Goal: Task Accomplishment & Management: Use online tool/utility

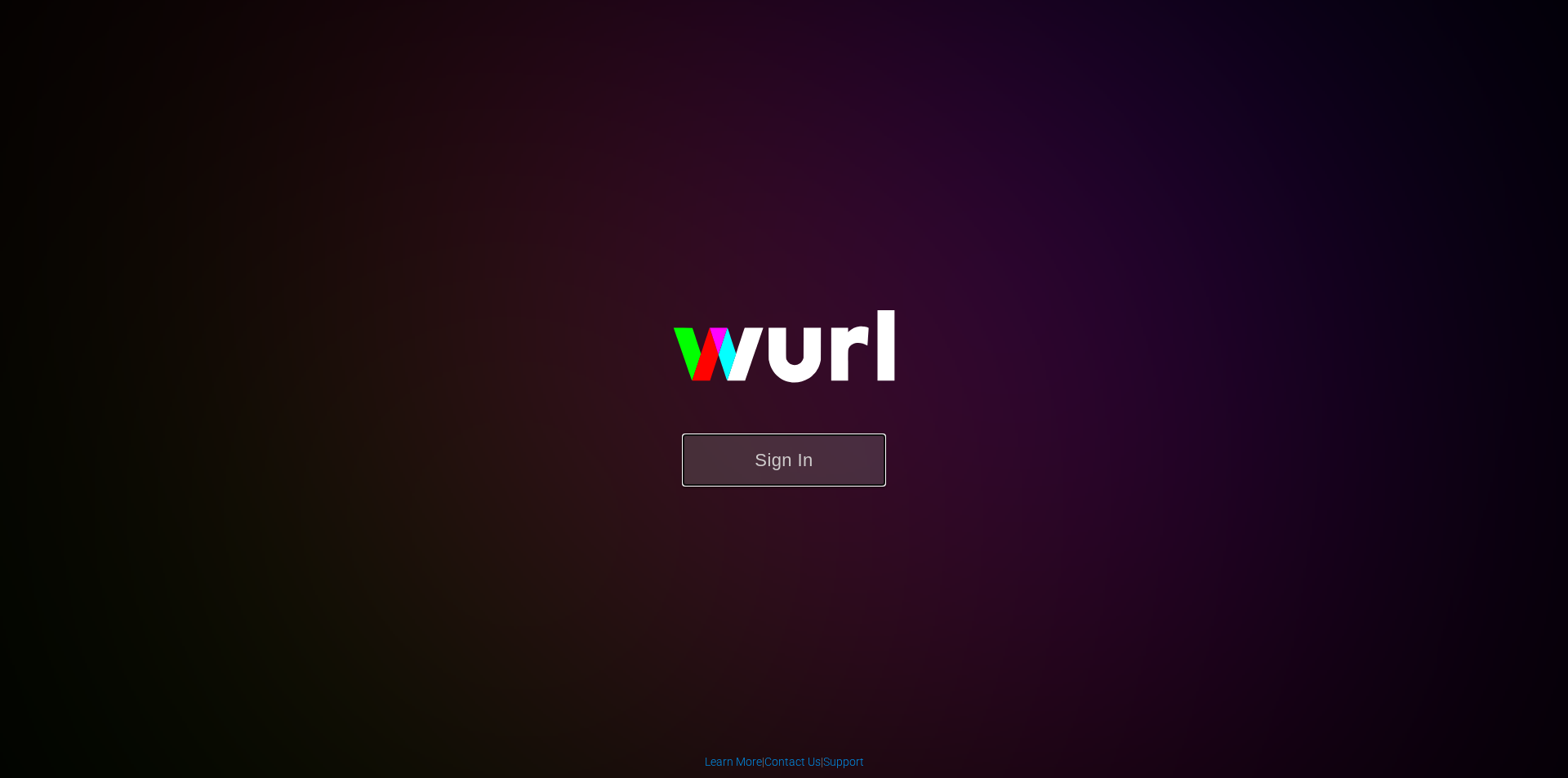
click at [838, 463] on button "Sign In" at bounding box center [784, 460] width 204 height 53
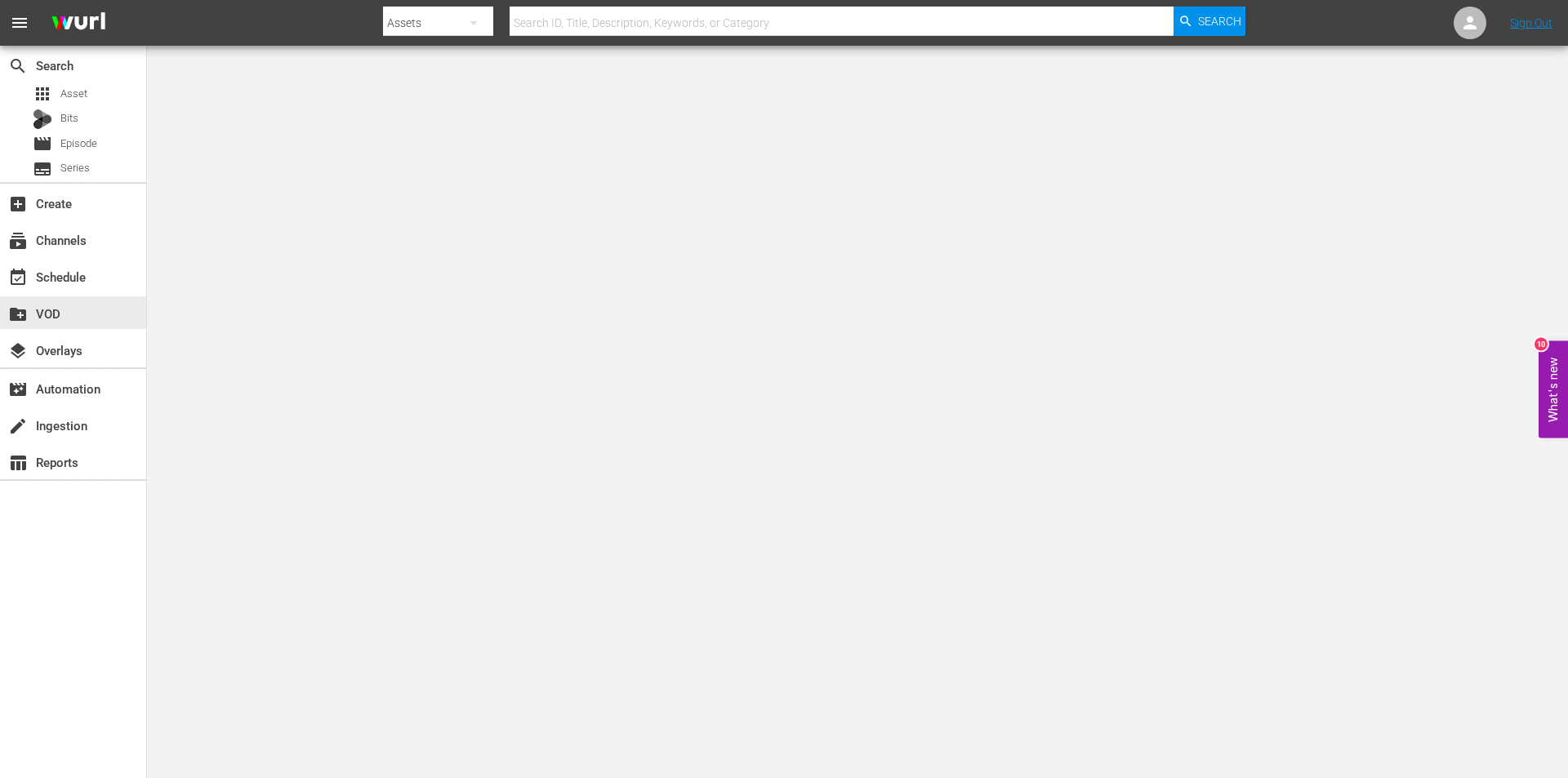
click at [55, 318] on div "create_new_folder VOD" at bounding box center [46, 310] width 92 height 14
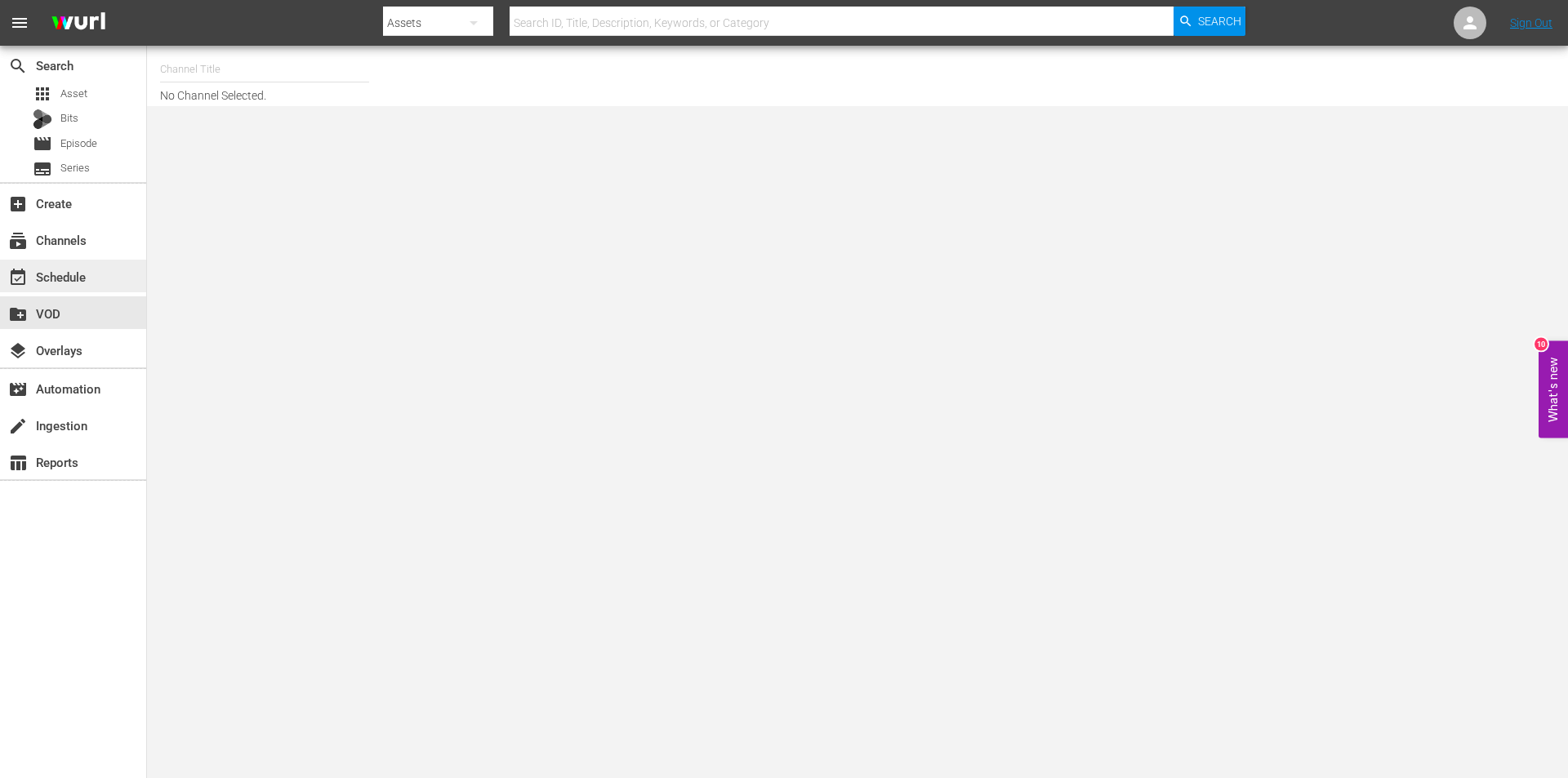
click at [57, 278] on div "event_available Schedule" at bounding box center [46, 274] width 92 height 14
click at [69, 240] on div "subscriptions Channels" at bounding box center [46, 237] width 92 height 14
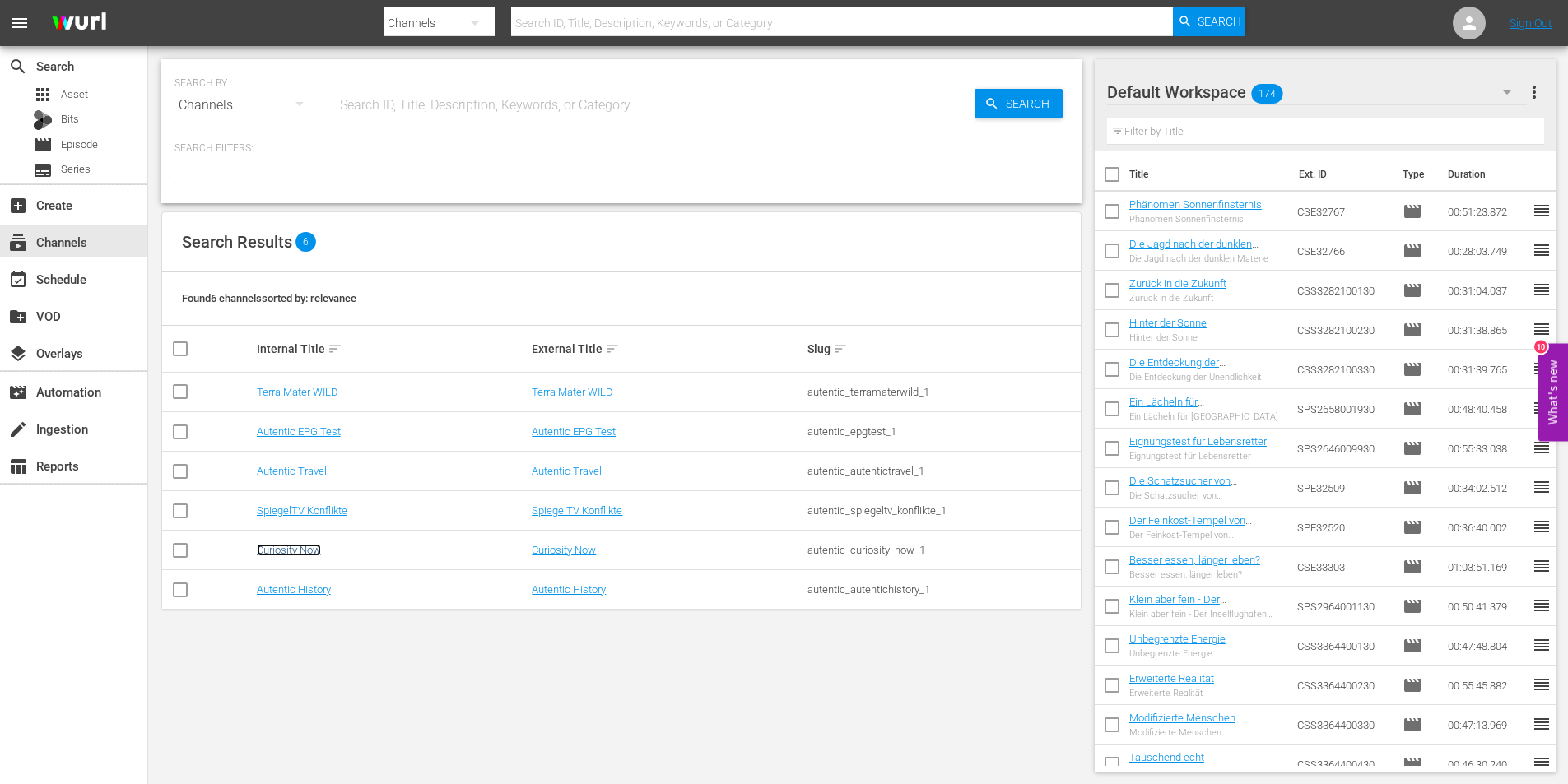
click at [306, 546] on link "Curiosity Now" at bounding box center [288, 550] width 64 height 12
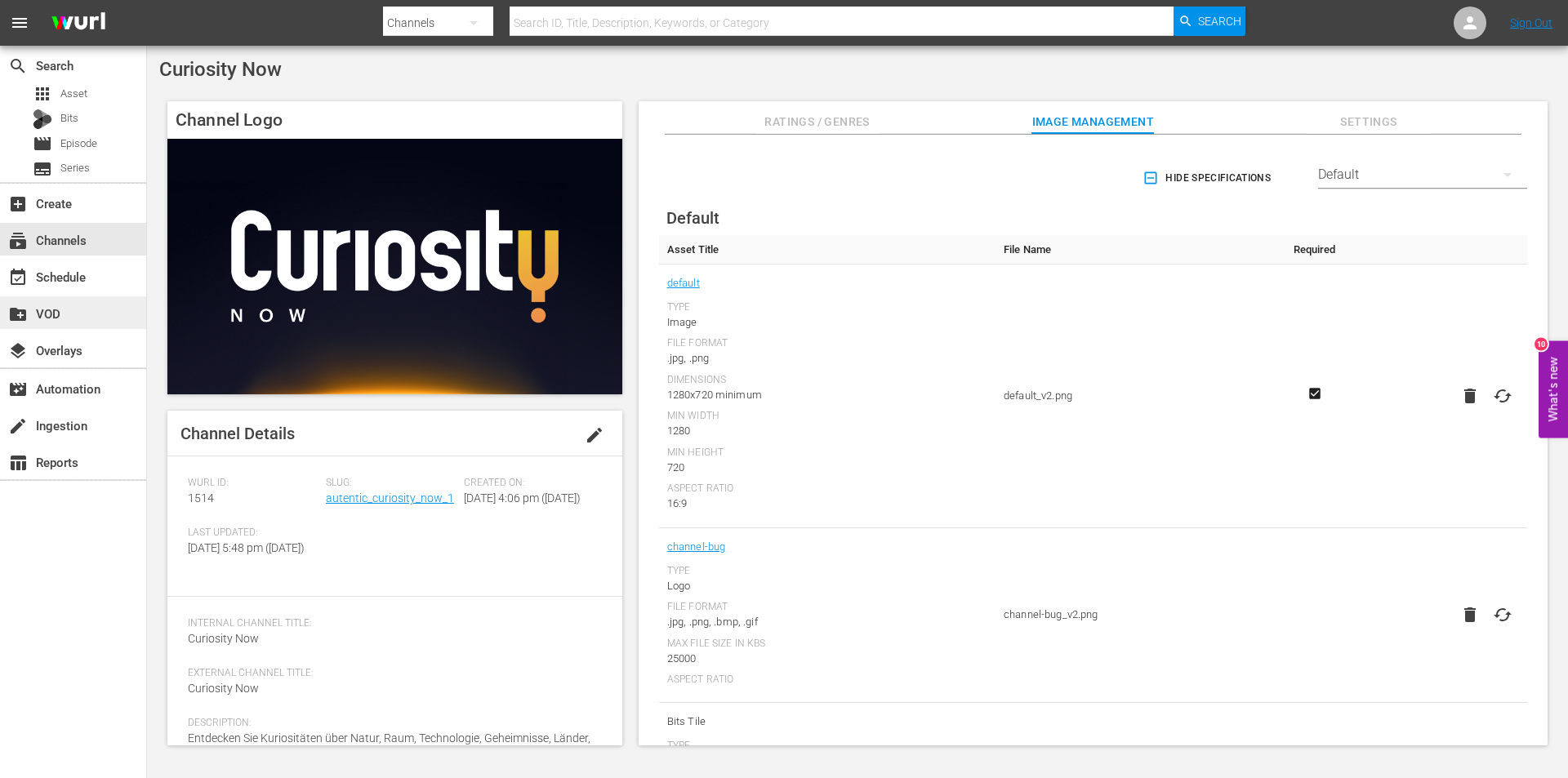
click at [63, 312] on div "create_new_folder VOD" at bounding box center [46, 310] width 92 height 14
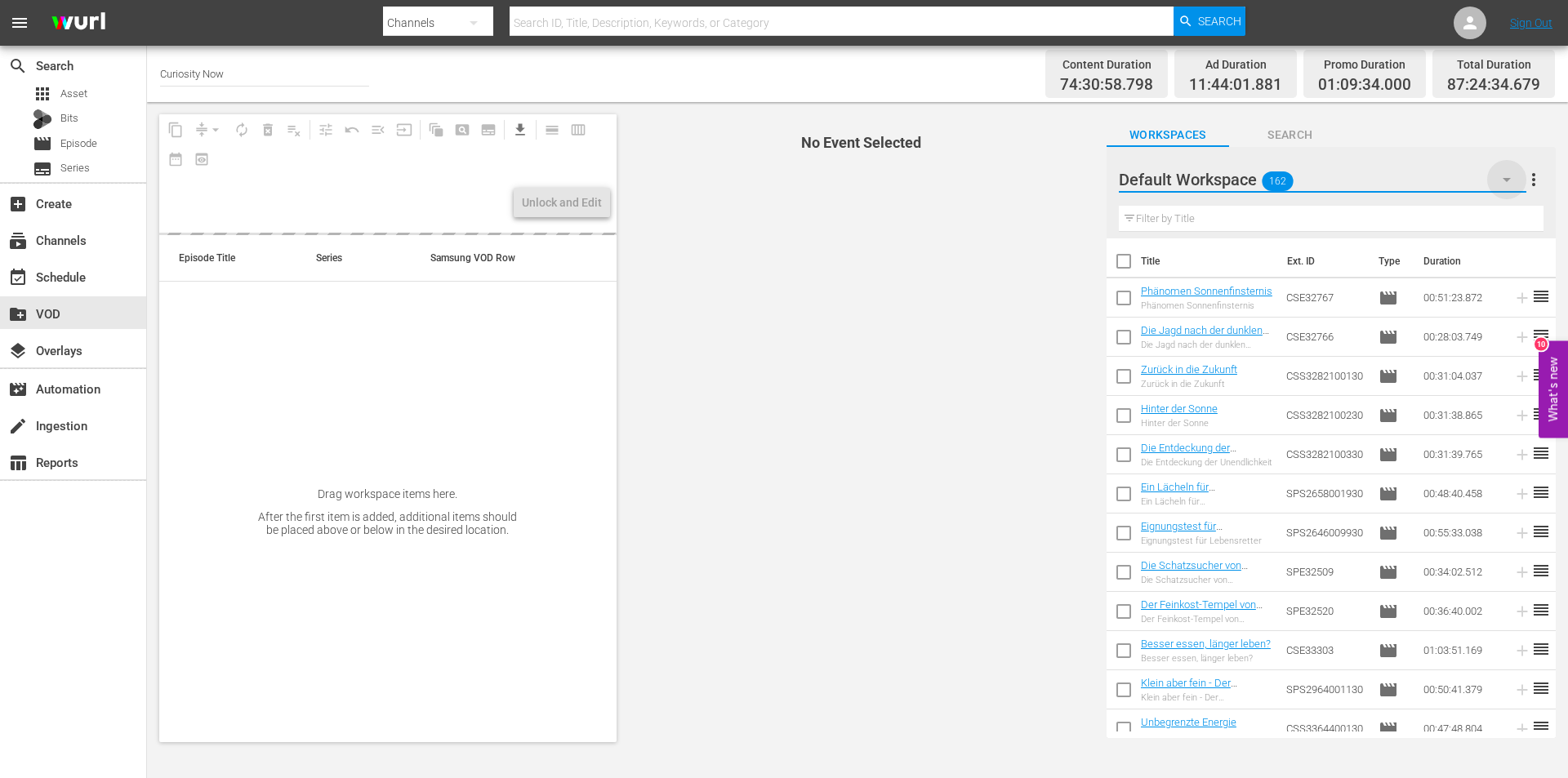
click at [1508, 177] on icon "button" at bounding box center [1507, 179] width 20 height 20
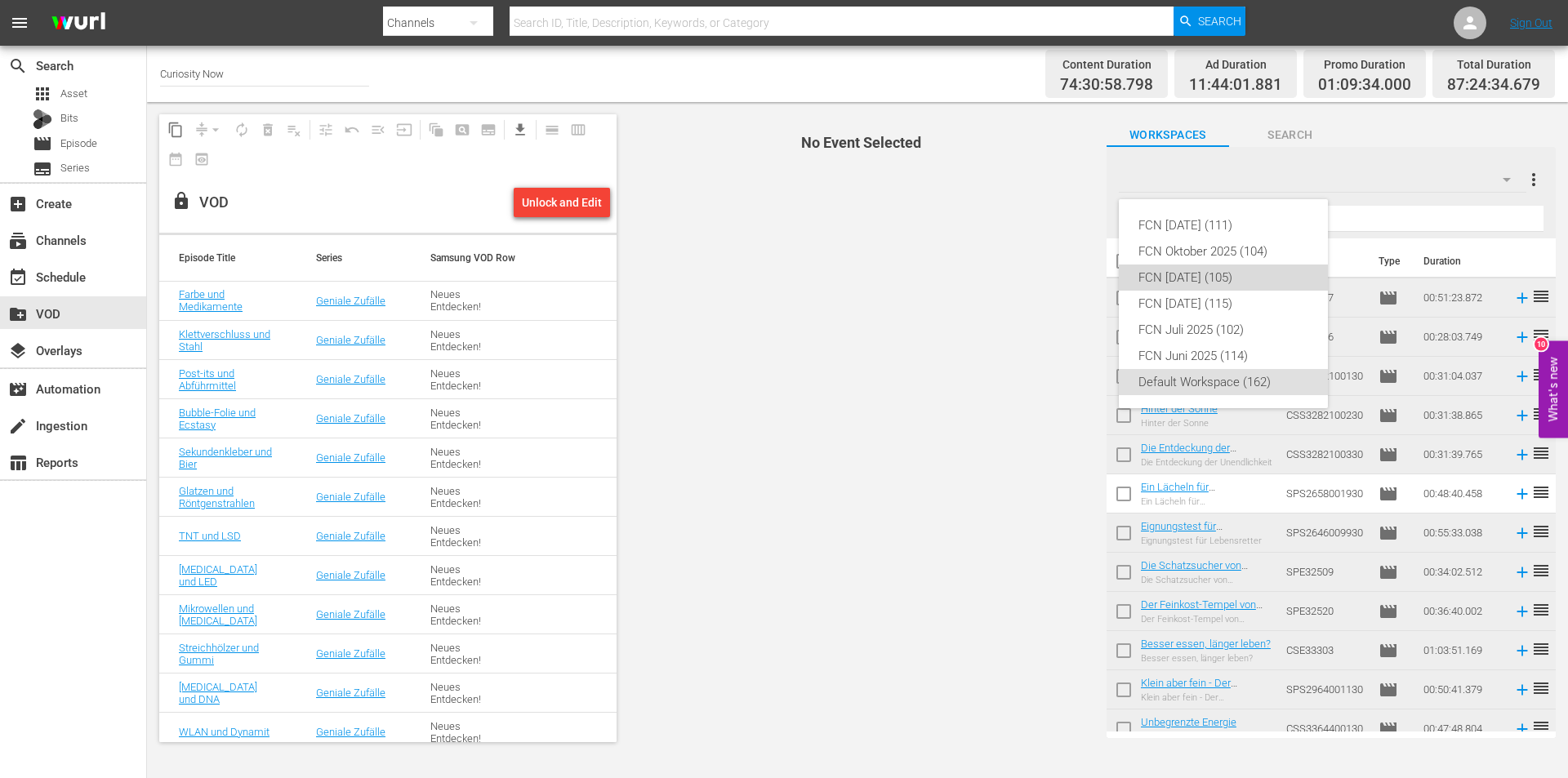
click at [1192, 270] on div "FCN [DATE] (105)" at bounding box center [1223, 277] width 170 height 26
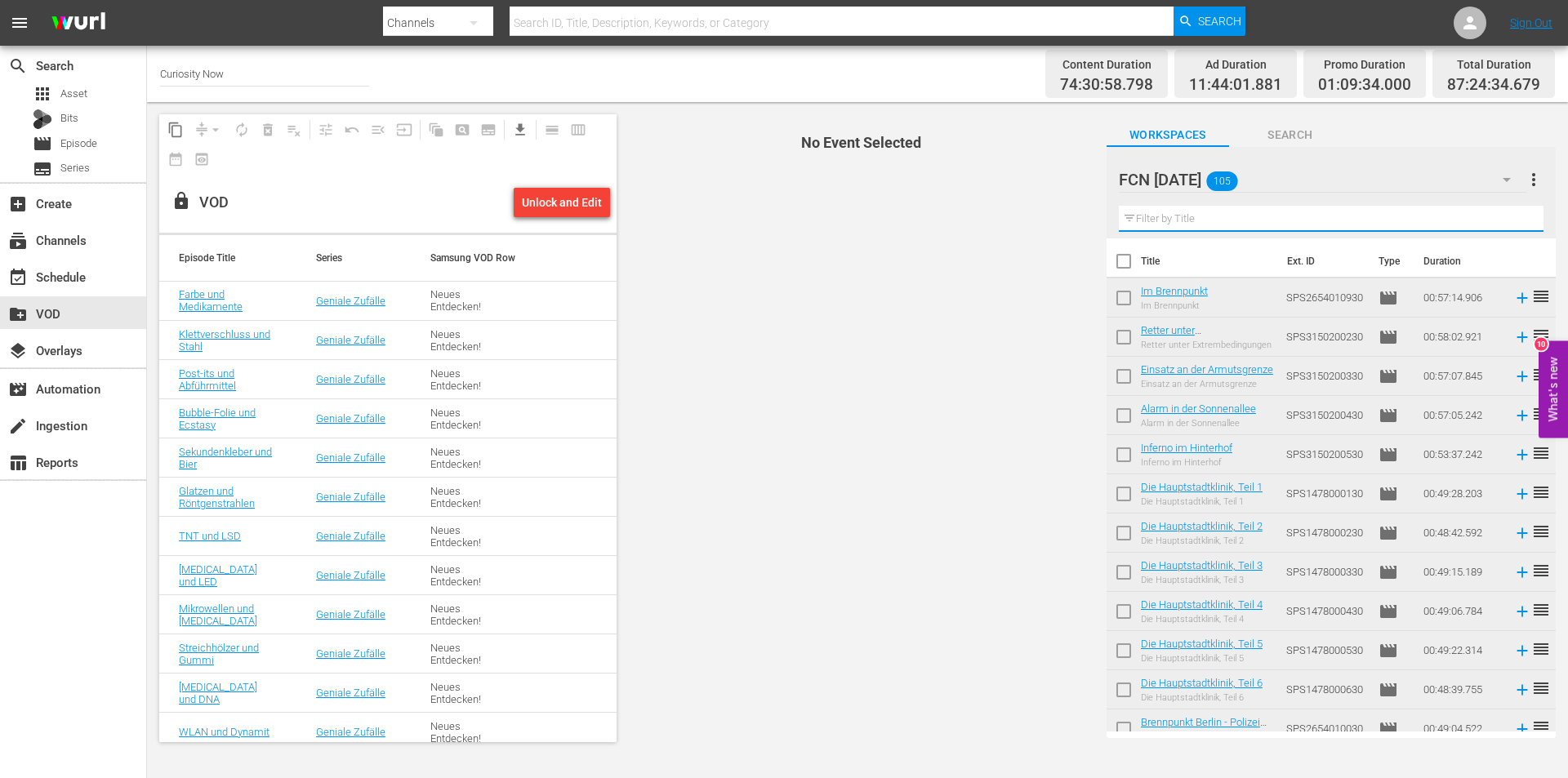
click at [1246, 219] on input "text" at bounding box center [1331, 219] width 425 height 26
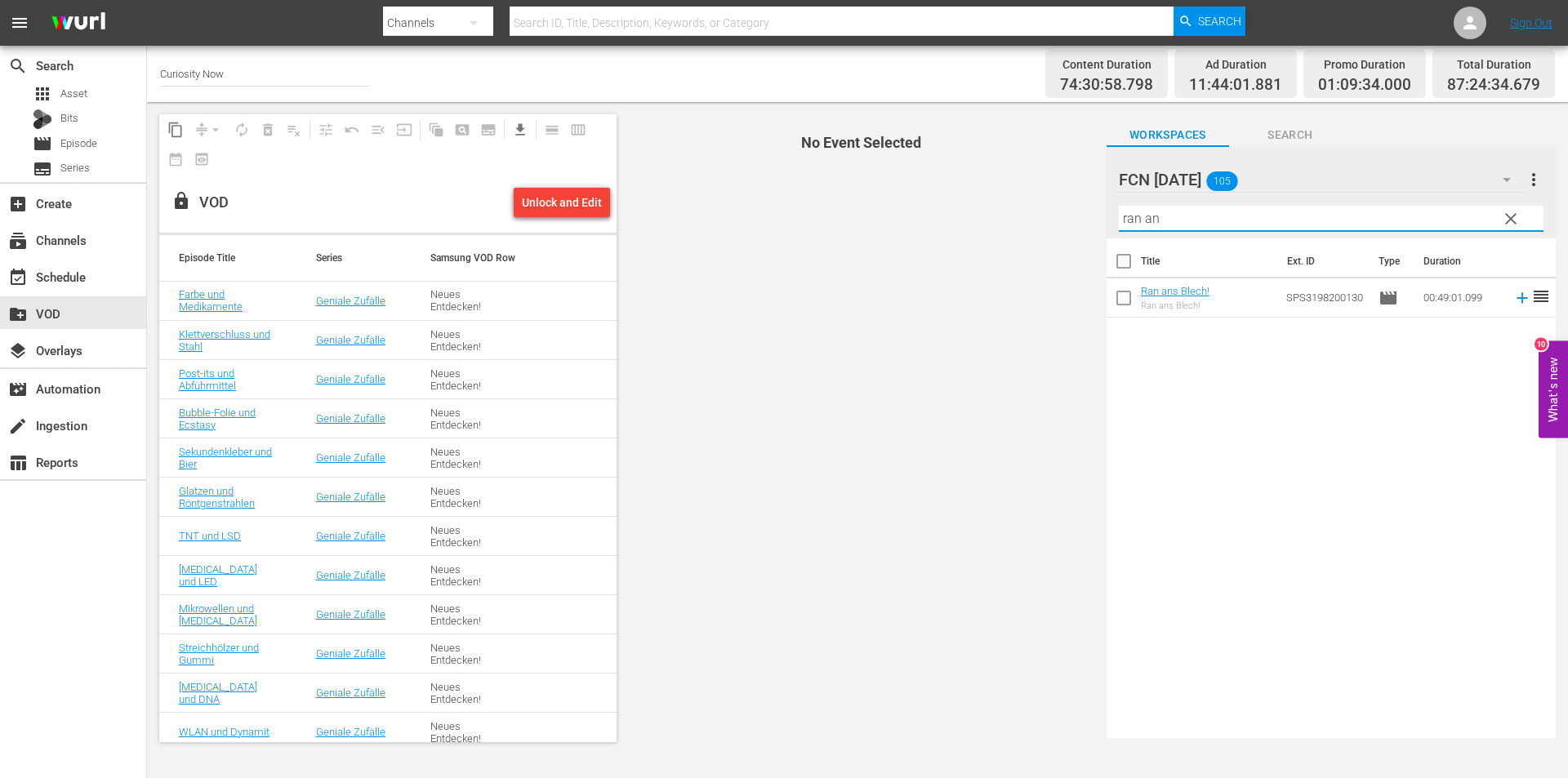
type input "ran an"
click at [1199, 297] on div "Ran ans Blech! Ran ans Blech!" at bounding box center [1175, 298] width 69 height 26
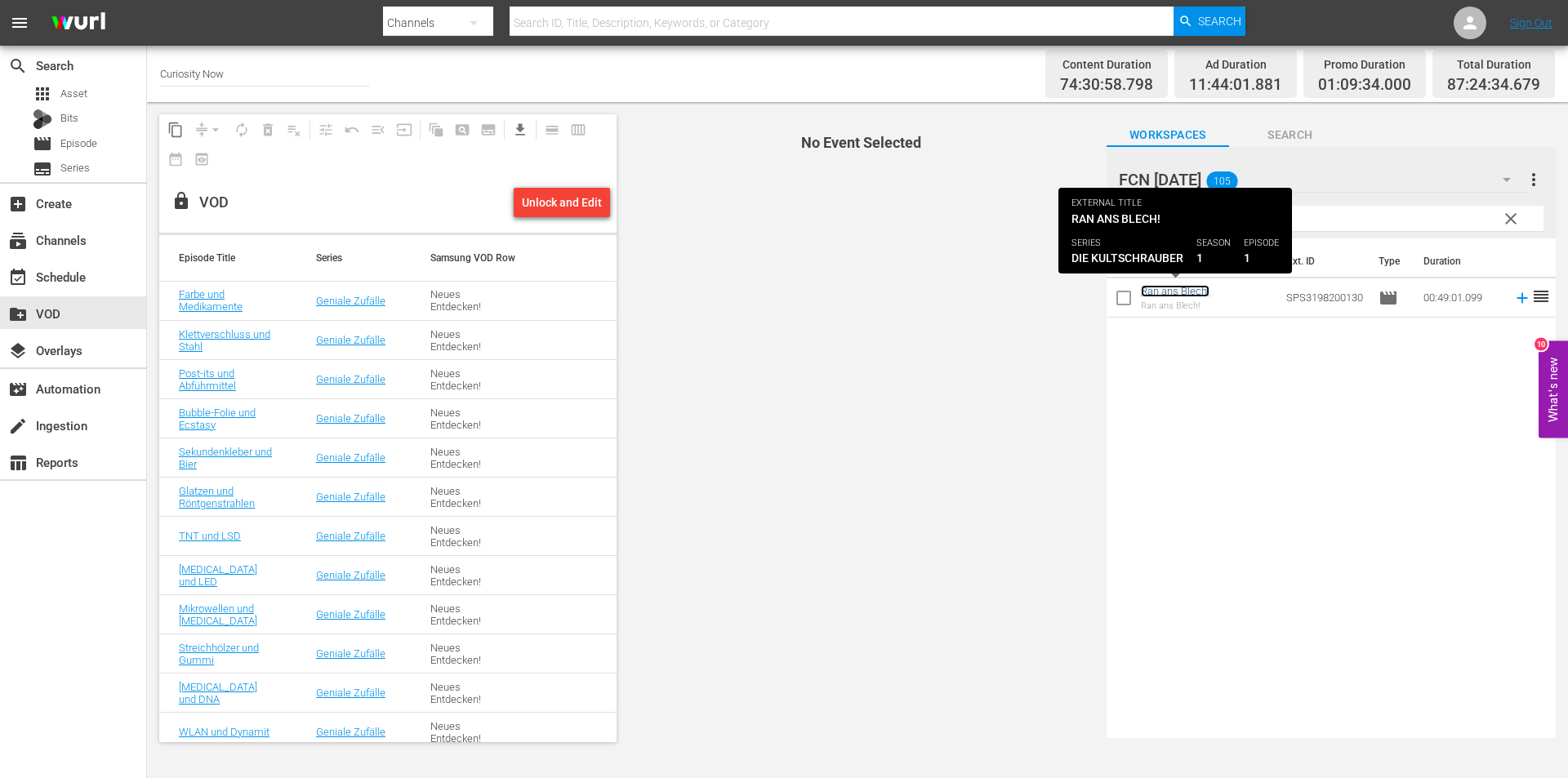
click at [1195, 292] on link "Ran ans Blech!" at bounding box center [1175, 291] width 69 height 12
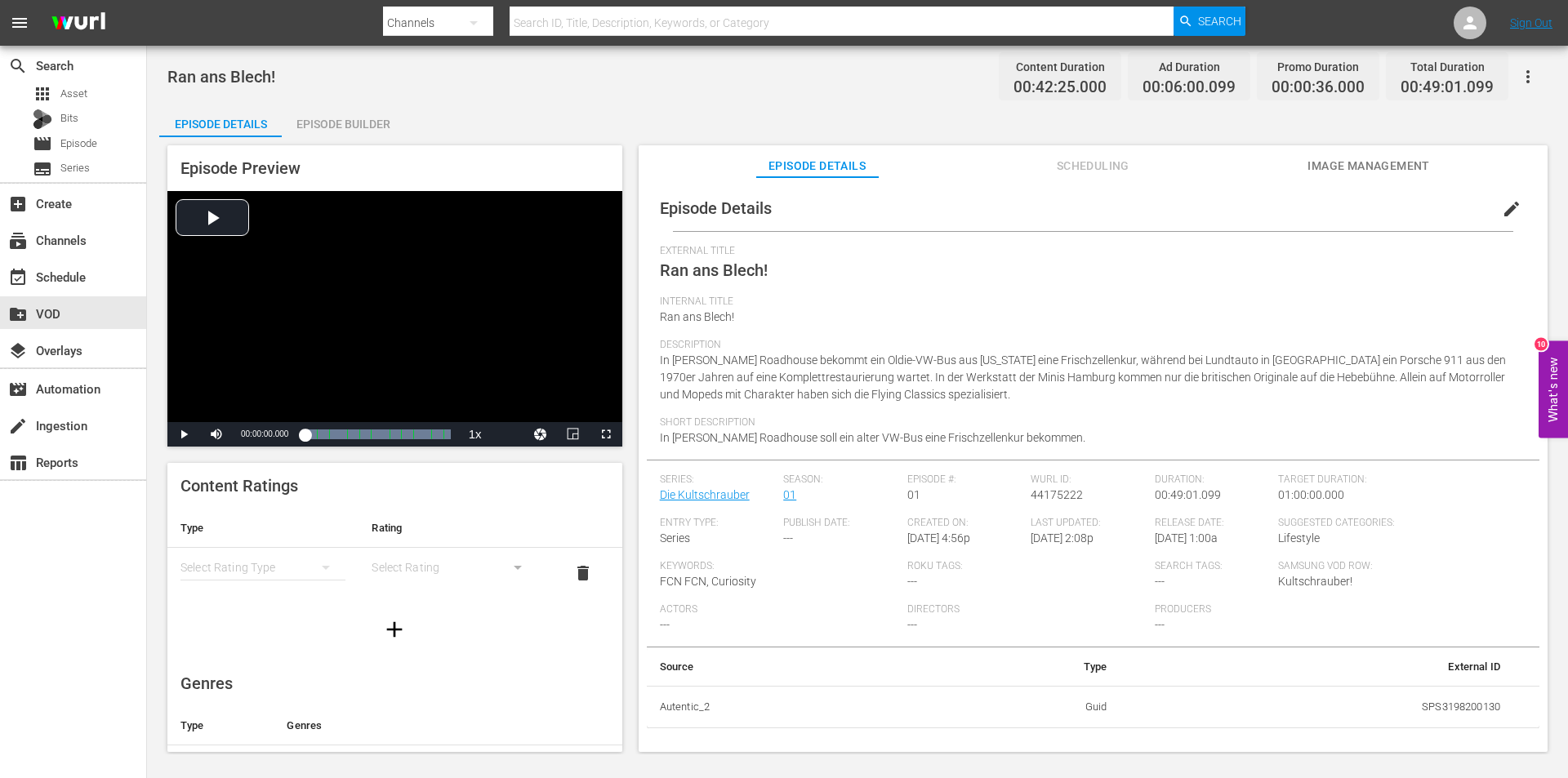
click at [58, 693] on div "search Search apps Asset Bits movie Episode subtitles Series add_box Create sub…" at bounding box center [73, 434] width 147 height 778
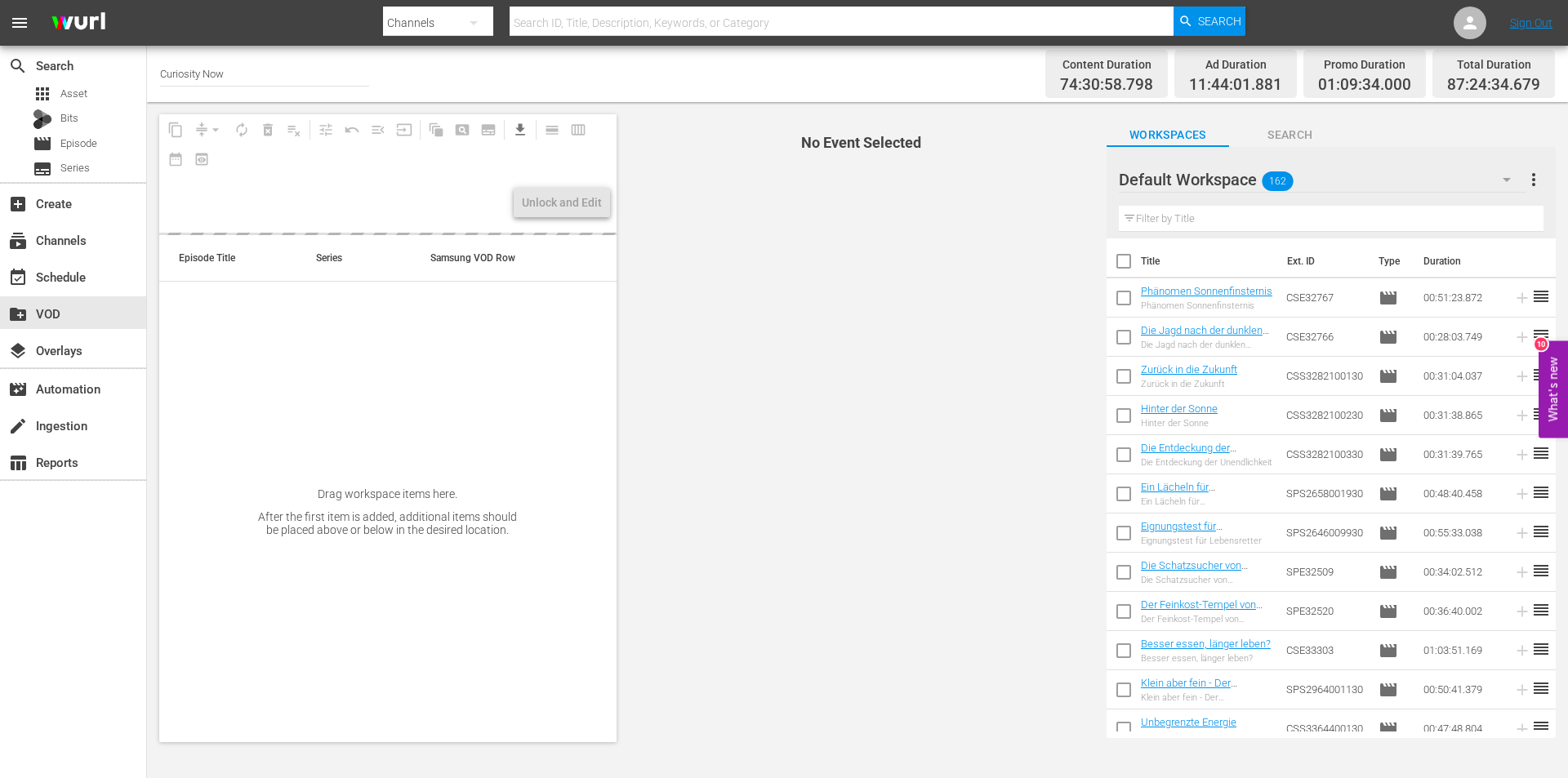
click at [1207, 223] on input "text" at bounding box center [1331, 219] width 425 height 26
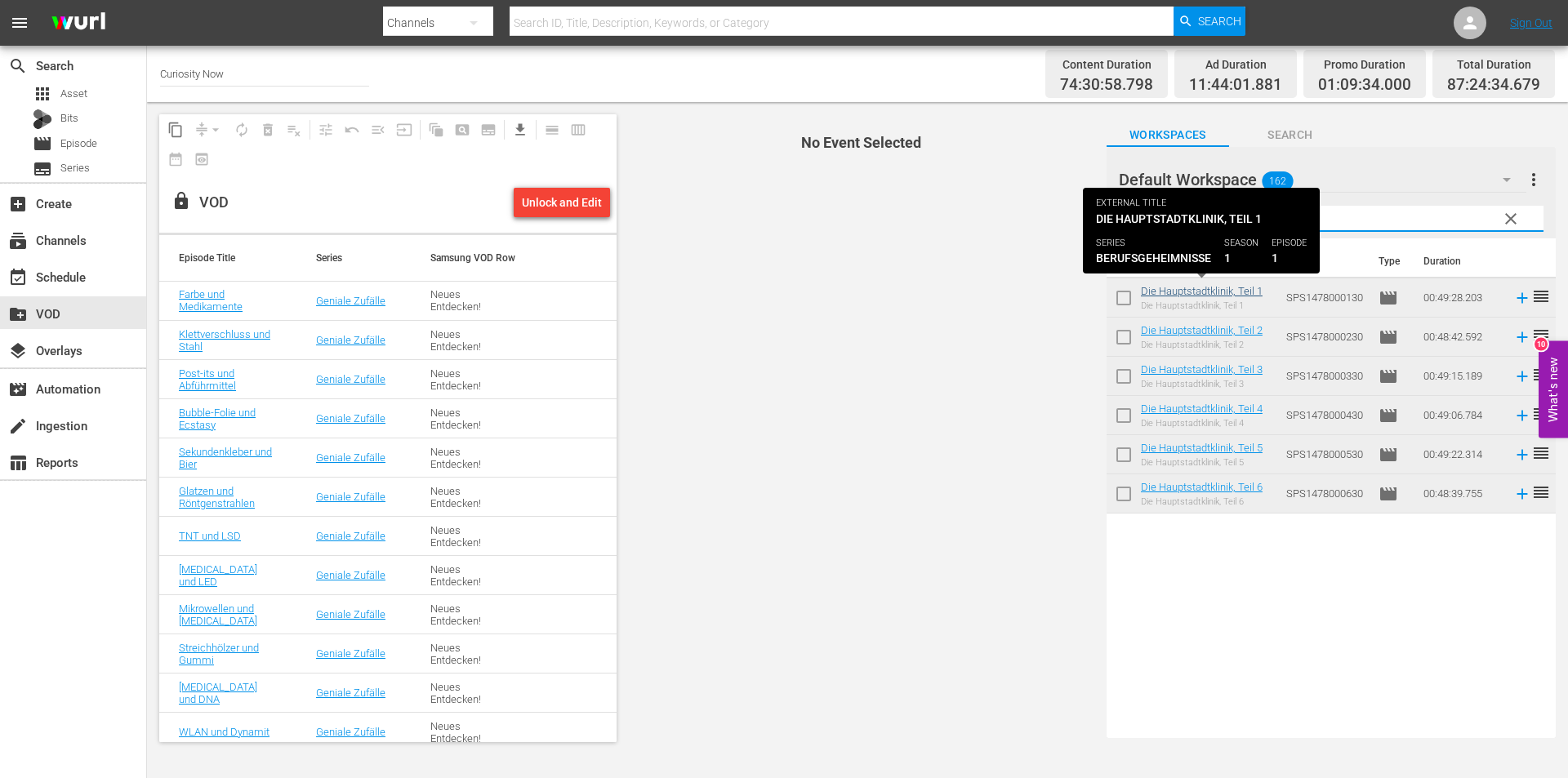
type input "hauptstadt"
click at [1221, 290] on link "Die Hauptstadtklinik, Teil 1" at bounding box center [1201, 291] width 122 height 12
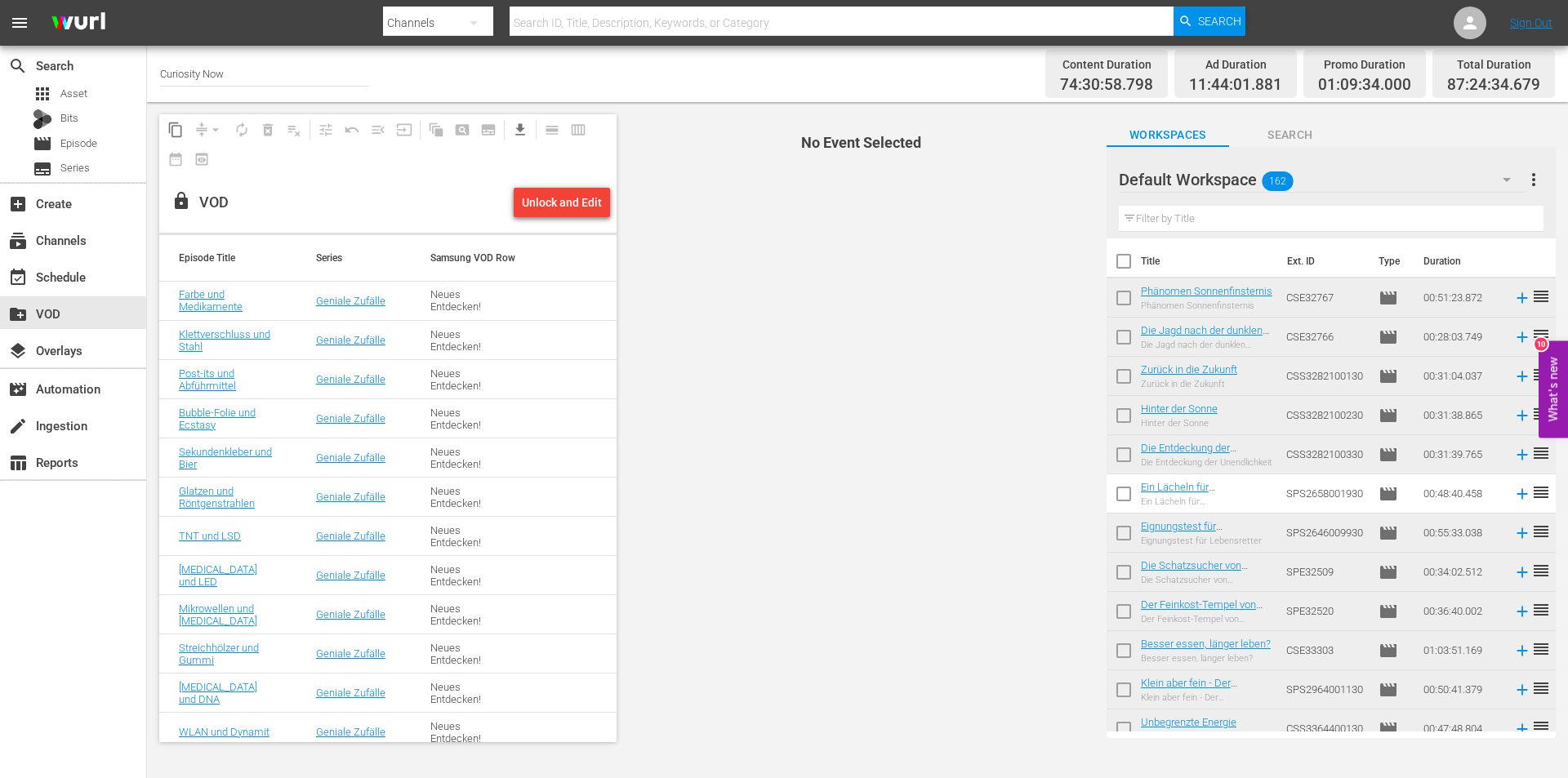
click at [1217, 219] on input "text" at bounding box center [1331, 219] width 425 height 26
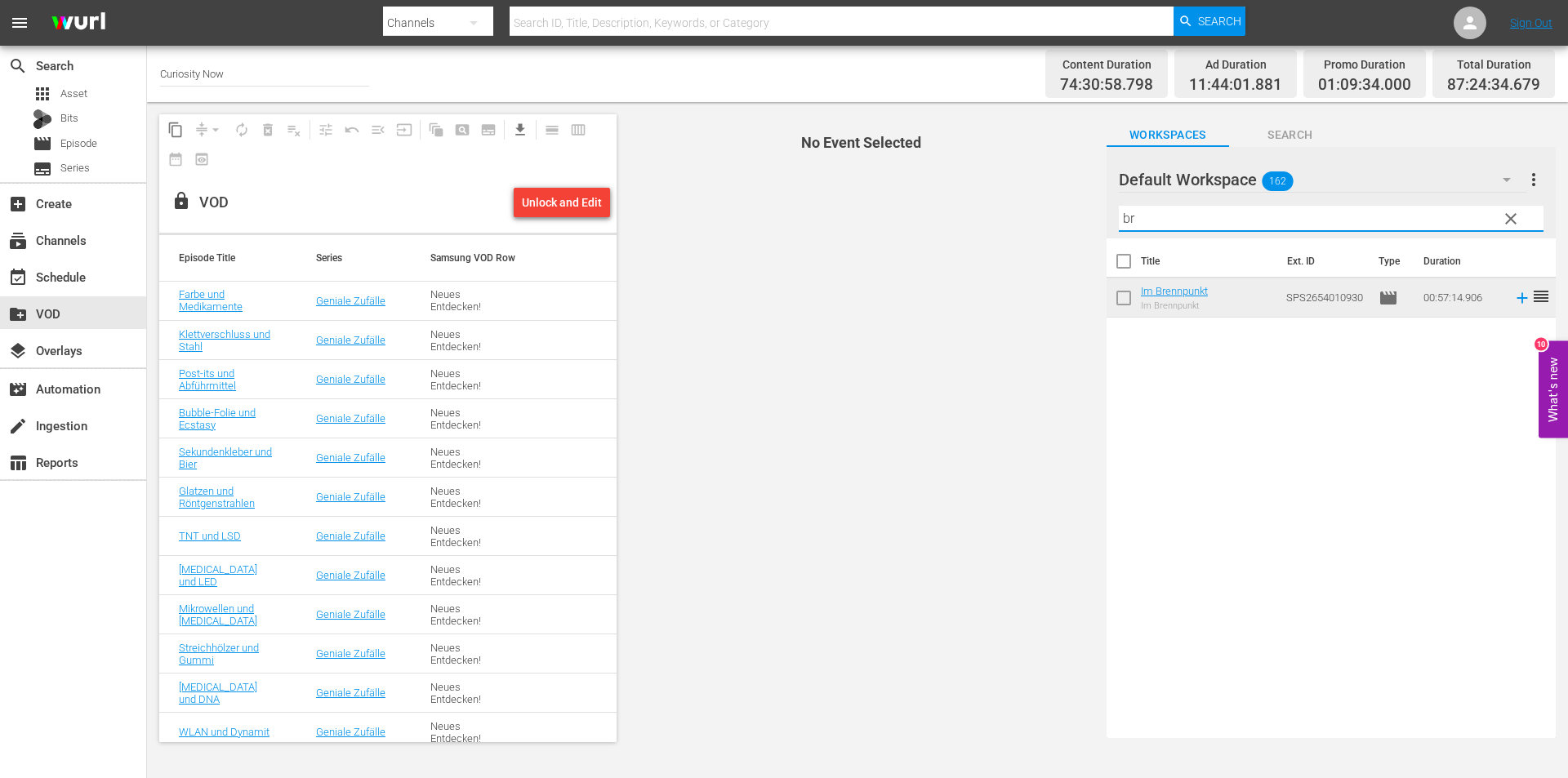
type input "b"
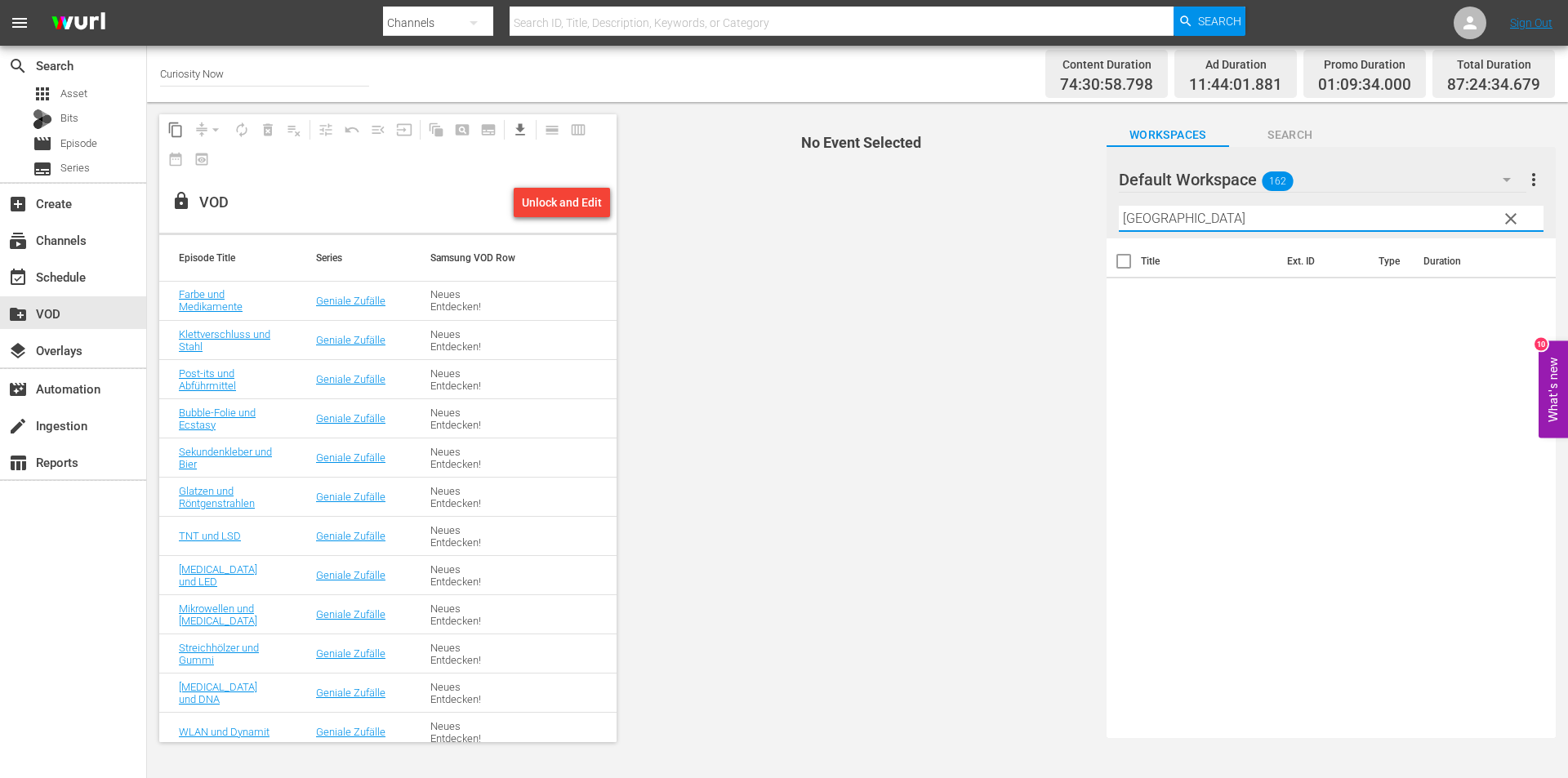
drag, startPoint x: 1217, startPoint y: 219, endPoint x: 1080, endPoint y: 219, distance: 137.0
click at [1080, 219] on div "content_copy compress arrow_drop_down autorenew_outlined delete_forever_outline…" at bounding box center [858, 428] width 1421 height 652
type input "polizei"
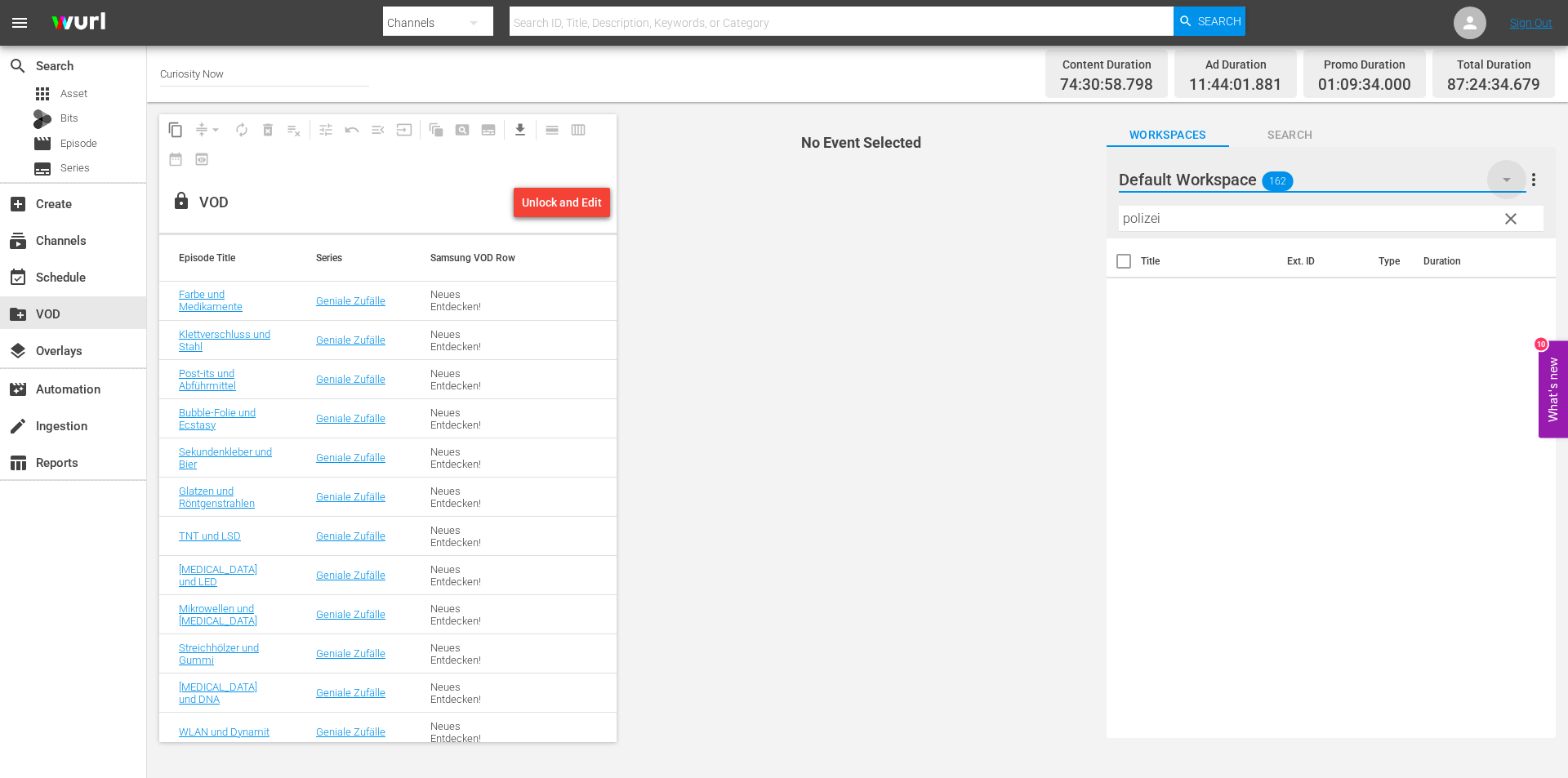
click at [1506, 172] on icon "button" at bounding box center [1507, 179] width 20 height 20
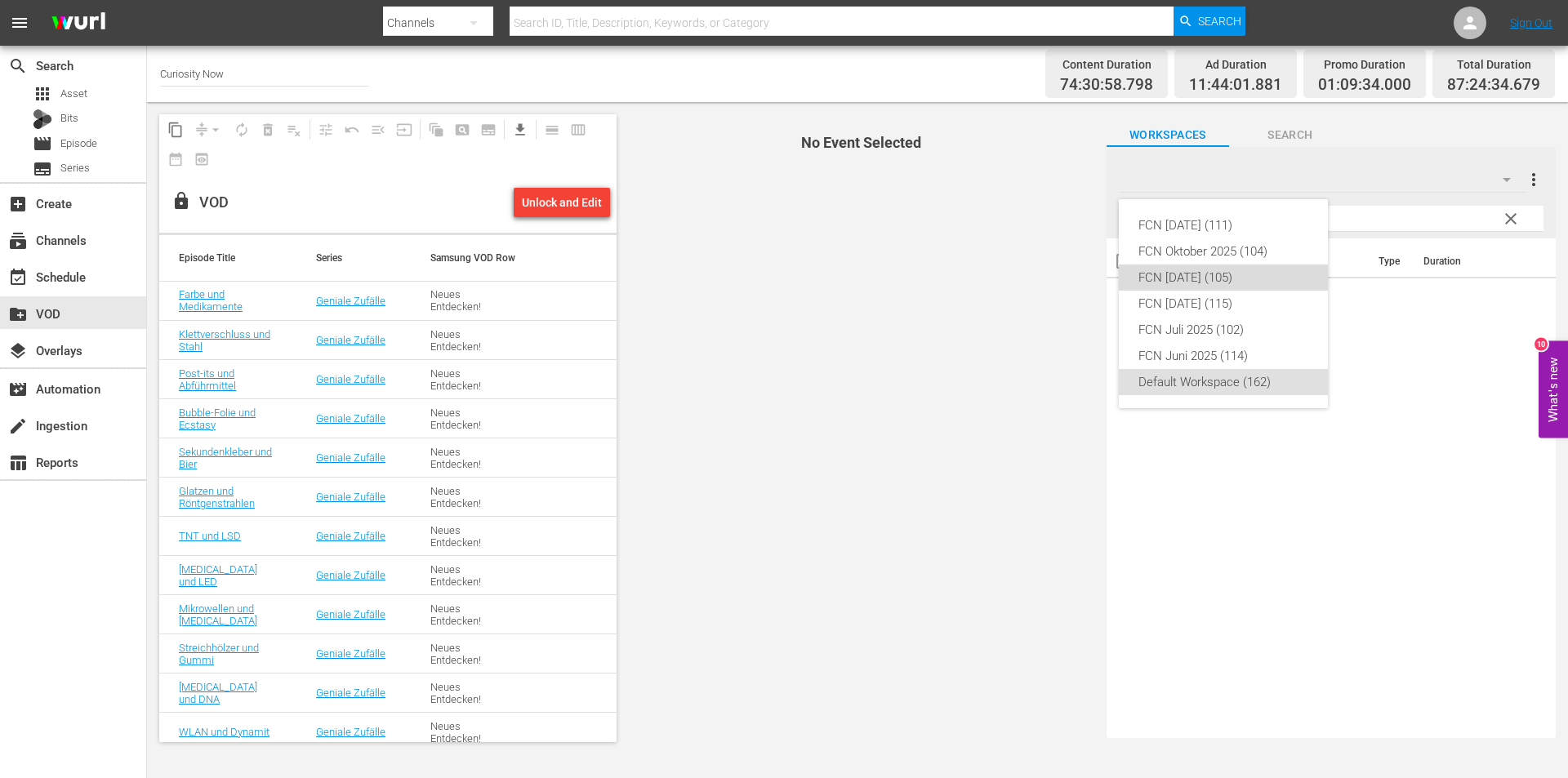
click at [1187, 274] on div "FCN [DATE] (105)" at bounding box center [1223, 277] width 170 height 26
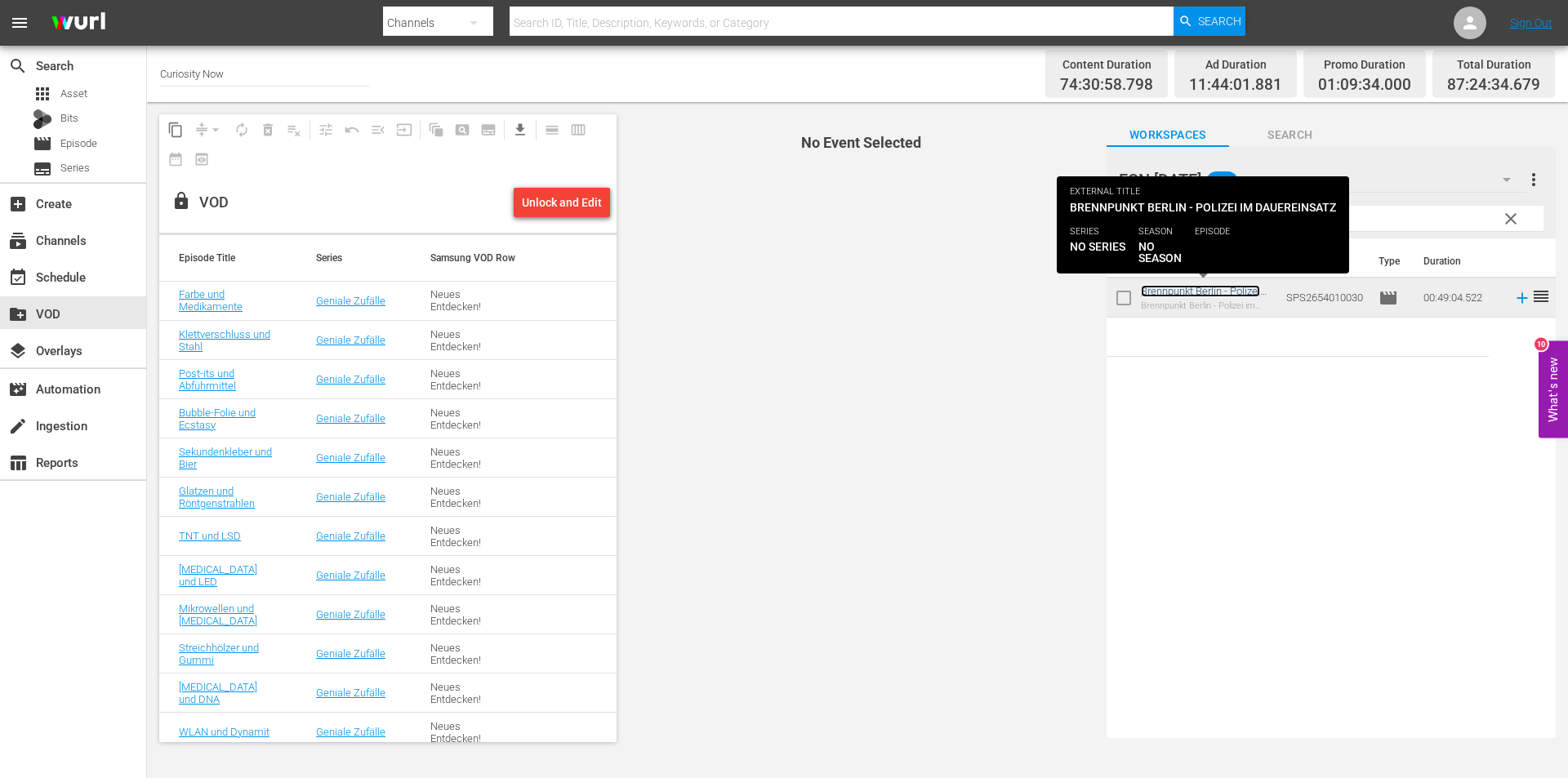
click at [1191, 292] on link "Brennpunkt Berlin - Polizei im Dauereinsatz" at bounding box center [1200, 297] width 119 height 25
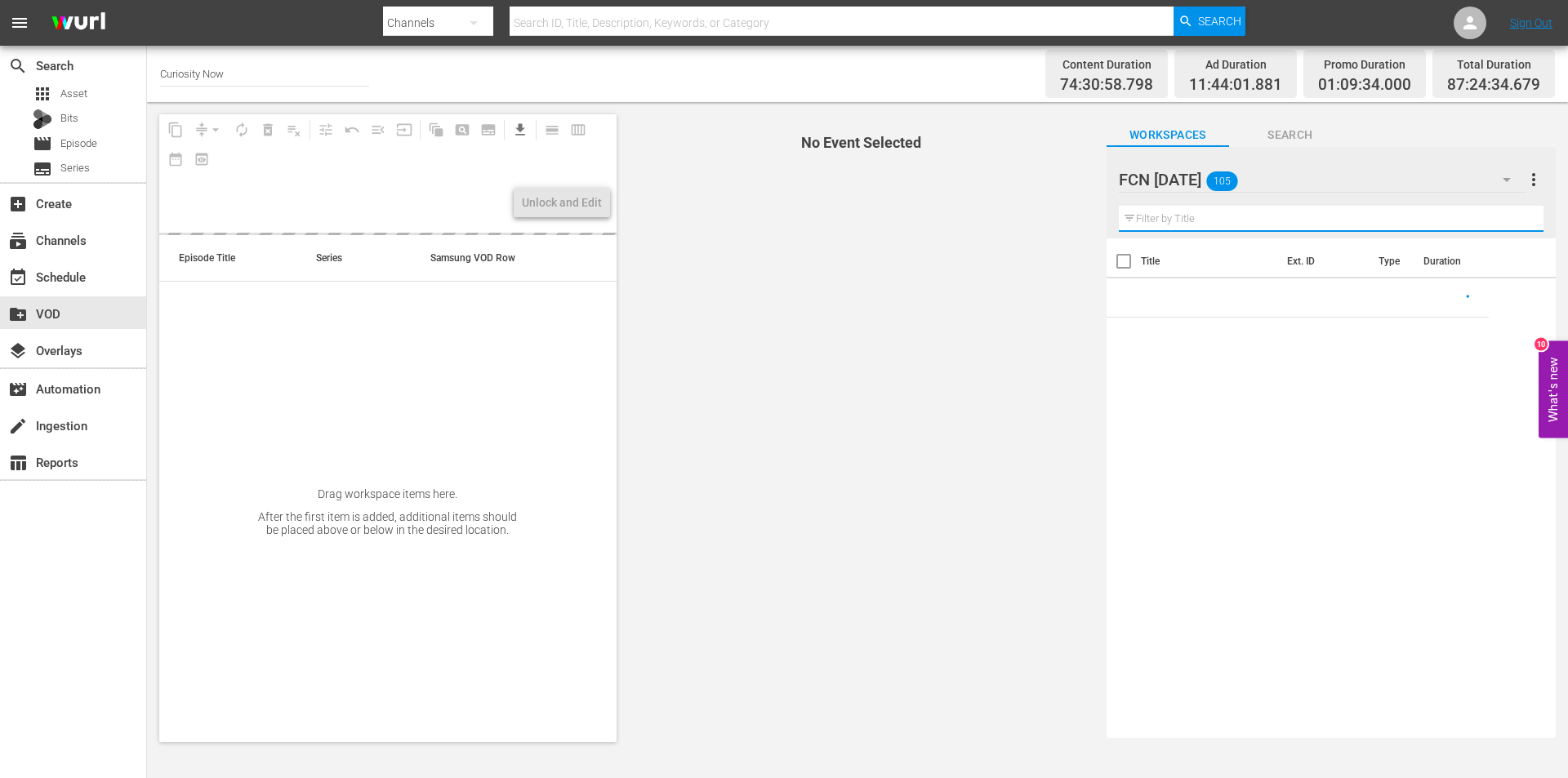
click at [1209, 215] on input "text" at bounding box center [1331, 219] width 425 height 26
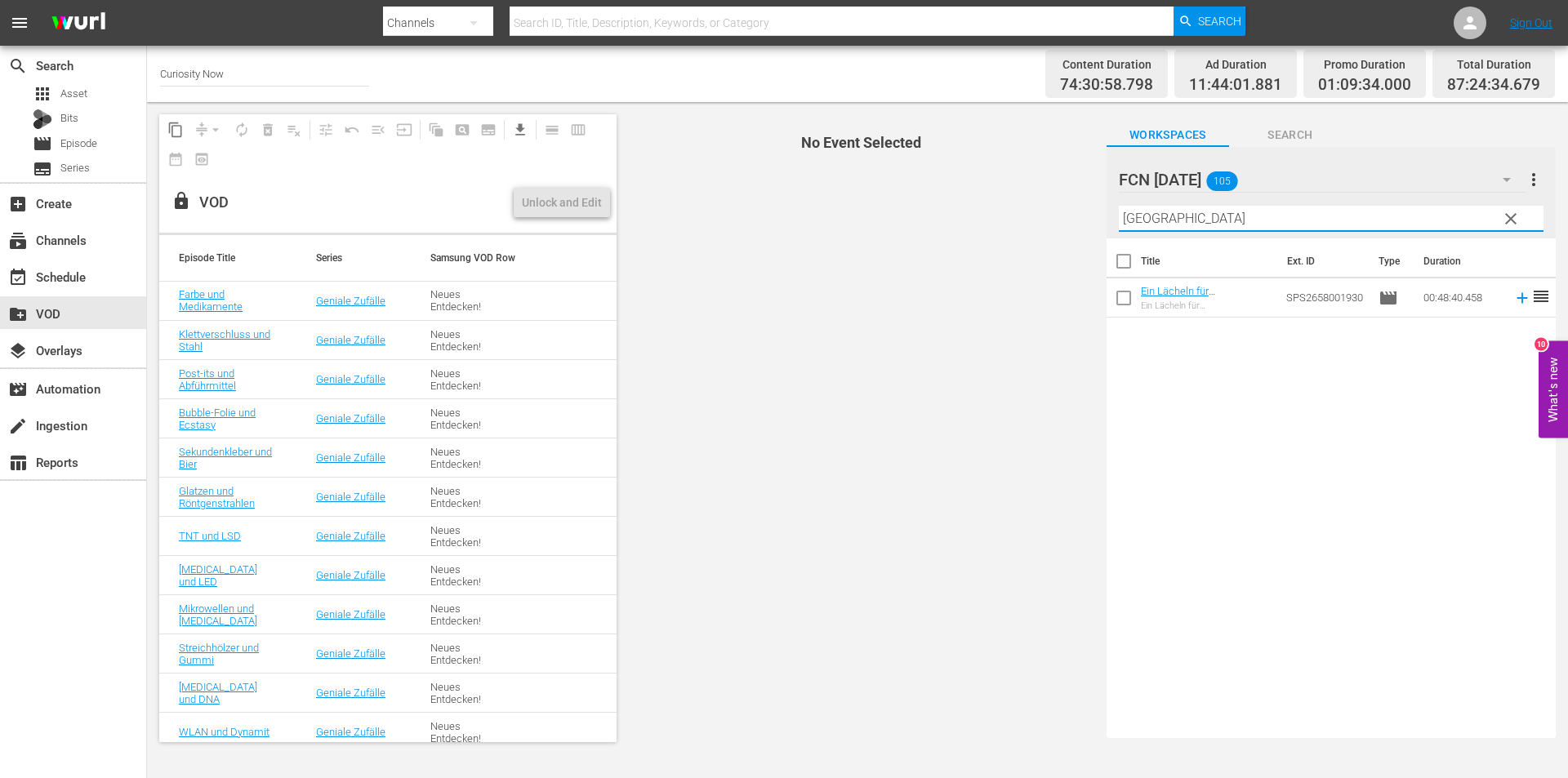
type input "[GEOGRAPHIC_DATA]"
click at [1224, 300] on div "Ein Lächeln für [GEOGRAPHIC_DATA]" at bounding box center [1207, 305] width 133 height 10
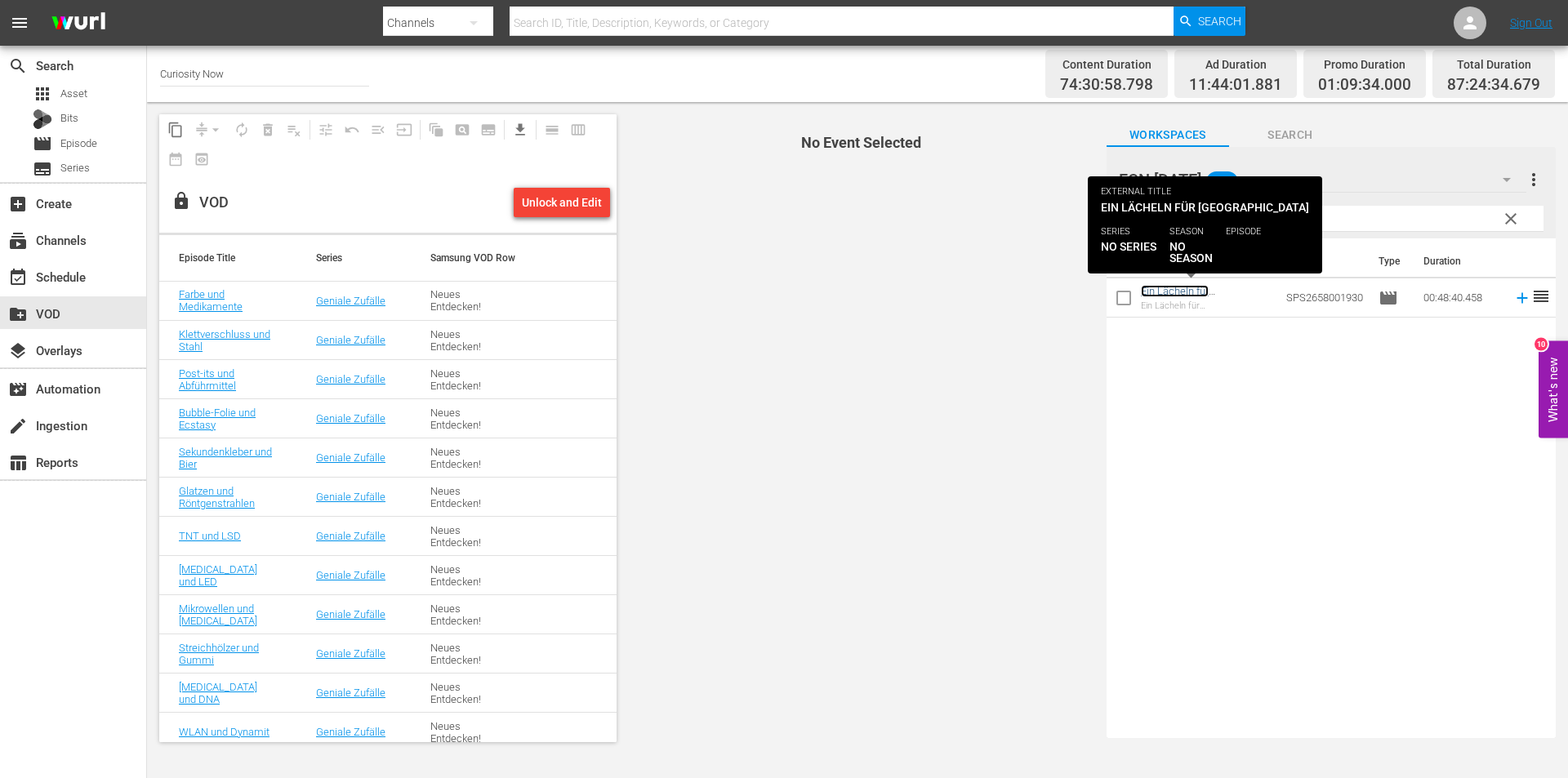
click at [1224, 295] on link "Ein Lächeln für [GEOGRAPHIC_DATA]" at bounding box center [1190, 297] width 99 height 25
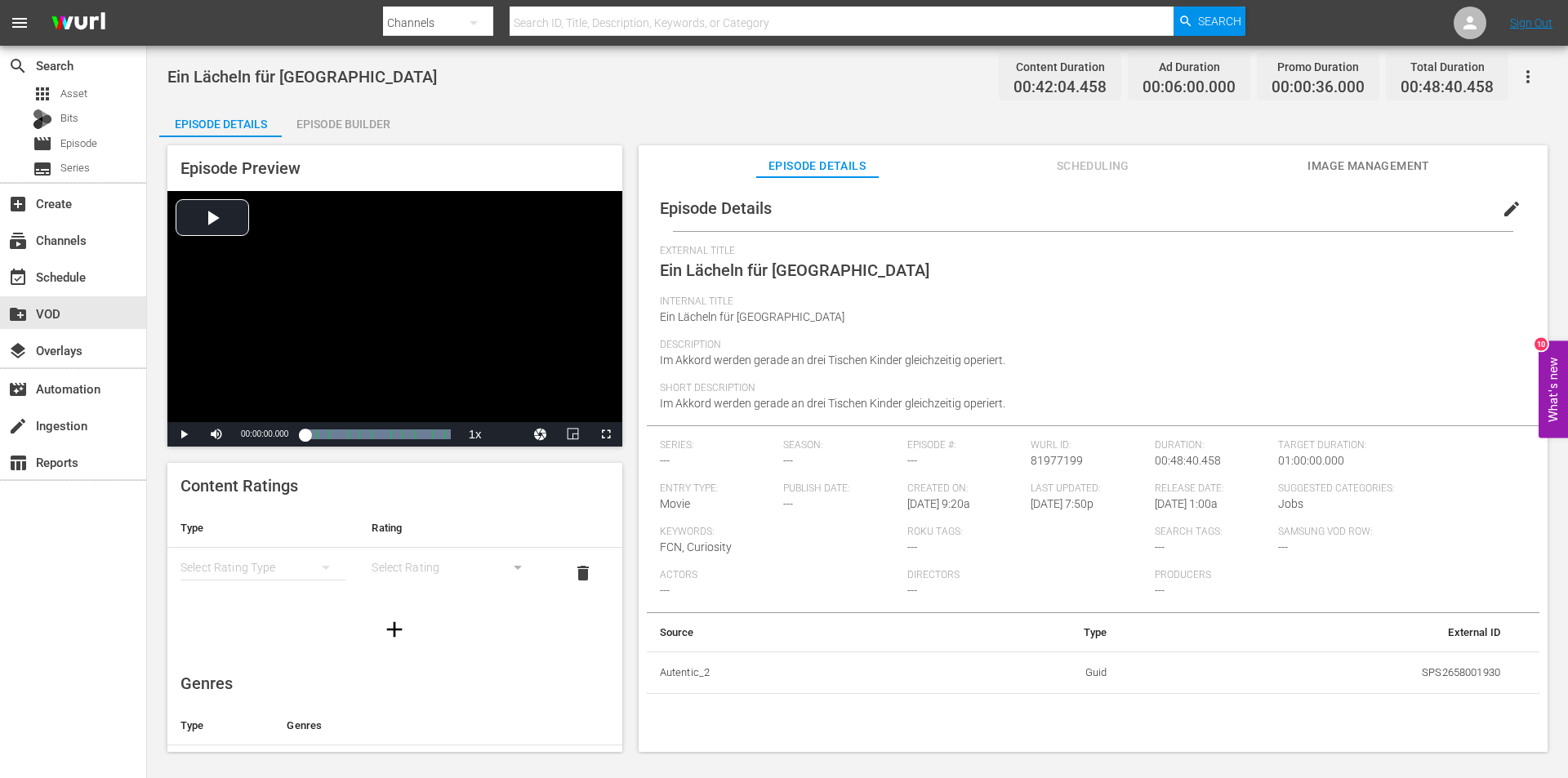
click at [1462, 541] on div "Series: --- Season: --- Episode #: --- Wurl ID: 81977199 Duration: 00:48:40.458…" at bounding box center [1093, 525] width 866 height 173
click at [1502, 203] on span "edit" at bounding box center [1511, 208] width 20 height 20
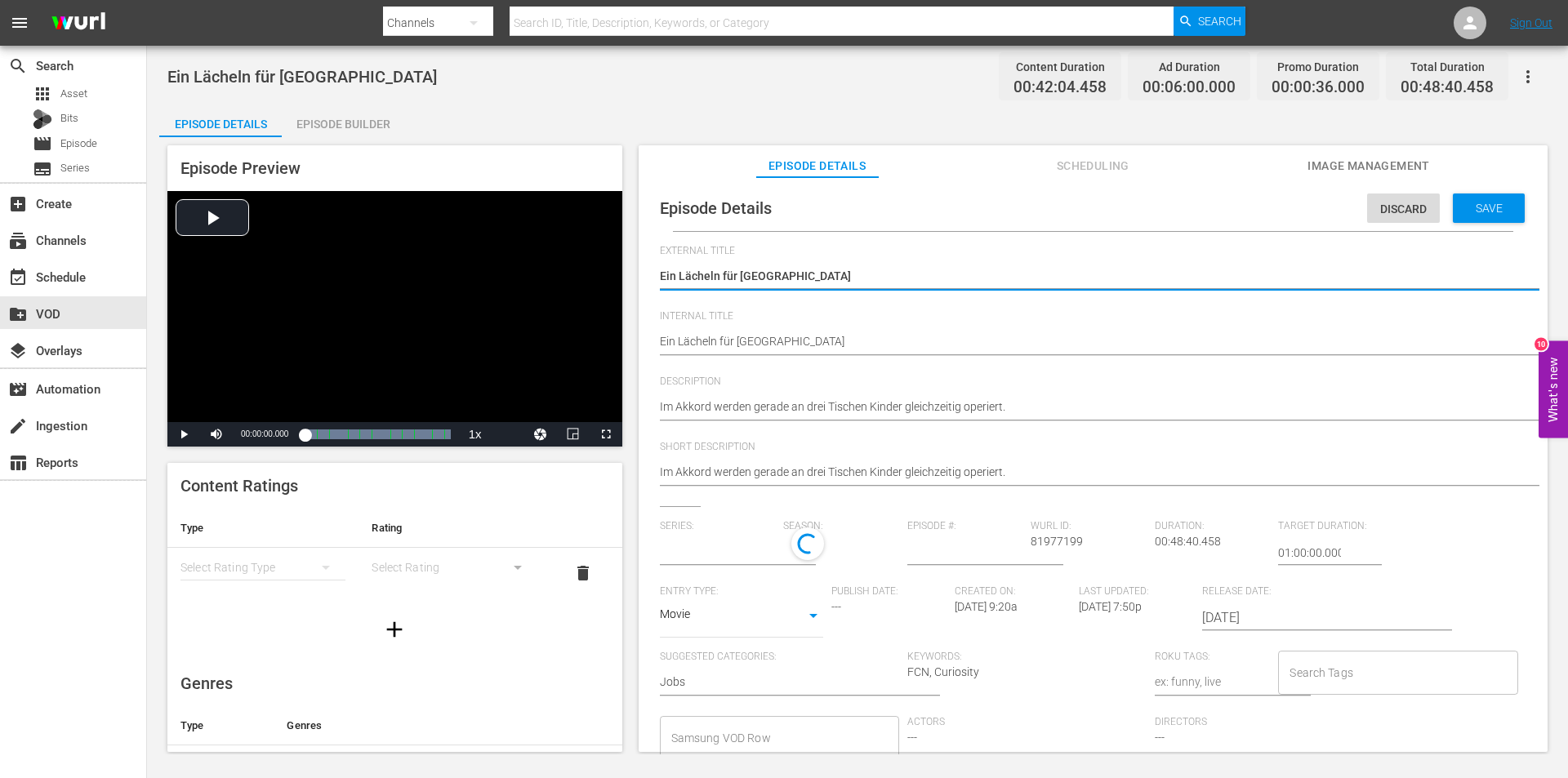
type input "No Series"
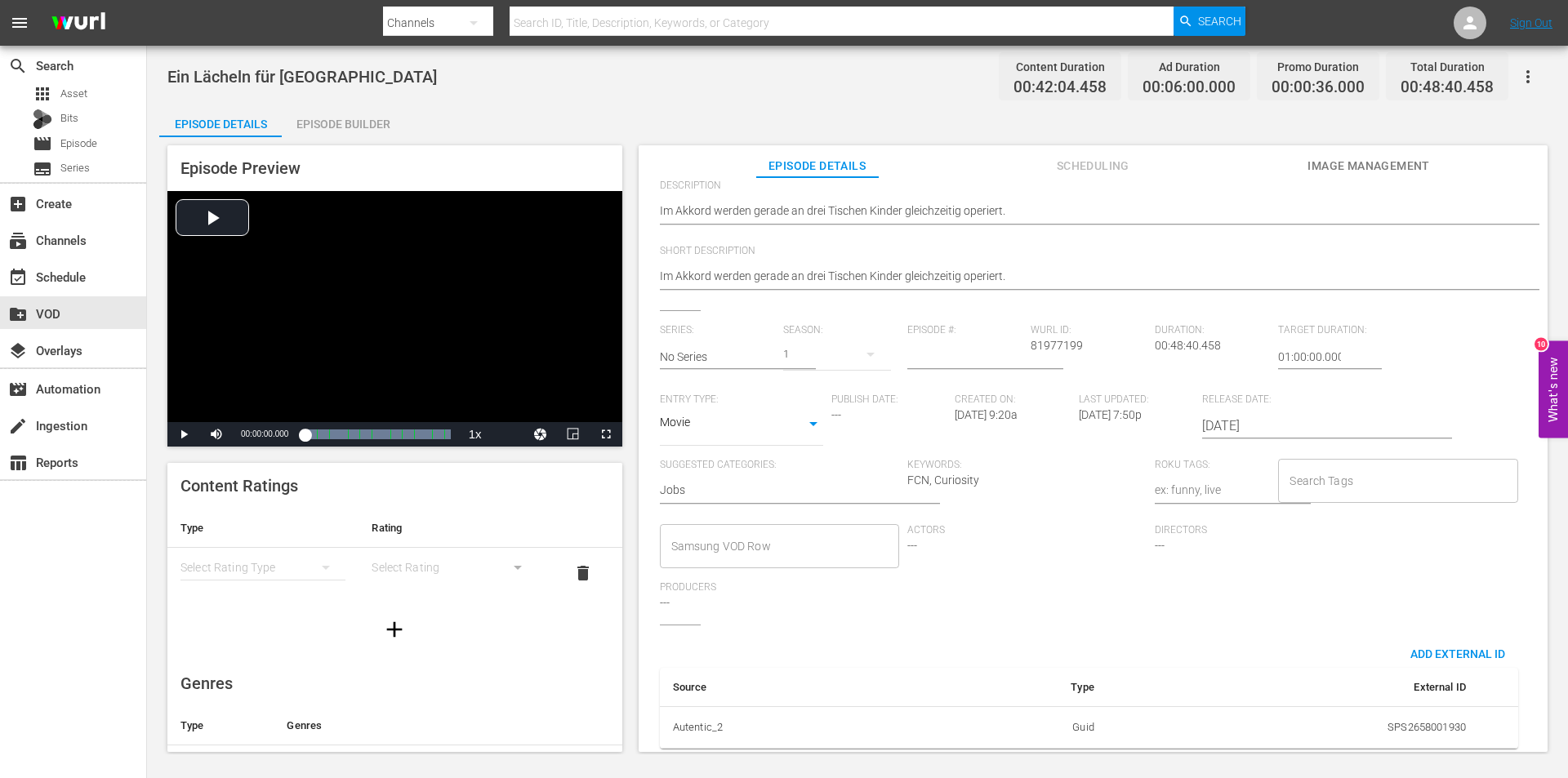
scroll to position [211, 0]
click at [849, 533] on input "Samsung VOD Row" at bounding box center [767, 543] width 200 height 30
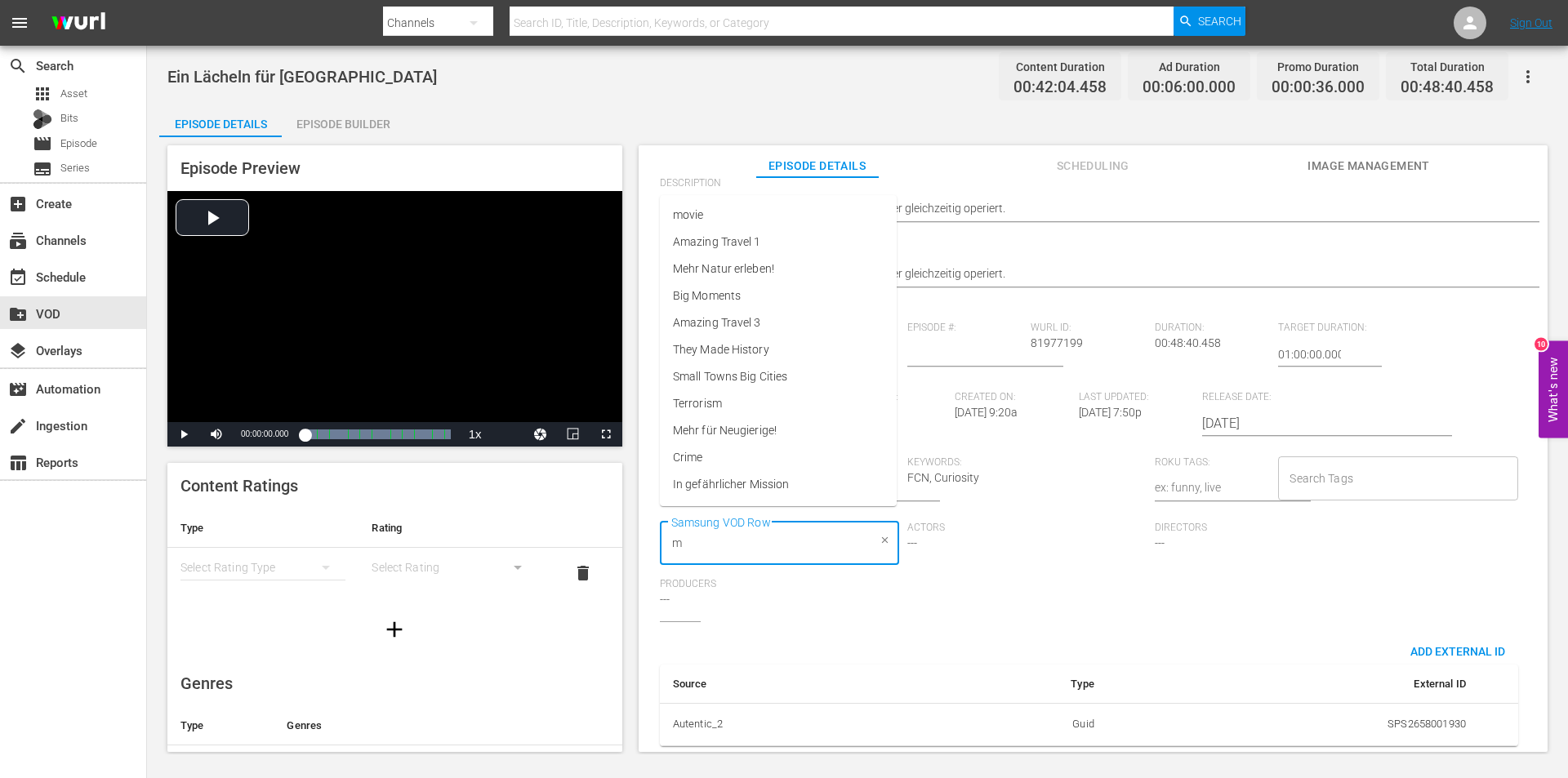
type input "me"
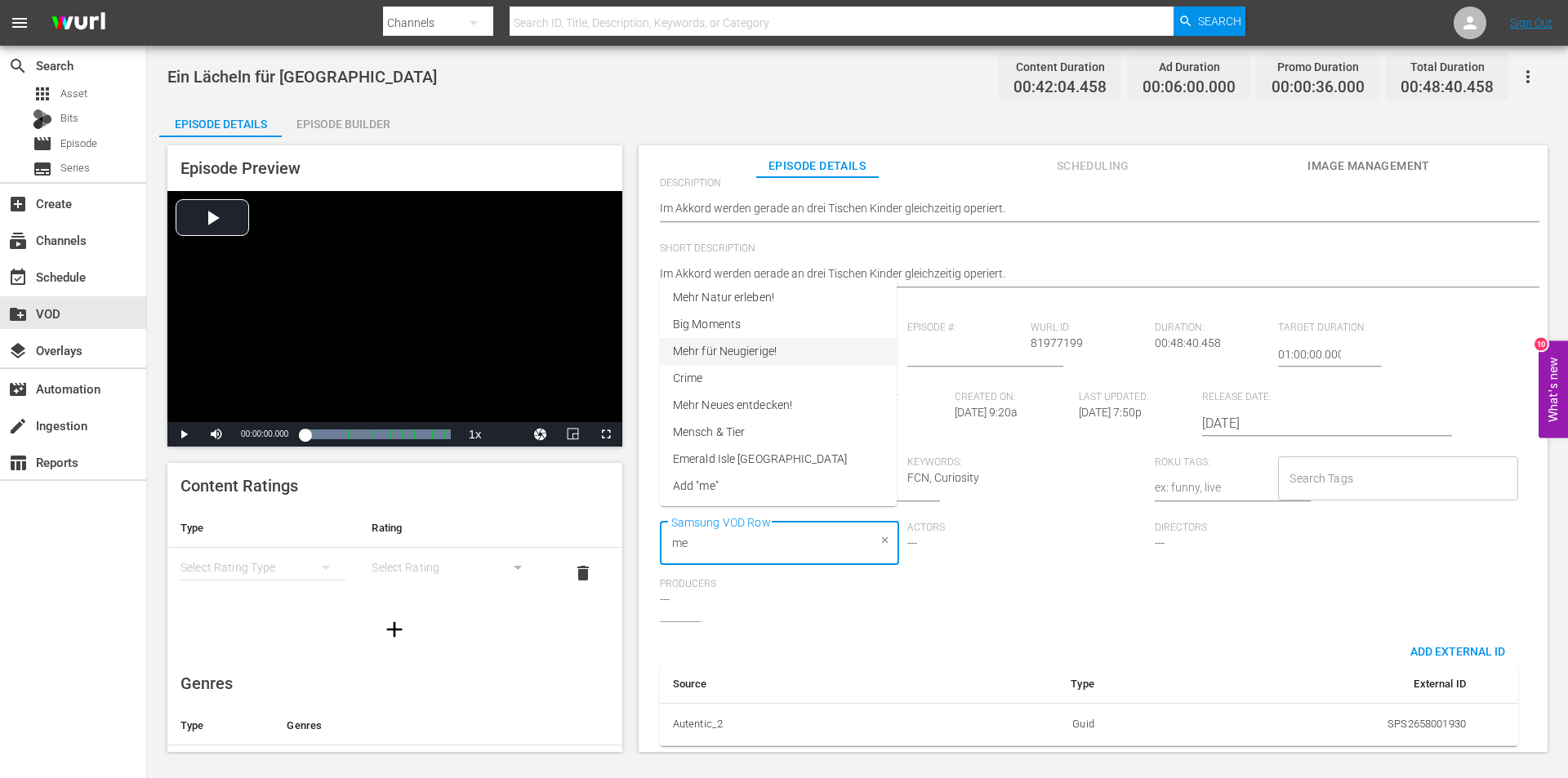
click at [752, 343] on span "Mehr für Neugierige!" at bounding box center [725, 351] width 104 height 17
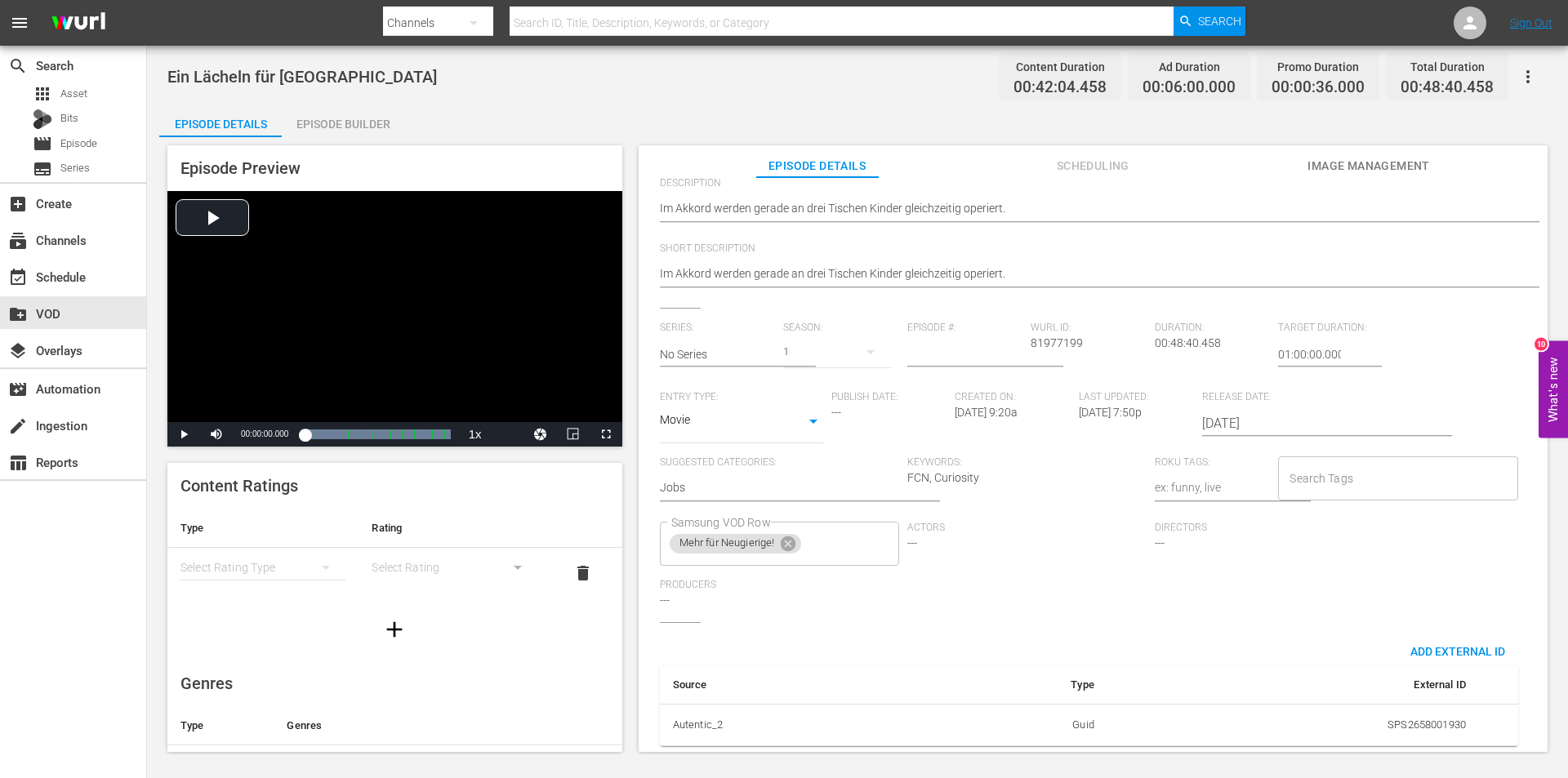
click at [948, 650] on div "Source Type External ID Autentic_2 Guid SPS2658001930" at bounding box center [1089, 691] width 858 height 111
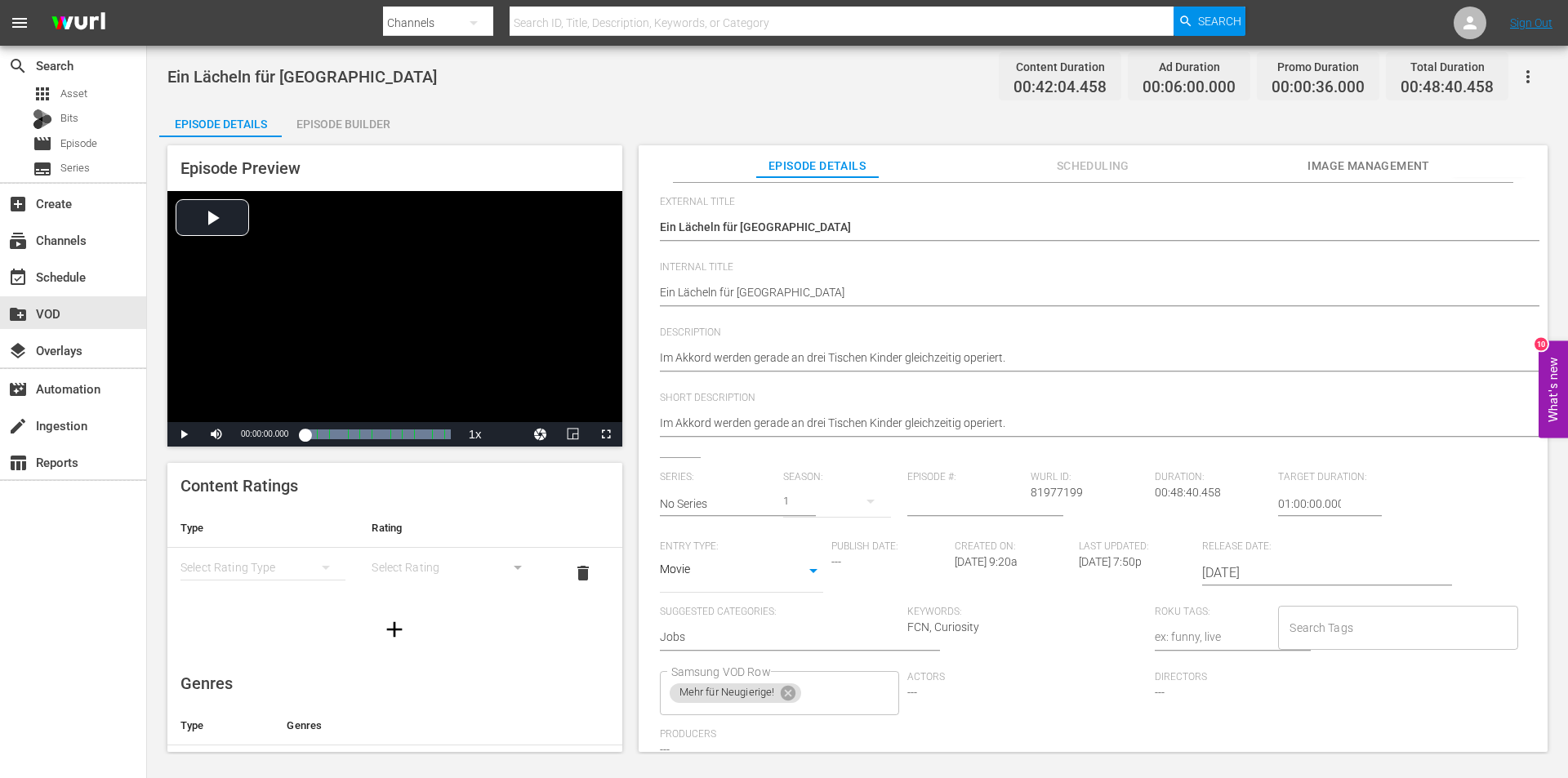
scroll to position [0, 0]
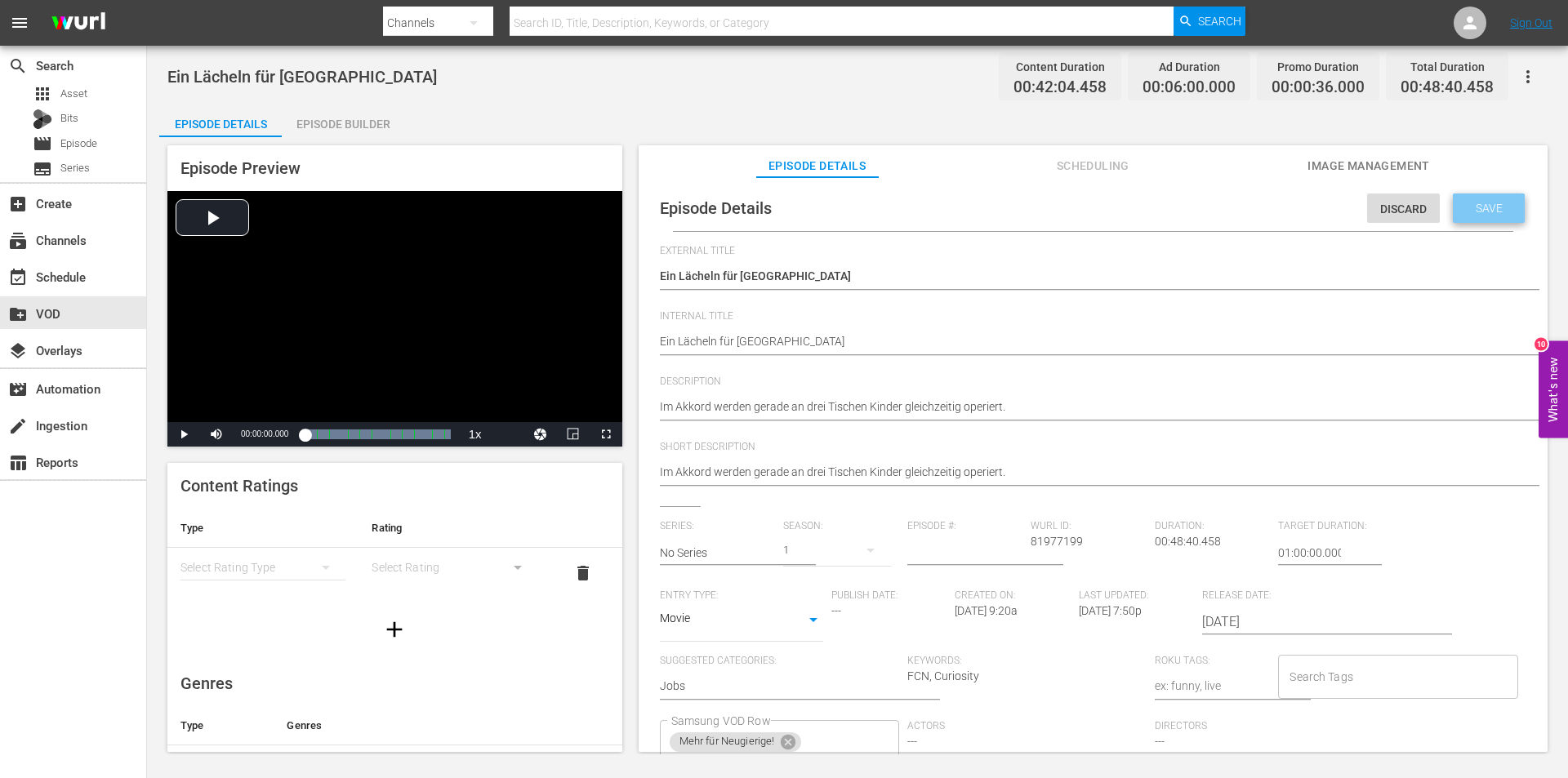
click at [1495, 210] on span "Save" at bounding box center [1489, 207] width 53 height 13
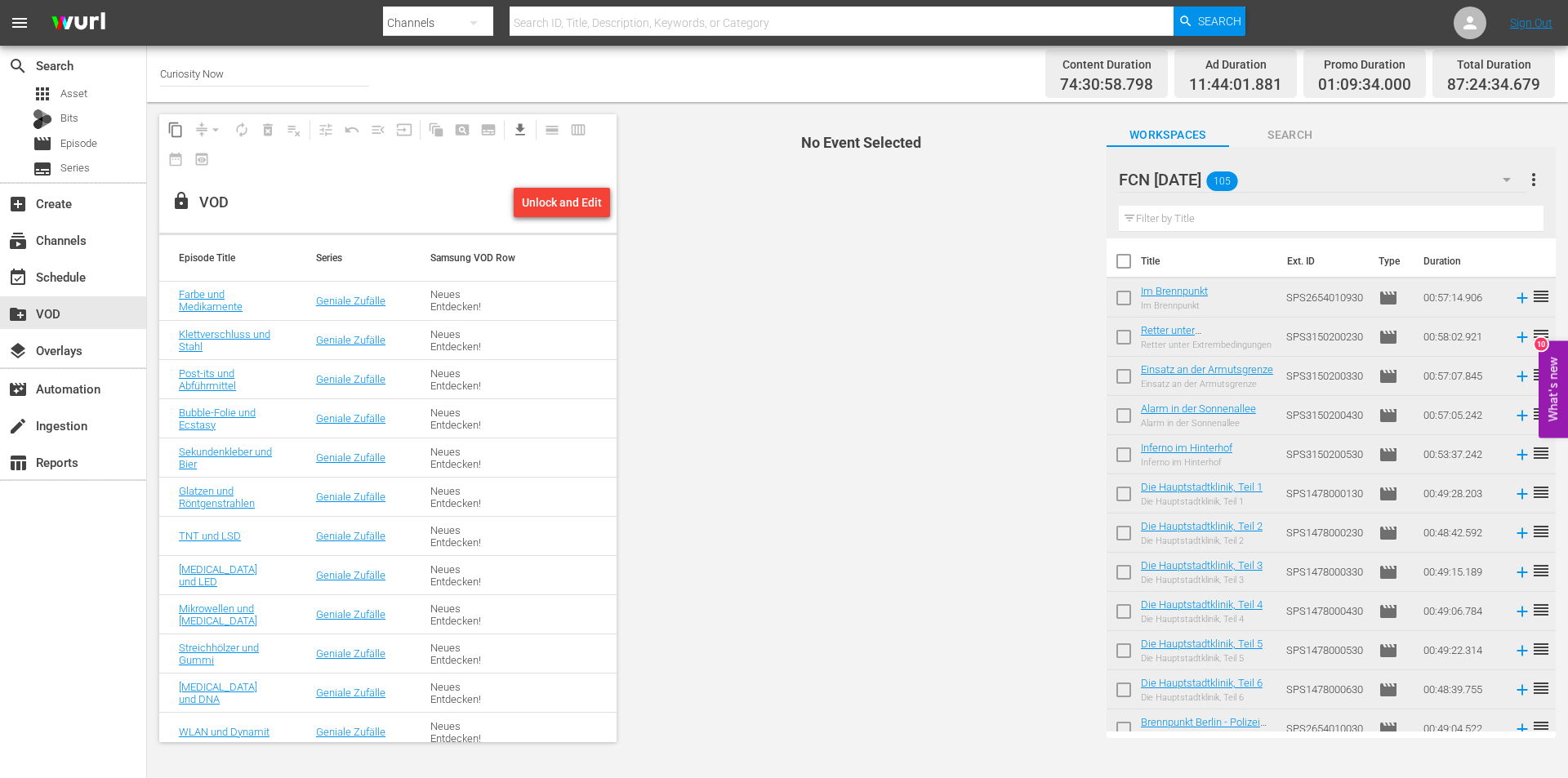
click at [1229, 209] on input "text" at bounding box center [1331, 219] width 425 height 26
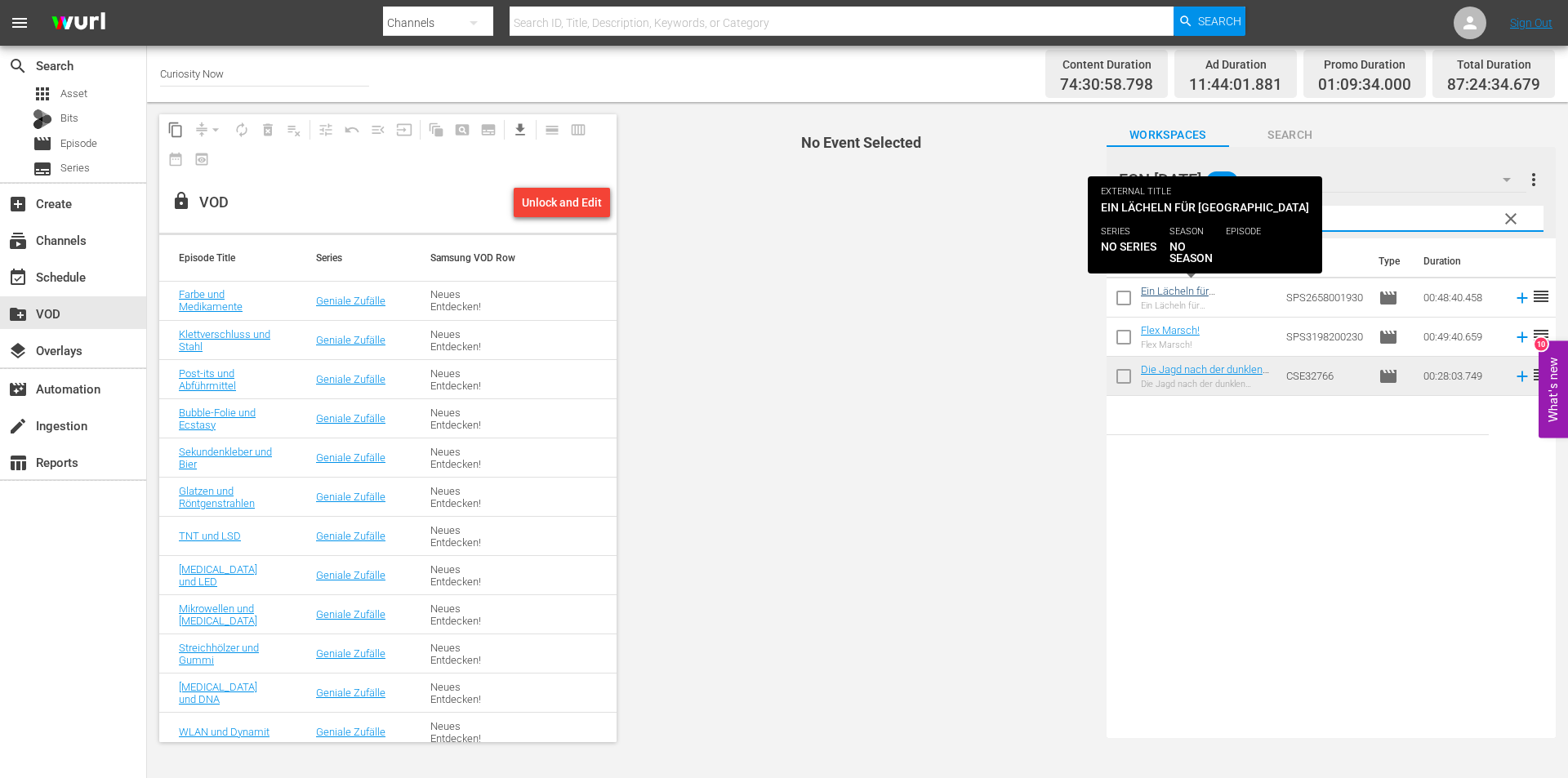
type input "ma"
click at [1155, 289] on link "Ein Lächeln für [GEOGRAPHIC_DATA]" at bounding box center [1190, 297] width 99 height 25
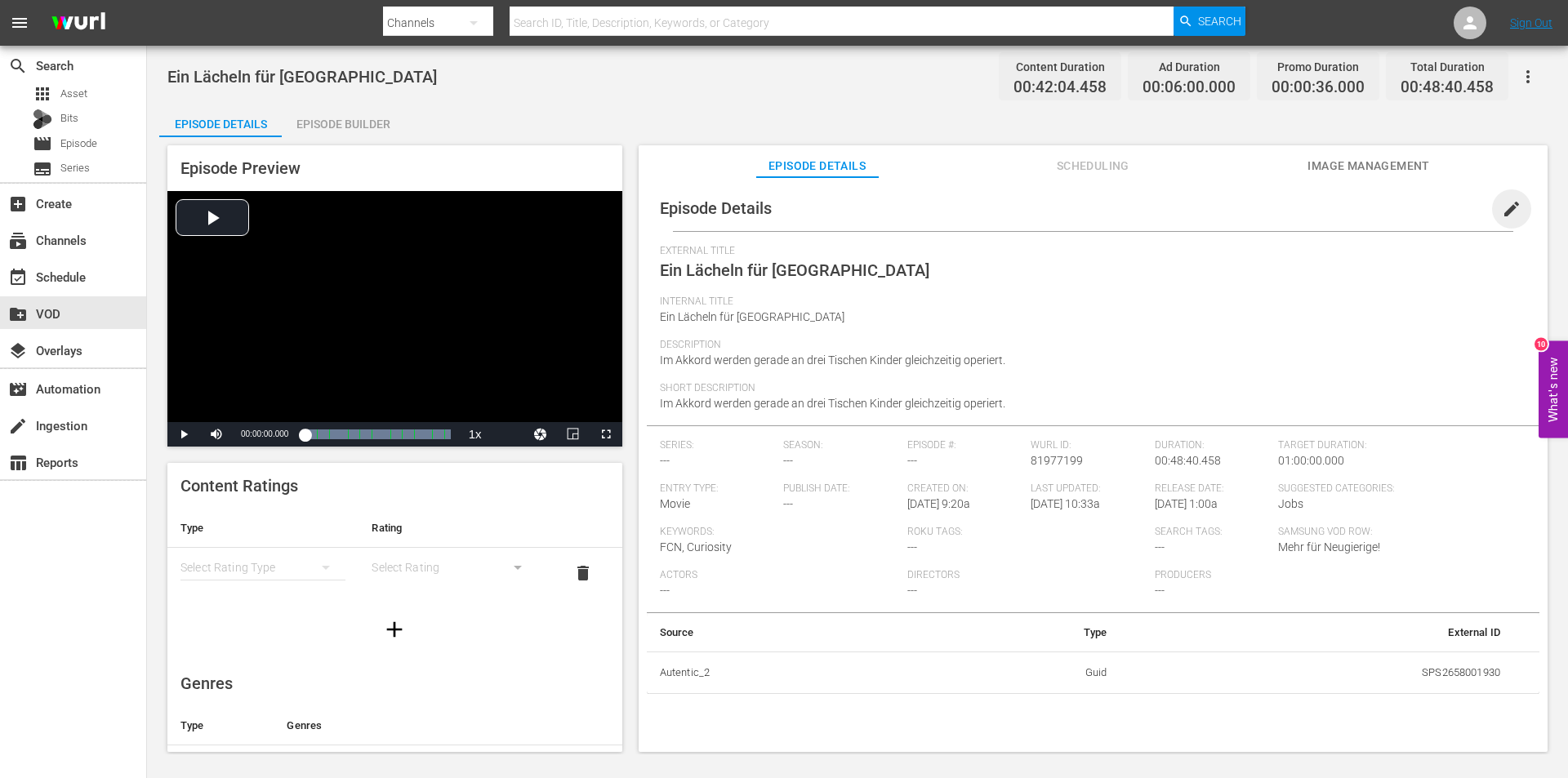
click at [1502, 203] on span "edit" at bounding box center [1511, 208] width 20 height 20
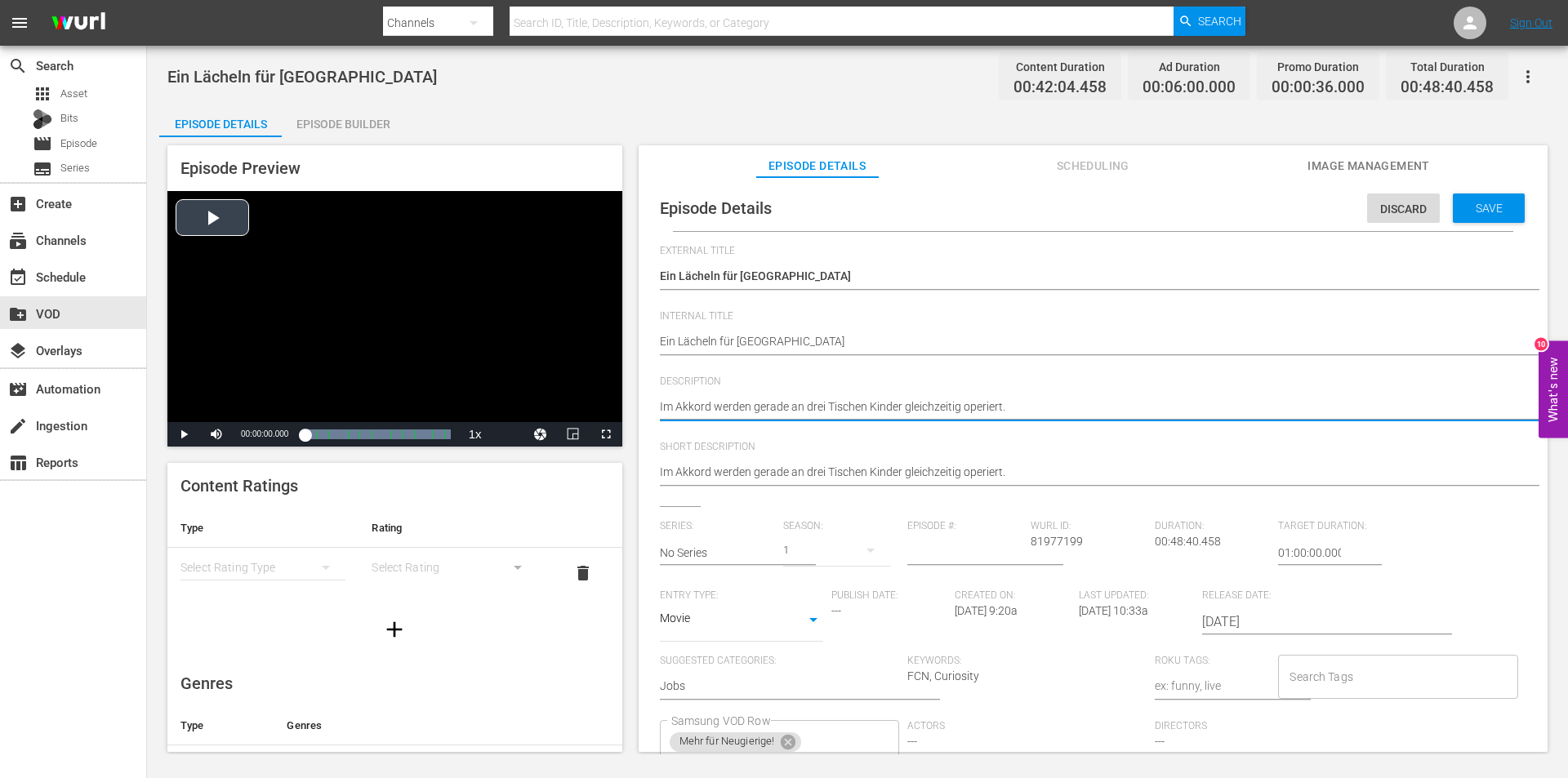
drag, startPoint x: 1046, startPoint y: 404, endPoint x: 615, endPoint y: 400, distance: 431.0
paste textarea "Es ist heiß im provisorischen Operationssaal in [GEOGRAPHIC_DATA], die Außentem…"
type textarea "Es ist heiß im provisorischen Operationssaal in [GEOGRAPHIC_DATA], die Außentem…"
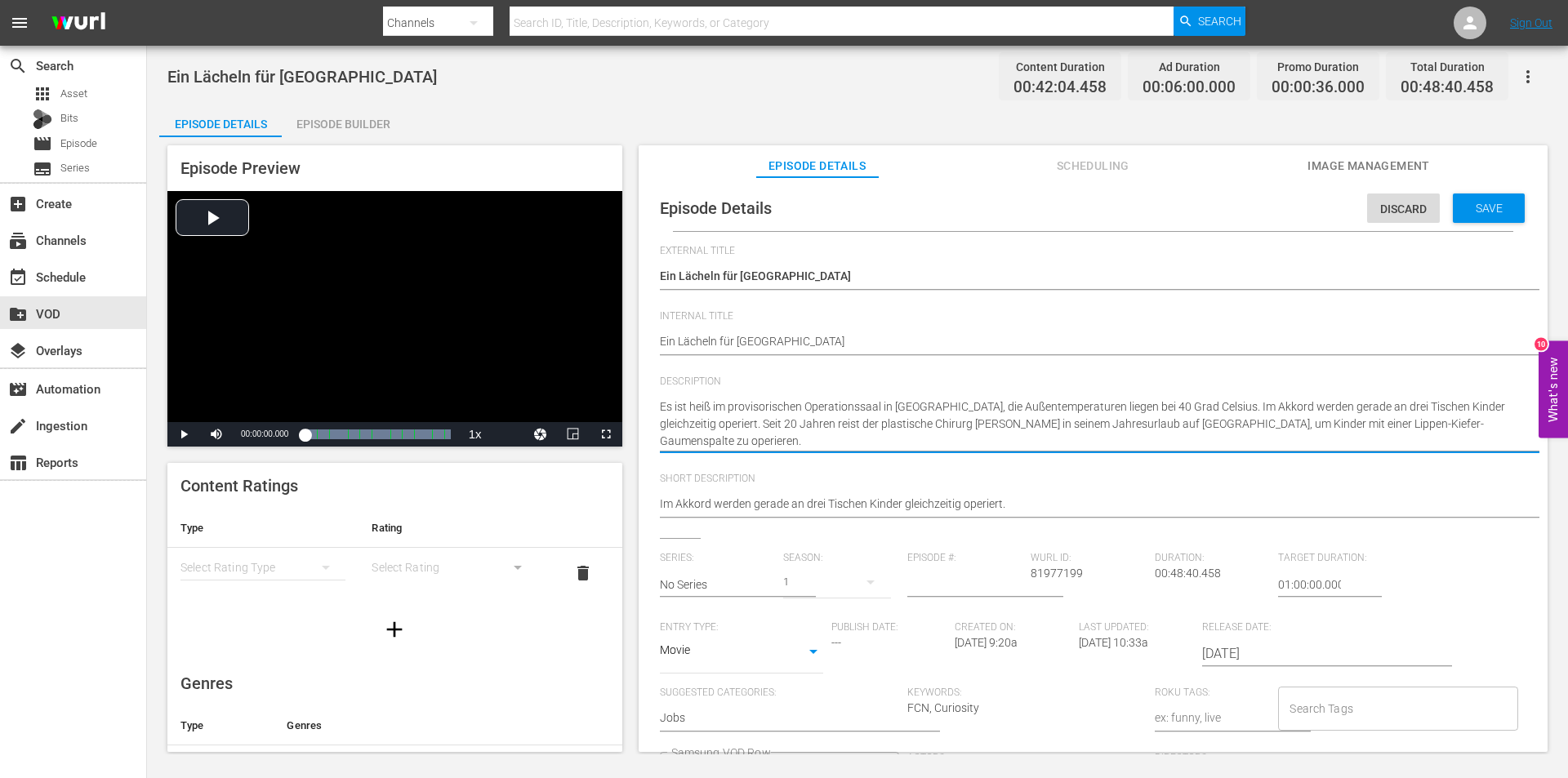
type textarea "Es ist heiß im provisorischen Operationssaal in [GEOGRAPHIC_DATA], die Außentem…"
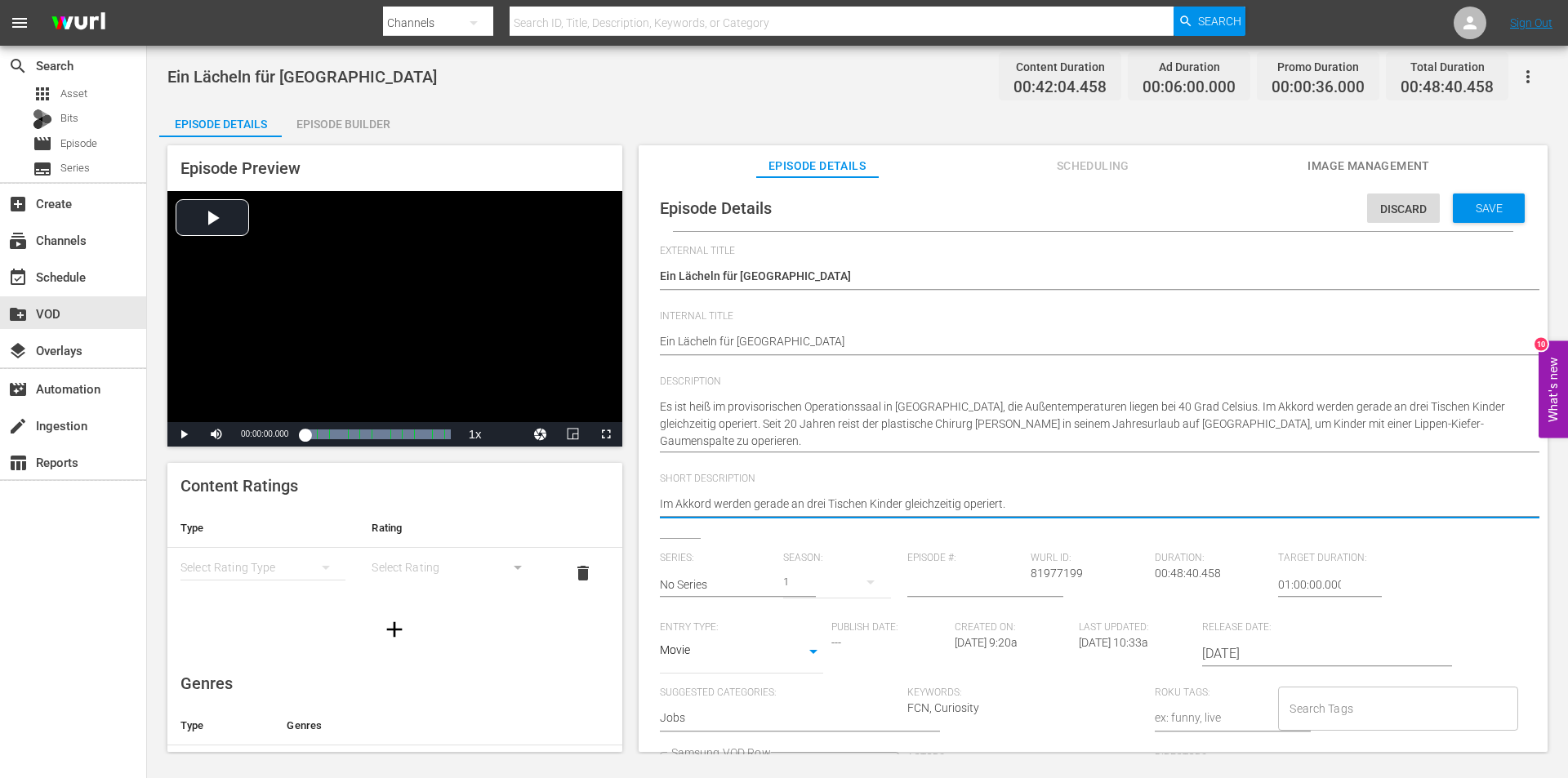
click at [752, 502] on textarea "Im Akkord werden gerade an drei Tischen Kinder gleichzeitig operiert." at bounding box center [1089, 505] width 858 height 20
type textarea "Im Akkord werden igerade an drei Tischen Kinder gleichzeitig operiert."
type textarea "Im Akkord werden ingerade an drei Tischen Kinder gleichzeitig operiert."
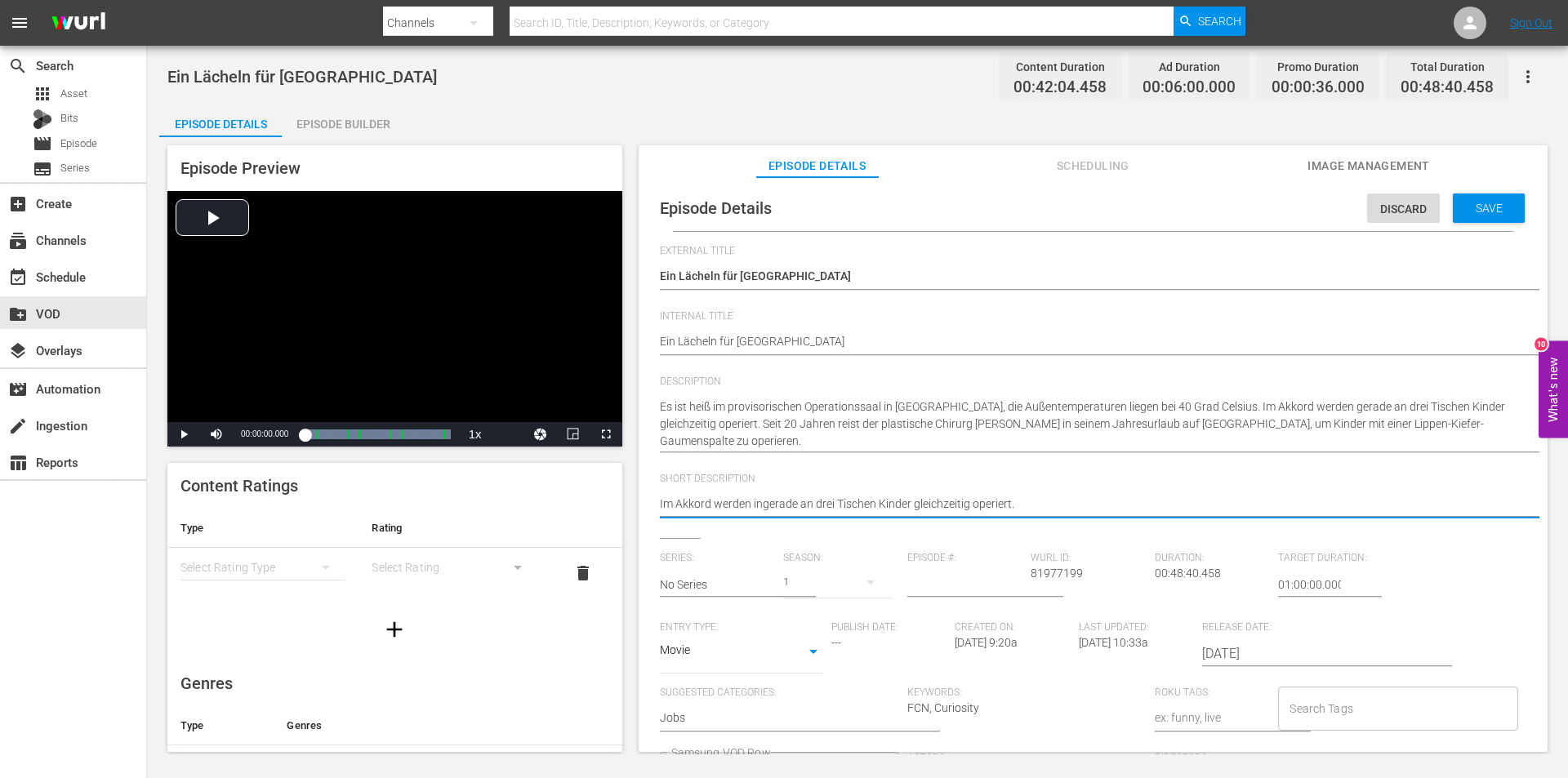
type textarea "Im Akkord werden in gerade an drei Tischen Kinder gleichzeitig operiert."
type textarea "Im Akkord werden in Mgerade an drei Tischen Kinder gleichzeitig operiert."
type textarea "Im Akkord werden in Magerade an drei Tischen Kinder gleichzeitig operiert."
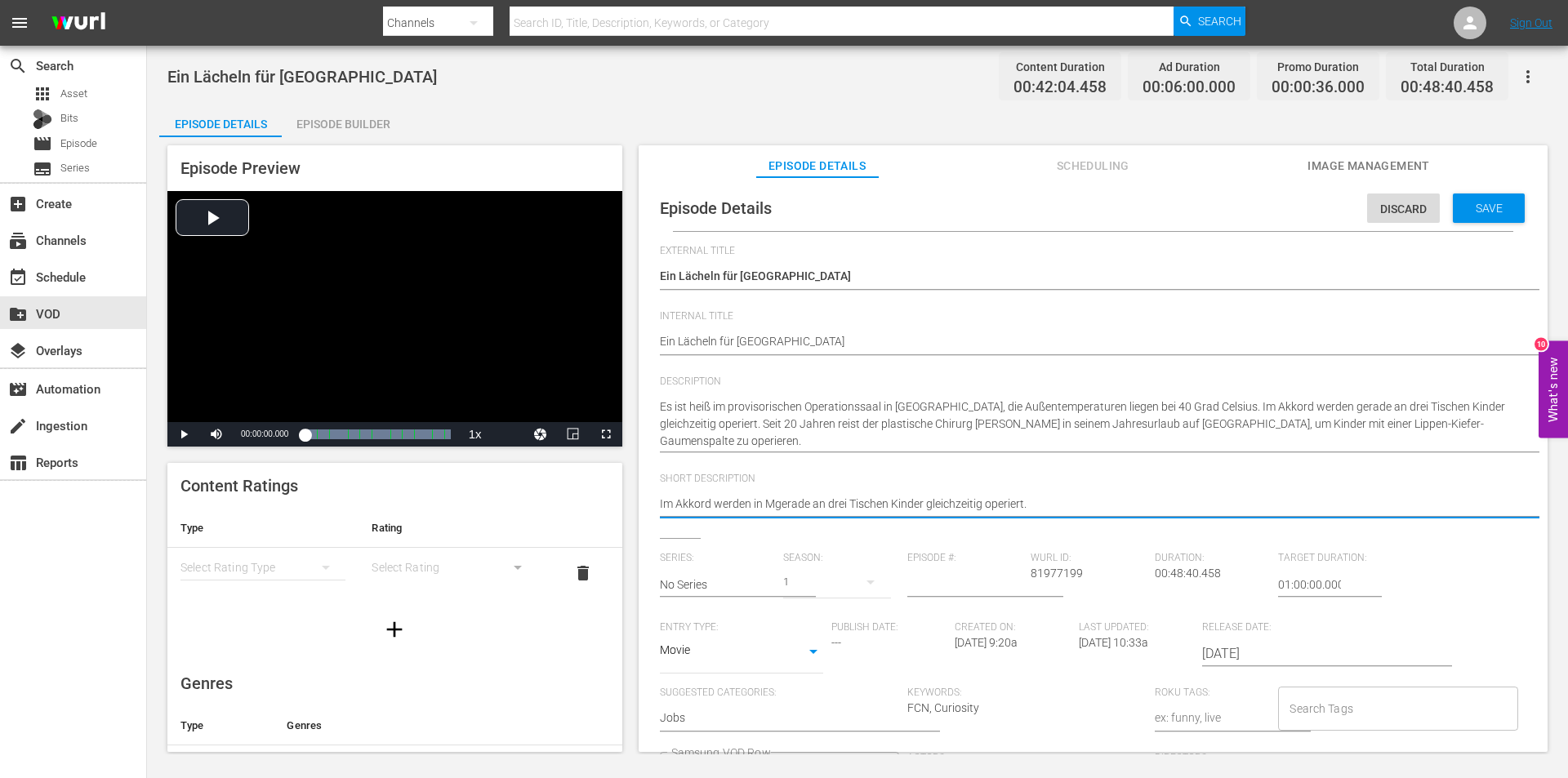
type textarea "Im Akkord werden in Magerade an drei Tischen Kinder gleichzeitig operiert."
type textarea "Im Akkord werden in [GEOGRAPHIC_DATA] an drei Tischen Kinder gleichzeitig operi…"
type textarea "Im Akkord werden in Manigerade an drei Tischen Kinder gleichzeitig operiert."
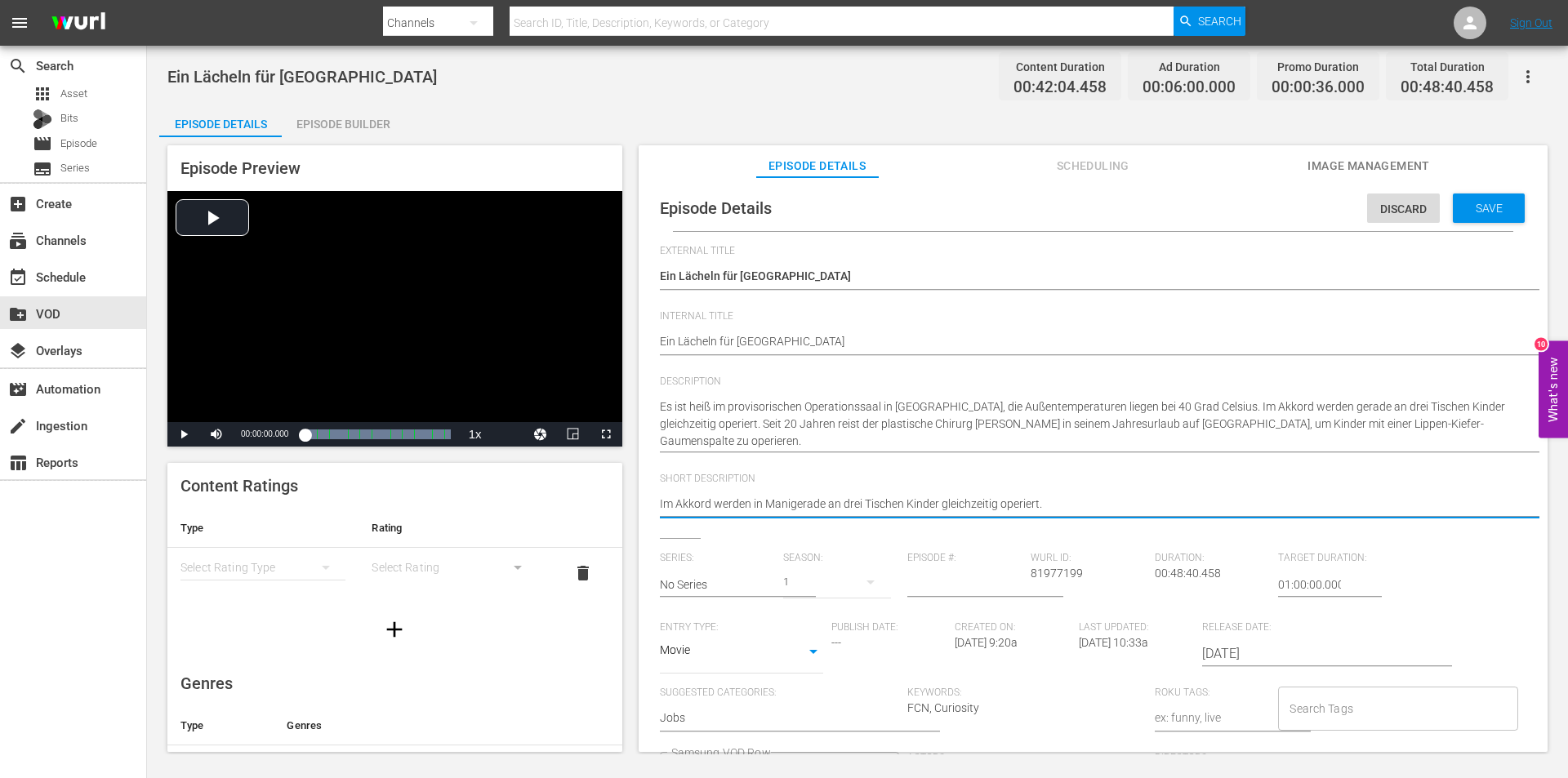
type textarea "Im Akkord werden in Manilgerade an drei Tischen Kinder gleichzeitig operiert."
type textarea "Im Akkord werden in Manilagerade an drei Tischen Kinder gleichzeitig operiert."
drag, startPoint x: 835, startPoint y: 500, endPoint x: 799, endPoint y: 497, distance: 36.1
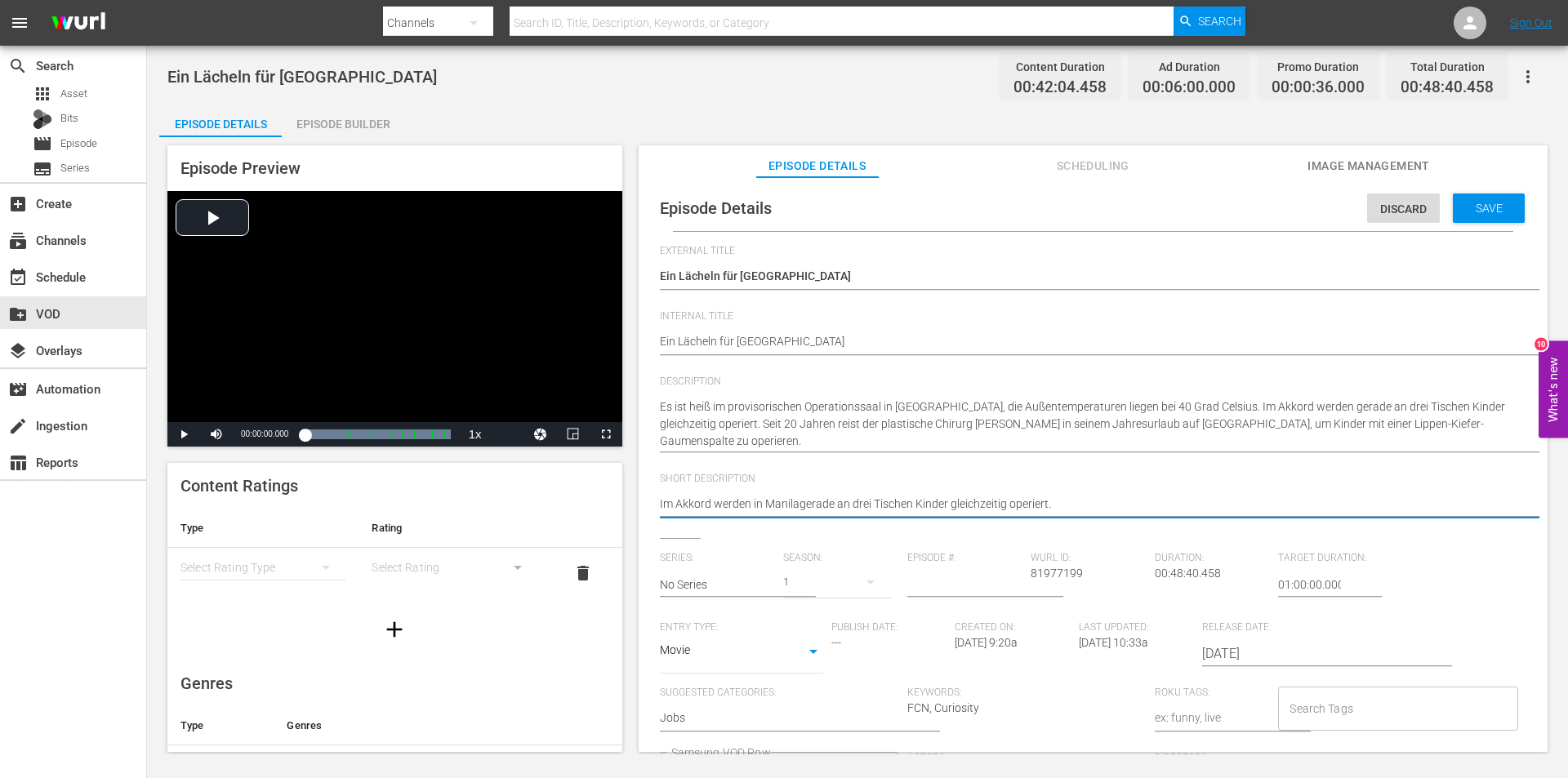
click at [799, 497] on textarea "Im Akkord werden gerade an drei Tischen Kinder gleichzeitig operiert." at bounding box center [1089, 505] width 858 height 20
type textarea "Im Akkord werden in [GEOGRAPHIC_DATA] drei Tischen Kinder gleichzeitig operiert."
type textarea "Im Akkord werden in [GEOGRAPHIC_DATA] an drei Tischen Kinder gleichzeitig operi…"
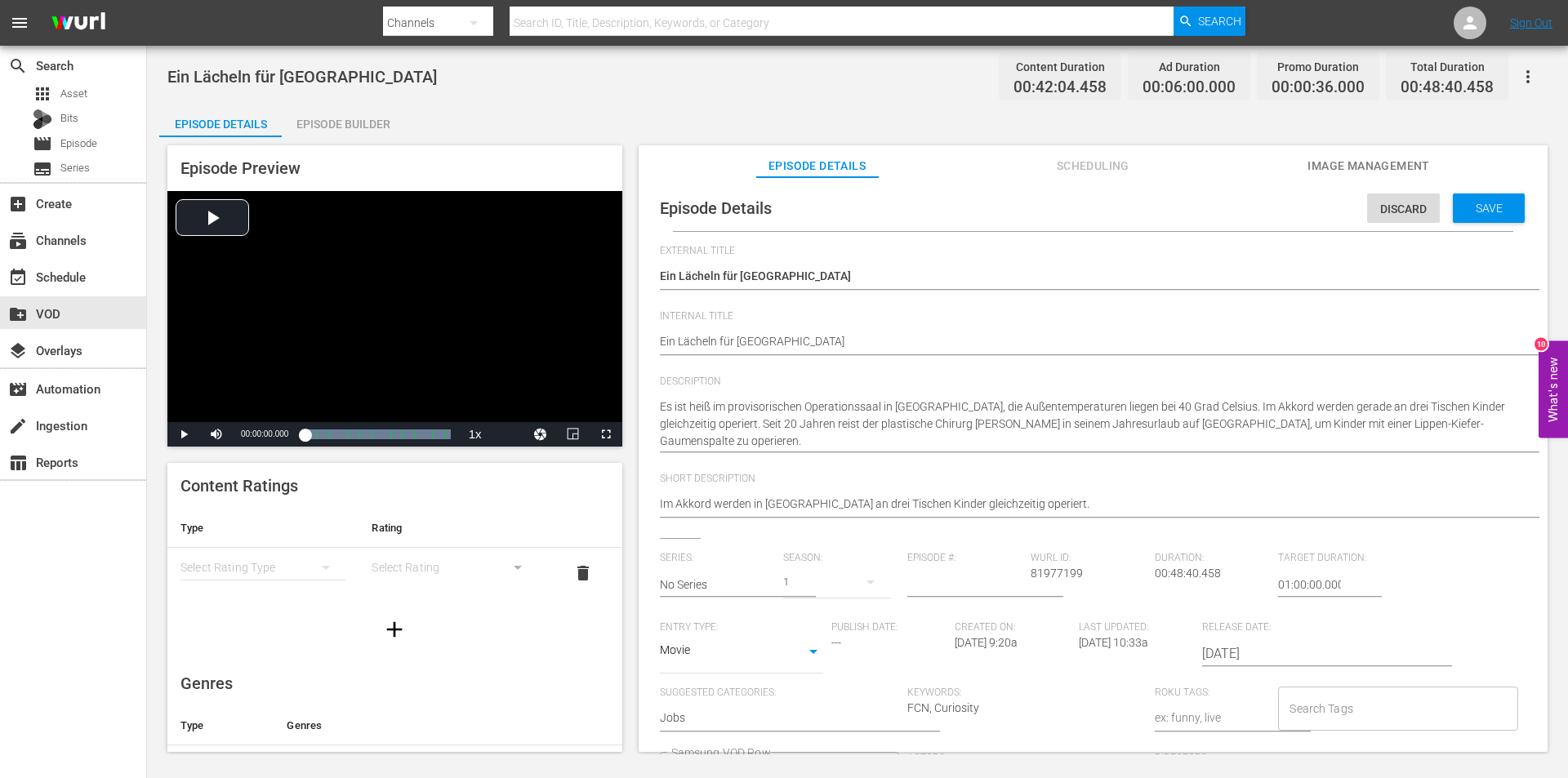
click at [1150, 493] on div "Im Akkord werden gerade an drei Tischen Kinder gleichzeitig operiert. Im Akkord…" at bounding box center [1089, 505] width 858 height 39
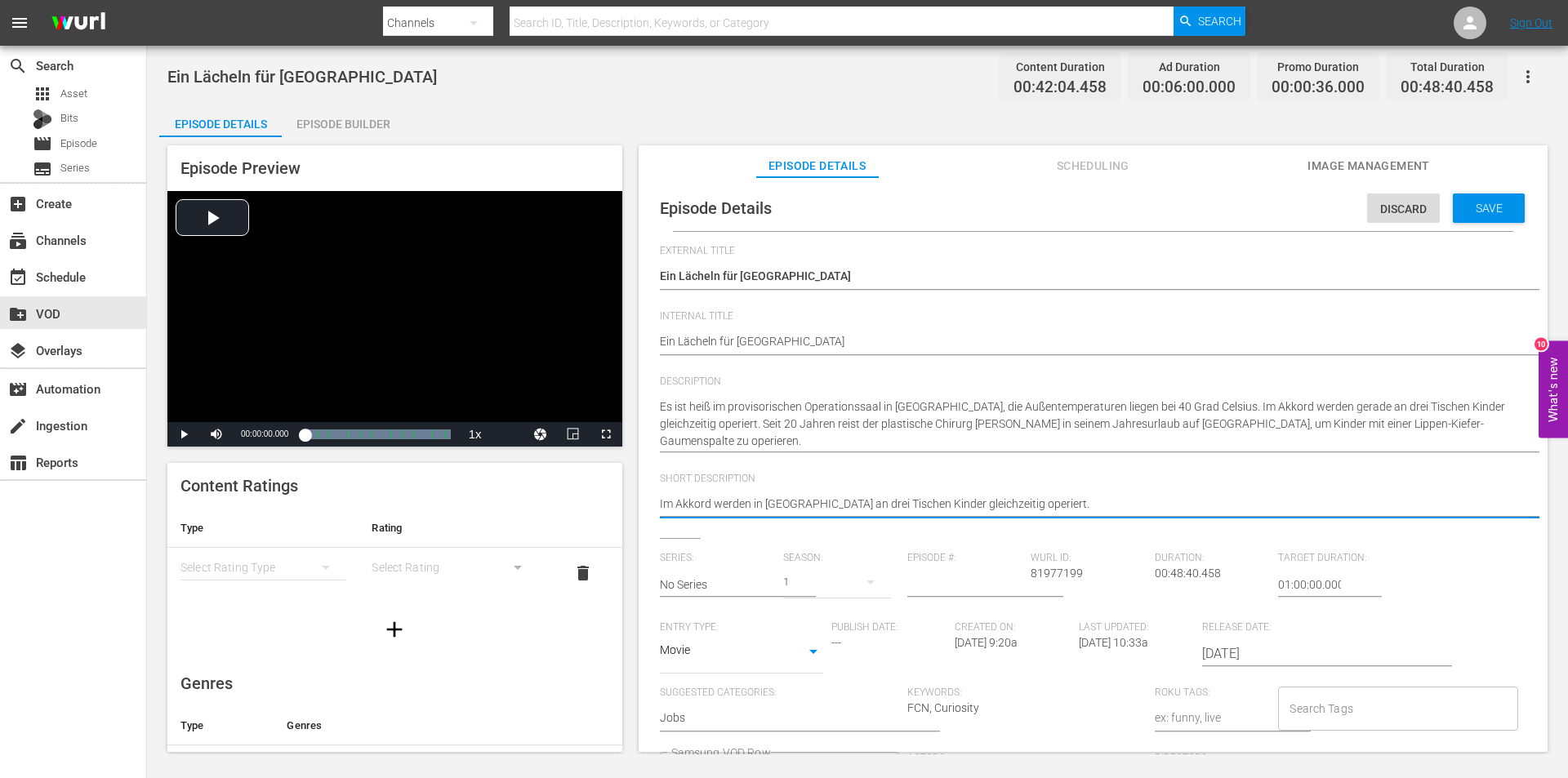
drag, startPoint x: 763, startPoint y: 499, endPoint x: 634, endPoint y: 487, distance: 129.6
type textarea "I [GEOGRAPHIC_DATA] an drei Tischen Kinder gleichzeitig operiert."
type textarea "In [GEOGRAPHIC_DATA] an drei Tischen Kinder gleichzeitig operiert."
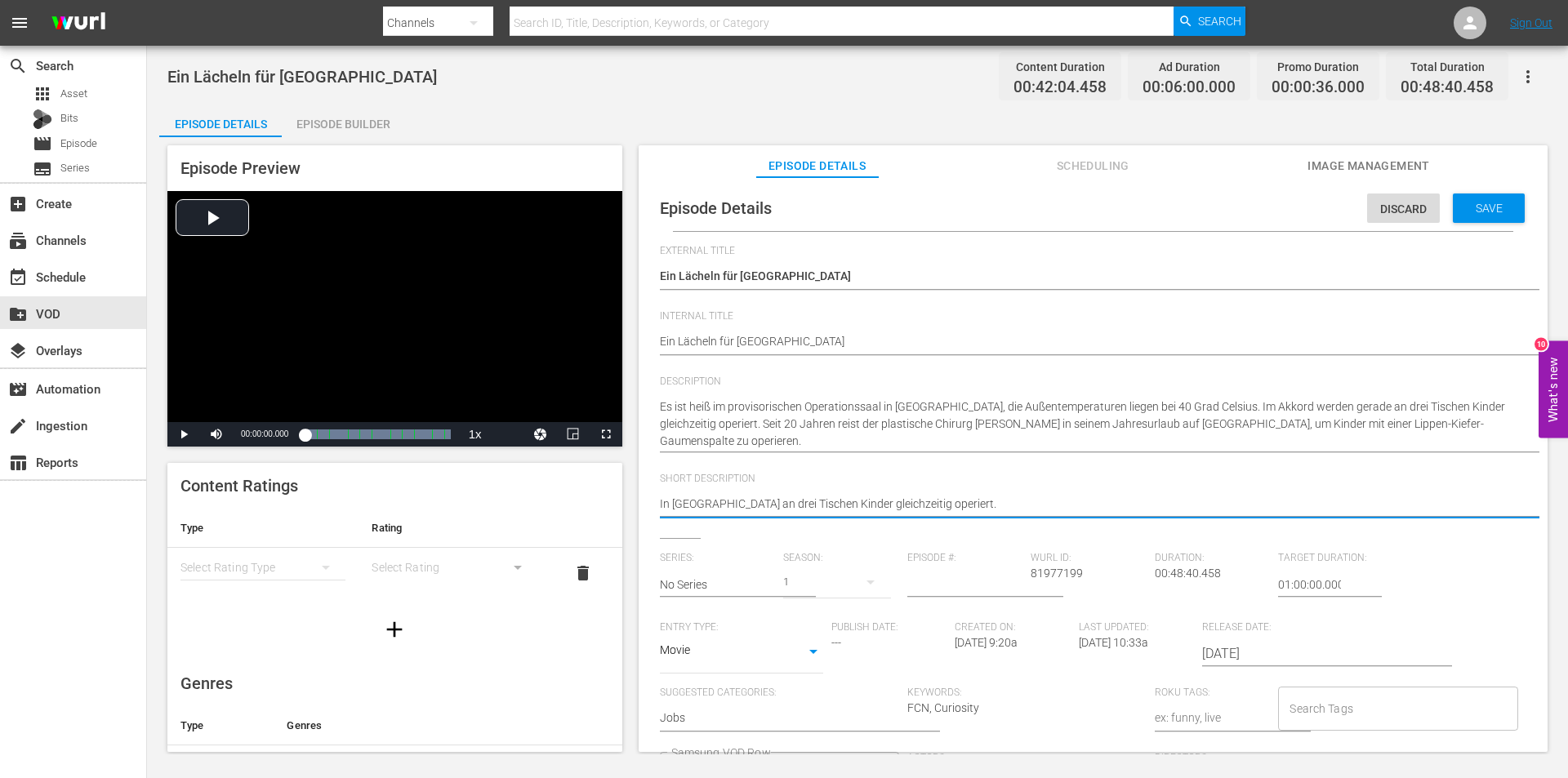
type textarea "In [GEOGRAPHIC_DATA] wan drei Tischen Kinder gleichzeitig operiert."
type textarea "In [GEOGRAPHIC_DATA] wean drei Tischen Kinder gleichzeitig operiert."
type textarea "In [GEOGRAPHIC_DATA] weran drei Tischen Kinder gleichzeitig operiert."
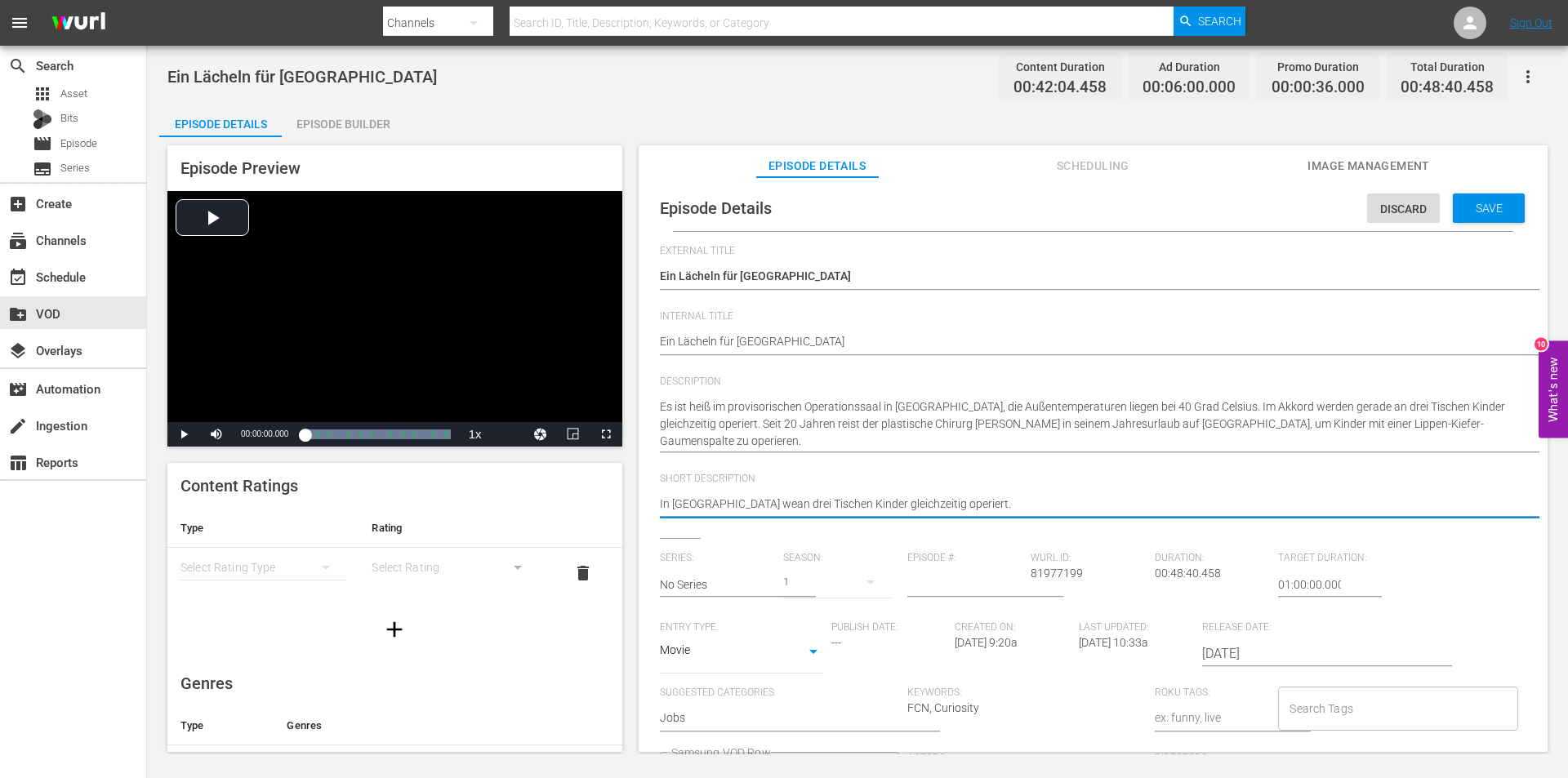
type textarea "In [GEOGRAPHIC_DATA] weran drei Tischen Kinder gleichzeitig operiert."
type textarea "In [GEOGRAPHIC_DATA] werdan drei Tischen Kinder gleichzeitig operiert."
type textarea "In [GEOGRAPHIC_DATA] werdean drei Tischen Kinder gleichzeitig operiert."
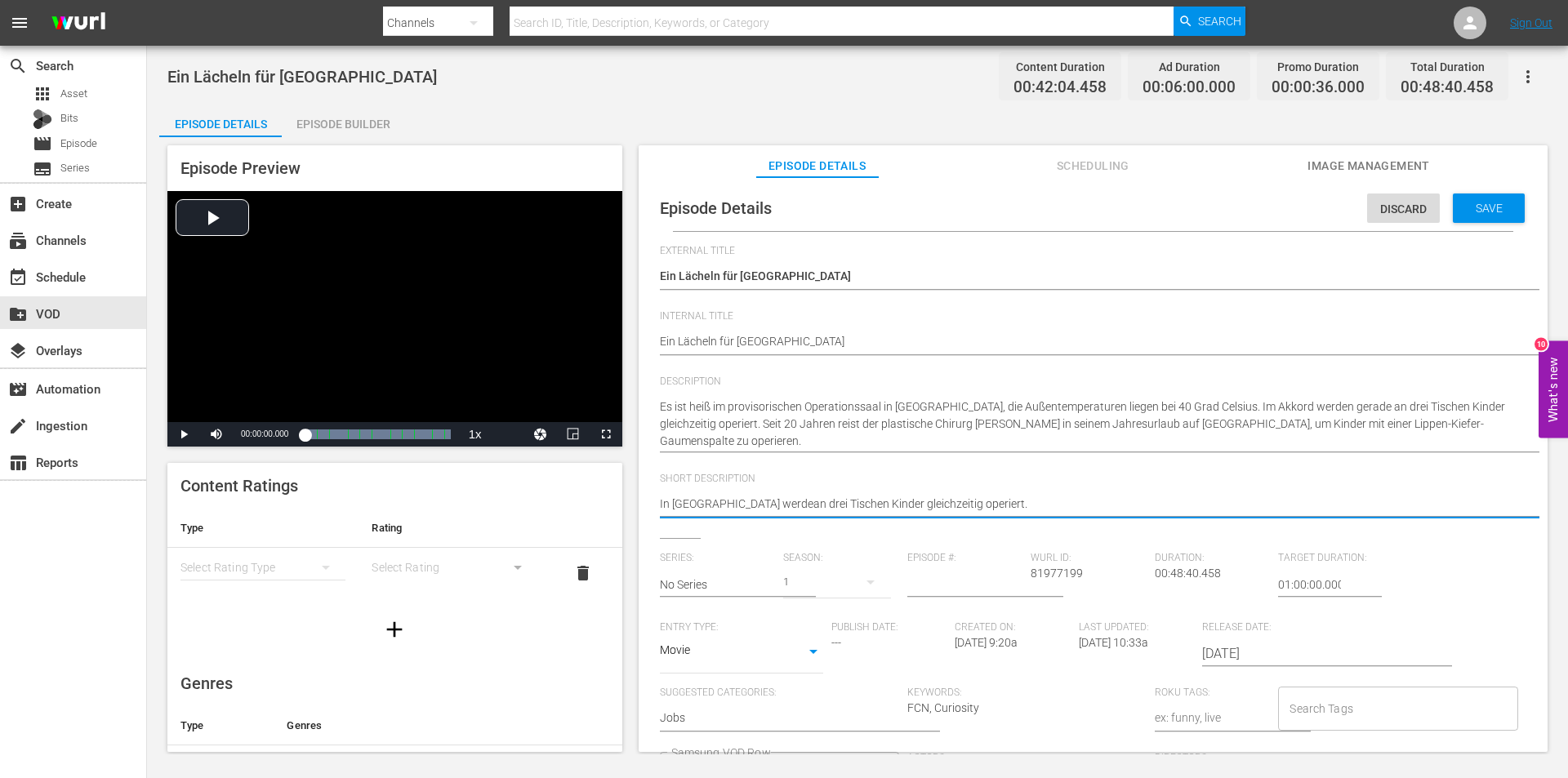
type textarea "In [GEOGRAPHIC_DATA] werdenan drei Tischen Kinder gleichzeitig operiert."
type textarea "In [GEOGRAPHIC_DATA] werden an drei Tischen Kinder gleichzeitig operiert."
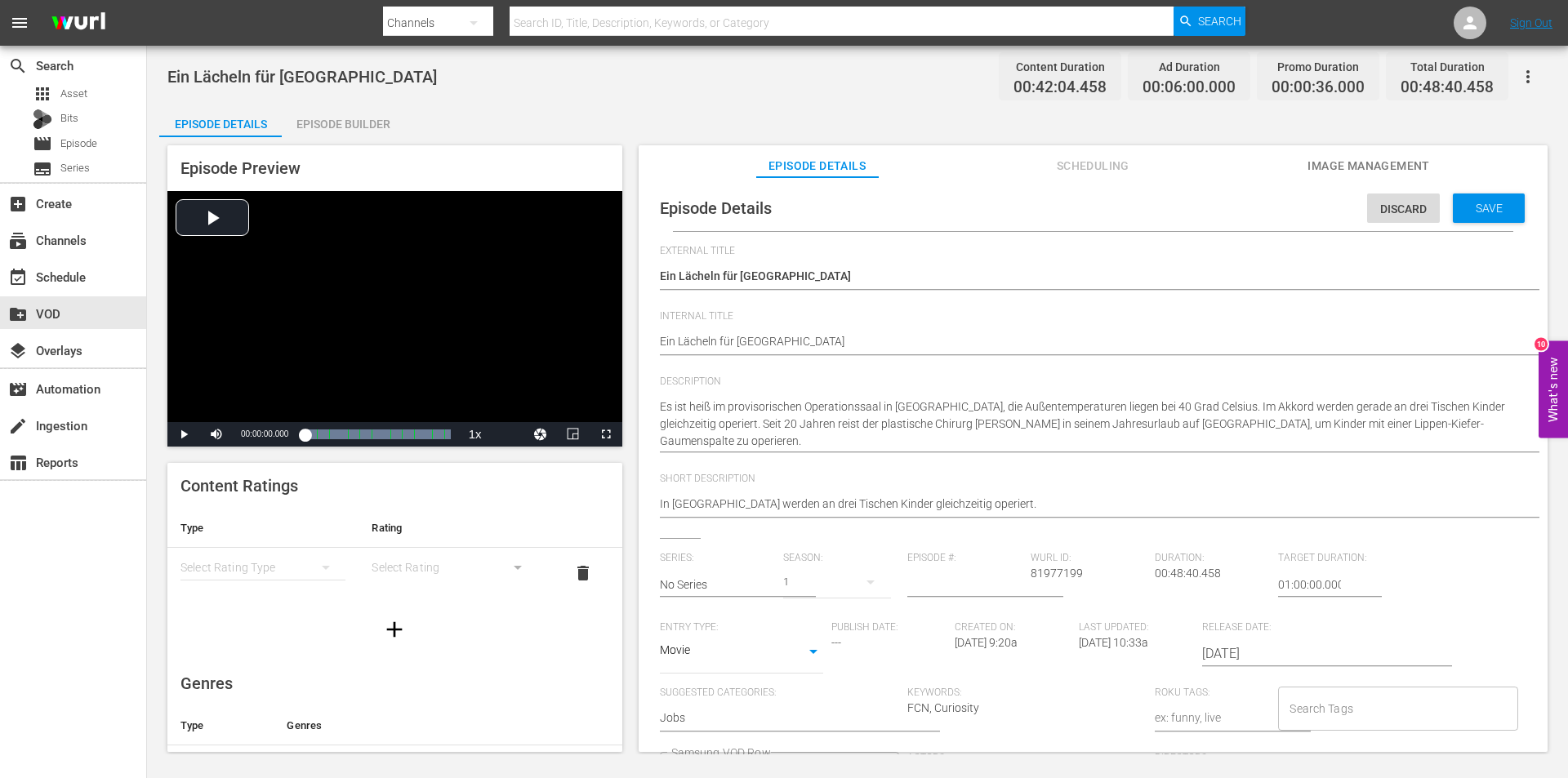
click at [1085, 482] on span "Short Description" at bounding box center [1089, 479] width 858 height 13
click at [1499, 197] on div "Save" at bounding box center [1489, 208] width 71 height 30
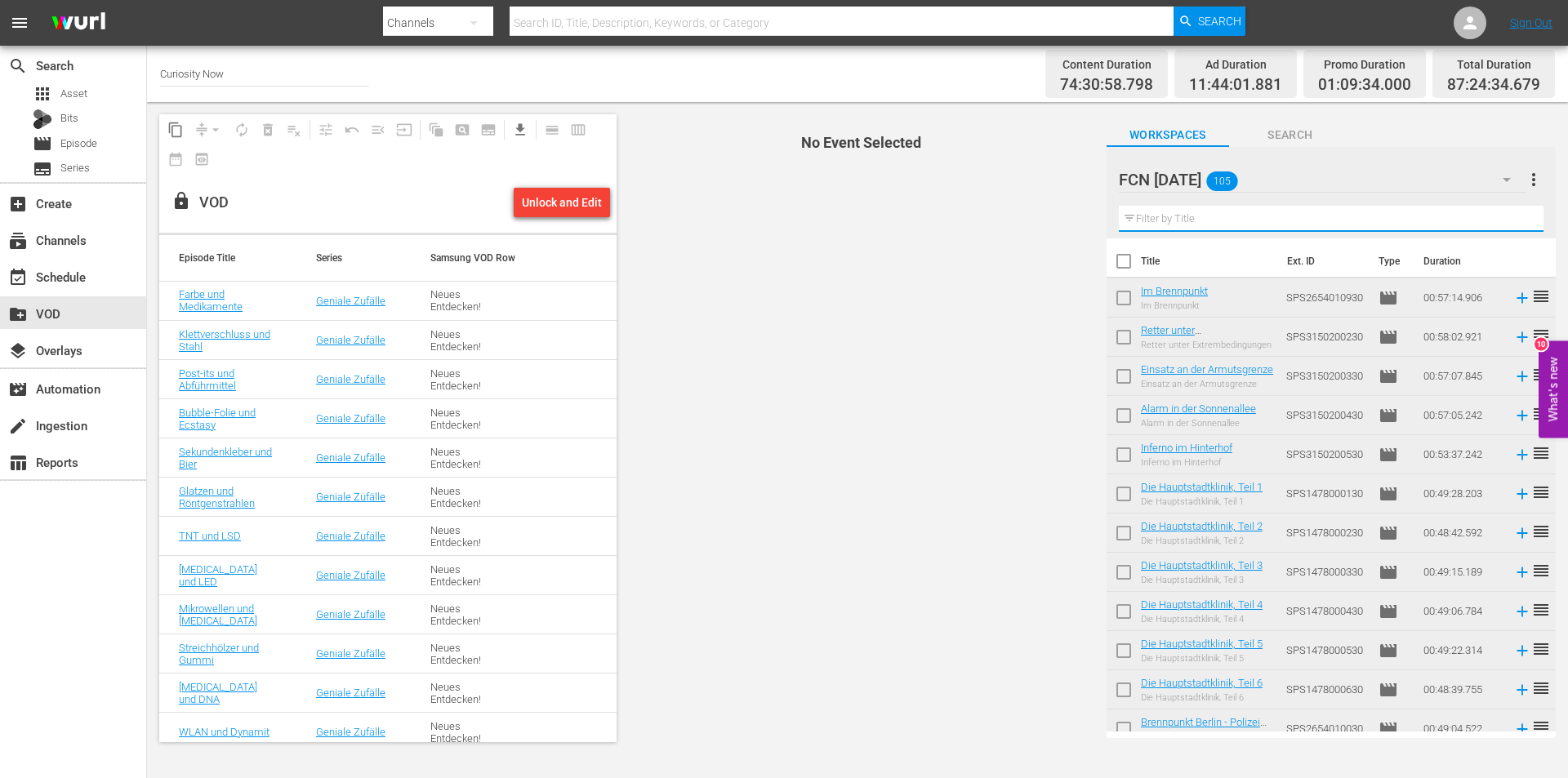
click at [1183, 222] on input "text" at bounding box center [1331, 219] width 425 height 26
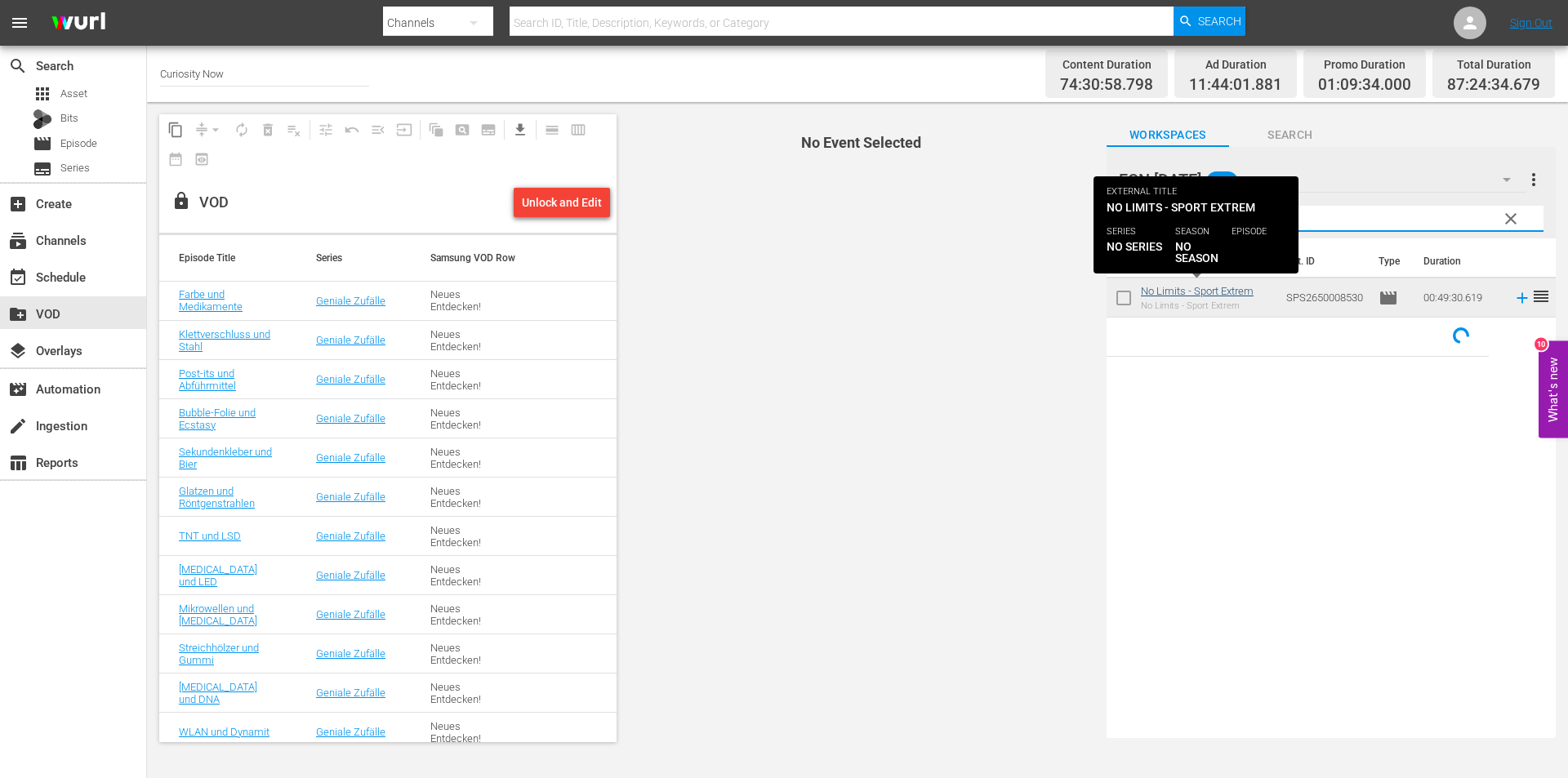
type input "no limits"
click at [1200, 295] on link "No Limits - Sport Extrem" at bounding box center [1197, 291] width 112 height 12
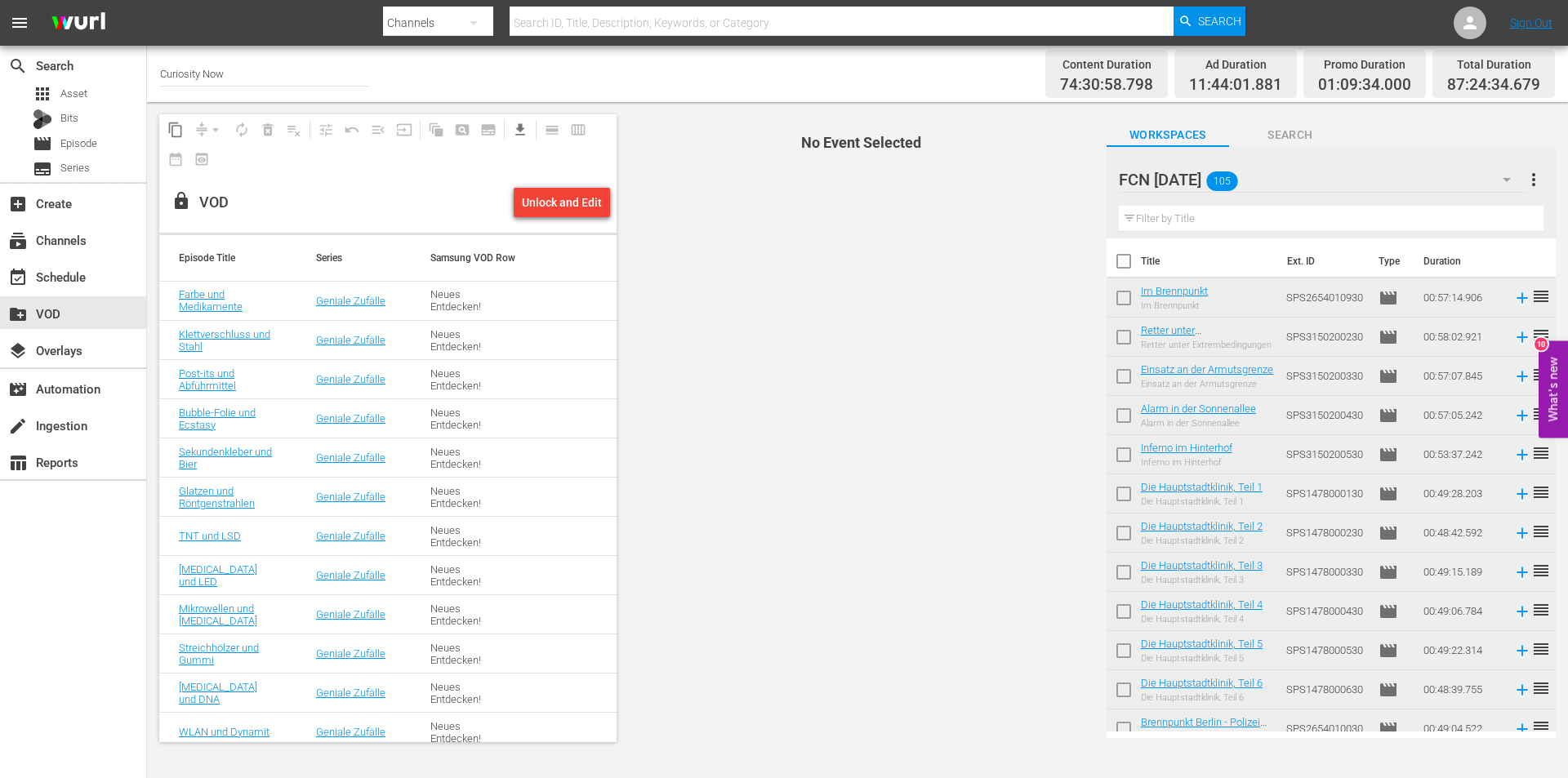
click at [1189, 219] on input "text" at bounding box center [1331, 219] width 425 height 26
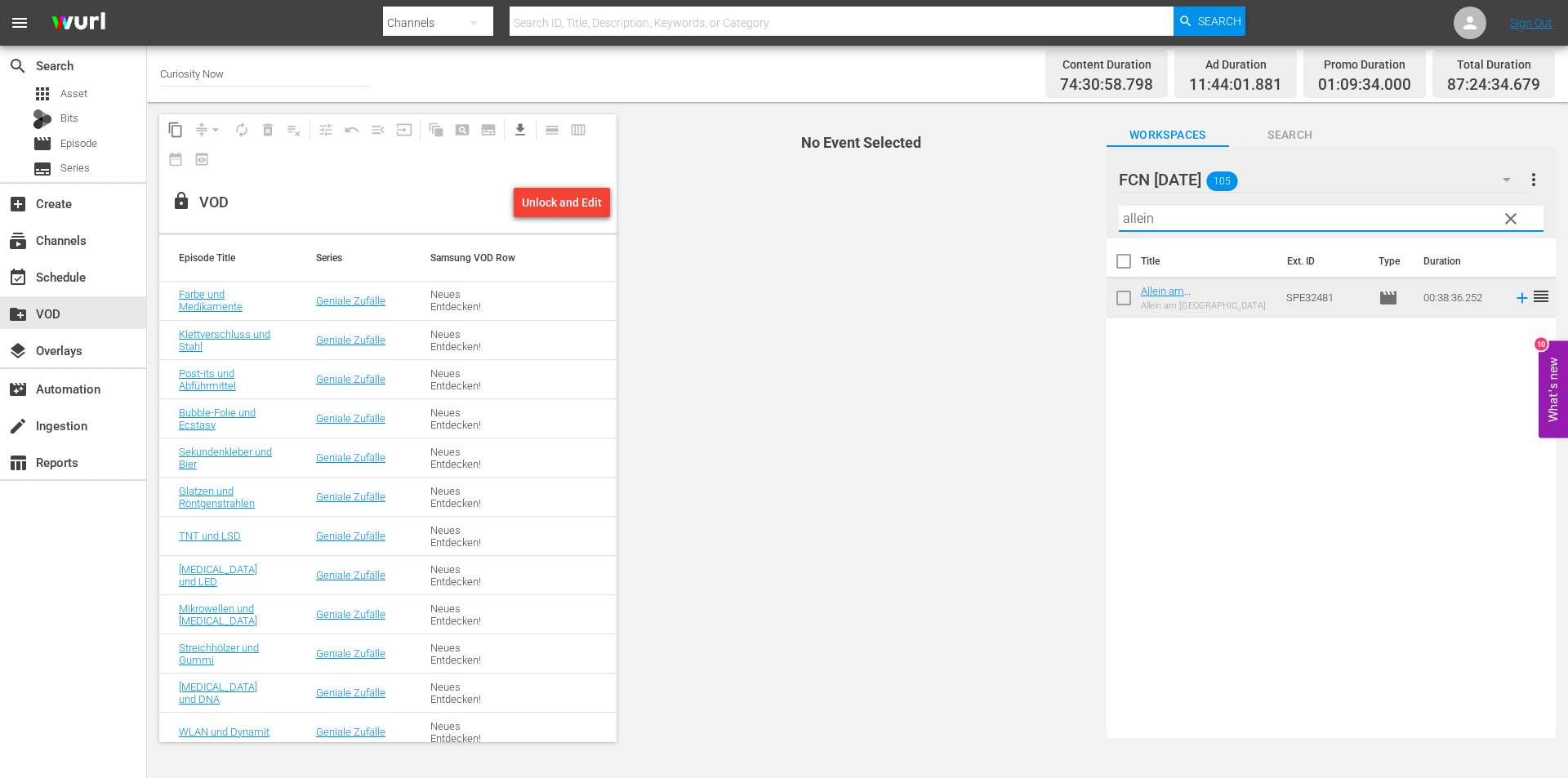
type input "allein"
click at [1206, 300] on div "Allein am [GEOGRAPHIC_DATA]" at bounding box center [1207, 305] width 133 height 10
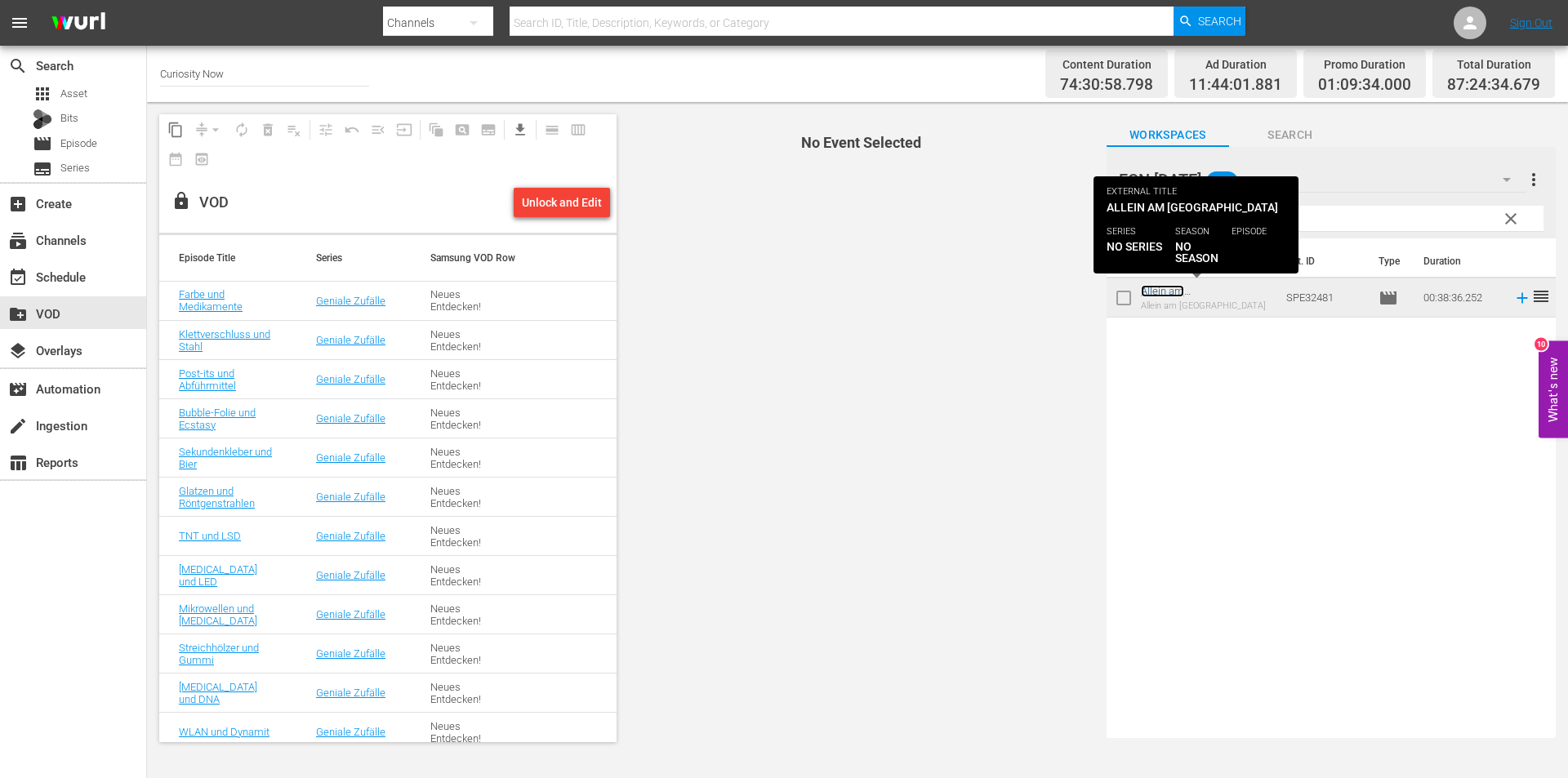
click at [1206, 292] on link "Allein am [GEOGRAPHIC_DATA]" at bounding box center [1190, 297] width 99 height 25
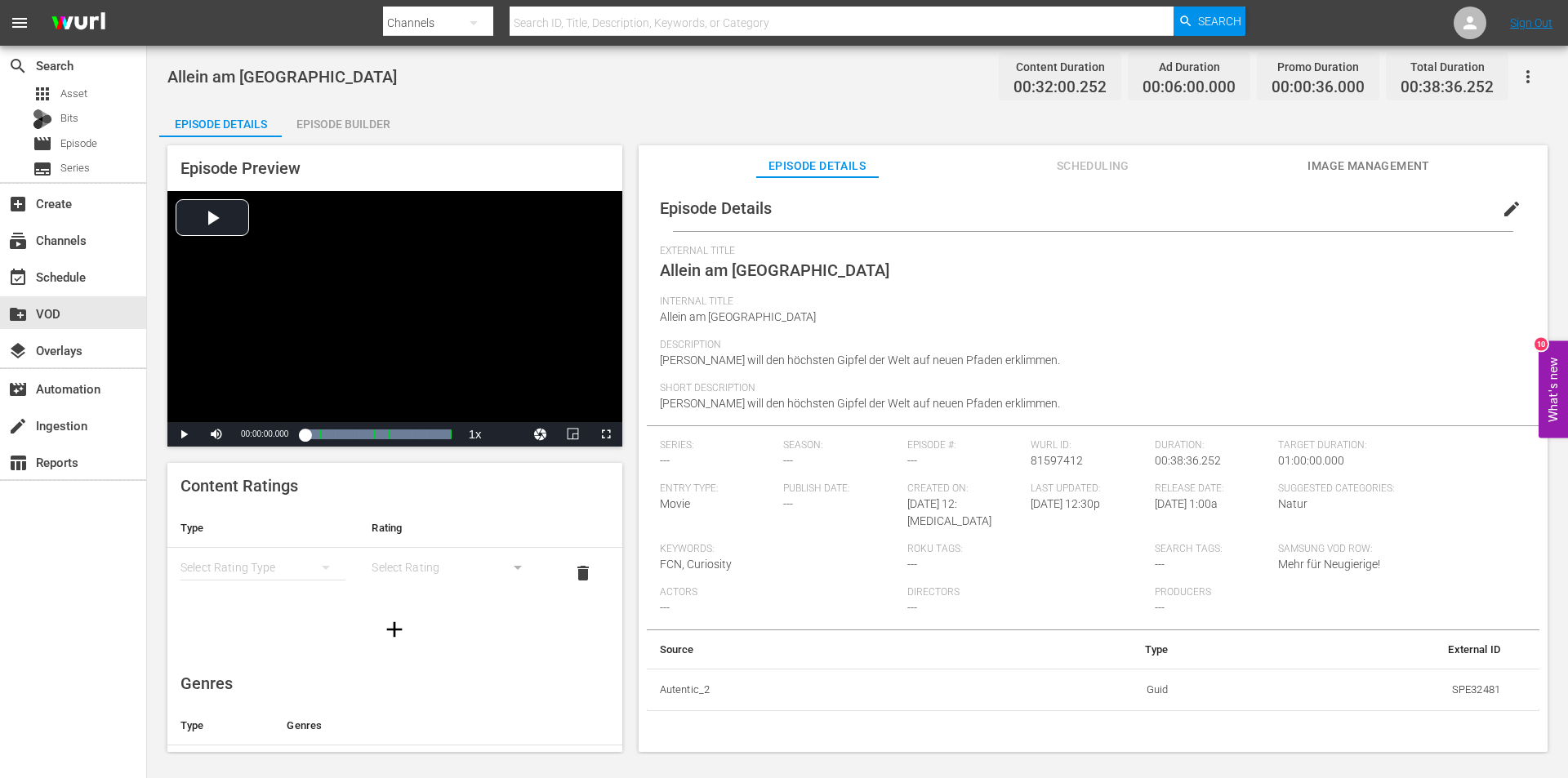
click at [1502, 213] on span "edit" at bounding box center [1511, 208] width 20 height 20
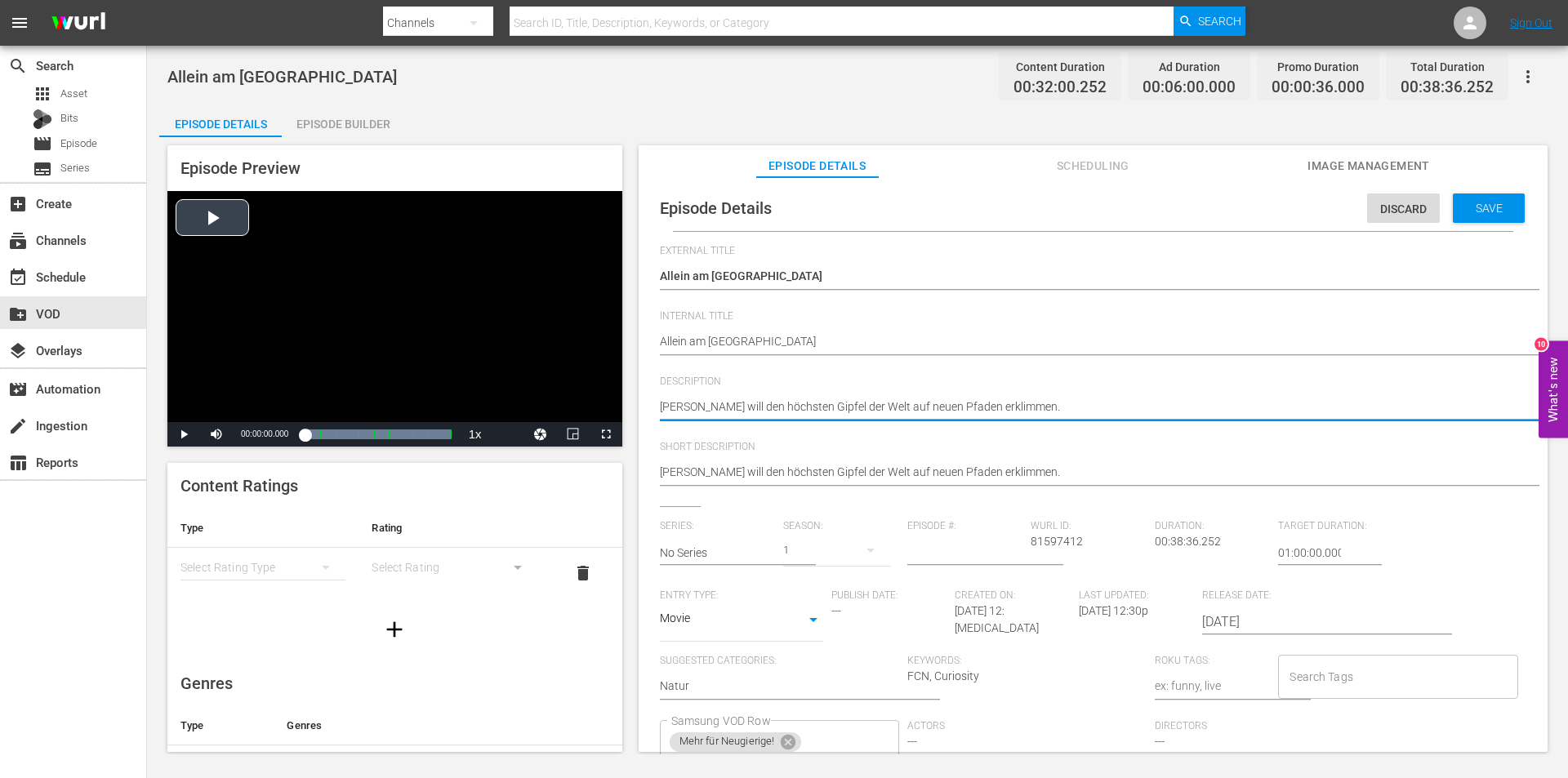
drag, startPoint x: 1072, startPoint y: 406, endPoint x: 509, endPoint y: 406, distance: 563.0
click at [509, 406] on div "Episode Preview Video Player is loading. Play Video Play Mute Current Time 00:0…" at bounding box center [857, 451] width 1396 height 628
paste textarea "Der Extrembergsteiger [PERSON_NAME] will den höchsten Gipfel der Welt besteigen…"
type textarea "Der Extrembergsteiger [PERSON_NAME] will den höchsten Gipfel der Welt besteigen…"
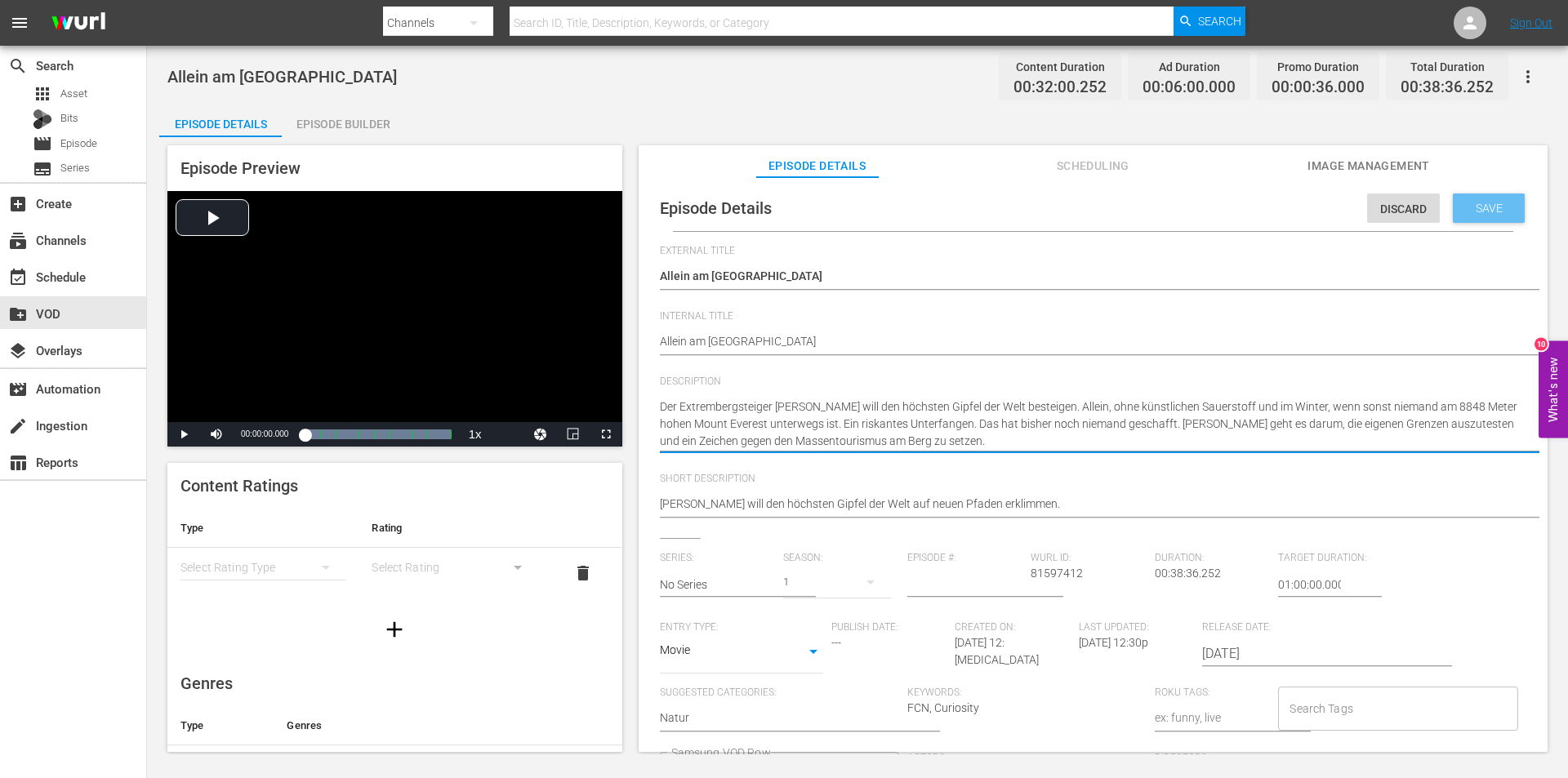
type textarea "Der Extrembergsteiger [PERSON_NAME] will den höchsten Gipfel der Welt besteigen…"
click at [1484, 212] on span "Save" at bounding box center [1489, 207] width 53 height 13
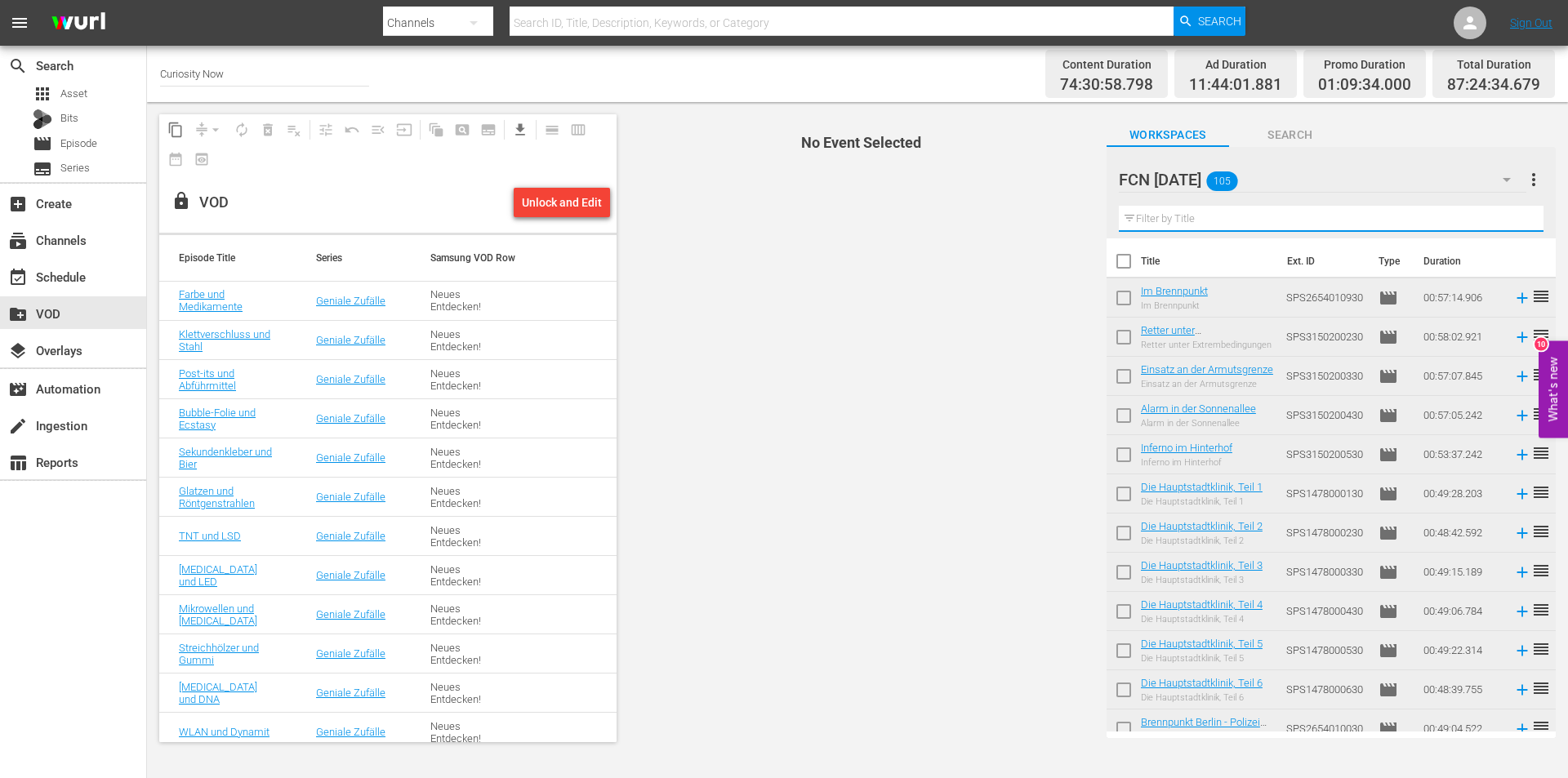
click at [1287, 214] on input "text" at bounding box center [1331, 219] width 425 height 26
paste input "Die letzten Schwammtaucher"
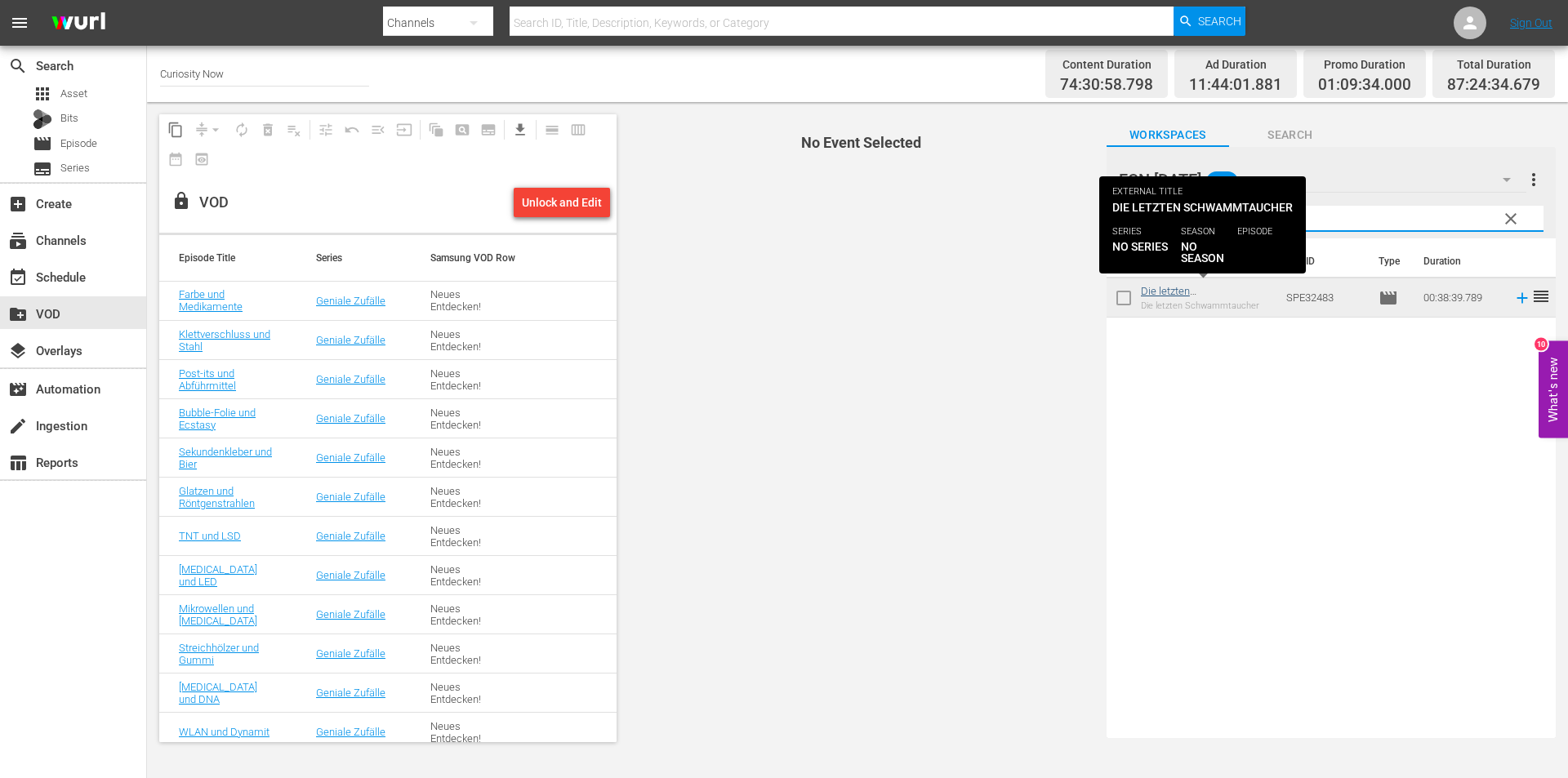
type input "Die letzten Schwammtaucher"
click at [1170, 290] on link "Die letzten Schwammtaucher" at bounding box center [1184, 297] width 87 height 25
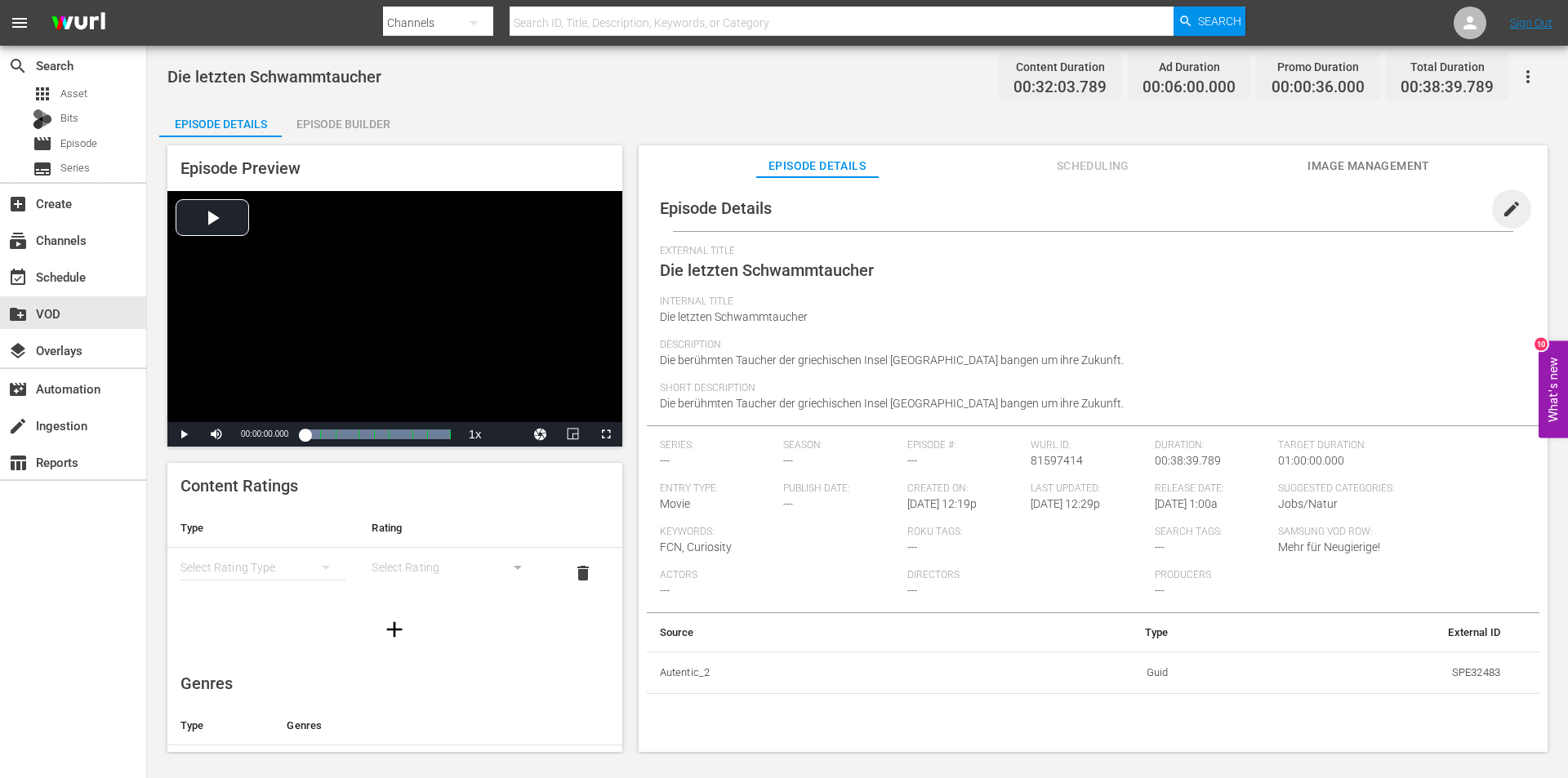
click at [1502, 205] on span "edit" at bounding box center [1511, 208] width 20 height 20
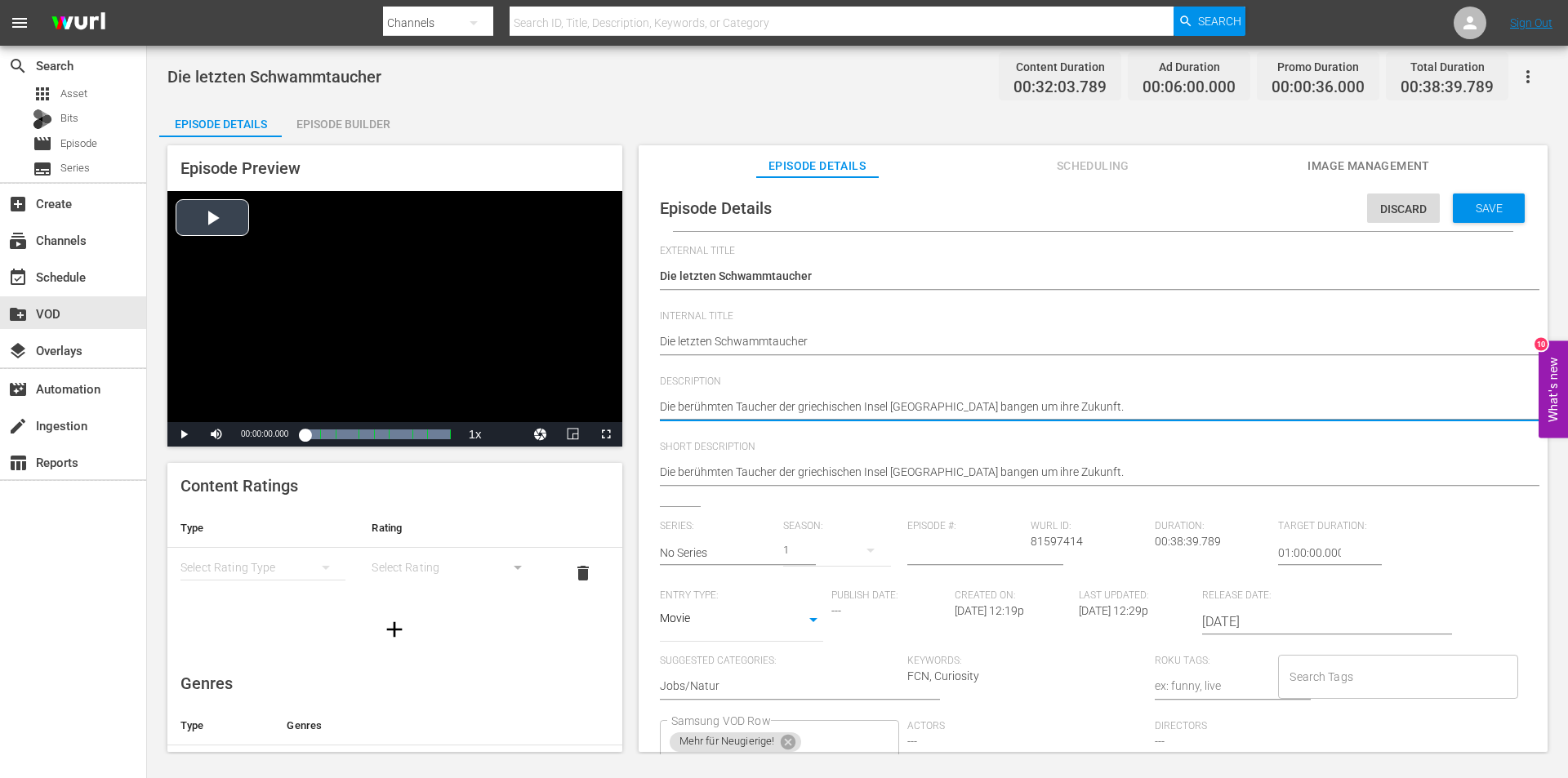
drag, startPoint x: 1111, startPoint y: 400, endPoint x: 482, endPoint y: 401, distance: 629.0
paste textarea "Über Jahrhunderte war die griechische Insel [GEOGRAPHIC_DATA] Hochburg der Schw…"
type textarea "Über Jahrhunderte war die griechische Insel [GEOGRAPHIC_DATA] Hochburg der Schw…"
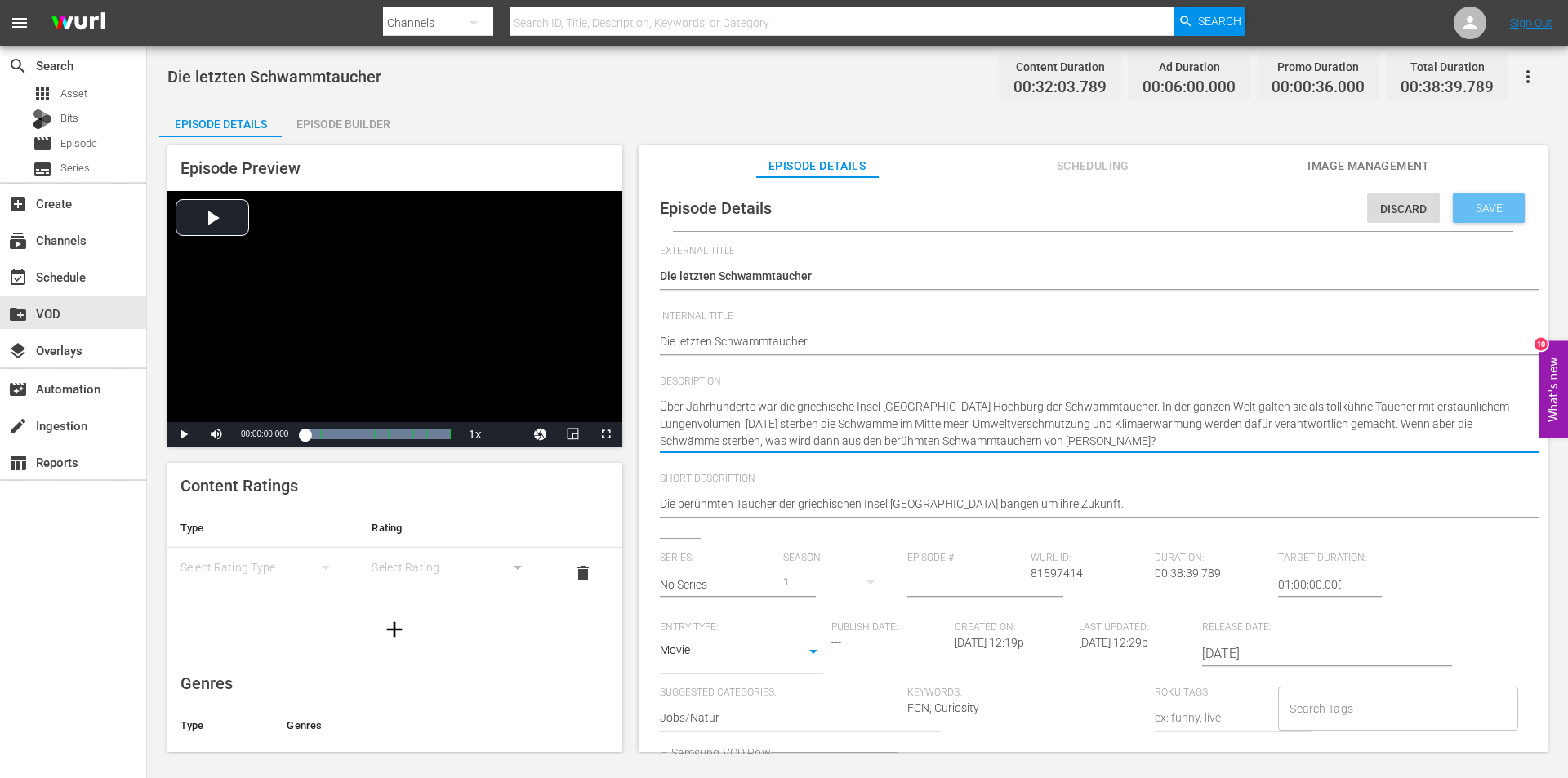
type textarea "Über Jahrhunderte war die griechische Insel [GEOGRAPHIC_DATA] Hochburg der Schw…"
click at [1482, 204] on span "Save" at bounding box center [1489, 207] width 53 height 13
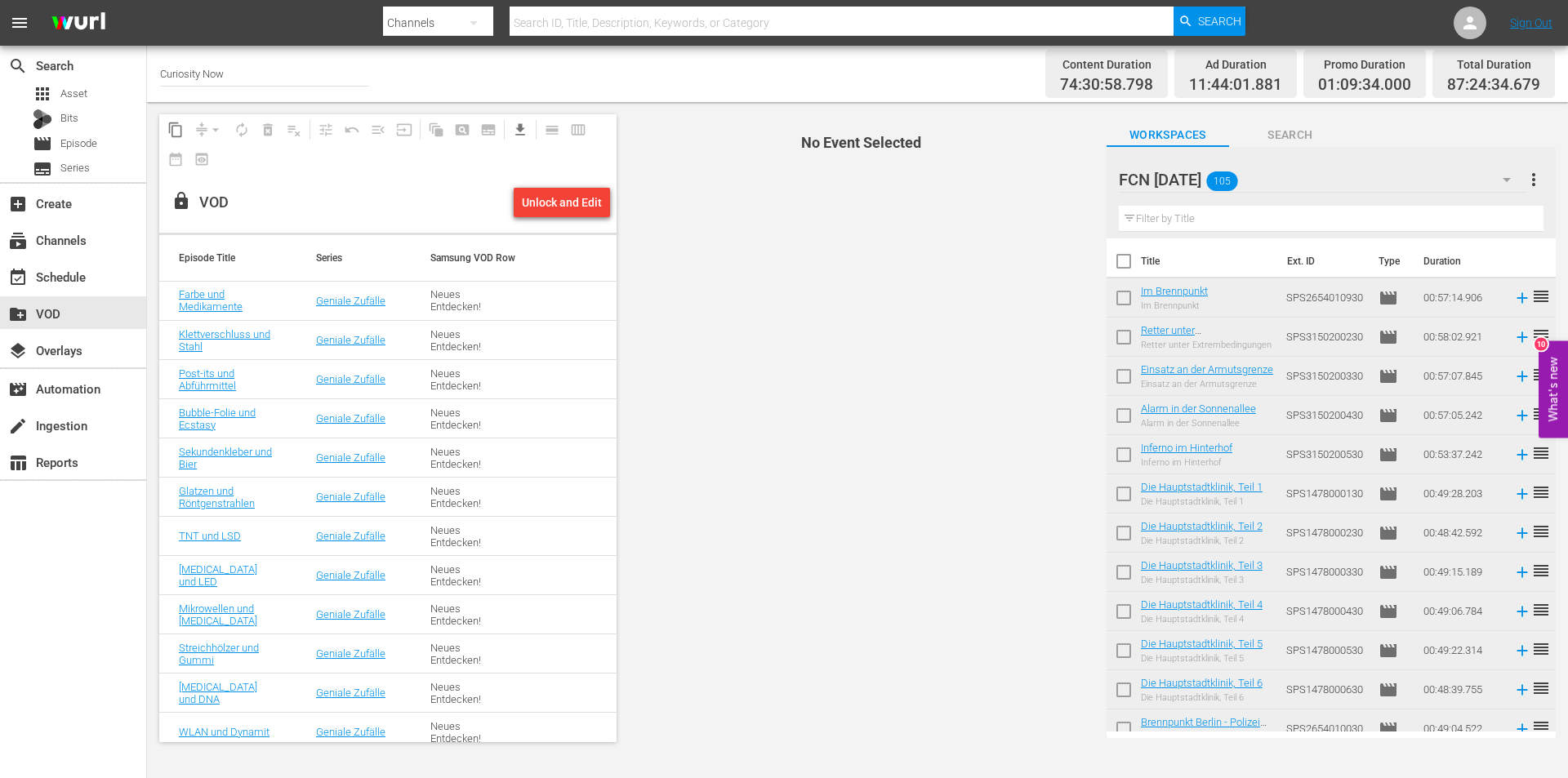
click at [1192, 213] on input "text" at bounding box center [1331, 219] width 425 height 26
paste input "Die Schatzsucher von [PERSON_NAME]"
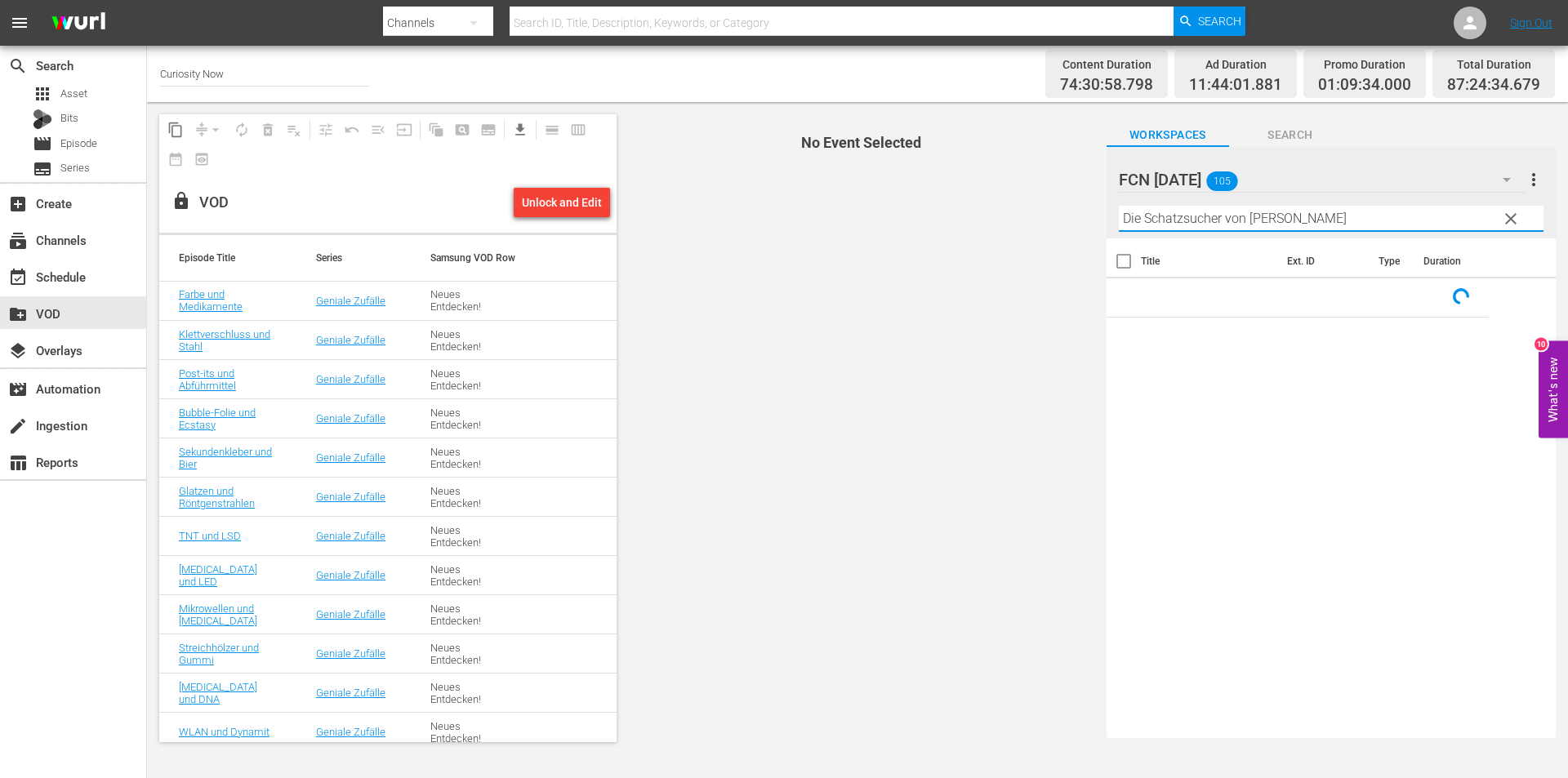
type input "Die Schatzsucher von [PERSON_NAME]"
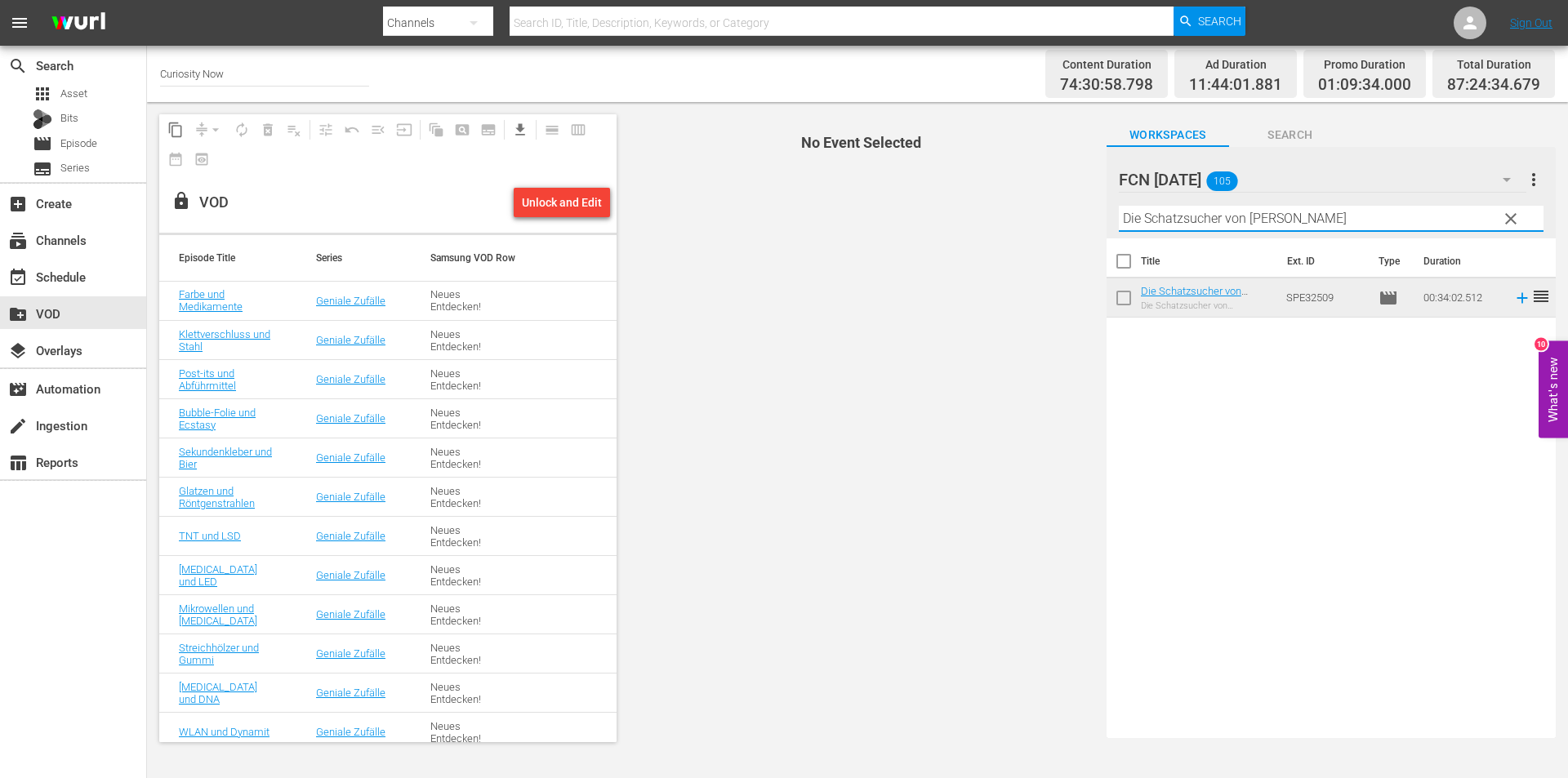
click at [1167, 297] on div "Die Schatzsucher von Ischia Die Schatzsucher von [PERSON_NAME]" at bounding box center [1207, 298] width 133 height 26
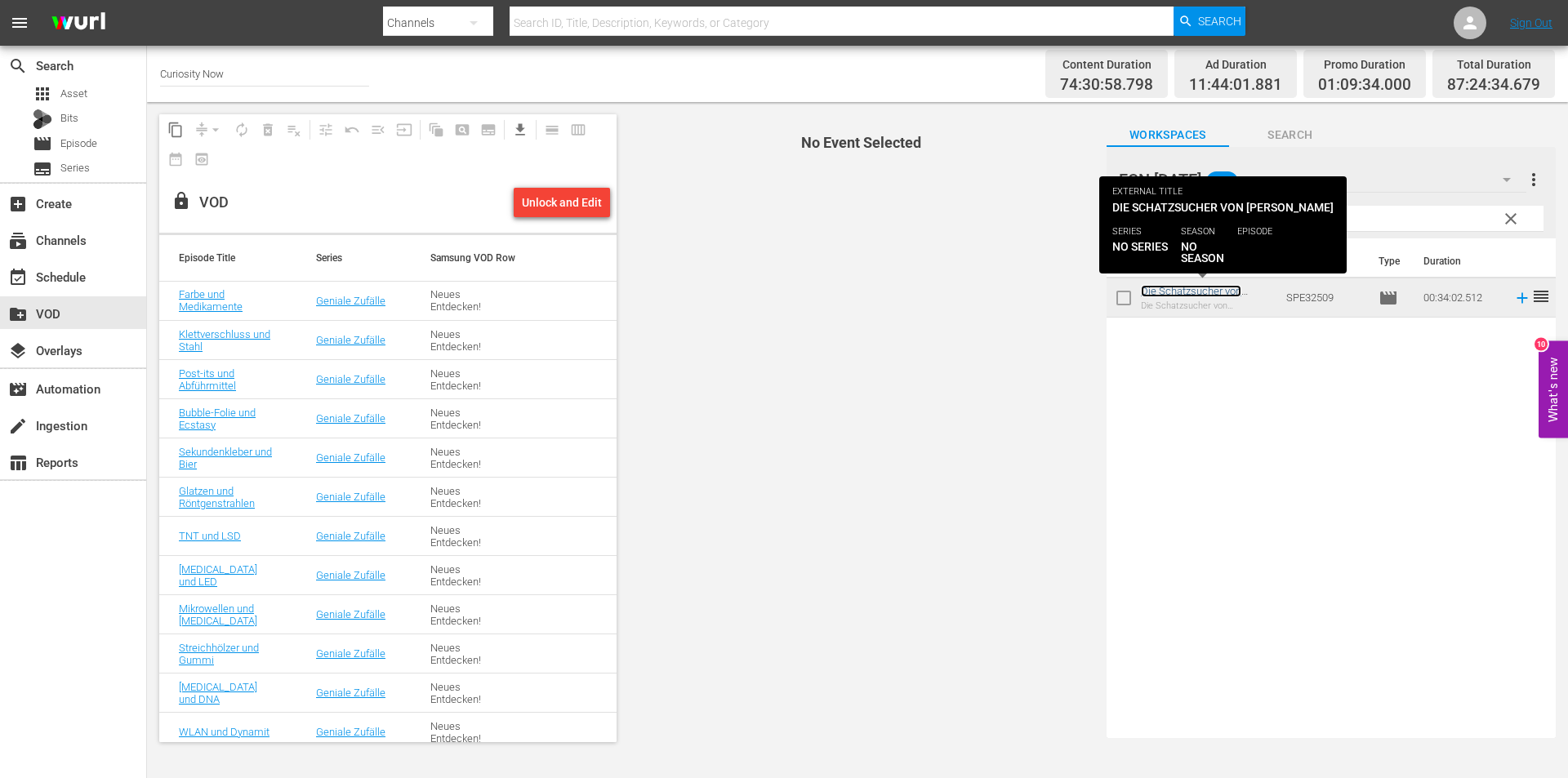
click at [1165, 292] on link "Die Schatzsucher von [PERSON_NAME]" at bounding box center [1191, 297] width 100 height 25
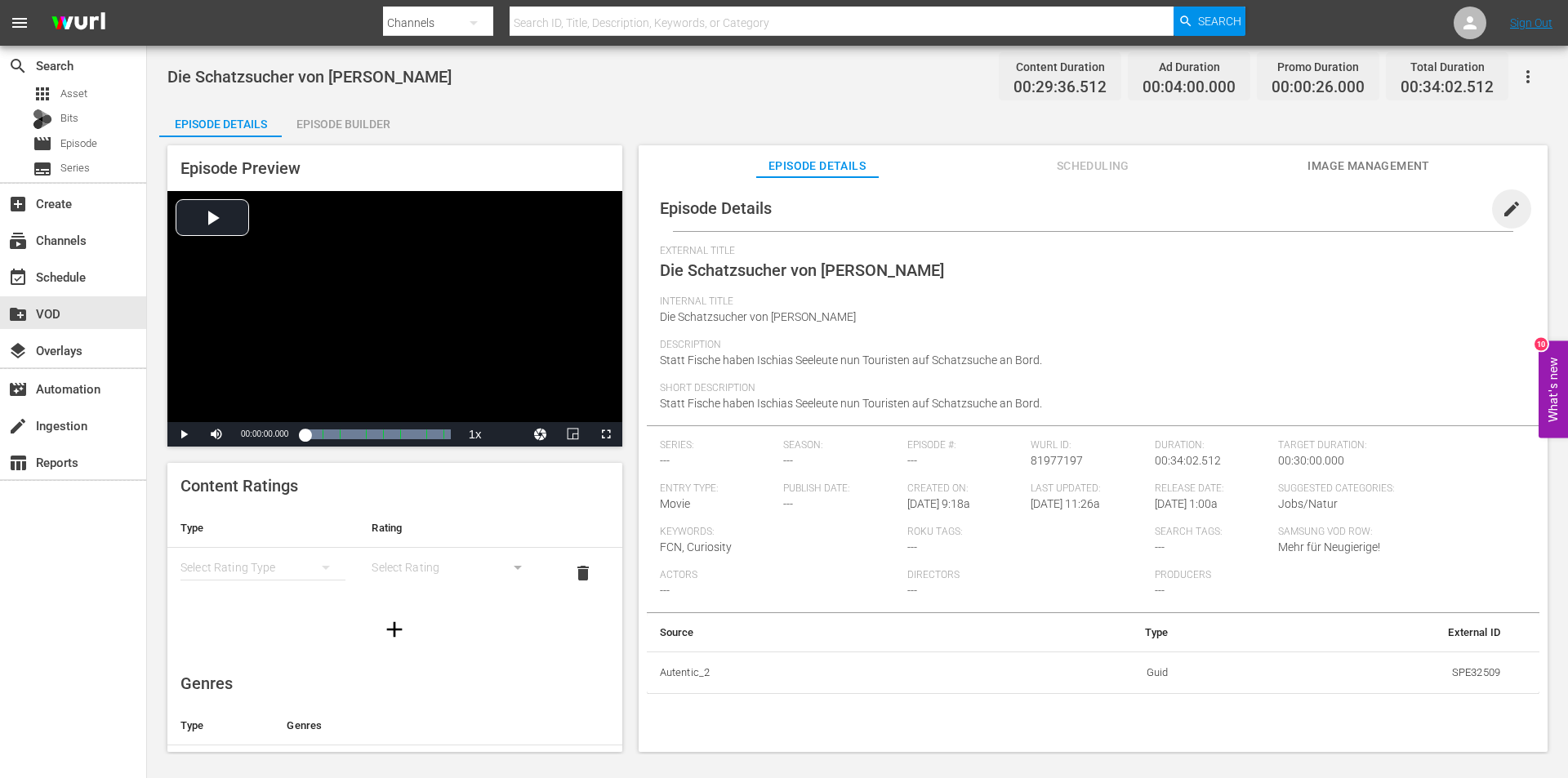
click at [1504, 203] on span "edit" at bounding box center [1511, 208] width 20 height 20
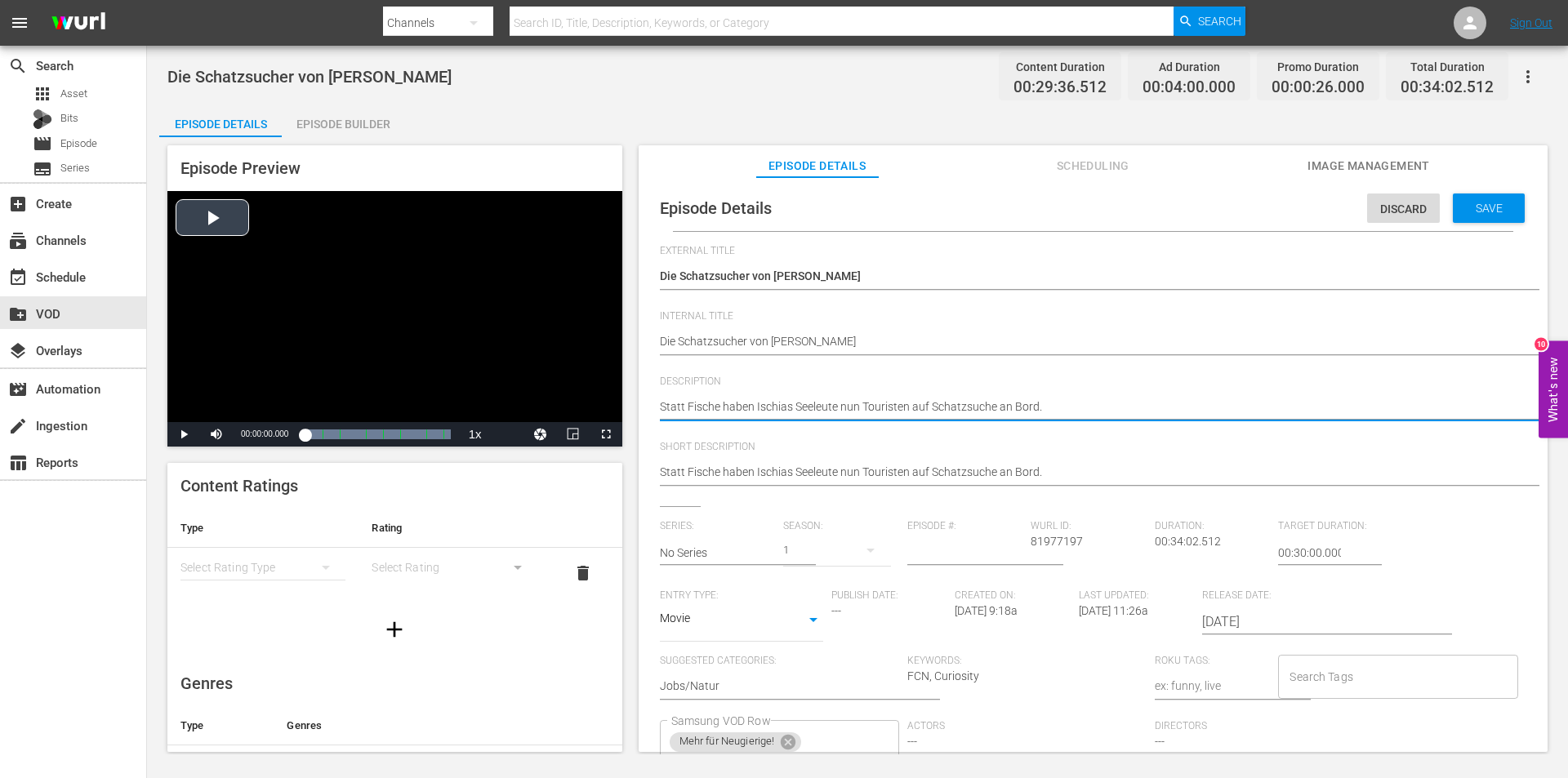
drag, startPoint x: 1093, startPoint y: 409, endPoint x: 588, endPoint y: 406, distance: 505.0
click at [588, 406] on div "Episode Preview Video Player is loading. Play Video Play Mute Current Time 00:0…" at bounding box center [857, 451] width 1396 height 628
paste textarea "Früher fuhren [PERSON_NAME] und sein Sohn [PERSON_NAME] aufs Meer, um vor der K…"
type textarea "Früher fuhren [PERSON_NAME] und sein Sohn [PERSON_NAME] aufs Meer, um vor der K…"
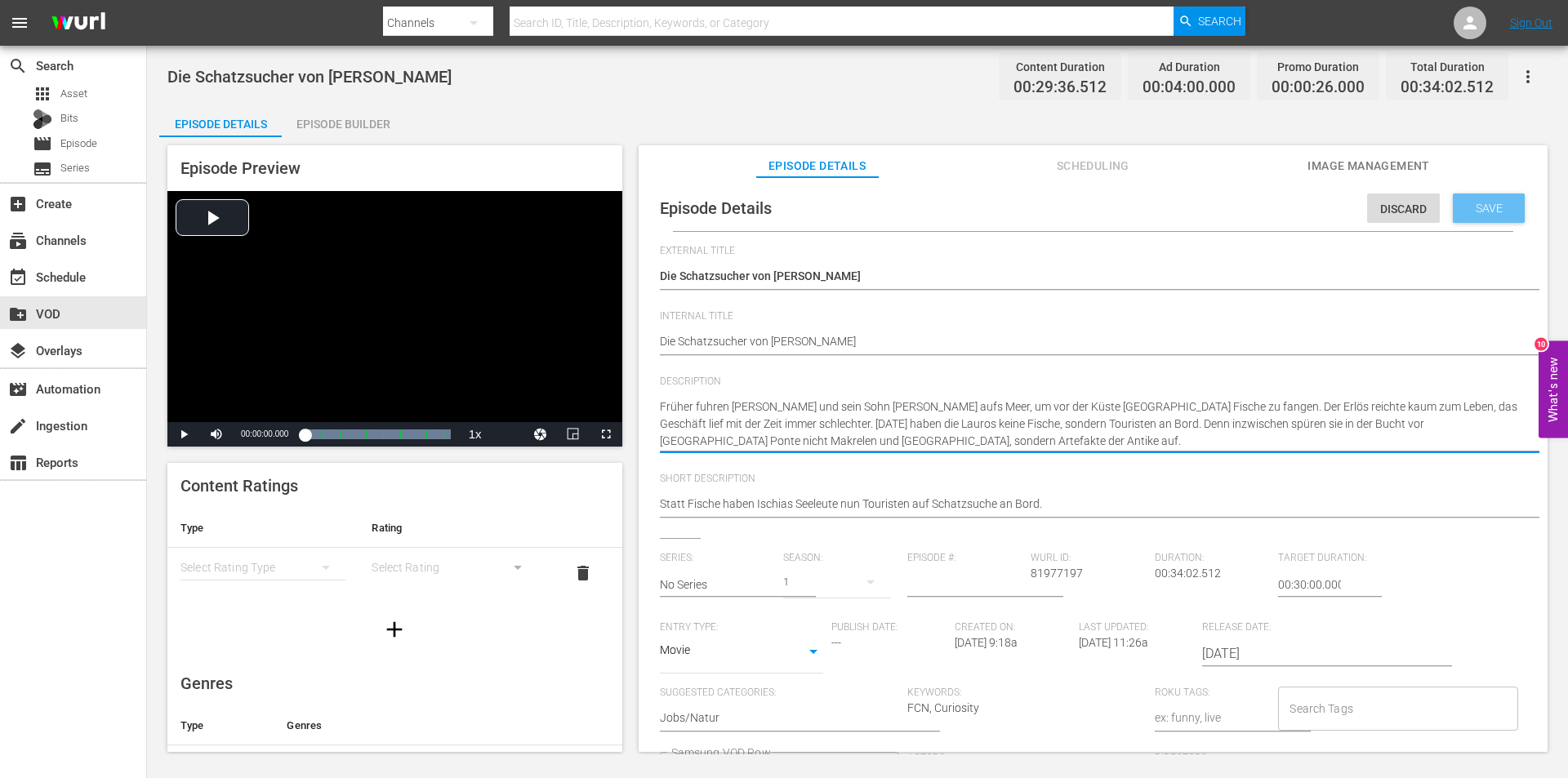
type textarea "Früher fuhren [PERSON_NAME] und sein Sohn [PERSON_NAME] aufs Meer, um vor der K…"
click at [1485, 202] on span "Save" at bounding box center [1489, 207] width 53 height 13
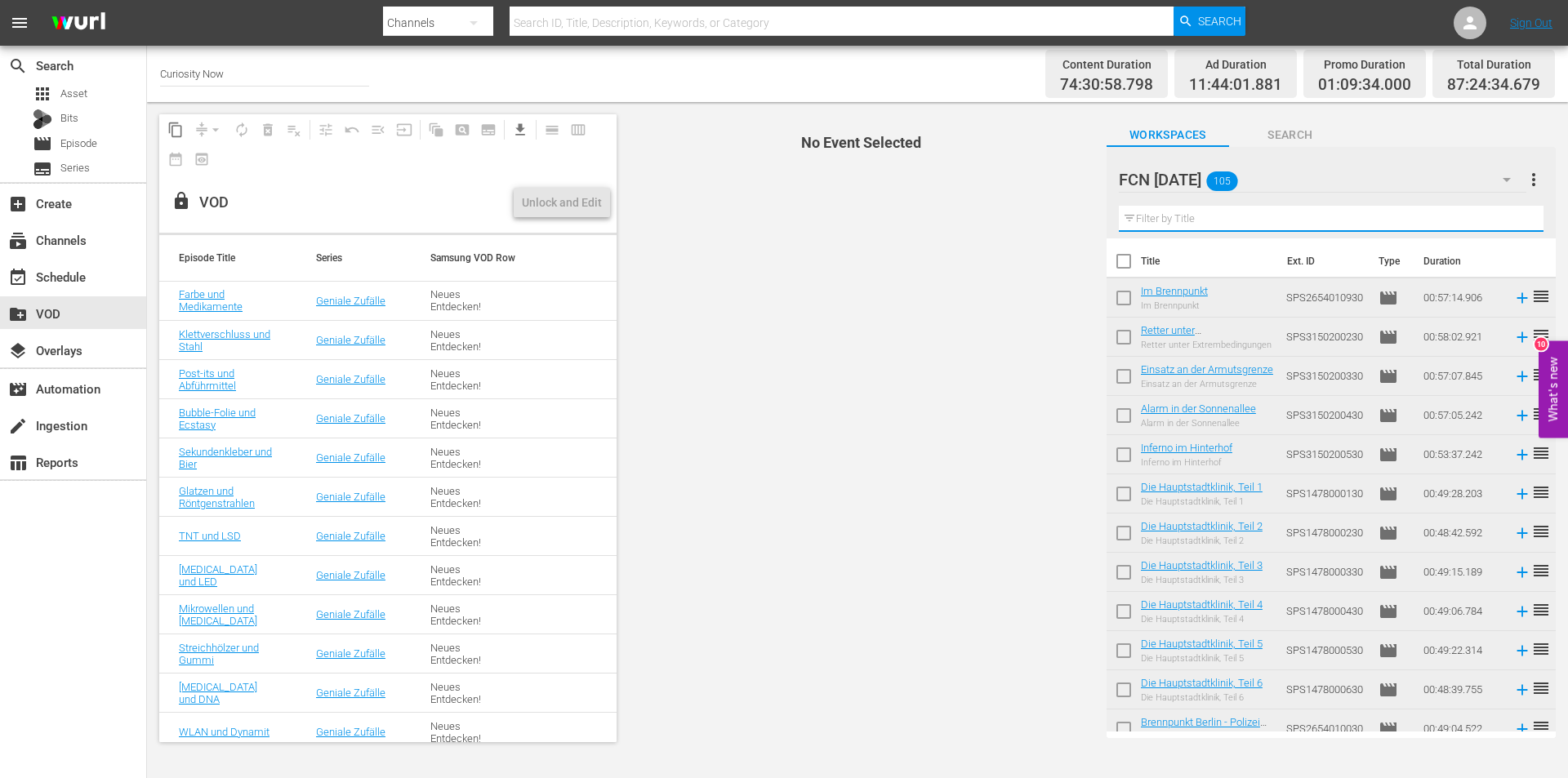
click at [1223, 213] on input "text" at bounding box center [1331, 219] width 425 height 26
paste input "Besser essen, länger leben?"
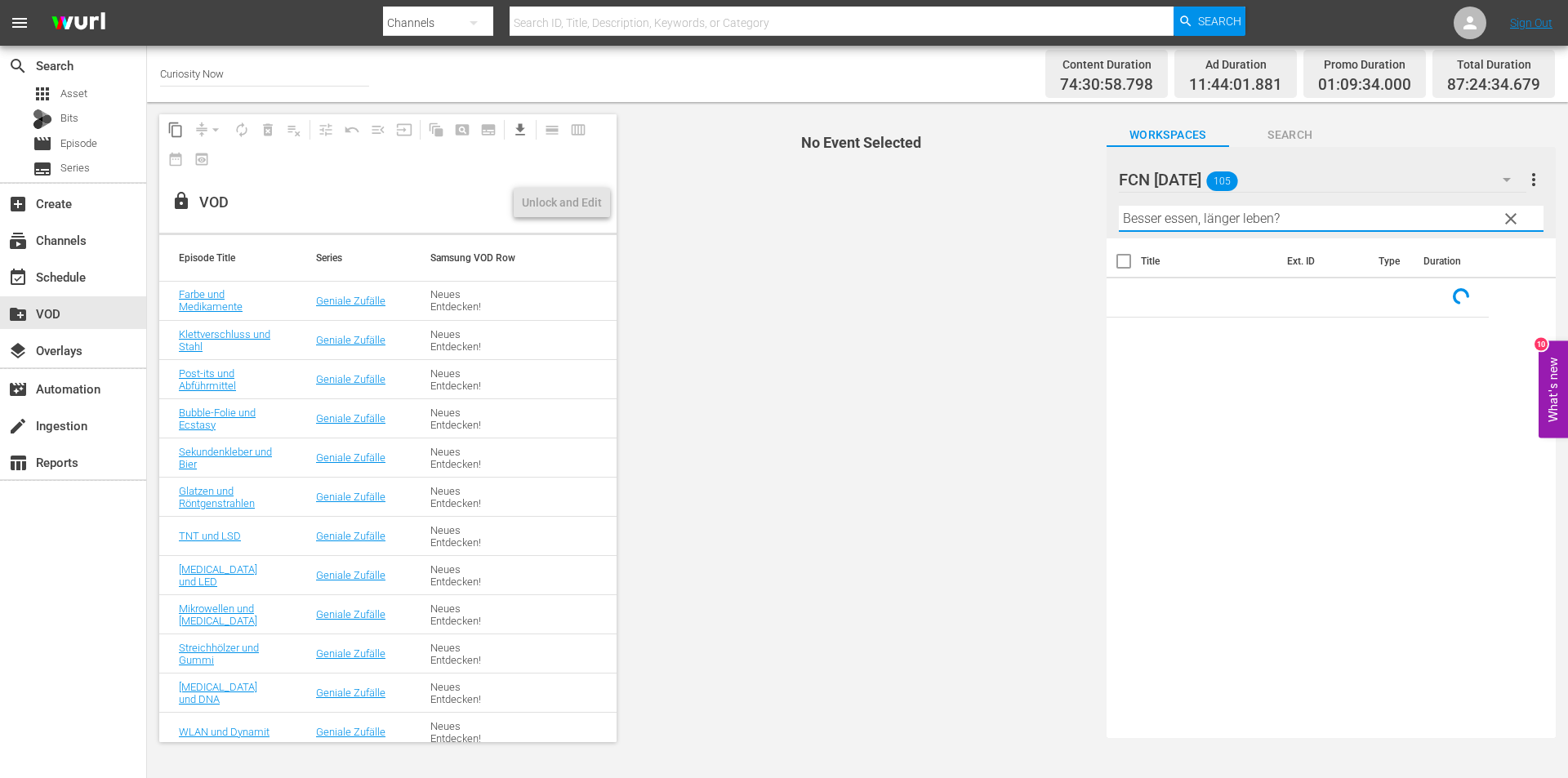
type input "Besser essen, länger leben?"
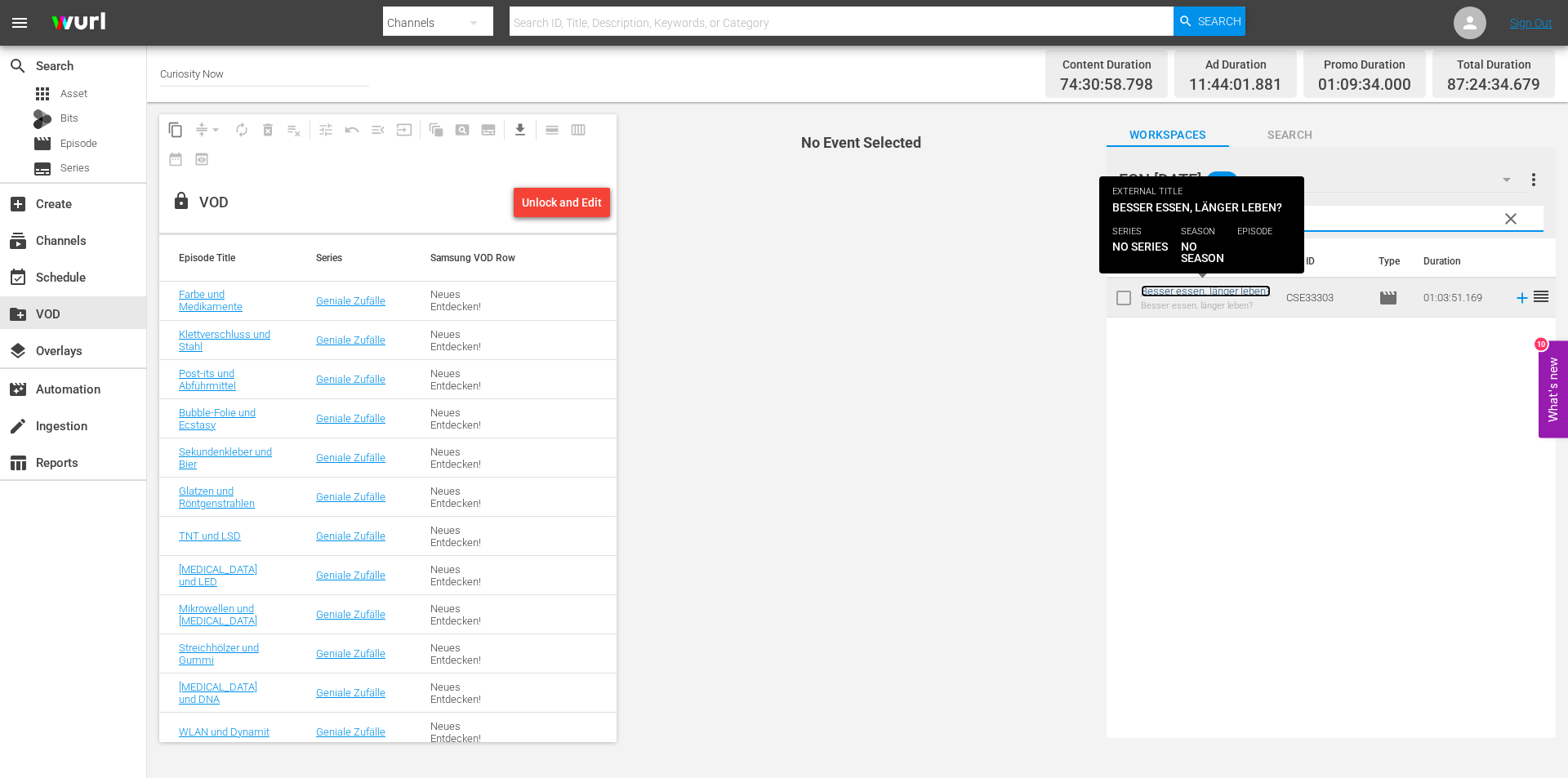
click at [1191, 295] on link "Besser essen, länger leben?" at bounding box center [1206, 291] width 130 height 12
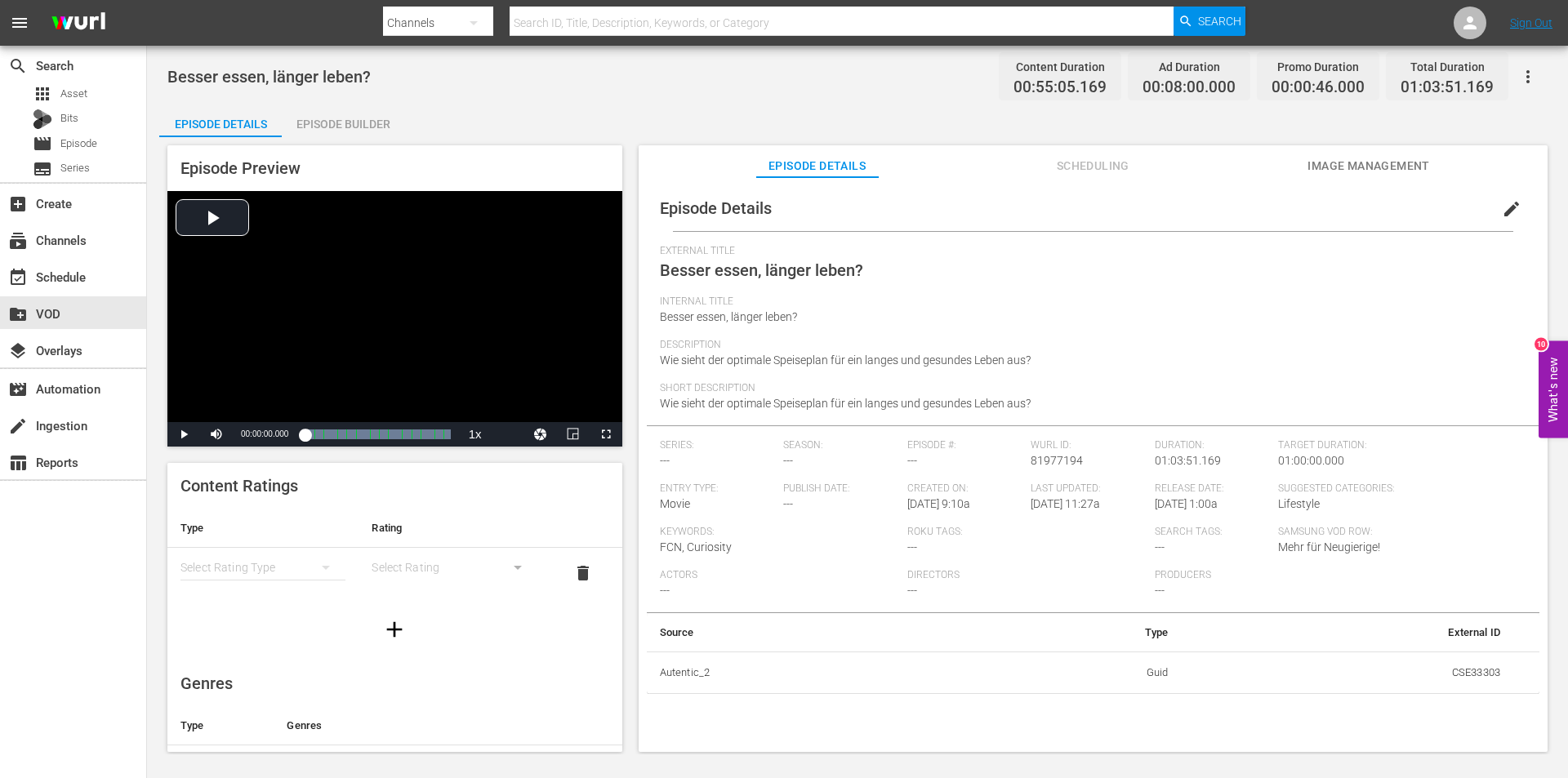
click at [1508, 213] on span "edit" at bounding box center [1511, 208] width 20 height 20
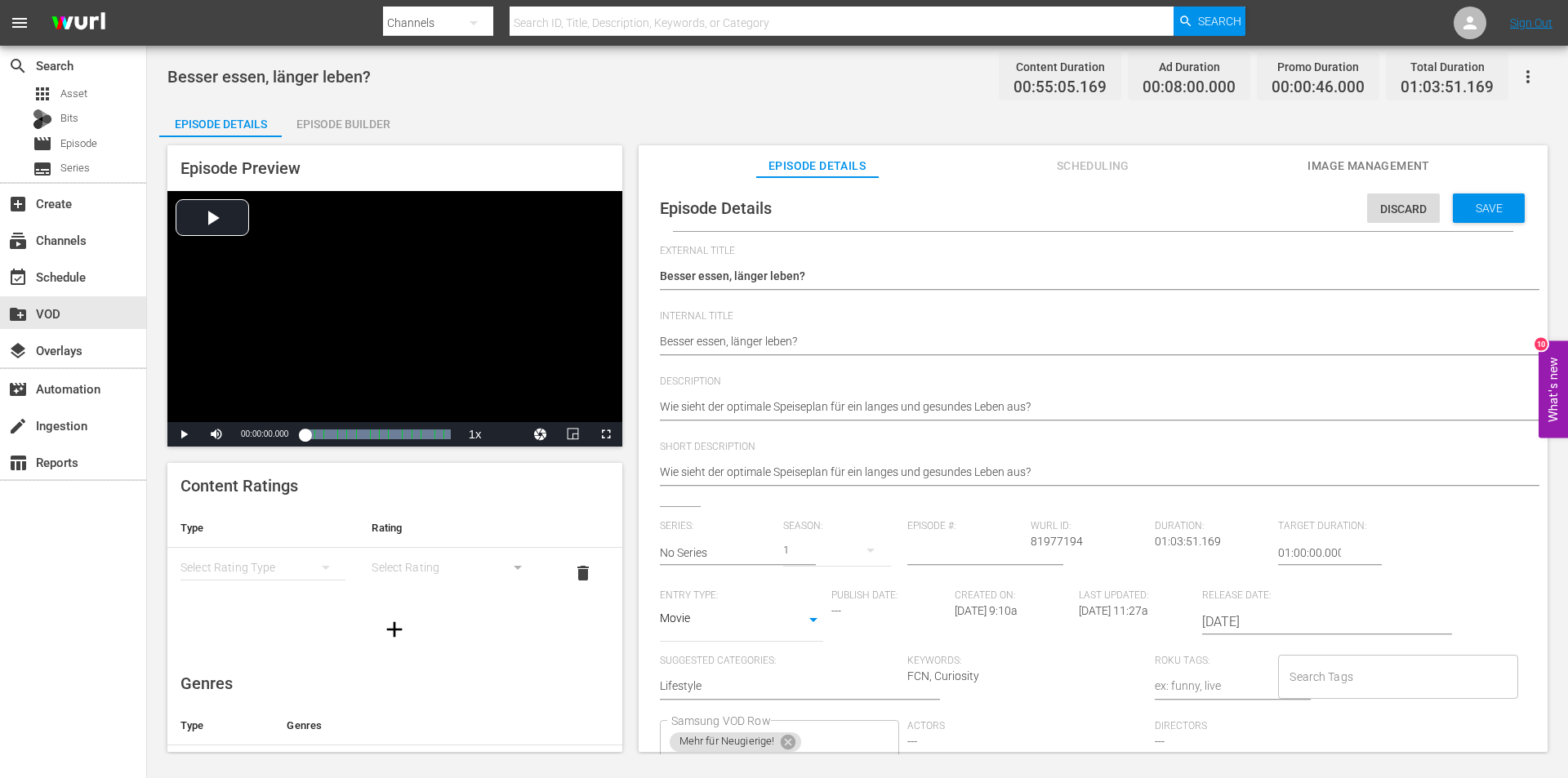
click at [864, 397] on div "Wie sieht der optimale Speiseplan für ein langes und gesundes Leben aus? Wie si…" at bounding box center [1089, 408] width 858 height 39
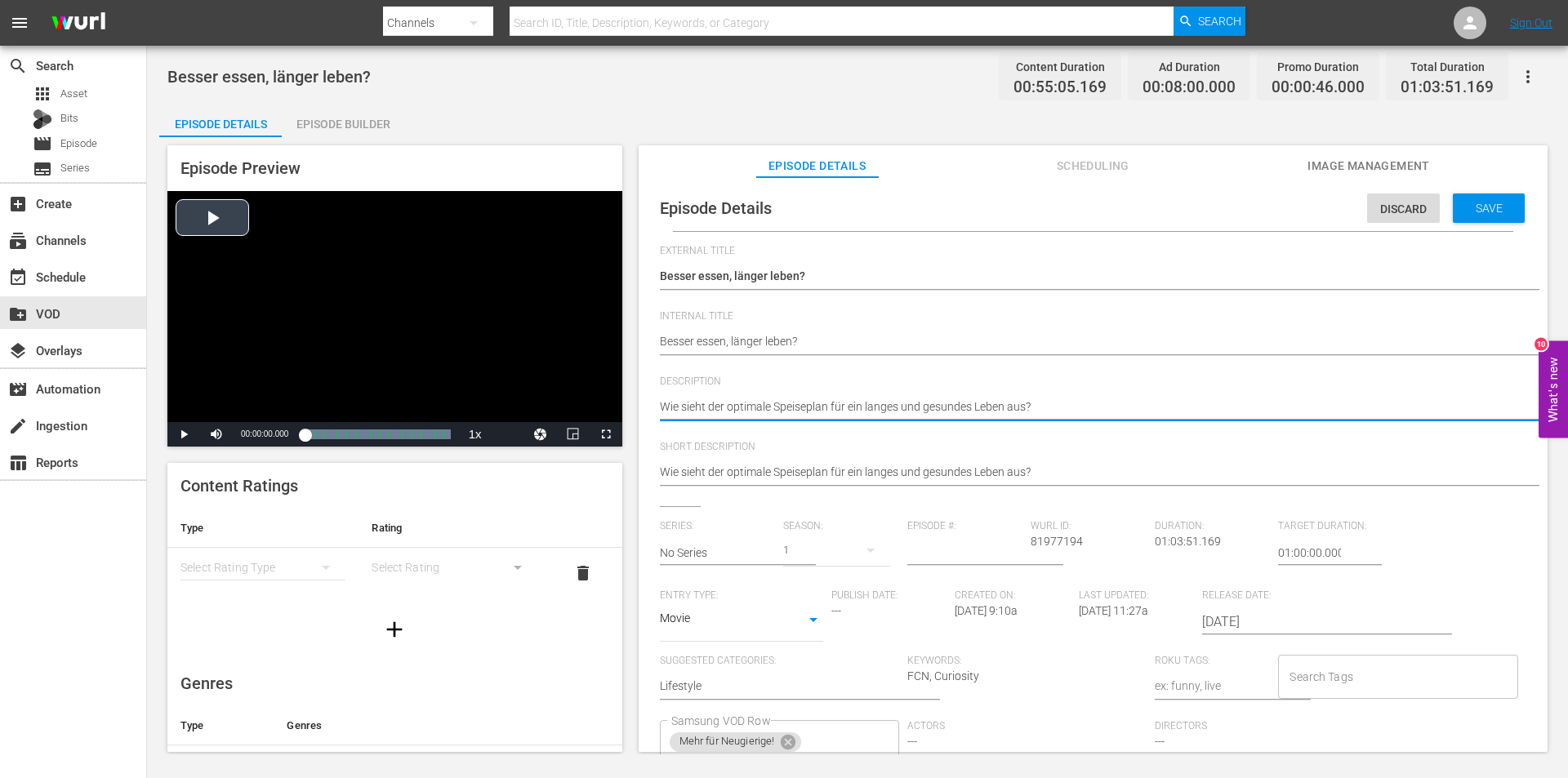
drag, startPoint x: 1076, startPoint y: 404, endPoint x: 549, endPoint y: 380, distance: 527.5
paste textarea "Aktuelle Forschungsergebnisse weisen darauf hin, dass unsere Ernährung der wich…"
type textarea "Aktuelle Forschungsergebnisse weisen darauf hin, dass unsere Ernährung der wich…"
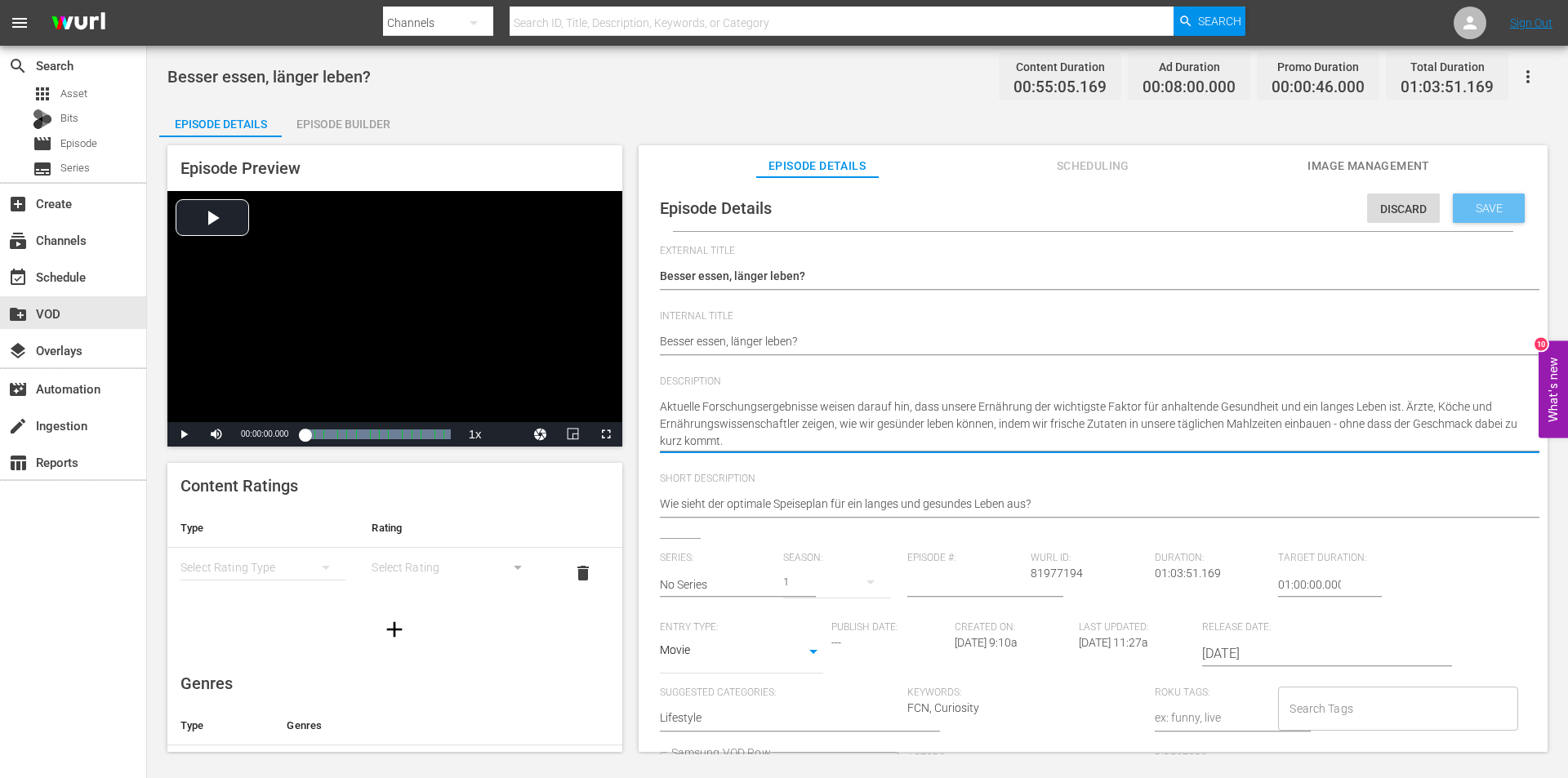
type textarea "Aktuelle Forschungsergebnisse weisen darauf hin, dass unsere Ernährung der wich…"
click at [1491, 205] on span "Save" at bounding box center [1489, 207] width 53 height 13
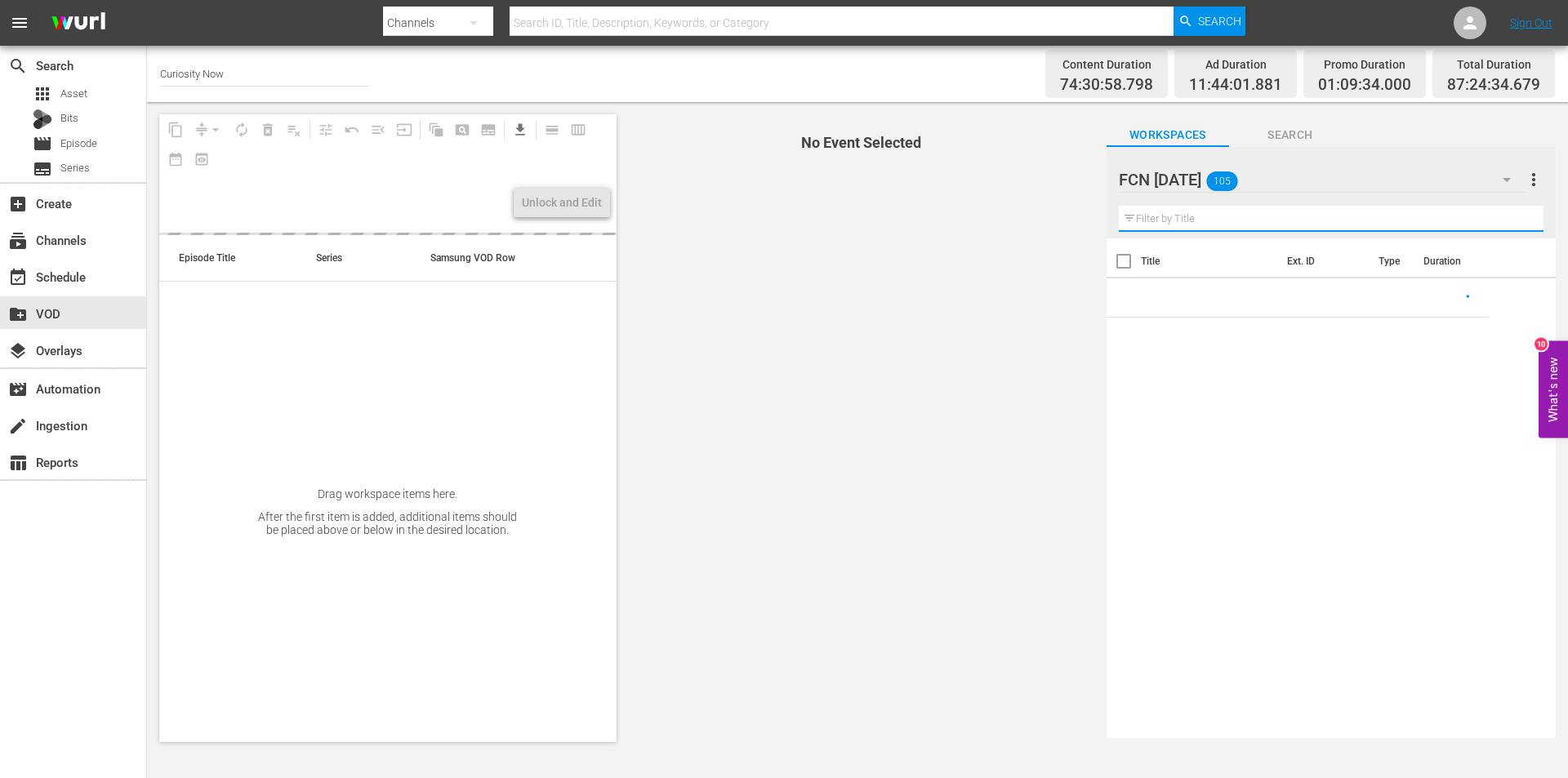
click at [1207, 220] on input "text" at bounding box center [1331, 219] width 425 height 26
paste input "Der Feinkost-Tempel von [GEOGRAPHIC_DATA]"
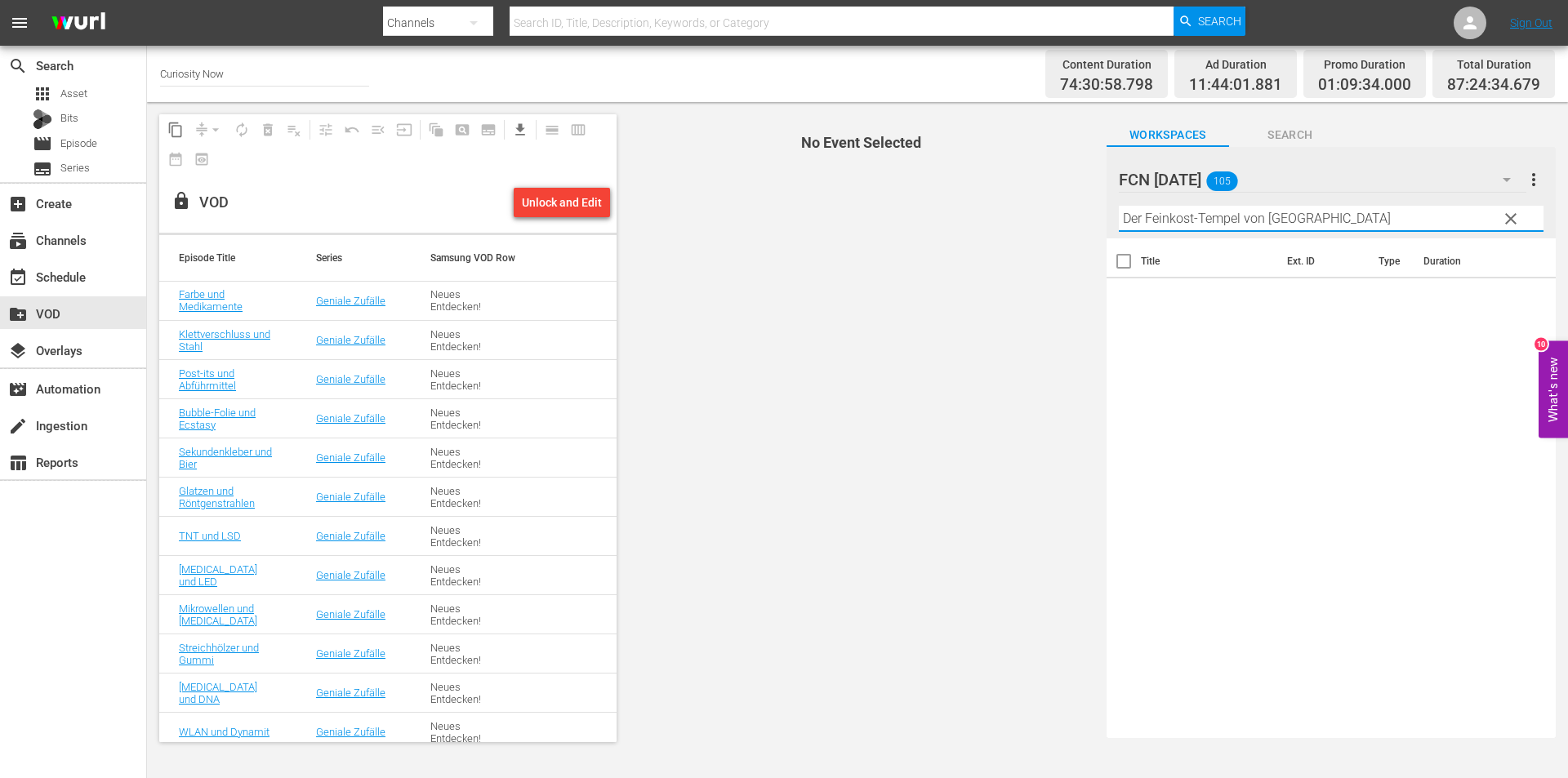
click at [1430, 213] on input "Der Feinkost-Tempel von [GEOGRAPHIC_DATA]" at bounding box center [1331, 219] width 425 height 26
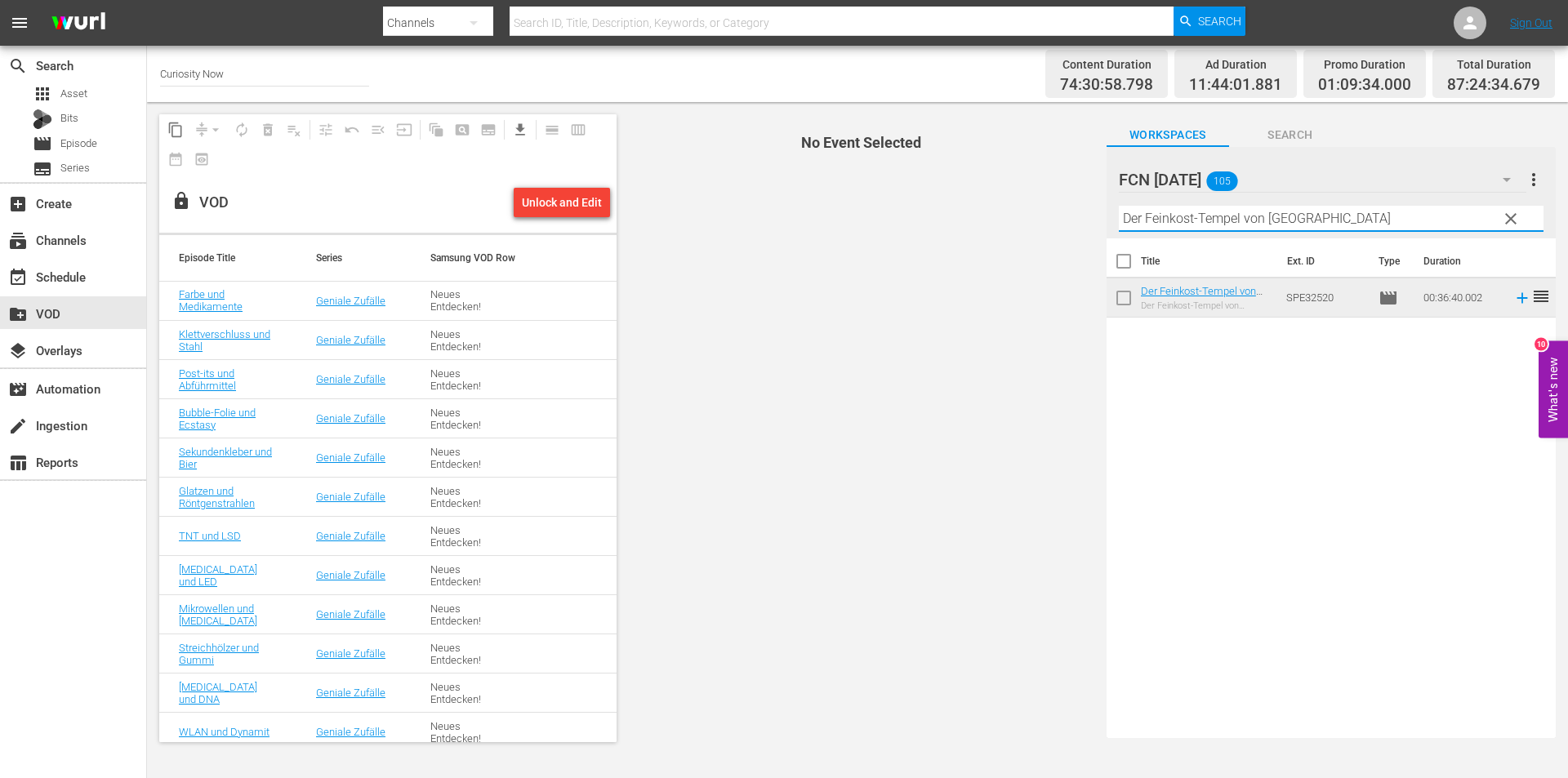
type input "Der Feinkost-Tempel von [GEOGRAPHIC_DATA]"
click at [1248, 298] on div "Der Feinkost-Tempel von [GEOGRAPHIC_DATA] Der Feinkost-Tempel von [GEOGRAPHIC_D…" at bounding box center [1207, 298] width 133 height 26
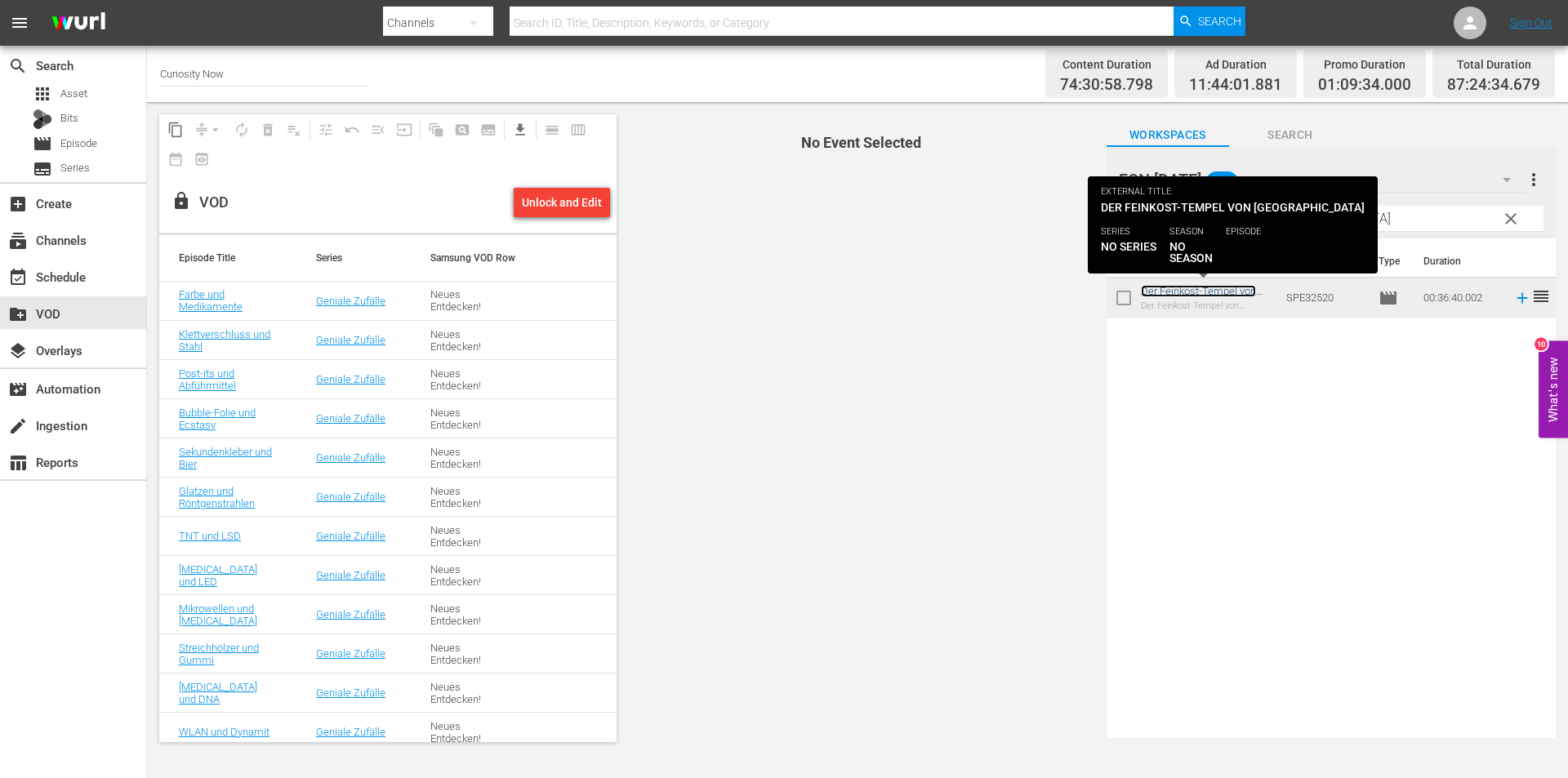
click at [1236, 294] on link "Der Feinkost-Tempel von [GEOGRAPHIC_DATA]" at bounding box center [1198, 297] width 115 height 25
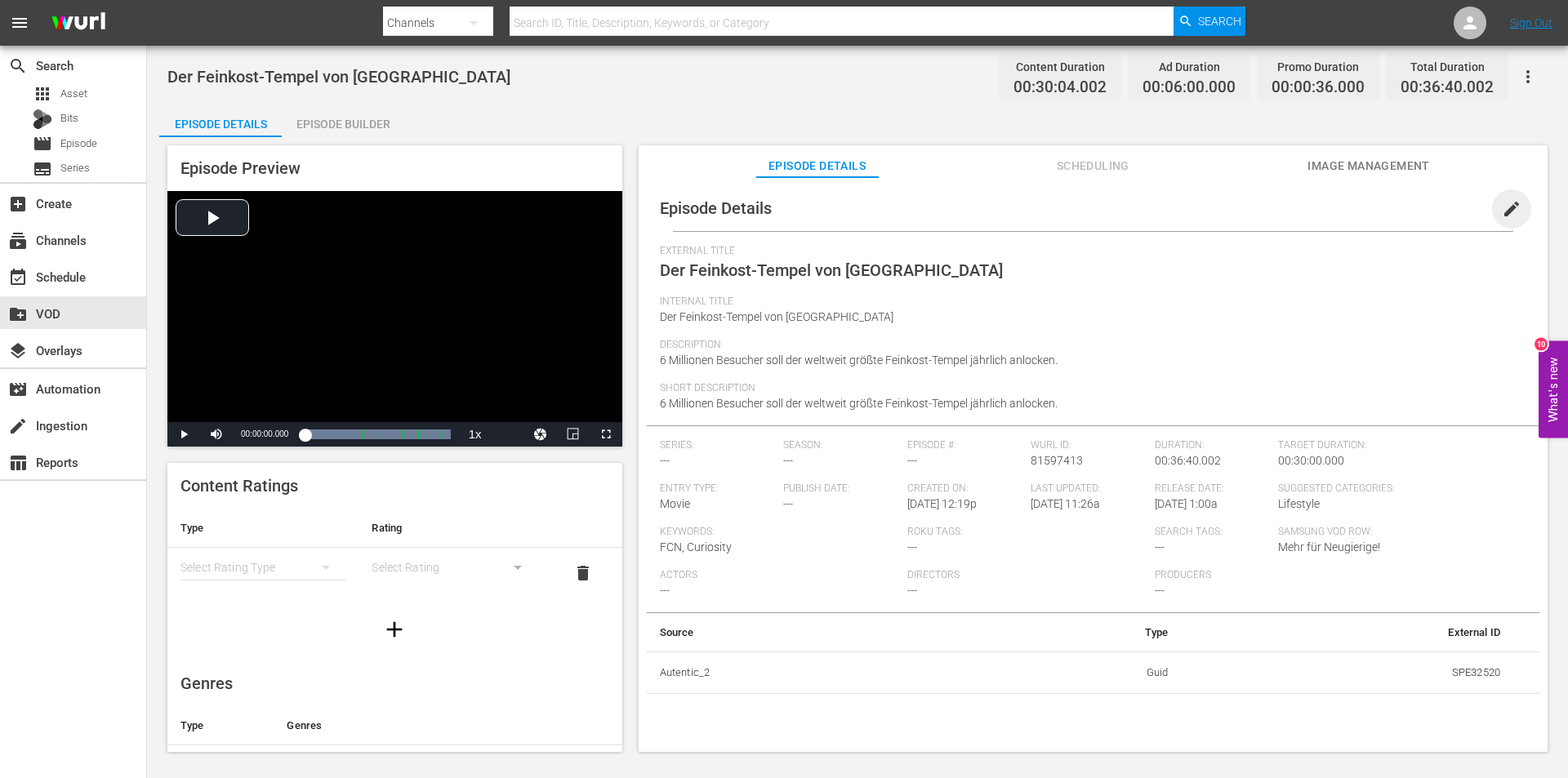
click at [1502, 209] on span "edit" at bounding box center [1511, 208] width 20 height 20
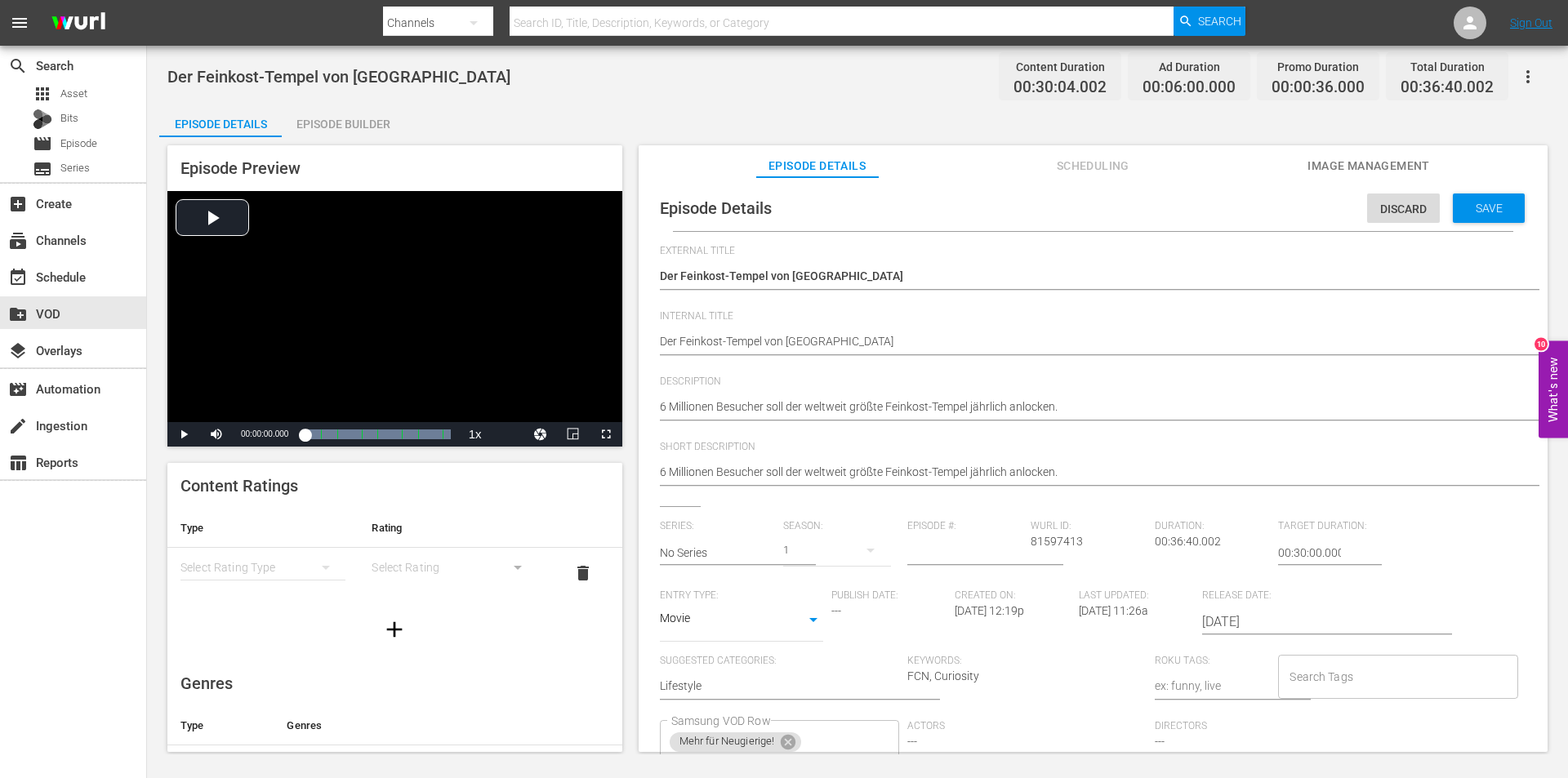
click at [1069, 396] on div "6 Millionen Besucher soll der weltweit größte Feinkost-Tempel jährlich anlocken…" at bounding box center [1089, 408] width 858 height 39
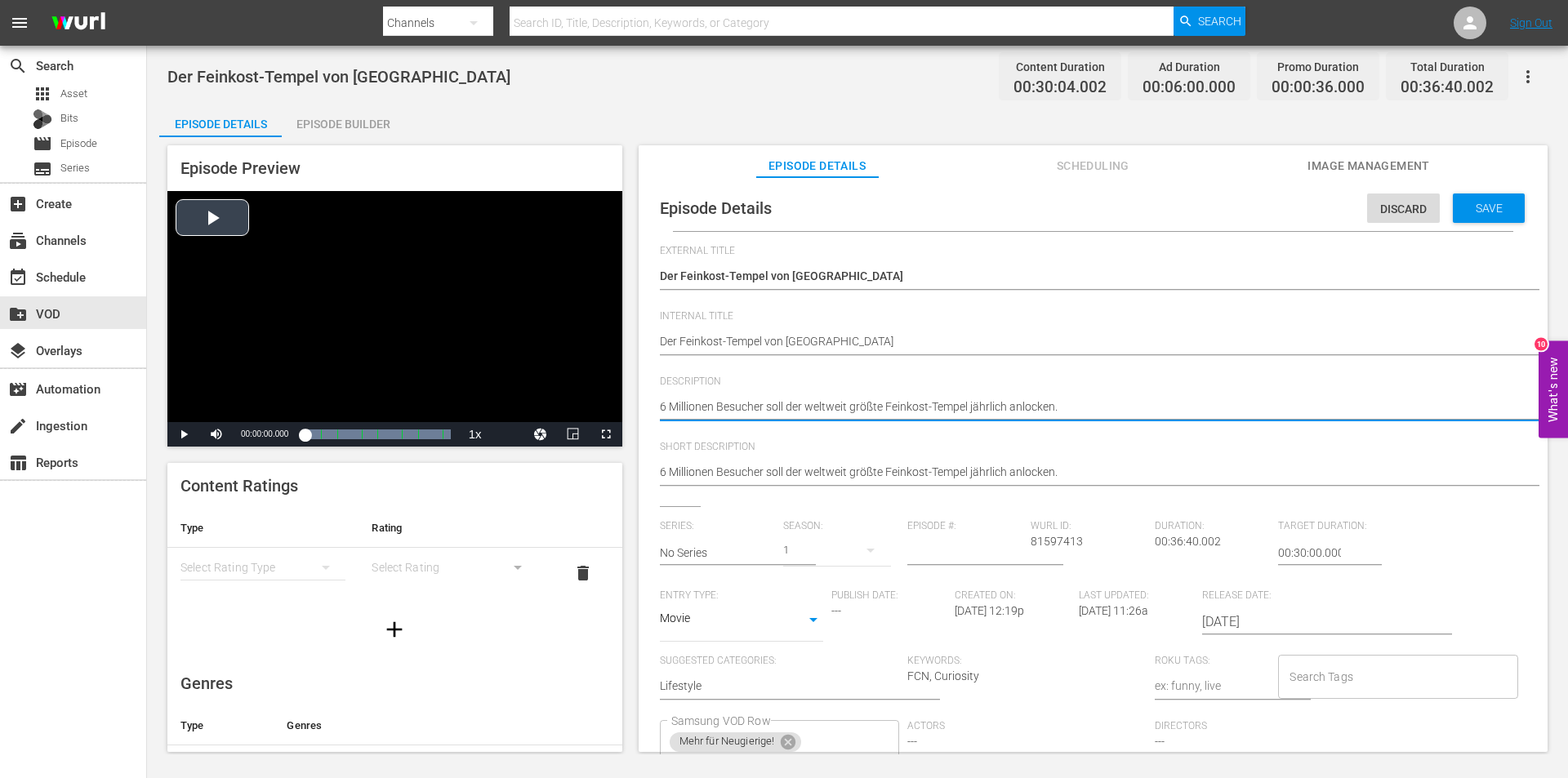
drag, startPoint x: 1106, startPoint y: 410, endPoint x: 453, endPoint y: 397, distance: 653.1
paste textarea "Das gesamte kulinarische Angebot Italiens, gebündelt unter einem Dach - nicht w…"
type textarea "Das gesamte kulinarische Angebot Italiens, gebündelt unter einem Dach - nicht w…"
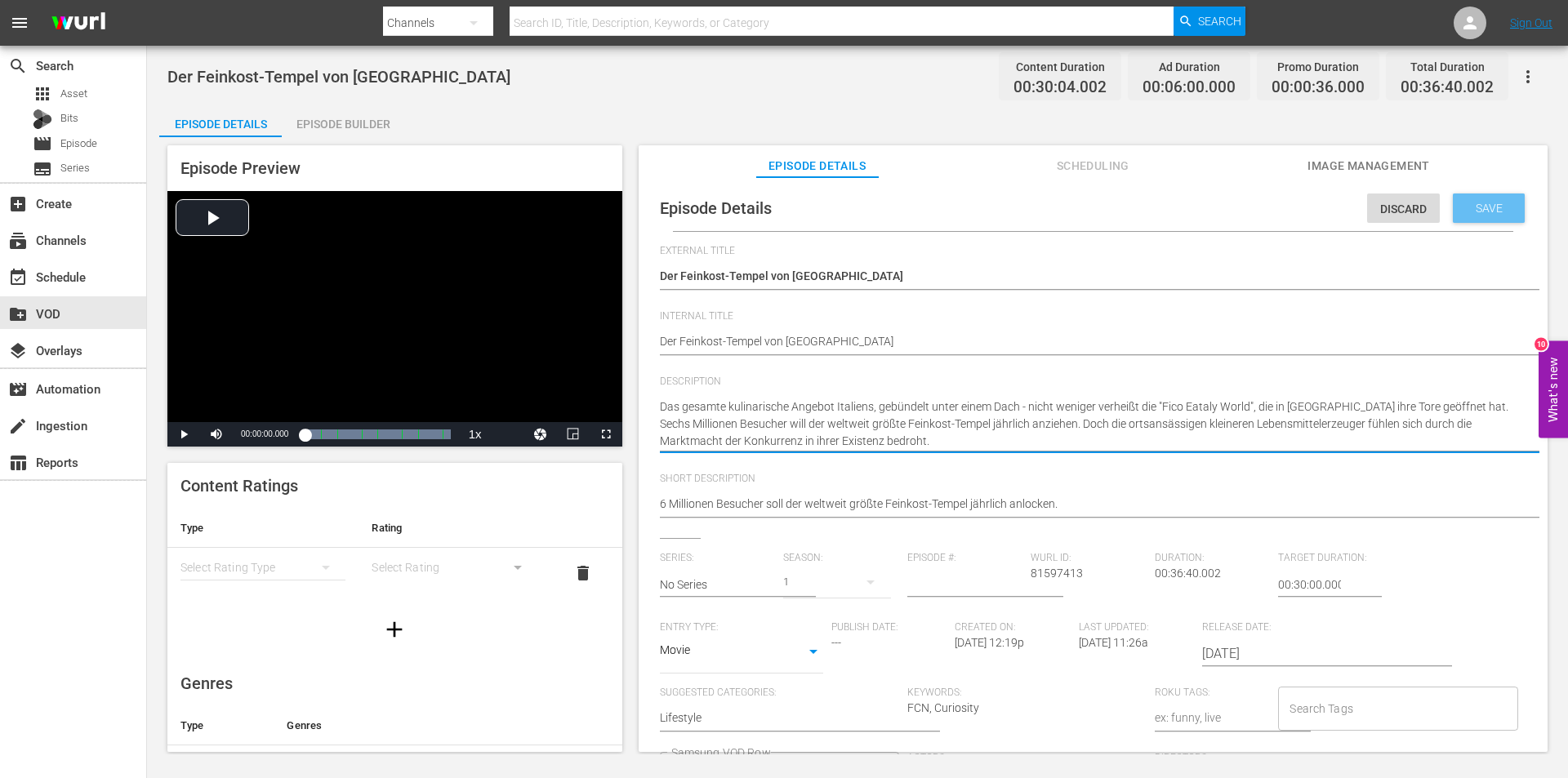
type textarea "Das gesamte kulinarische Angebot Italiens, gebündelt unter einem Dach - nicht w…"
click at [1466, 202] on span "Save" at bounding box center [1489, 207] width 53 height 13
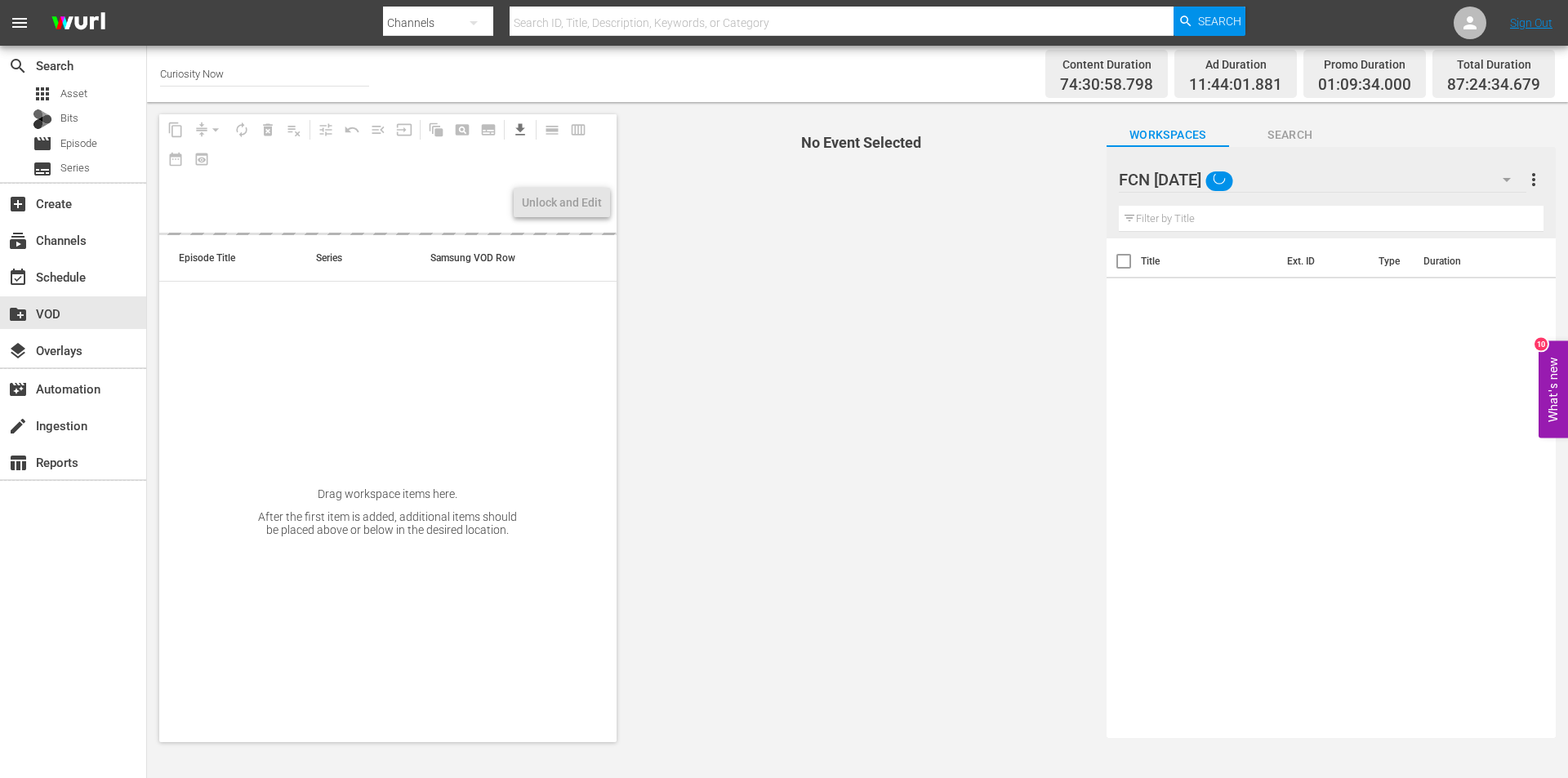
click at [1212, 219] on input "text" at bounding box center [1331, 219] width 425 height 26
paste input "Die weiße Gefahr"
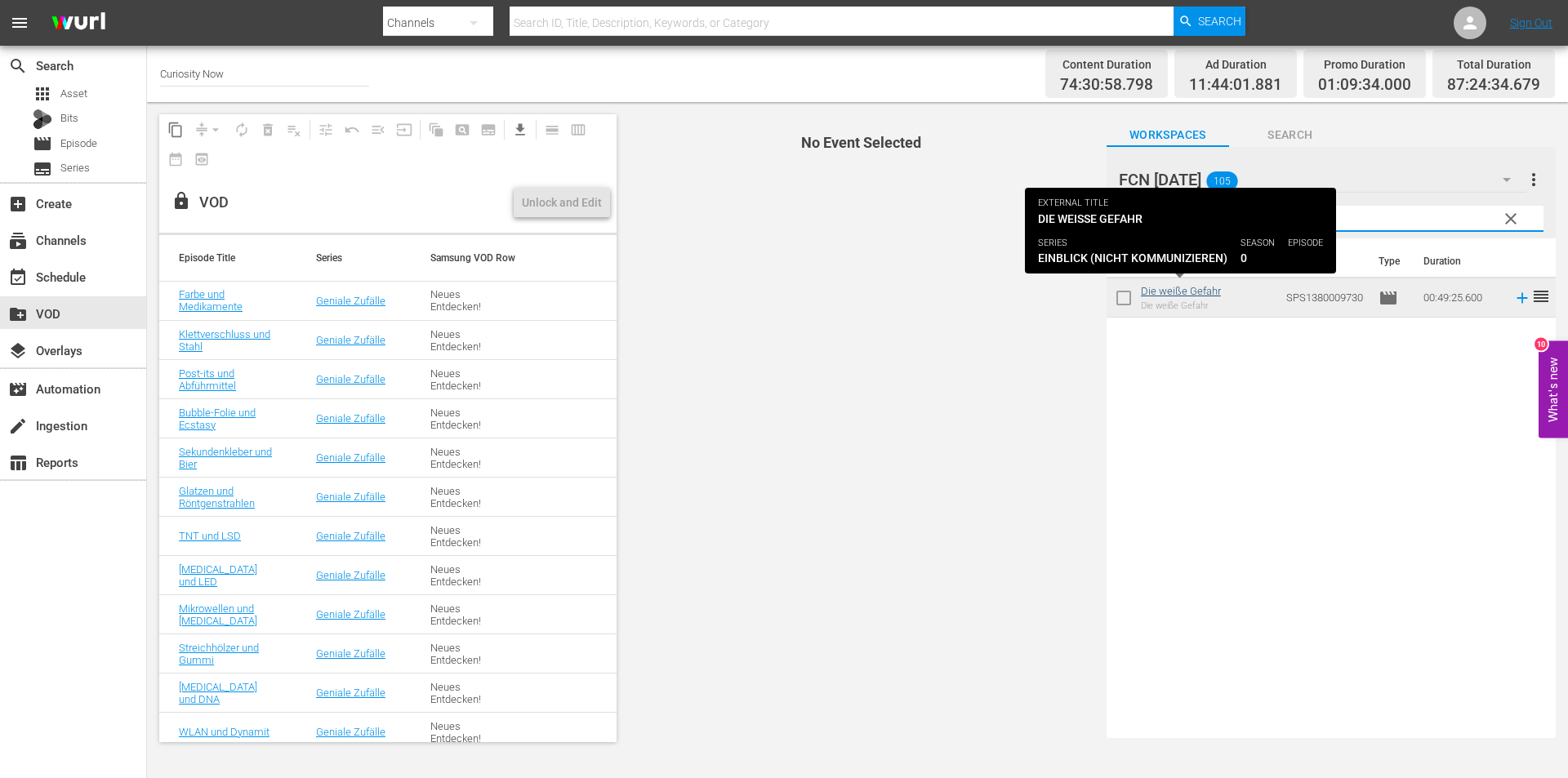
type input "Die weiße Gefahr"
click at [1173, 296] on link "Die weiße Gefahr" at bounding box center [1181, 291] width 80 height 12
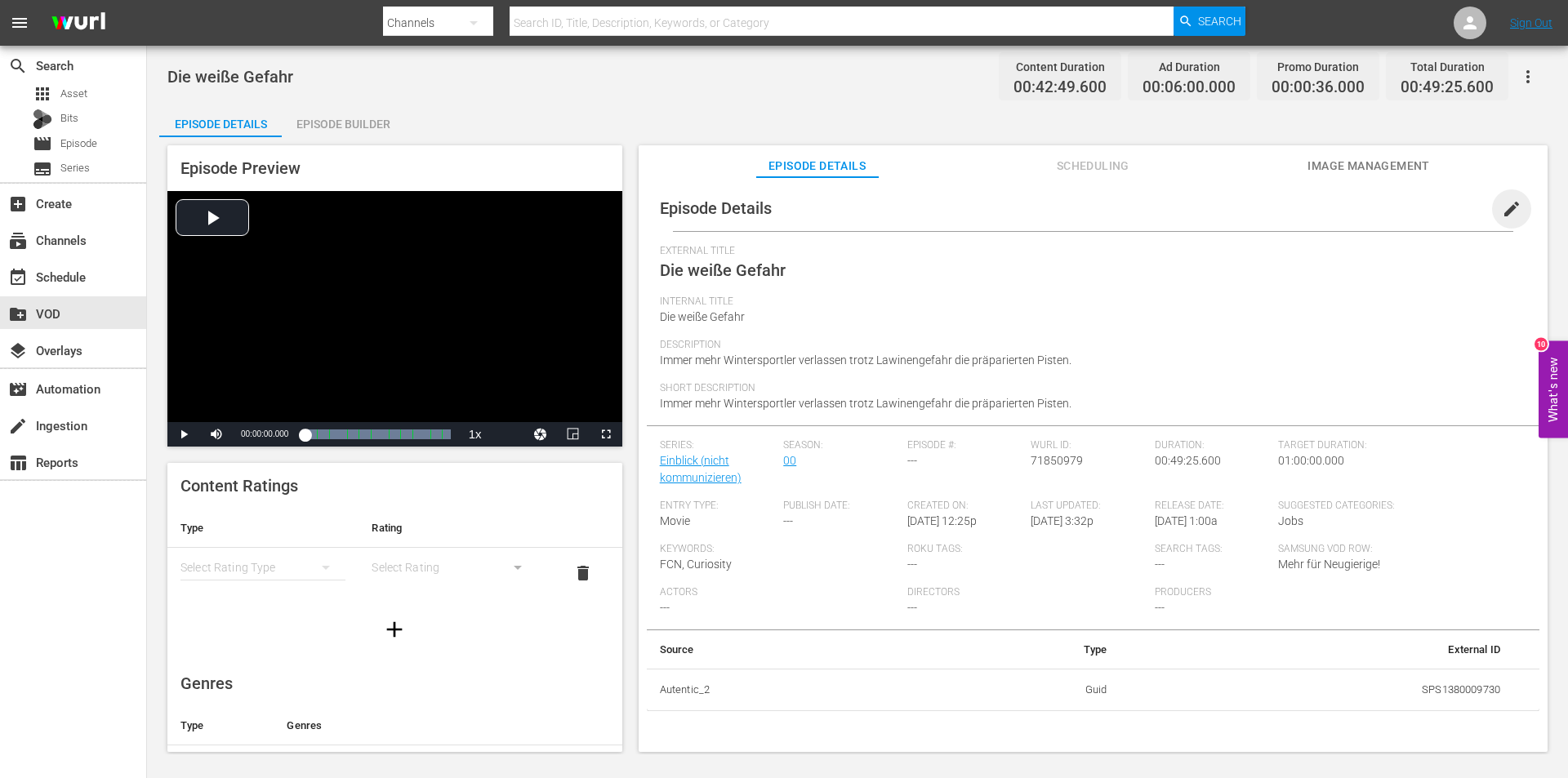
click at [1507, 209] on span "edit" at bounding box center [1511, 208] width 20 height 20
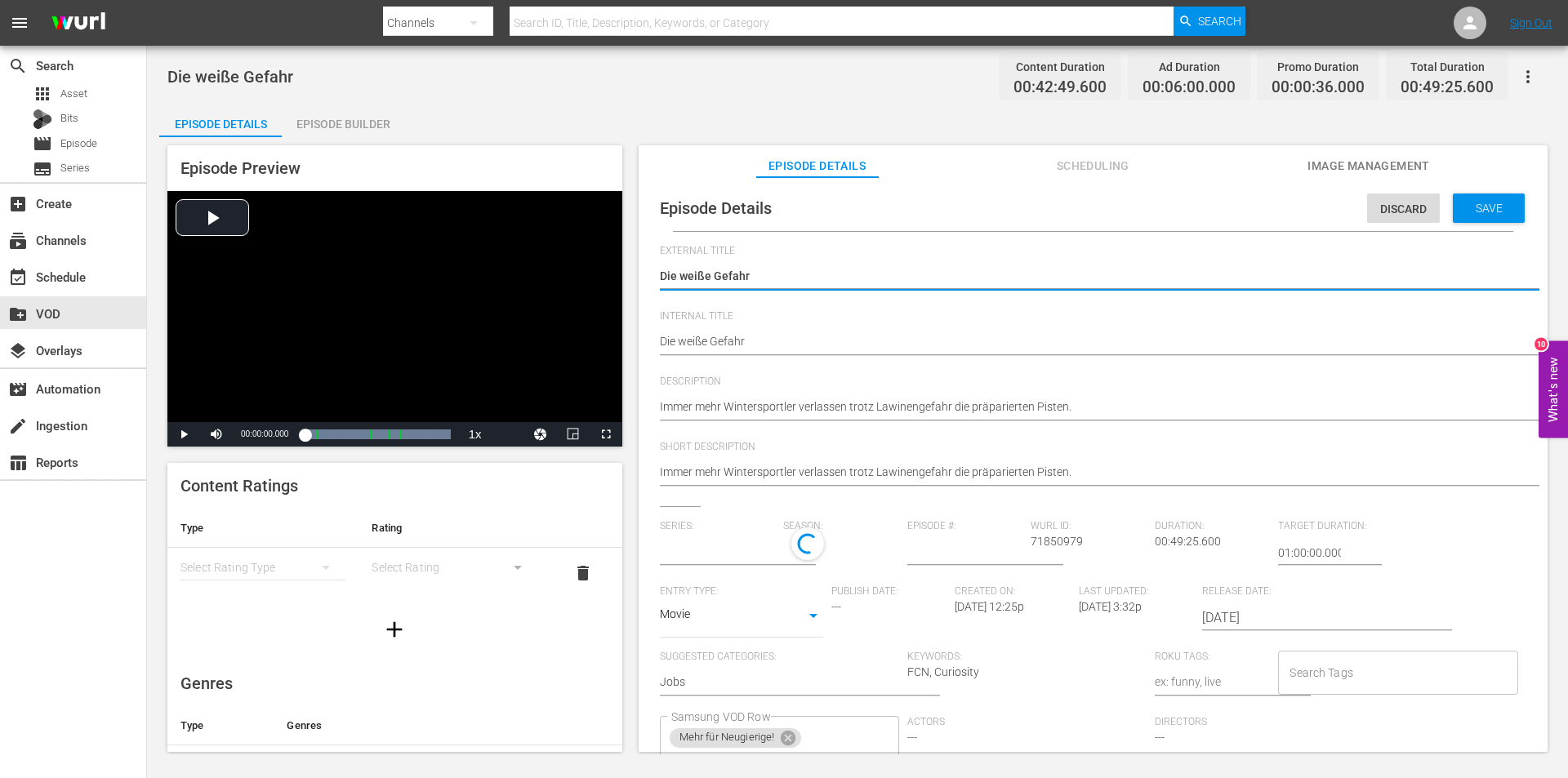
type input "Einblick (nicht kommunizieren)"
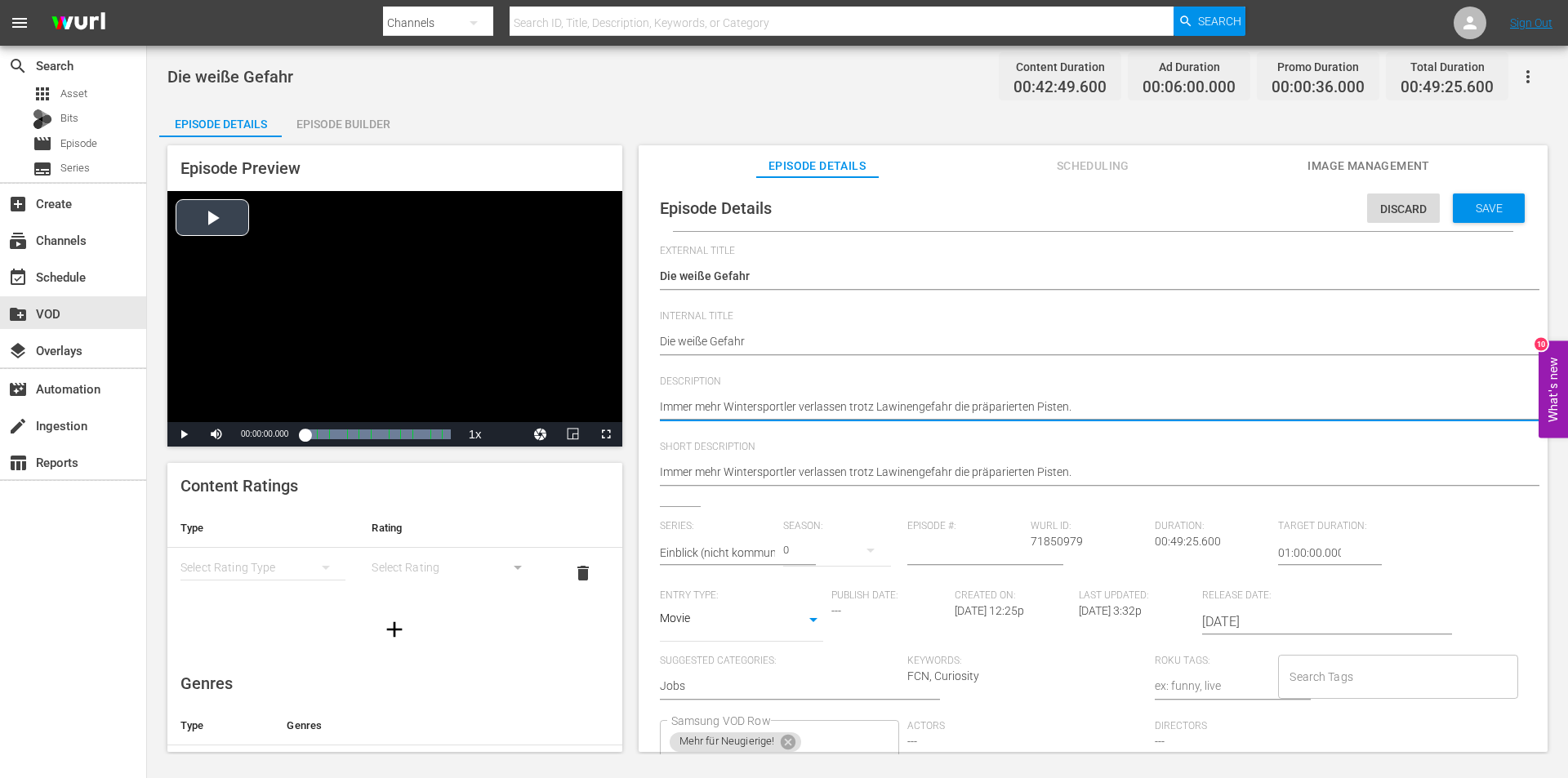
drag, startPoint x: 1128, startPoint y: 410, endPoint x: 459, endPoint y: 410, distance: 669.0
paste textarea "Die weiße Gefahr - Überfüllte Pistenautobahnen sind passé: Immer mehr Winterspo…"
type textarea "Die weiße Gefahr - Überfüllte Pistenautobahnen sind passé: Immer mehr Winterspo…"
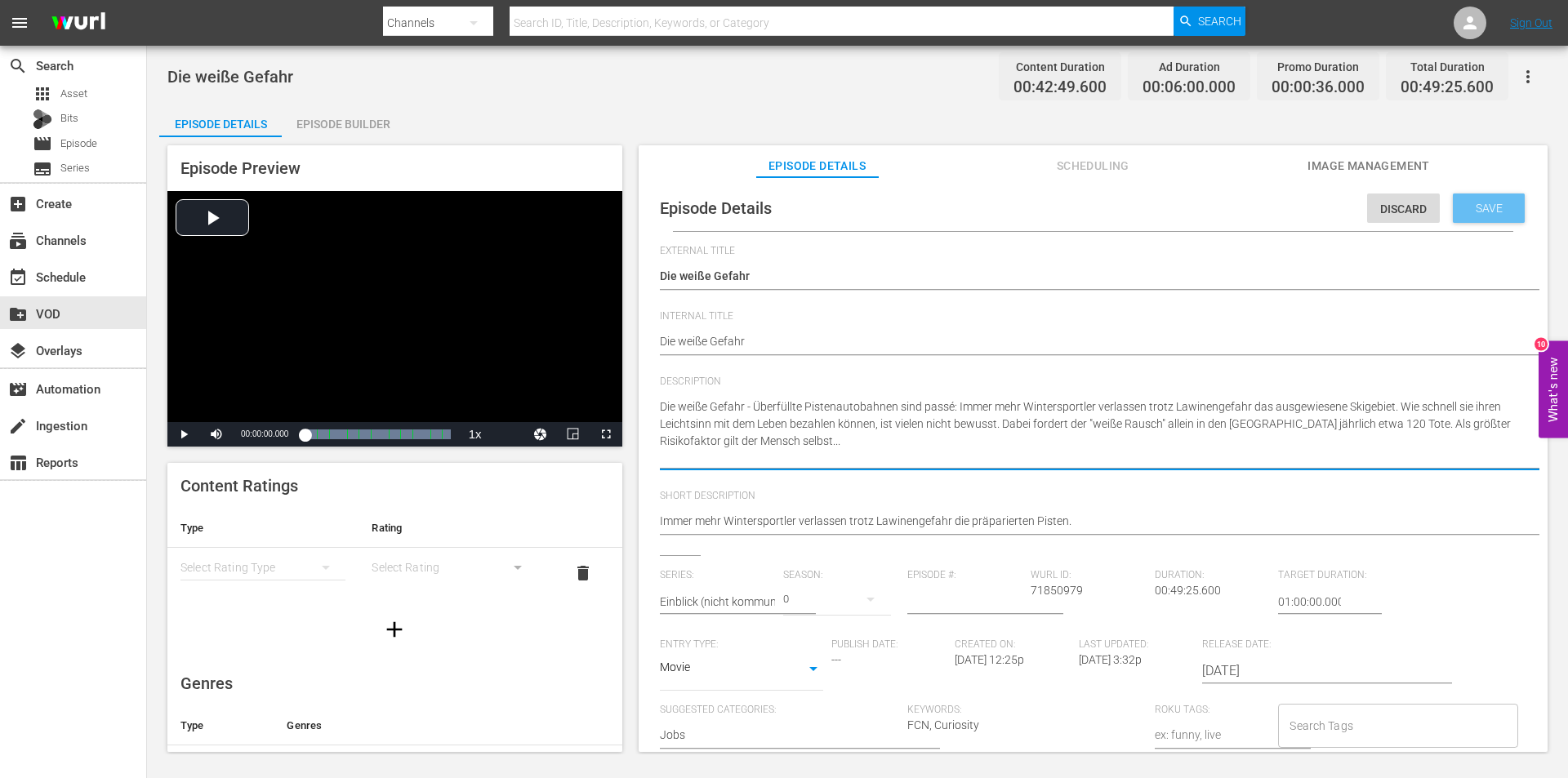
type textarea "Die weiße Gefahr - Überfüllte Pistenautobahnen sind passé: Immer mehr Winterspo…"
click at [1499, 207] on span "Save" at bounding box center [1489, 207] width 53 height 13
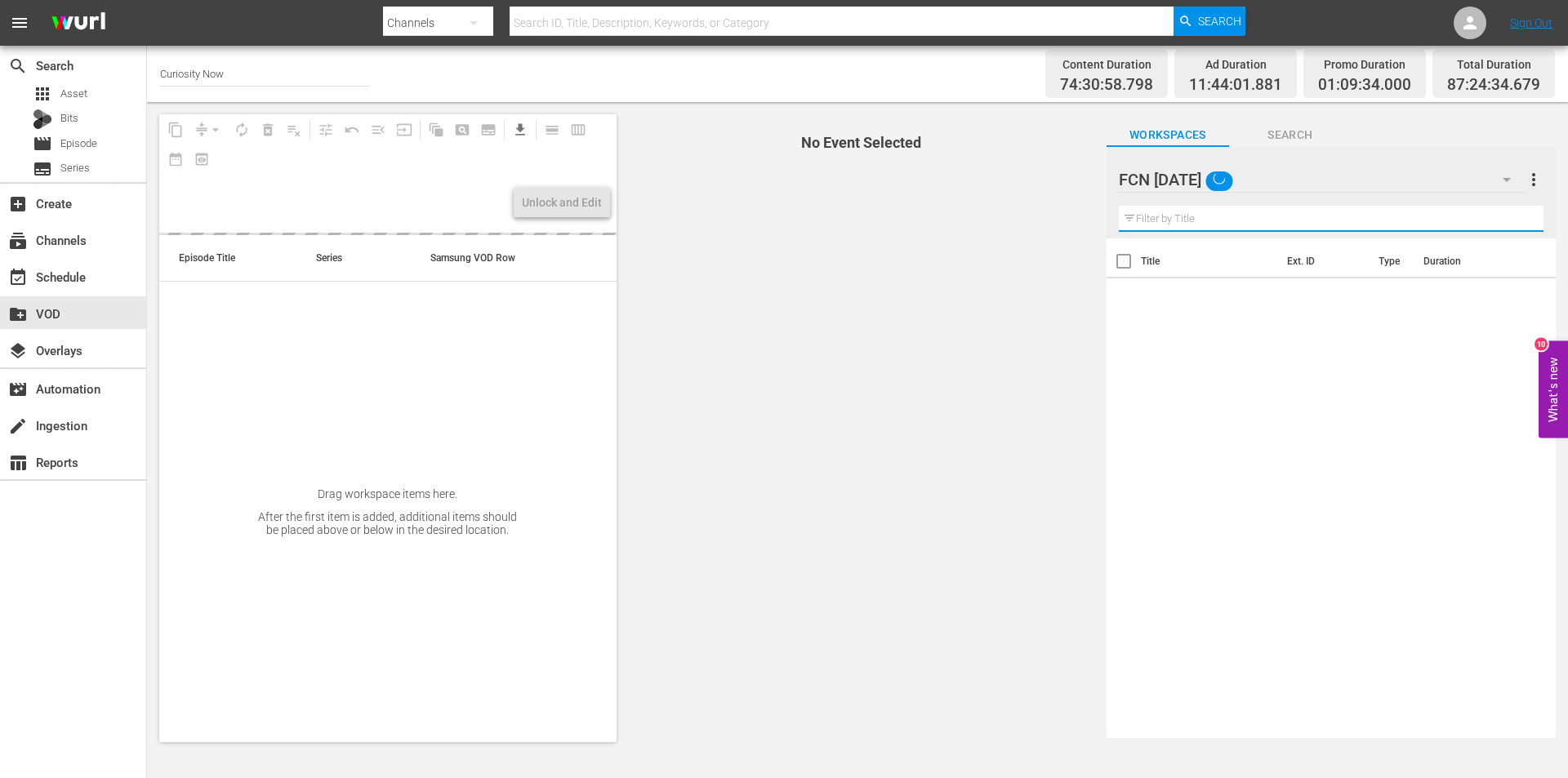
click at [1228, 215] on input "text" at bounding box center [1331, 219] width 425 height 26
paste input "Die Bergretter - Rettung im Tiefschnee"
type input "Die Bergretter - Rettung im Tiefschnee"
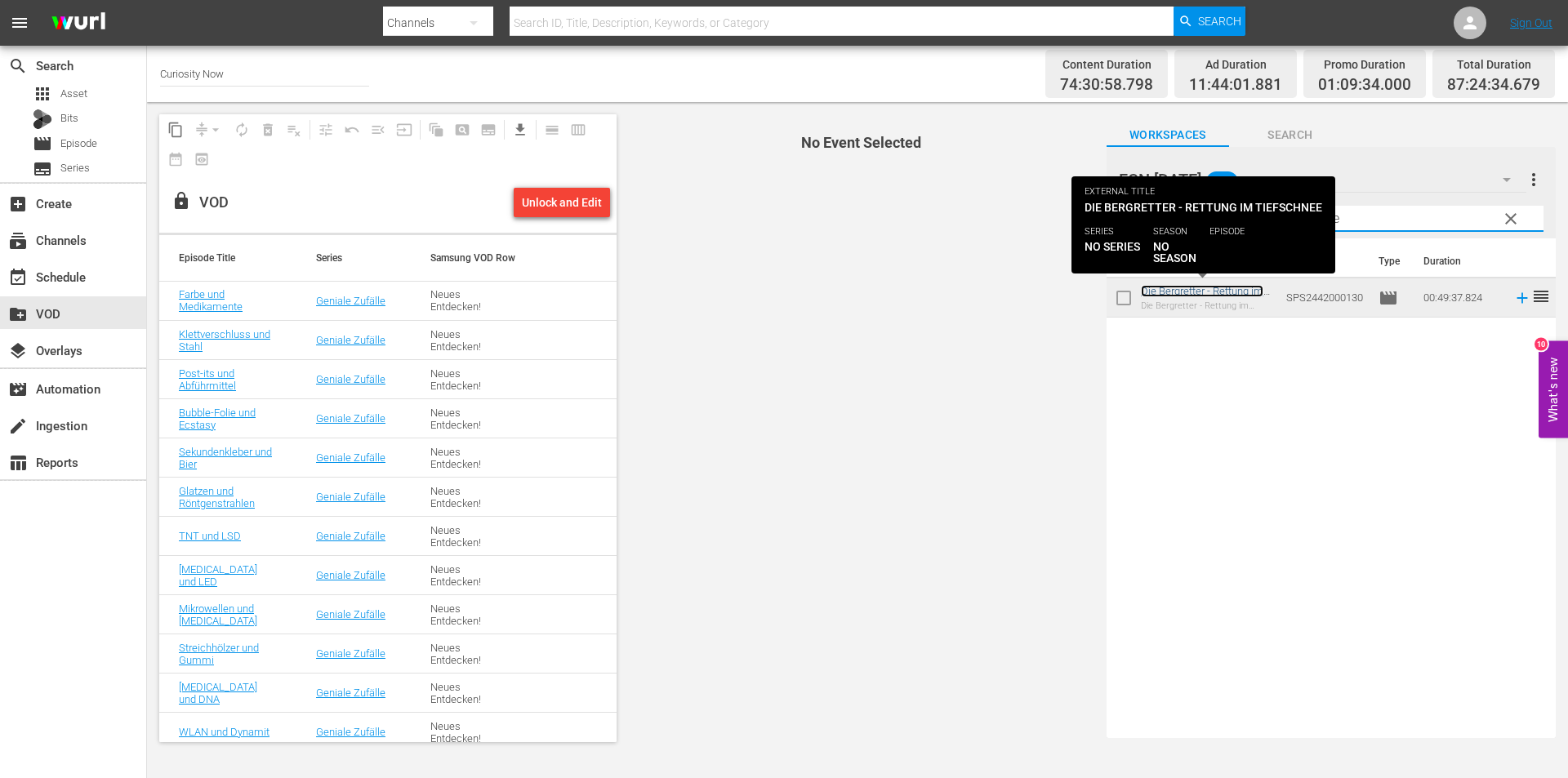
click at [1226, 288] on link "Die Bergretter - Rettung im Tiefschnee" at bounding box center [1202, 297] width 123 height 25
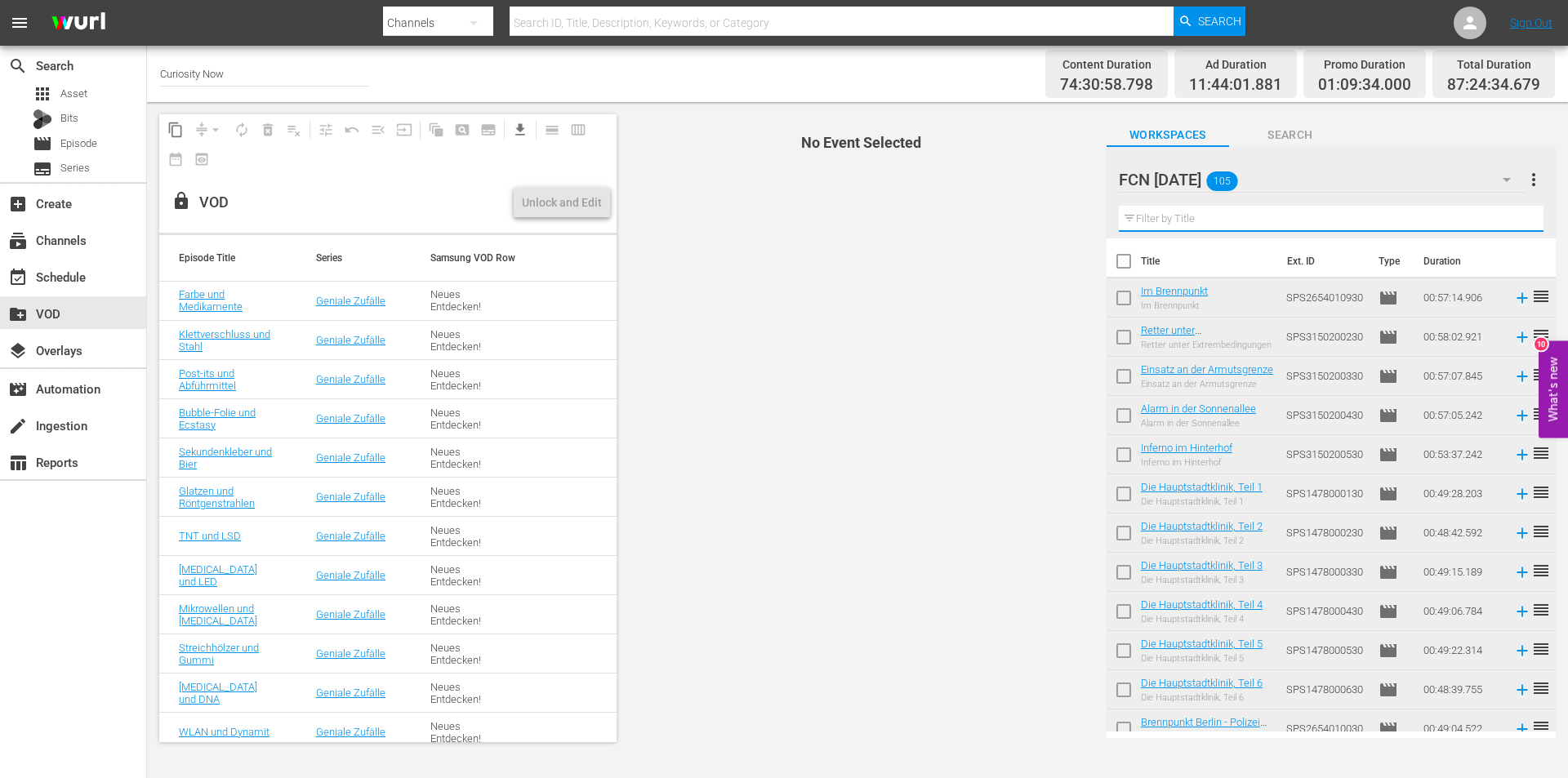
click at [1236, 219] on input "text" at bounding box center [1331, 219] width 425 height 26
paste input "Jede Sekunde zählt - Notärzte im Einsatz"
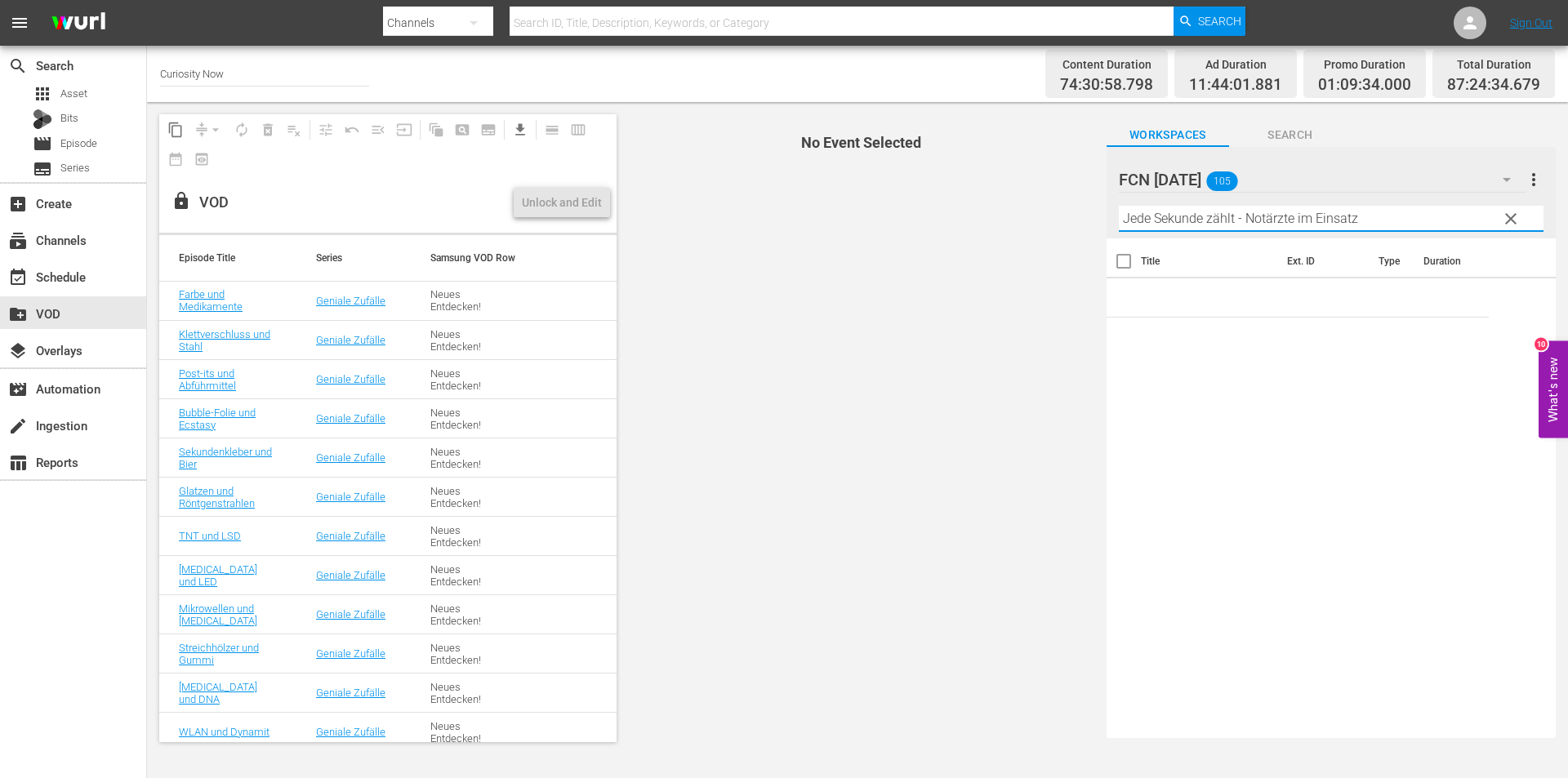
type input "Jede Sekunde zählt - Notärzte im Einsatz"
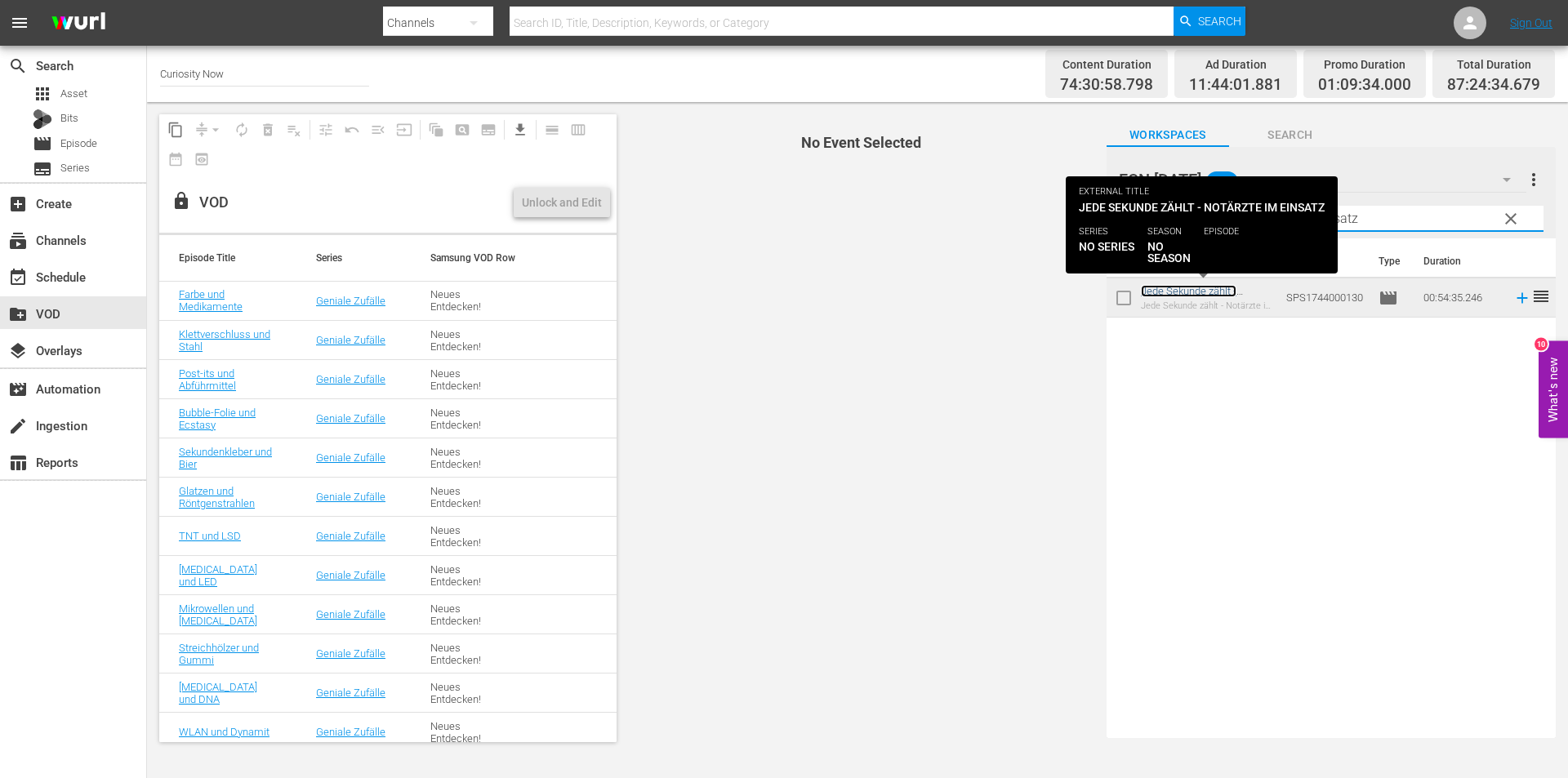
click at [1196, 287] on link "Jede Sekunde zählt - Notärzte im Einsatz" at bounding box center [1189, 297] width 95 height 25
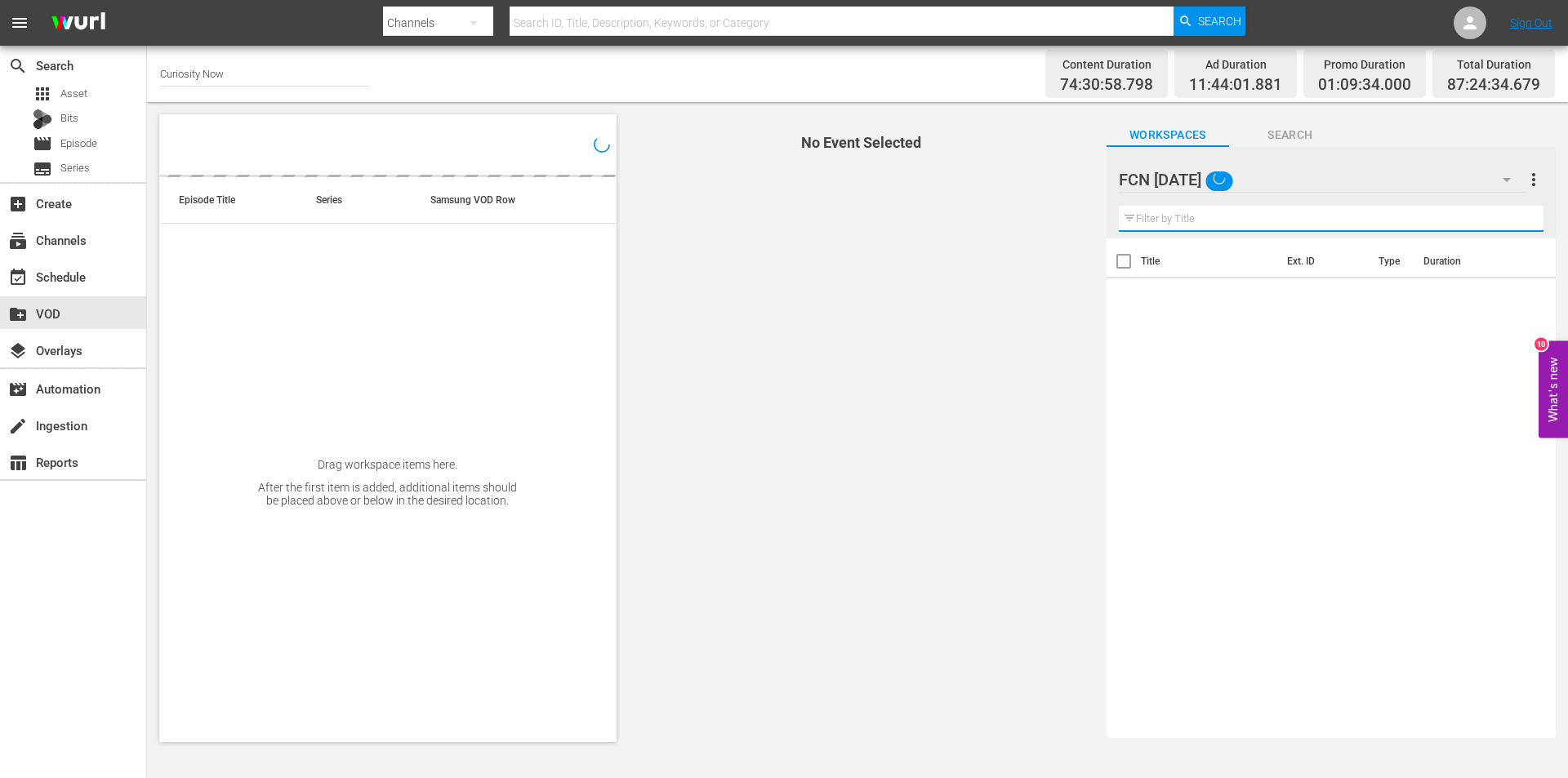
click at [1273, 206] on input "text" at bounding box center [1331, 219] width 425 height 26
paste input "Die Knochen-Docs von [GEOGRAPHIC_DATA]"
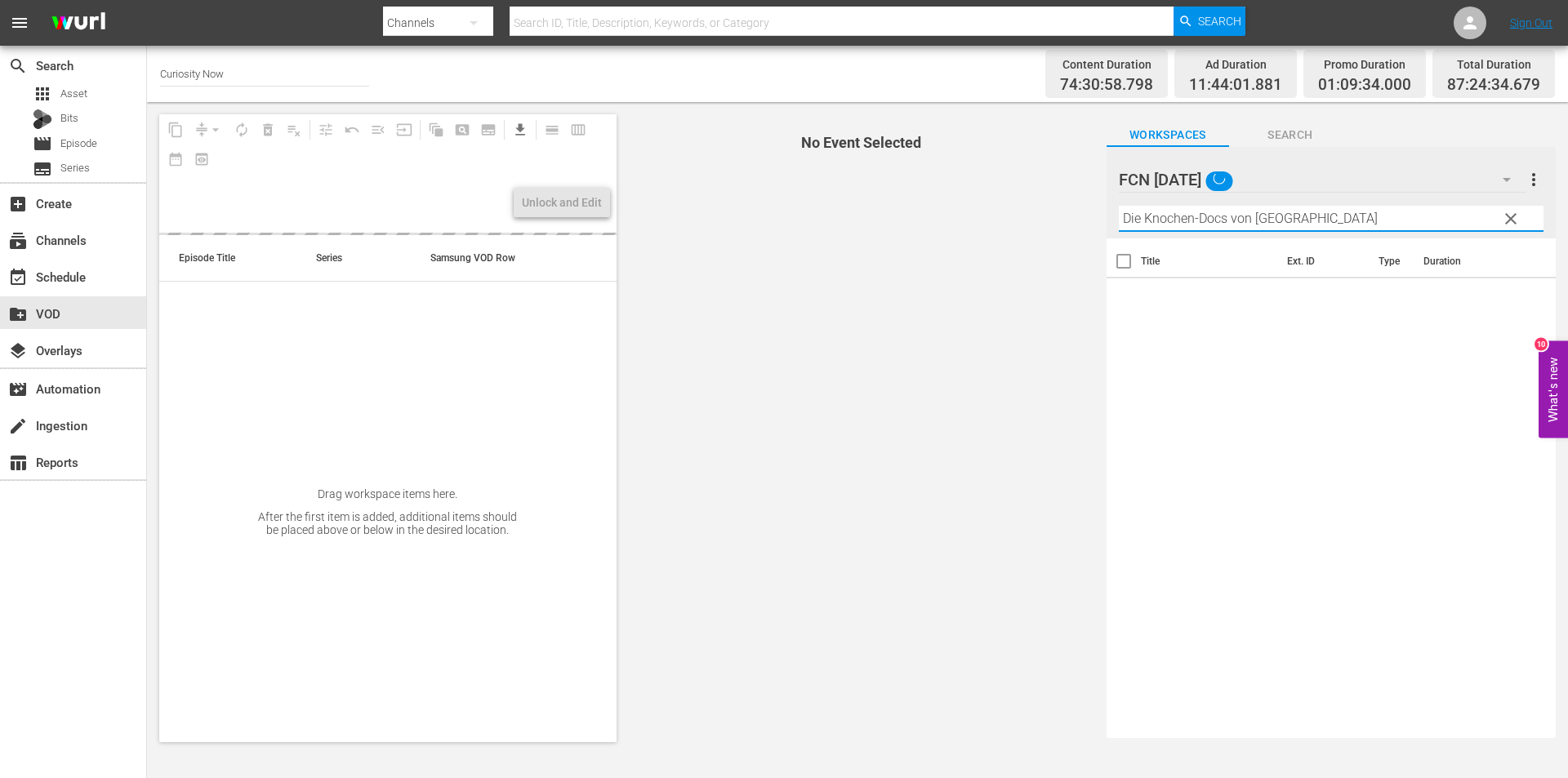
type input "Die Knochen-Docs von [GEOGRAPHIC_DATA]"
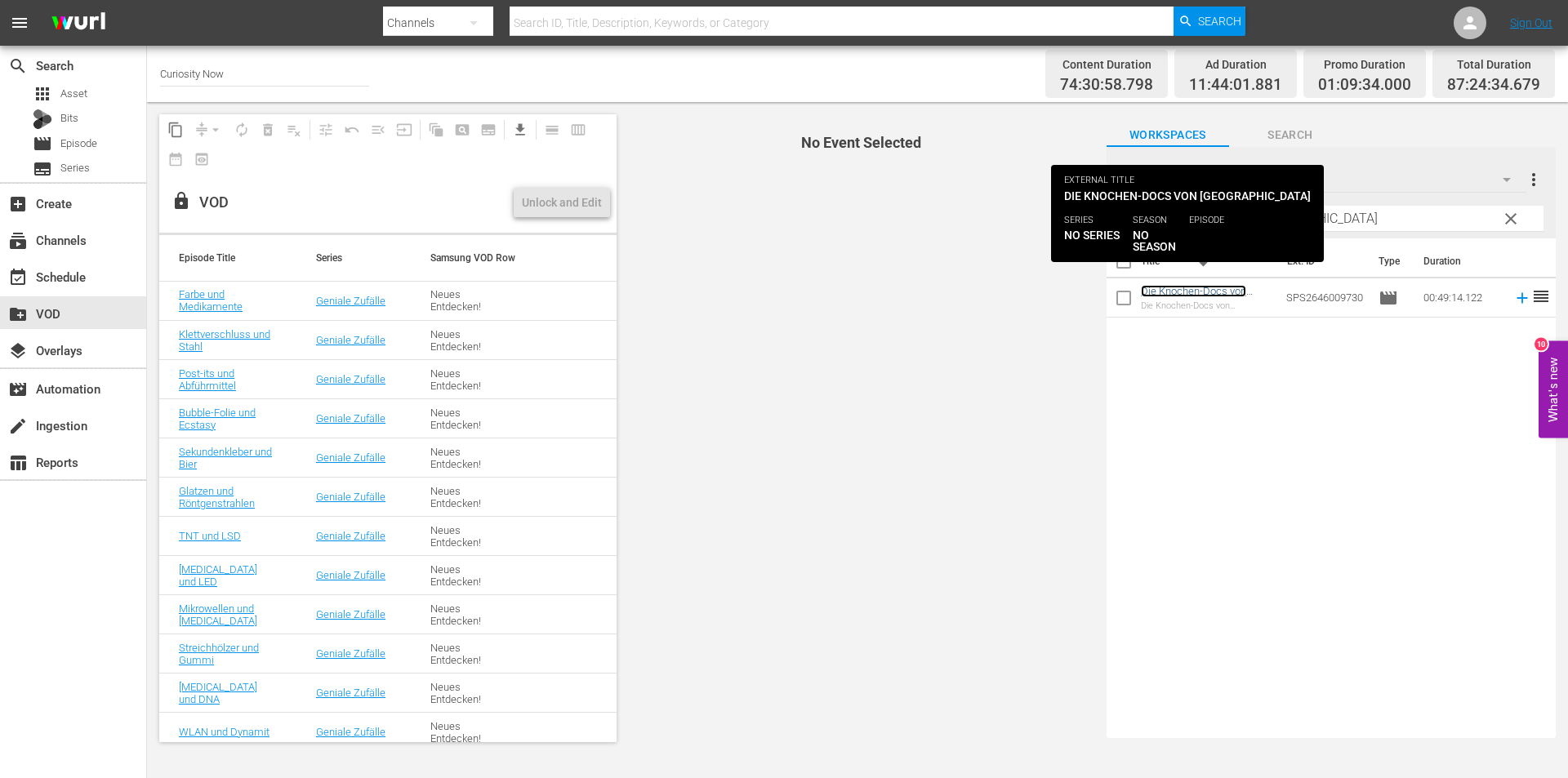
click at [1185, 295] on link "Die Knochen-Docs von [GEOGRAPHIC_DATA]" at bounding box center [1194, 297] width 105 height 25
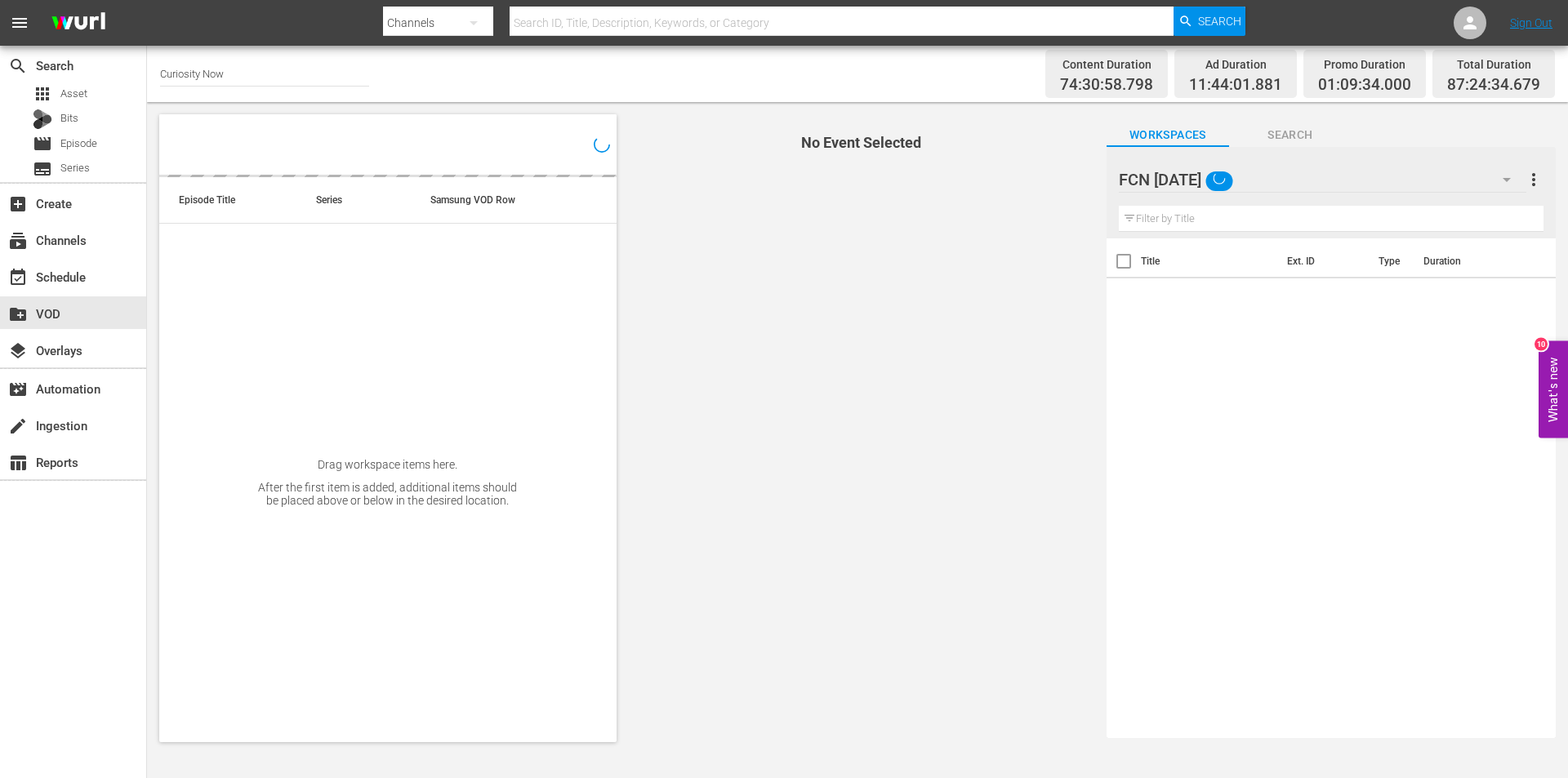
click at [1257, 212] on input "text" at bounding box center [1331, 219] width 425 height 26
paste input "Eignungstest für Lebensretter"
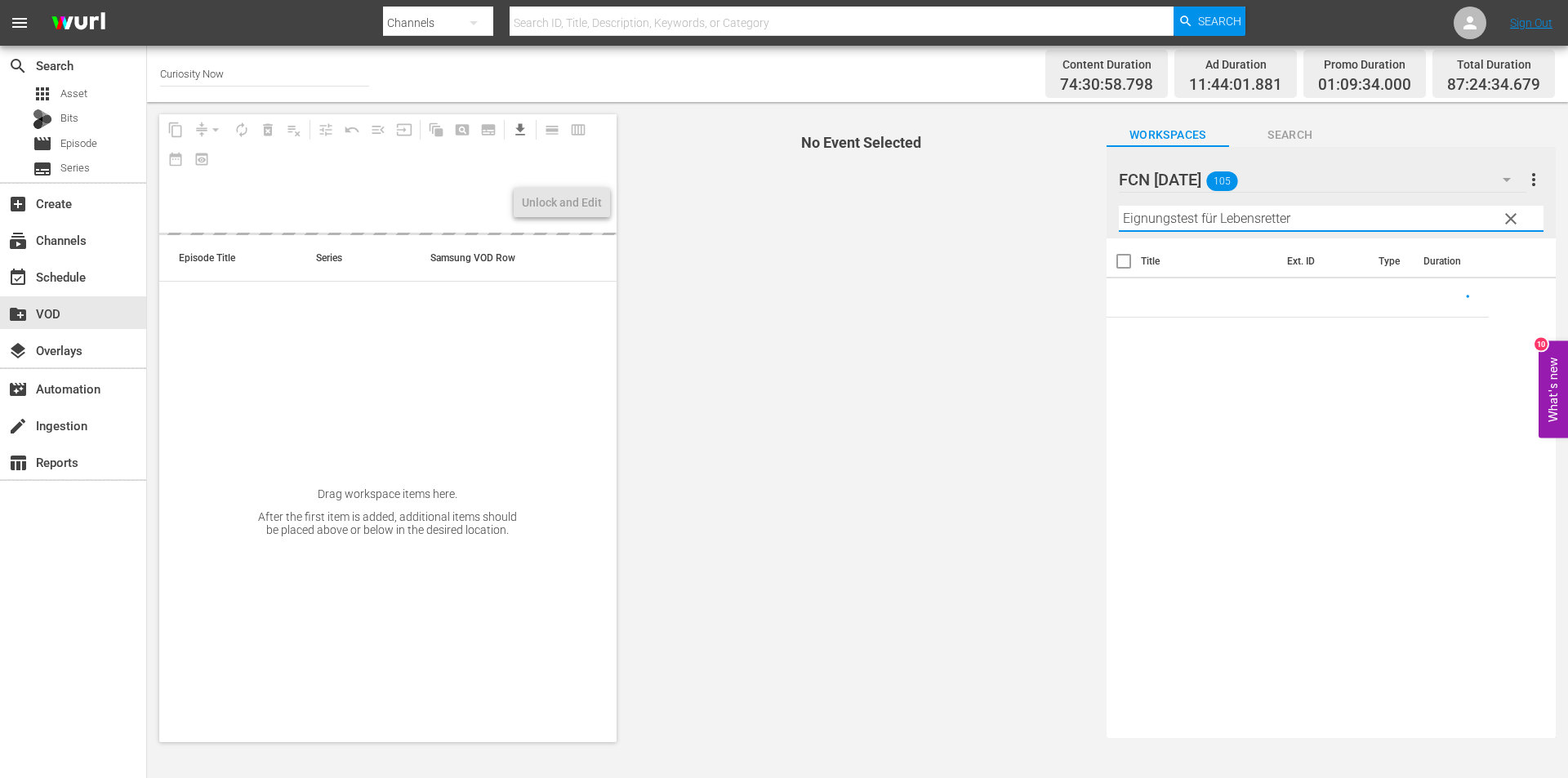
type input "Eignungstest für Lebensretter"
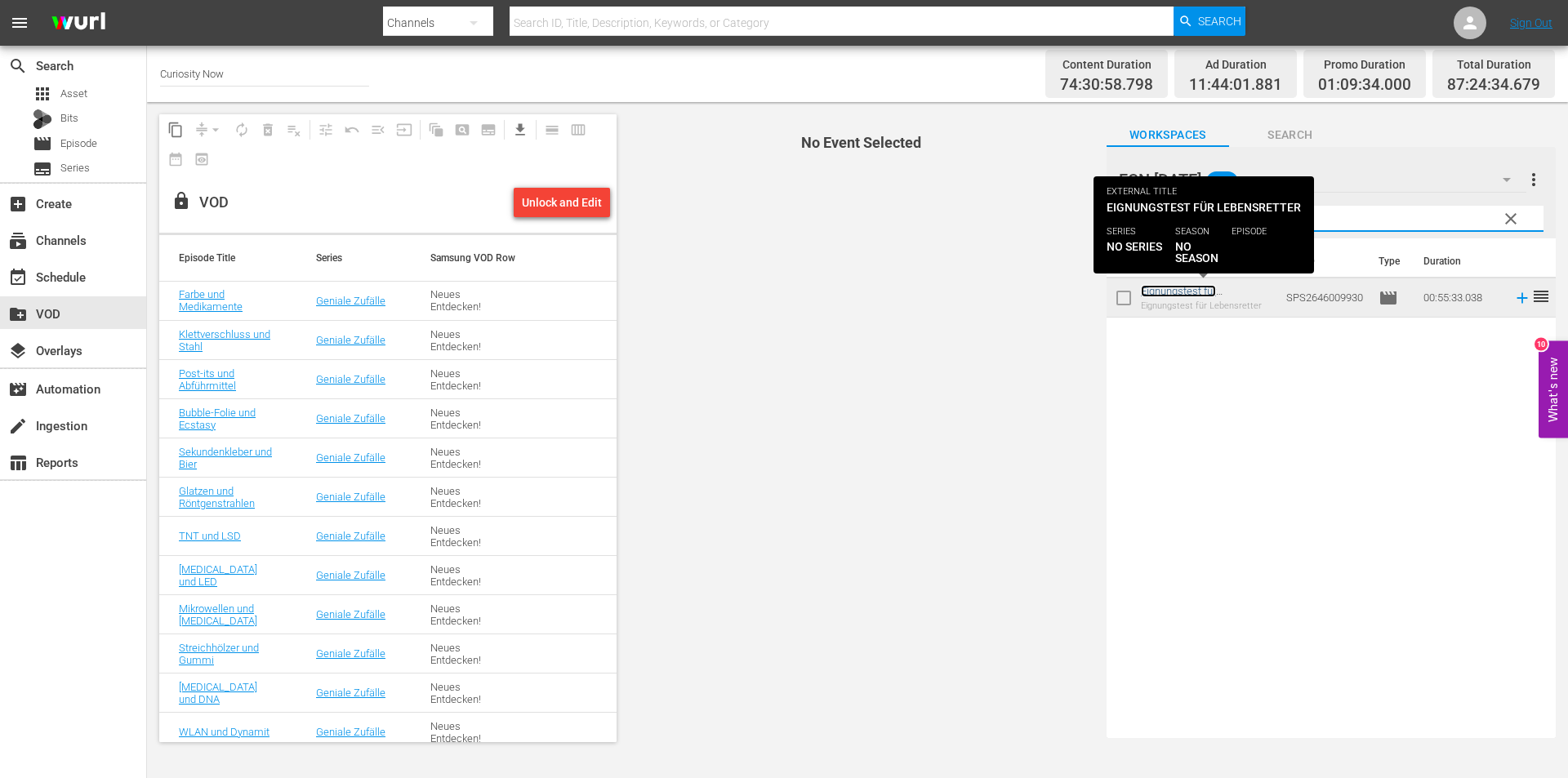
click at [1168, 293] on link "Eignungstest für Lebensretter" at bounding box center [1178, 297] width 75 height 25
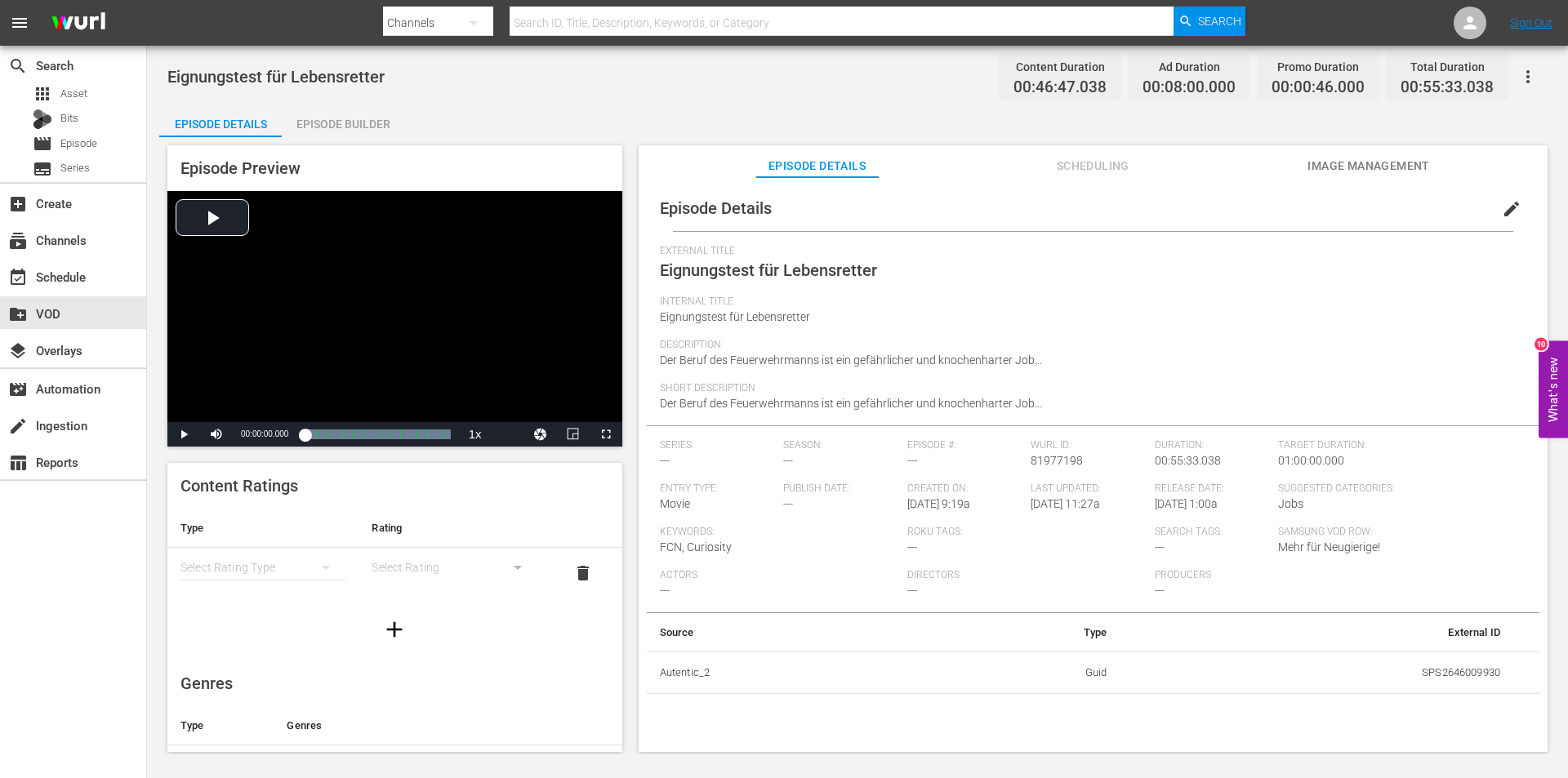
click at [1502, 204] on span "edit" at bounding box center [1511, 208] width 20 height 20
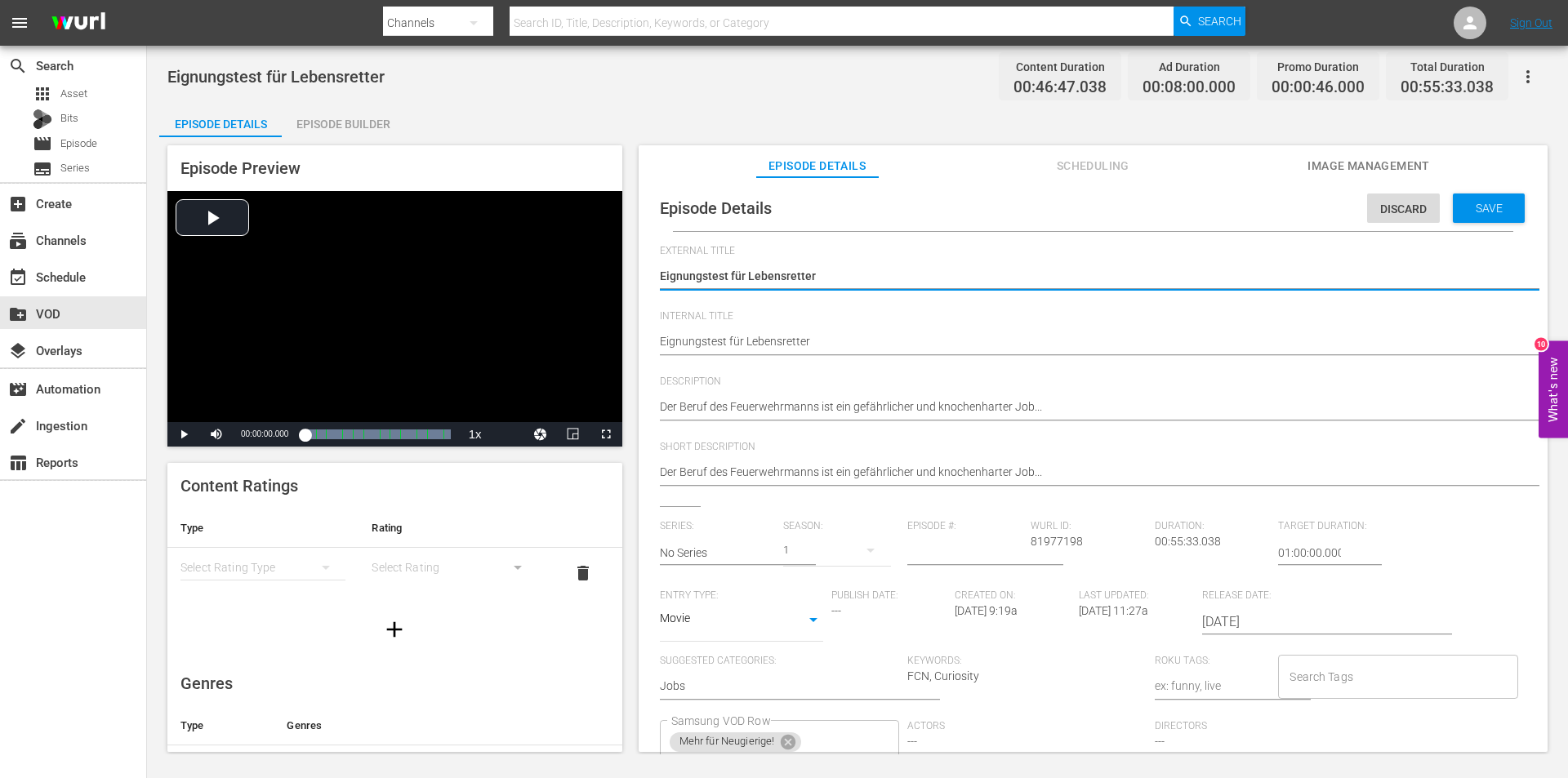
click at [1105, 392] on div "Der Beruf des Feuerwehrmanns ist ein gefährlicher und knochenharter Job... Der …" at bounding box center [1089, 408] width 858 height 39
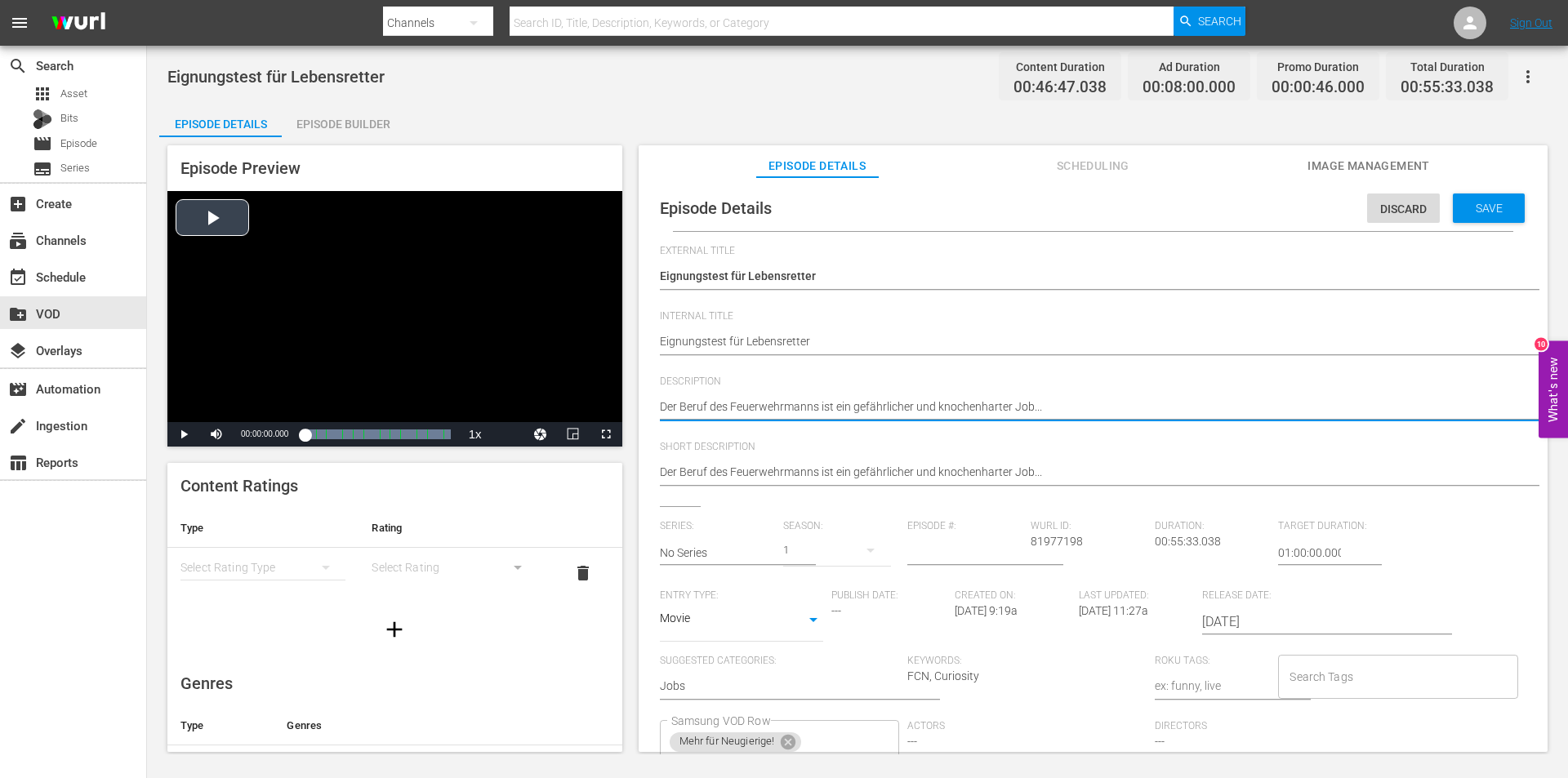
drag, startPoint x: 1099, startPoint y: 407, endPoint x: 493, endPoint y: 407, distance: 606.0
paste textarea "ienst rund um die Uhr und die Bereitschaft, im Notfall die eigene Gesundheit zu…"
type textarea "Dienst rund um die Uhr und die Bereitschaft, im Notfall die eigene Gesundheit z…"
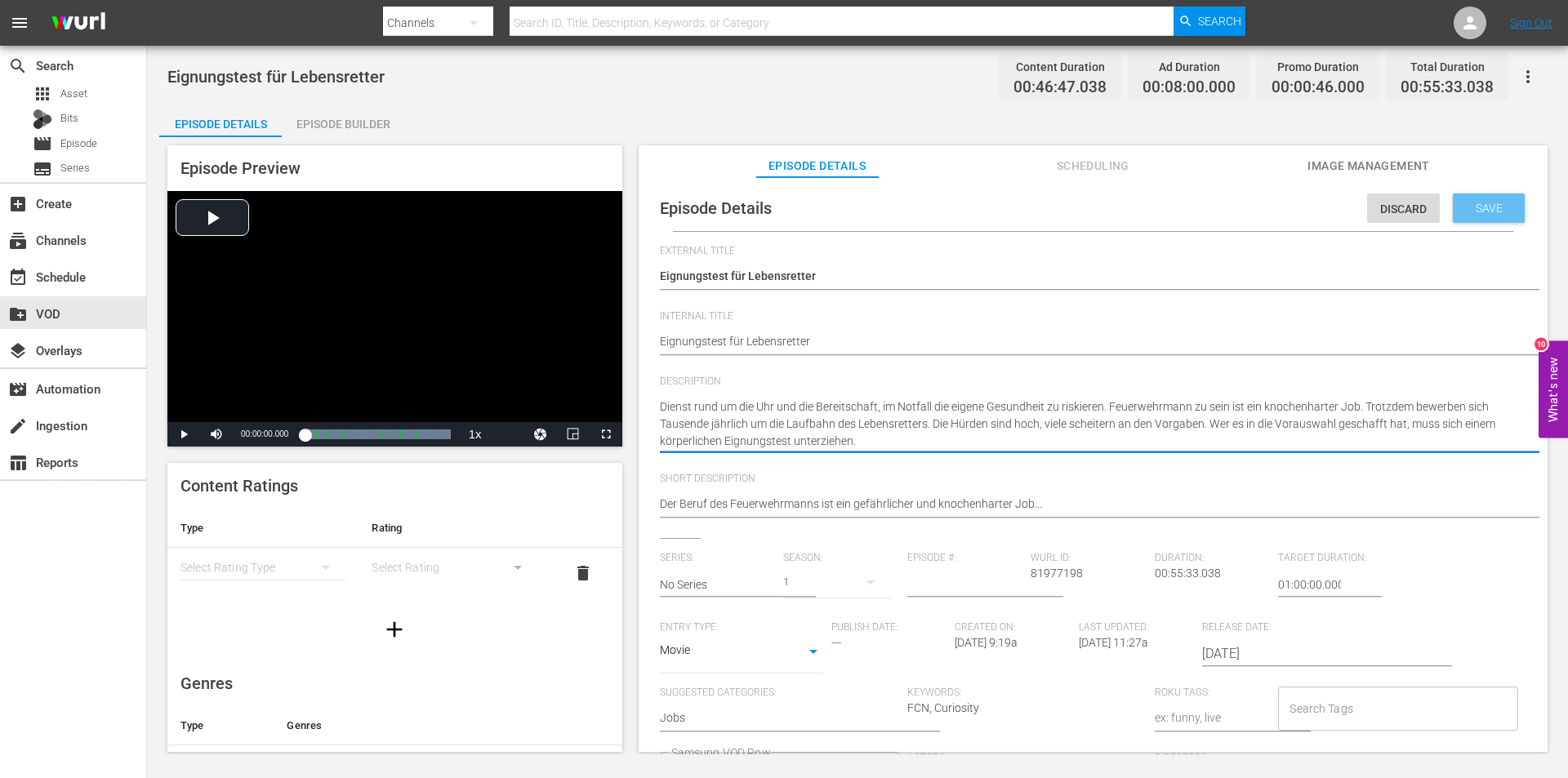
type textarea "Dienst rund um die Uhr und die Bereitschaft, im Notfall die eigene Gesundheit z…"
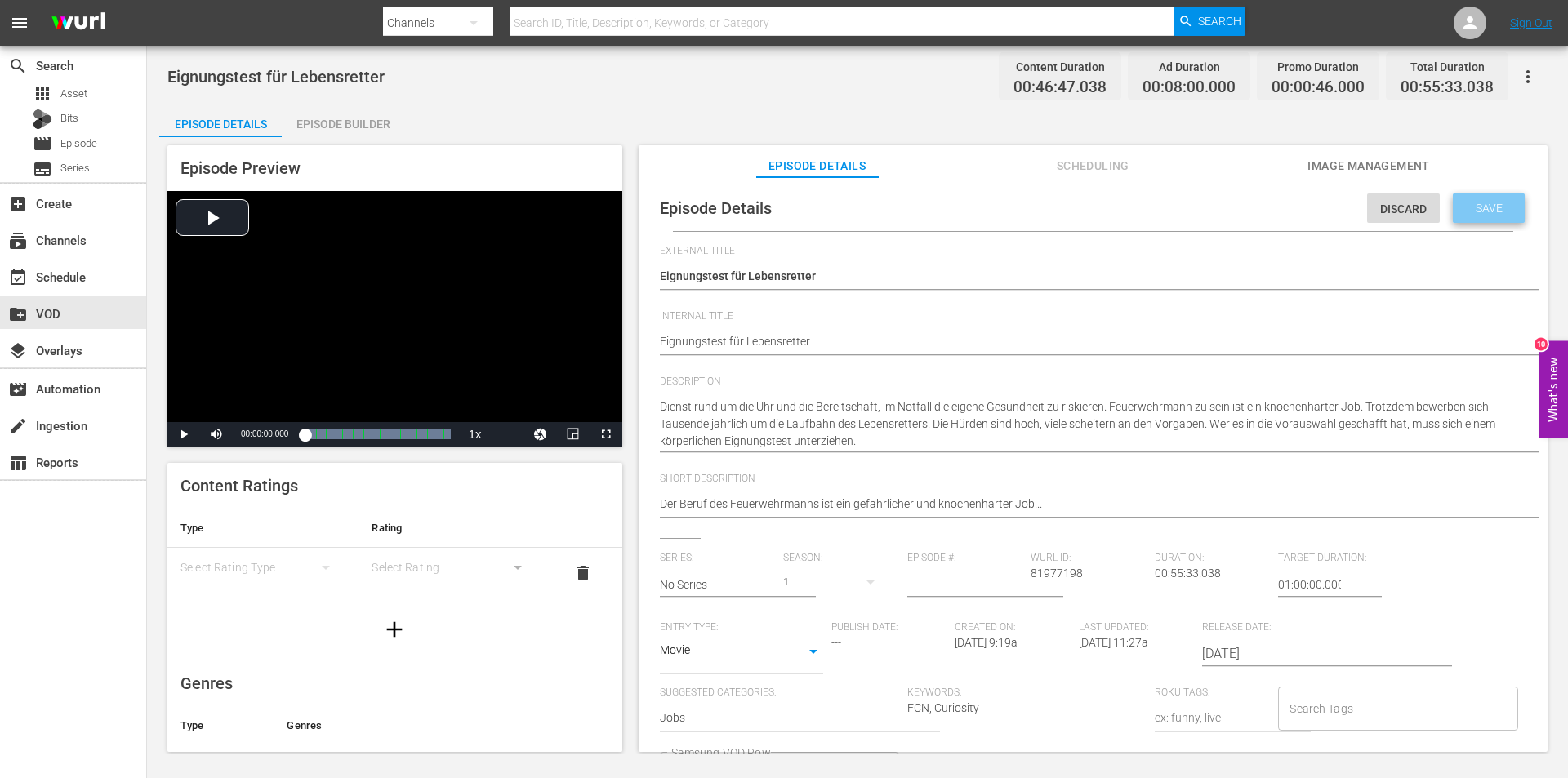
click at [1500, 207] on span "Save" at bounding box center [1489, 207] width 53 height 13
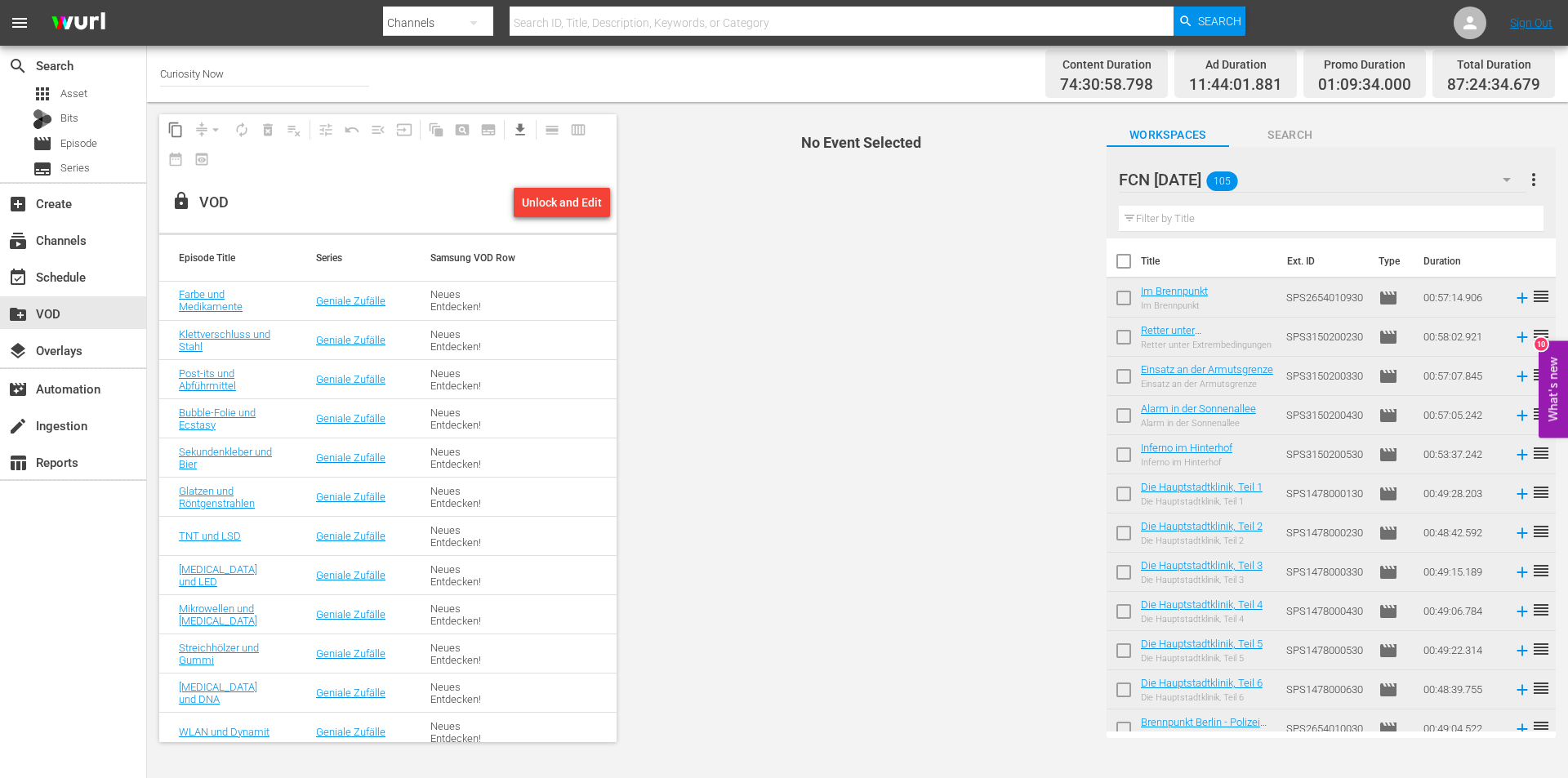
click at [1216, 212] on input "text" at bounding box center [1331, 219] width 425 height 26
paste input "Klein aber fein - Der Inselflughafen [GEOGRAPHIC_DATA]"
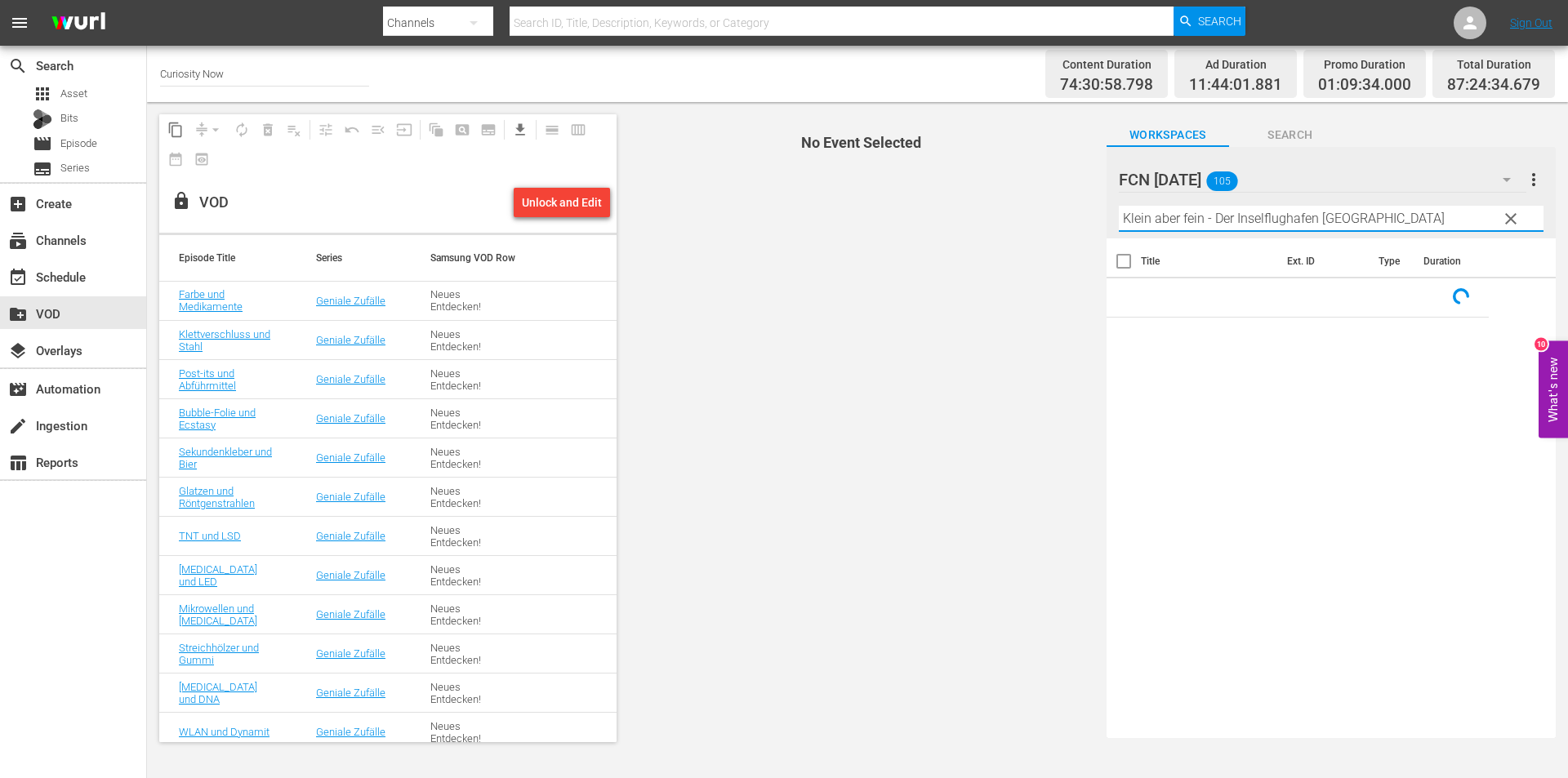
click at [1383, 216] on input "Klein aber fein - Der Inselflughafen [GEOGRAPHIC_DATA]" at bounding box center [1331, 219] width 425 height 26
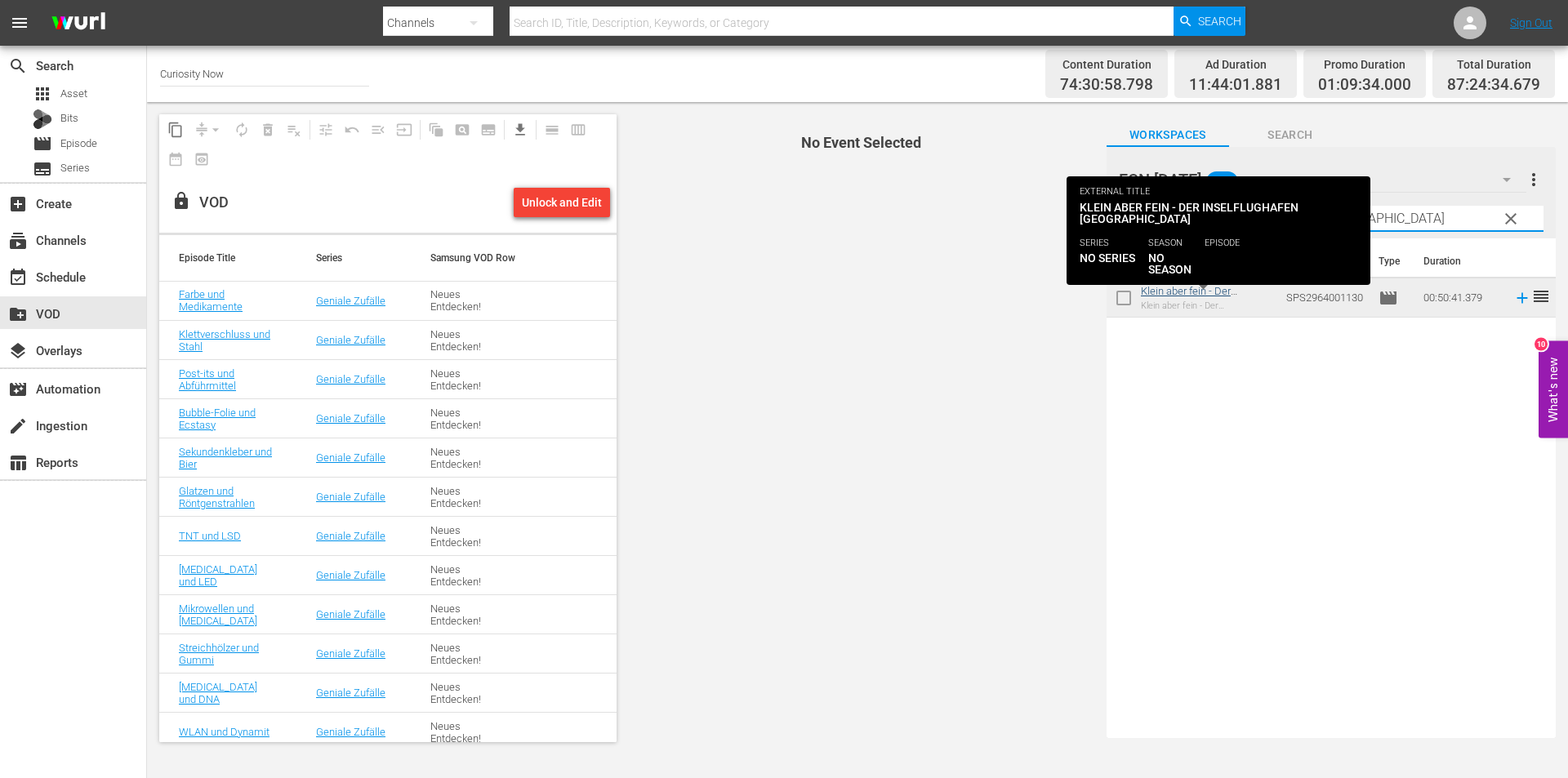
type input "Klein aber fein - Der Inselflughafen [GEOGRAPHIC_DATA]"
click at [1208, 288] on link "Klein aber fein - Der Inselflughafen [GEOGRAPHIC_DATA]" at bounding box center [1190, 303] width 99 height 37
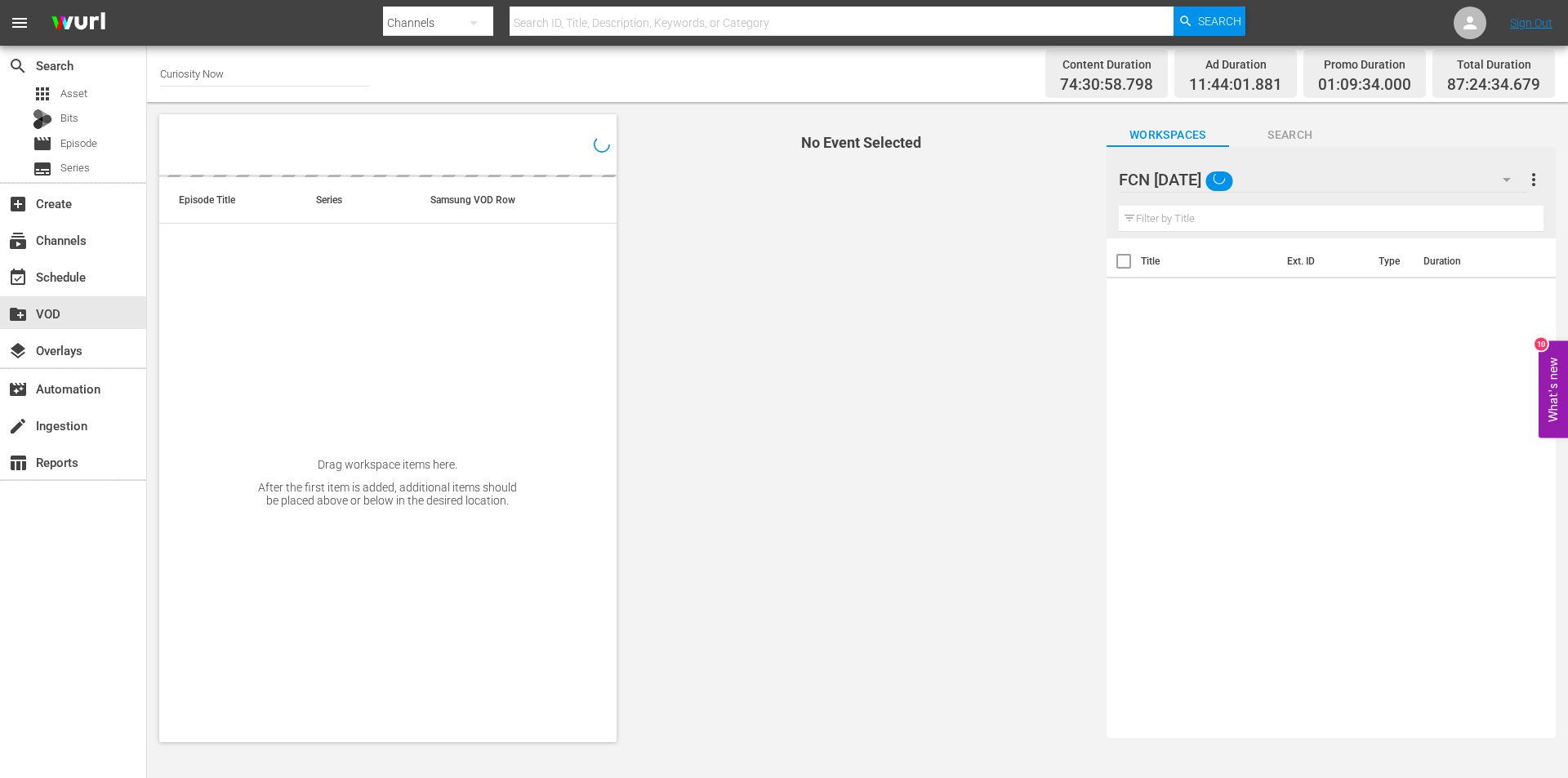
click at [1145, 213] on input "text" at bounding box center [1331, 219] width 425 height 26
paste input "Einsatz für Christoph 29"
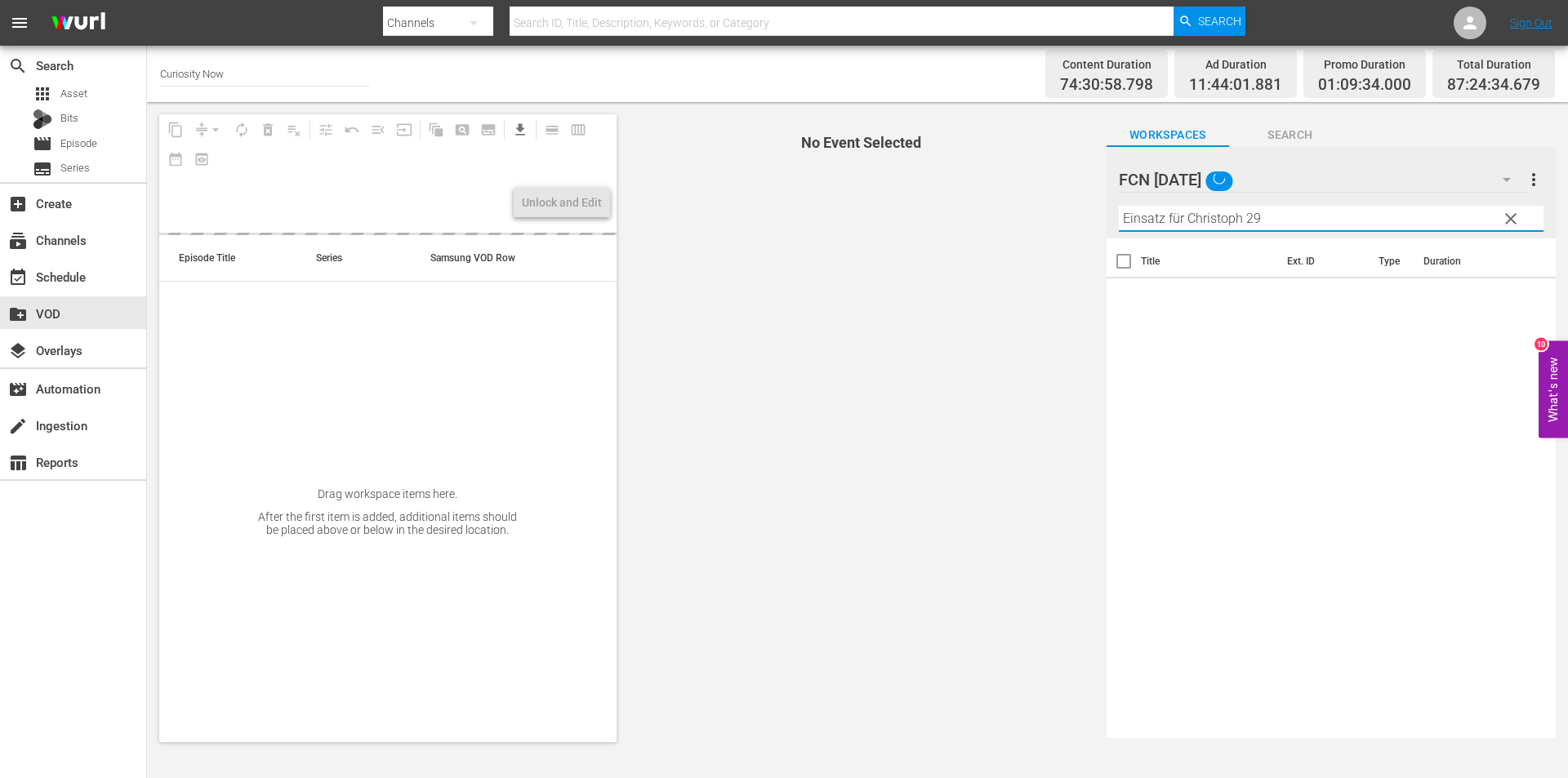
type input "Einsatz für Christoph 29"
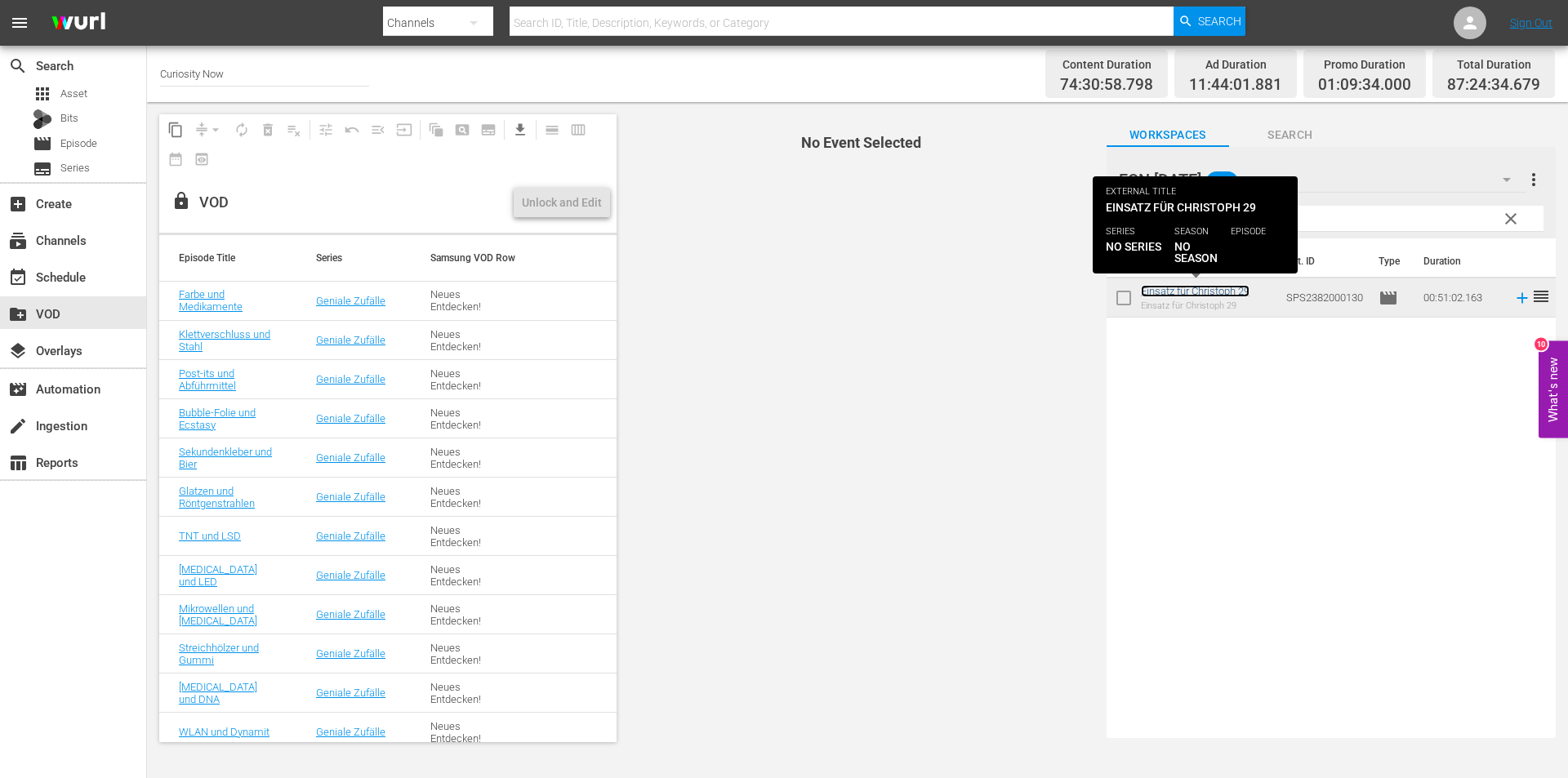
click at [1223, 295] on link "Einsatz für Christoph 29" at bounding box center [1195, 291] width 109 height 12
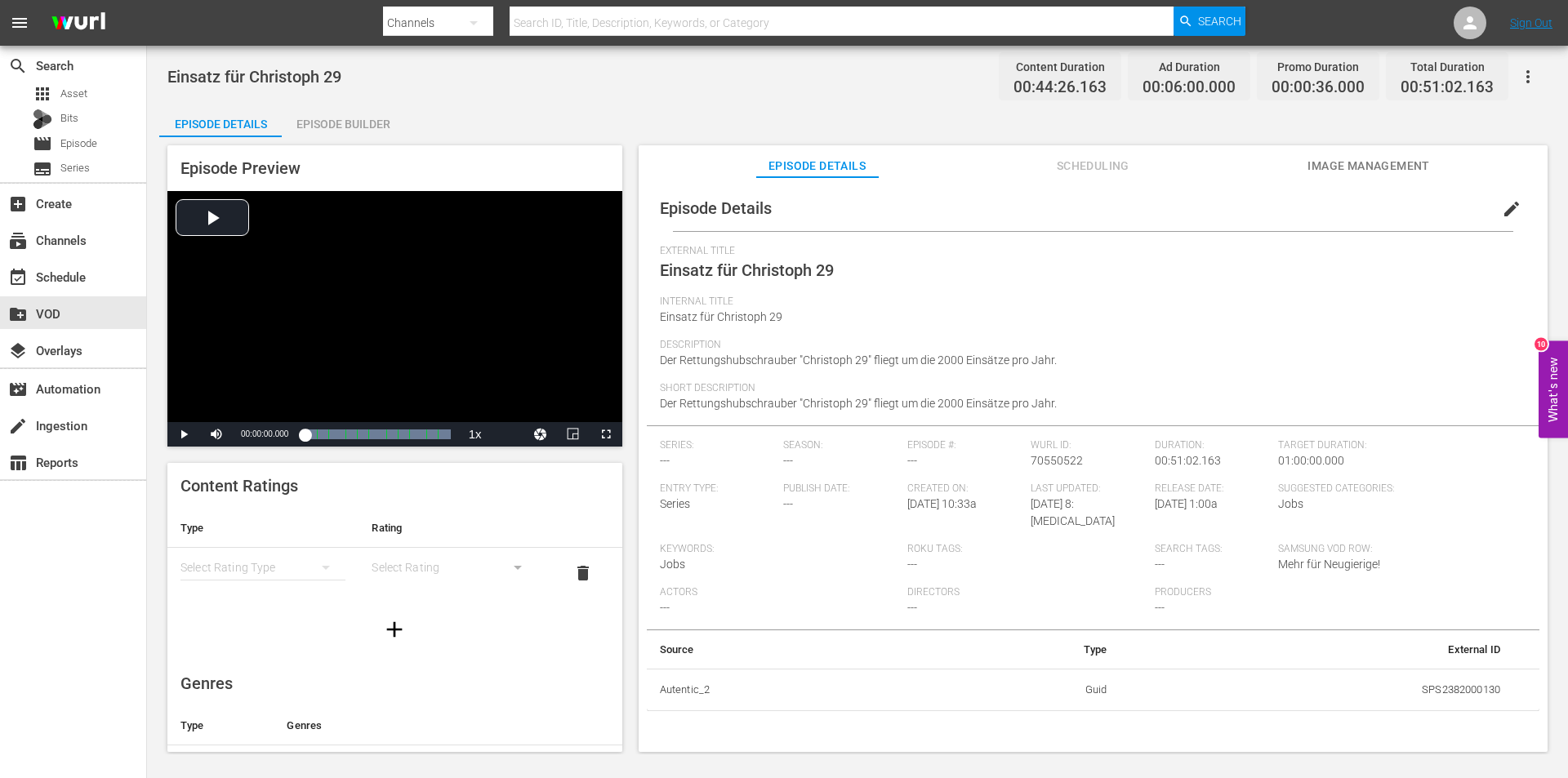
click at [1503, 207] on span "edit" at bounding box center [1511, 208] width 20 height 20
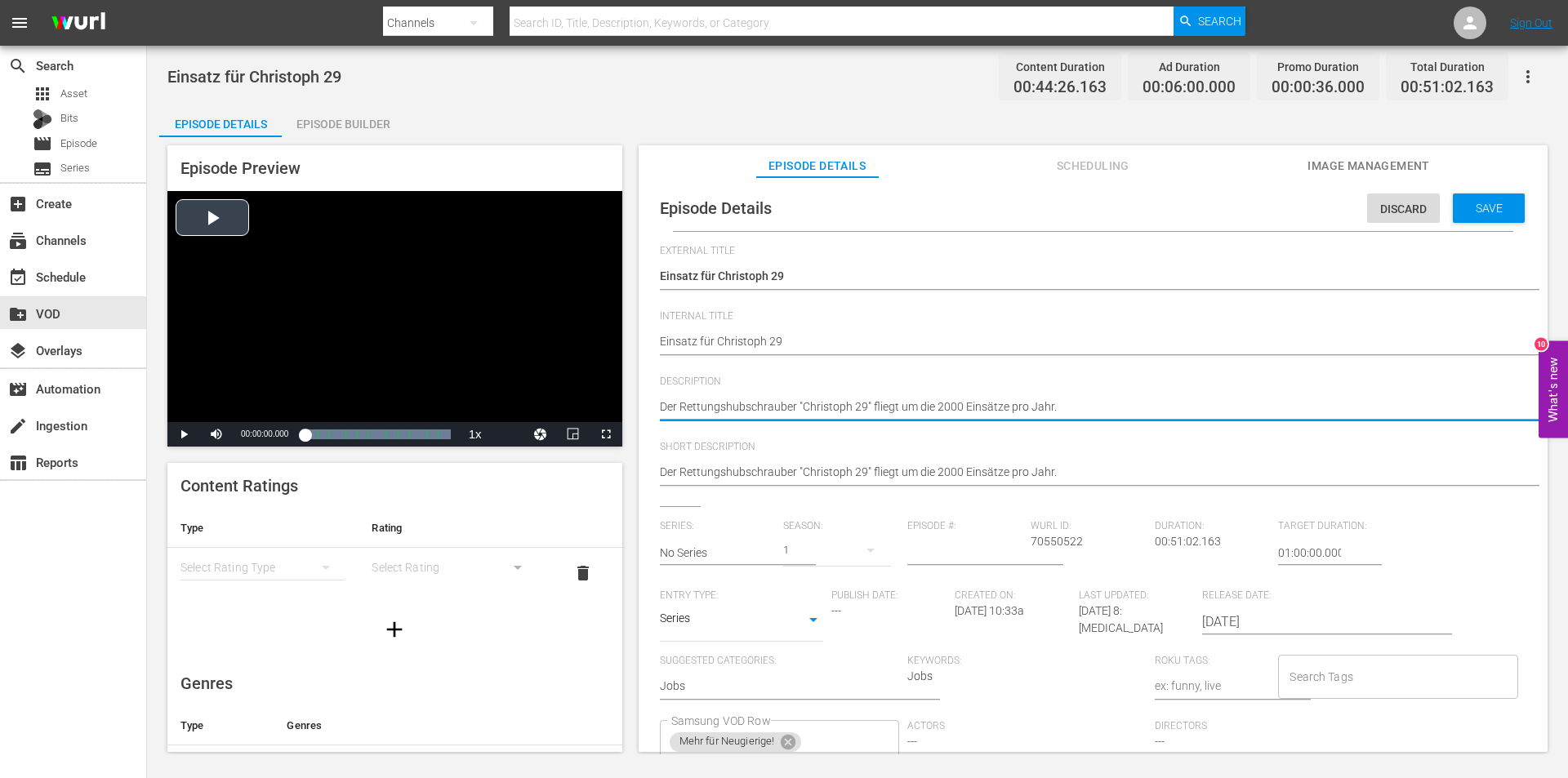
drag, startPoint x: 1115, startPoint y: 412, endPoint x: 534, endPoint y: 412, distance: 581.0
paste textarea "Einsatz für [PERSON_NAME] 29 - Das Luftrettungszentrum [GEOGRAPHIC_DATA]: Wenn …"
type textarea "Einsatz für [PERSON_NAME] 29 - Das Luftrettungszentrum [GEOGRAPHIC_DATA]: Wenn …"
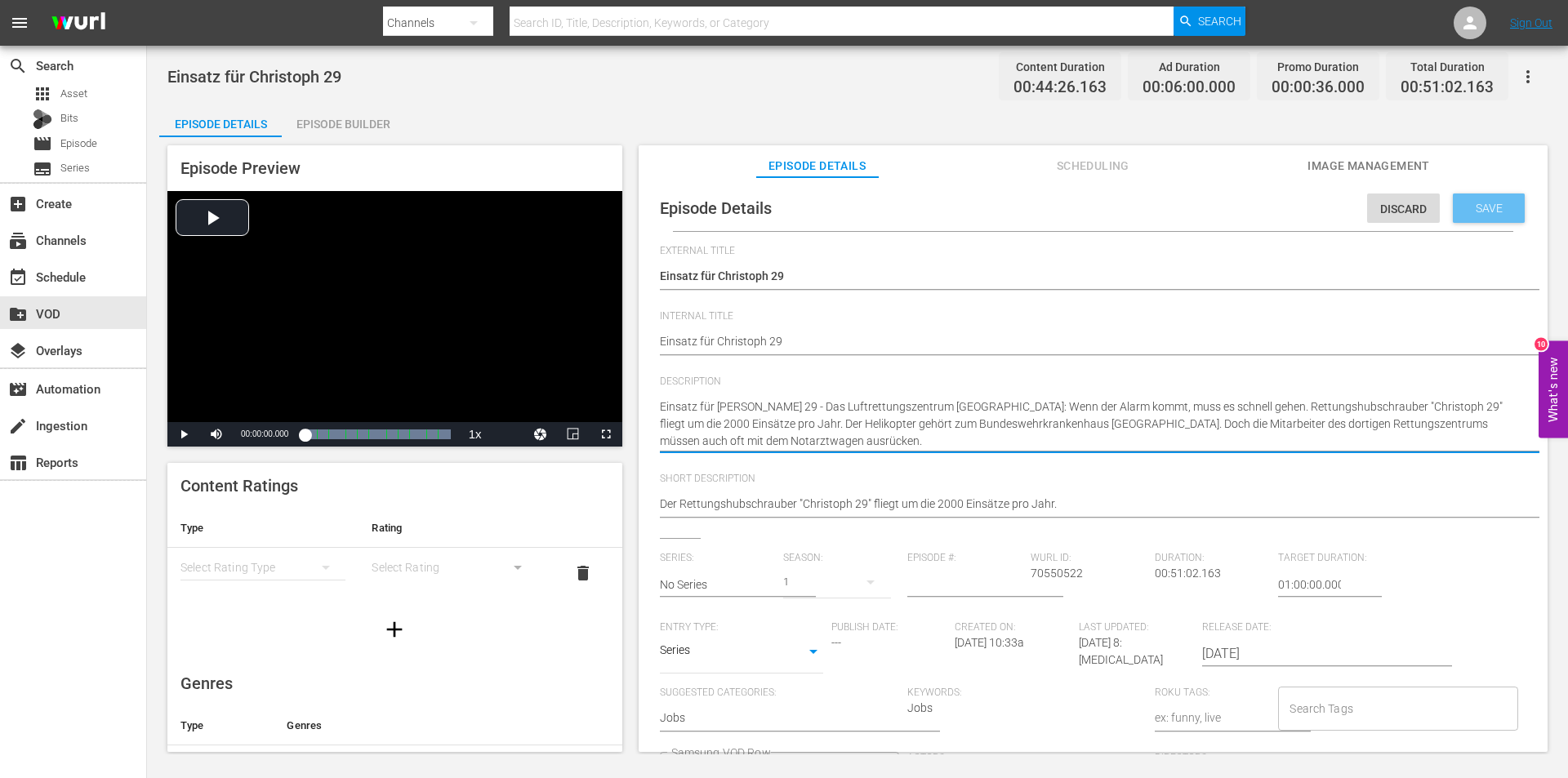
type textarea "Einsatz für [PERSON_NAME] 29 - Das Luftrettungszentrum [GEOGRAPHIC_DATA]: Wenn …"
click at [1470, 207] on span "Save" at bounding box center [1489, 207] width 53 height 13
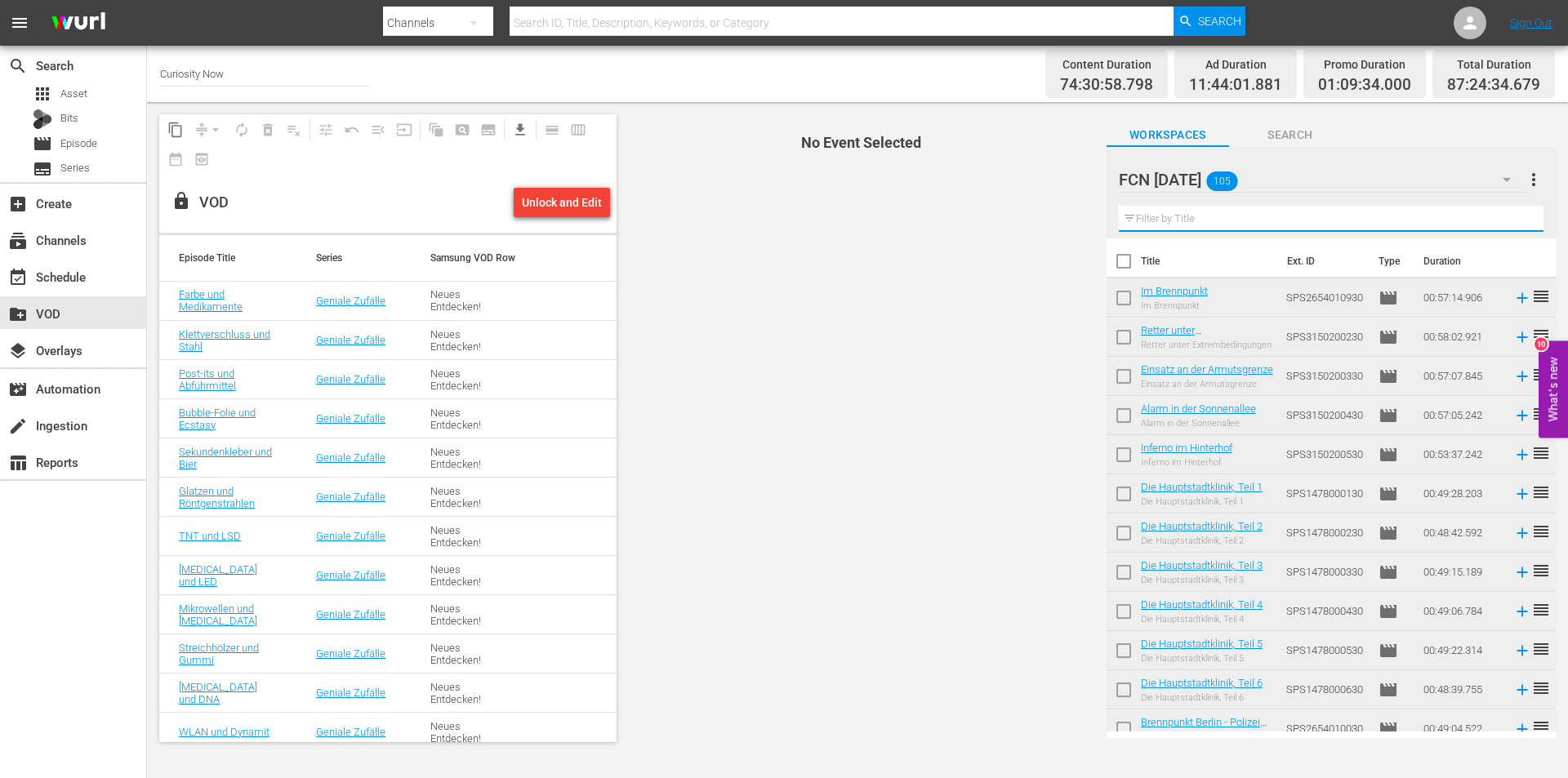
click at [1238, 219] on input "text" at bounding box center [1331, 219] width 425 height 26
paste input "Phänomen Sonnenfinsternis"
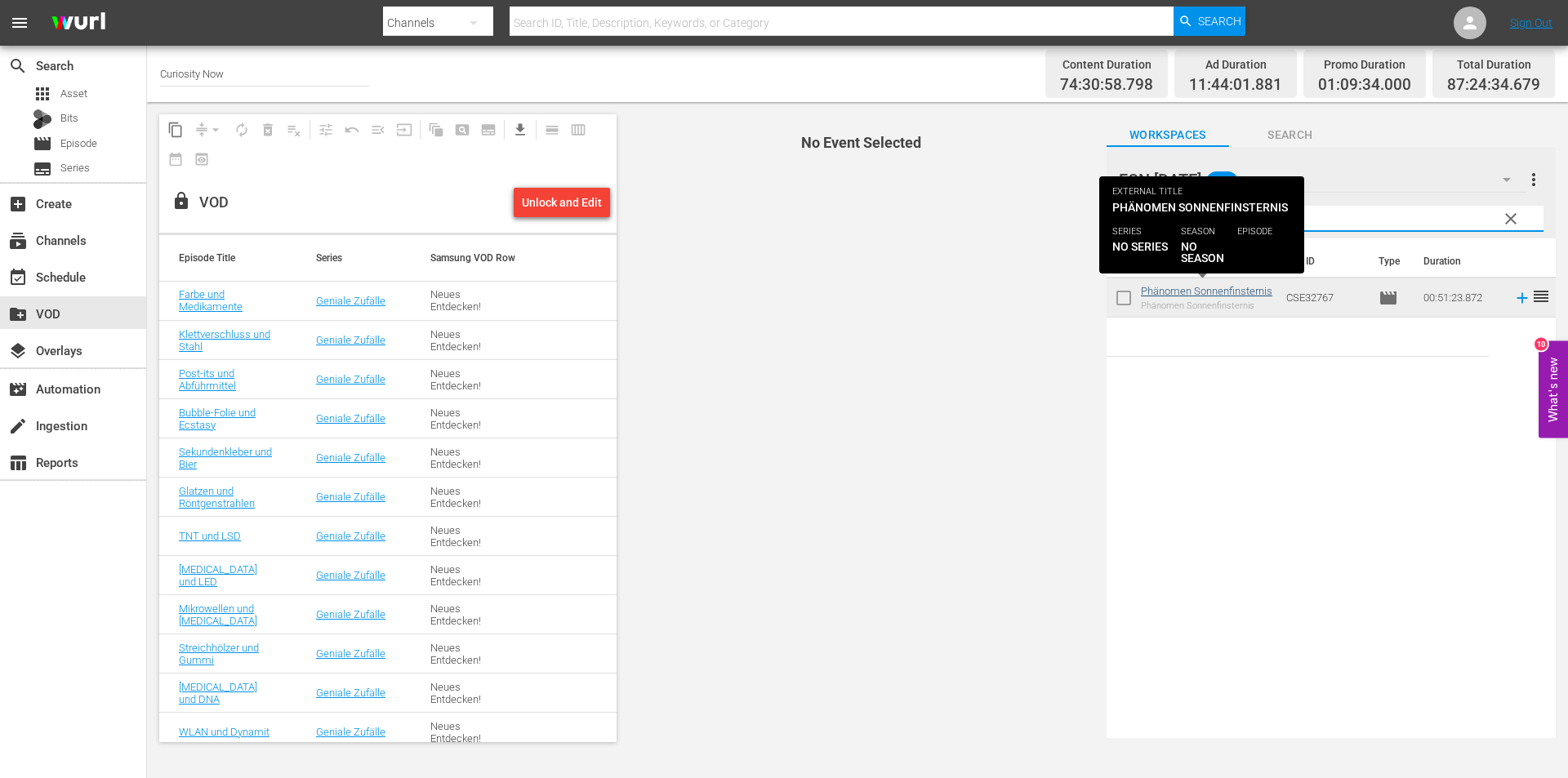
type input "Phänomen Sonnenfinsternis"
click at [1161, 295] on link "Phänomen Sonnenfinsternis" at bounding box center [1206, 291] width 132 height 12
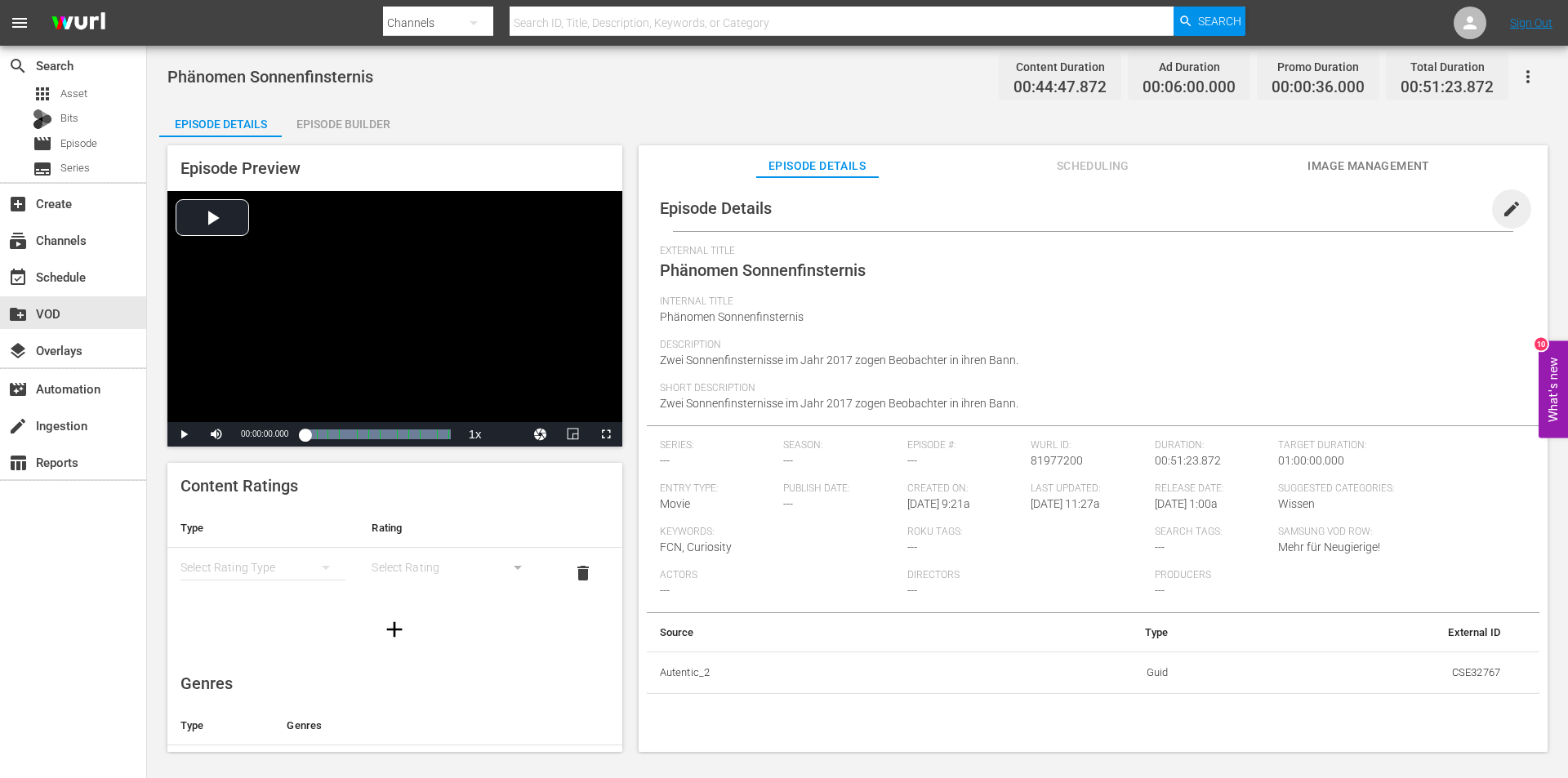
click at [1502, 206] on span "edit" at bounding box center [1511, 208] width 20 height 20
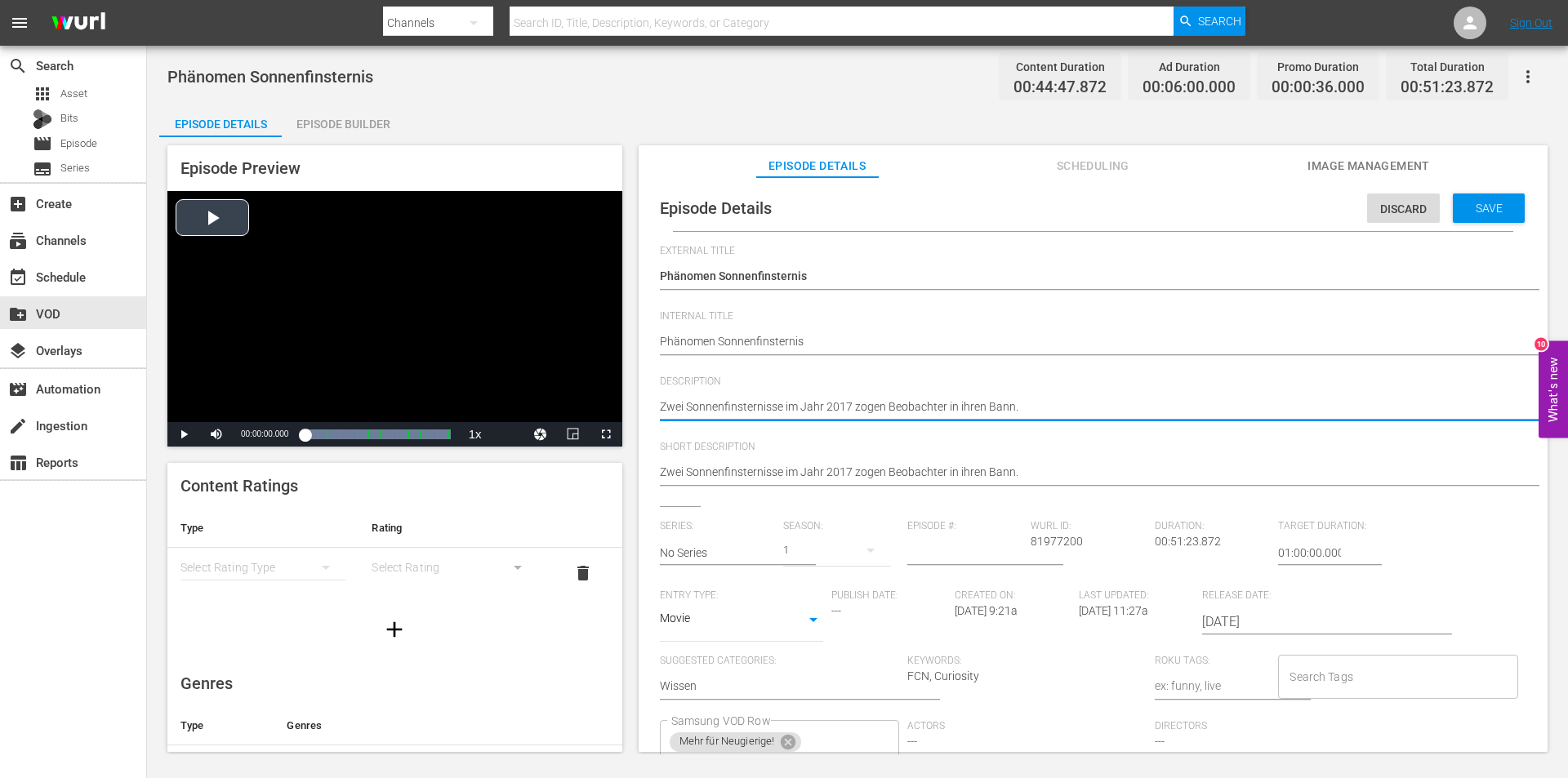
drag, startPoint x: 1069, startPoint y: 412, endPoint x: 465, endPoint y: 412, distance: 604.0
click at [465, 412] on div "Episode Preview Video Player is loading. Play Video Play Mute Current Time 00:0…" at bounding box center [857, 451] width 1396 height 628
paste textarea "Im Jahr 2017 fanden zwei Sonnenfinsternisse statt. Millionen von Menschen beoba…"
type textarea "Im Jahr 2017 fanden zwei Sonnenfinsternisse statt. Millionen von Menschen beoba…"
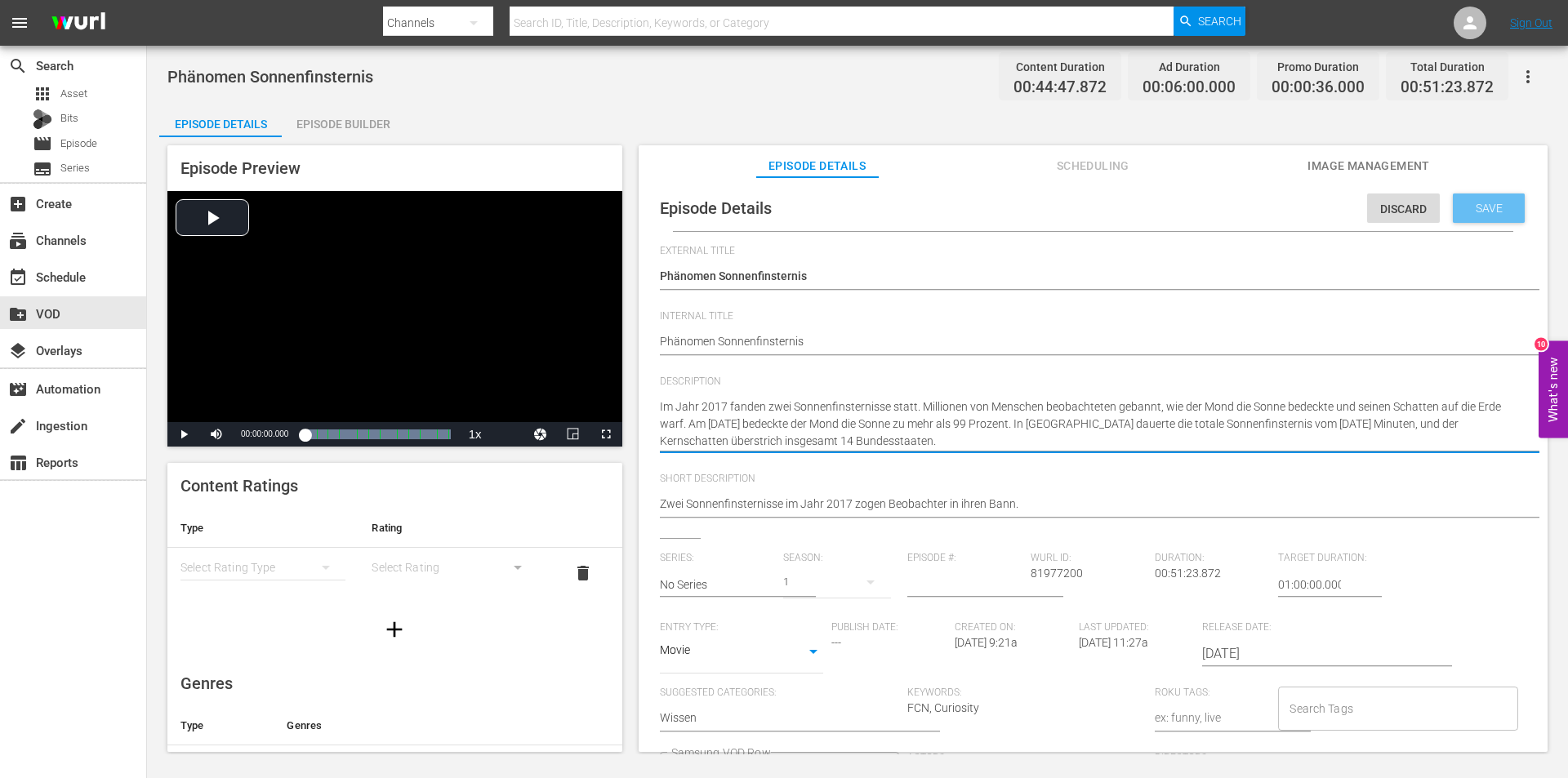
type textarea "Im Jahr 2017 fanden zwei Sonnenfinsternisse statt. Millionen von Menschen beoba…"
click at [1467, 205] on span "Save" at bounding box center [1489, 207] width 53 height 13
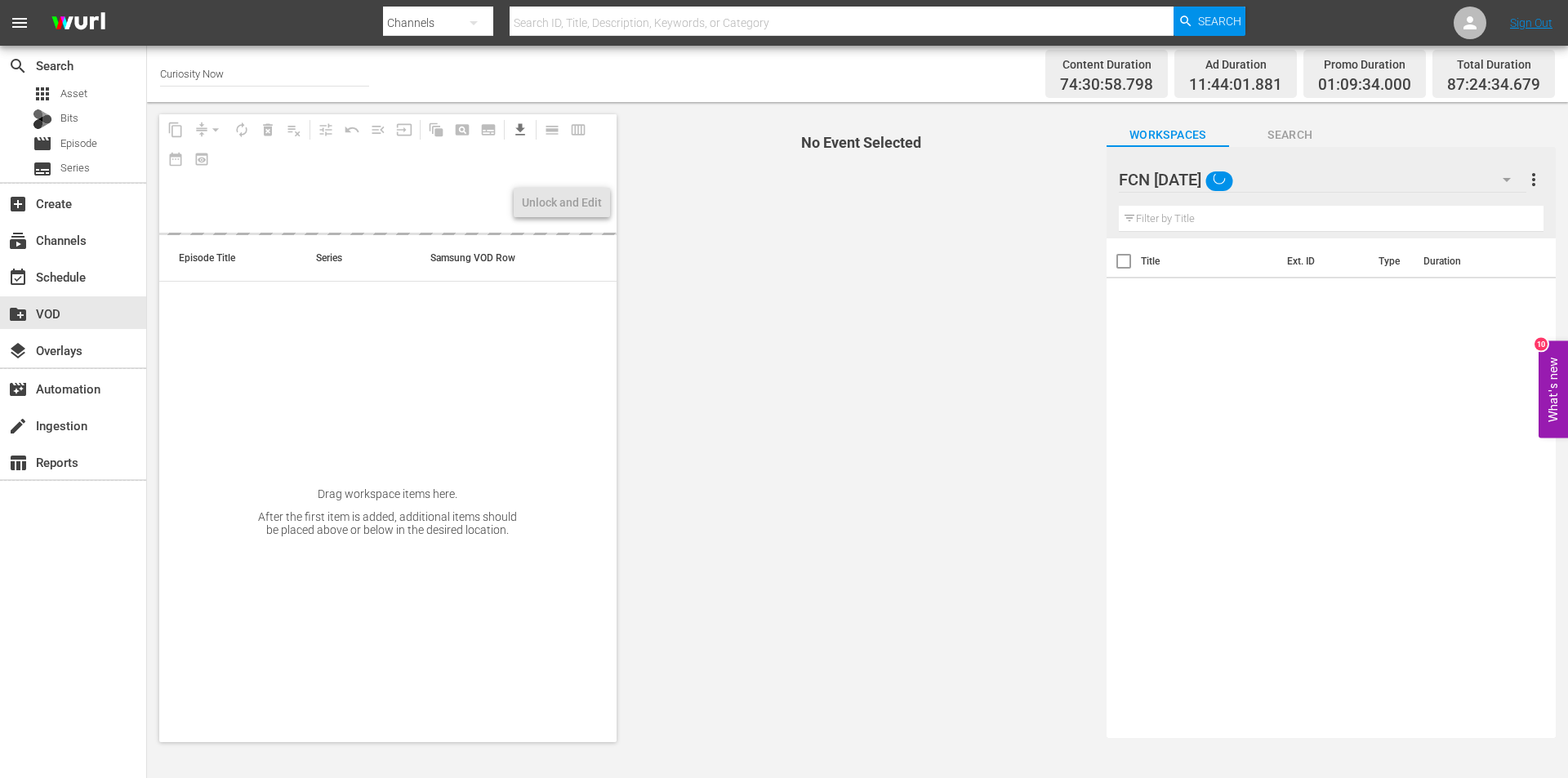
click at [1247, 216] on input "text" at bounding box center [1331, 219] width 425 height 26
paste input "Die Jagd nach der dunklen Materie"
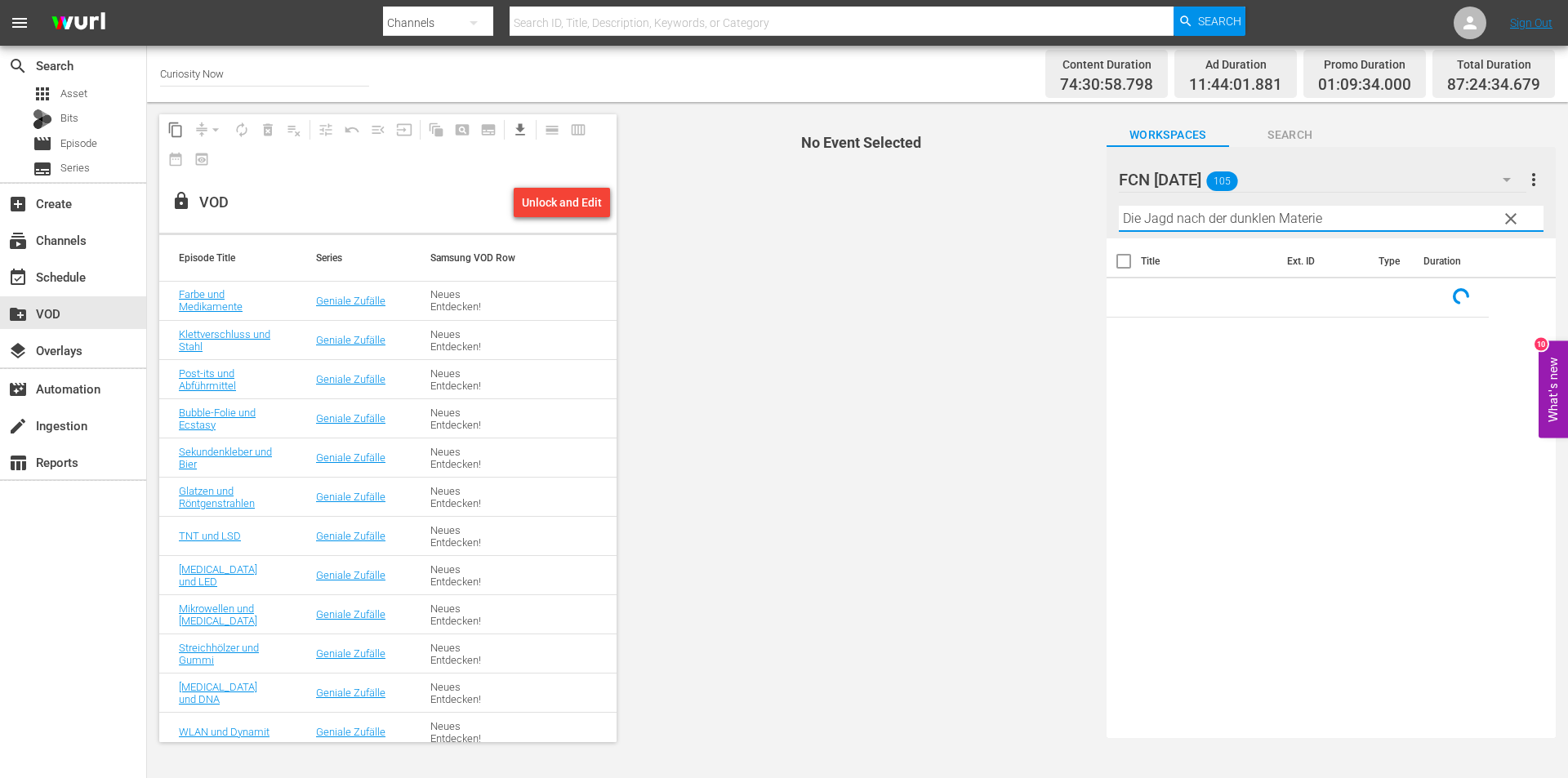
click at [1411, 220] on input "Die Jagd nach der dunklen Materie" at bounding box center [1331, 219] width 425 height 26
drag, startPoint x: 1411, startPoint y: 220, endPoint x: 862, endPoint y: 220, distance: 549.0
click at [862, 220] on div "content_copy compress arrow_drop_down autorenew_outlined delete_forever_outline…" at bounding box center [858, 428] width 1421 height 652
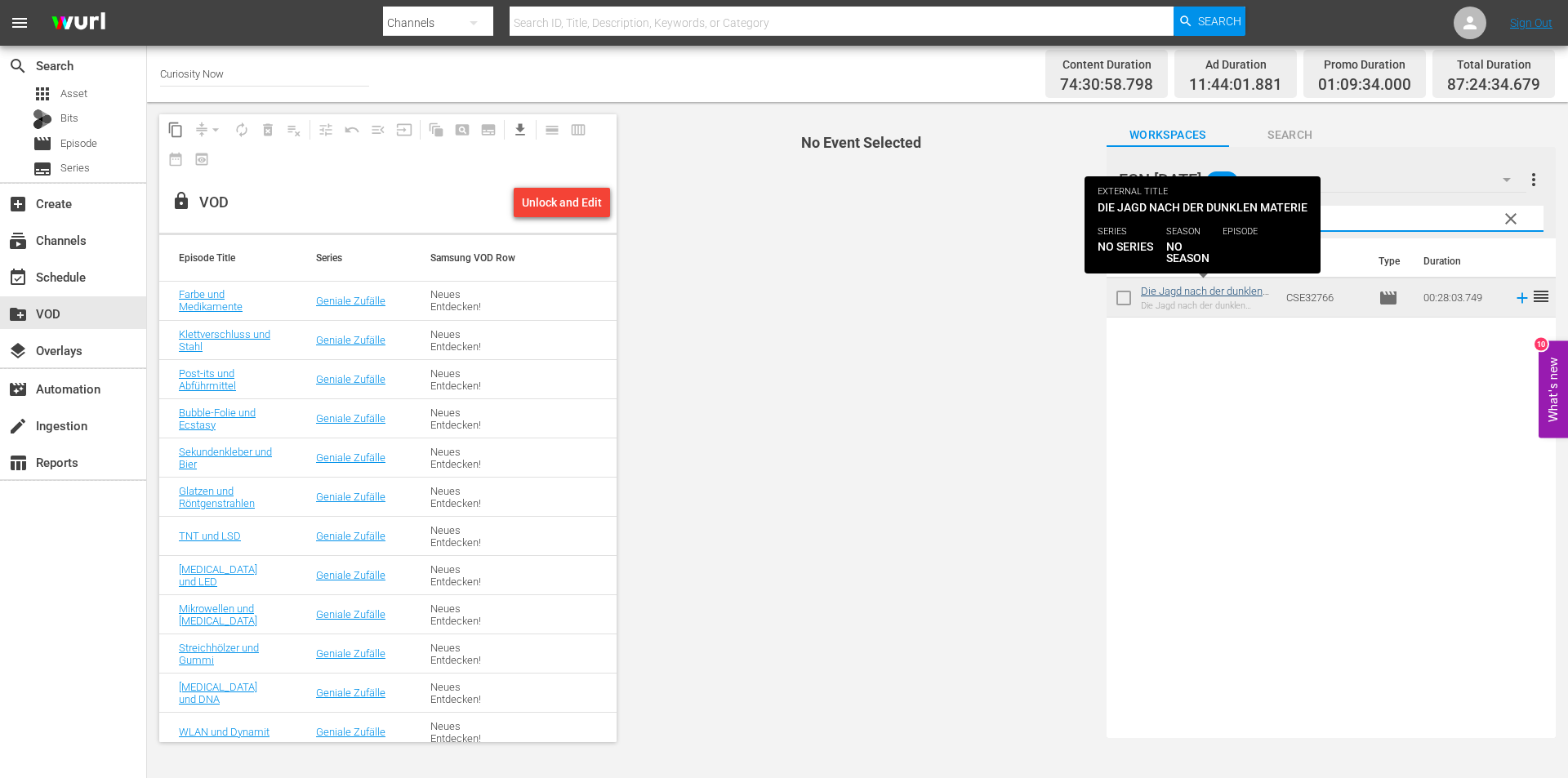
type input "materi"
click at [1189, 295] on link "Die Jagd nach der dunklen Materie" at bounding box center [1201, 297] width 122 height 25
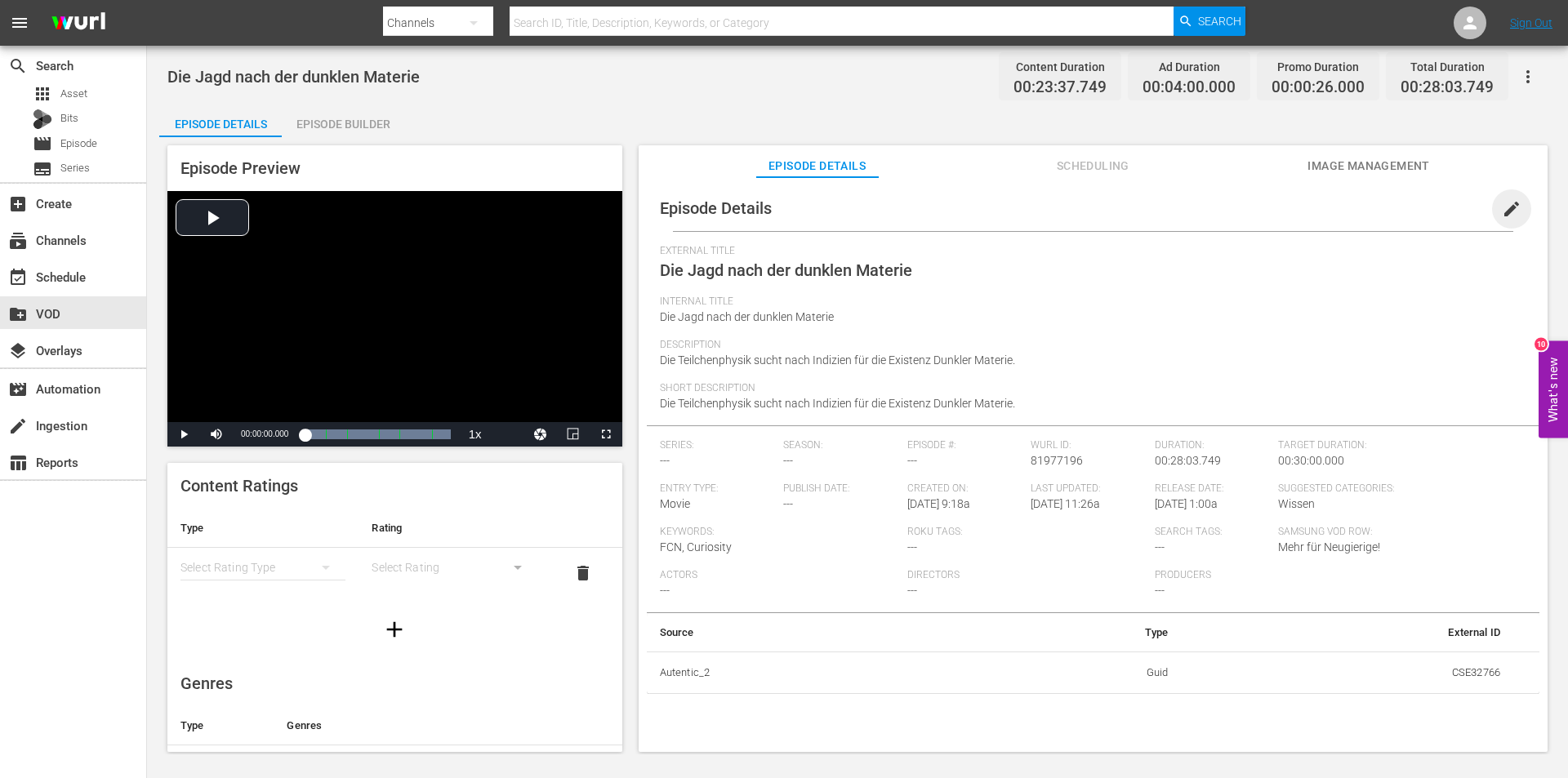
click at [1502, 207] on span "edit" at bounding box center [1511, 208] width 20 height 20
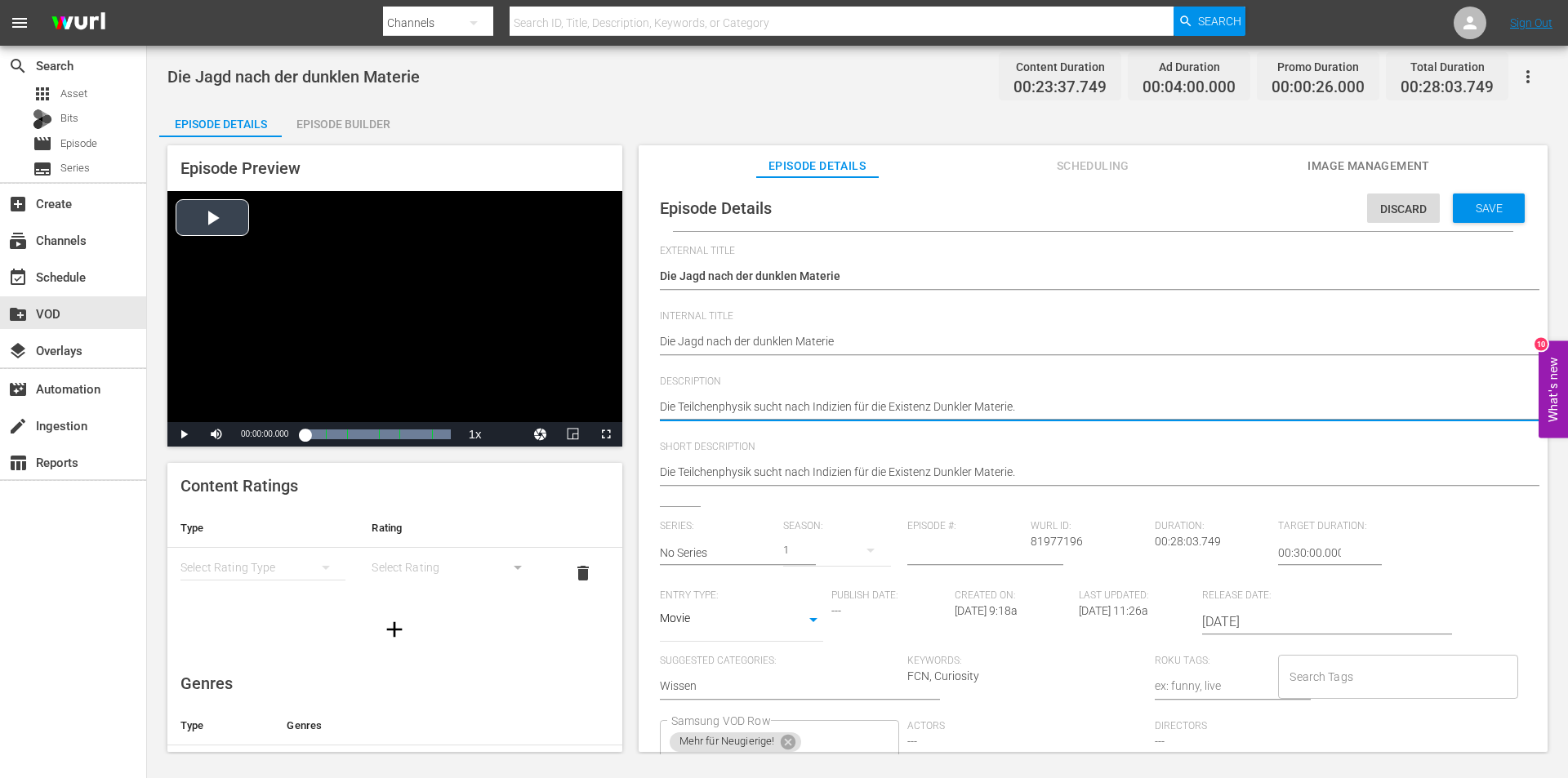
drag, startPoint x: 1083, startPoint y: 406, endPoint x: 601, endPoint y: 415, distance: 482.1
click at [601, 415] on div "Episode Preview Video Player is loading. Play Video Play Mute Current Time 00:0…" at bounding box center [857, 451] width 1396 height 628
paste textarea "as CERN und die [GEOGRAPHIC_DATA][US_STATE], [GEOGRAPHIC_DATA] sind zusammen au…"
type textarea "Das CERN und die [GEOGRAPHIC_DATA][US_STATE], [GEOGRAPHIC_DATA] sind zusammen a…"
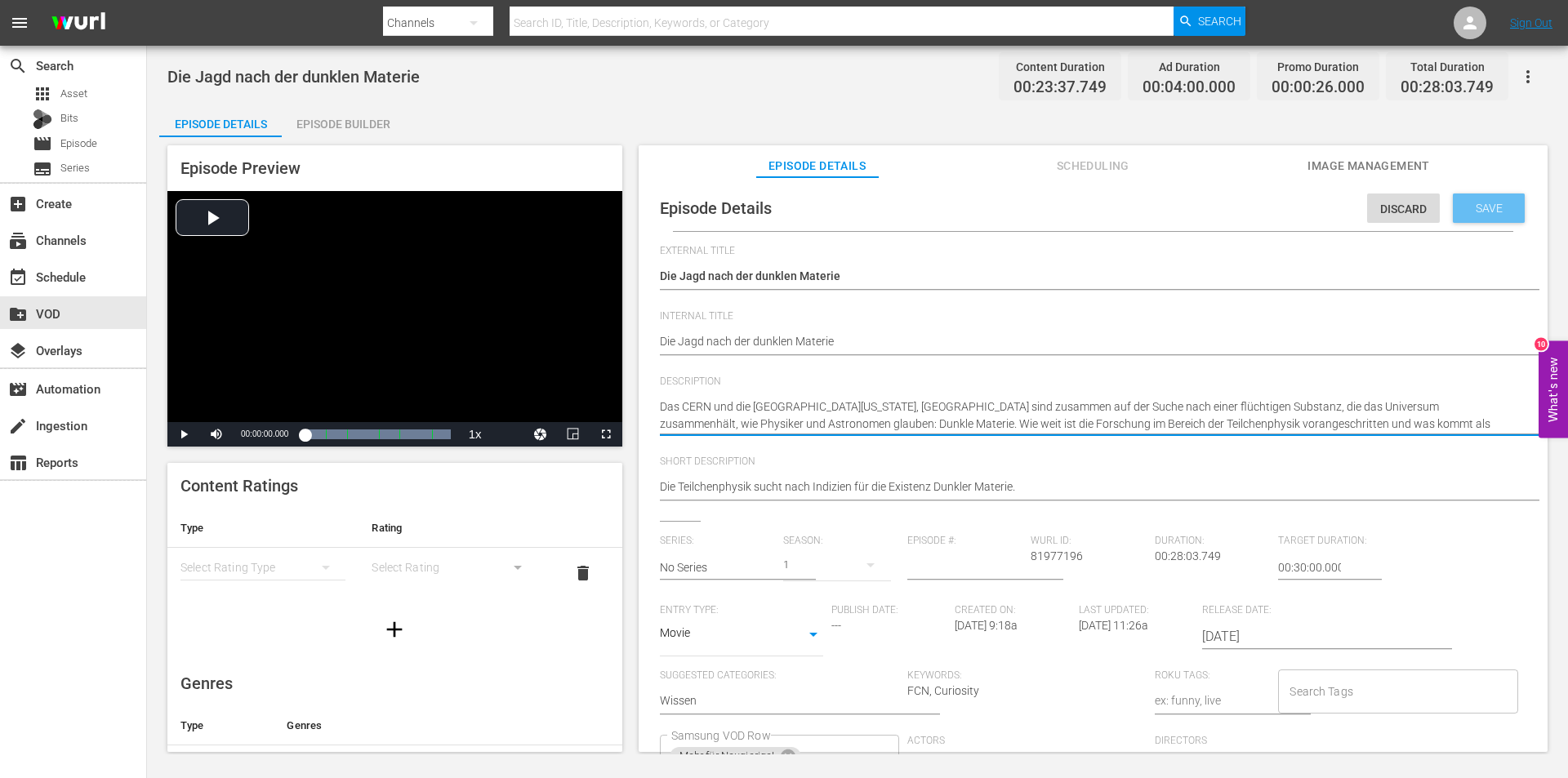
type textarea "Das CERN und die [GEOGRAPHIC_DATA][US_STATE], [GEOGRAPHIC_DATA] sind zusammen a…"
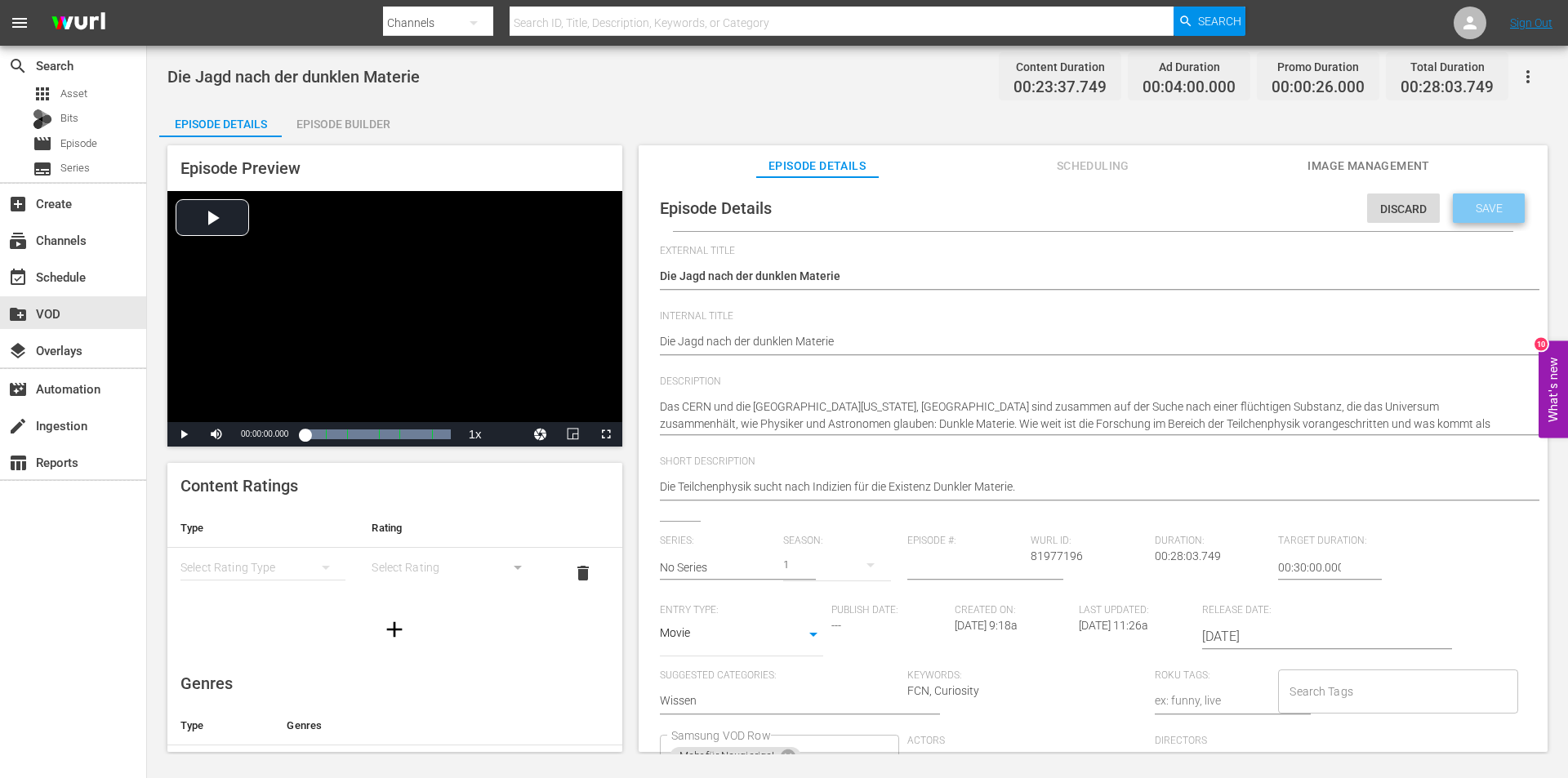
click at [1468, 206] on span "Save" at bounding box center [1489, 207] width 53 height 13
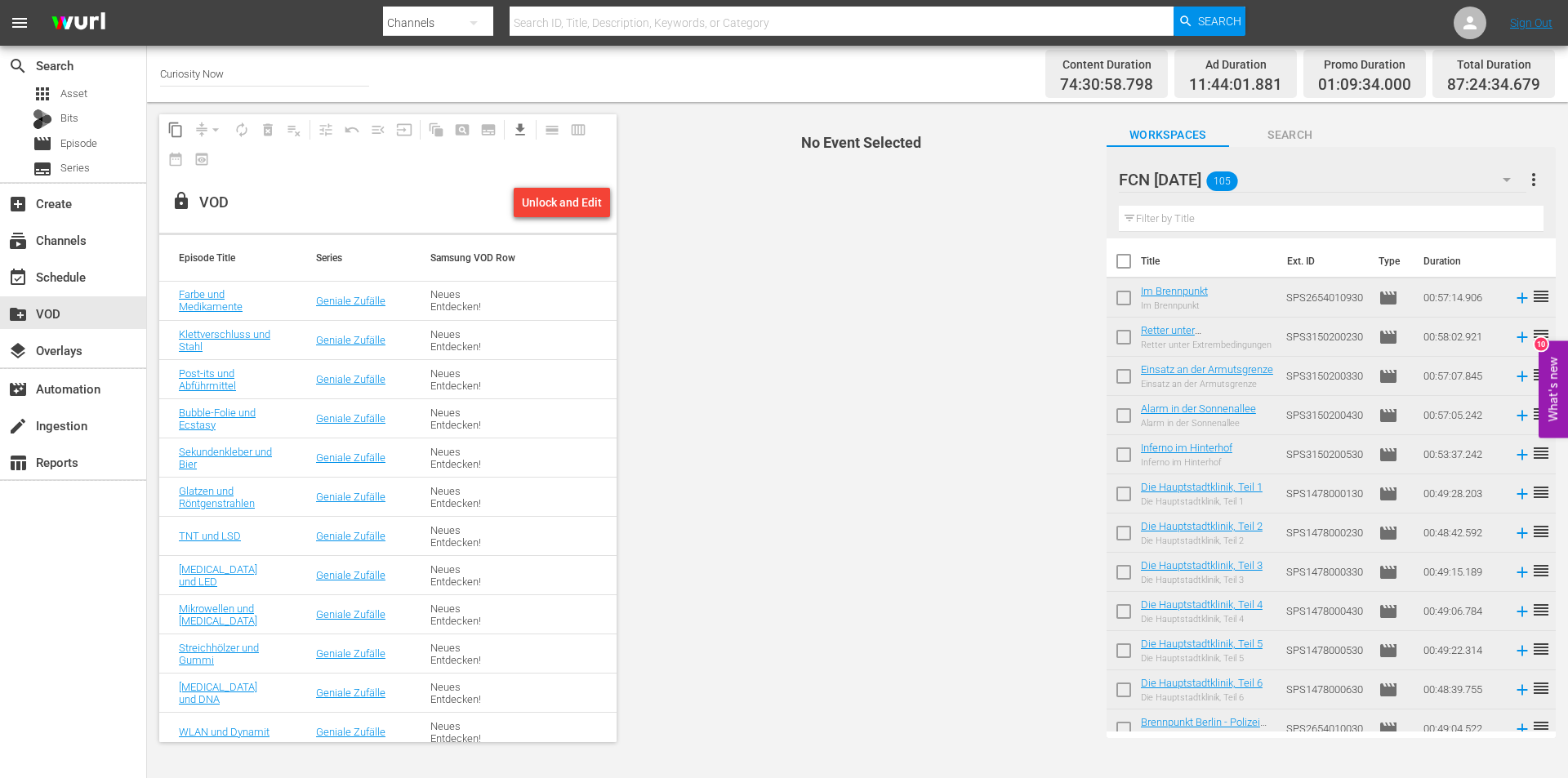
click at [1229, 216] on input "text" at bounding box center [1331, 219] width 425 height 26
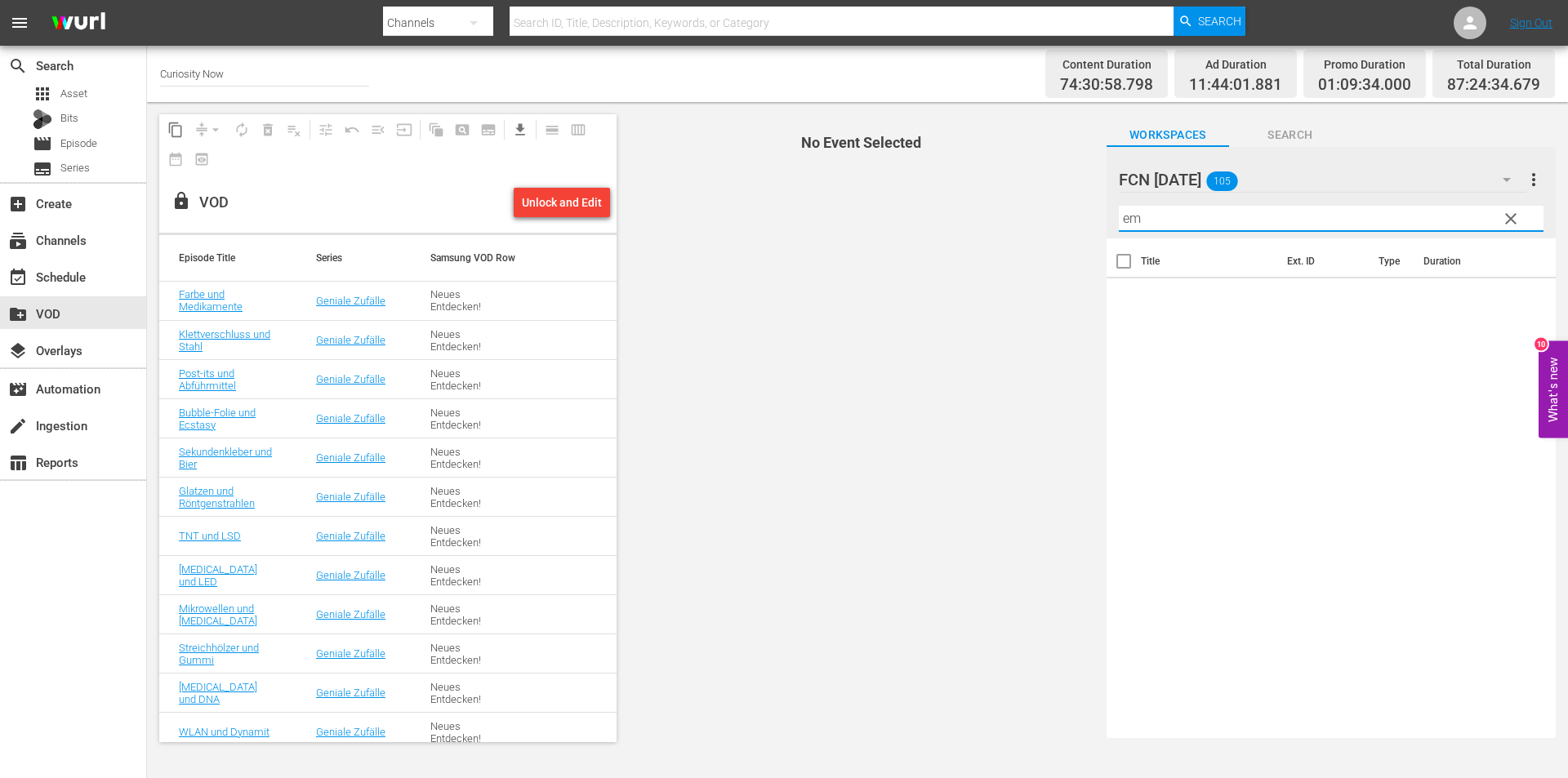
type input "e"
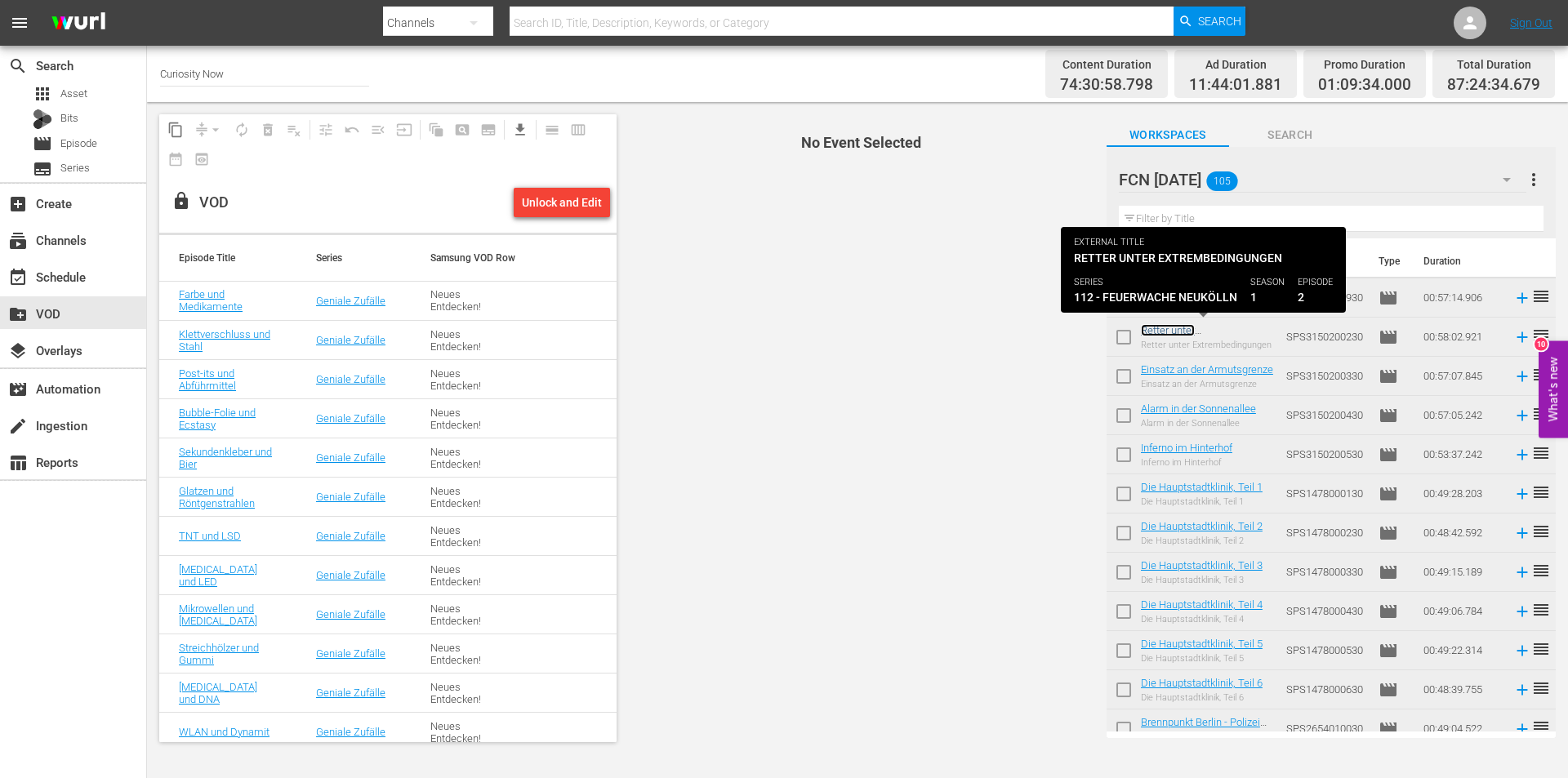
click at [1157, 332] on link "Retter unter Extrembedingungen" at bounding box center [1187, 336] width 92 height 25
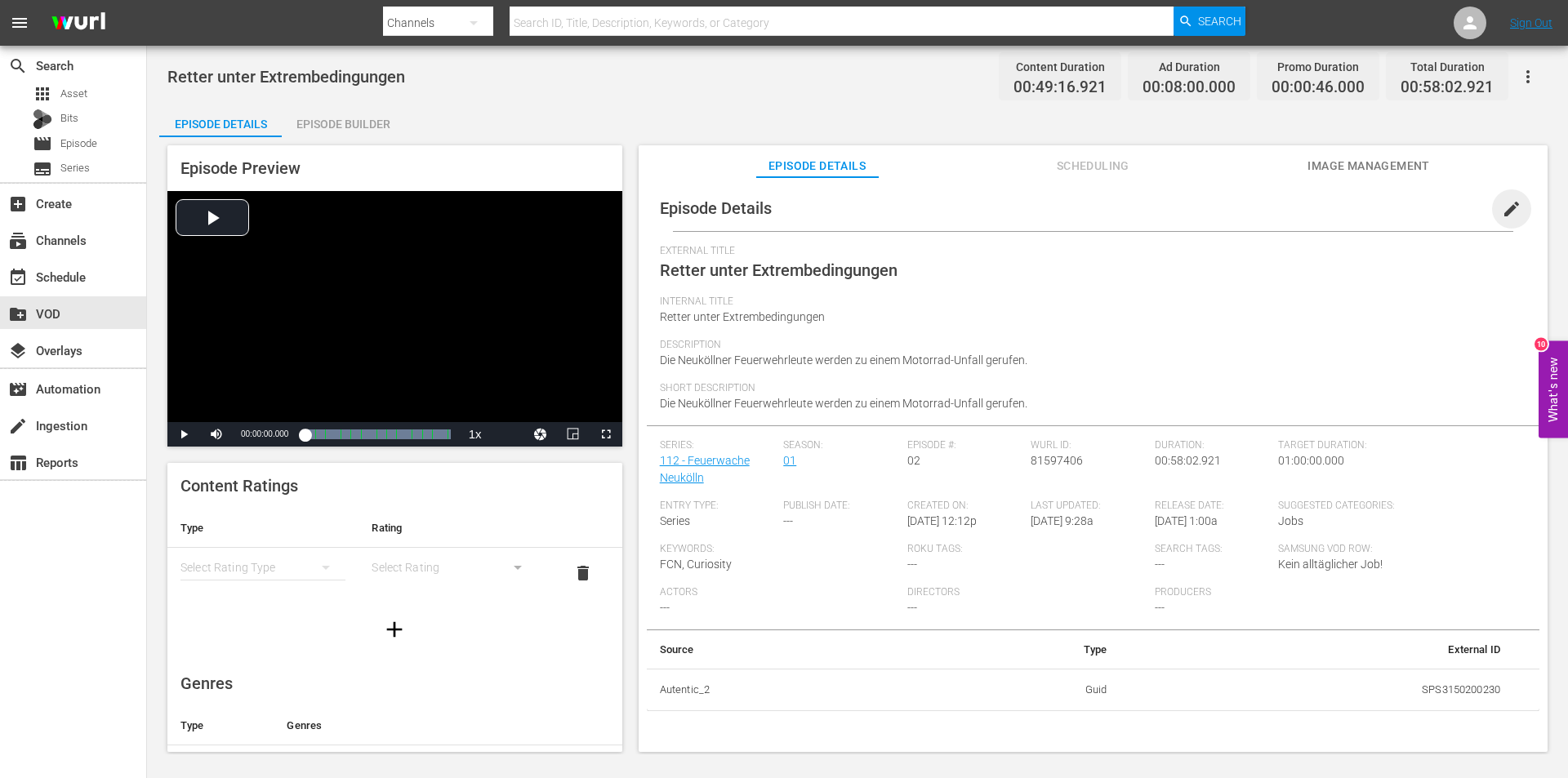
click at [1506, 211] on span "edit" at bounding box center [1511, 208] width 20 height 20
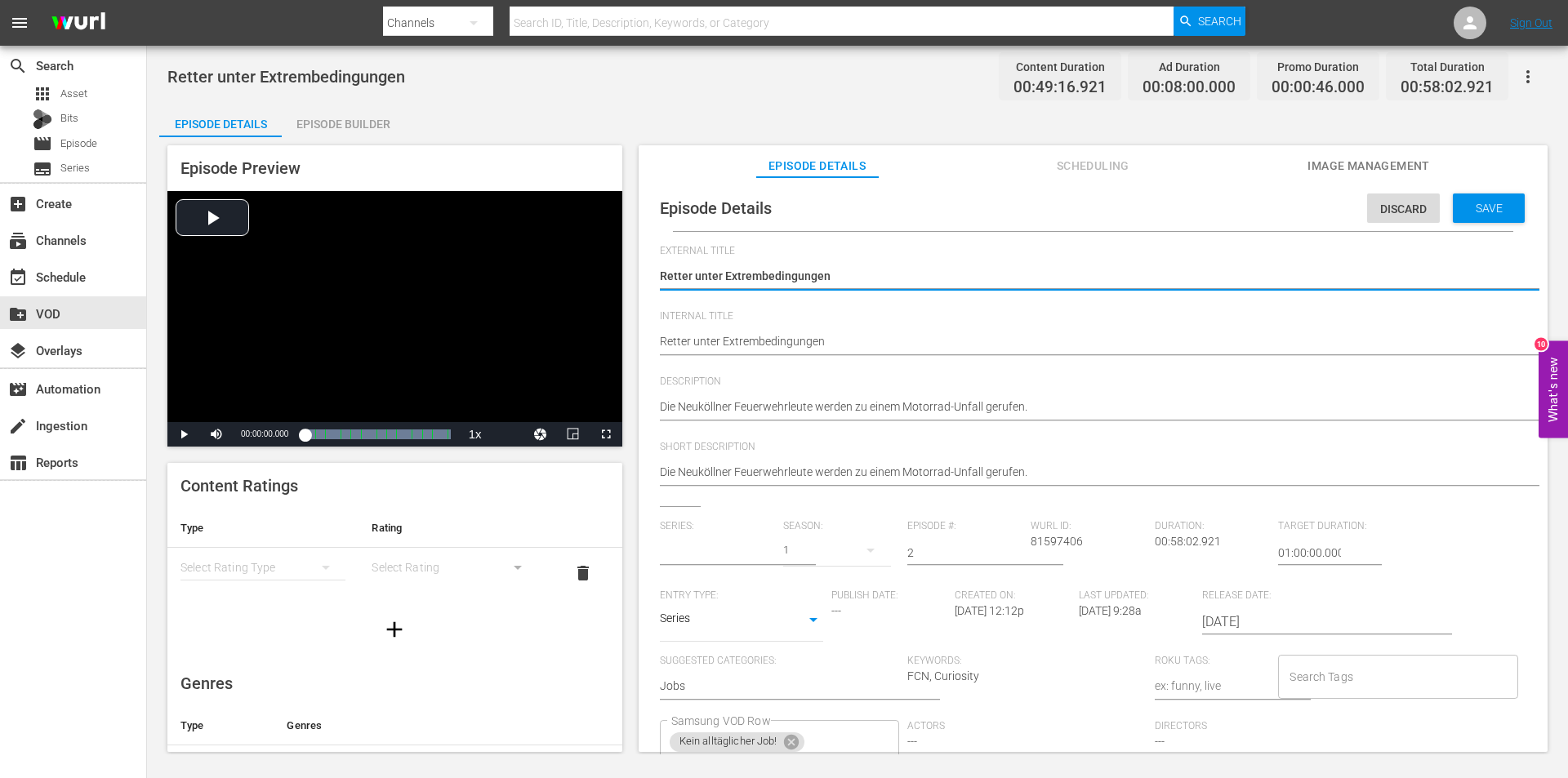
type input "112 - Feuerwache Neukölln"
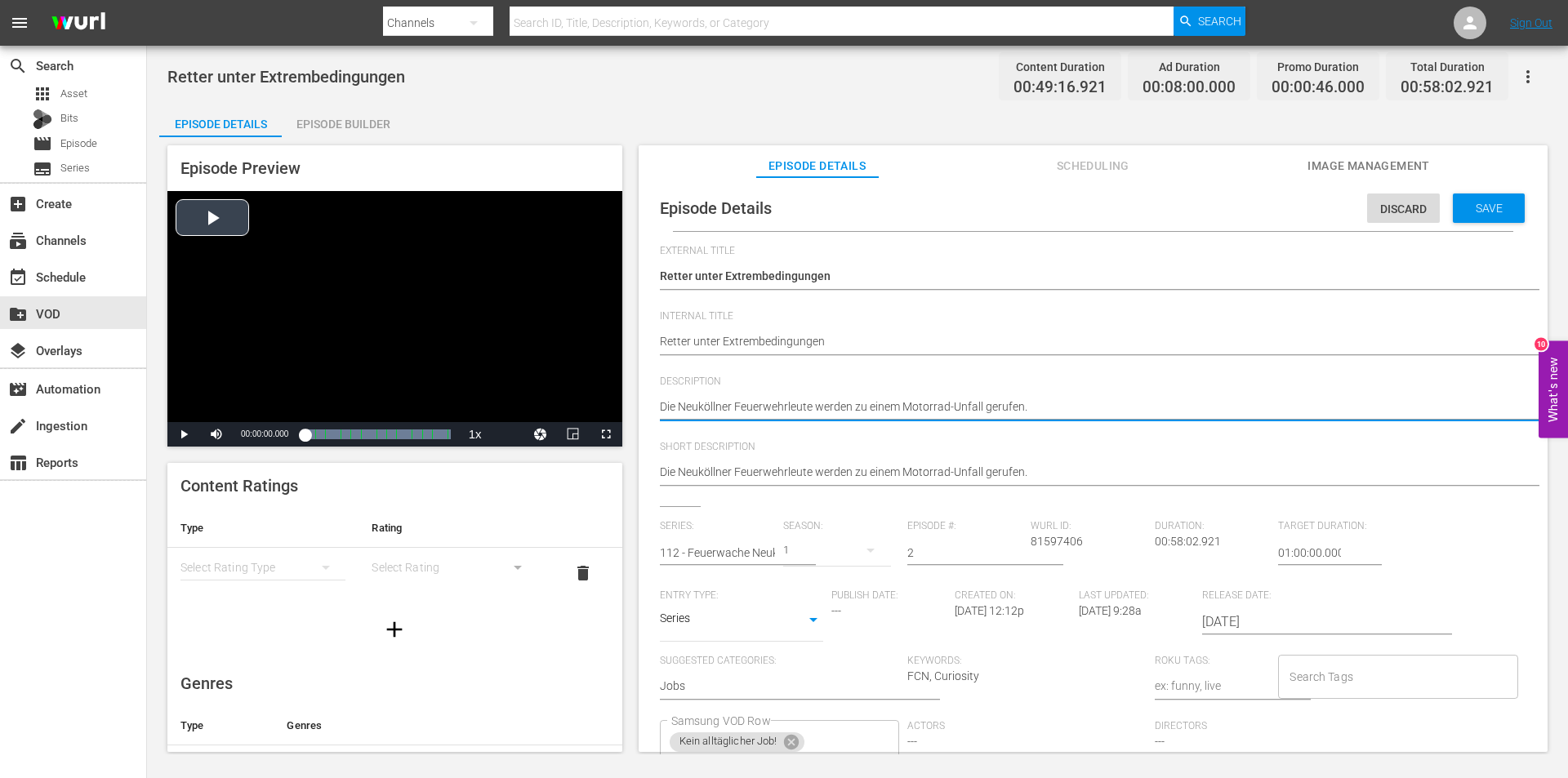
drag, startPoint x: 1075, startPoint y: 405, endPoint x: 401, endPoint y: 405, distance: 674.0
click at [401, 405] on div "Episode Preview Video Player is loading. Play Video Play Mute Current Time 00:0…" at bounding box center [857, 451] width 1396 height 628
paste textarea "Vor Ort wartet bereits eine Menschenmenge aus ebenso unbeteiligten, wie störend…"
type textarea "Die Neuköllner Feuerwehrleute werden zu einem Motorrad-Unfall gerufen. Vor Ort …"
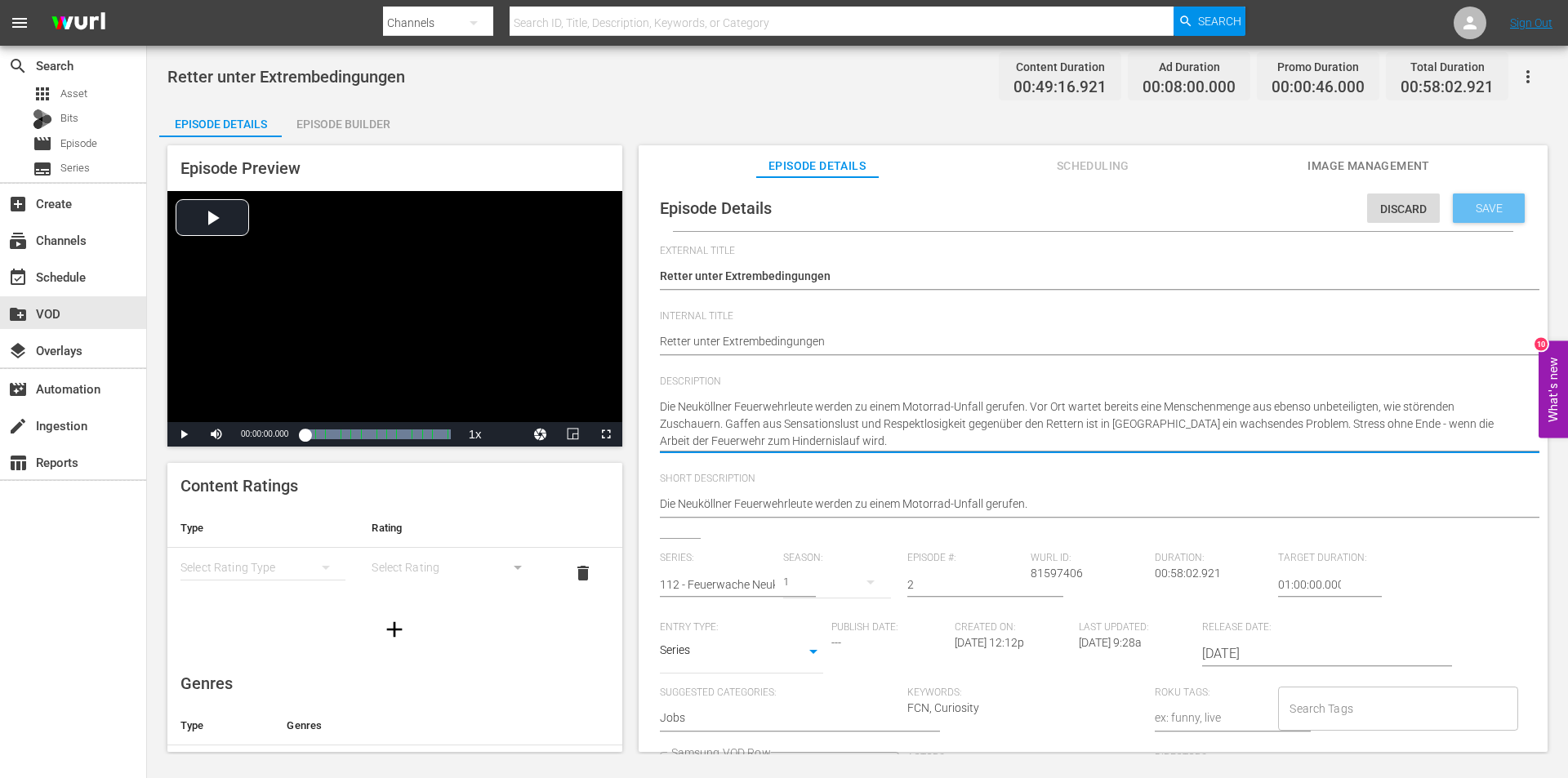
type textarea "Die Neuköllner Feuerwehrleute werden zu einem Motorrad-Unfall gerufen. Vor Ort …"
click at [1496, 203] on span "Save" at bounding box center [1489, 207] width 53 height 13
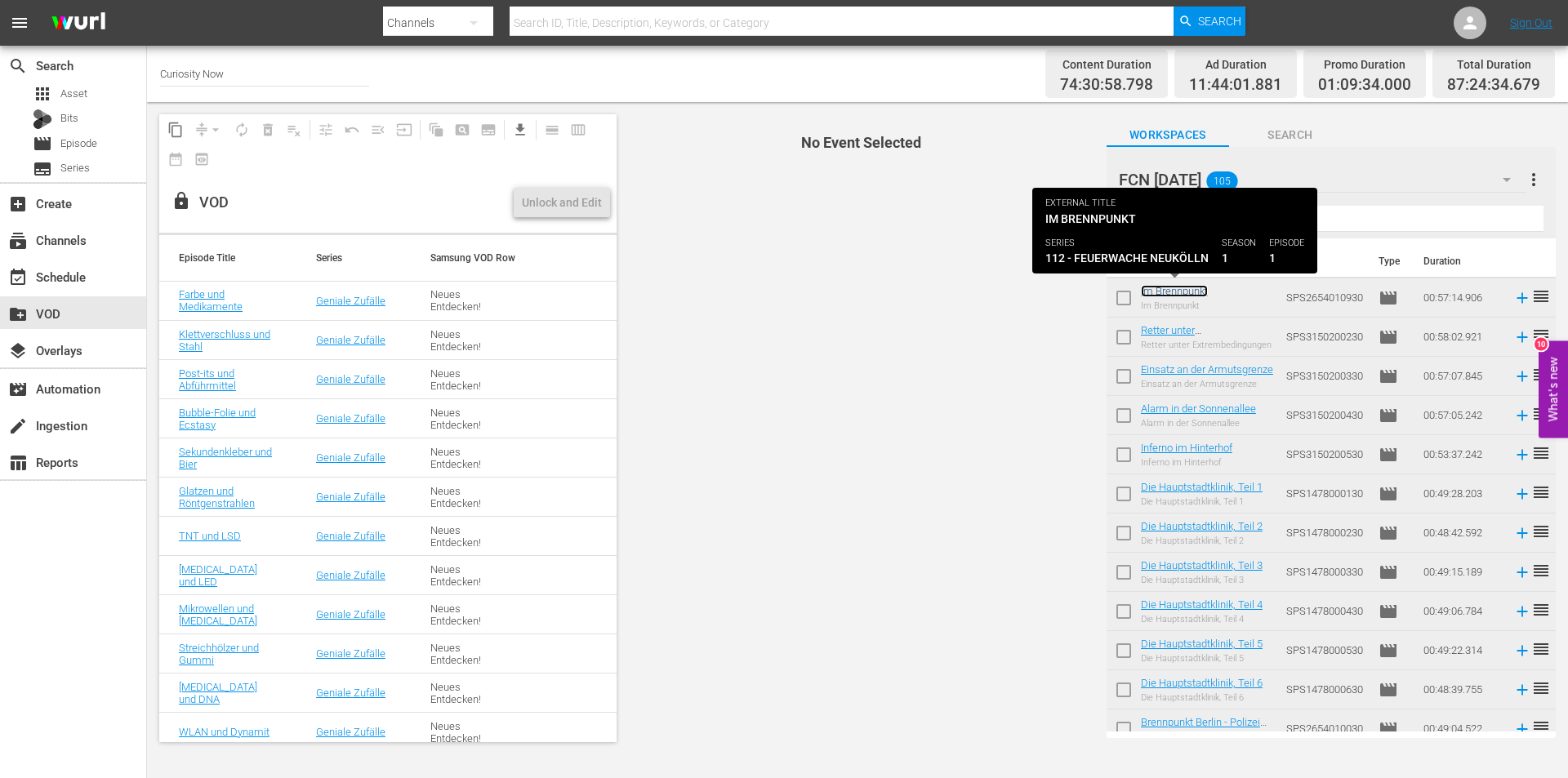
click at [1175, 293] on link "Im Brennpunkt" at bounding box center [1174, 291] width 67 height 12
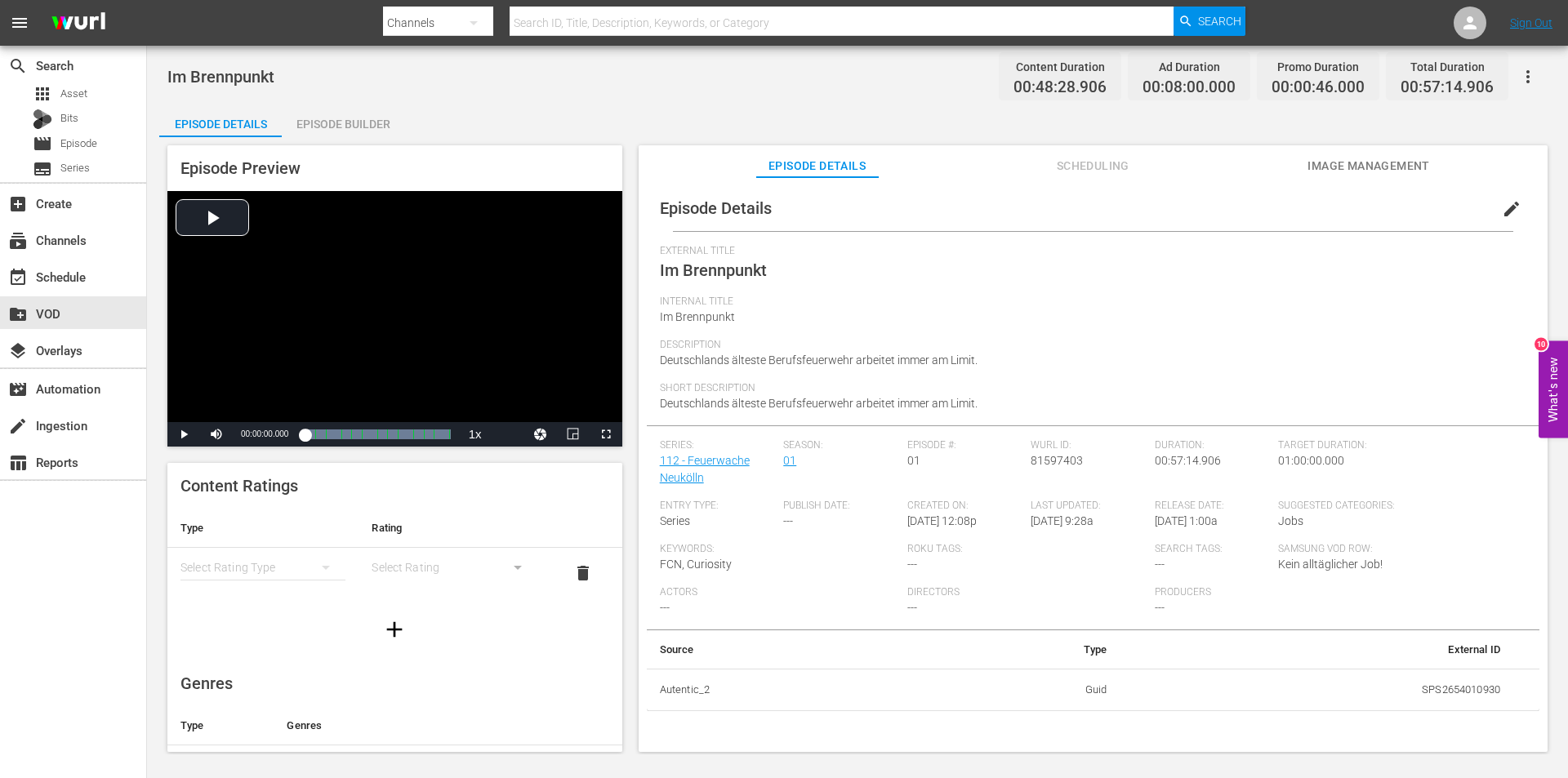
click at [1506, 207] on span "edit" at bounding box center [1511, 208] width 20 height 20
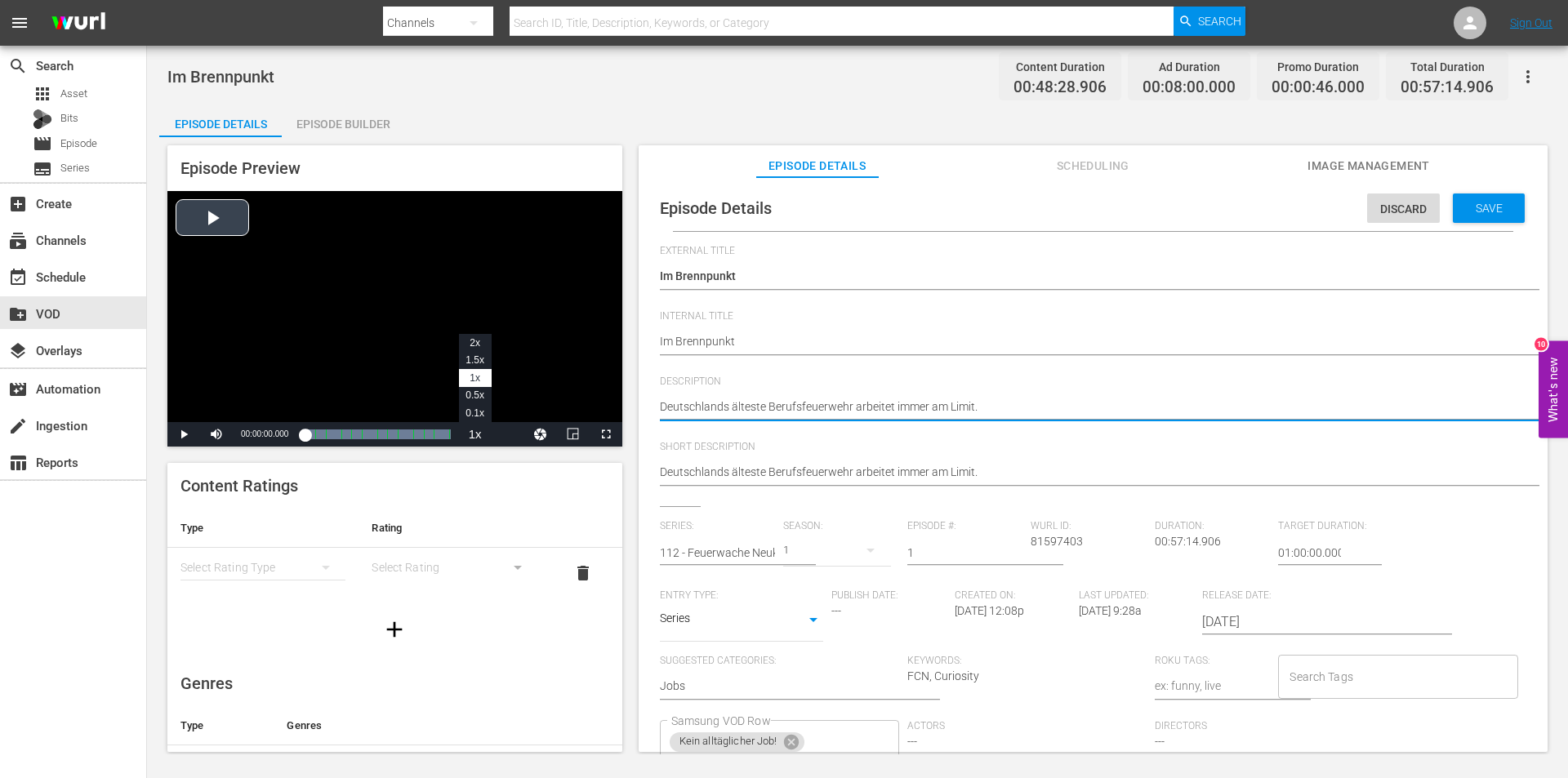
drag, startPoint x: 1029, startPoint y: 408, endPoint x: 490, endPoint y: 424, distance: 539.2
click at [490, 424] on div "Episode Preview Video Player is loading. Play Video Play Mute Current Time 00:0…" at bounding box center [857, 451] width 1396 height 628
paste textarea "am Limit. Besonders betroffen: der Stadtteil [GEOGRAPHIC_DATA]. Mehr als 2000 M…"
type textarea "Deutschlands älteste Berufsfeuerwehr arbeitet am Limit. Besonders betroffen: de…"
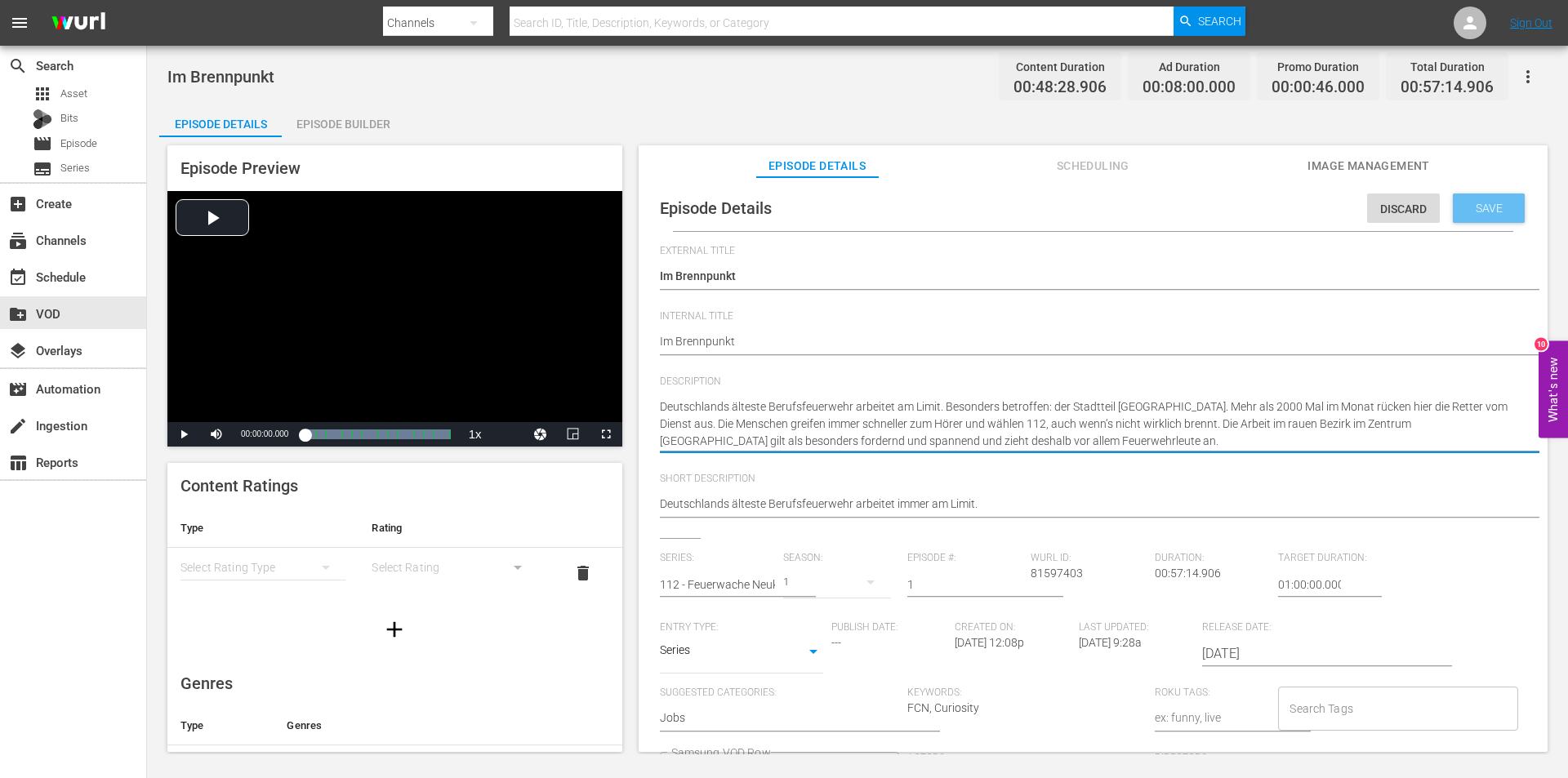
type textarea "Deutschlands älteste Berufsfeuerwehr arbeitet am Limit. Besonders betroffen: de…"
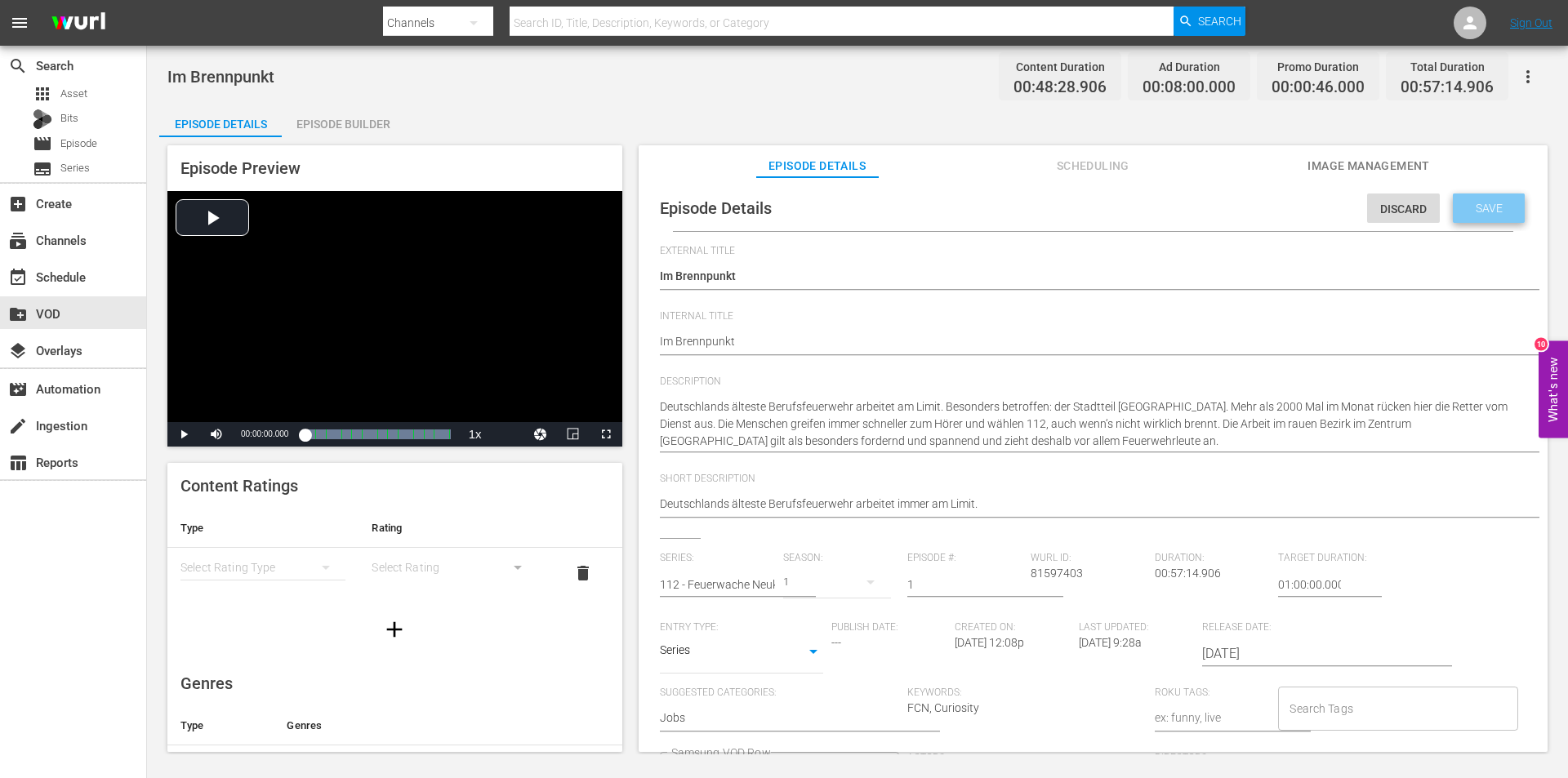
click at [1485, 202] on span "Save" at bounding box center [1489, 207] width 53 height 13
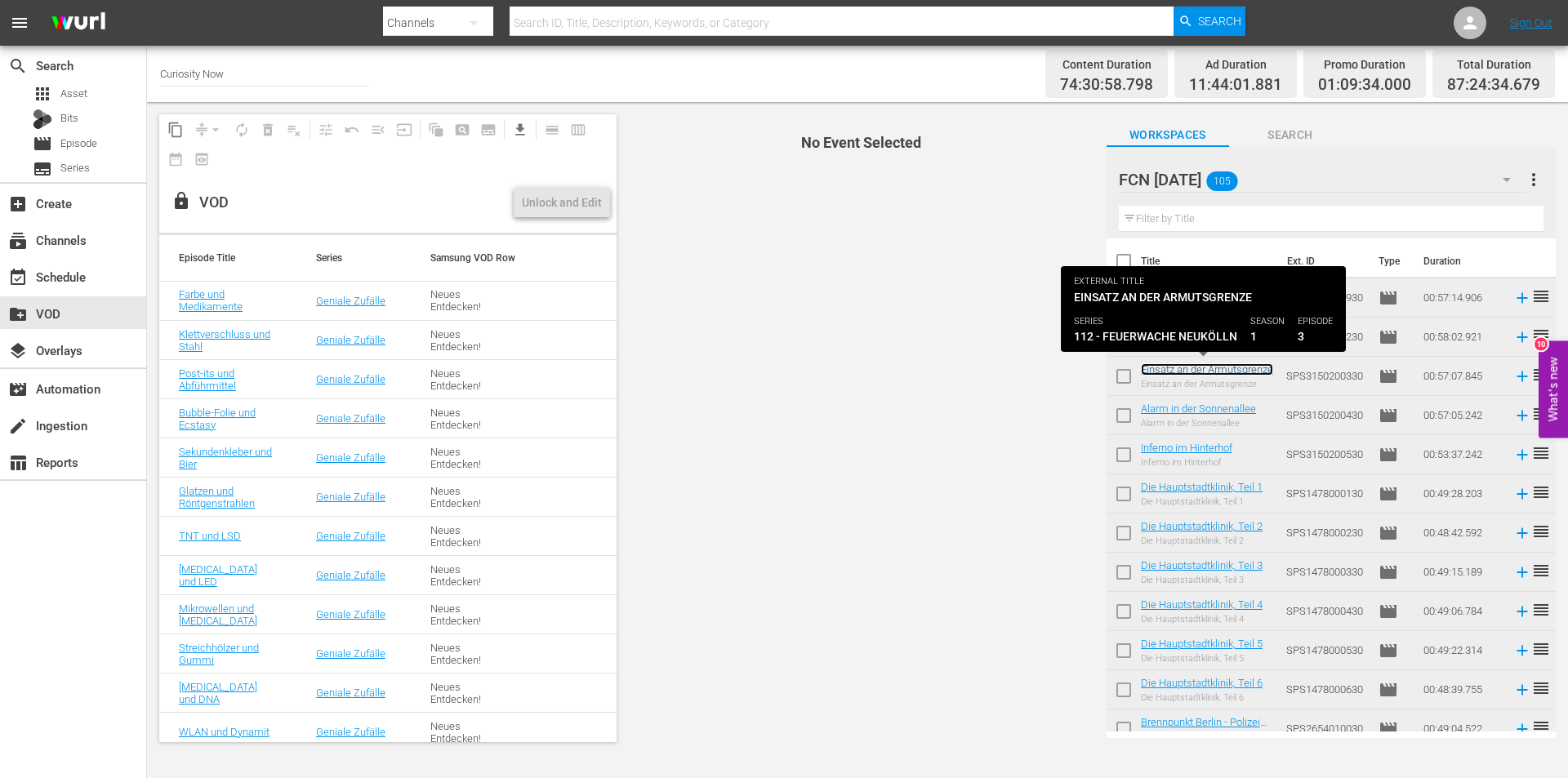
click at [1171, 372] on link "Einsatz an der Armutsgrenze" at bounding box center [1207, 369] width 133 height 12
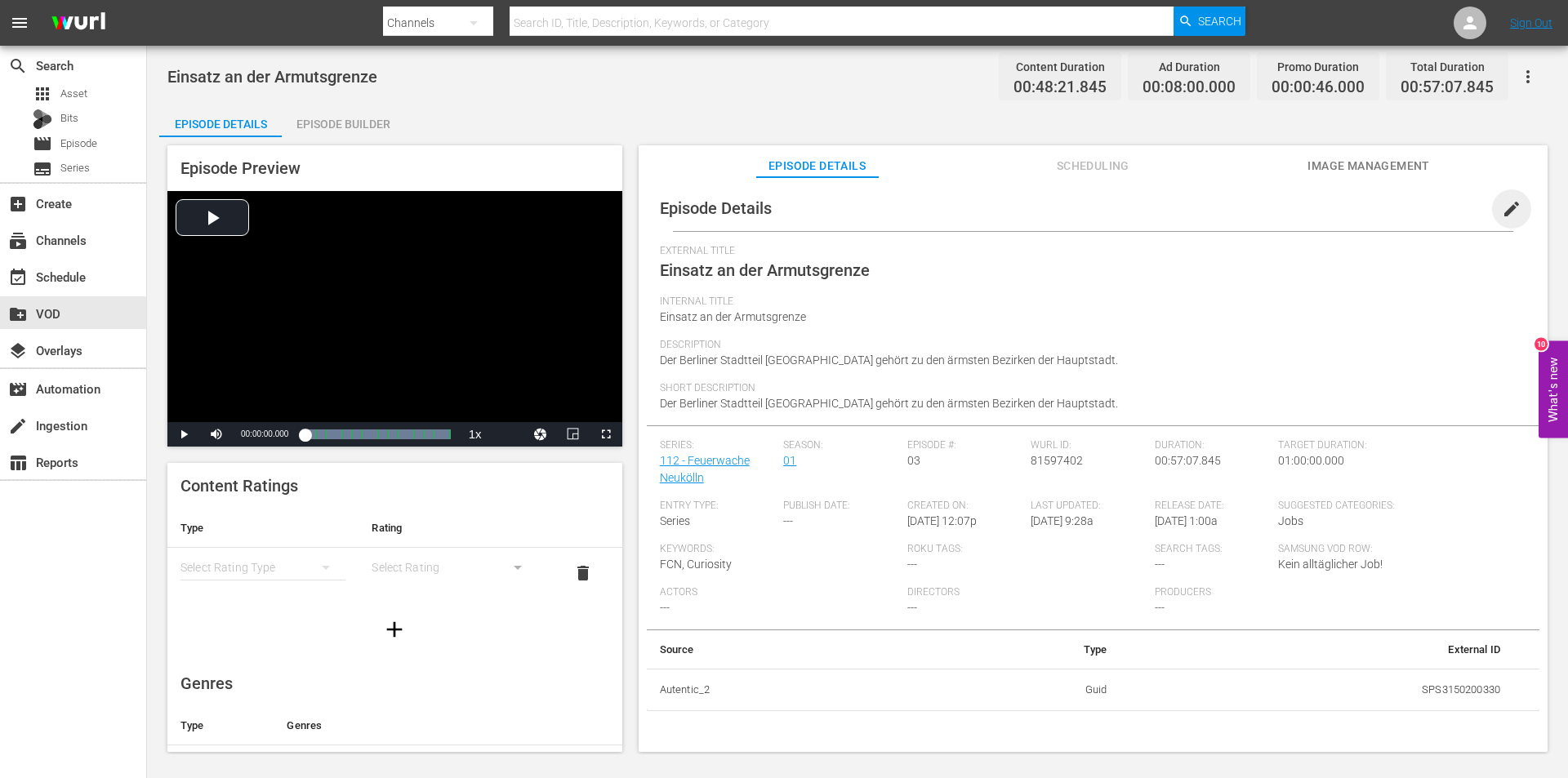
click at [1505, 213] on span "edit" at bounding box center [1511, 208] width 20 height 20
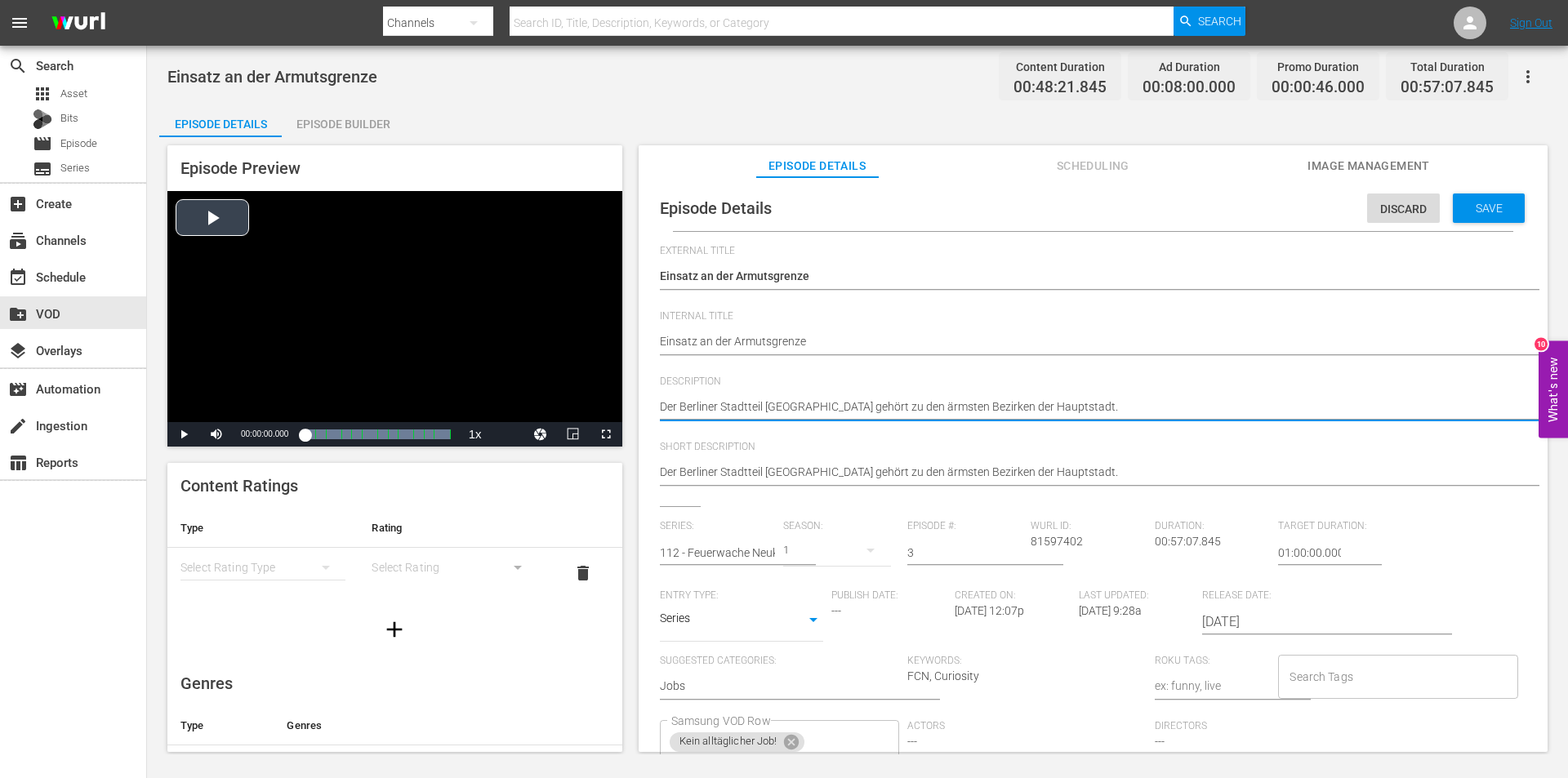
drag, startPoint x: 1103, startPoint y: 406, endPoint x: 597, endPoint y: 408, distance: 506.0
click at [597, 408] on div "Episode Preview Video Player is loading. Play Video Play Mute Current Time 00:0…" at bounding box center [857, 451] width 1396 height 628
paste textarea "Ein selbstmordgefährdeter Mann, eine Wohnung unter Wasser und ein Mann mit Verf…"
type textarea "Ein selbstmordgefährdeter Mann, eine Wohnung unter Wasser und ein Mann mit Verf…"
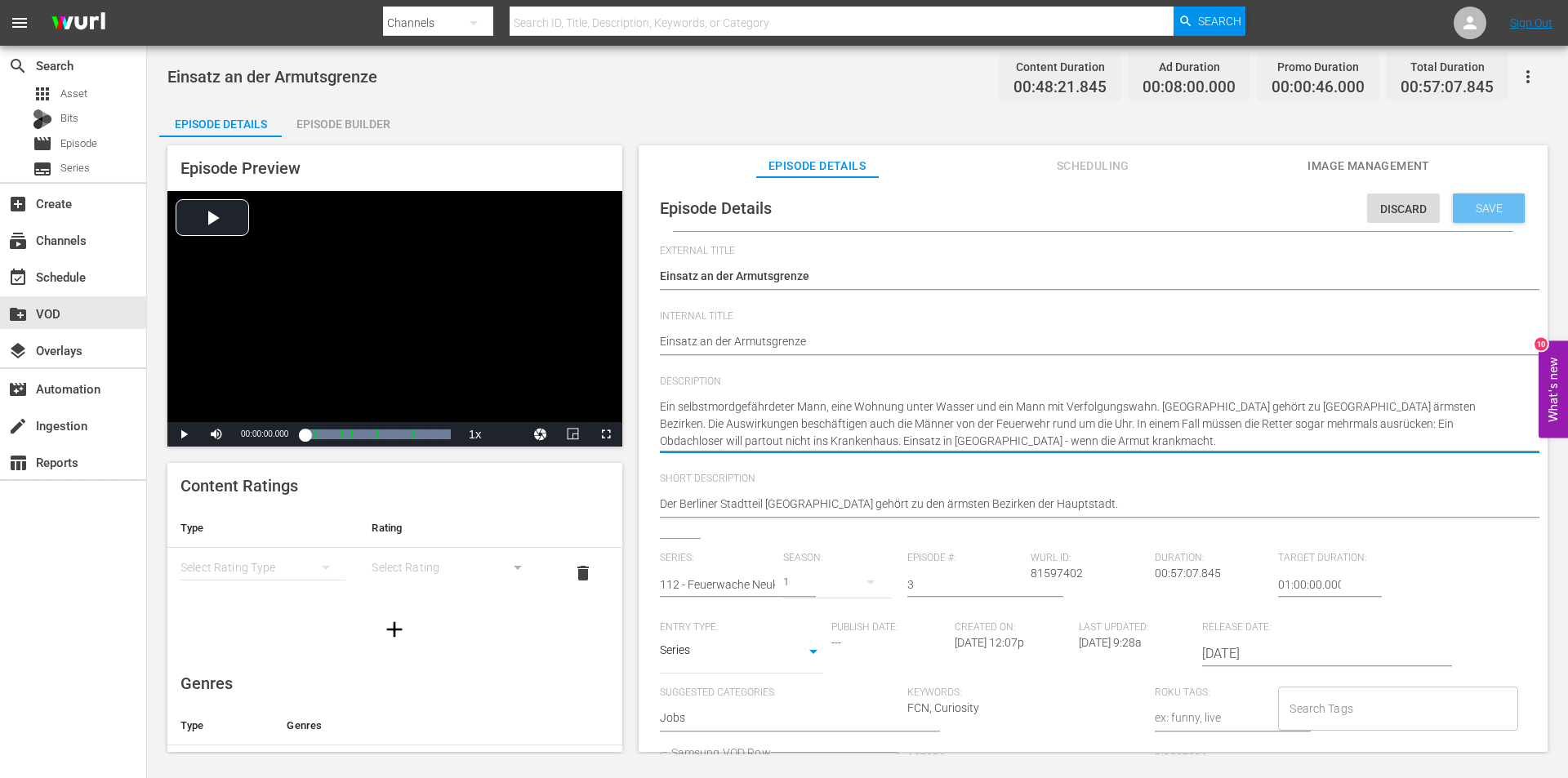
type textarea "Ein selbstmordgefährdeter Mann, eine Wohnung unter Wasser und ein Mann mit Verf…"
click at [1484, 210] on span "Save" at bounding box center [1489, 207] width 53 height 13
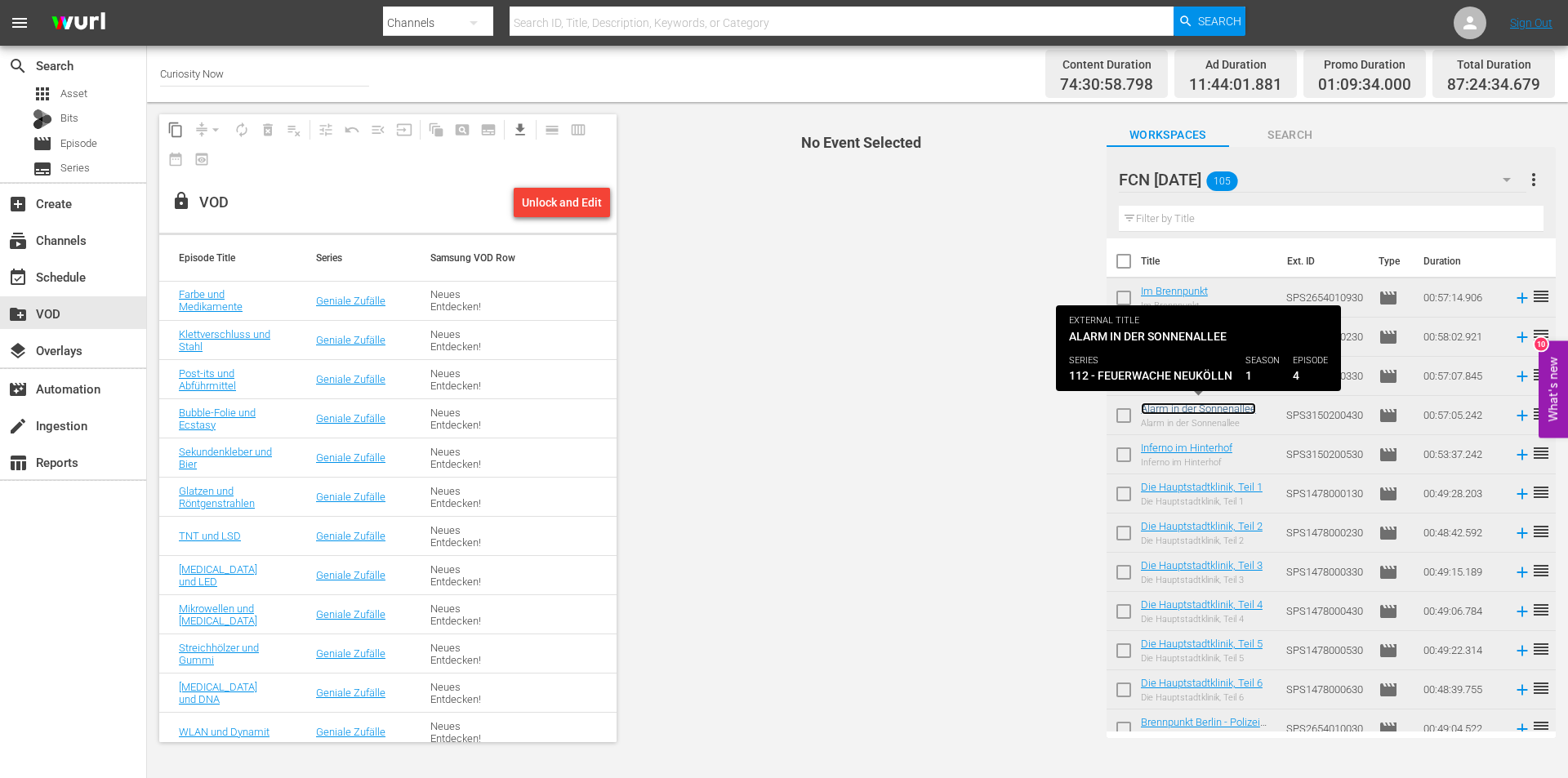
click at [1203, 412] on link "Alarm in der Sonnenallee" at bounding box center [1198, 408] width 115 height 12
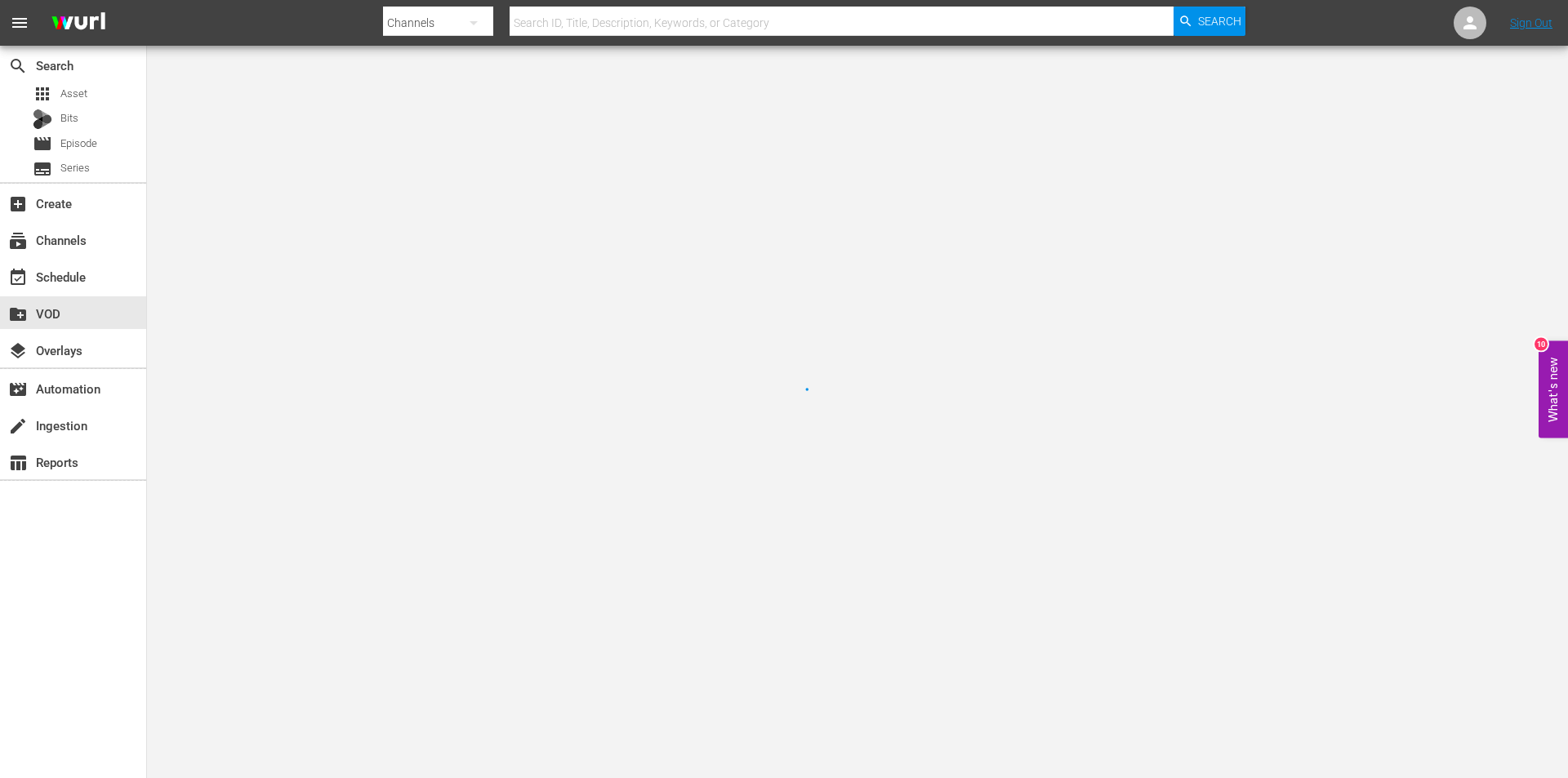
click at [1203, 412] on div at bounding box center [784, 389] width 1568 height 778
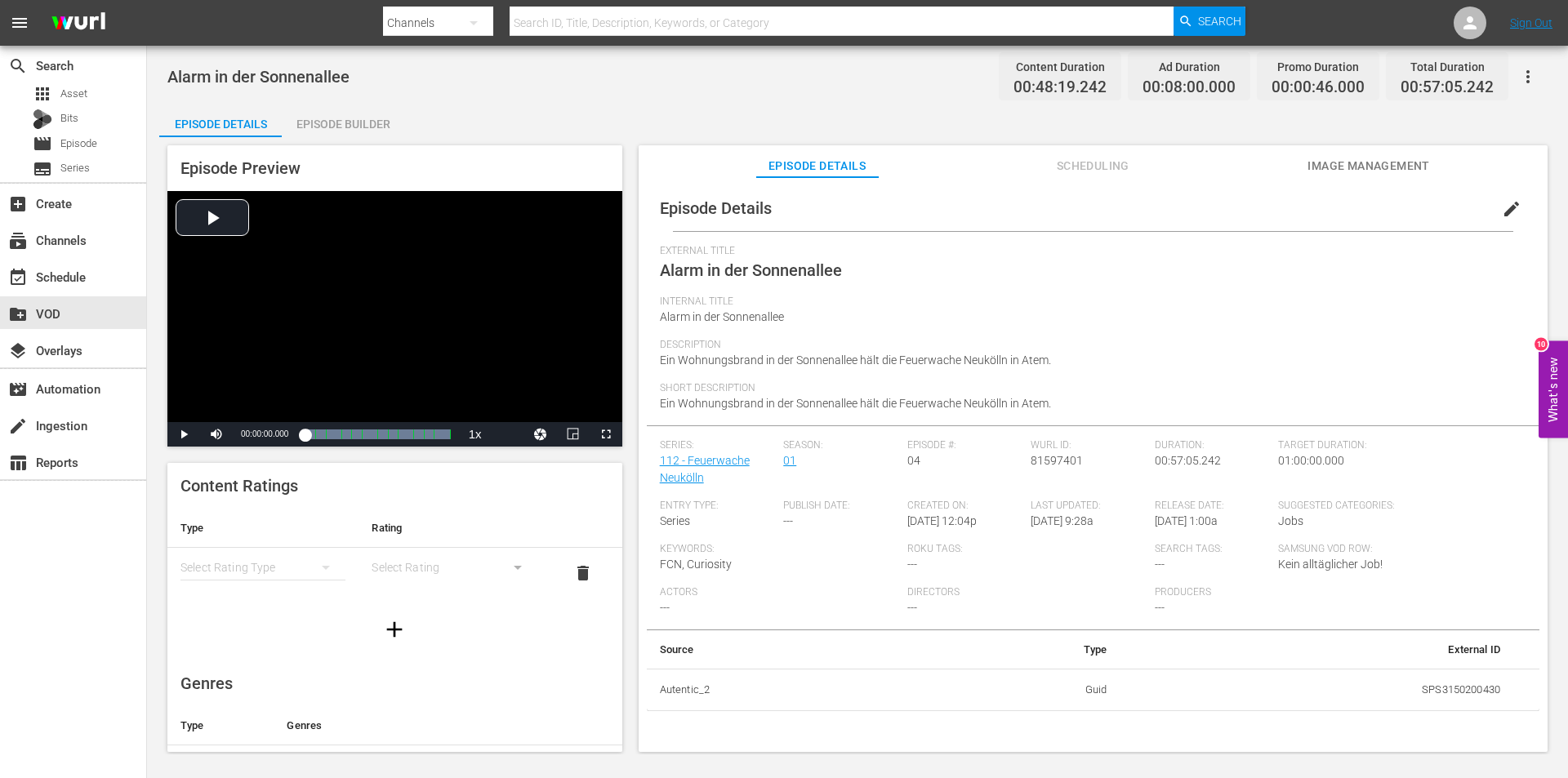
click at [1504, 204] on span "edit" at bounding box center [1511, 208] width 20 height 20
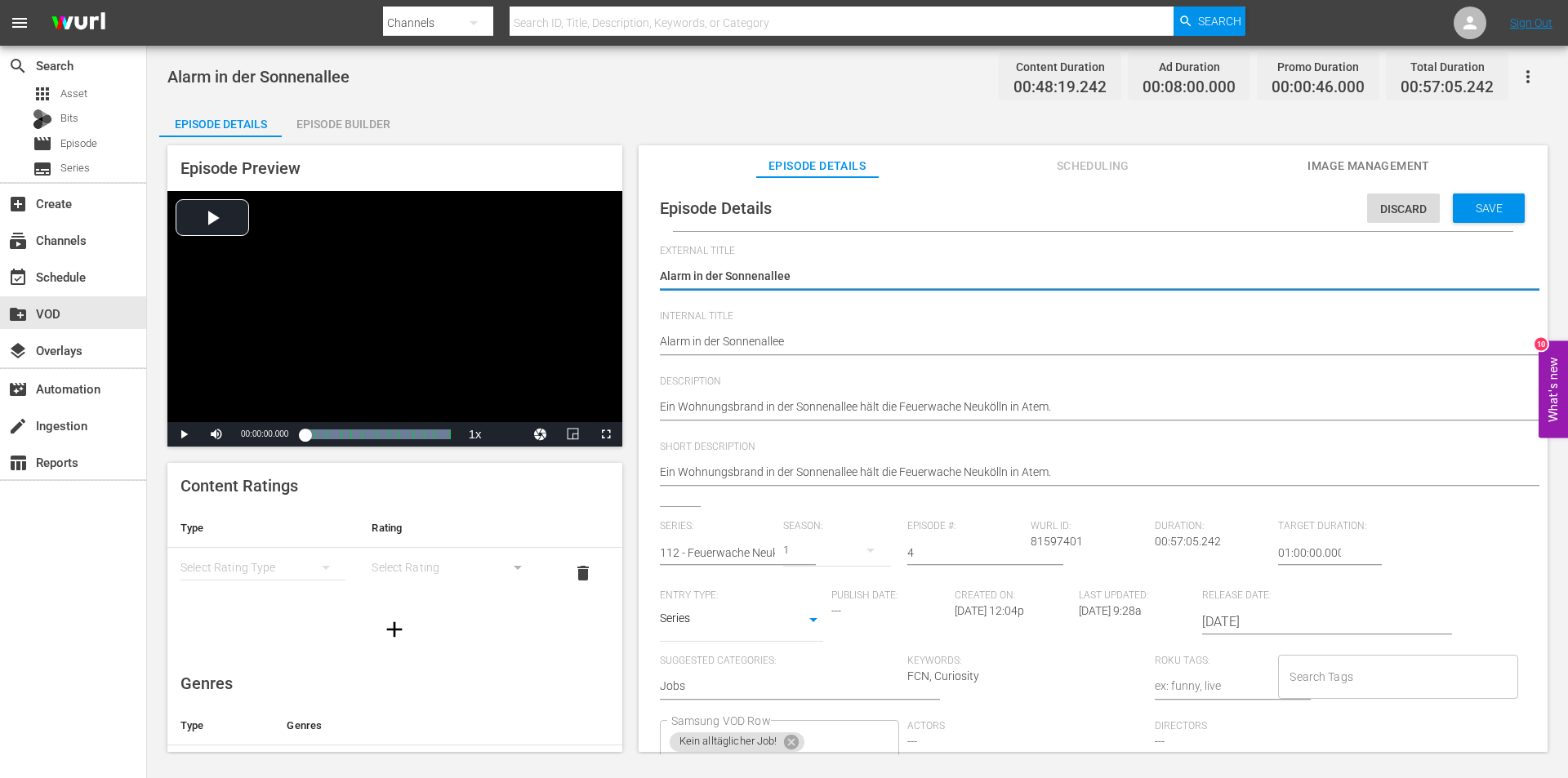
click at [1123, 397] on div "Ein Wohnungsbrand in der Sonnenallee hält die Feuerwache Neukölln in Atem. Ein …" at bounding box center [1089, 408] width 858 height 39
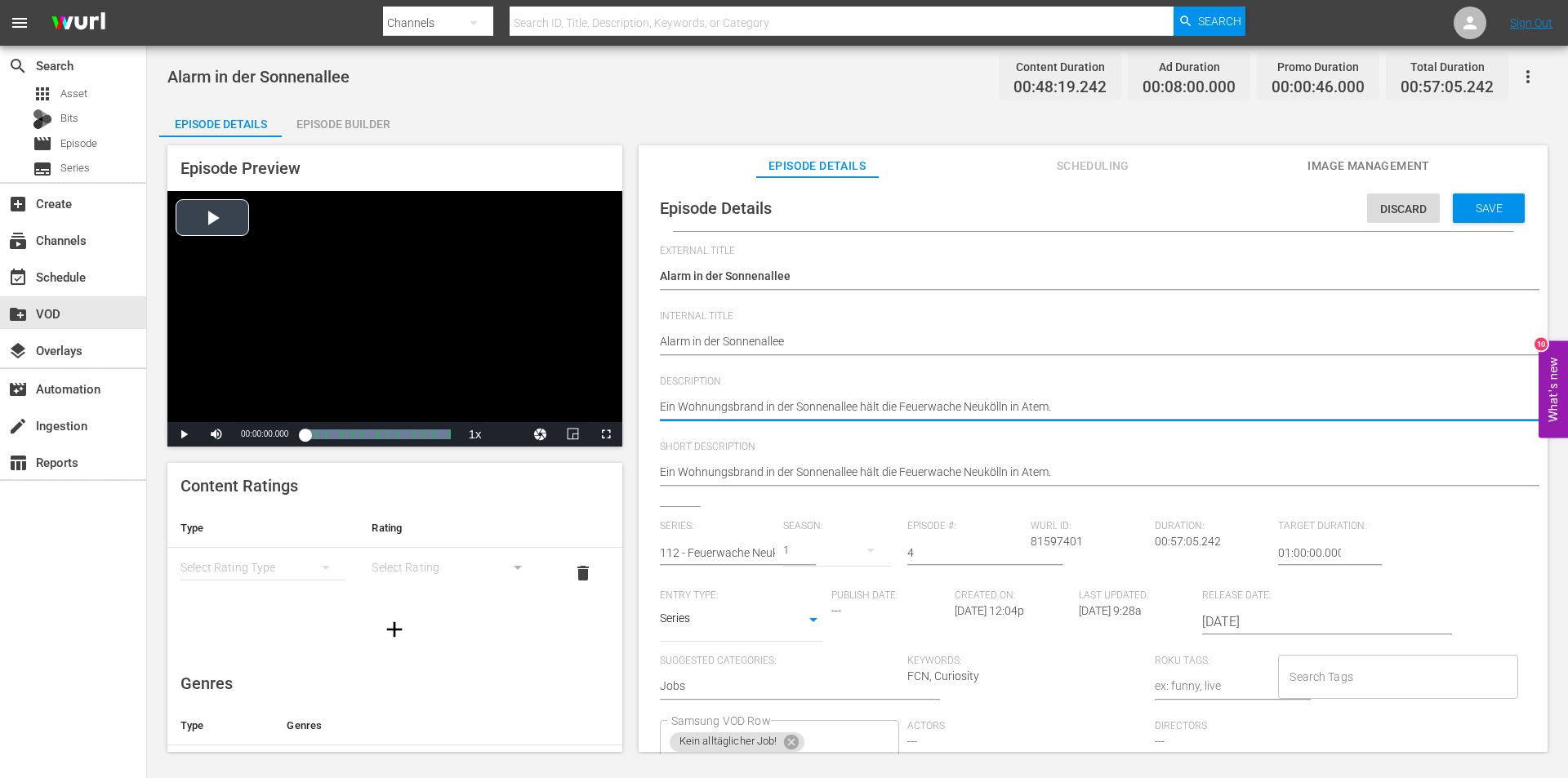
drag, startPoint x: 1159, startPoint y: 405, endPoint x: 441, endPoint y: 410, distance: 718.0
paste textarea "Diesmal hält ein Wohnungsbrand in der Sonnenallee die Männer der Feuerwache Neu…"
type textarea "Diesmal hält ein Wohnungsbrand in der Sonnenallee die Männer der Feuerwache Neu…"
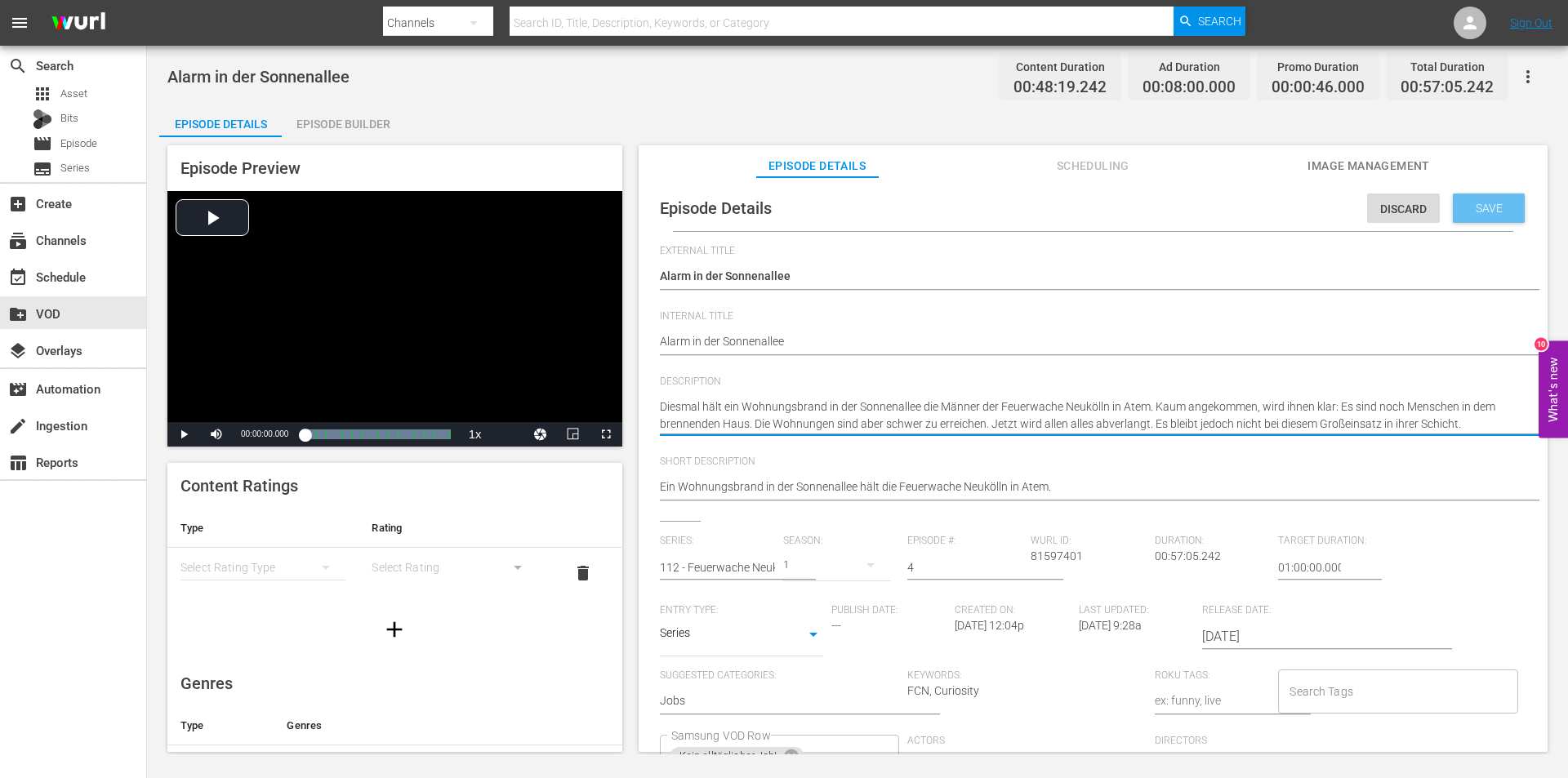
type textarea "Diesmal hält ein Wohnungsbrand in der Sonnenallee die Männer der Feuerwache Neu…"
click at [1491, 213] on span "Save" at bounding box center [1489, 207] width 53 height 13
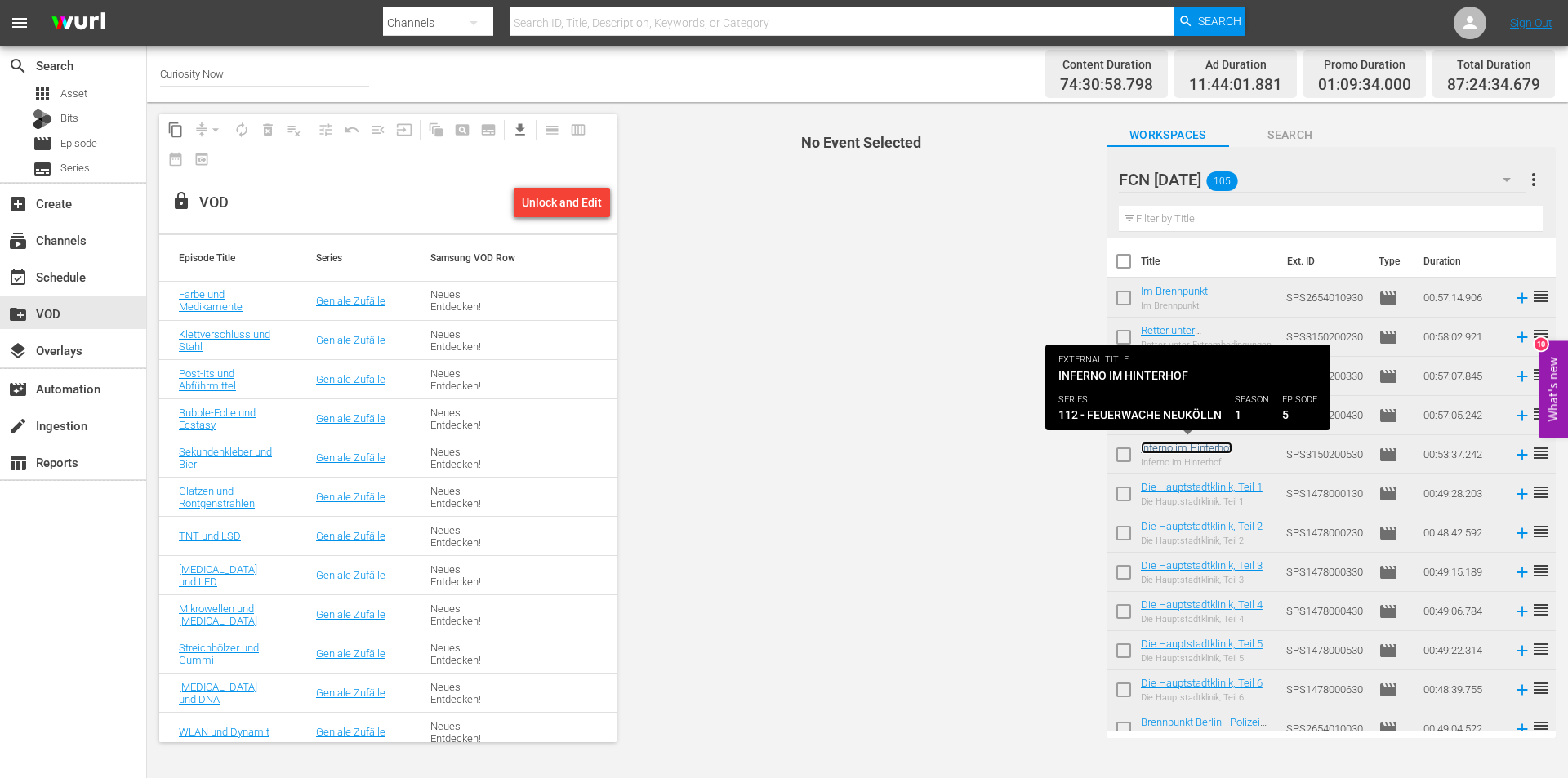
click at [1176, 453] on link "Inferno im Hinterhof" at bounding box center [1187, 447] width 92 height 12
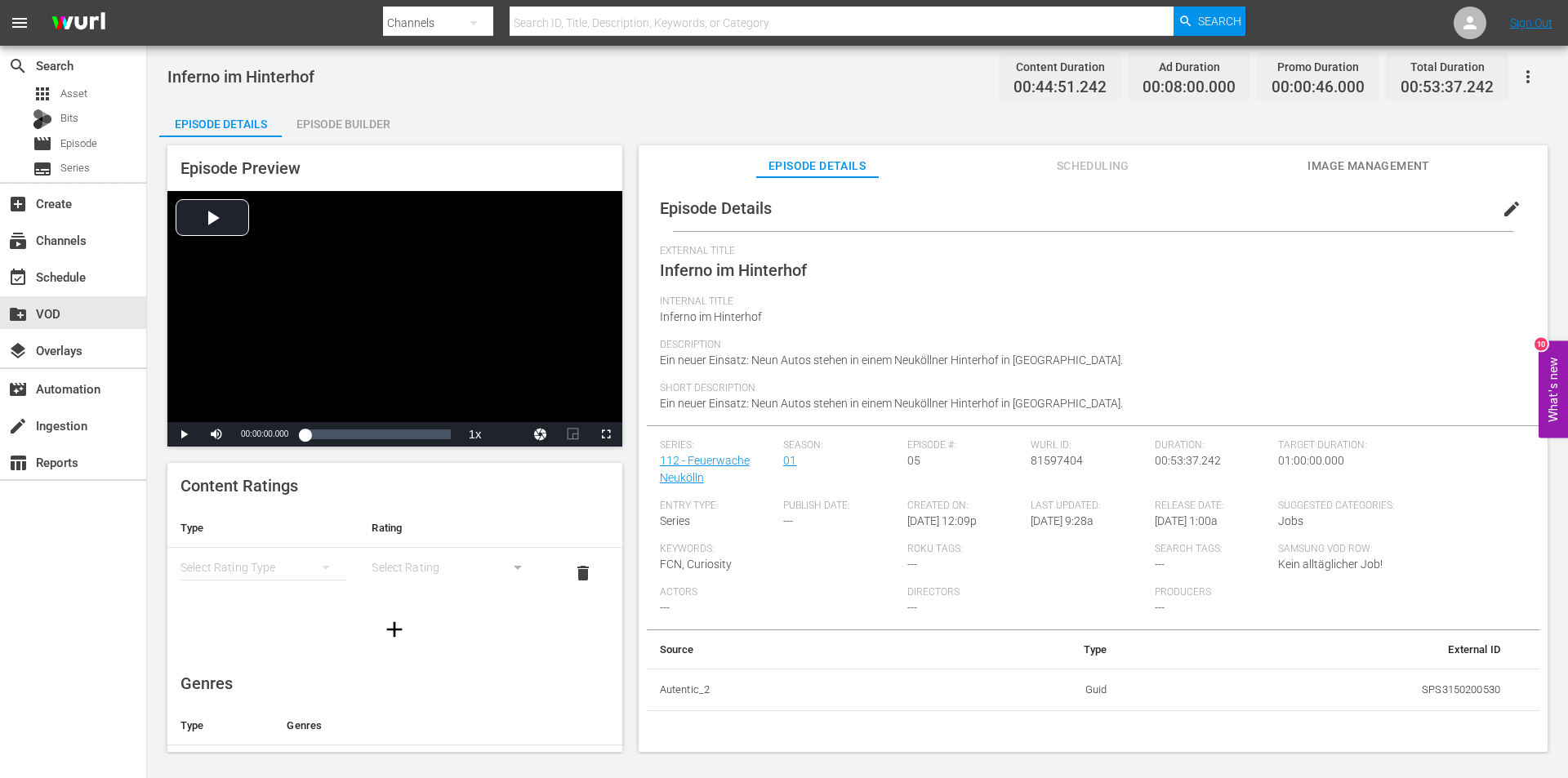
click at [1502, 202] on span "edit" at bounding box center [1511, 208] width 20 height 20
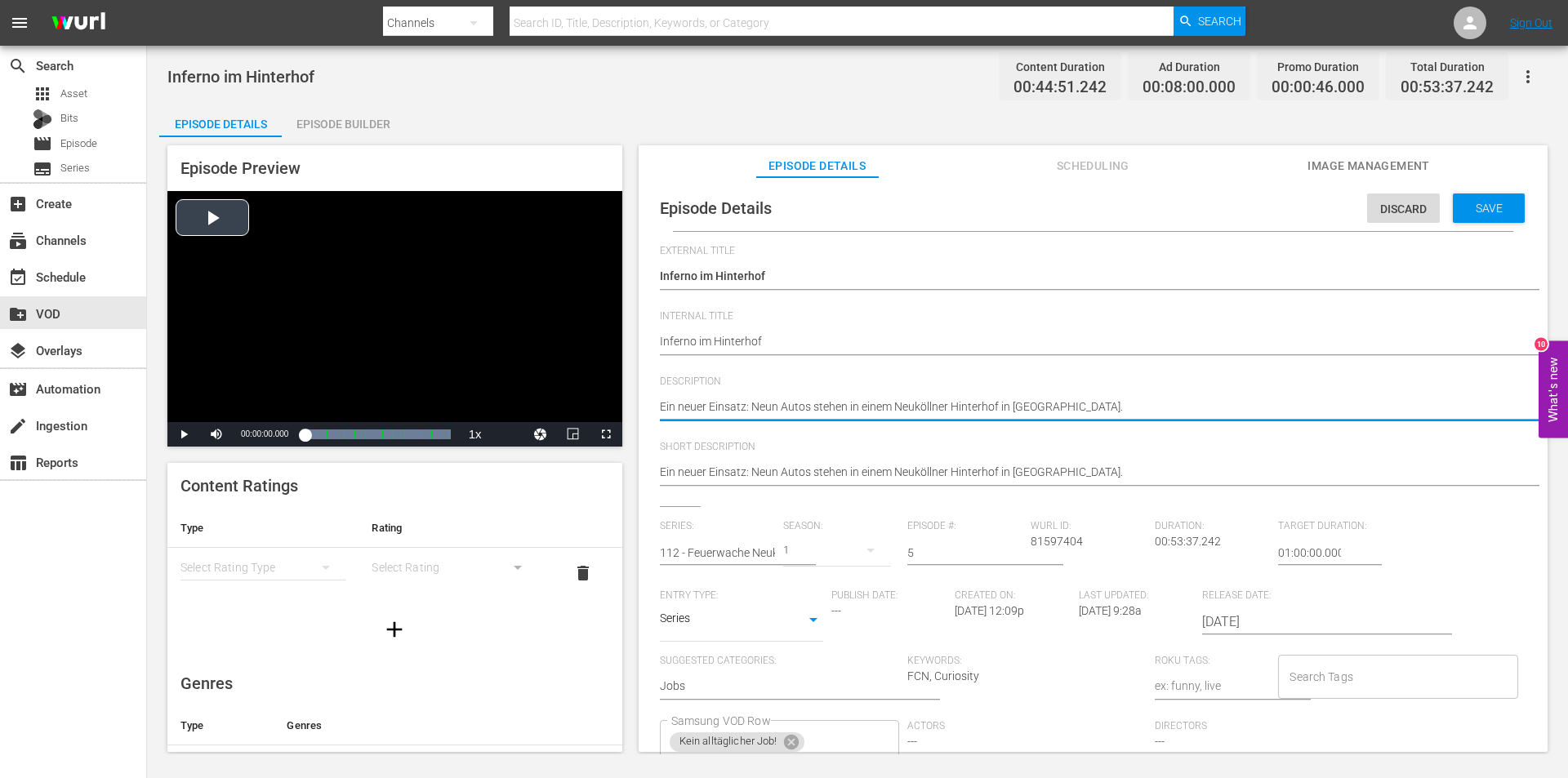
drag, startPoint x: 1110, startPoint y: 407, endPoint x: 596, endPoint y: 394, distance: 514.2
paste textarea "Neun Autos stehen in einem Neuköllner Hinterhof in [GEOGRAPHIC_DATA] - ein Eins…"
type textarea "Neun Autos stehen in einem Neuköllner Hinterhof in [GEOGRAPHIC_DATA] - ein Eins…"
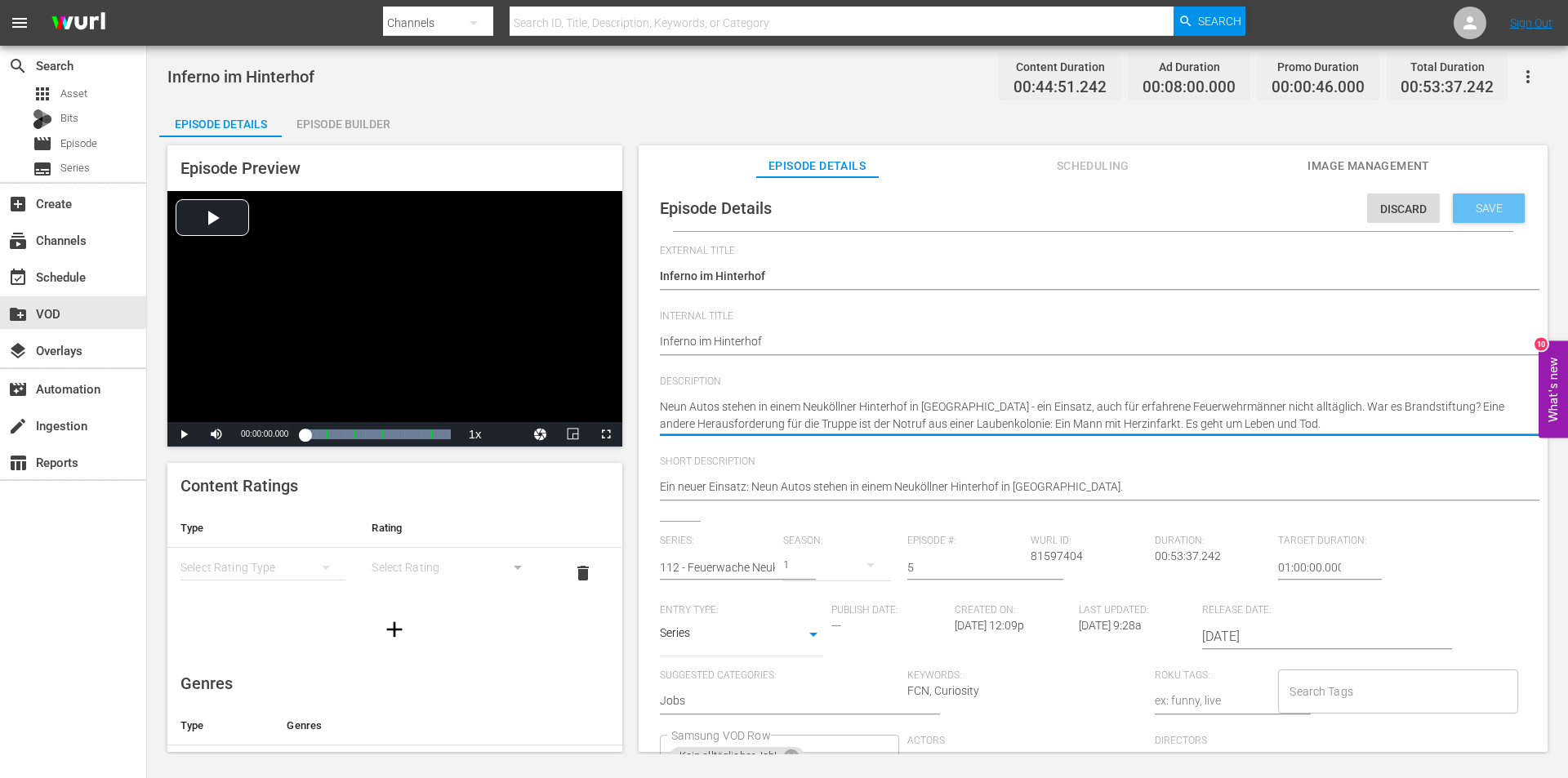
type textarea "Neun Autos stehen in einem Neuköllner Hinterhof in [GEOGRAPHIC_DATA] - ein Eins…"
click at [1505, 212] on span "Save" at bounding box center [1489, 207] width 53 height 13
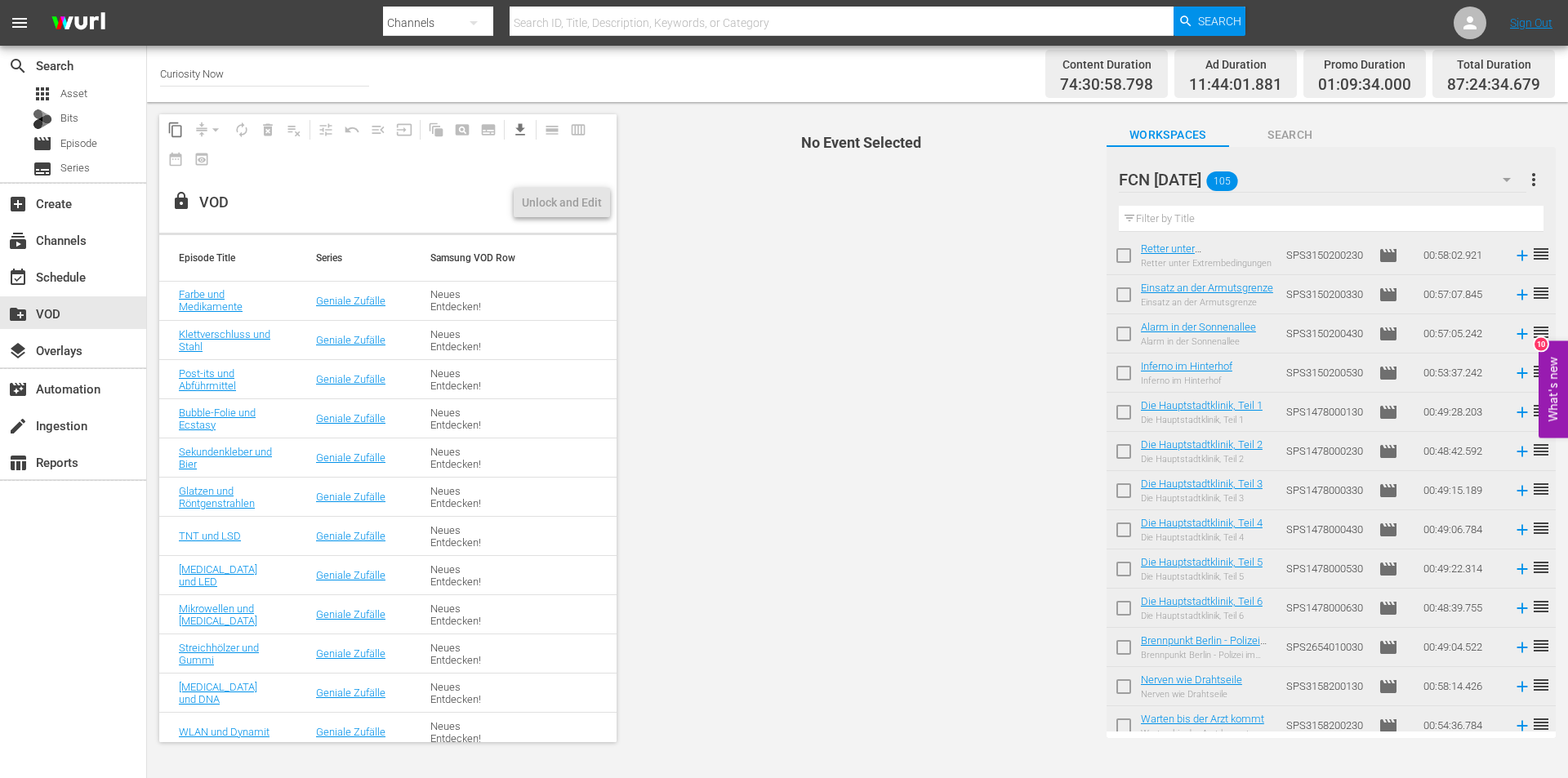
scroll to position [163, 0]
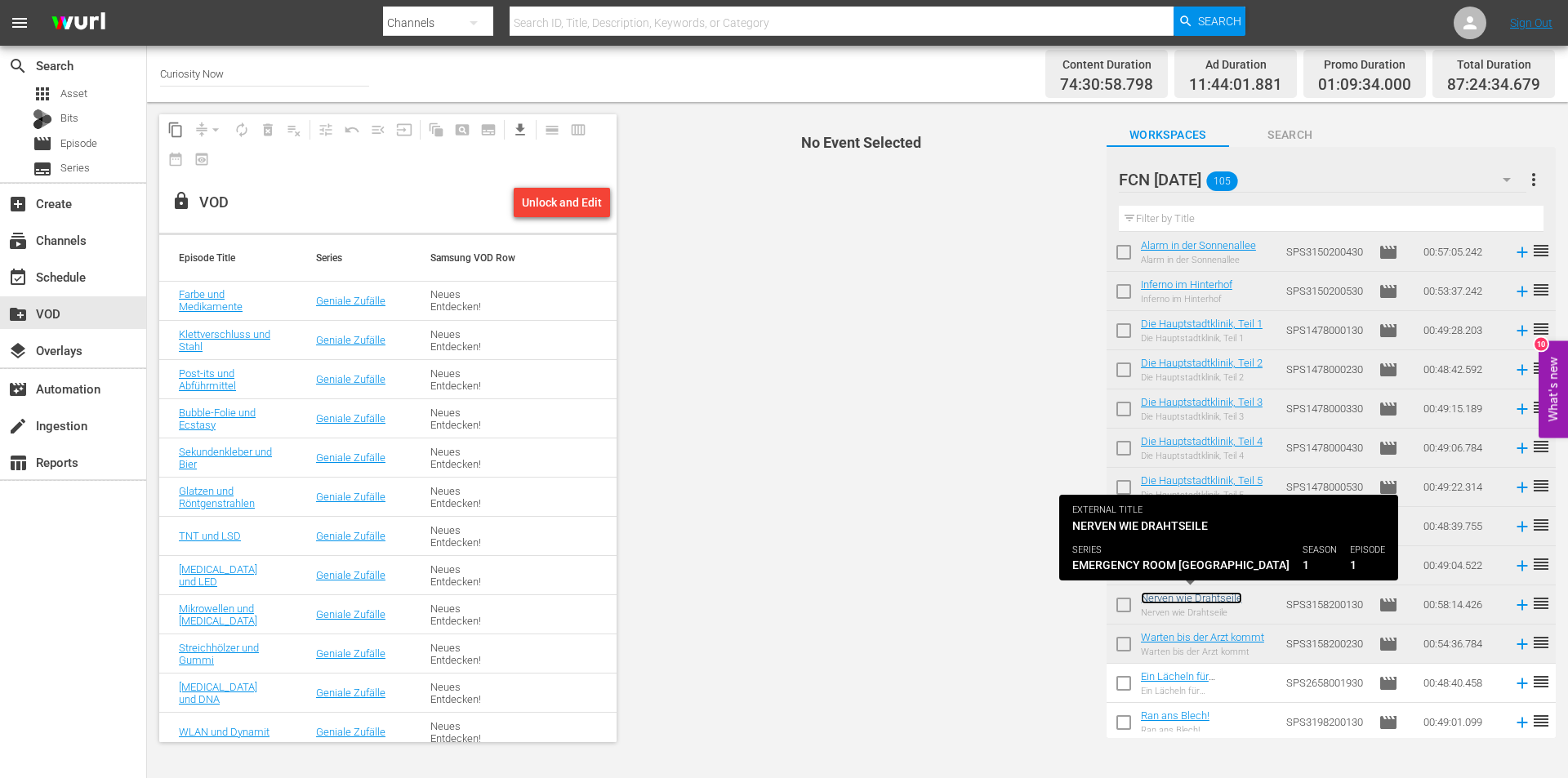
click at [1207, 594] on link "Nerven wie Drahtseile" at bounding box center [1191, 598] width 101 height 12
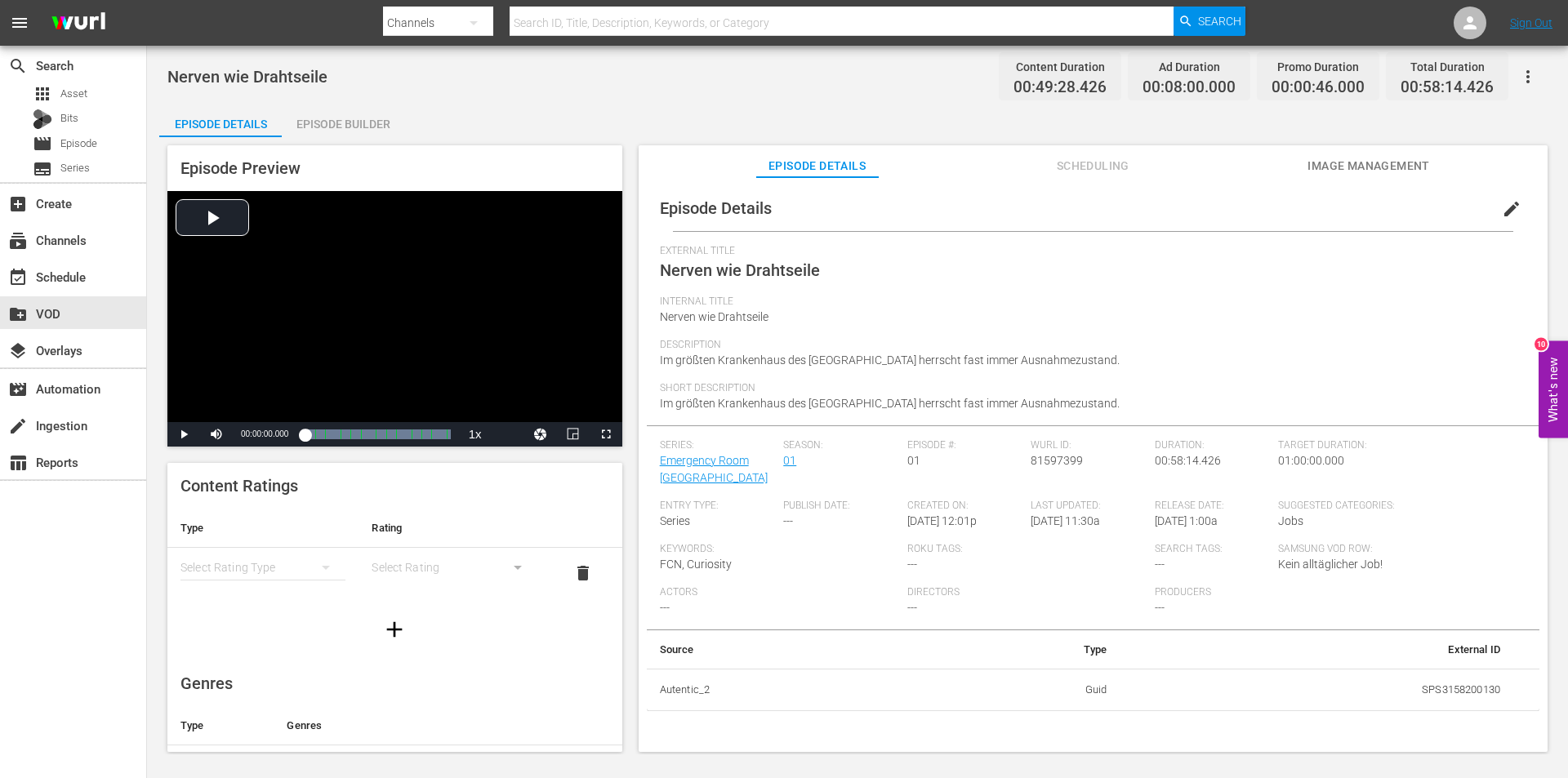
click at [1508, 210] on span "edit" at bounding box center [1511, 208] width 20 height 20
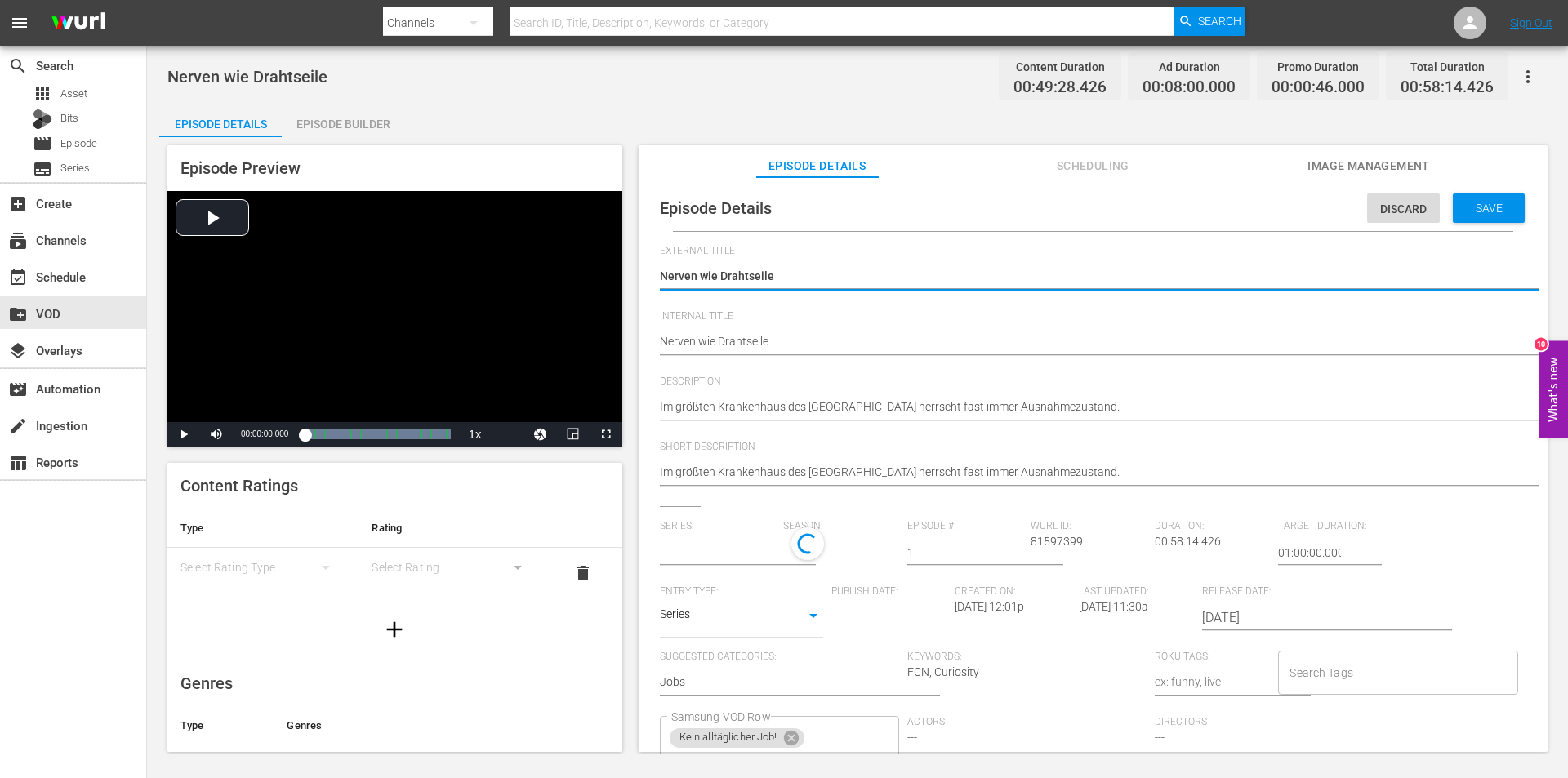
type input "Emergency Room [GEOGRAPHIC_DATA]"
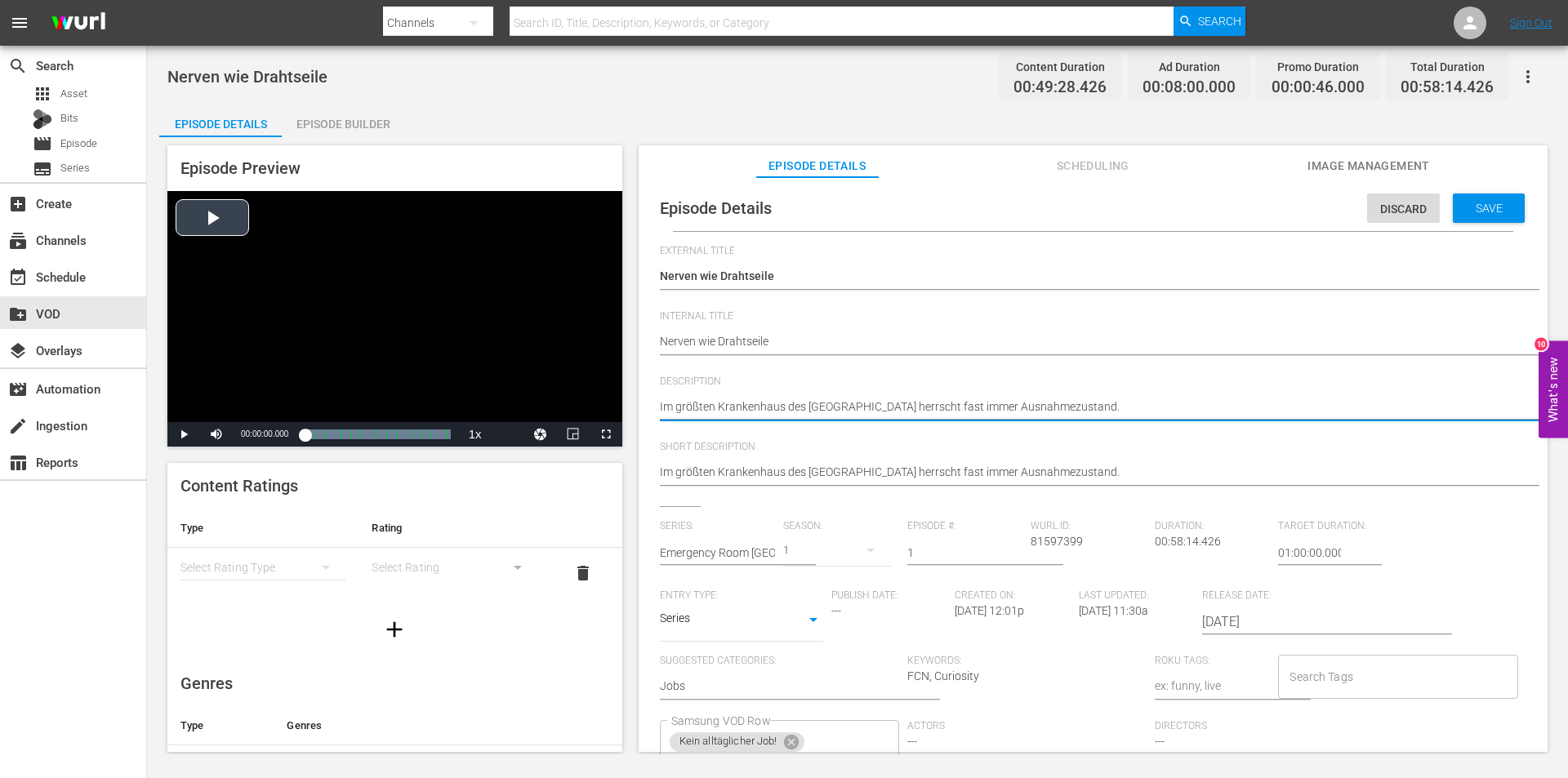
drag, startPoint x: 1103, startPoint y: 406, endPoint x: 520, endPoint y: 406, distance: 583.0
click at [520, 406] on div "Episode Preview Video Player is loading. Play Video Play Mute Current Time 00:0…" at bounding box center [857, 451] width 1396 height 628
paste textarea "24 Stunden täglich, an 365 Tagen im Jahr. Pausen gibt es für die Ärzte während …"
type textarea "Im größten Krankenhaus des [GEOGRAPHIC_DATA] herrscht fast immer Ausnahmezustan…"
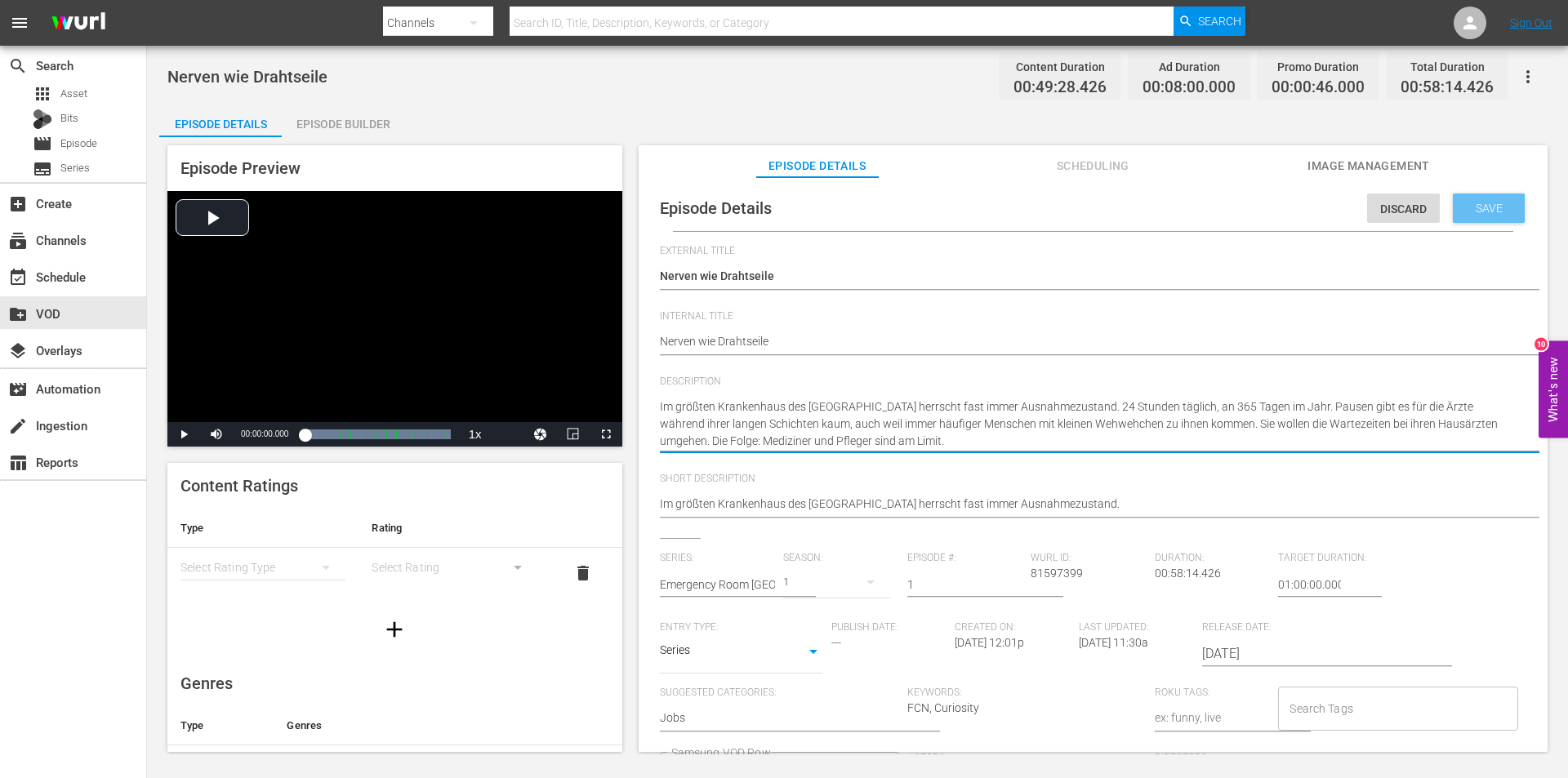
type textarea "Im größten Krankenhaus des [GEOGRAPHIC_DATA] herrscht fast immer Ausnahmezustan…"
click at [1478, 209] on span "Save" at bounding box center [1489, 207] width 53 height 13
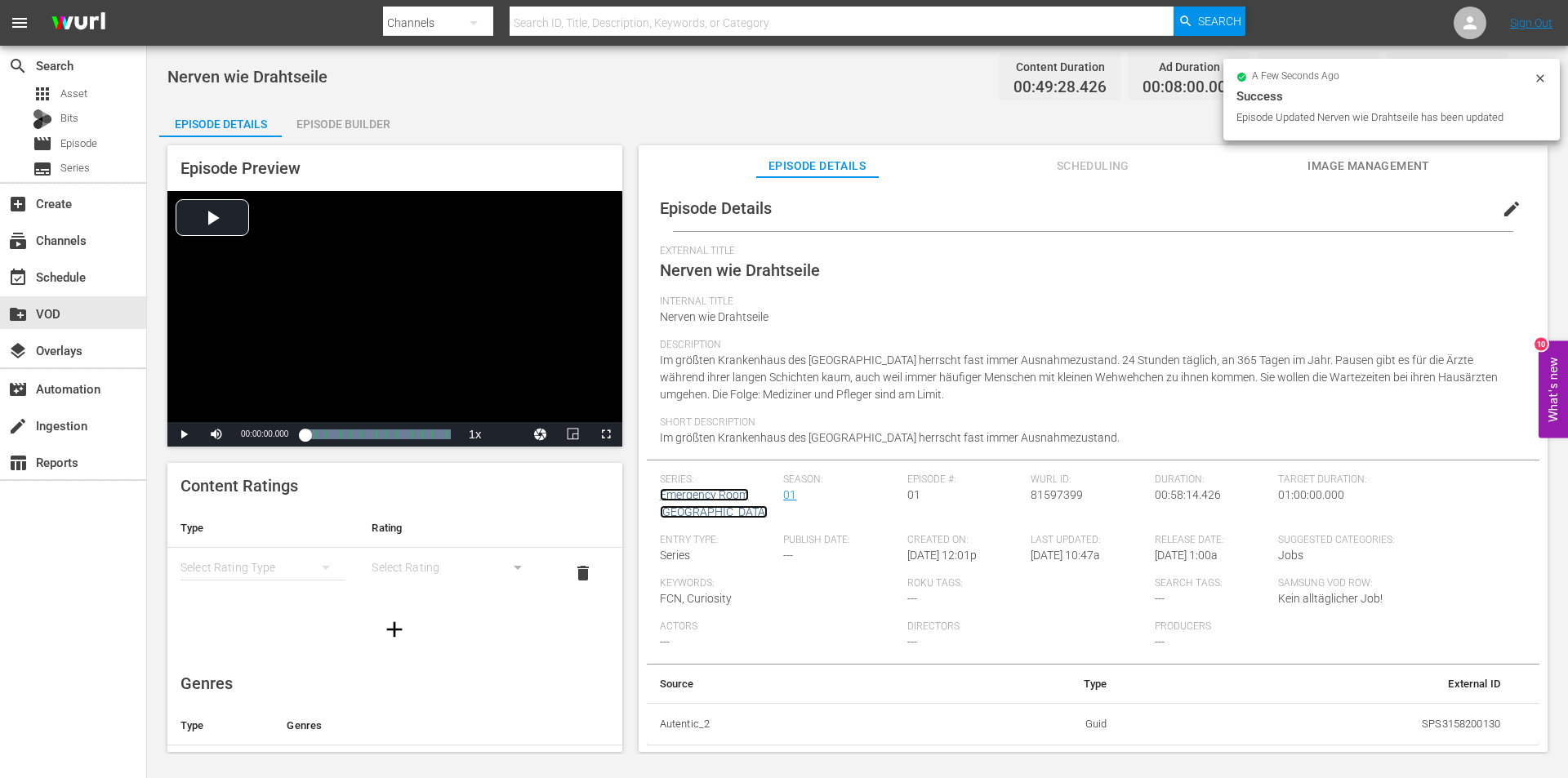
click at [688, 493] on link "Emergency Room [GEOGRAPHIC_DATA]" at bounding box center [714, 503] width 108 height 31
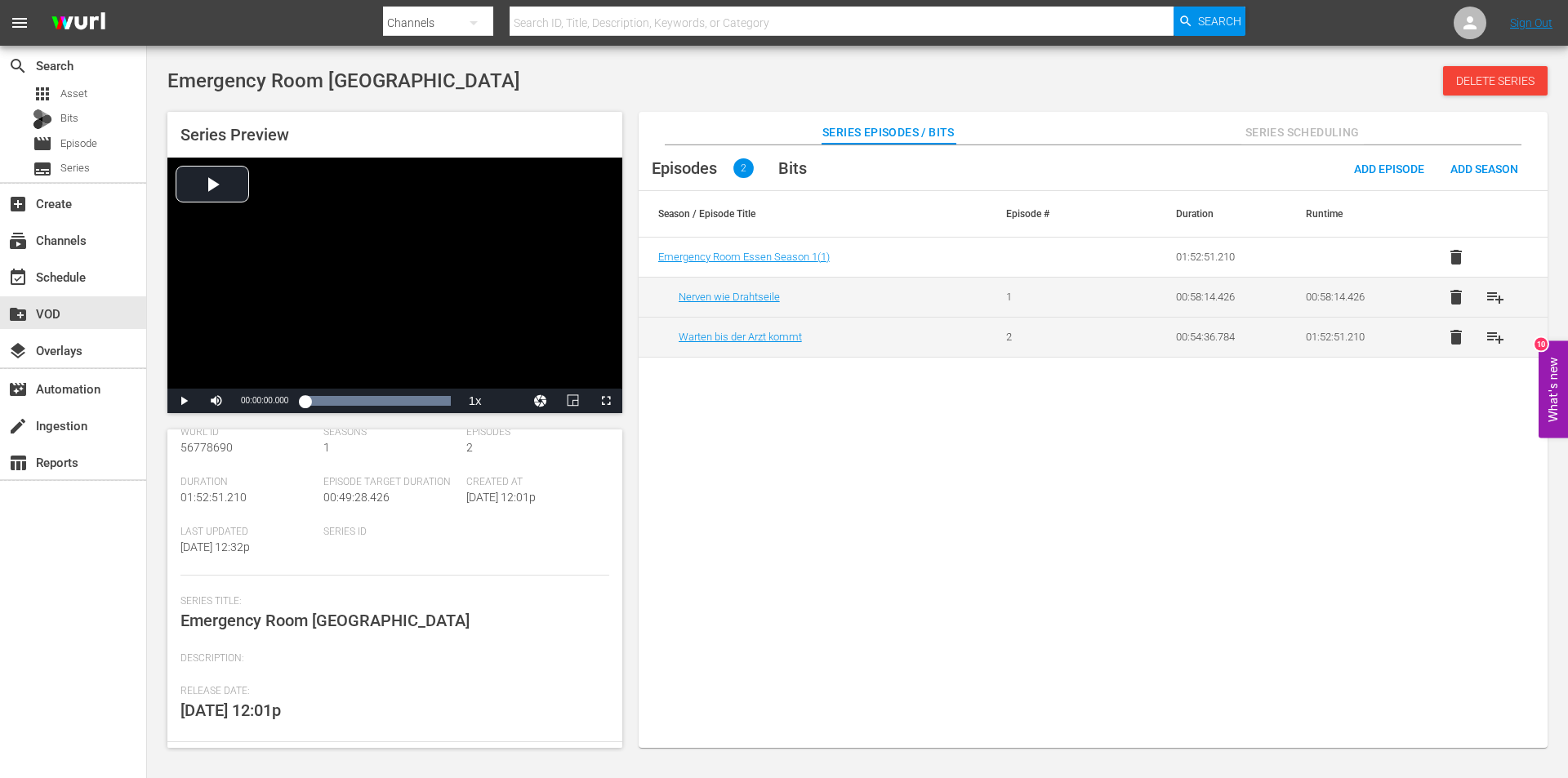
scroll to position [14, 0]
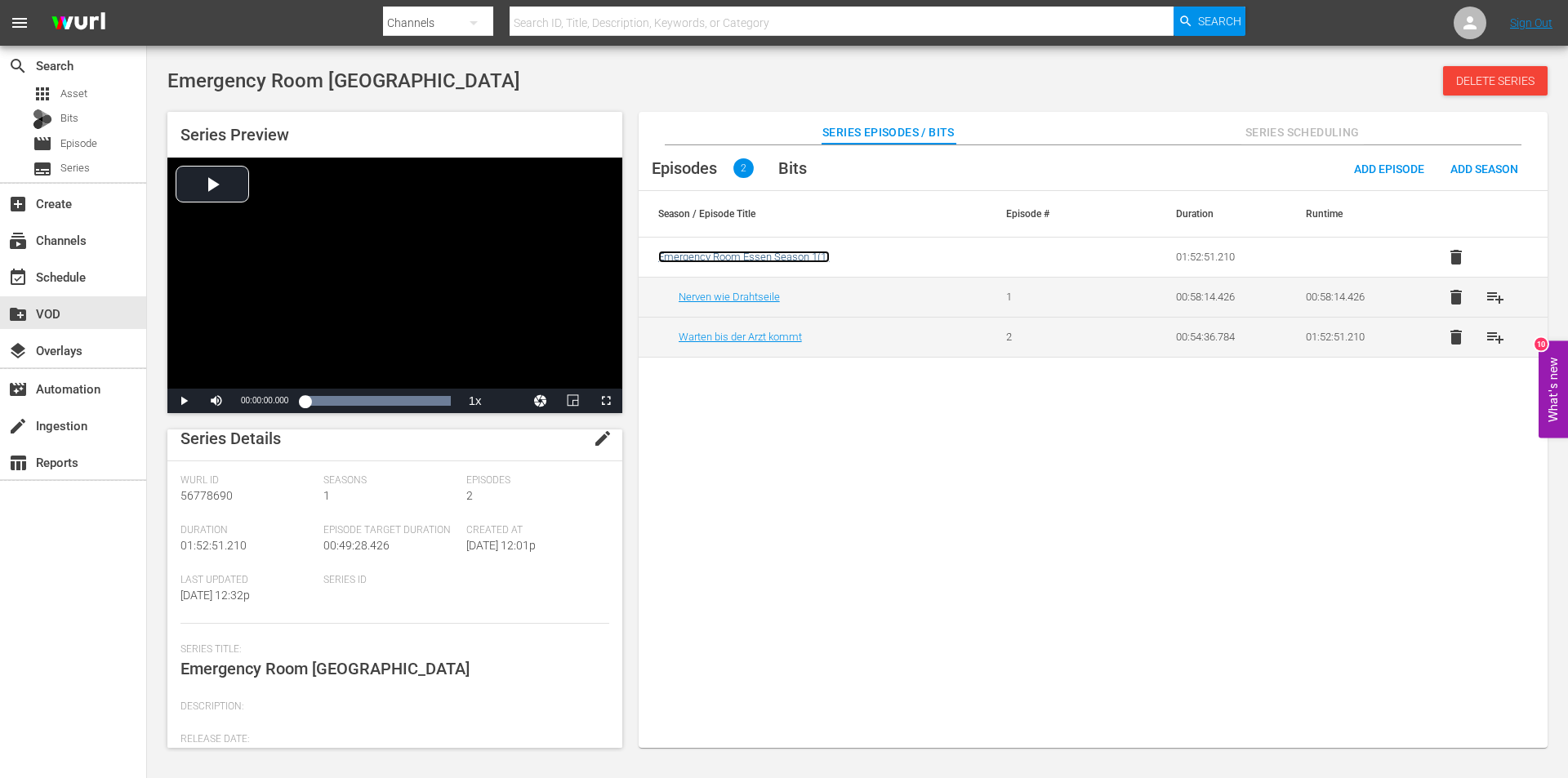
click at [745, 256] on span "Emergency Room Essen Season 1 ( 1 )" at bounding box center [744, 257] width 172 height 12
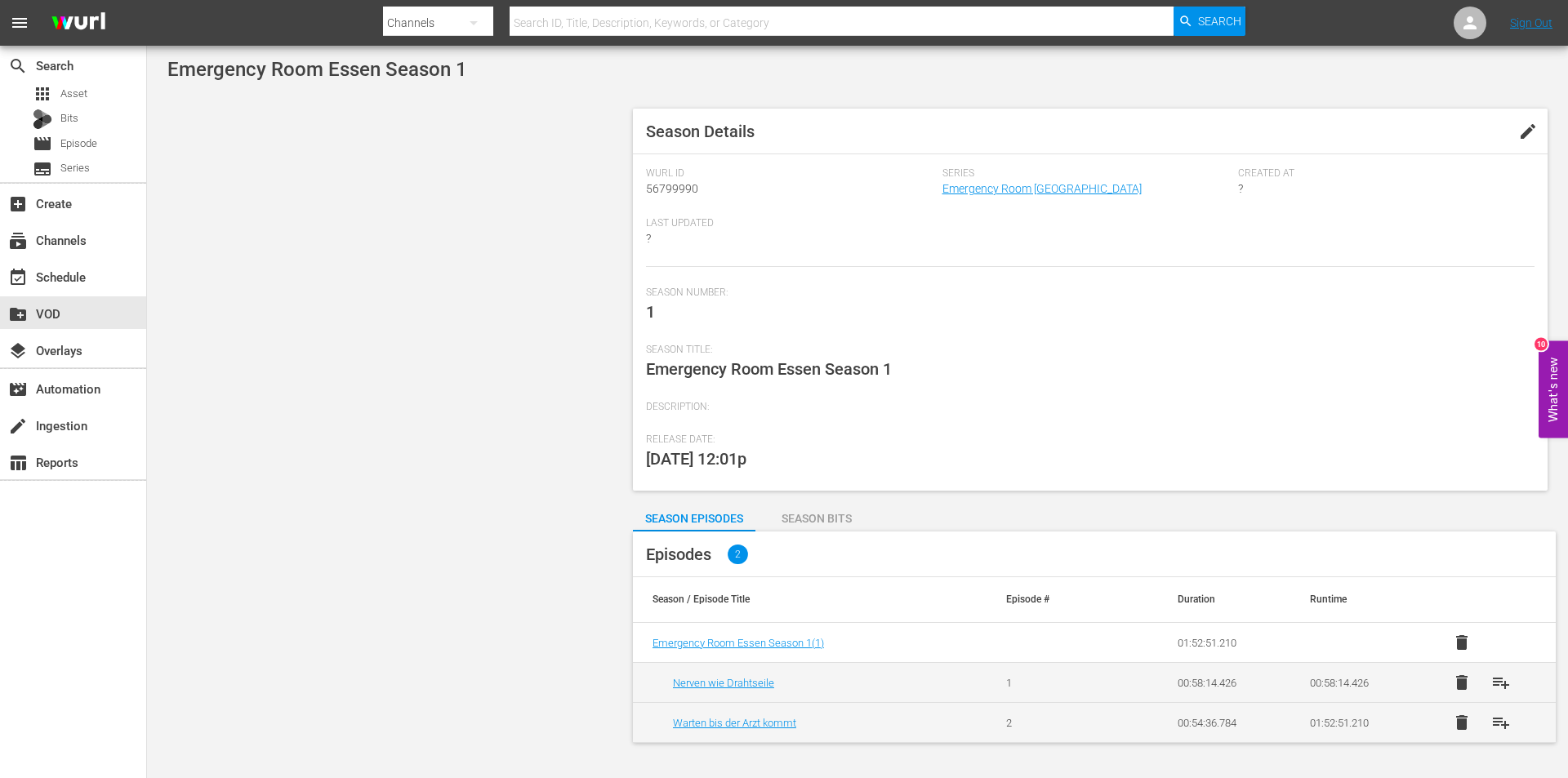
click at [1534, 128] on span "edit" at bounding box center [1527, 131] width 20 height 20
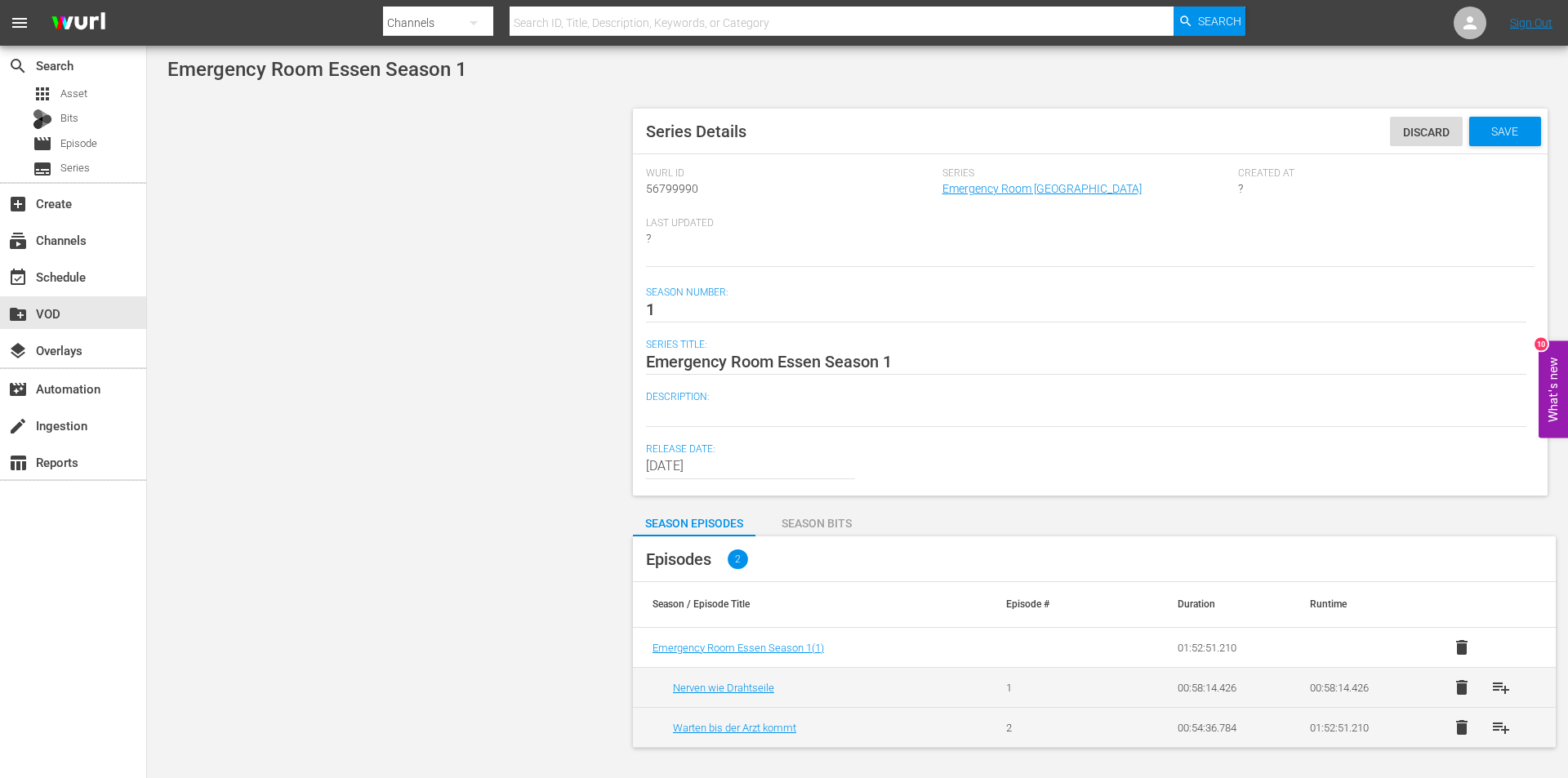
click at [719, 397] on div at bounding box center [1086, 414] width 881 height 39
click at [712, 412] on textarea at bounding box center [1086, 413] width 881 height 20
paste textarea "Die zweiteilige Serie begleitet zwei leitende Oberärzte in der Zentralen Notauf…"
type textarea "Die zweiteilige Serie begleitet zwei leitende Oberärzte in der Zentralen Notauf…"
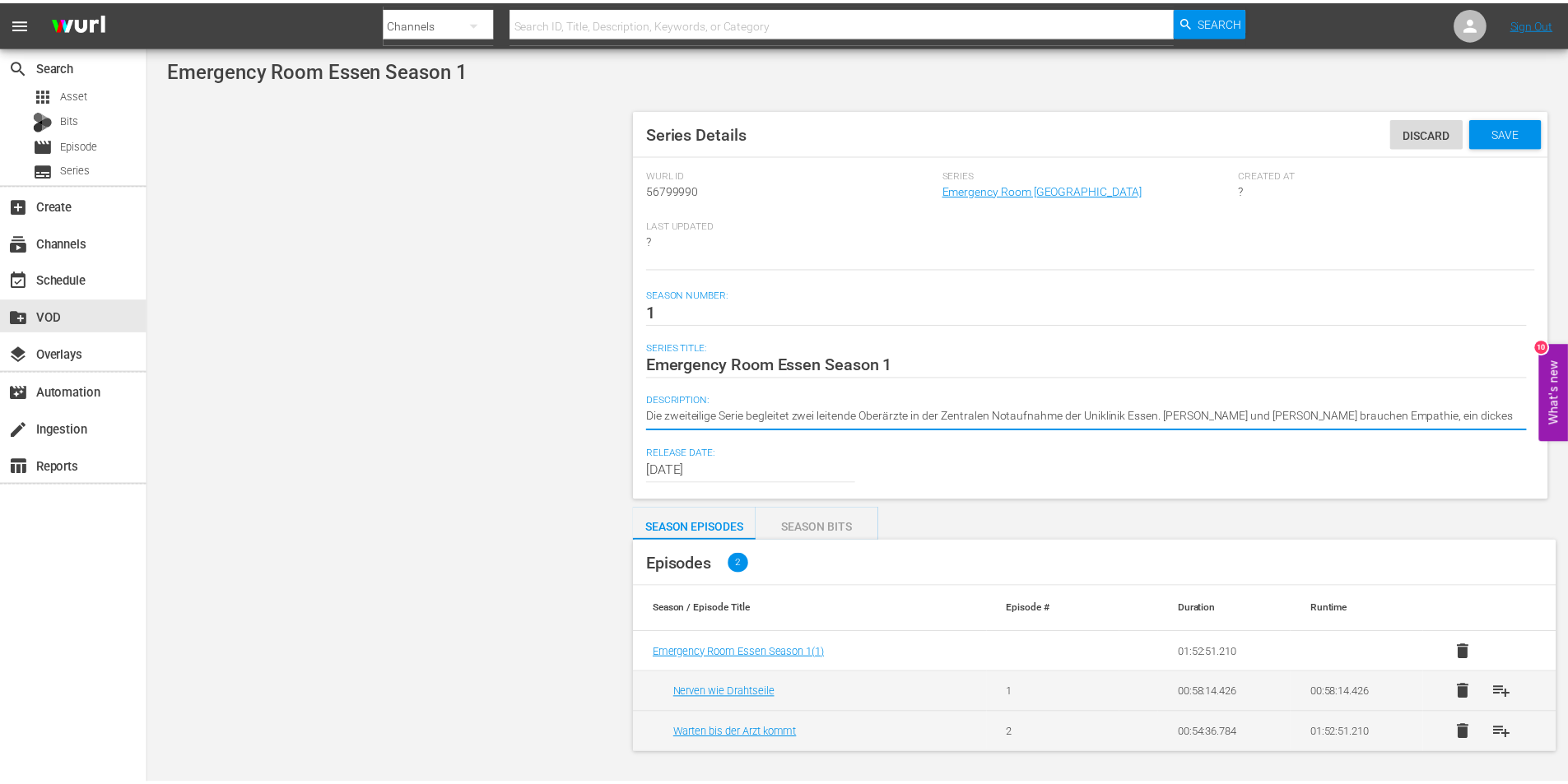
scroll to position [15, 0]
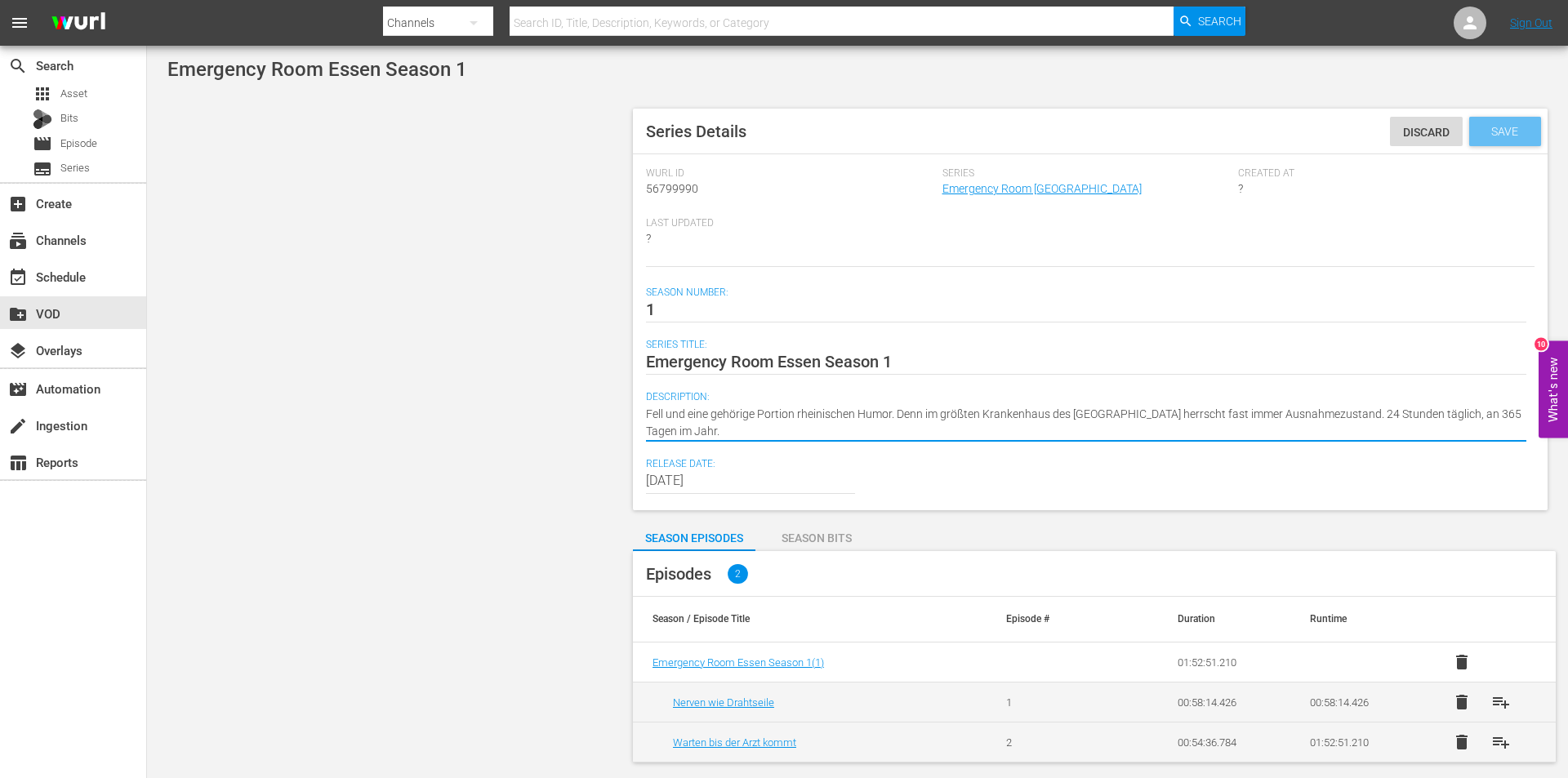
type textarea "Die zweiteilige Serie begleitet zwei leitende Oberärzte in der Zentralen Notauf…"
click at [1502, 133] on span "Save" at bounding box center [1504, 131] width 53 height 13
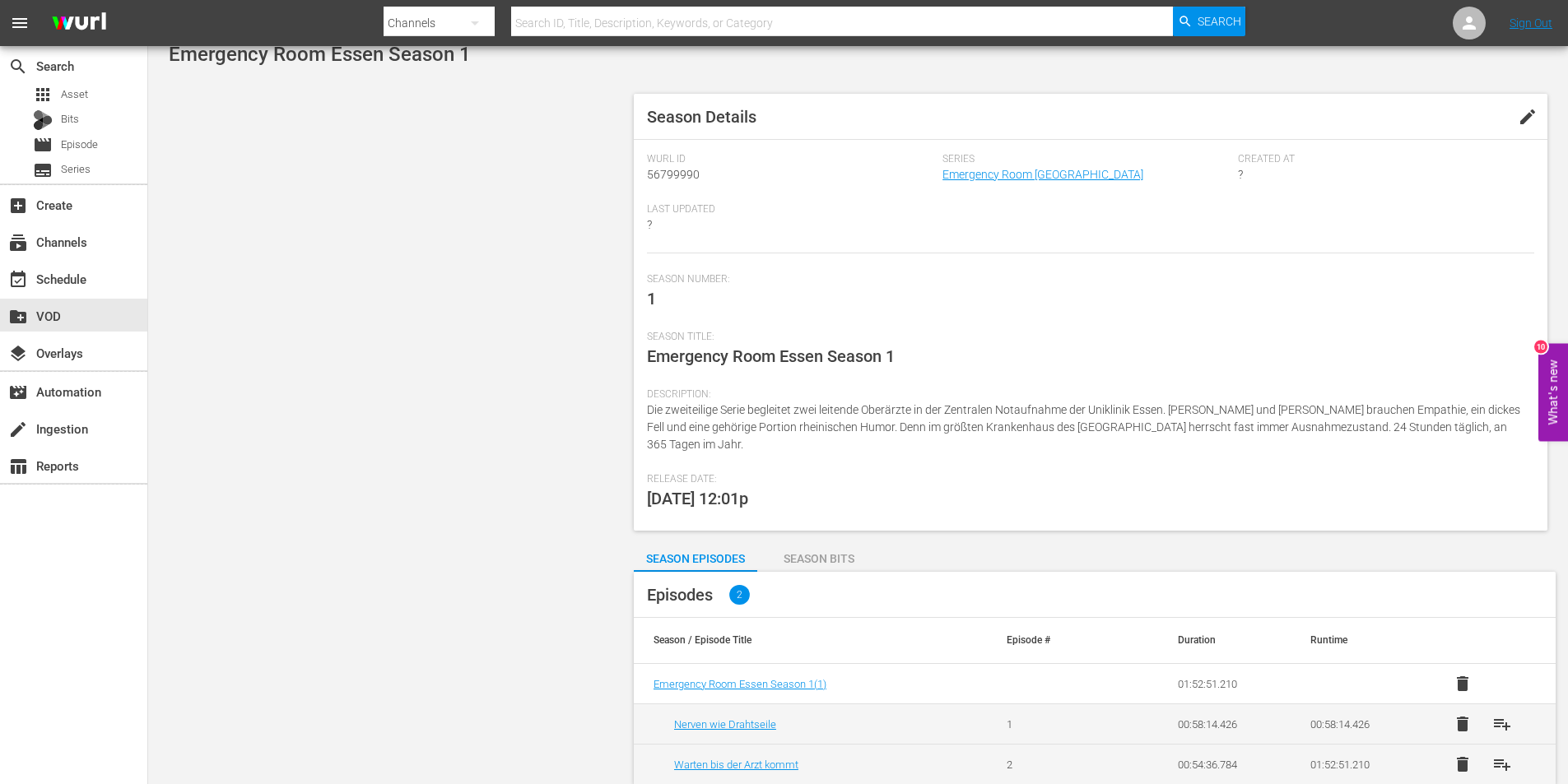
scroll to position [30, 0]
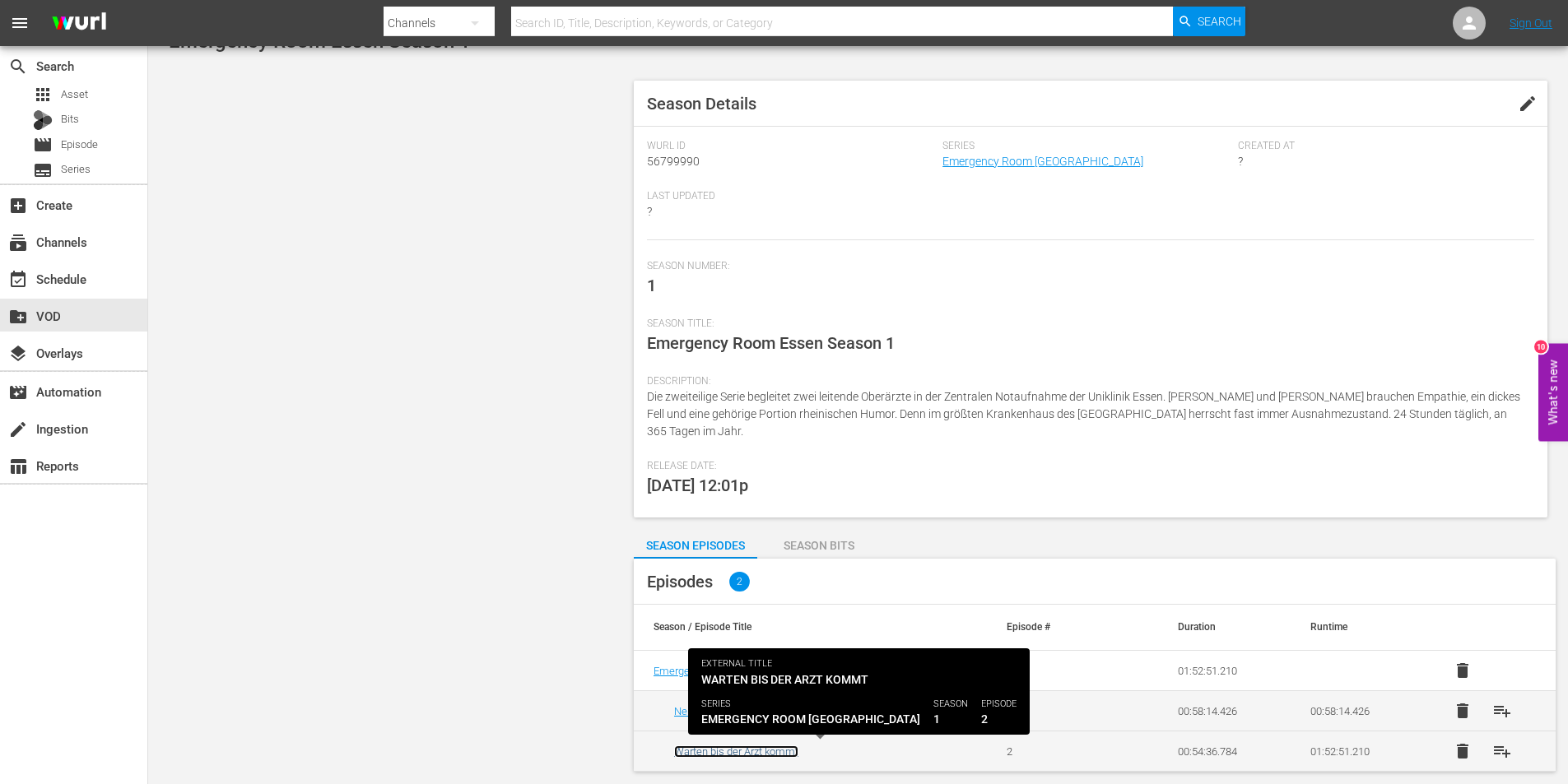
click at [730, 745] on link "Warten bis der Arzt kommt" at bounding box center [736, 751] width 124 height 12
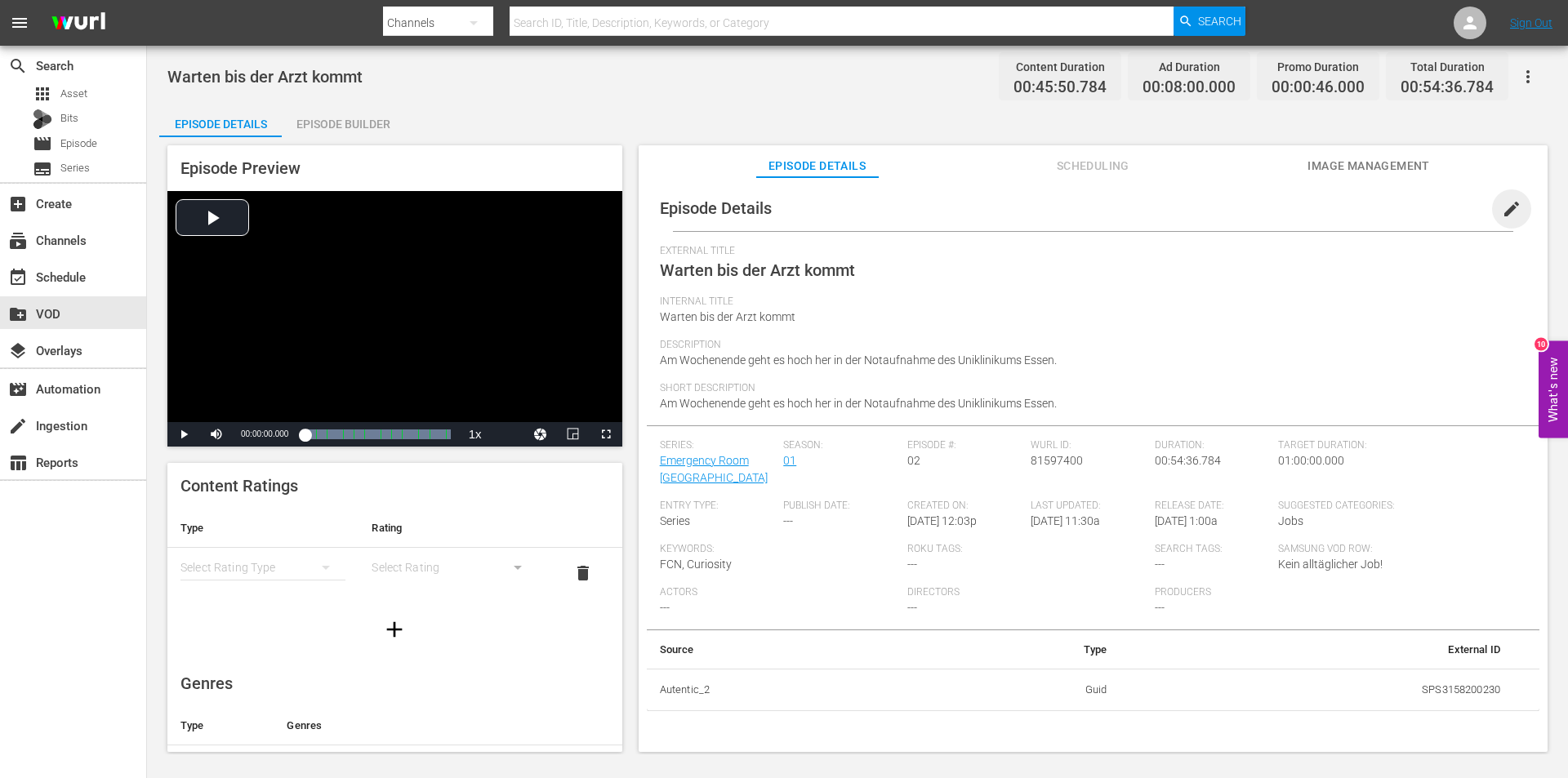
click at [1502, 202] on span "edit" at bounding box center [1511, 208] width 20 height 20
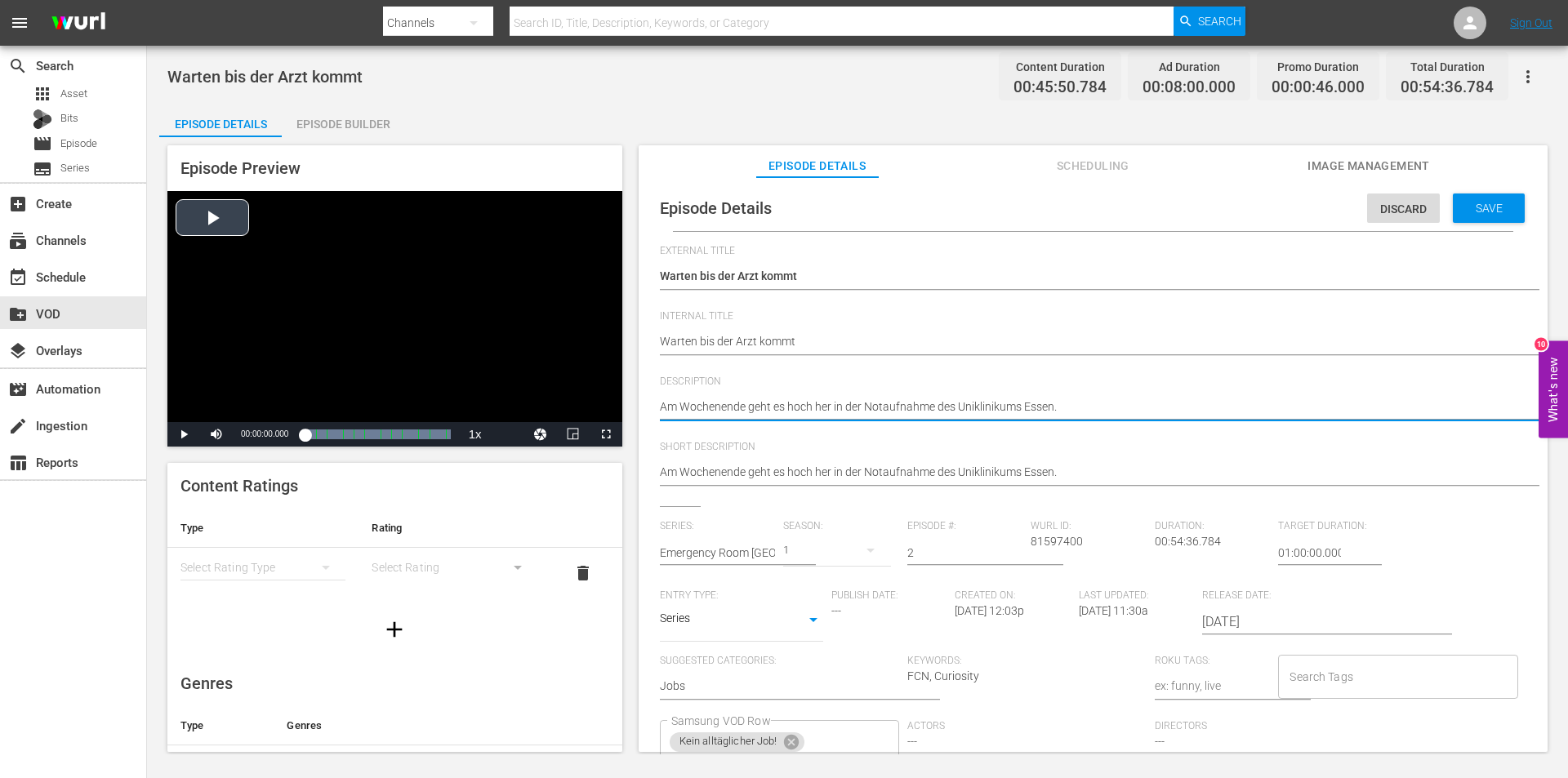
drag, startPoint x: 1110, startPoint y: 406, endPoint x: 540, endPoint y: 400, distance: 570.0
click at [540, 400] on div "Episode Preview Video Player is loading. Play Video Play Mute Current Time 00:0…" at bounding box center [857, 451] width 1396 height 628
paste textarea "Wenn am Wochenende die Hausarztpraxen geschlossen sind, geht es hoch her in der…"
type textarea "Wenn am Wochenende die Hausarztpraxen geschlossen sind, geht es hoch her in der…"
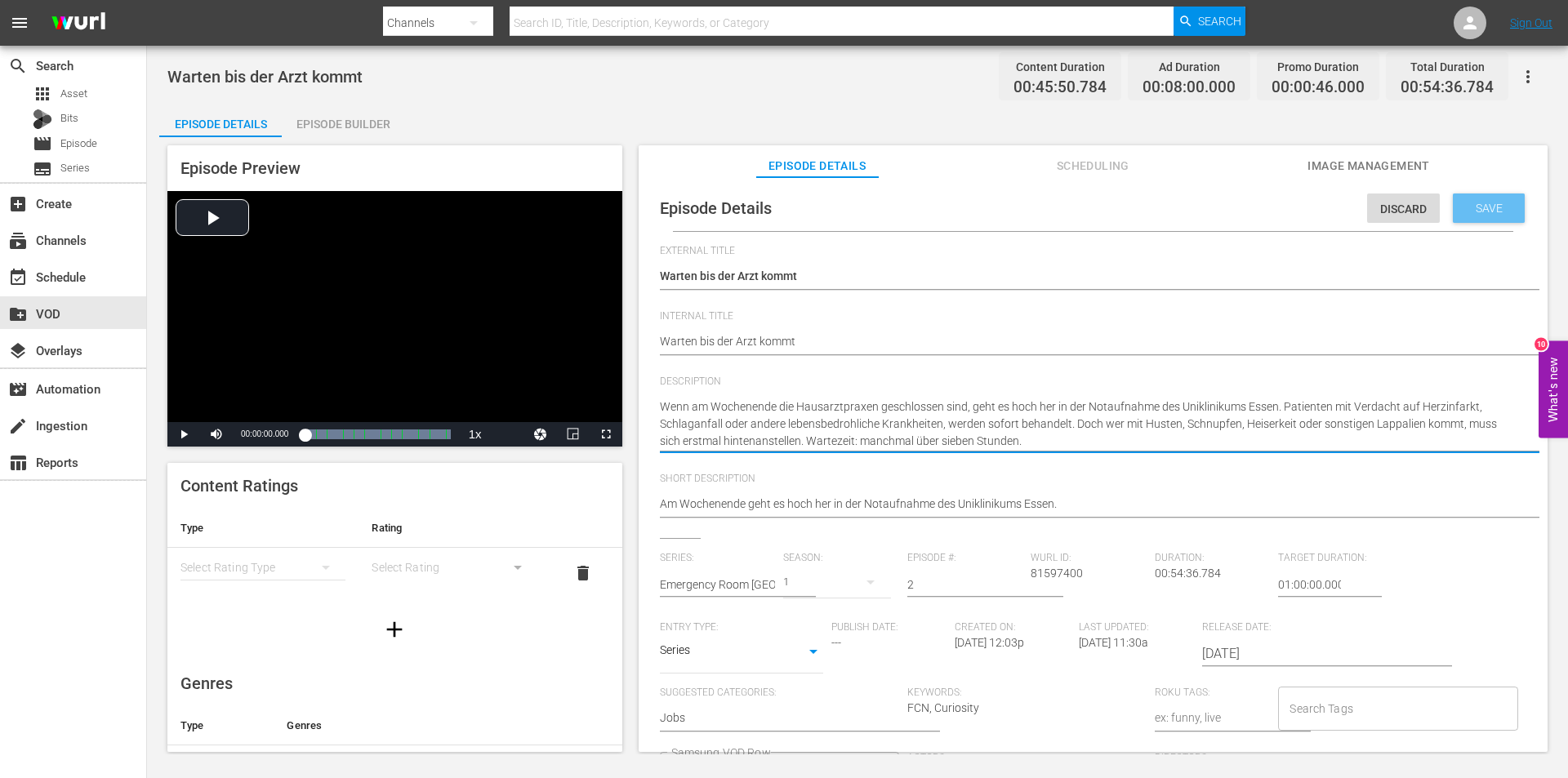
type textarea "Wenn am Wochenende die Hausarztpraxen geschlossen sind, geht es hoch her in der…"
click at [1482, 202] on span "Save" at bounding box center [1489, 207] width 53 height 13
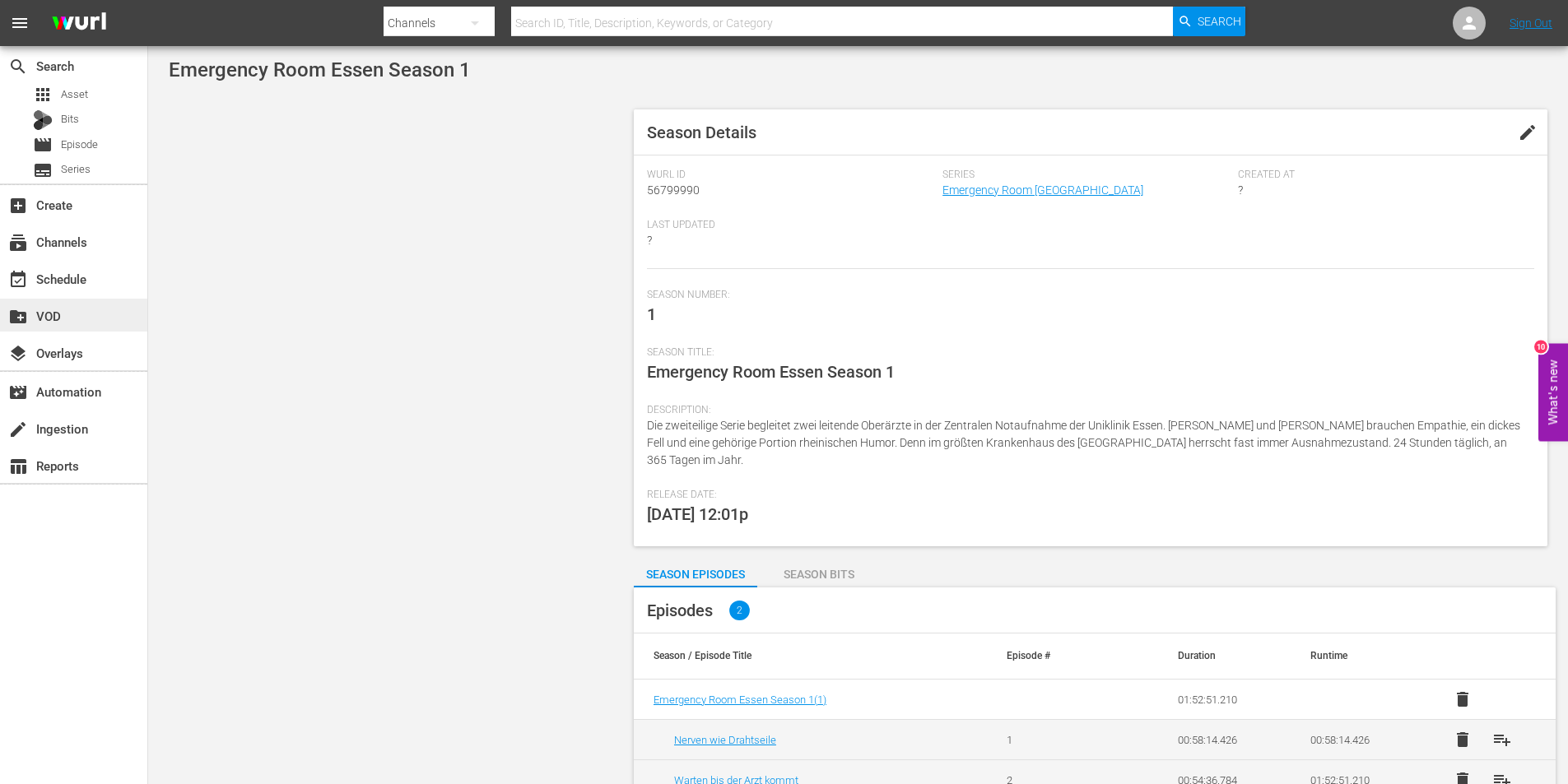
click at [53, 315] on div "create_new_folder VOD" at bounding box center [46, 313] width 93 height 15
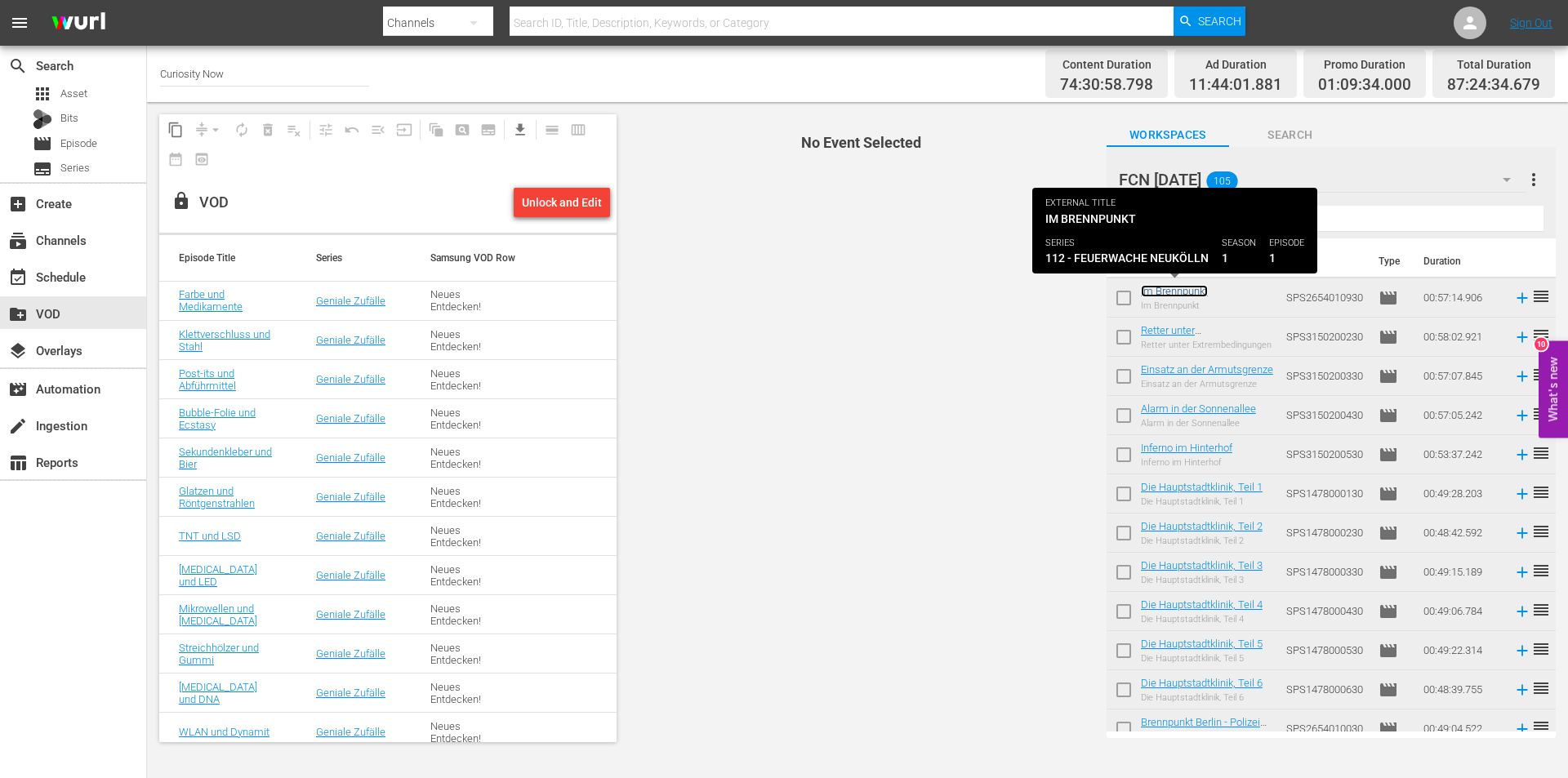
click at [1189, 288] on link "Im Brennpunkt" at bounding box center [1174, 291] width 67 height 12
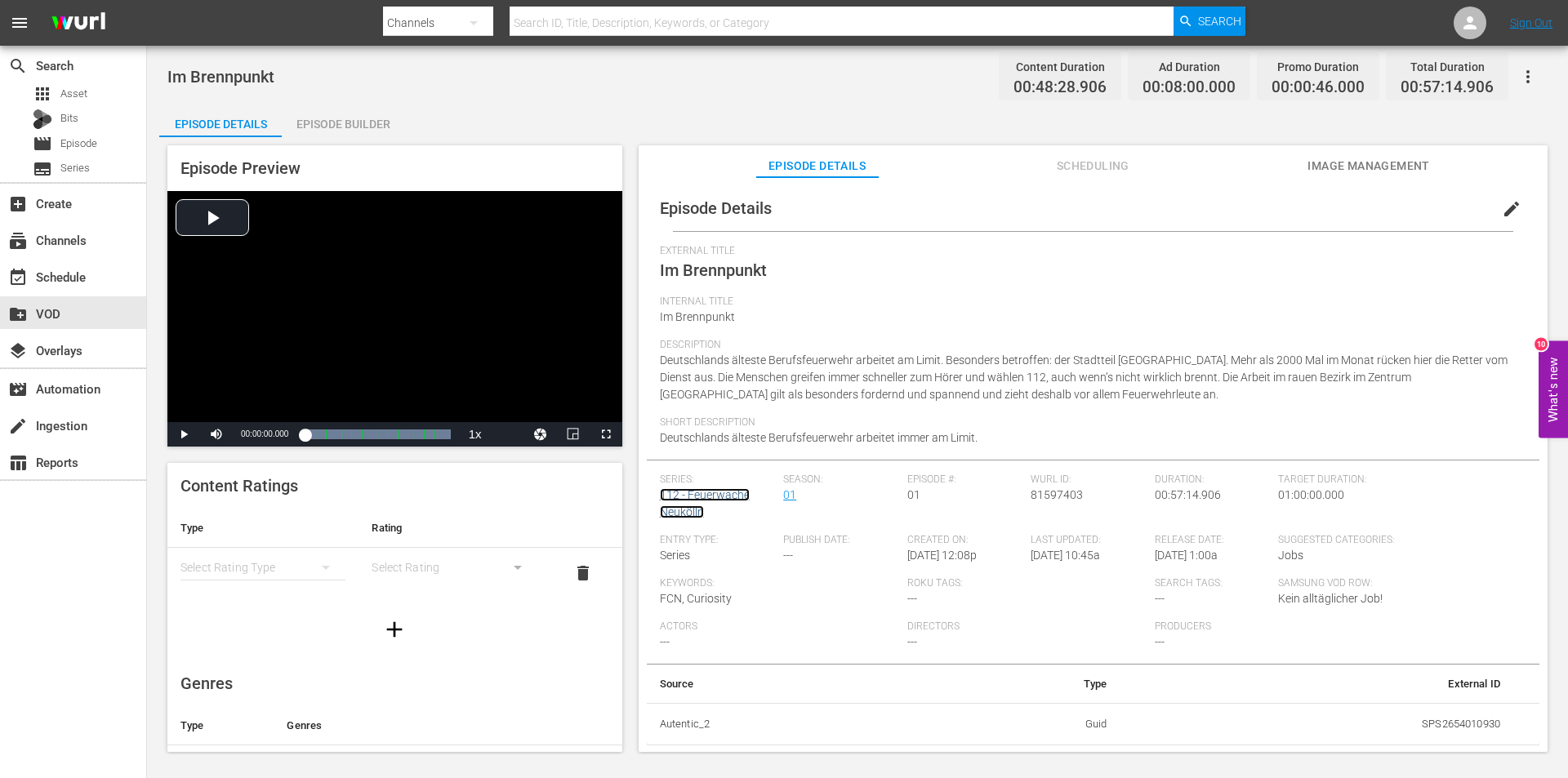
click at [704, 496] on link "112 - Feuerwache Neukölln" at bounding box center [705, 503] width 90 height 31
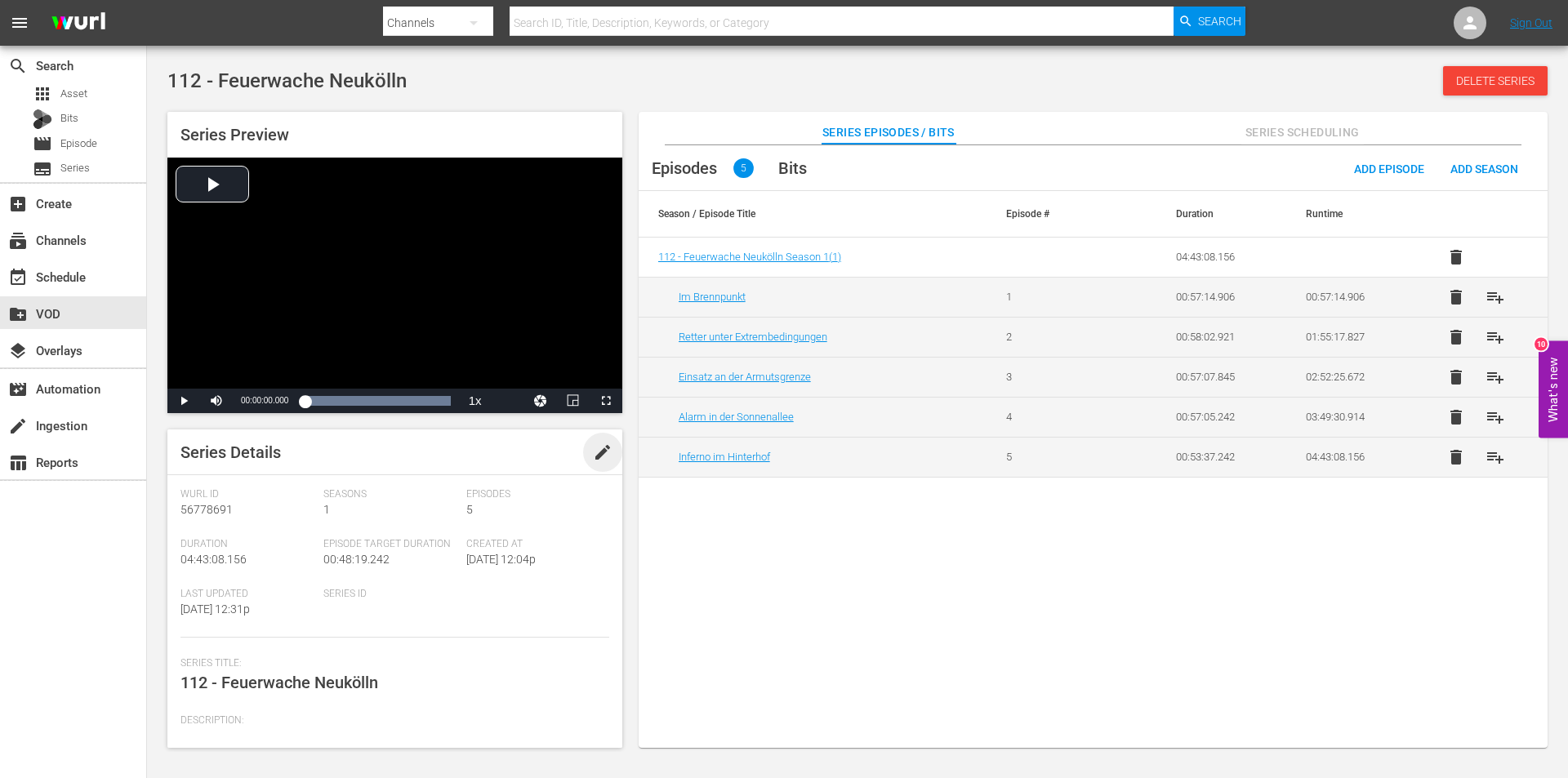
click at [607, 446] on span "edit" at bounding box center [602, 451] width 20 height 20
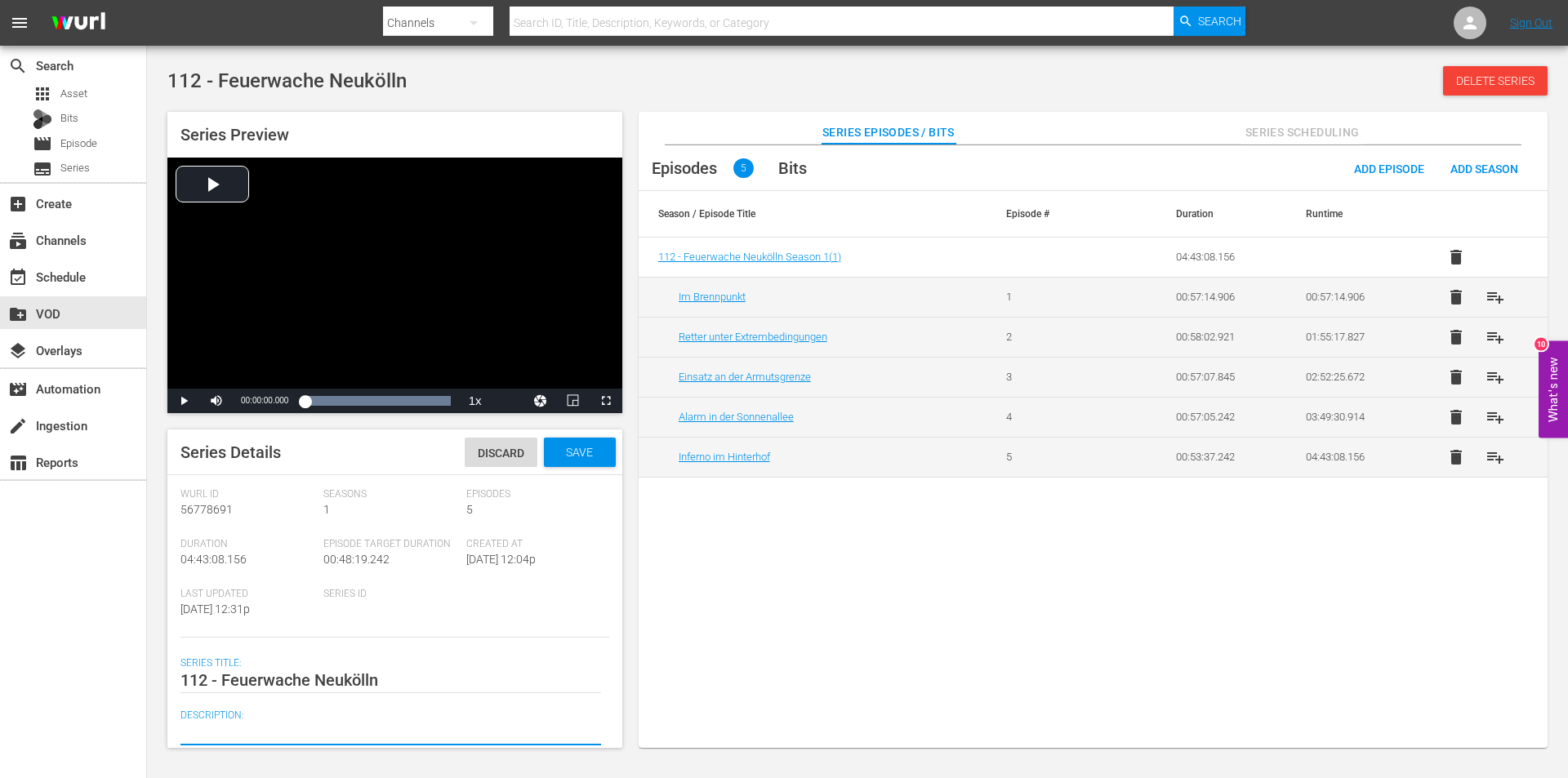
click at [257, 728] on textarea at bounding box center [391, 732] width 420 height 20
paste textarea "Die Arbeit im Problembezirk [GEOGRAPHIC_DATA] gilt als besondere Herausforderun…"
type textarea "Die Arbeit im Problembezirk [GEOGRAPHIC_DATA] gilt als besondere Herausforderun…"
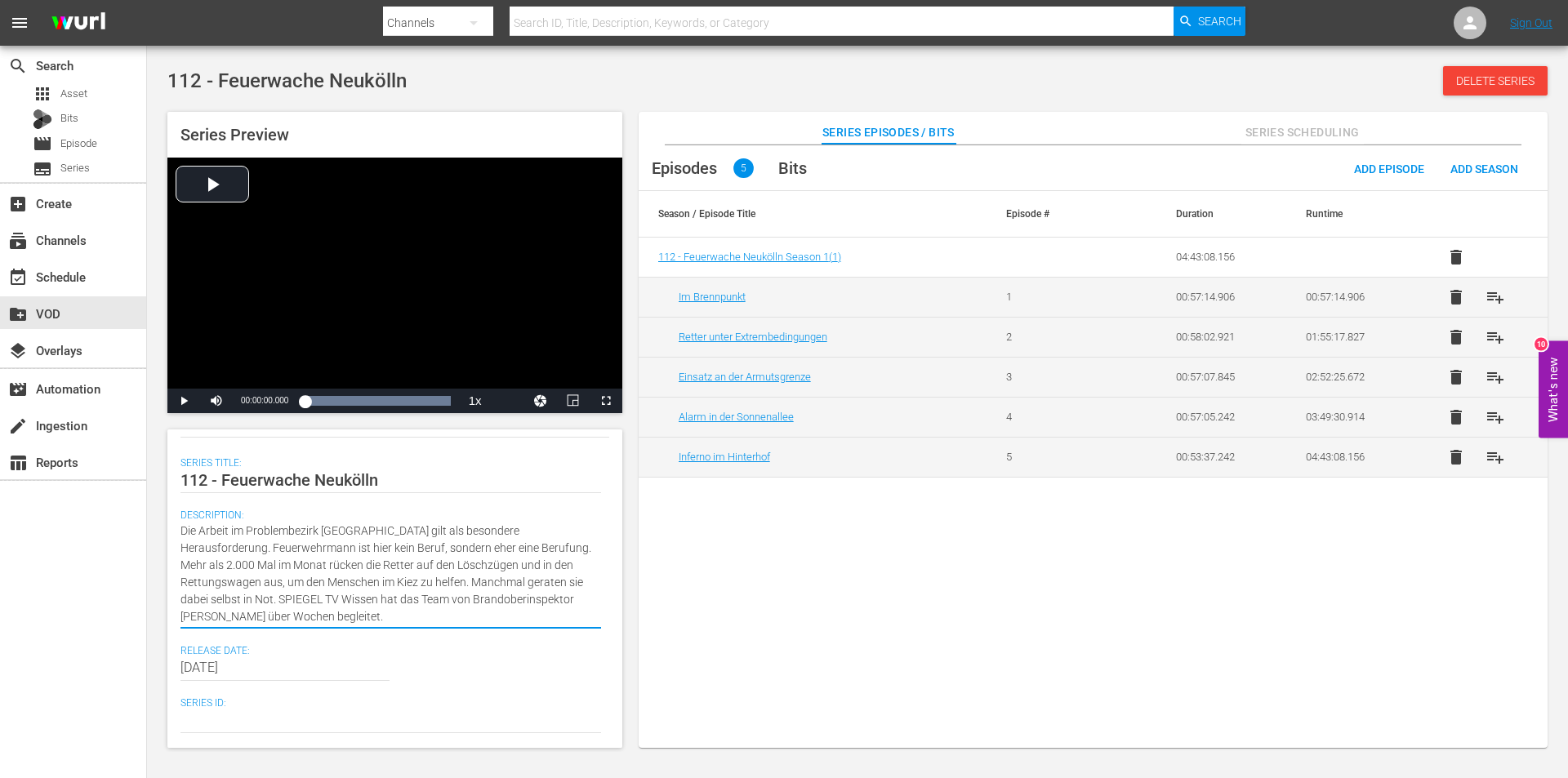
scroll to position [239, 0]
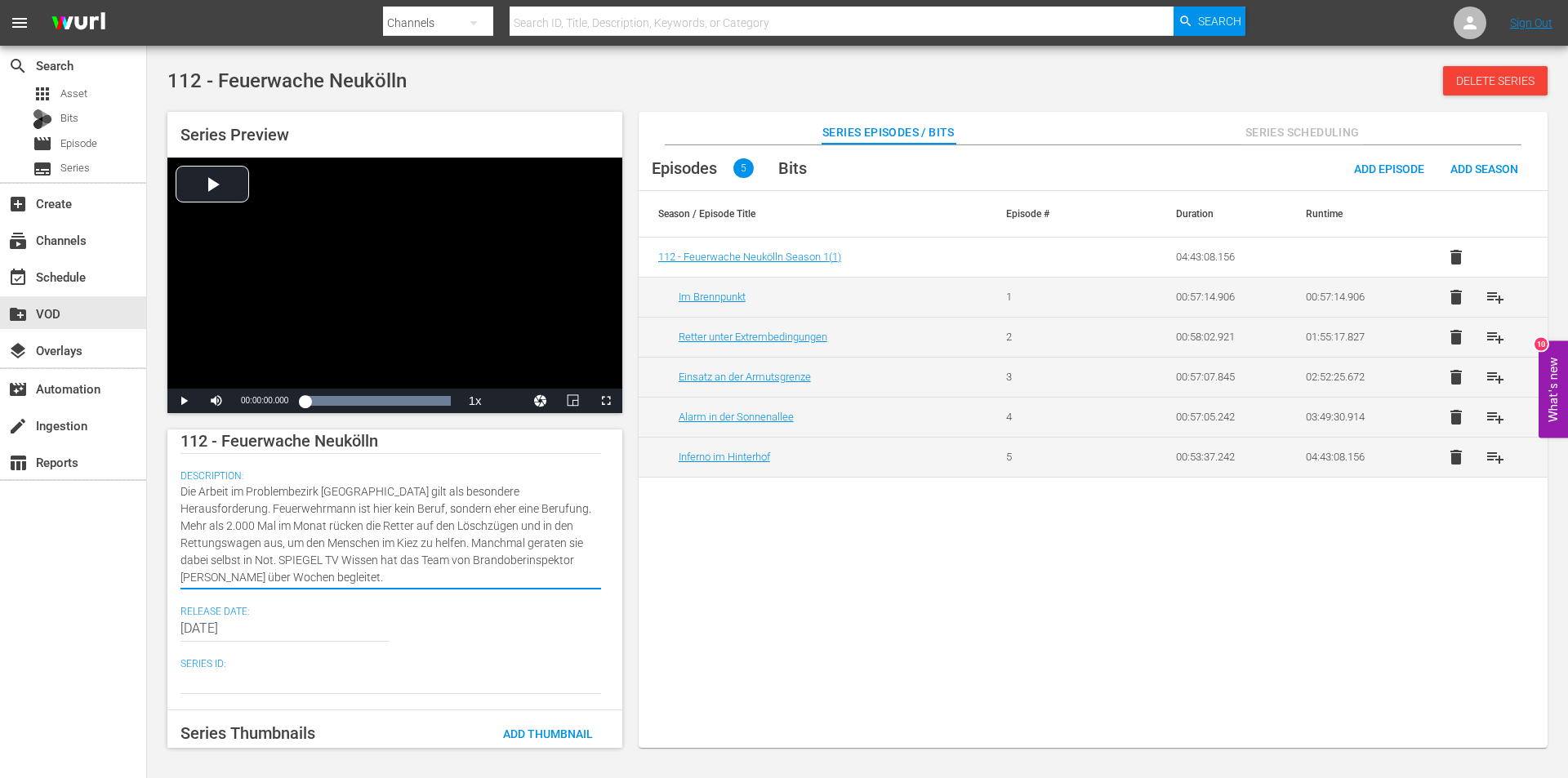
drag, startPoint x: 304, startPoint y: 559, endPoint x: 119, endPoint y: 559, distance: 185.0
click at [147, 0] on div "search Search apps Asset Bits movie Episode subtitles Series add_box Create sub…" at bounding box center [858, 0] width 1421 height 0
type textarea "Die Arbeit im Problembezirk [GEOGRAPHIC_DATA] gilt als besondere Herausforderun…"
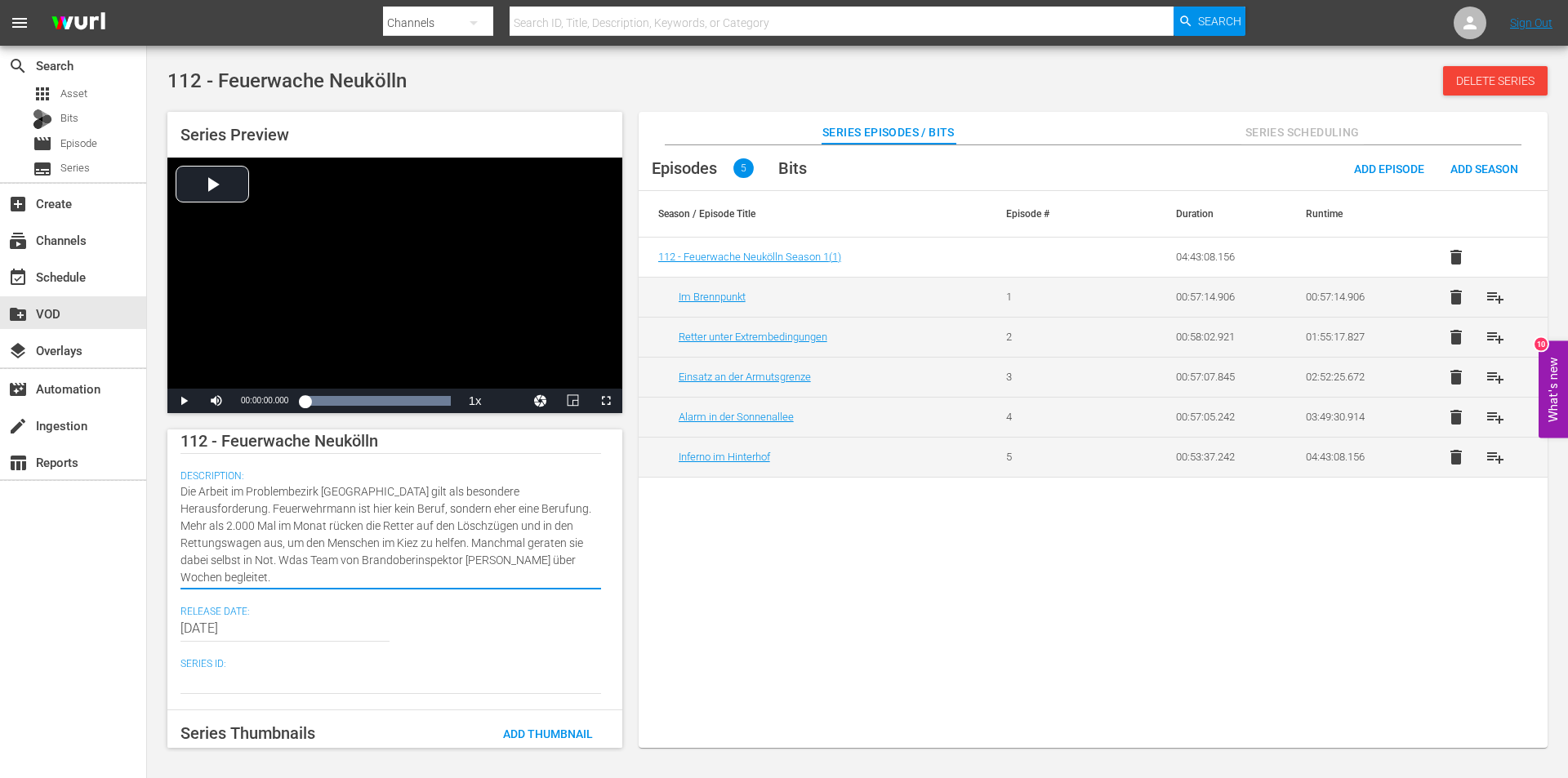
type textarea "Die Arbeit im Problembezirk [GEOGRAPHIC_DATA] gilt als besondere Herausforderun…"
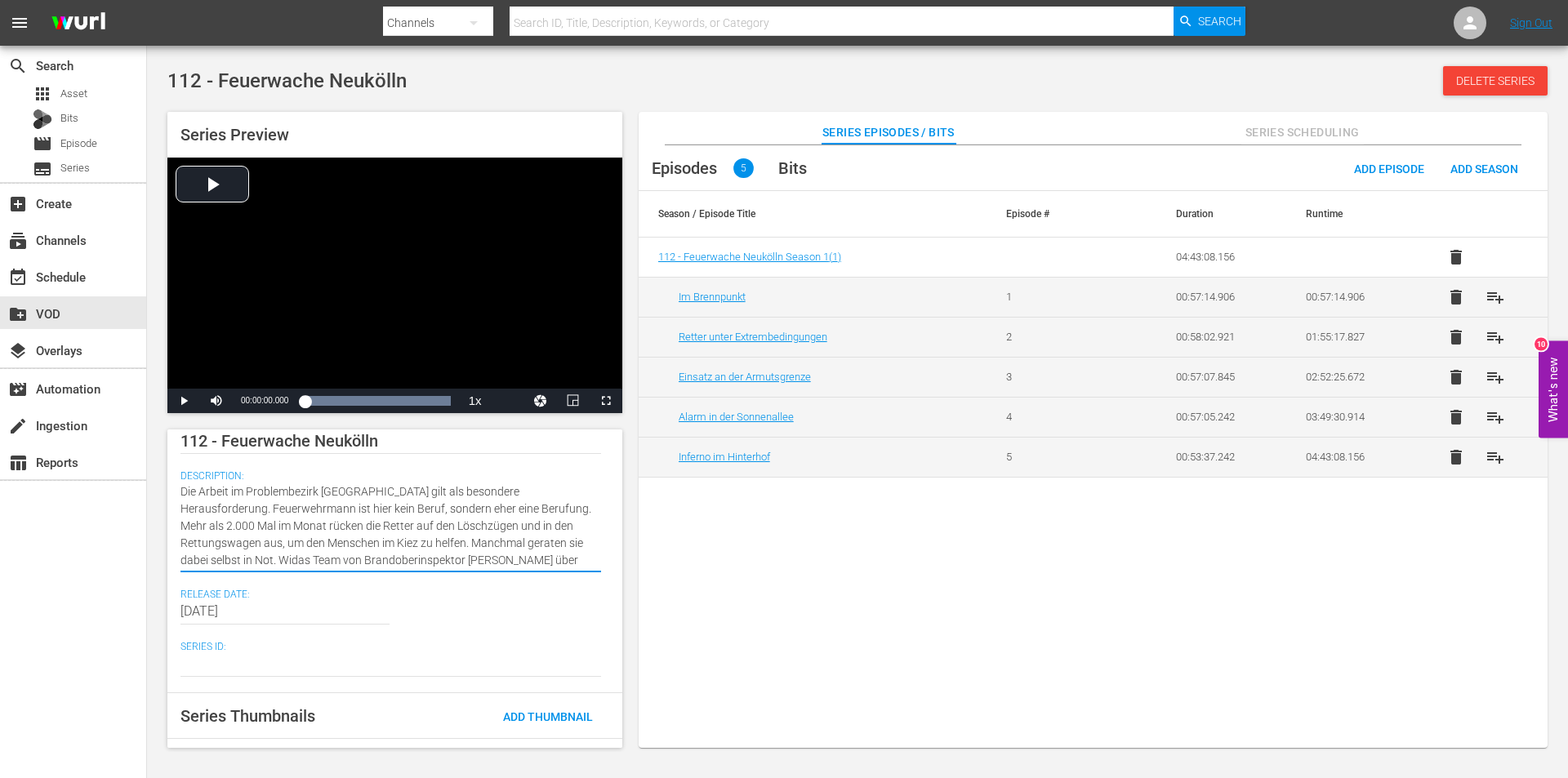
type textarea "Die Arbeit im Problembezirk [GEOGRAPHIC_DATA] gilt als besondere Herausforderun…"
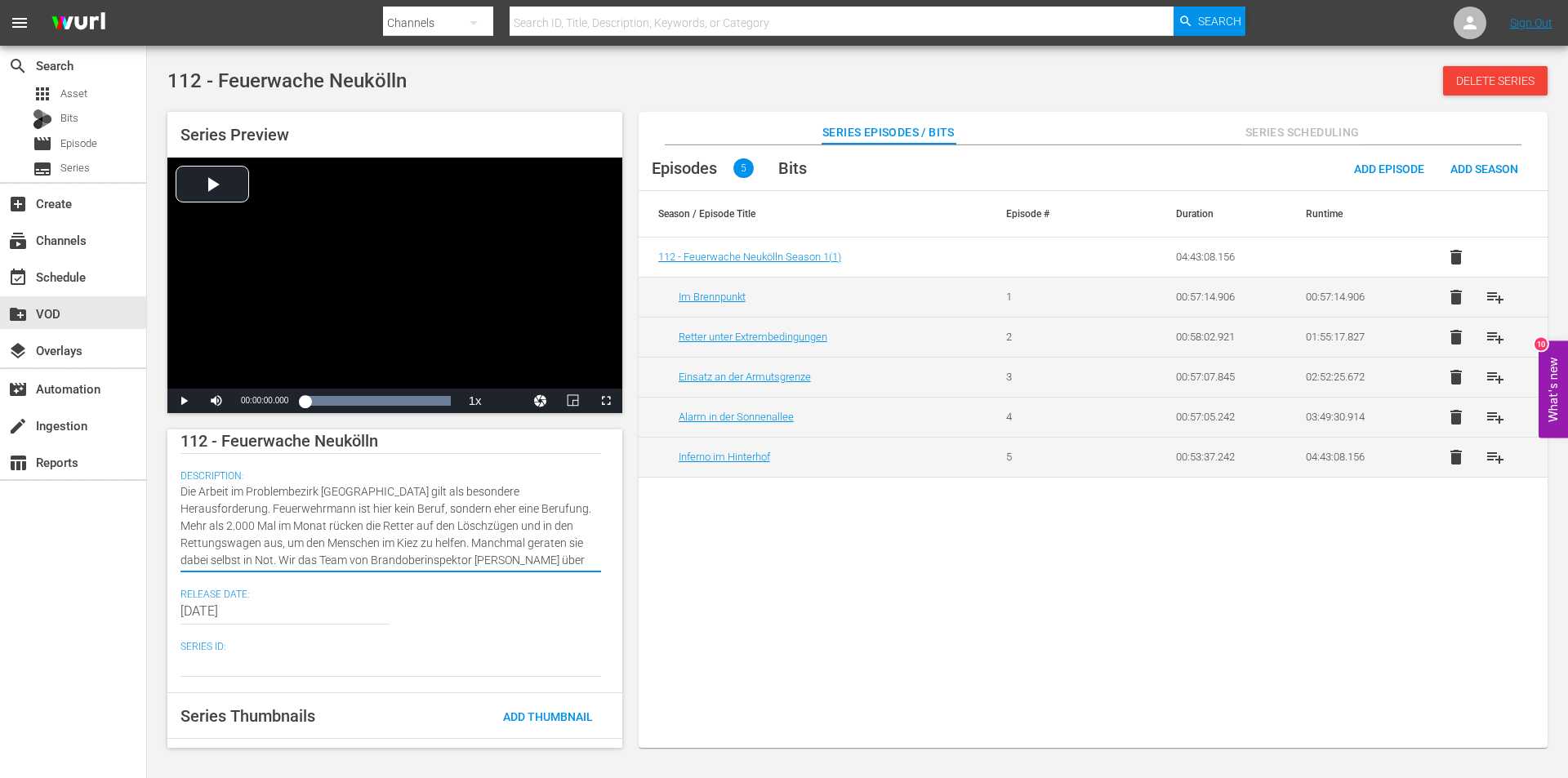
type textarea "Die Arbeit im Problembezirk [GEOGRAPHIC_DATA] gilt als besondere Herausforderun…"
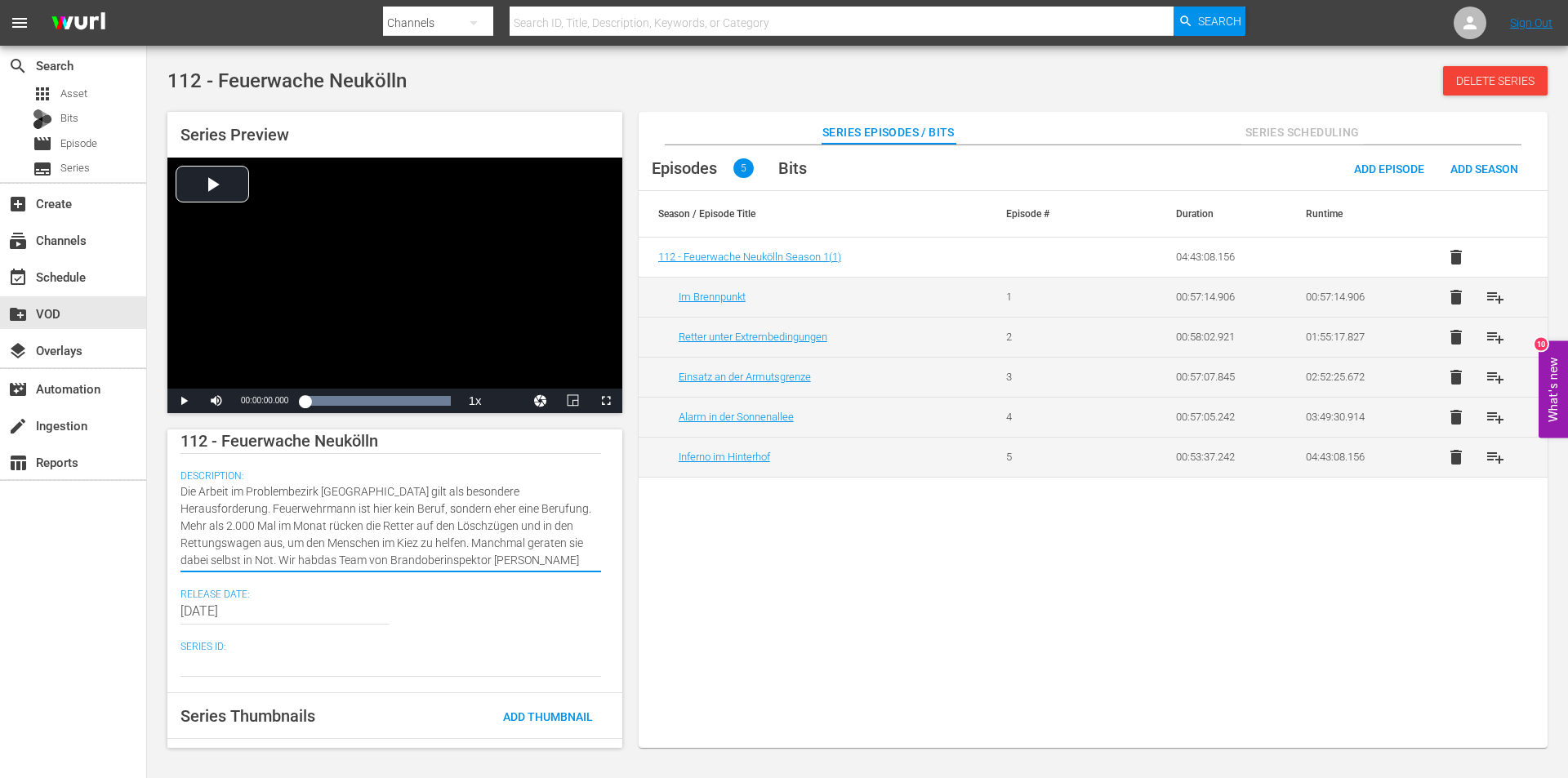
type textarea "Die Arbeit im Problembezirk [GEOGRAPHIC_DATA] gilt als besondere Herausforderun…"
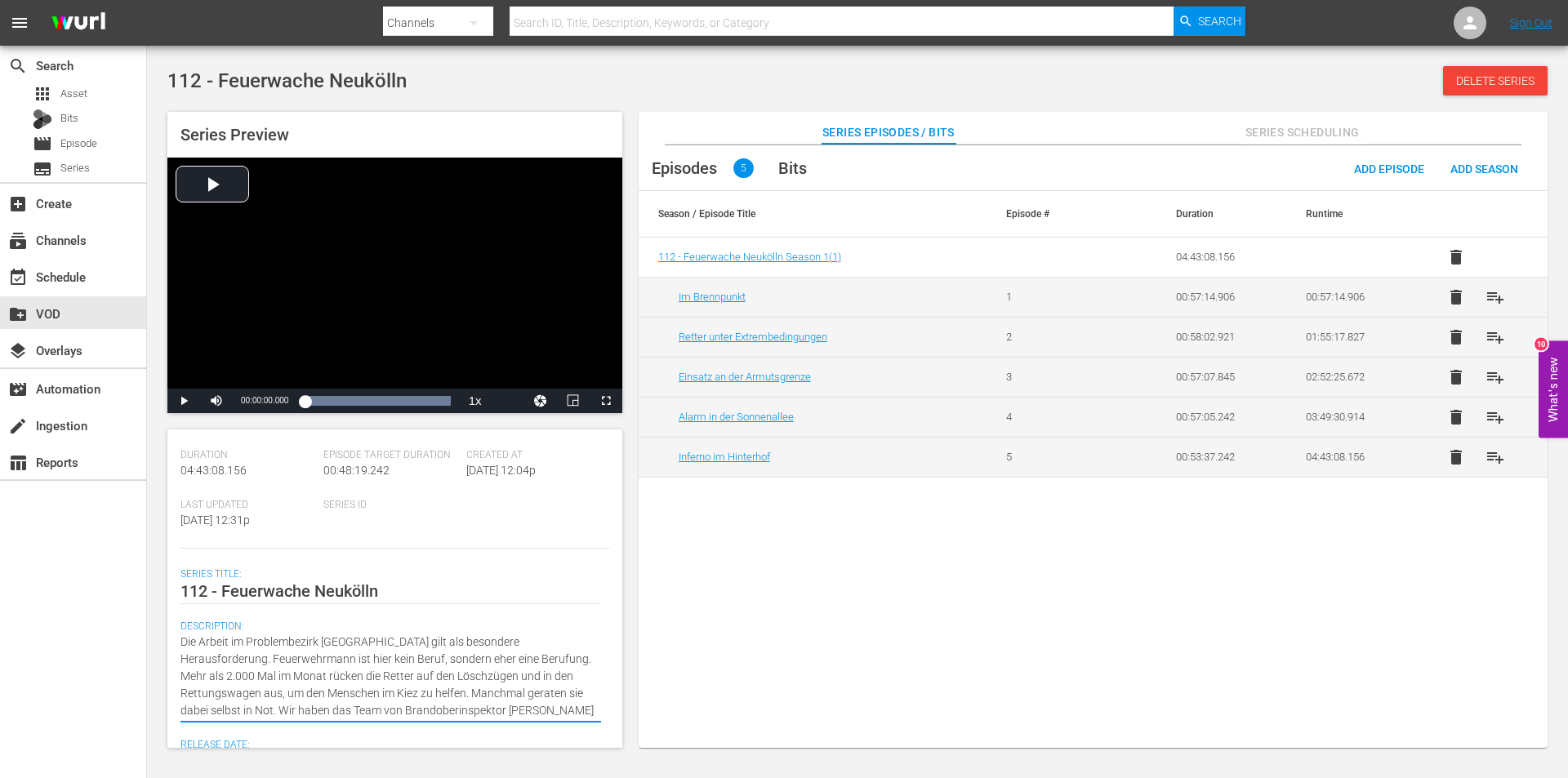
scroll to position [0, 0]
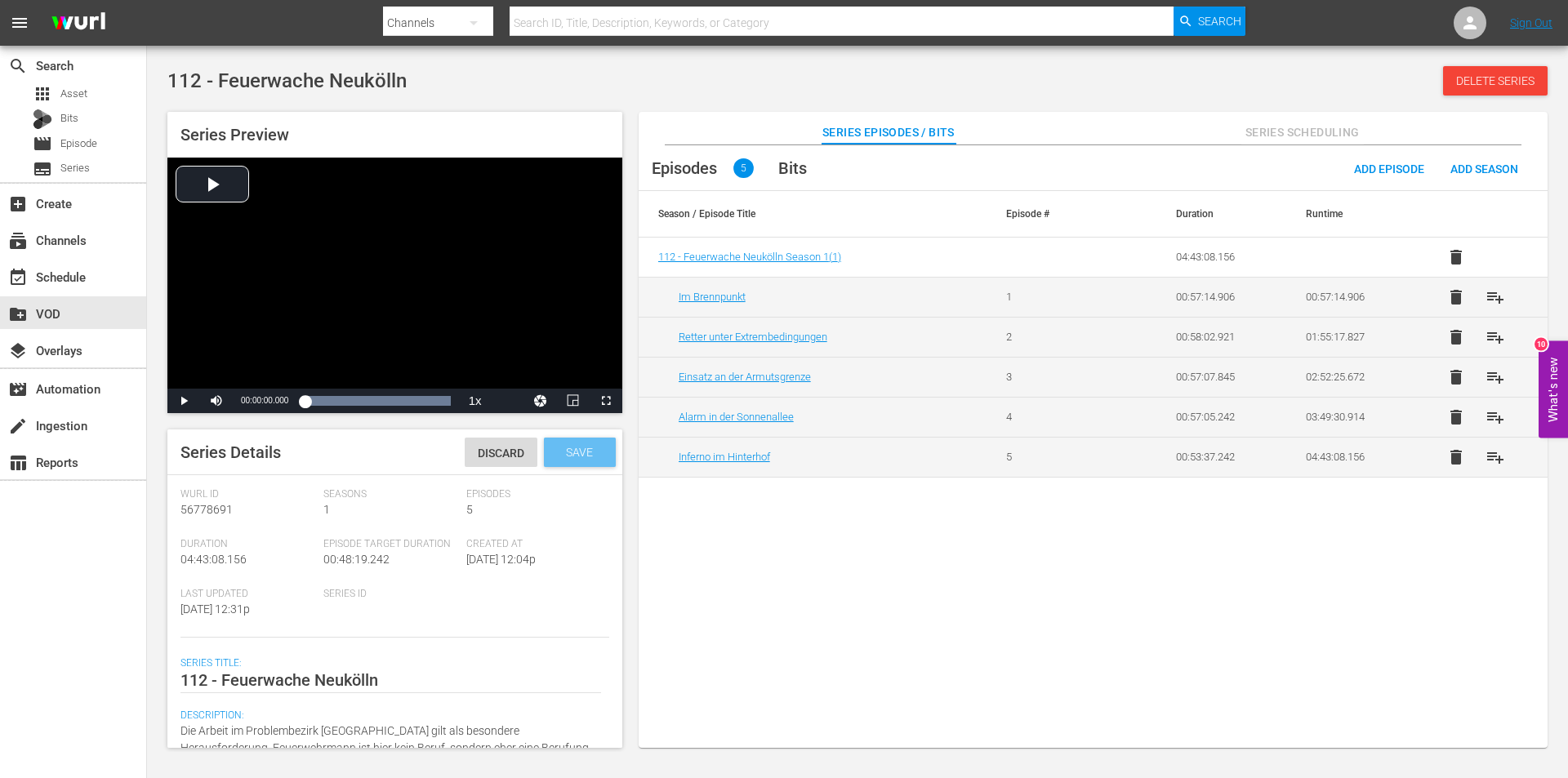
type textarea "Die Arbeit im Problembezirk [GEOGRAPHIC_DATA] gilt als besondere Herausforderun…"
click at [576, 458] on span "Save" at bounding box center [579, 451] width 53 height 13
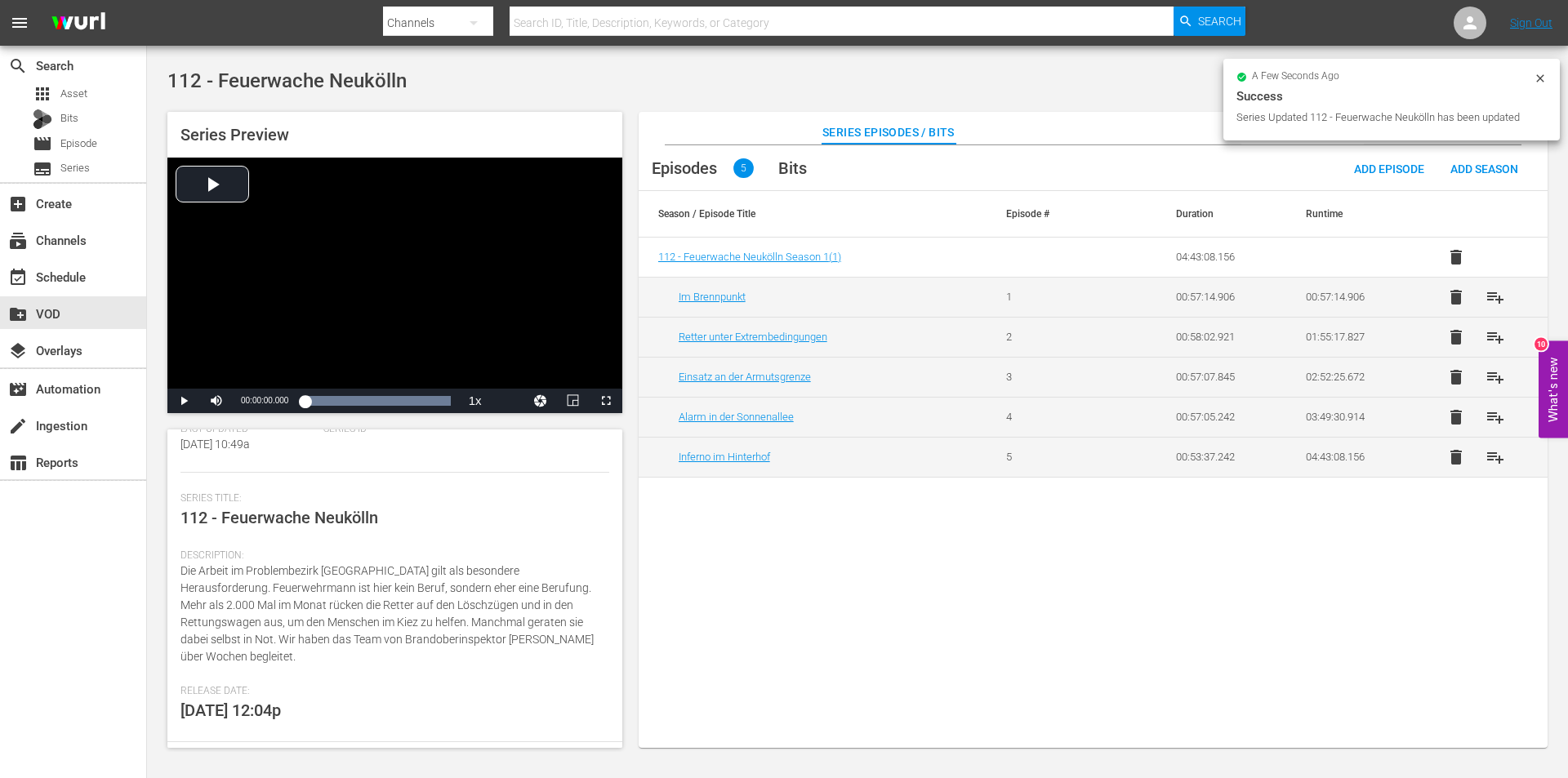
scroll to position [163, 0]
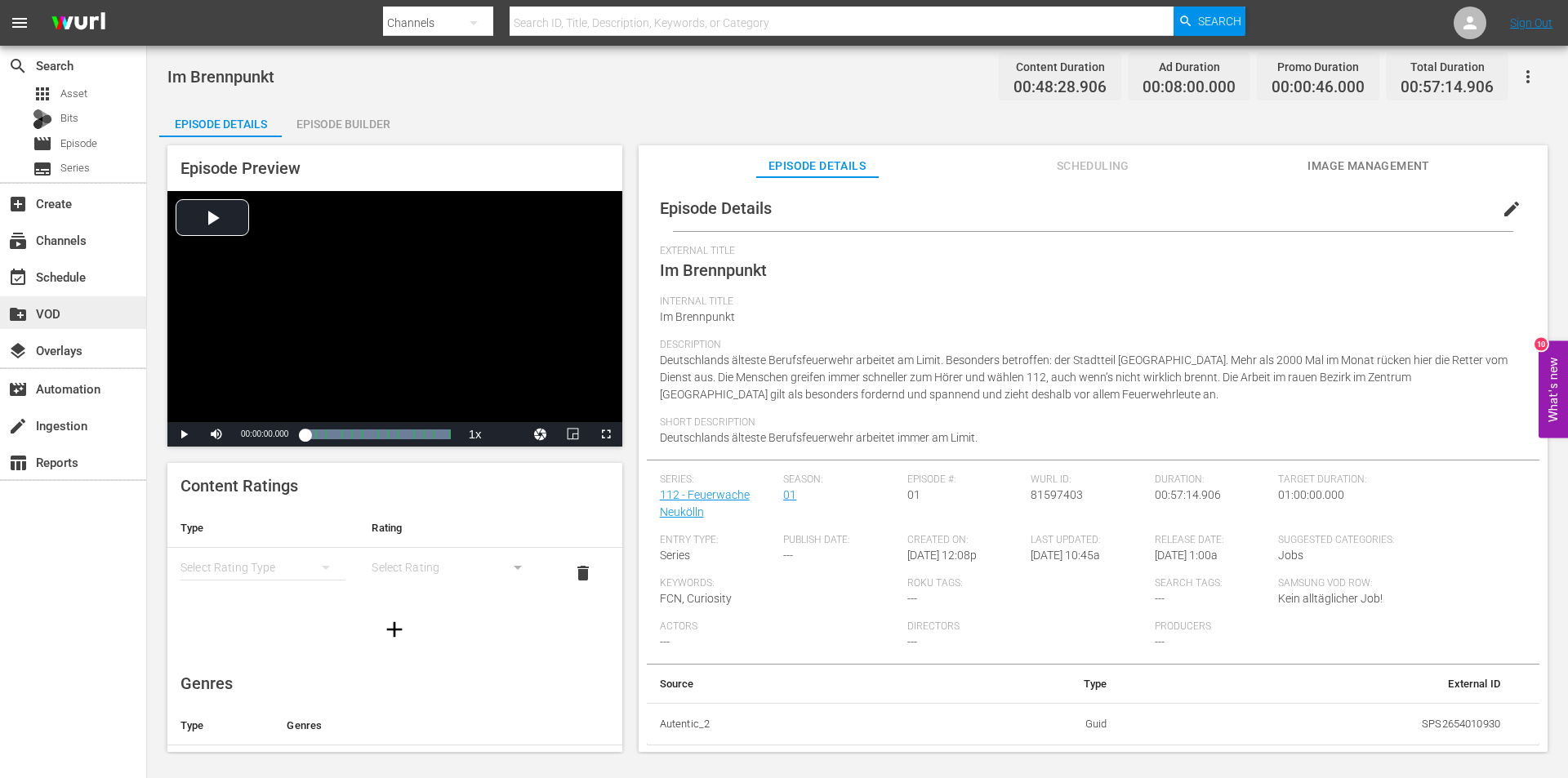
click at [52, 301] on div "create_new_folder VOD" at bounding box center [73, 312] width 146 height 32
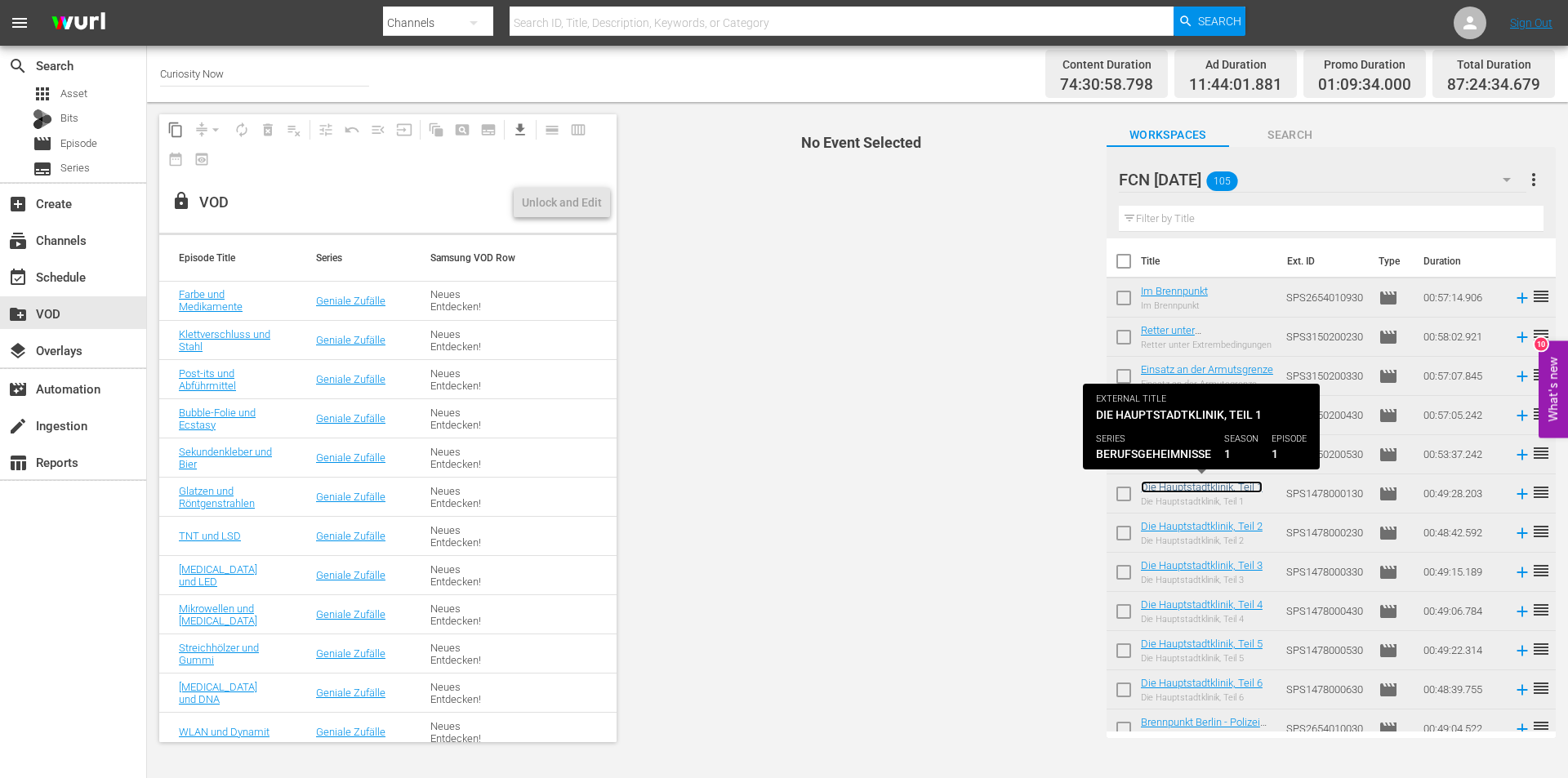
click at [1197, 489] on link "Die Hauptstadtklinik, Teil 1" at bounding box center [1201, 486] width 122 height 12
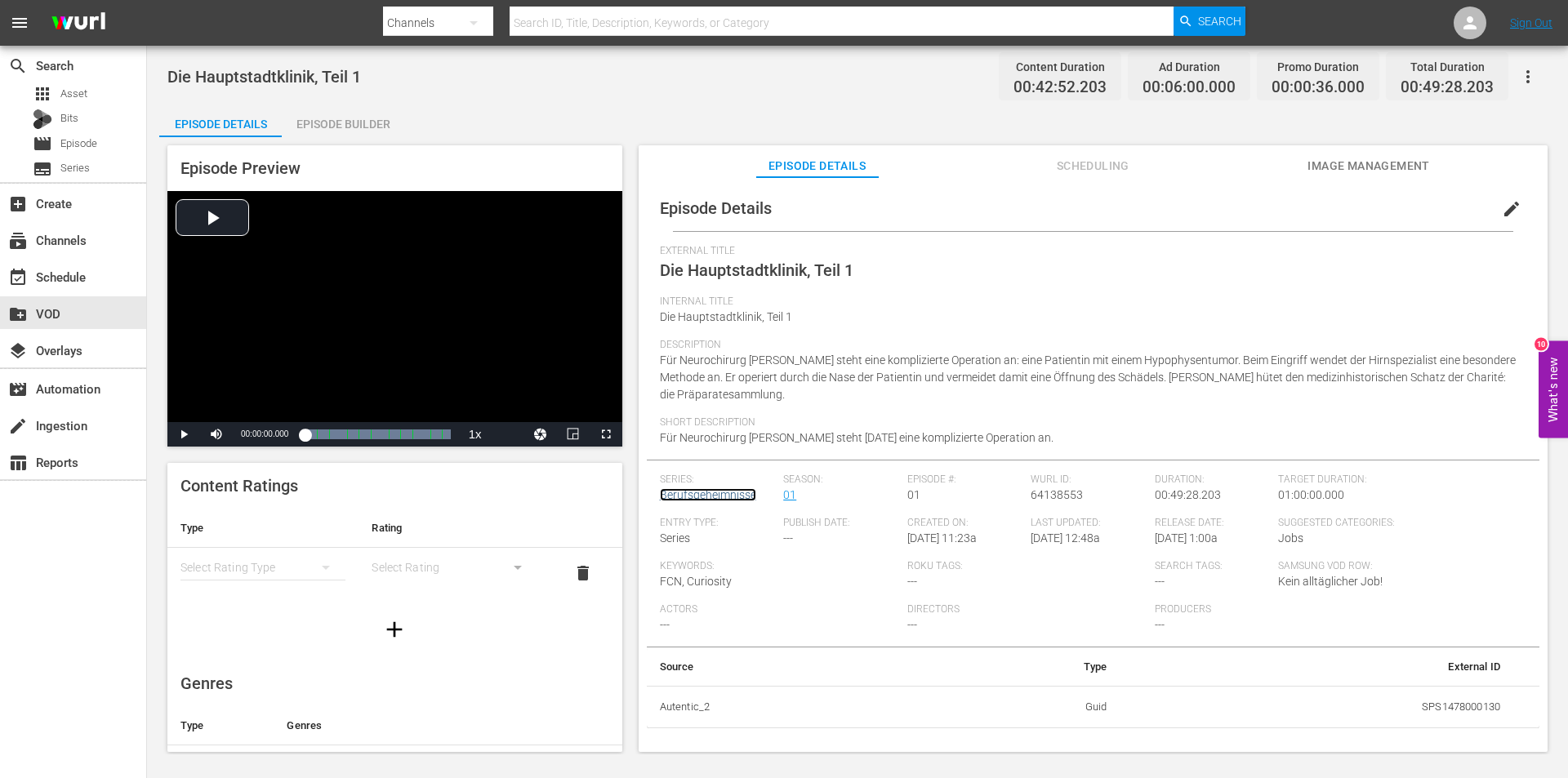
click at [699, 497] on link "Berufsgeheimnisse" at bounding box center [708, 494] width 96 height 13
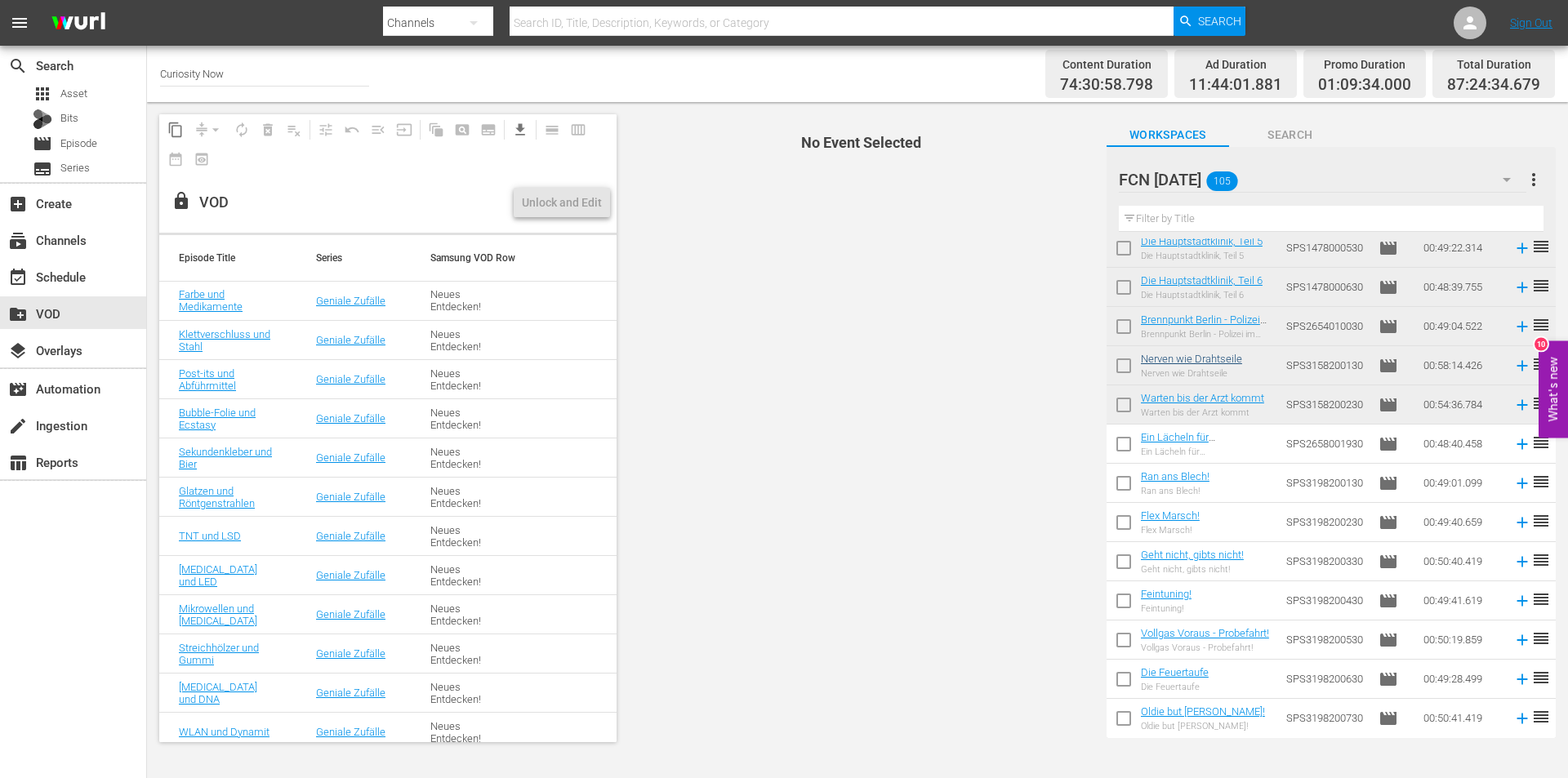
scroll to position [408, 0]
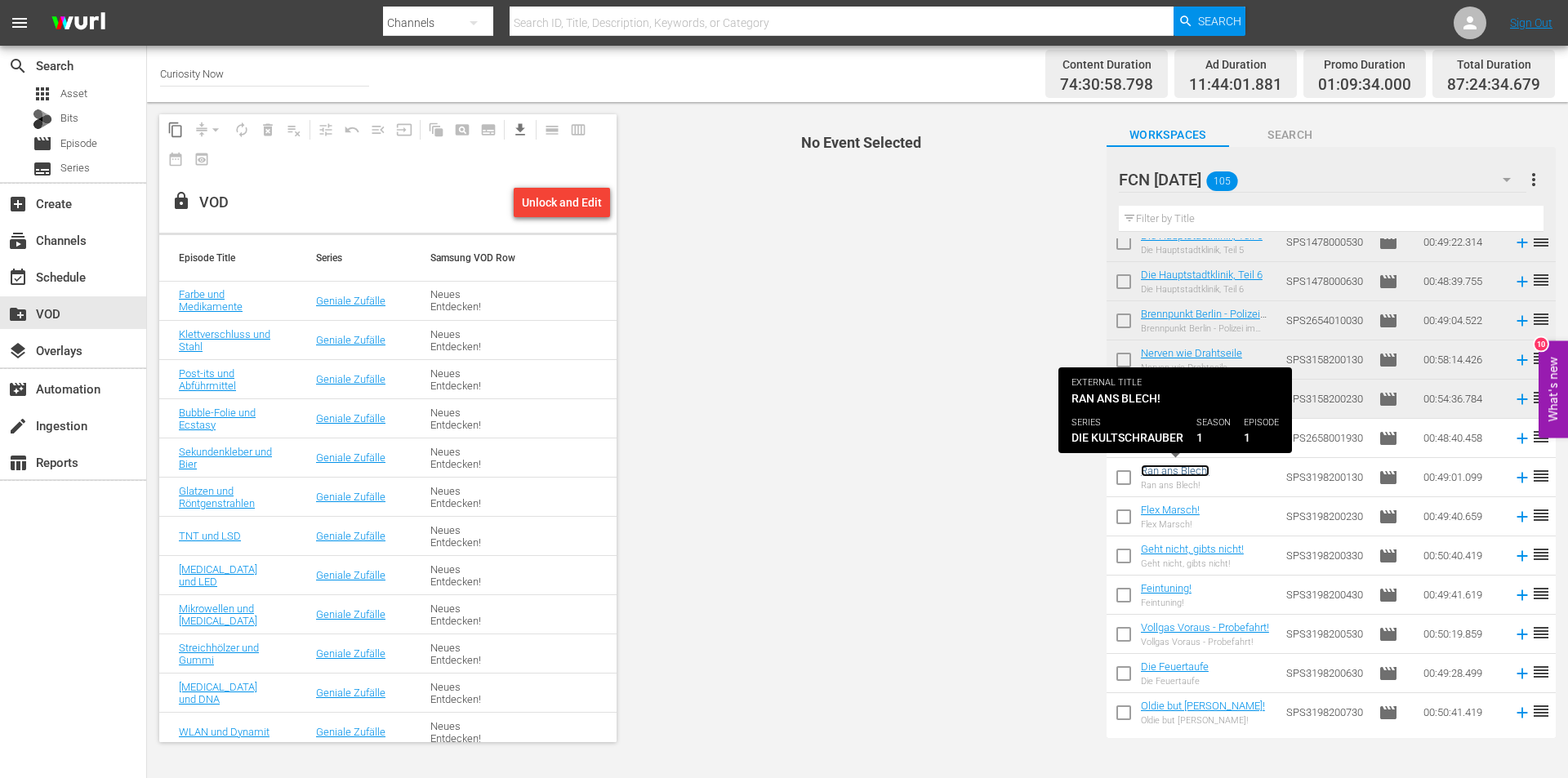
click at [1175, 472] on link "Ran ans Blech!" at bounding box center [1175, 470] width 69 height 12
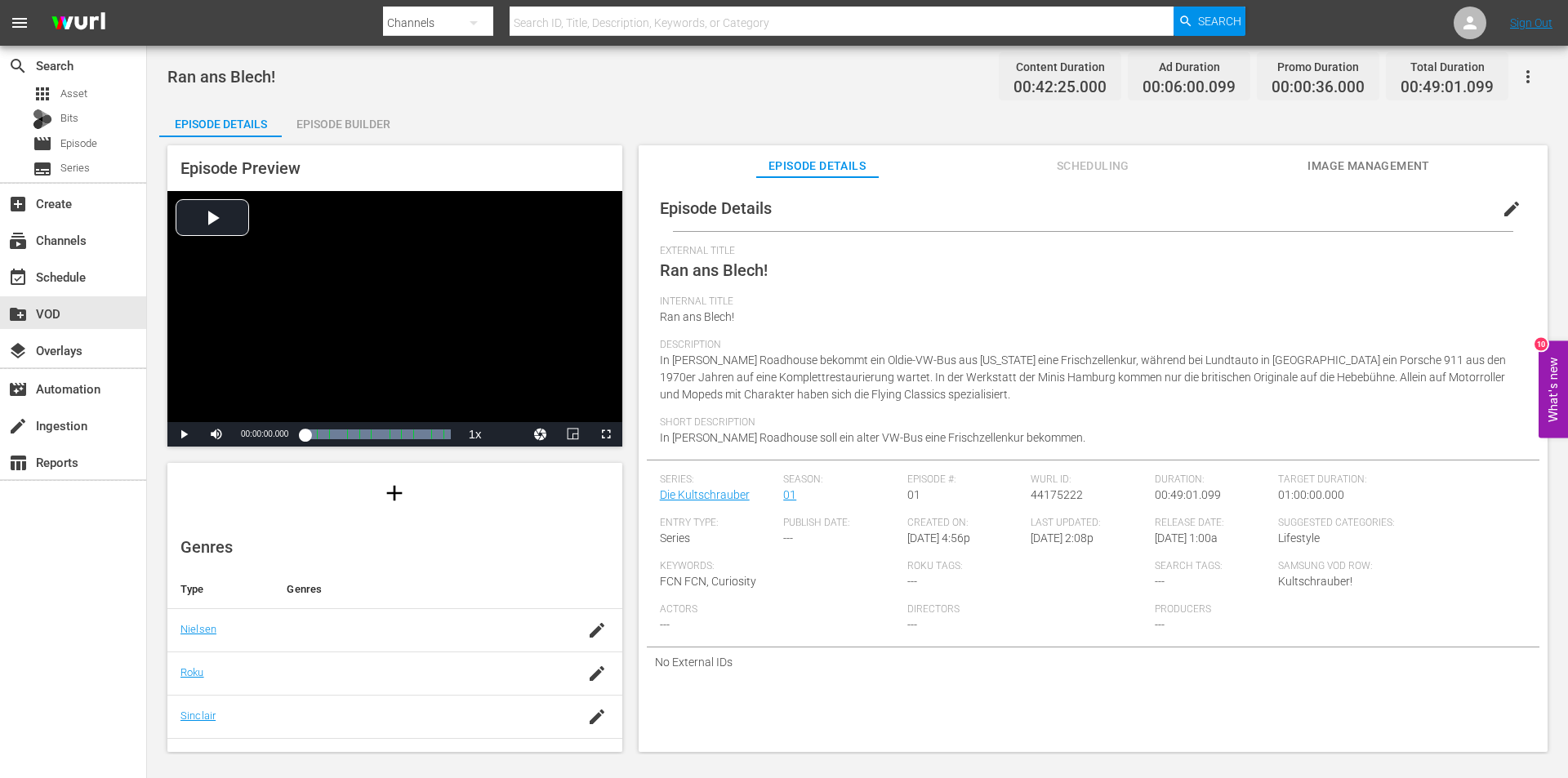
scroll to position [51, 0]
click at [687, 497] on link "Die Kultschrauber" at bounding box center [705, 494] width 90 height 13
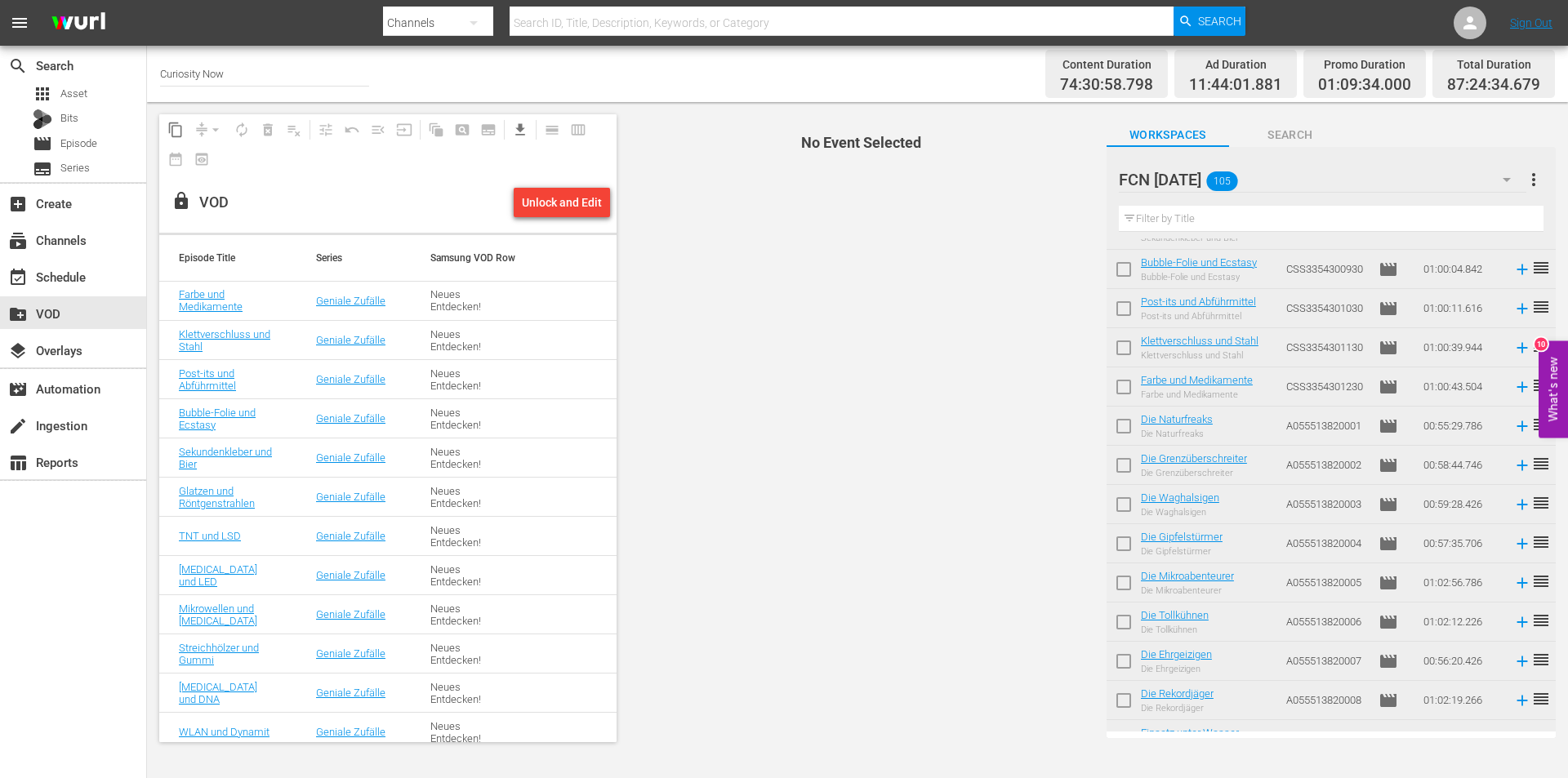
scroll to position [2263, 0]
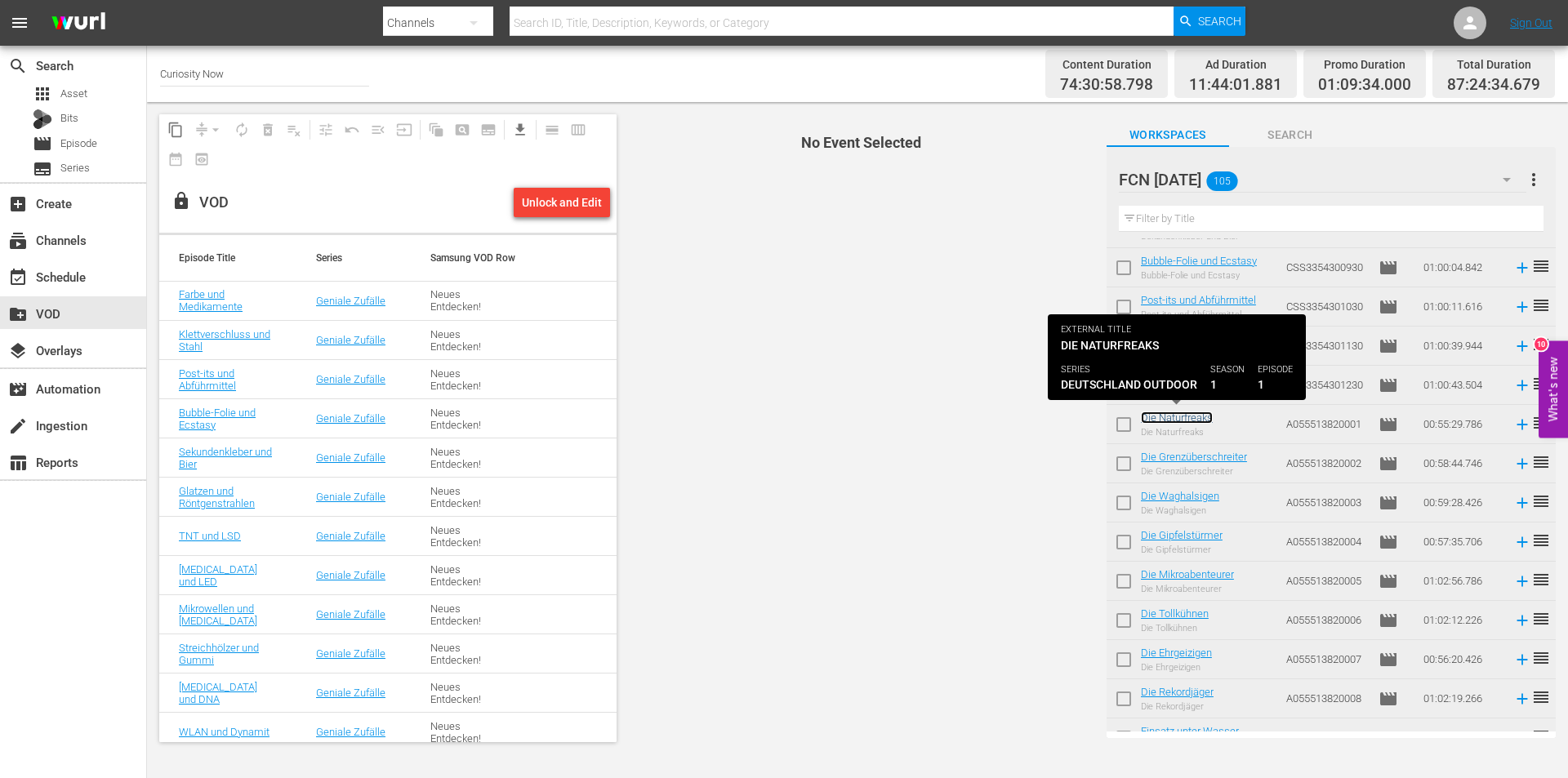
click at [1194, 422] on link "Die Naturfreaks" at bounding box center [1177, 417] width 71 height 12
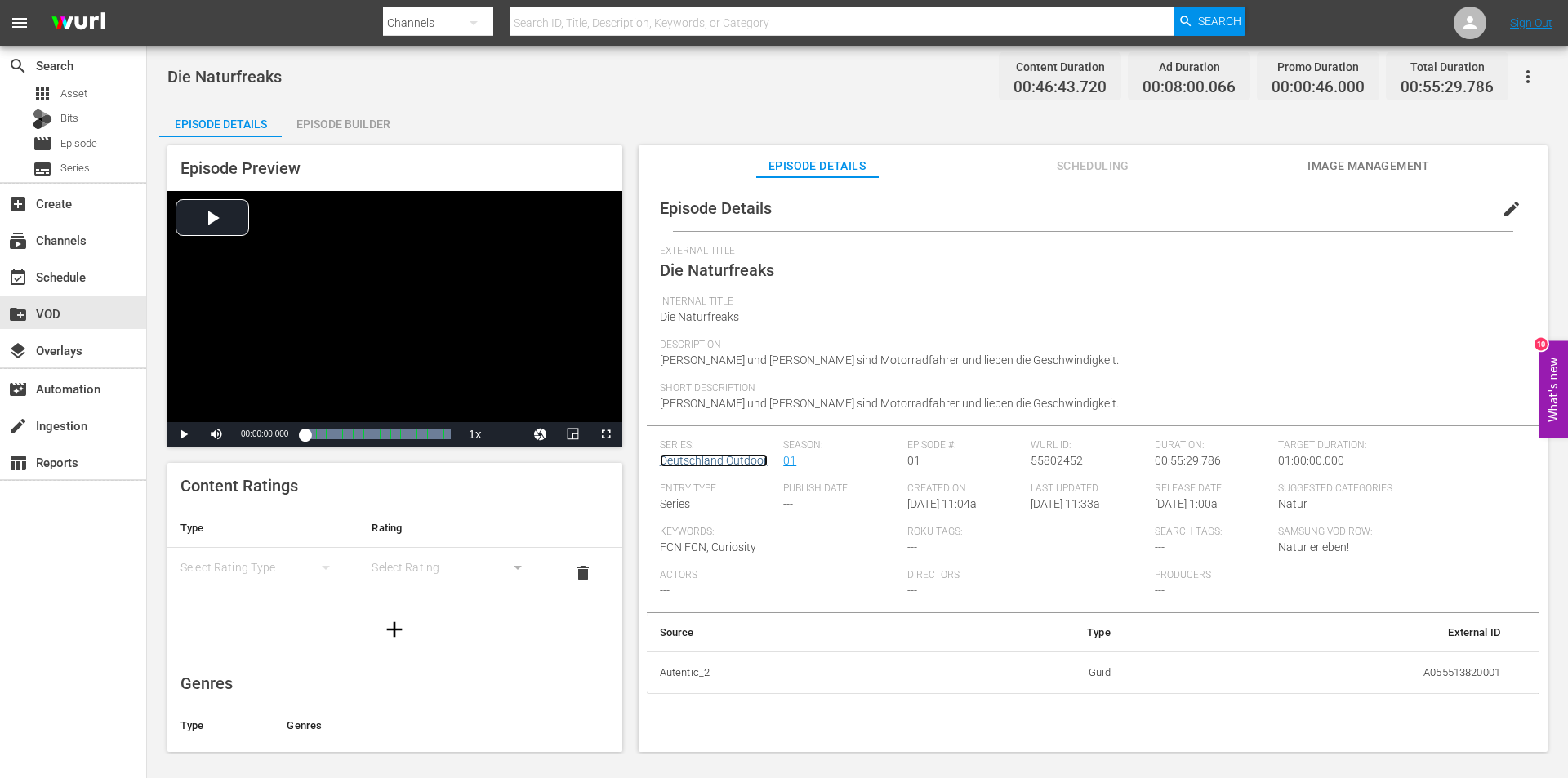
click at [703, 458] on link "Deutschland Outdoor" at bounding box center [714, 460] width 108 height 13
click at [1502, 208] on span "edit" at bounding box center [1511, 208] width 20 height 20
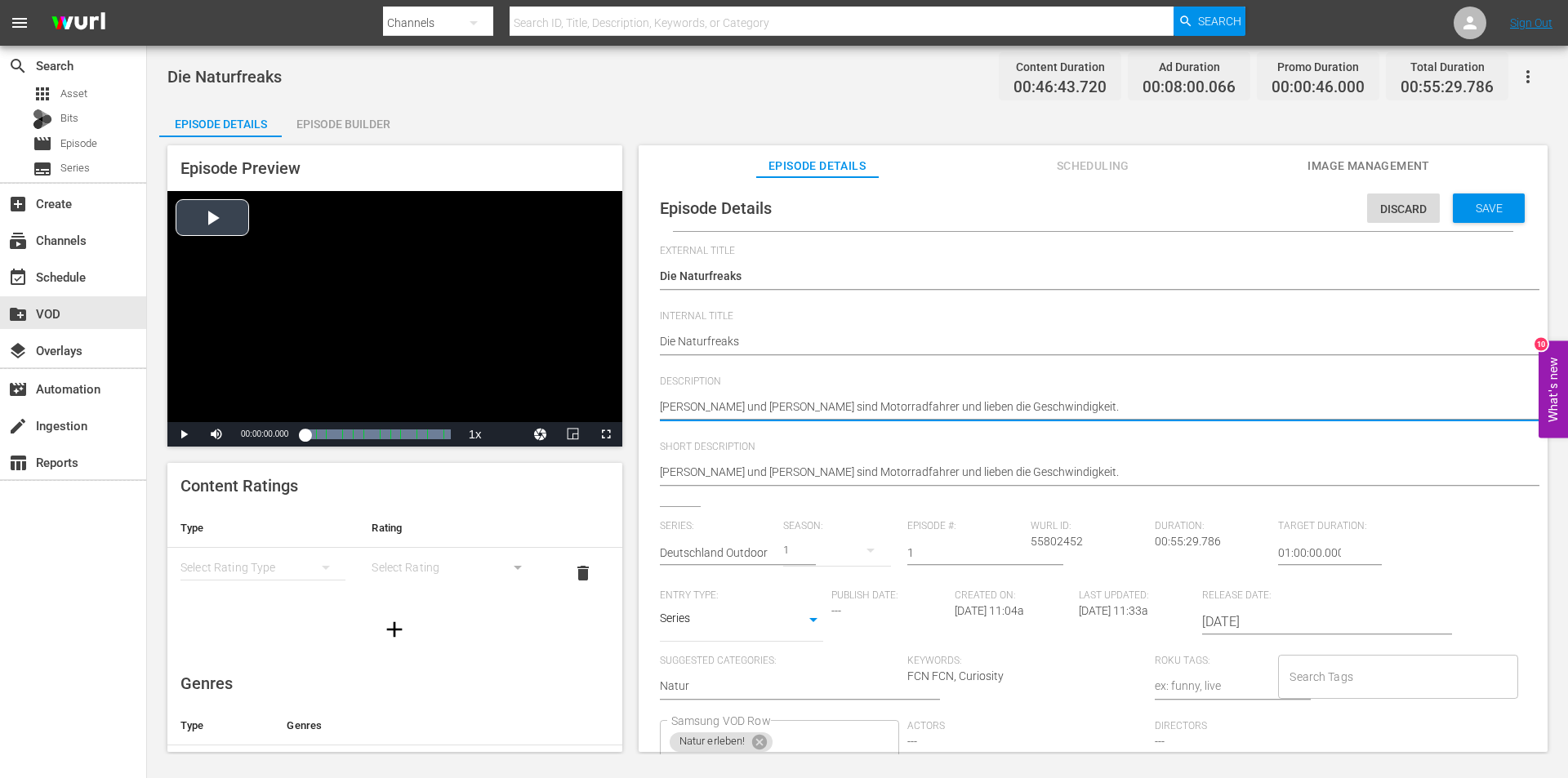
drag, startPoint x: 1036, startPoint y: 407, endPoint x: 542, endPoint y: 407, distance: 494.0
click at [542, 407] on div "Episode Preview Video Player is loading. Play Video Play Mute Current Time 00:0…" at bounding box center [857, 451] width 1396 height 628
paste textarea "leidenschaftliche Motorradfahrer und lieben die Geschwindigkeit. [DATE] wollen …"
type textarea "[PERSON_NAME] und [PERSON_NAME] sind leidenschaftliche Motorradfahrer und liebe…"
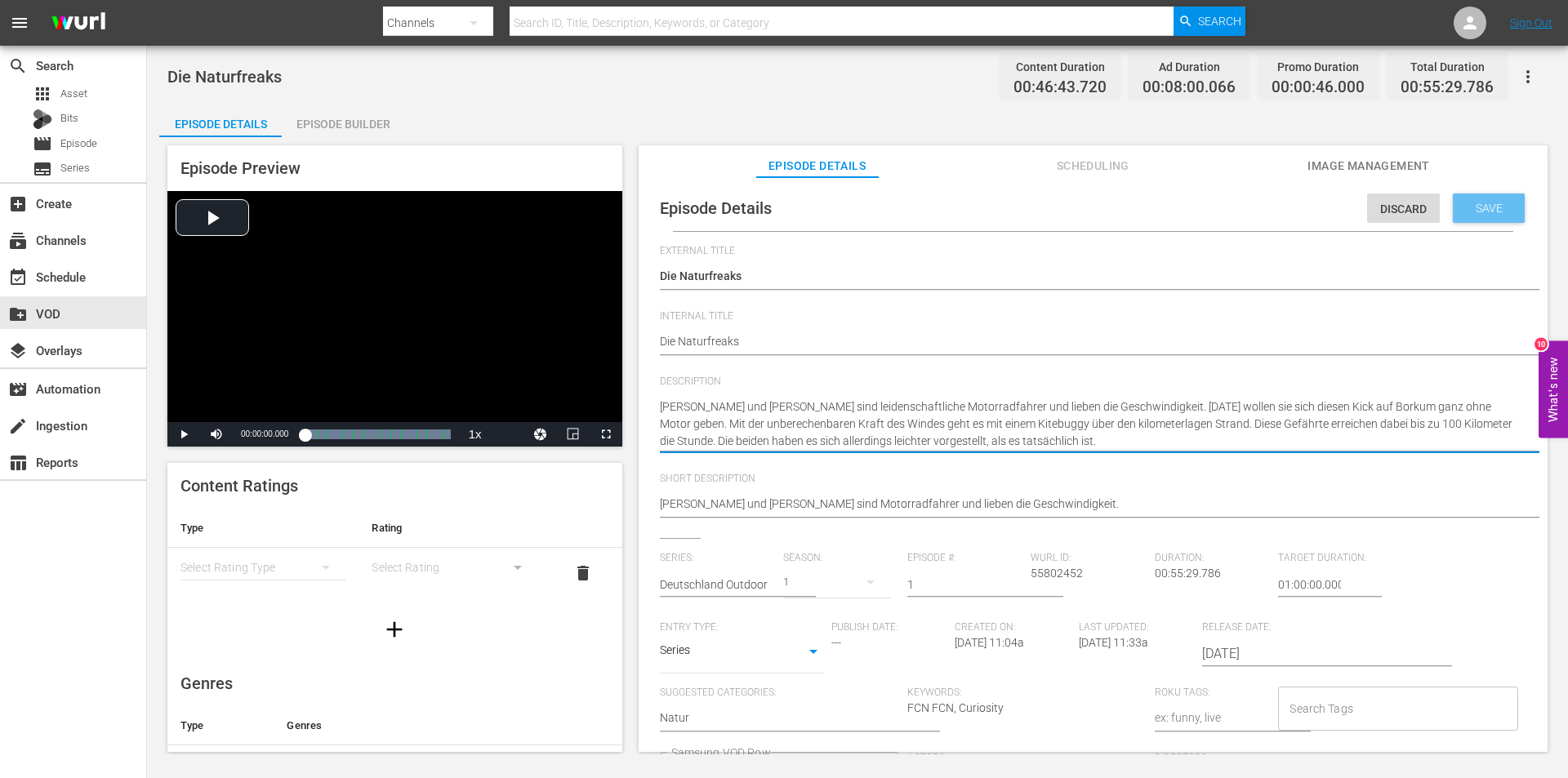
type textarea "[PERSON_NAME] und [PERSON_NAME] sind leidenschaftliche Motorradfahrer und liebe…"
click at [1470, 212] on span "Save" at bounding box center [1489, 207] width 53 height 13
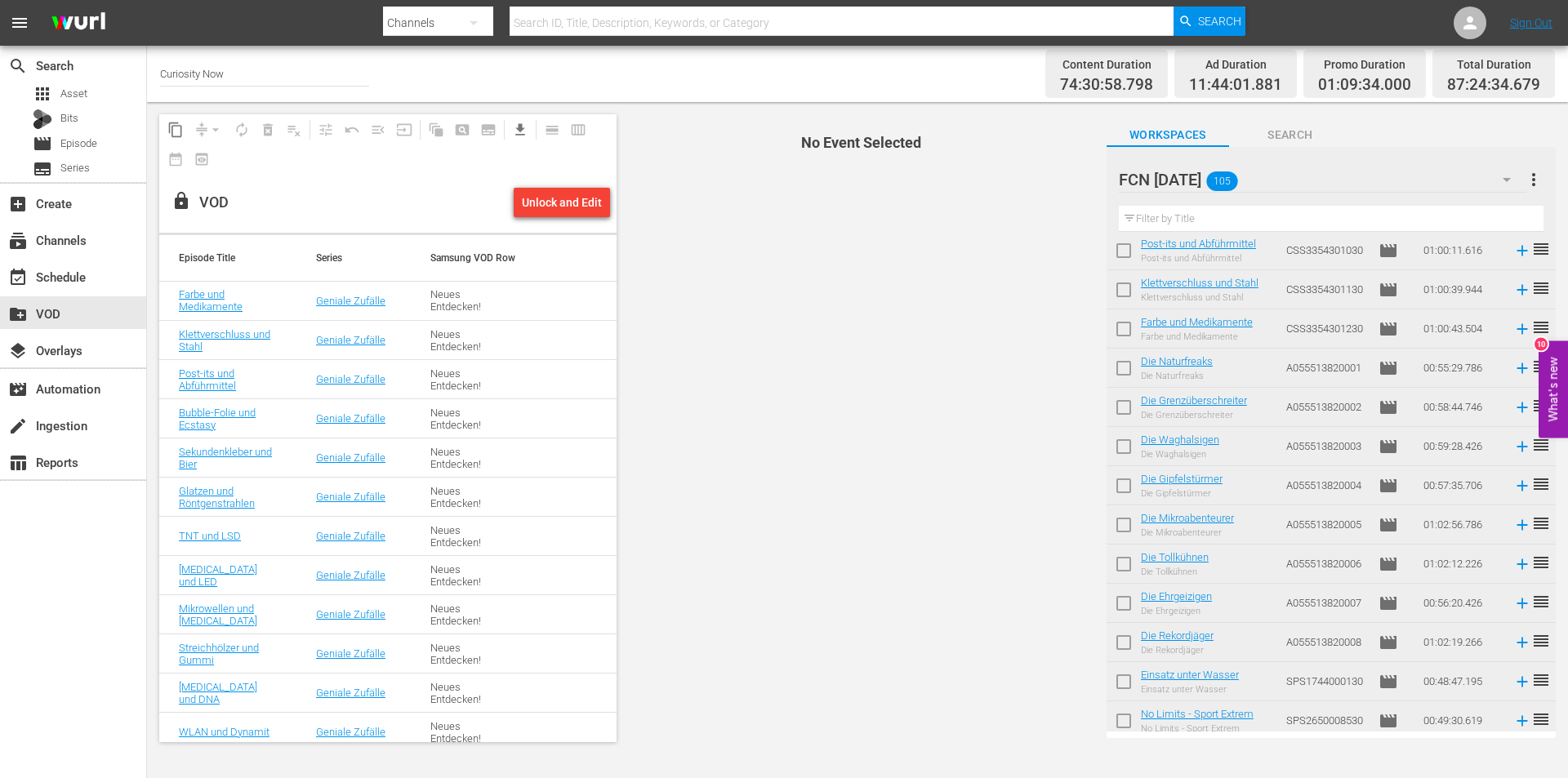
scroll to position [2263, 0]
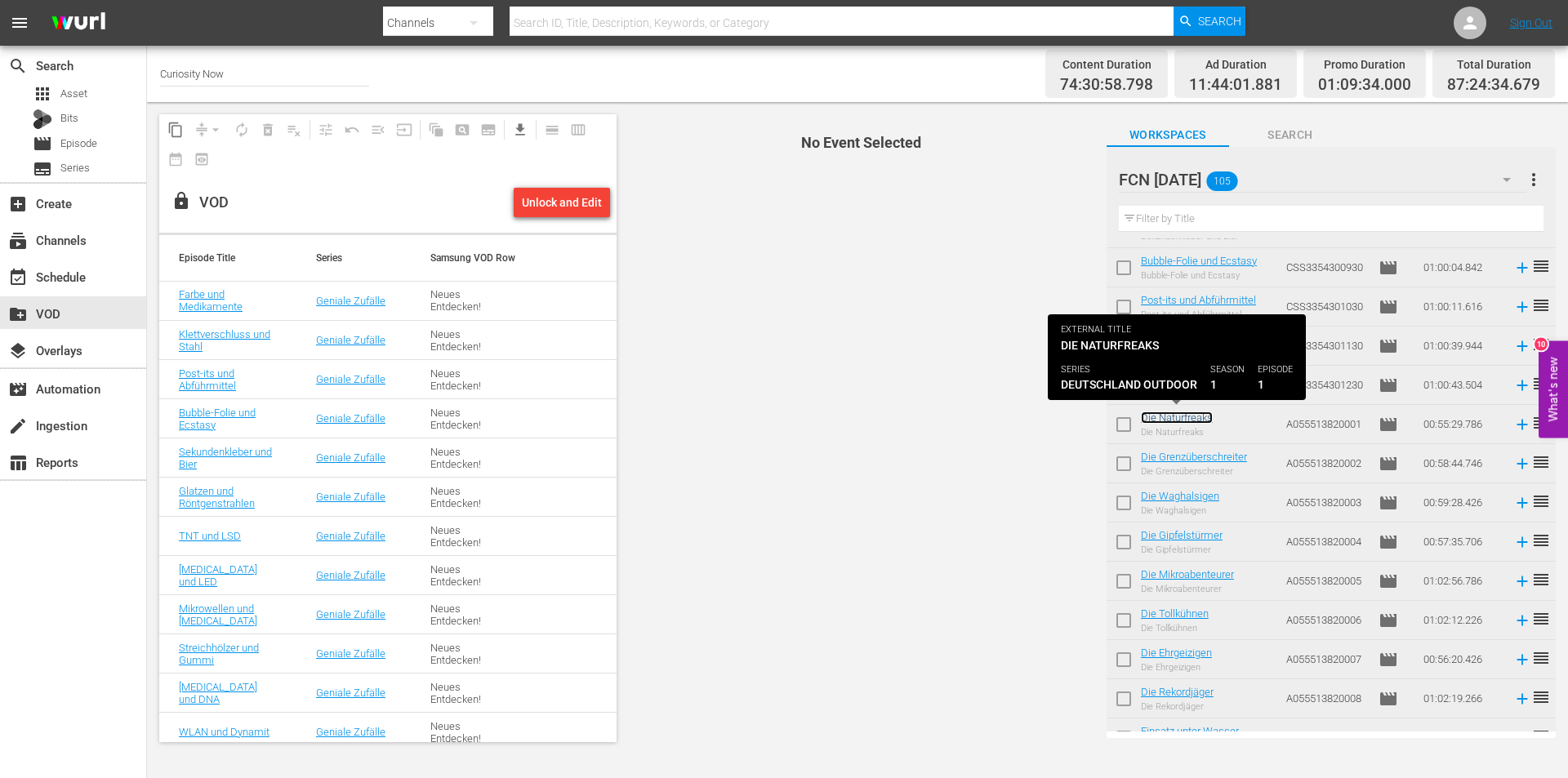
click at [1152, 416] on link "Die Naturfreaks" at bounding box center [1177, 417] width 71 height 12
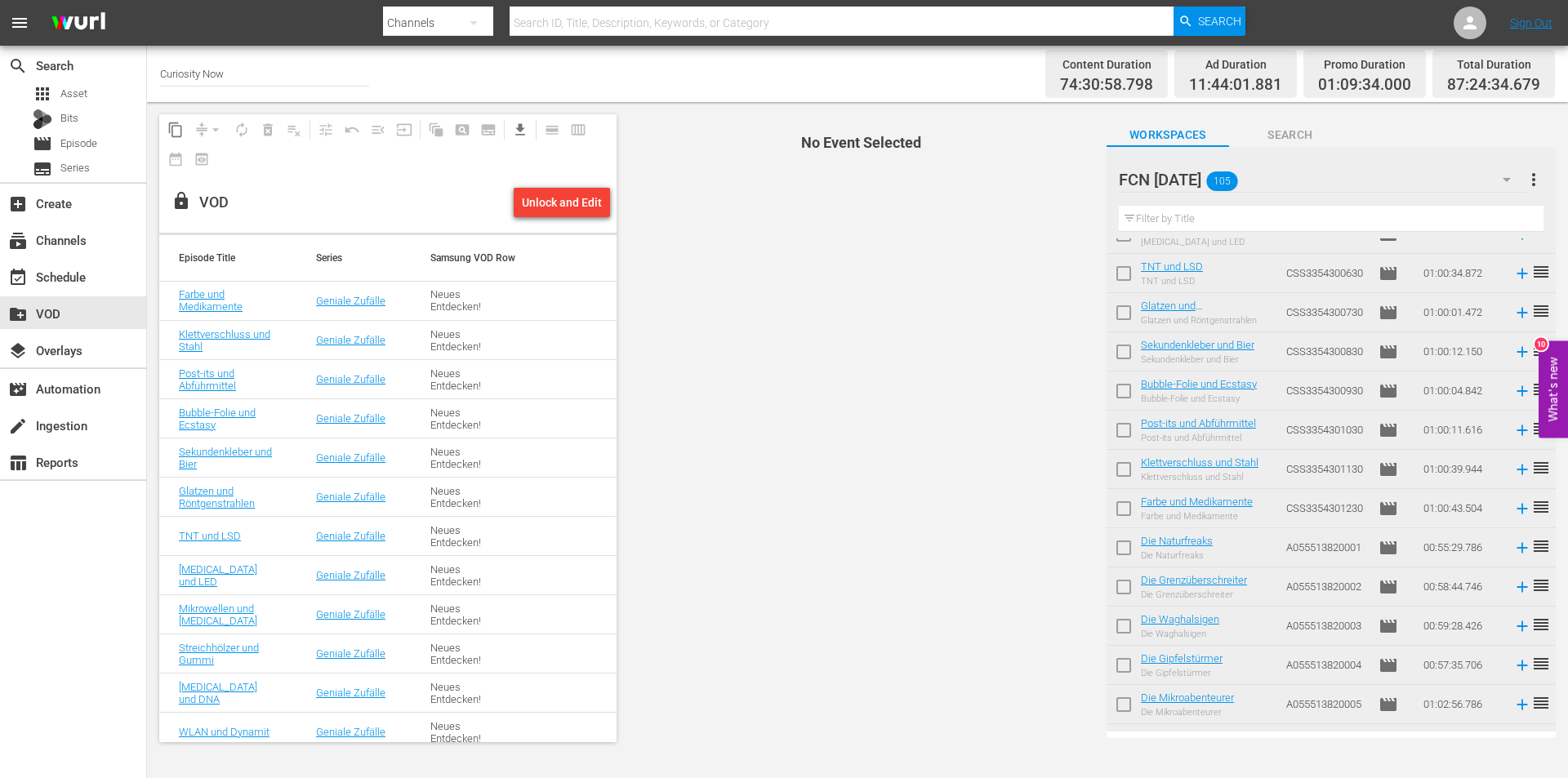
scroll to position [2263, 0]
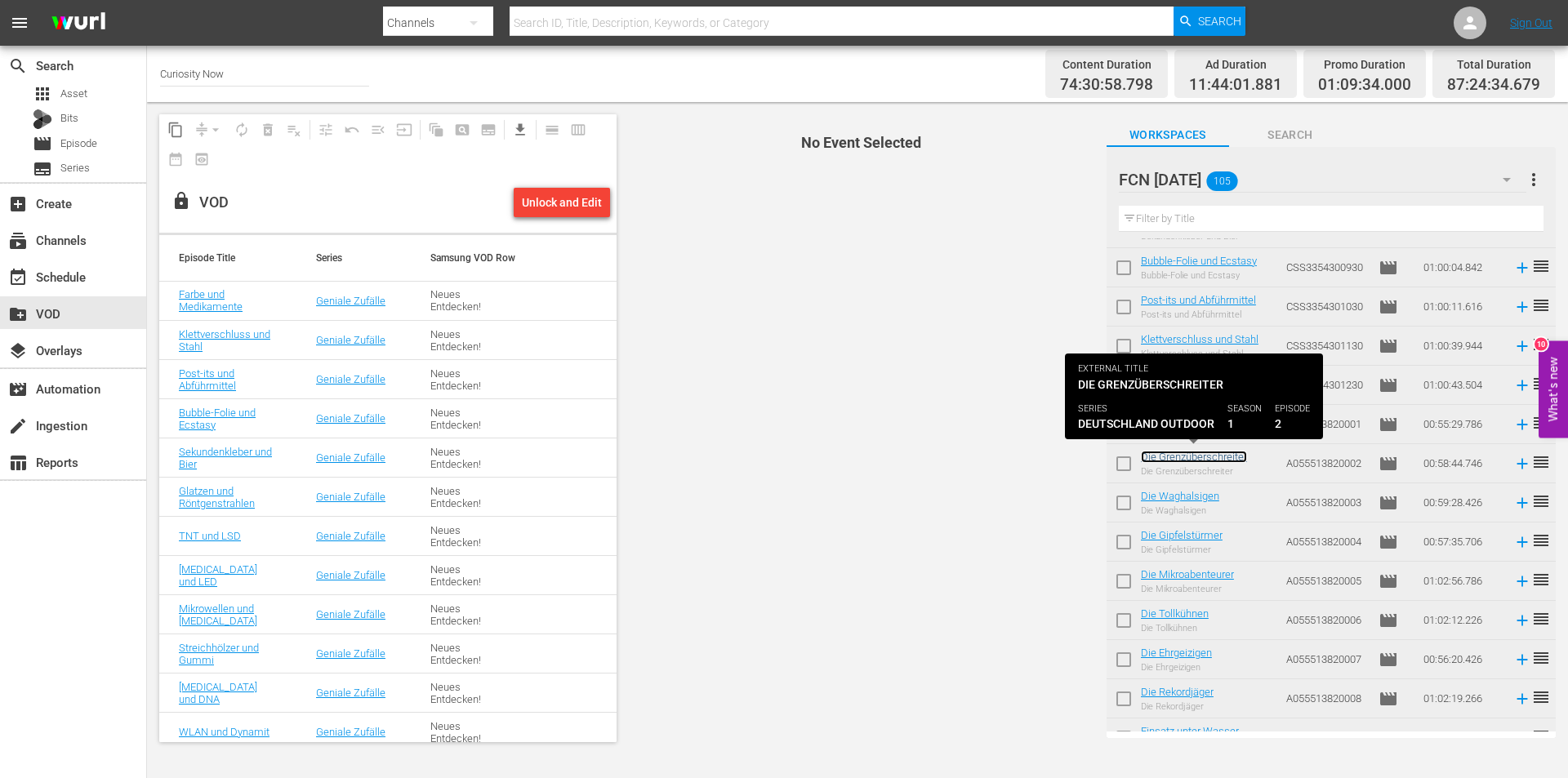
click at [1171, 456] on link "Die Grenzüberschreiter" at bounding box center [1194, 457] width 106 height 12
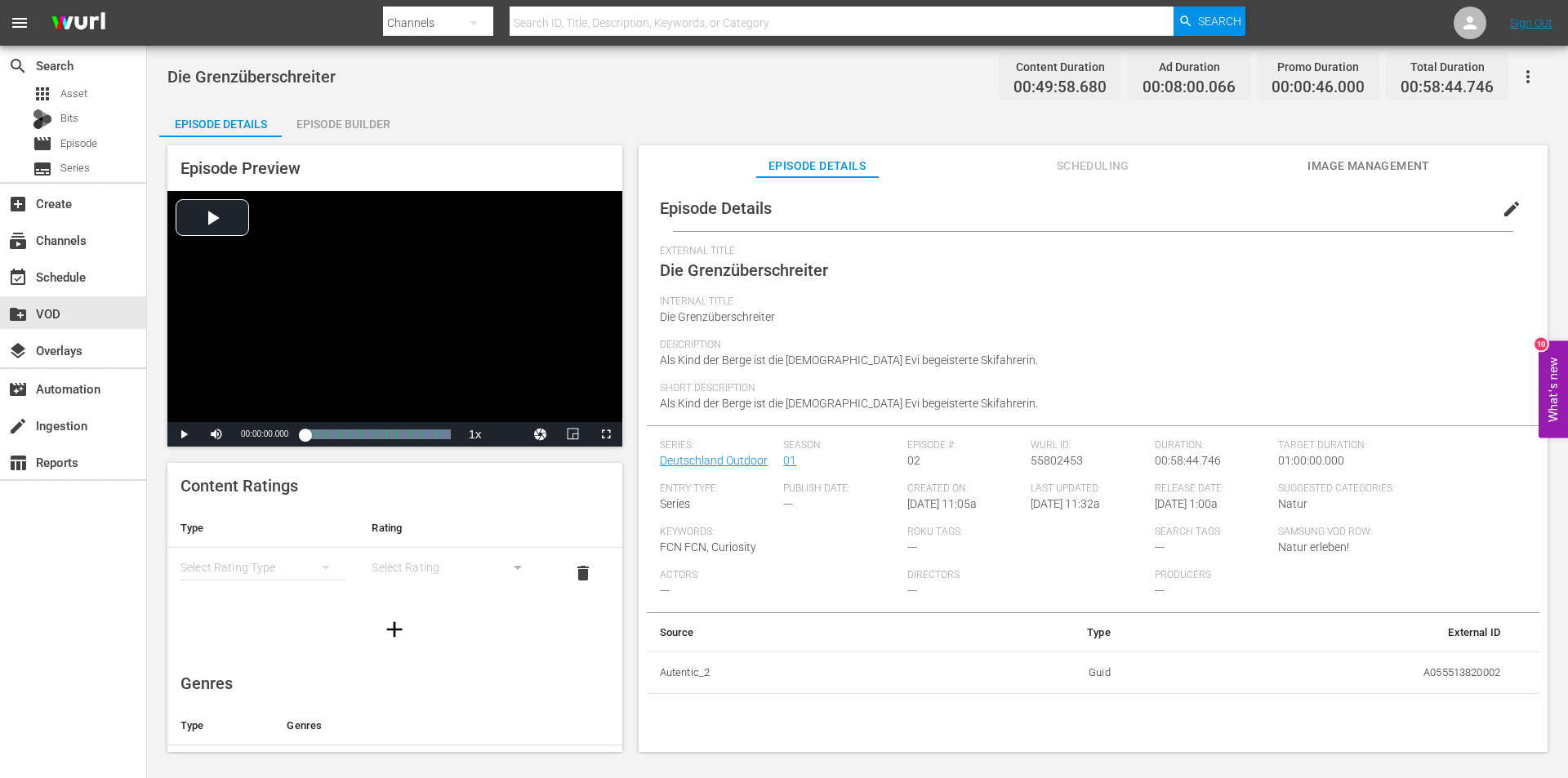
click at [1502, 206] on span "edit" at bounding box center [1511, 208] width 20 height 20
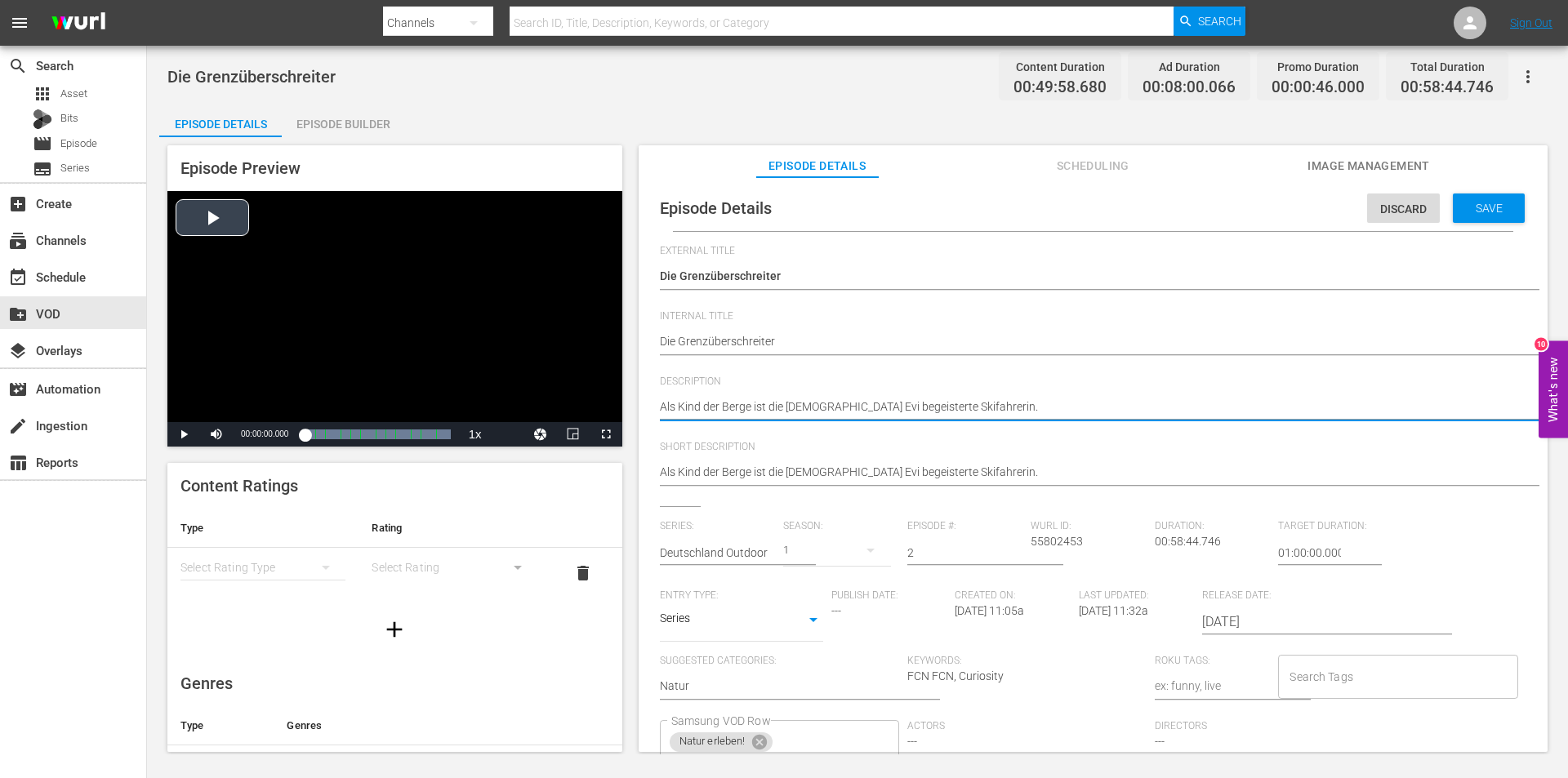
drag, startPoint x: 1055, startPoint y: 413, endPoint x: 520, endPoint y: 412, distance: 535.0
click at [520, 412] on div "Episode Preview Video Player is loading. Play Video Play Mute Current Time 00:0…" at bounding box center [857, 451] width 1396 height 628
paste textarea "Skiken ist eine nordische Sportart bei der man auf Skiern mit Rollen auch im So…"
type textarea "Skiken ist eine nordische Sportart bei der man auf Skiern mit Rollen auch im So…"
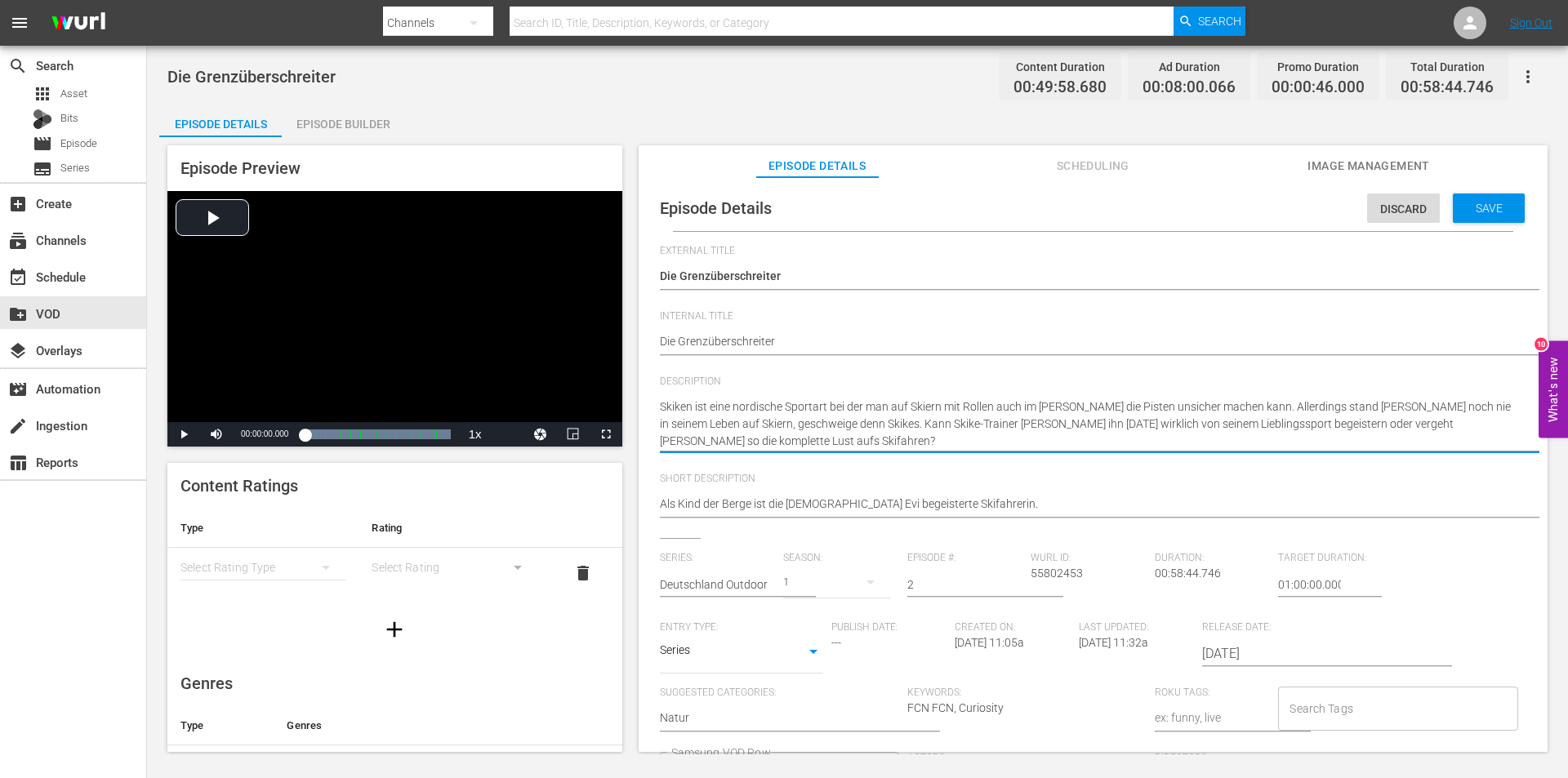
type textarea "Skiken ist eine nordische Sportart bei der man auf Skiern mit Rollen auch im So…"
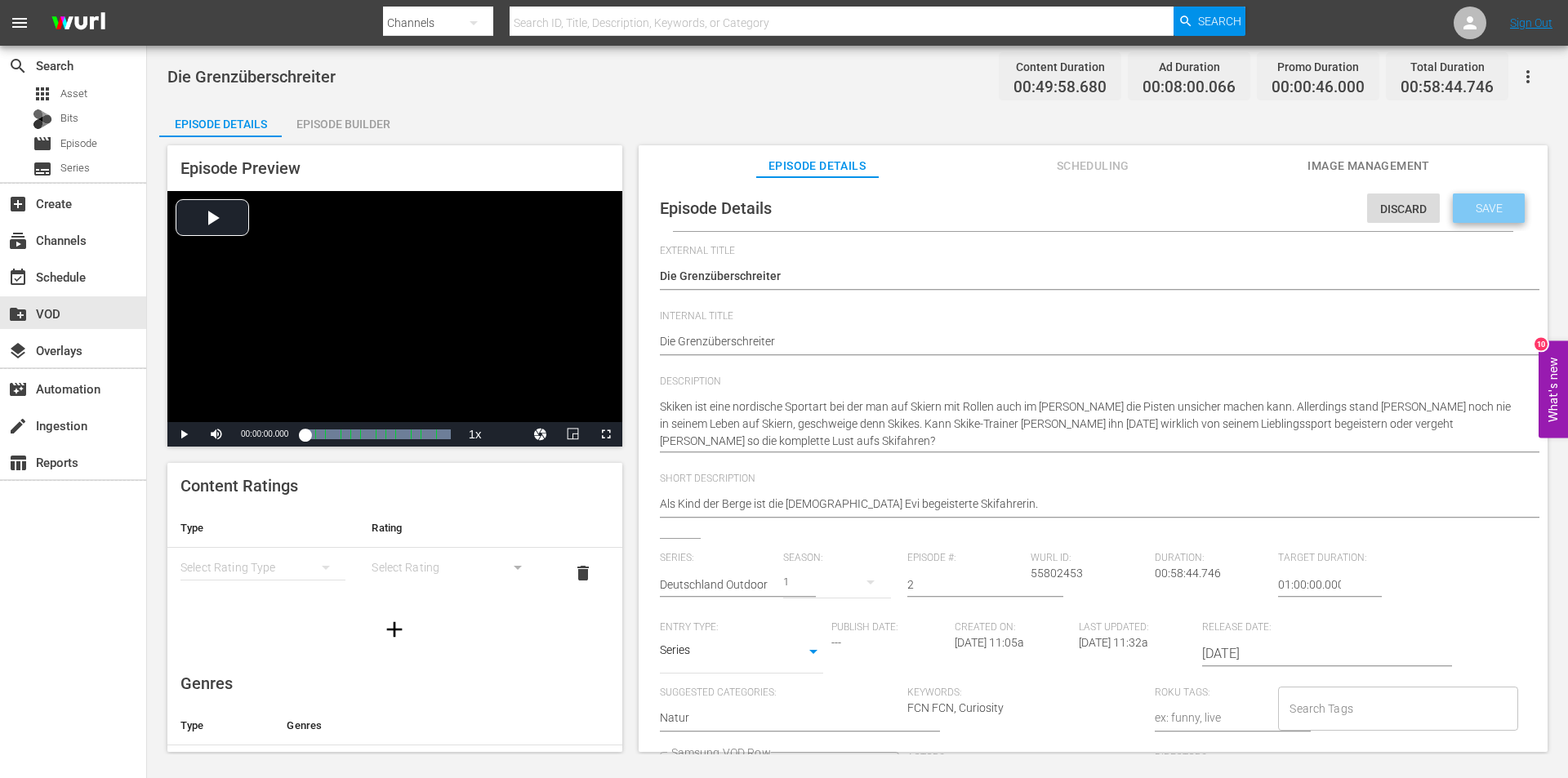
click at [1485, 198] on div "Save" at bounding box center [1489, 208] width 71 height 30
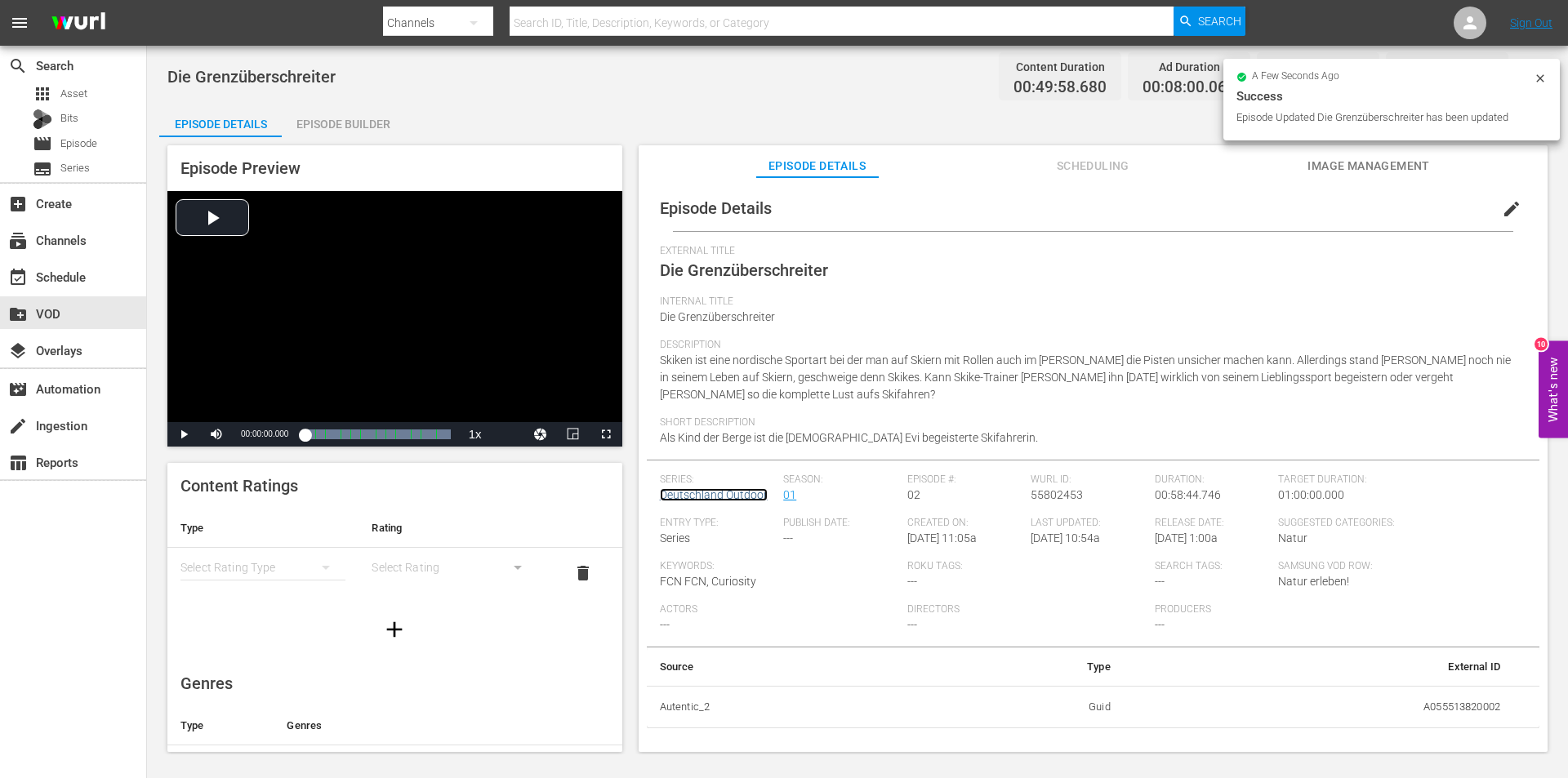
click at [709, 494] on link "Deutschland Outdoor" at bounding box center [714, 494] width 108 height 13
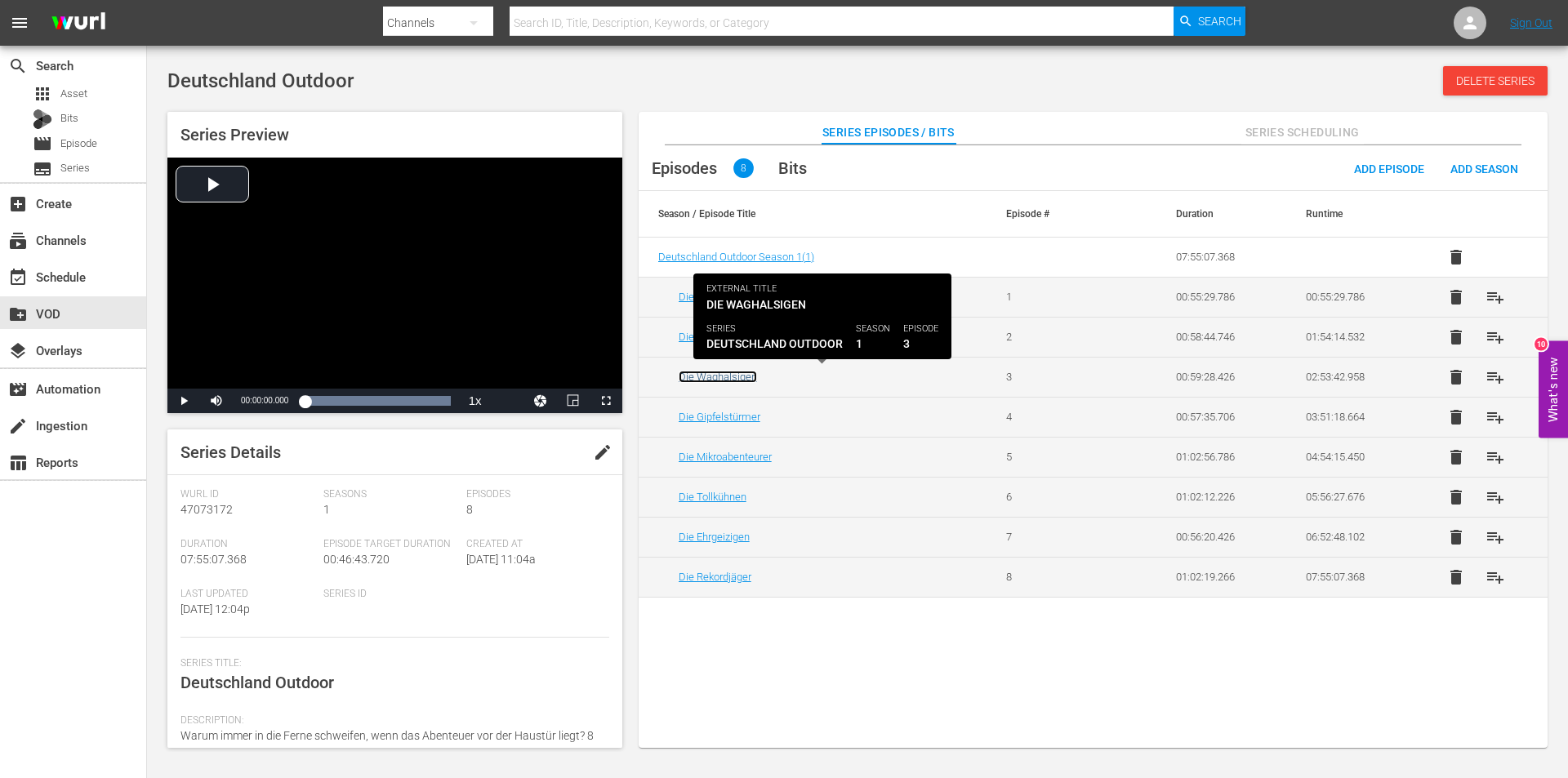
click at [693, 378] on link "Die Waghalsigen" at bounding box center [718, 377] width 78 height 12
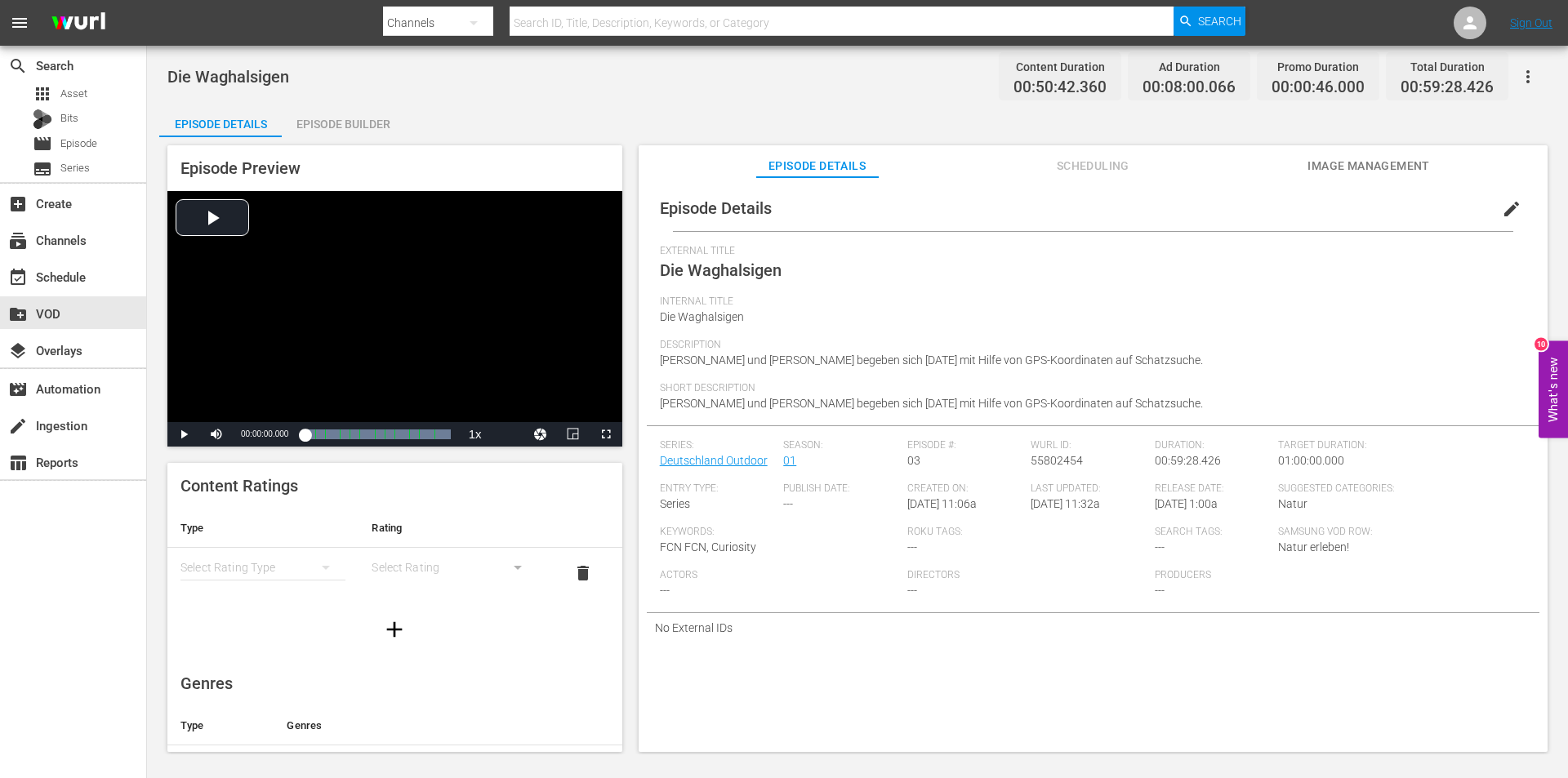
click at [1511, 208] on span "edit" at bounding box center [1511, 208] width 20 height 20
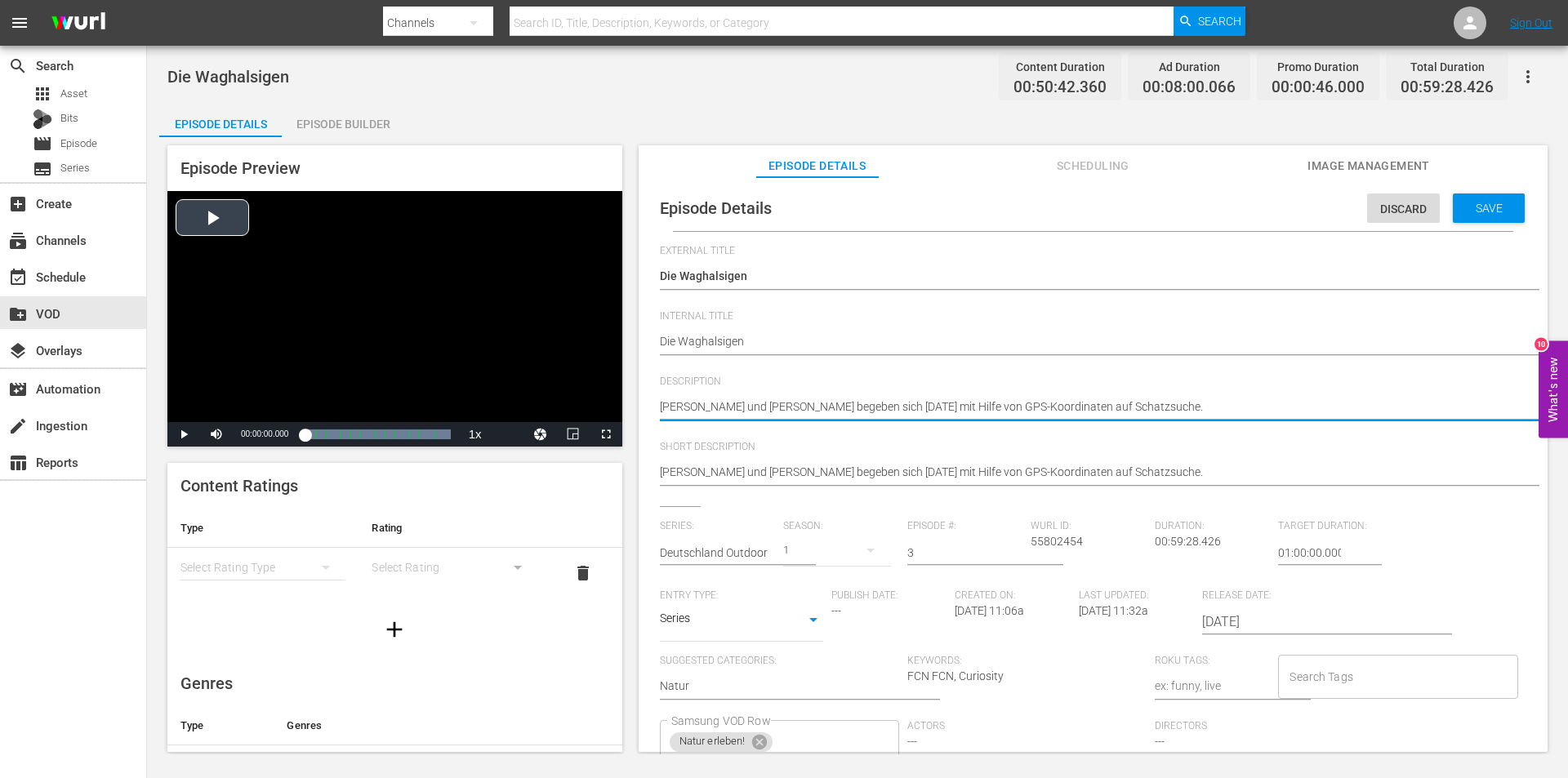
drag, startPoint x: 1136, startPoint y: 409, endPoint x: 612, endPoint y: 409, distance: 524.0
paste textarea "auf moderne Schatzsuche. Mit Hilfe von GPS-Koordinaten gilt es "Caches" zu find…"
type textarea "Felix und Max begeben sich auf moderne Schatzsuche. Mit Hilfe von GPS-Koordinat…"
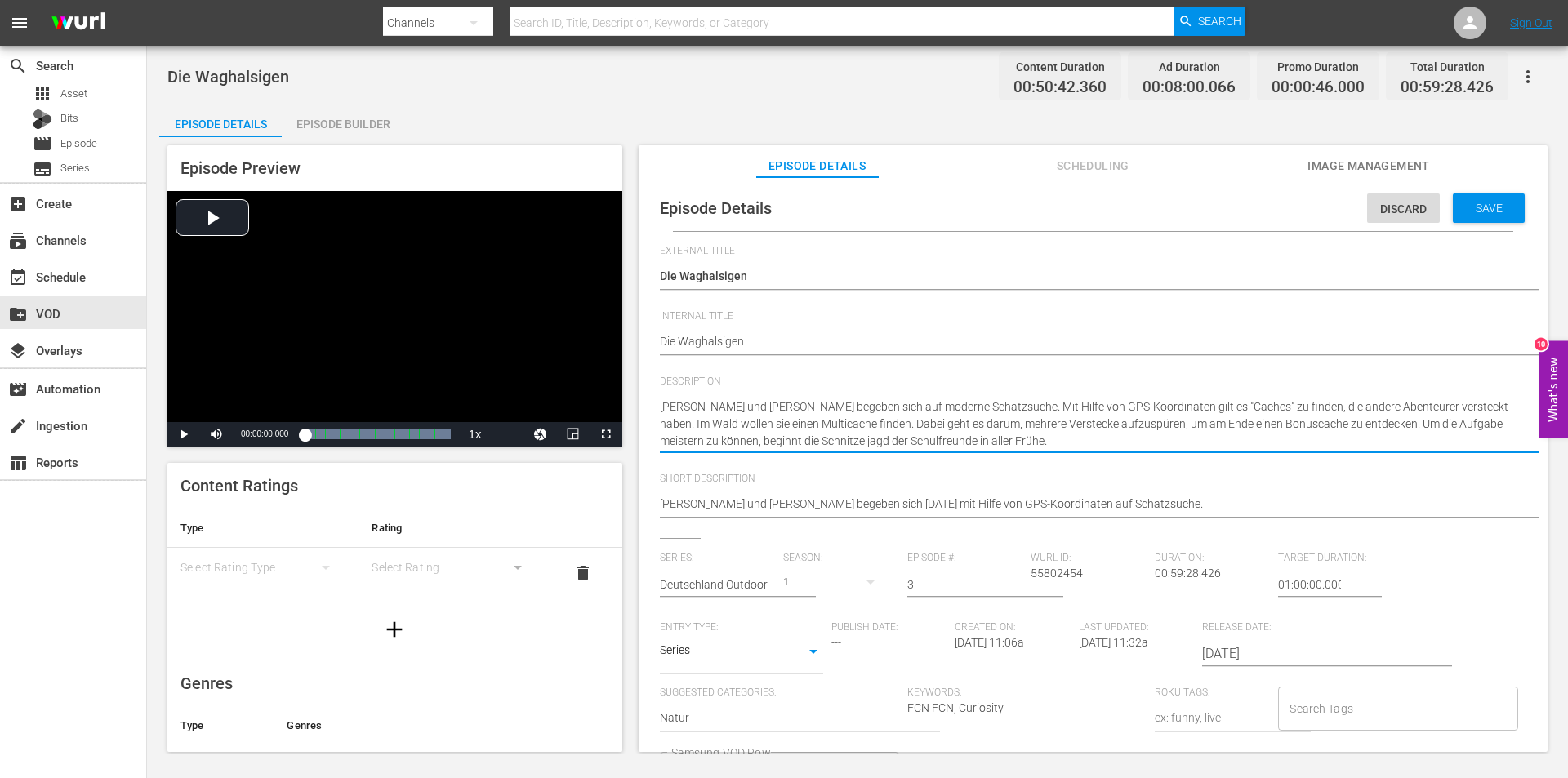
type textarea "Felix und Max begeben sich auf moderne Schatzsuche. Mit Hilfe von GPS-Koordinat…"
click at [1487, 212] on span "Save" at bounding box center [1489, 207] width 53 height 13
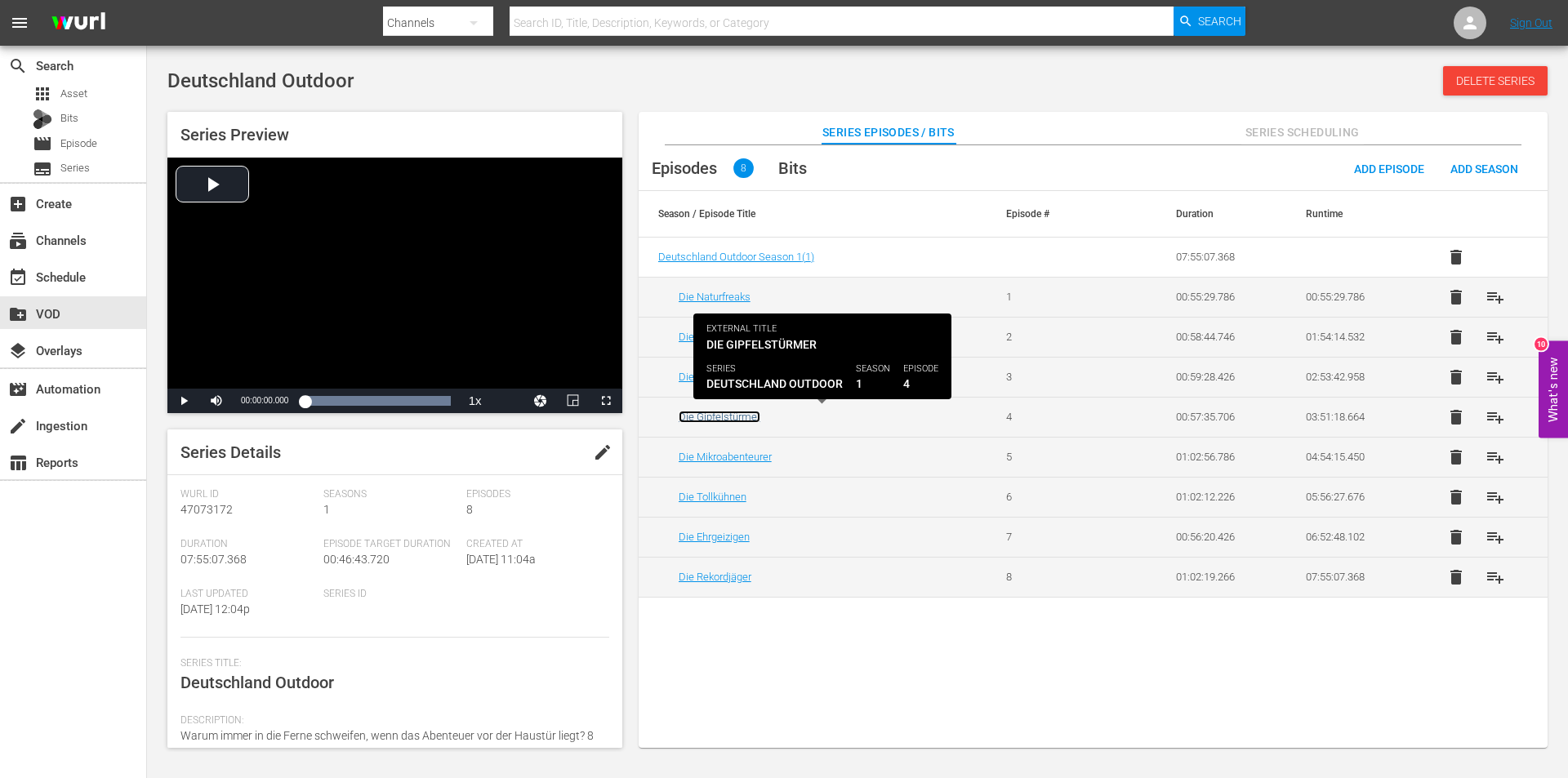
click at [714, 413] on link "Die Gipfelstürmer" at bounding box center [720, 417] width 82 height 12
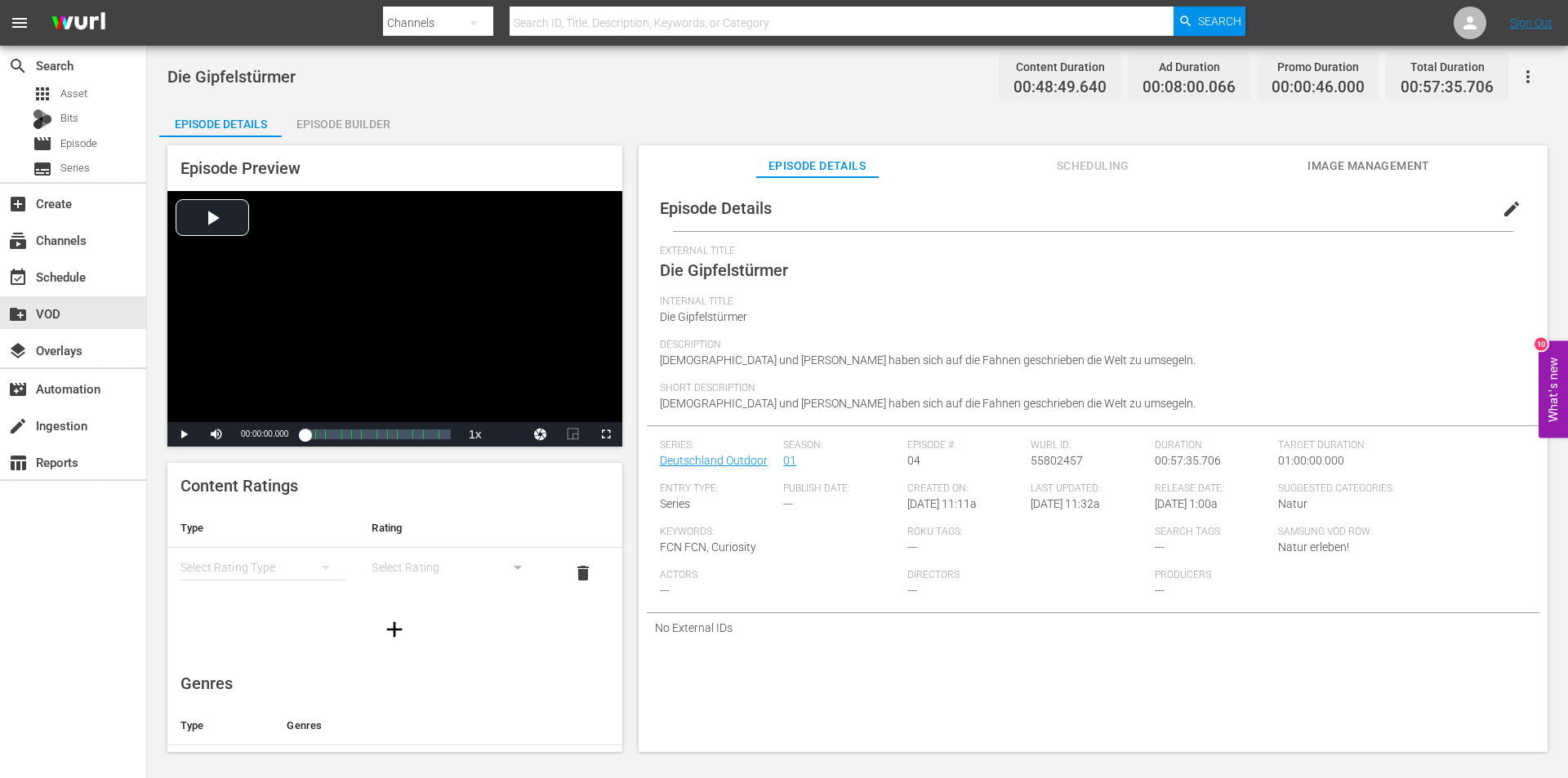
click at [1510, 207] on span "edit" at bounding box center [1511, 208] width 20 height 20
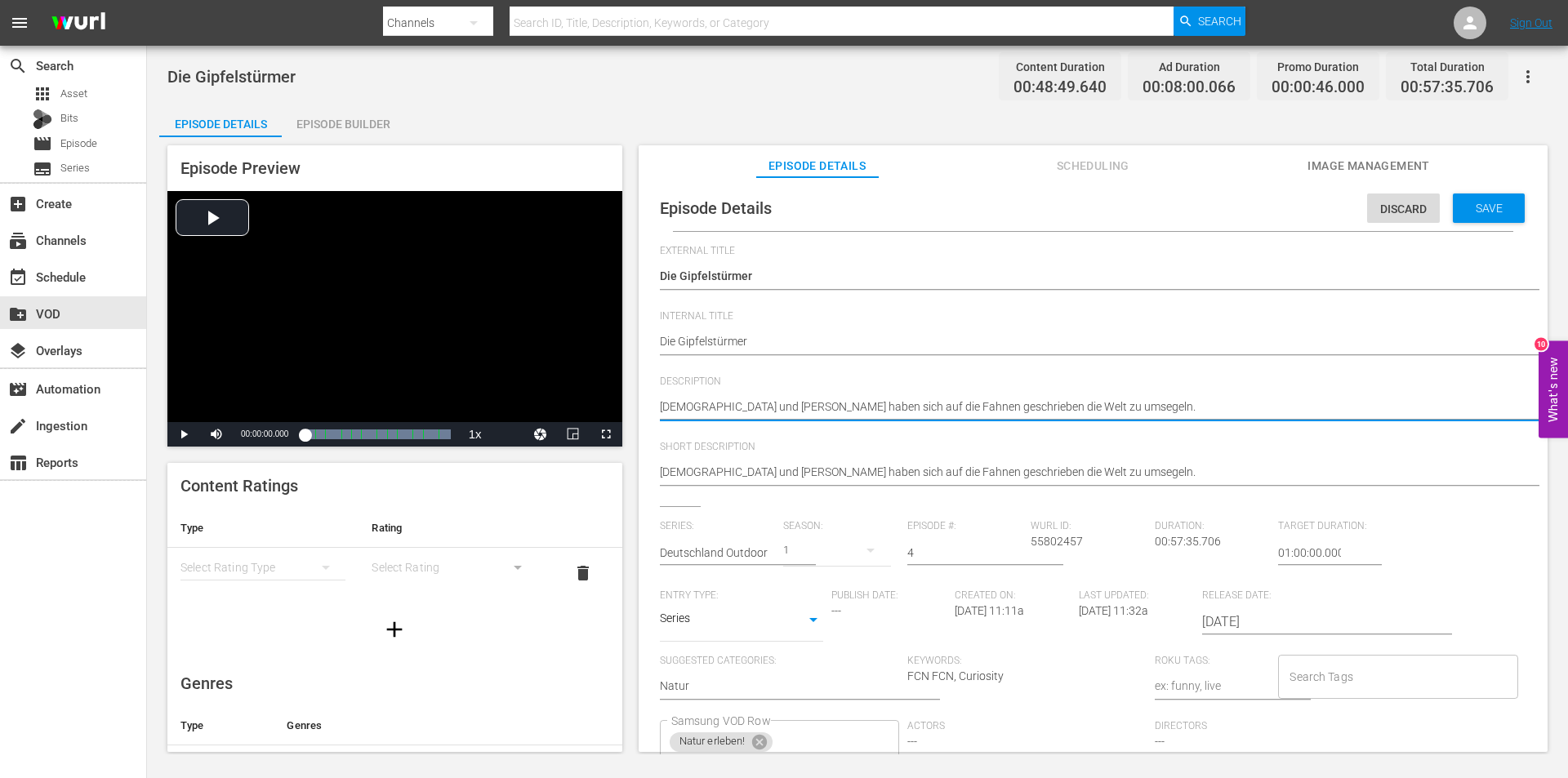
drag, startPoint x: 1116, startPoint y: 405, endPoint x: 633, endPoint y: 397, distance: 483.1
paste textarea "Felix und Max wollen dieses Mal auf das Dach Deutschlands. Ohne Vorbereitung wo…"
type textarea "Felix und Max wollen dieses Mal auf das Dach Deutschlands. Ohne Vorbereitung wo…"
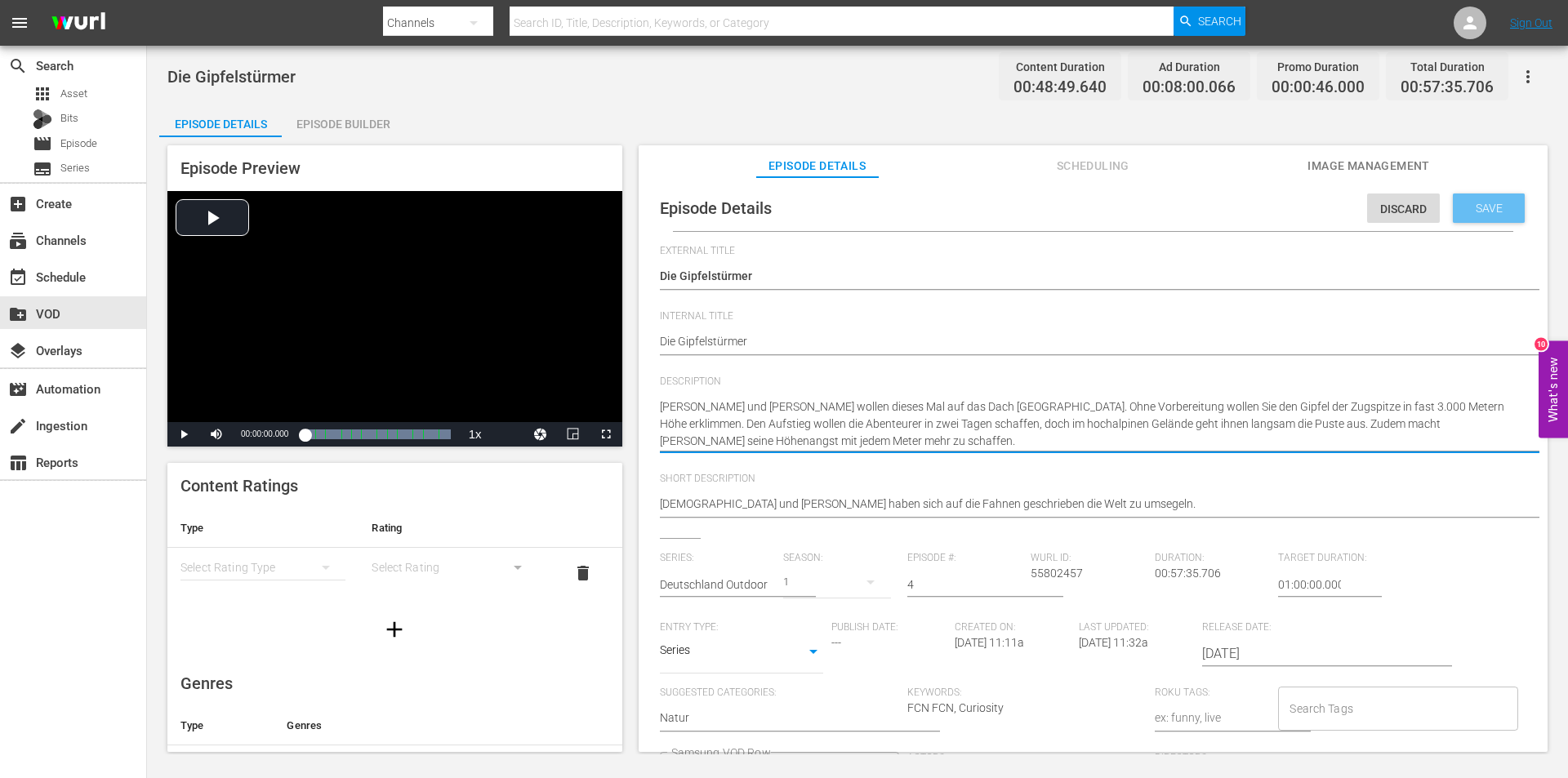
type textarea "Felix und Max wollen dieses Mal auf das Dach Deutschlands. Ohne Vorbereitung wo…"
click at [1468, 212] on span "Save" at bounding box center [1489, 207] width 53 height 13
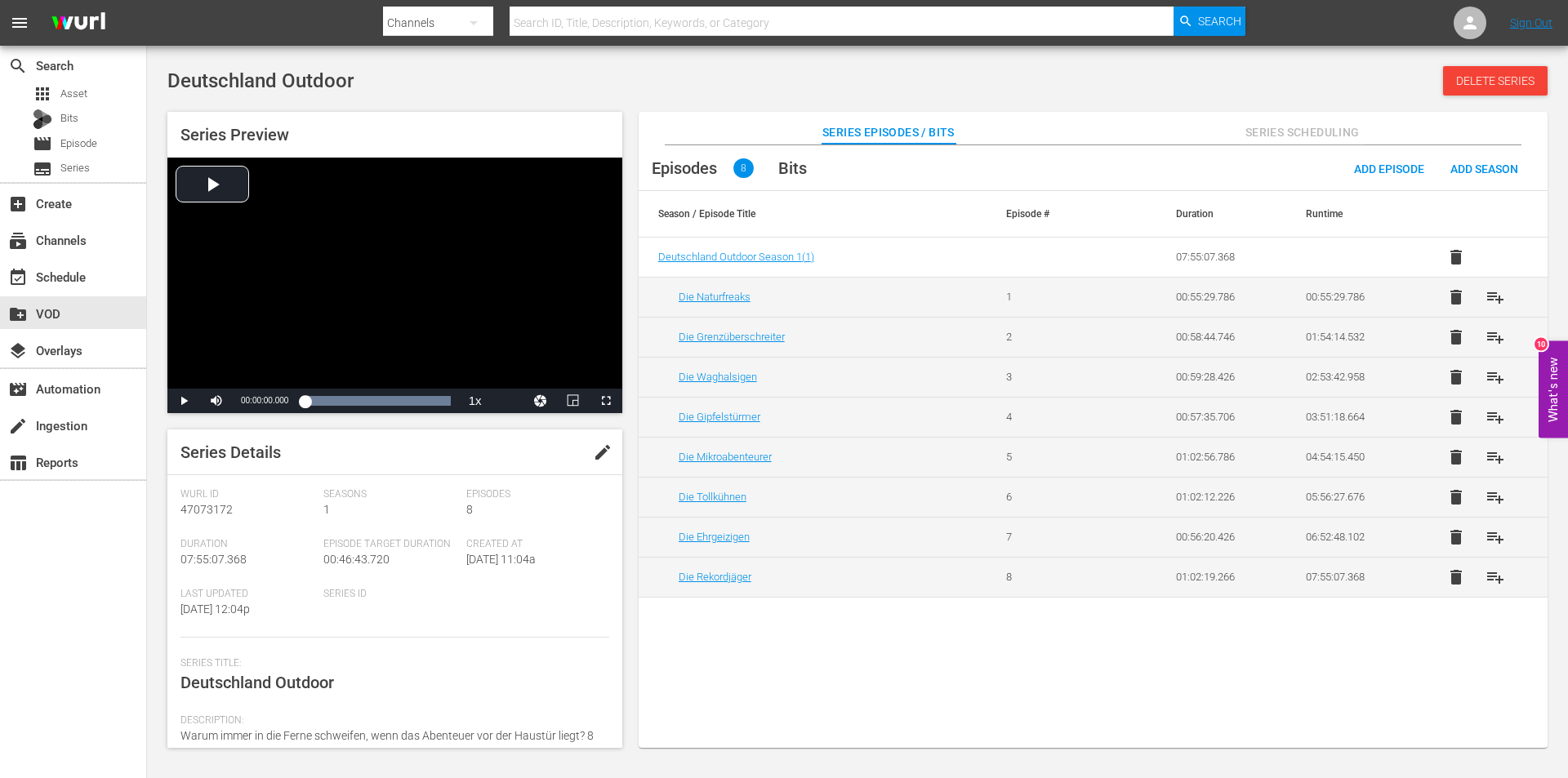
click at [761, 463] on td "Die Mikroabenteurer" at bounding box center [813, 457] width 348 height 40
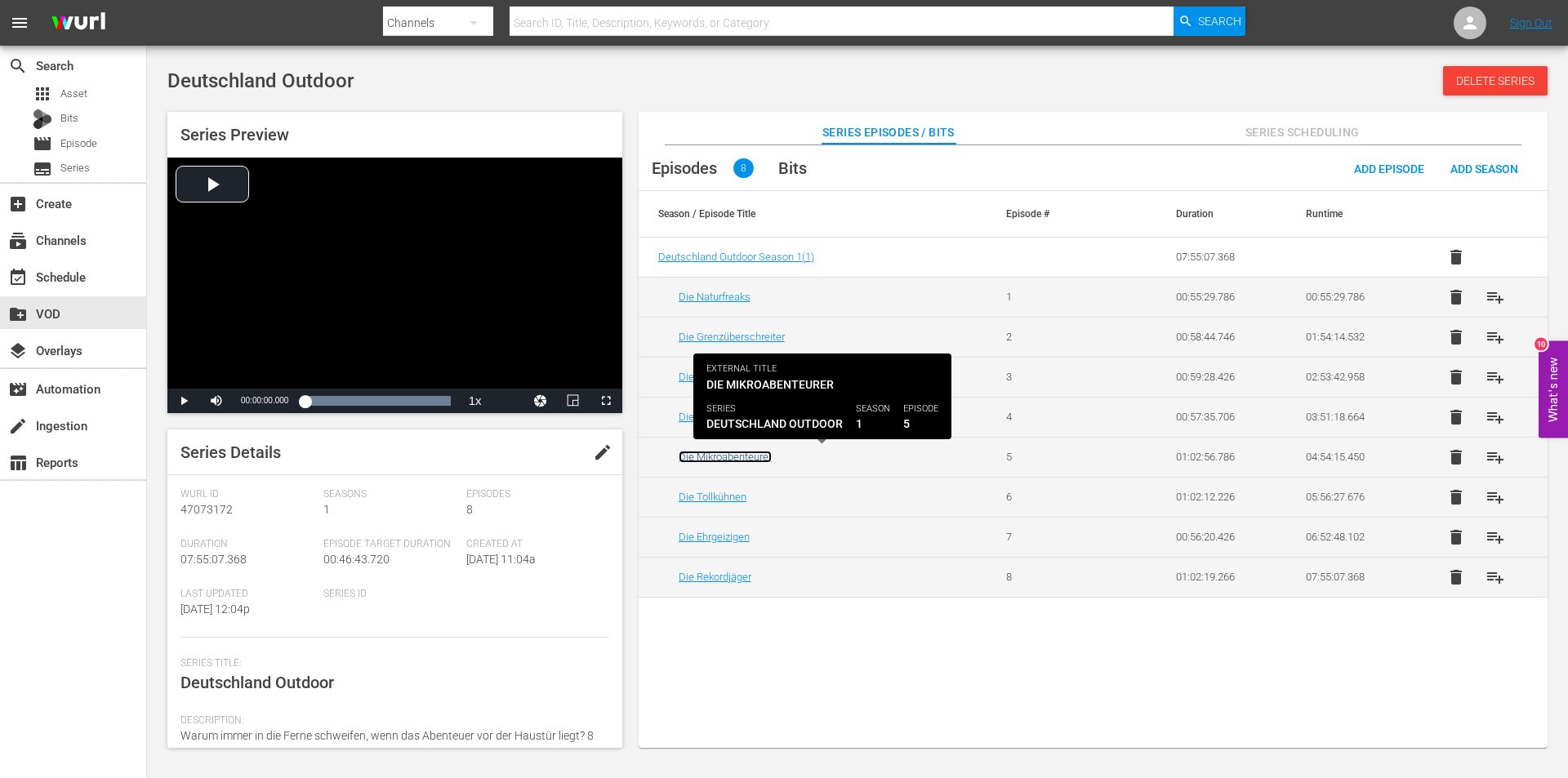
click at [761, 454] on link "Die Mikroabenteurer" at bounding box center [725, 457] width 93 height 12
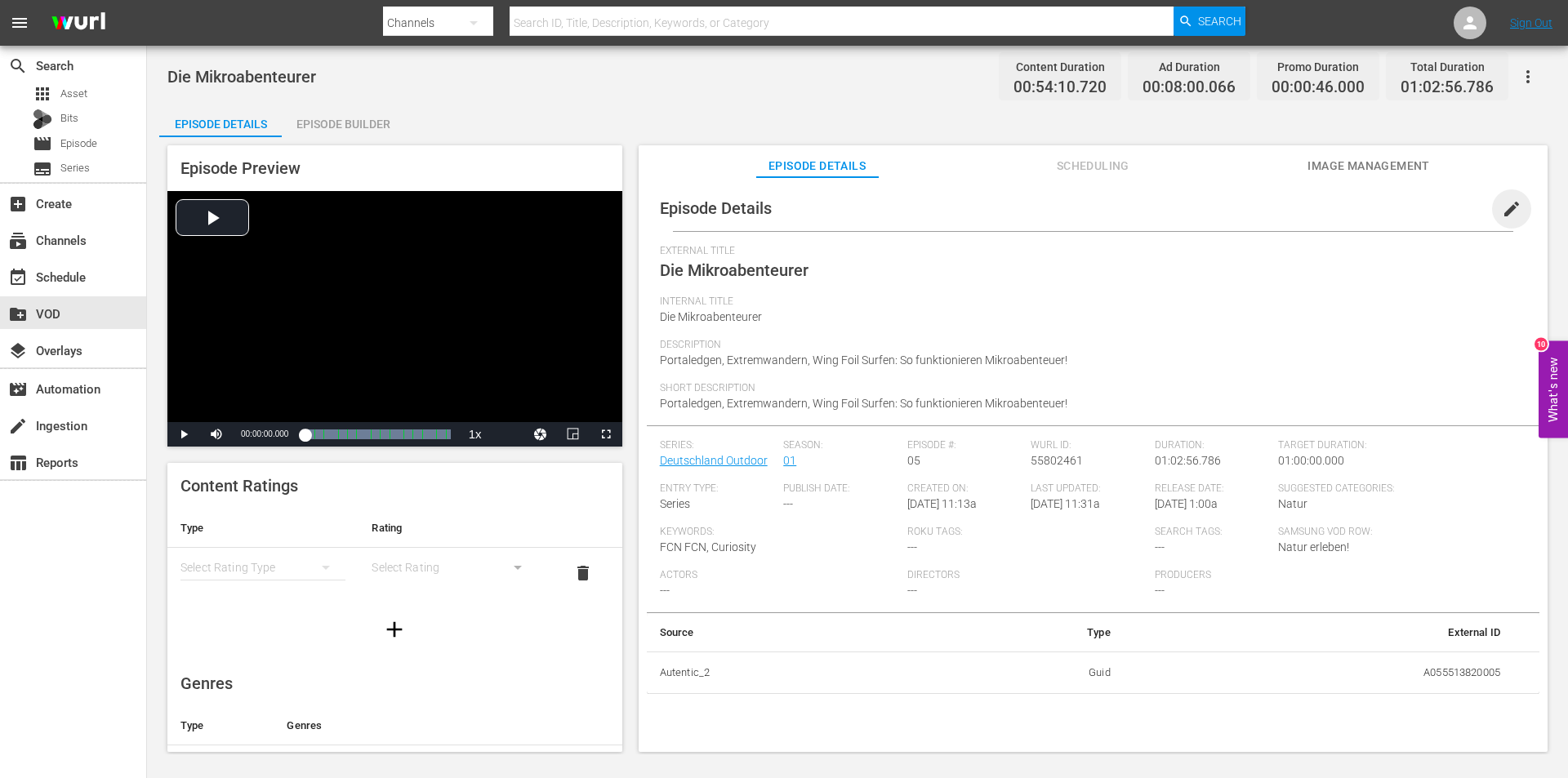
click at [1503, 210] on span "edit" at bounding box center [1511, 208] width 20 height 20
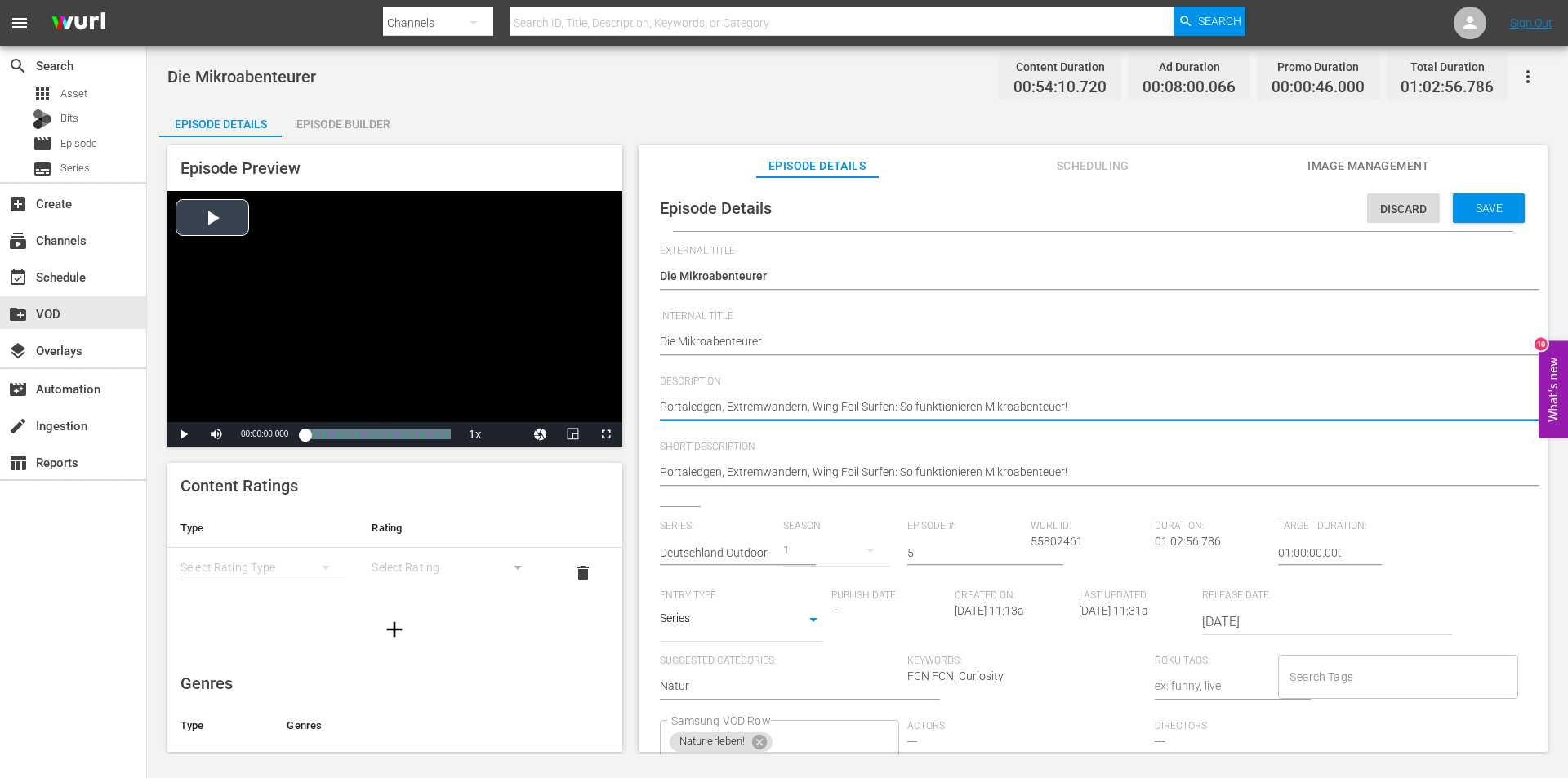
drag, startPoint x: 1085, startPoint y: 400, endPoint x: 545, endPoint y: 408, distance: 540.1
paste textarea "Wing Foil Surfen ist der neue Hype im Wassersport. Auf Norderney wollen Felix u…"
type textarea "Wing Foil Surfen ist der neue Hype im Wassersport. Auf Norderney wollen Felix u…"
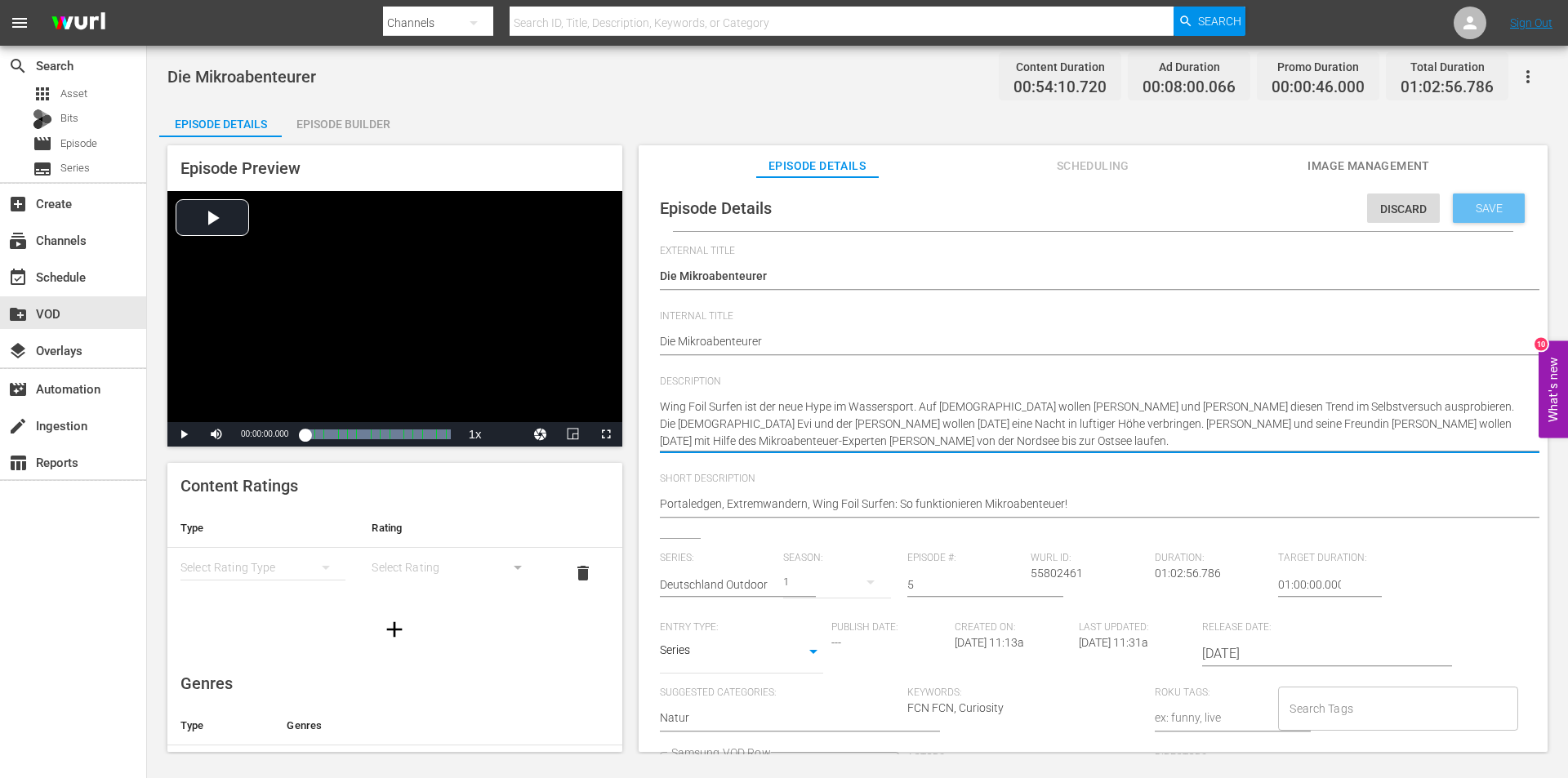
type textarea "Wing Foil Surfen ist der neue Hype im Wassersport. Auf Norderney wollen Felix u…"
click at [1485, 210] on span "Save" at bounding box center [1489, 207] width 53 height 13
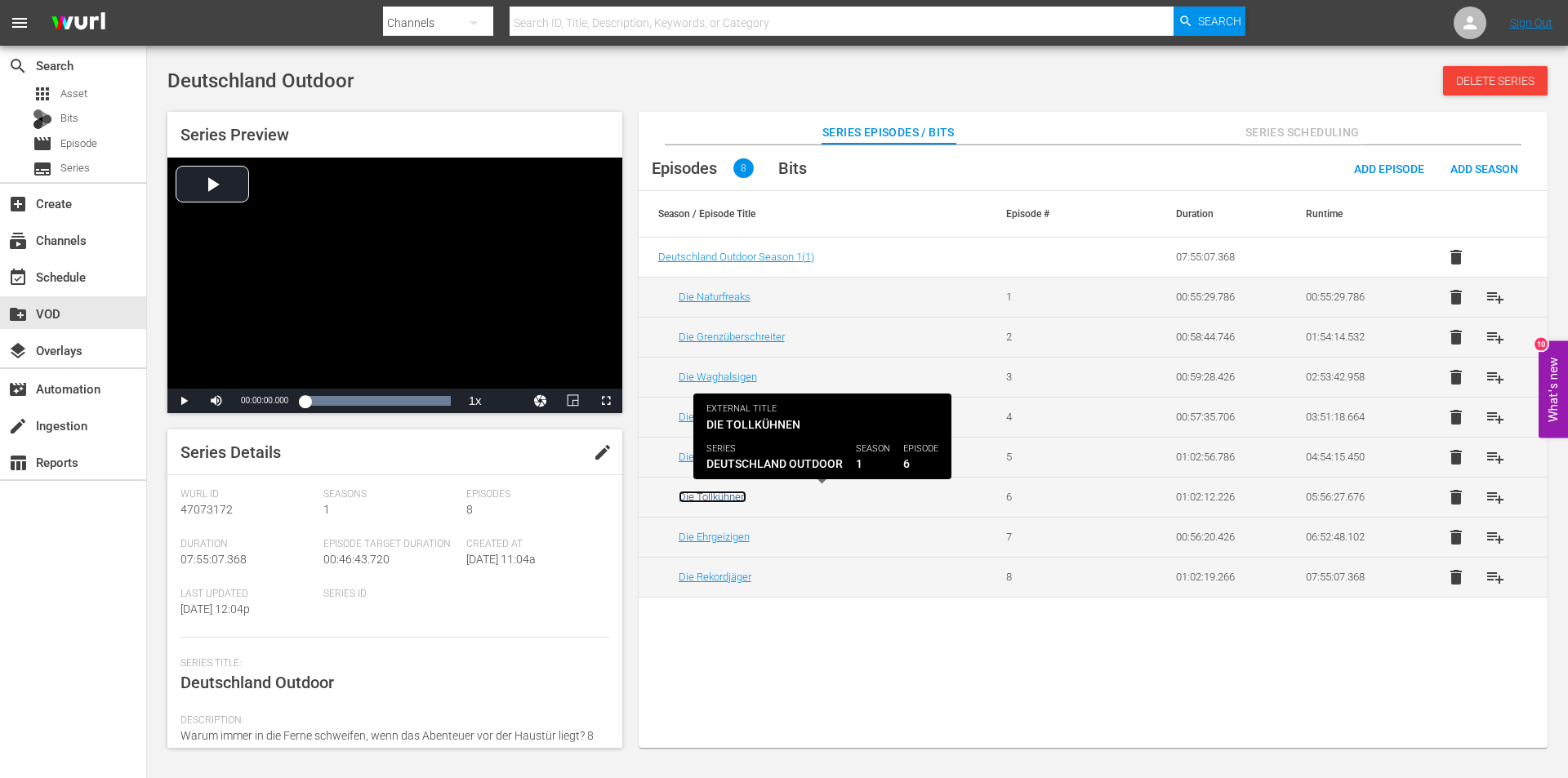
click at [738, 497] on link "Die Tollkühnen" at bounding box center [713, 497] width 68 height 12
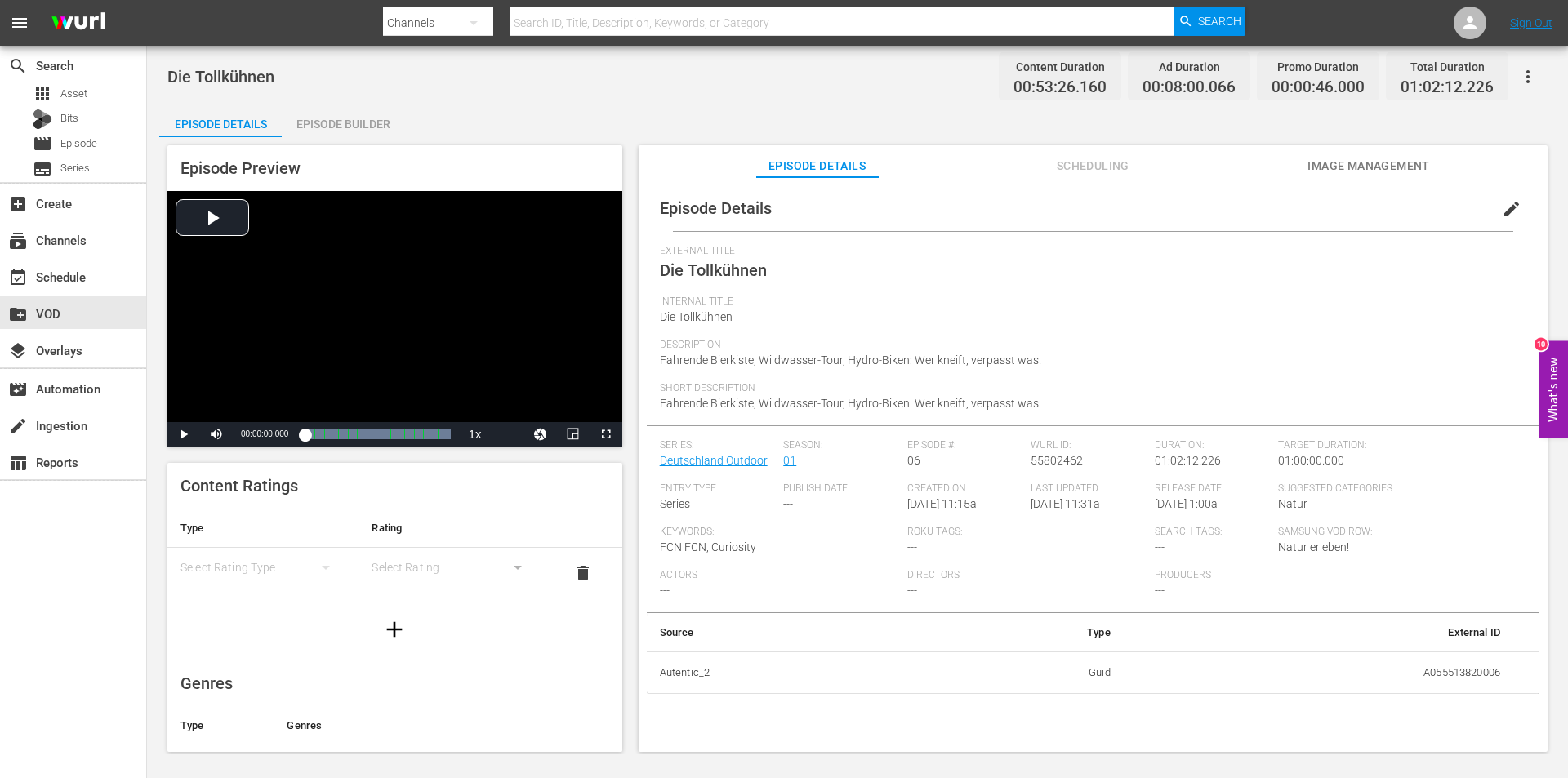
click at [1502, 204] on span "edit" at bounding box center [1511, 208] width 20 height 20
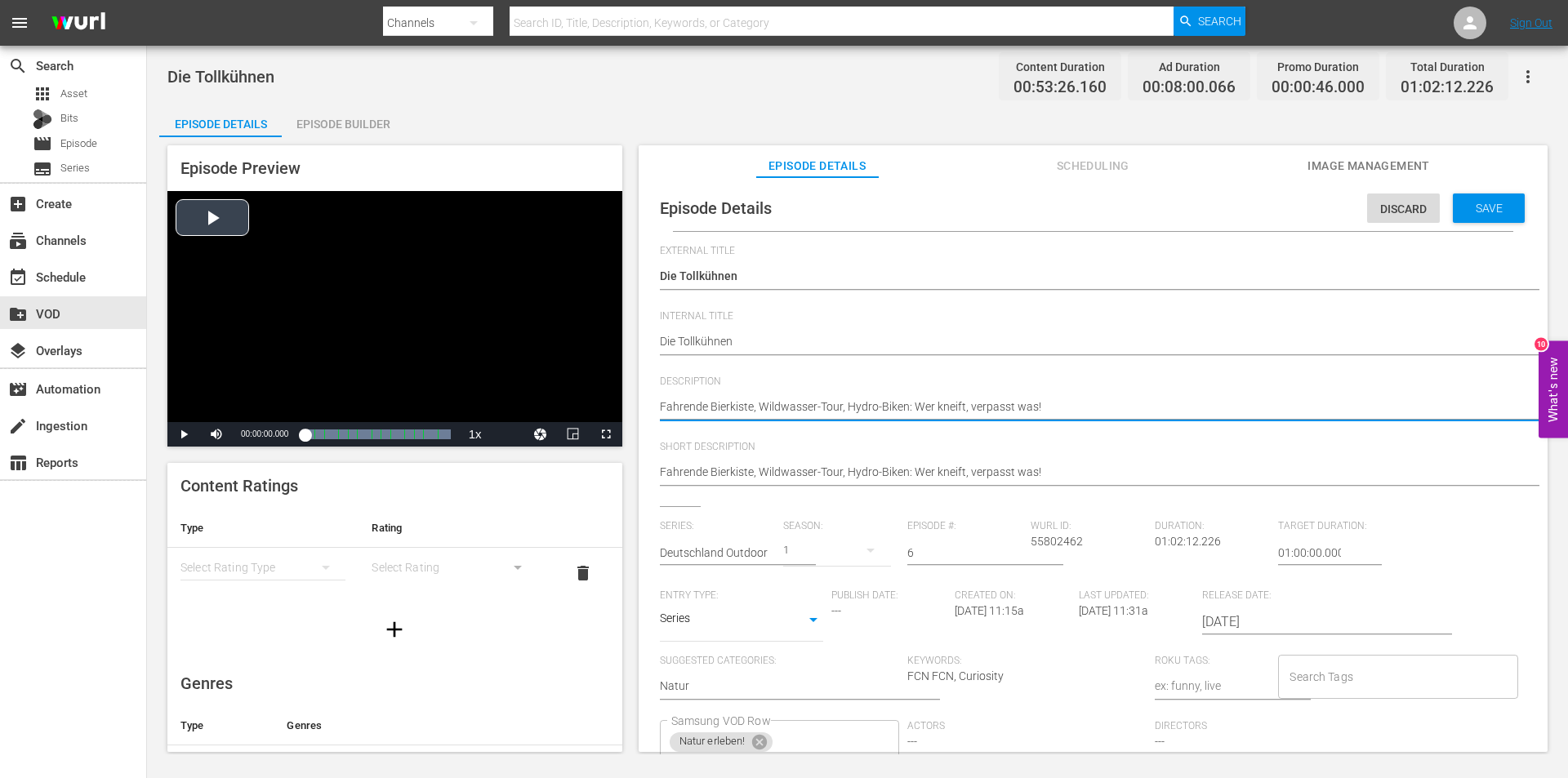
drag, startPoint x: 1059, startPoint y: 411, endPoint x: 548, endPoint y: 401, distance: 511.1
paste textarea "In "Bayrisch Kanada" wollen die Naturjunkies John und Evi heute mit einem Stand…"
type textarea "In "Bayrisch Kanada" wollen die Naturjunkies John und Evi heute mit einem Stand…"
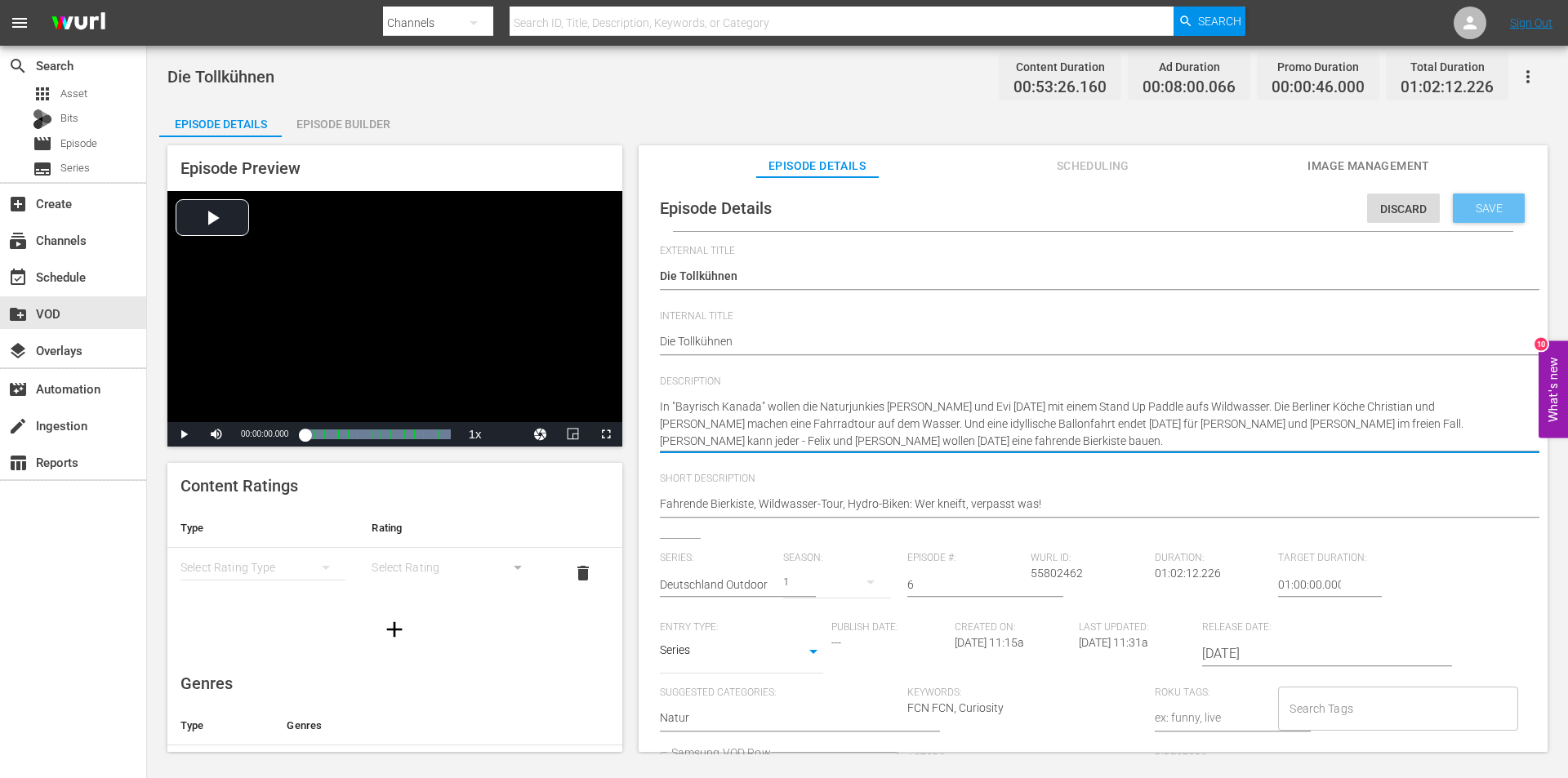
type textarea "In "Bayrisch Kanada" wollen die Naturjunkies John und Evi heute mit einem Stand…"
click at [1475, 199] on div "Save" at bounding box center [1489, 208] width 71 height 30
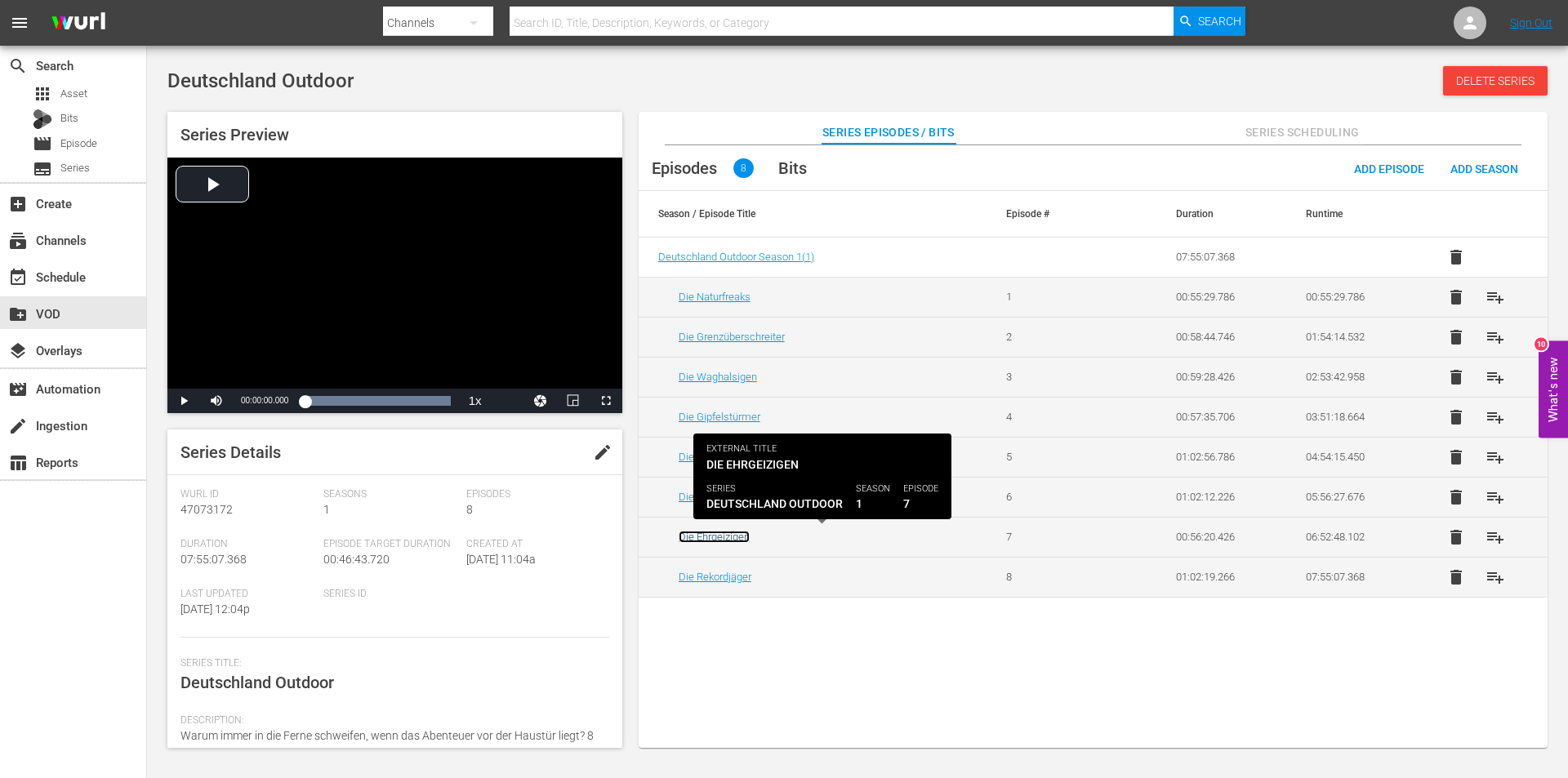
click at [723, 537] on link "Die Ehrgeizigen" at bounding box center [715, 537] width 71 height 12
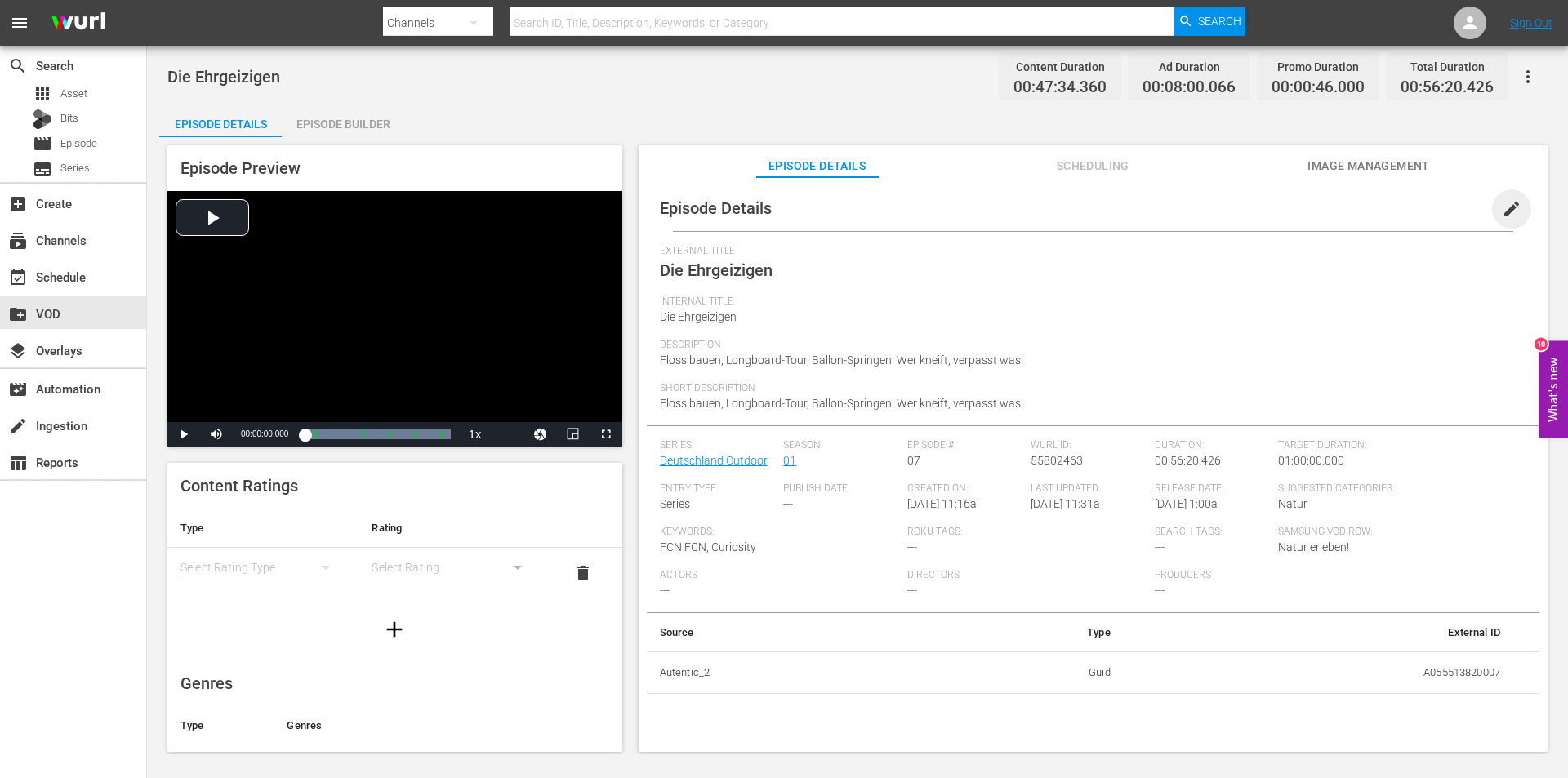
click at [1503, 201] on span "edit" at bounding box center [1511, 208] width 20 height 20
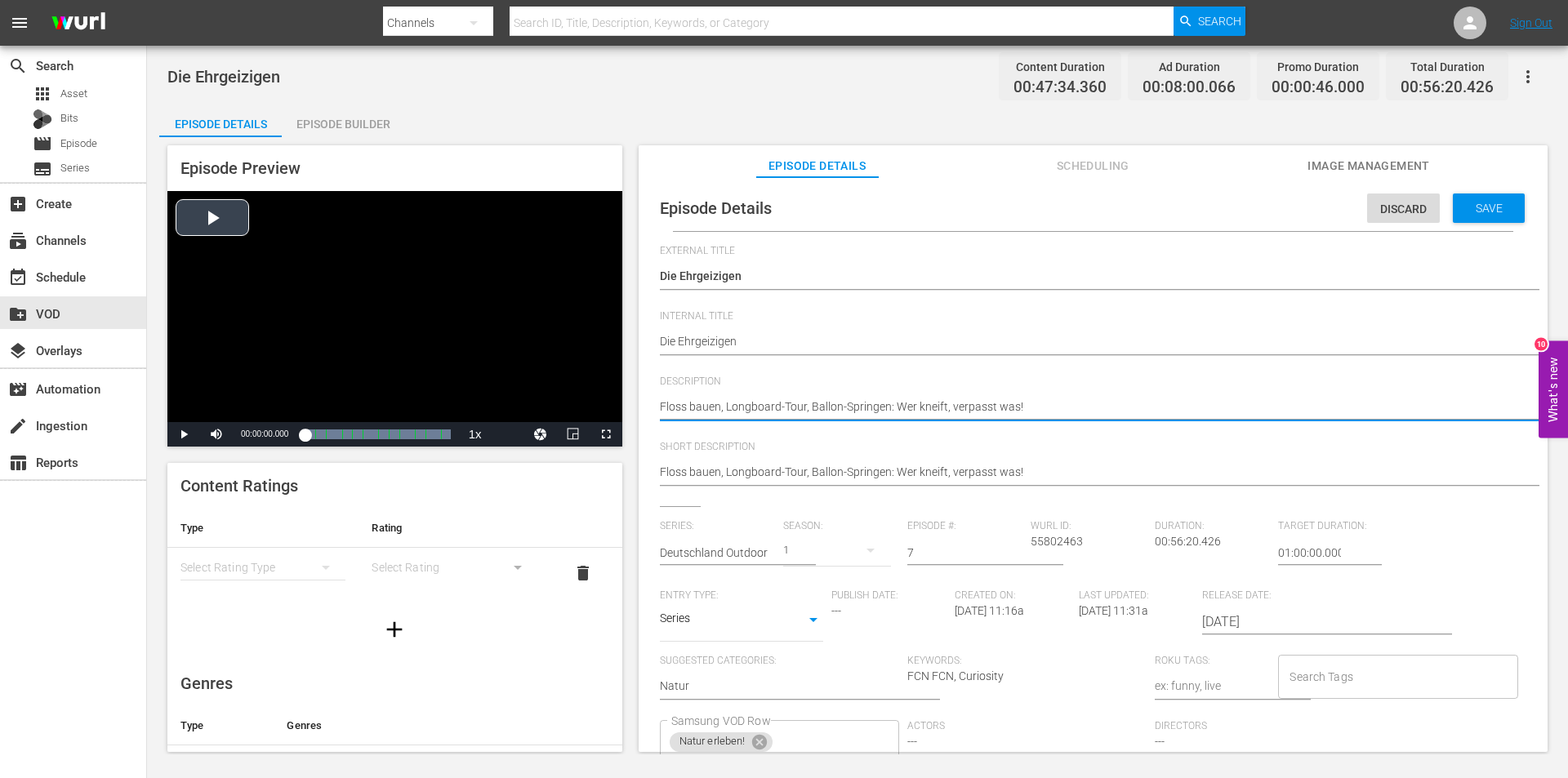
drag, startPoint x: 1062, startPoint y: 406, endPoint x: 573, endPoint y: 404, distance: 489.0
paste textarea "Die Stuttgarter Felix und Max starten ihr Mikroabenteuer diesmal direkt vor der…"
type textarea "Die Stuttgarter Felix und Max starten ihr Mikroabenteuer diesmal direkt vor der…"
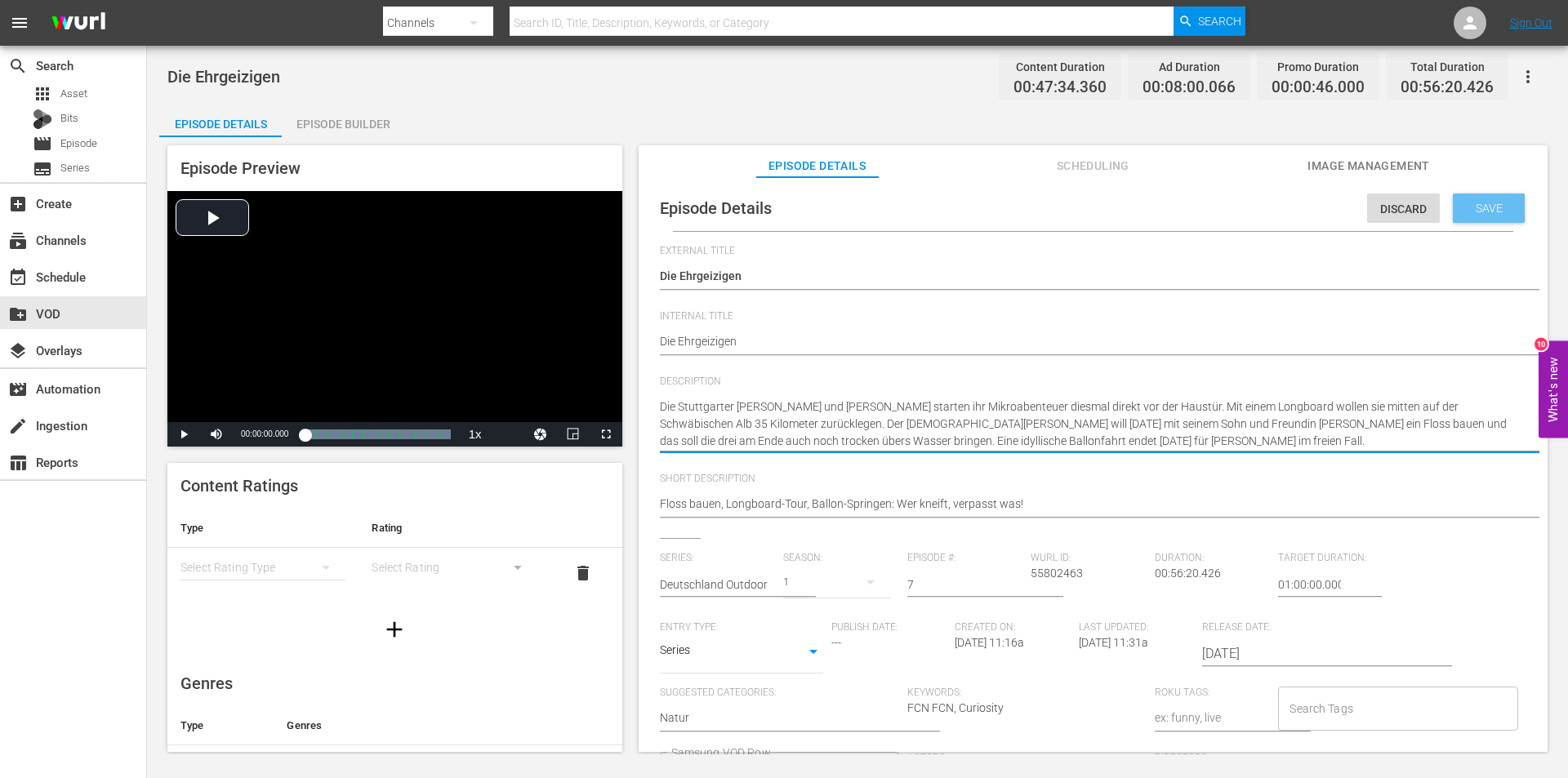
type textarea "Die Stuttgarter Felix und Max starten ihr Mikroabenteuer diesmal direkt vor der…"
click at [1463, 204] on span "Save" at bounding box center [1489, 207] width 53 height 13
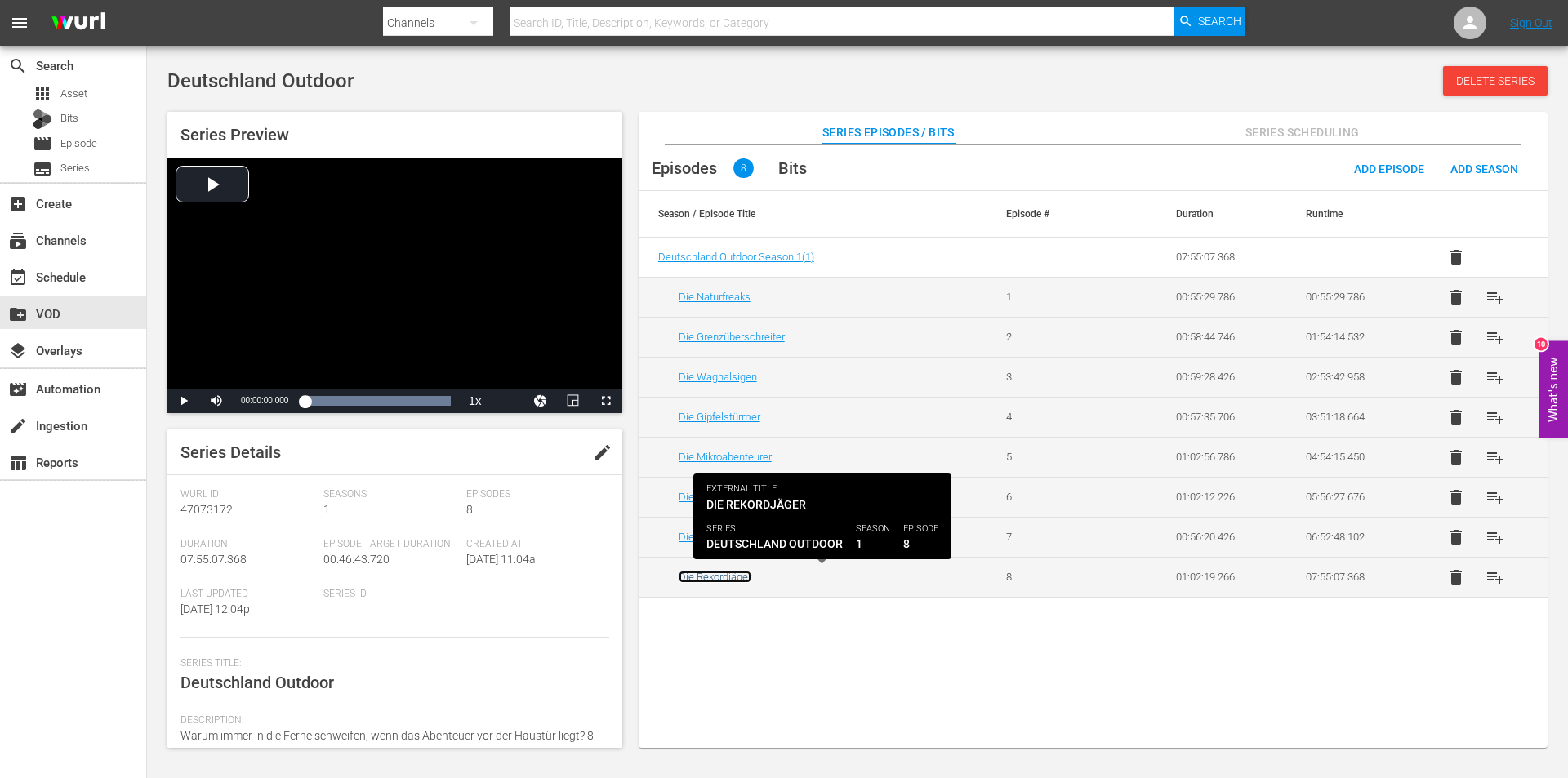
click at [711, 577] on link "Die Rekordjäger" at bounding box center [715, 576] width 72 height 12
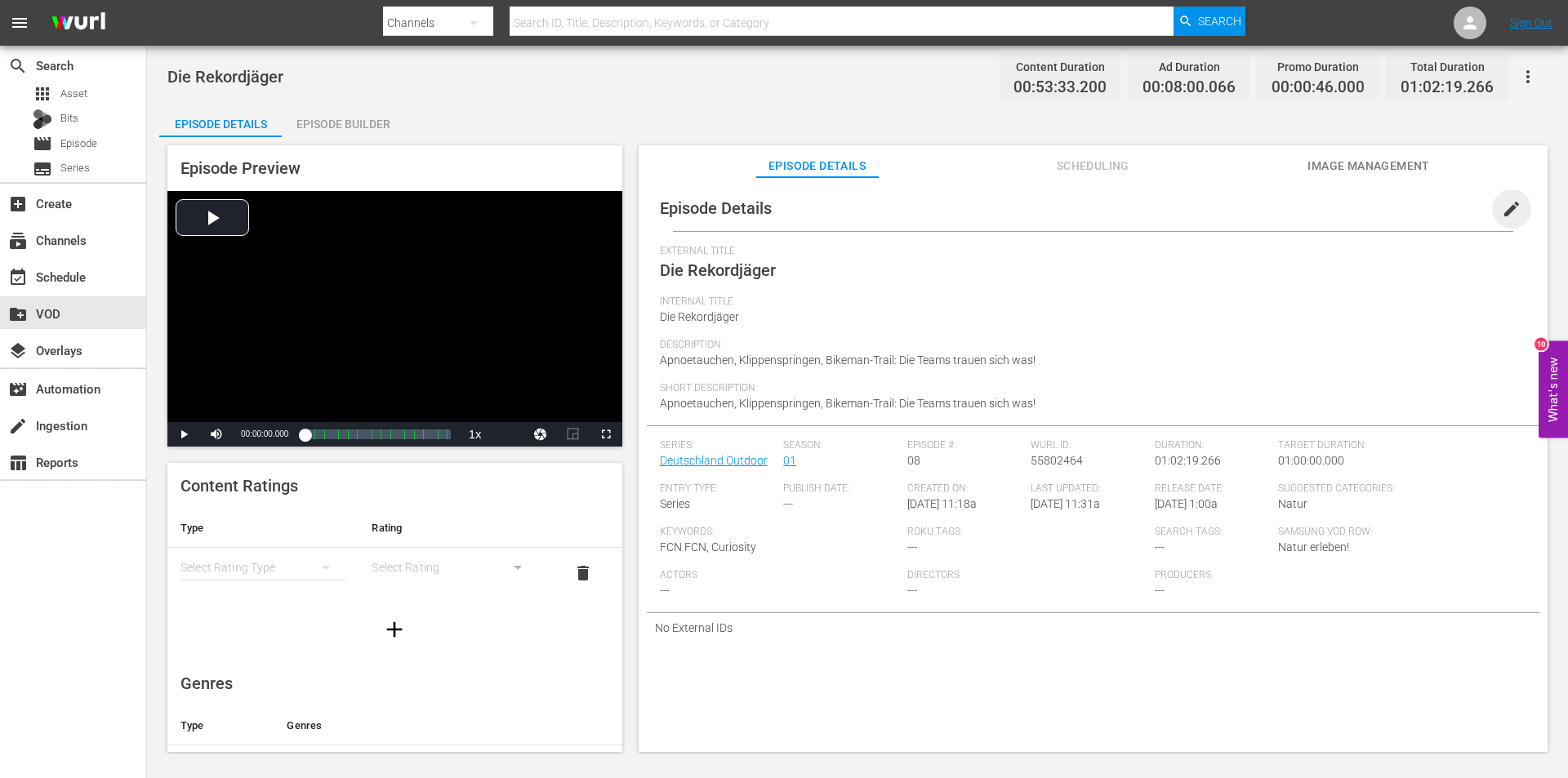
click at [1502, 209] on span "edit" at bounding box center [1511, 208] width 20 height 20
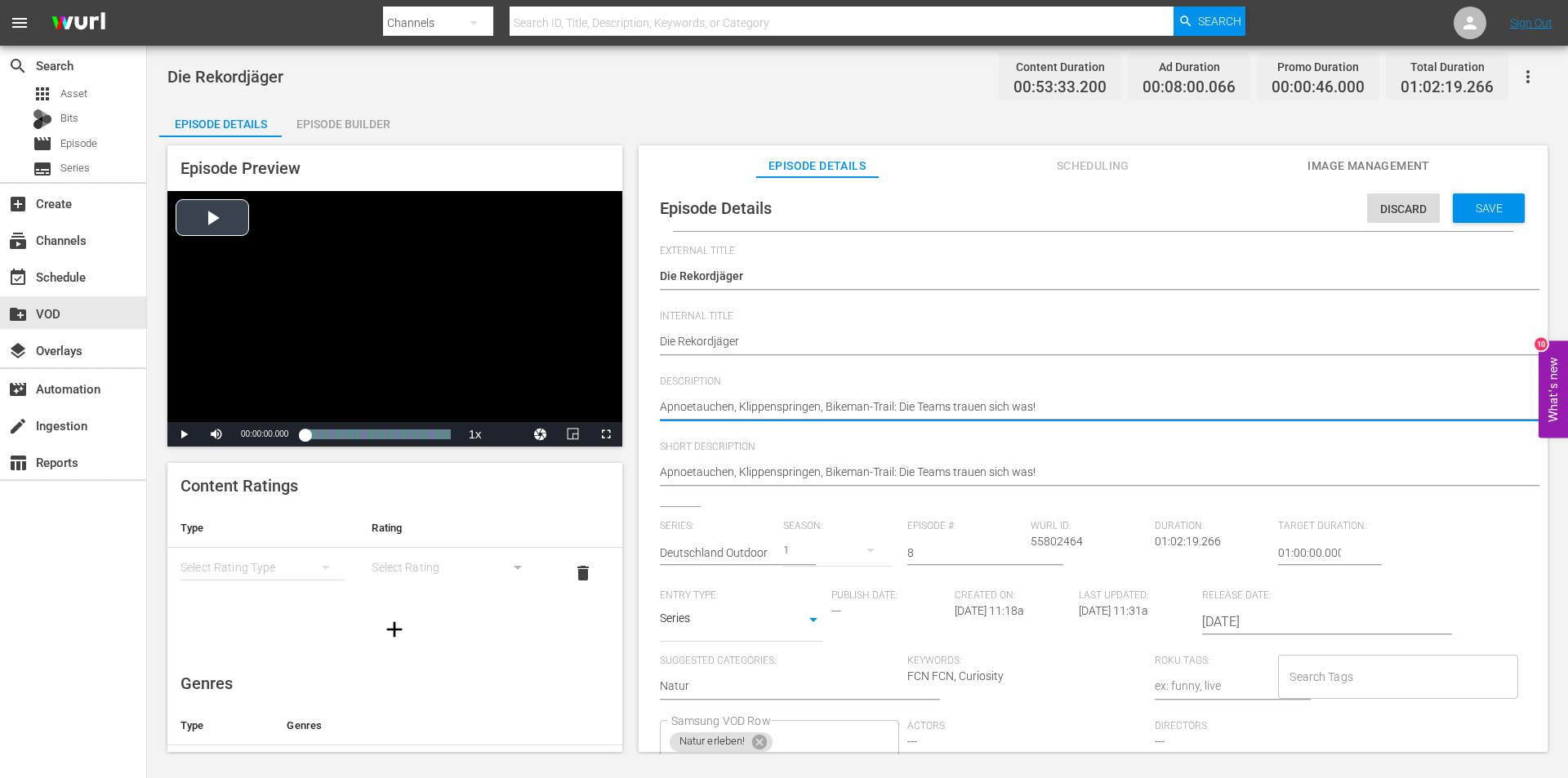
drag, startPoint x: 1063, startPoint y: 401, endPoint x: 251, endPoint y: 400, distance: 812.0
paste textarea "Im Erzgebirge haben sich der Mountainbiker Christian und sein bester Freund Til…"
type textarea "Im Erzgebirge haben sich der Mountainbiker Christian und sein bester Freund Til…"
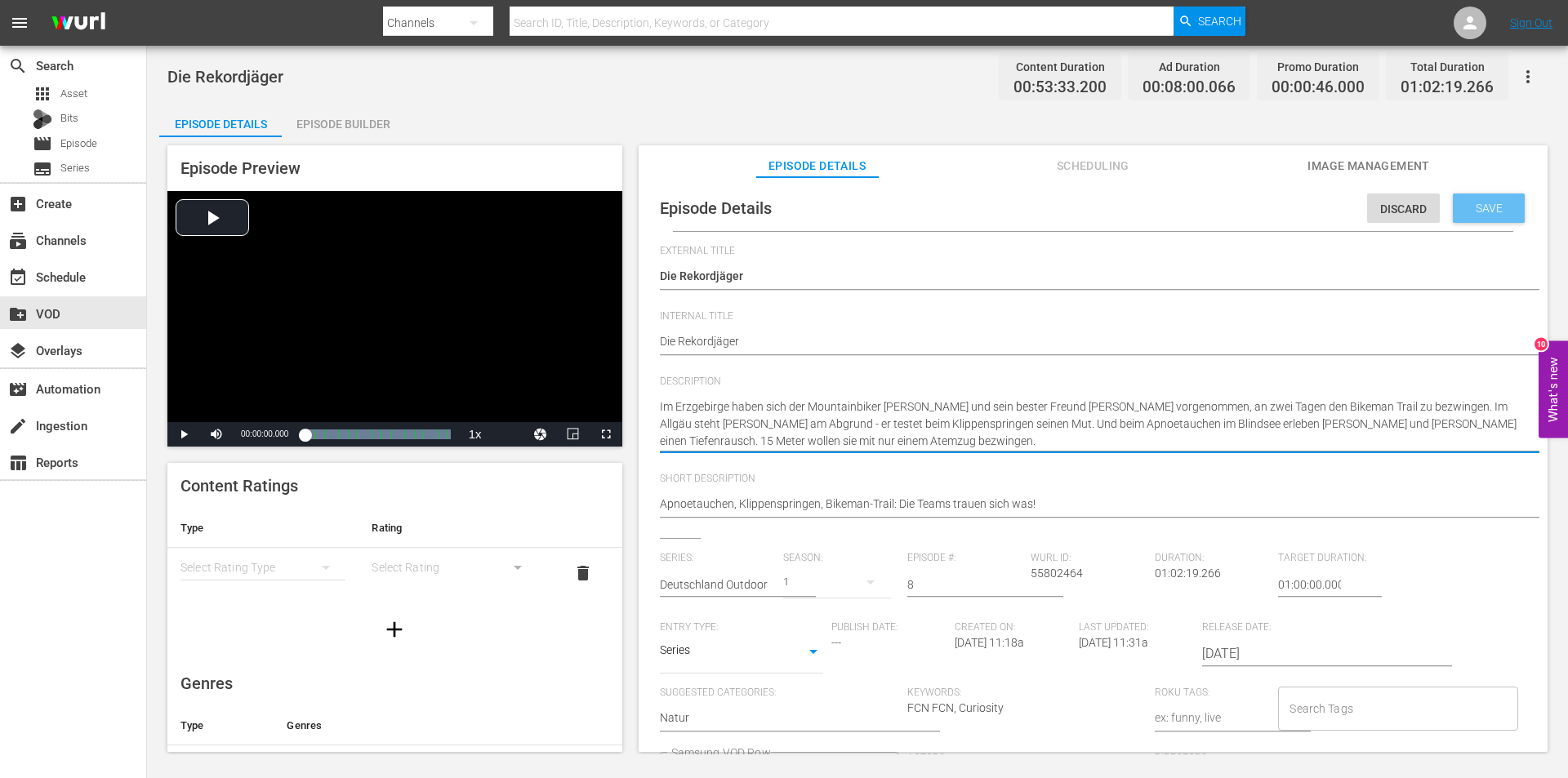
type textarea "Im Erzgebirge haben sich der Mountainbiker Christian und sein bester Freund Til…"
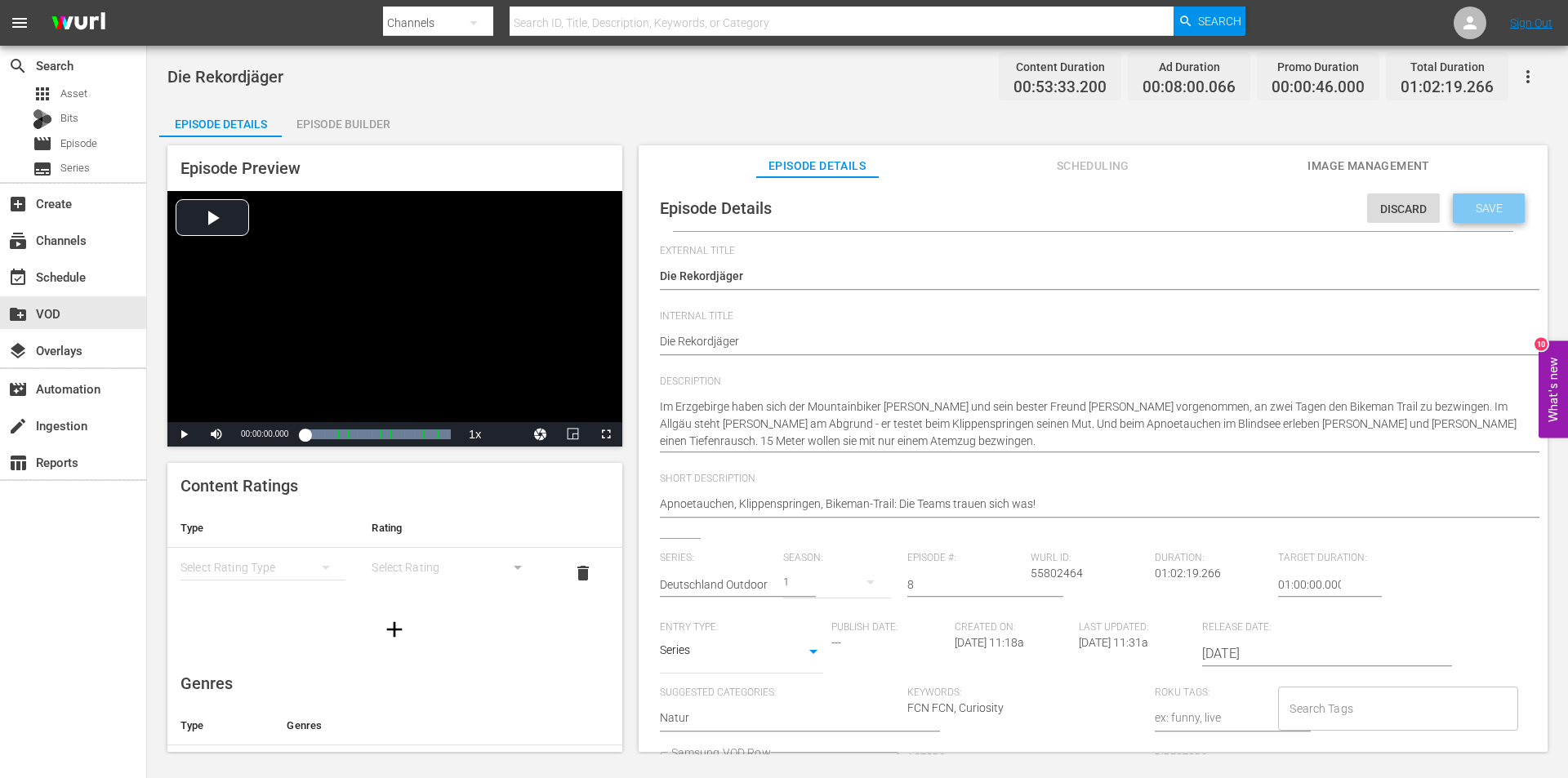
click at [1470, 207] on span "Save" at bounding box center [1489, 207] width 53 height 13
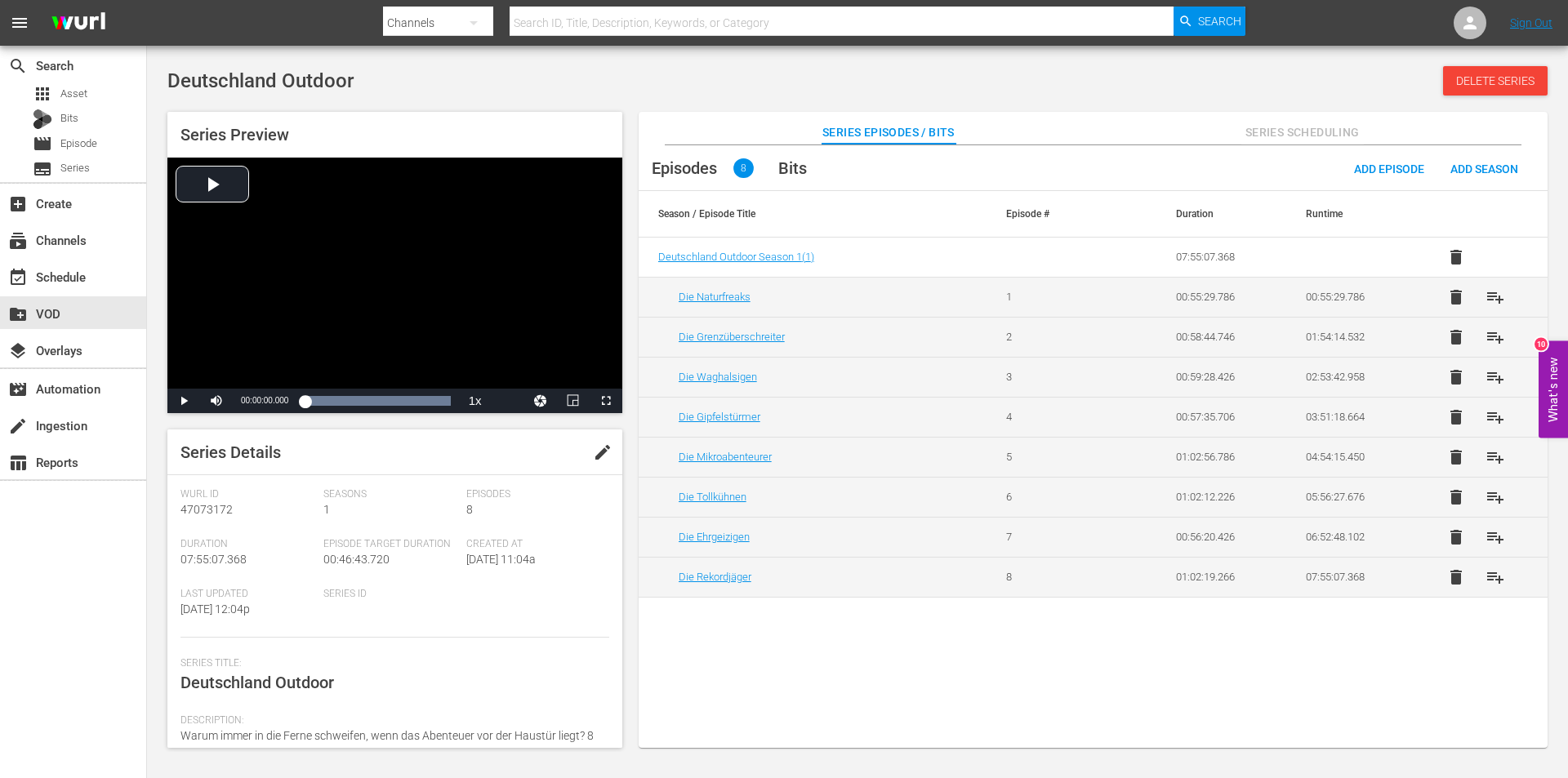
click at [1341, 684] on div "Episodes 8 Bits Add Episode Add Season Season / Episode Title Episode # Duratio…" at bounding box center [1093, 455] width 909 height 620
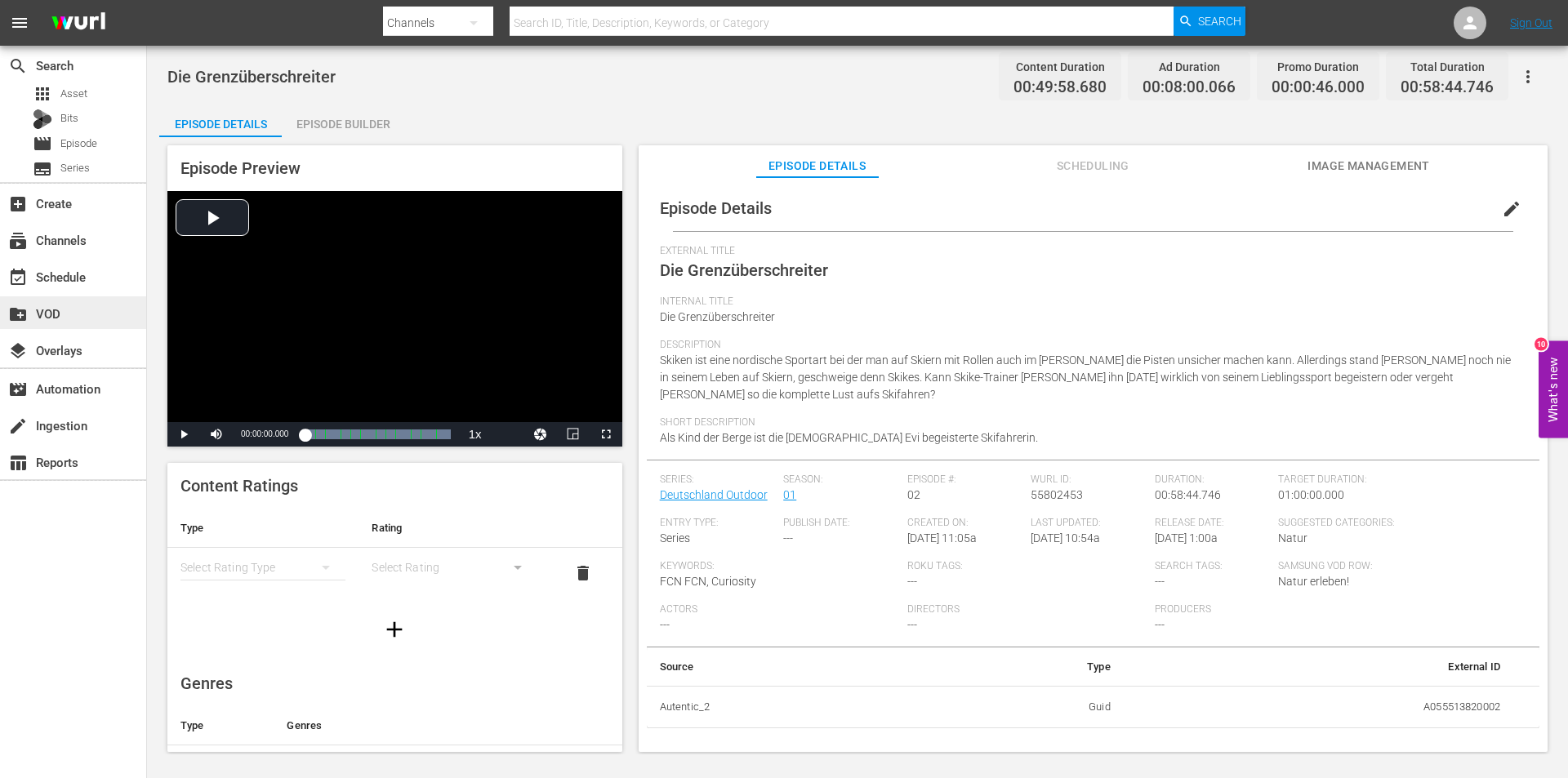
click at [38, 313] on div "create_new_folder VOD" at bounding box center [46, 310] width 92 height 14
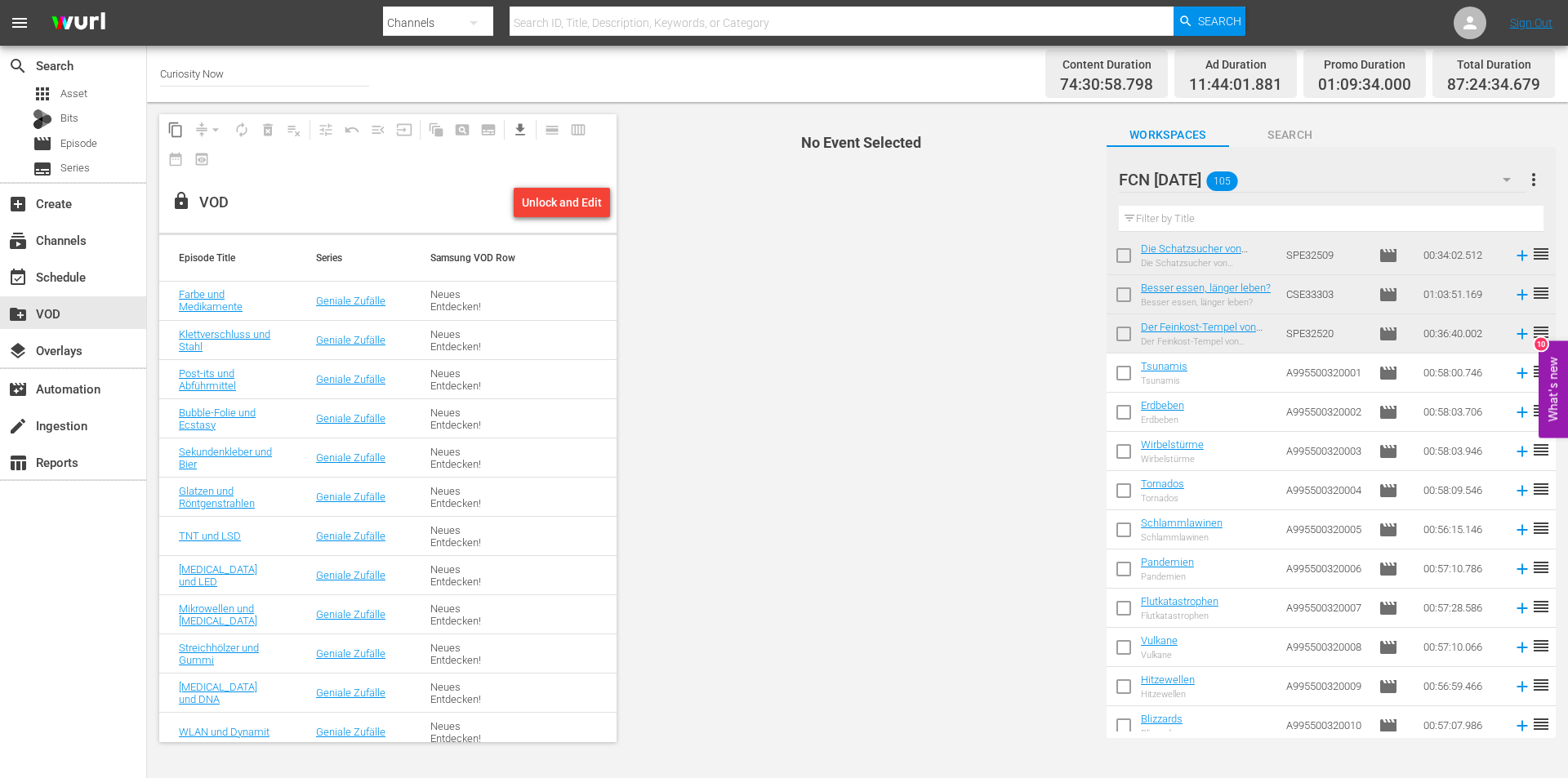
scroll to position [2916, 0]
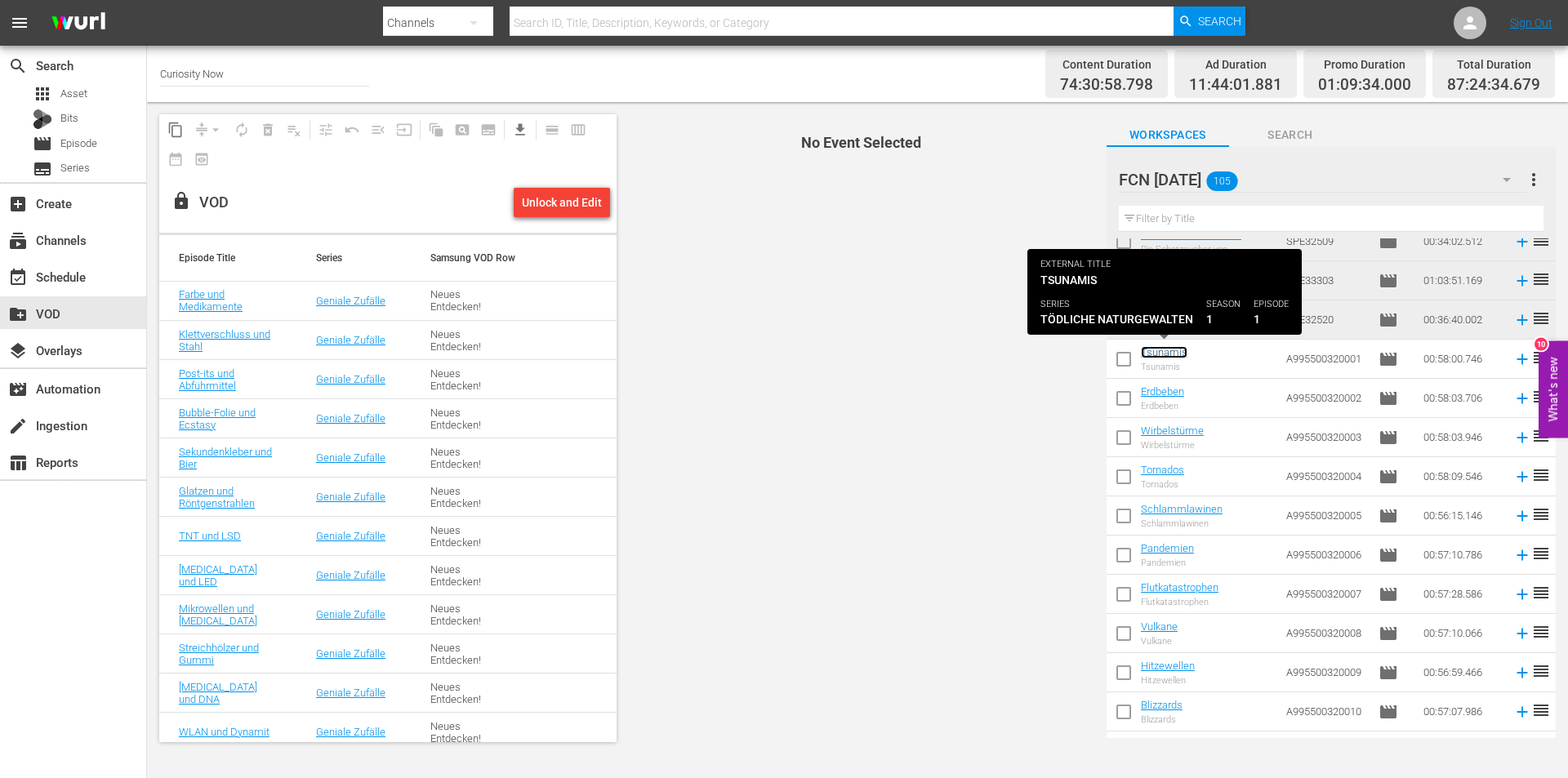
click at [1167, 356] on link "Tsunamis" at bounding box center [1164, 352] width 47 height 12
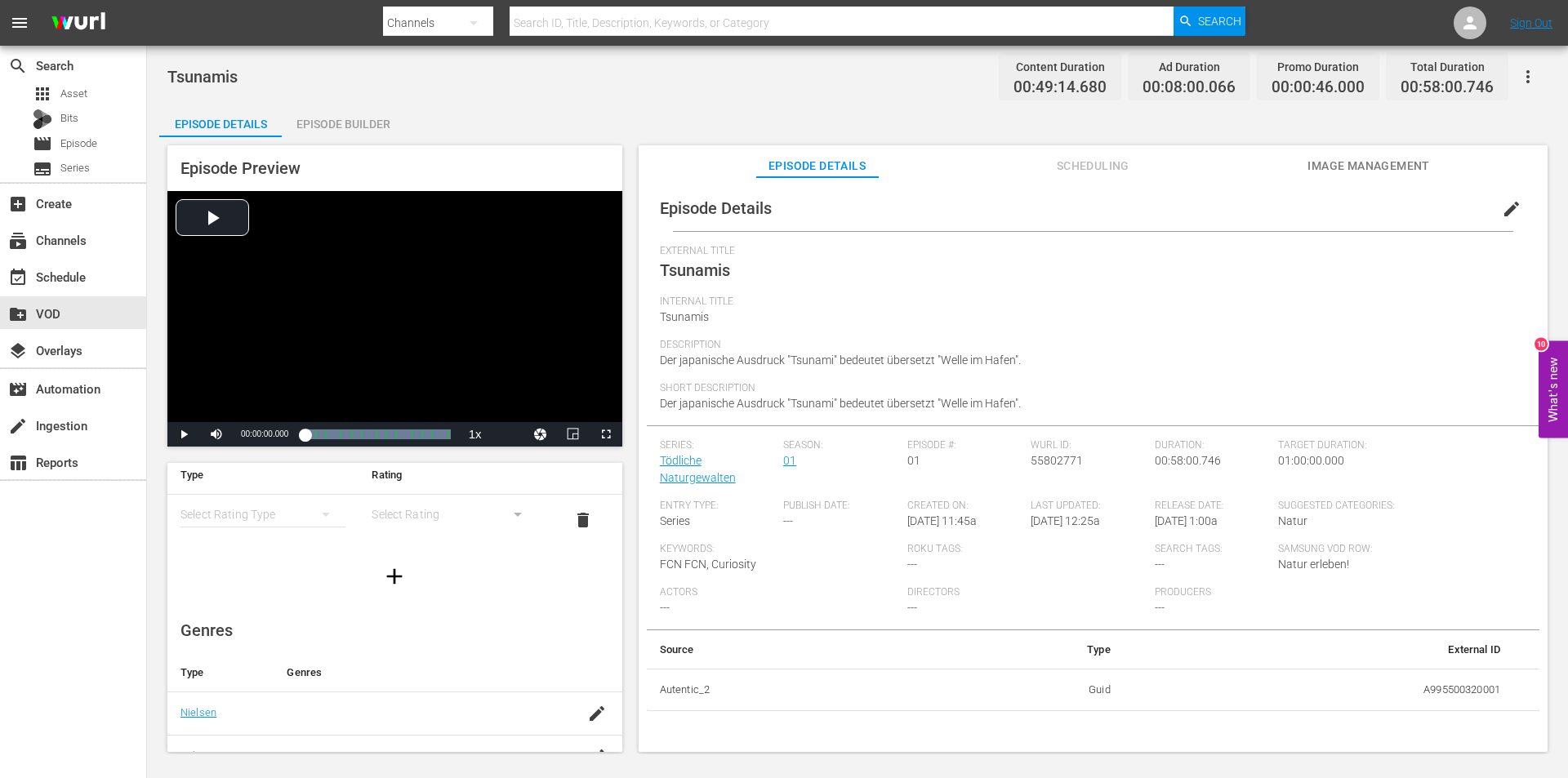
scroll to position [51, 0]
click at [675, 465] on link "Tödliche Naturgewalten" at bounding box center [698, 469] width 76 height 31
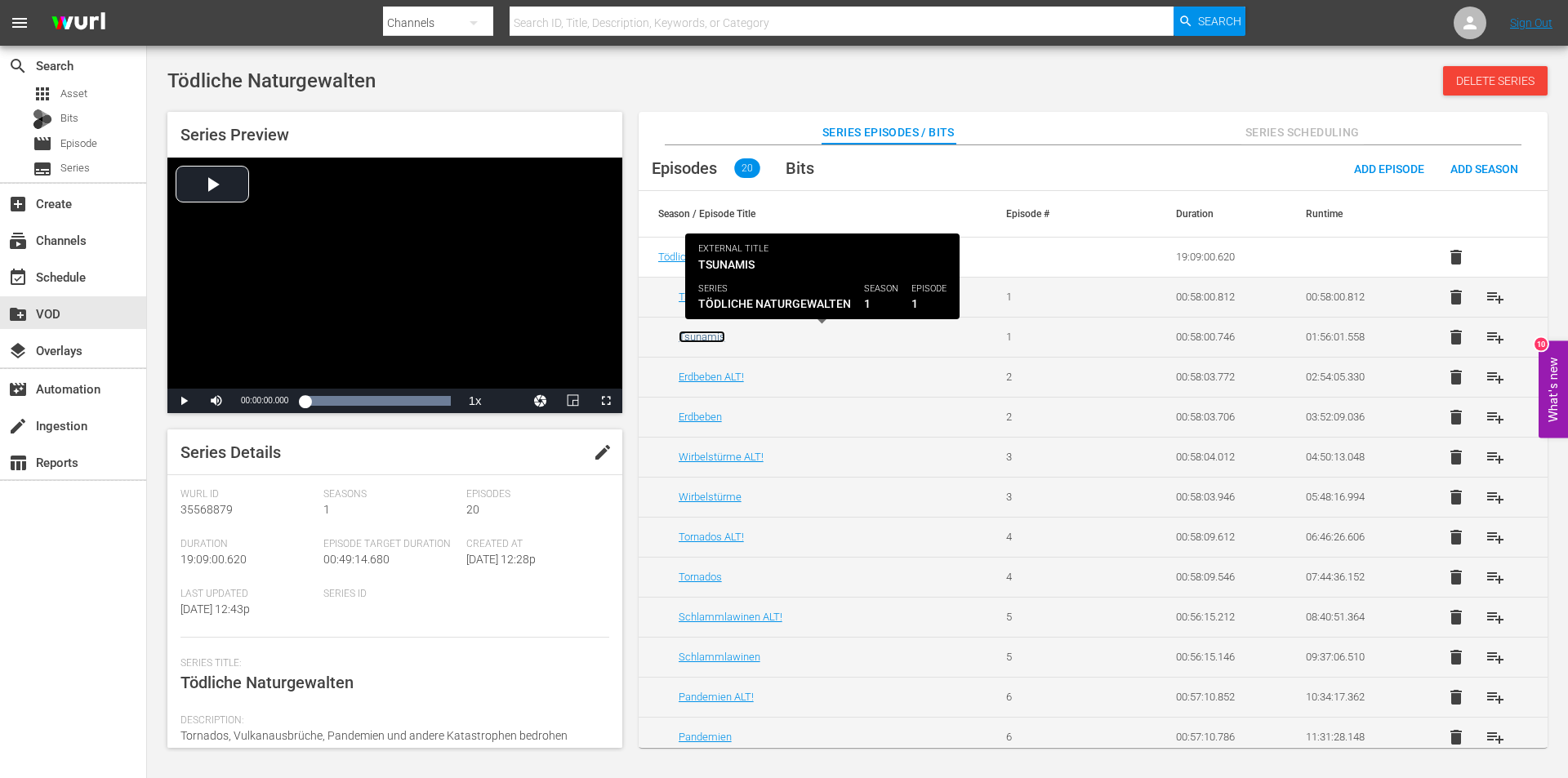
click at [700, 334] on link "Tsunamis" at bounding box center [702, 337] width 47 height 12
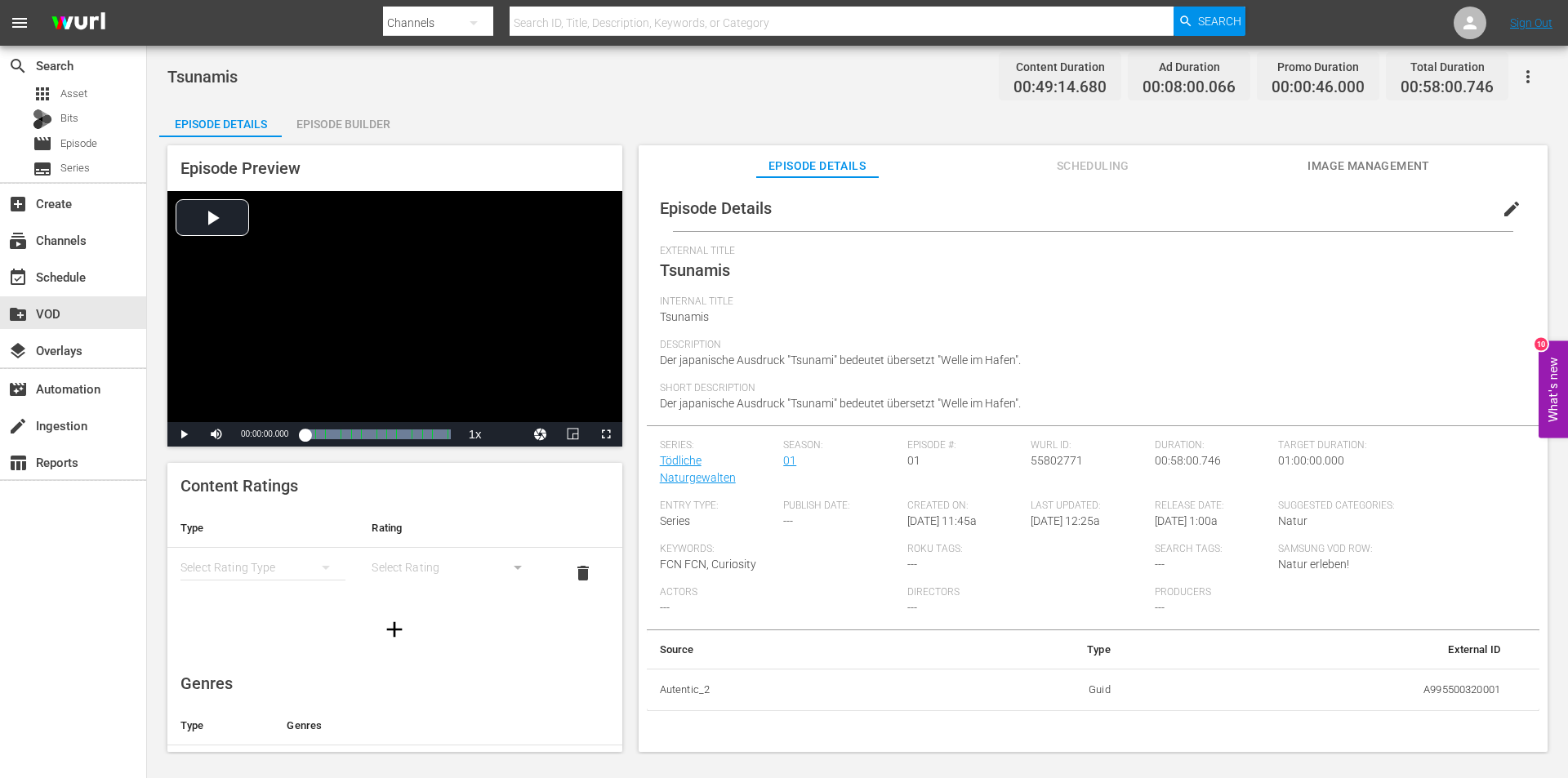
click at [1512, 201] on button "edit" at bounding box center [1512, 209] width 39 height 39
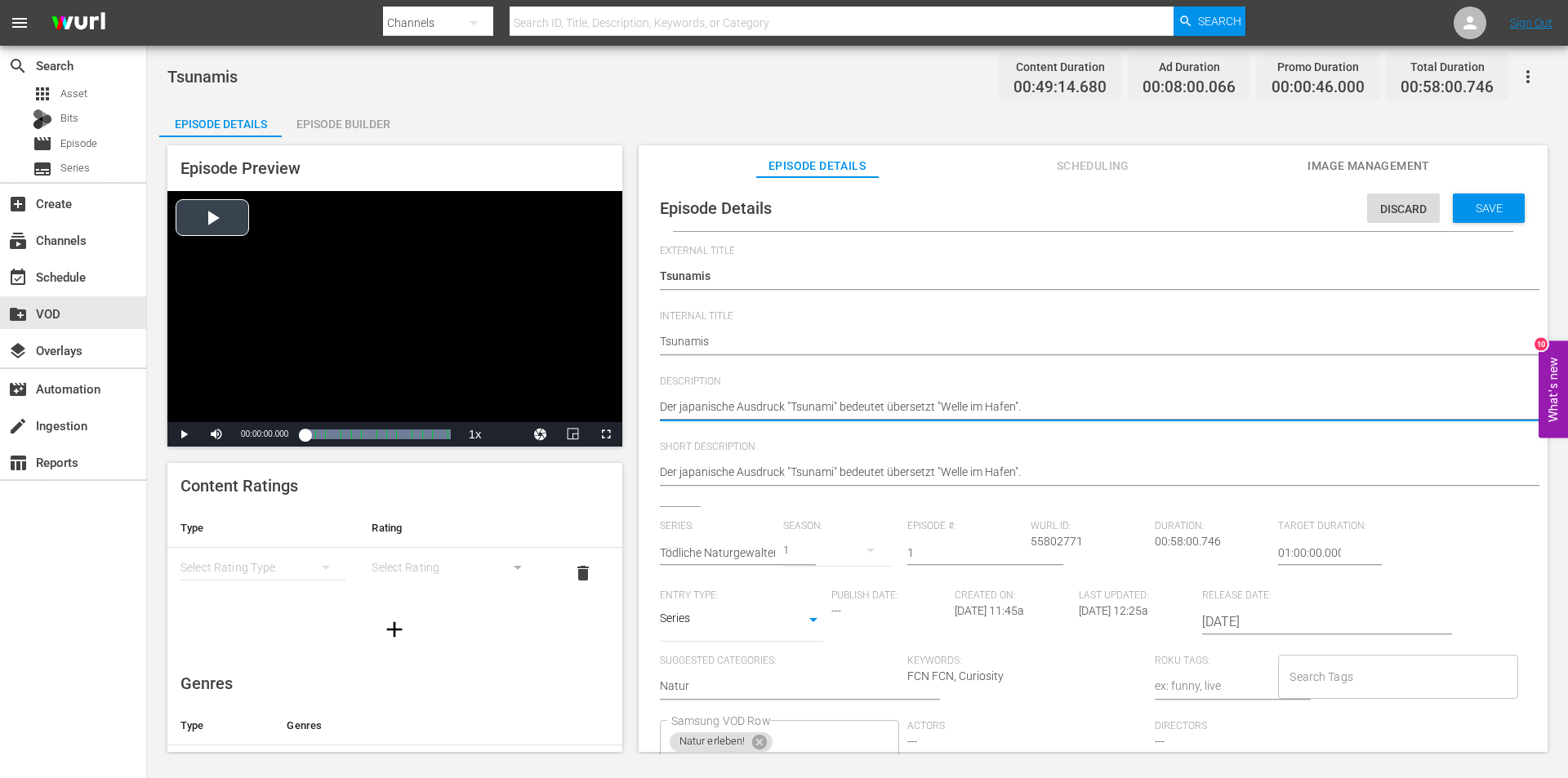
drag, startPoint x: 1083, startPoint y: 403, endPoint x: 560, endPoint y: 402, distance: 523.0
paste textarea "Große Verwerfungen am Meeresgrund lösen diese tödlichen Überschwemmungen aus. E…"
type textarea "Der japanische Ausdruck "Tsunami" bedeutet übersetzt "Welle im Hafen". Große Ve…"
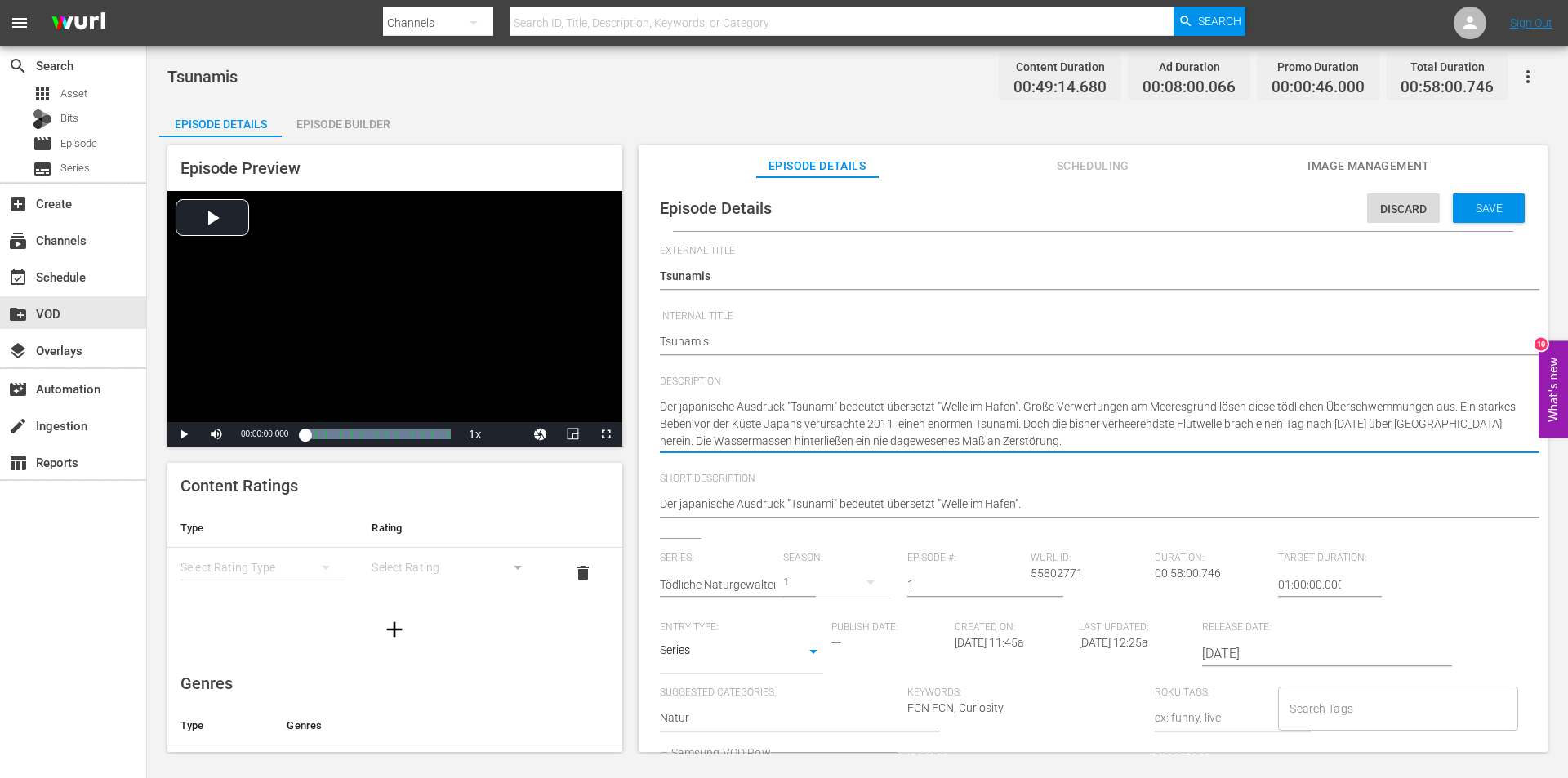
type textarea "Der japanische Ausdruck "Tsunami" bedeutet übersetzt "Welle im Hafen". Große Ve…"
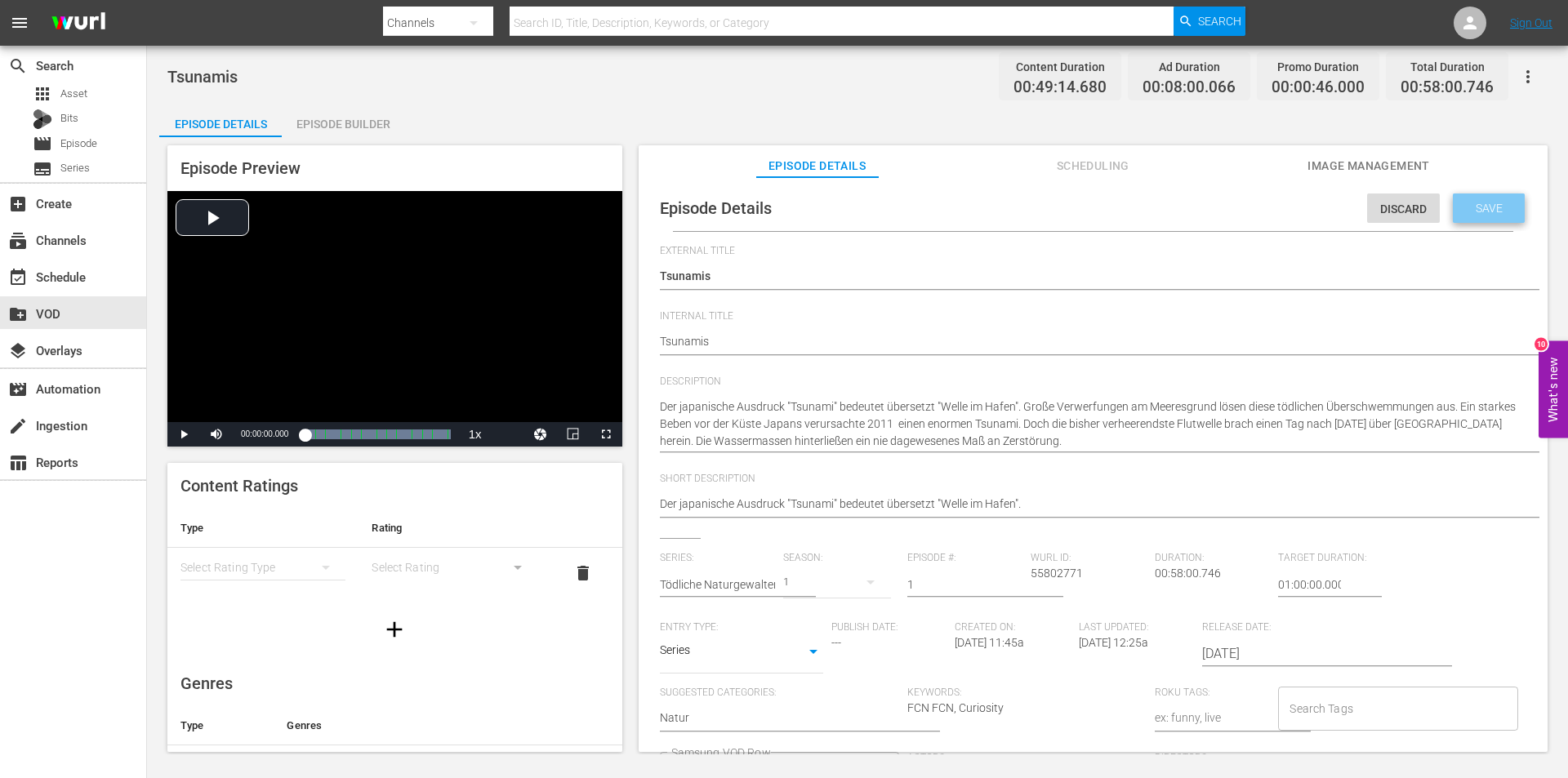
click at [1494, 200] on div "Save" at bounding box center [1489, 208] width 71 height 30
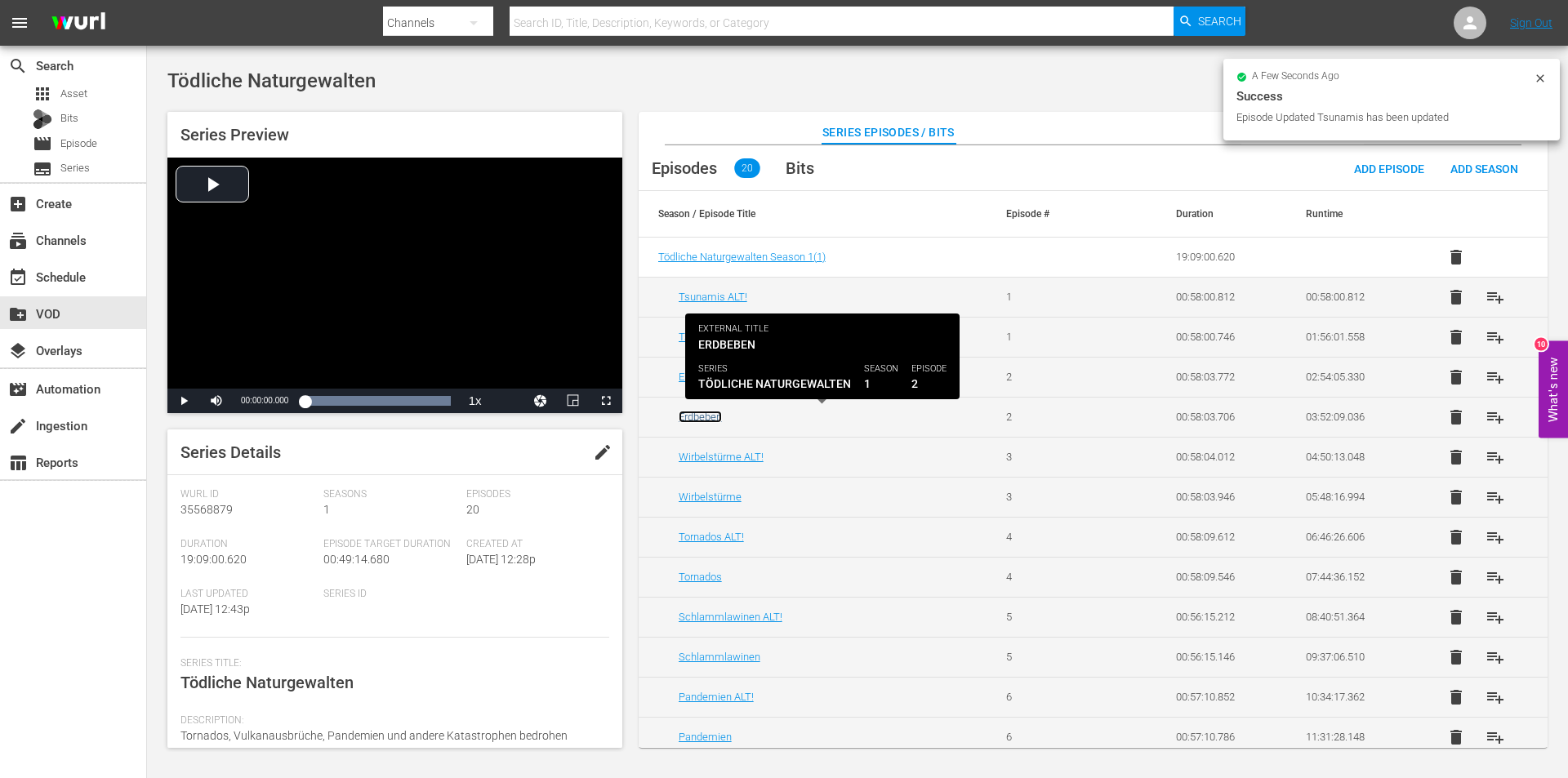
click at [704, 417] on link "Erdbeben" at bounding box center [700, 417] width 43 height 12
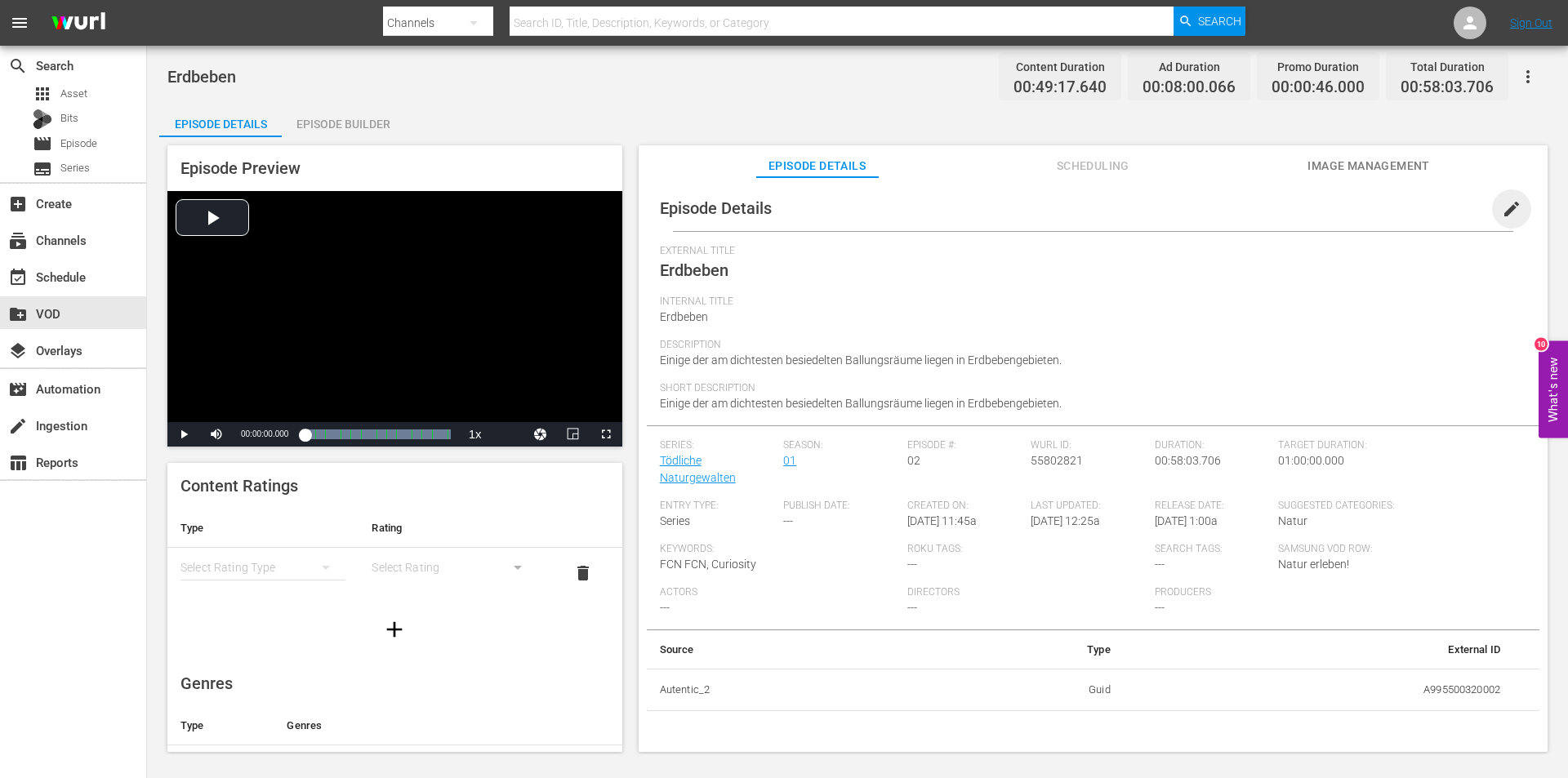
click at [1507, 203] on span "edit" at bounding box center [1511, 208] width 20 height 20
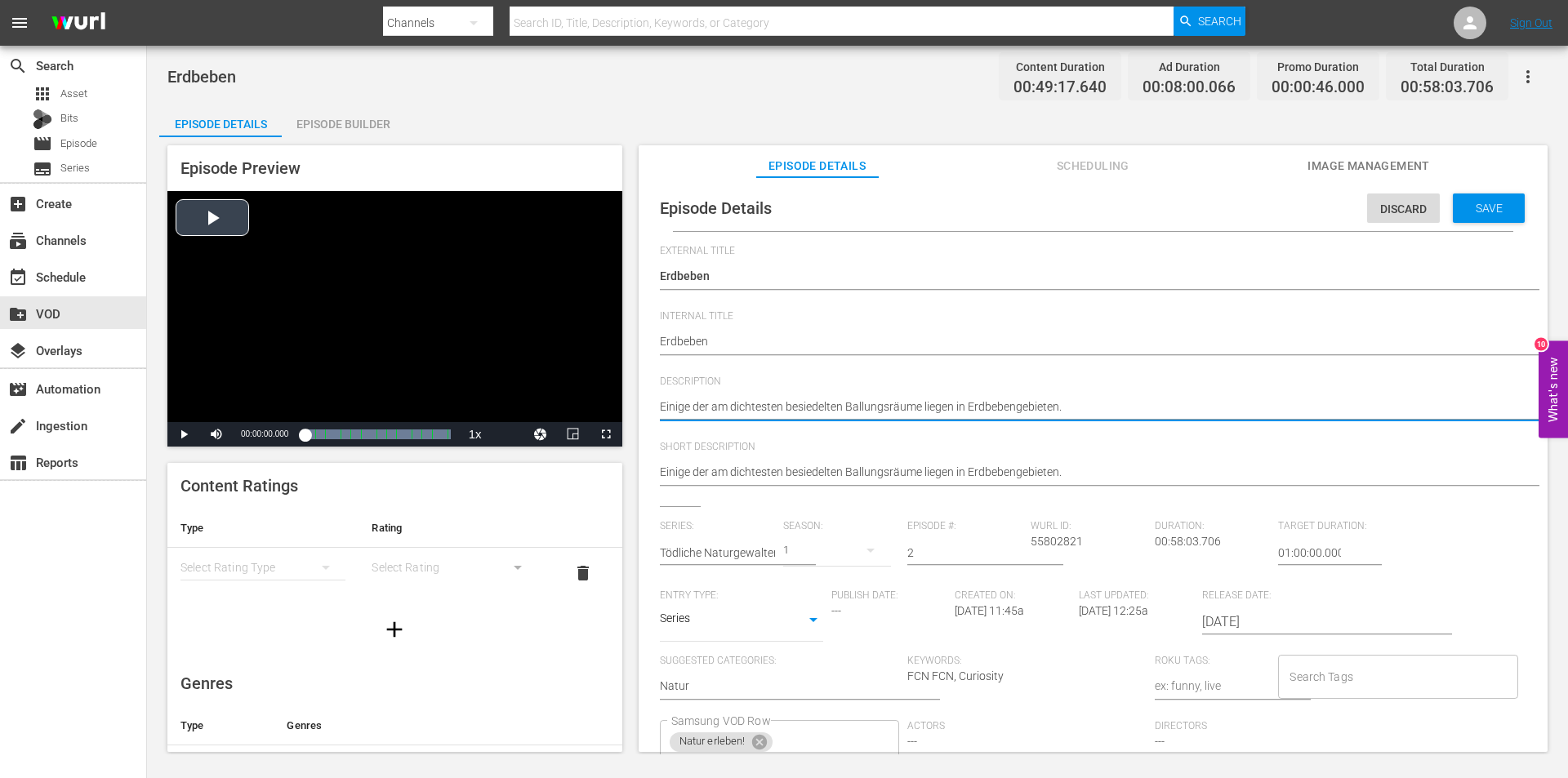
drag, startPoint x: 1128, startPoint y: 398, endPoint x: 572, endPoint y: 379, distance: 556.3
paste textarea "der Welt liegen in Erdbebengebieten. Tektonische Verwerfungen im Untergrund sin…"
type textarea "Einige der am dichtesten besiedelten Ballungsräume der Welt liegen in Erdbebeng…"
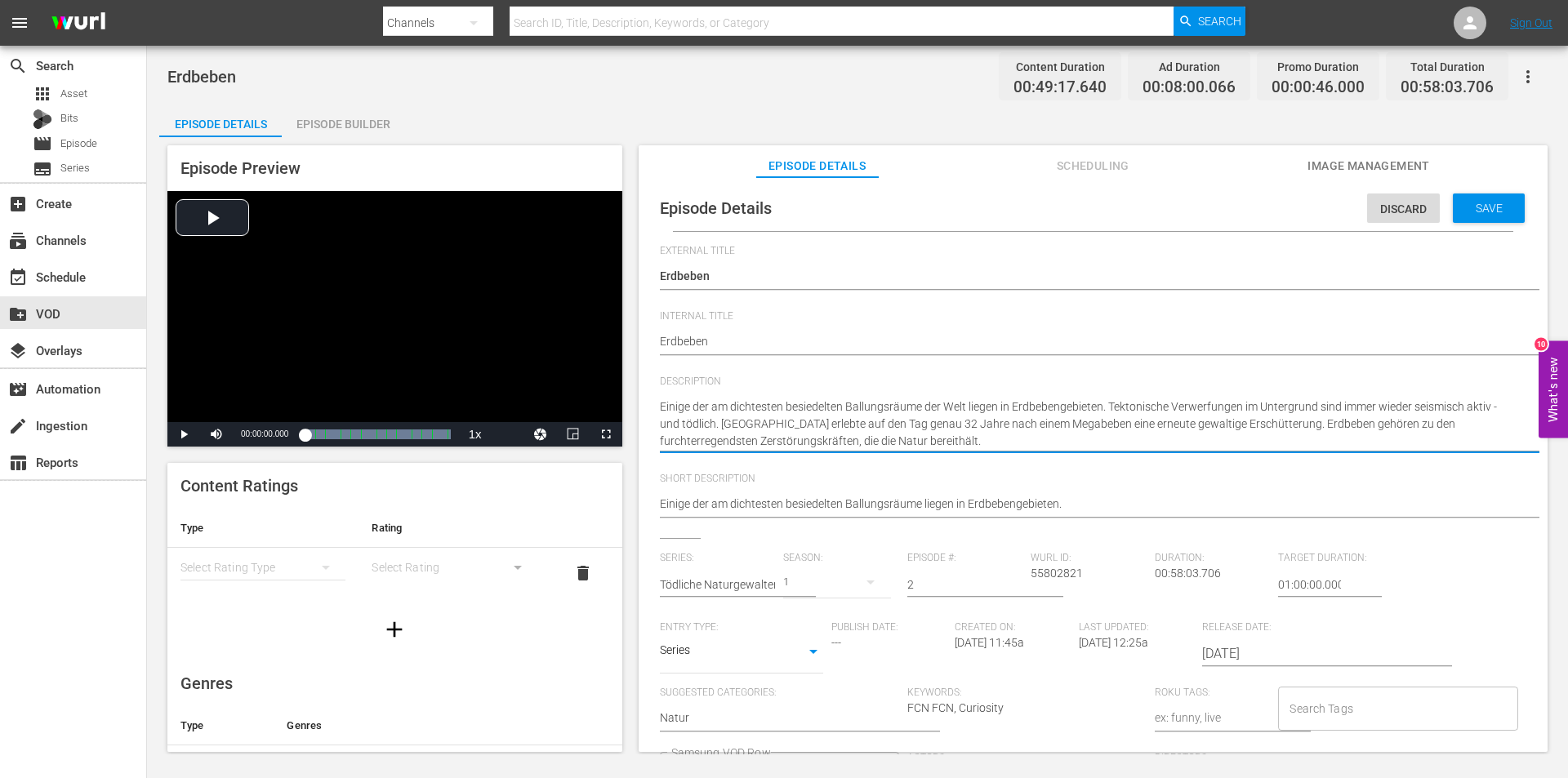
type textarea "Einige der am dichtesten besiedelten Ballungsräume der Welt liegen in Erdbebeng…"
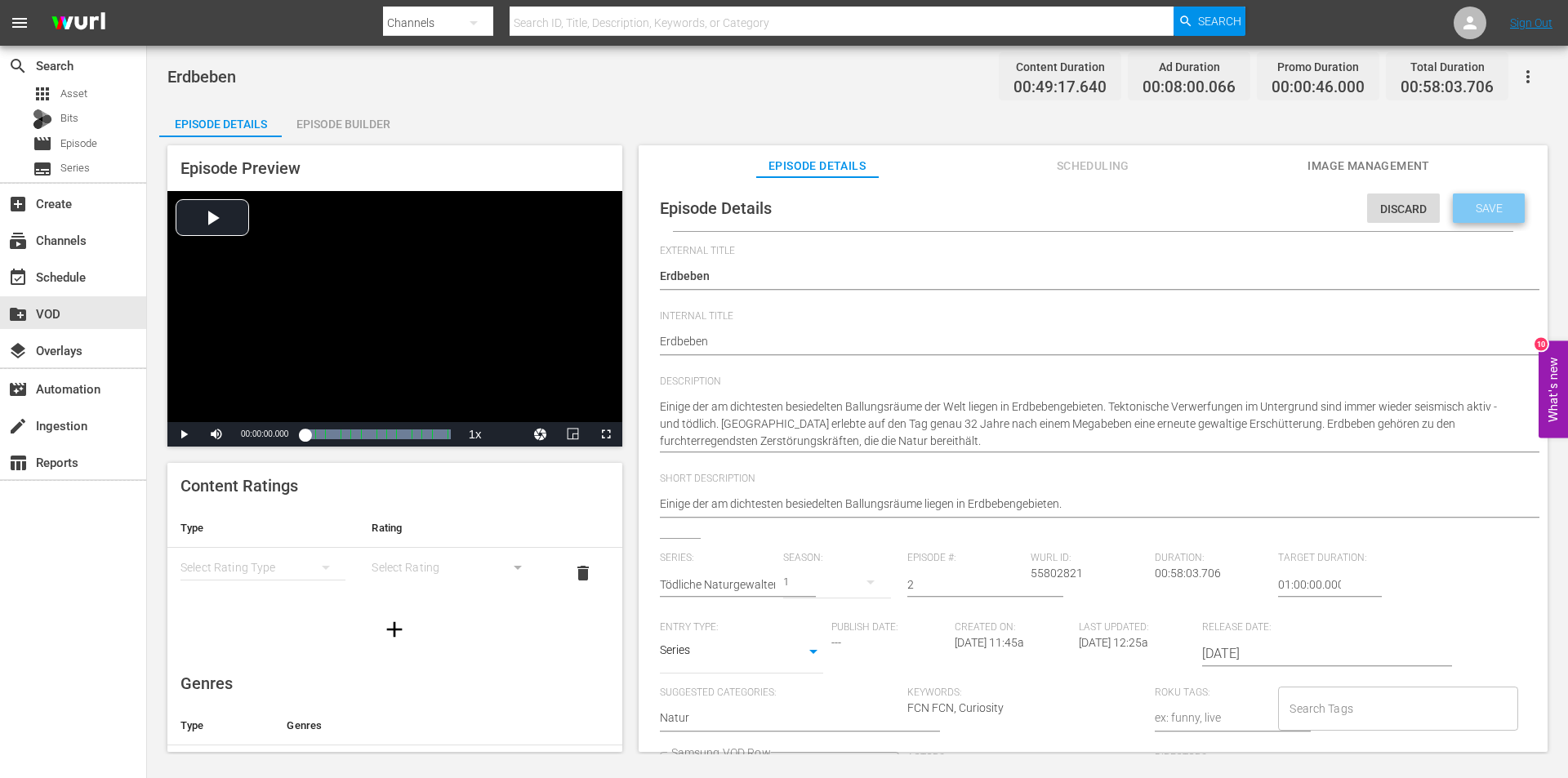
click at [1470, 204] on span "Save" at bounding box center [1489, 207] width 53 height 13
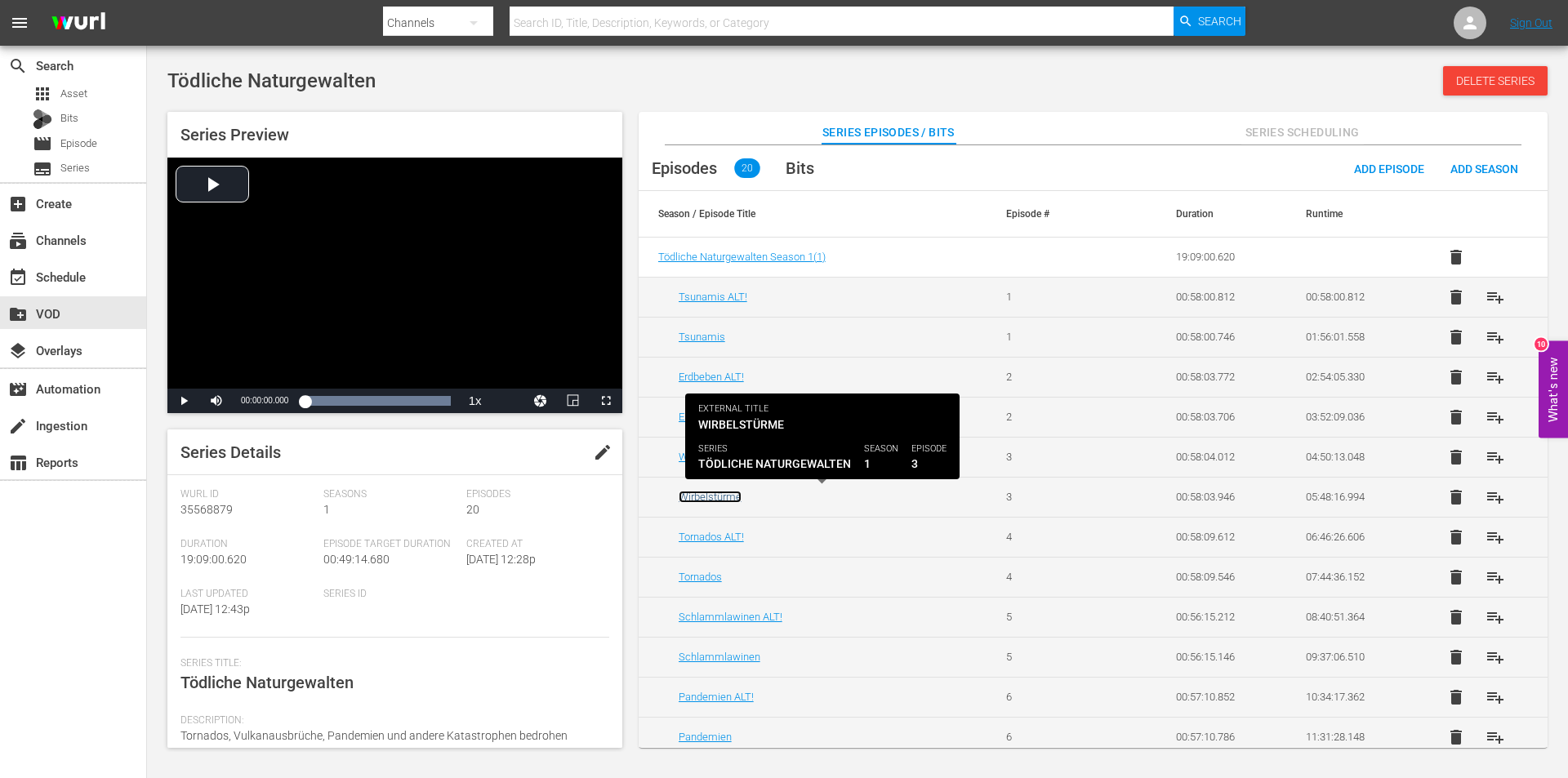
click at [707, 493] on link "Wirbelstürme" at bounding box center [710, 497] width 63 height 12
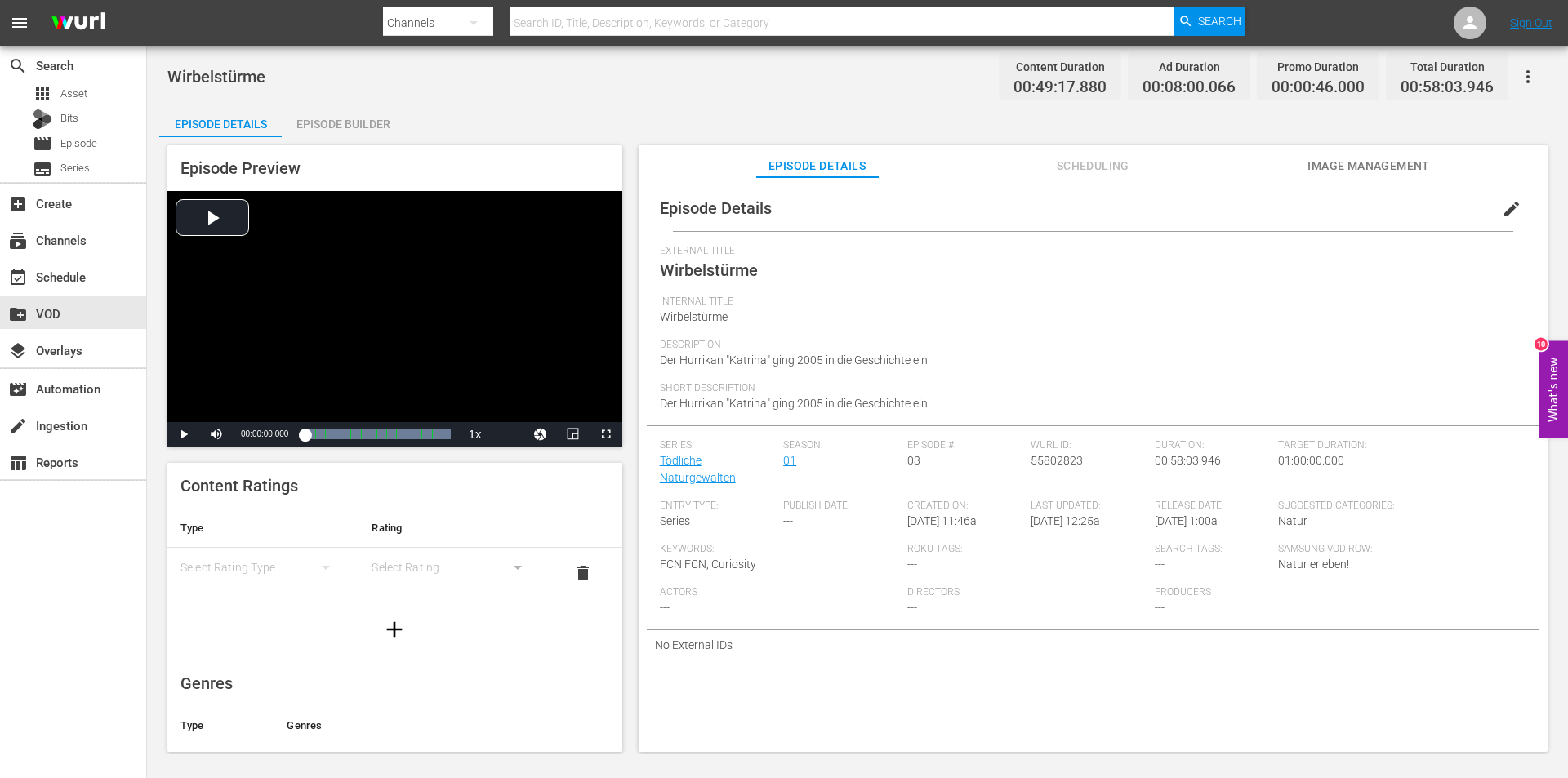
click at [1505, 202] on span "edit" at bounding box center [1511, 208] width 20 height 20
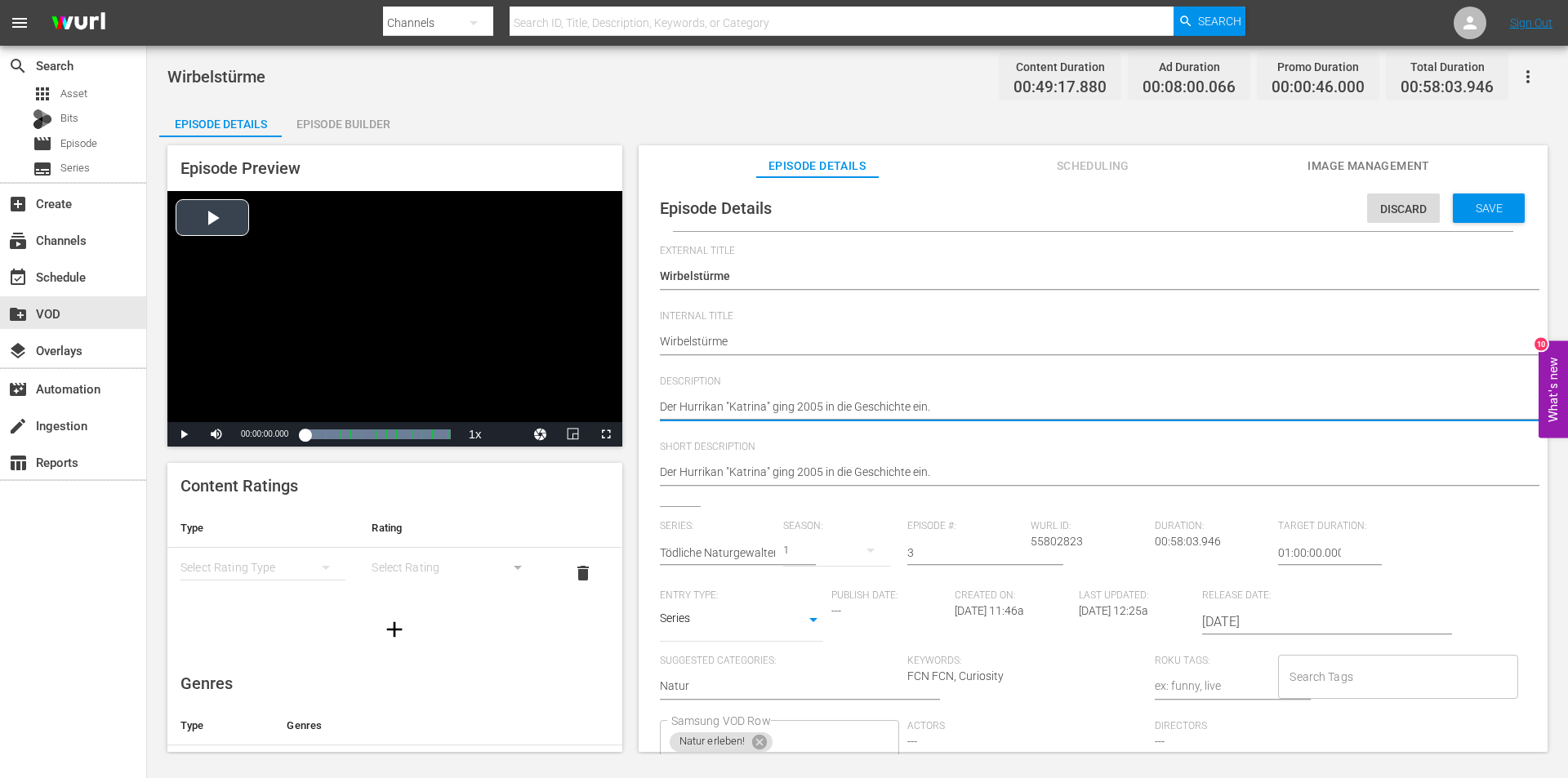
drag, startPoint x: 957, startPoint y: 406, endPoint x: 555, endPoint y: 403, distance: 402.0
paste textarea "Sintflutartiger Regen, machtvoller Wind und riesige Wellen kennzeichnen die gro…"
type textarea "Sintflutartiger Regen, machtvoller Wind und riesige Wellen kennzeichnen die gro…"
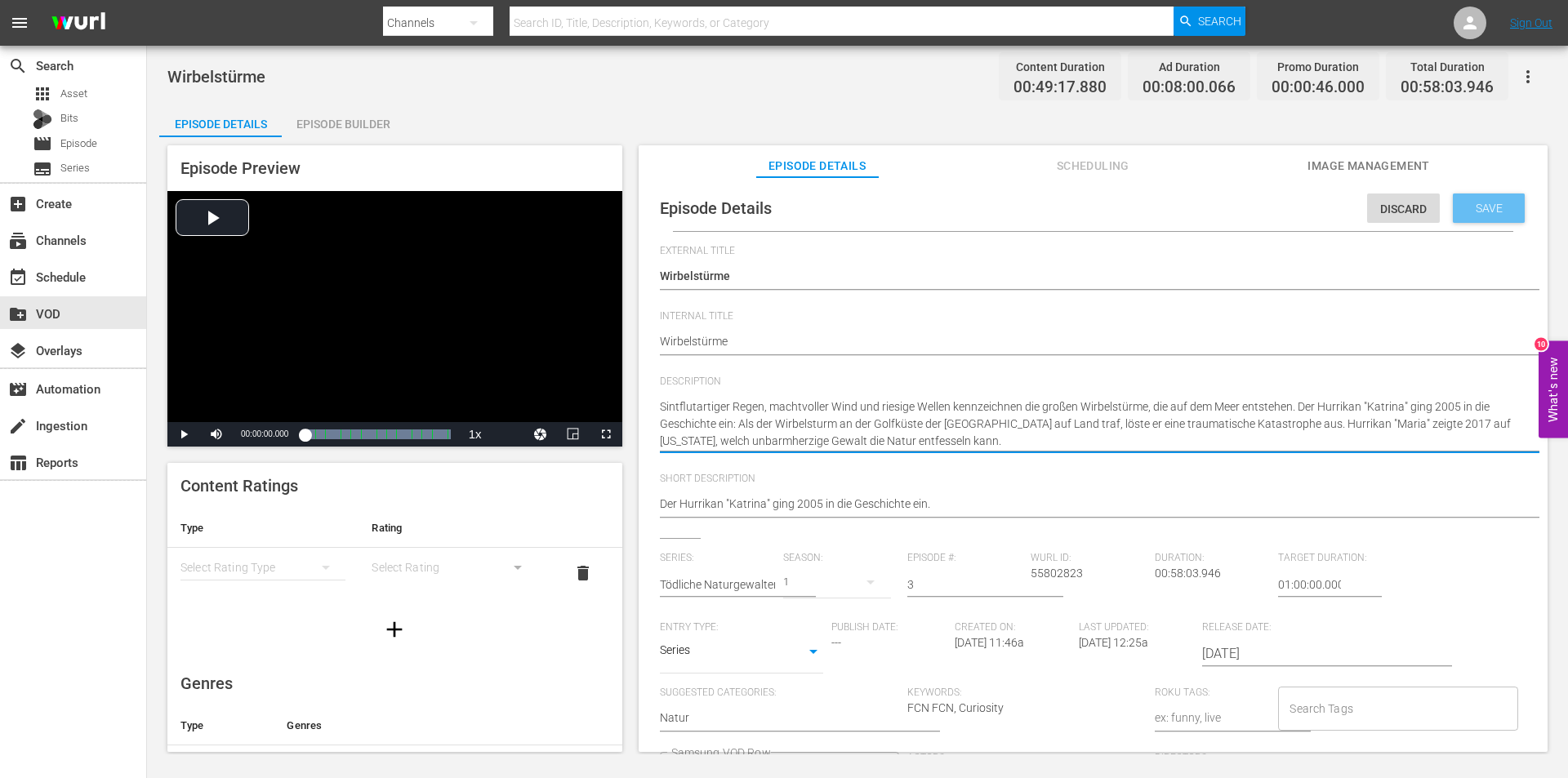
type textarea "Sintflutartiger Regen, machtvoller Wind und riesige Wellen kennzeichnen die gro…"
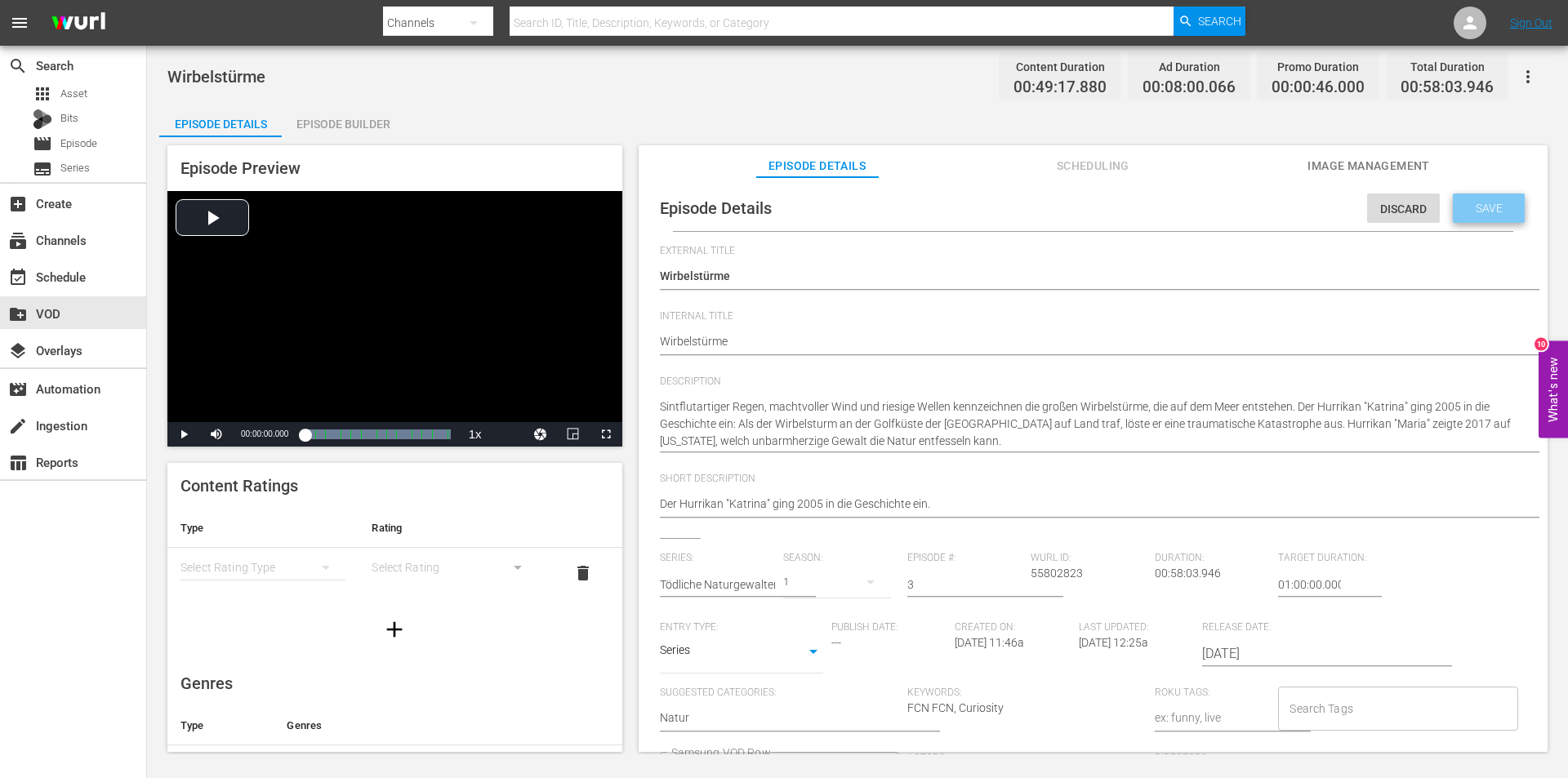
click at [1468, 204] on span "Save" at bounding box center [1489, 207] width 53 height 13
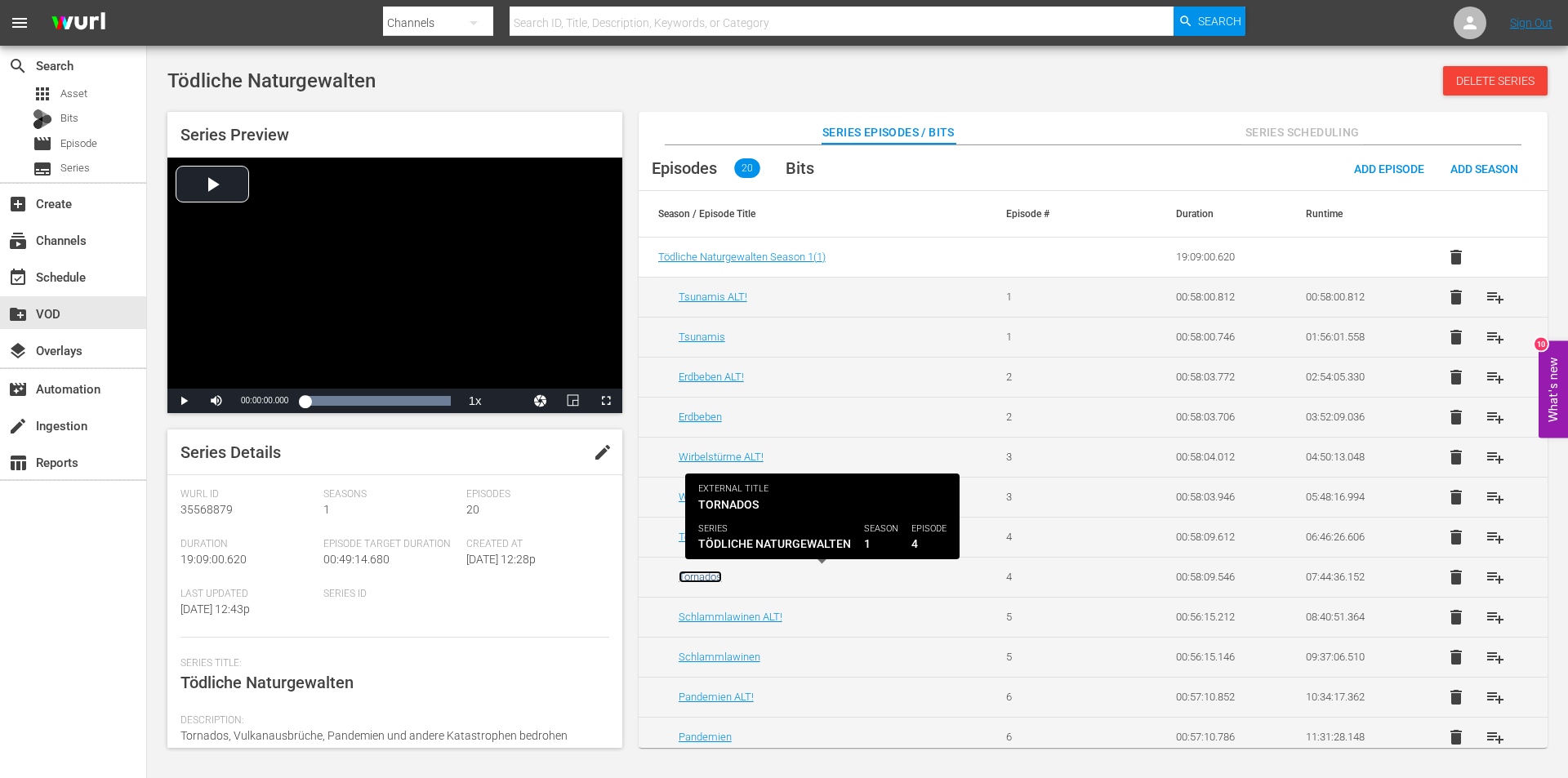
click at [707, 576] on link "Tornados" at bounding box center [700, 576] width 43 height 12
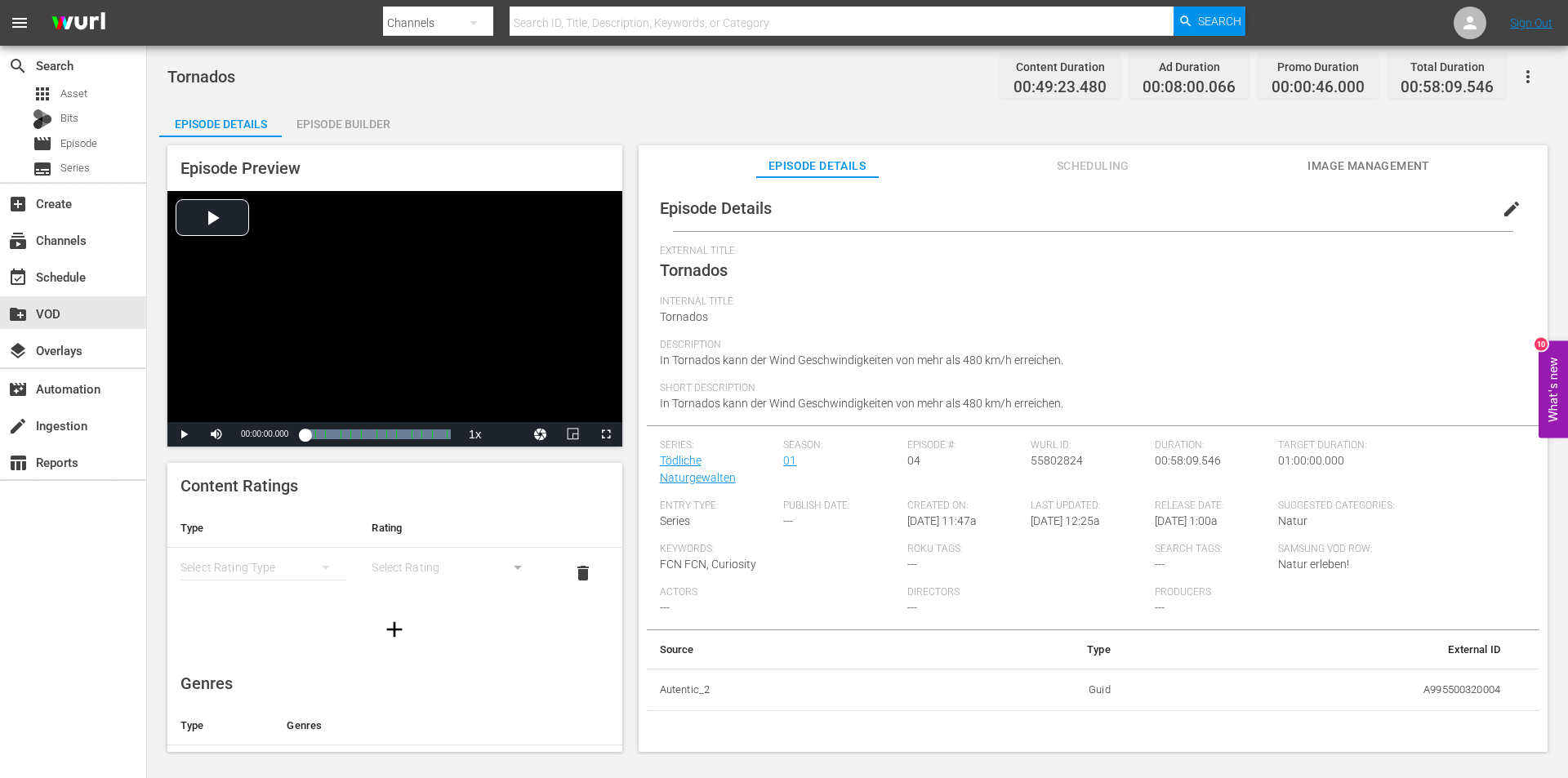
click at [1502, 207] on span "edit" at bounding box center [1511, 208] width 20 height 20
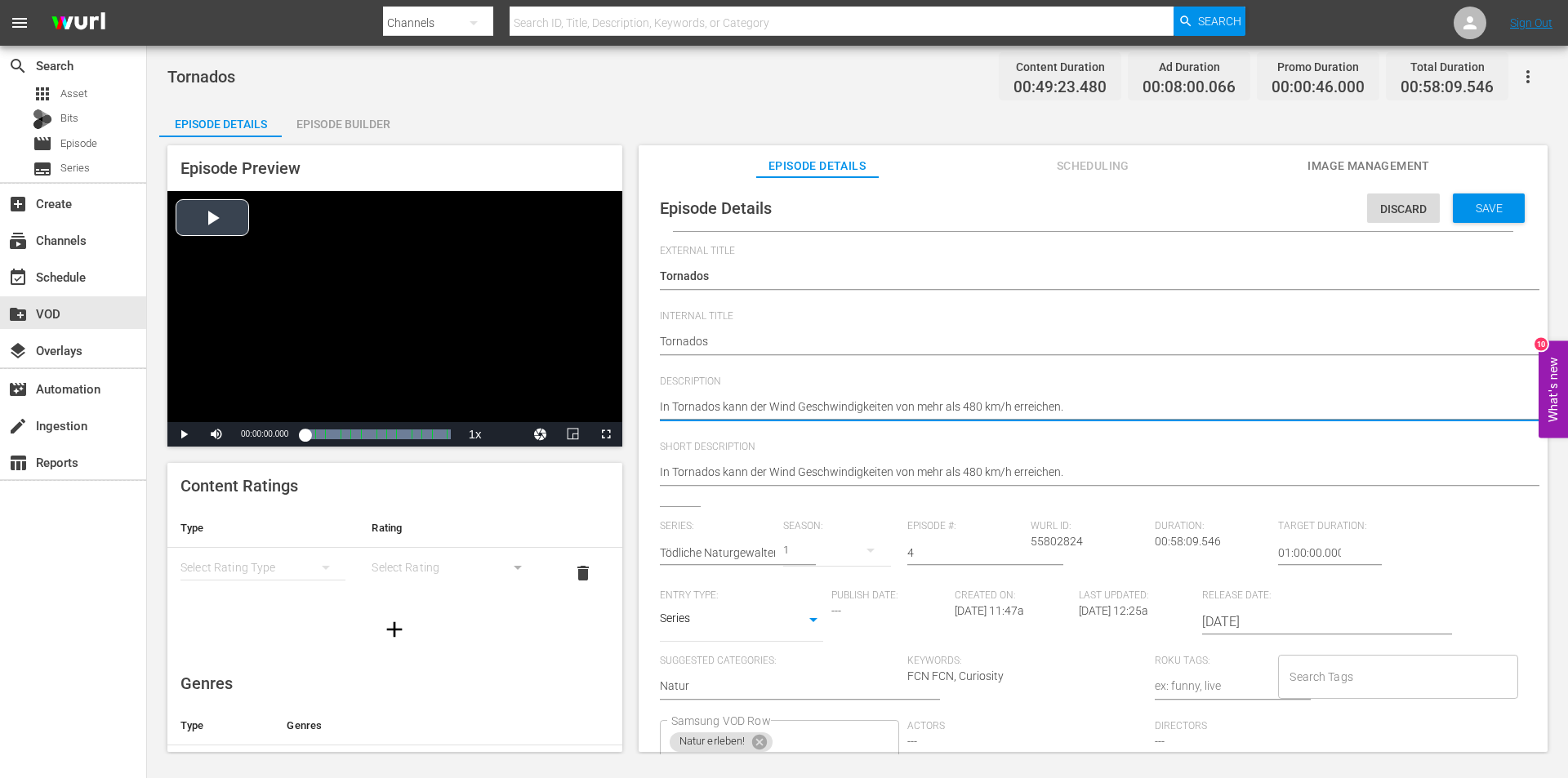
drag, startPoint x: 1134, startPoint y: 408, endPoint x: 542, endPoint y: 400, distance: 592.1
click at [542, 400] on div "Episode Preview Video Player is loading. Play Video Play Mute Current Time 00:0…" at bounding box center [857, 451] width 1396 height 628
paste textarea "Tornados sind ein außergewöhnliches Phänomen. In den rotierenden Säulen aus Luf…"
type textarea "Tornados sind ein außergewöhnliches Phänomen. In den rotierenden Säulen aus Luf…"
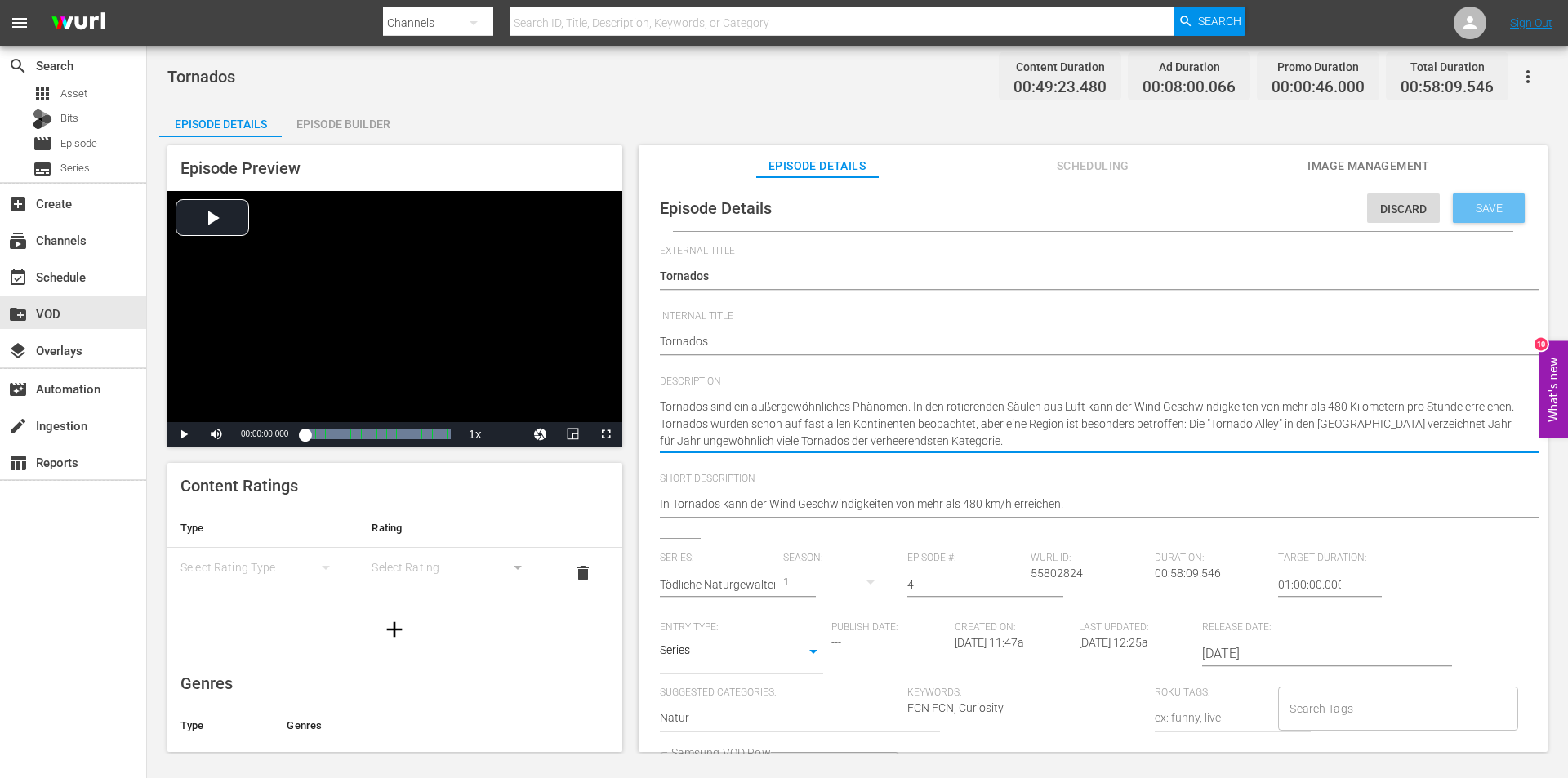
type textarea "Tornados sind ein außergewöhnliches Phänomen. In den rotierenden Säulen aus Luf…"
click at [1463, 213] on span "Save" at bounding box center [1489, 207] width 53 height 13
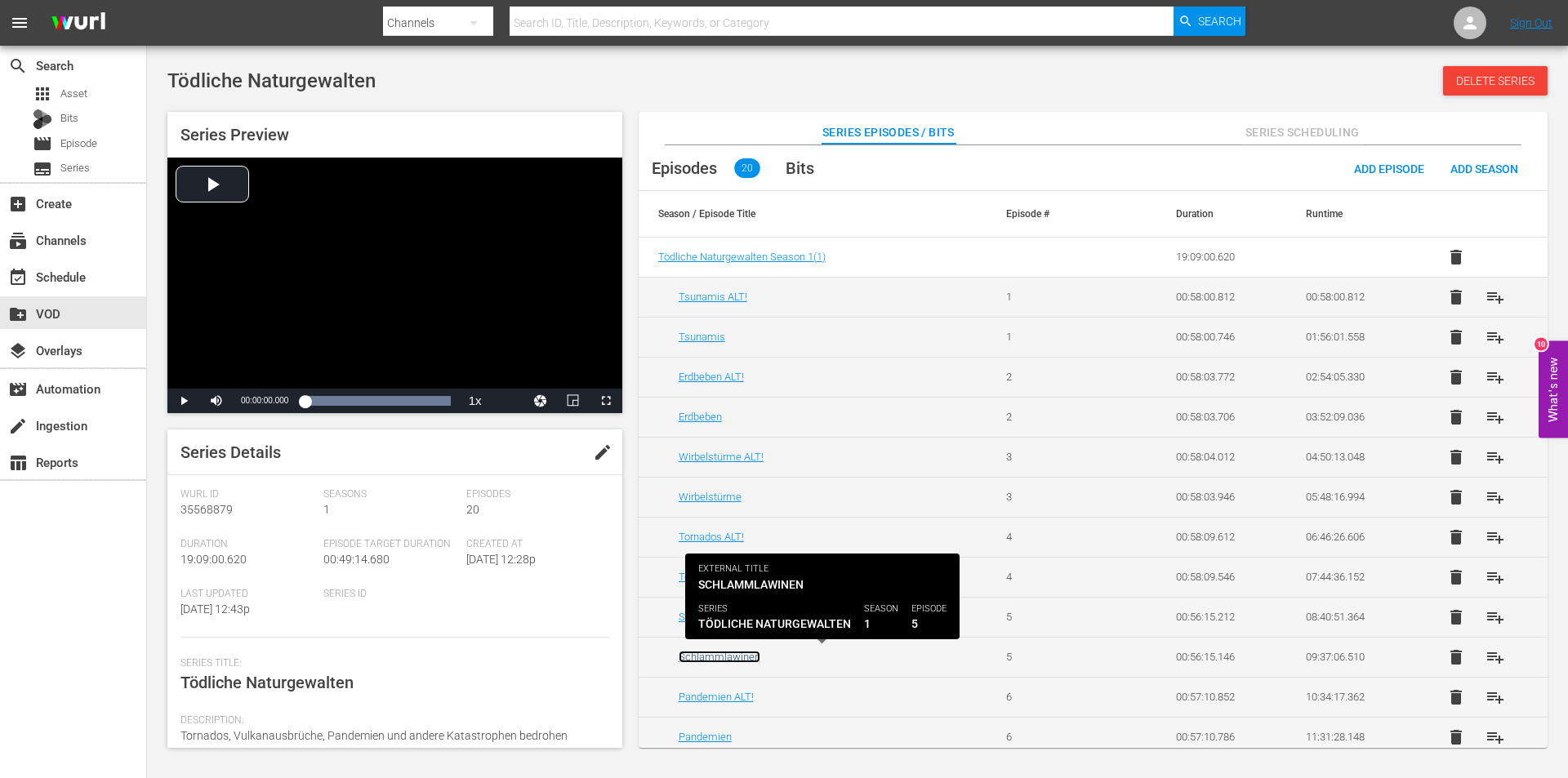
click at [725, 658] on link "Schlammlawinen" at bounding box center [720, 656] width 82 height 12
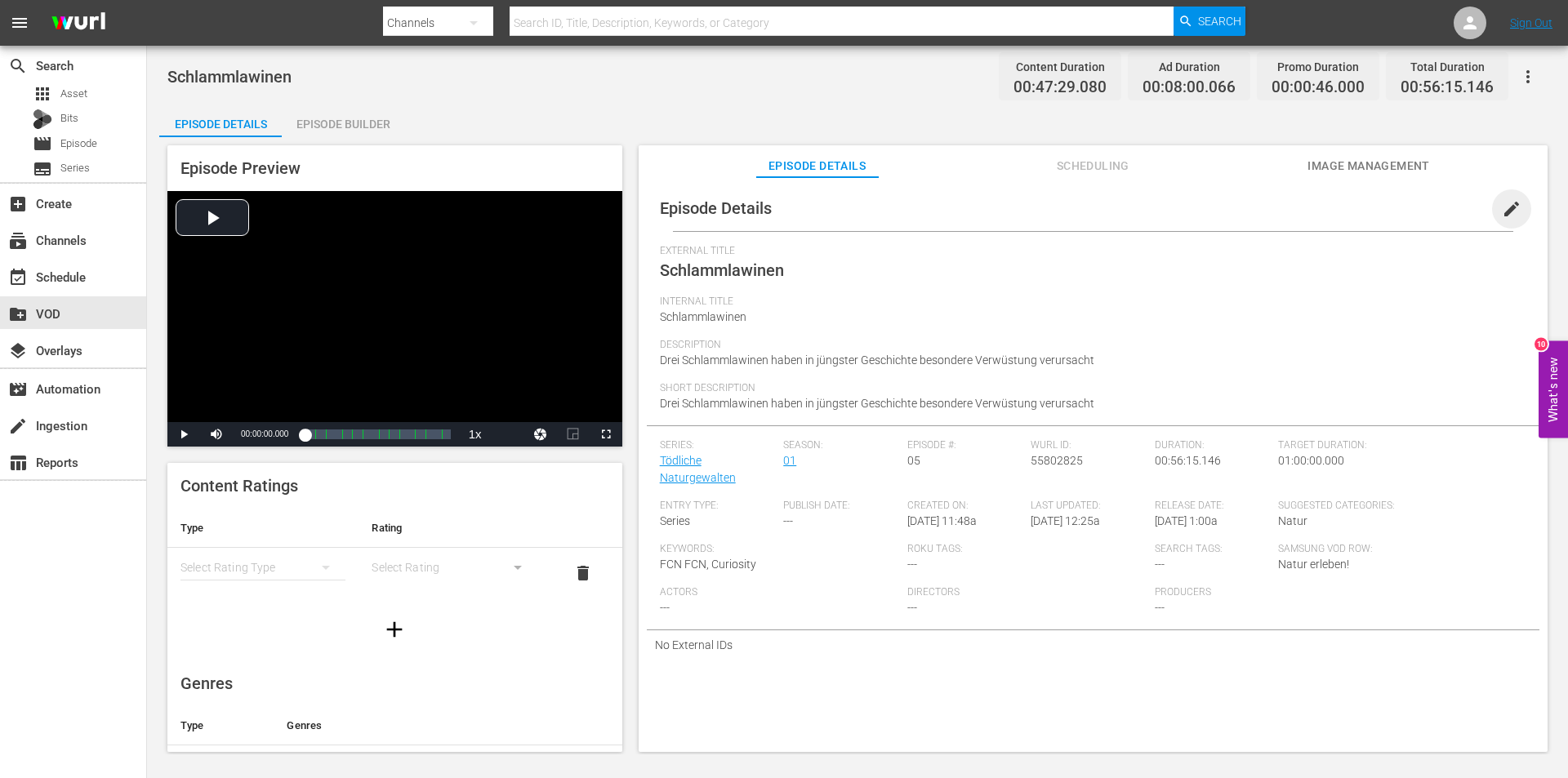
click at [1502, 202] on span "edit" at bounding box center [1511, 208] width 20 height 20
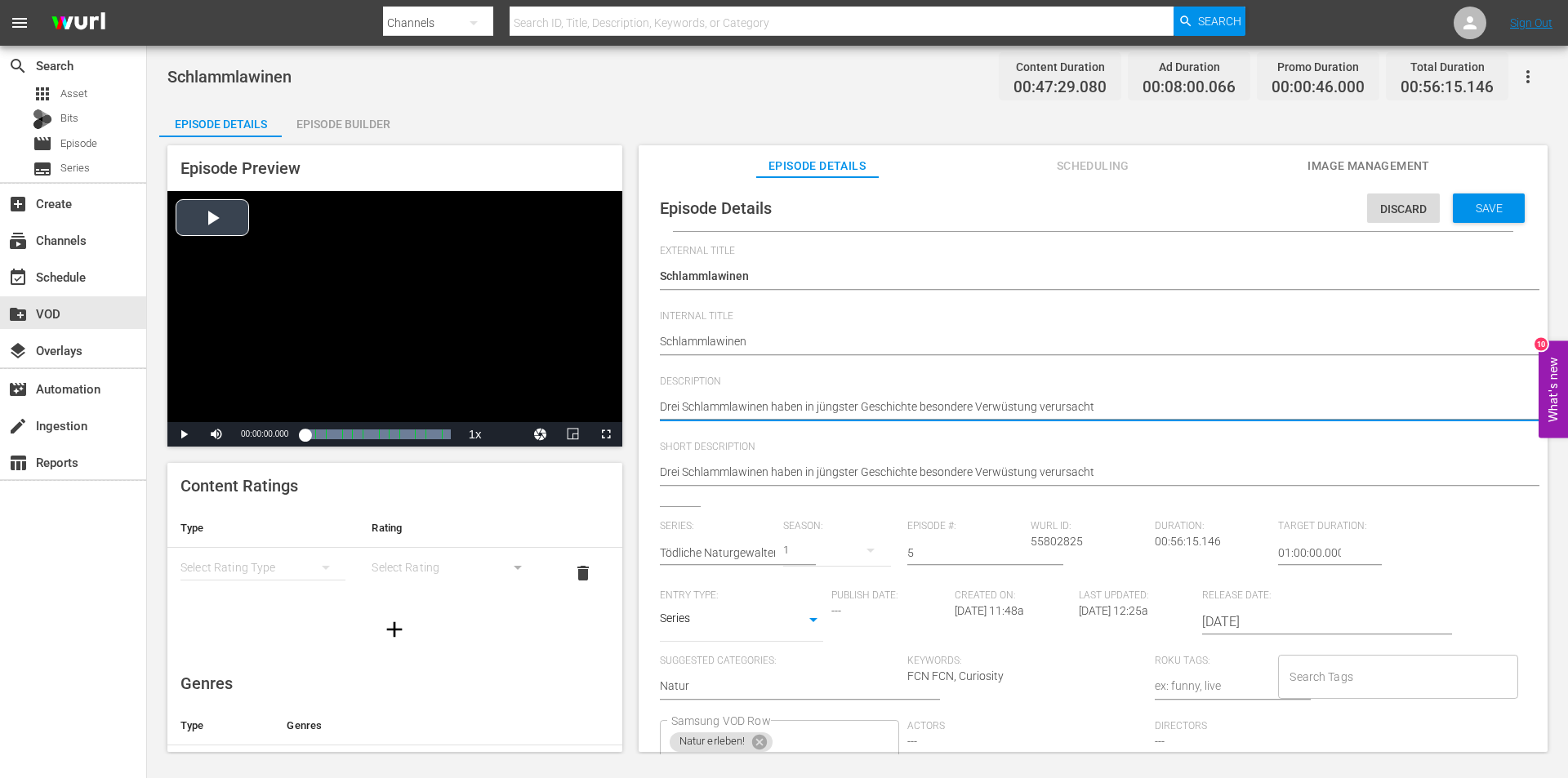
drag, startPoint x: 1105, startPoint y: 405, endPoint x: 476, endPoint y: 405, distance: 629.0
paste textarea "Nichts kann eine Schlammlawine aufhalten. Einmal ausgelöst, walzt sie erbarmung…"
type textarea "Nichts kann eine Schlammlawine aufhalten. Einmal ausgelöst, walzt sie erbarmung…"
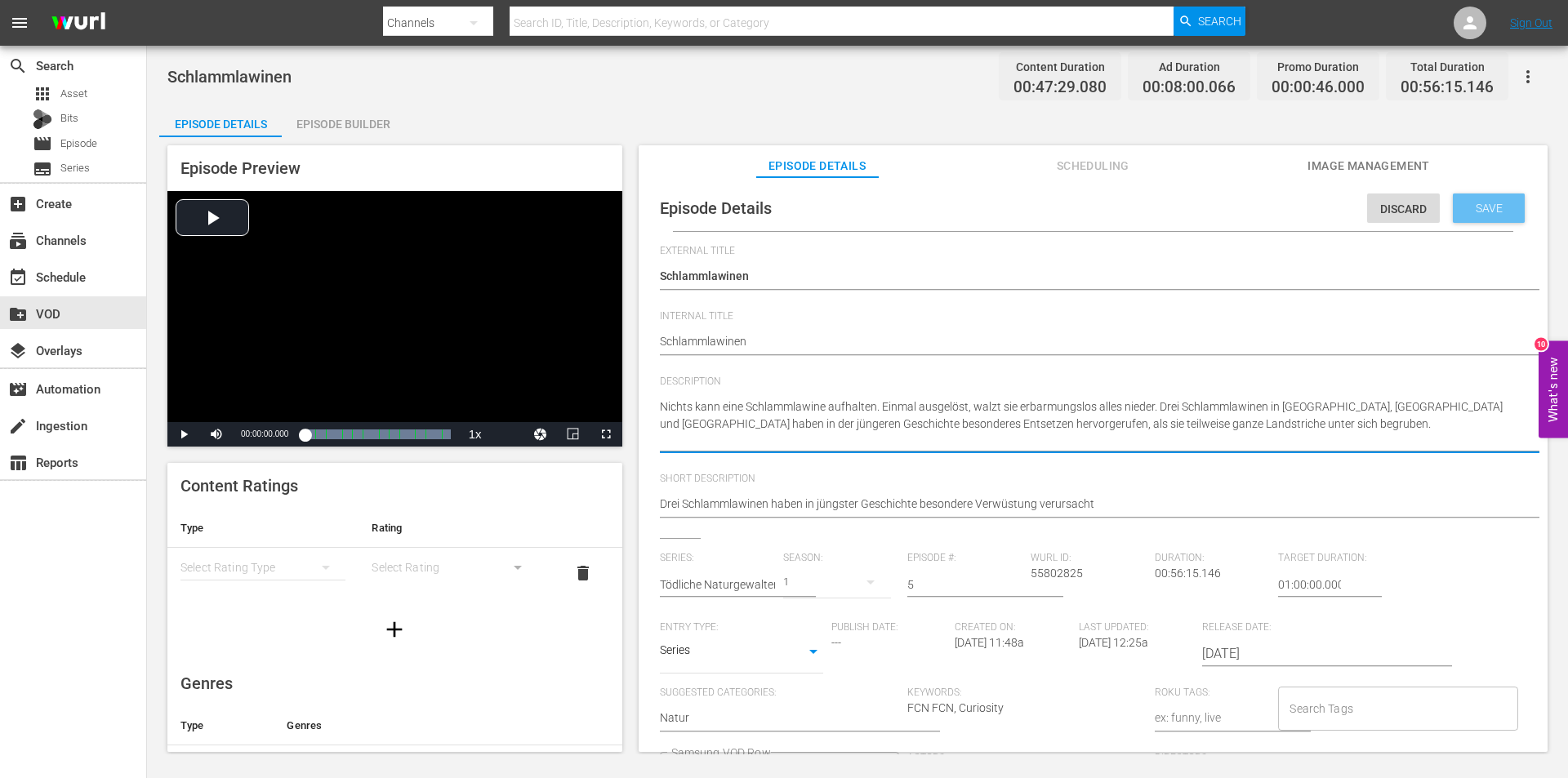
type textarea "Nichts kann eine Schlammlawine aufhalten. Einmal ausgelöst, walzt sie erbarmung…"
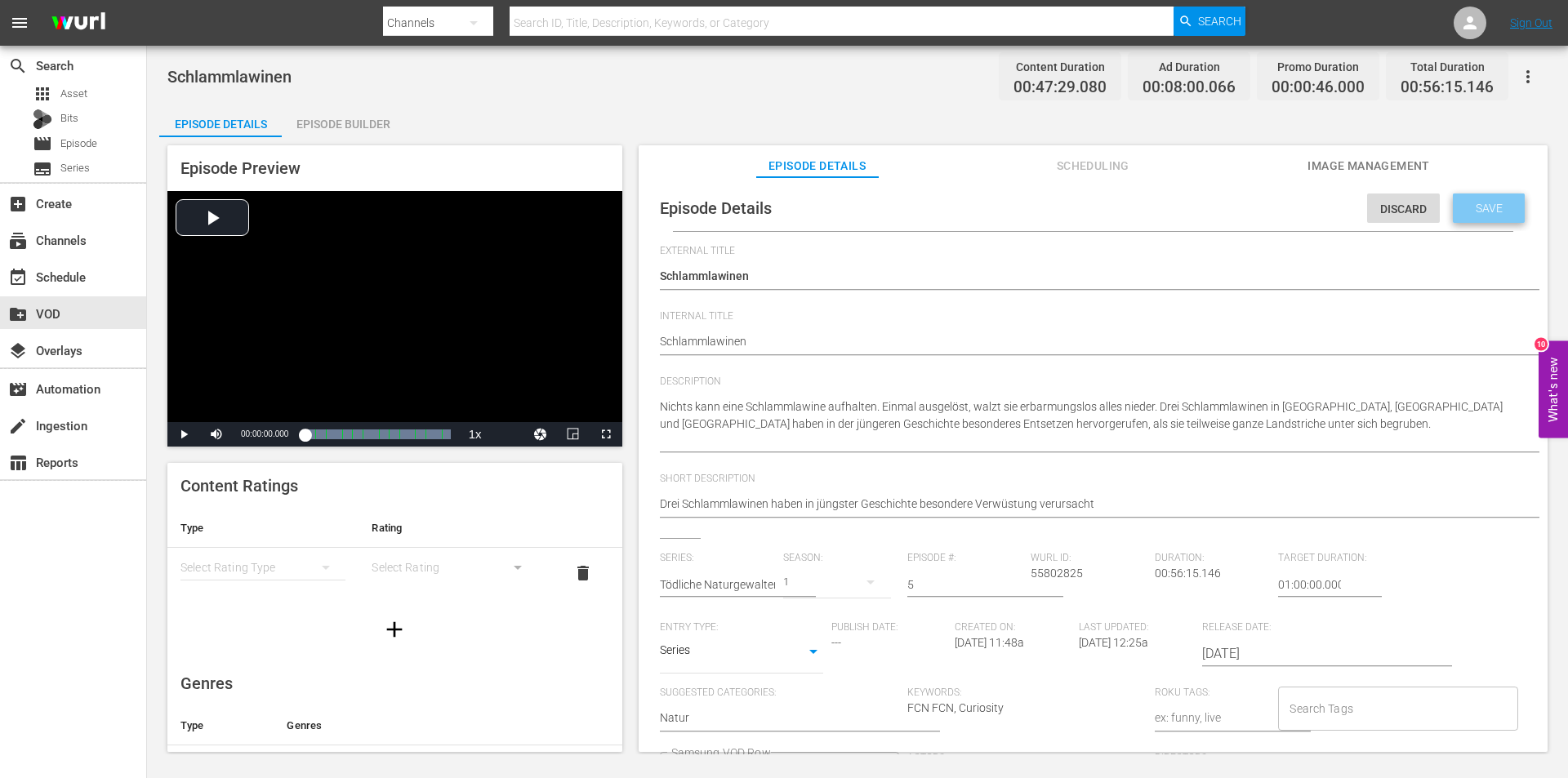
click at [1502, 209] on span "Save" at bounding box center [1489, 207] width 53 height 13
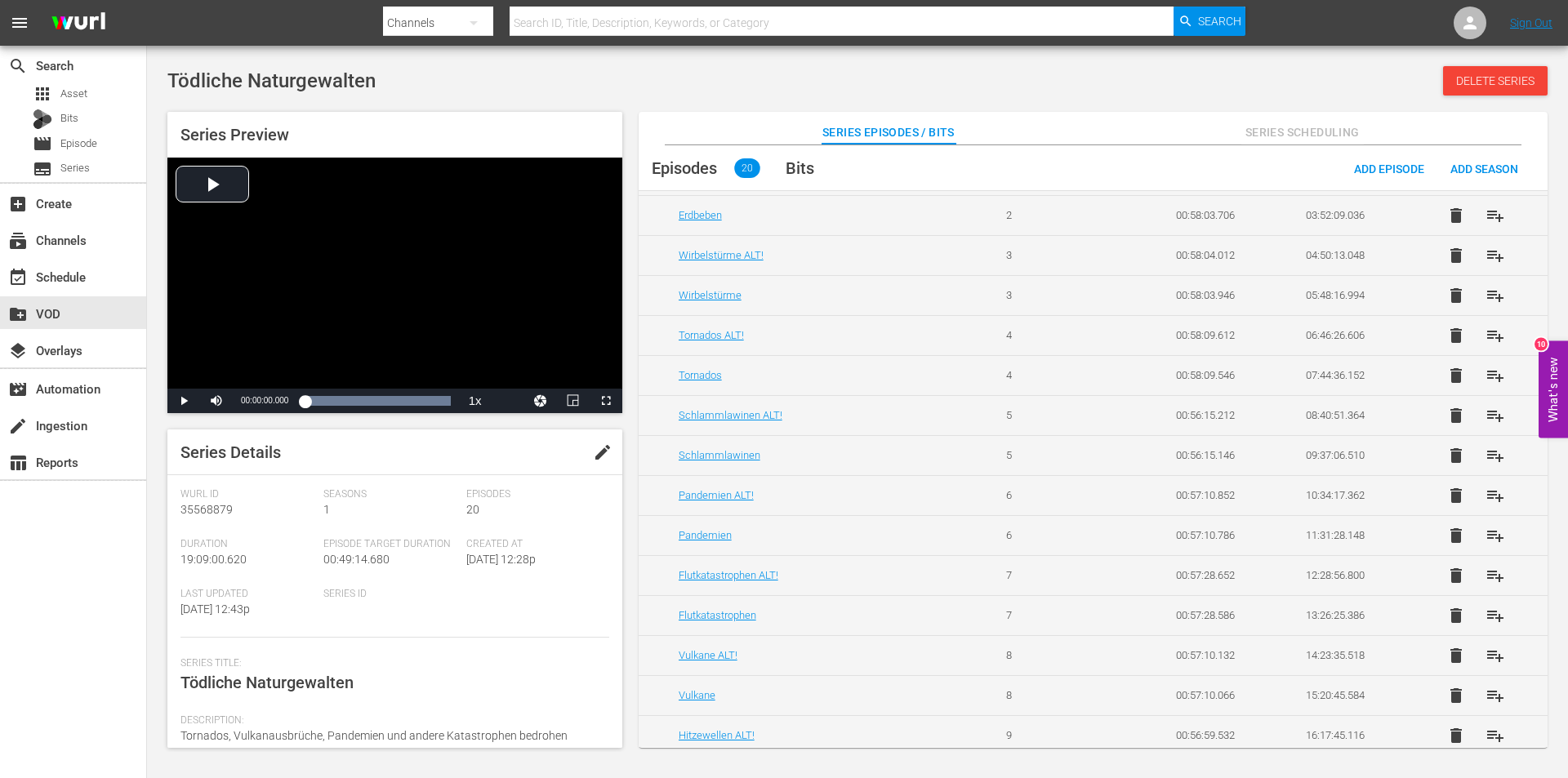
scroll to position [245, 0]
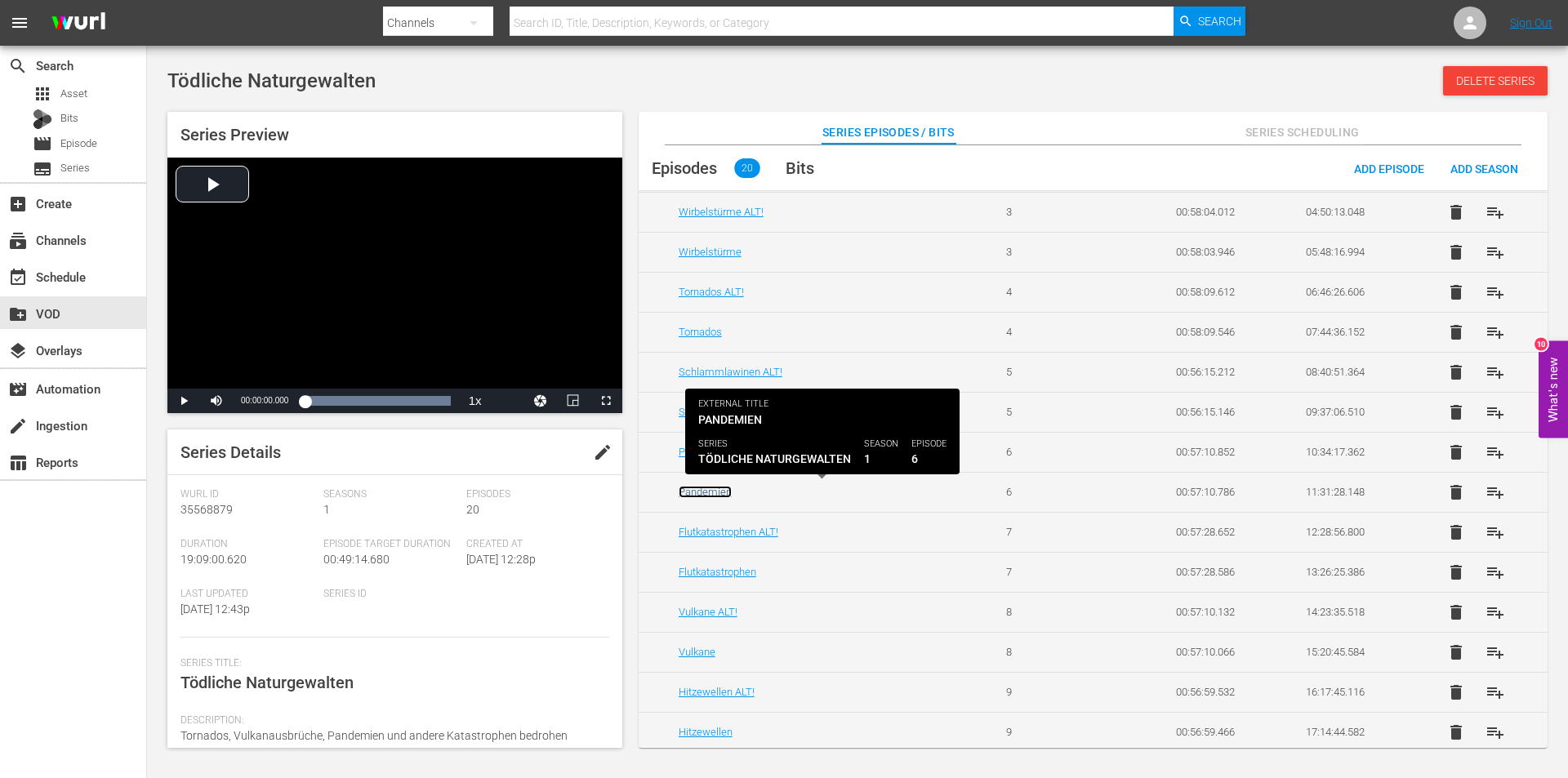
click at [691, 495] on link "Pandemien" at bounding box center [705, 491] width 53 height 12
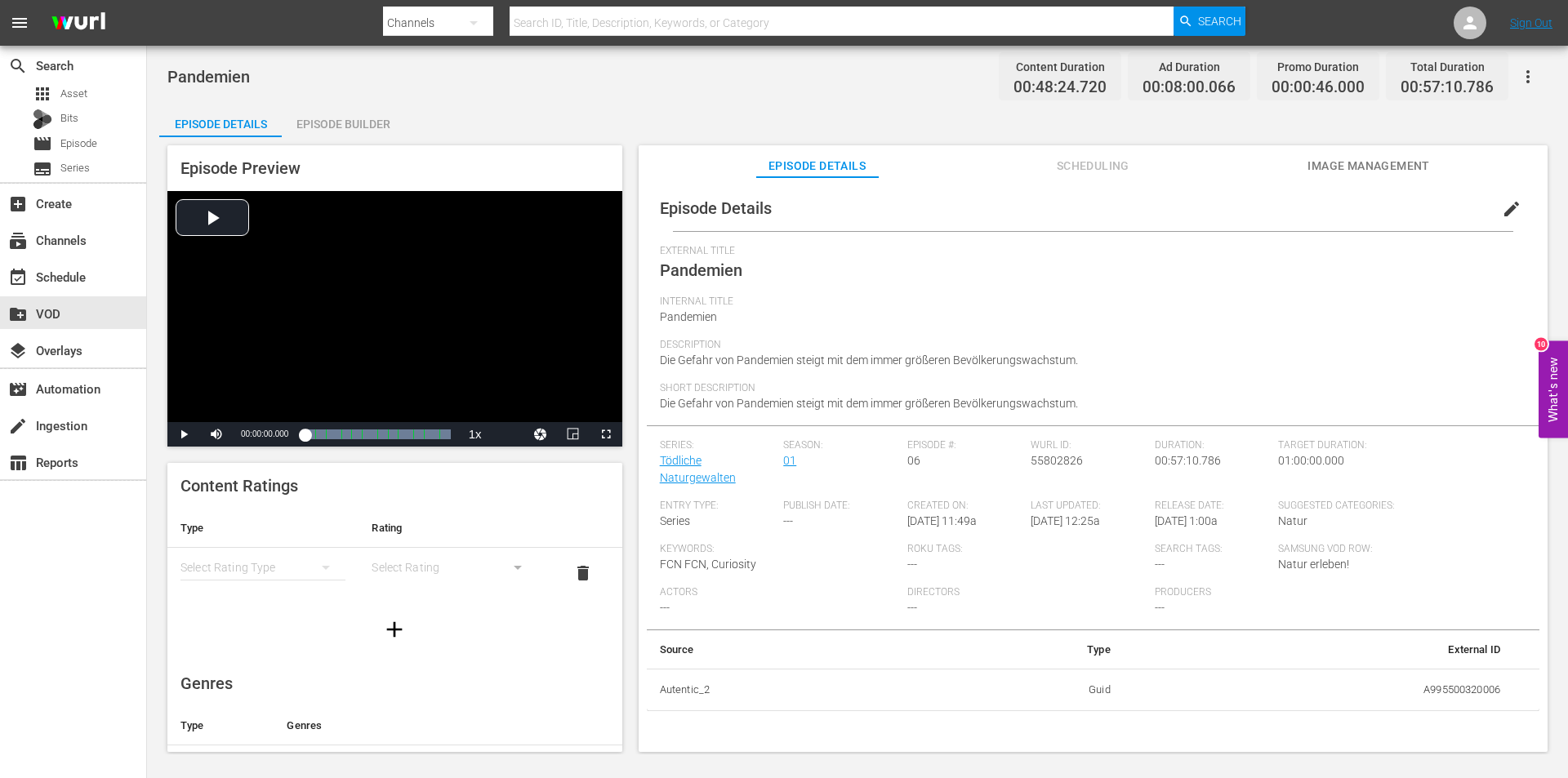
click at [1502, 207] on span "edit" at bounding box center [1511, 208] width 20 height 20
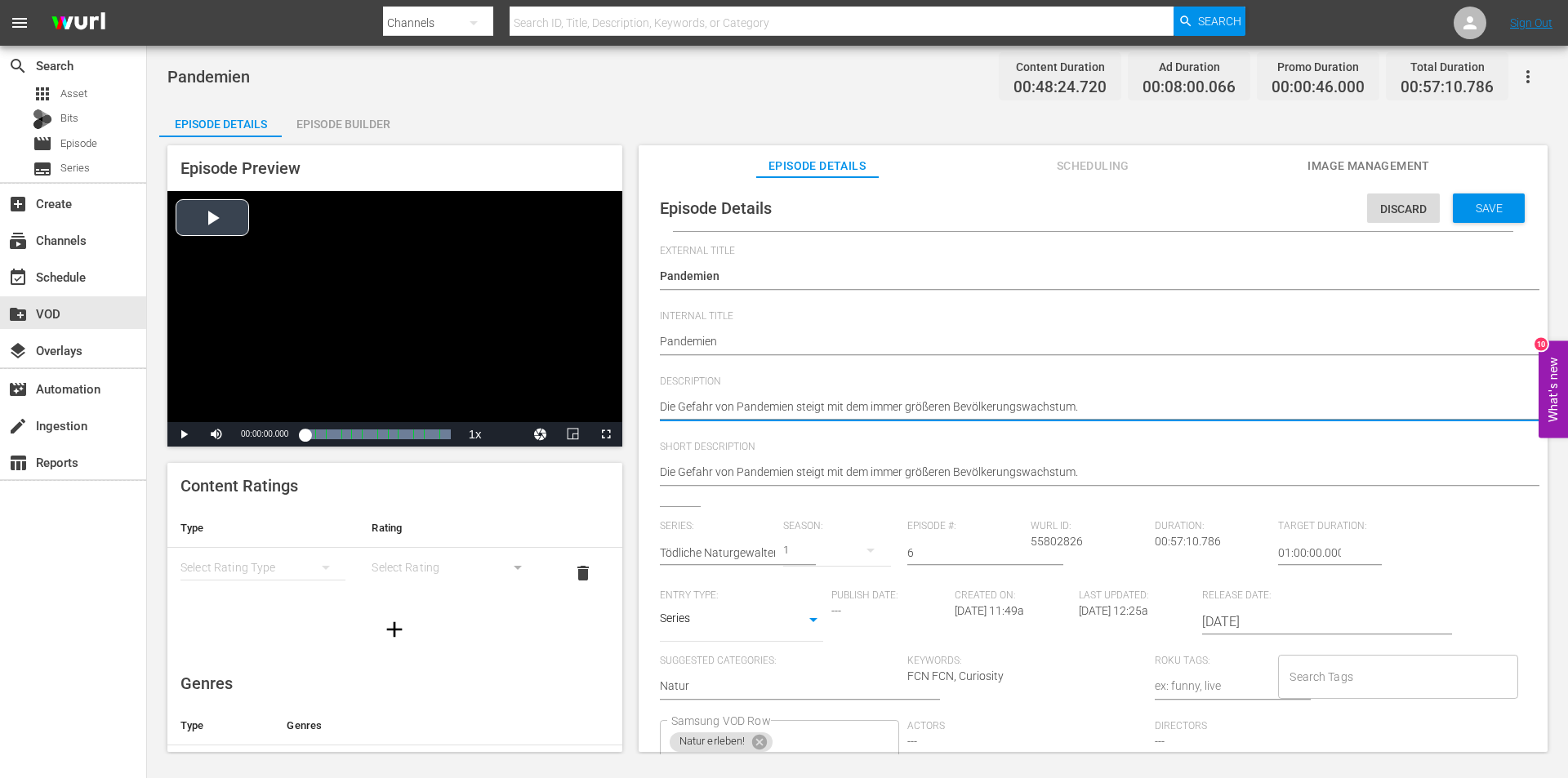
drag, startPoint x: 1141, startPoint y: 404, endPoint x: 435, endPoint y: 404, distance: 706.0
paste textarea "Pandemie ist der unsichtbare Killer: Eine verheerende Krankheitswelle, die um d…"
type textarea "Die Pandemie ist der unsichtbare Killer: Eine verheerende Krankheitswelle, die …"
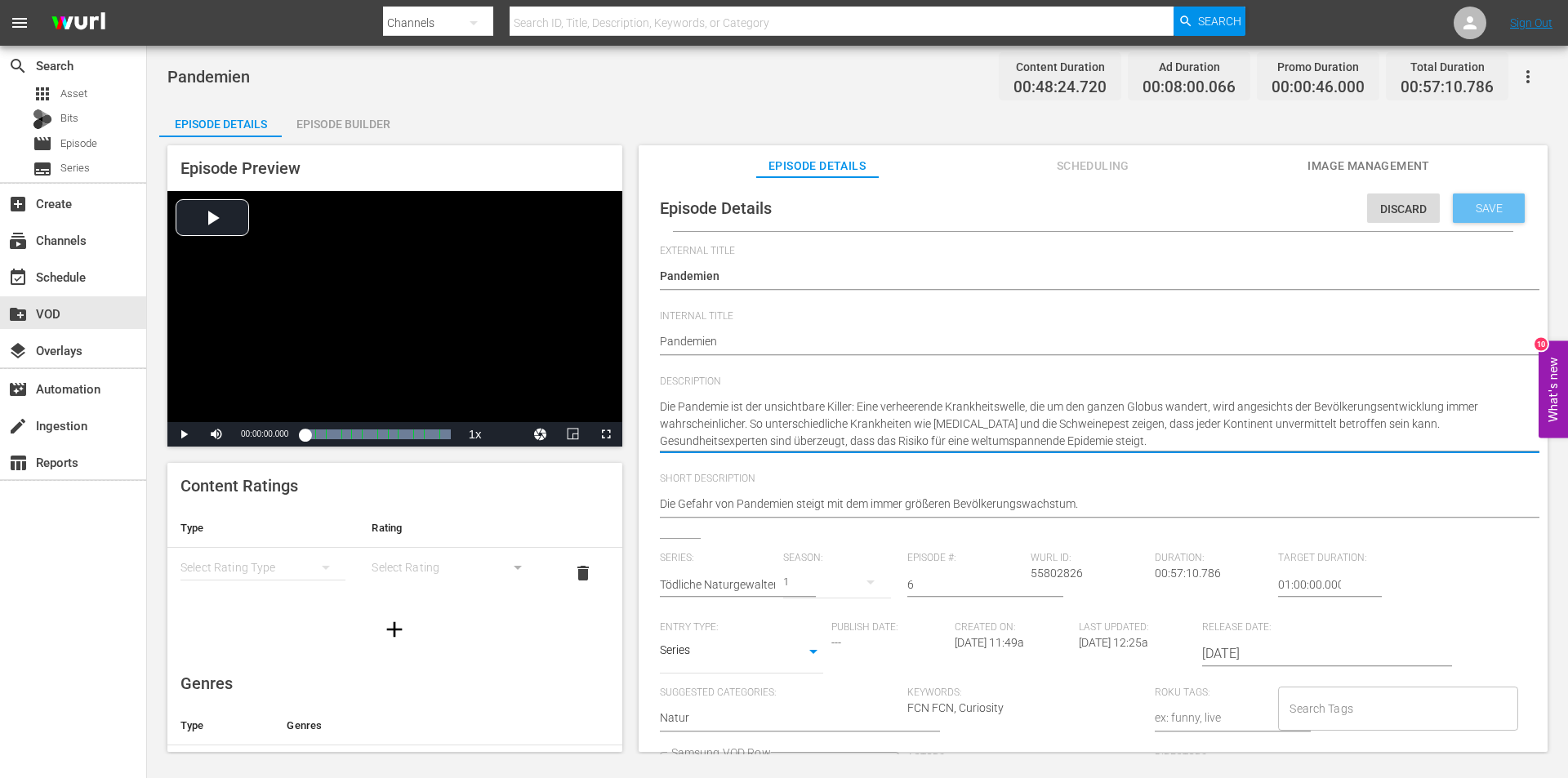
type textarea "Die Pandemie ist der unsichtbare Killer: Eine verheerende Krankheitswelle, die …"
click at [1476, 211] on span "Save" at bounding box center [1489, 207] width 53 height 13
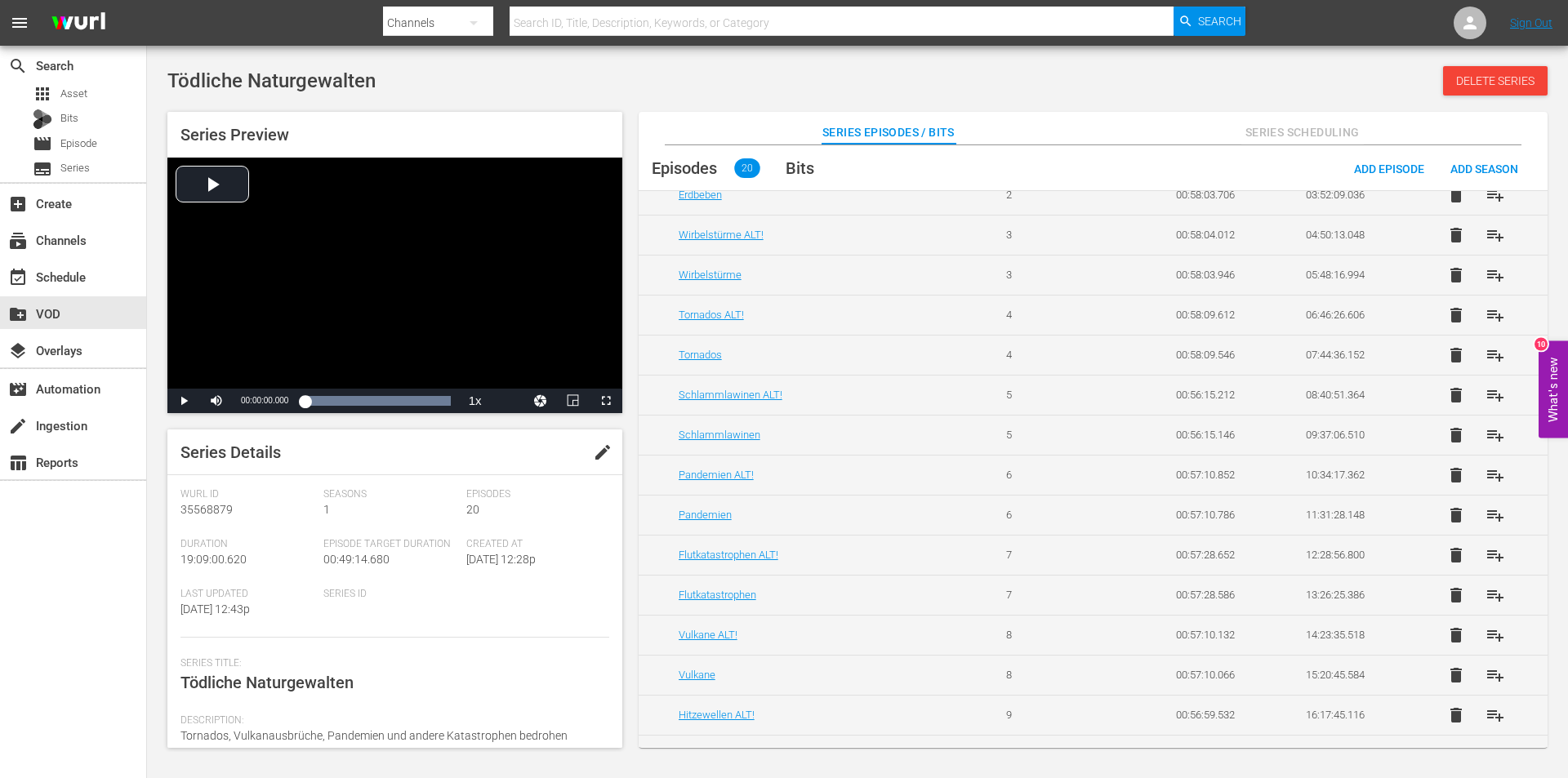
scroll to position [327, 0]
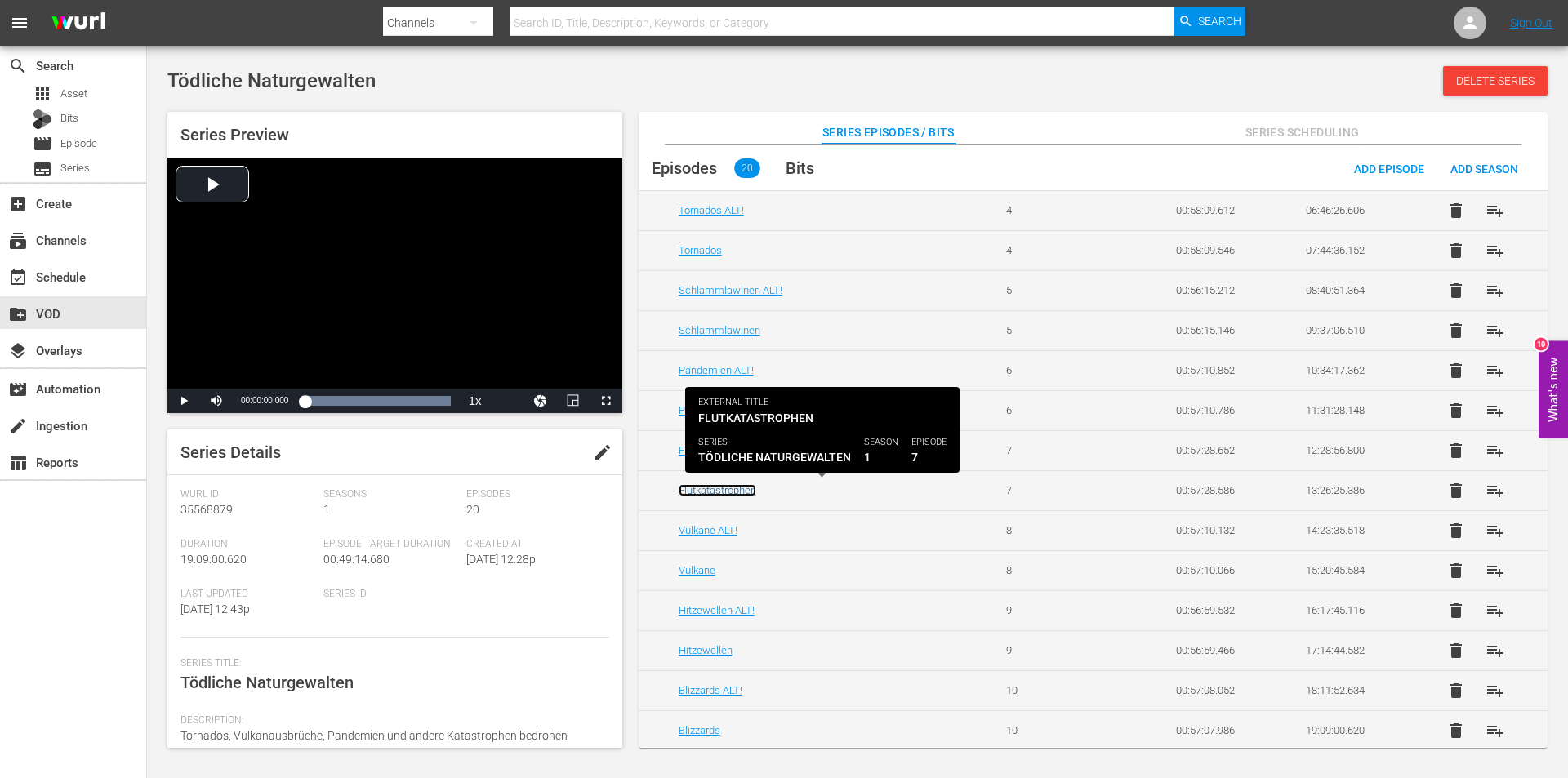
click at [719, 493] on link "Flutkatastrophen" at bounding box center [717, 490] width 77 height 12
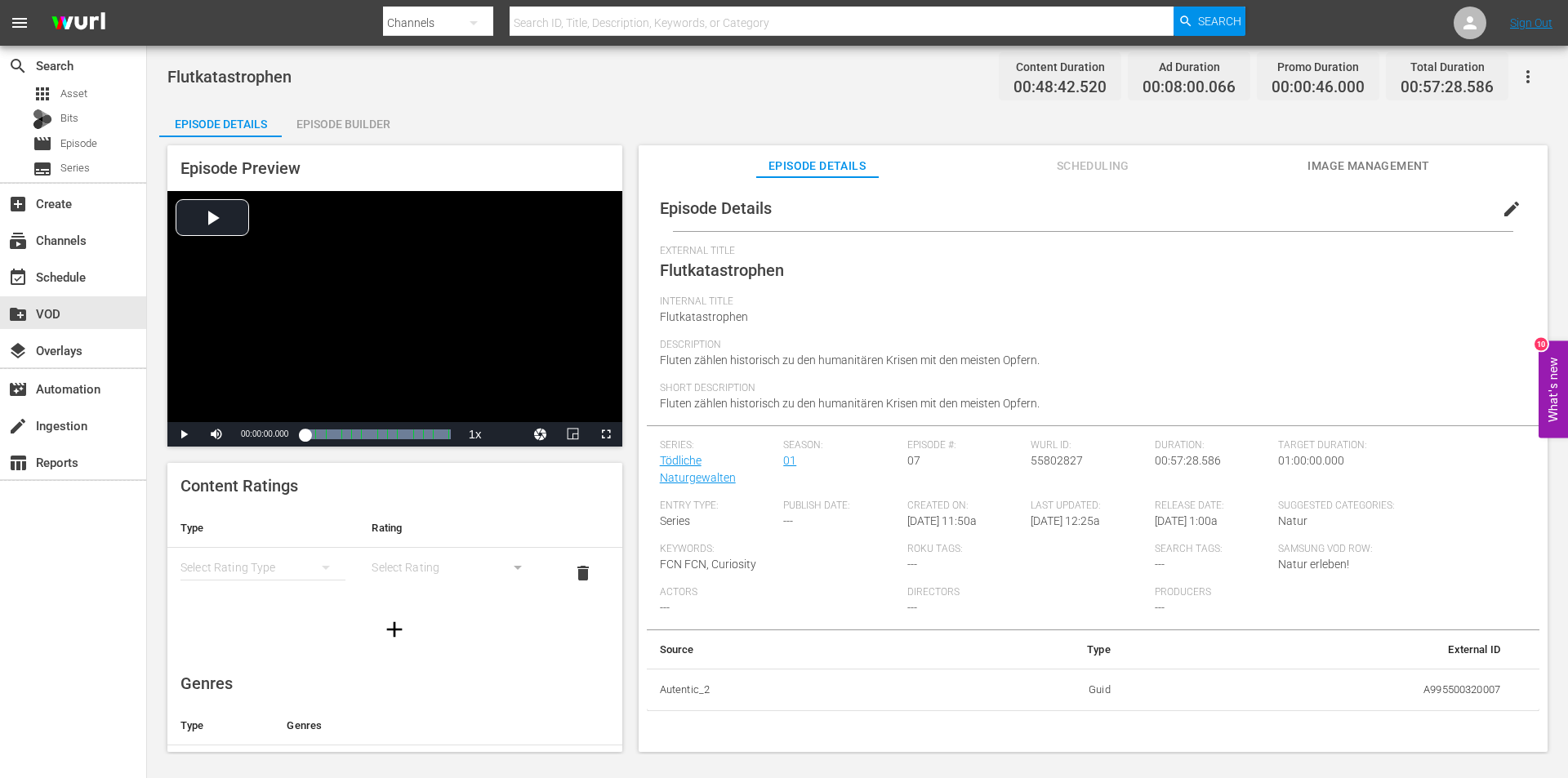
click at [1510, 196] on button "edit" at bounding box center [1512, 209] width 39 height 39
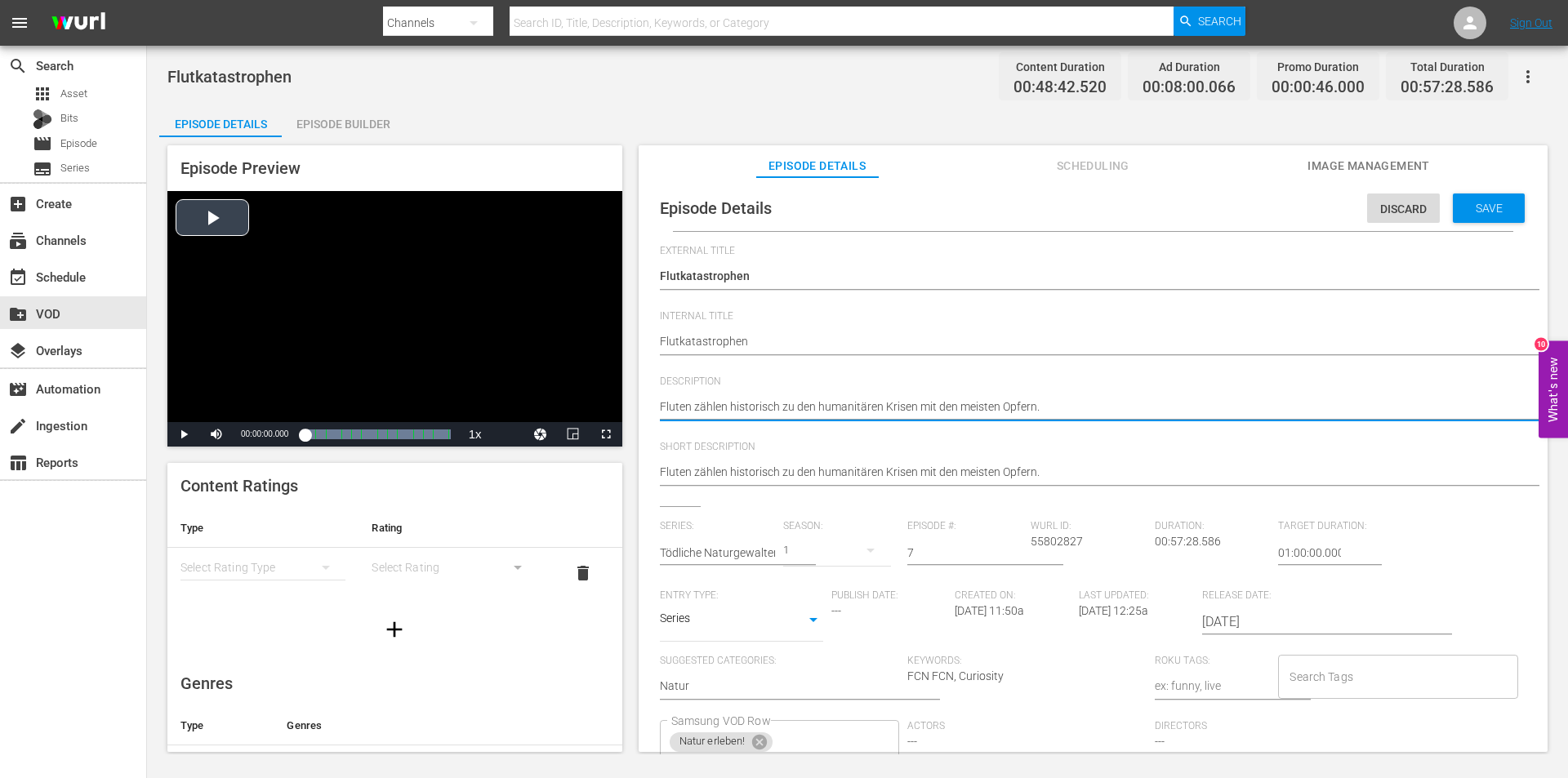
drag, startPoint x: 1084, startPoint y: 412, endPoint x: 381, endPoint y: 409, distance: 703.0
paste textarea "Neben Hungersnöten zählen Flutkatastrophen zu den humanitären Krisen mit den me…"
type textarea "Neben Hungersnöten zählen Flutkatastrophen zu den humanitären Krisen mit den me…"
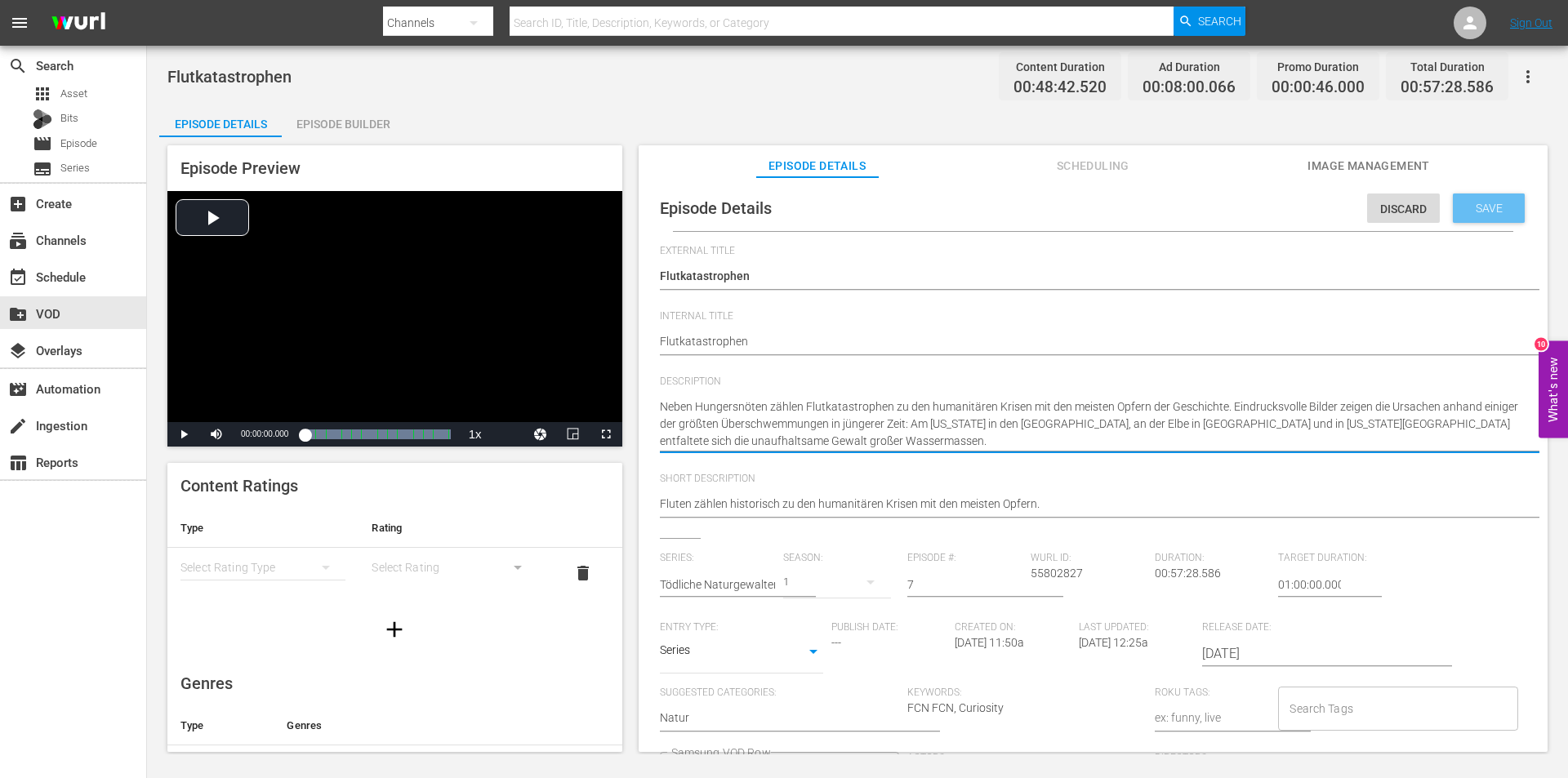
type textarea "Neben Hungersnöten zählen Flutkatastrophen zu den humanitären Krisen mit den me…"
click at [1485, 207] on span "Save" at bounding box center [1489, 207] width 53 height 13
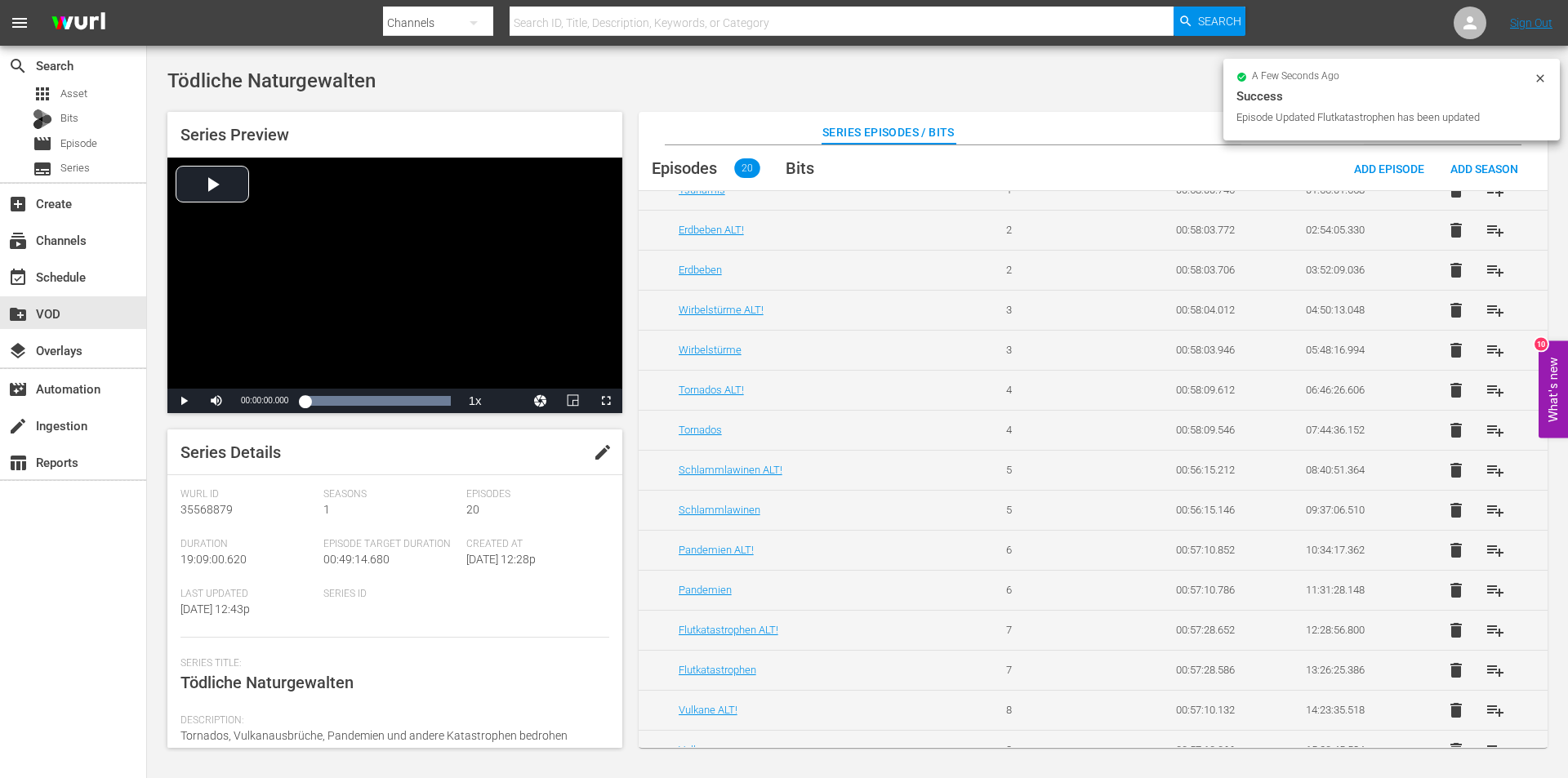
scroll to position [245, 0]
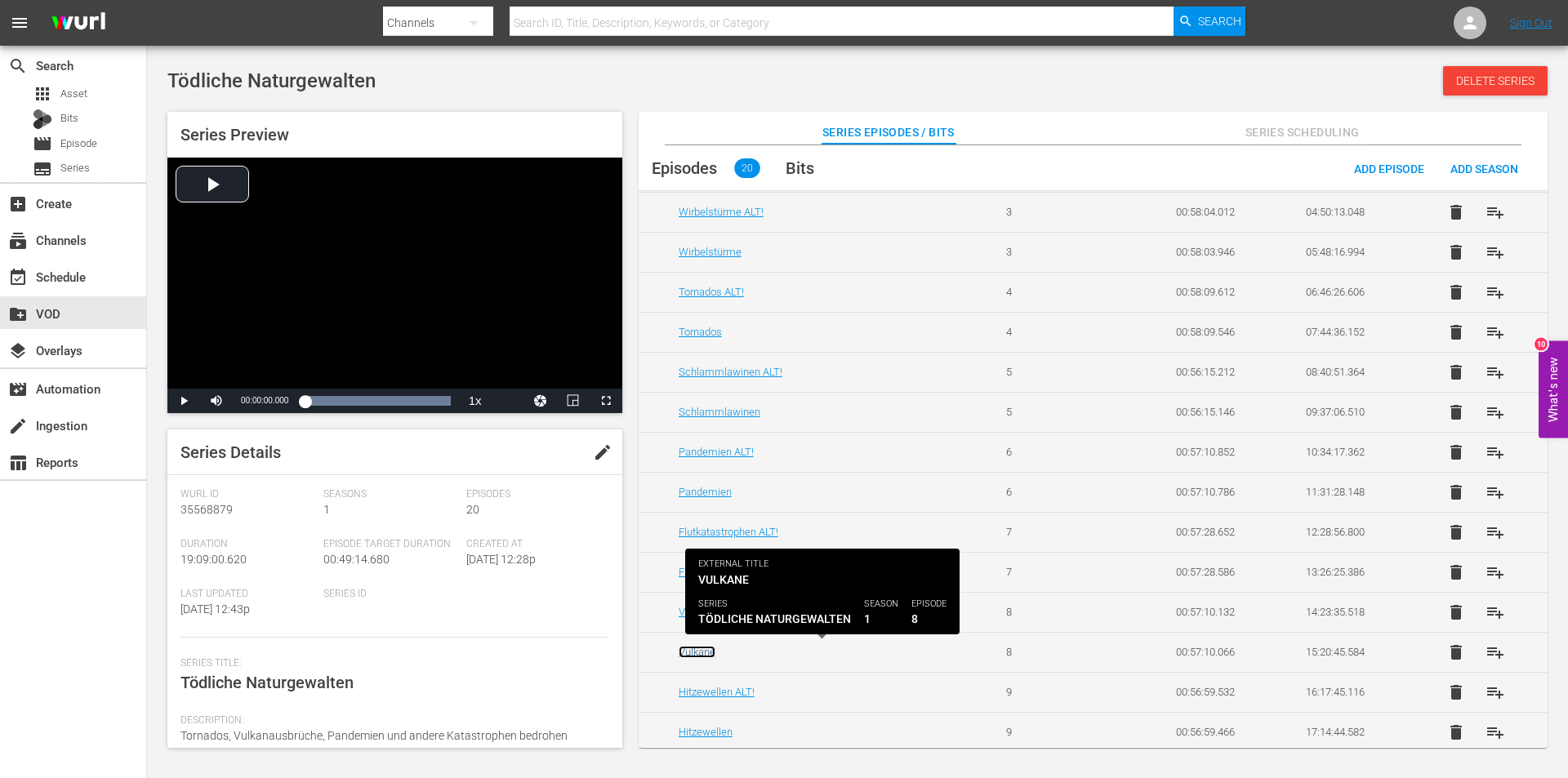
click at [701, 653] on link "Vulkane" at bounding box center [697, 651] width 37 height 12
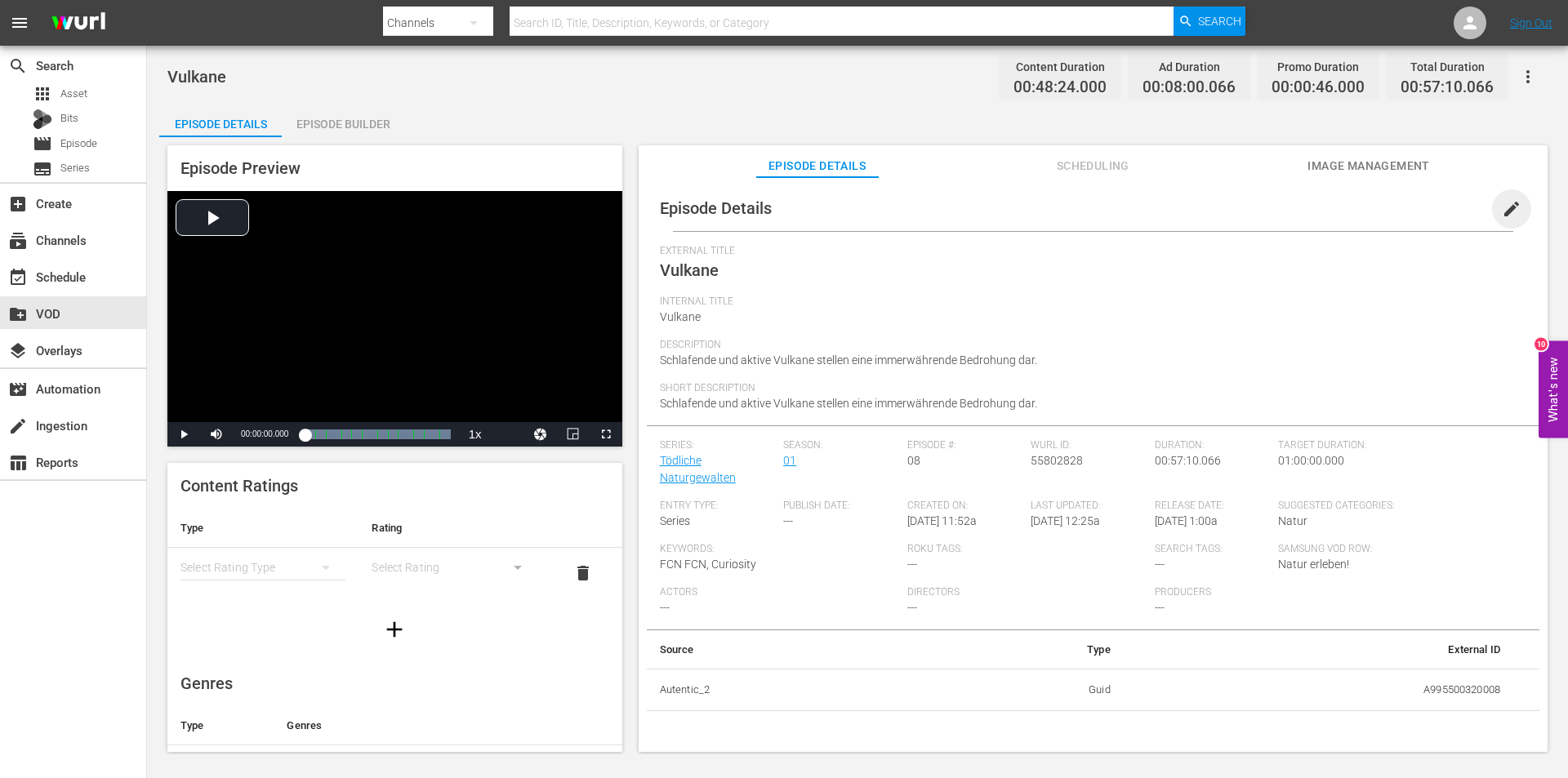
click at [1508, 203] on span "edit" at bounding box center [1511, 208] width 20 height 20
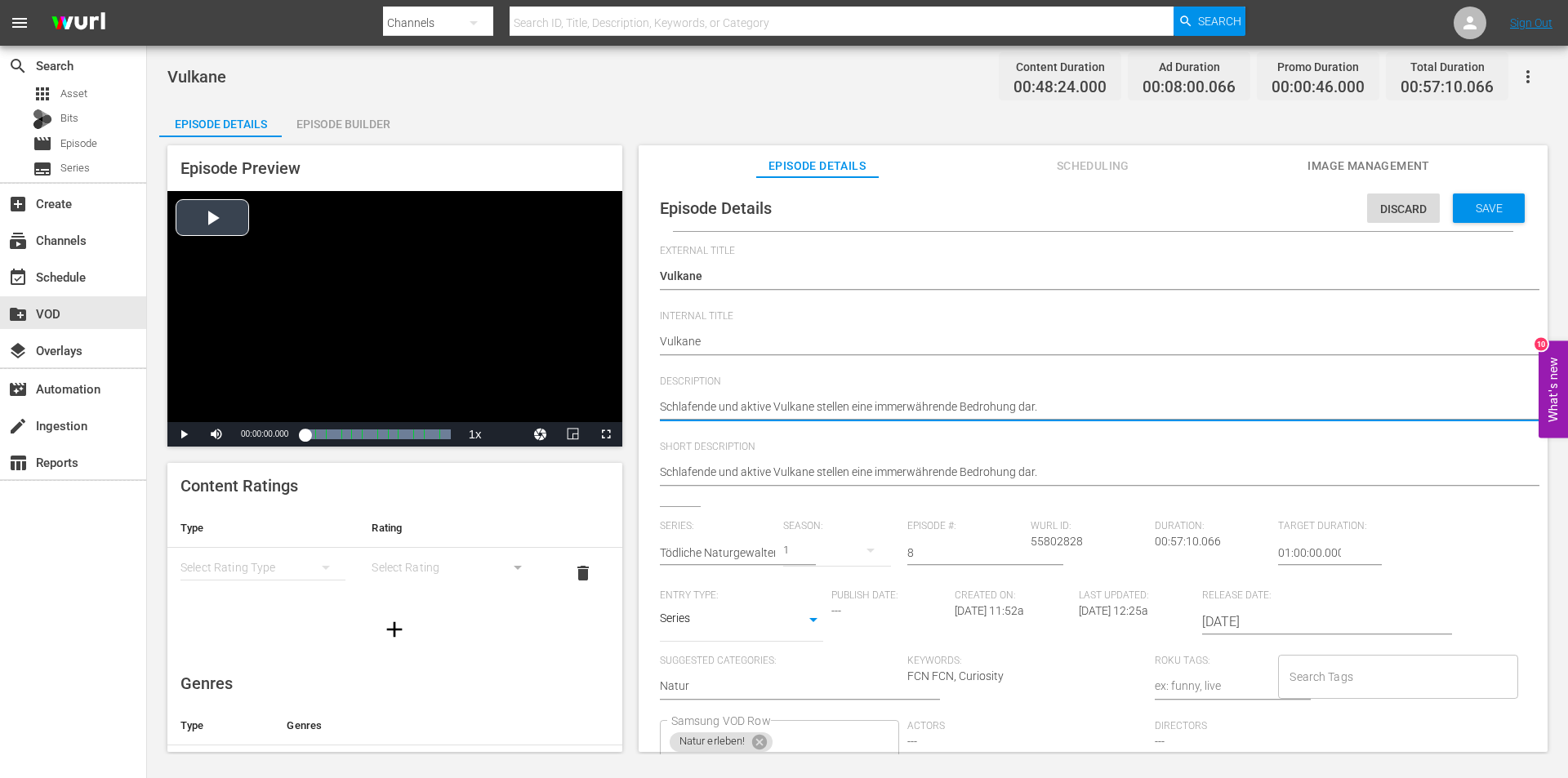
drag, startPoint x: 1057, startPoint y: 406, endPoint x: 503, endPoint y: 403, distance: 554.0
paste textarea "Vulkane regen seit jeher unsere Fantasie an. Der tragische Untergang des römisc…"
type textarea "Vulkane regen seit jeher unsere Fantasie an. Der tragische Untergang des römisc…"
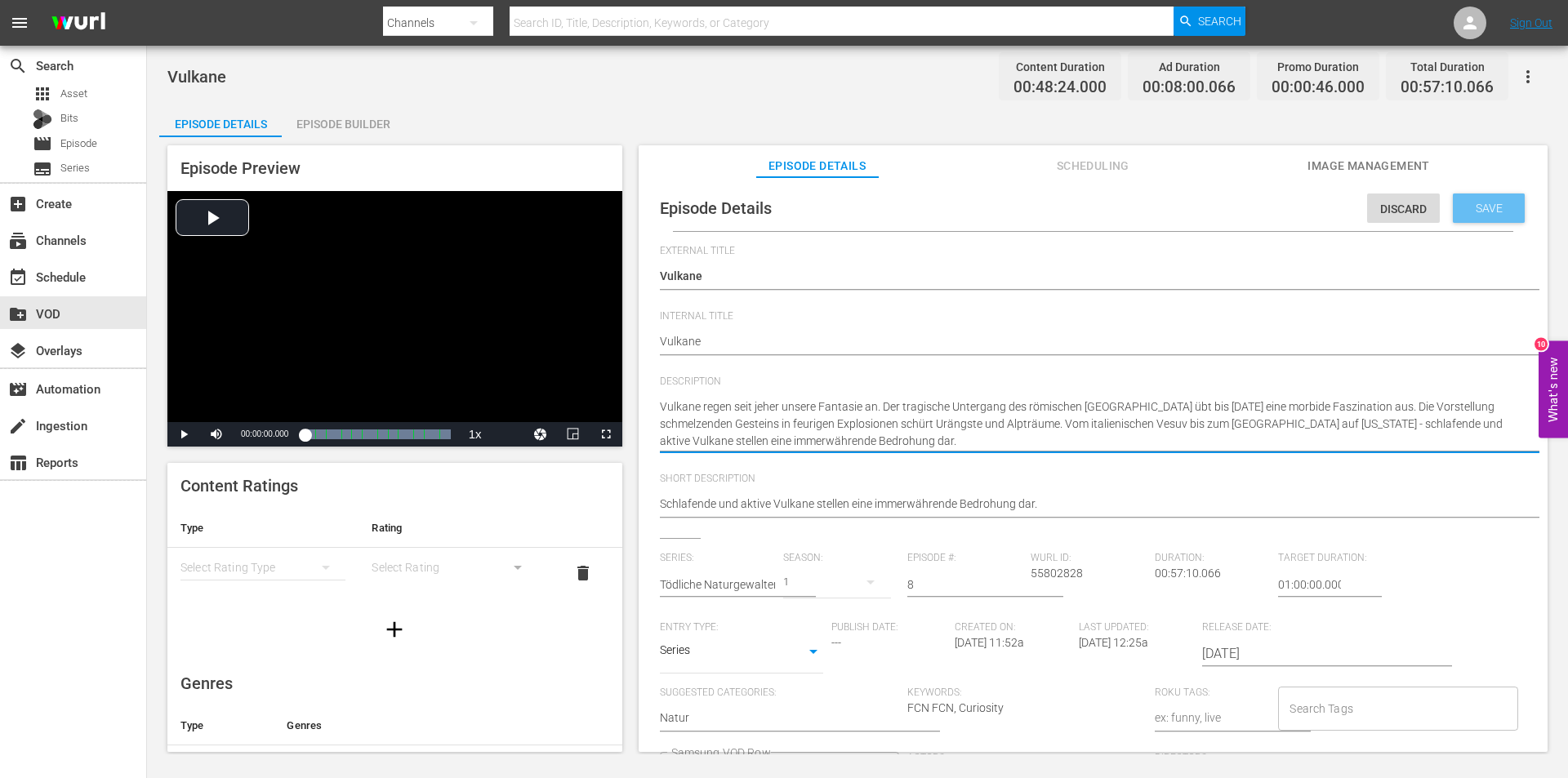
type textarea "Vulkane regen seit jeher unsere Fantasie an. Der tragische Untergang des römisc…"
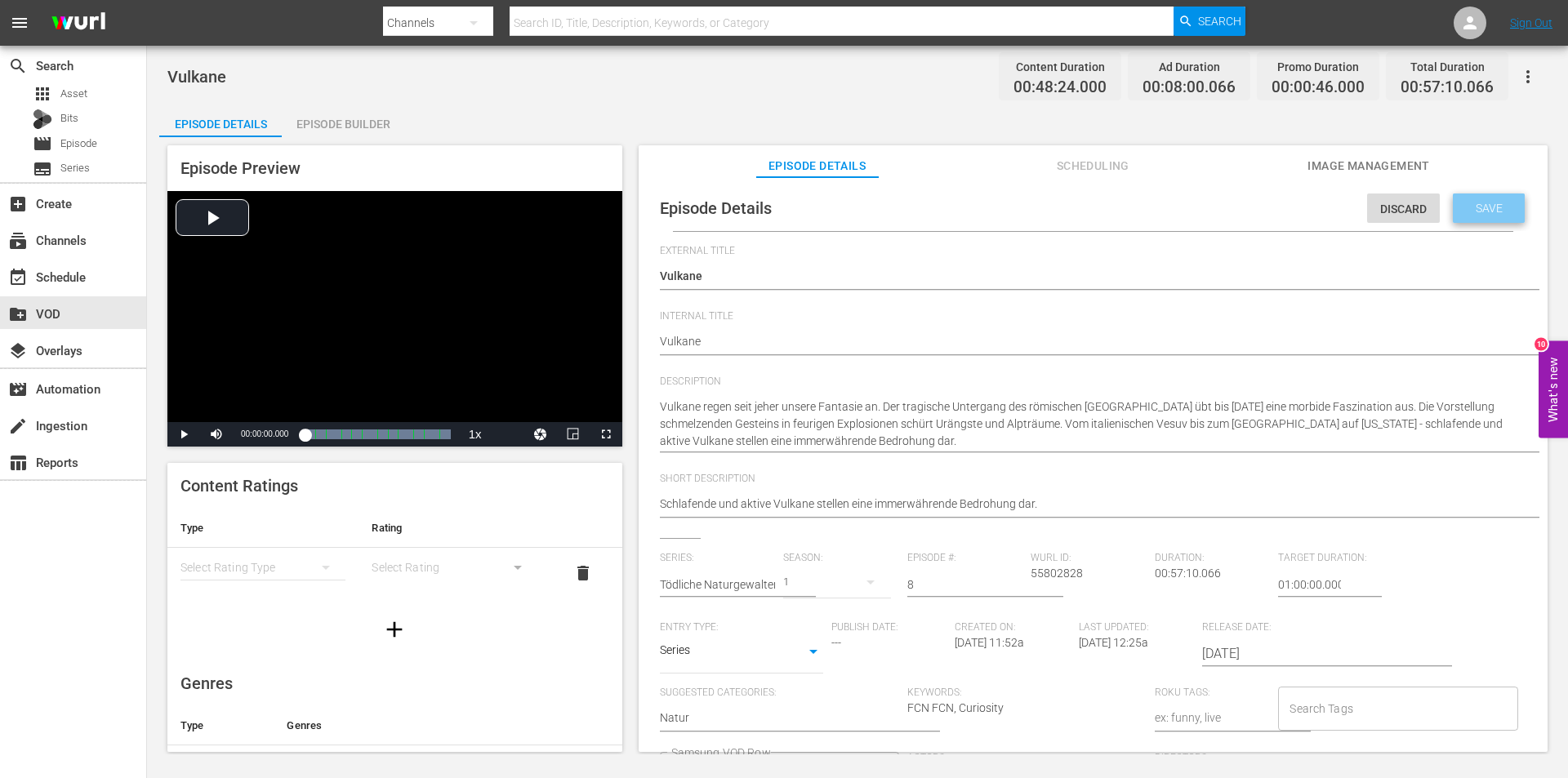
click at [1485, 215] on div "Save" at bounding box center [1489, 208] width 71 height 30
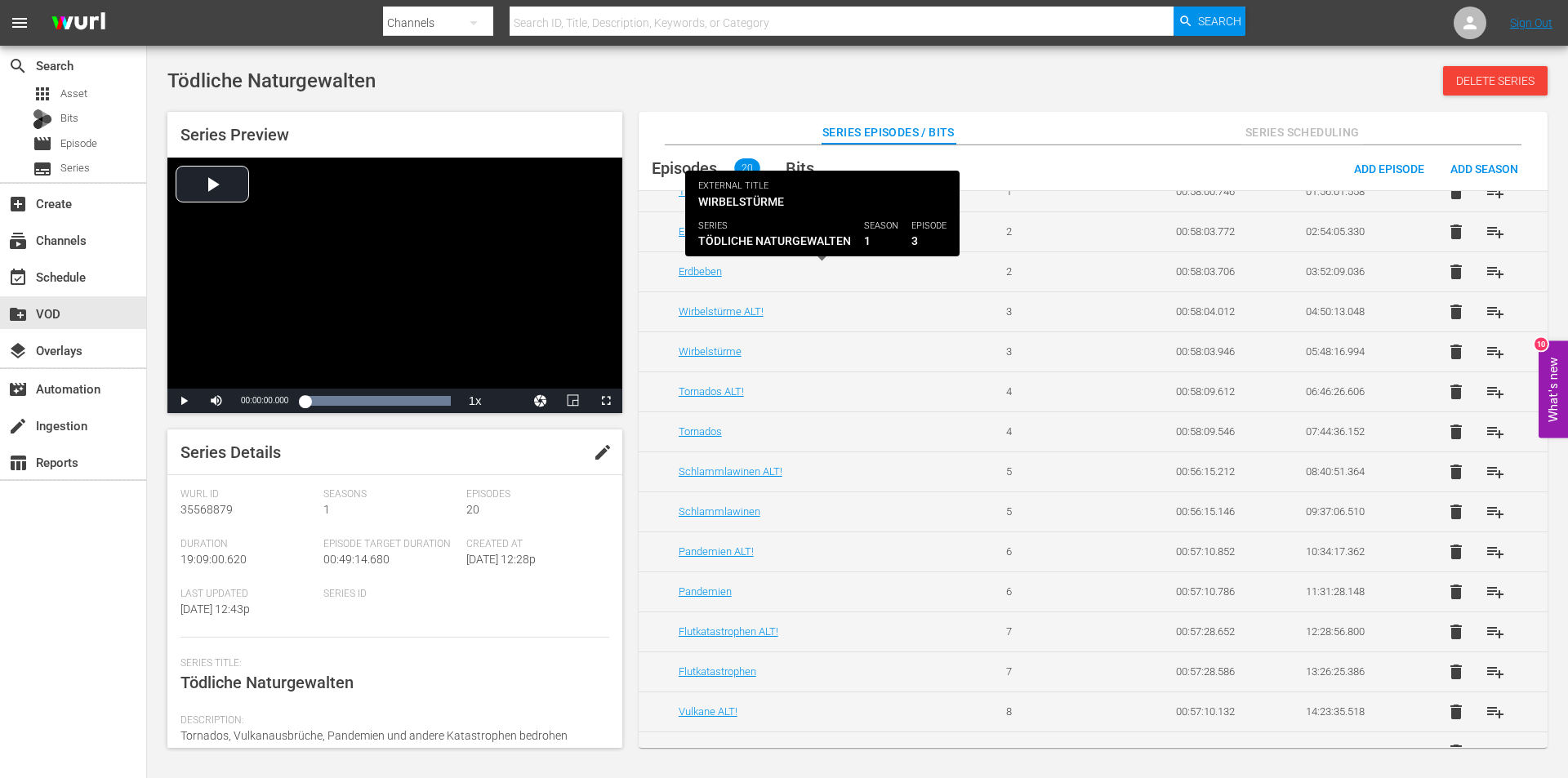
scroll to position [327, 0]
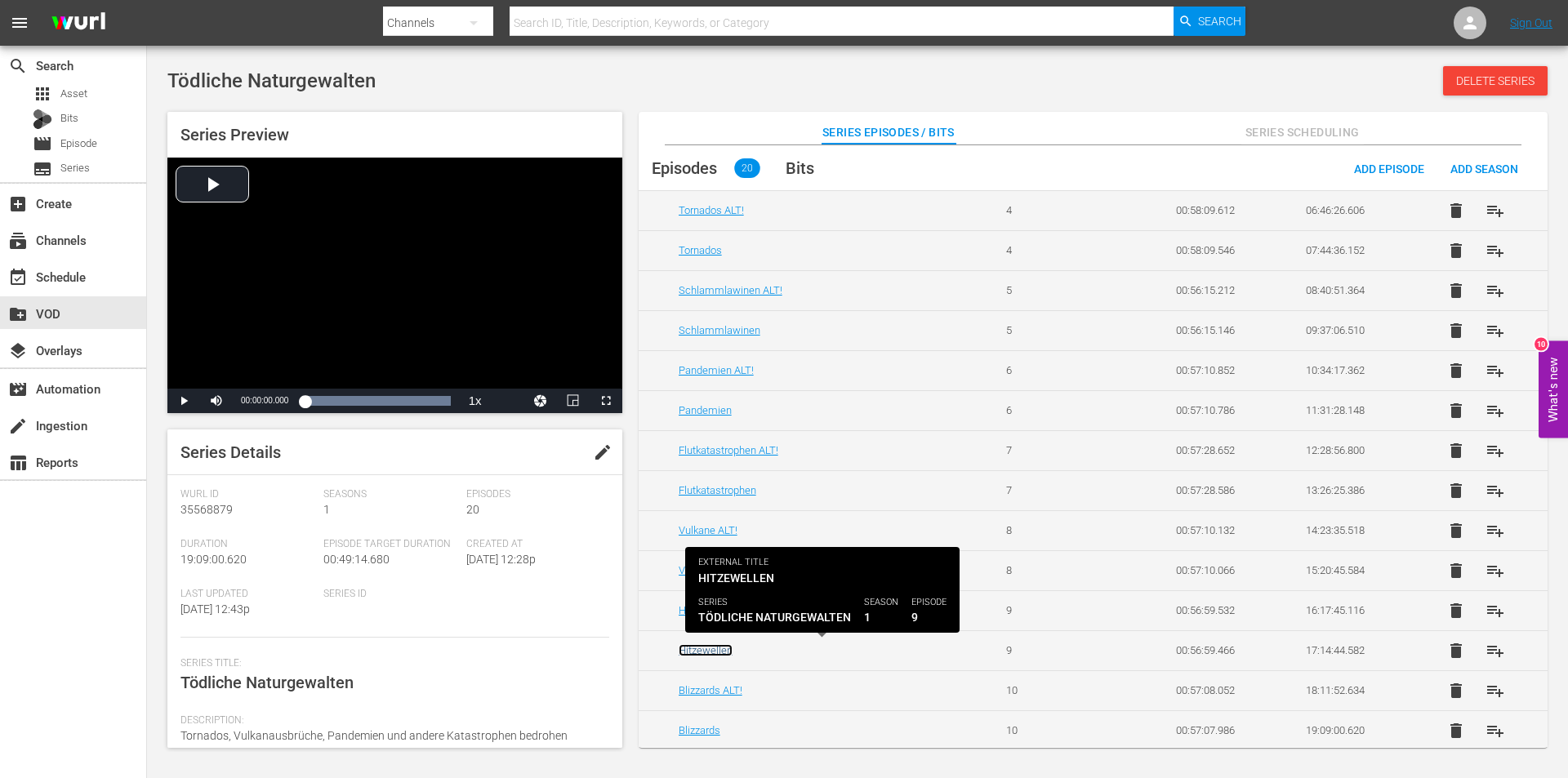
click at [716, 652] on link "Hitzewellen" at bounding box center [705, 650] width 54 height 12
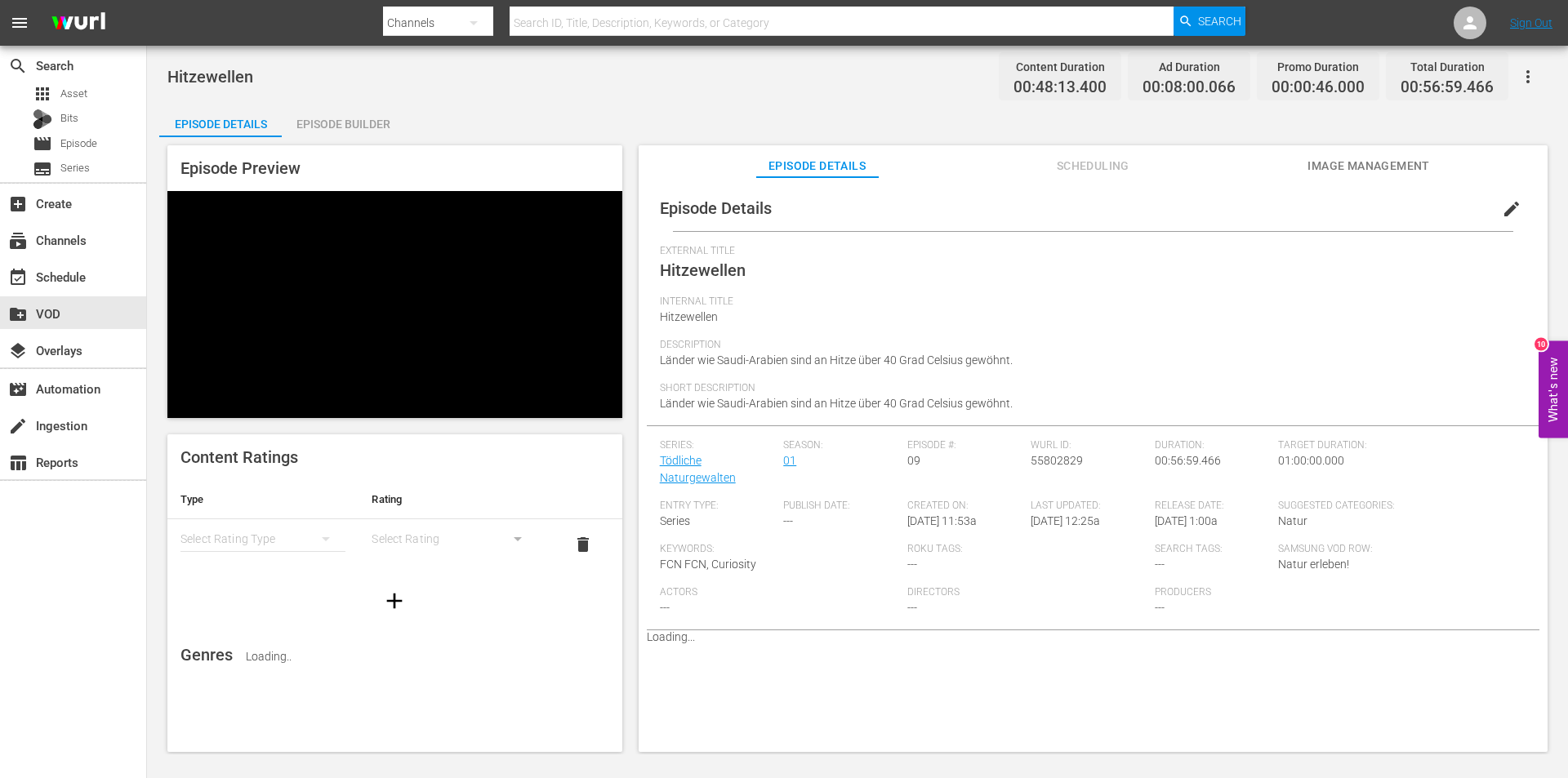
click at [1502, 211] on span "edit" at bounding box center [1511, 208] width 20 height 20
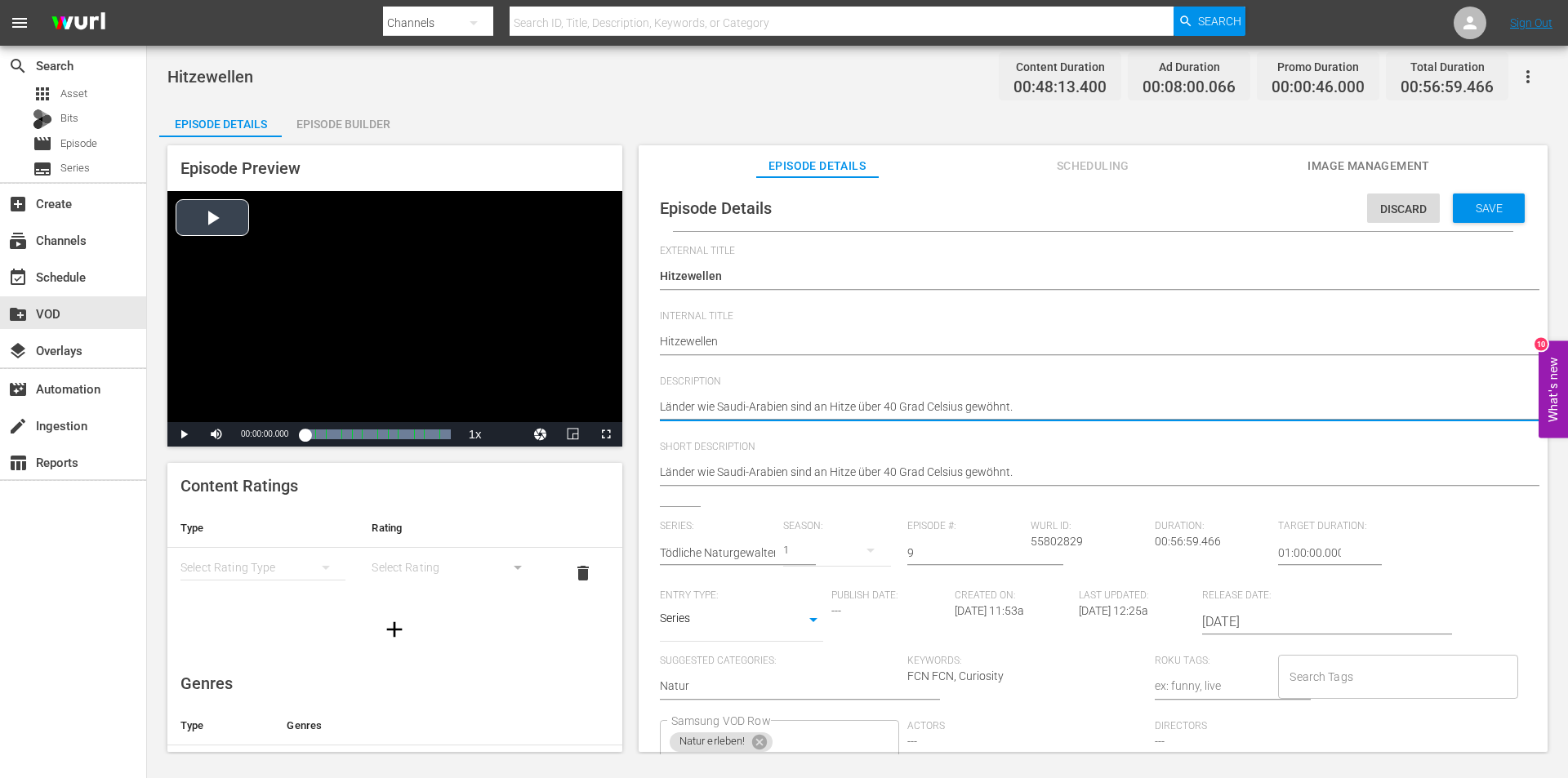
drag, startPoint x: 1026, startPoint y: 408, endPoint x: 525, endPoint y: 396, distance: 501.1
paste textarea "Doch als 2010 eine Hitzewelle mit ähnlichen Temperaturen über Russland hereinbr…"
type textarea "Länder wie Saudi-Arabien sind an Hitze über 40 Grad Celsius gewöhnt. Doch als 2…"
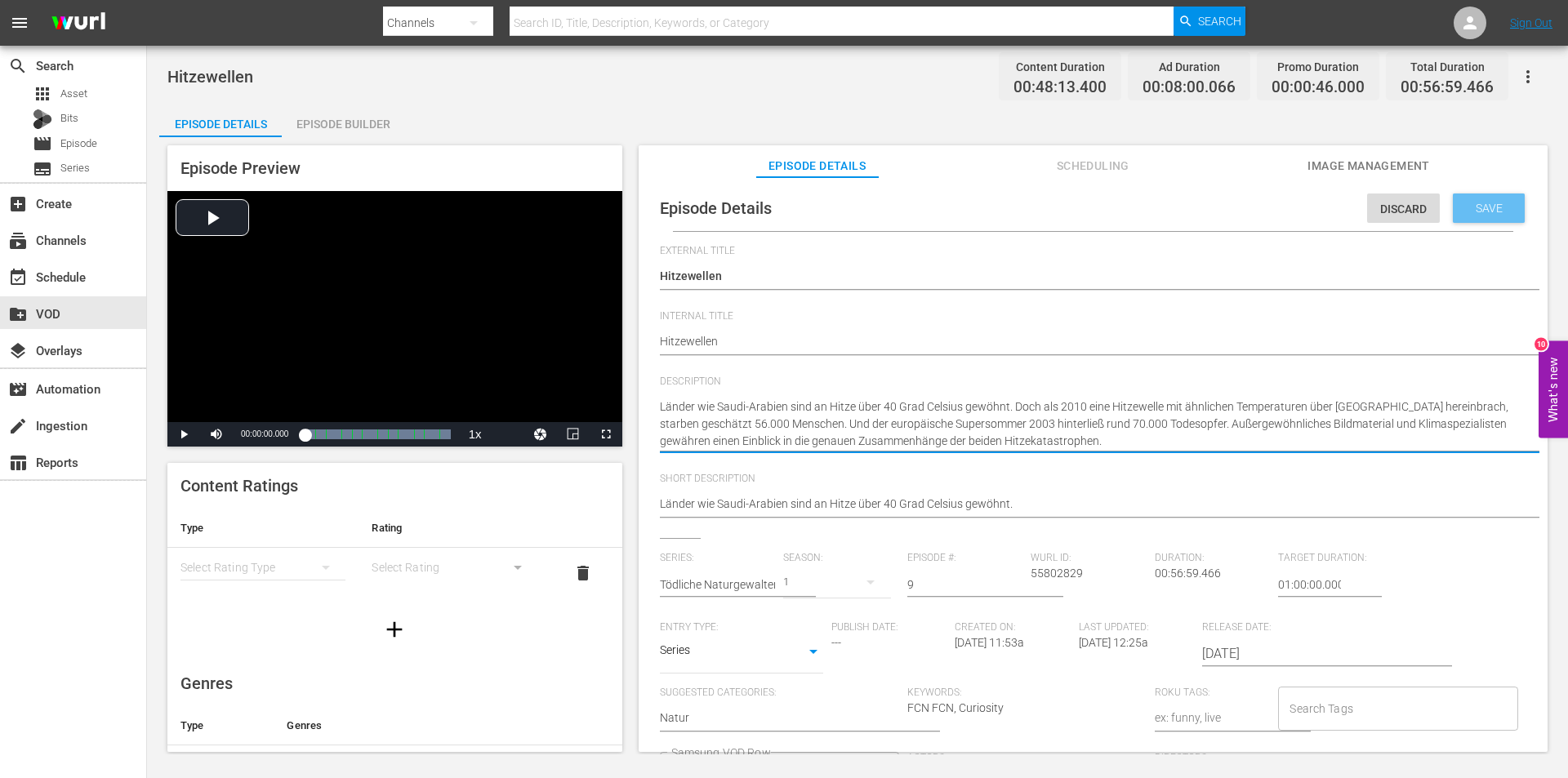
type textarea "Länder wie Saudi-Arabien sind an Hitze über 40 Grad Celsius gewöhnt. Doch als 2…"
click at [1474, 208] on span "Save" at bounding box center [1489, 207] width 53 height 13
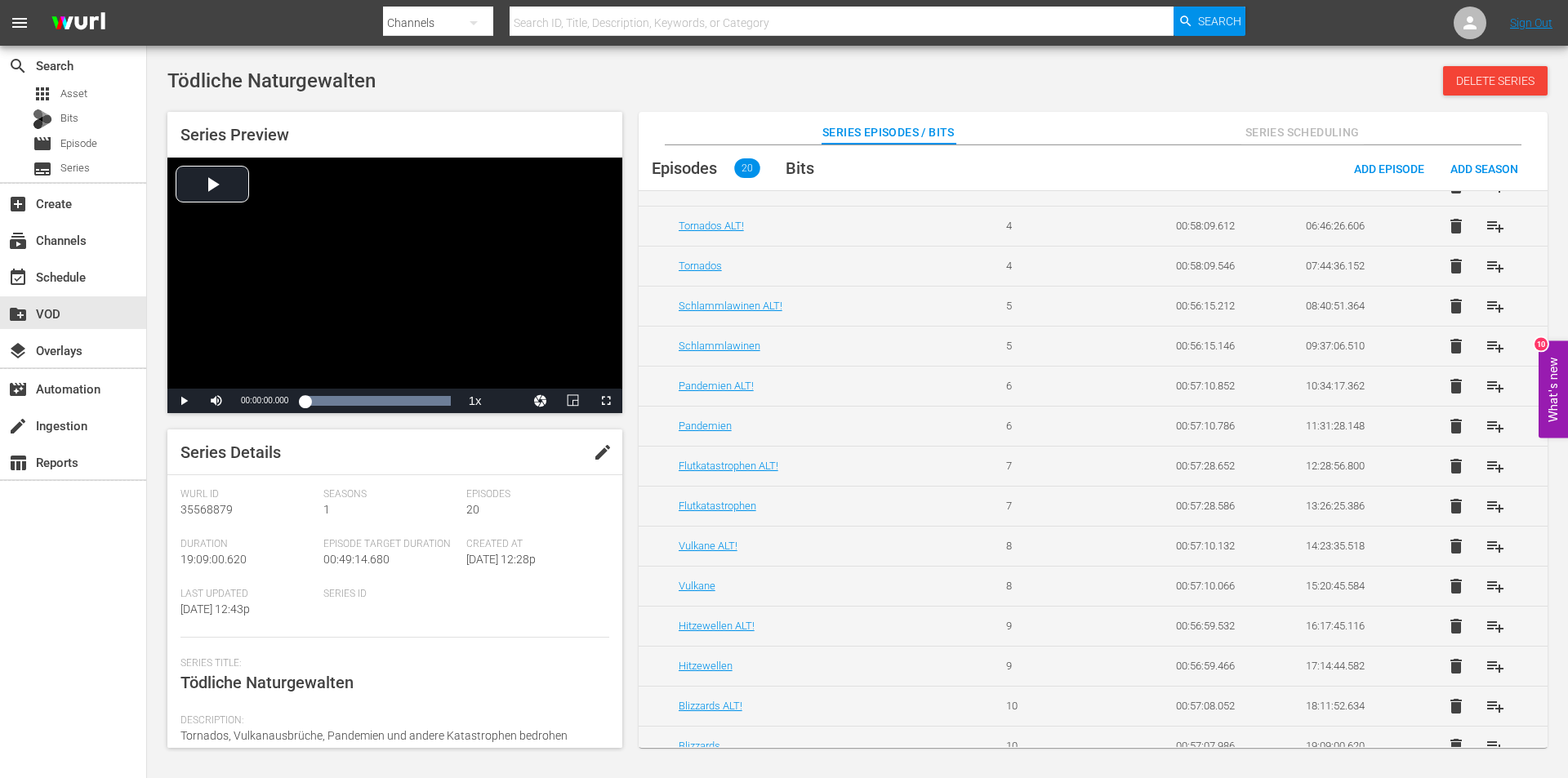
scroll to position [331, 0]
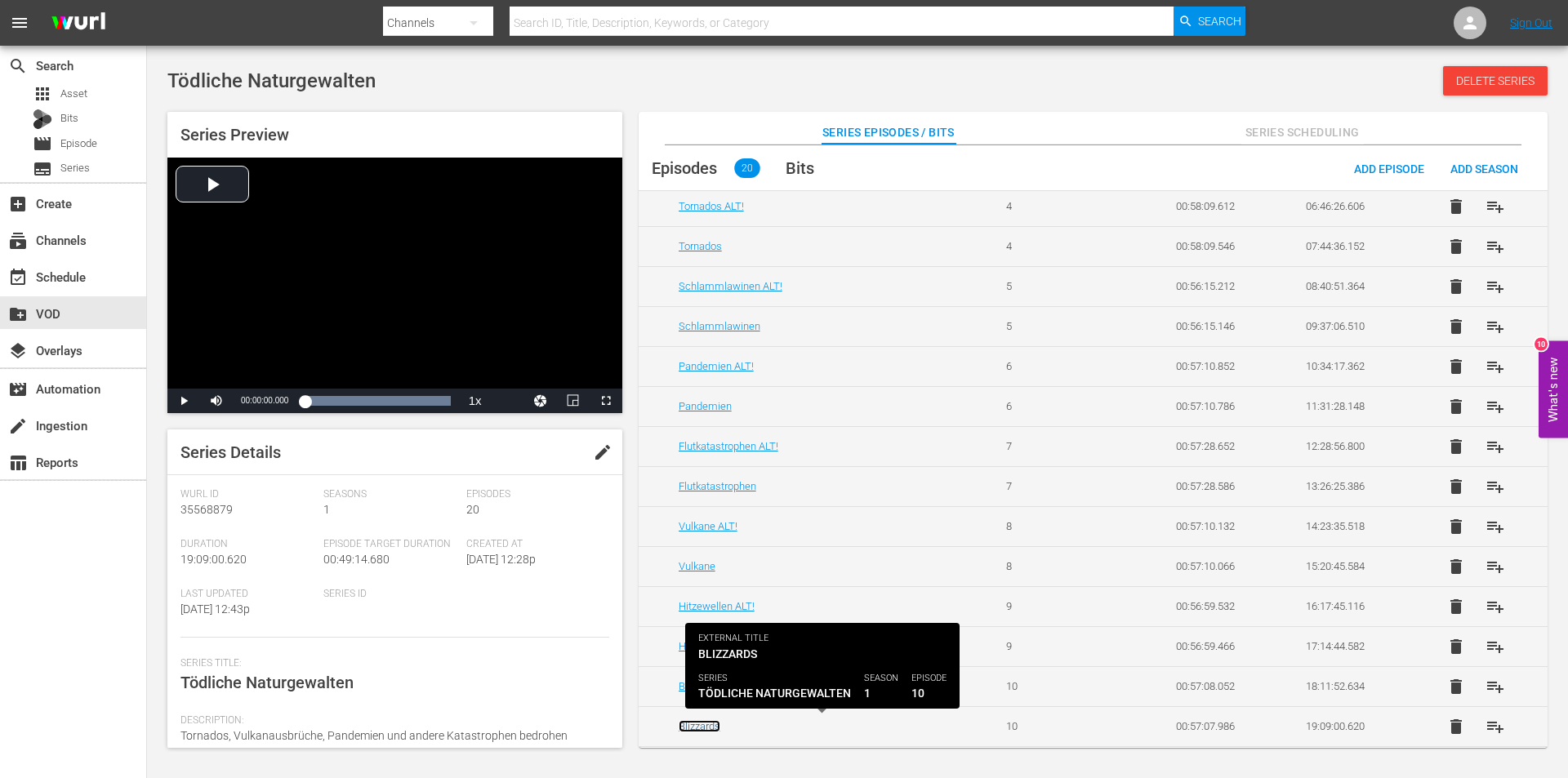
click at [706, 729] on link "Blizzards" at bounding box center [699, 726] width 42 height 12
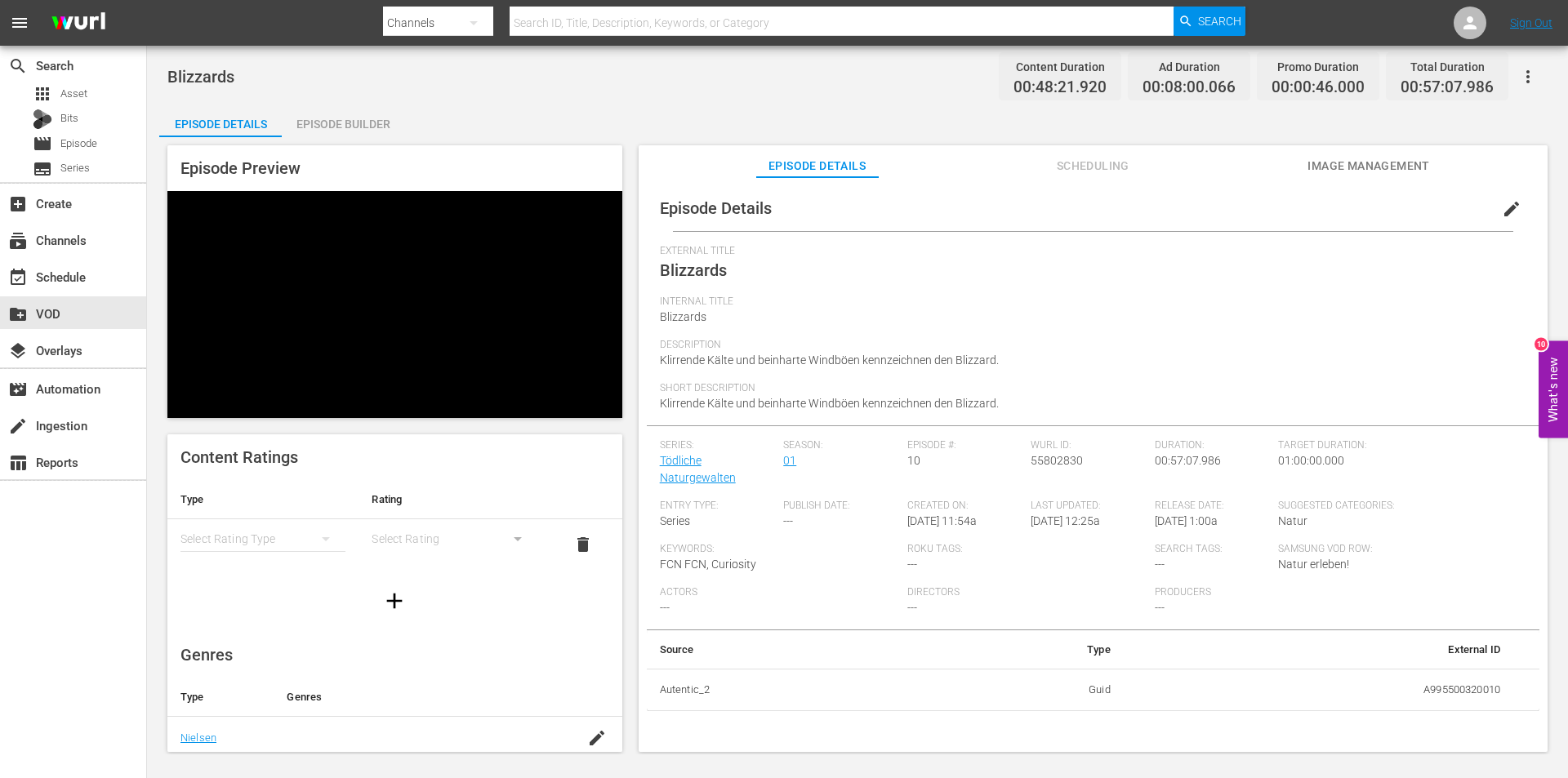
click at [1503, 211] on span "edit" at bounding box center [1511, 208] width 20 height 20
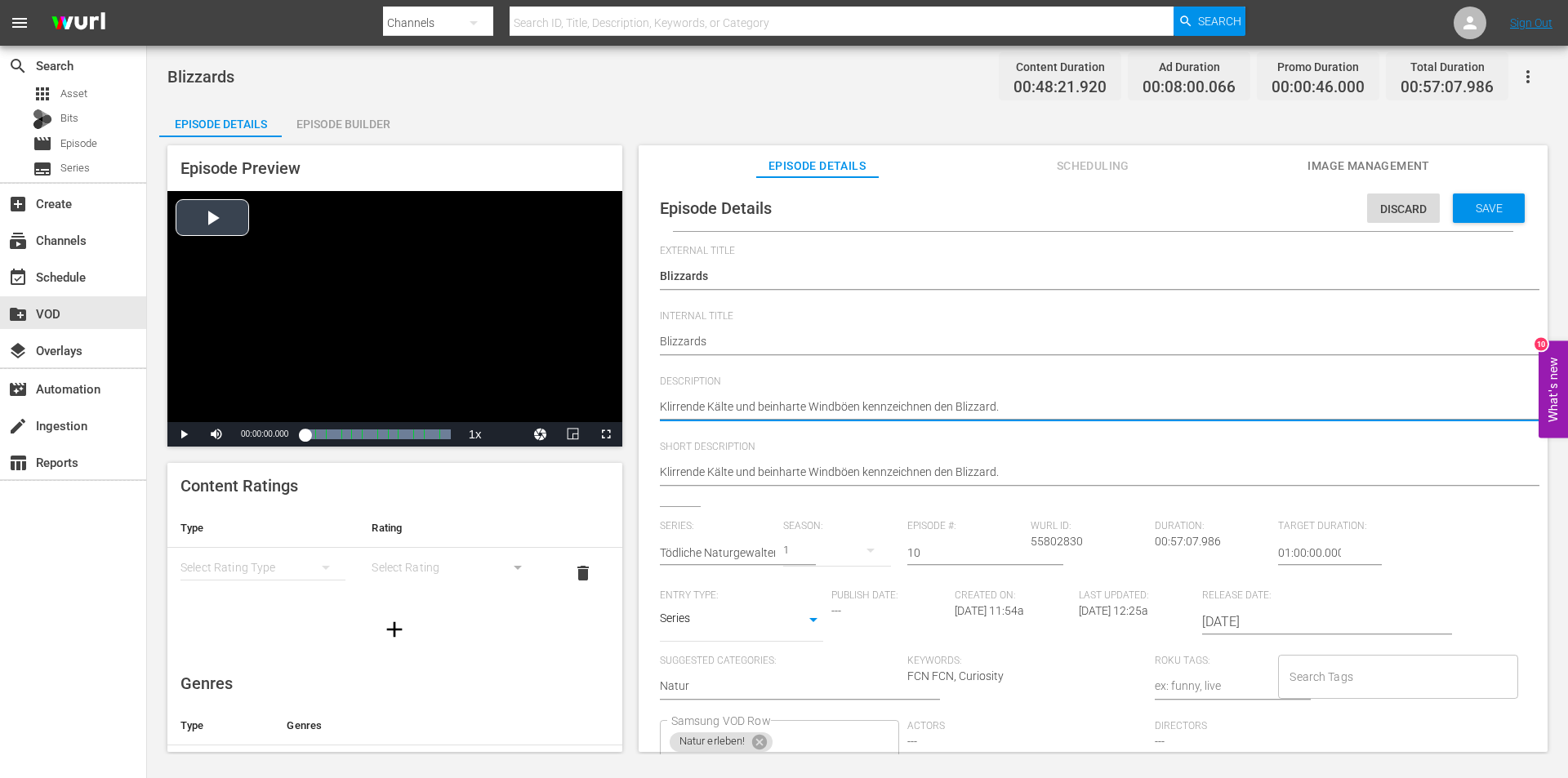
drag, startPoint x: 834, startPoint y: 416, endPoint x: 533, endPoint y: 400, distance: 301.4
paste textarea "Die Winterstürme sind Tötungsmaschinen der Natur. Sie bringen oft riesige Menge…"
type textarea "Klirrende Kälte und beinharte Windböen kennzeichnen den Blizzard. Die Winterstü…"
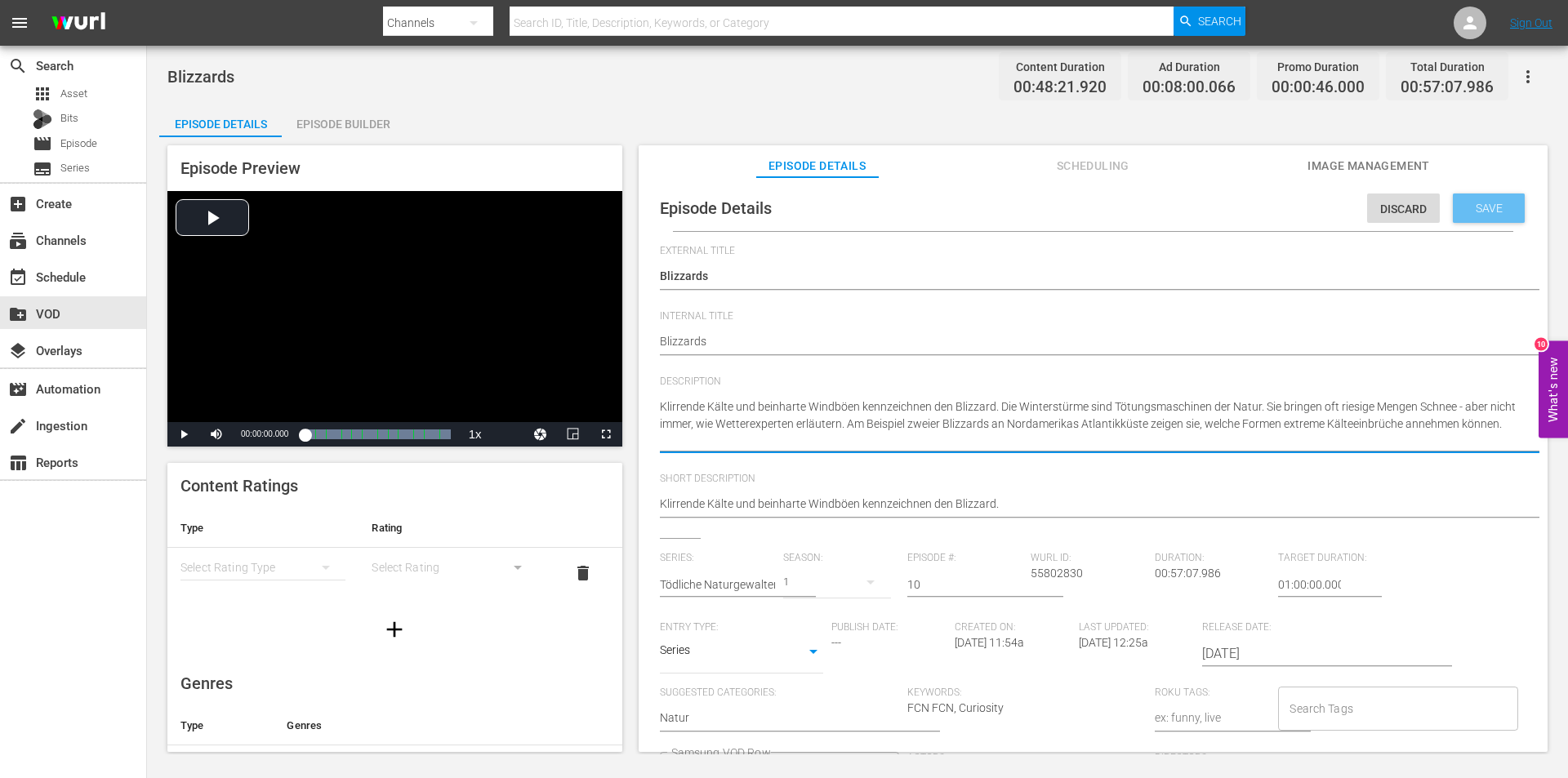
type textarea "Klirrende Kälte und beinharte Windböen kennzeichnen den Blizzard. Die Winterstü…"
click at [1472, 207] on span "Save" at bounding box center [1489, 207] width 53 height 13
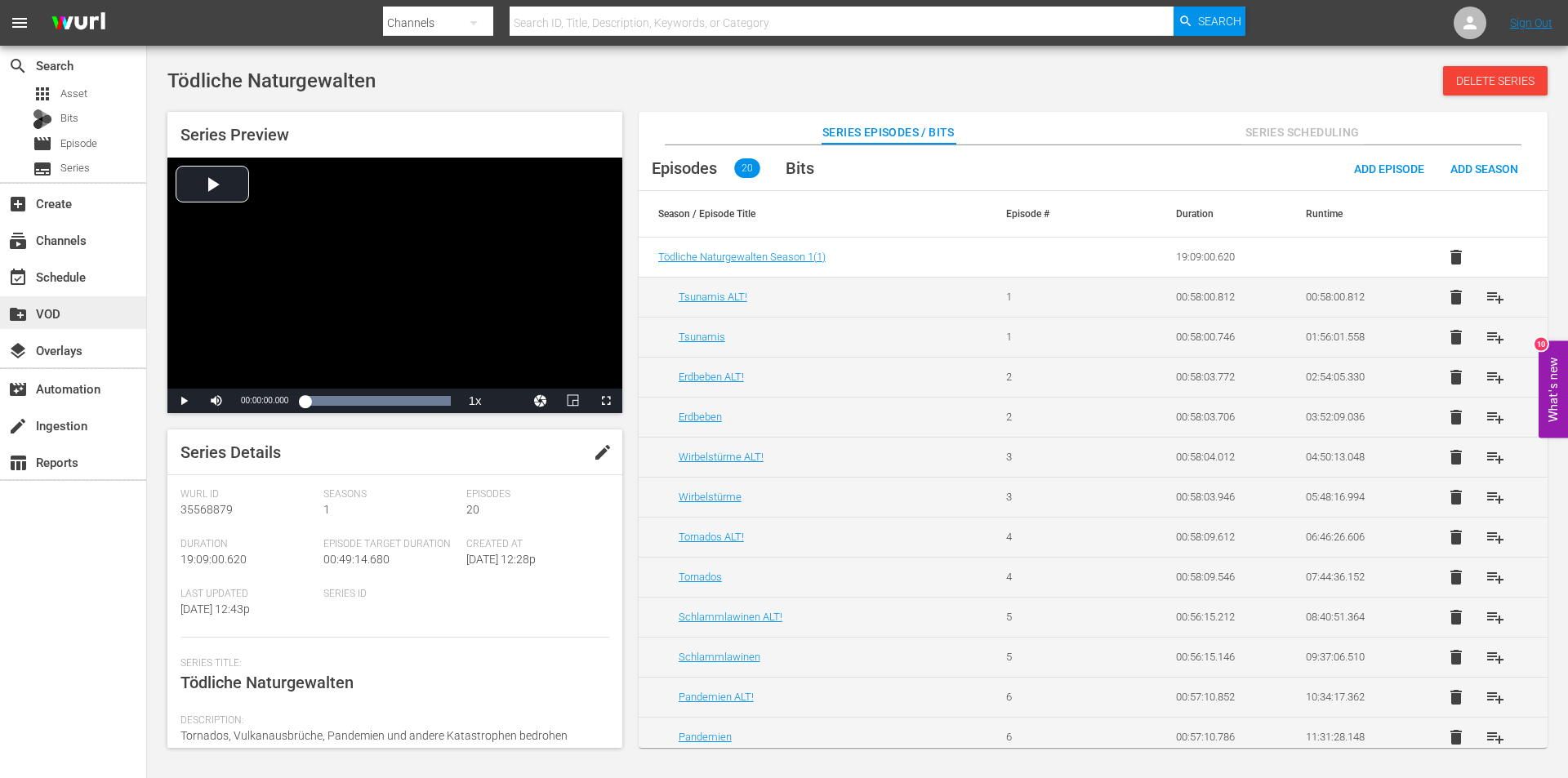
click at [43, 315] on div "create_new_folder VOD" at bounding box center [46, 310] width 92 height 14
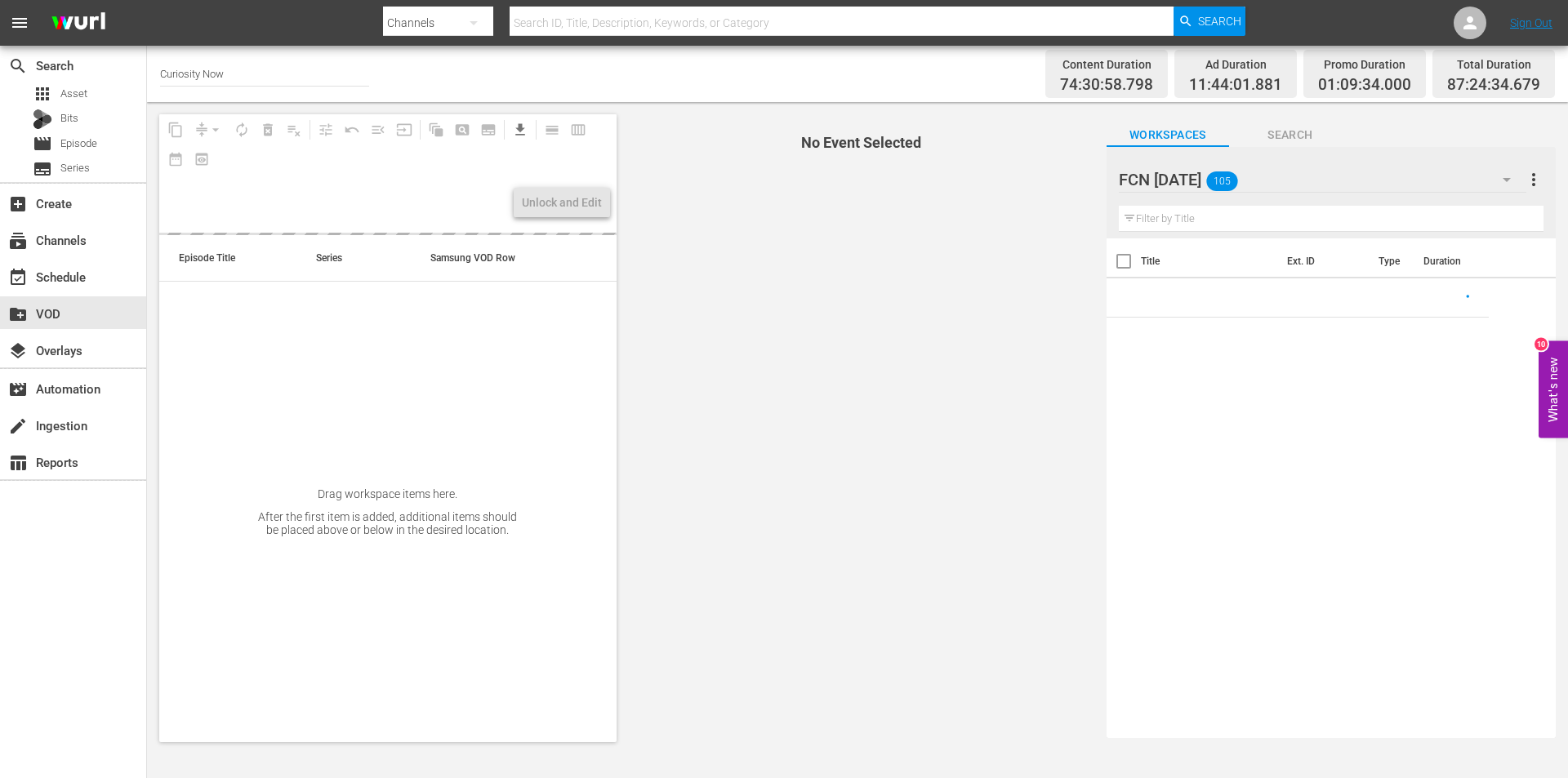
click at [1206, 216] on input "text" at bounding box center [1331, 219] width 425 height 26
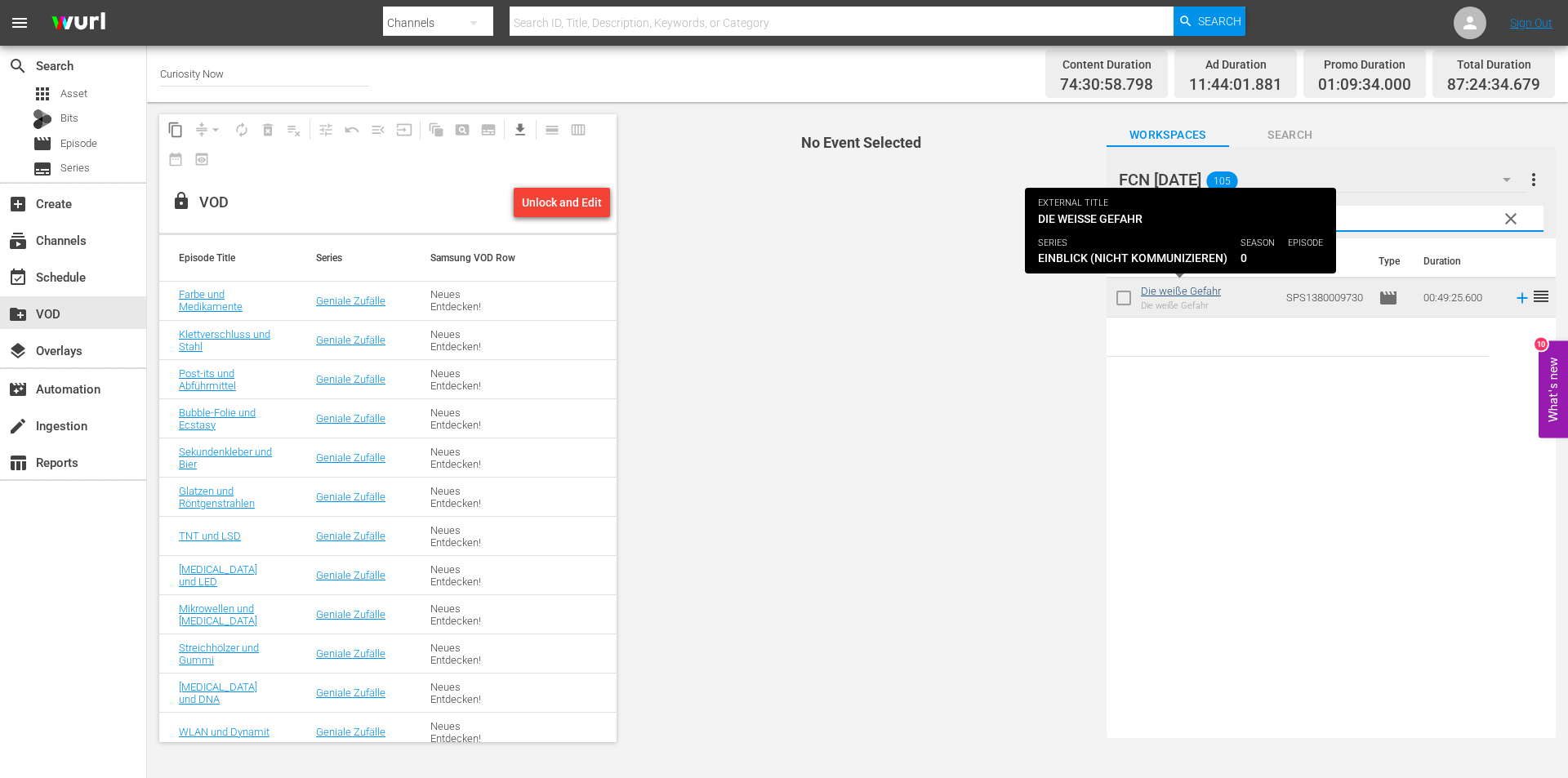
type input "gefahr"
click at [1166, 292] on link "Die weiße Gefahr" at bounding box center [1181, 291] width 80 height 12
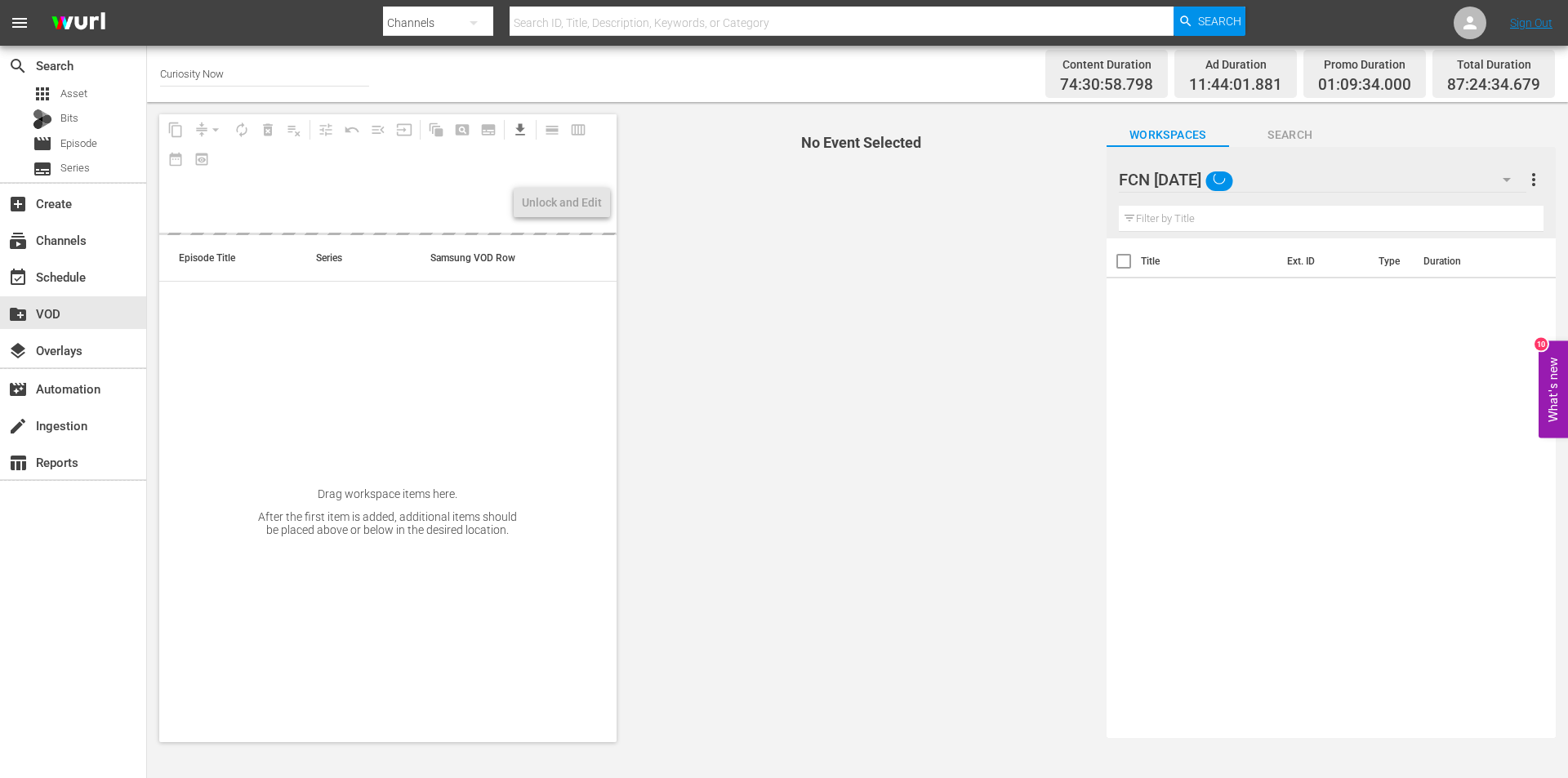
click at [1233, 202] on div "Filter by Title" at bounding box center [1331, 219] width 425 height 39
click at [1223, 222] on input "text" at bounding box center [1331, 219] width 425 height 26
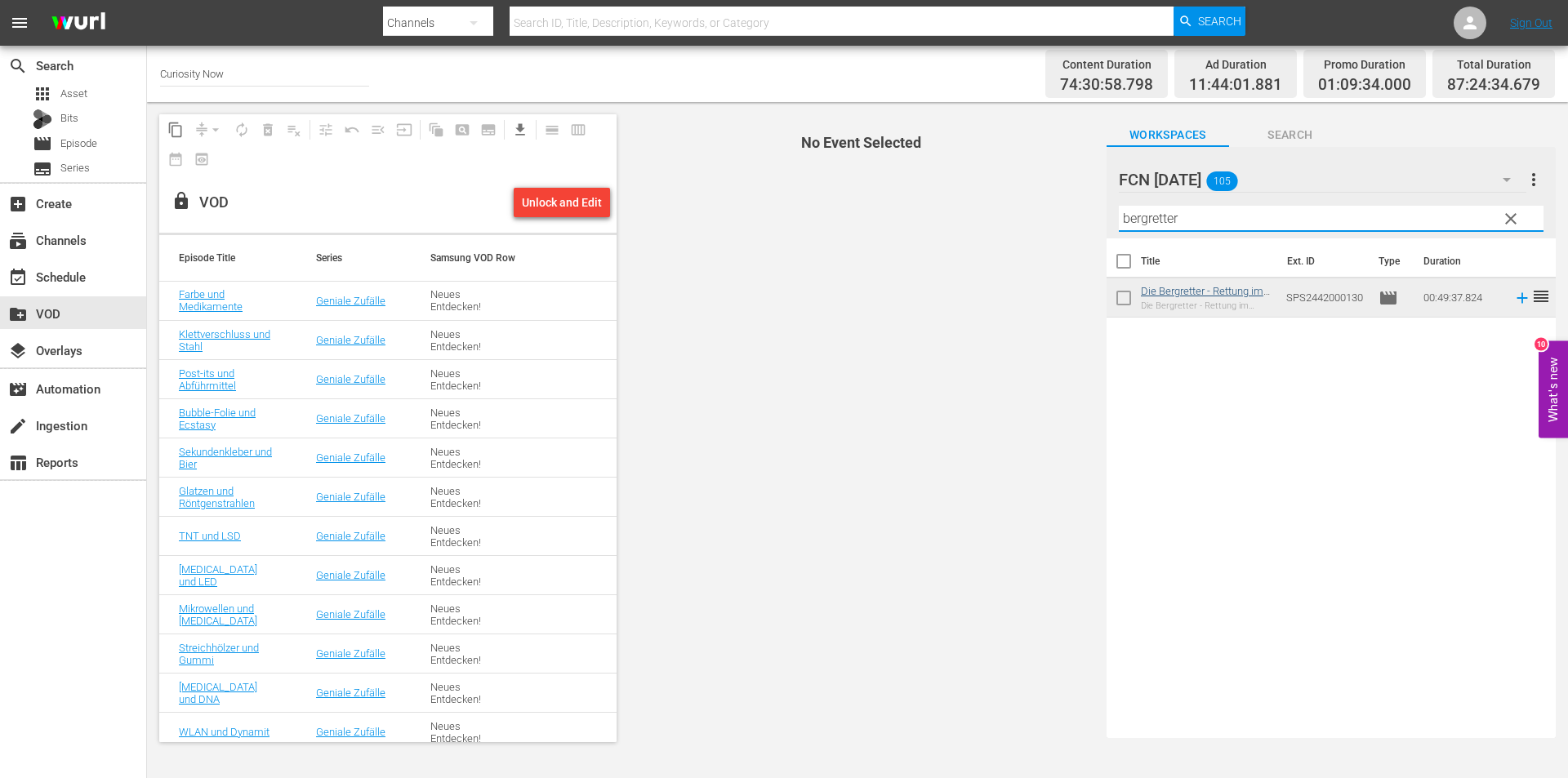
type input "bergretter"
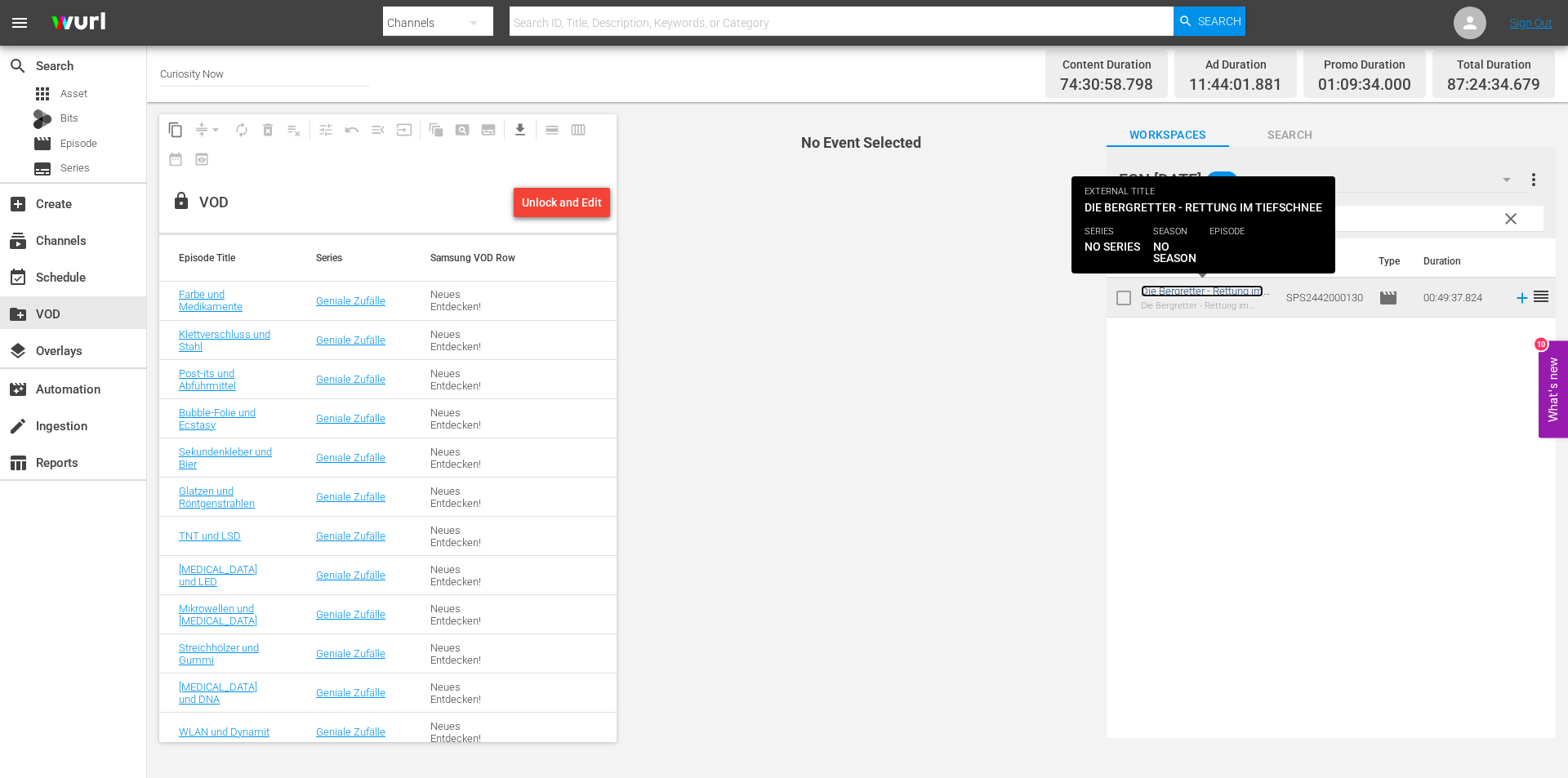
click at [1192, 290] on link "Die Bergretter - Rettung im Tiefschnee" at bounding box center [1202, 297] width 123 height 25
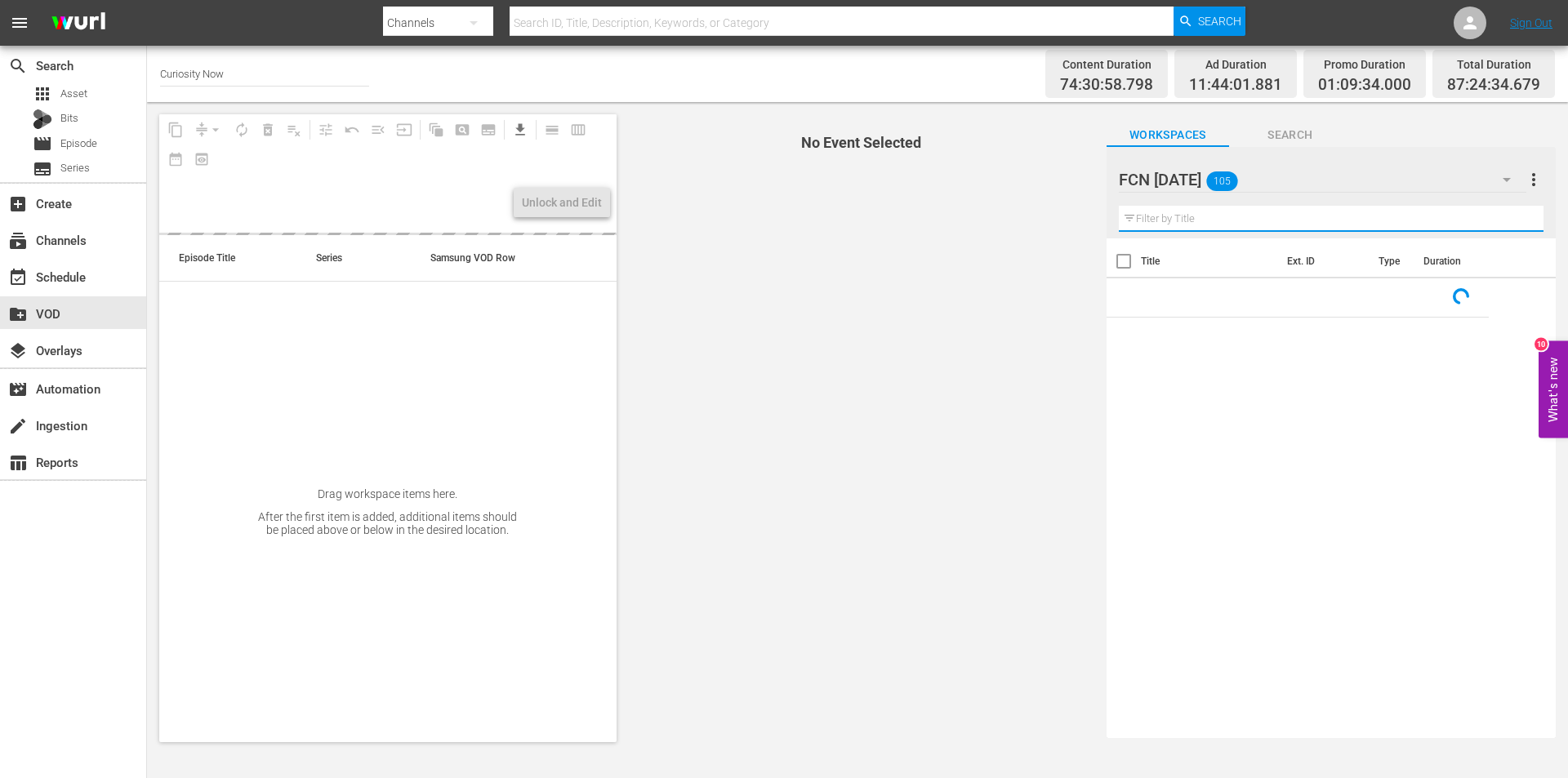
click at [1207, 215] on input "text" at bounding box center [1331, 219] width 425 height 26
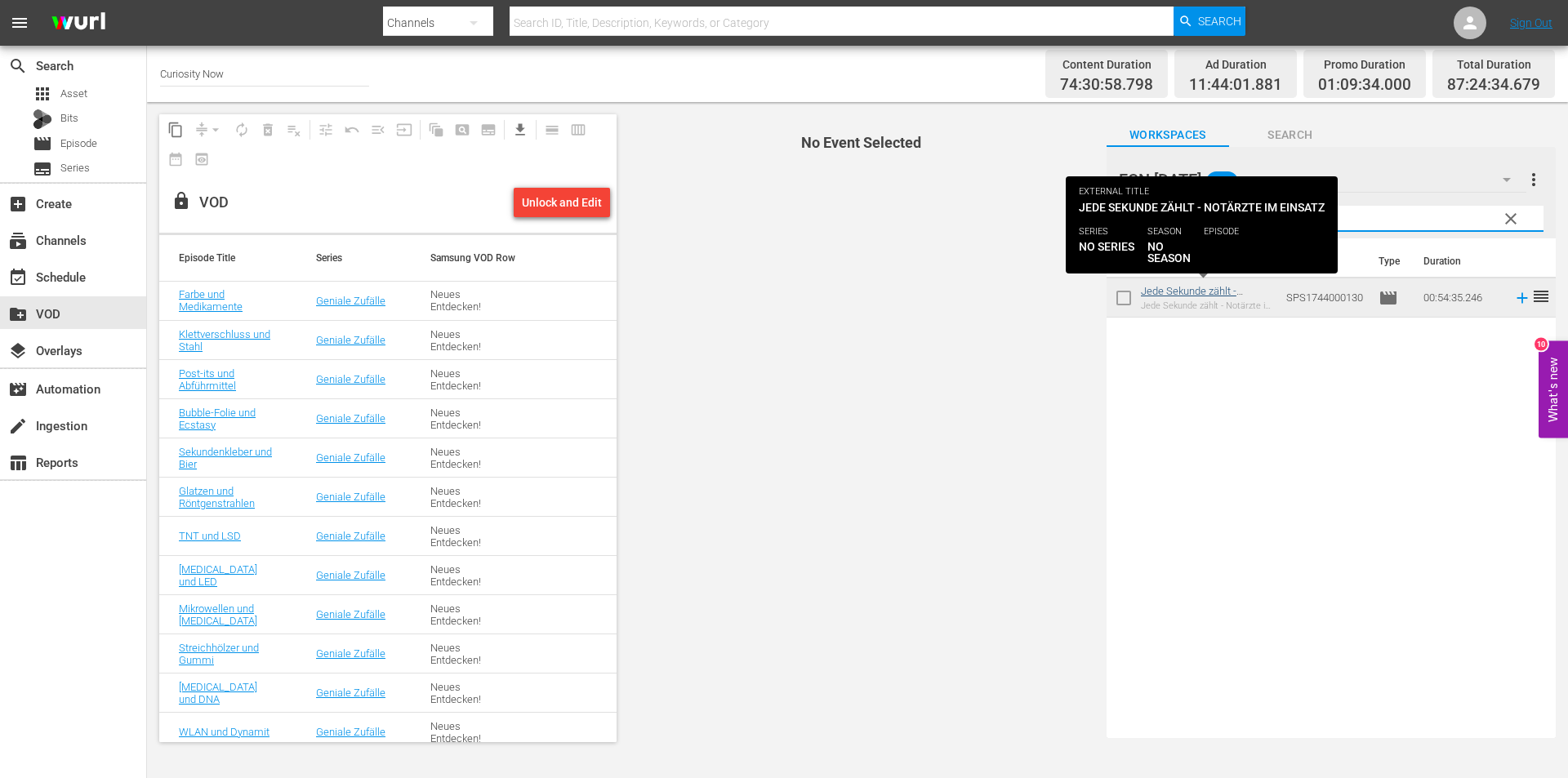
type input "notärzte"
click at [1187, 289] on link "Jede Sekunde zählt - Notärzte im Einsatz" at bounding box center [1189, 297] width 95 height 25
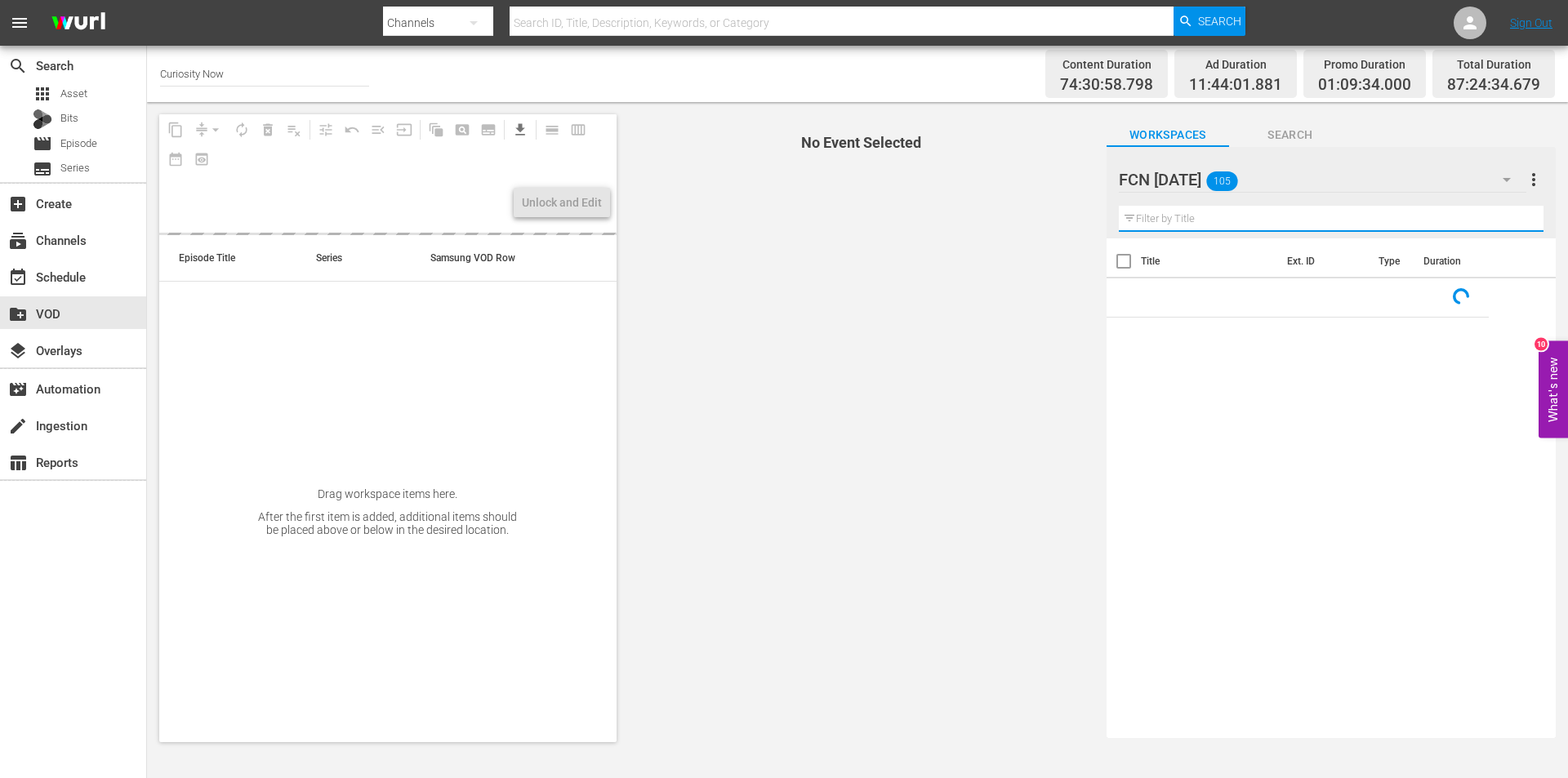
click at [1210, 219] on input "text" at bounding box center [1331, 219] width 425 height 26
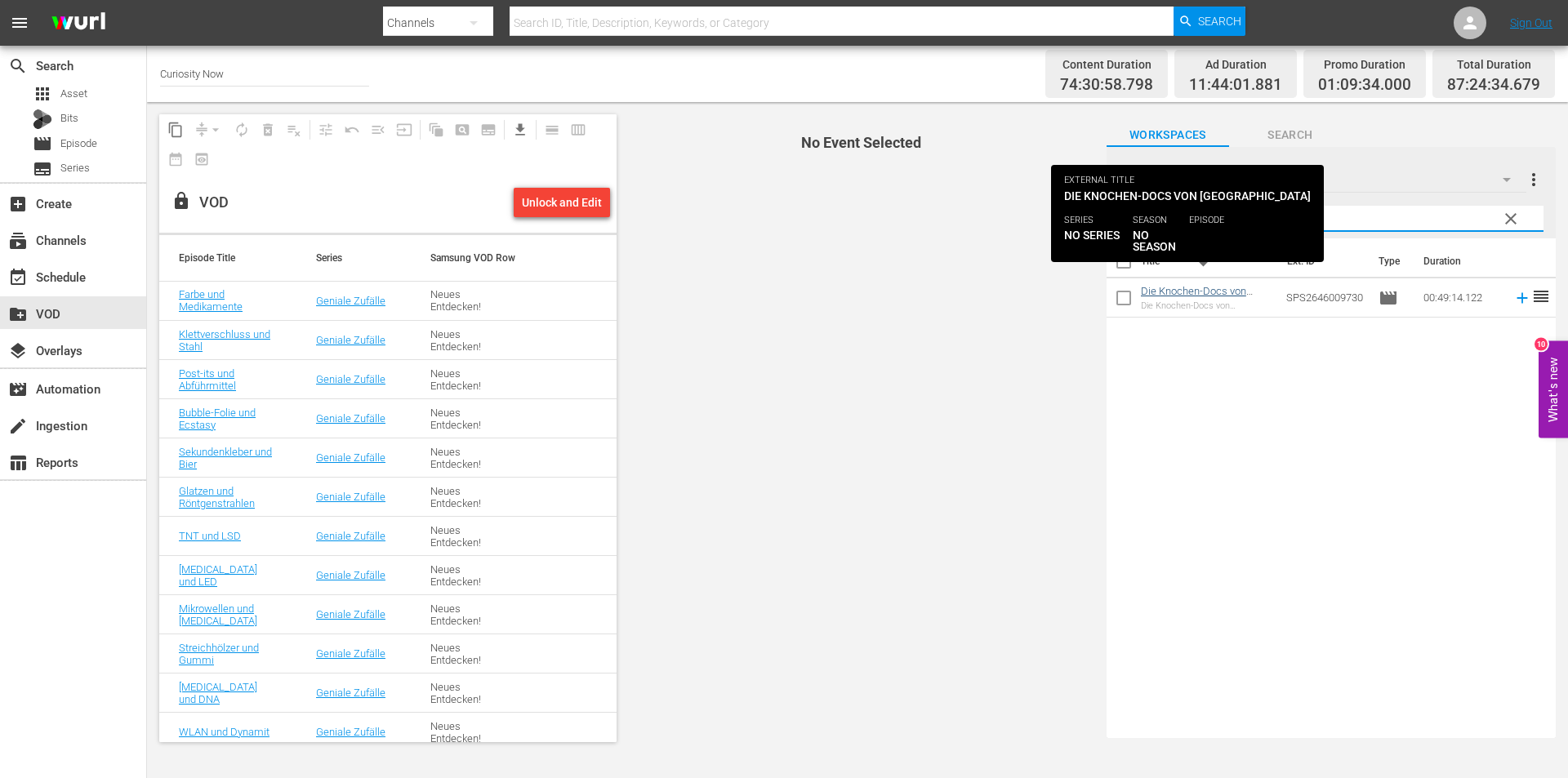
type input "knochen-doc"
click at [1209, 286] on link "Die Knochen-Docs von [GEOGRAPHIC_DATA]" at bounding box center [1194, 297] width 105 height 25
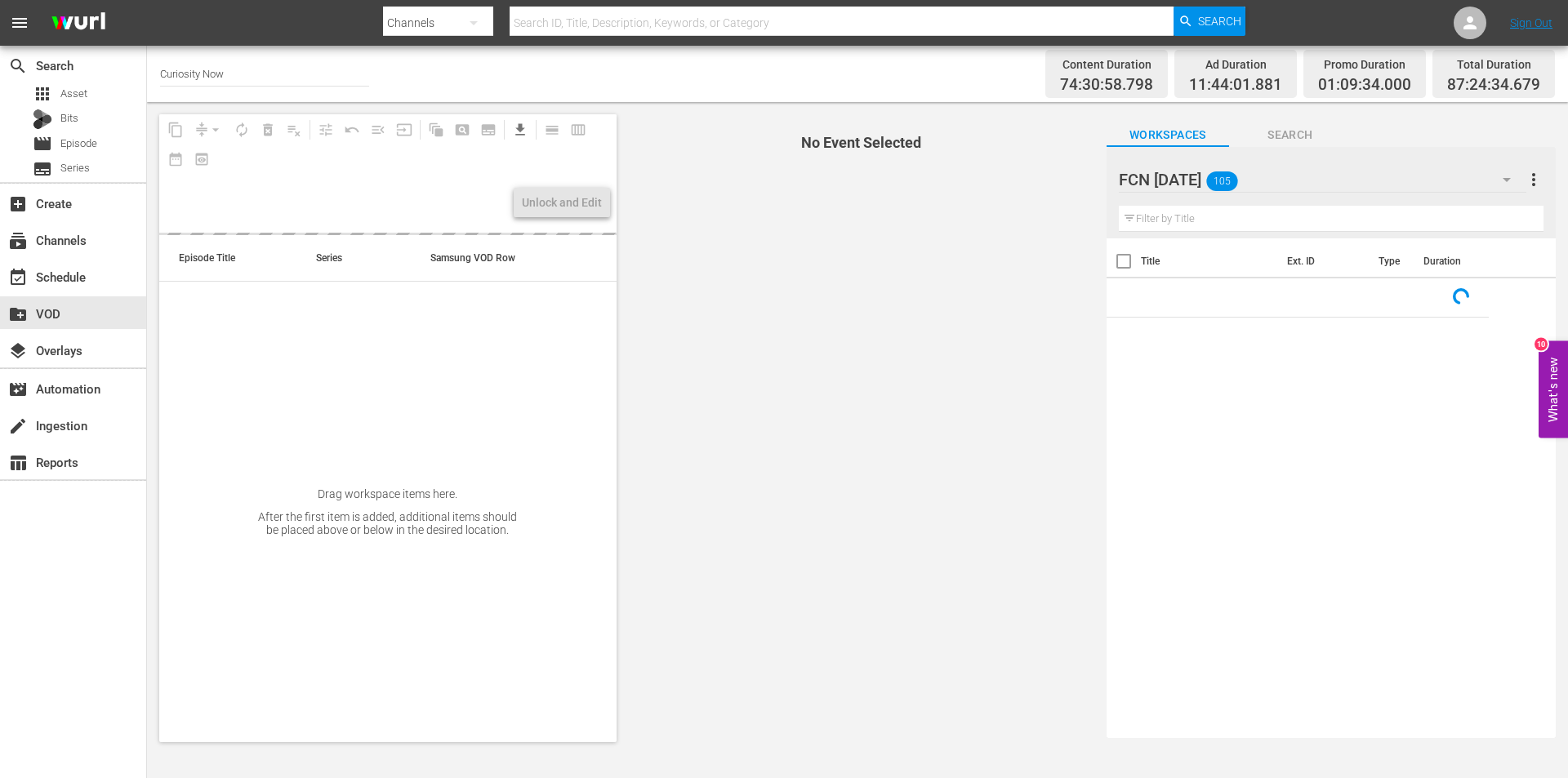
click at [1218, 219] on input "text" at bounding box center [1331, 219] width 425 height 26
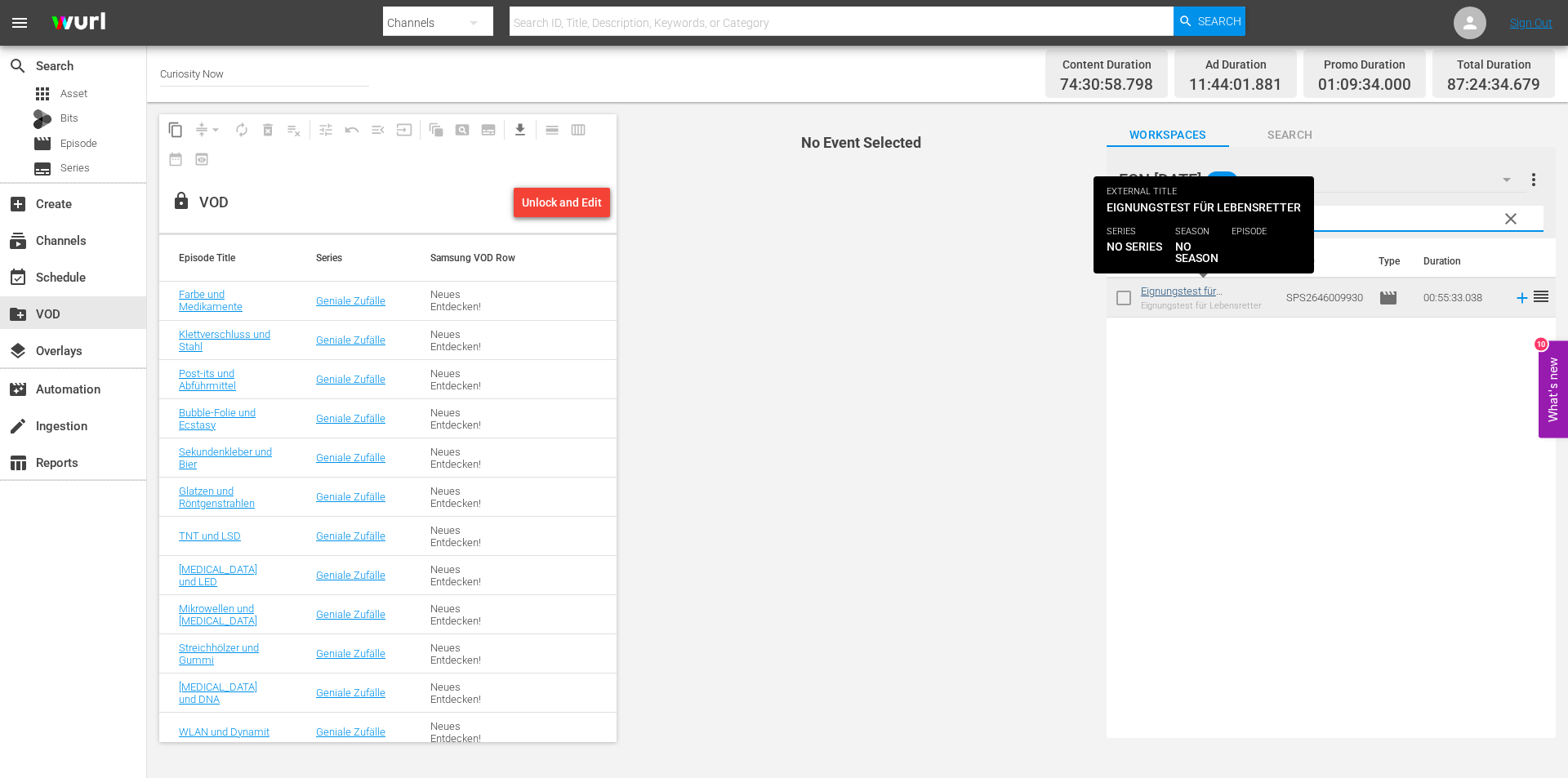
type input "lebensretter"
click at [1199, 288] on link "Eignungstest für Lebensretter" at bounding box center [1178, 297] width 75 height 25
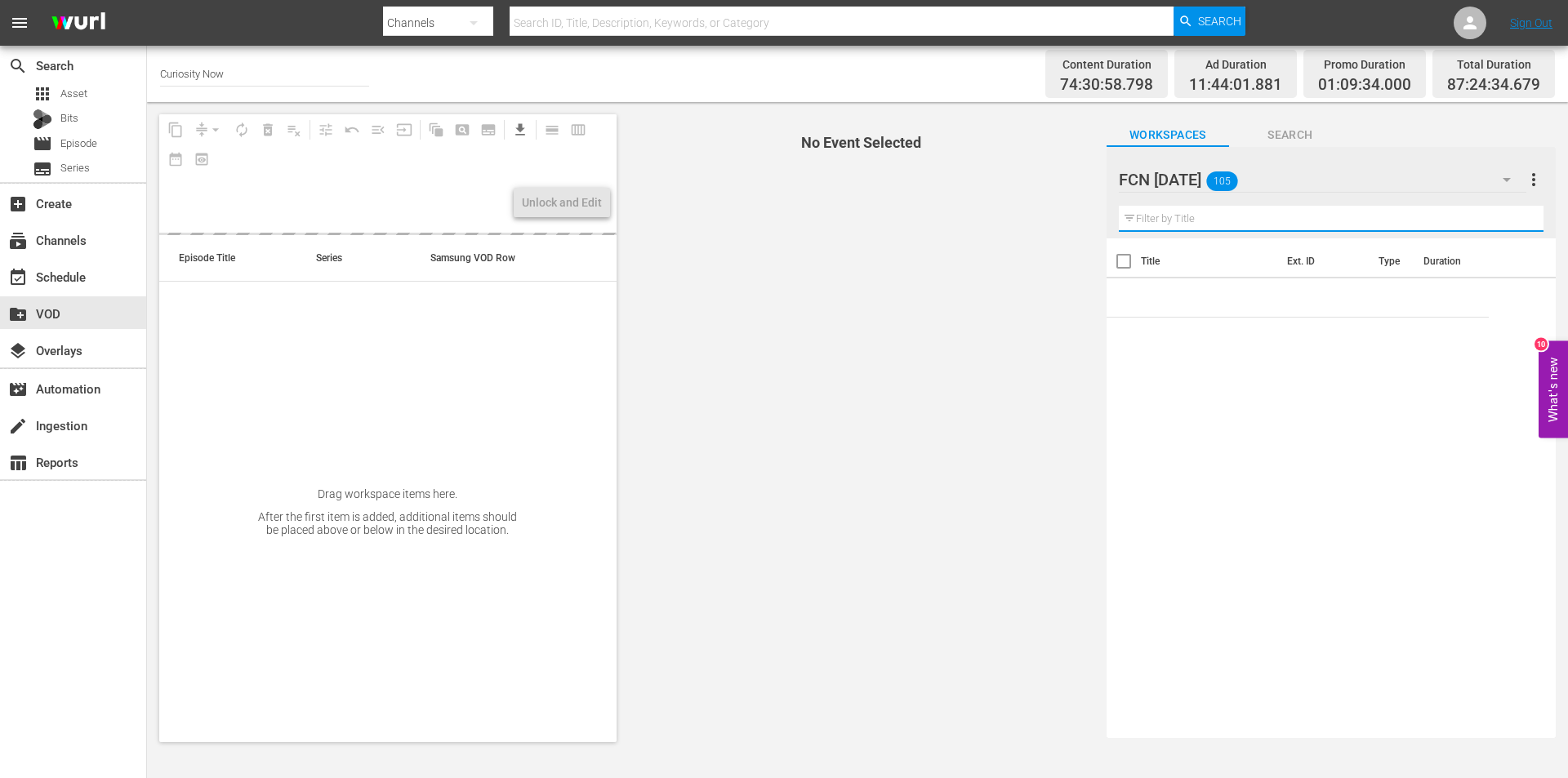
click at [1216, 219] on input "text" at bounding box center [1331, 219] width 425 height 26
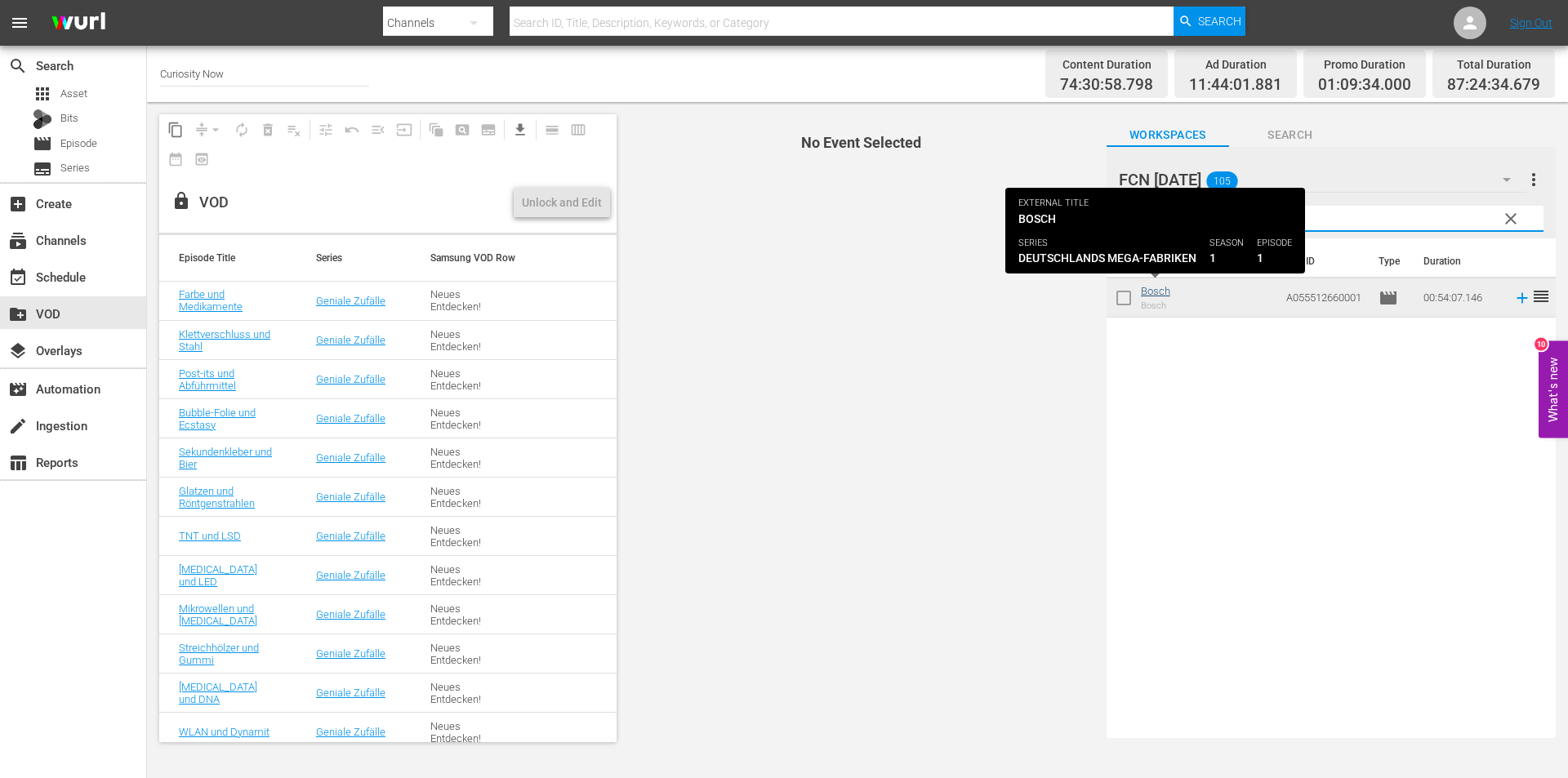
type input "bosch"
click at [1166, 292] on link "Bosch" at bounding box center [1155, 291] width 30 height 12
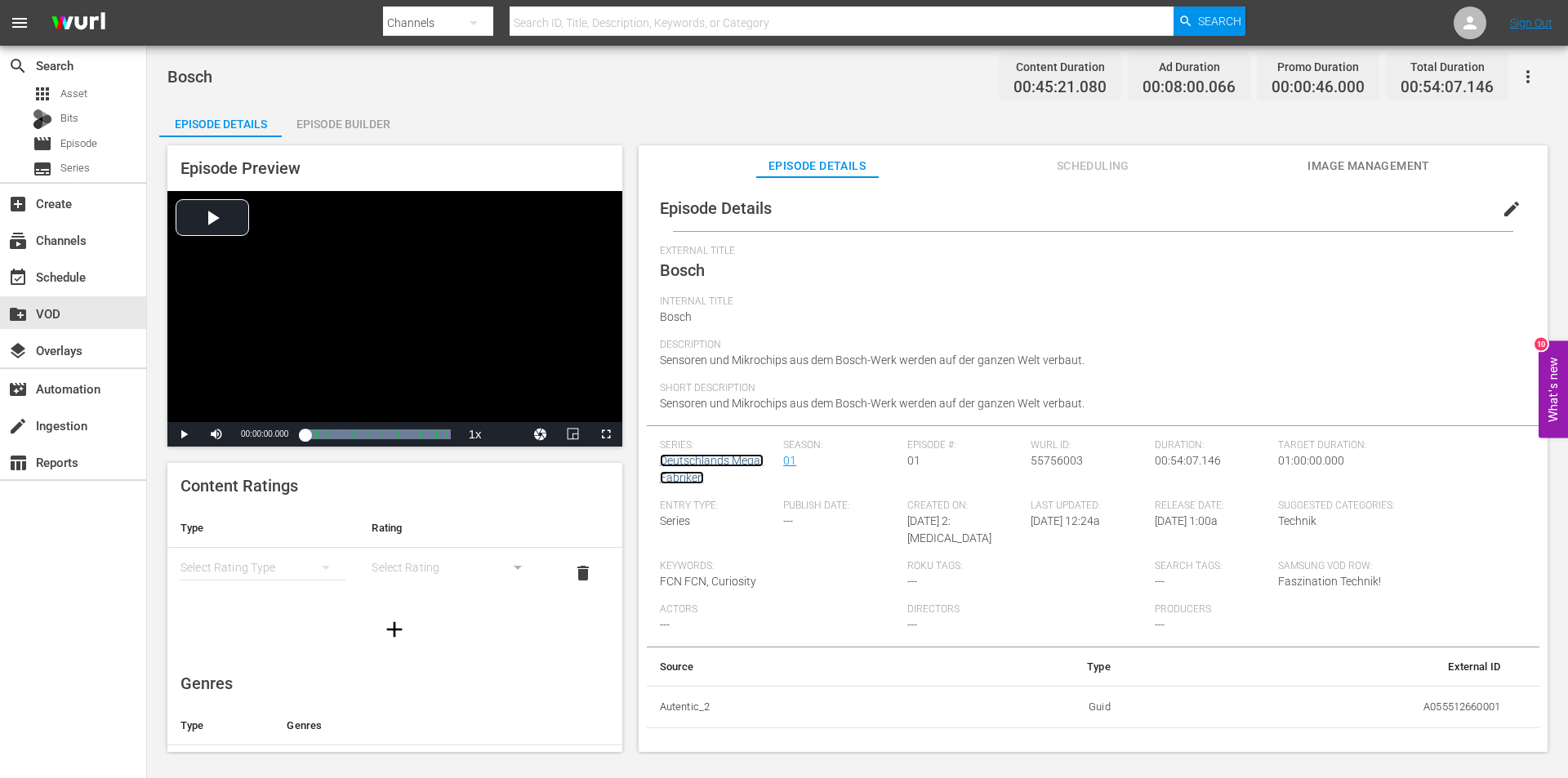
click at [681, 466] on link "Deutschlands Mega-Fabriken" at bounding box center [712, 469] width 104 height 31
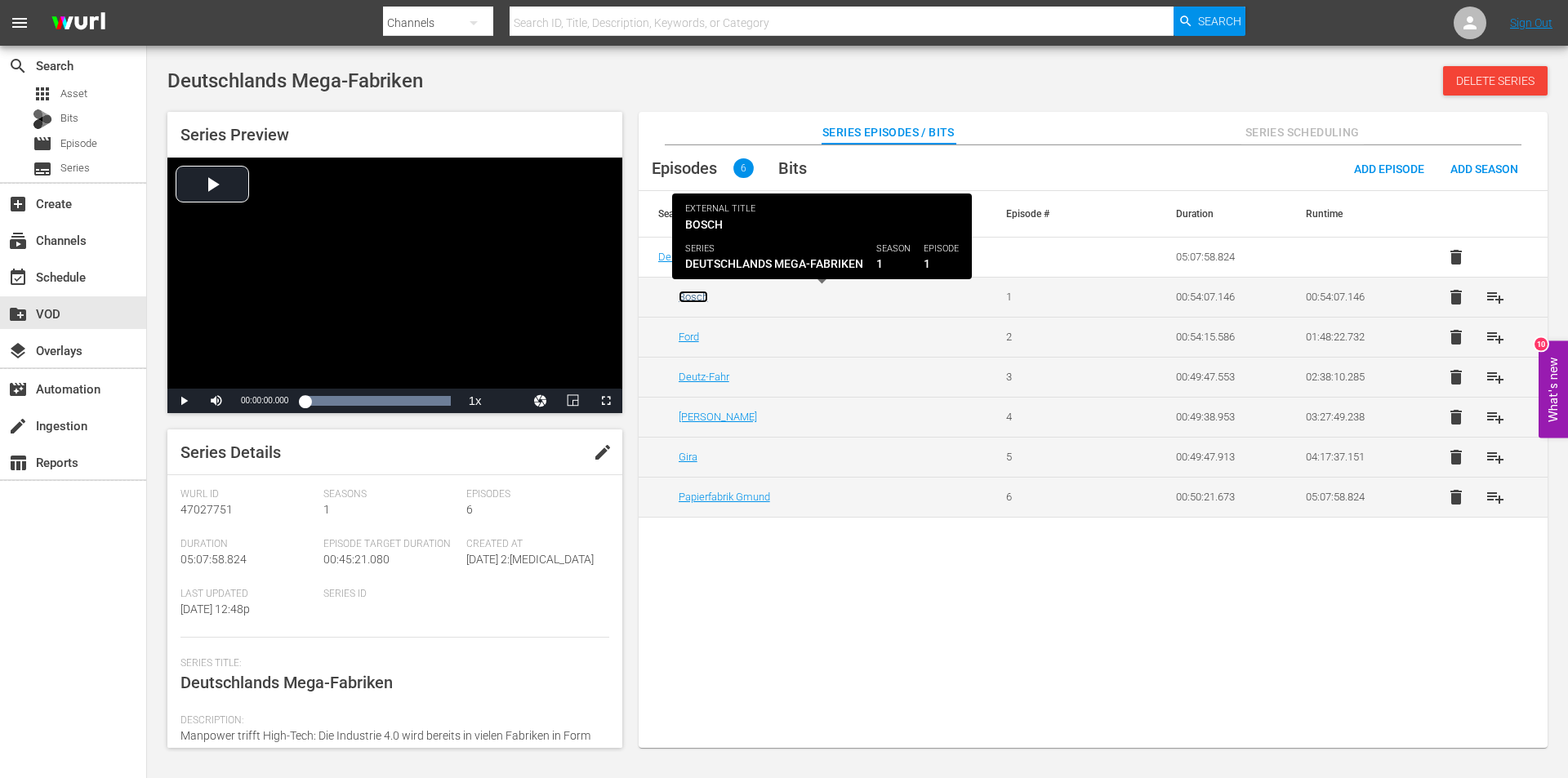
click at [687, 298] on link "Bosch" at bounding box center [693, 297] width 30 height 12
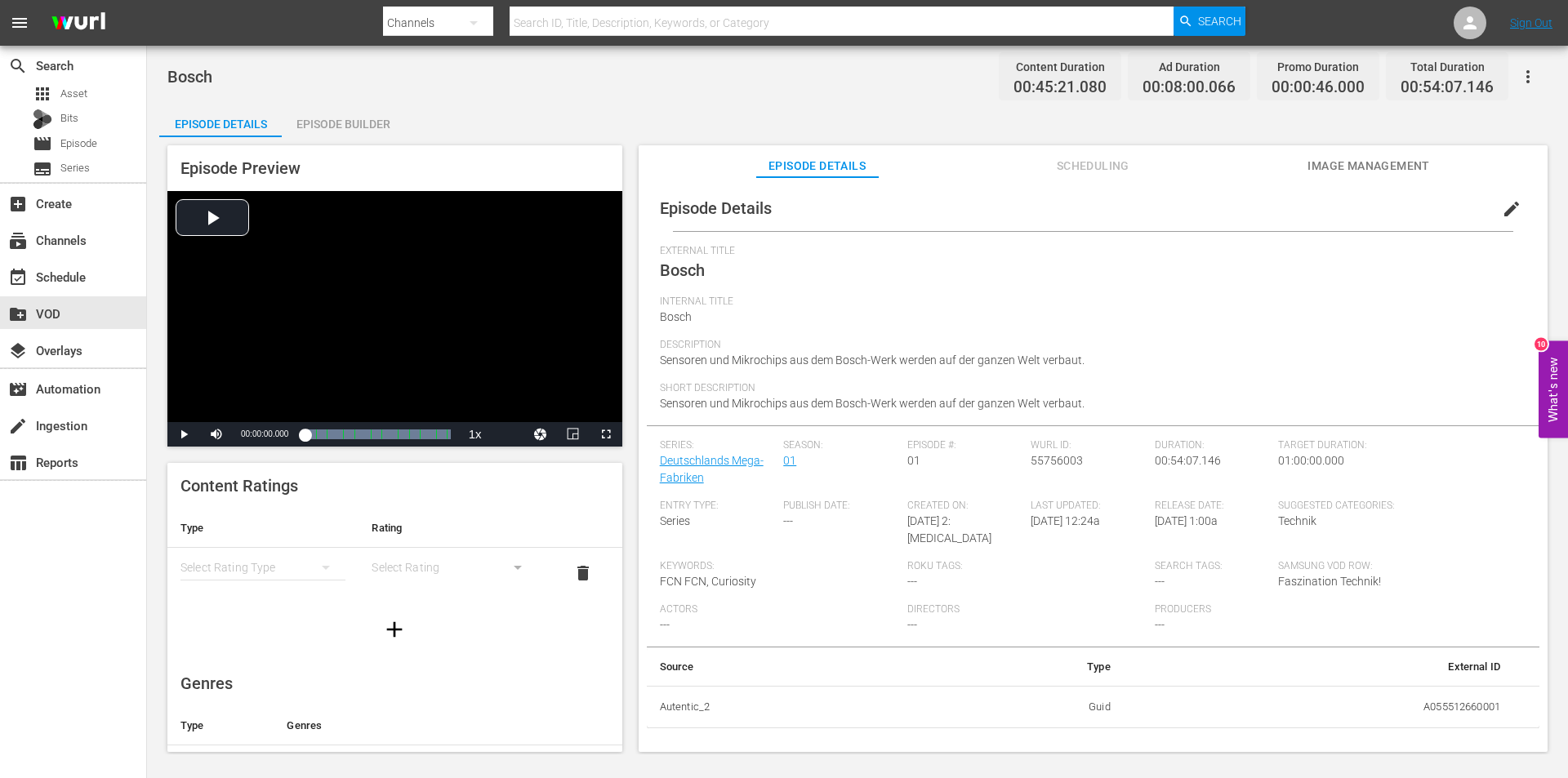
click at [1511, 207] on span "edit" at bounding box center [1511, 208] width 20 height 20
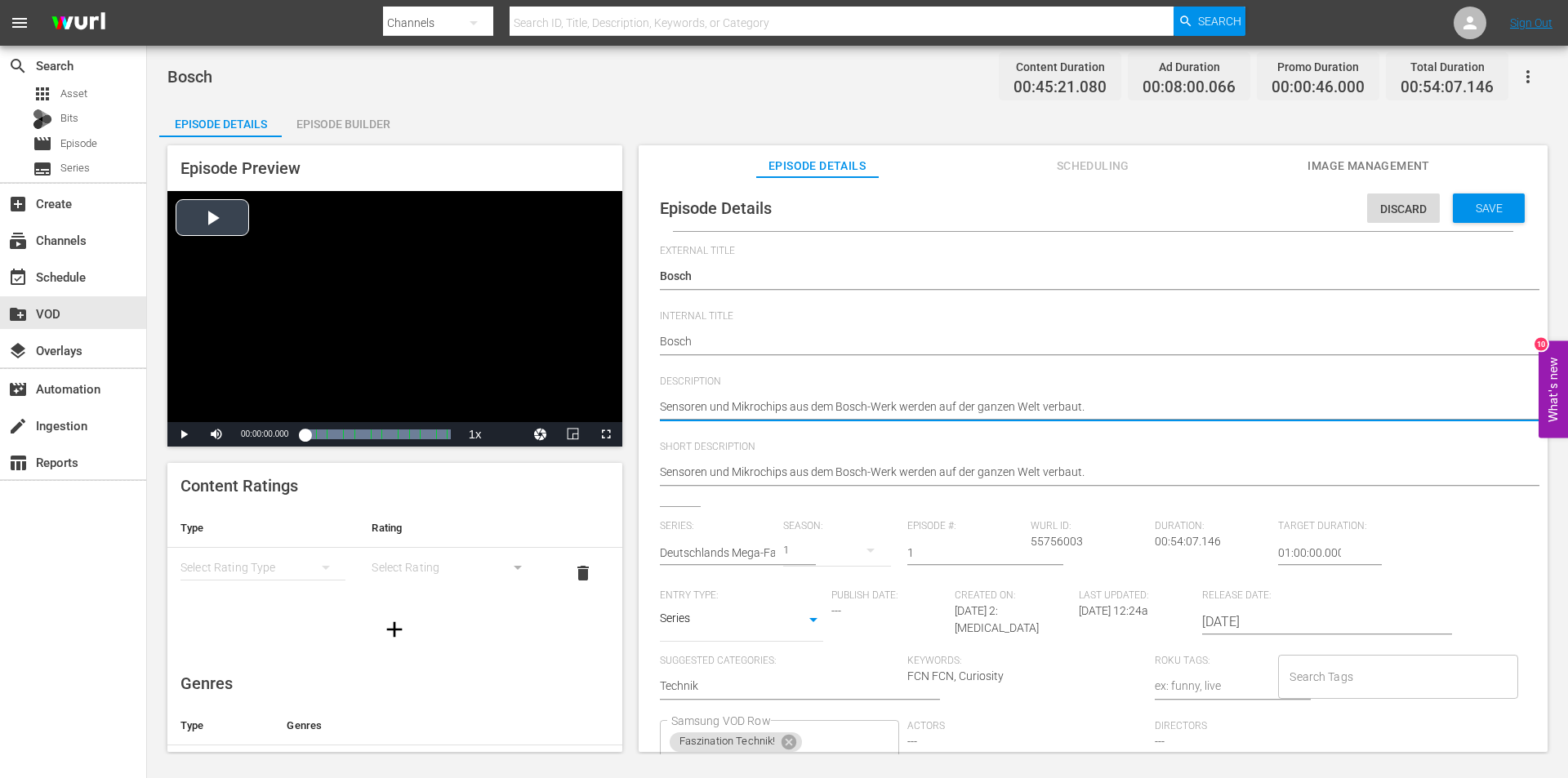
drag, startPoint x: 1098, startPoint y: 406, endPoint x: 556, endPoint y: 401, distance: 542.0
paste textarea "Den Kirschkern im Bodensee sucht man im Halbleiterwerk von Bosch in Reutlingen.…"
type textarea "Den Kirschkern im Bodensee sucht man im Halbleiterwerk von Bosch in Reutlingen.…"
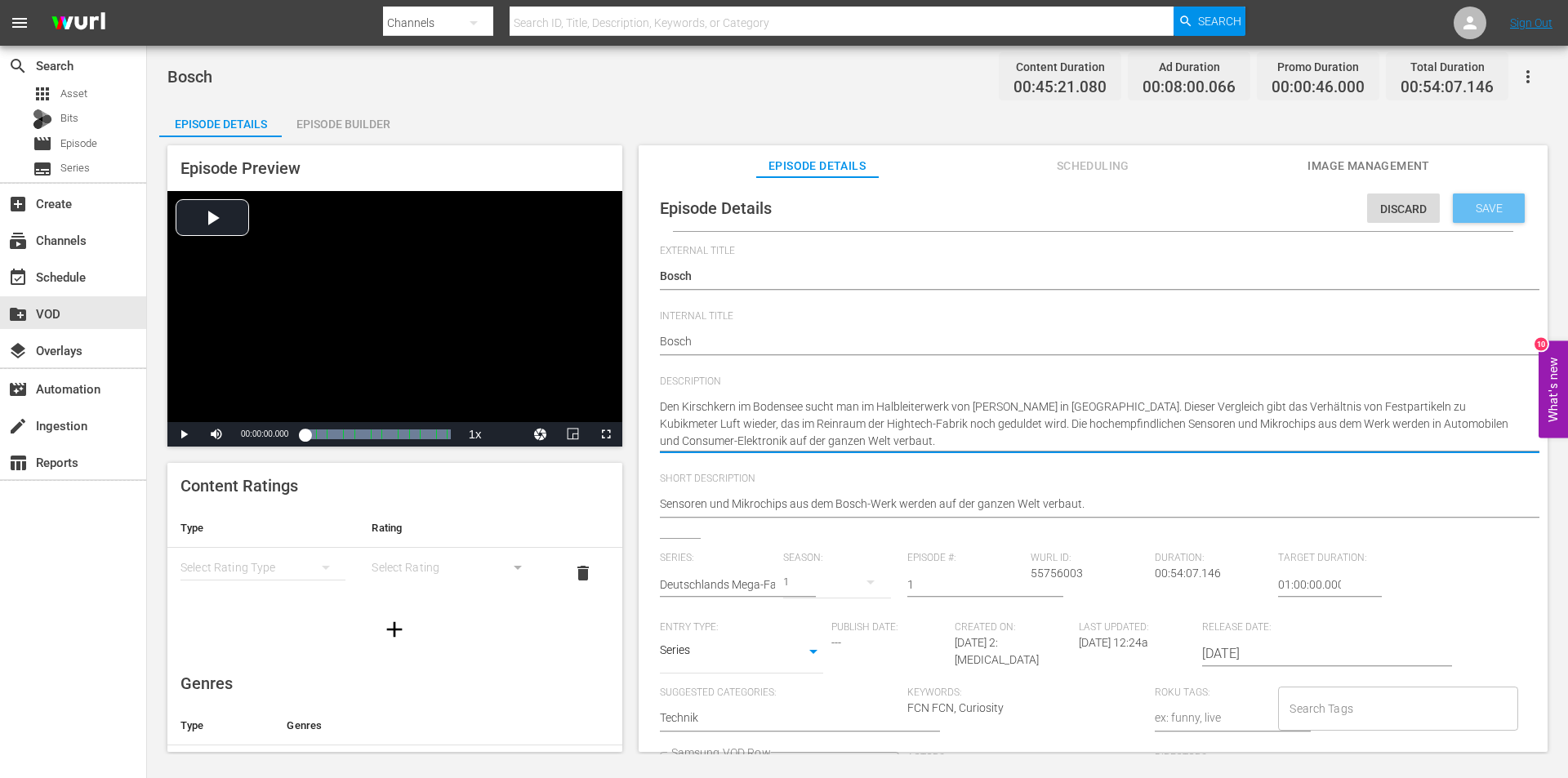
type textarea "Den Kirschkern im Bodensee sucht man im Halbleiterwerk von Bosch in Reutlingen.…"
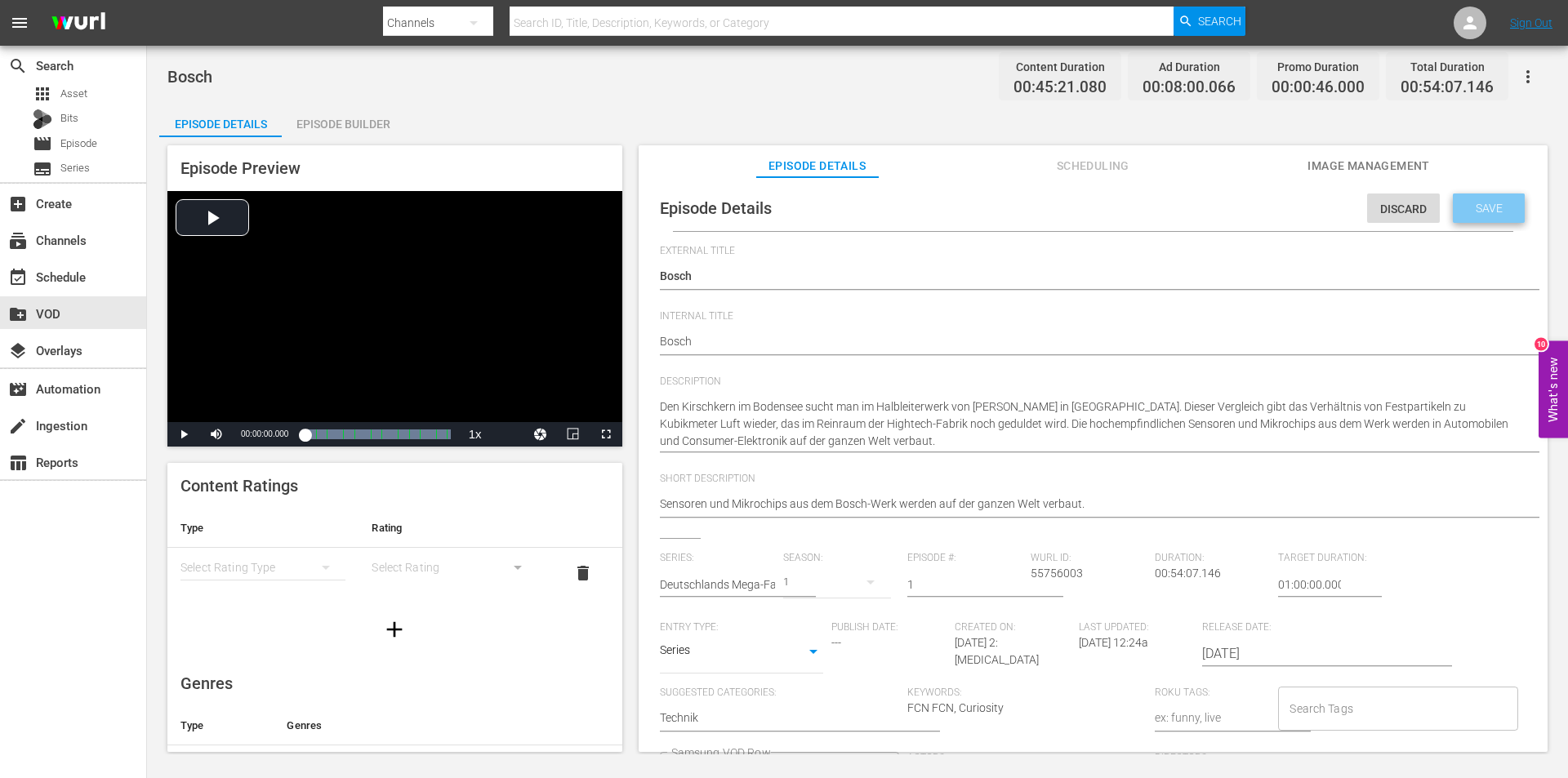
click at [1464, 212] on span "Save" at bounding box center [1489, 207] width 53 height 13
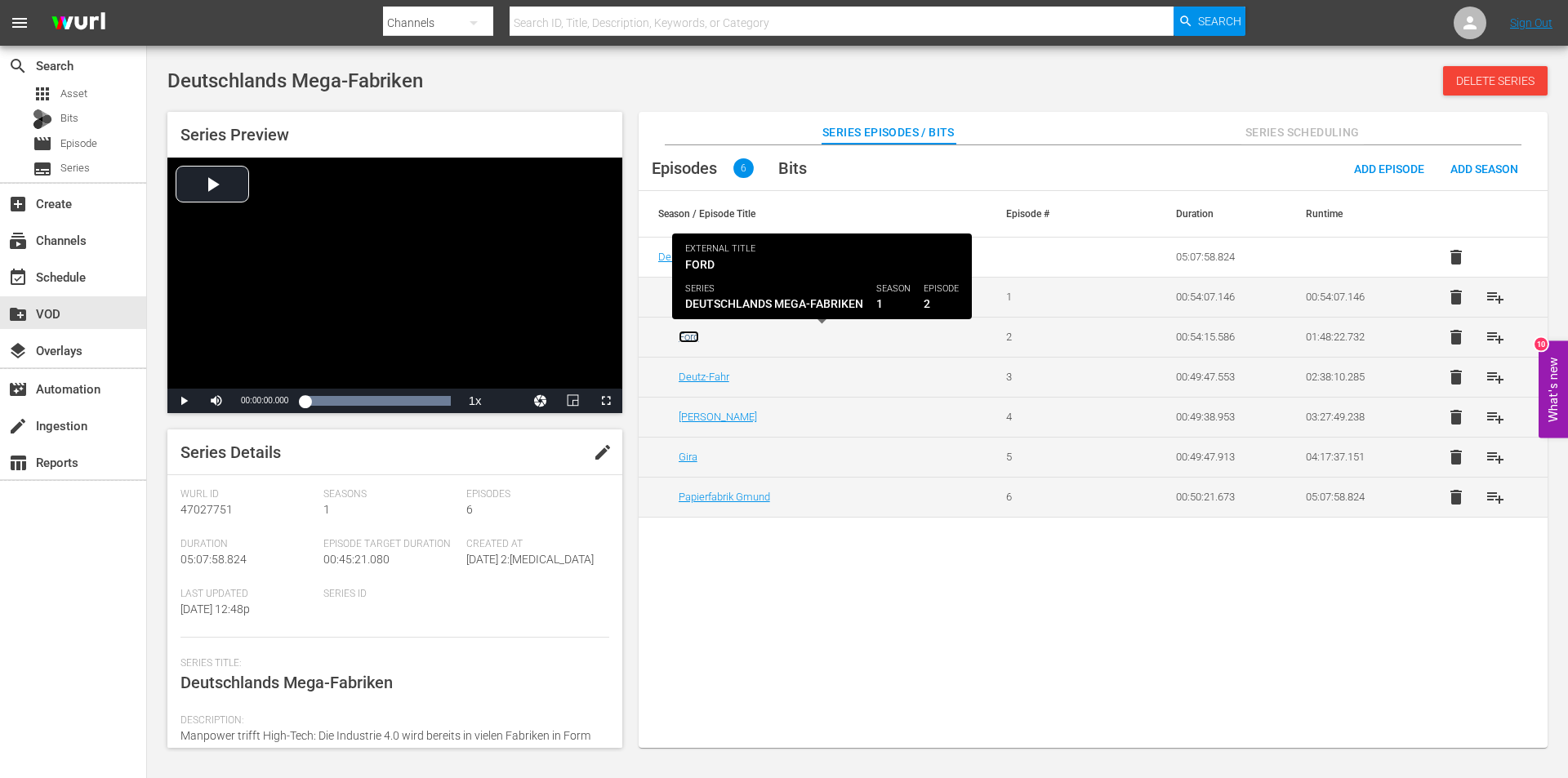
click at [687, 338] on link "Ford" at bounding box center [689, 337] width 20 height 12
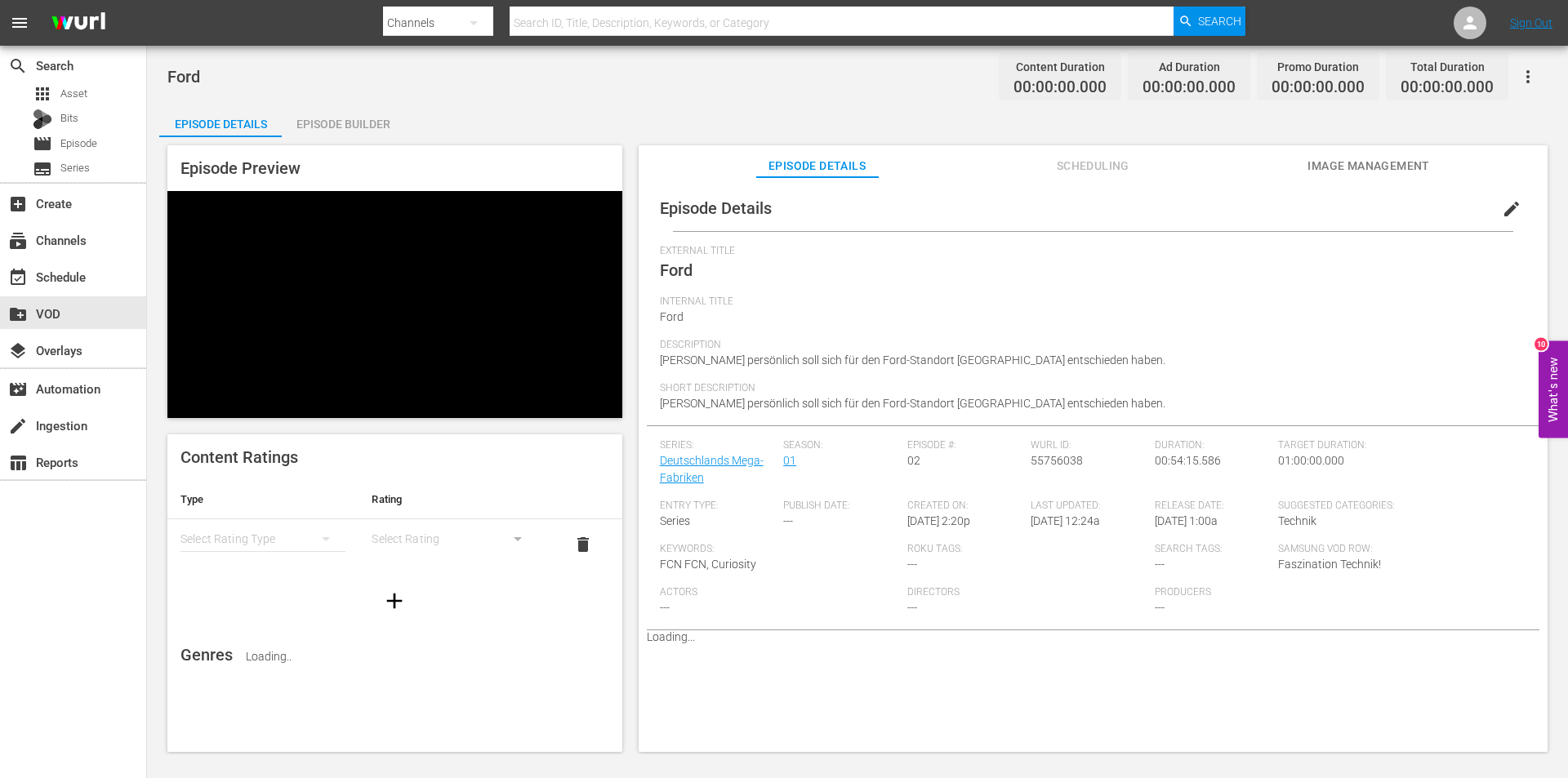
click at [1507, 212] on span "edit" at bounding box center [1511, 208] width 20 height 20
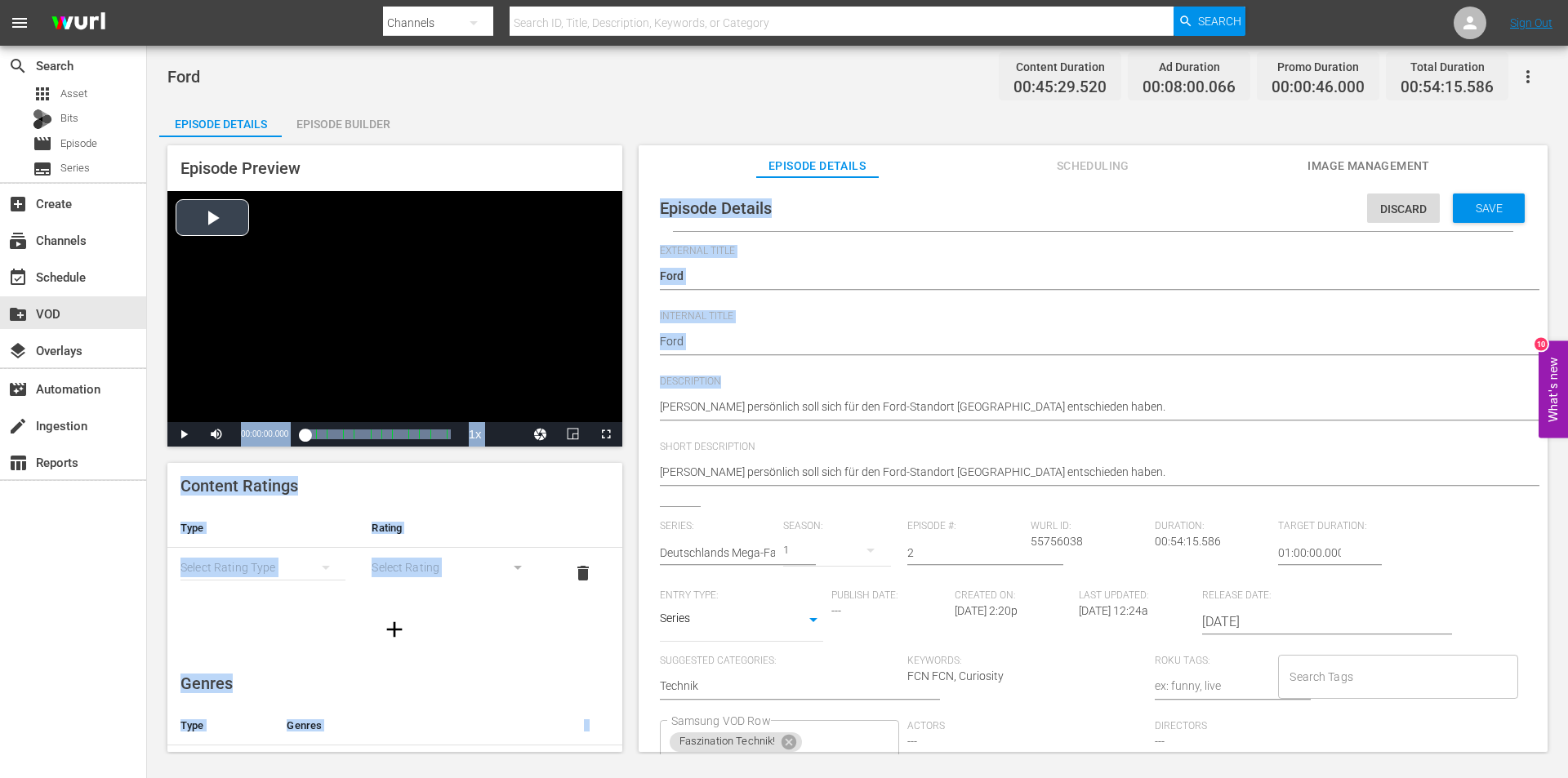
drag, startPoint x: 1121, startPoint y: 395, endPoint x: 532, endPoint y: 398, distance: 589.0
click at [532, 398] on div "Episode Preview Video Player is loading. Play Video Play Mute Current Time 00:0…" at bounding box center [857, 451] width 1396 height 628
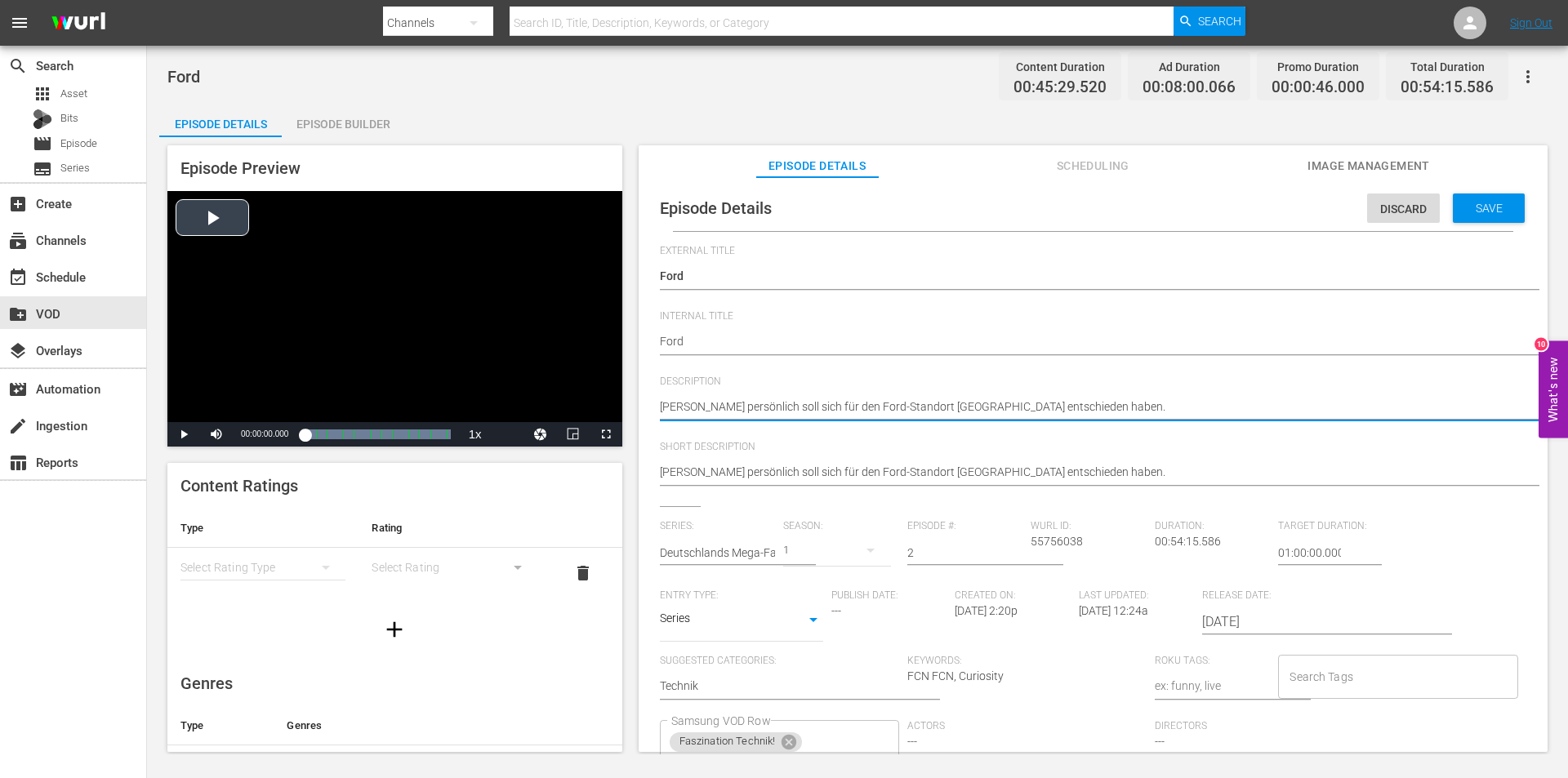
drag, startPoint x: 1151, startPoint y: 406, endPoint x: 523, endPoint y: 412, distance: 628.0
click at [523, 412] on div "Episode Preview Video Player is loading. Play Video Play Mute Current Time 00:0…" at bounding box center [857, 451] width 1396 height 628
paste textarea "Standort der Ford-Werke in Köln Niehl entschieden haben. Heute entstehen hier T…"
type textarea "Henry Ford persönlich soll sich für den Standort der Ford-Werke in Köln Niehl e…"
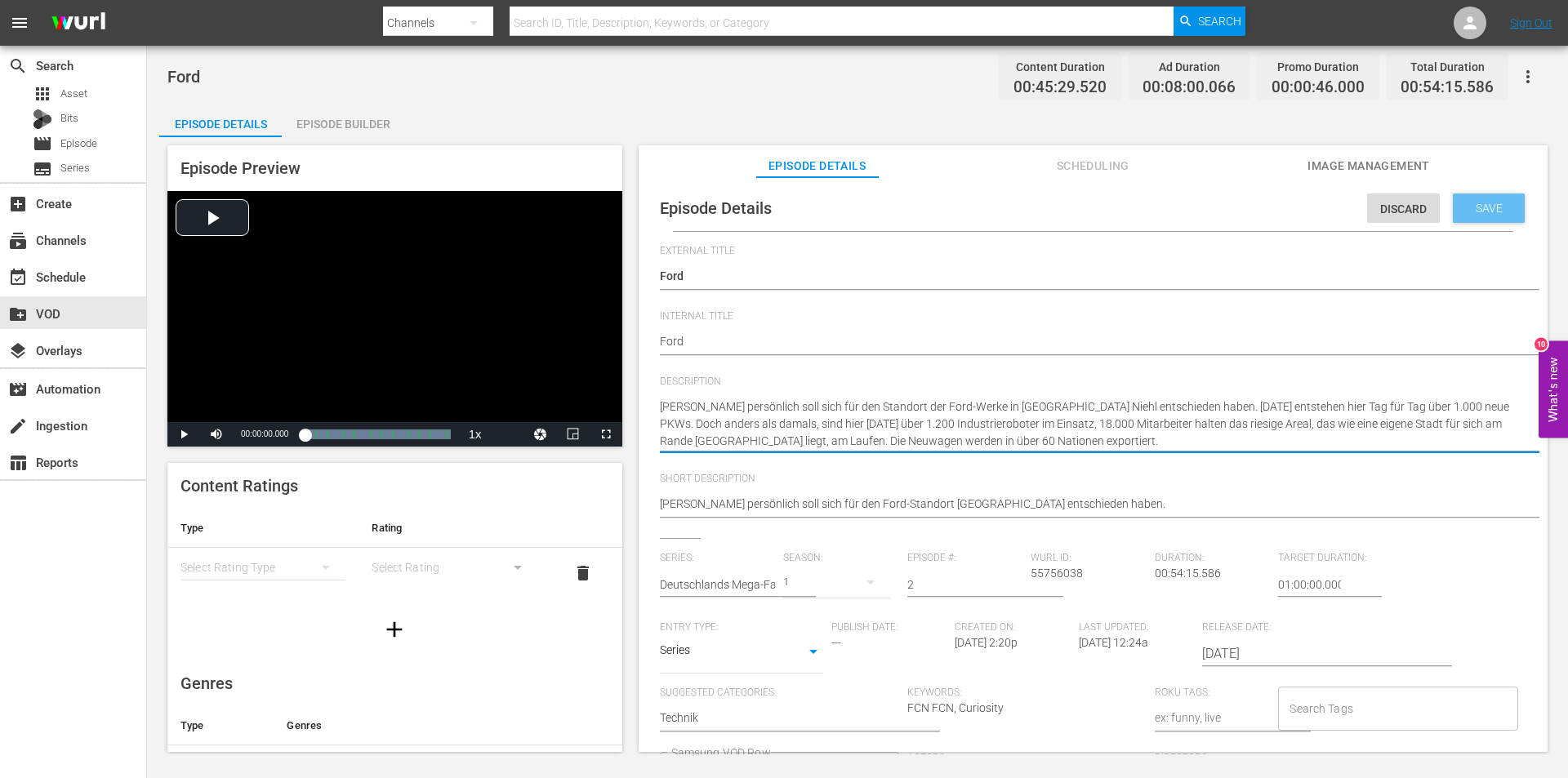
type textarea "Henry Ford persönlich soll sich für den Standort der Ford-Werke in Köln Niehl e…"
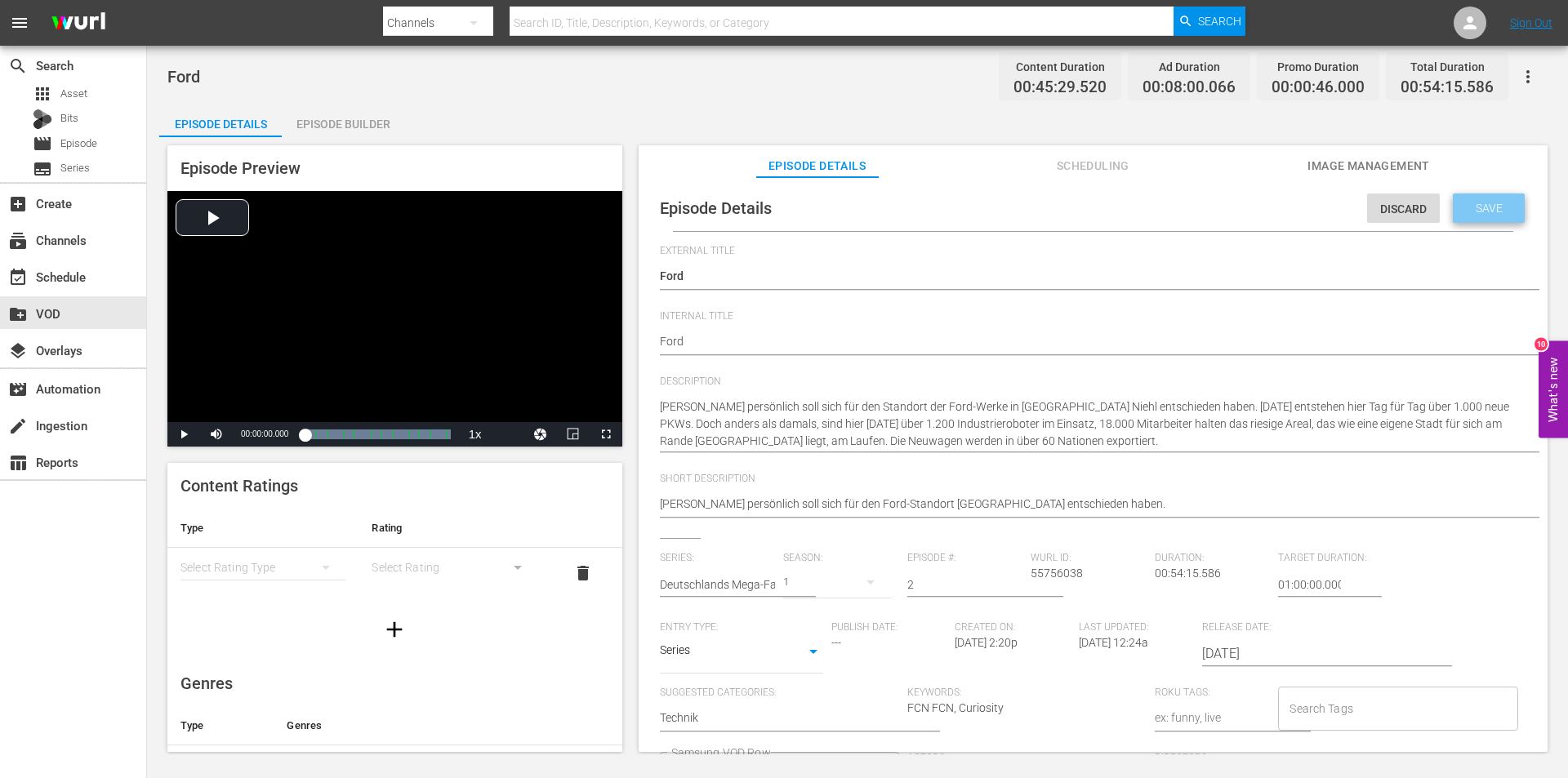
click at [1485, 207] on span "Save" at bounding box center [1489, 207] width 53 height 13
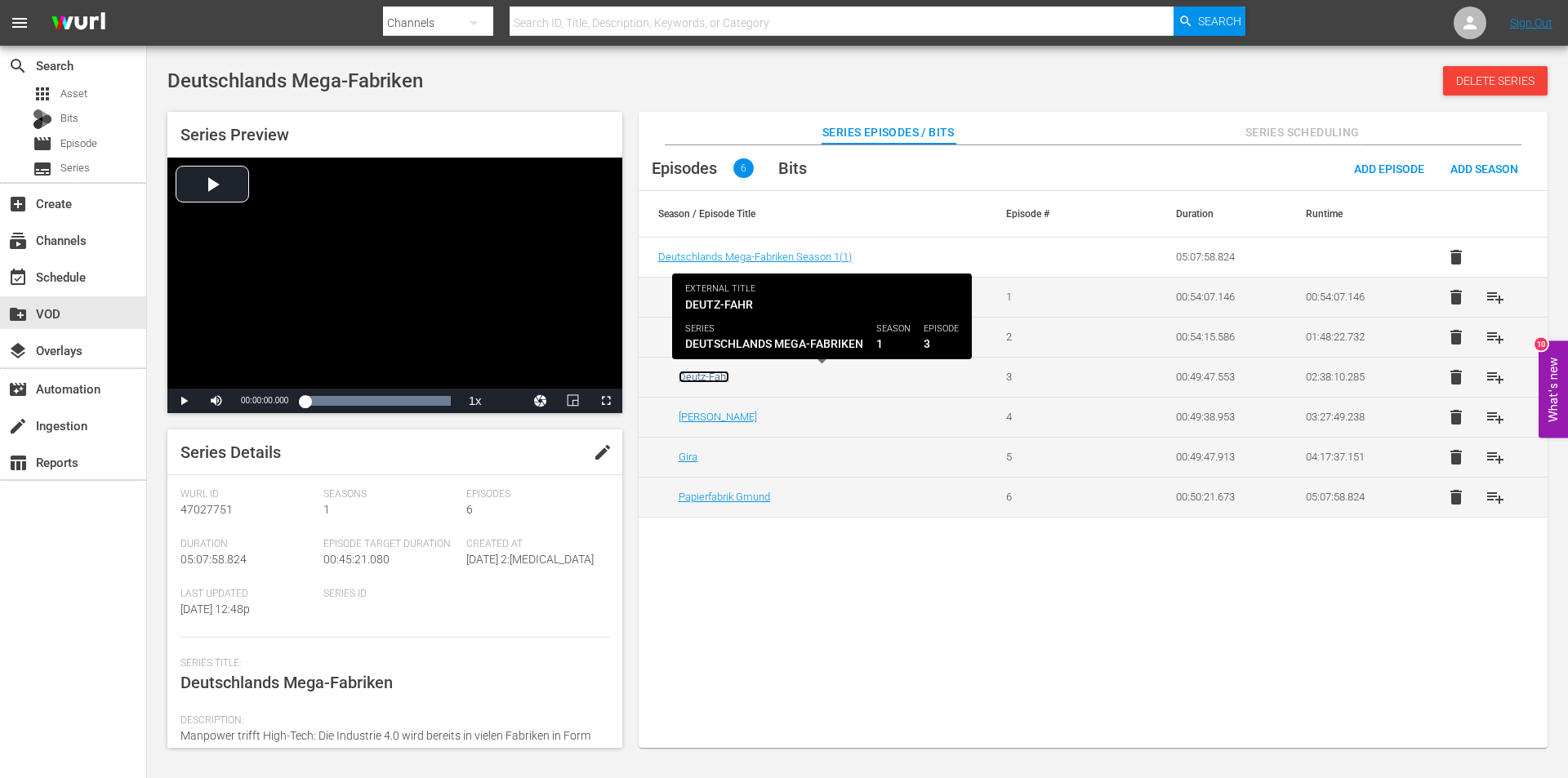
click at [691, 377] on link "Deutz-Fahr" at bounding box center [704, 377] width 51 height 12
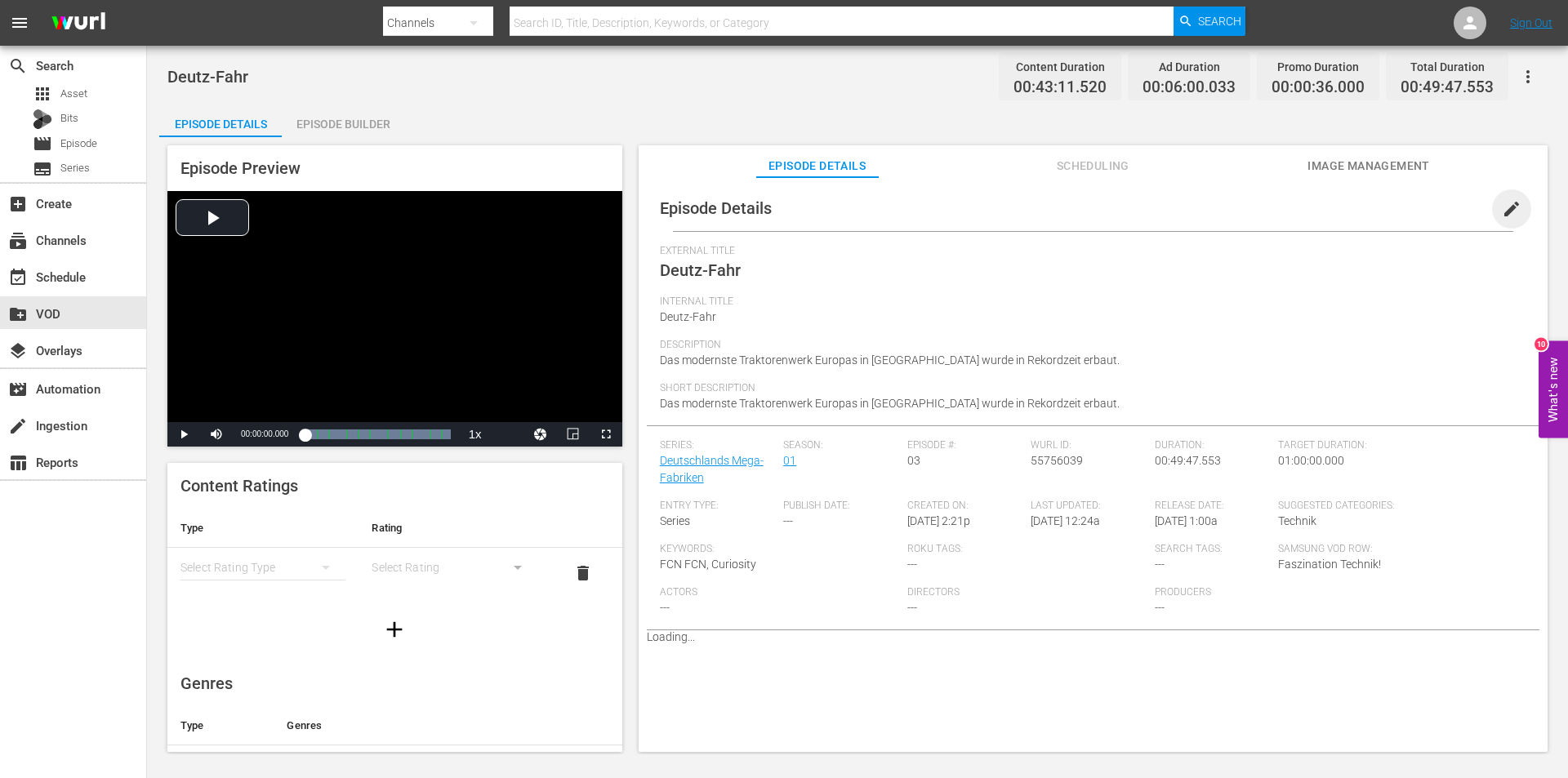
click at [1502, 212] on span "edit" at bounding box center [1511, 208] width 20 height 20
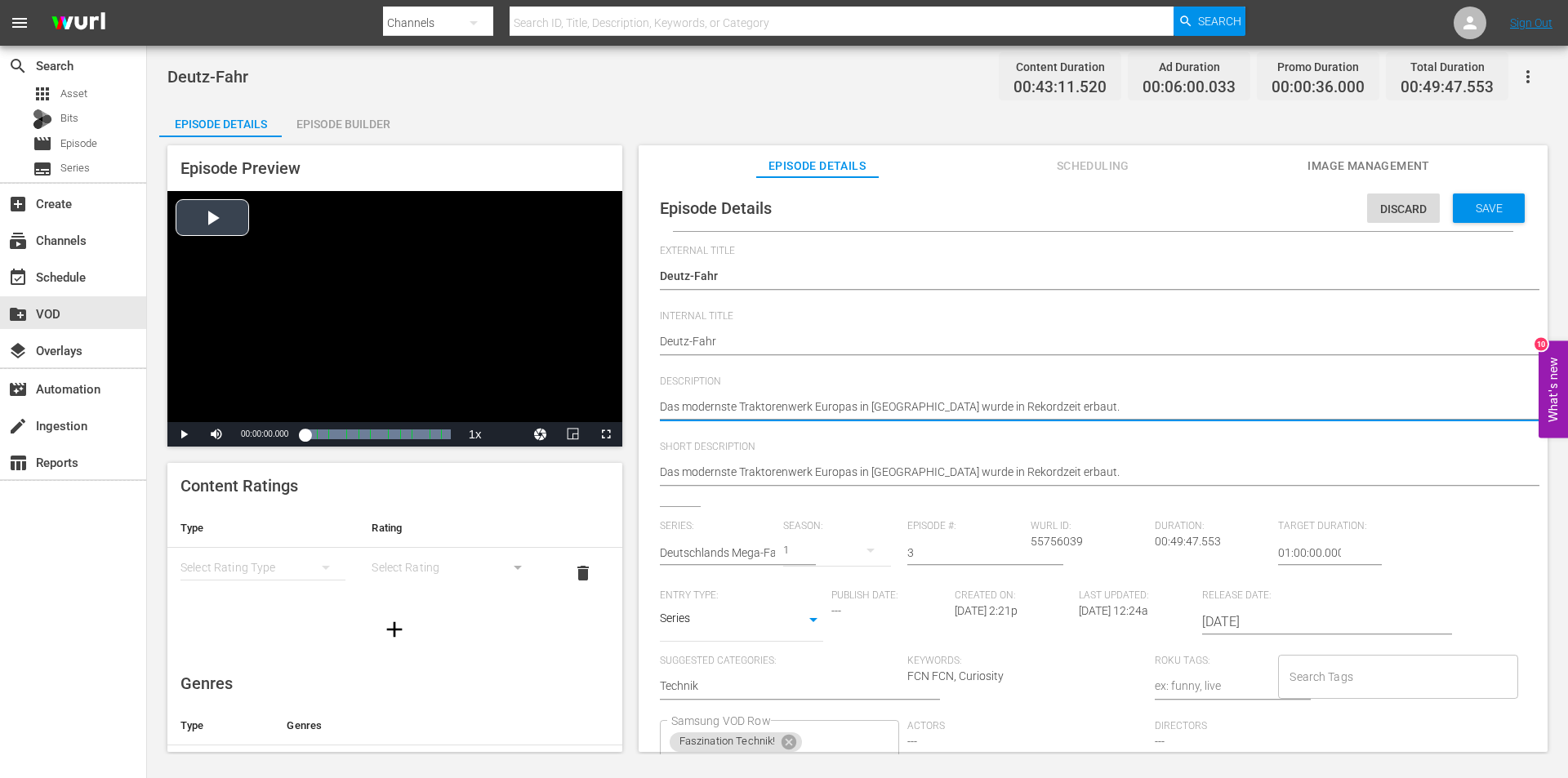
drag, startPoint x: 1128, startPoint y: 405, endPoint x: 590, endPoint y: 405, distance: 538.0
click at [590, 405] on div "Episode Preview Video Player is loading. Play Video Play Mute Current Time 00:0…" at bounding box center [857, 451] width 1396 height 628
paste textarea "steht in Lauingen und wurde in Rekordzeit erbaut. Von der Grundsteinlegung bis …"
type textarea "Das modernste Traktorenwerk Europas steht in Lauingen und wurde in Rekordzeit e…"
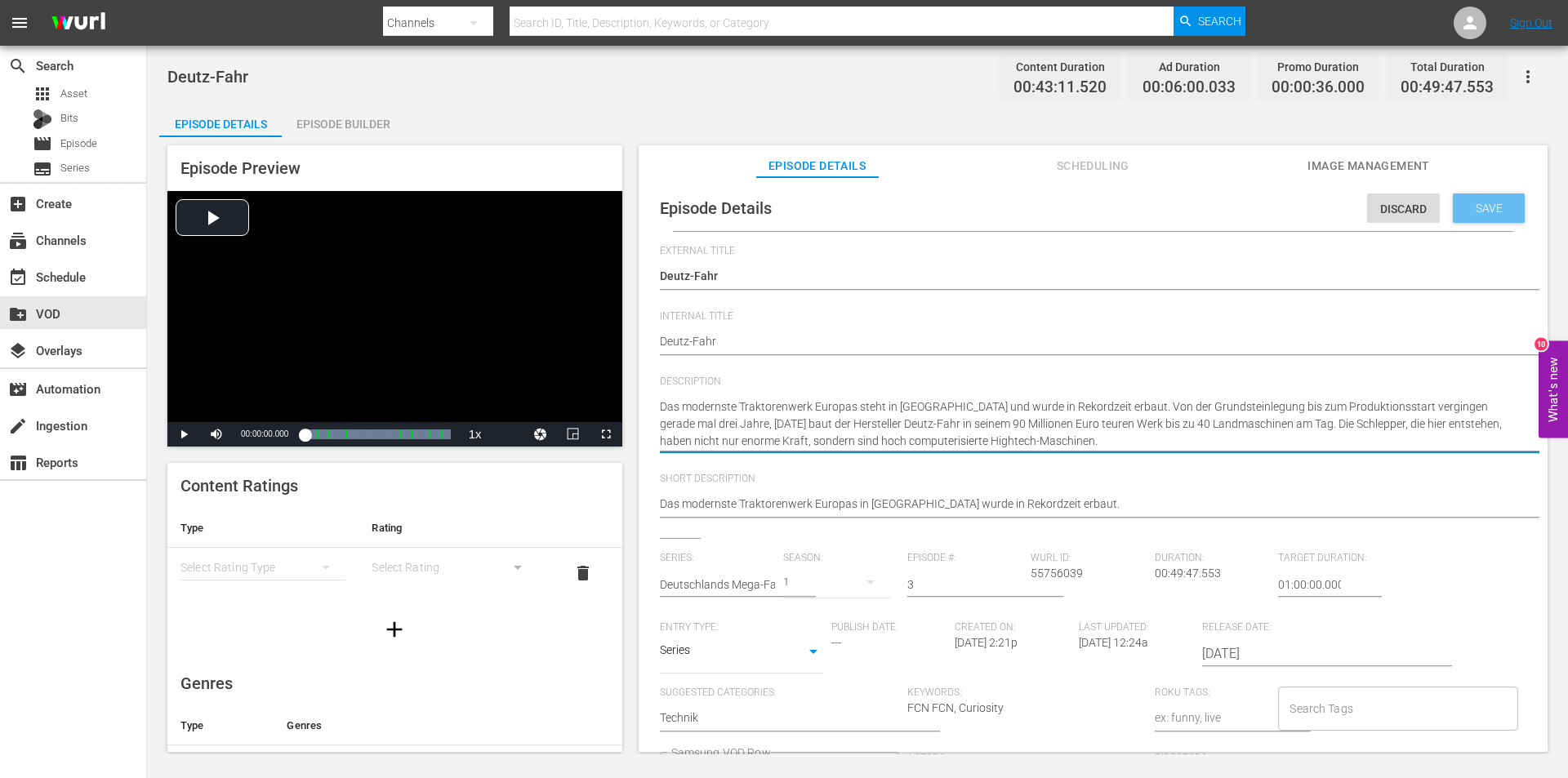
type textarea "Das modernste Traktorenwerk Europas steht in Lauingen und wurde in Rekordzeit e…"
click at [1486, 210] on span "Save" at bounding box center [1489, 207] width 53 height 13
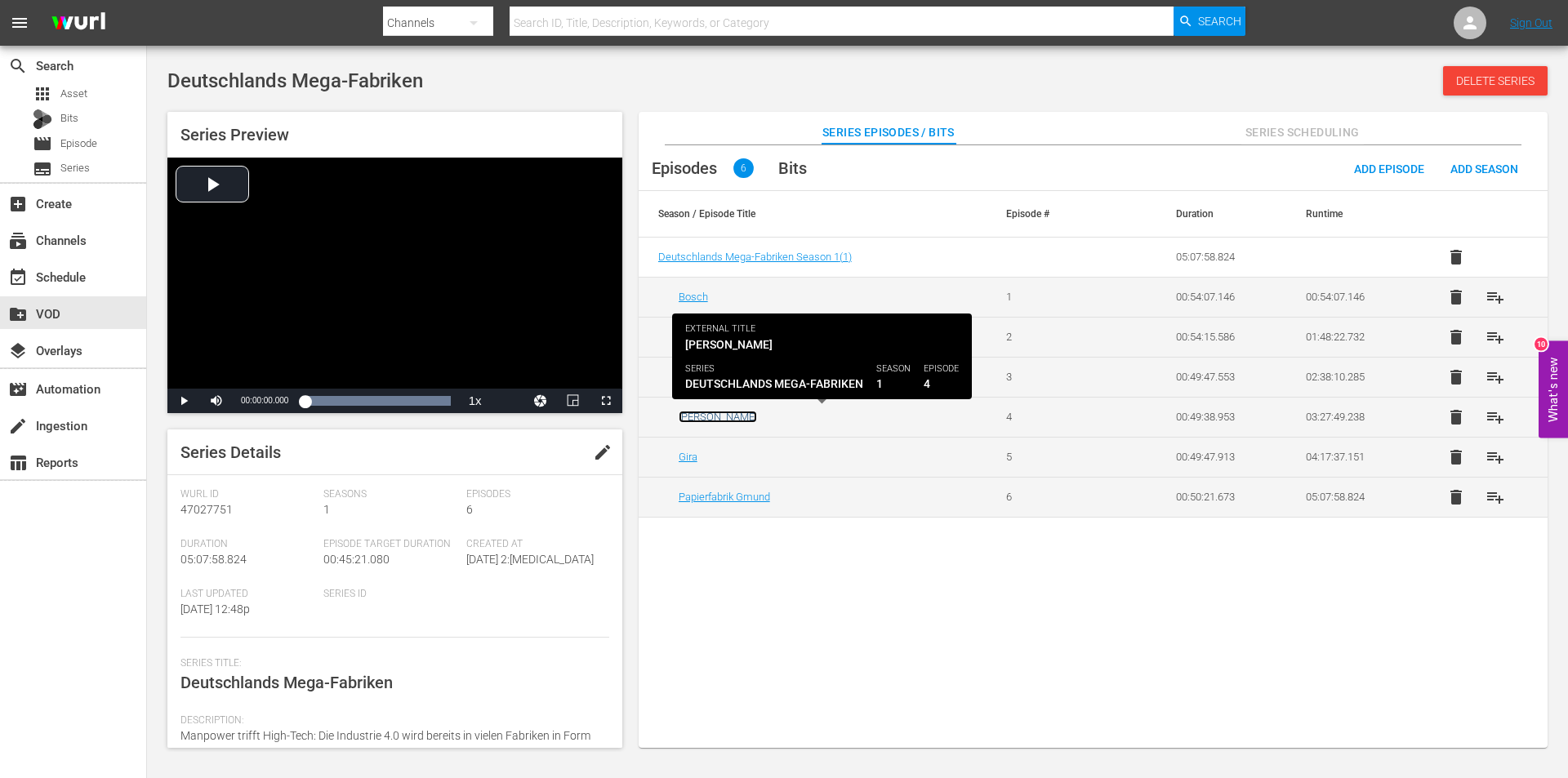
click at [698, 415] on link "[PERSON_NAME]" at bounding box center [718, 417] width 78 height 12
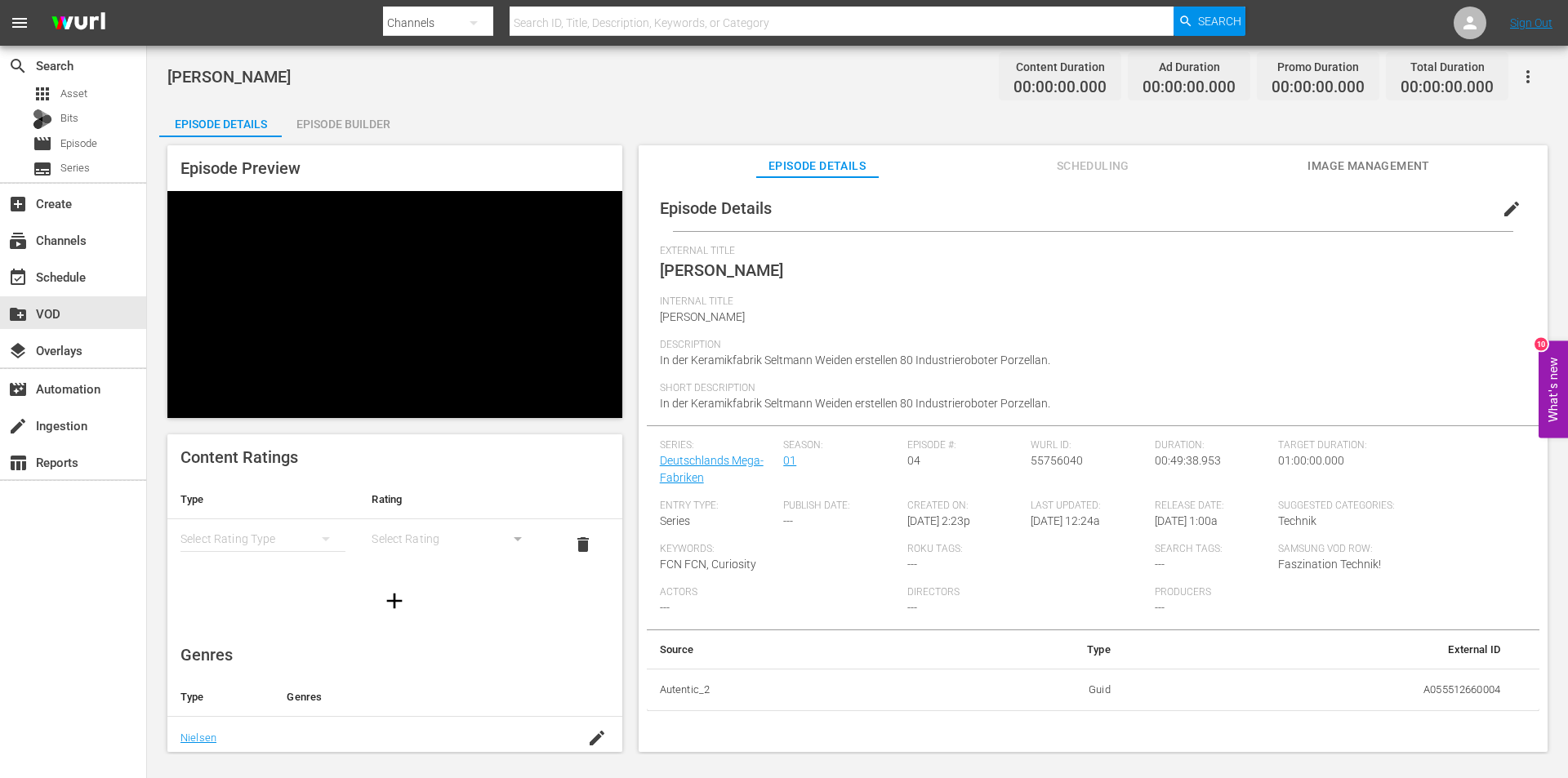
click at [1509, 207] on span "edit" at bounding box center [1511, 208] width 20 height 20
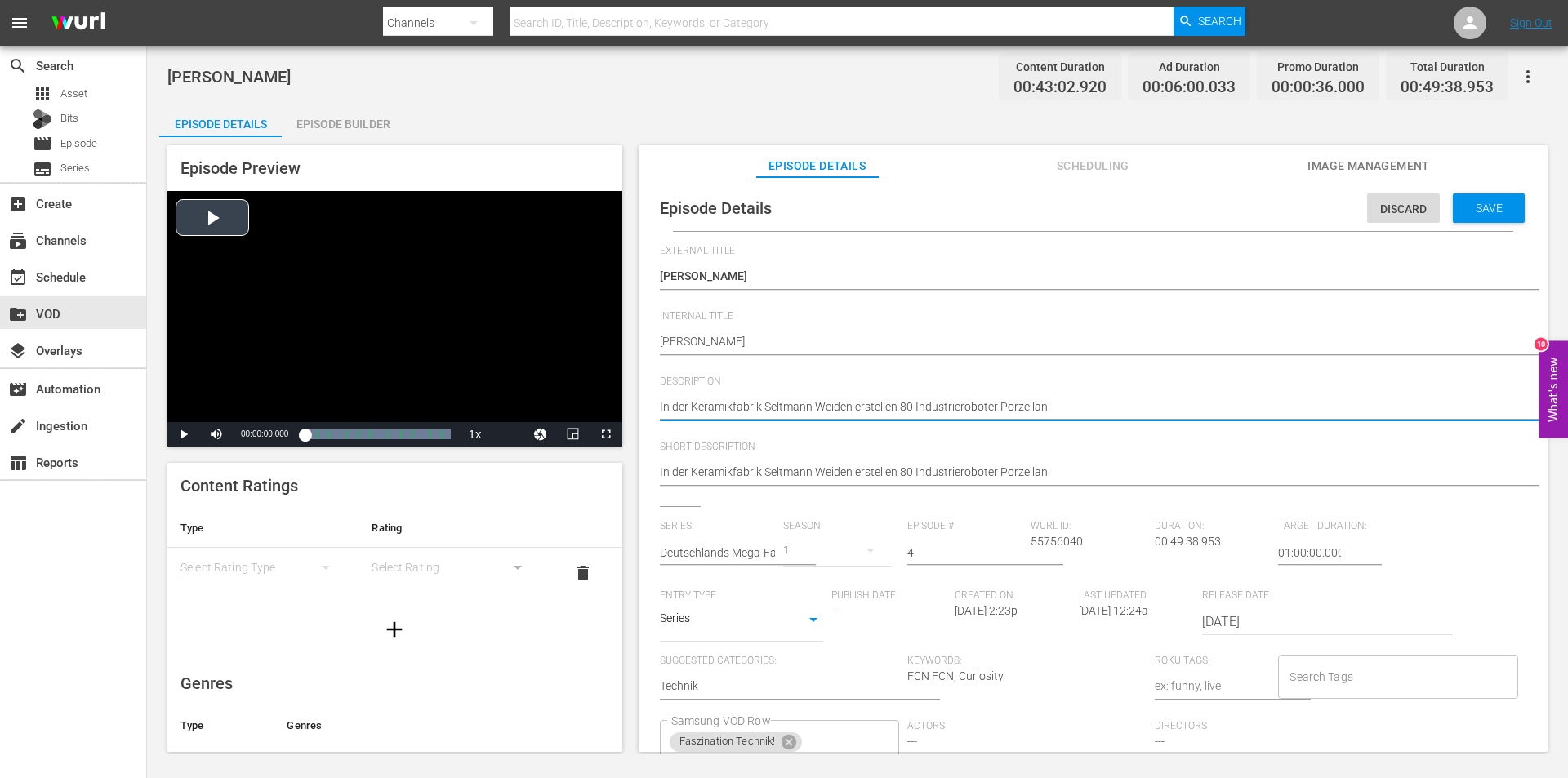
drag, startPoint x: 1104, startPoint y: 412, endPoint x: 585, endPoint y: 411, distance: 519.0
click at [585, 411] on div "Episode Preview Video Player is loading. Play Video Play Mute Current Time 00:0…" at bounding box center [857, 451] width 1396 height 628
paste textarea "in Erbendorf hat man das große Kunststück vollbracht, die Herstellung von filig…"
type textarea "In der Keramikfabrik Seltmann Weiden in Erbendorf hat man das große Kunststück …"
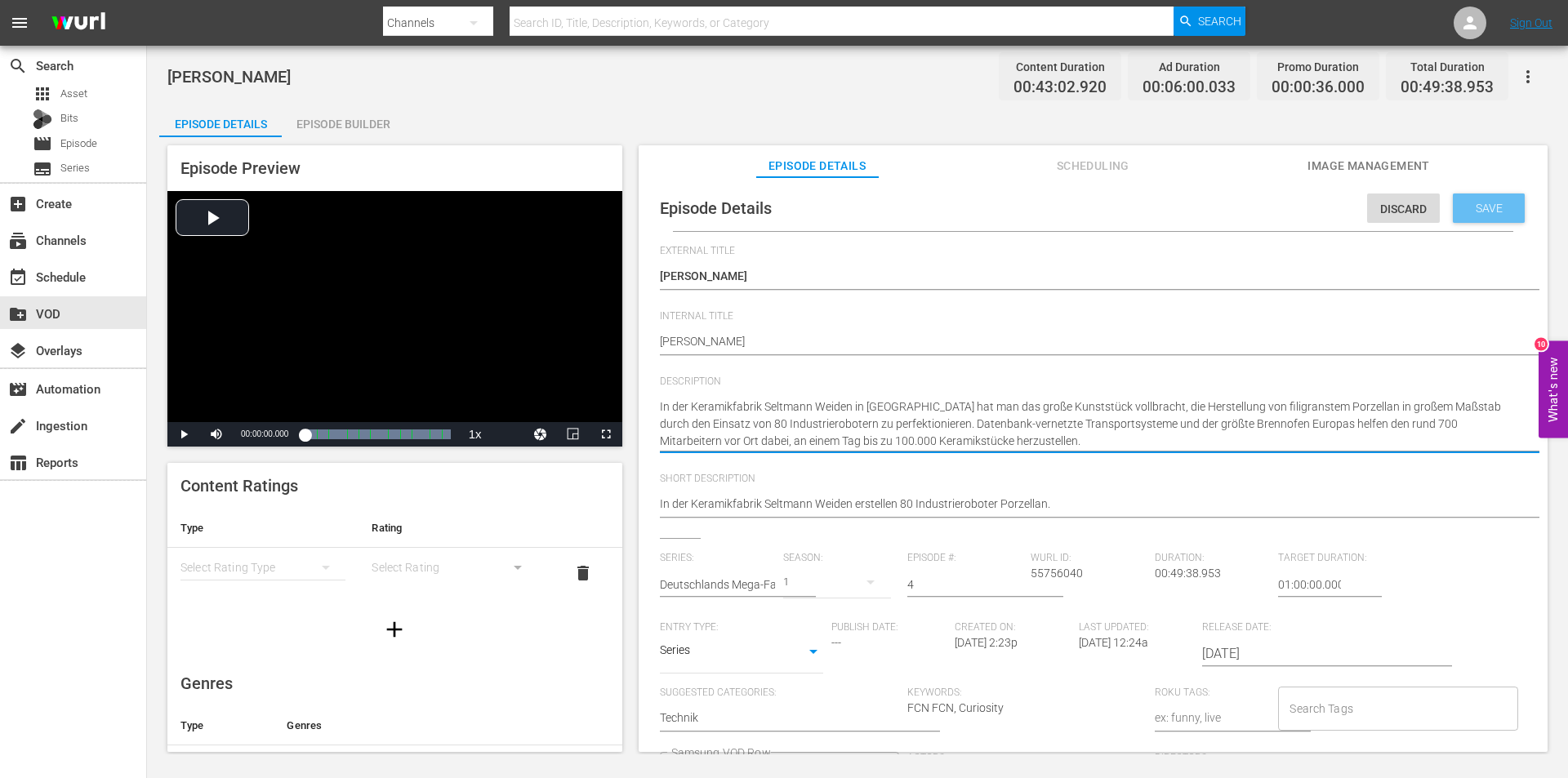
type textarea "In der Keramikfabrik Seltmann Weiden in Erbendorf hat man das große Kunststück …"
click at [1474, 210] on span "Save" at bounding box center [1489, 207] width 53 height 13
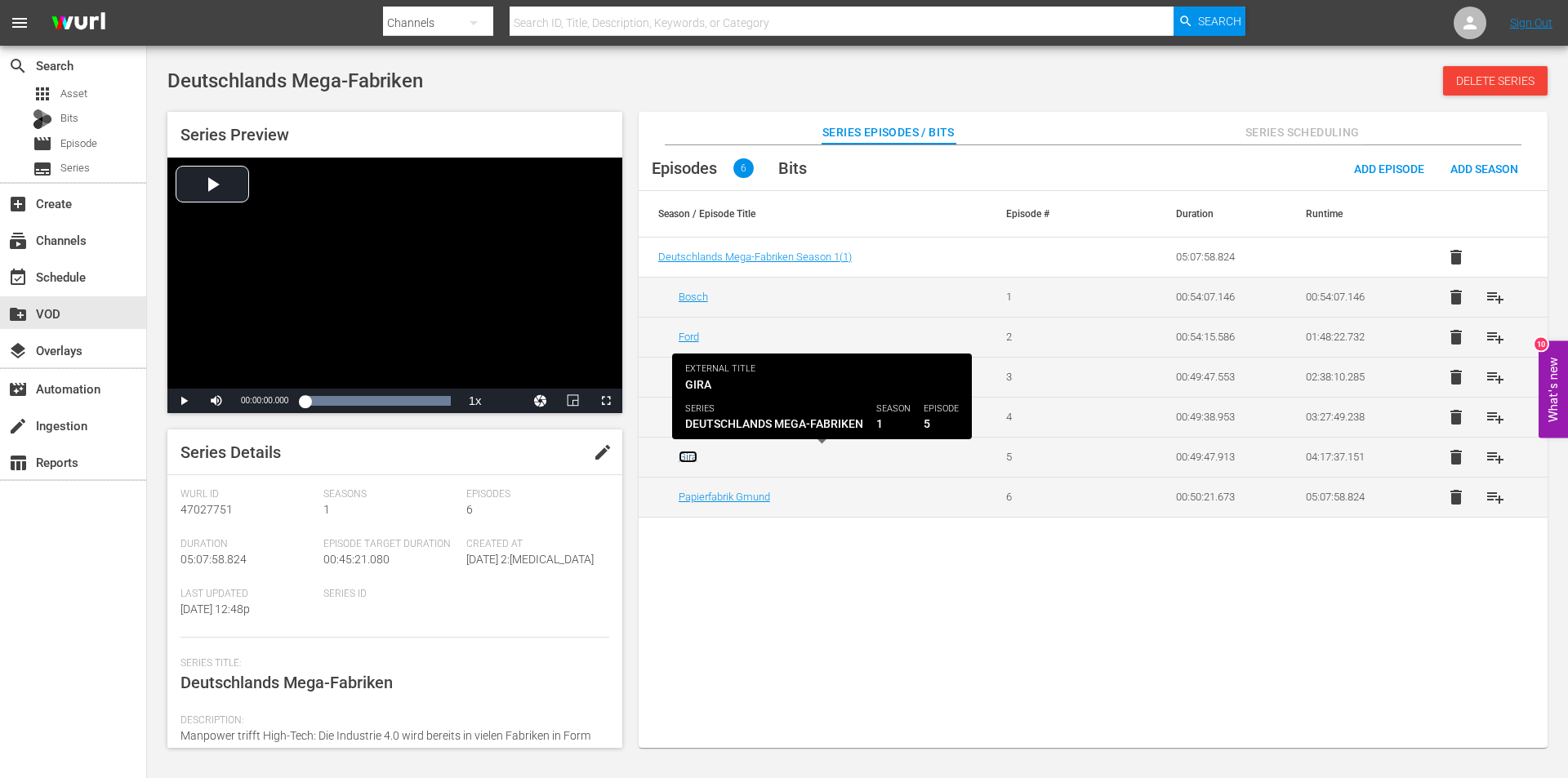
click at [685, 462] on link "Gira" at bounding box center [688, 457] width 19 height 12
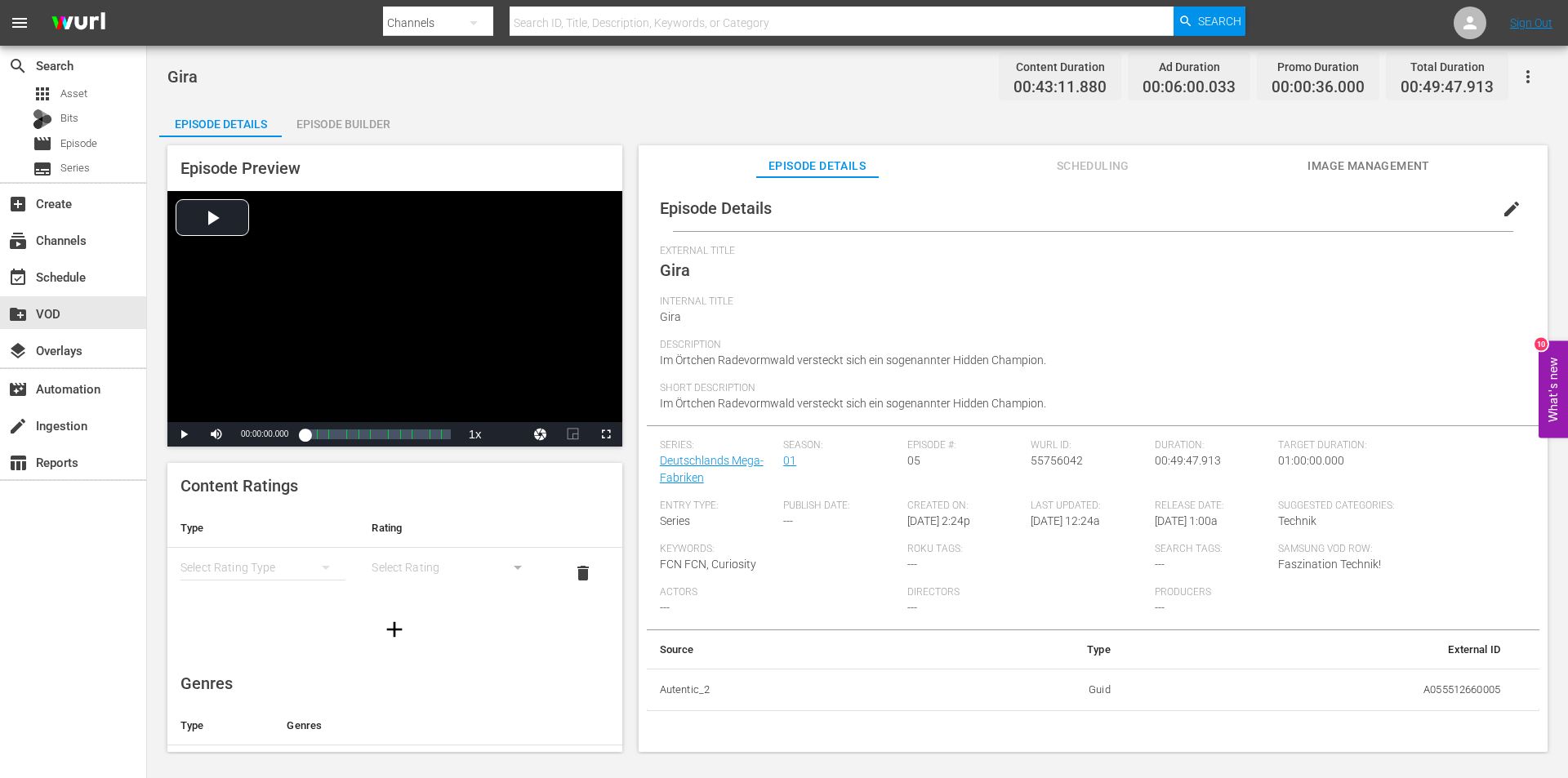
click at [1508, 207] on span "edit" at bounding box center [1511, 208] width 20 height 20
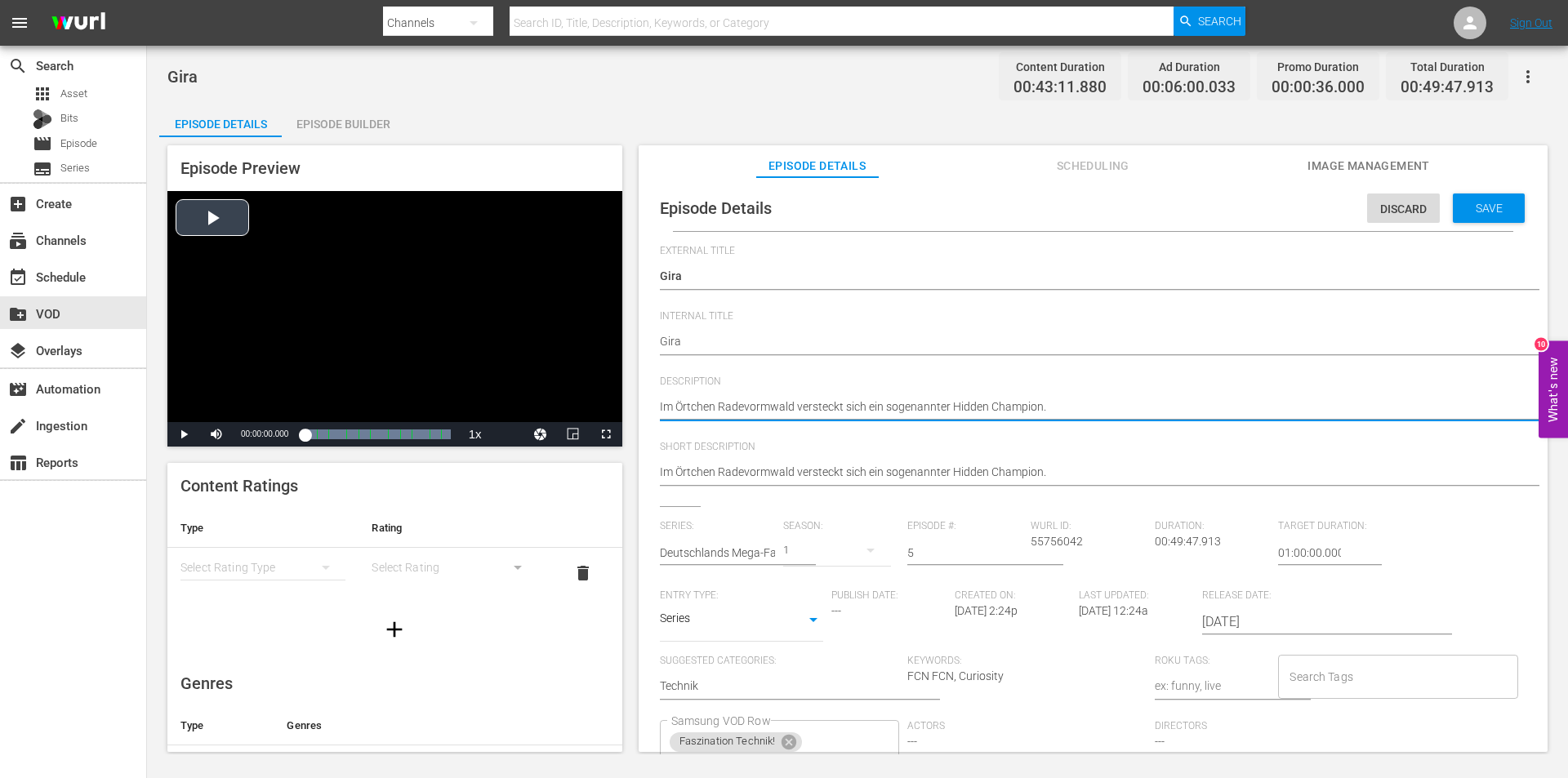
drag, startPoint x: 1074, startPoint y: 407, endPoint x: 515, endPoint y: 407, distance: 559.0
paste textarea ": was die Firma Gira hier baut, findet sich weltweit in zahllosen Gebäuden wied…"
type textarea "Im Örtchen Radevormwald versteckt sich ein sogenannter Hidden Champion: was die…"
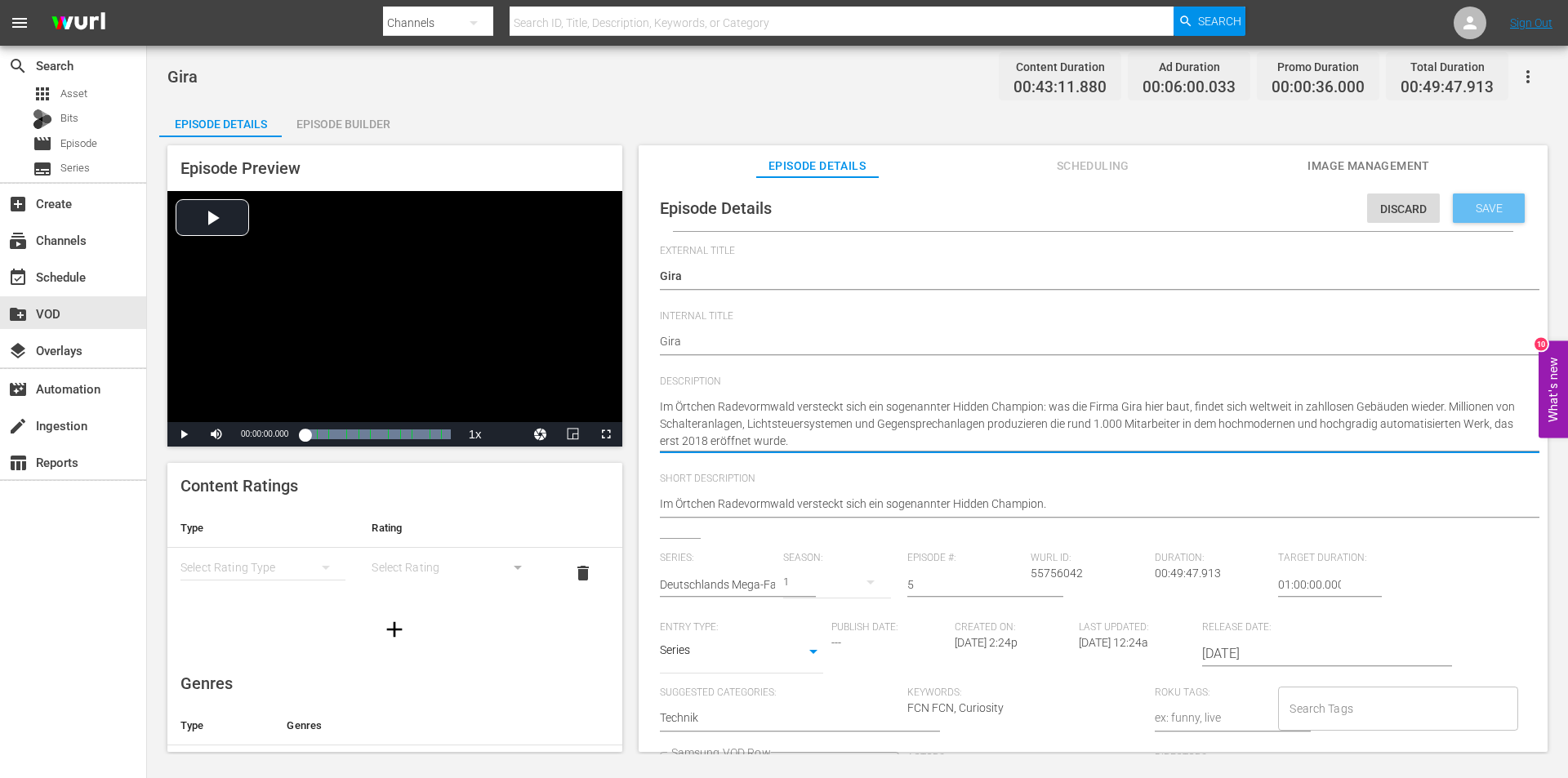
type textarea "Im Örtchen Radevormwald versteckt sich ein sogenannter Hidden Champion: was die…"
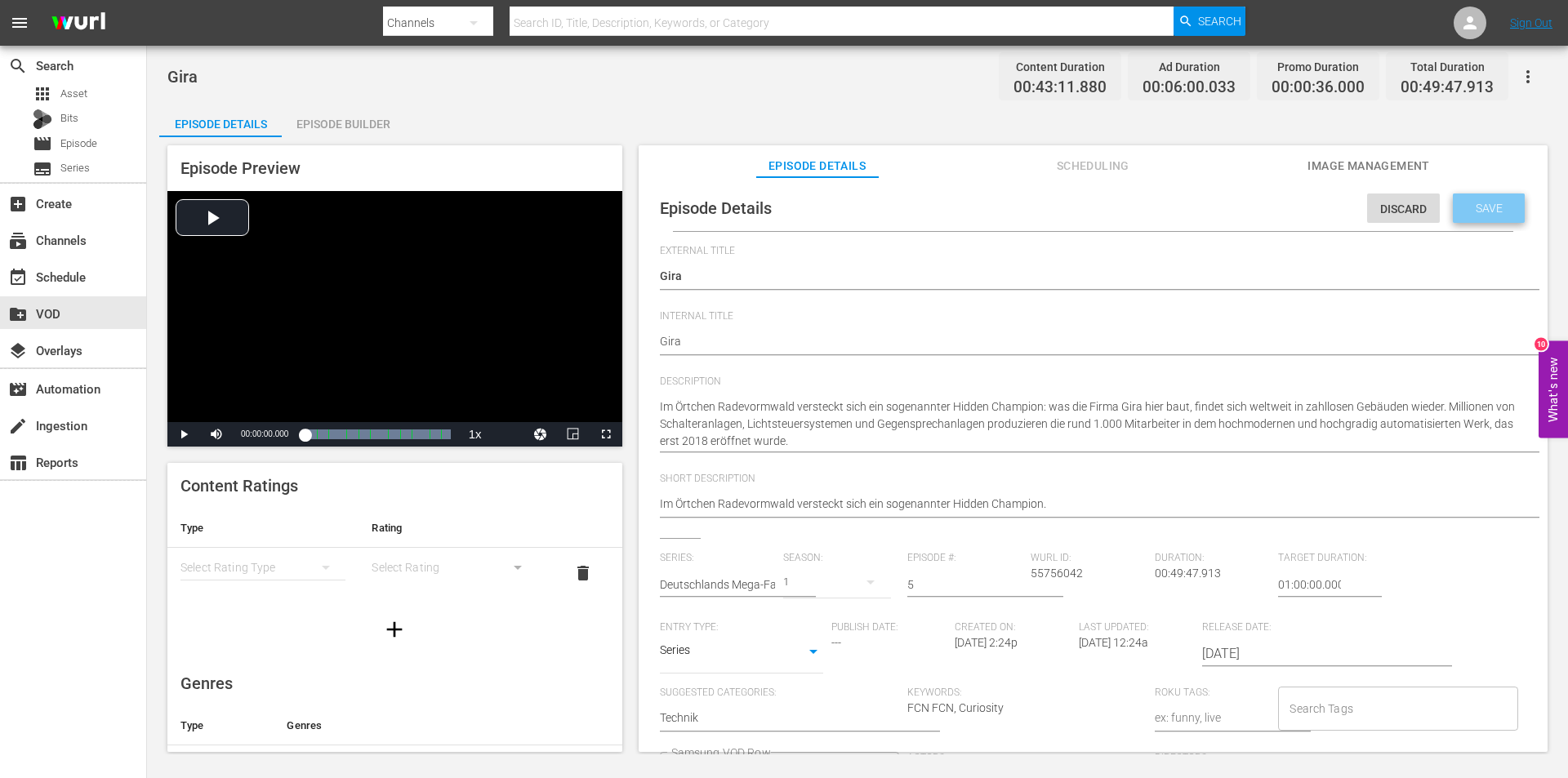
click at [1481, 202] on span "Save" at bounding box center [1489, 207] width 53 height 13
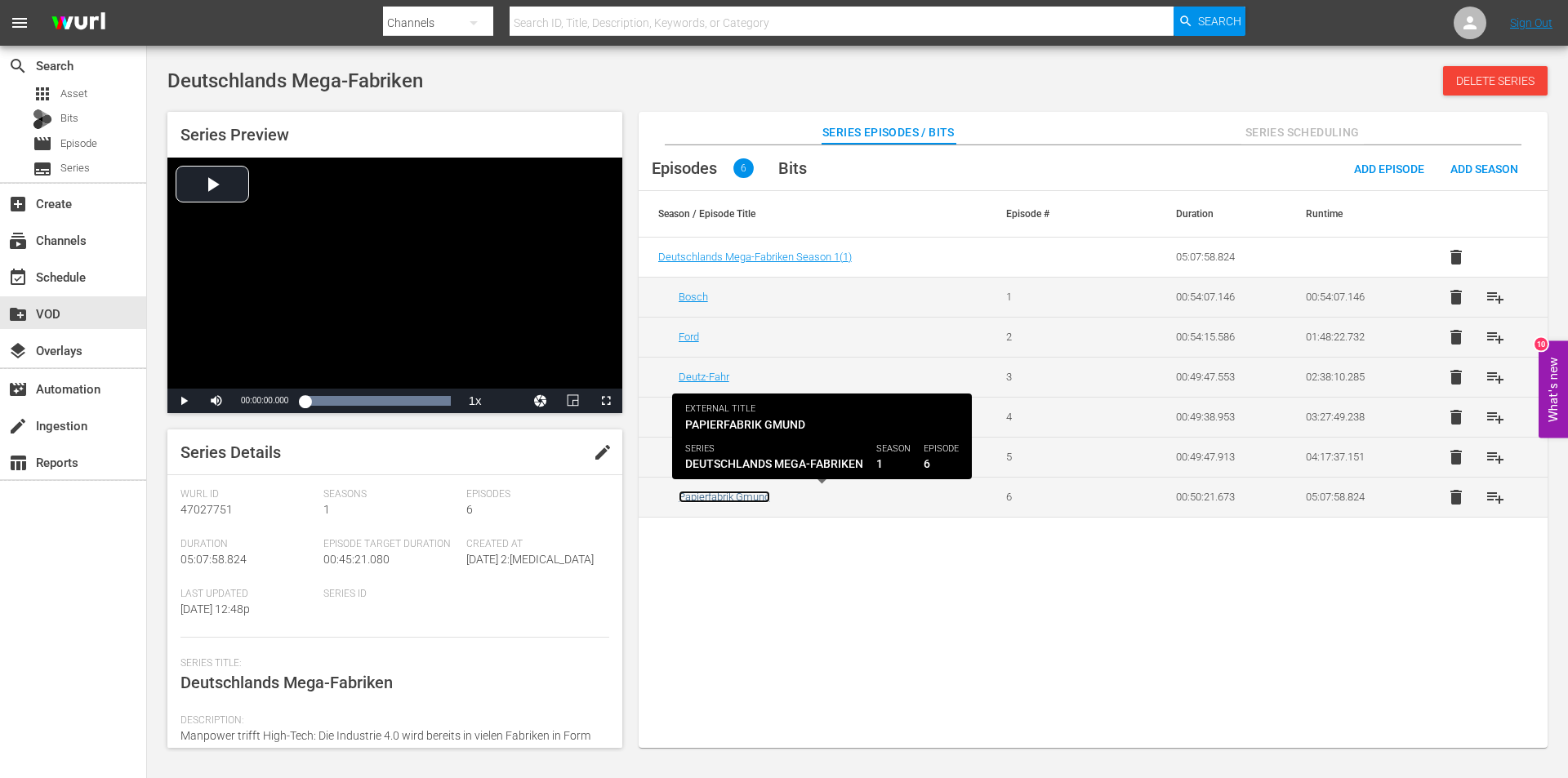
click at [705, 492] on link "Papierfabrik Gmund" at bounding box center [725, 497] width 92 height 12
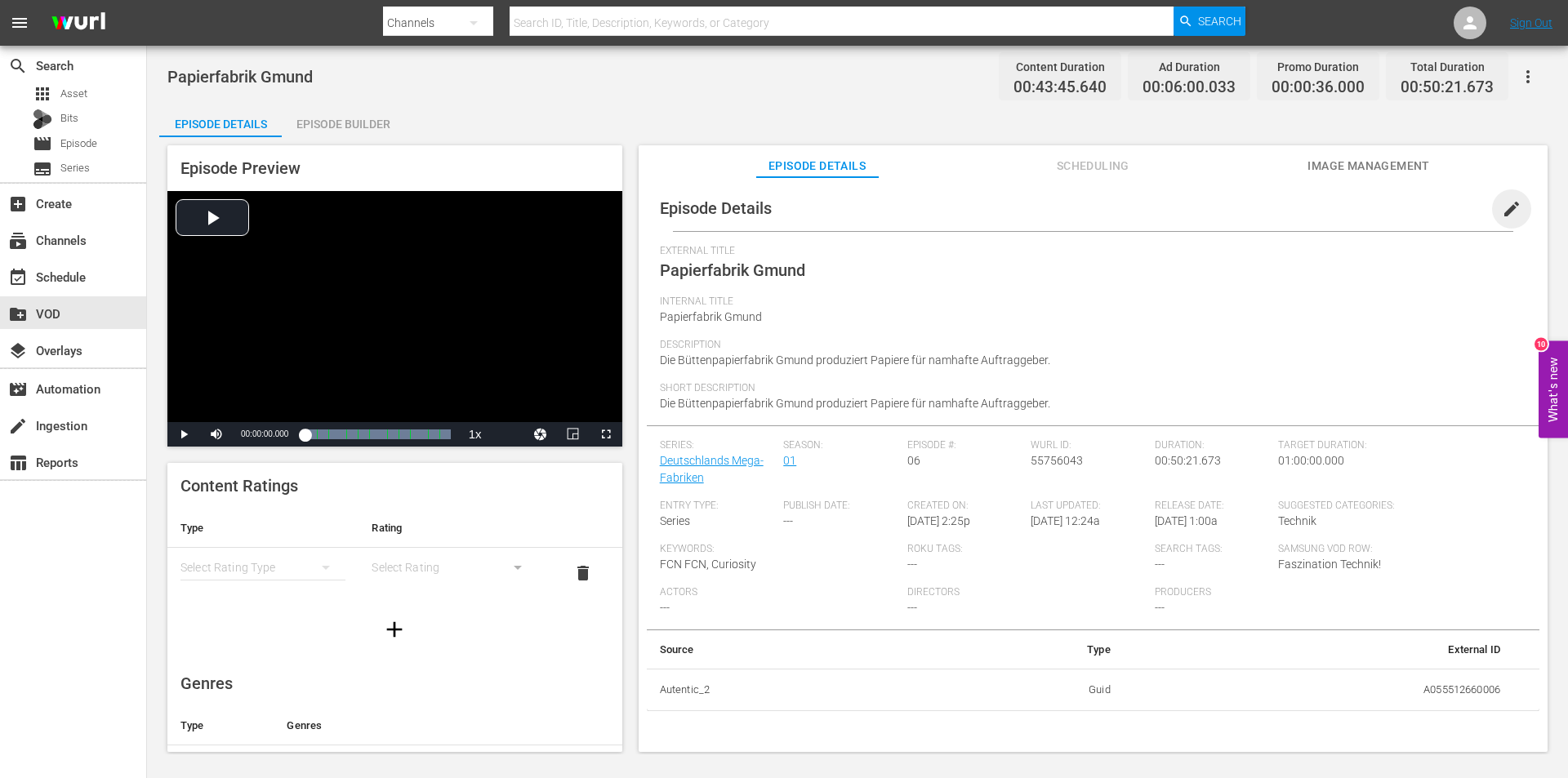
click at [1511, 207] on span "edit" at bounding box center [1511, 208] width 20 height 20
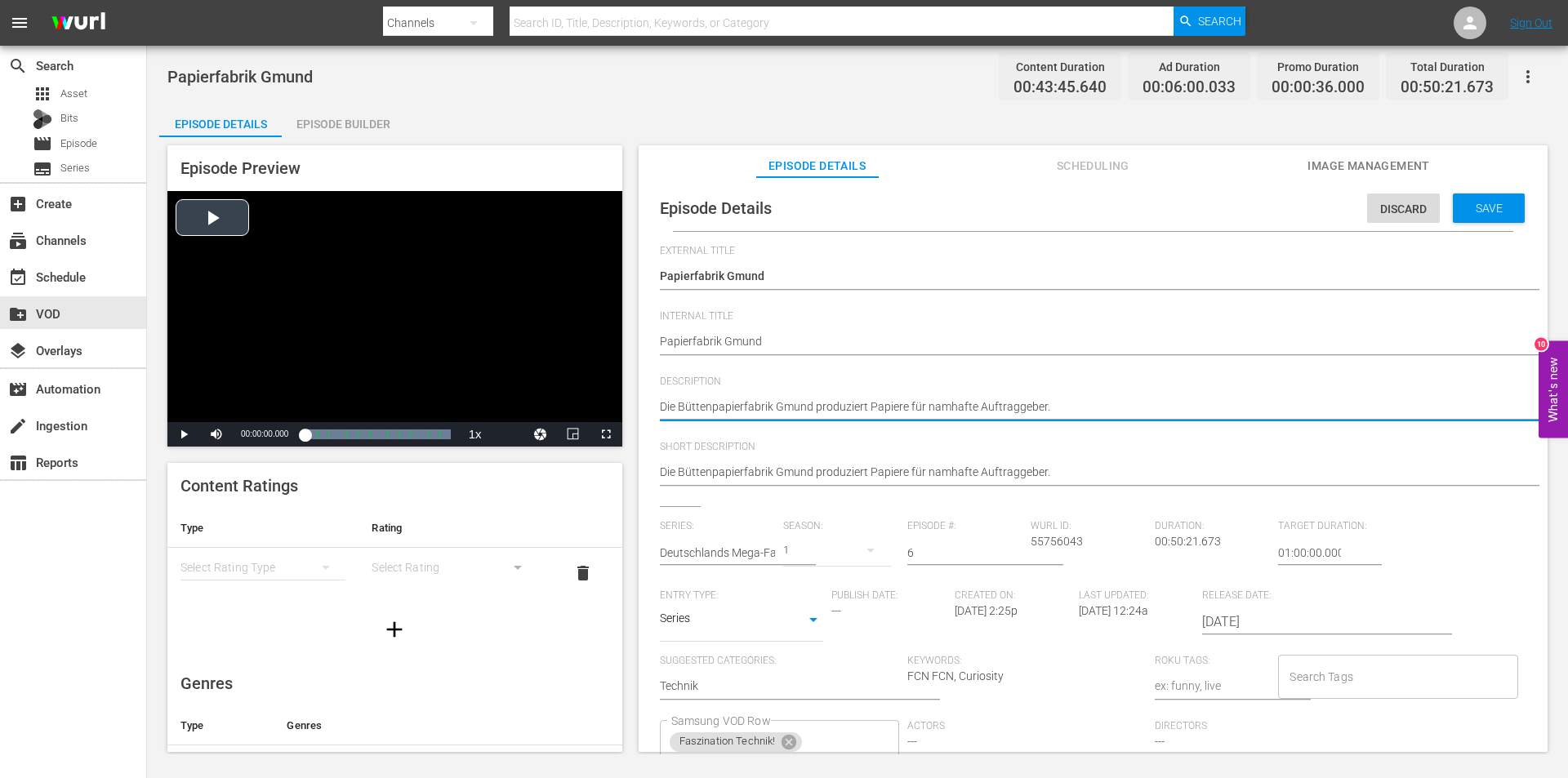
drag, startPoint x: 1080, startPoint y: 408, endPoint x: 486, endPoint y: 406, distance: 594.0
paste textarea "Ob für Champagnerhäuser oder die Oscar-Academy: die Büttenpapierfabrik Gmund am…"
type textarea "Ob für Champagnerhäuser oder die Oscar-Academy: die Büttenpapierfabrik Gmund am…"
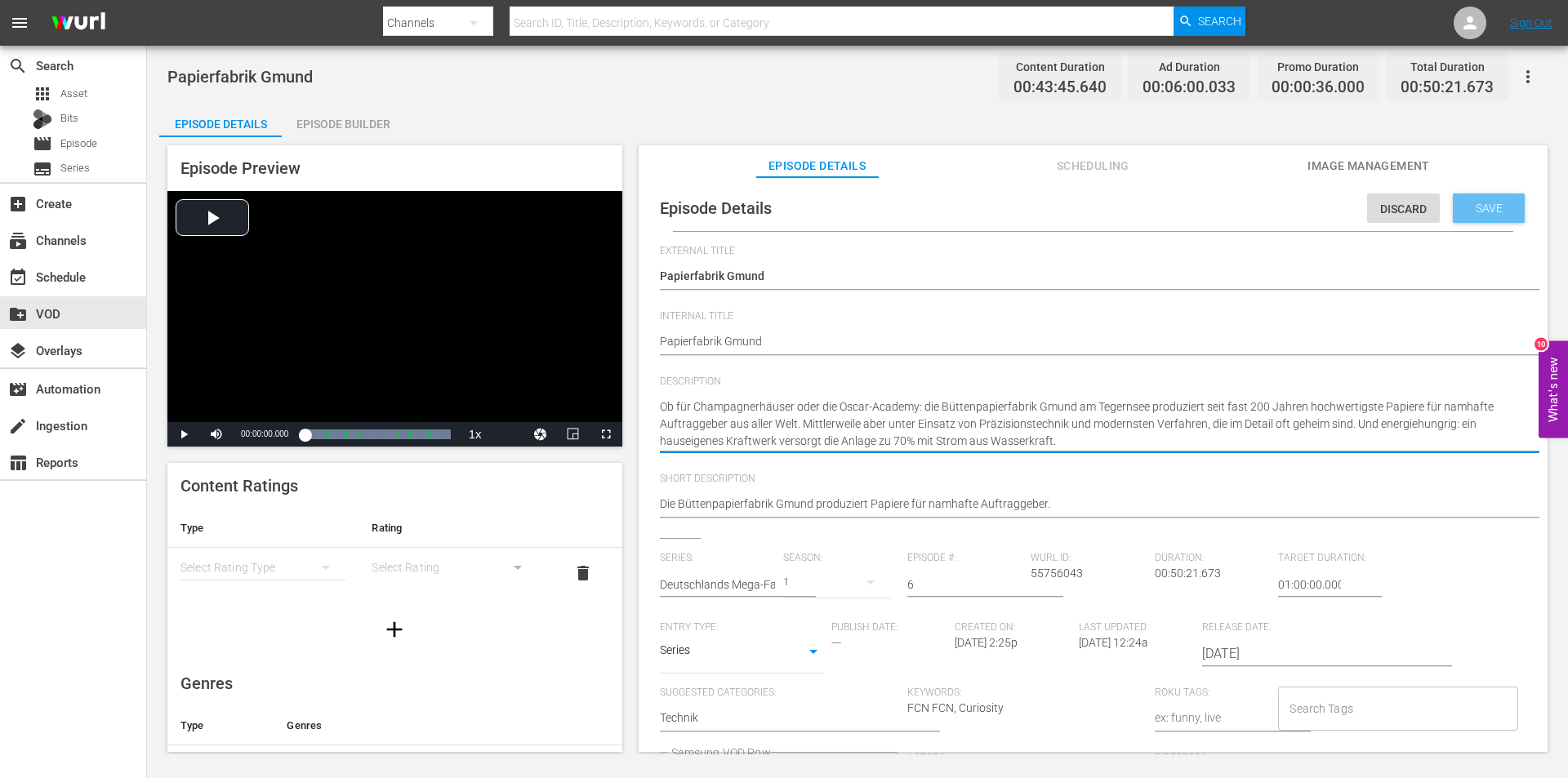
type textarea "Ob für Champagnerhäuser oder die Oscar-Academy: die Büttenpapierfabrik Gmund am…"
click at [1485, 213] on span "Save" at bounding box center [1489, 207] width 53 height 13
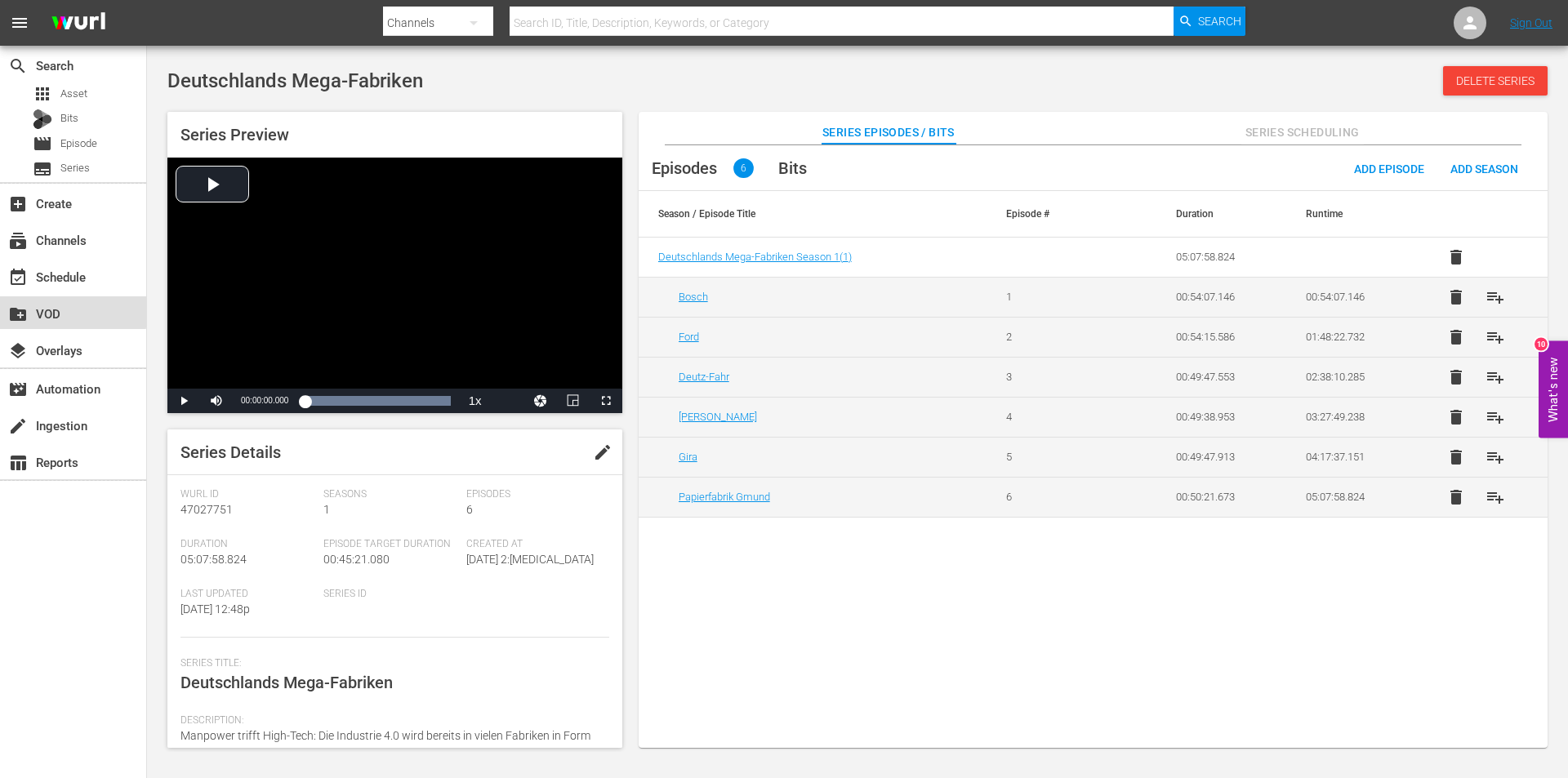
click at [55, 309] on div "create_new_folder VOD" at bounding box center [46, 310] width 92 height 14
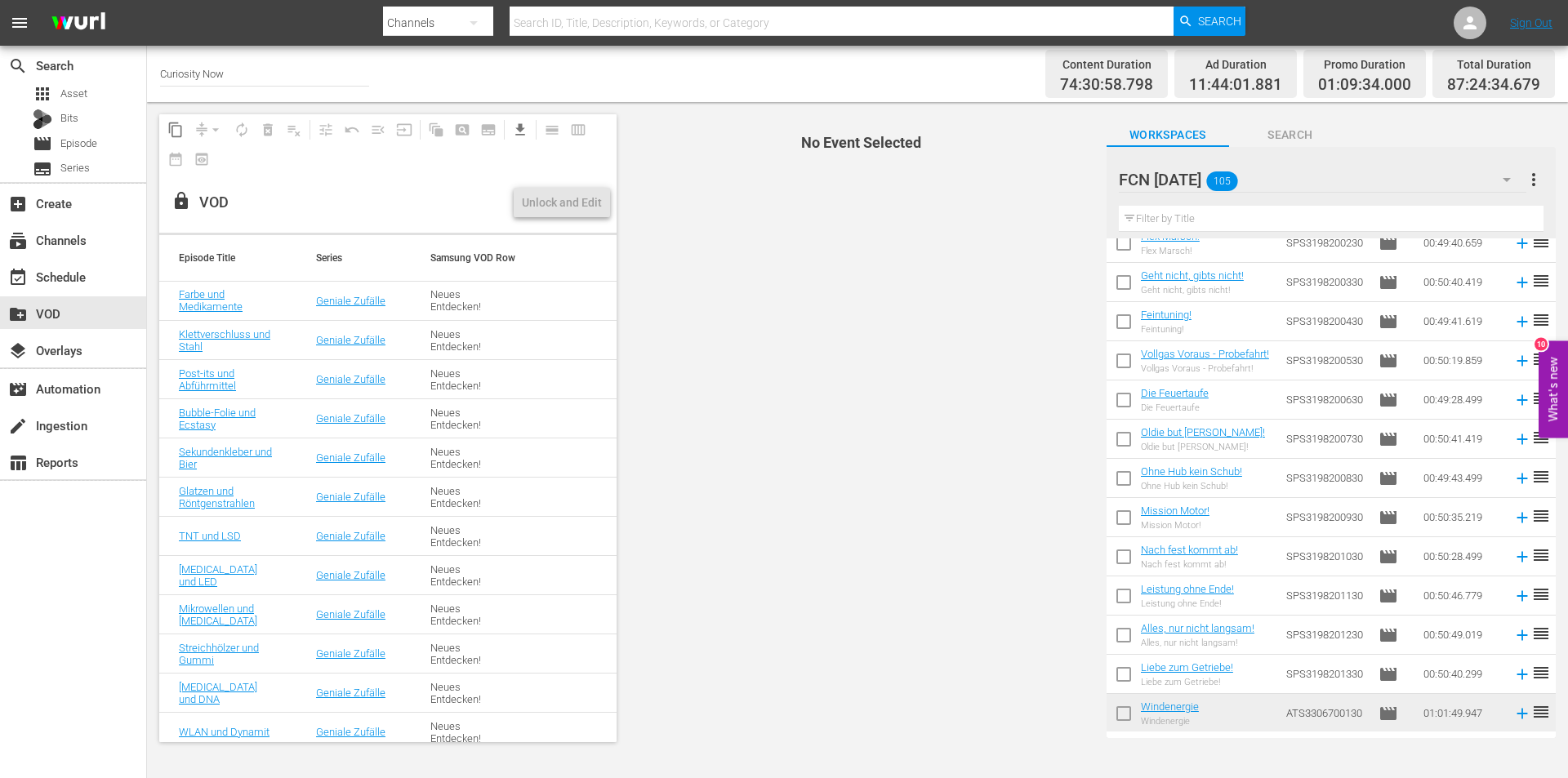
scroll to position [762, 0]
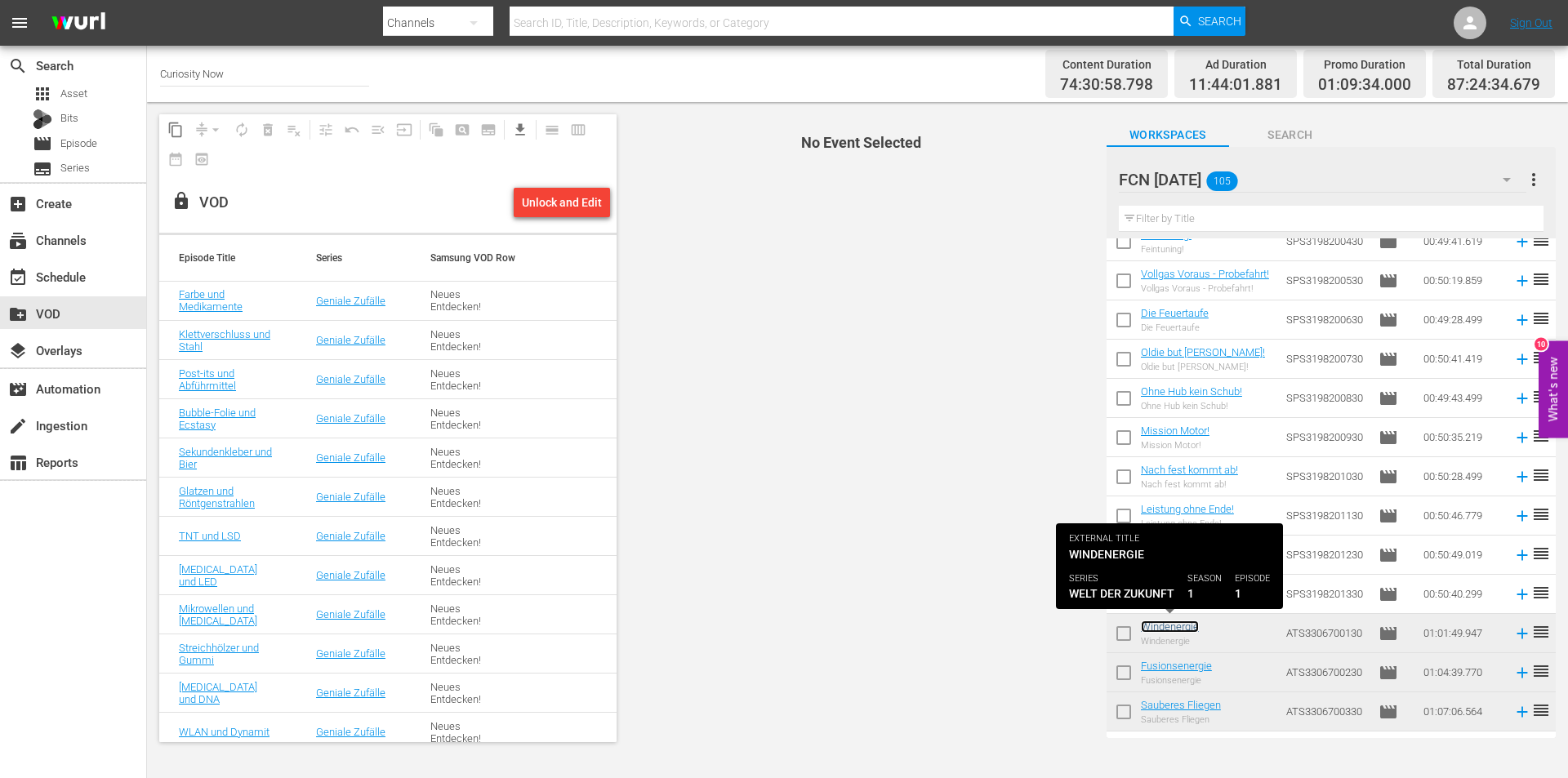
click at [1175, 628] on link "Windenergie" at bounding box center [1170, 627] width 58 height 12
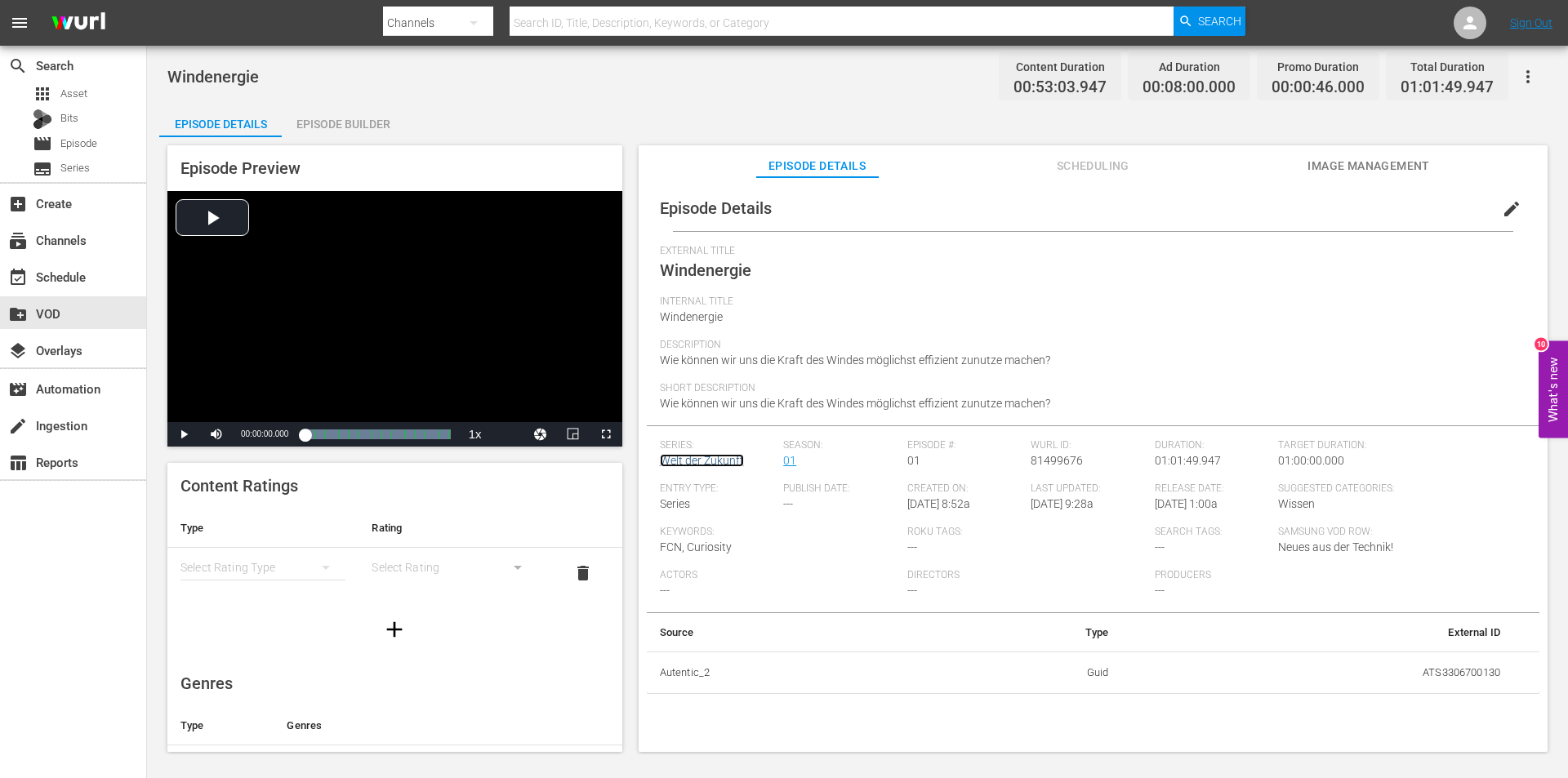
click at [700, 459] on link "Welt der Zukunft" at bounding box center [702, 460] width 84 height 13
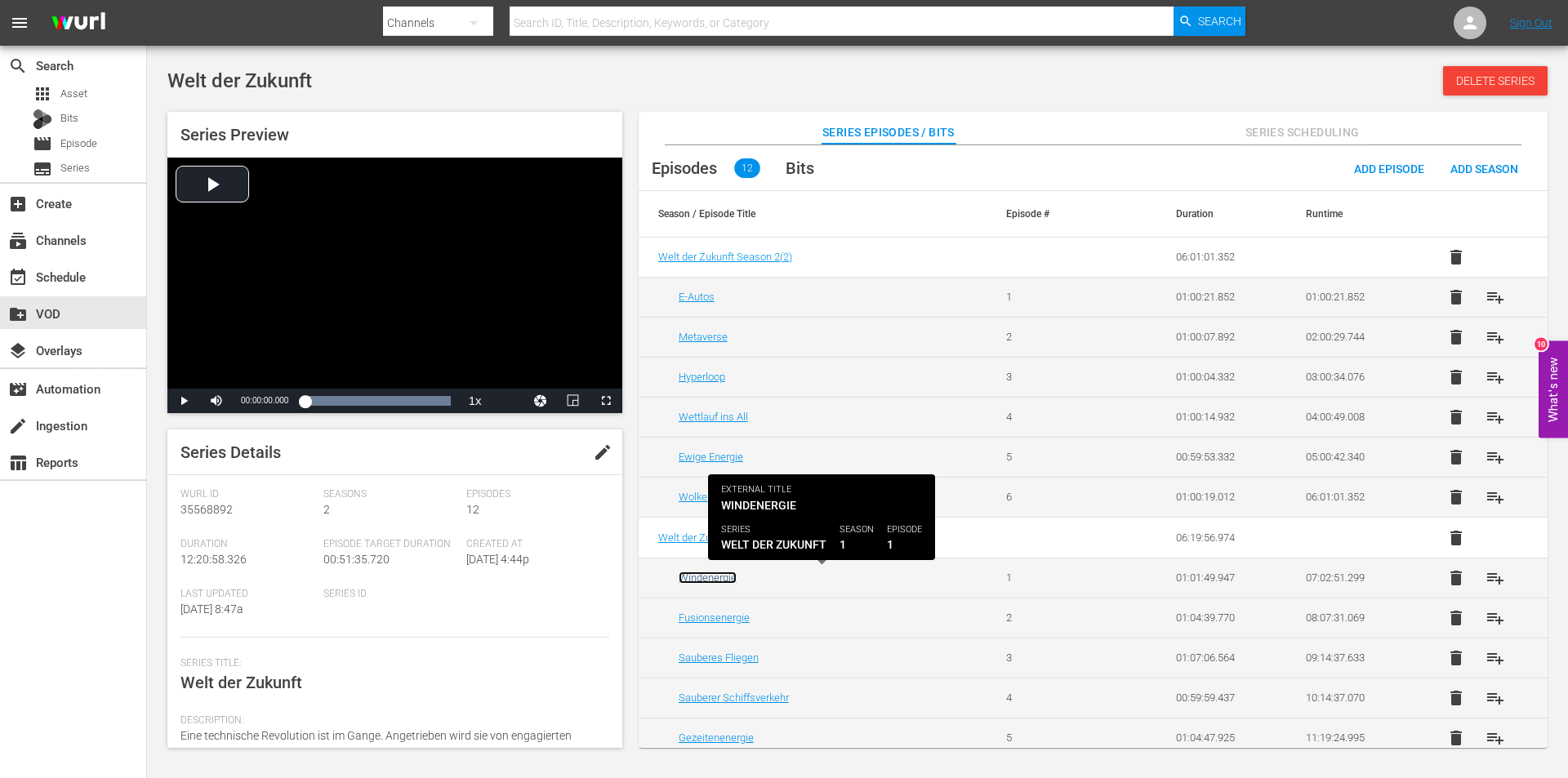
click at [709, 581] on link "Windenergie" at bounding box center [708, 577] width 58 height 12
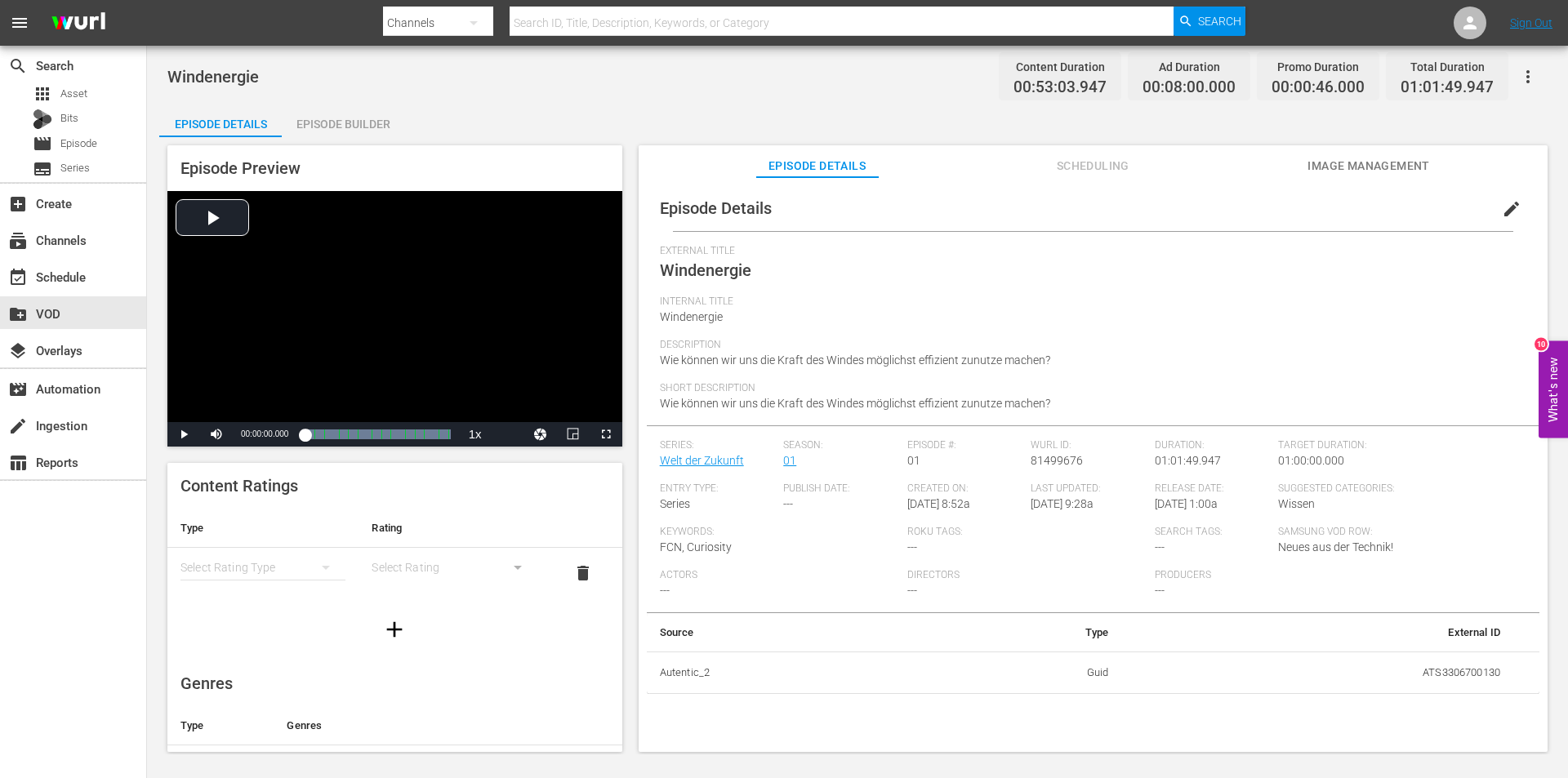
click at [1502, 213] on span "edit" at bounding box center [1511, 208] width 20 height 20
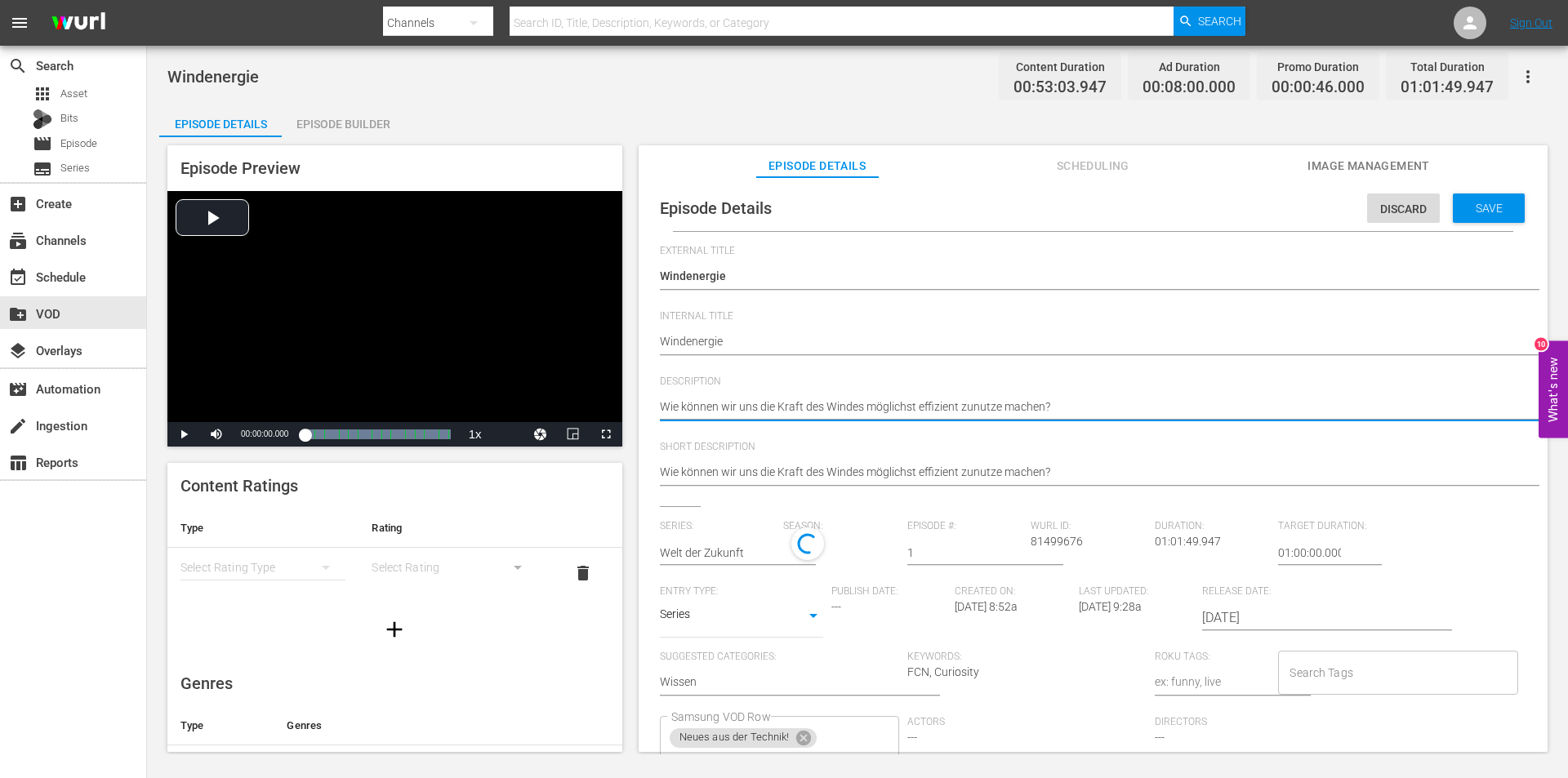
paste textarea "Wie können wir uns den Wind als mächtige Naturgewalt möglichst effizient zunutz…"
type textarea "Wie können wir uns die Kraft des Windes möglichst effizient zunutze machen?Wie …"
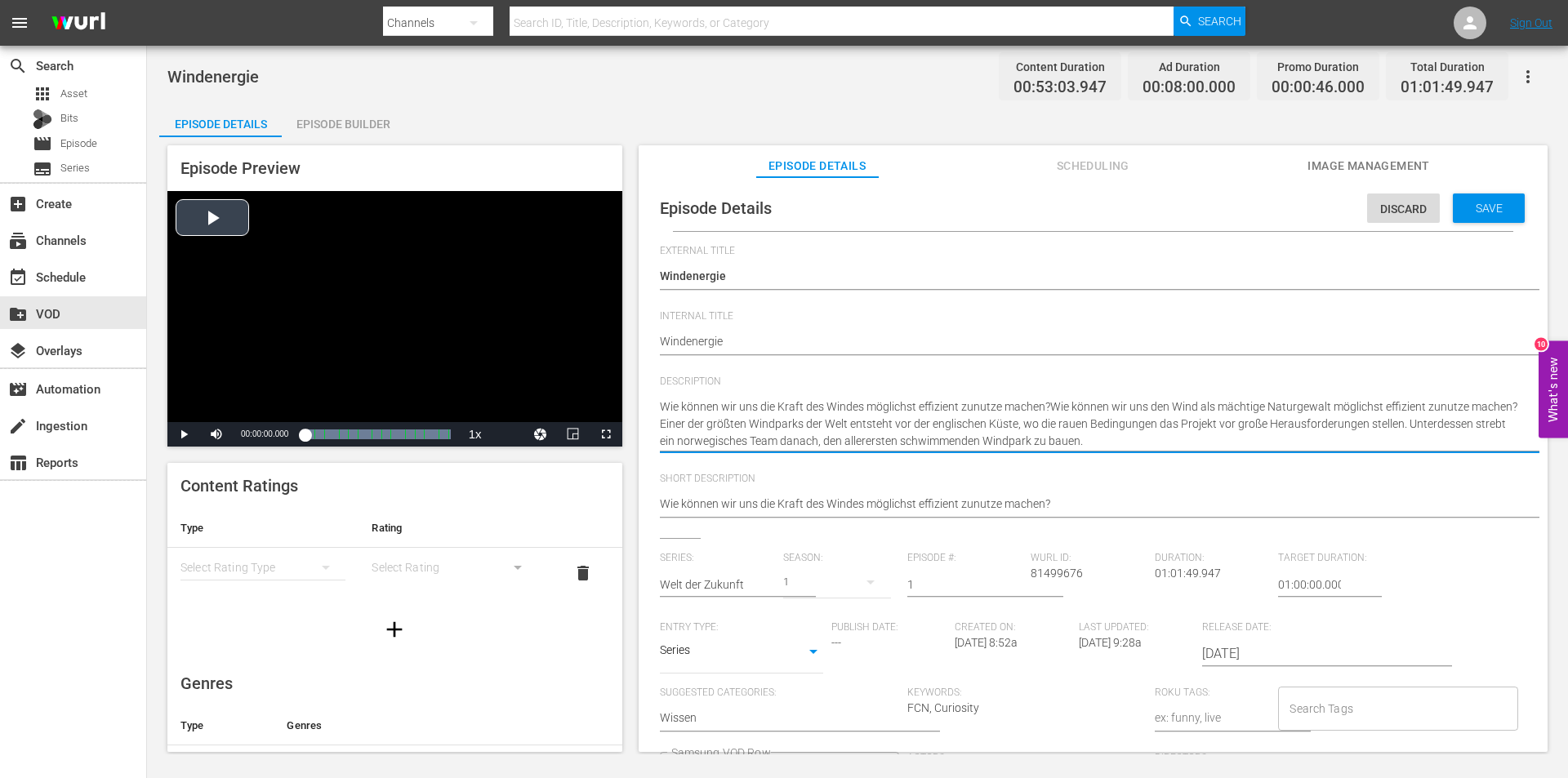
drag, startPoint x: 1195, startPoint y: 435, endPoint x: 586, endPoint y: 380, distance: 611.5
click at [586, 380] on div "Episode Preview Video Player is loading. Play Video Play Mute Current Time 00:0…" at bounding box center [857, 451] width 1396 height 628
paste textarea
type textarea "Wie können wir uns den Wind als mächtige Naturgewalt möglichst effizient zunutz…"
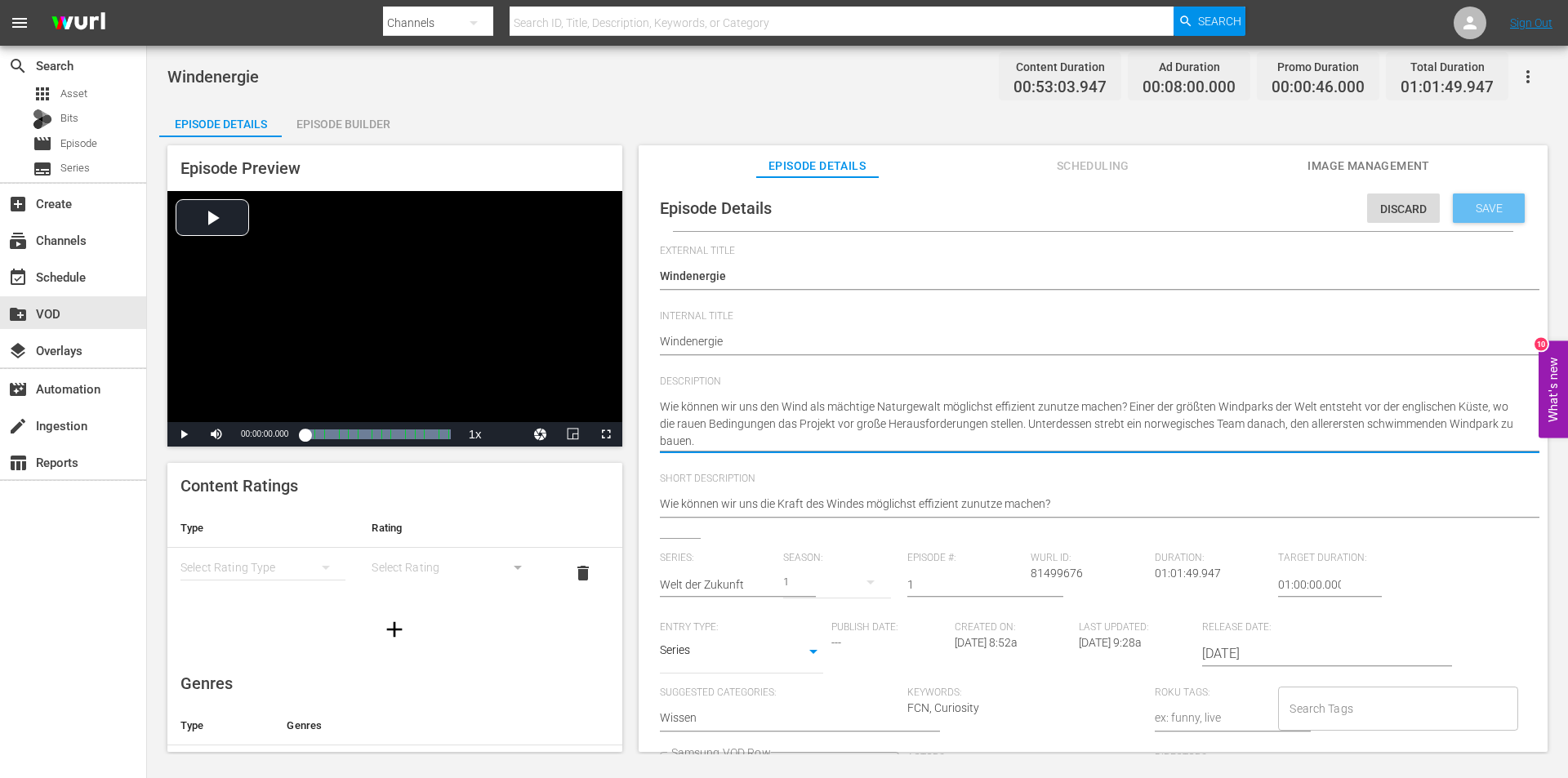
click at [1478, 208] on span "Save" at bounding box center [1489, 207] width 53 height 13
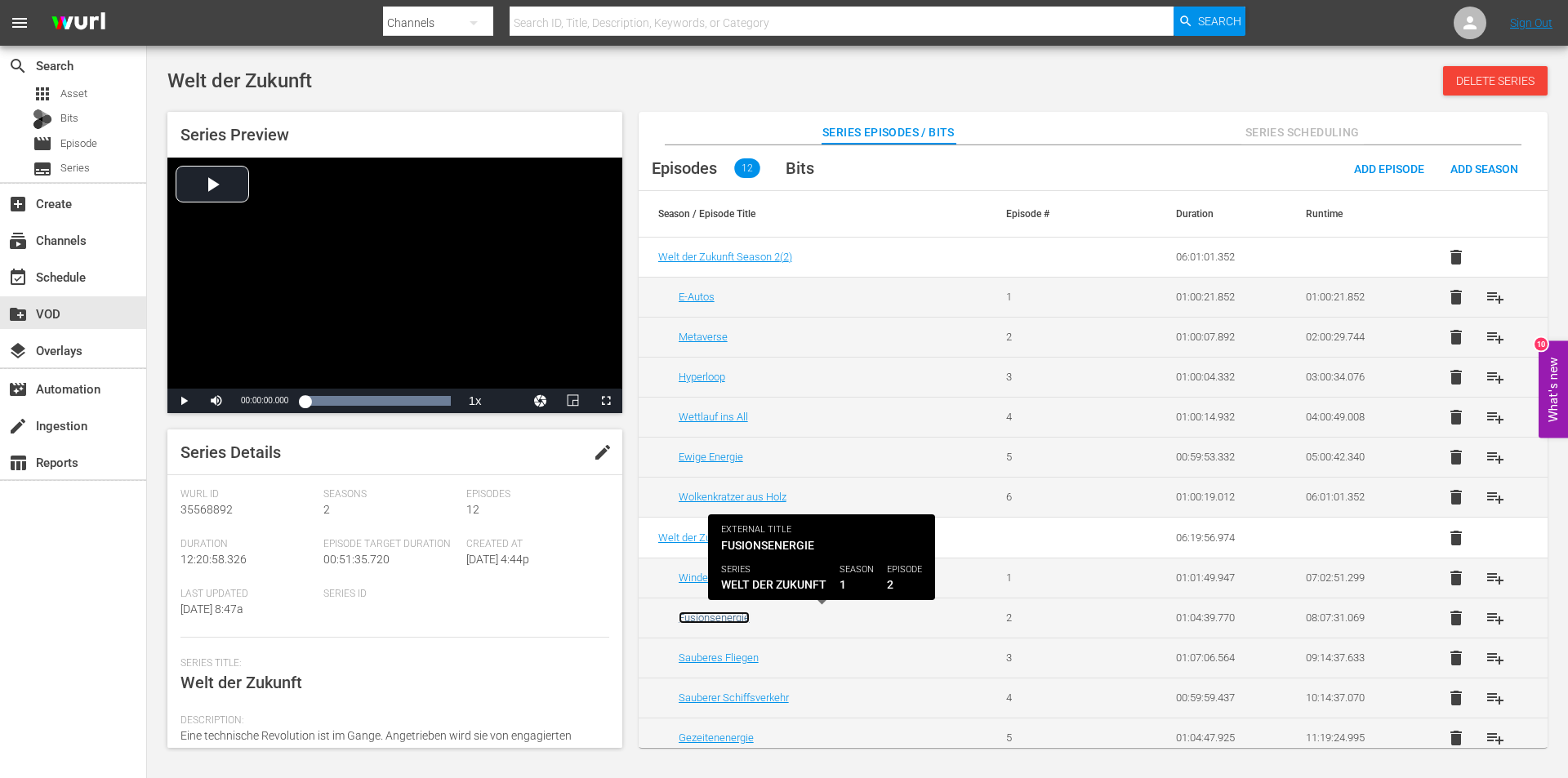
click at [725, 619] on link "Fusionsenergie" at bounding box center [715, 617] width 71 height 12
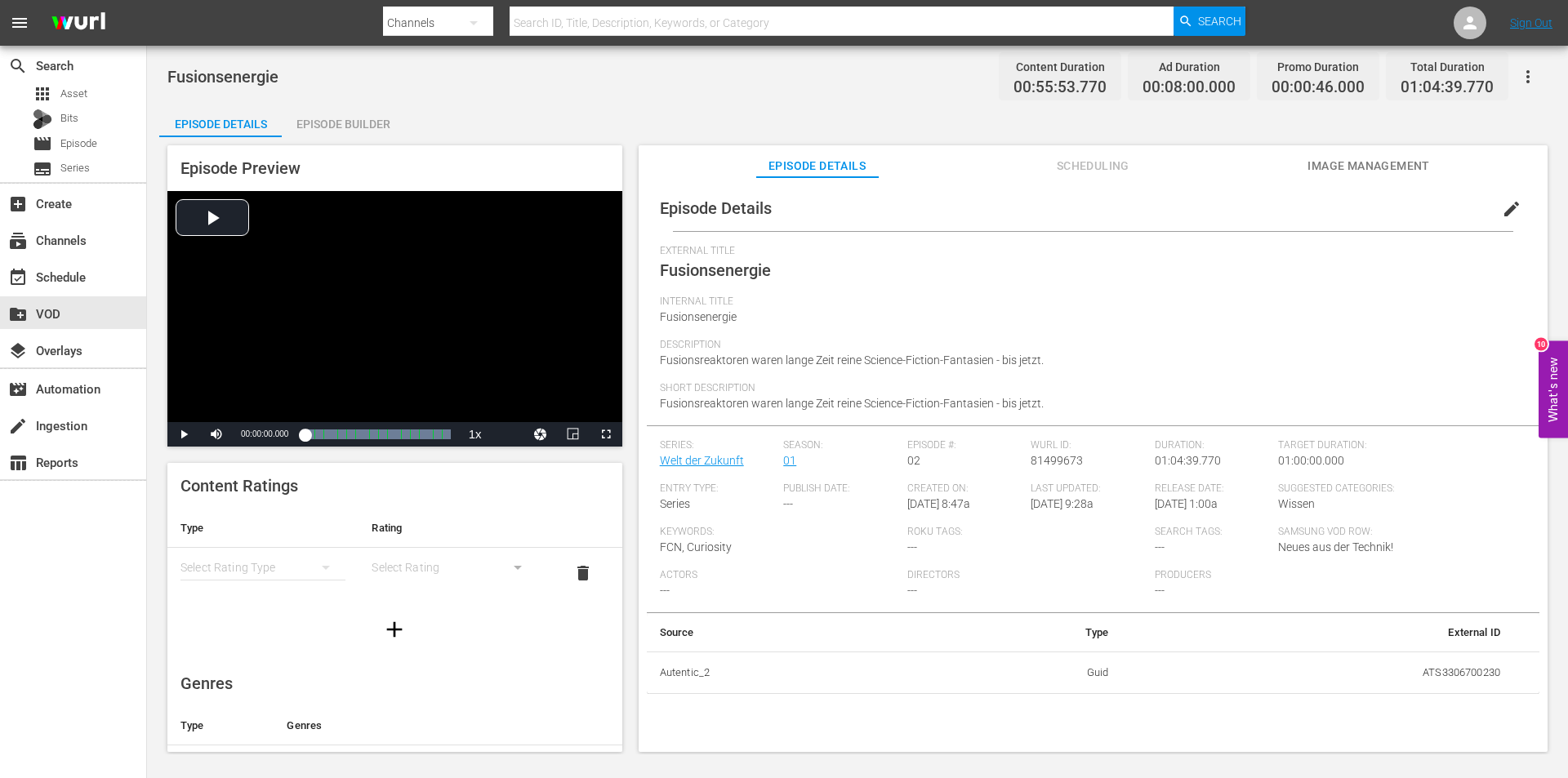
click at [1508, 207] on span "edit" at bounding box center [1511, 208] width 20 height 20
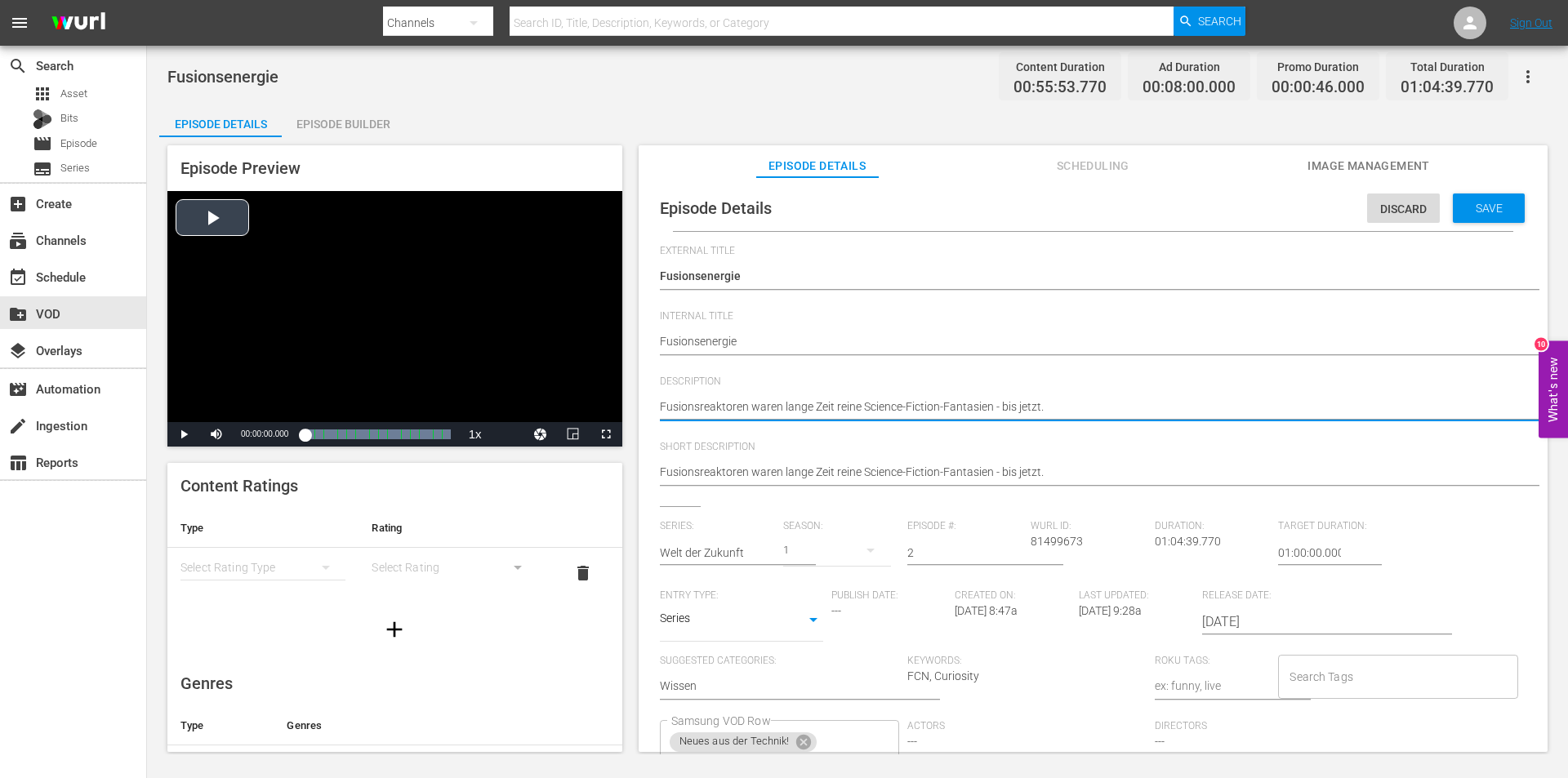
drag, startPoint x: 1069, startPoint y: 400, endPoint x: 516, endPoint y: 402, distance: 553.0
paste textarea "Es ist die größte technologische Herausforderung, der sich die Menschheit je ge…"
type textarea "Es ist die größte technologische Herausforderung, der sich die Menschheit je ge…"
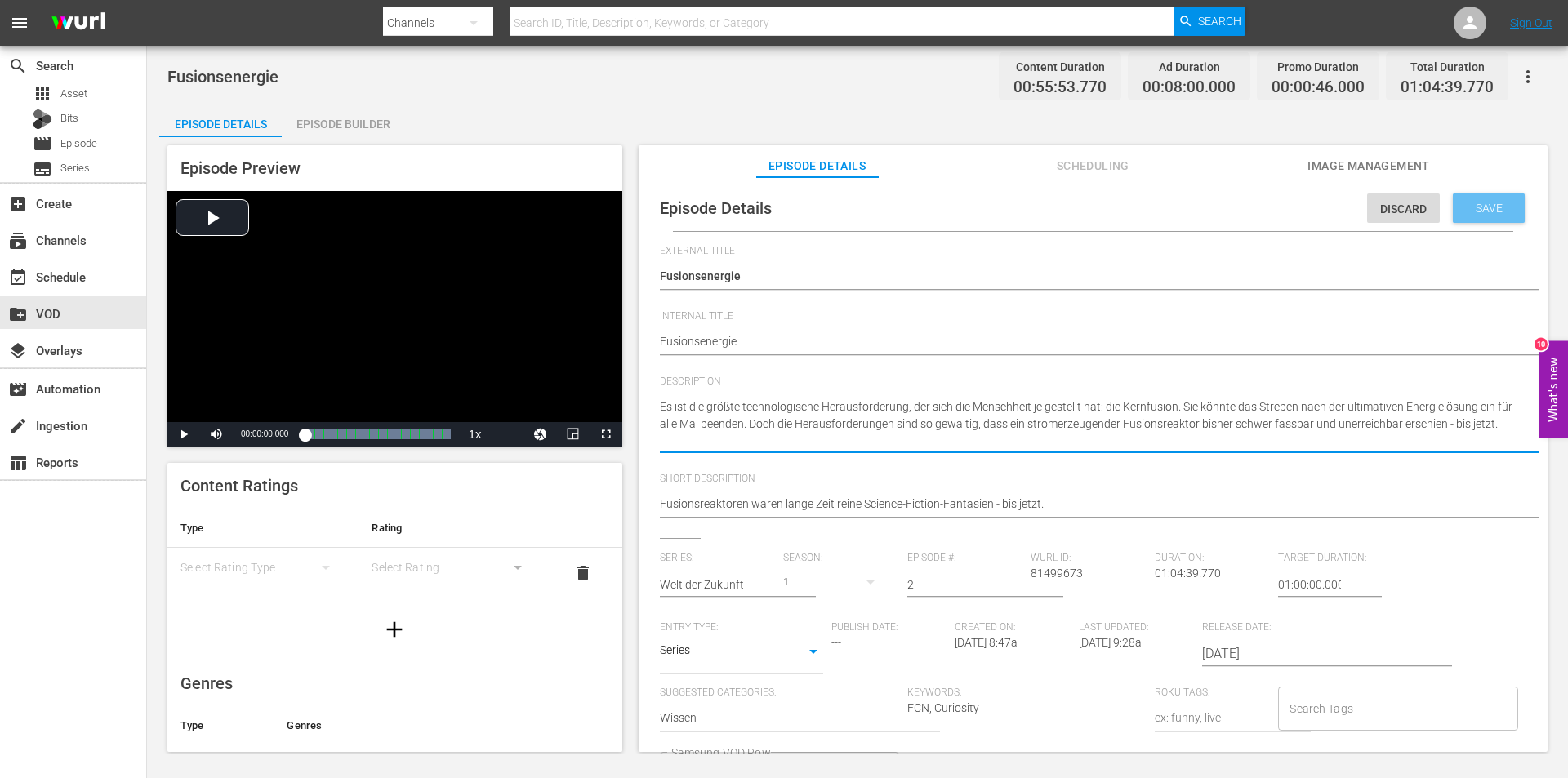
type textarea "Es ist die größte technologische Herausforderung, der sich die Menschheit je ge…"
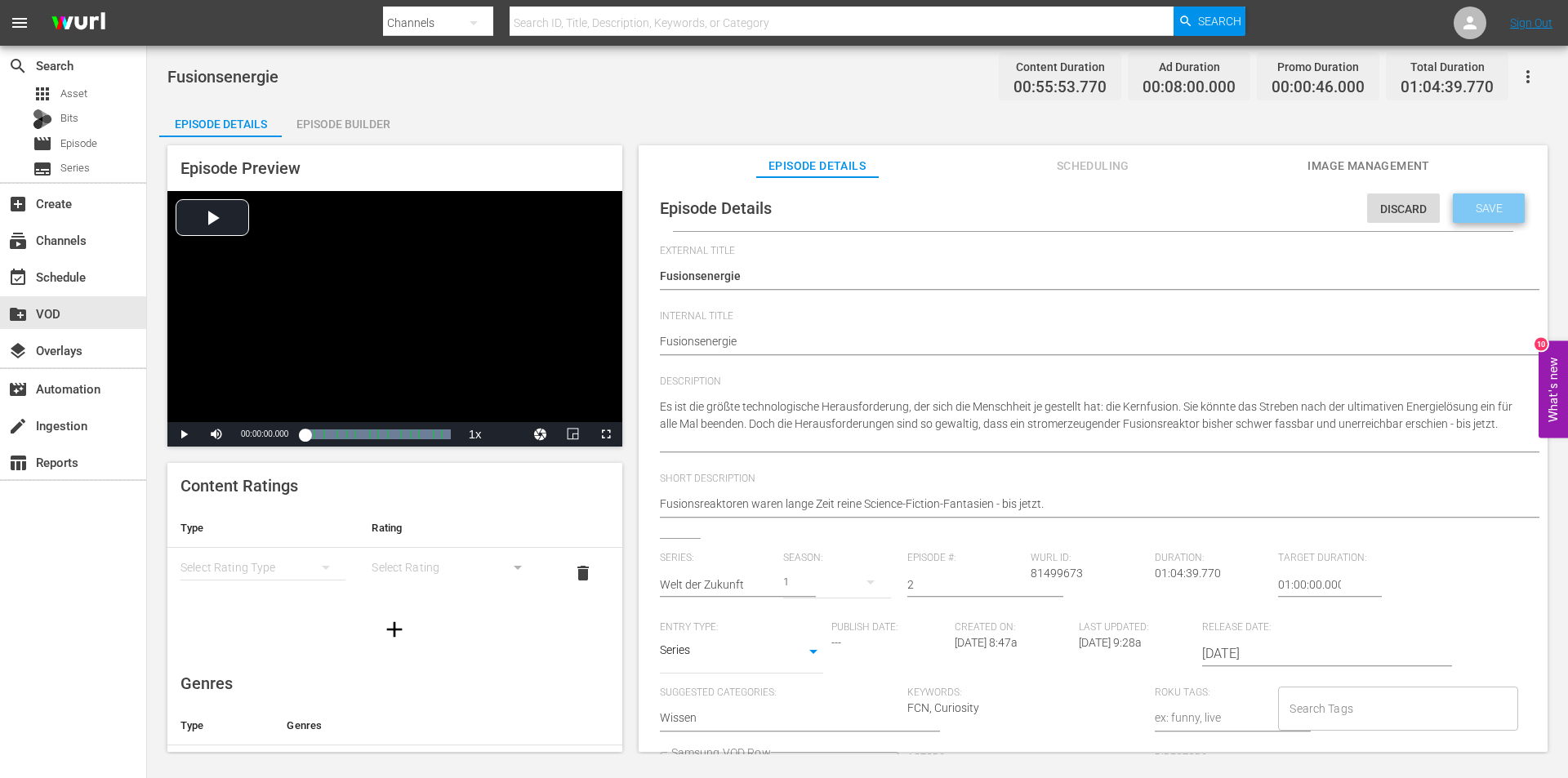
click at [1474, 198] on div "Save" at bounding box center [1489, 208] width 71 height 30
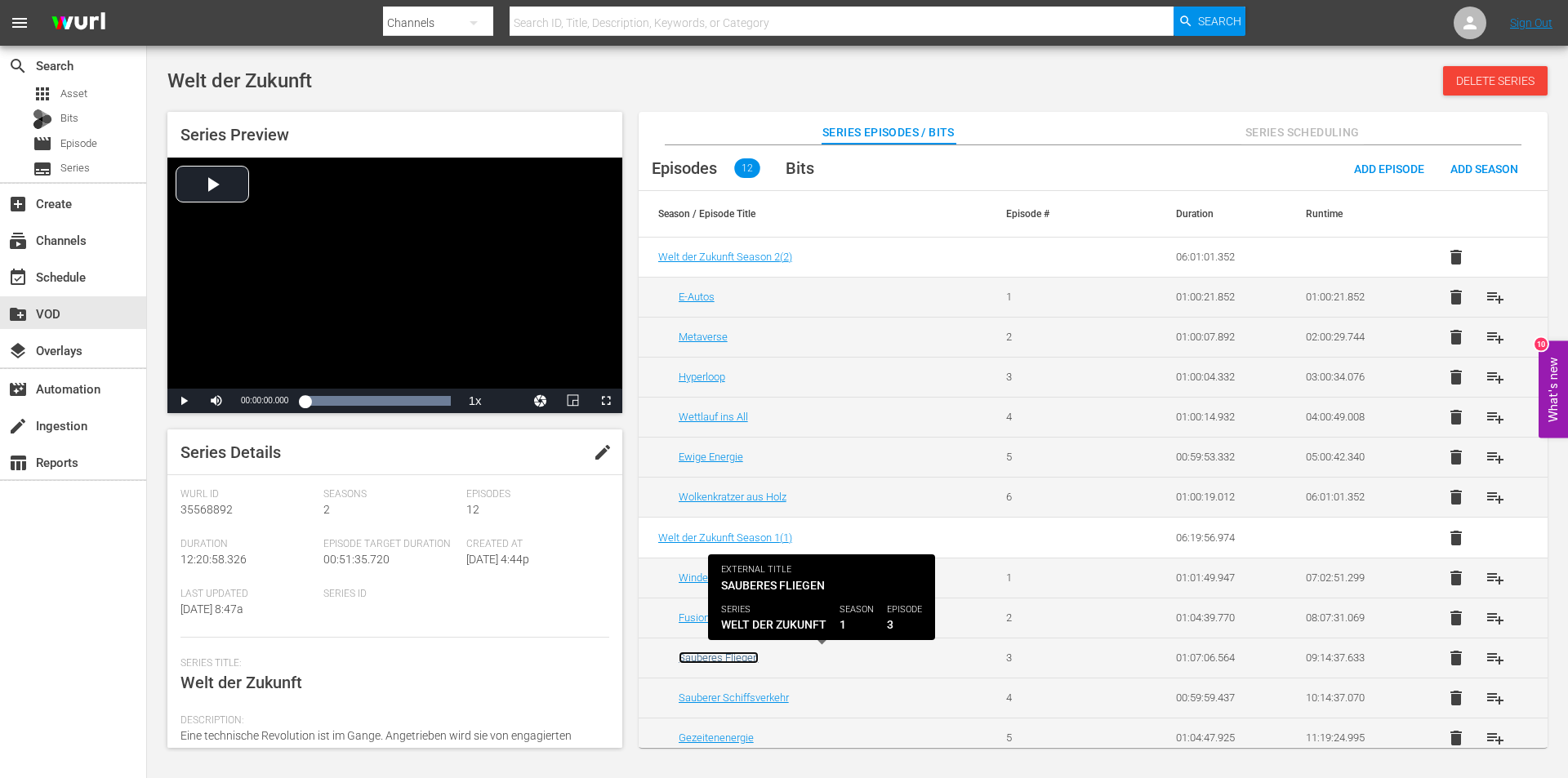
click at [700, 659] on link "Sauberes Fliegen" at bounding box center [719, 657] width 80 height 12
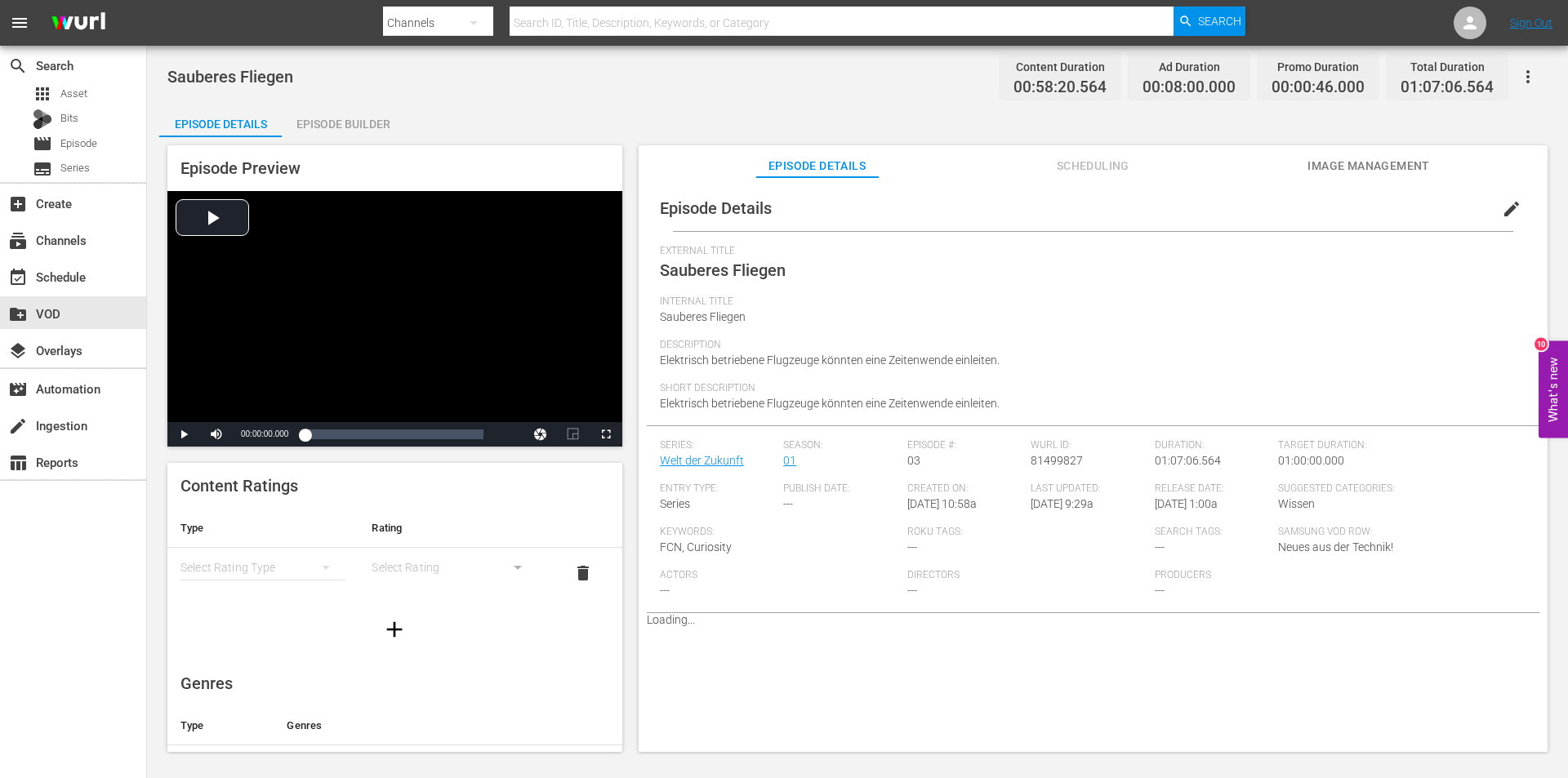
click at [1502, 210] on span "edit" at bounding box center [1511, 208] width 20 height 20
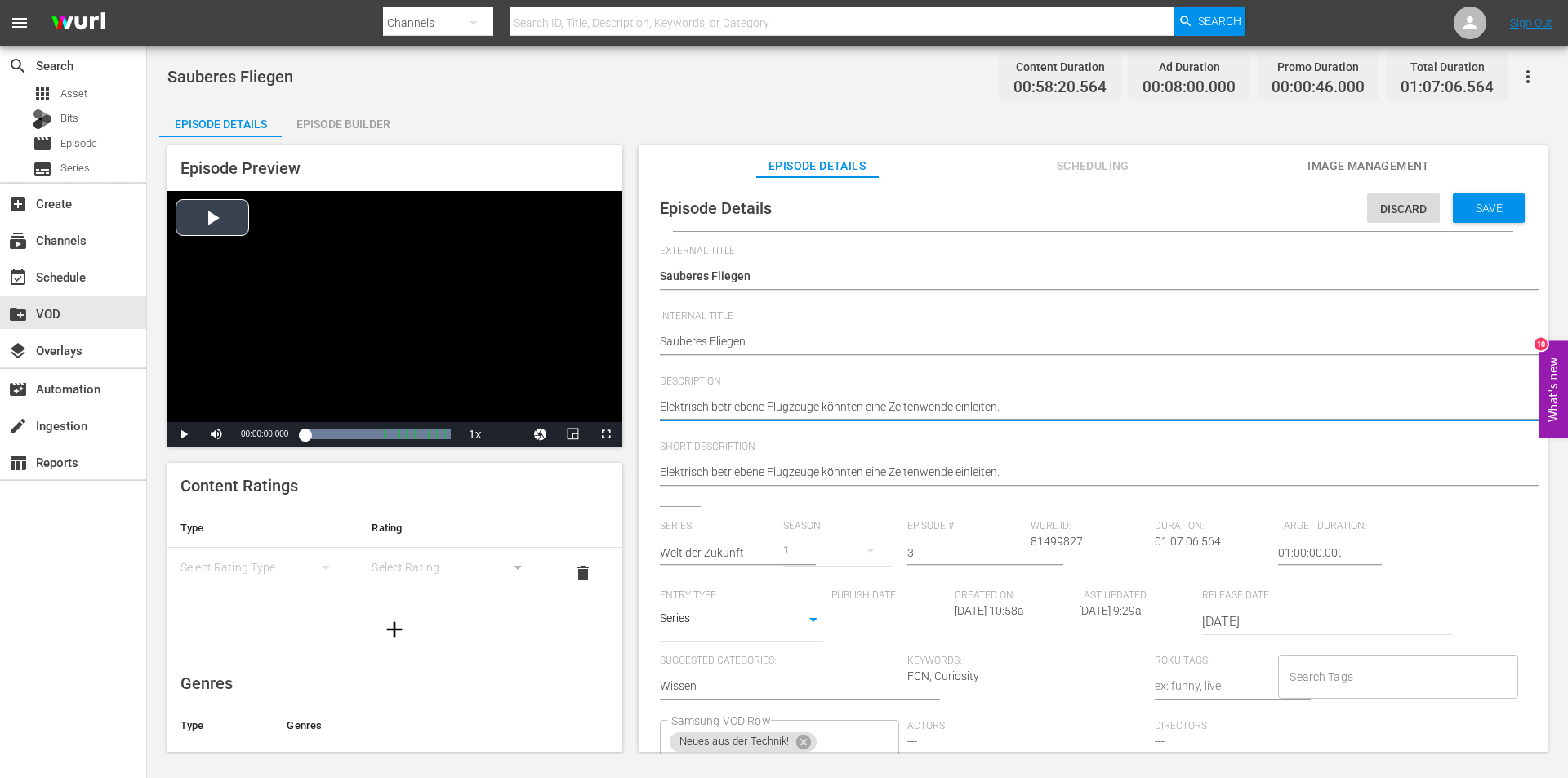
drag, startPoint x: 954, startPoint y: 409, endPoint x: 602, endPoint y: 409, distance: 352.0
paste textarea "Die Art und Weise, wie wir fliegen, wird sich zweifellos ändern. Ein Wandel, de…"
type textarea "Die Art und Weise, wie wir fliegen, wird sich zweifellos ändern. Ein Wandel, de…"
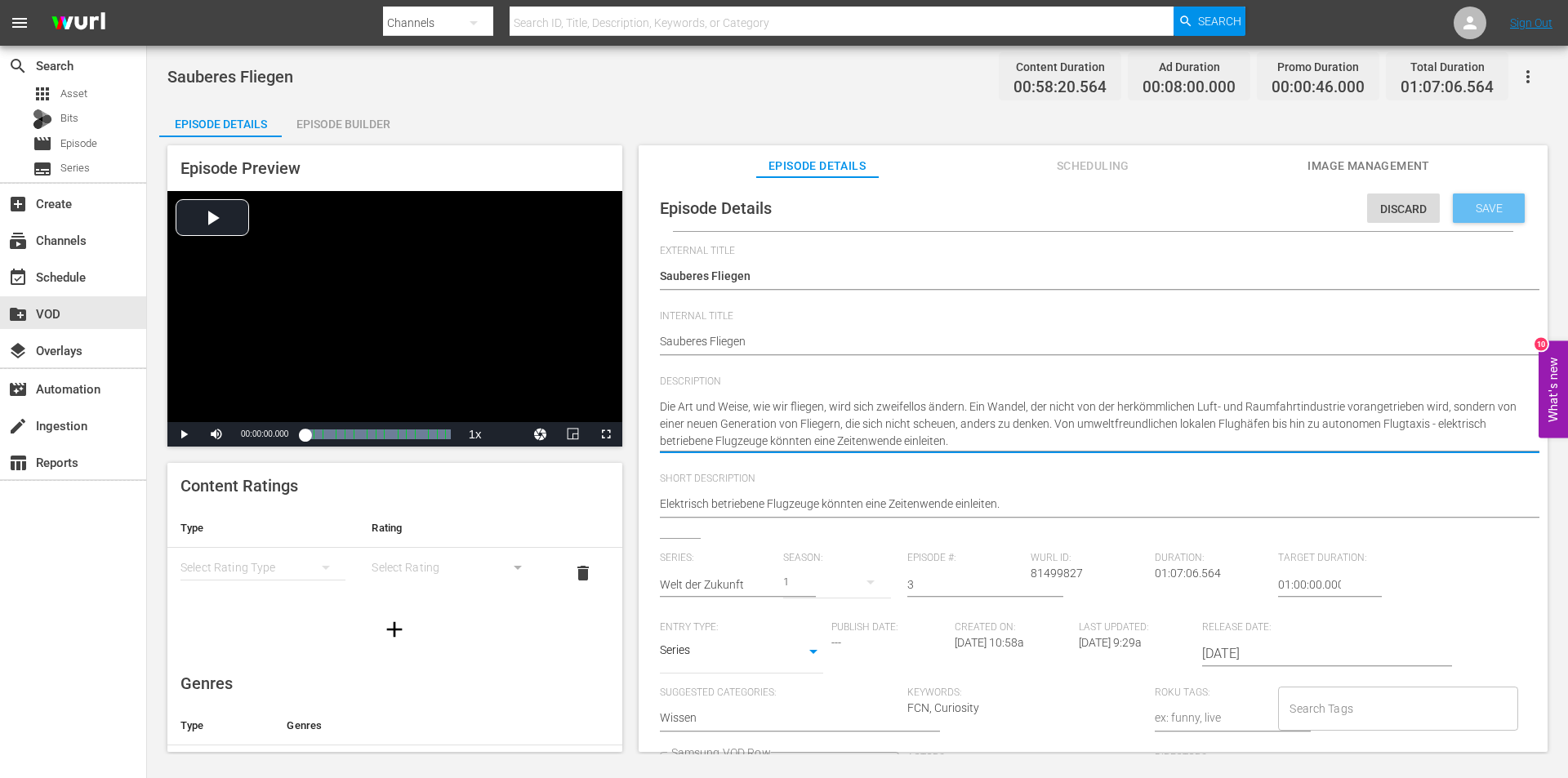
type textarea "Die Art und Weise, wie wir fliegen, wird sich zweifellos ändern. Ein Wandel, de…"
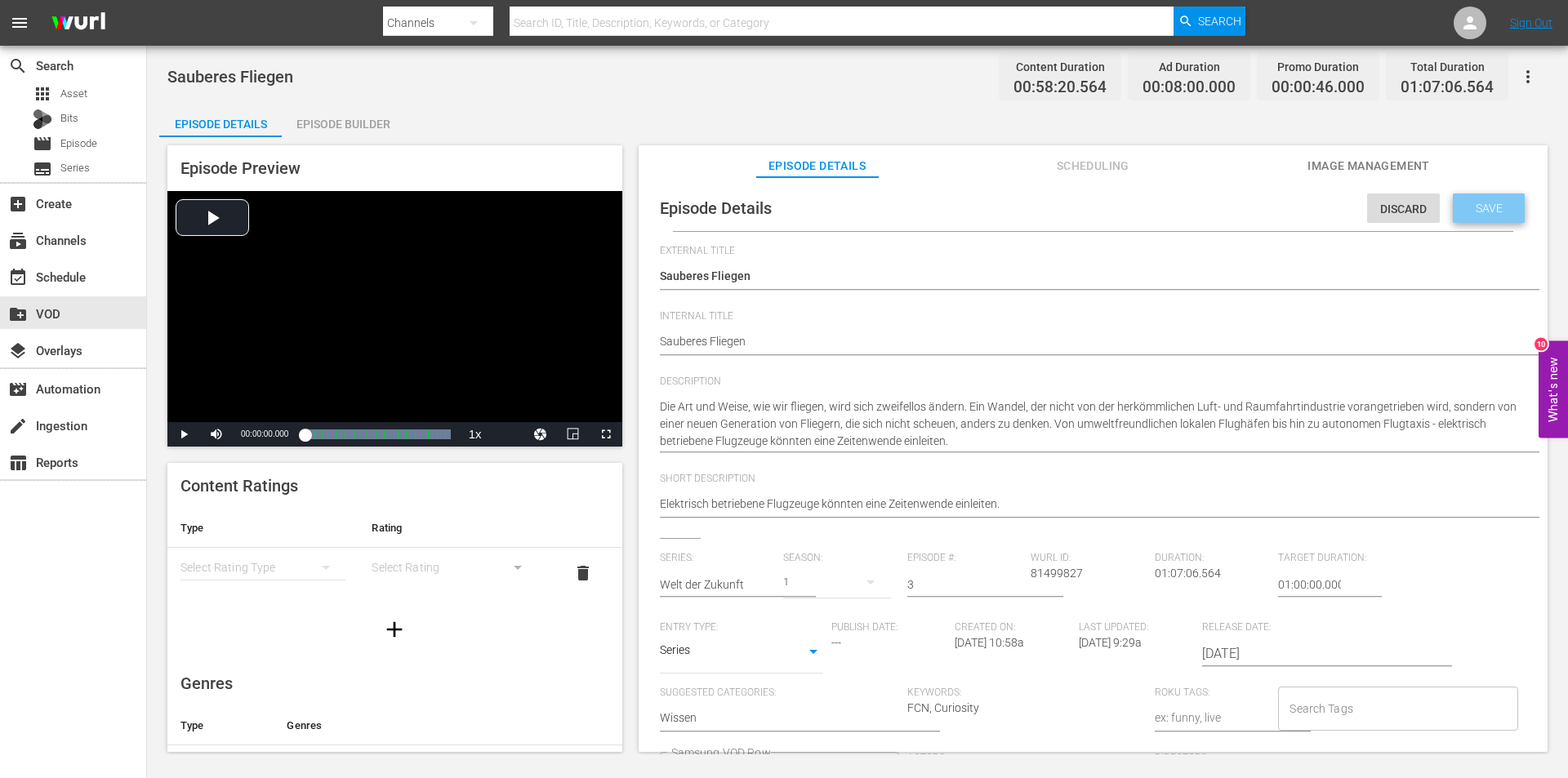
click at [1500, 203] on span "Save" at bounding box center [1489, 207] width 53 height 13
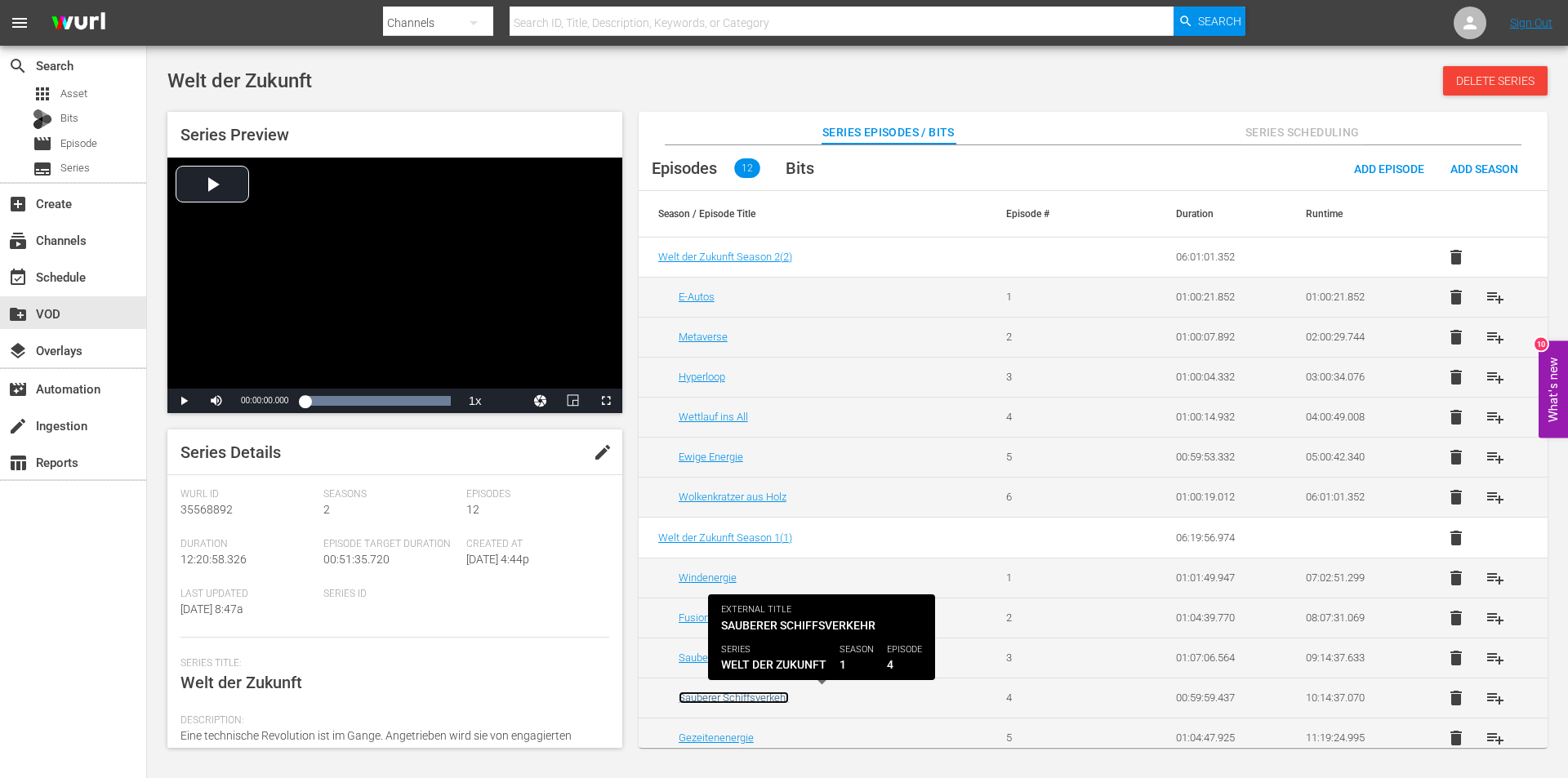
click at [723, 695] on link "Sauberer Schiffsverkehr" at bounding box center [734, 697] width 111 height 12
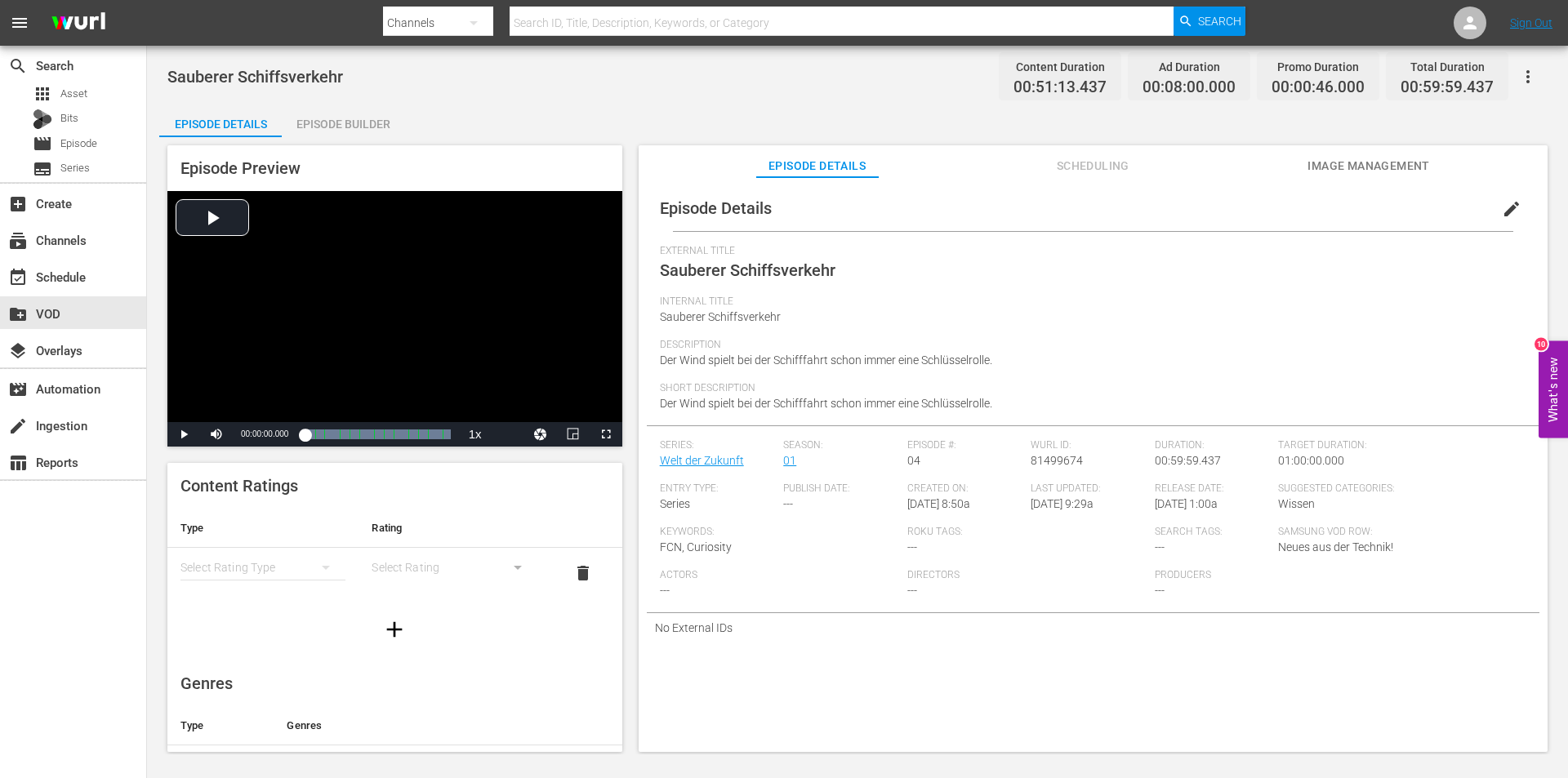
click at [1508, 207] on span "edit" at bounding box center [1511, 208] width 20 height 20
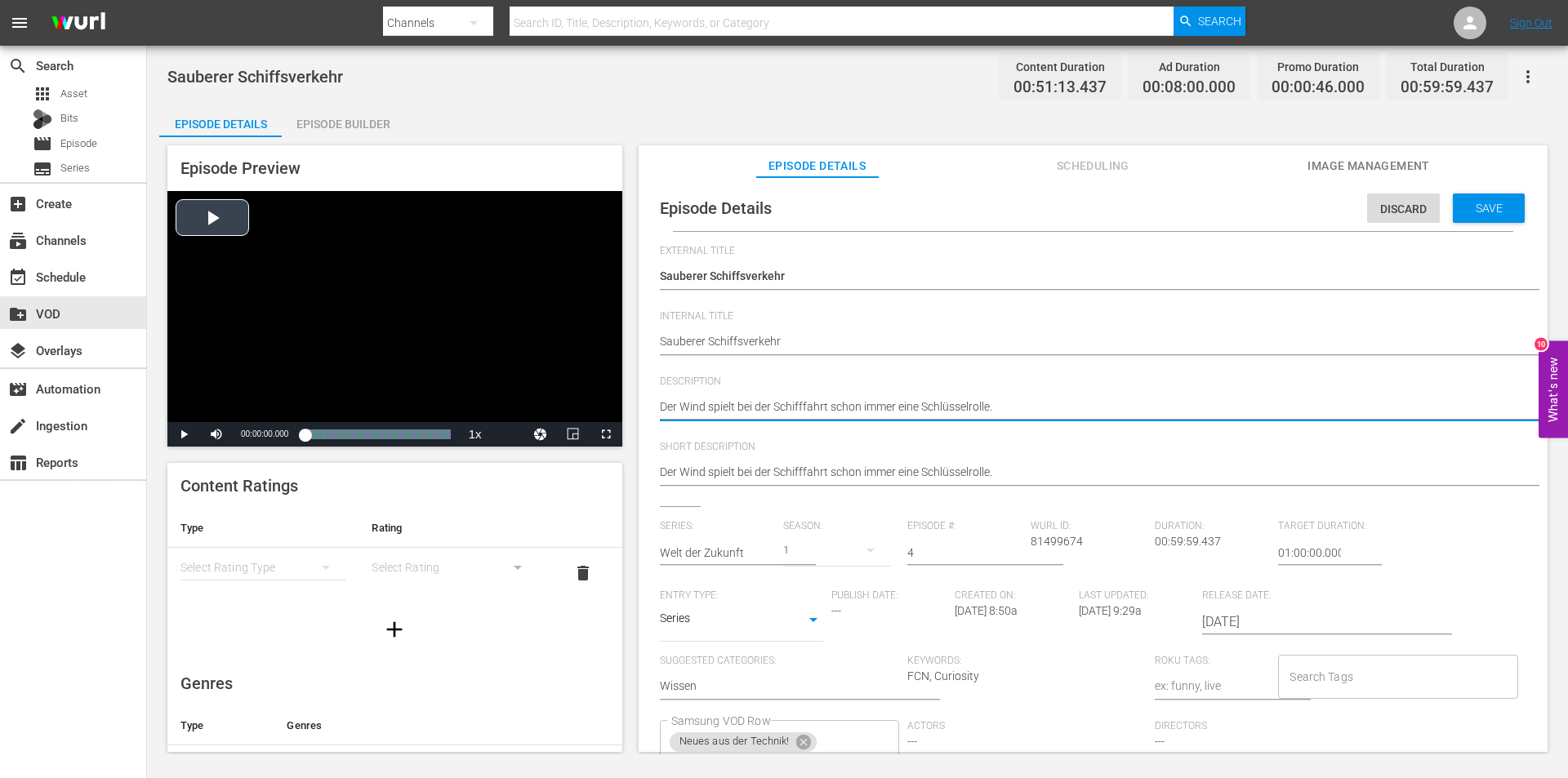
drag, startPoint x: 996, startPoint y: 401, endPoint x: 391, endPoint y: 401, distance: 605.0
paste textarea "Wenn die globale Schifffahrt ein Land wäre, wäre sie der sechstgrößte Verursach…"
type textarea "Wenn die globale Schifffahrt ein Land wäre, wäre sie der sechstgrößte Verursach…"
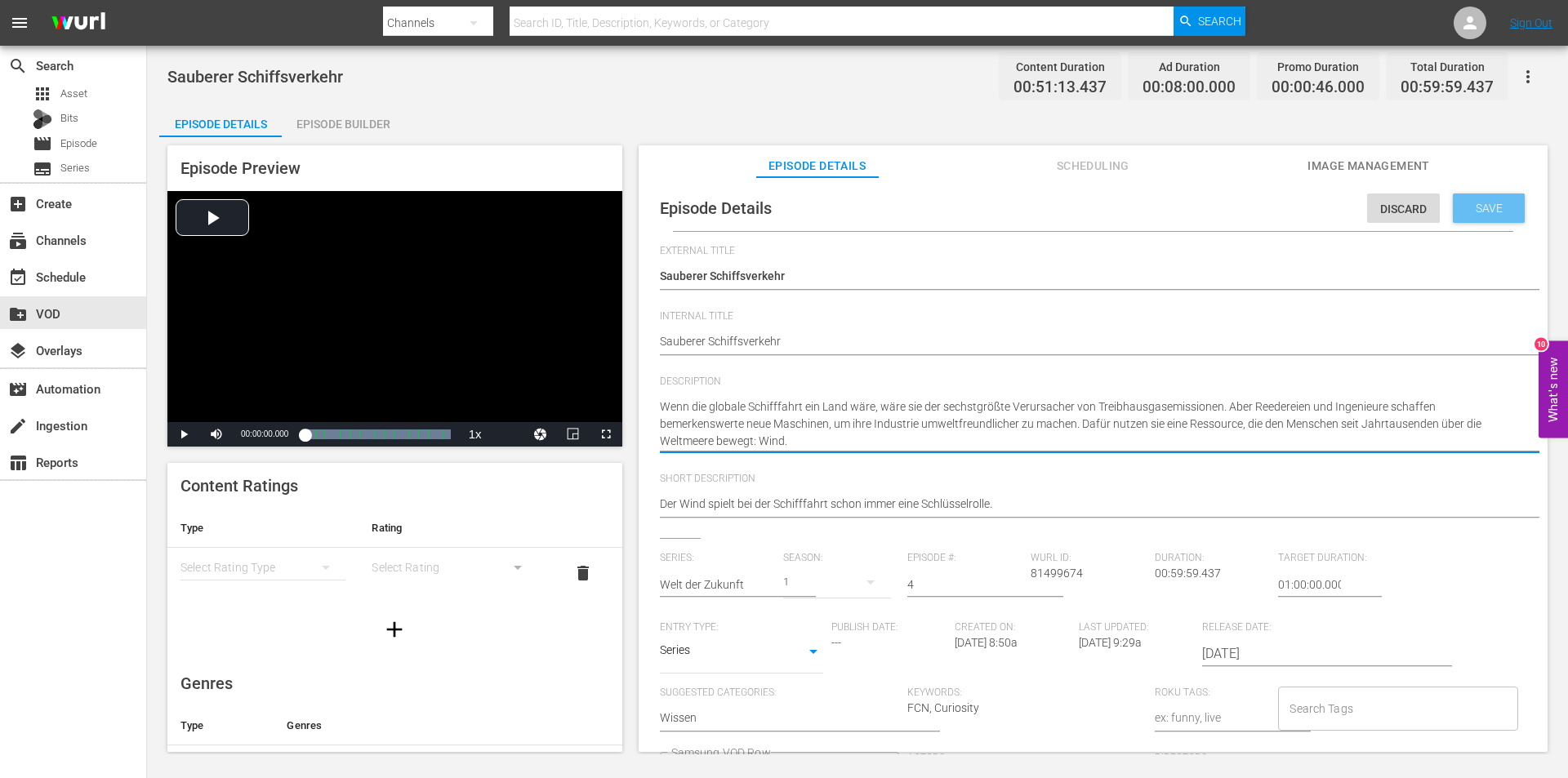
type textarea "Wenn die globale Schifffahrt ein Land wäre, wäre sie der sechstgrößte Verursach…"
click at [1494, 197] on div "Save" at bounding box center [1489, 208] width 71 height 30
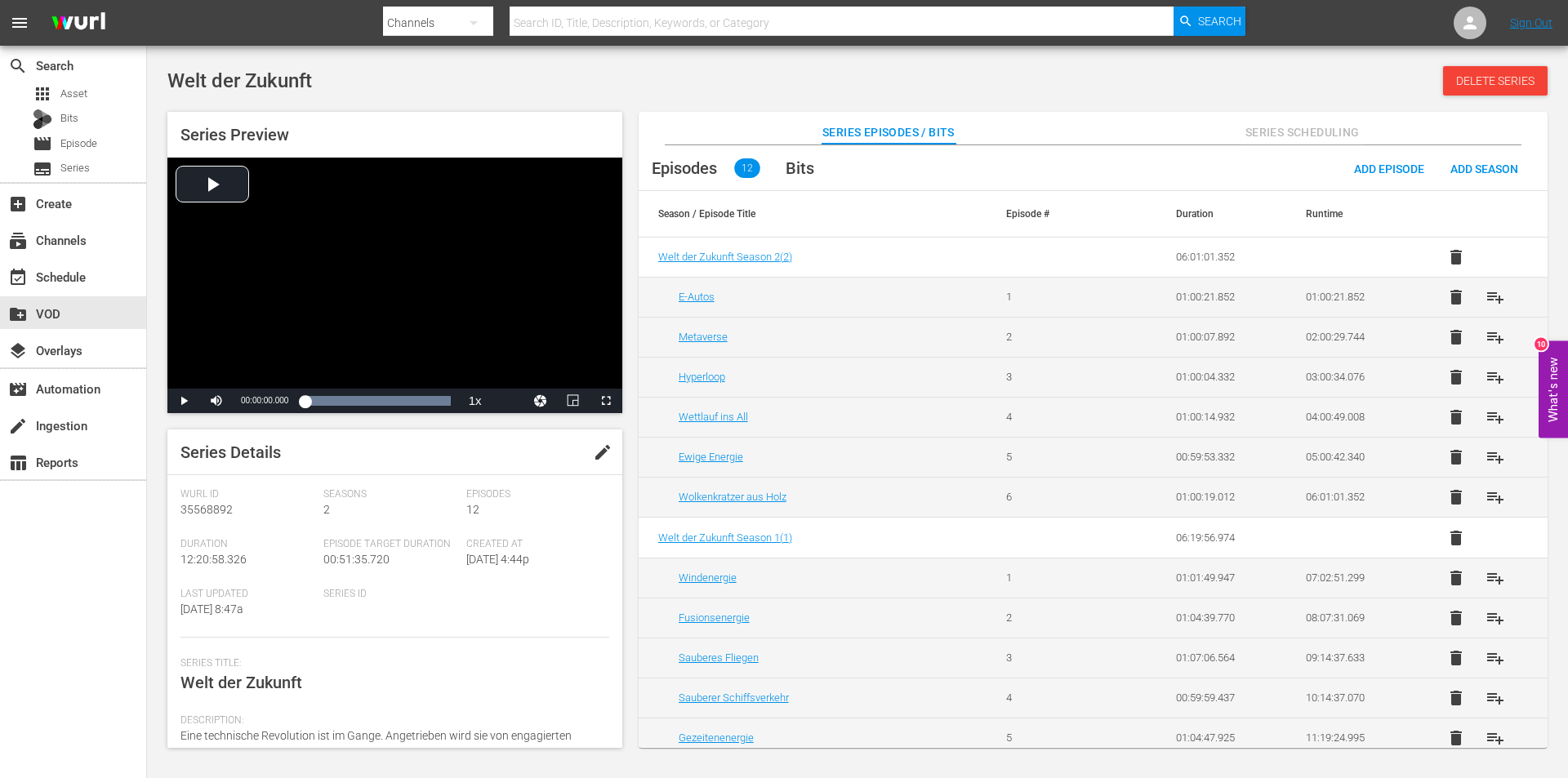
scroll to position [51, 0]
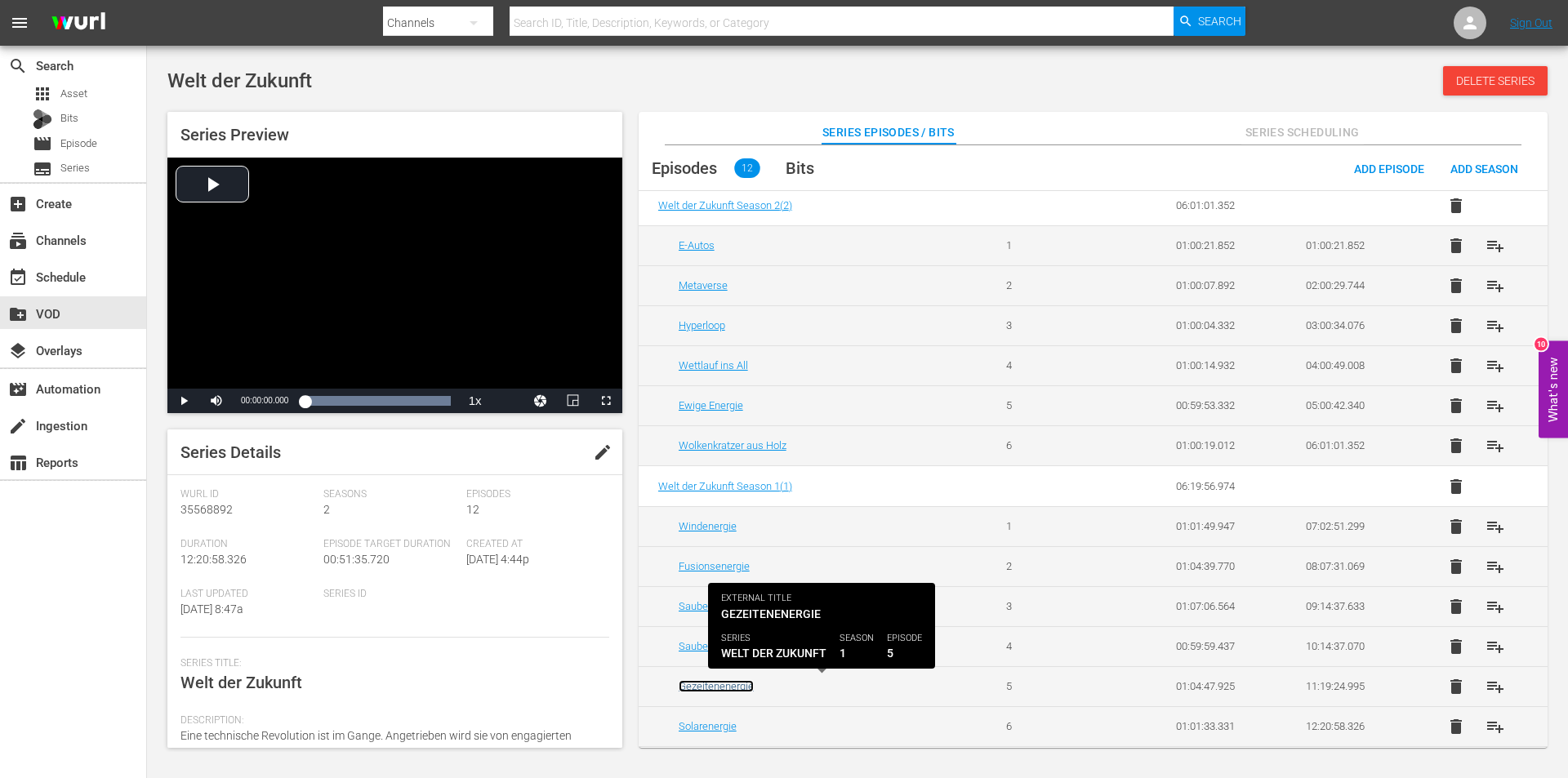
click at [694, 684] on link "Gezeitenenergie" at bounding box center [716, 686] width 75 height 12
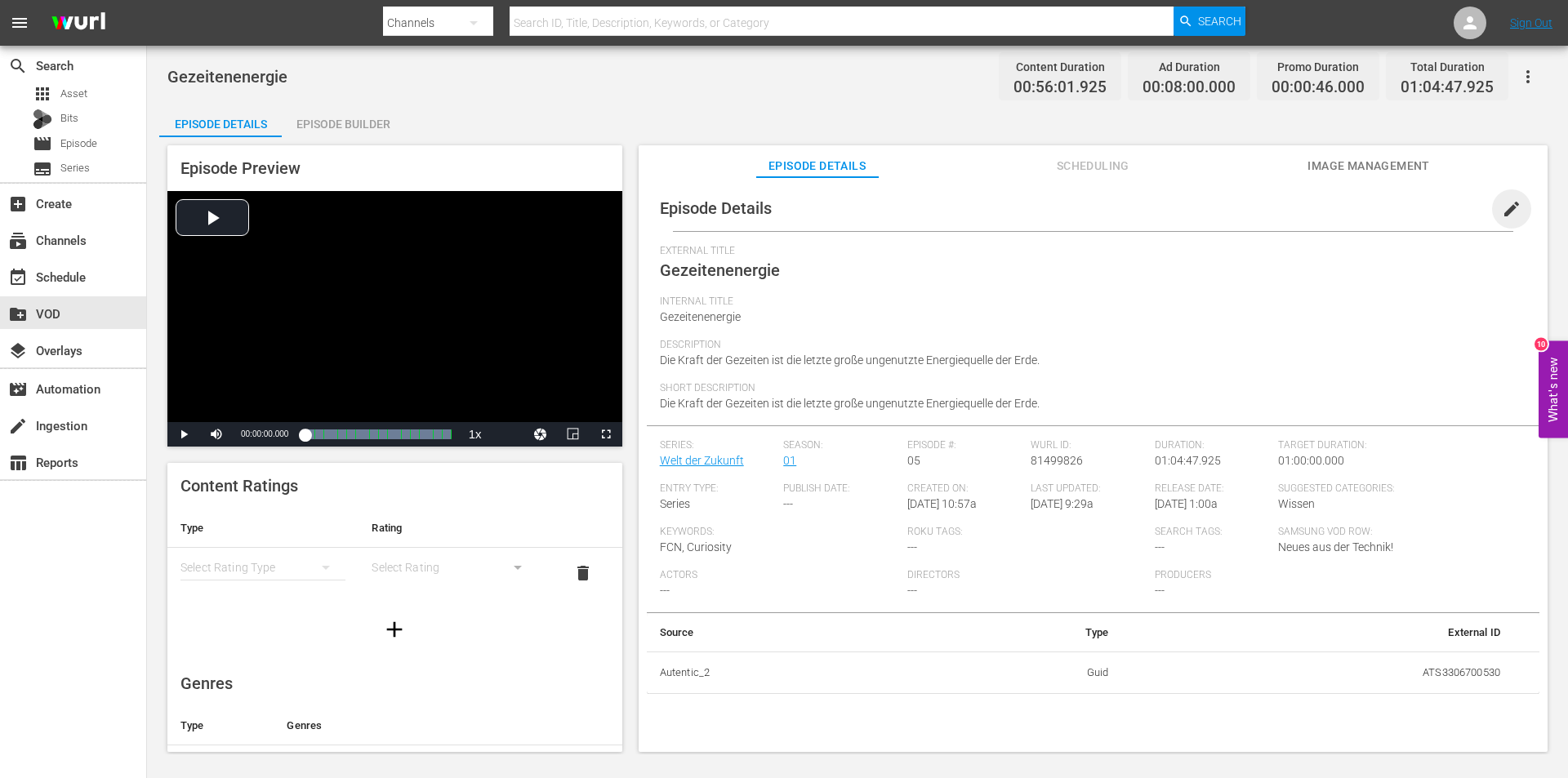
click at [1504, 207] on span "edit" at bounding box center [1511, 208] width 20 height 20
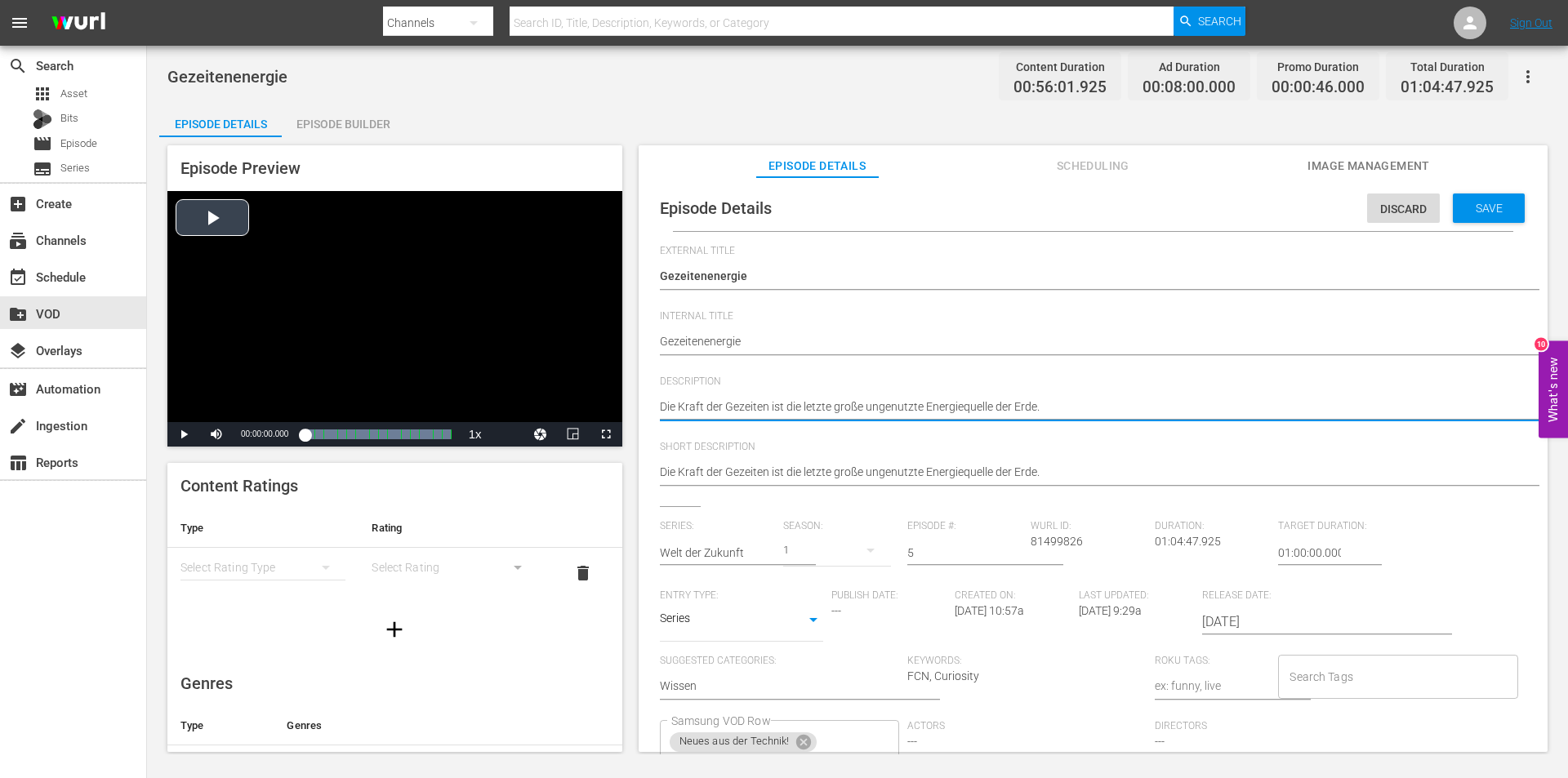
drag, startPoint x: 1082, startPoint y: 405, endPoint x: 547, endPoint y: 406, distance: 535.0
paste textarea "Ebbe und Flut sind zuverlässiger als Wind- oder Sonnenenergie. Von Unterwasser-…"
type textarea "Die Kraft der Gezeiten ist die letzte große ungenutzte Energiequelle der Erde. …"
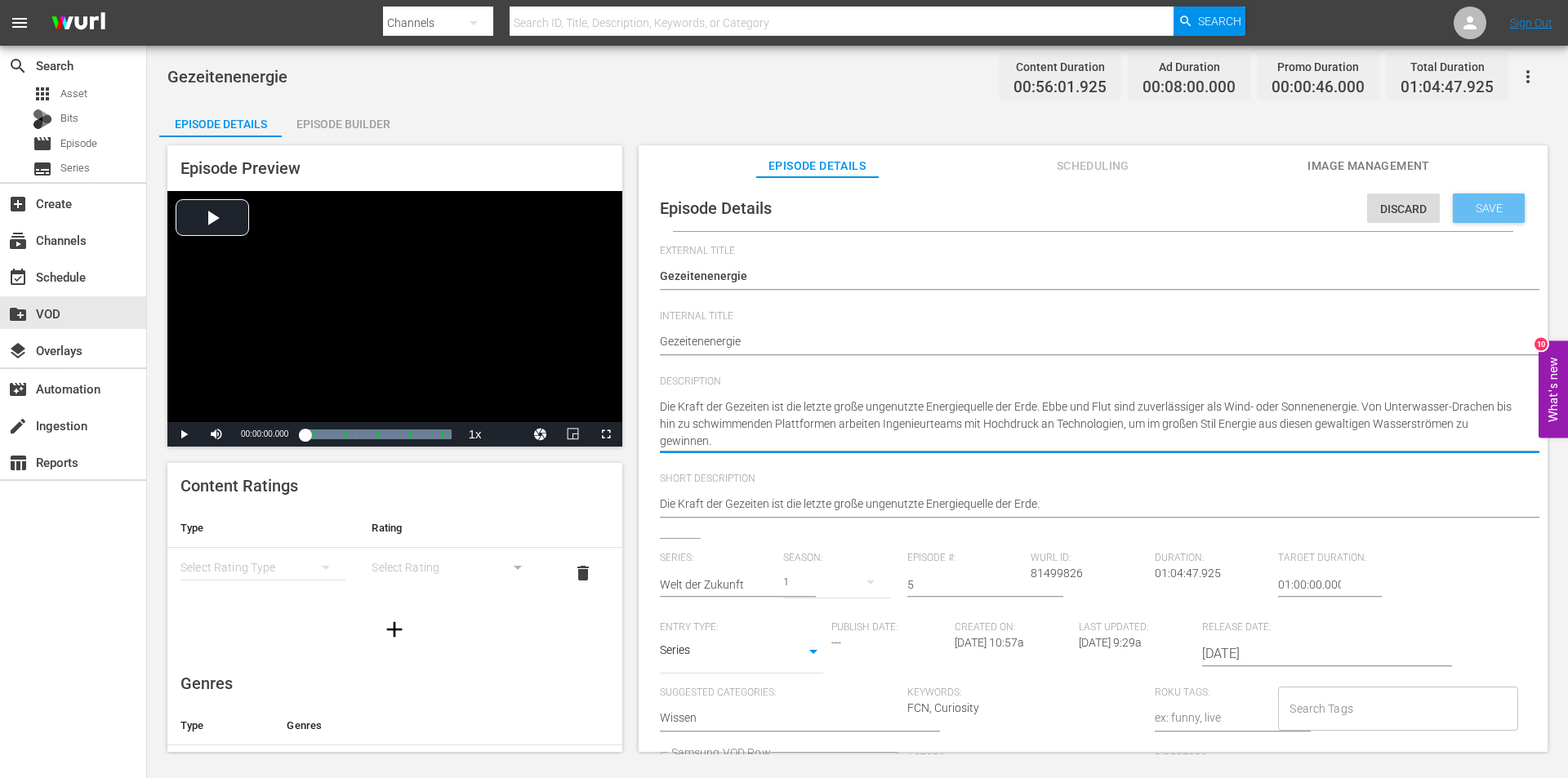
type textarea "Die Kraft der Gezeiten ist die letzte große ungenutzte Energiequelle der Erde. …"
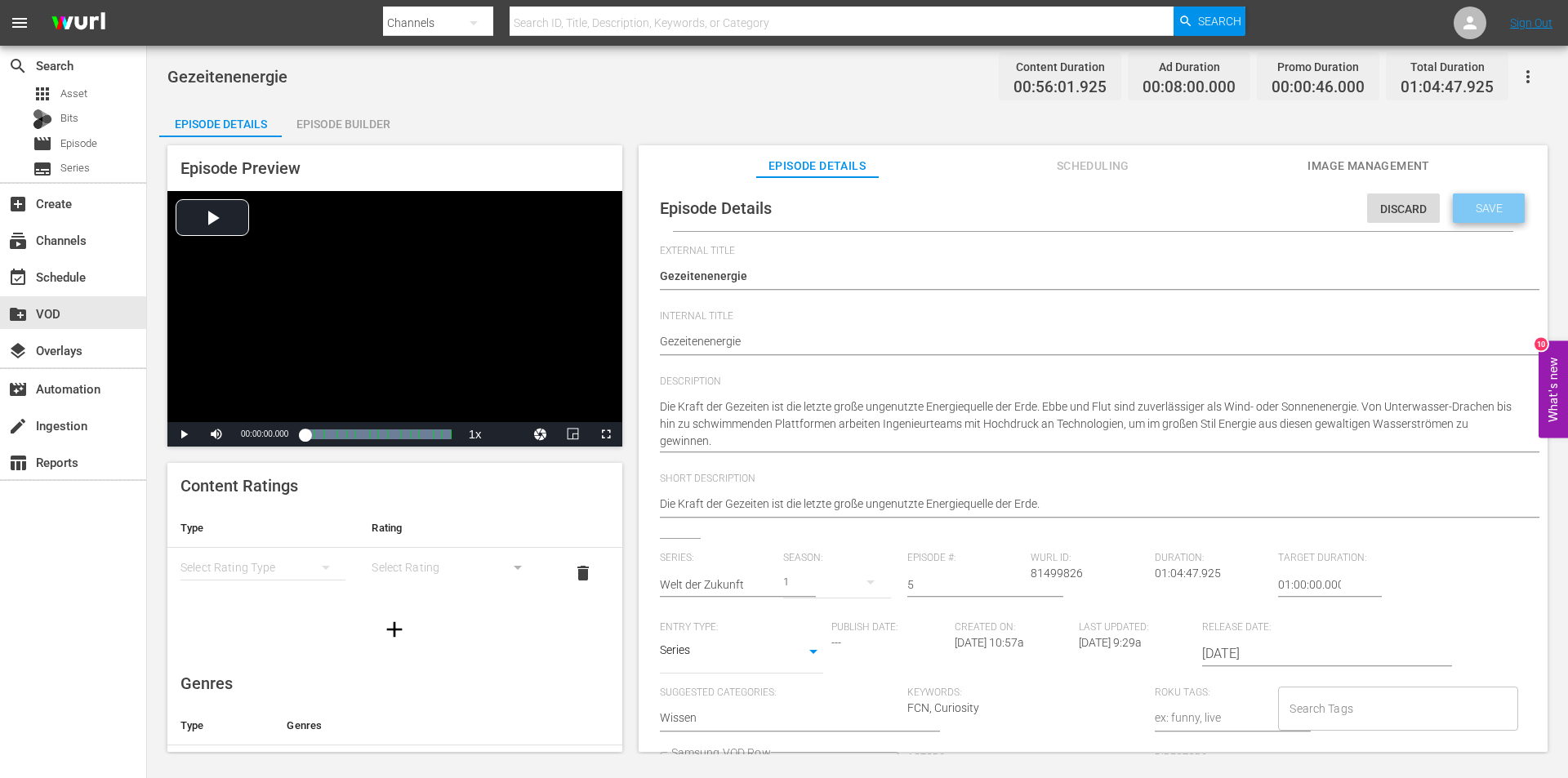
click at [1468, 207] on span "Save" at bounding box center [1489, 207] width 53 height 13
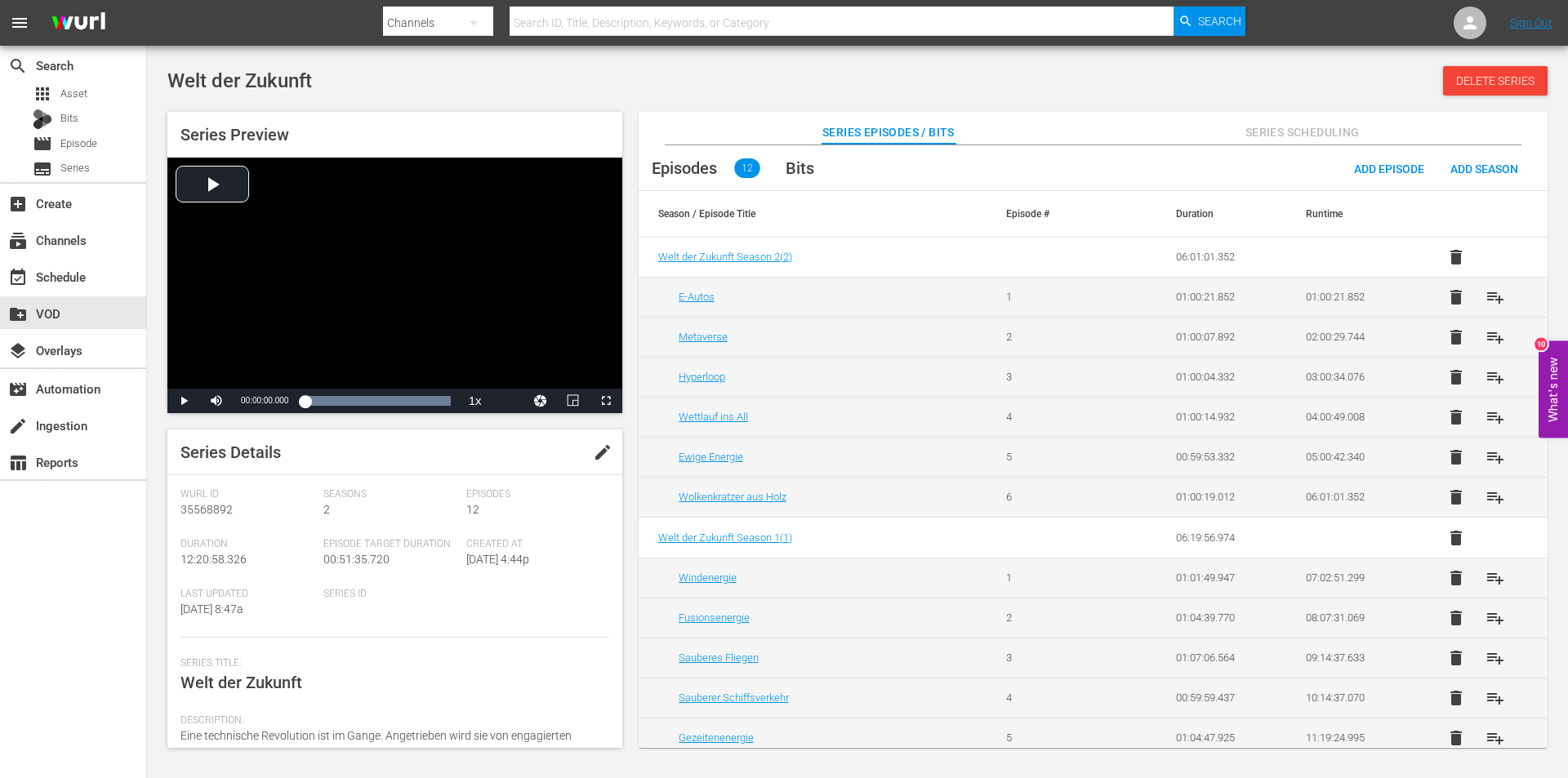
scroll to position [51, 0]
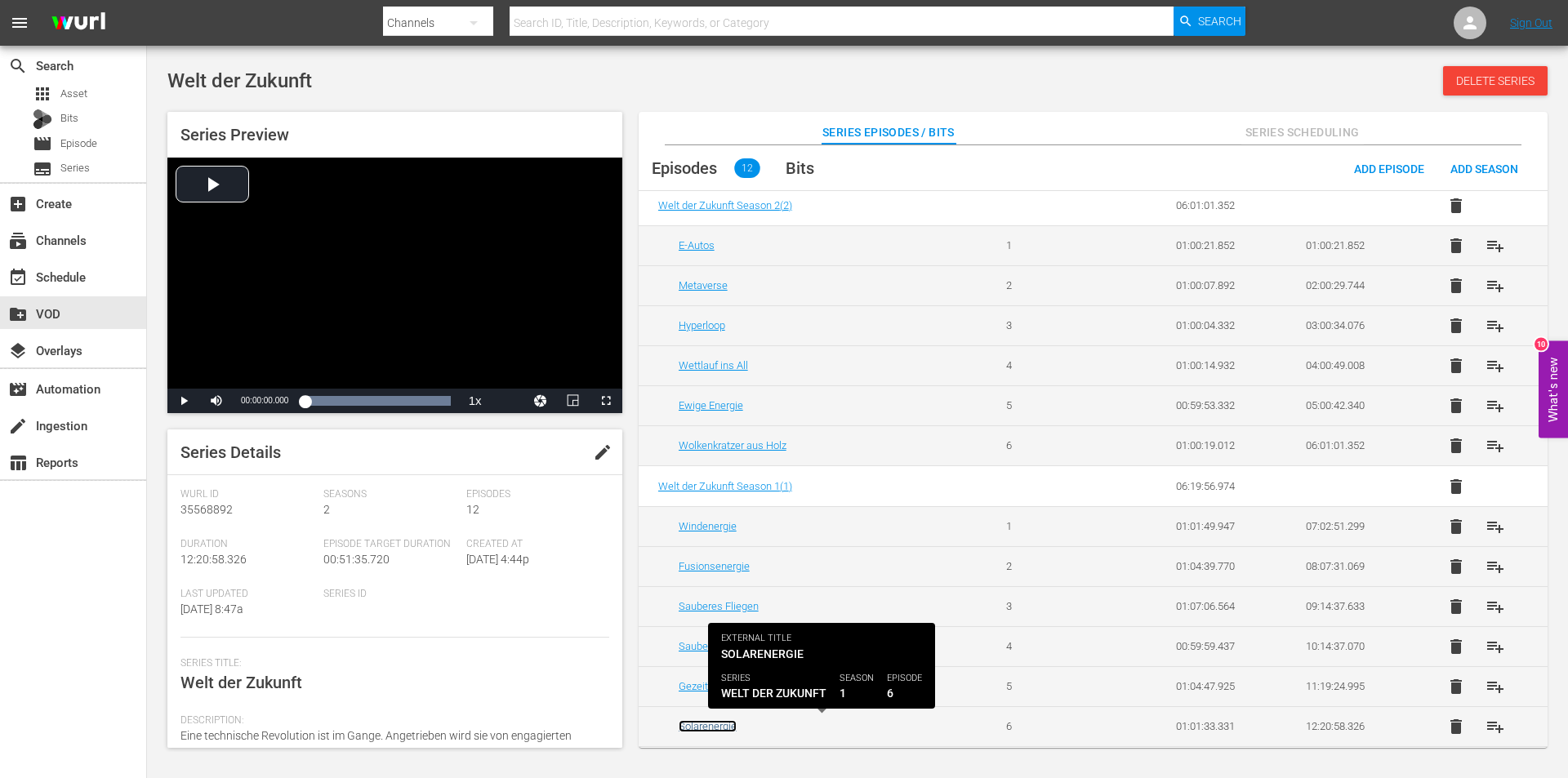
click at [713, 730] on link "Solarenergie" at bounding box center [708, 726] width 58 height 12
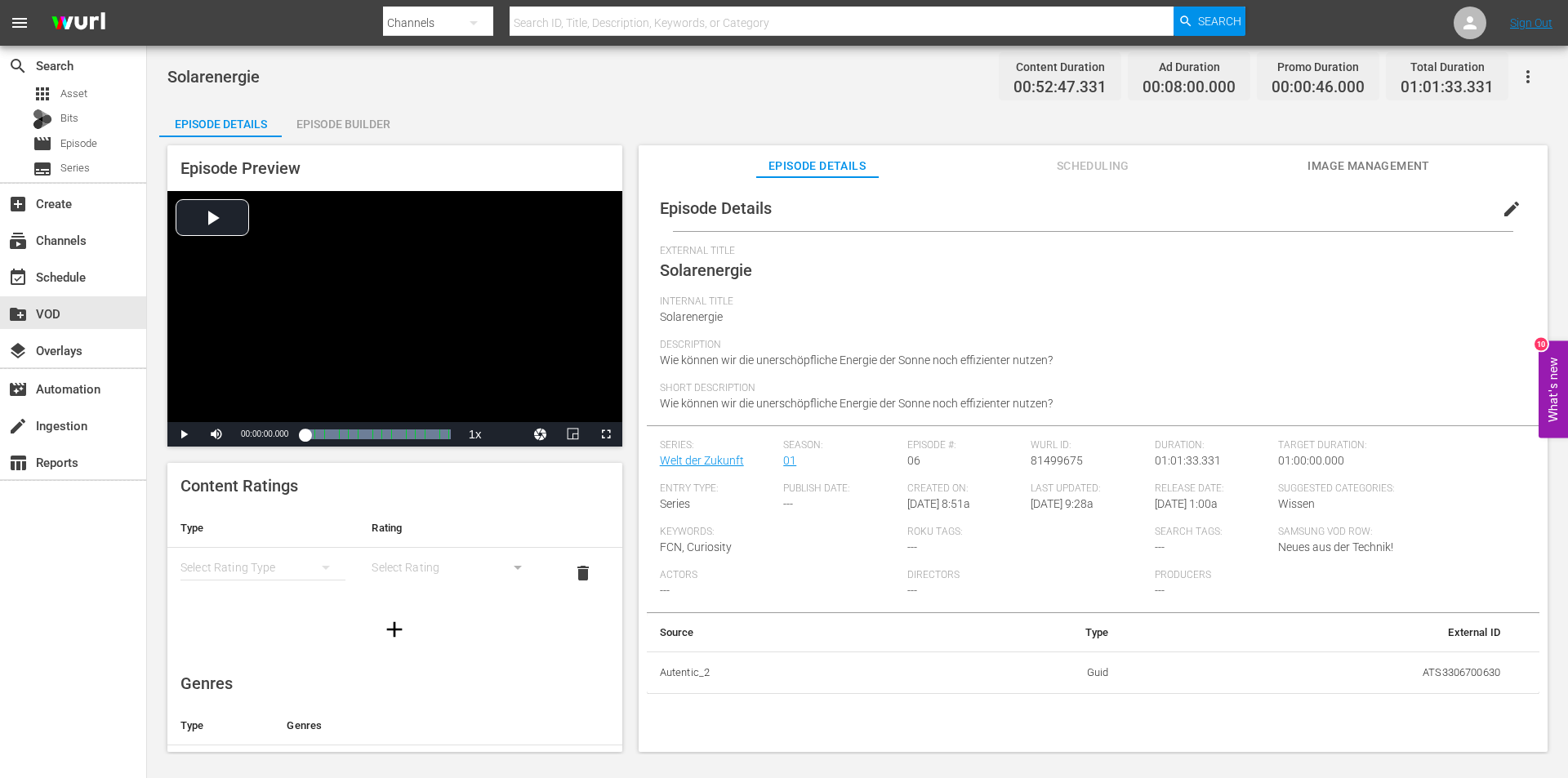
click at [1509, 206] on span "edit" at bounding box center [1511, 208] width 20 height 20
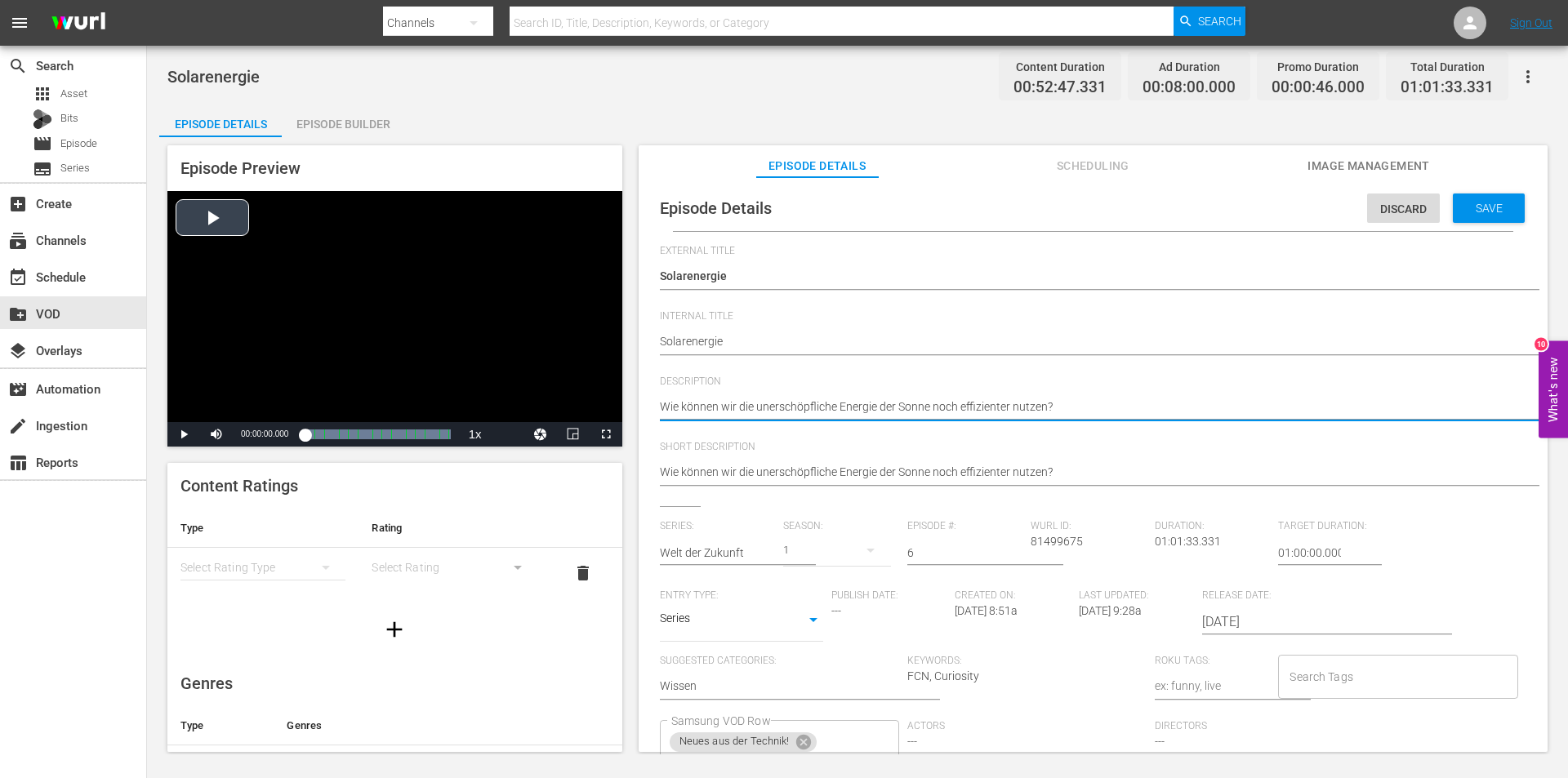
drag, startPoint x: 1118, startPoint y: 407, endPoint x: 588, endPoint y: 408, distance: 530.0
paste textarea "Die Sonne ist die größte Energiequelle, die der Menschheit zur Verfügung steht.…"
type textarea "Die Sonne ist die größte Energiequelle, die der Menschheit zur Verfügung steht.…"
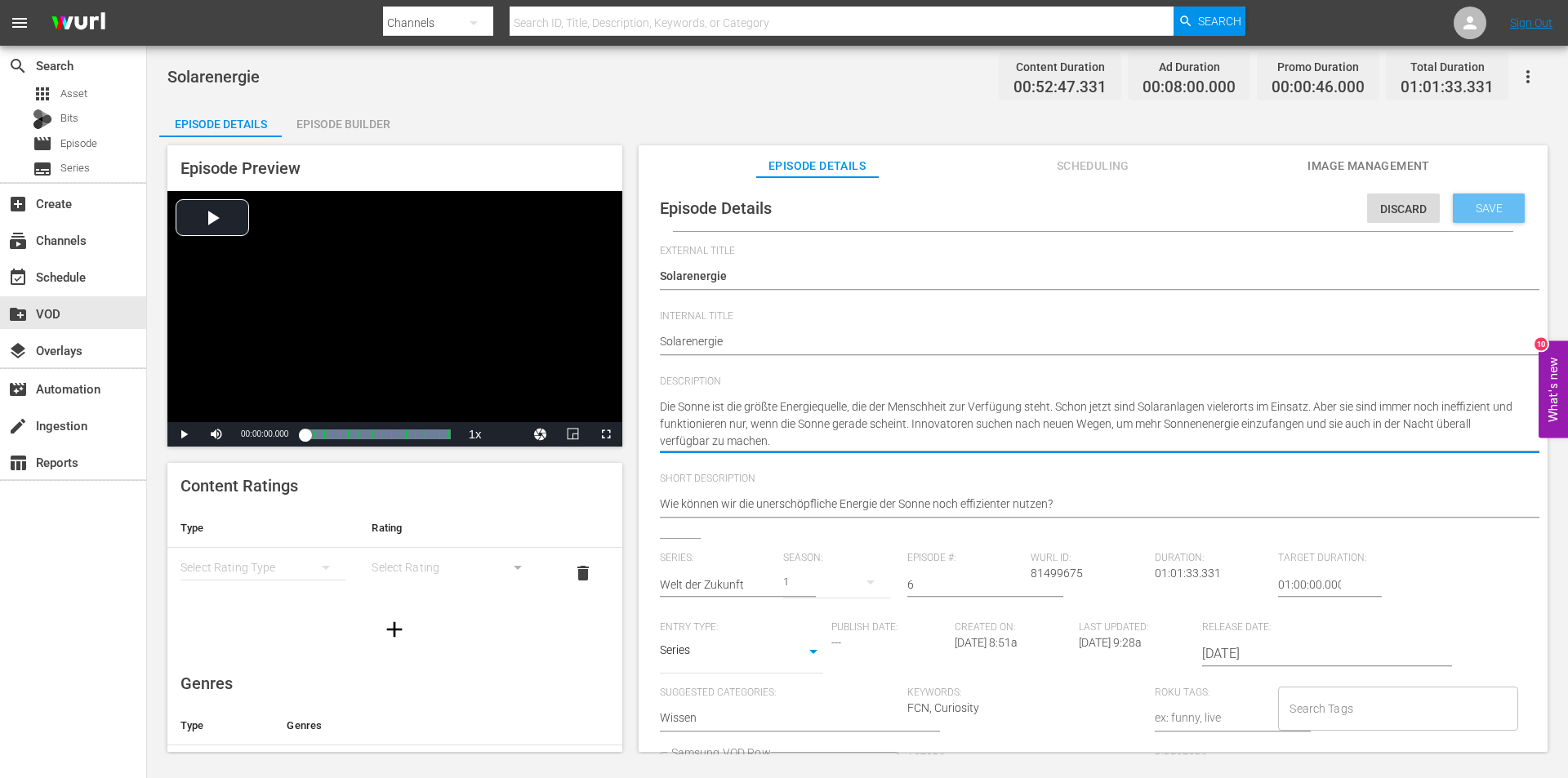
type textarea "Die Sonne ist die größte Energiequelle, die der Menschheit zur Verfügung steht.…"
click at [1464, 211] on span "Save" at bounding box center [1489, 207] width 53 height 13
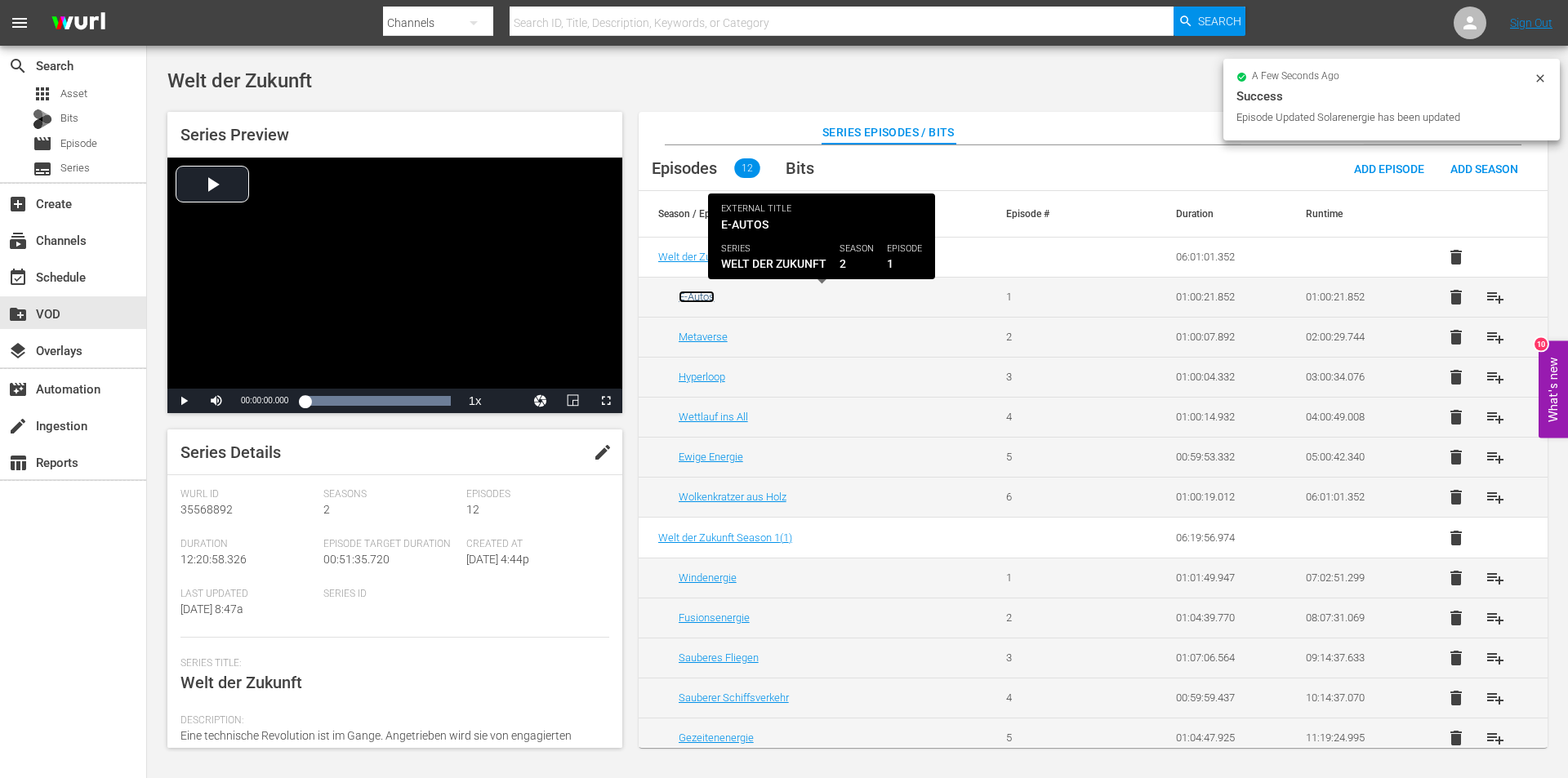
click at [699, 294] on link "E-Autos" at bounding box center [697, 297] width 36 height 12
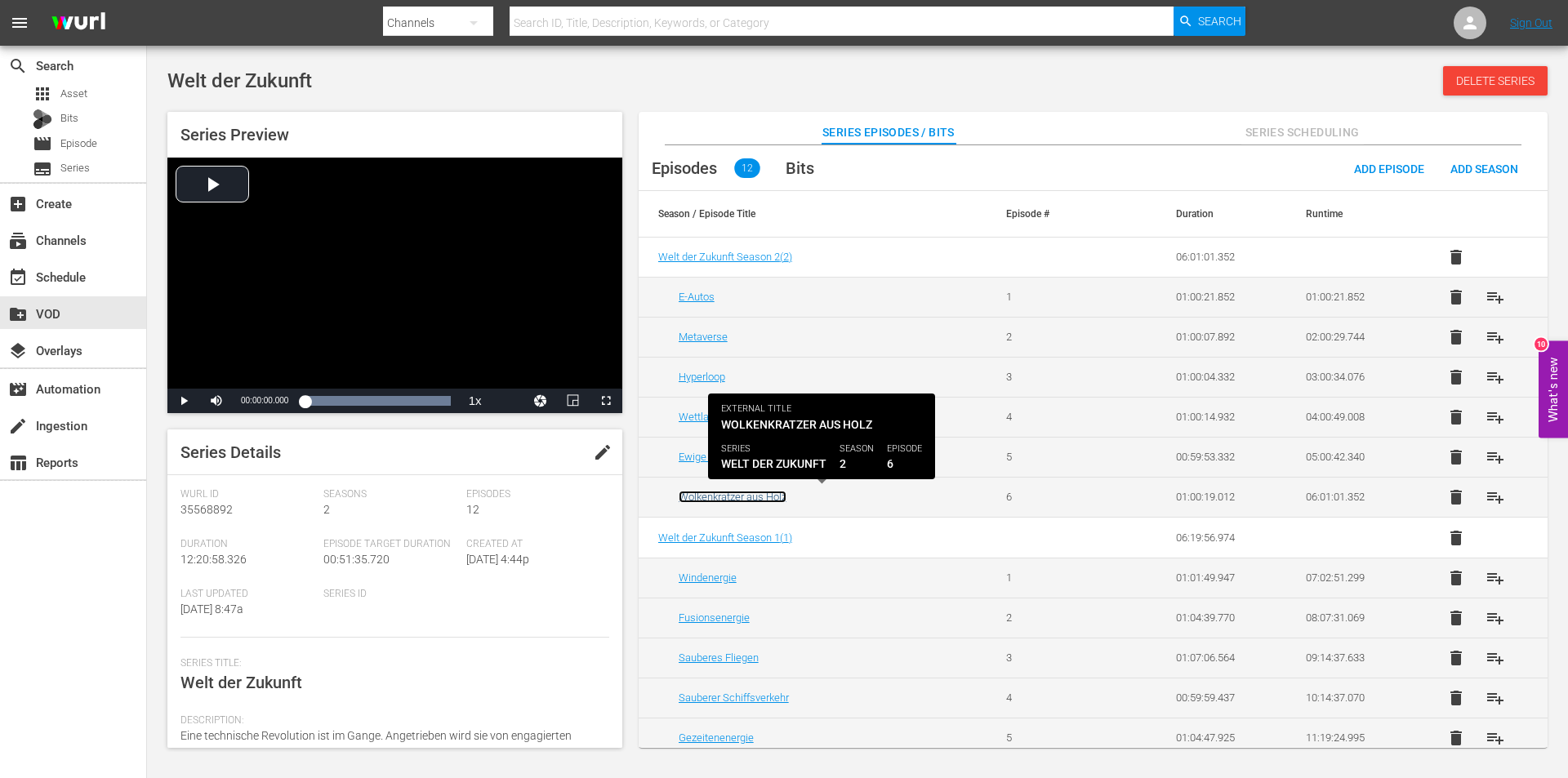
click at [730, 497] on link "Wolkenkratzer aus Holz" at bounding box center [733, 497] width 108 height 12
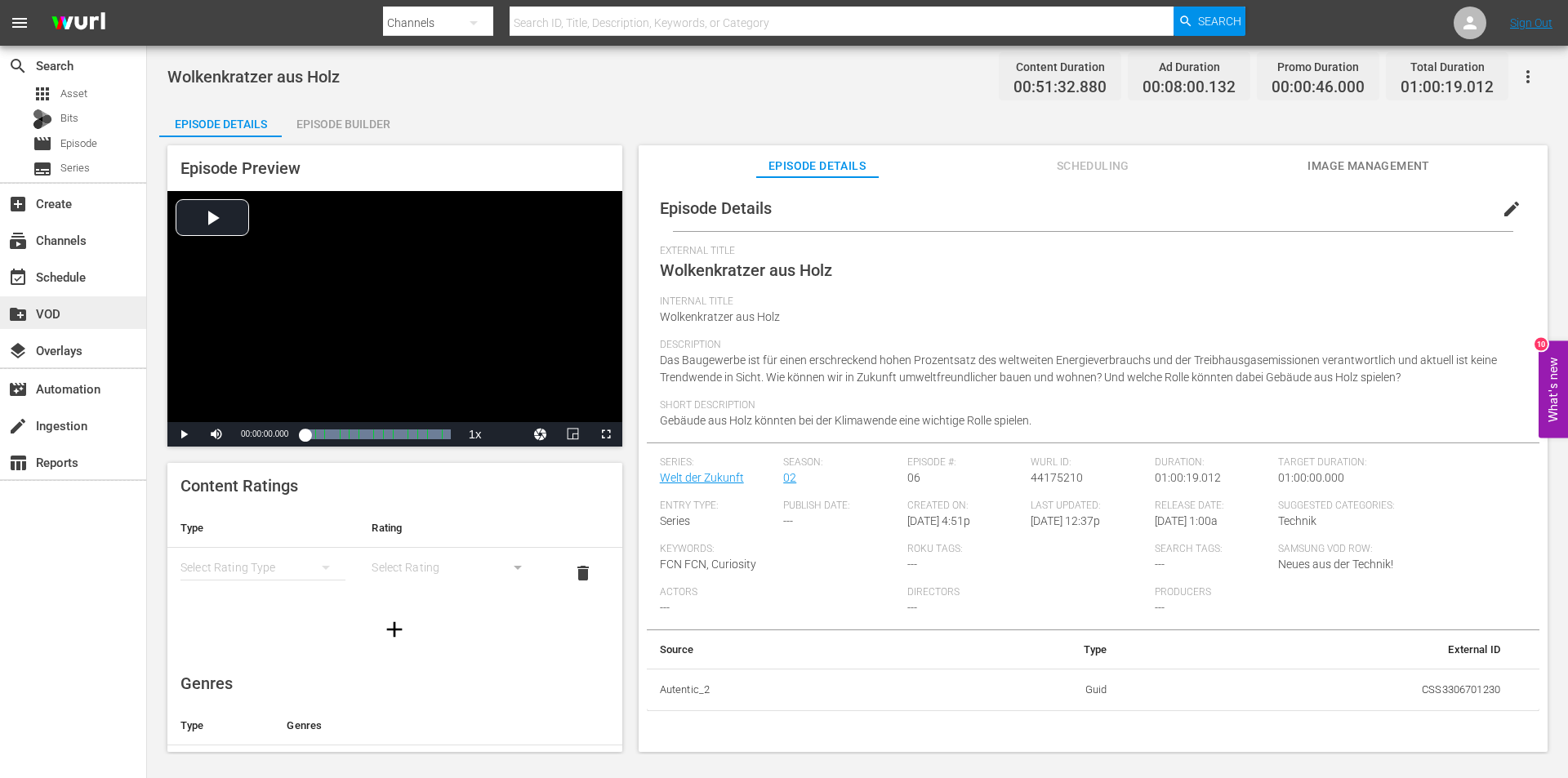
click at [40, 312] on div "create_new_folder VOD" at bounding box center [46, 310] width 92 height 14
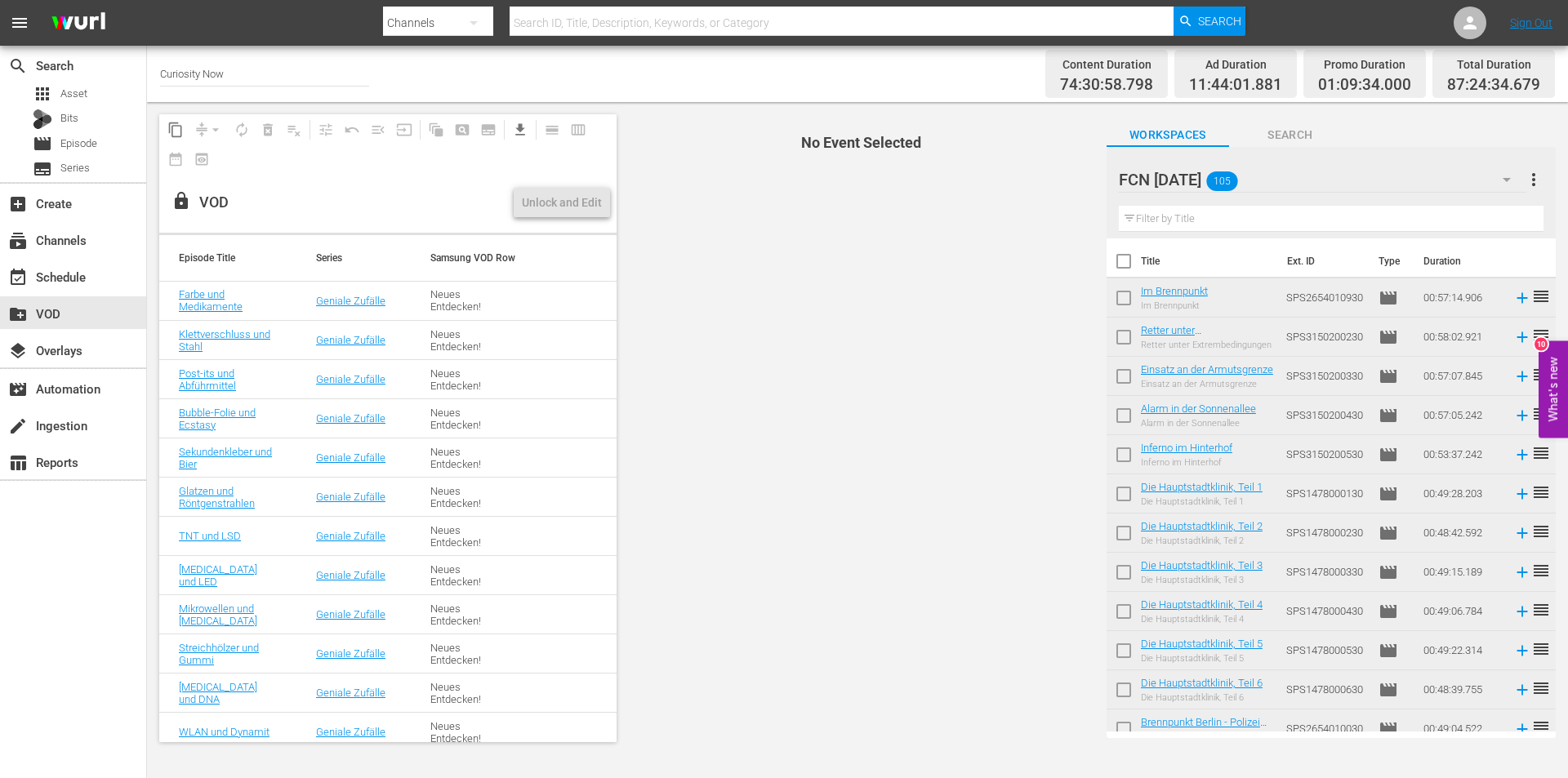
click at [1261, 213] on input "text" at bounding box center [1331, 219] width 425 height 26
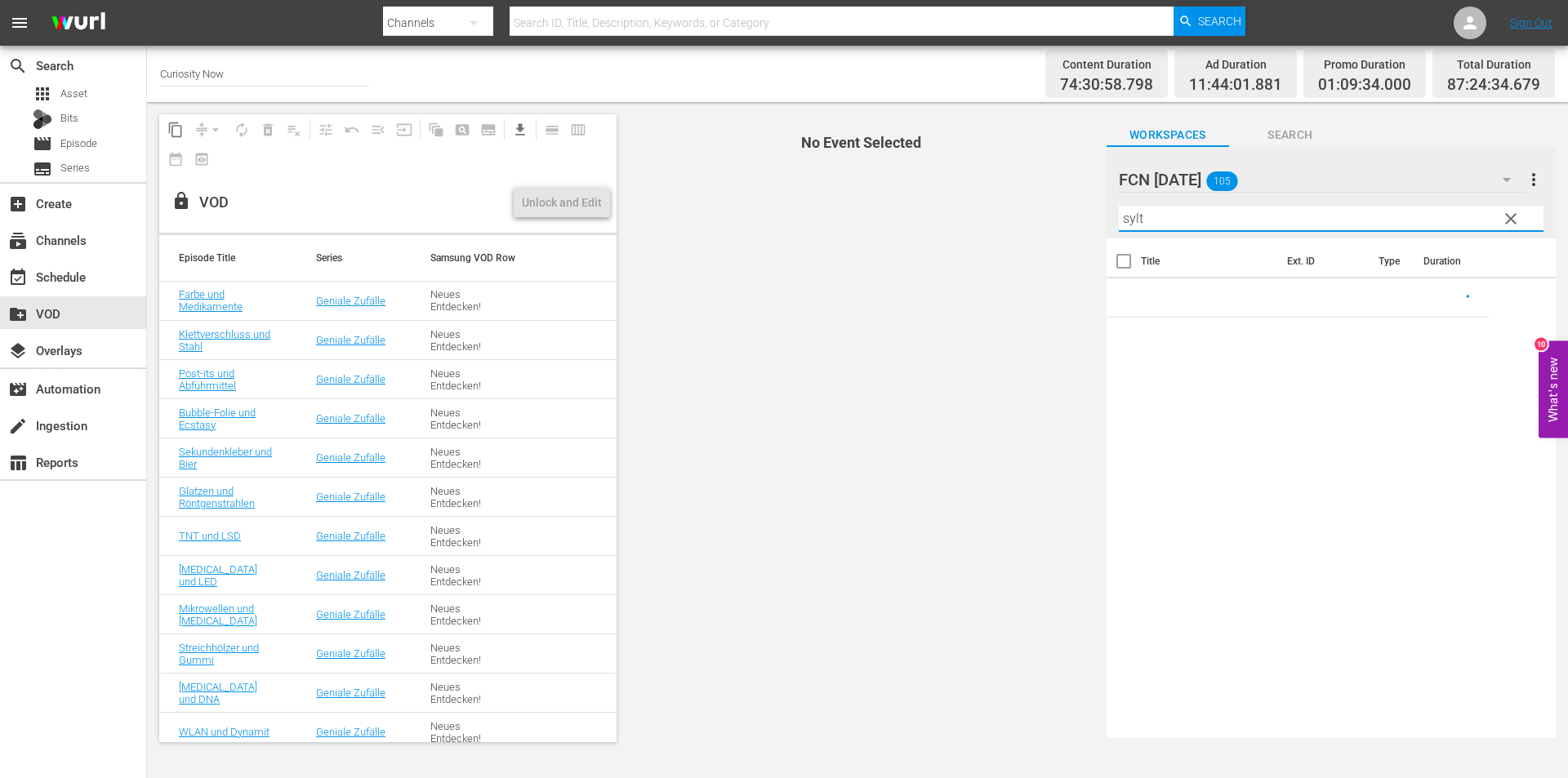
type input "sylt"
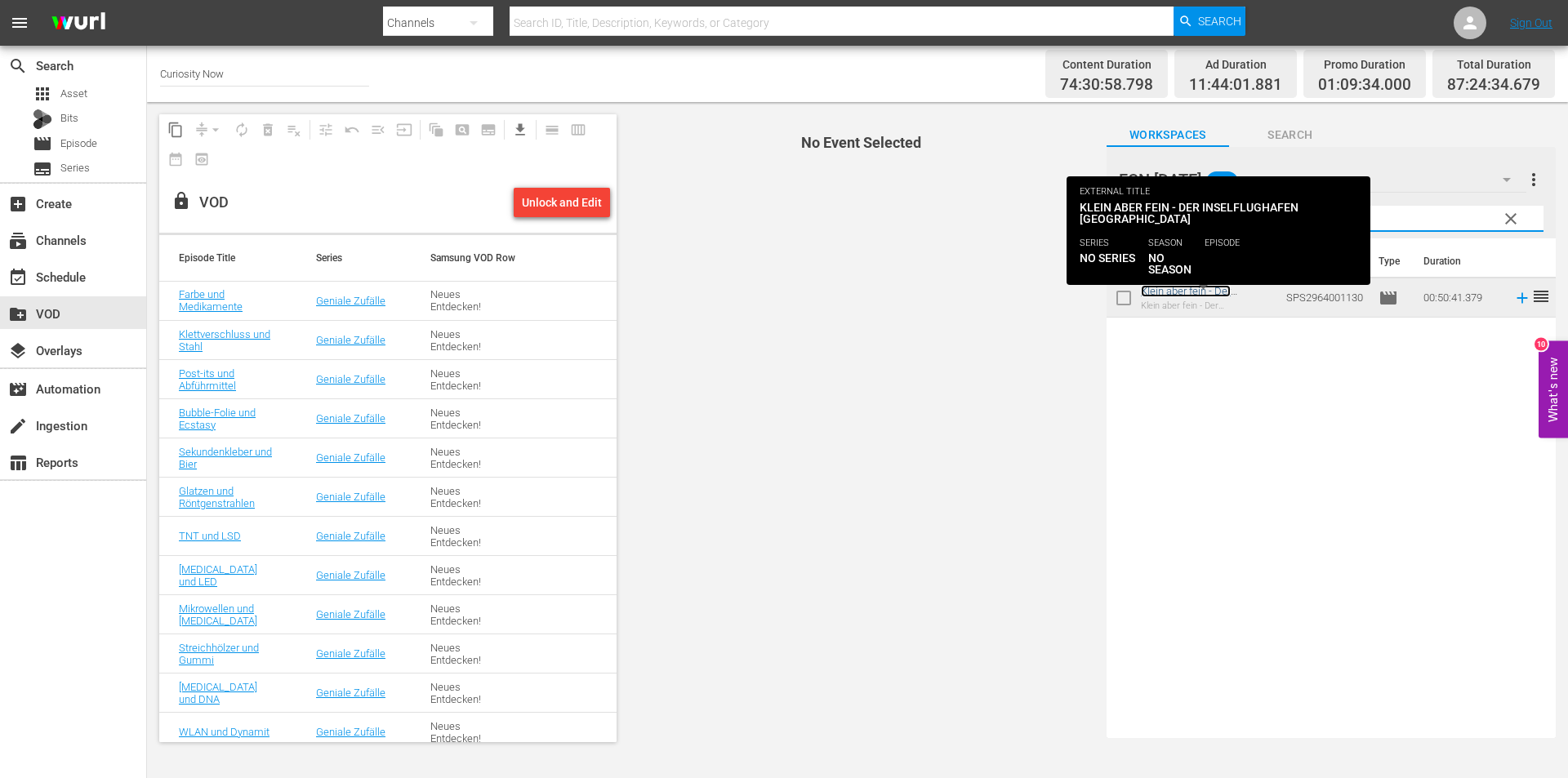
click at [1158, 288] on link "Klein aber fein - Der Inselflughafen [GEOGRAPHIC_DATA]" at bounding box center [1190, 303] width 99 height 37
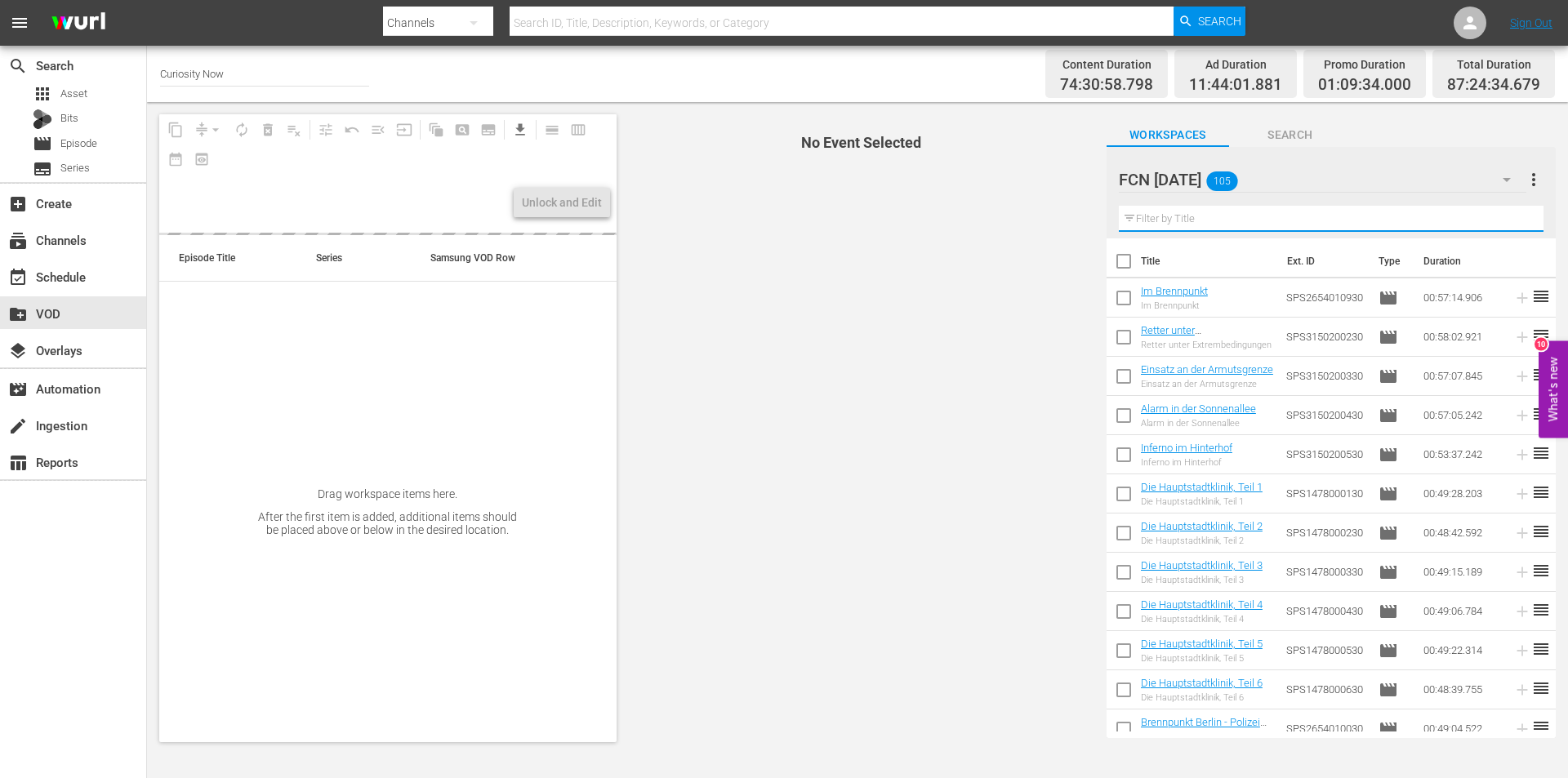
click at [1190, 215] on input "text" at bounding box center [1331, 219] width 425 height 26
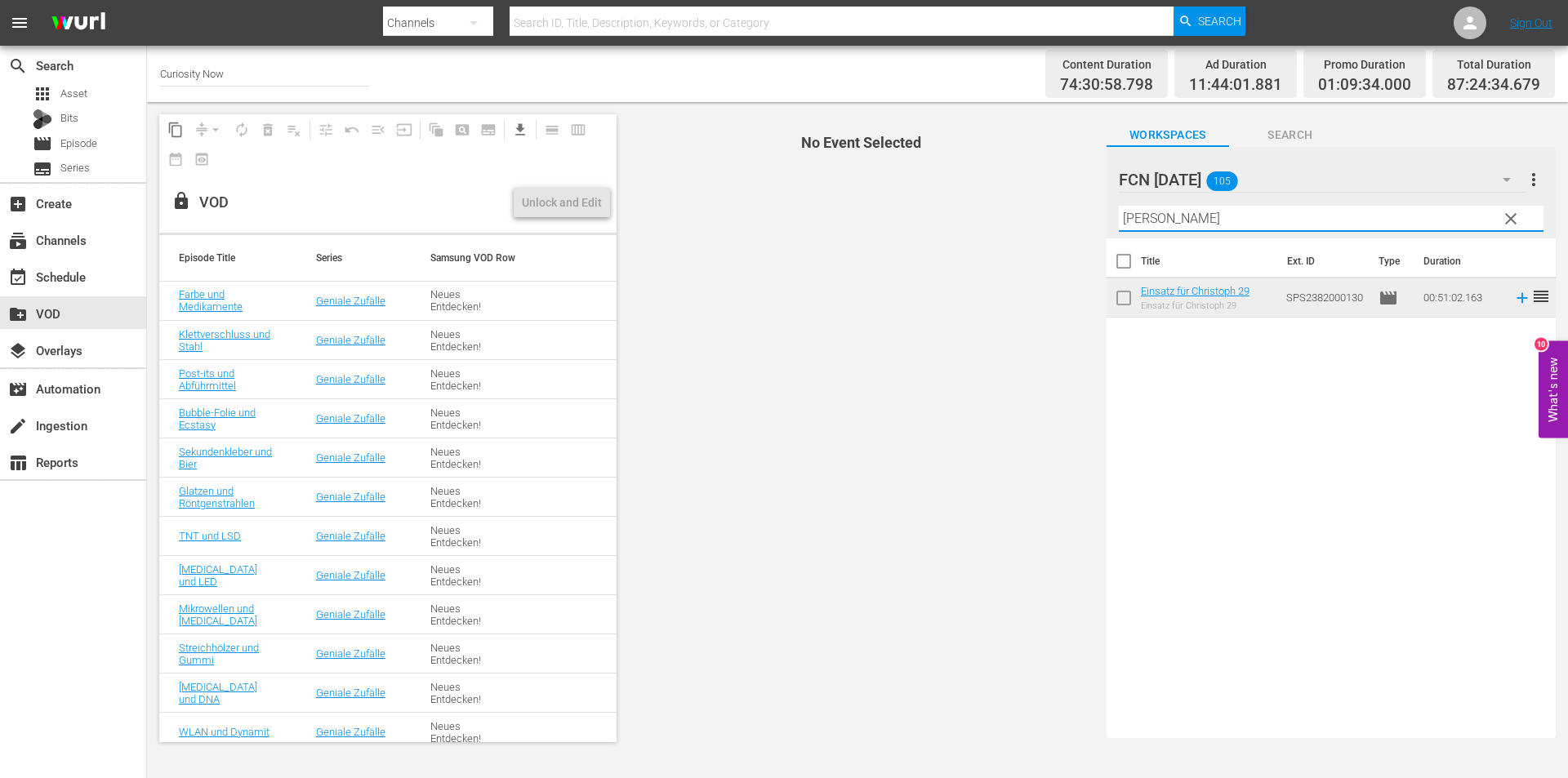
type input "christoph"
click at [1164, 300] on div "Einsatz für Christoph 29" at bounding box center [1195, 305] width 109 height 10
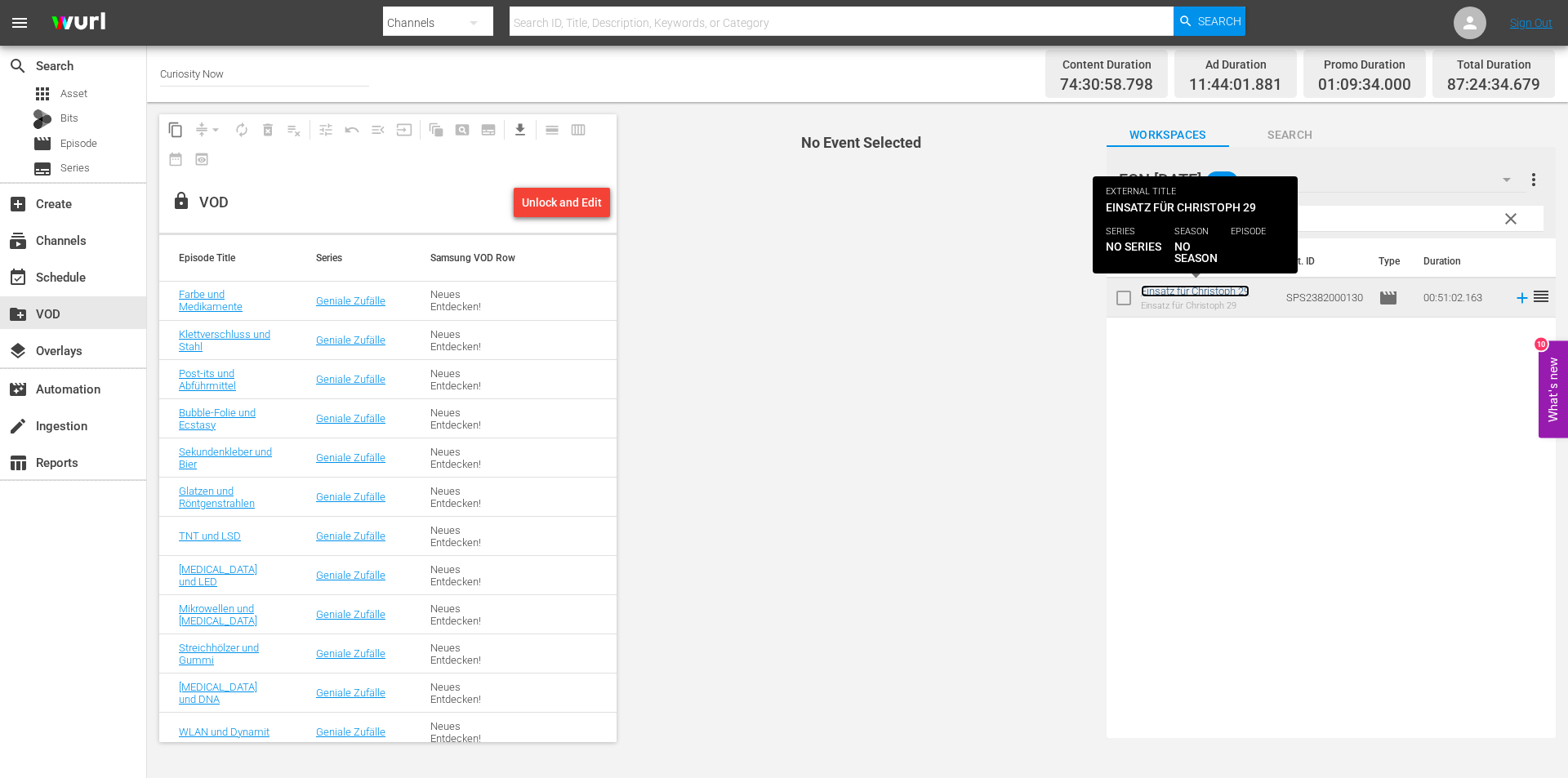
click at [1164, 293] on link "Einsatz für Christoph 29" at bounding box center [1195, 291] width 109 height 12
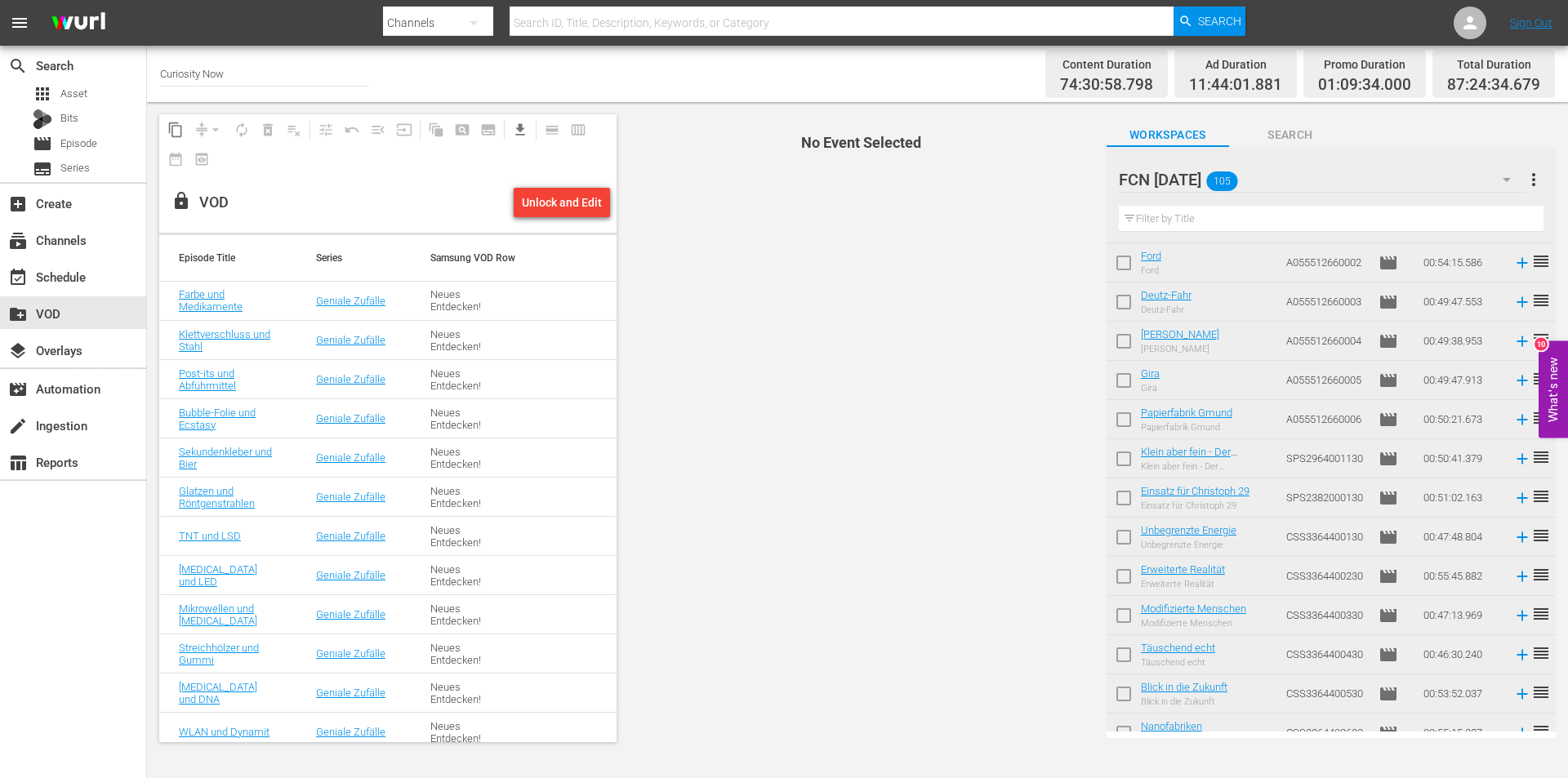
scroll to position [3660, 0]
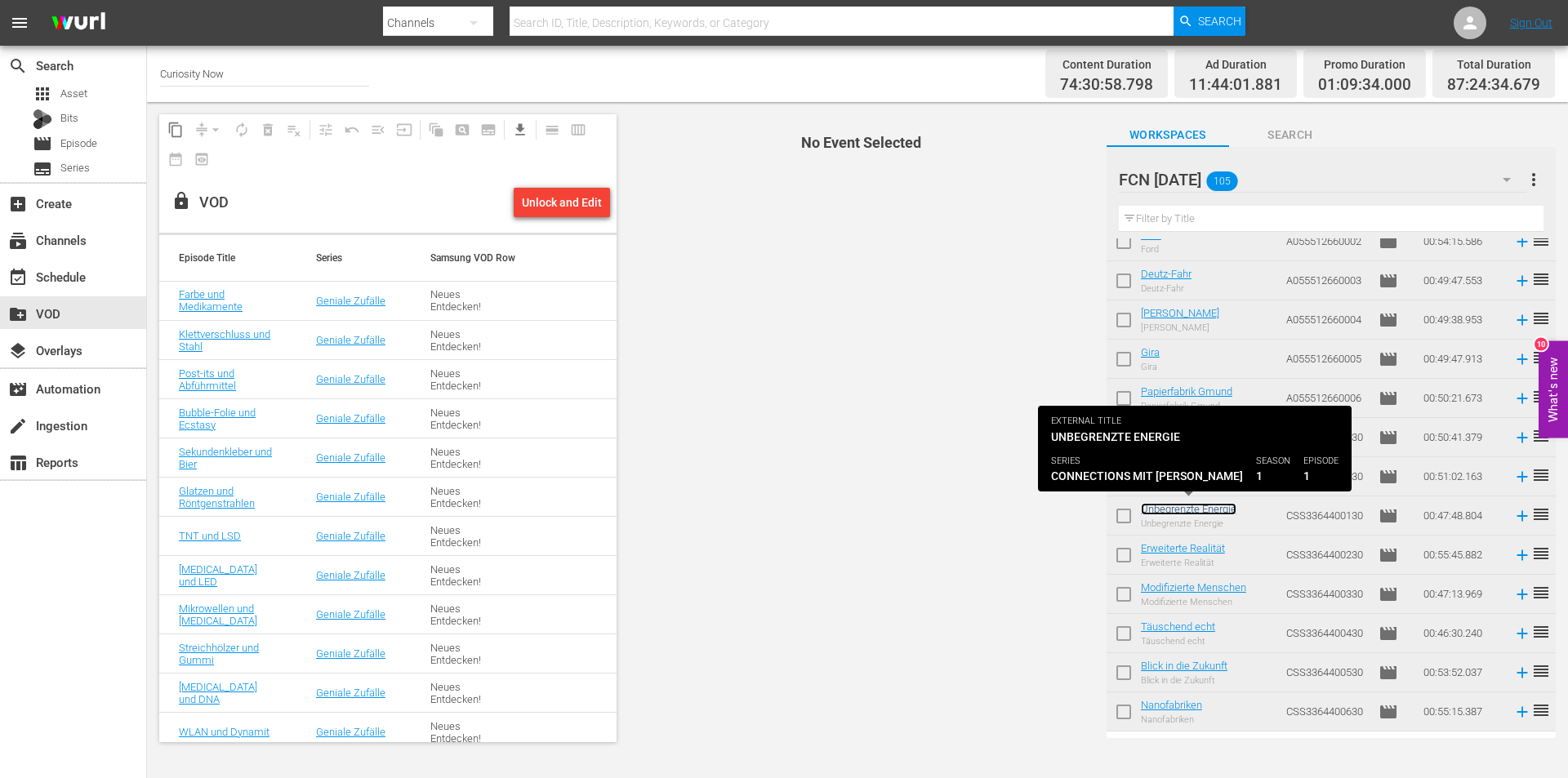
click at [1221, 512] on link "Unbegrenzte Energie" at bounding box center [1189, 508] width 95 height 12
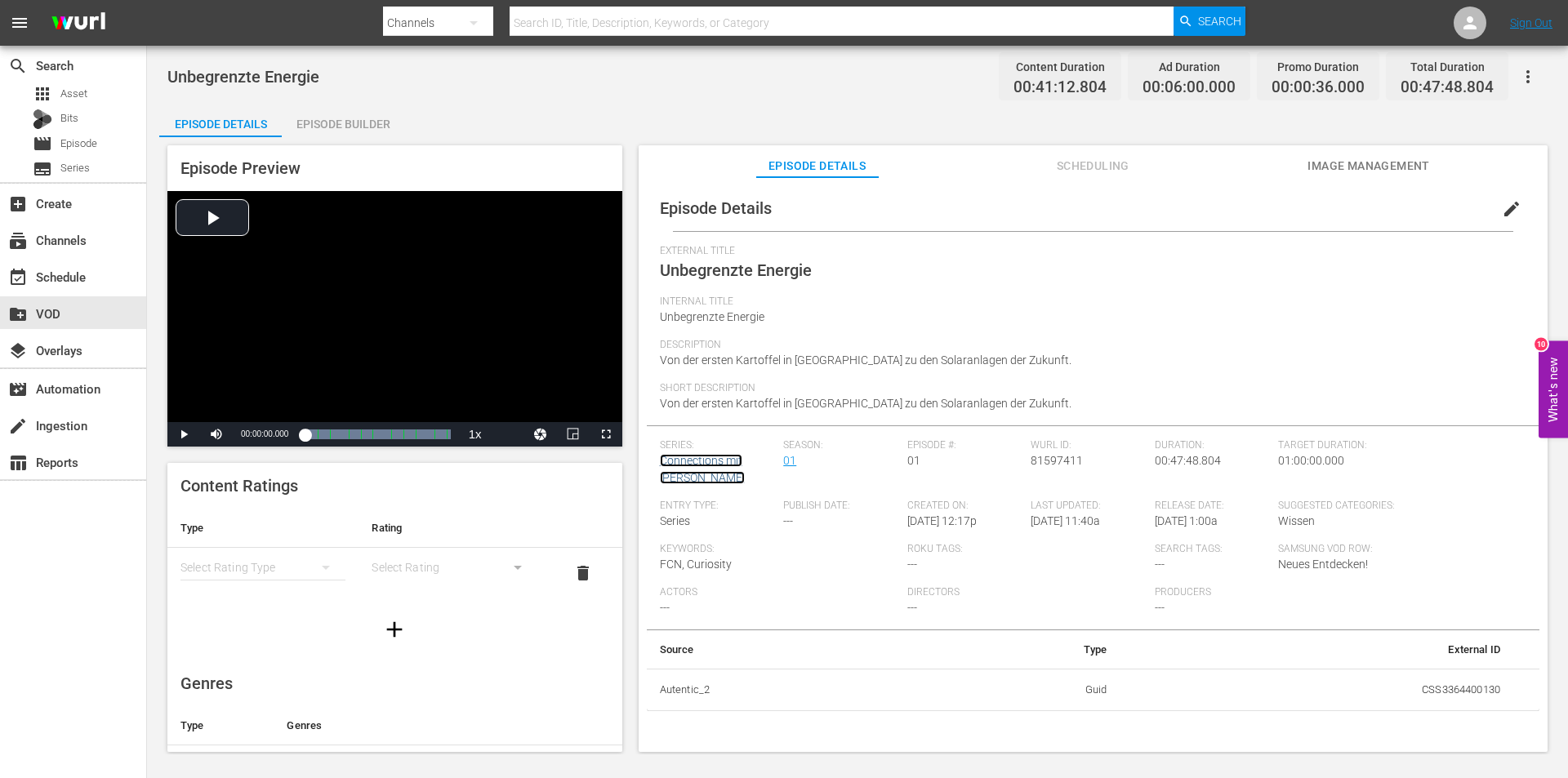
click at [688, 463] on link "Connections mit [PERSON_NAME]" at bounding box center [703, 469] width 85 height 31
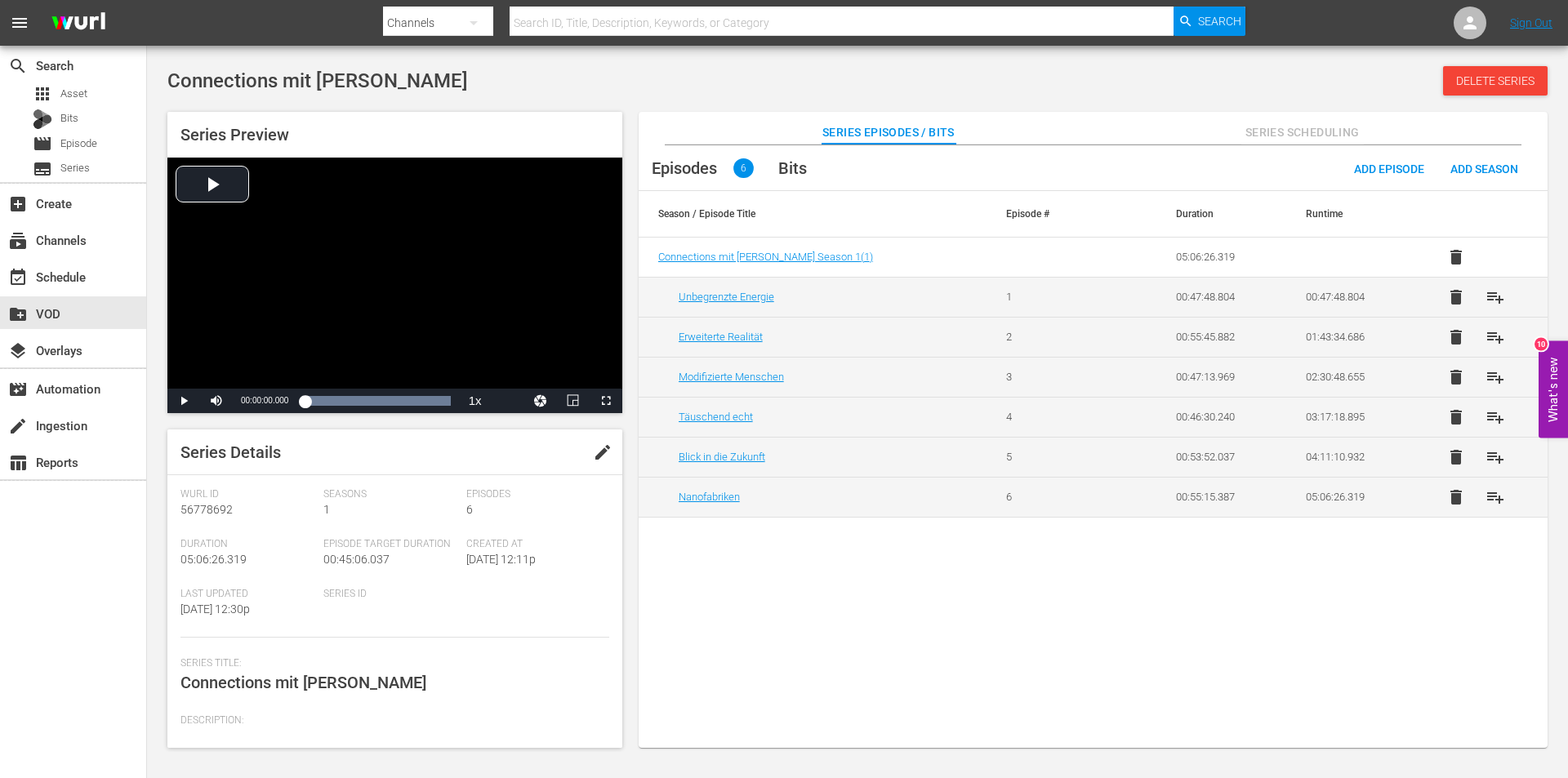
click at [604, 461] on span "edit" at bounding box center [602, 451] width 20 height 20
click at [251, 728] on textarea at bounding box center [391, 732] width 420 height 20
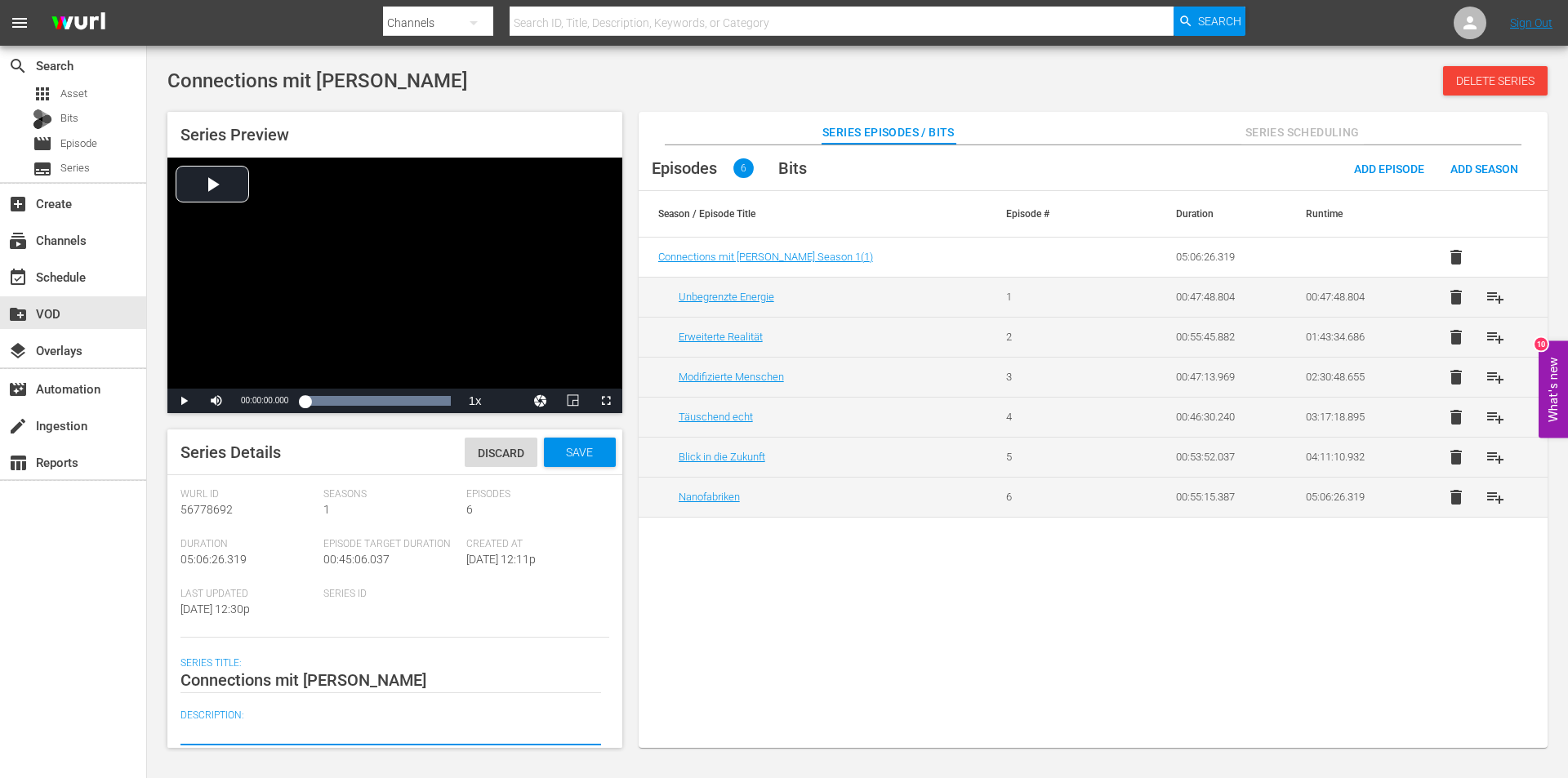
paste textarea "James Burke erkundet die Ideen und Zufälle, die zu den großen technologischen F…"
type textarea "James Burke erkundet die Ideen und Zufälle, die zu den großen technologischen F…"
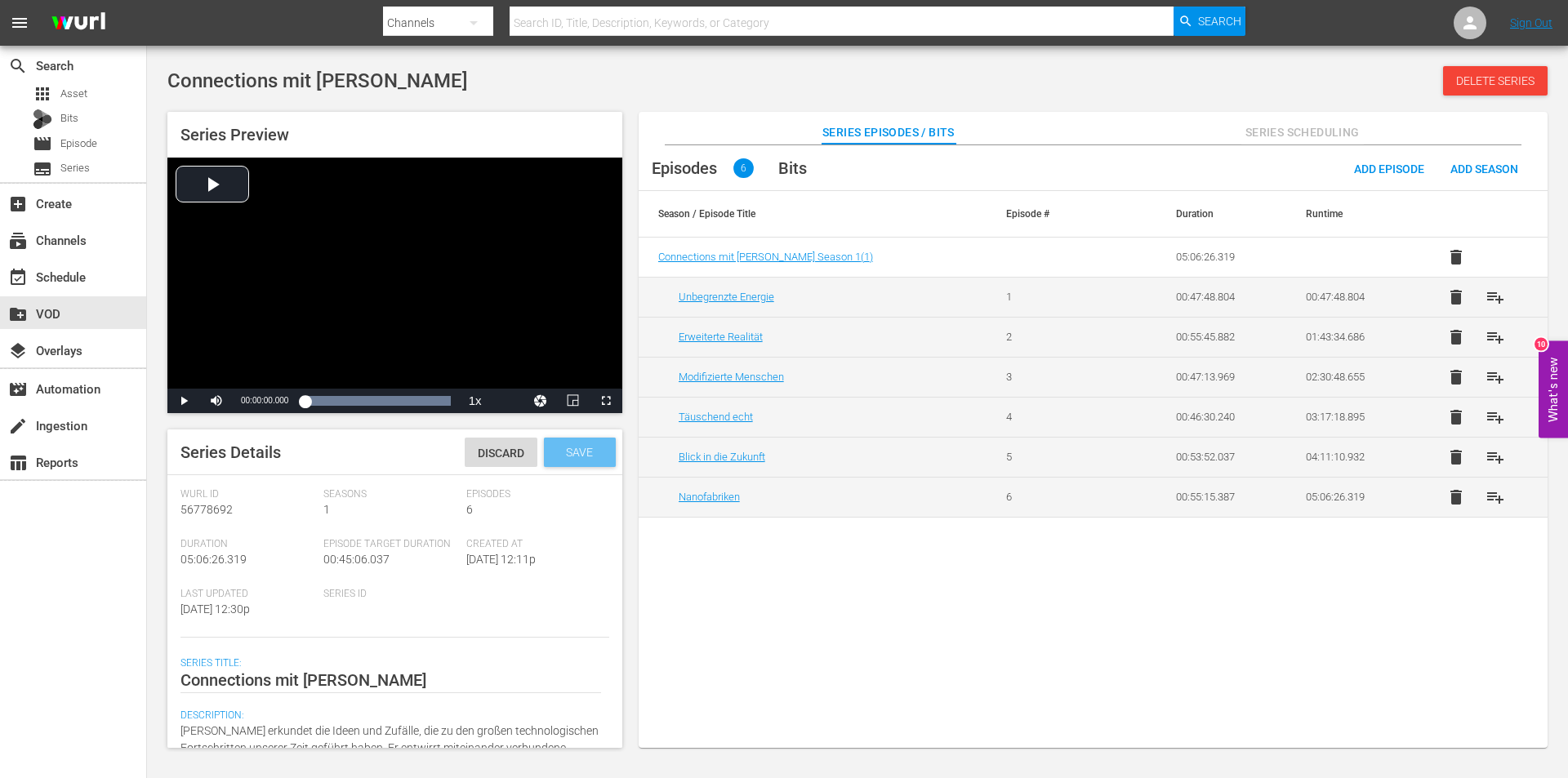
type textarea "James Burke erkundet die Ideen und Zufälle, die zu den großen technologischen F…"
click at [596, 452] on span "Save" at bounding box center [579, 451] width 53 height 13
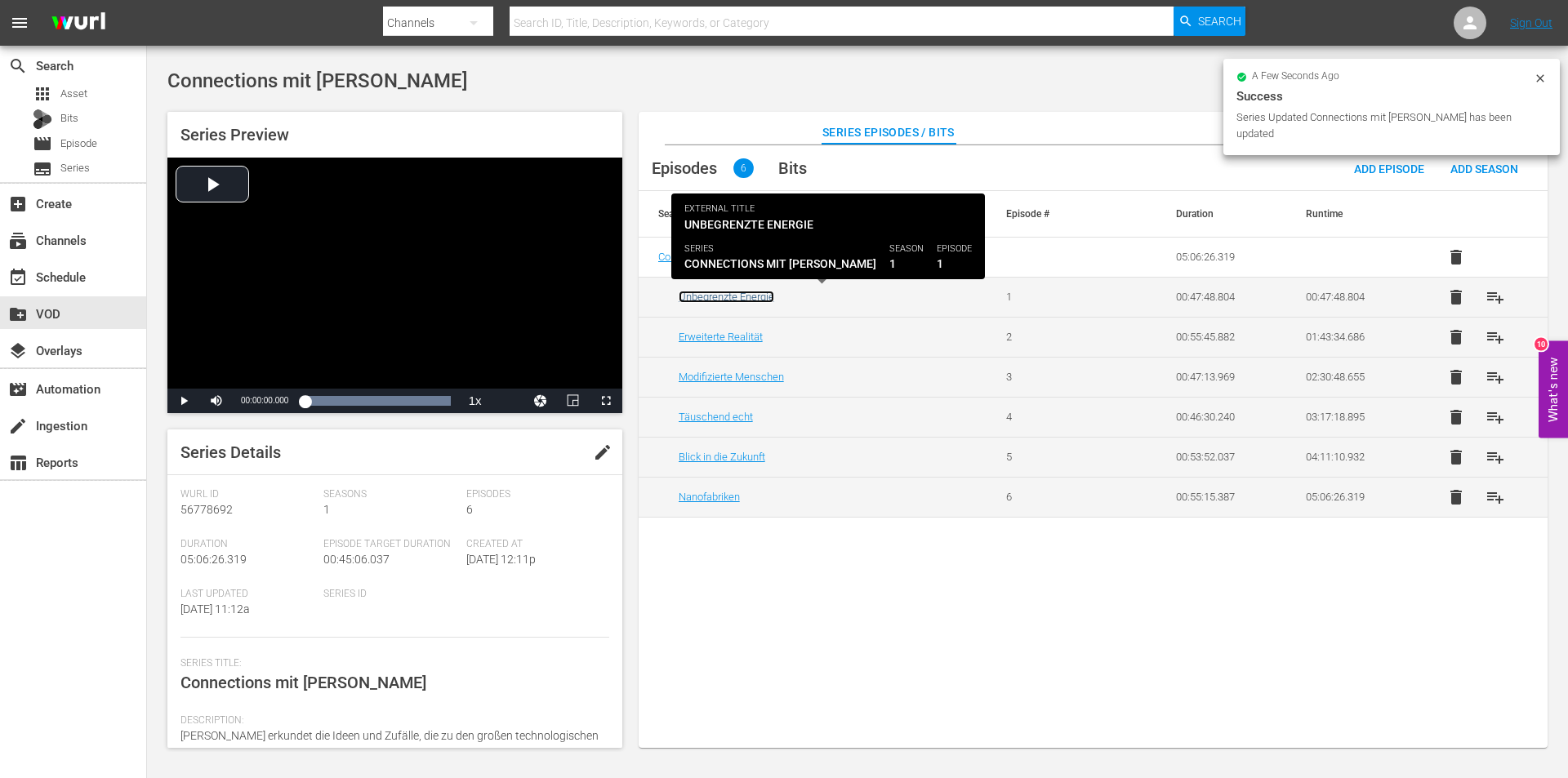
click at [751, 296] on link "Unbegrenzte Energie" at bounding box center [727, 297] width 95 height 12
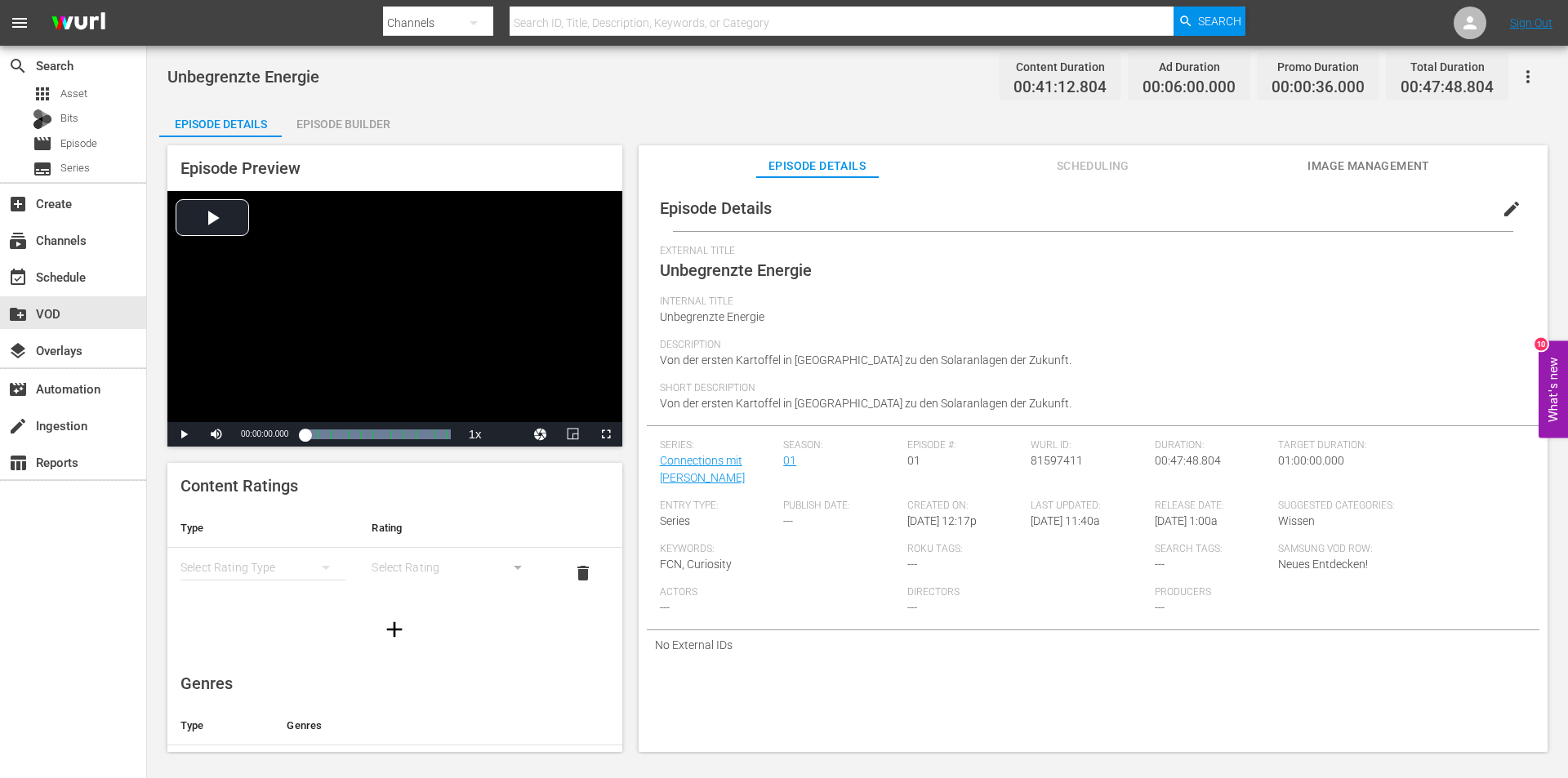
click at [1508, 206] on span "edit" at bounding box center [1511, 208] width 20 height 20
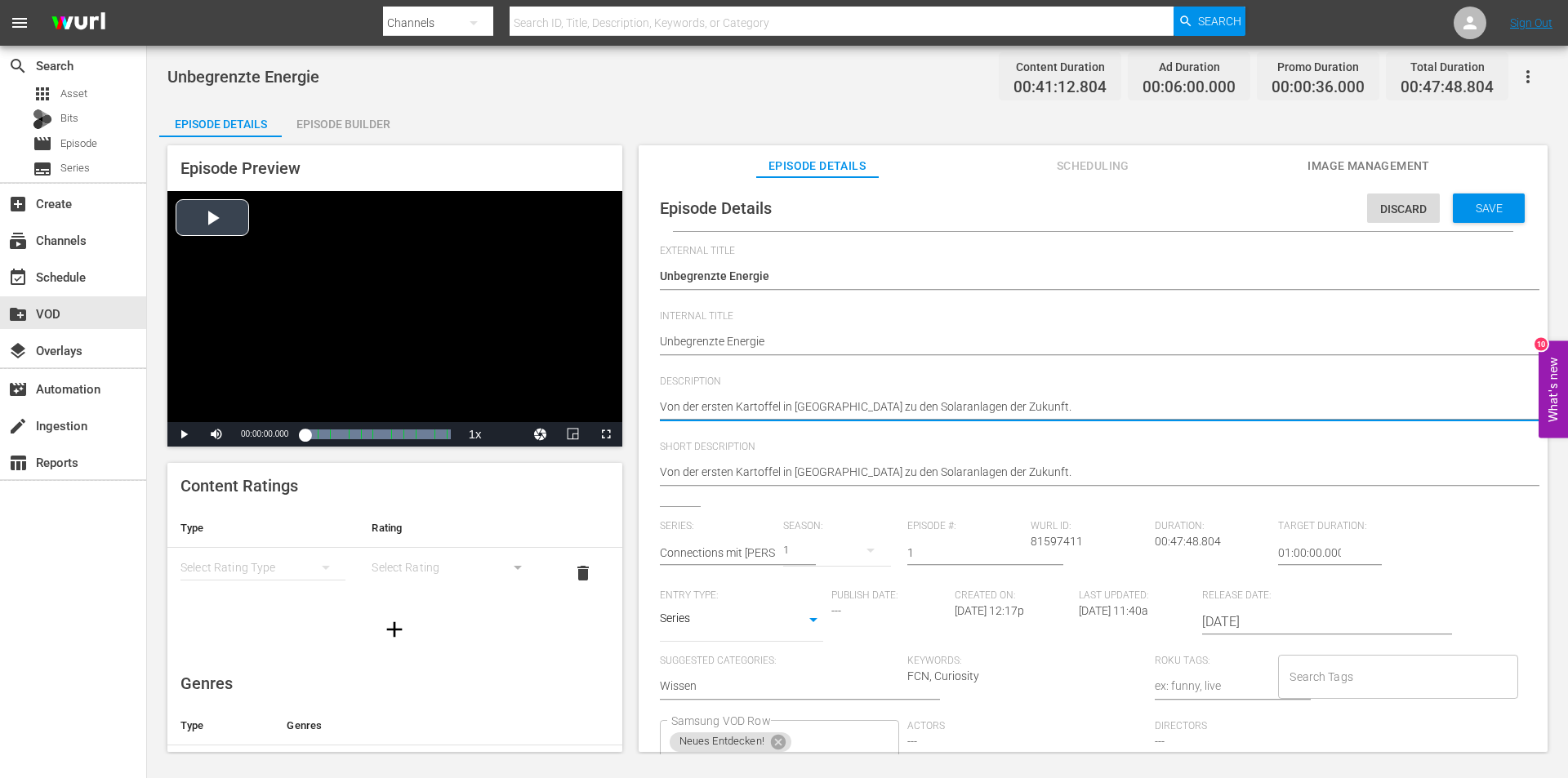
drag, startPoint x: 1024, startPoint y: 407, endPoint x: 454, endPoint y: 400, distance: 570.0
click at [454, 400] on div "Episode Preview Video Player is loading. Play Video Play Mute Current Time 00:0…" at bounding box center [857, 451] width 1396 height 628
paste textarea "Die Vision: Eine Zukunft mit sauberer, unbegrenzter Energie, gewonnen aus moder…"
type textarea "Die Vision: Eine Zukunft mit sauberer, unbegrenzter Energie, gewonnen aus moder…"
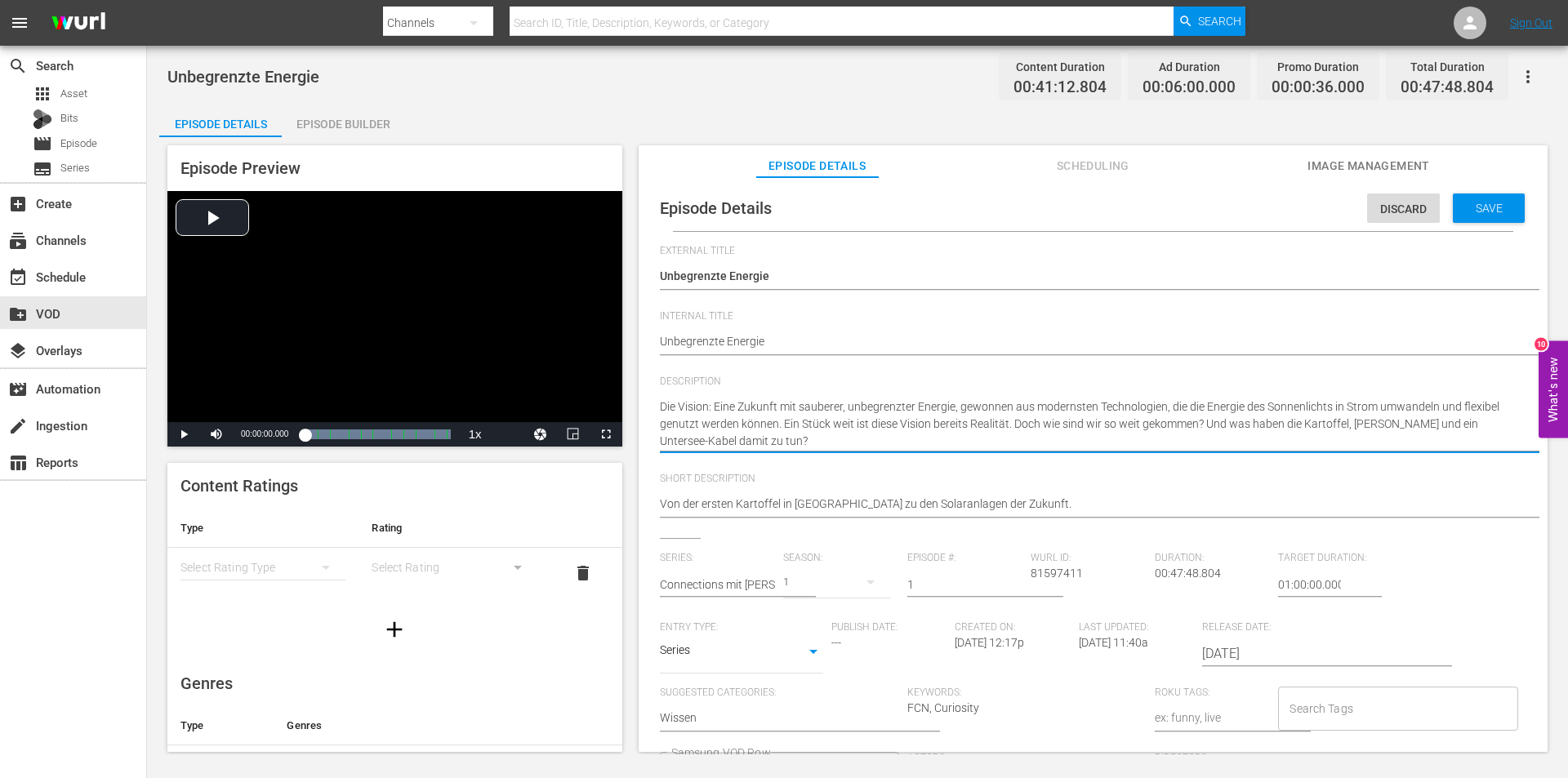
type textarea "Die Vision: Eine Zukunft mit sauberer, unbegrenzter Energie, gewonnen aus moder…"
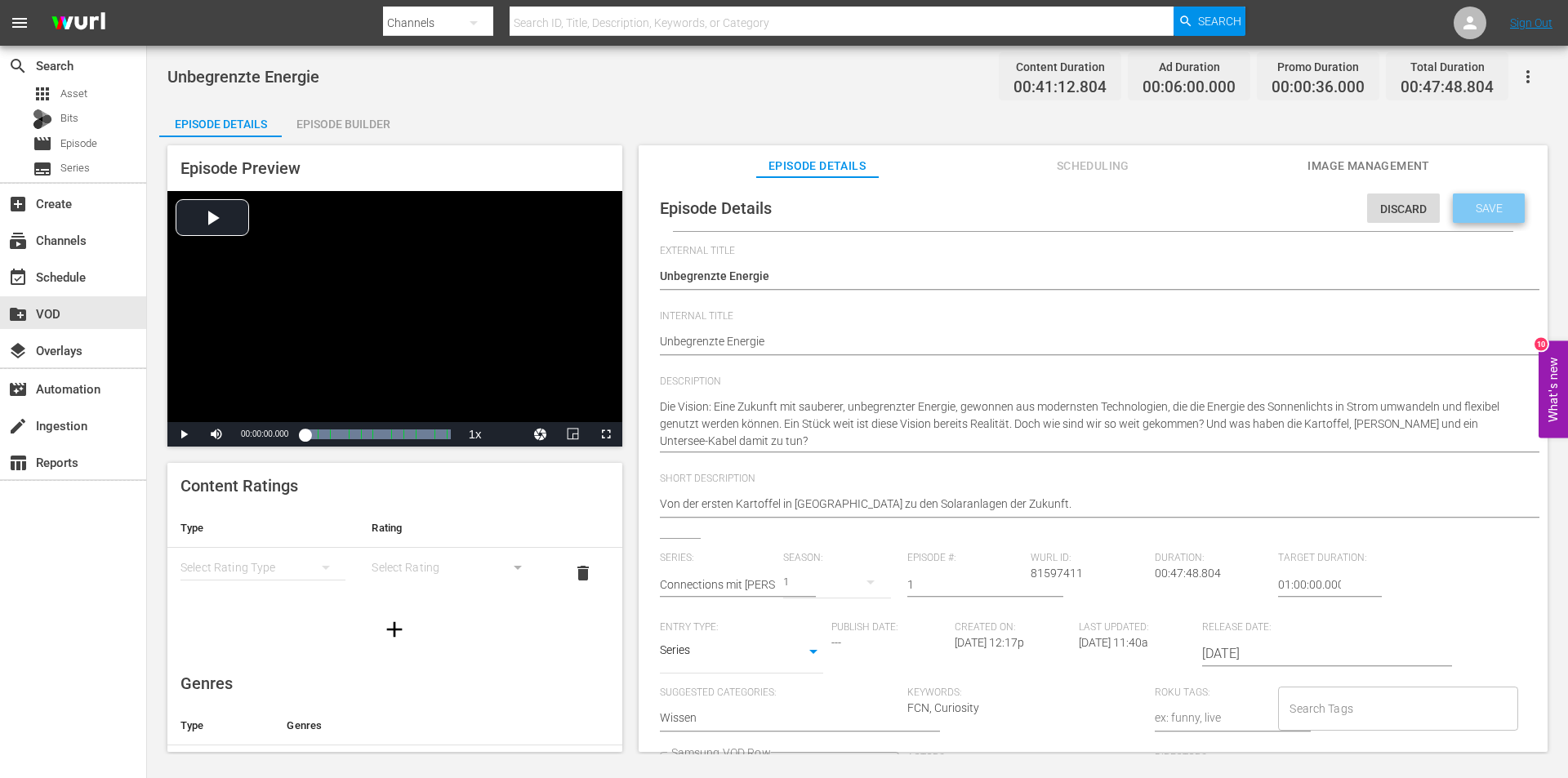
click at [1468, 202] on span "Save" at bounding box center [1489, 207] width 53 height 13
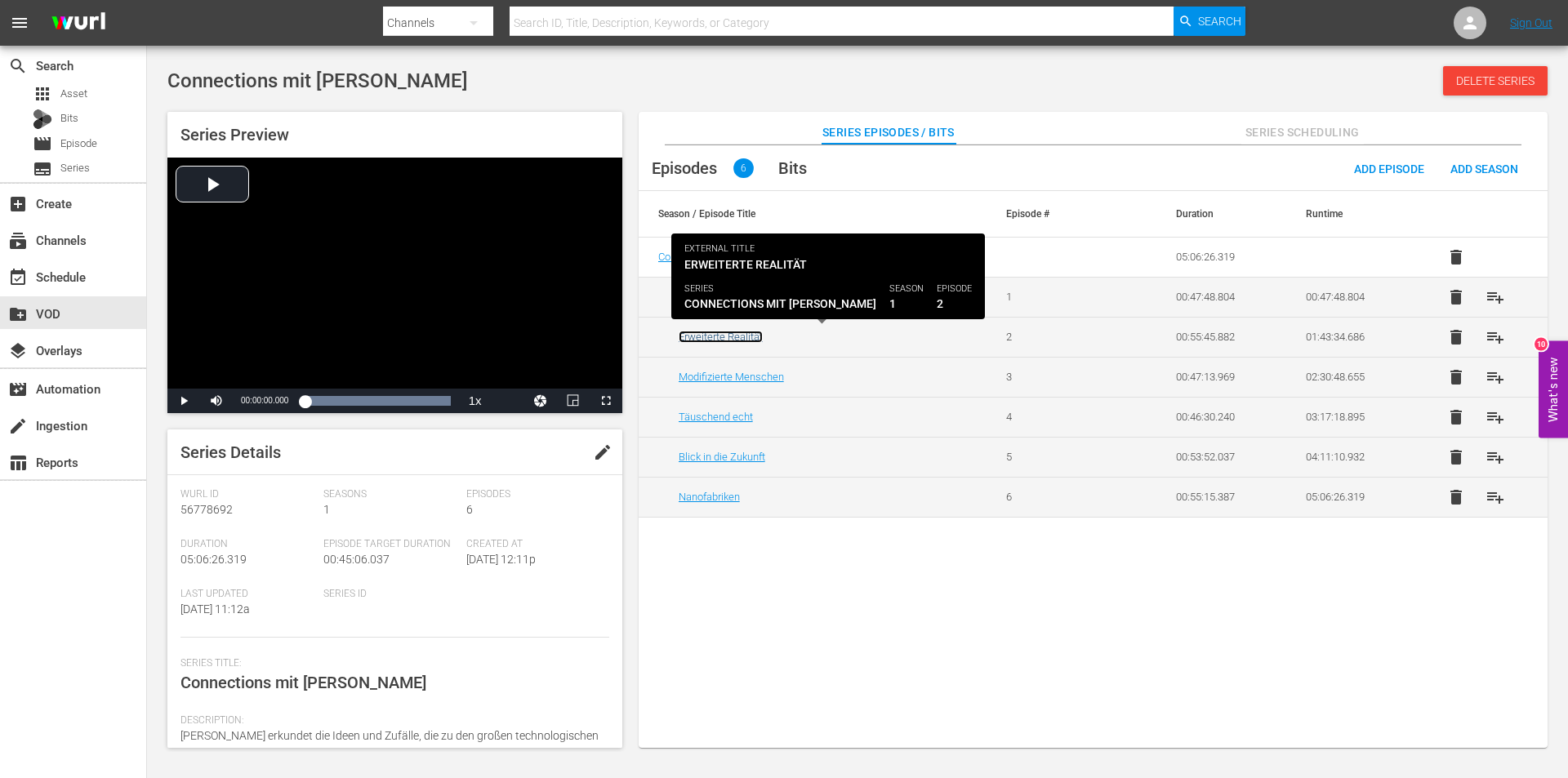
click at [735, 336] on link "Erweiterte Realität" at bounding box center [721, 337] width 84 height 12
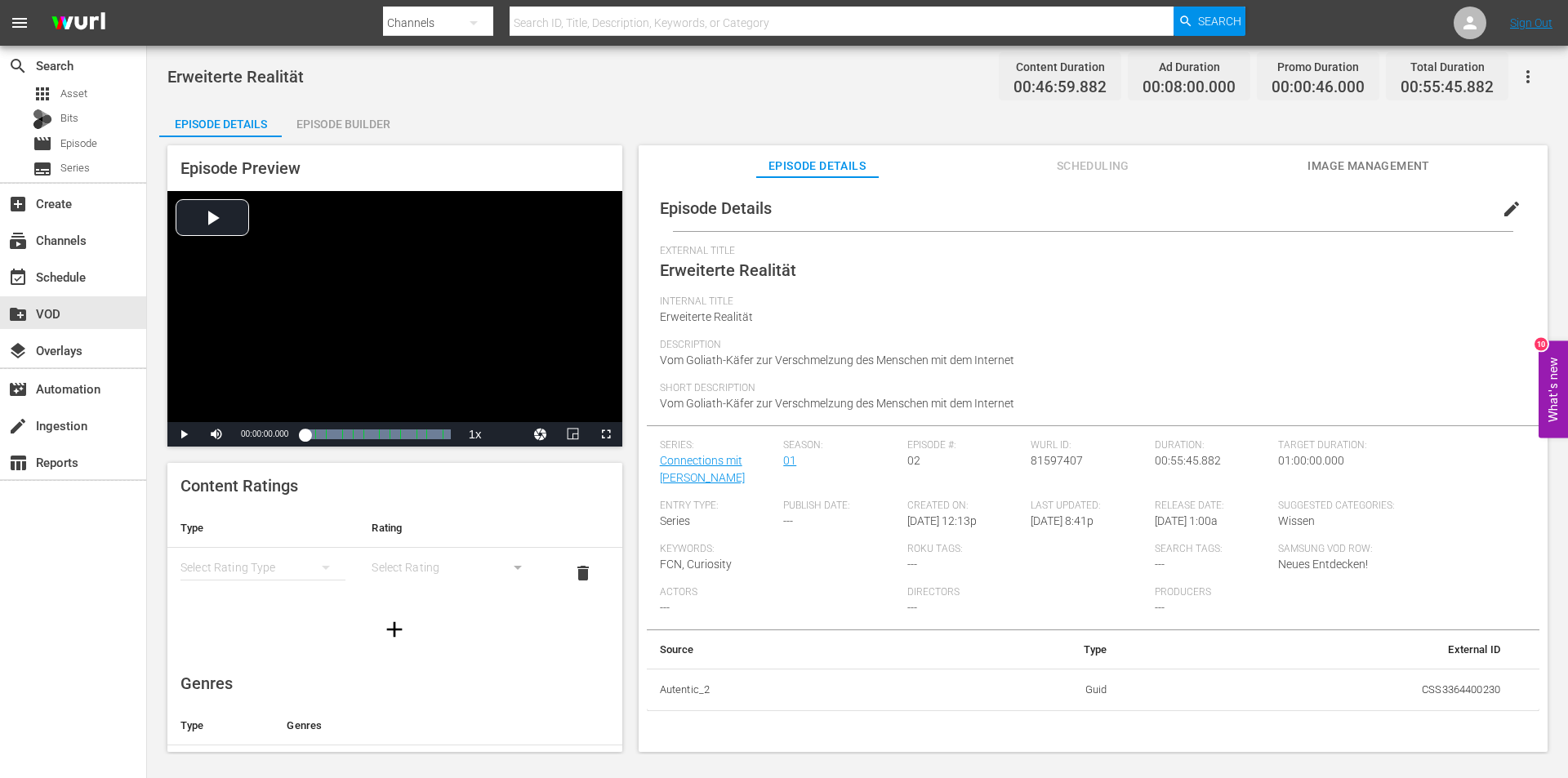
click at [1502, 210] on span "edit" at bounding box center [1511, 208] width 20 height 20
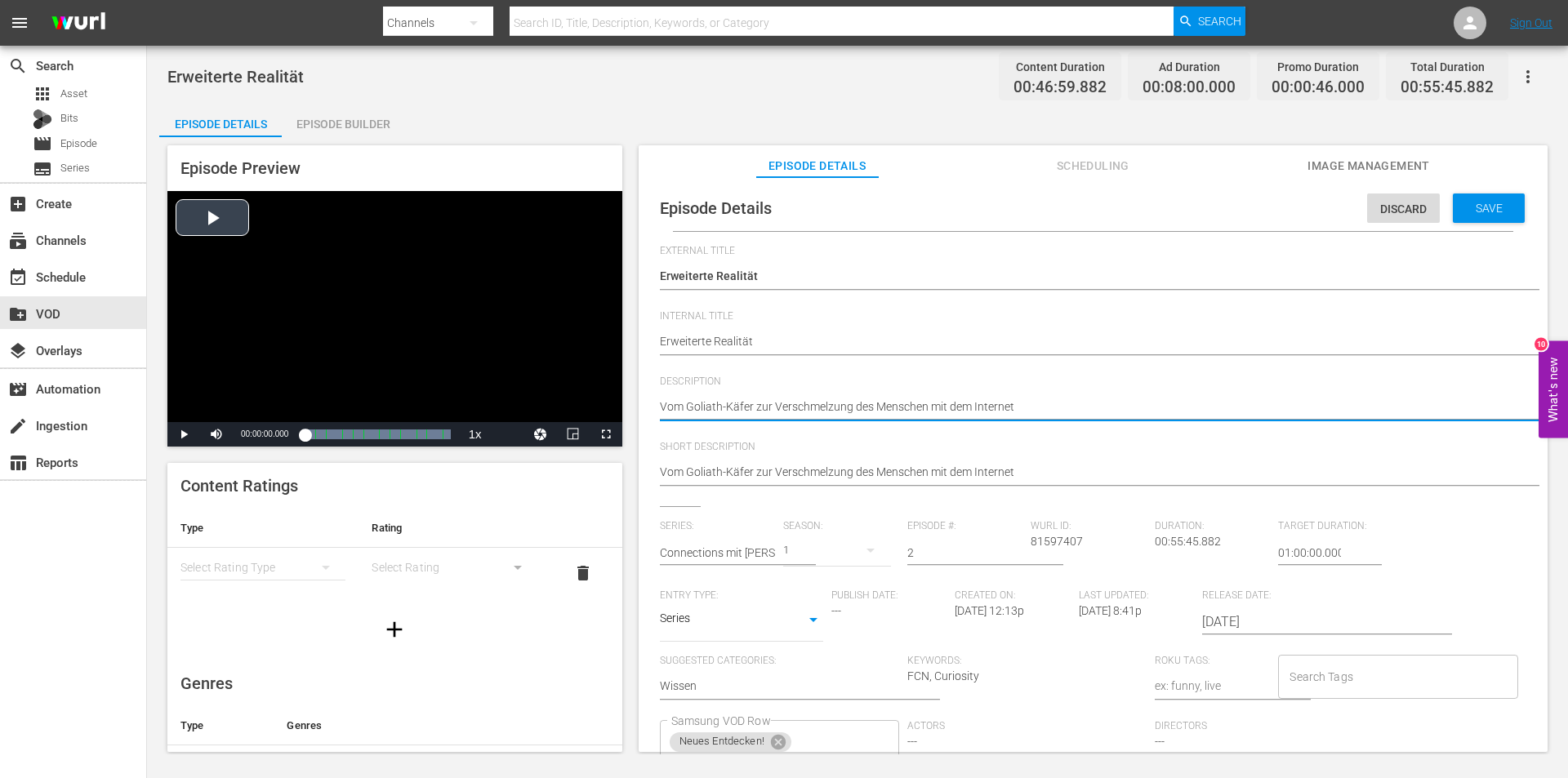
drag, startPoint x: 1046, startPoint y: 403, endPoint x: 571, endPoint y: 386, distance: 475.3
paste textarea "Alles begann mit Käfern: Als der Insekten-Freak Henry Smeathman im 18. Jahrhund…"
type textarea "Alles begann mit Käfern: Als der Insekten-Freak Henry Smeathman im 18. Jahrhund…"
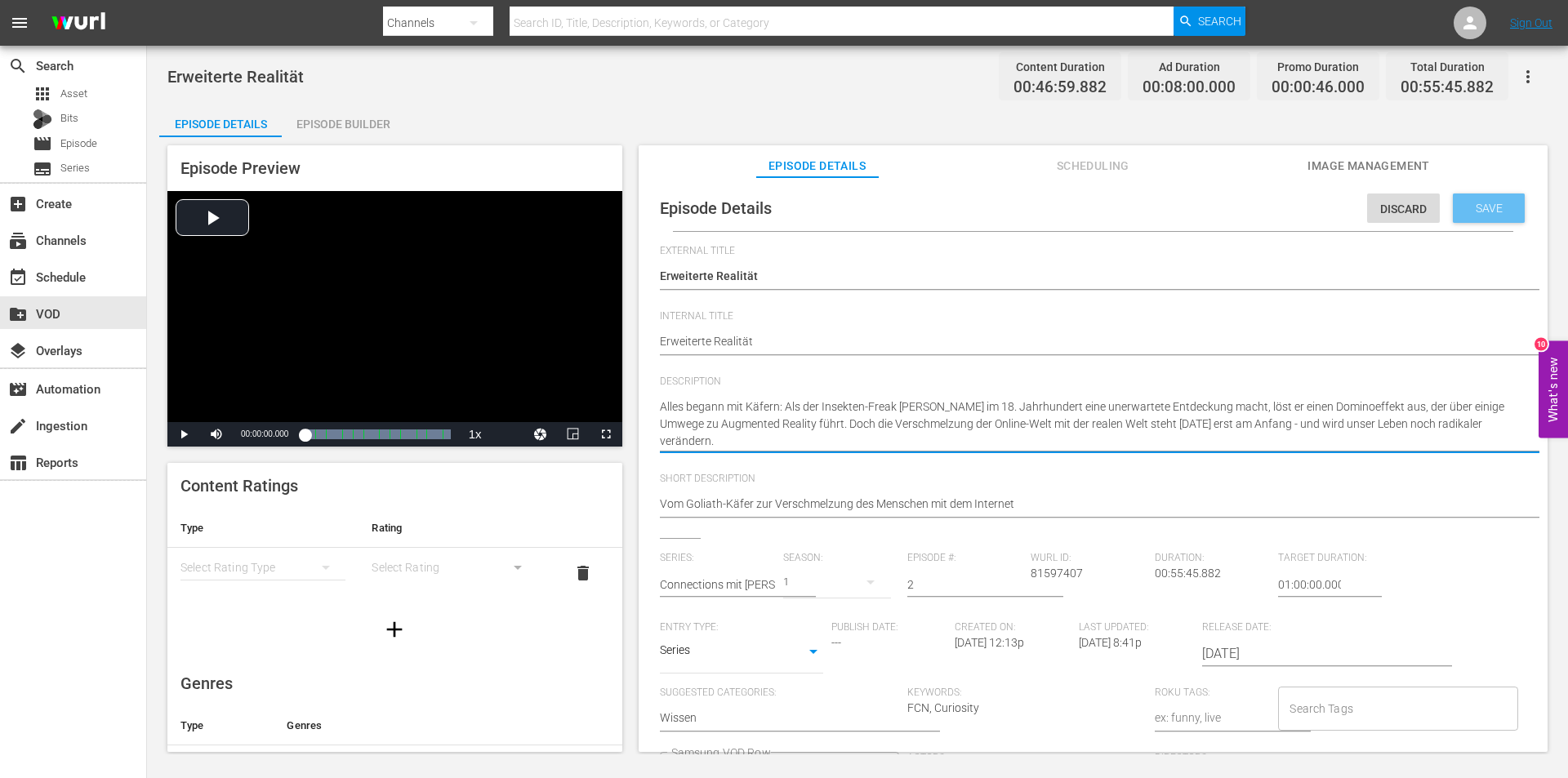
type textarea "Alles begann mit Käfern: Als der Insekten-Freak Henry Smeathman im 18. Jahrhund…"
click at [1477, 213] on span "Save" at bounding box center [1489, 207] width 53 height 13
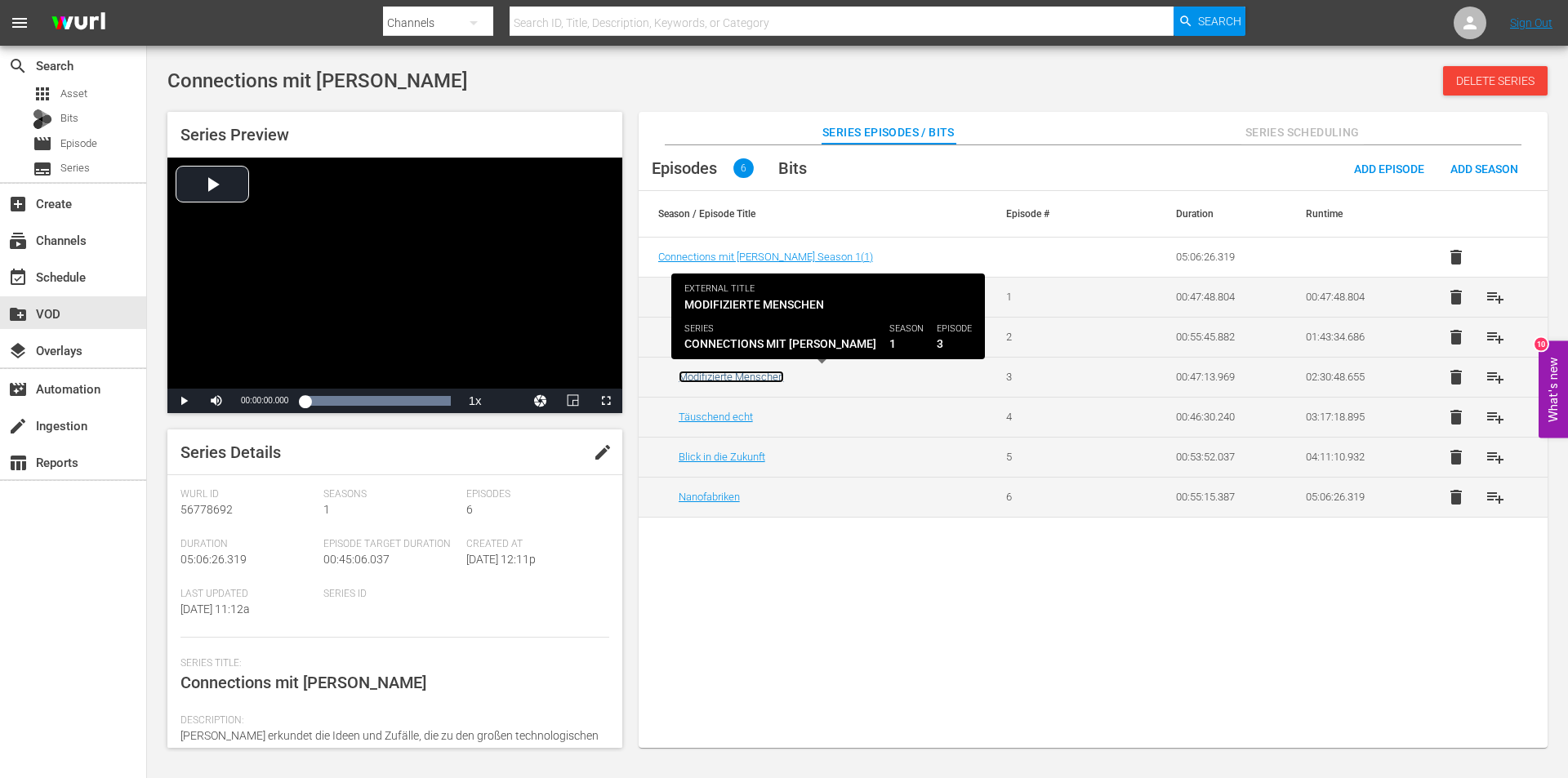
click at [679, 377] on link "Modifizierte Menschen" at bounding box center [732, 377] width 105 height 12
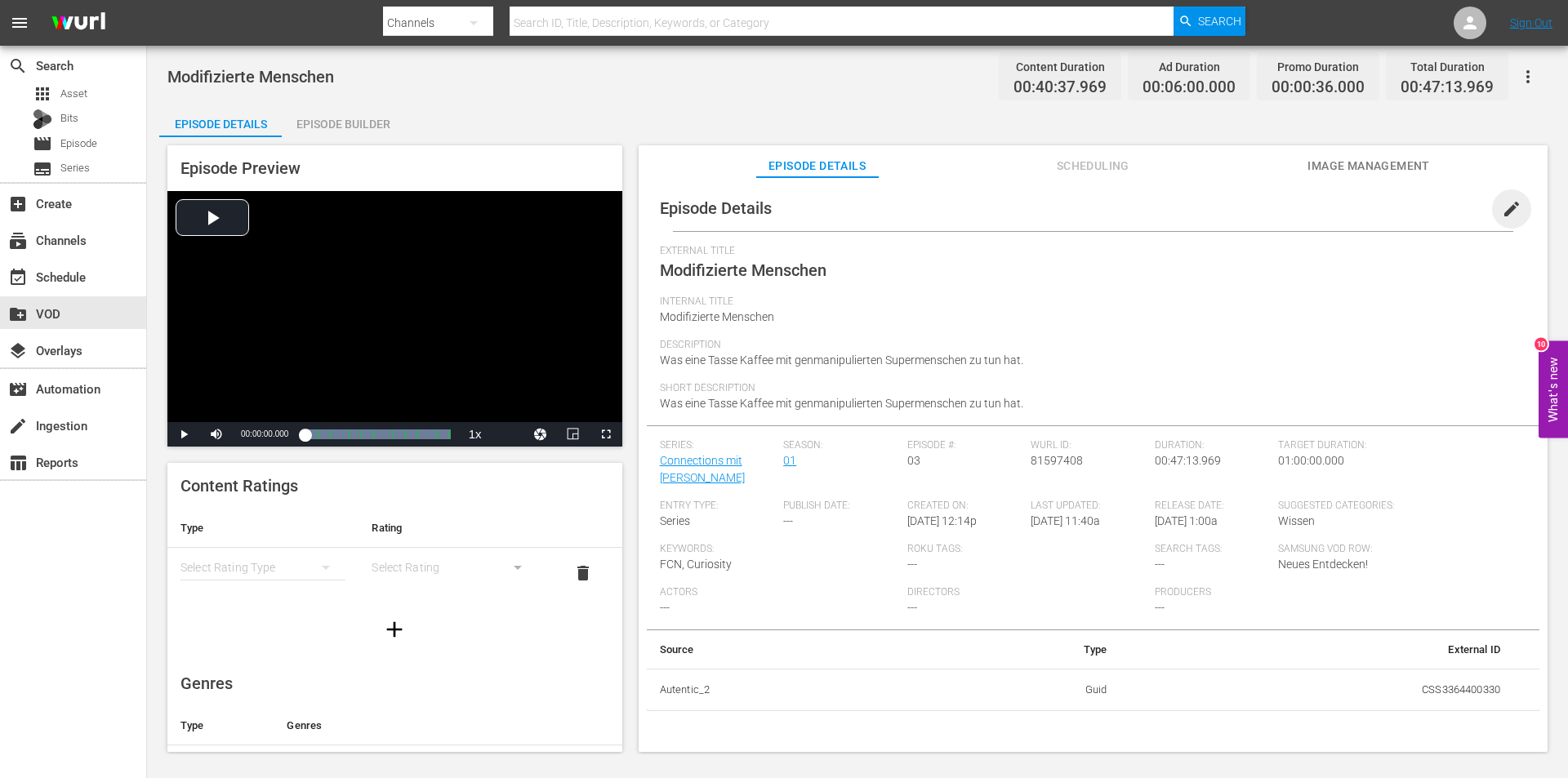
click at [1502, 212] on span "edit" at bounding box center [1511, 208] width 20 height 20
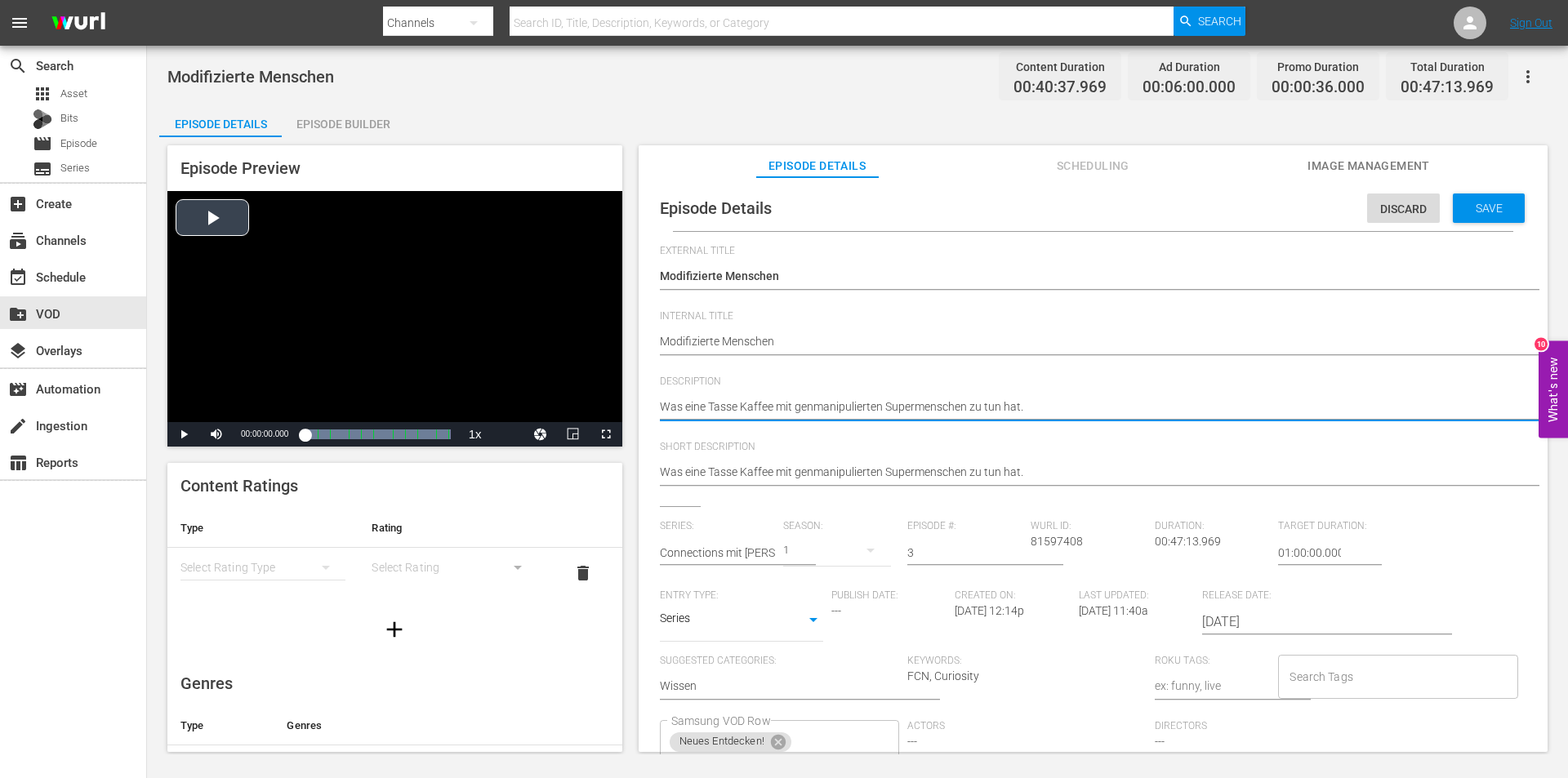
drag, startPoint x: 1069, startPoint y: 400, endPoint x: 479, endPoint y: 401, distance: 590.0
paste textarea "Die Deutschen sind verrückt nach Kaffee - und alles begann vor fast 300 Jahren …"
type textarea "Die Deutschen sind verrückt nach Kaffee - und alles begann vor fast 300 Jahren …"
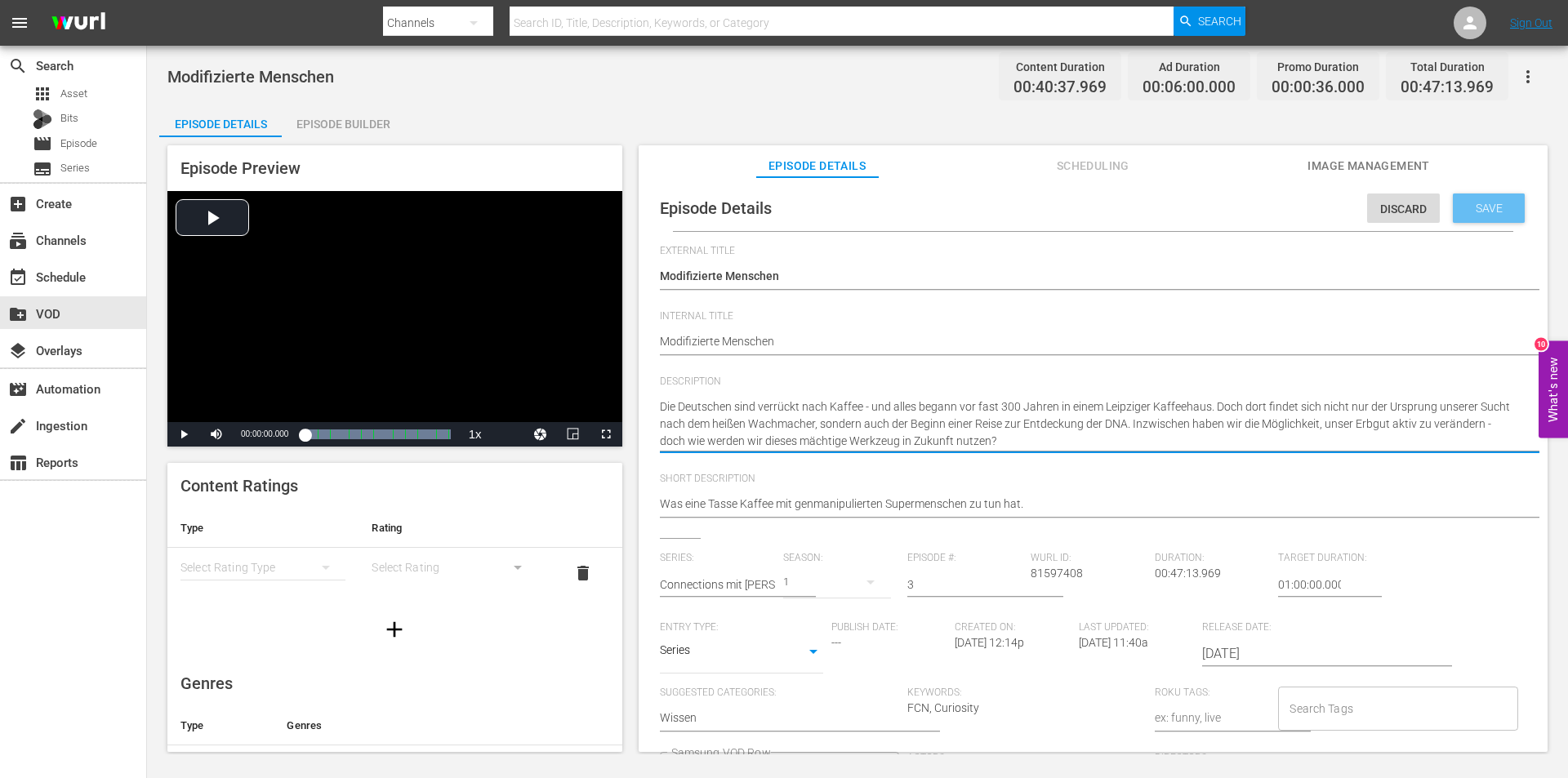
type textarea "Die Deutschen sind verrückt nach Kaffee - und alles begann vor fast 300 Jahren …"
click at [1477, 202] on span "Save" at bounding box center [1489, 207] width 53 height 13
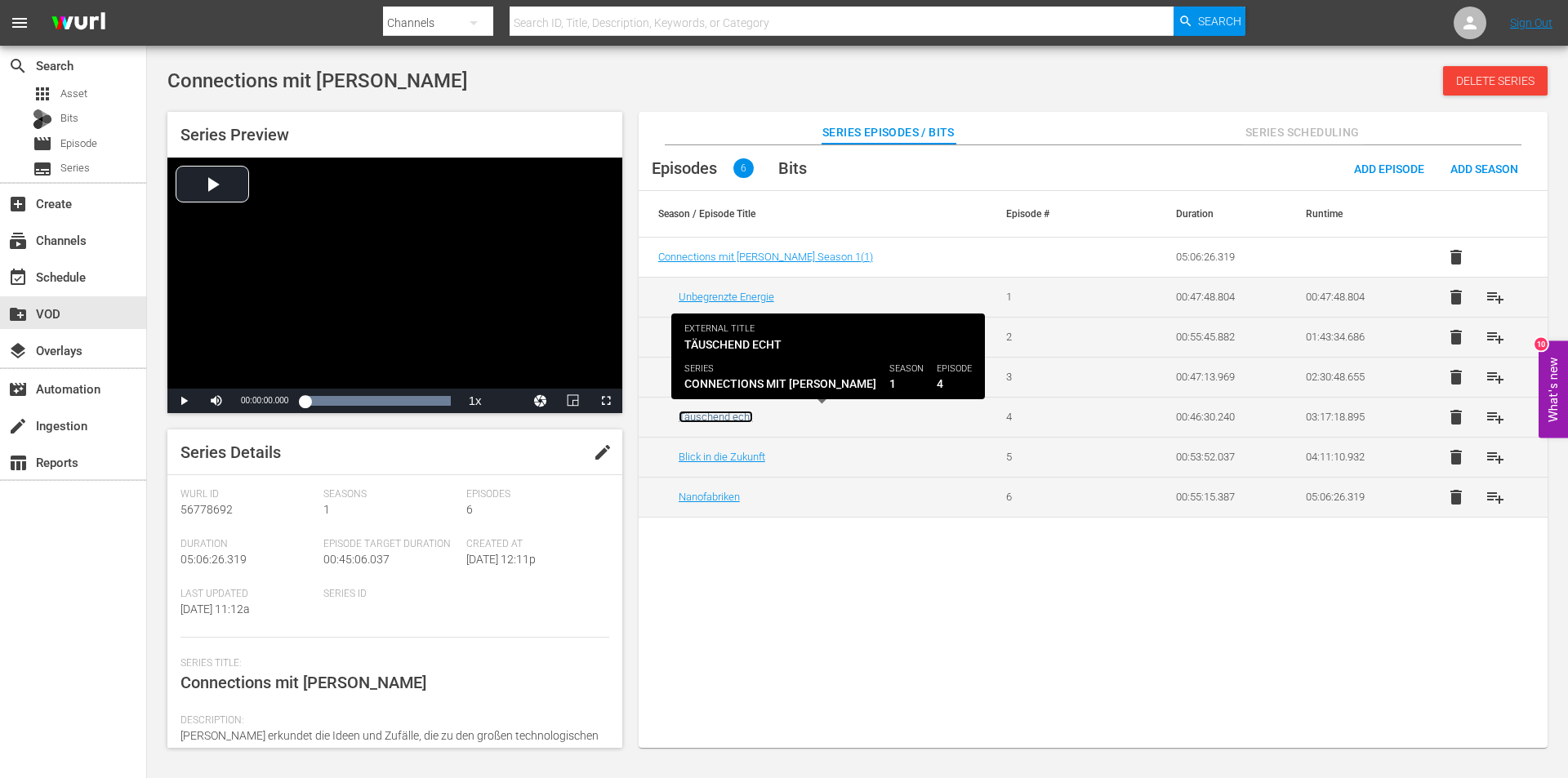
click at [736, 417] on link "Täuschend echt" at bounding box center [716, 417] width 74 height 12
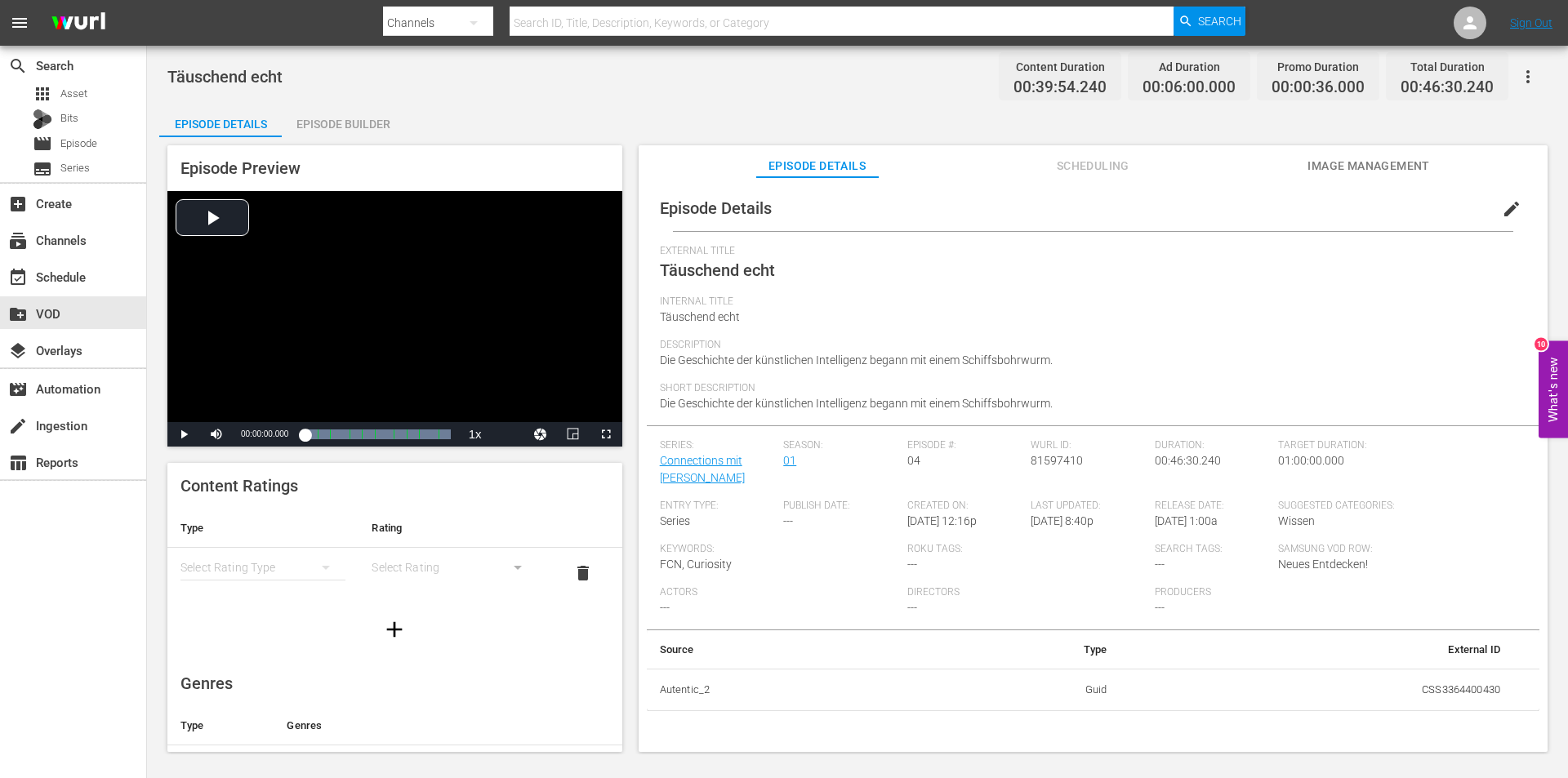
drag, startPoint x: 1506, startPoint y: 203, endPoint x: 1559, endPoint y: 202, distance: 53.0
click at [1506, 203] on span "edit" at bounding box center [1511, 208] width 20 height 20
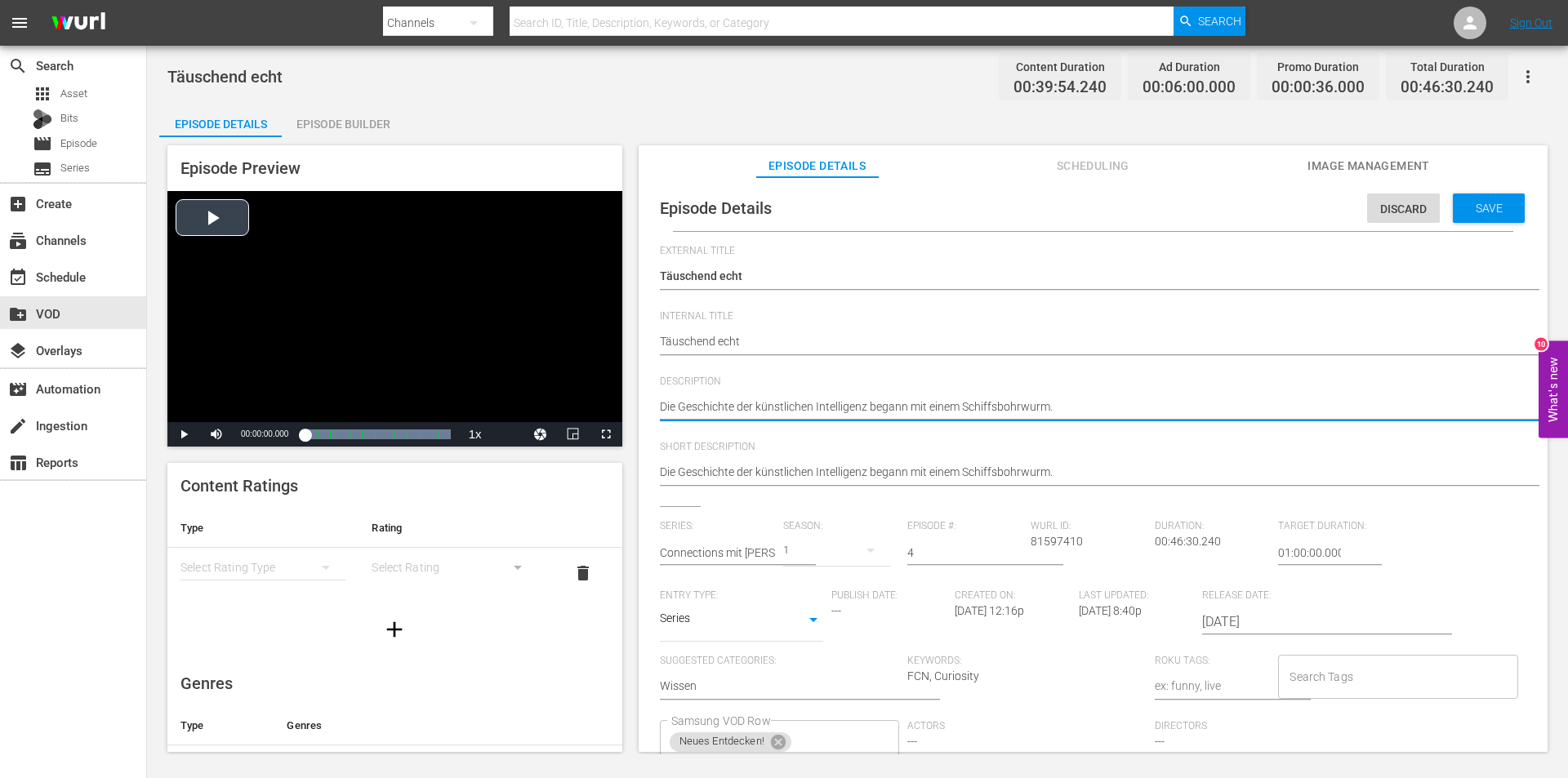
drag, startPoint x: 1080, startPoint y: 409, endPoint x: 539, endPoint y: 413, distance: 541.0
paste textarea "Keine Suchmaschinen oder Online-Formulare mehr - menschlich aussehende künstlic…"
type textarea "Keine Suchmaschinen oder Online-Formulare mehr - menschlich aussehende künstlic…"
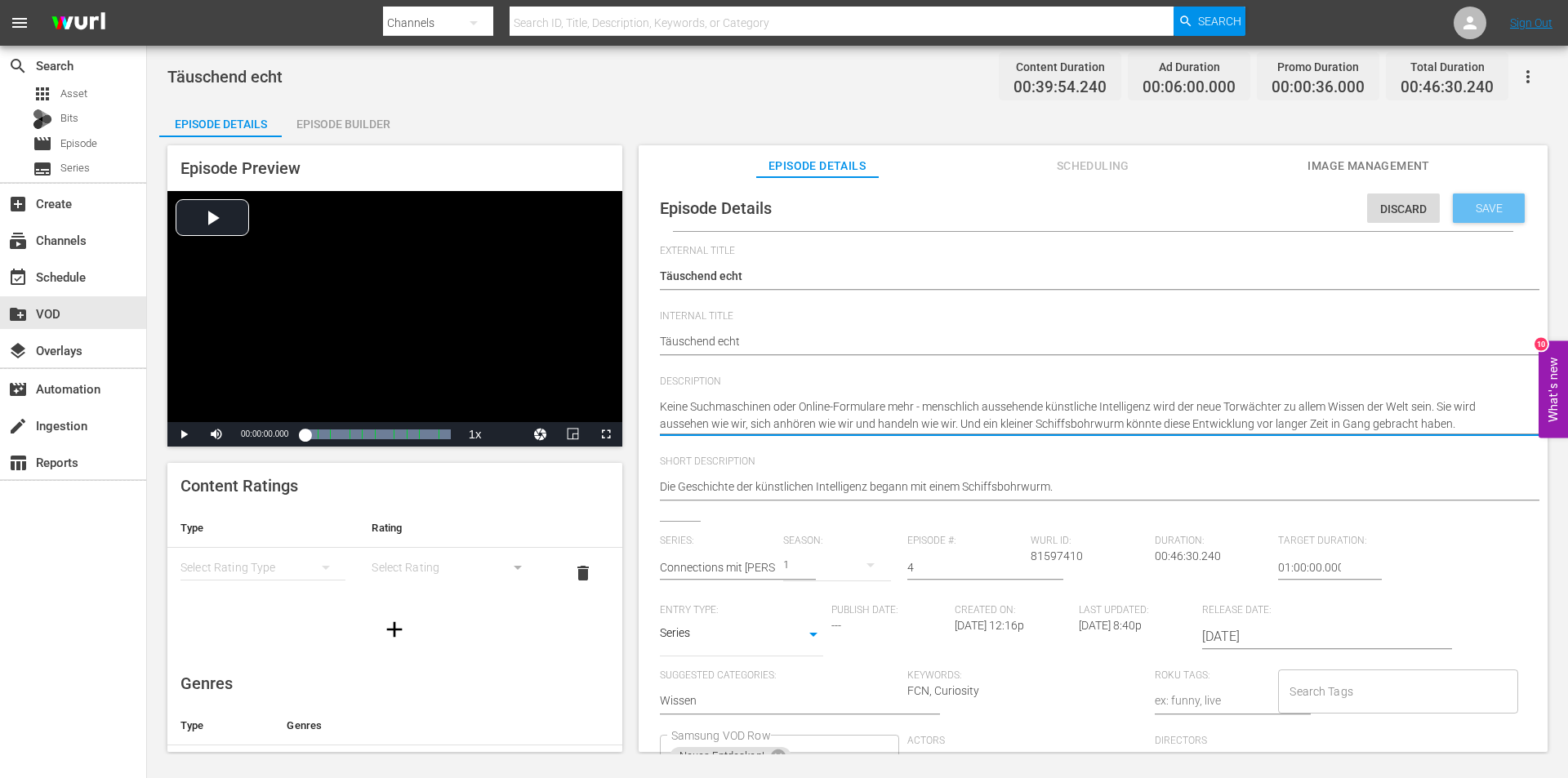
type textarea "Keine Suchmaschinen oder Online-Formulare mehr - menschlich aussehende künstlic…"
click at [1469, 205] on span "Save" at bounding box center [1489, 207] width 53 height 13
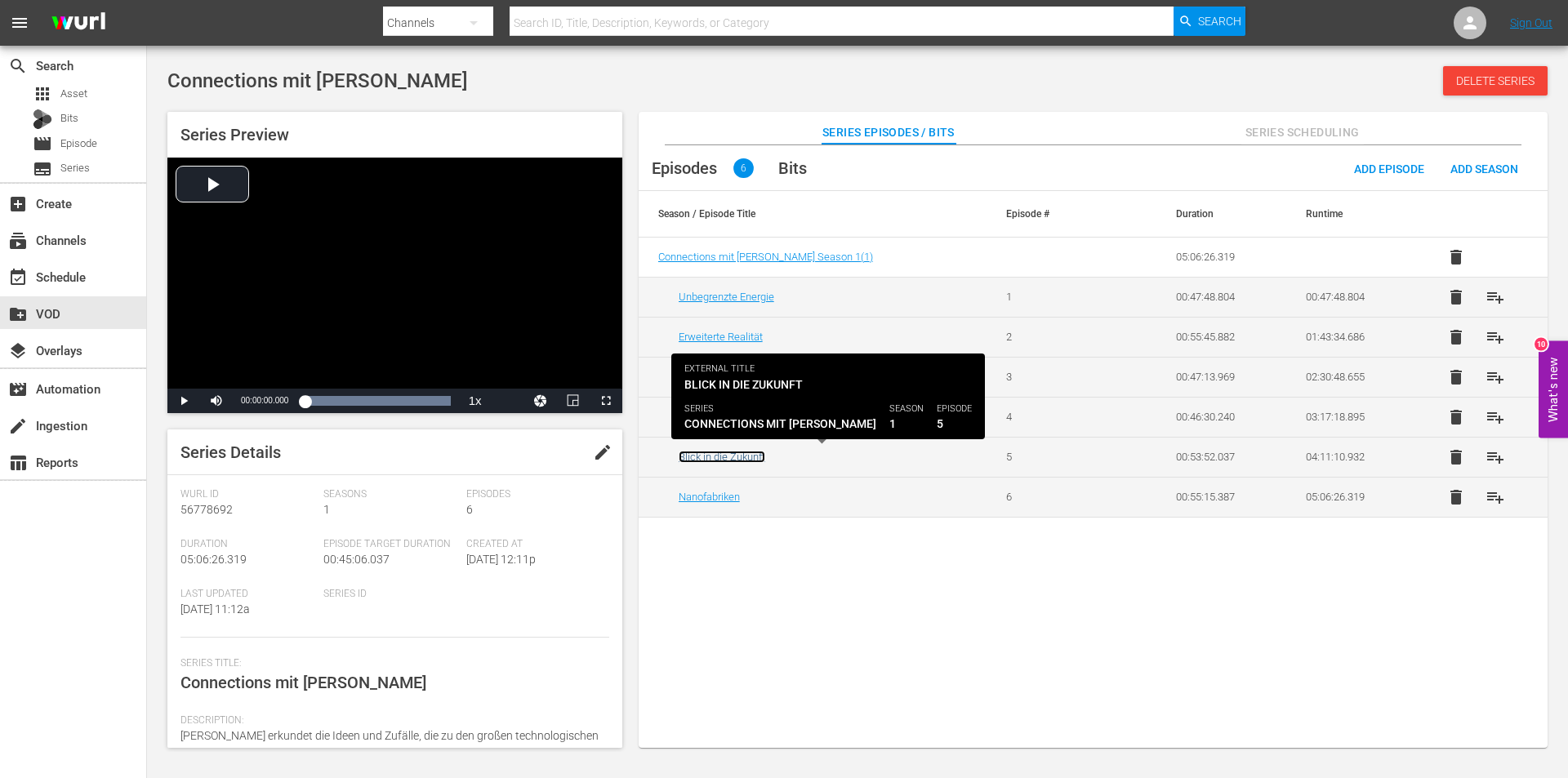
click at [694, 454] on link "Blick in die Zukunft" at bounding box center [722, 457] width 87 height 12
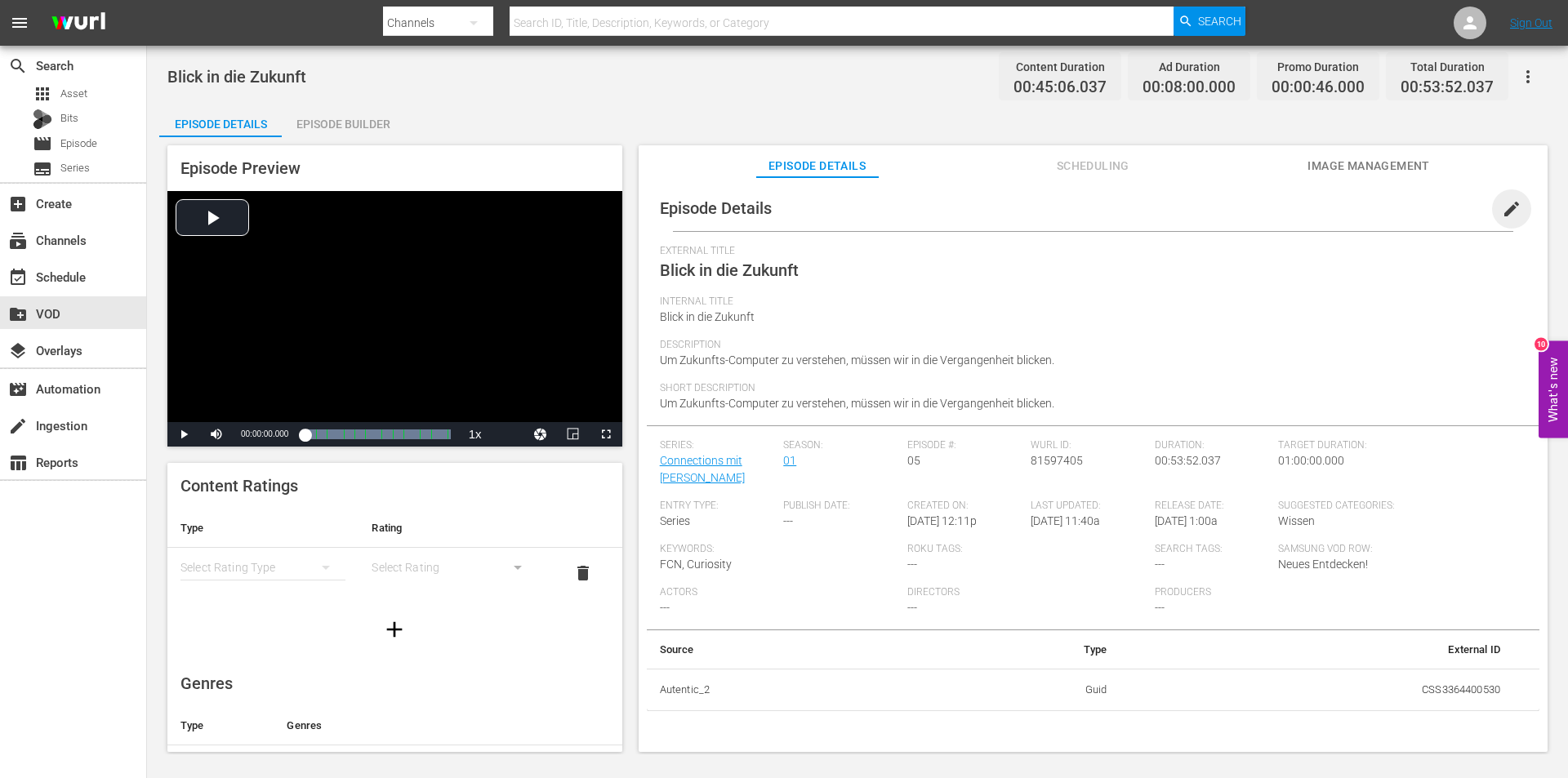
click at [1502, 212] on span "edit" at bounding box center [1511, 208] width 20 height 20
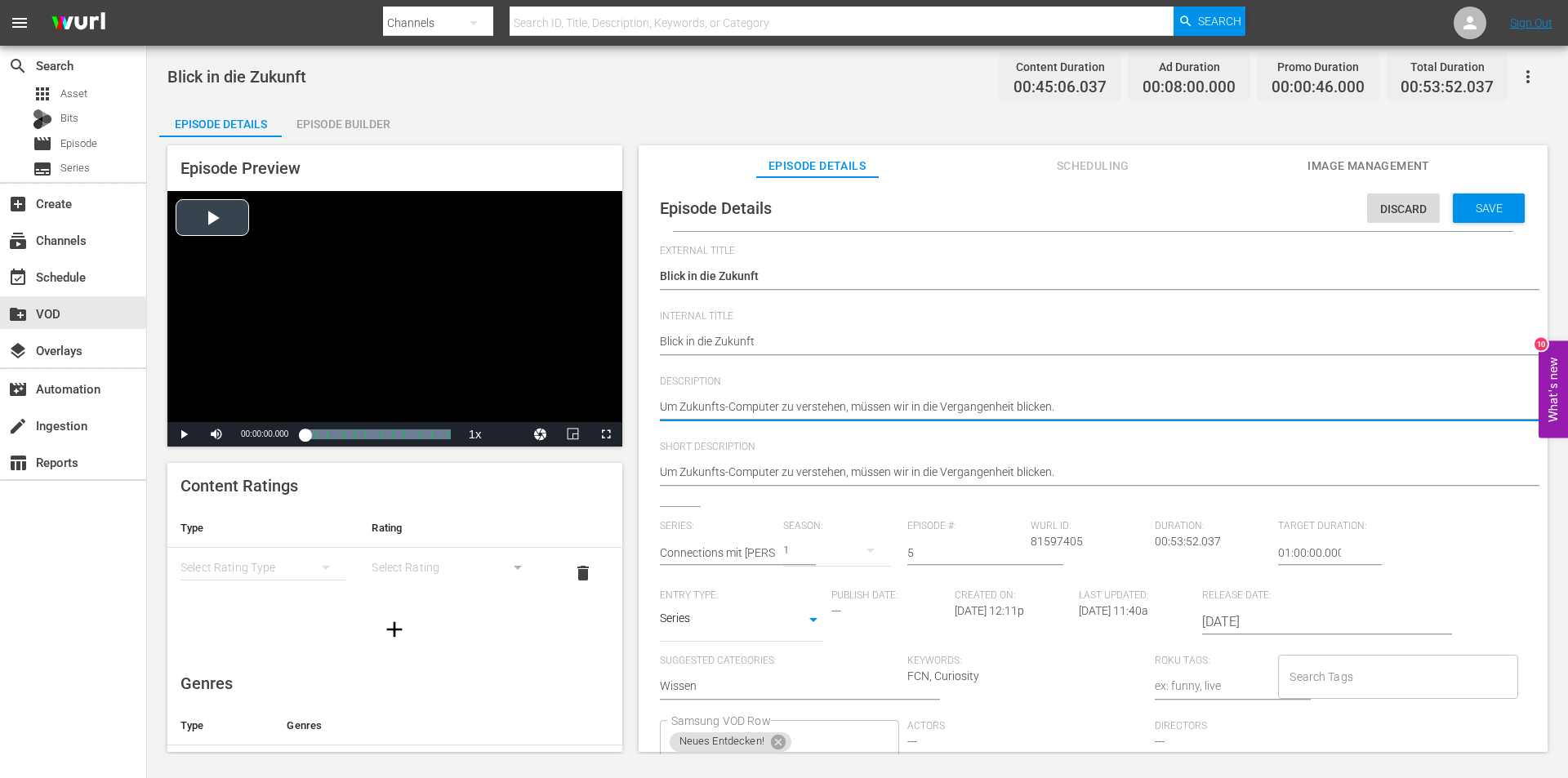
drag, startPoint x: 1074, startPoint y: 415, endPoint x: 568, endPoint y: 412, distance: 506.0
paste textarea "Die Vision: Ein Quantencomputer, der so leistungsstark ist, dass er in der Lage…"
type textarea "Die Vision: Ein Quantencomputer, der so leistungsstark ist, dass er in der Lage…"
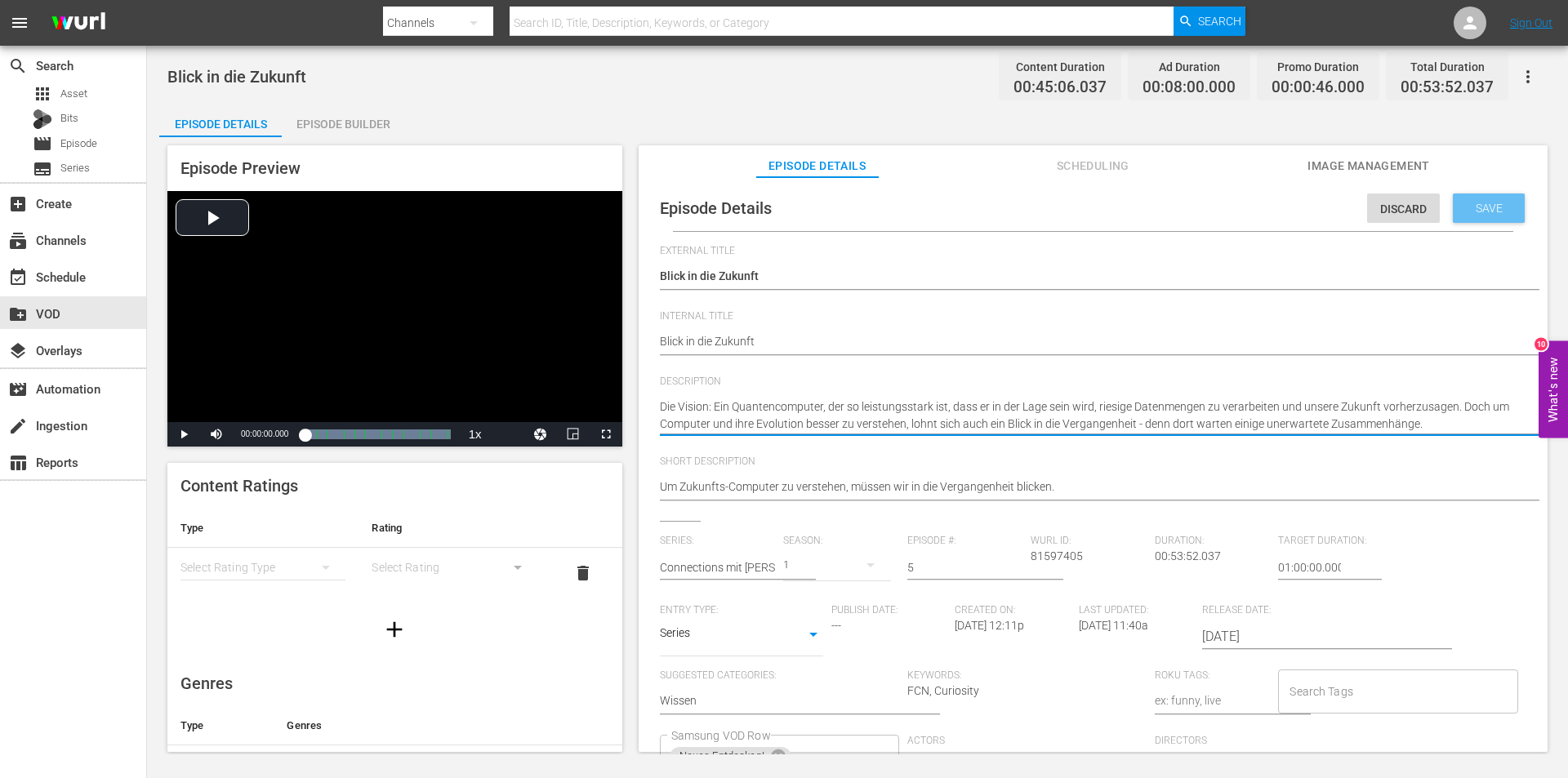
type textarea "Die Vision: Ein Quantencomputer, der so leistungsstark ist, dass er in der Lage…"
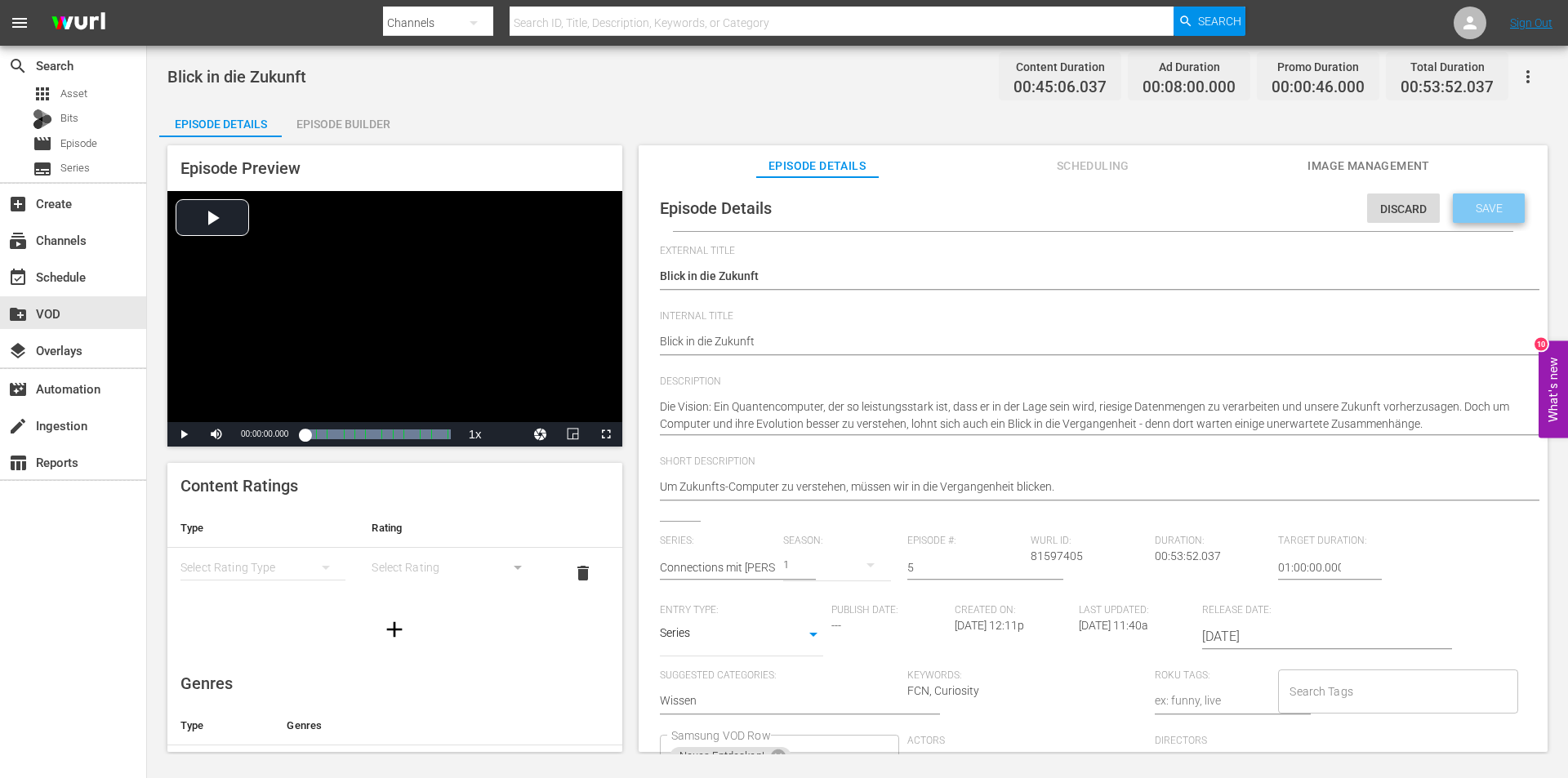
click at [1491, 209] on span "Save" at bounding box center [1489, 207] width 53 height 13
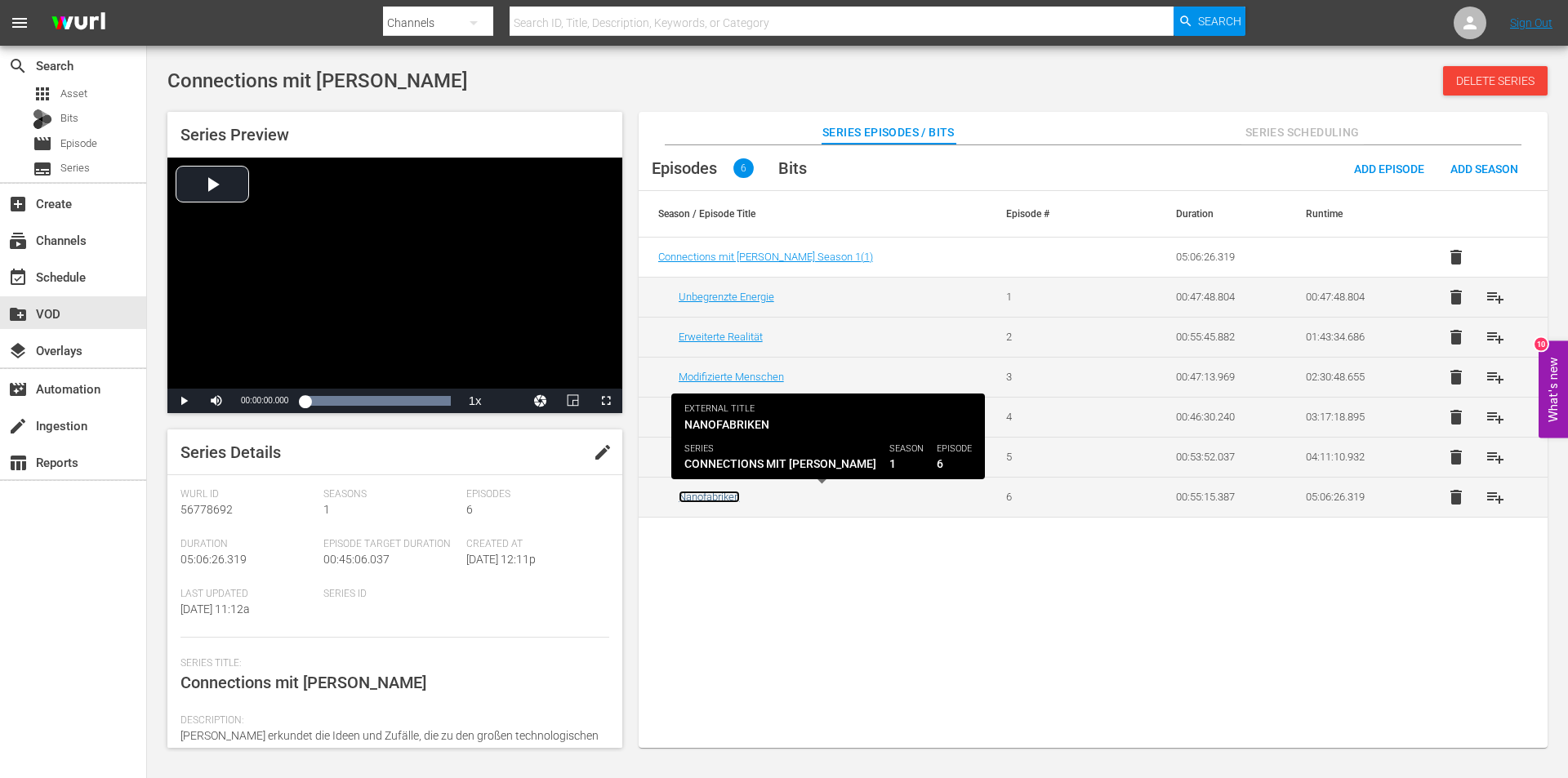
click at [702, 499] on link "Nanofabriken" at bounding box center [710, 497] width 61 height 12
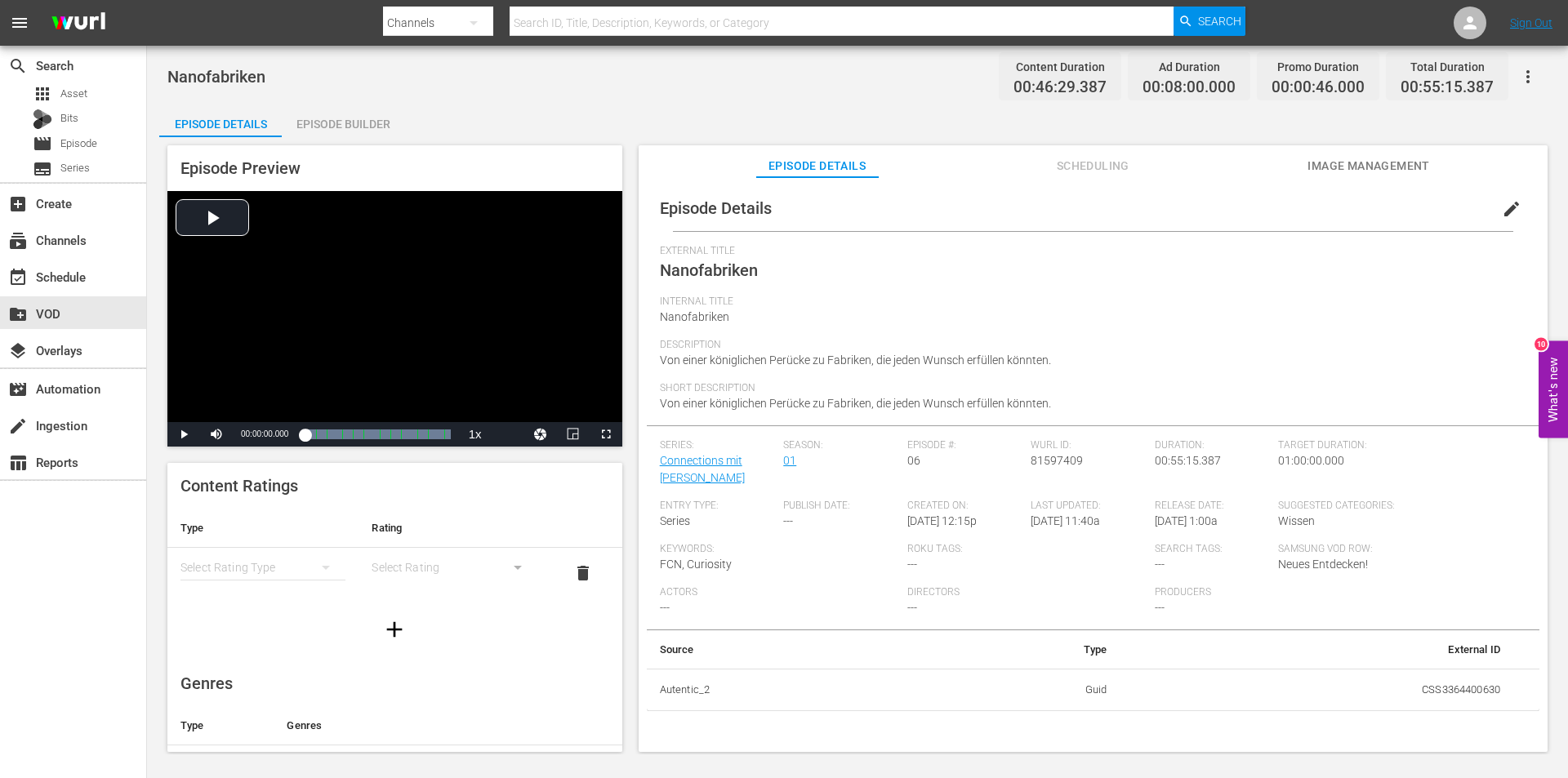
click at [1507, 209] on span "edit" at bounding box center [1511, 208] width 20 height 20
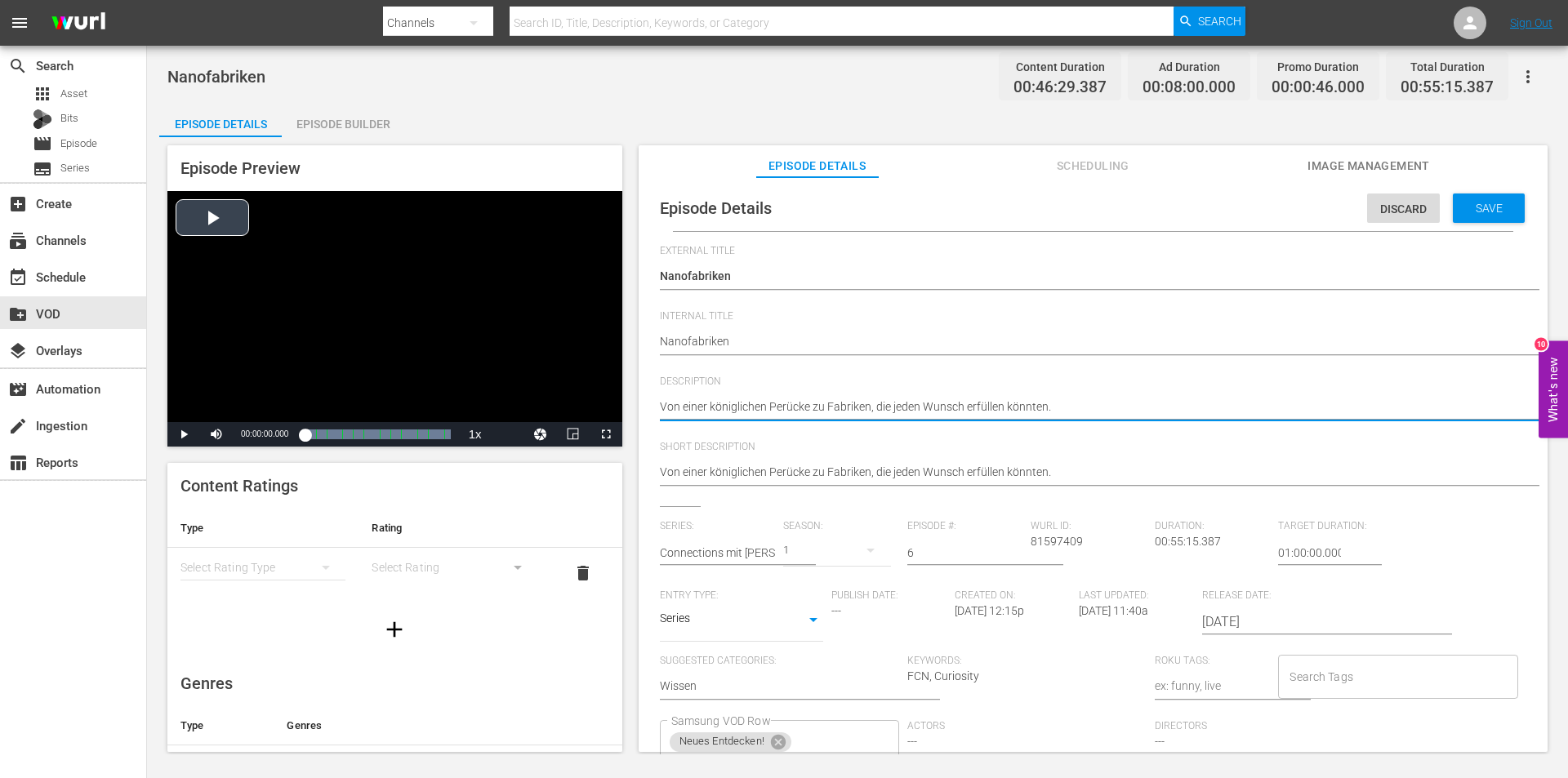
drag, startPoint x: 1067, startPoint y: 410, endPoint x: 573, endPoint y: 406, distance: 494.0
paste textarea "Nanofabriken könnten alles herstellen, was wir uns wünschen, und das Atom für A…"
type textarea "Nanofabriken könnten alles herstellen, was wir uns wünschen, und das Atom für A…"
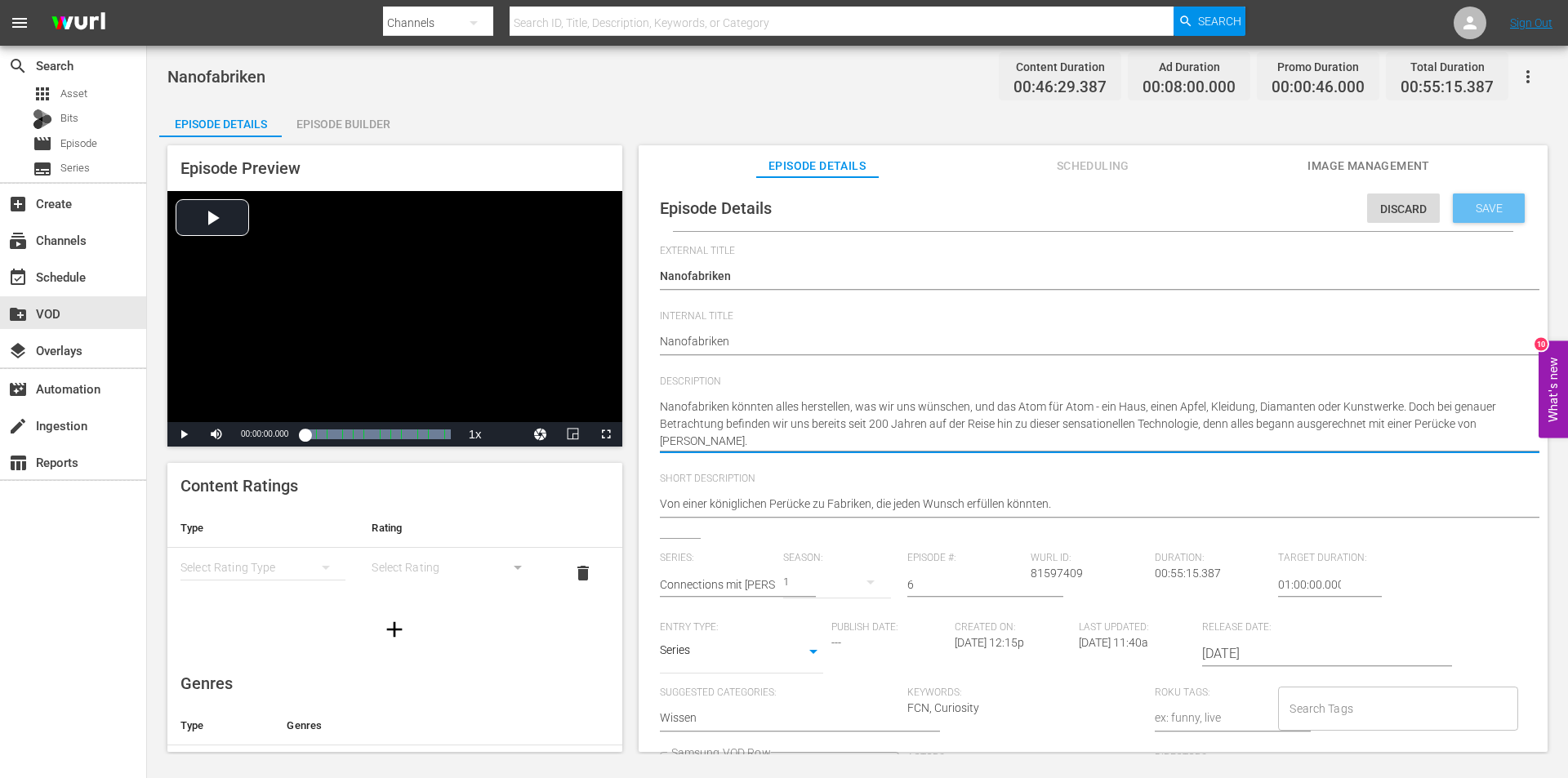
type textarea "Nanofabriken könnten alles herstellen, was wir uns wünschen, und das Atom für A…"
click at [1463, 213] on span "Save" at bounding box center [1489, 207] width 53 height 13
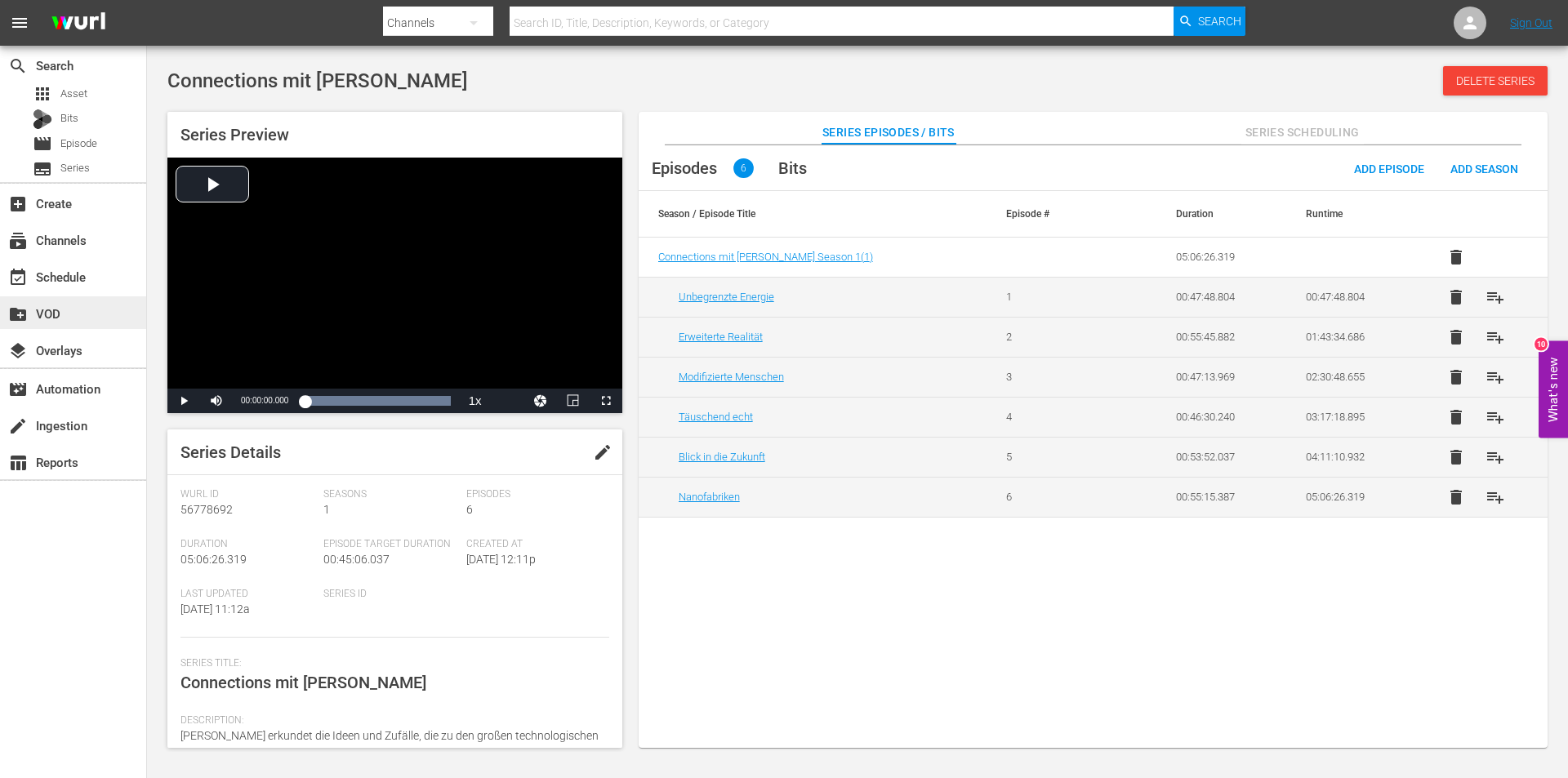
click at [37, 309] on div "create_new_folder VOD" at bounding box center [46, 310] width 92 height 14
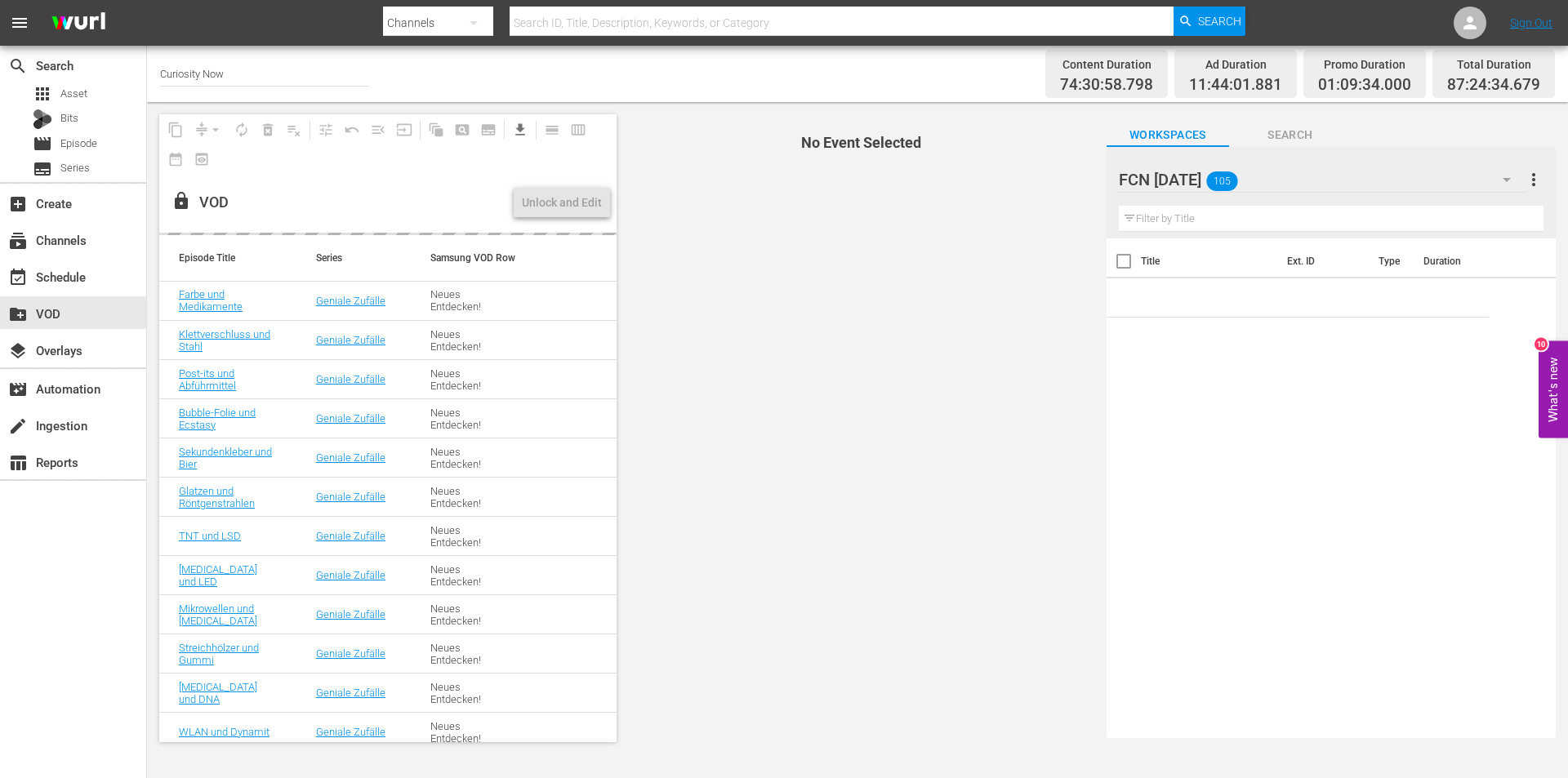
click at [1196, 221] on input "text" at bounding box center [1331, 219] width 425 height 26
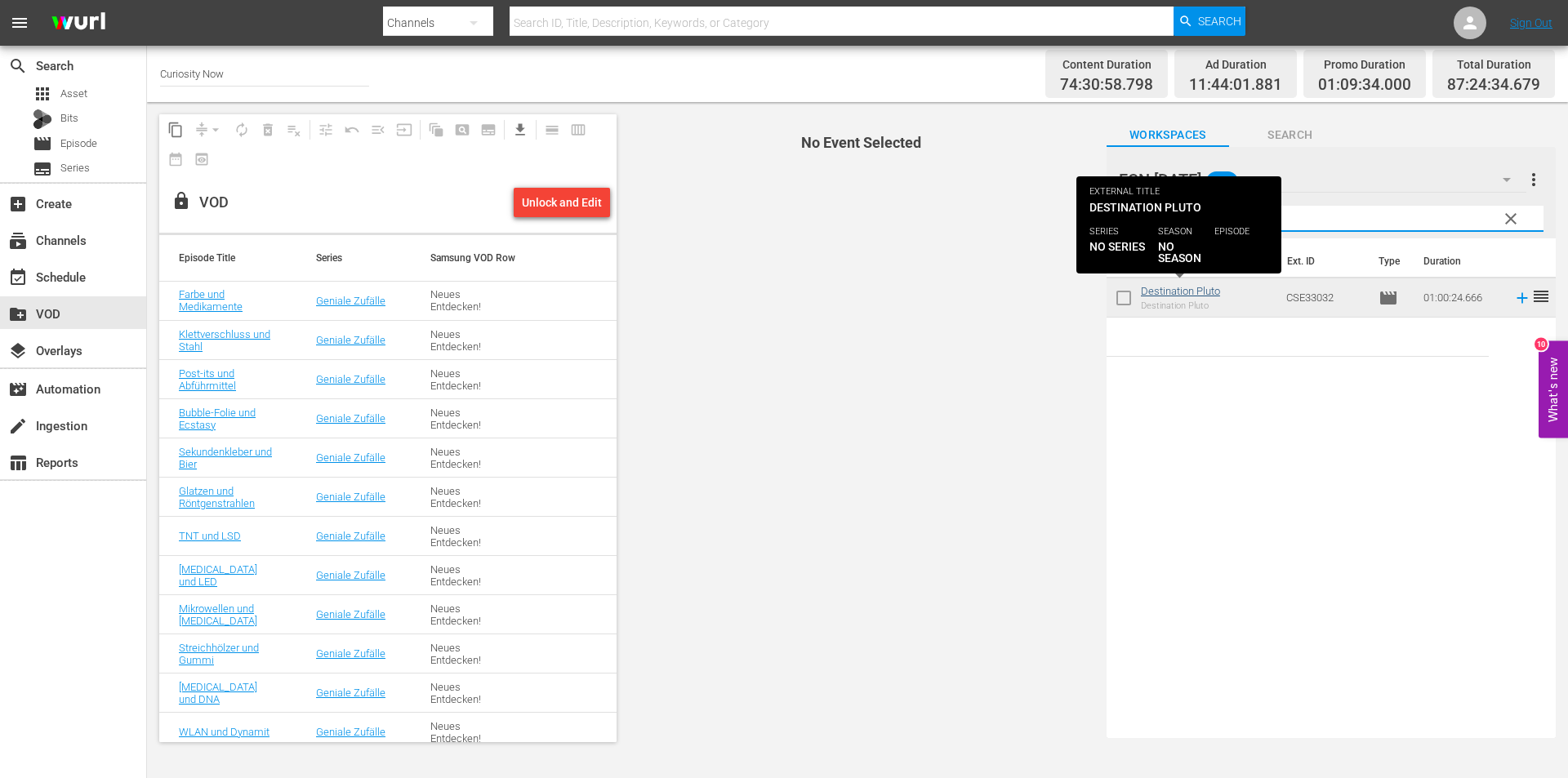
type input "pluto"
click at [1182, 287] on link "Destination Pluto" at bounding box center [1180, 291] width 79 height 12
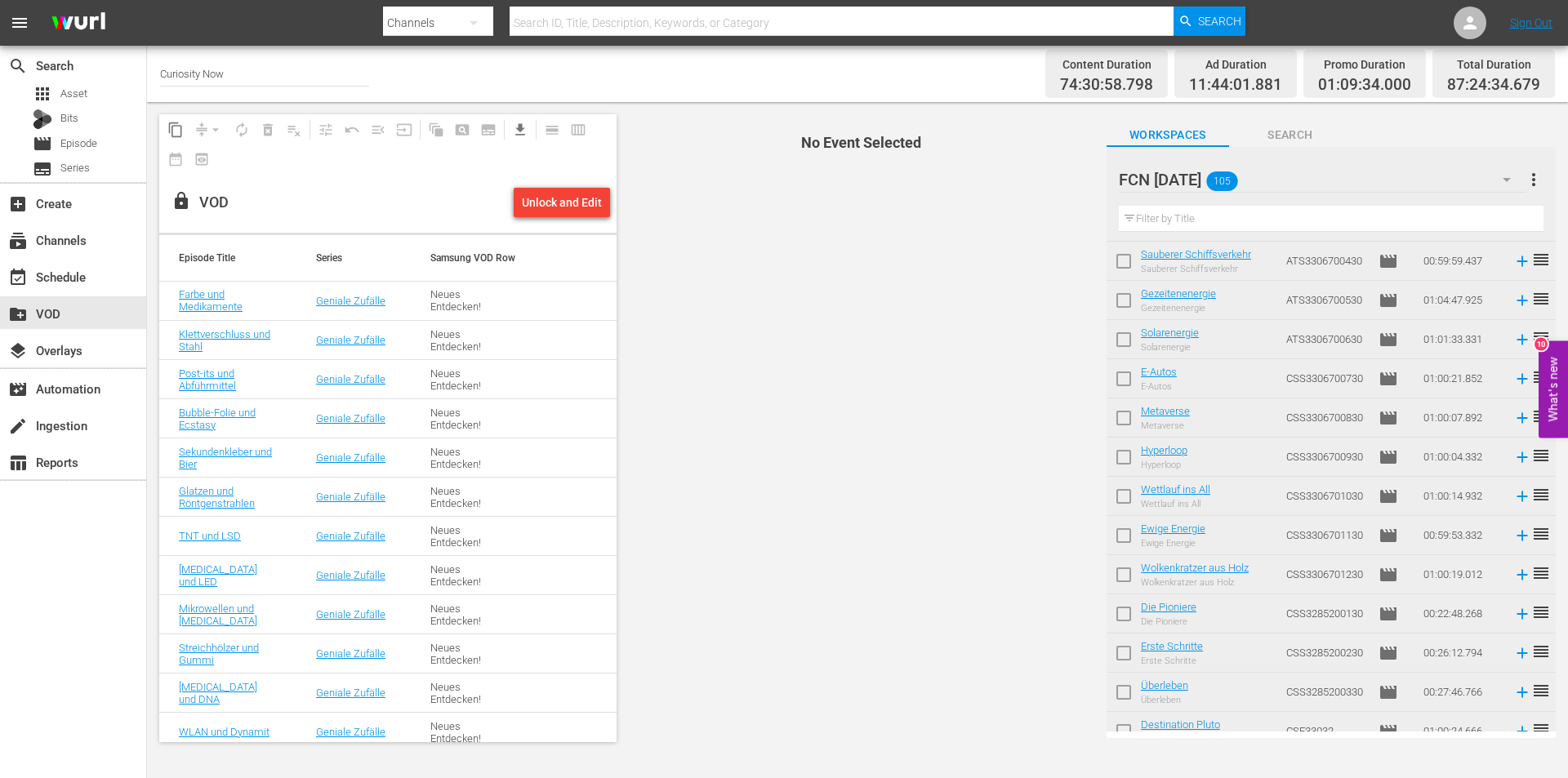
scroll to position [1496, 0]
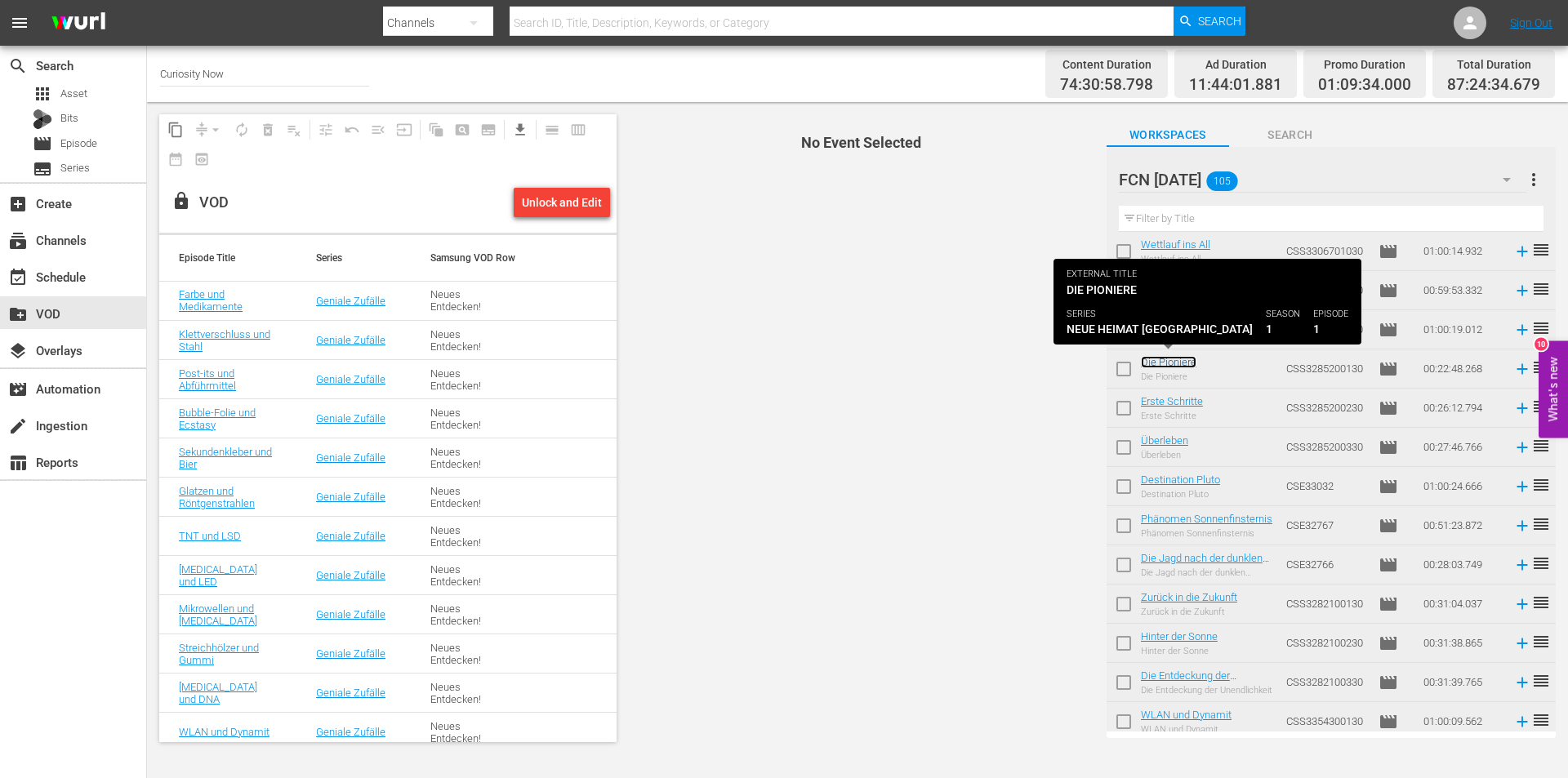
click at [1175, 357] on link "Die Pioniere" at bounding box center [1168, 362] width 55 height 12
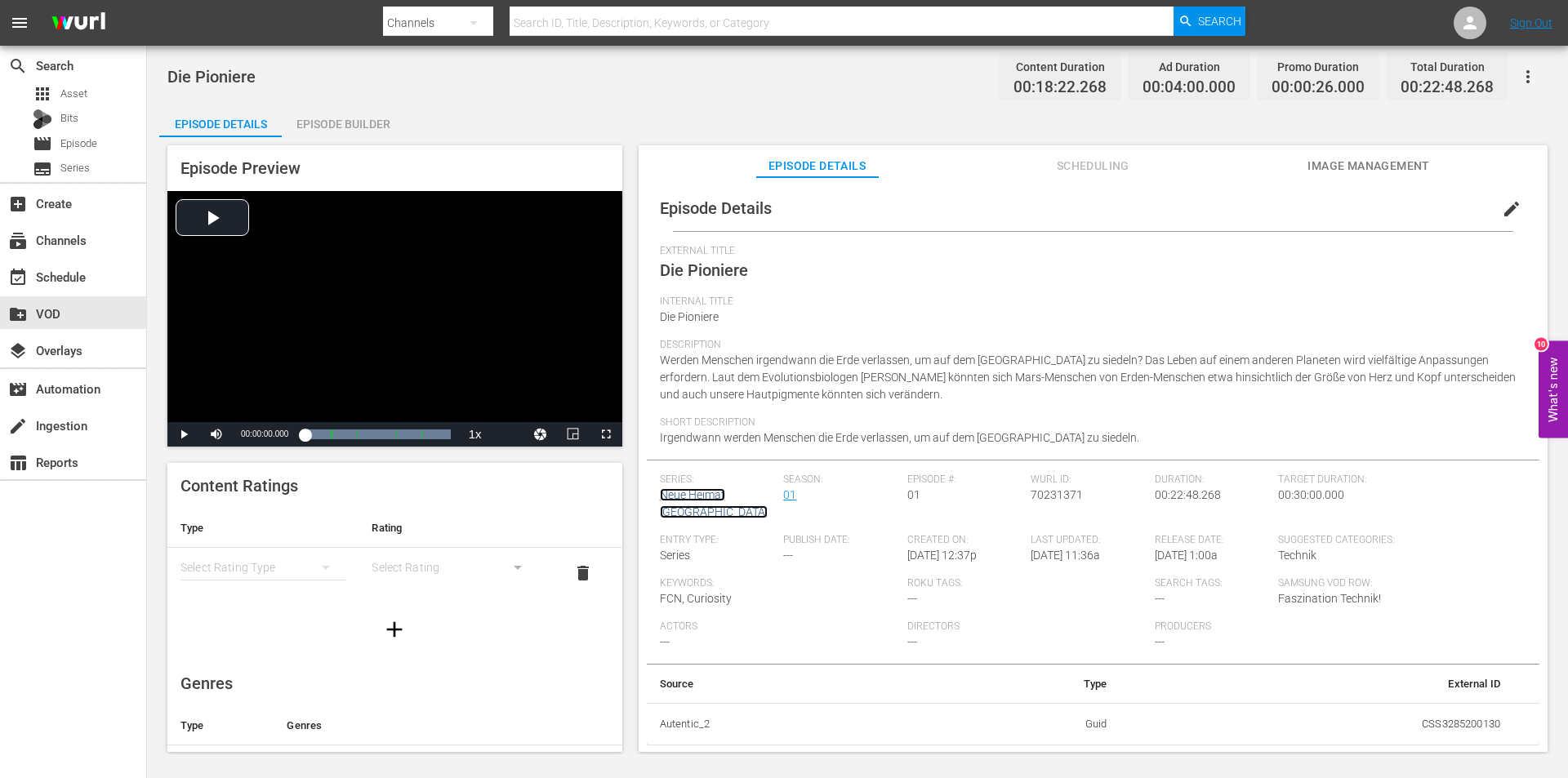
click at [711, 497] on link "Neue Heimat [GEOGRAPHIC_DATA]" at bounding box center [714, 503] width 108 height 31
click at [59, 307] on div "create_new_folder VOD" at bounding box center [46, 310] width 92 height 14
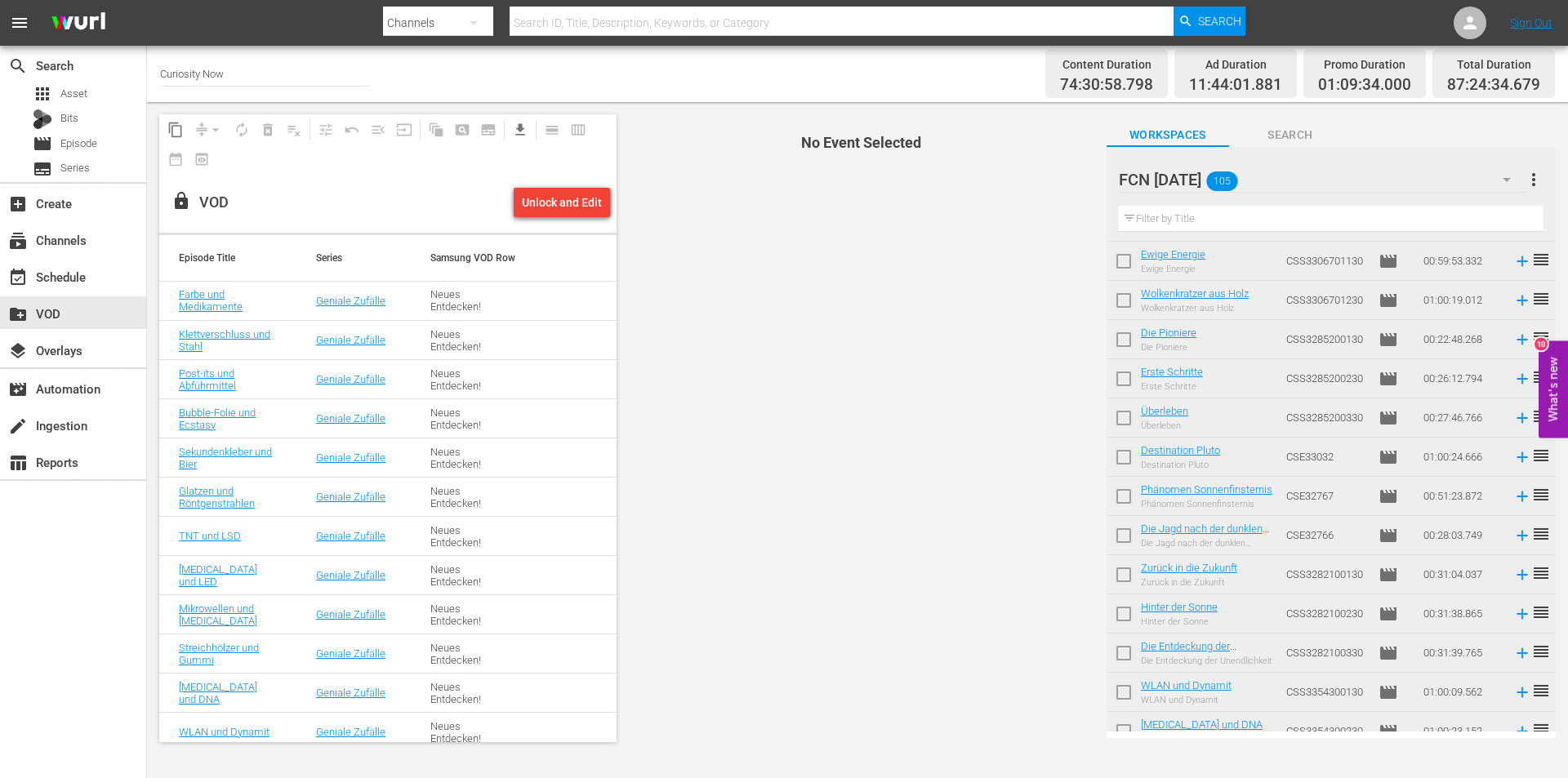
scroll to position [1741, 0]
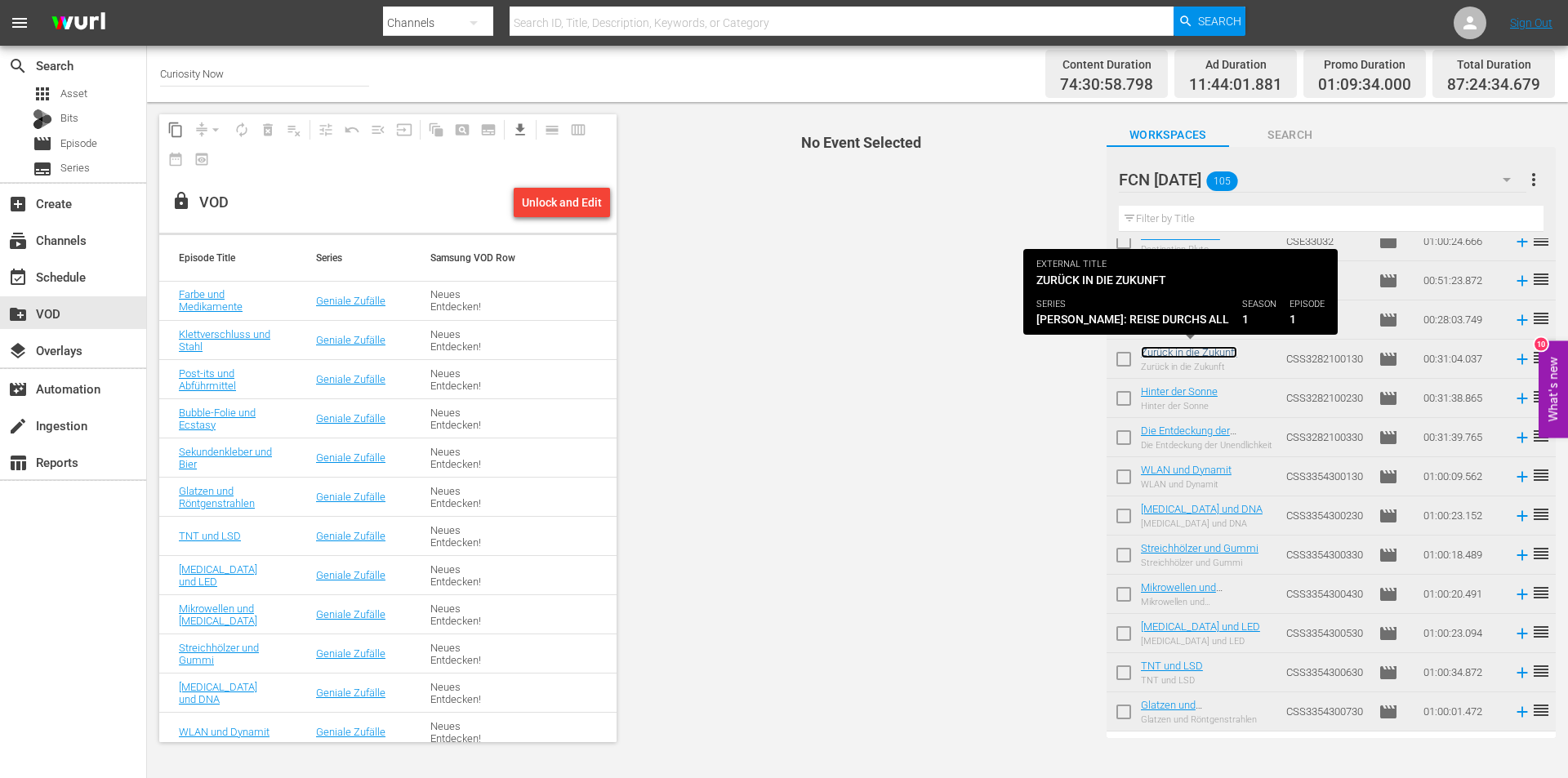
click at [1206, 349] on link "Zurück in die Zukunft" at bounding box center [1189, 352] width 96 height 12
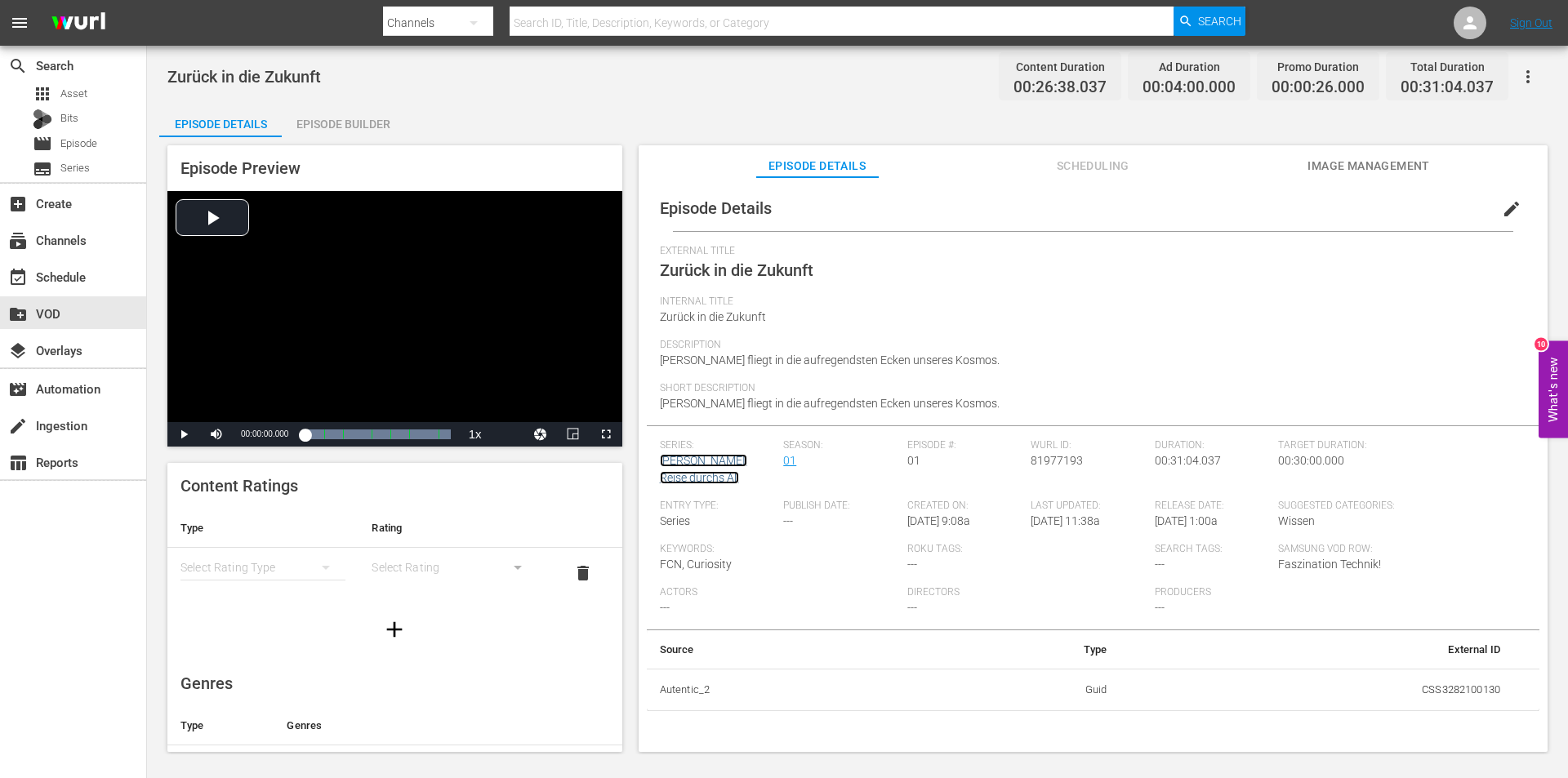
click at [686, 461] on link "[PERSON_NAME]: Reise durchs All" at bounding box center [704, 469] width 88 height 31
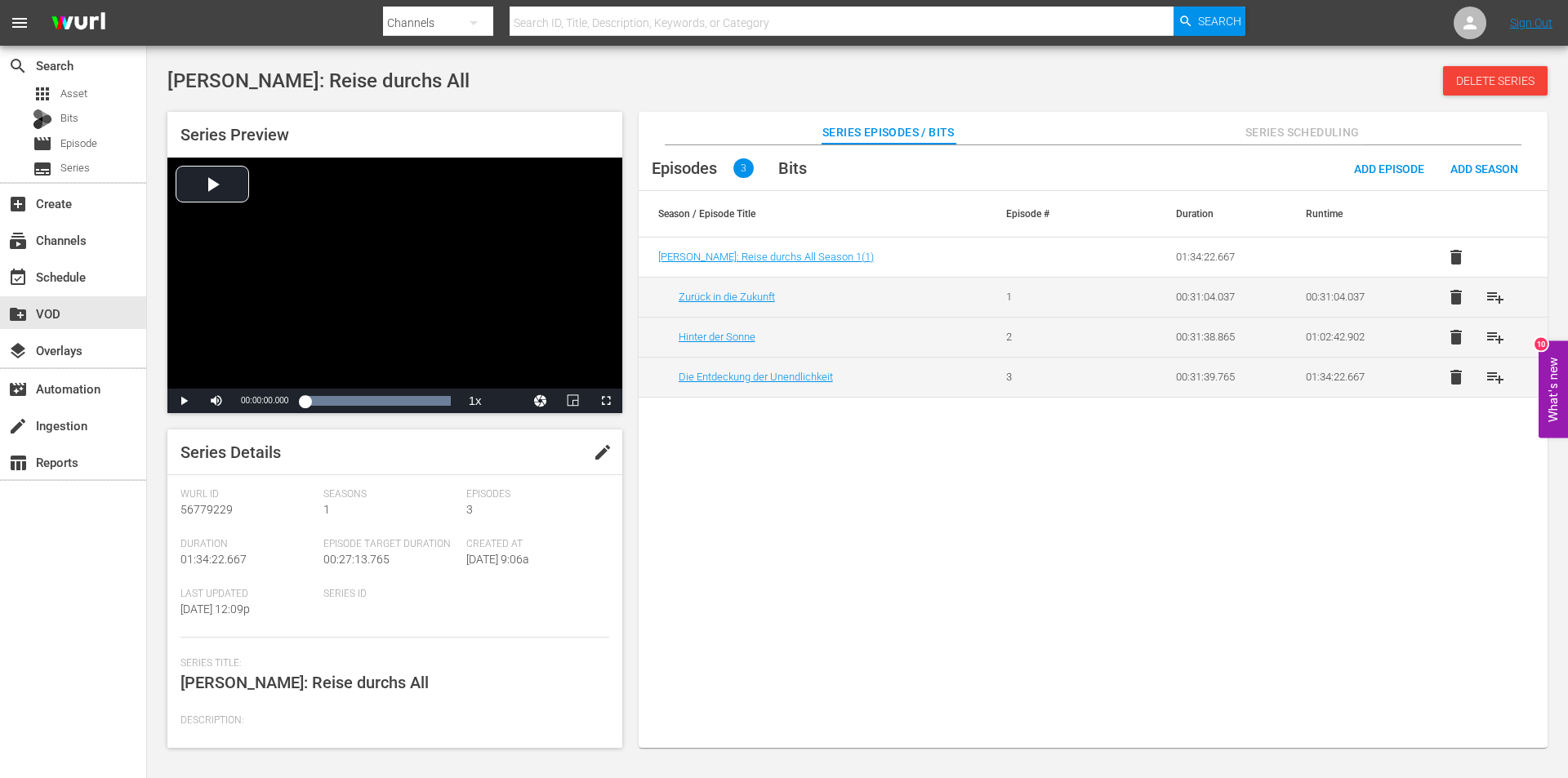
click at [597, 450] on span "edit" at bounding box center [602, 451] width 20 height 20
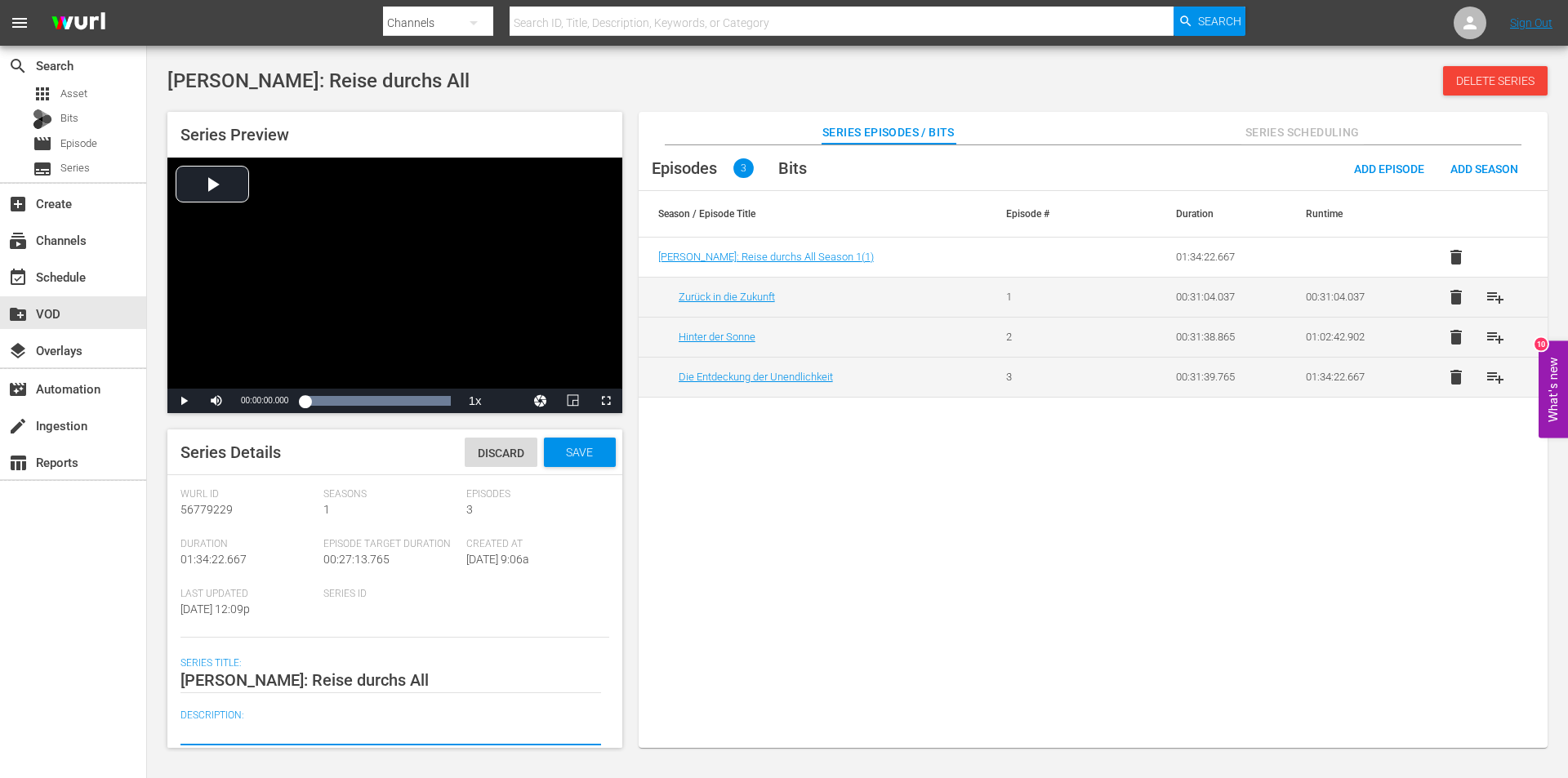
click at [225, 730] on textarea at bounding box center [391, 732] width 420 height 20
paste textarea "Das Universum ist scheinbar unendlich groß - und genauso verhielt es sich mit d…"
type textarea "Das Universum ist scheinbar unendlich groß - und genauso verhielt es sich mit d…"
click at [568, 460] on div "Save" at bounding box center [579, 452] width 71 height 30
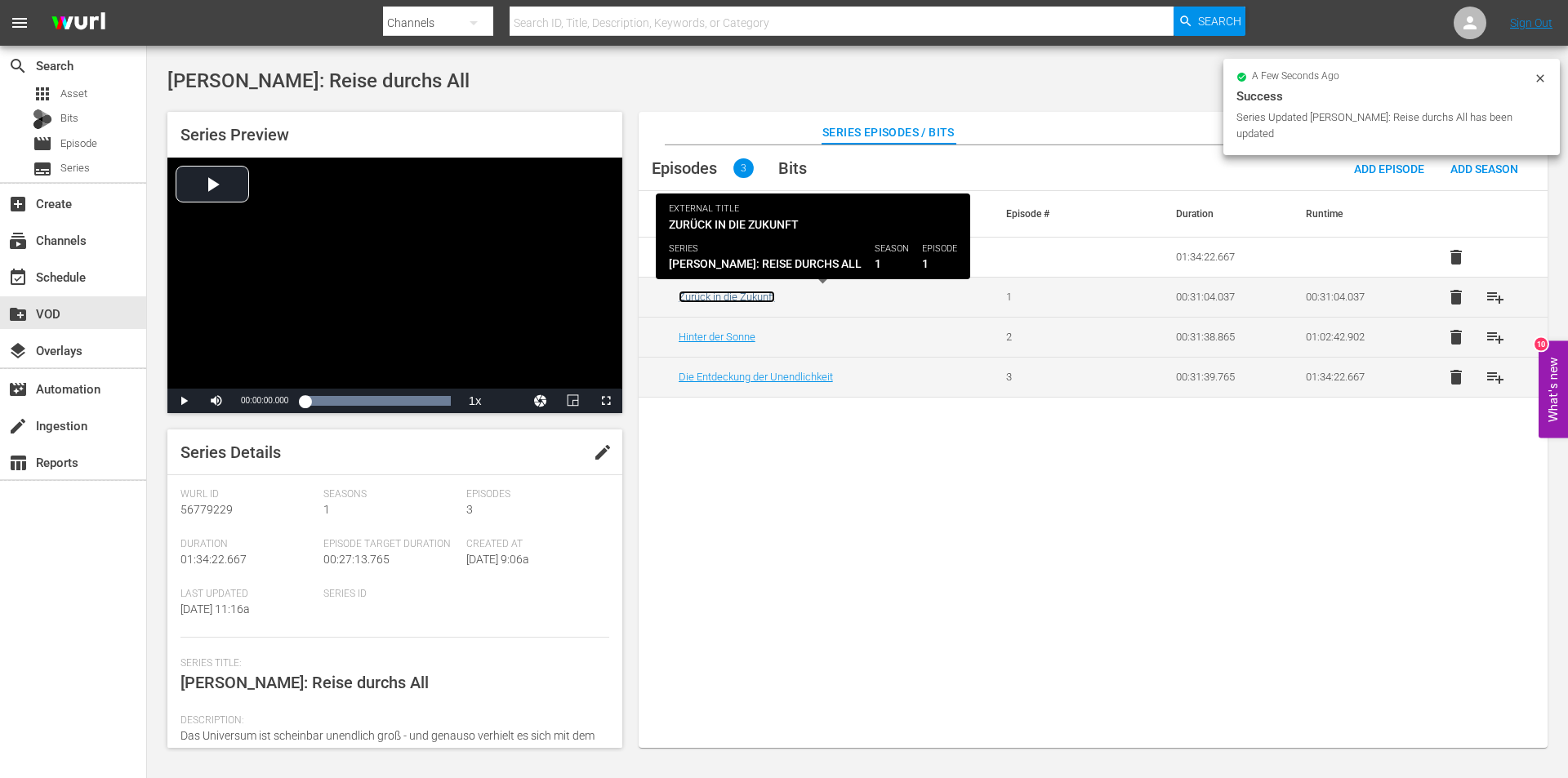
click at [747, 300] on link "Zurück in die Zukunft" at bounding box center [727, 297] width 96 height 12
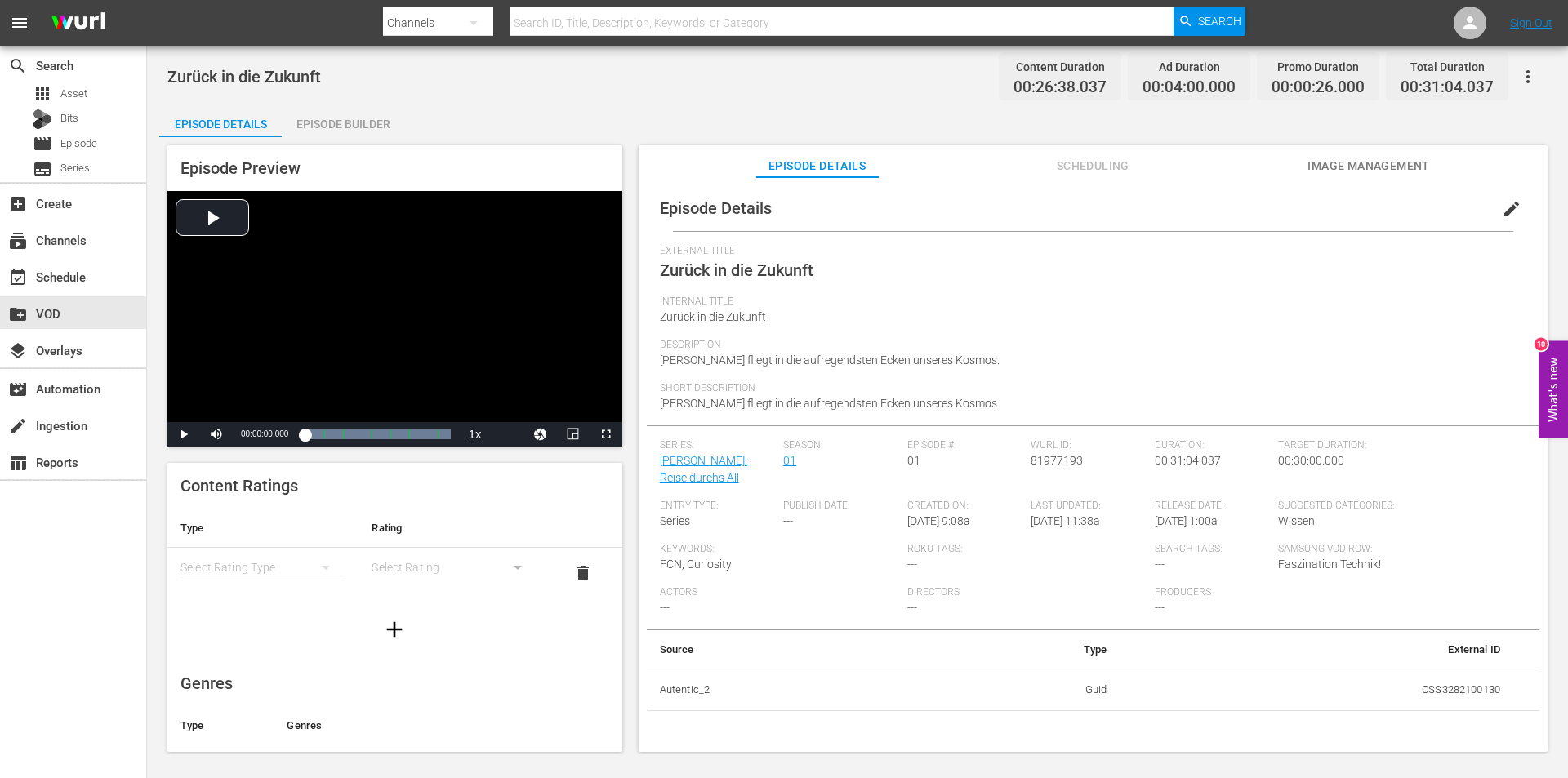
click at [1502, 208] on span "edit" at bounding box center [1511, 208] width 20 height 20
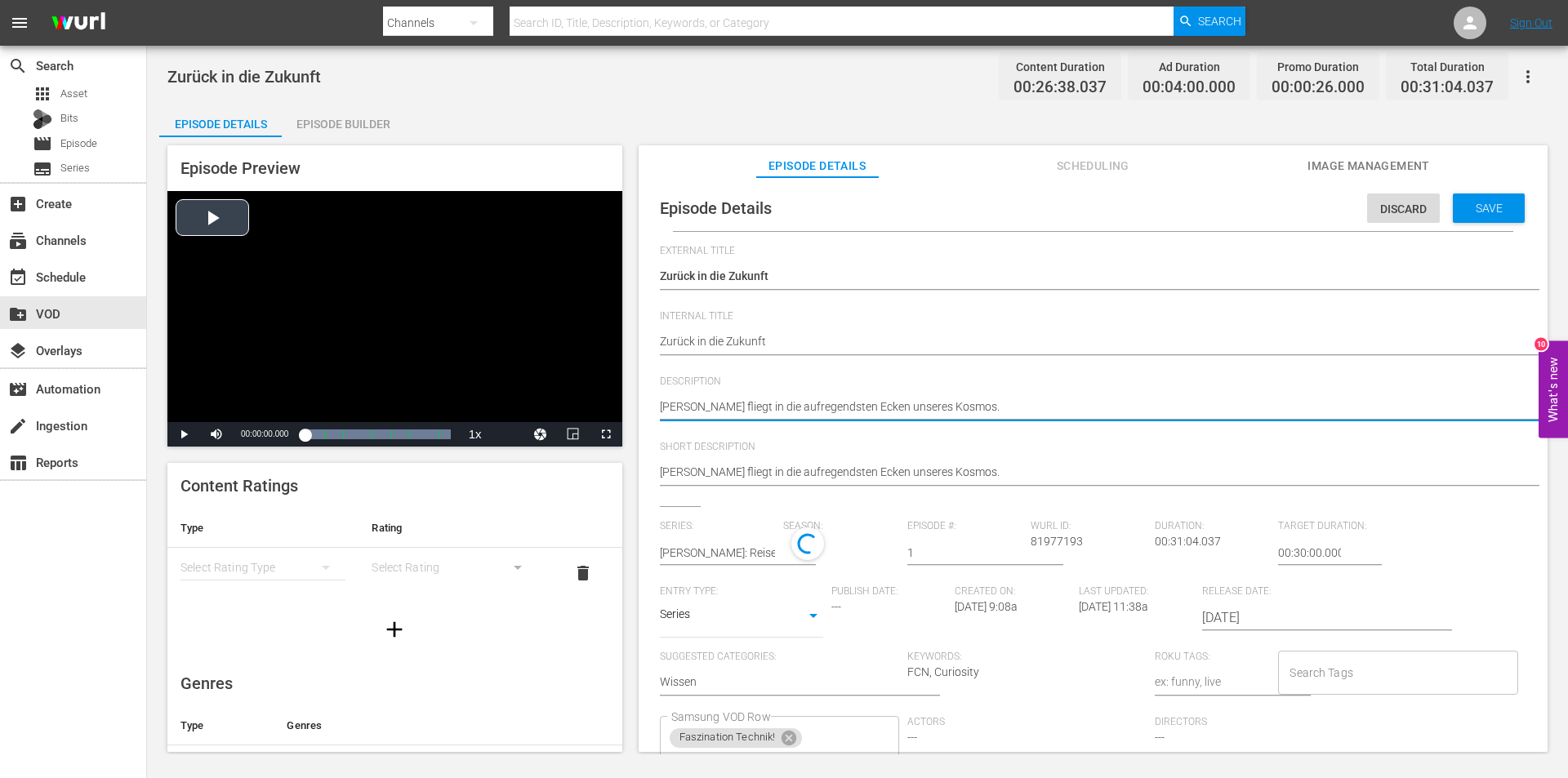
drag, startPoint x: 1022, startPoint y: 406, endPoint x: 459, endPoint y: 406, distance: 563.0
paste textarea "Das Universum ist scheinbar unendlich groß - und genauso verhielt es sich mit d…"
type textarea "Das Universum ist scheinbar unendlich groß - und genauso verhielt es sich mit d…"
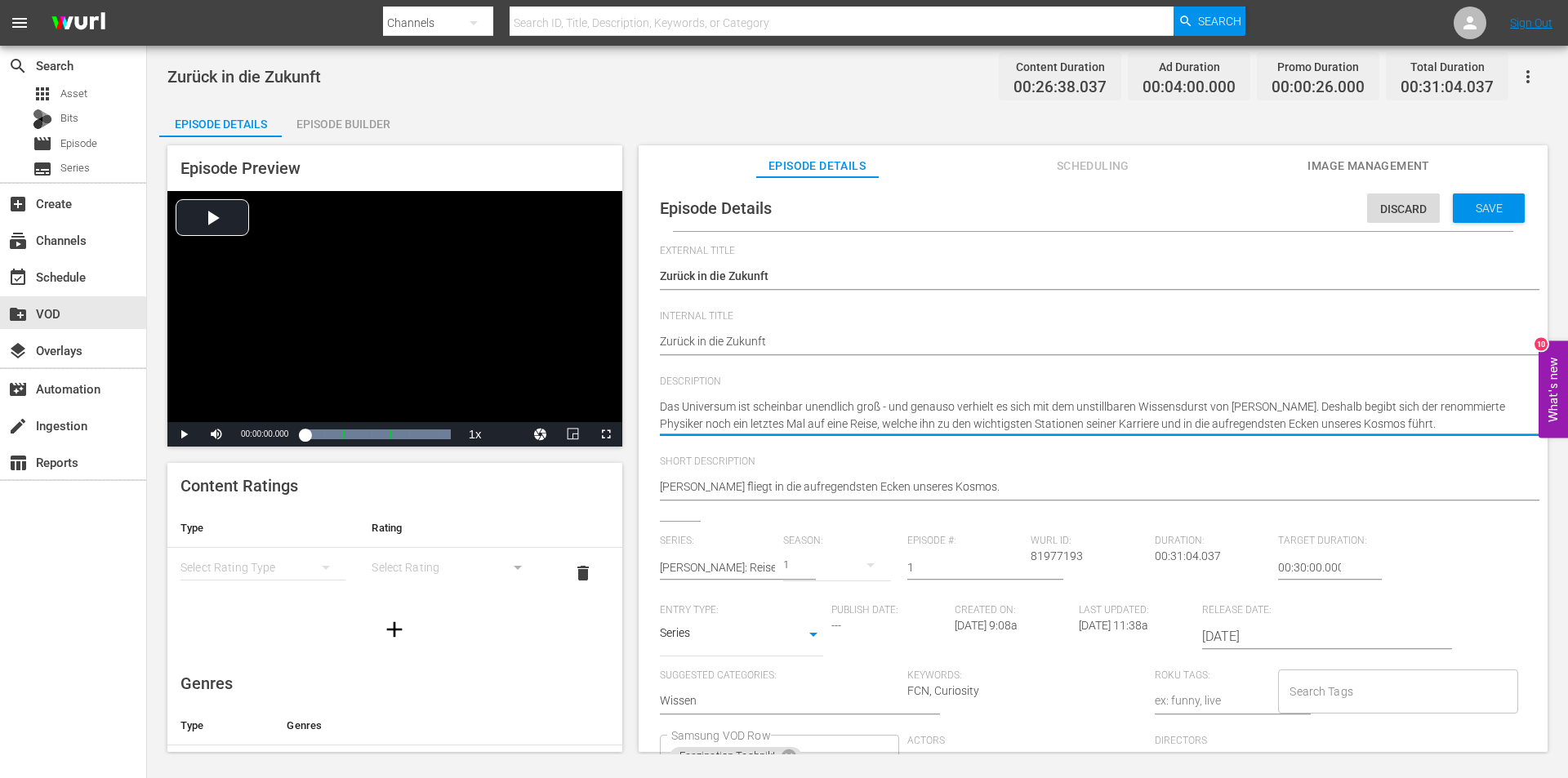
type textarea "Das Universum ist scheinbar unendlich groß - und genauso verhielt es sich mit d…"
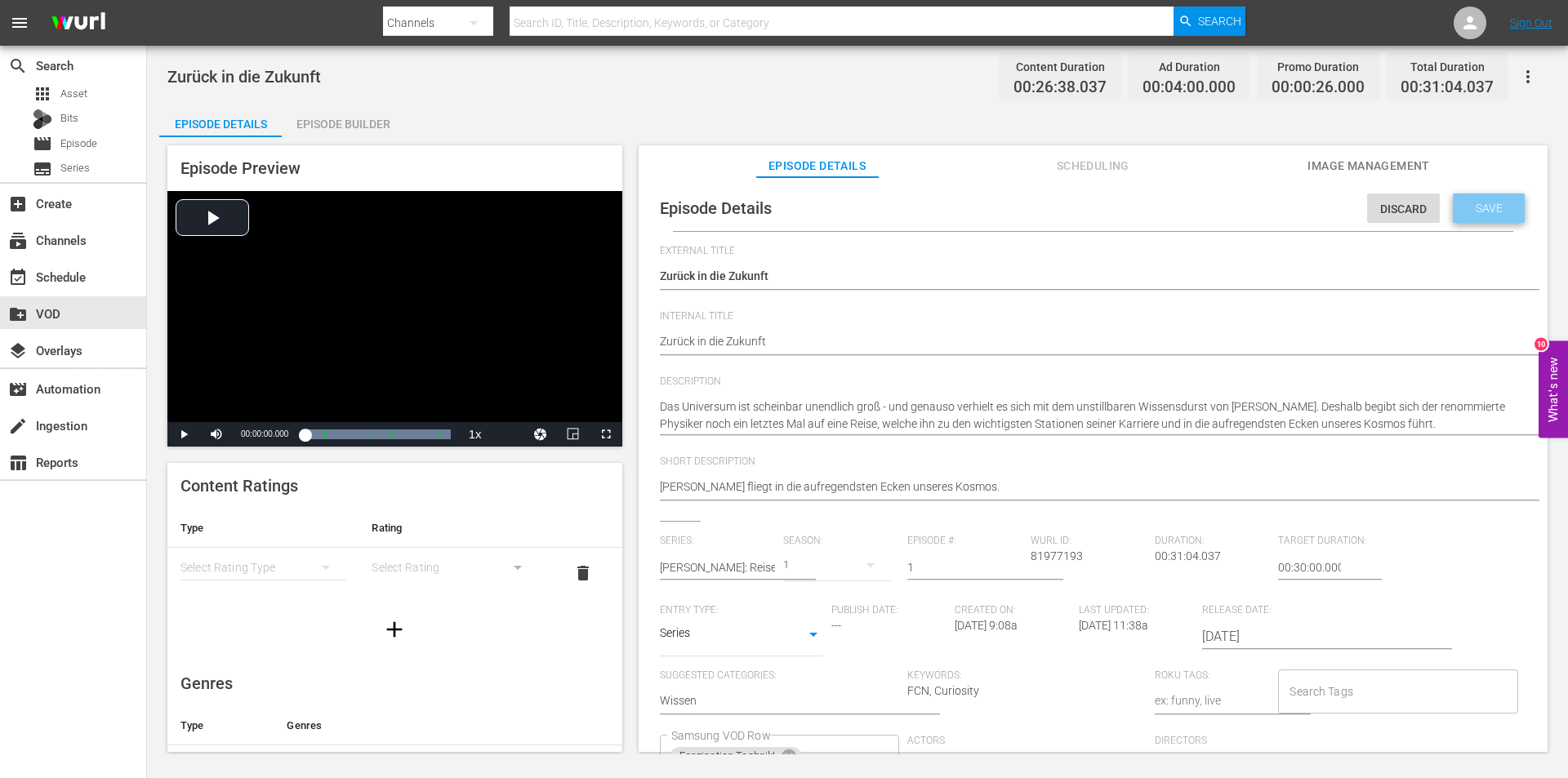
click at [1487, 214] on div "Save" at bounding box center [1489, 208] width 71 height 30
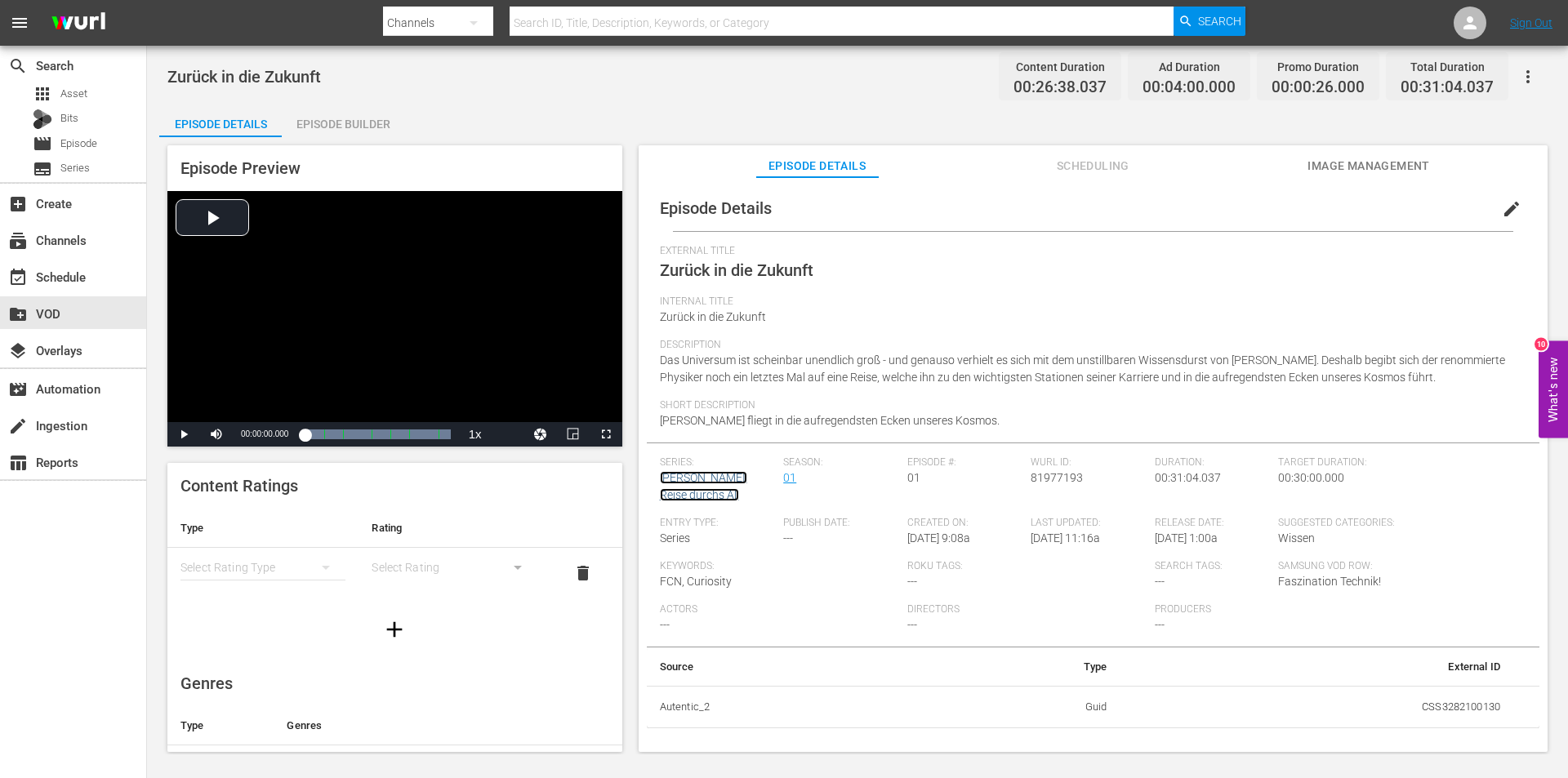
click at [711, 481] on link "[PERSON_NAME]: Reise durchs All" at bounding box center [704, 486] width 88 height 31
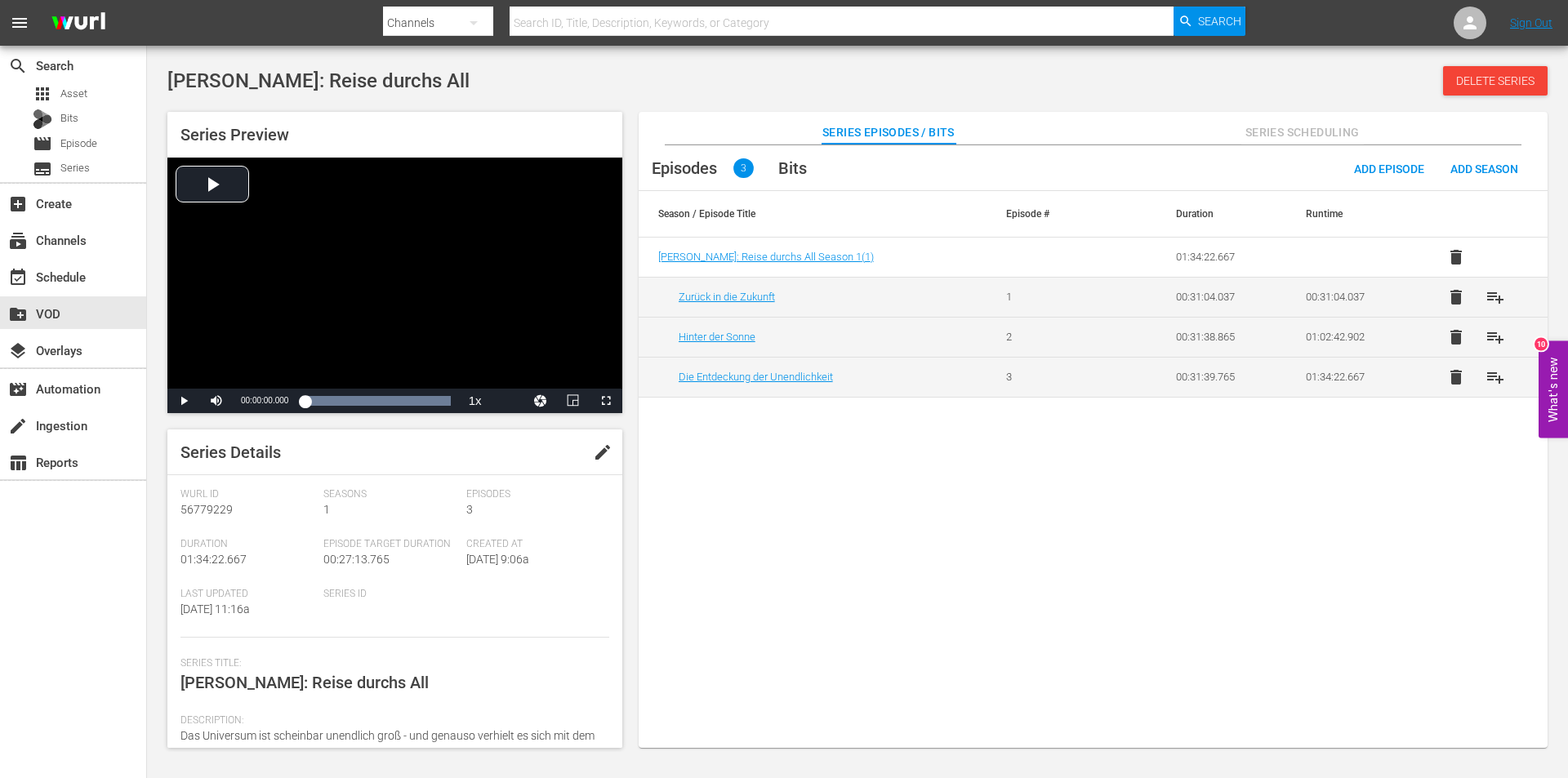
drag, startPoint x: 607, startPoint y: 455, endPoint x: 596, endPoint y: 482, distance: 29.2
click at [607, 455] on span "edit" at bounding box center [602, 451] width 20 height 20
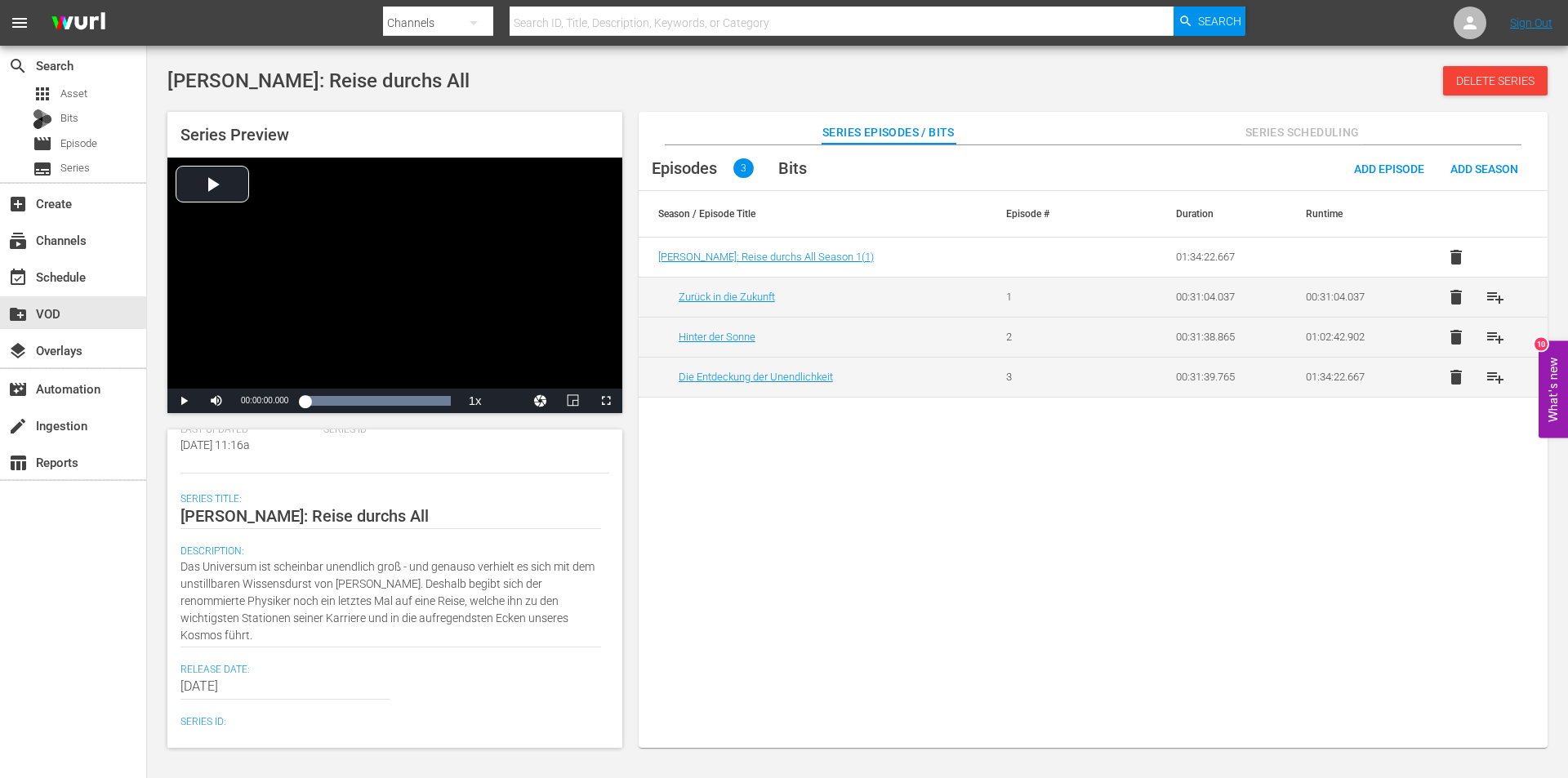
scroll to position [163, 0]
drag, startPoint x: 307, startPoint y: 638, endPoint x: 140, endPoint y: 550, distance: 188.8
paste textarea "er Physiker Stephen Hawking begibt sich in seinem Raumschiff auf eine einzigart…"
type textarea "Der Physiker Stephen Hawking begibt sich in seinem Raumschiff auf eine einzigar…"
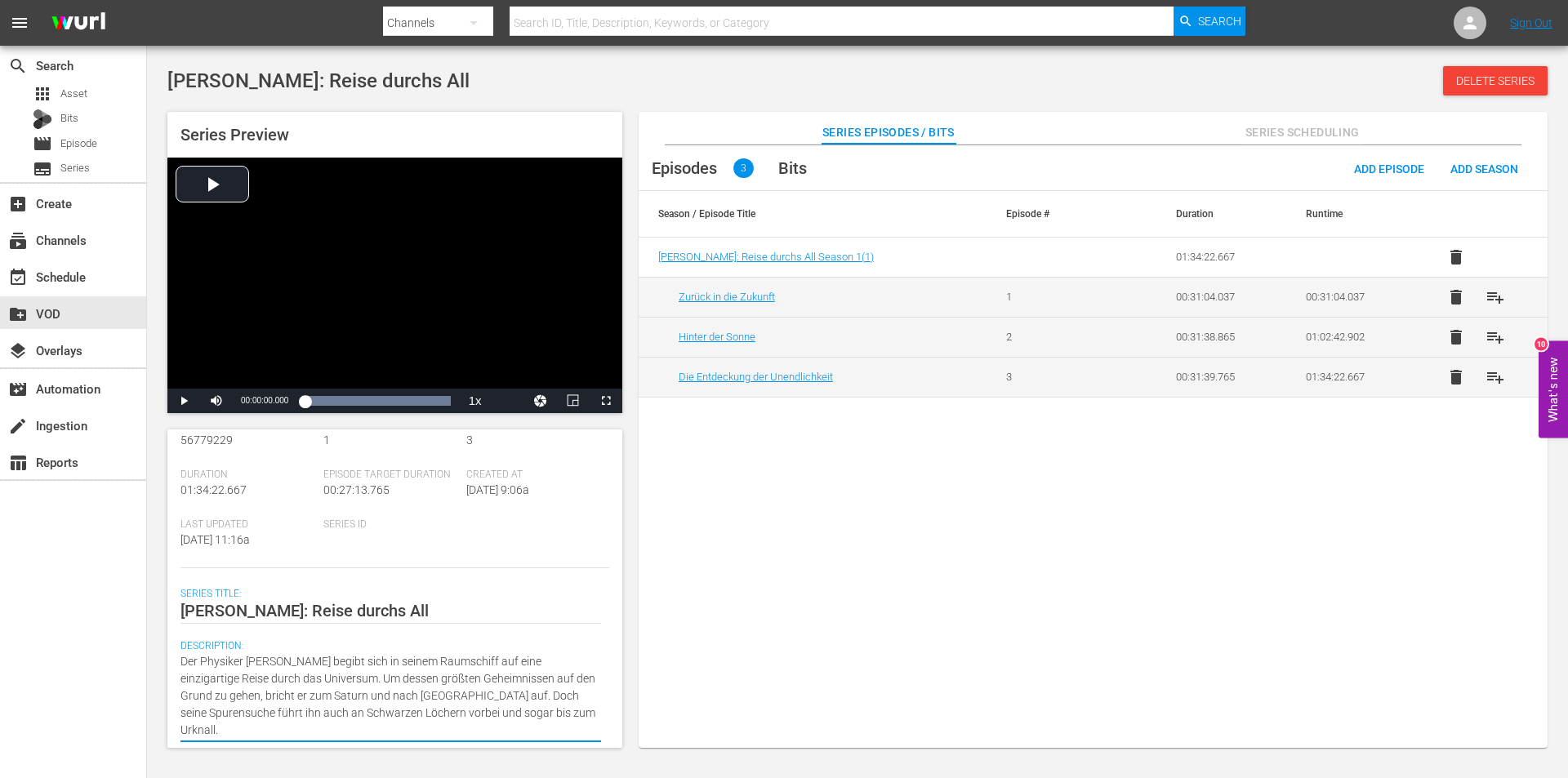
scroll to position [0, 0]
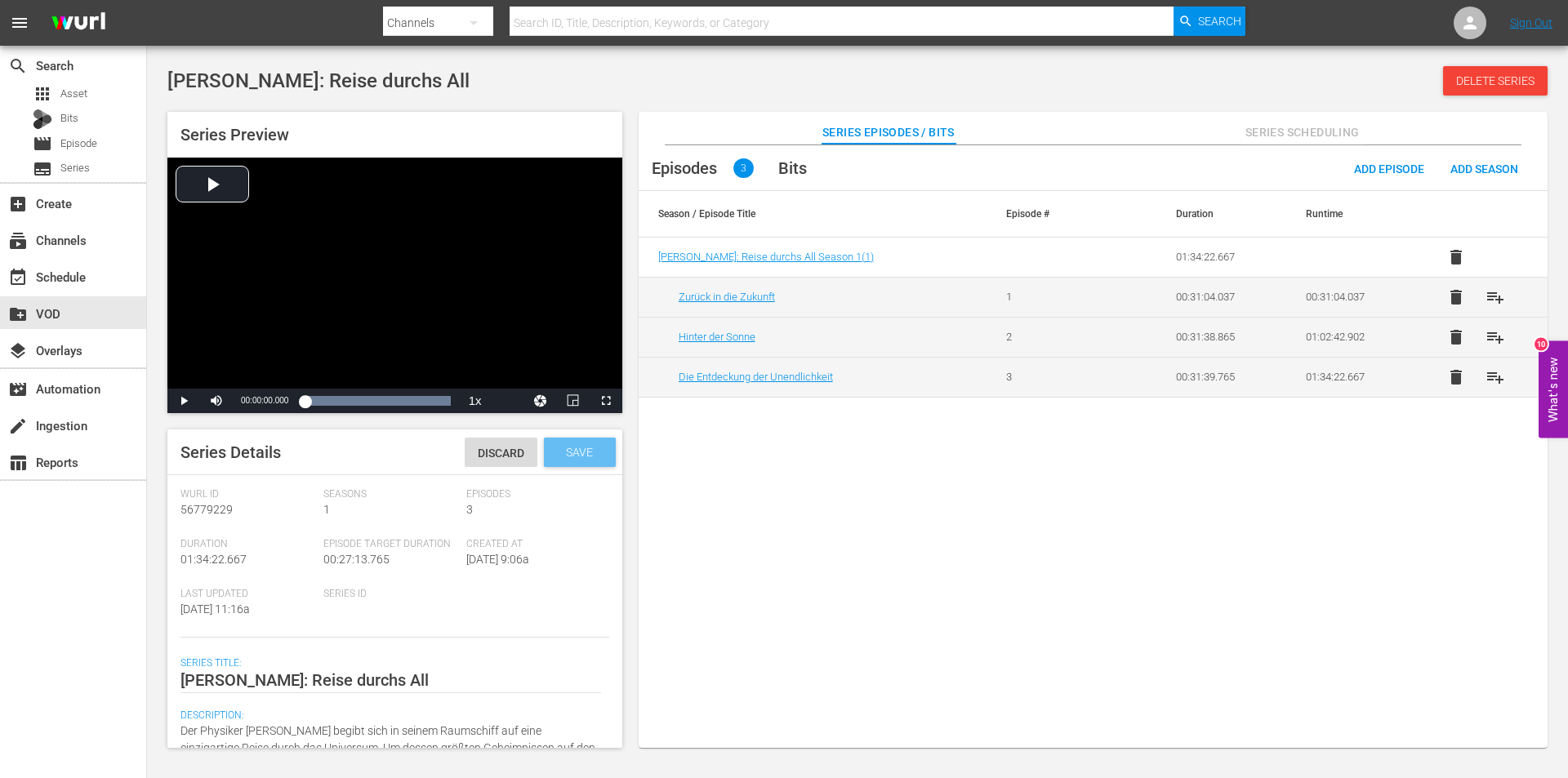
type textarea "Der Physiker Stephen Hawking begibt sich in seinem Raumschiff auf eine einzigar…"
click at [560, 459] on div "Save" at bounding box center [579, 452] width 71 height 30
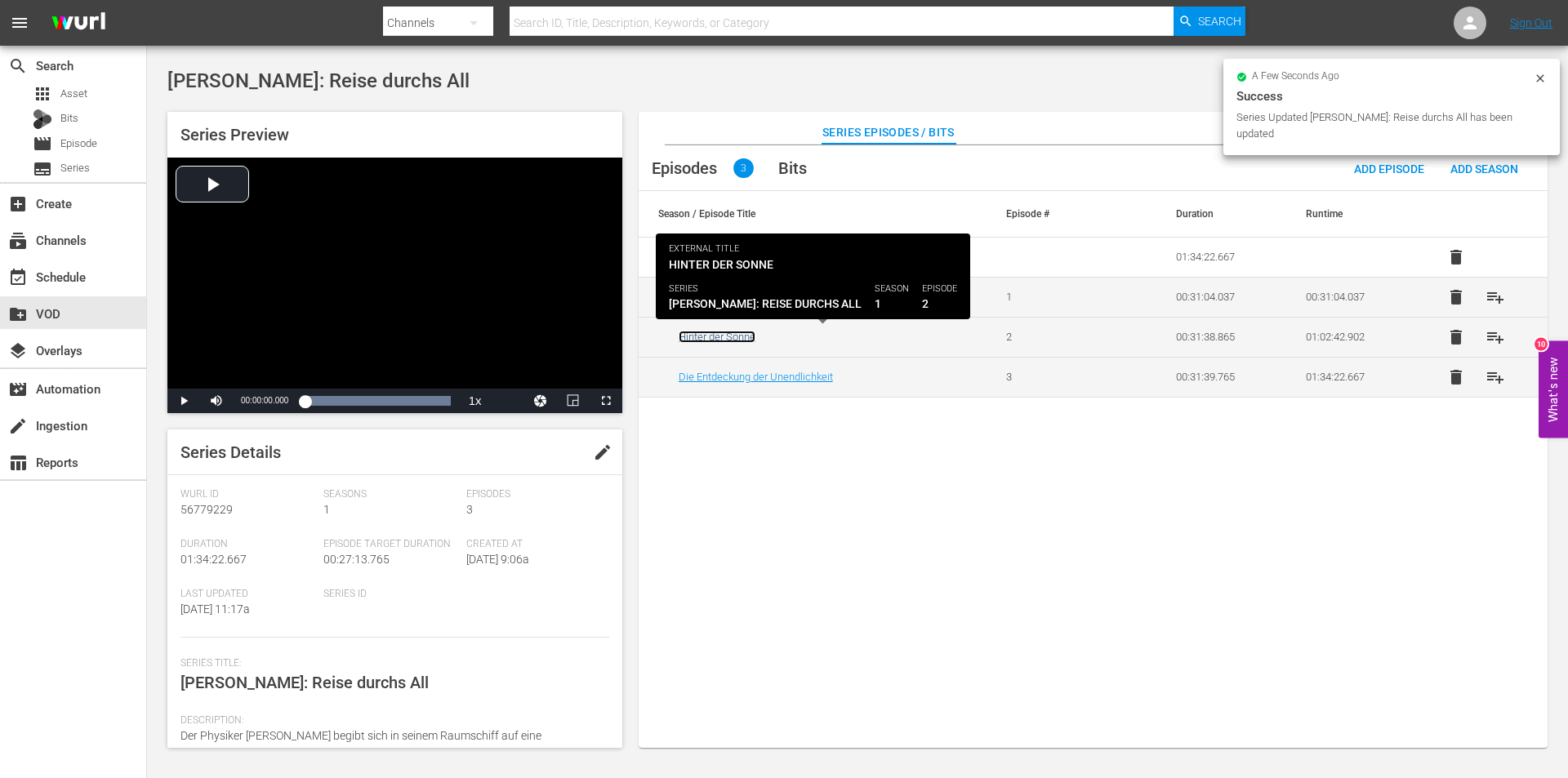
click at [724, 334] on link "Hinter der Sonne" at bounding box center [717, 337] width 77 height 12
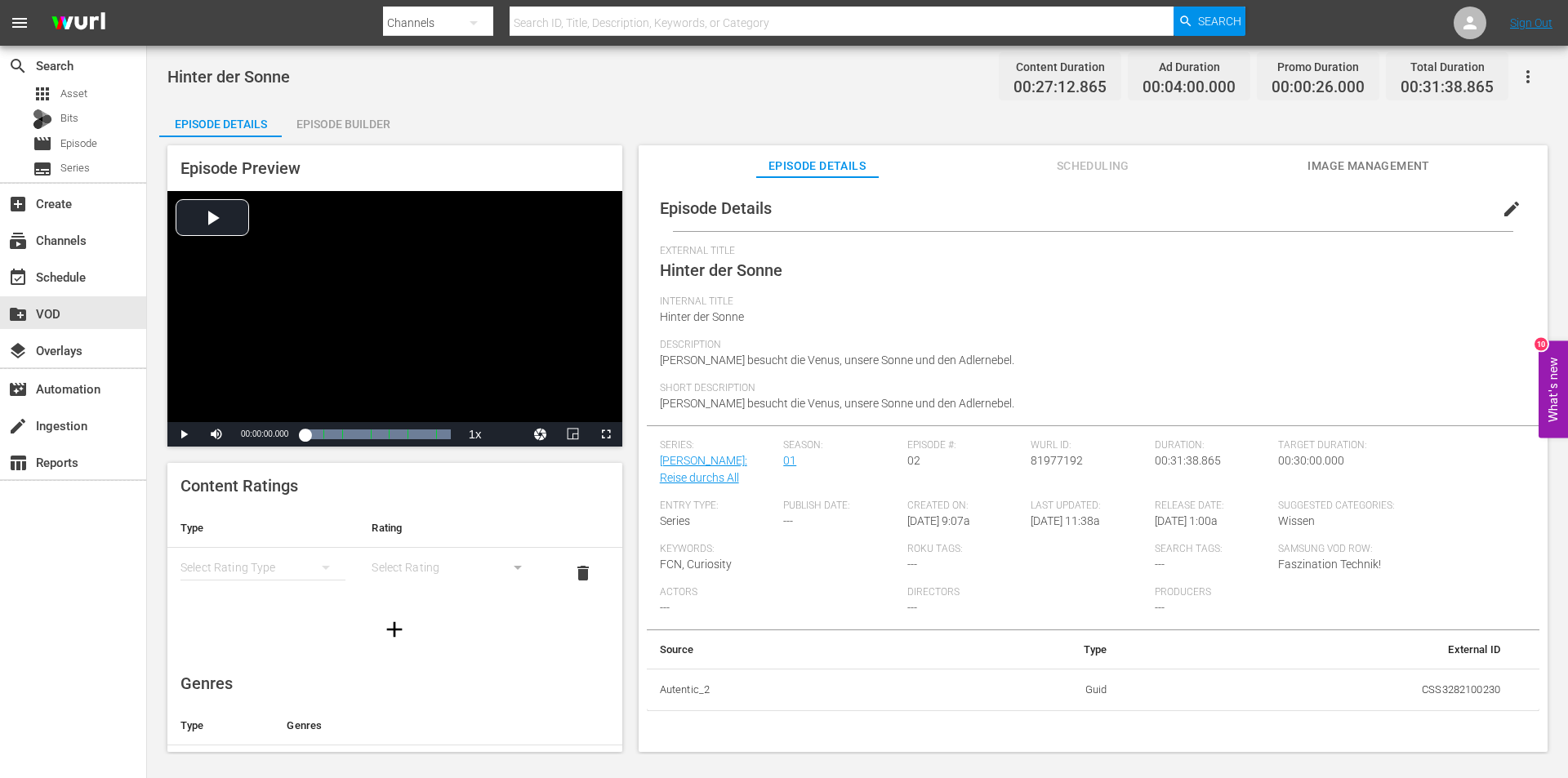
click at [1502, 211] on span "edit" at bounding box center [1511, 208] width 20 height 20
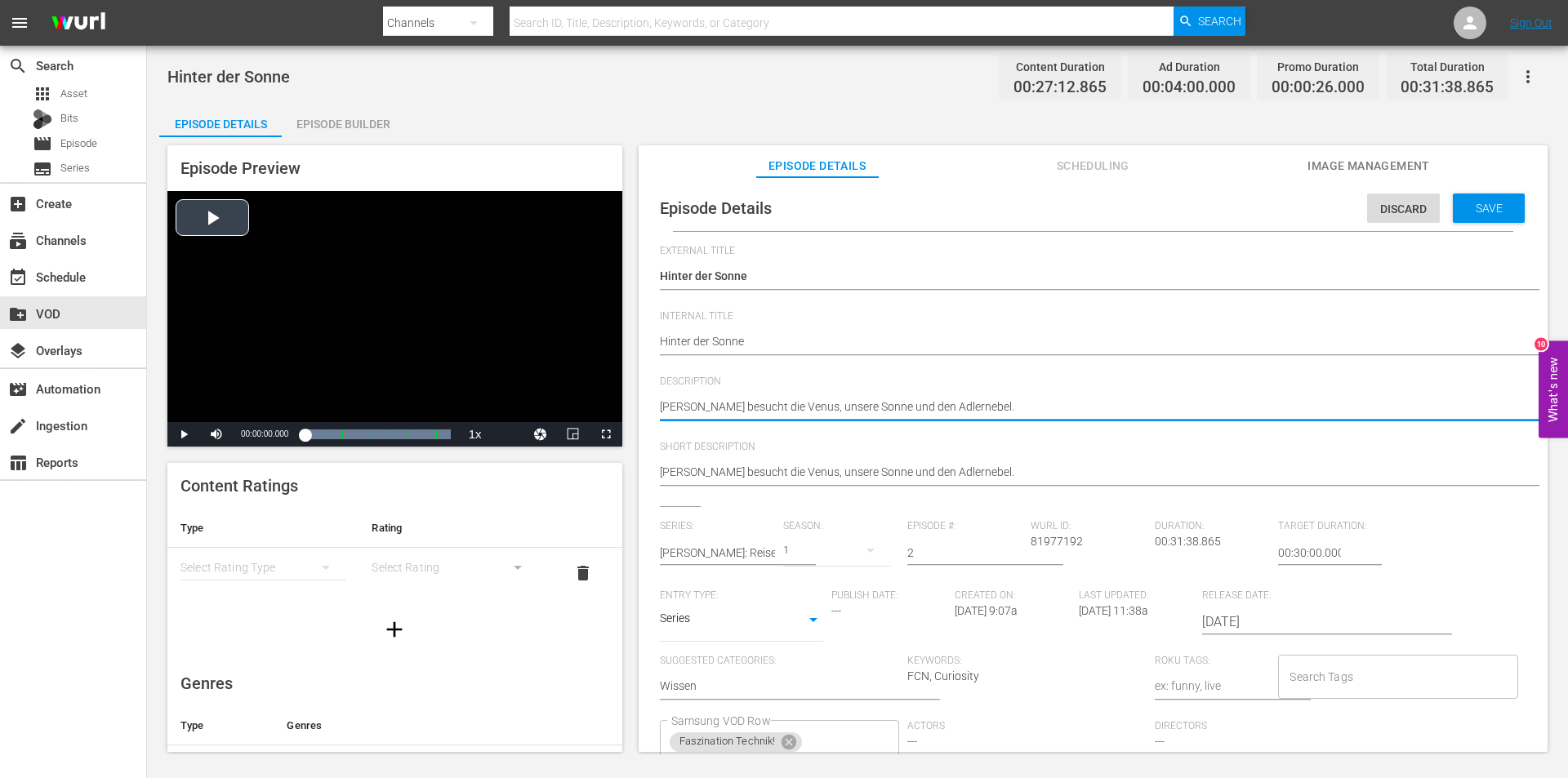
drag, startPoint x: 1037, startPoint y: 411, endPoint x: 573, endPoint y: 403, distance: 464.1
paste textarea "Als Physiker und Raumschiff-Kommandant unternimmt Stephen Hawking eine weitere …"
type textarea "Als Physiker und Raumschiff-Kommandant unternimmt Stephen Hawking eine weitere …"
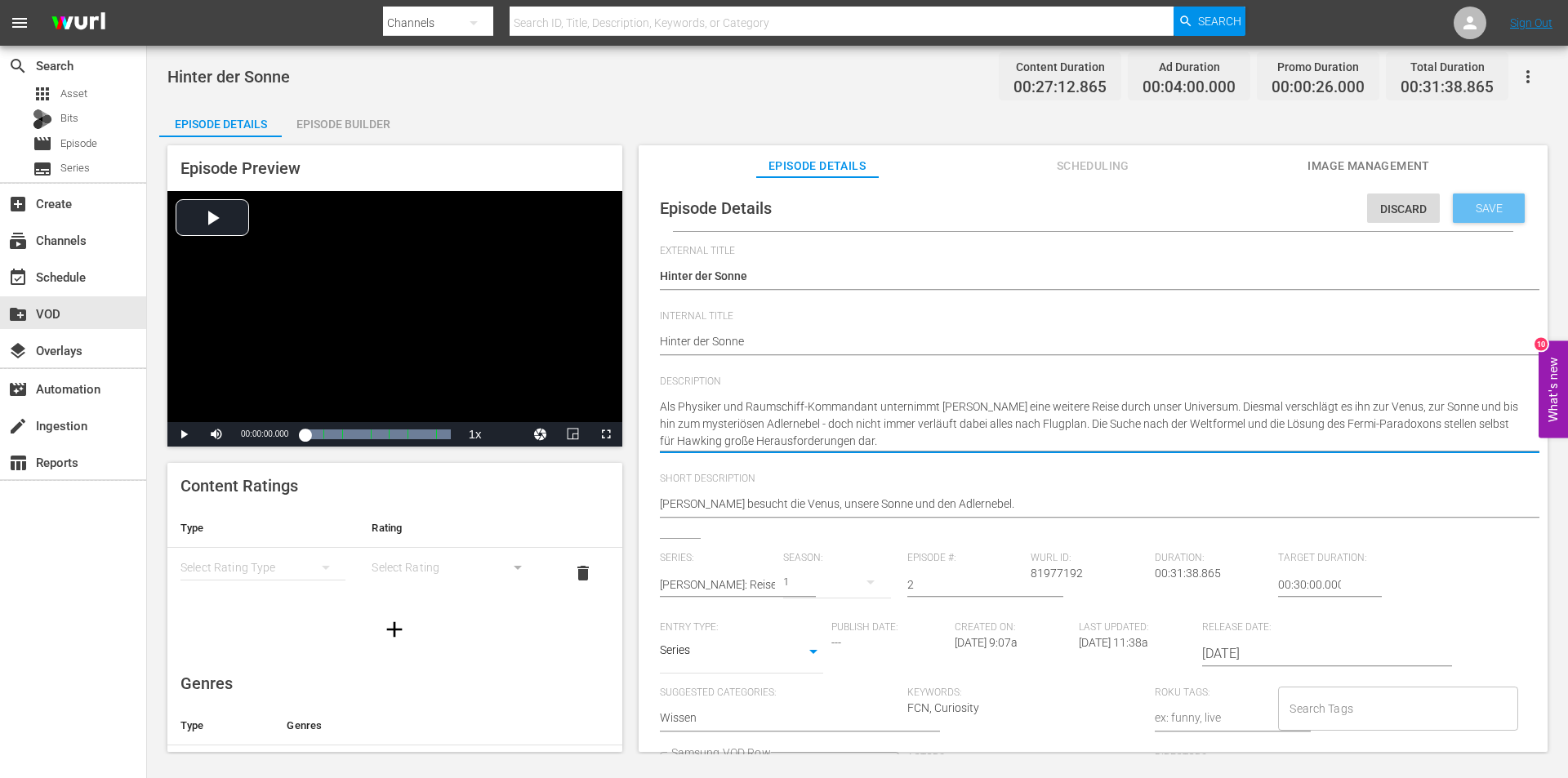
type textarea "Als Physiker und Raumschiff-Kommandant unternimmt Stephen Hawking eine weitere …"
click at [1478, 203] on span "Save" at bounding box center [1489, 207] width 53 height 13
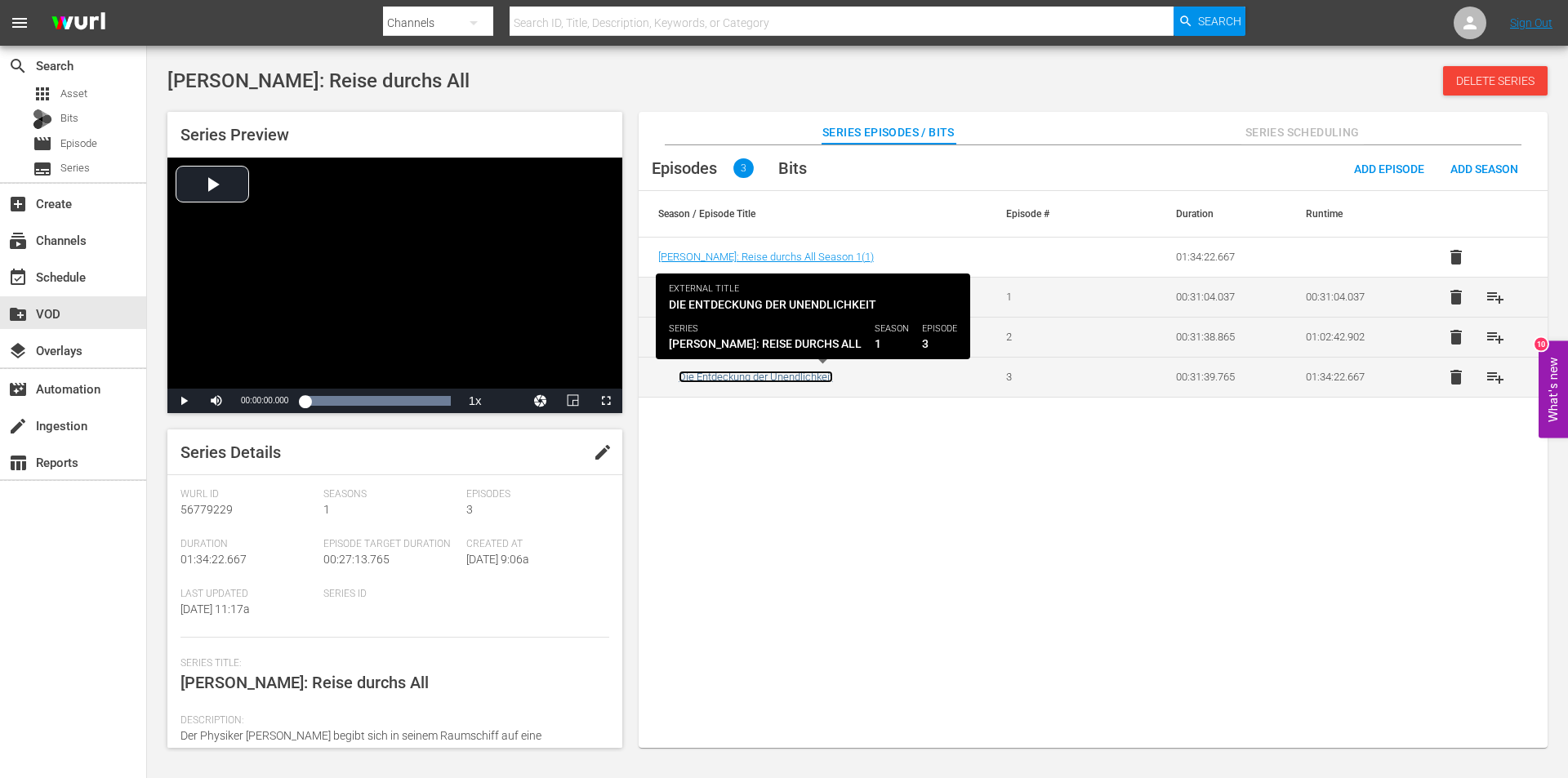
click at [755, 374] on link "Die Entdeckung der Unendlichkeit" at bounding box center [755, 377] width 154 height 12
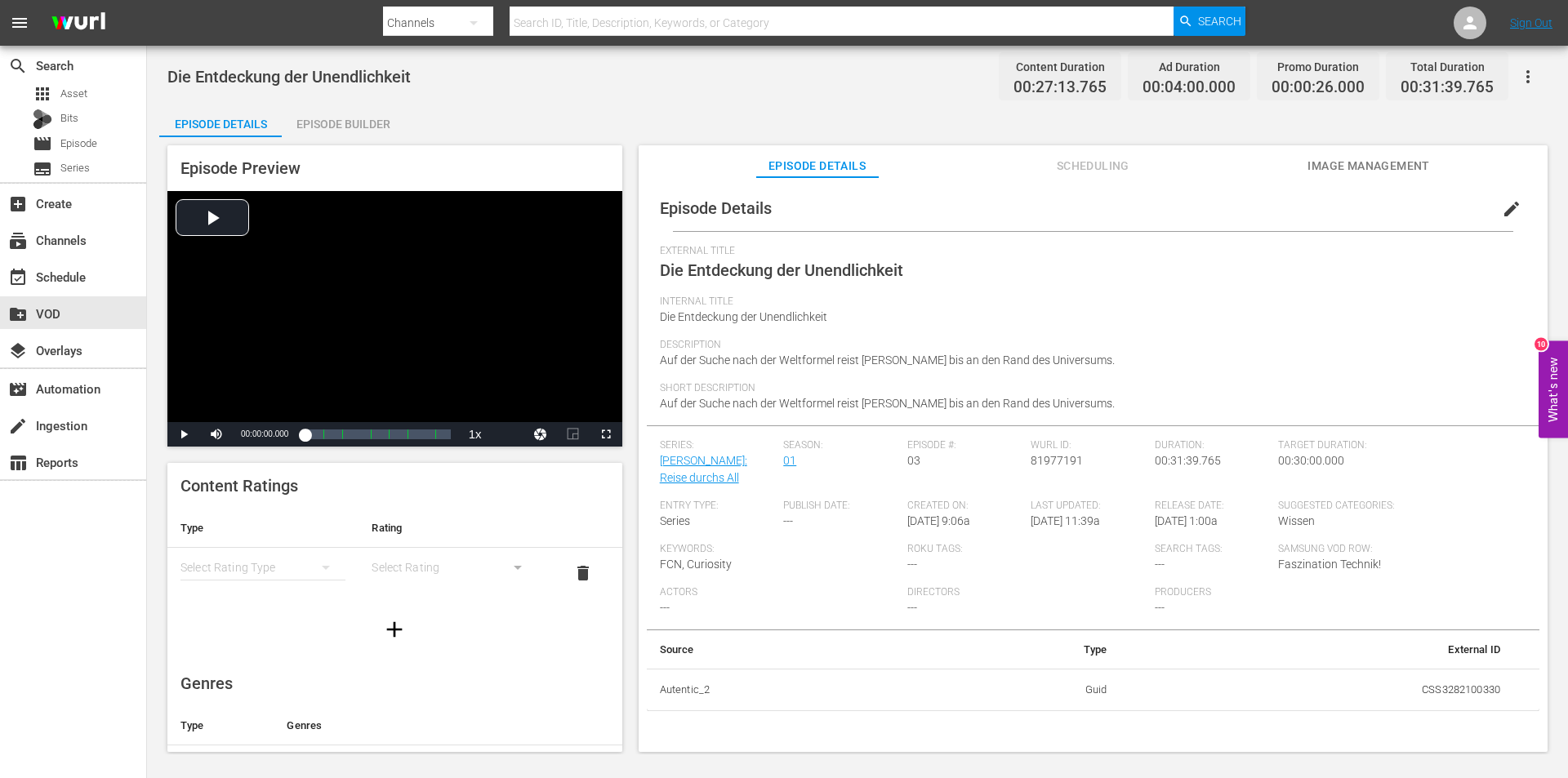
click at [1502, 207] on span "edit" at bounding box center [1511, 208] width 20 height 20
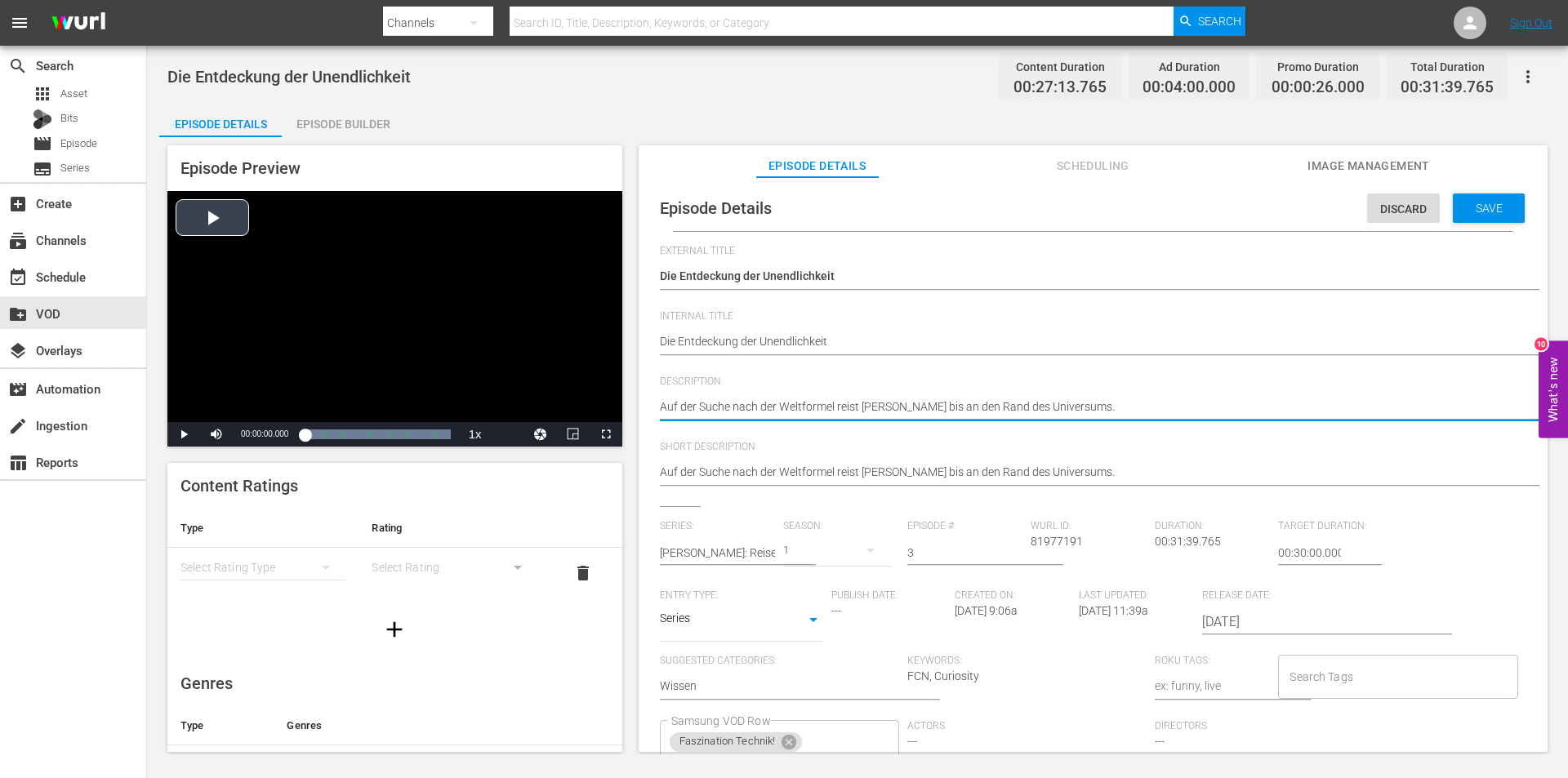
drag, startPoint x: 1126, startPoint y: 408, endPoint x: 583, endPoint y: 407, distance: 543.0
paste textarea "Stephen Hawking setzt seine Mission als Raumschiff-Kommandant fort. Er trifft d…"
type textarea "Stephen Hawking setzt seine Mission als Raumschiff-Kommandant fort. Er trifft d…"
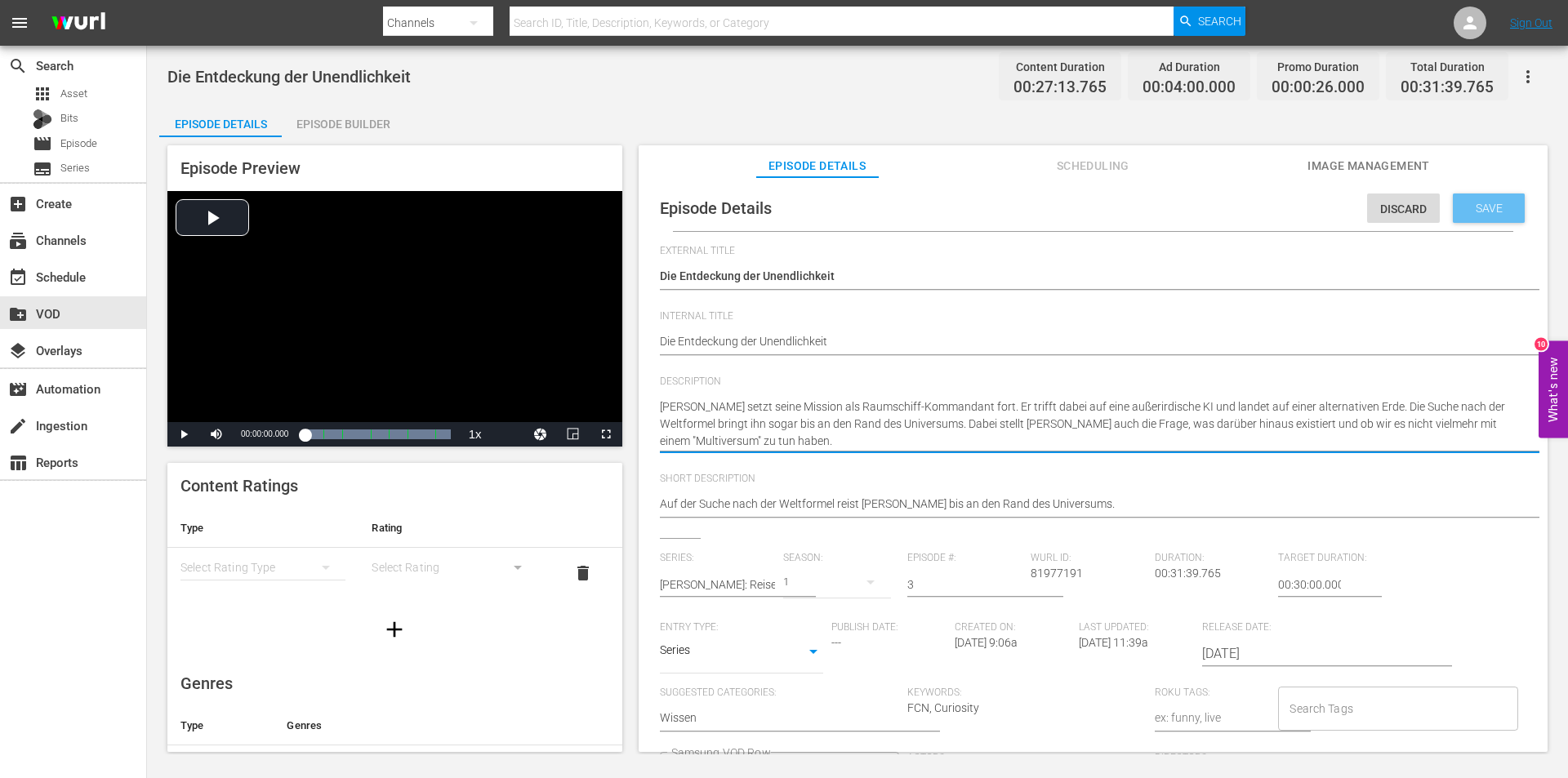
type textarea "Stephen Hawking setzt seine Mission als Raumschiff-Kommandant fort. Er trifft d…"
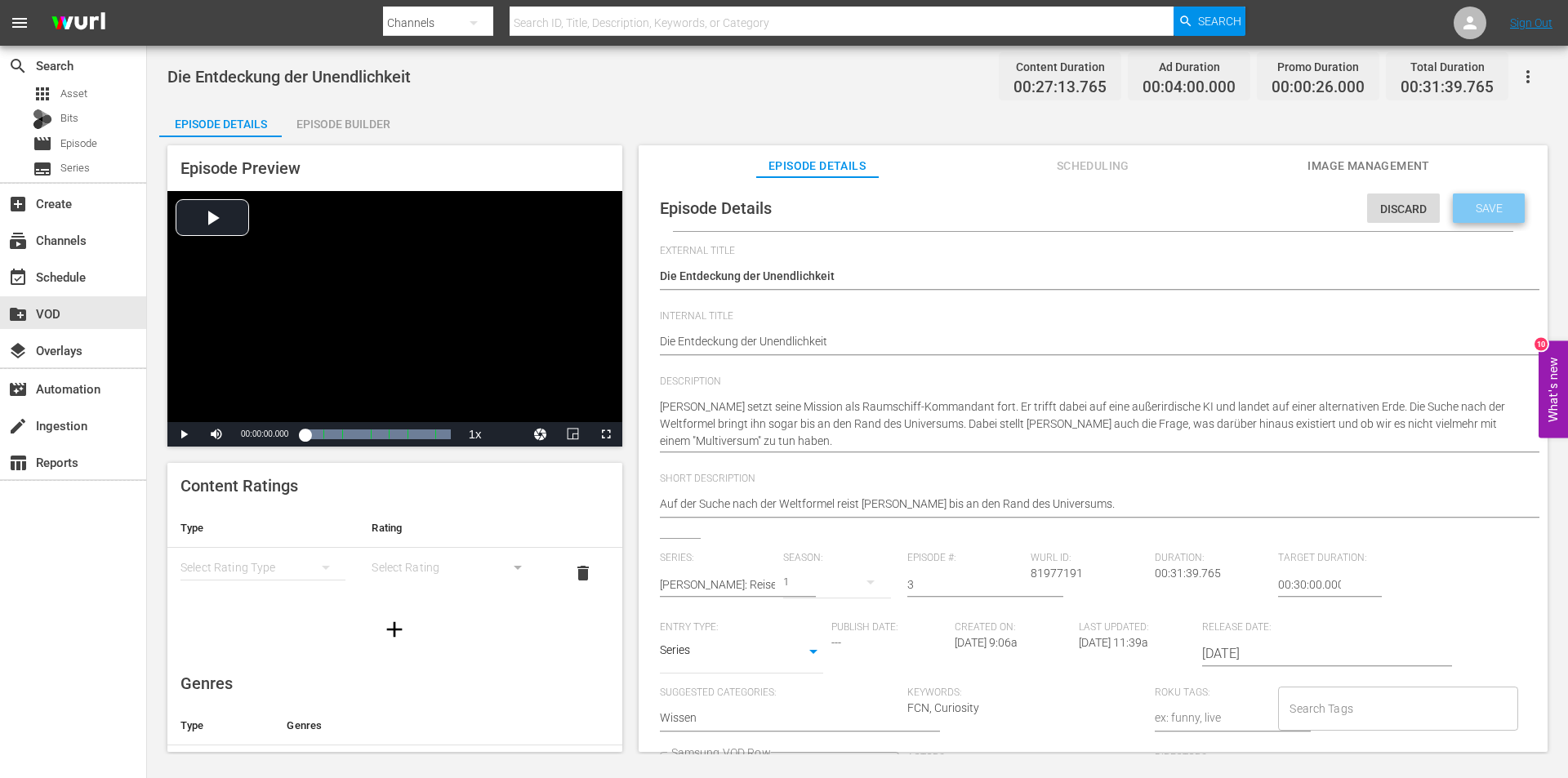
click at [1482, 209] on span "Save" at bounding box center [1489, 207] width 53 height 13
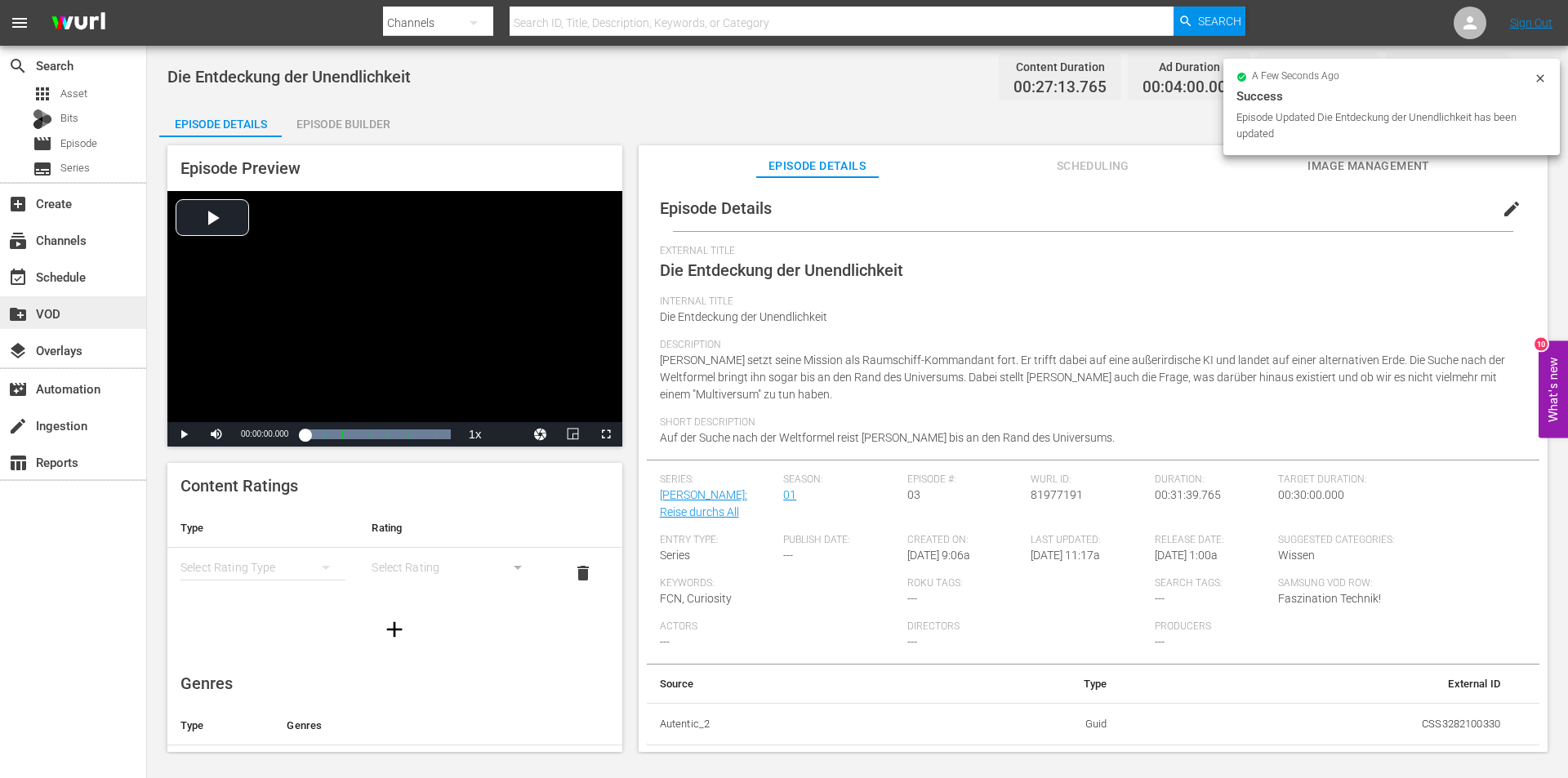
click at [57, 311] on div "create_new_folder VOD" at bounding box center [46, 310] width 92 height 14
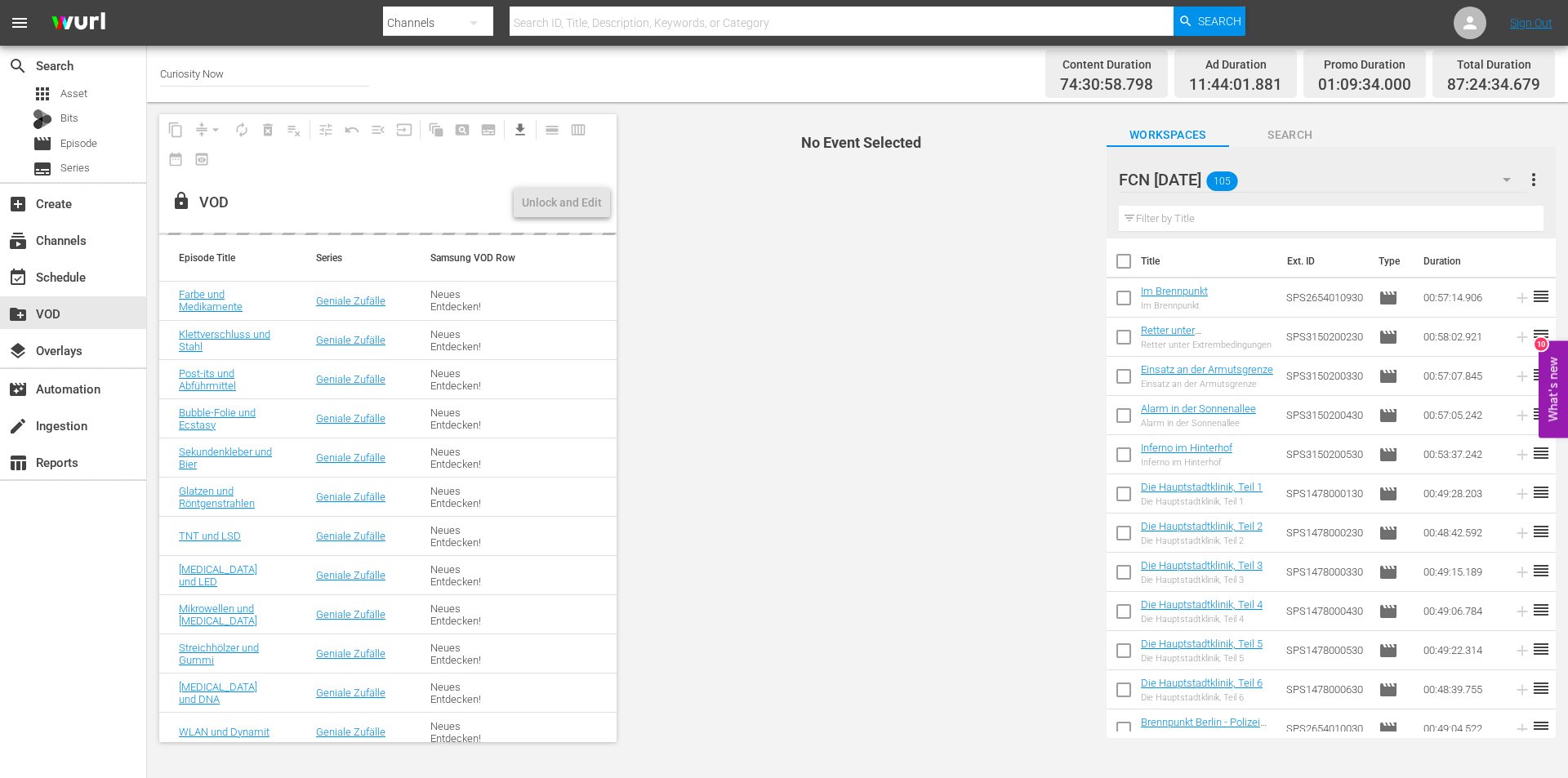
click at [1184, 215] on input "text" at bounding box center [1331, 219] width 425 height 26
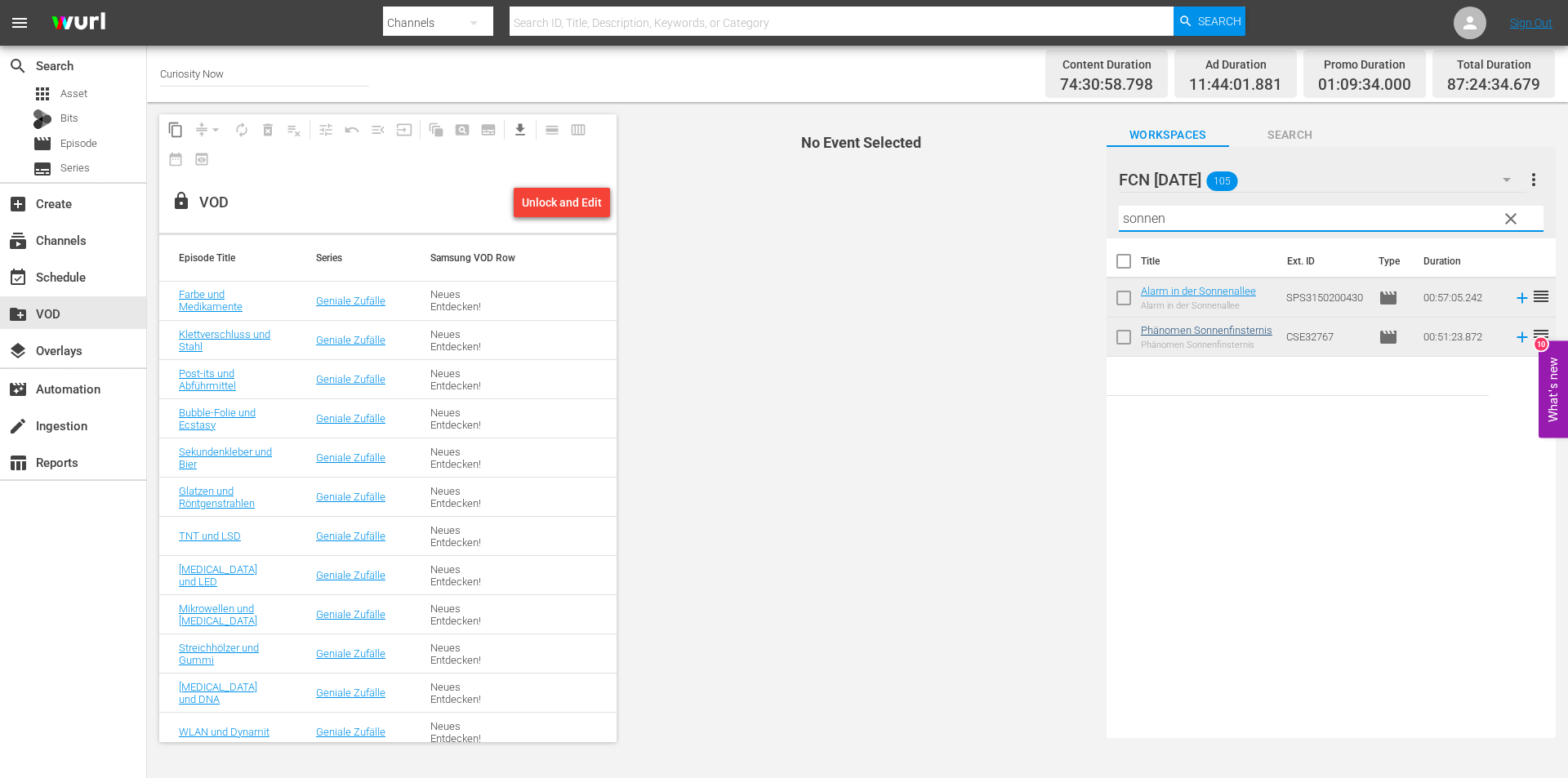
type input "sonnen"
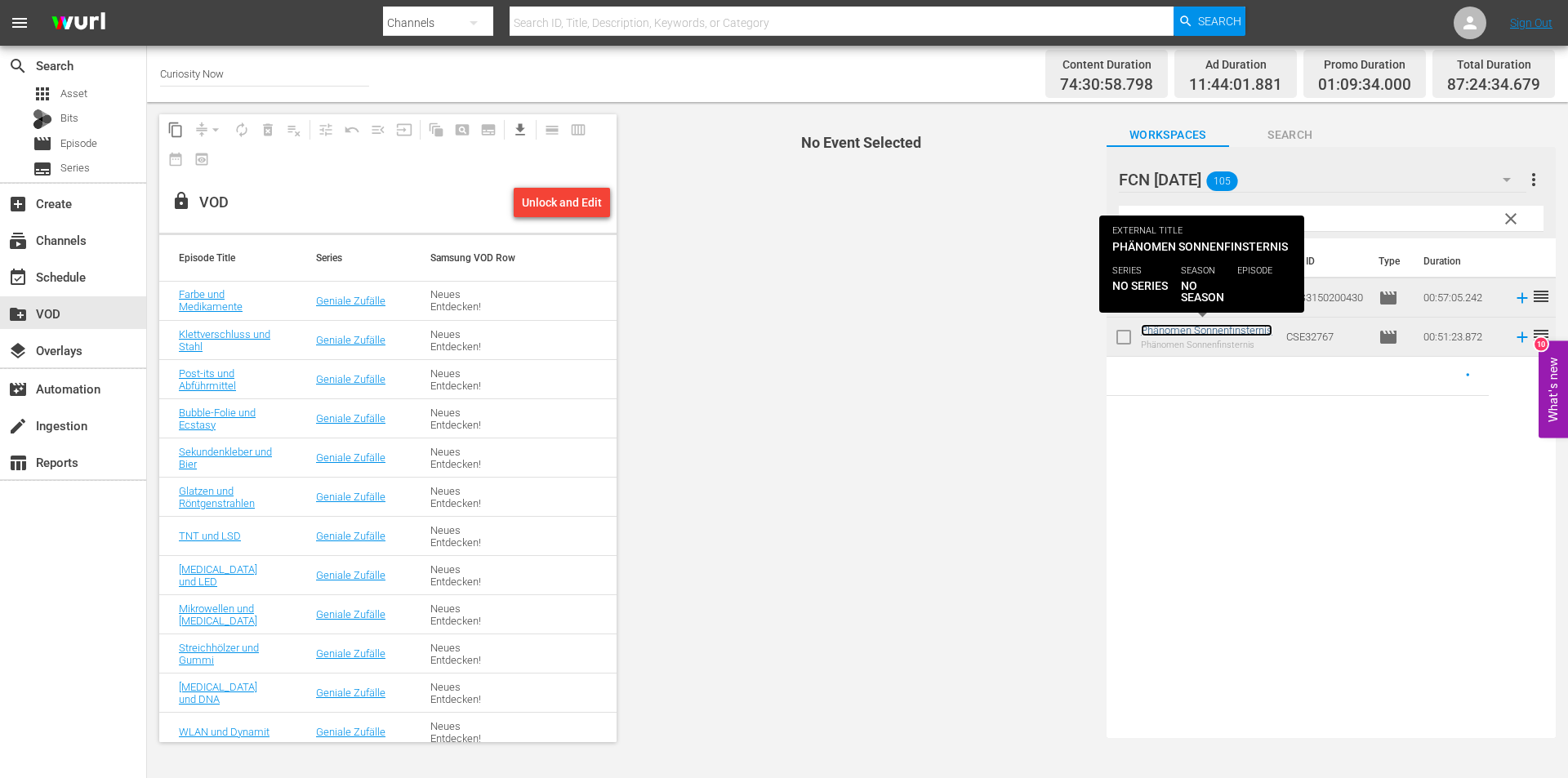
click at [1154, 328] on link "Phänomen Sonnenfinsternis" at bounding box center [1206, 330] width 132 height 12
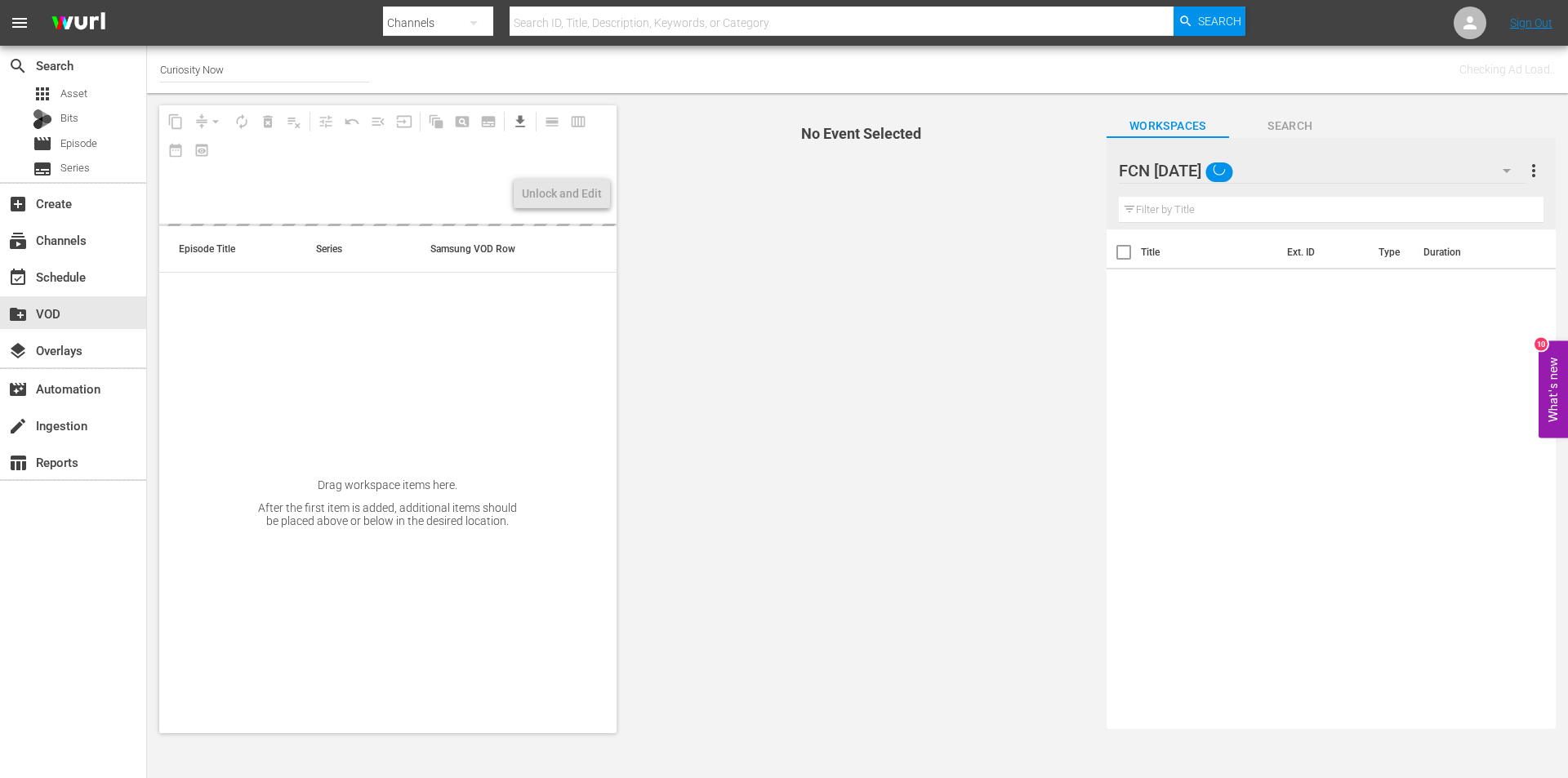
click at [1228, 210] on input "text" at bounding box center [1331, 209] width 425 height 26
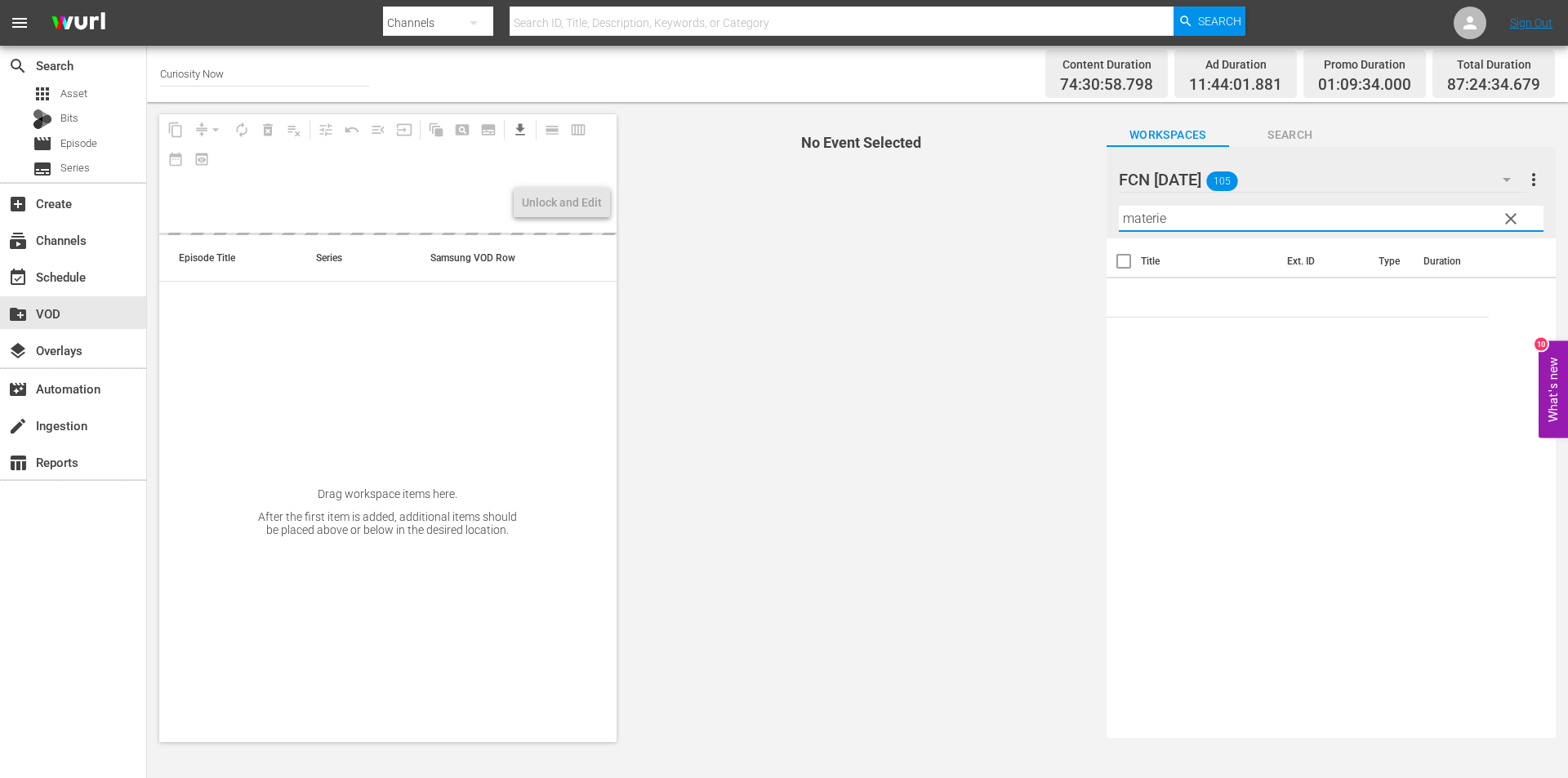
type input "materie"
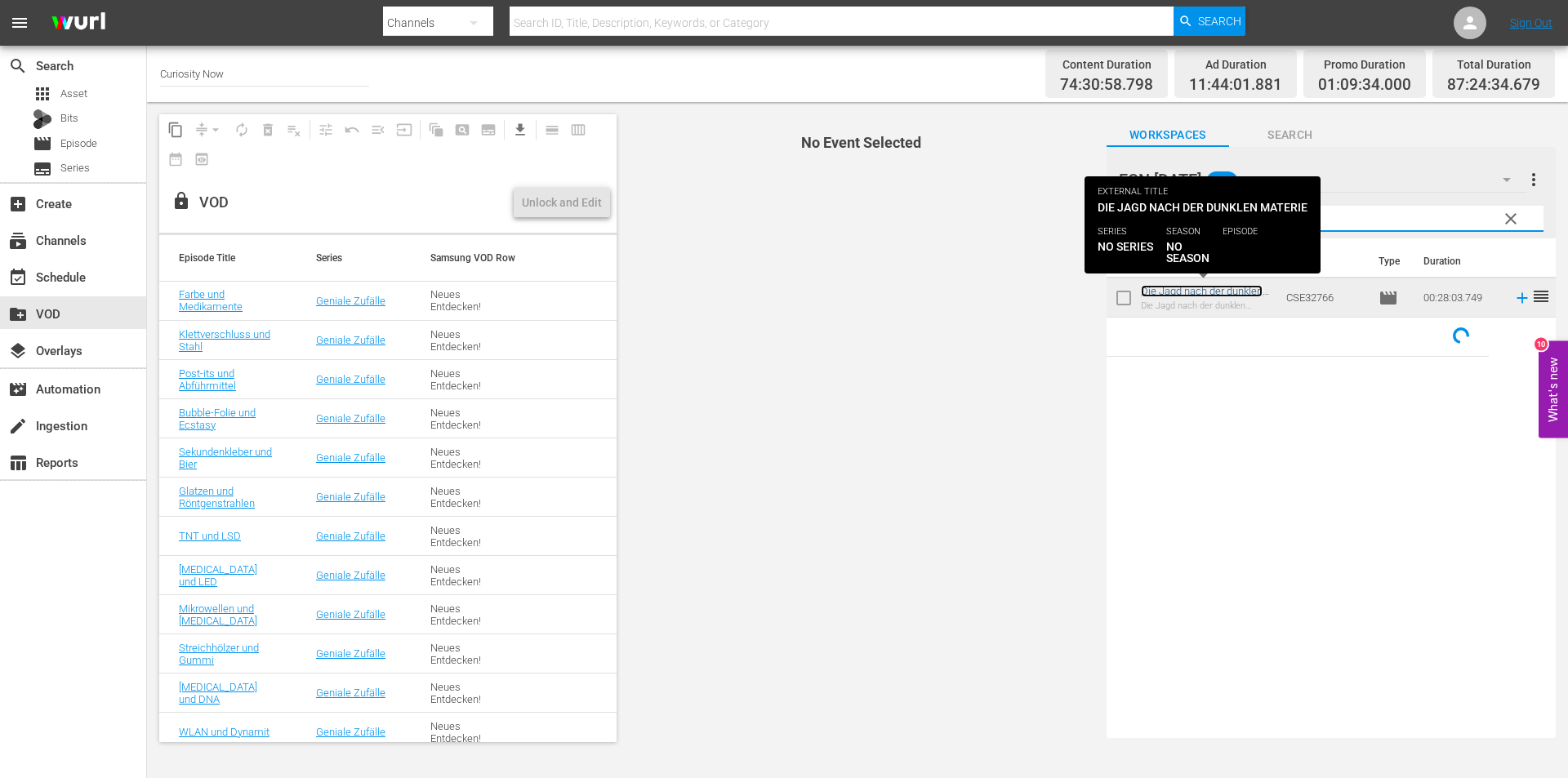
click at [1183, 287] on link "Die Jagd nach der dunklen Materie" at bounding box center [1201, 297] width 122 height 25
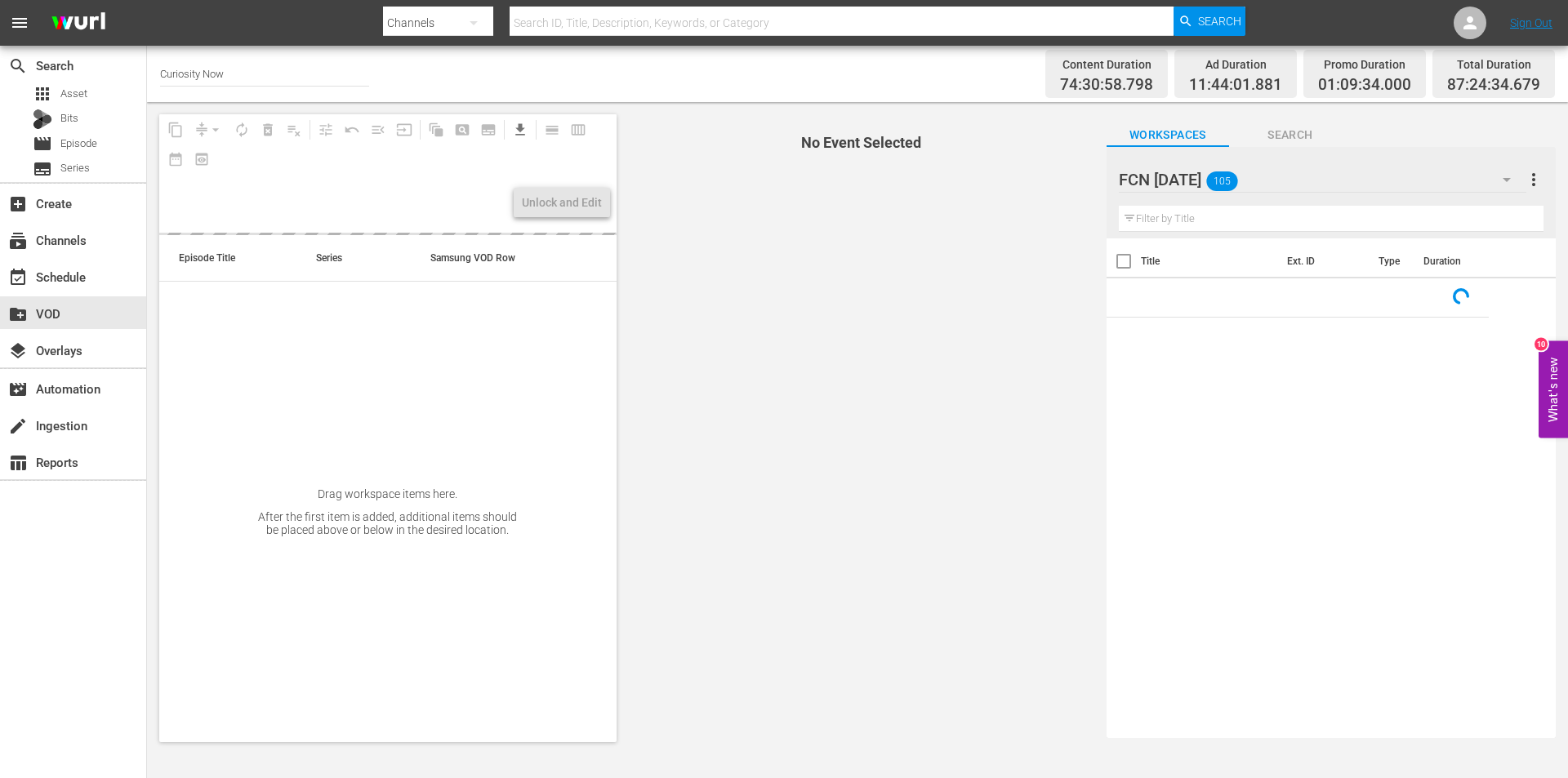
click at [479, 19] on icon "button" at bounding box center [473, 22] width 20 height 20
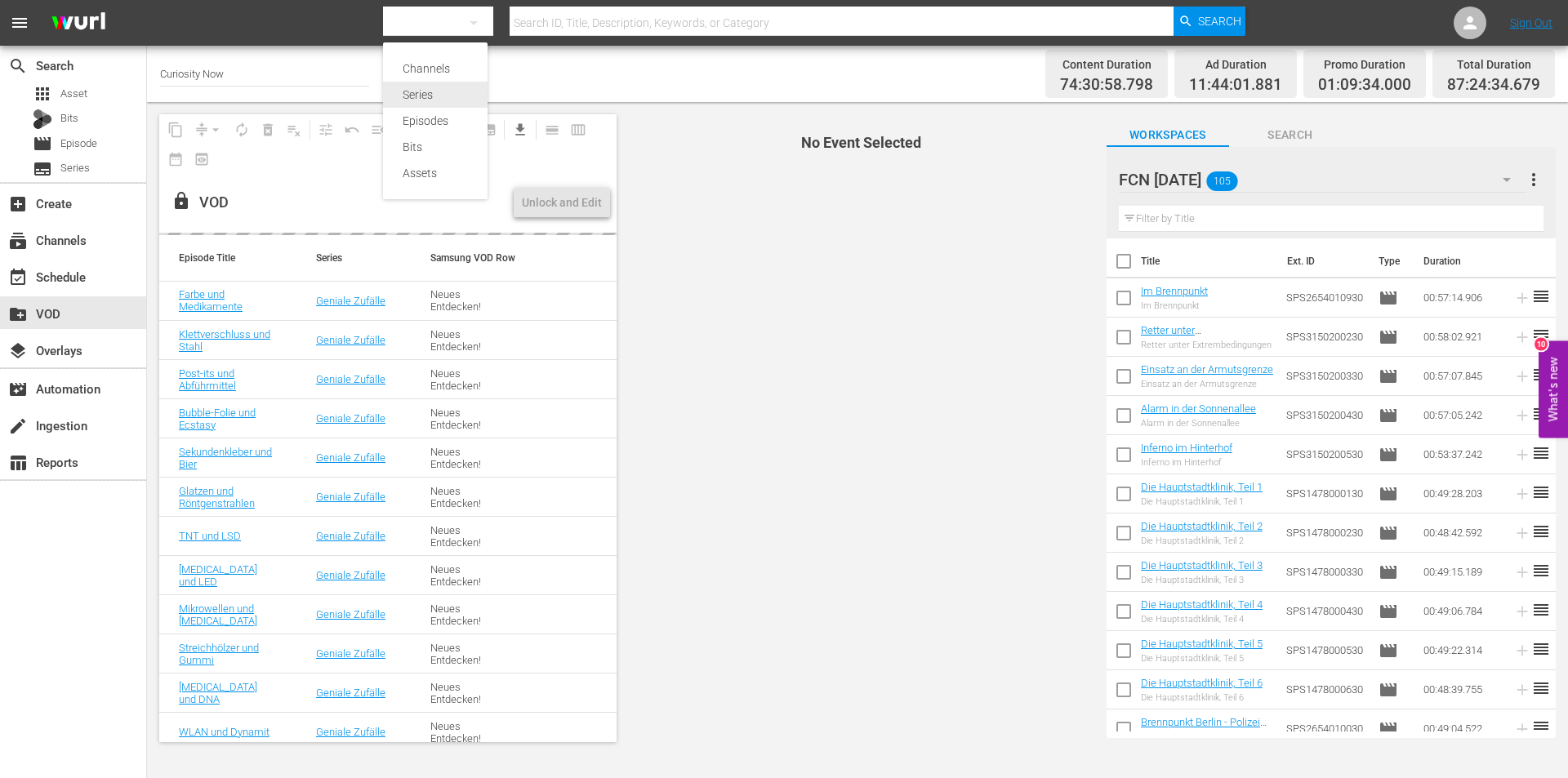
click at [427, 89] on div "Series" at bounding box center [435, 94] width 66 height 26
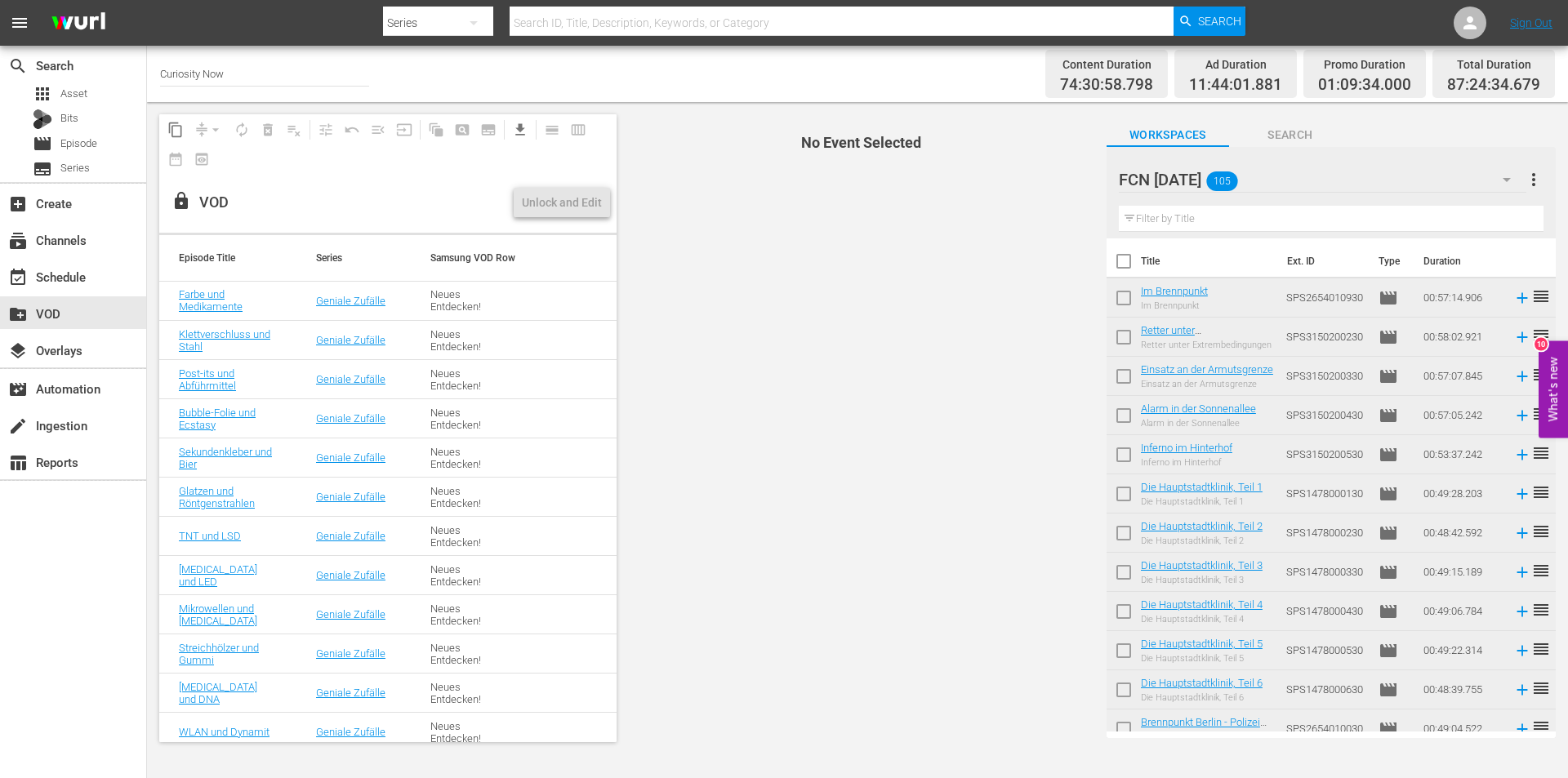
click at [646, 19] on input "text" at bounding box center [841, 23] width 664 height 39
type input "geniale"
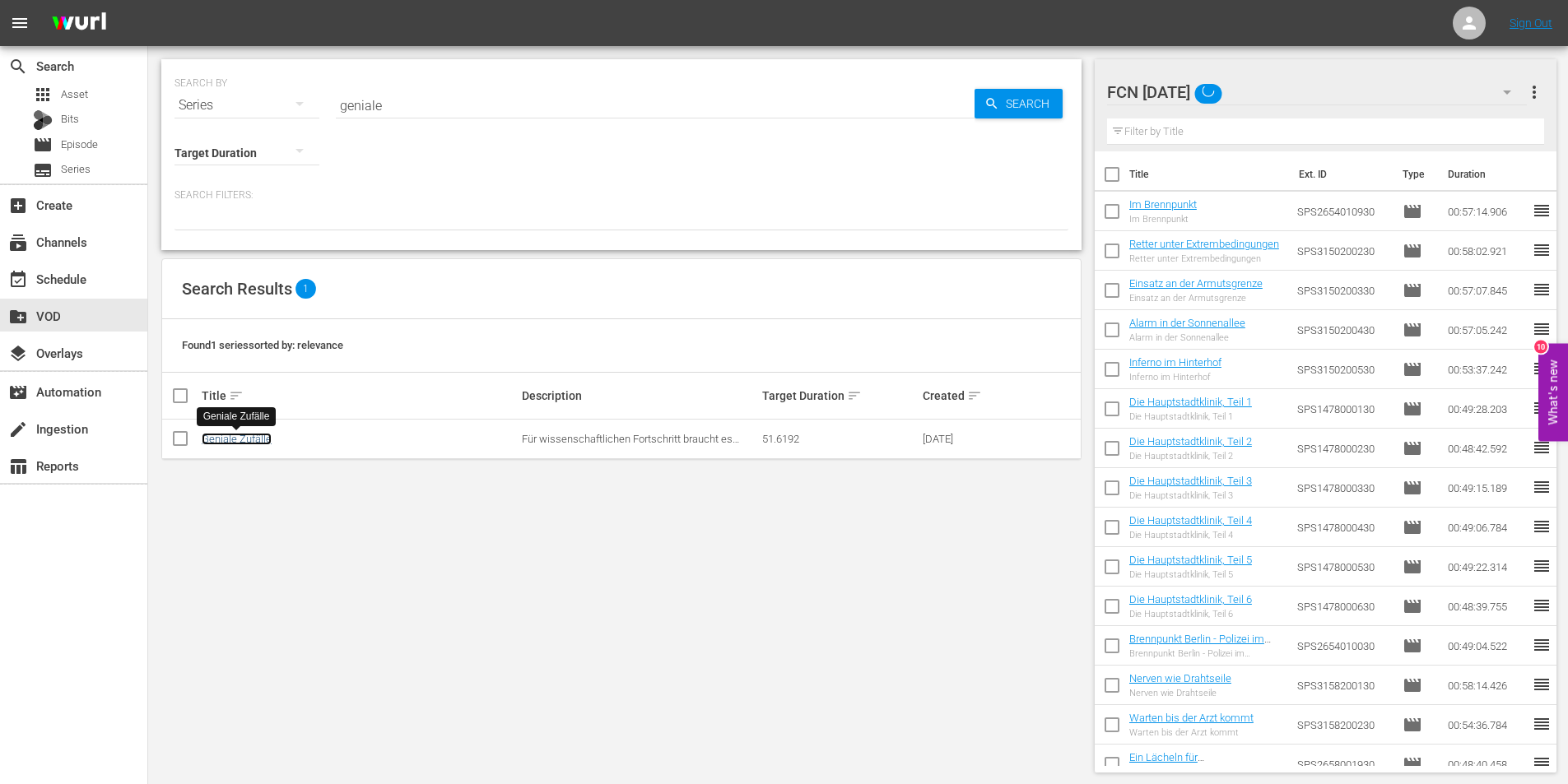
click at [233, 440] on link "Geniale Zufälle" at bounding box center [237, 439] width 70 height 12
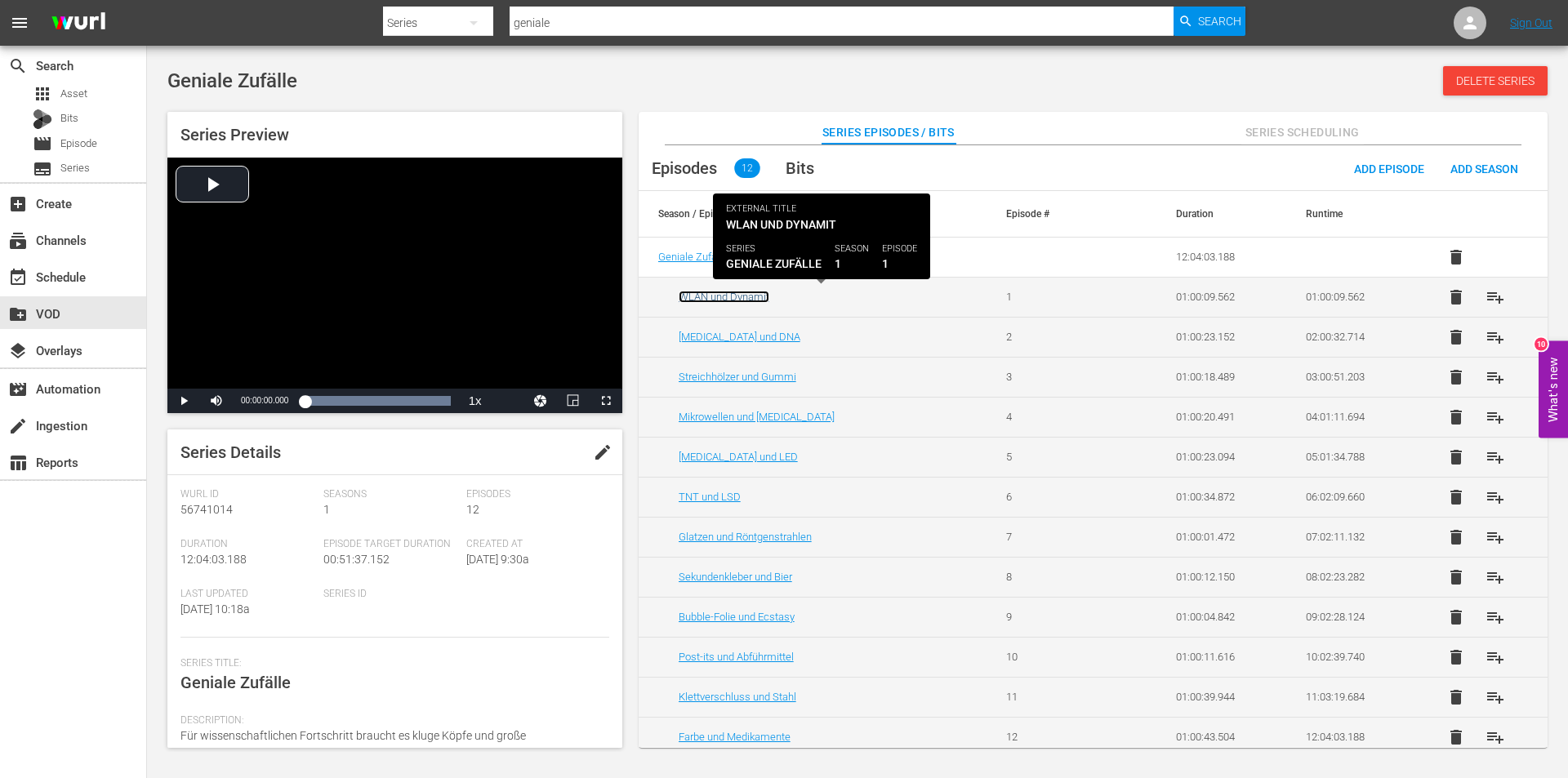
click at [742, 291] on link "WLAN und Dynamit" at bounding box center [724, 297] width 91 height 12
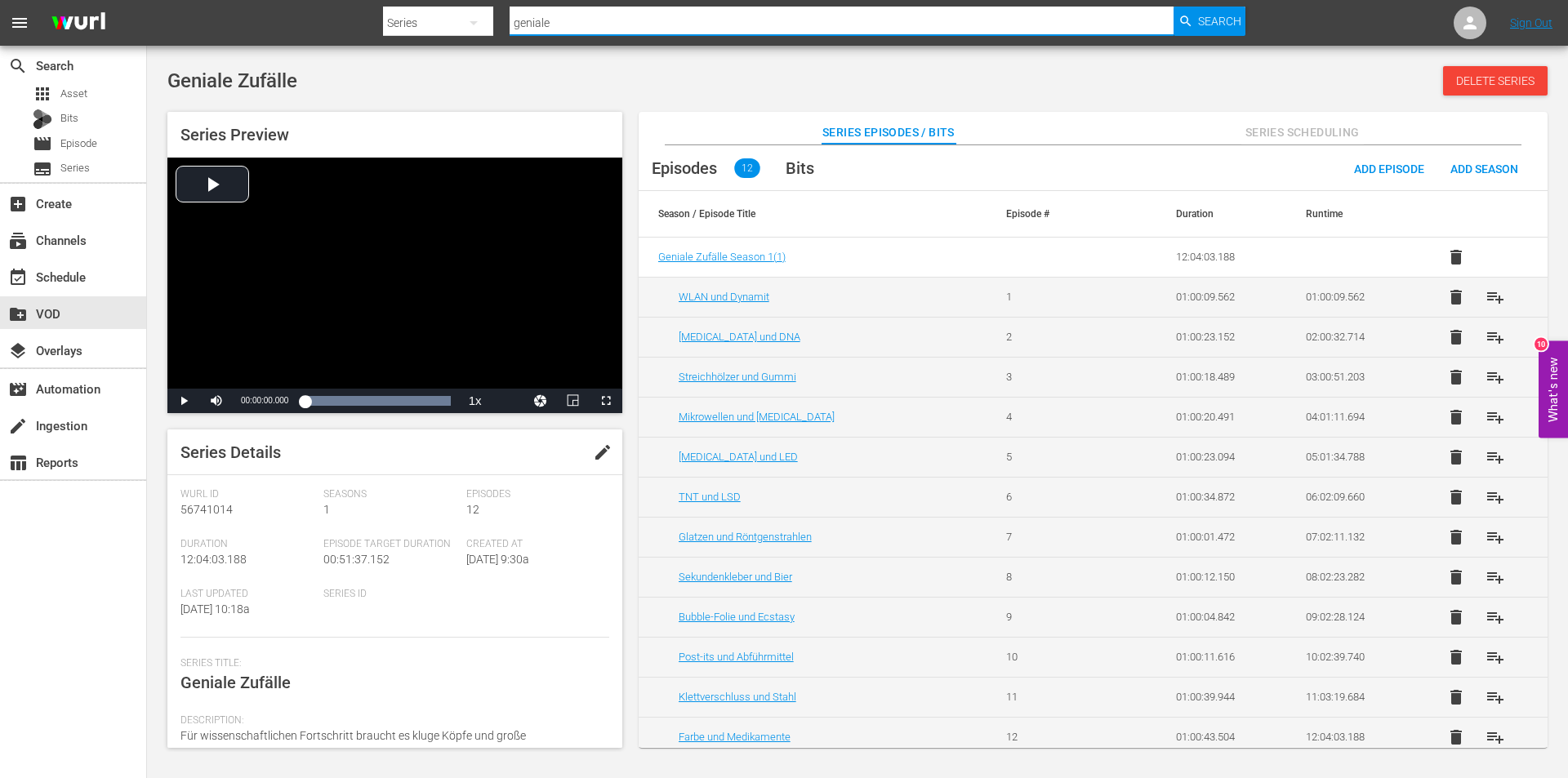
drag, startPoint x: 618, startPoint y: 31, endPoint x: 333, endPoint y: 34, distance: 285.0
click at [333, 34] on nav "menu Search By Series Search ID, Title, Description, Keywords, or Category geni…" at bounding box center [784, 23] width 1568 height 46
type input "hawking"
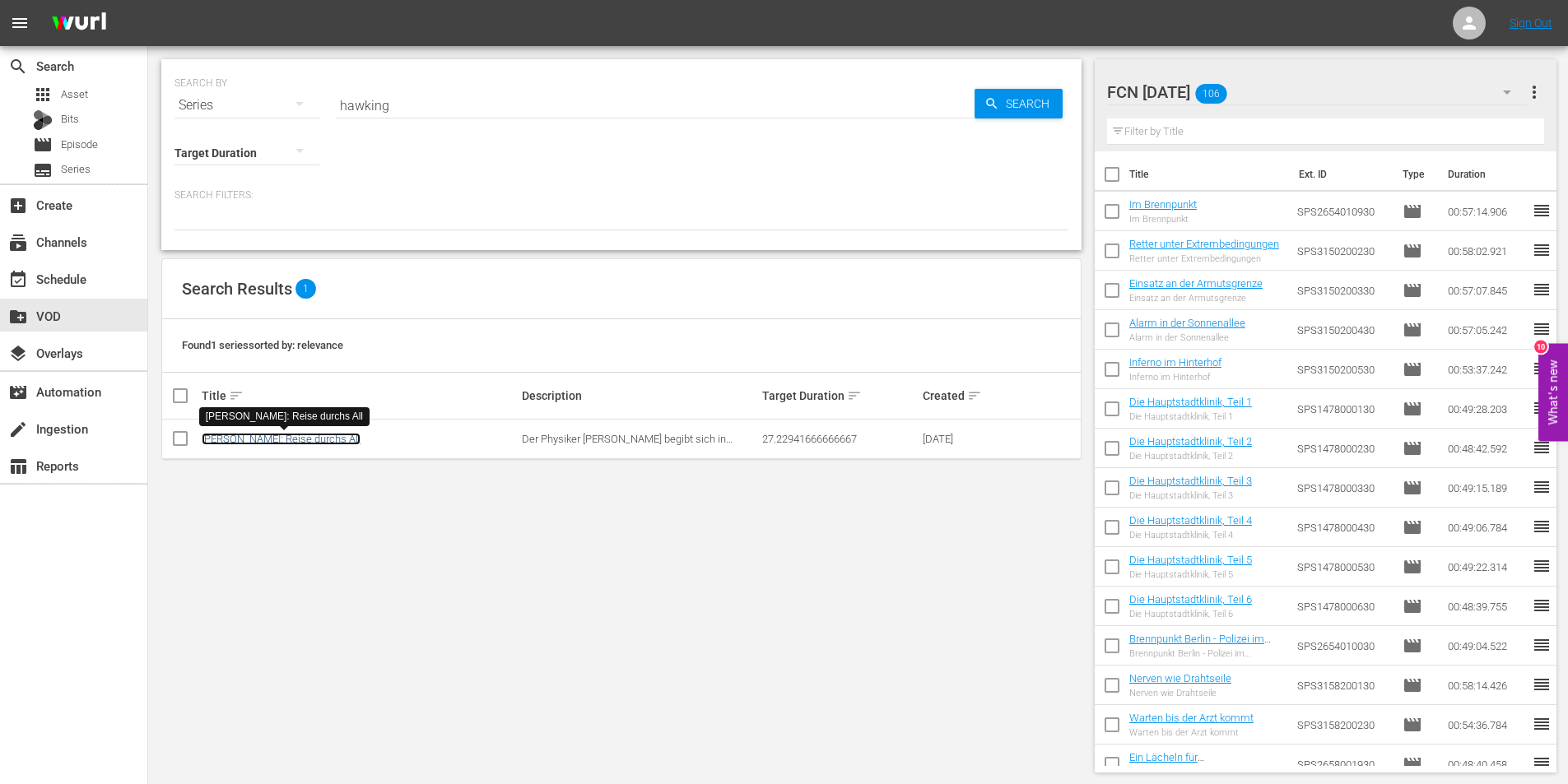
click at [244, 433] on link "[PERSON_NAME]: Reise durchs All" at bounding box center [280, 439] width 159 height 12
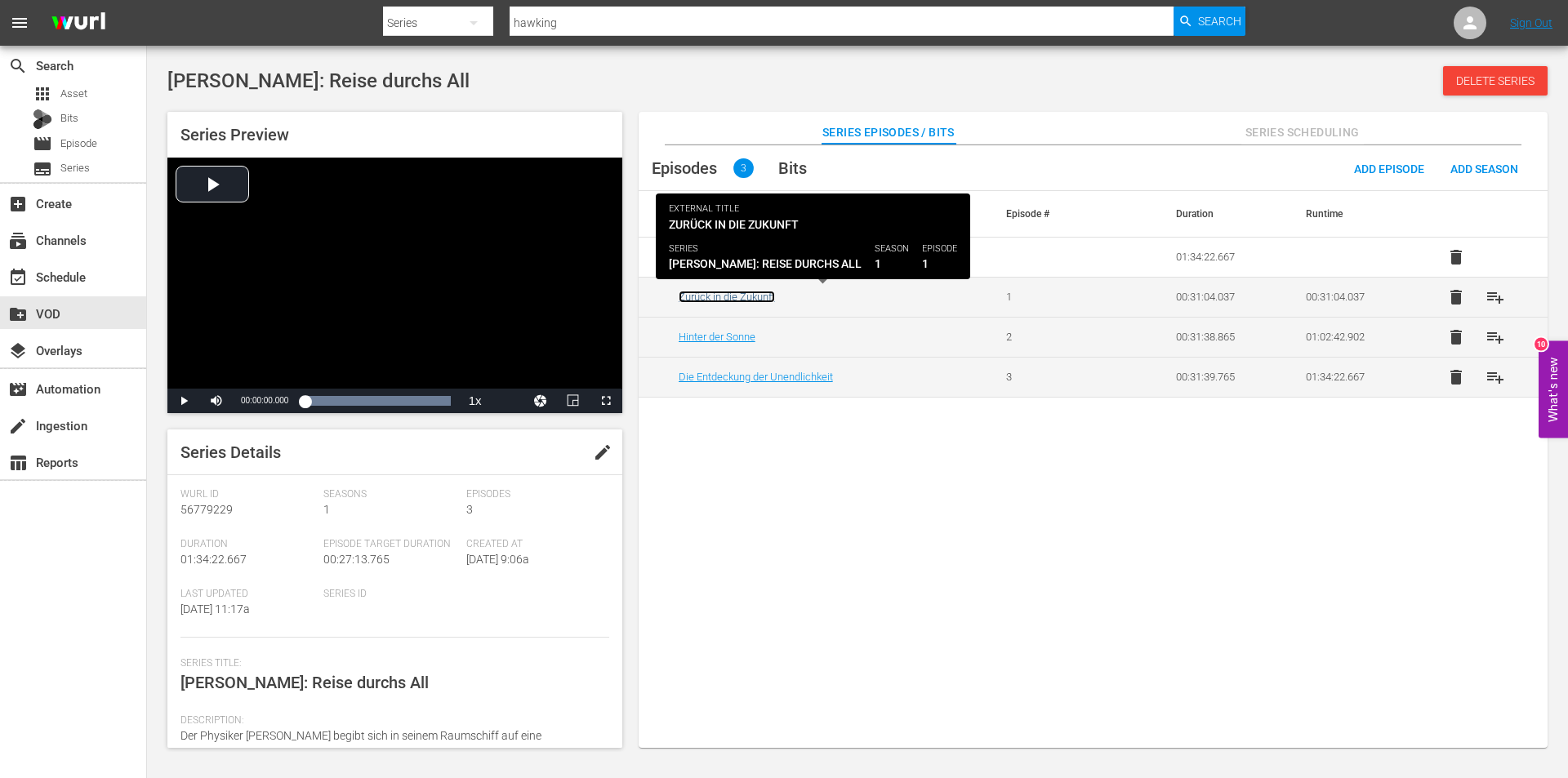
click at [744, 296] on link "Zurück in die Zukunft" at bounding box center [727, 297] width 96 height 12
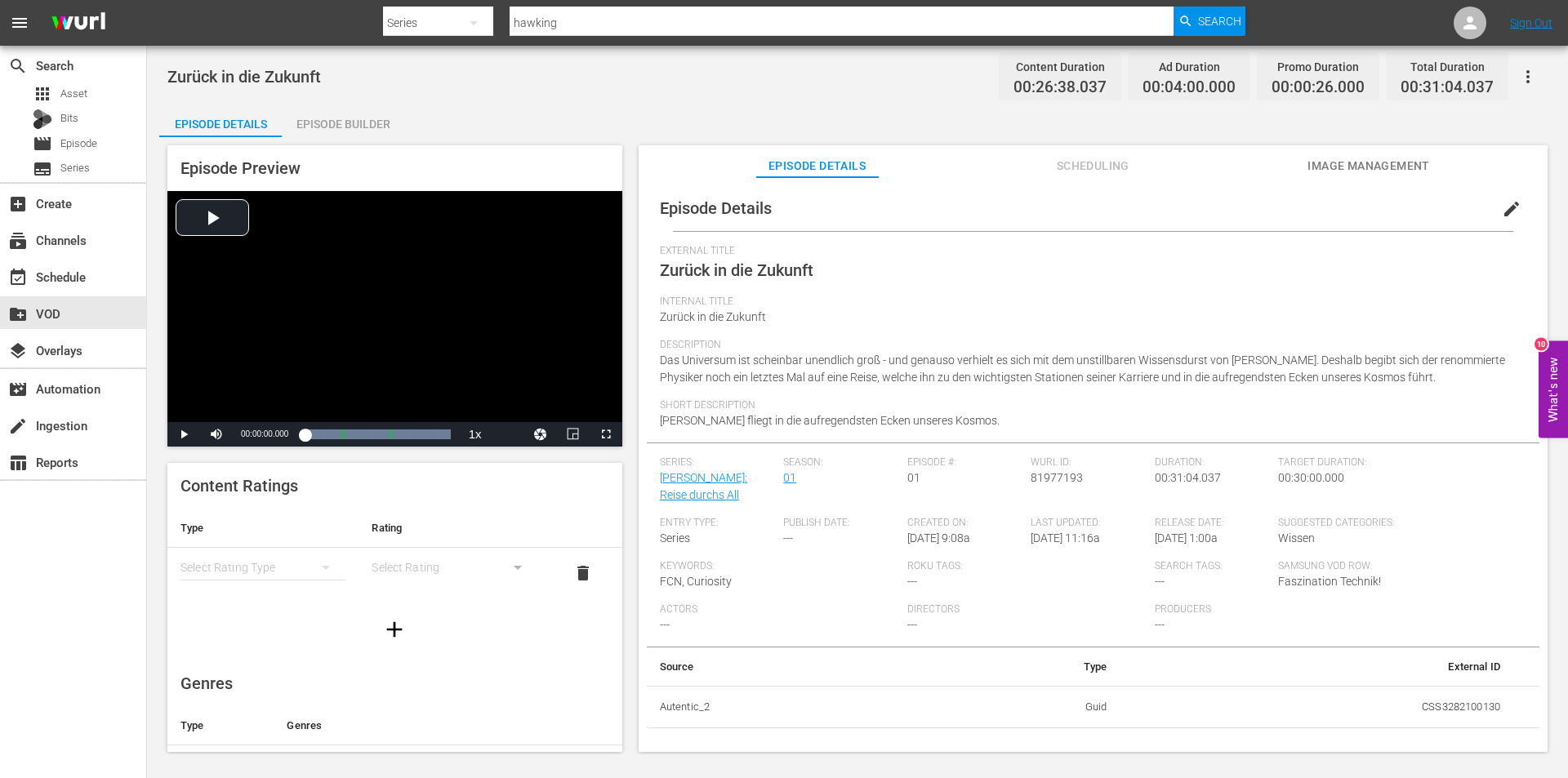
click at [1503, 202] on span "edit" at bounding box center [1511, 208] width 20 height 20
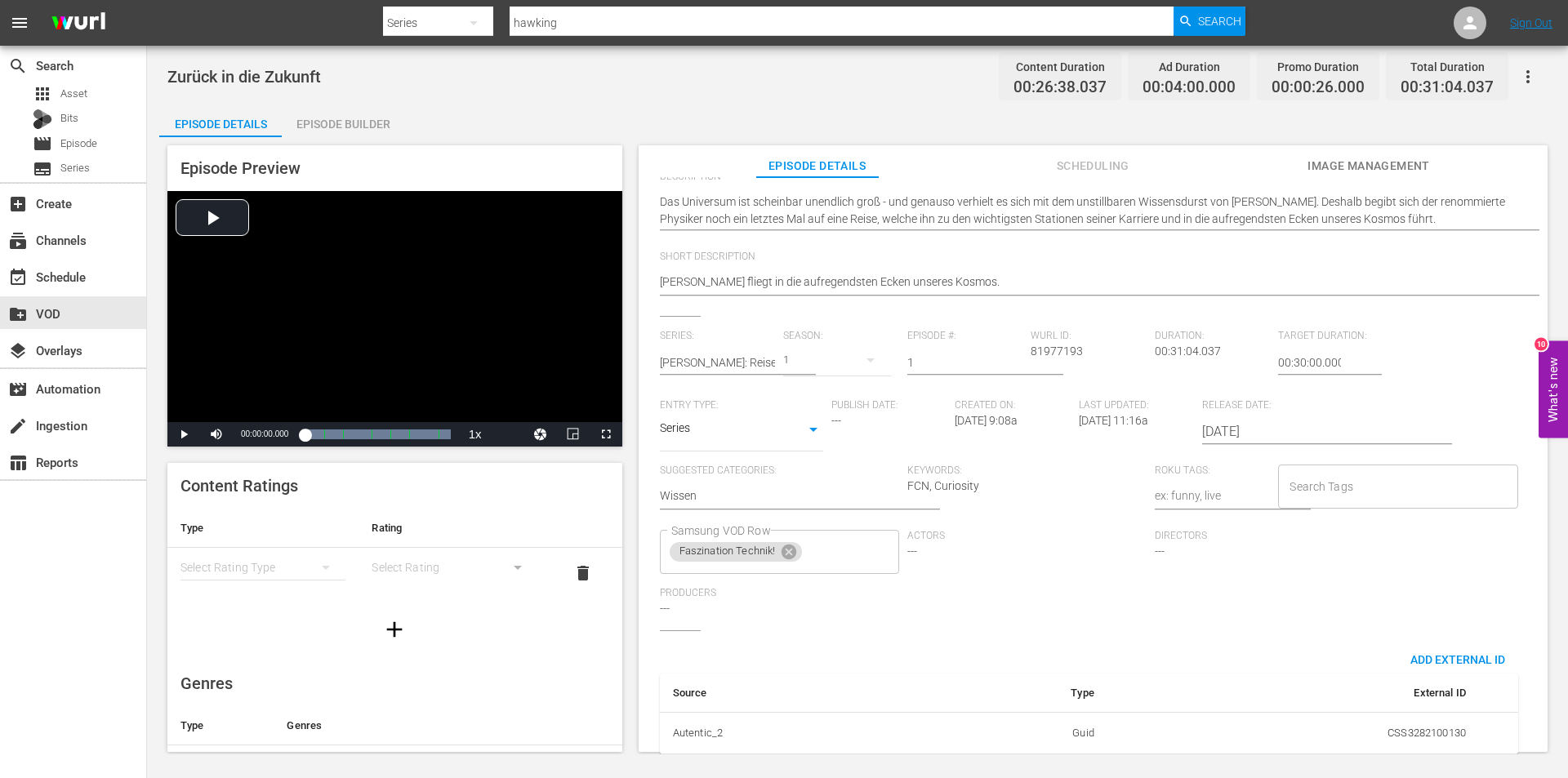
scroll to position [225, 0]
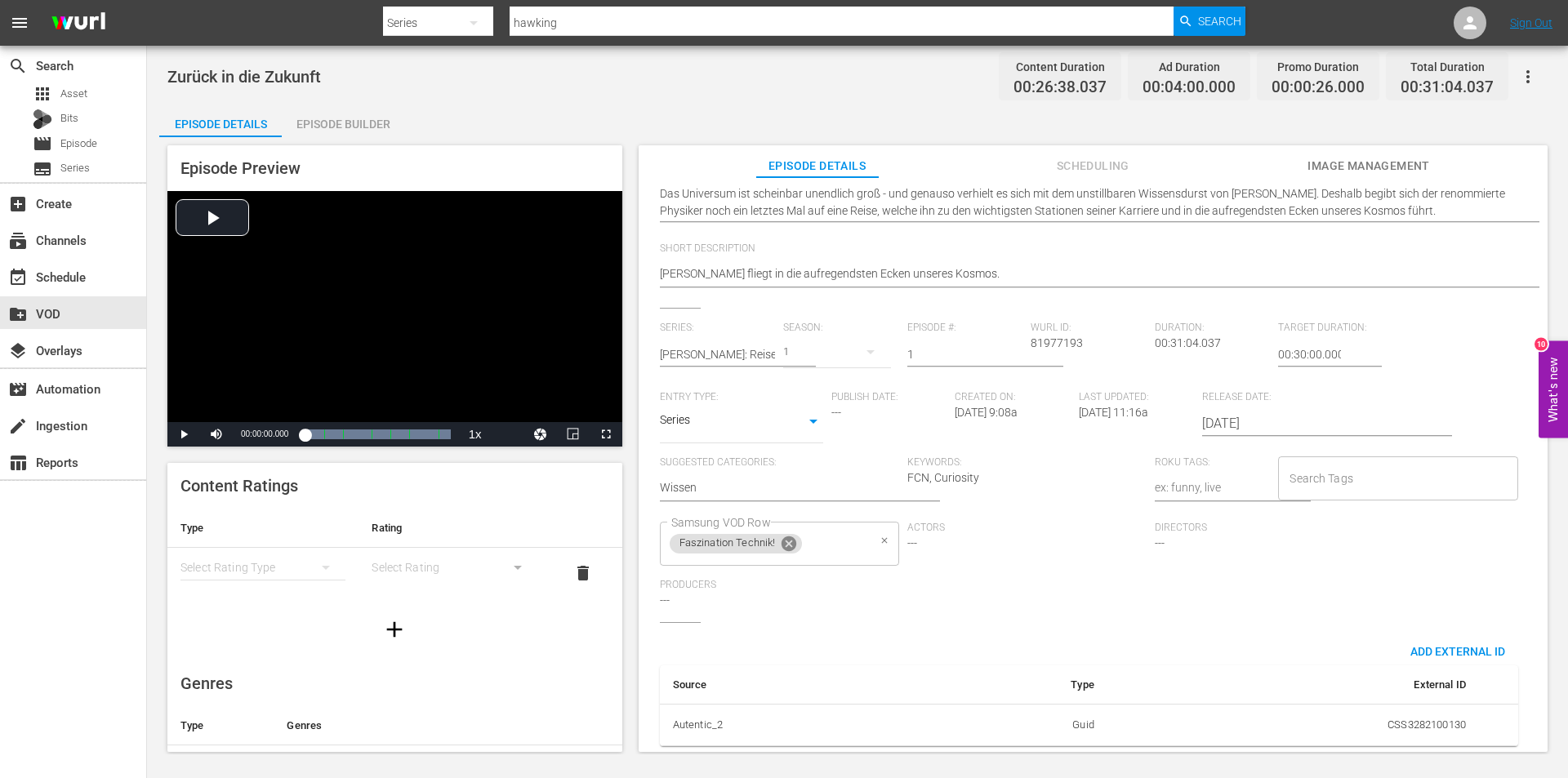
click at [787, 537] on icon at bounding box center [789, 543] width 14 height 14
click at [799, 532] on input "Samsung VOD Row" at bounding box center [767, 543] width 200 height 30
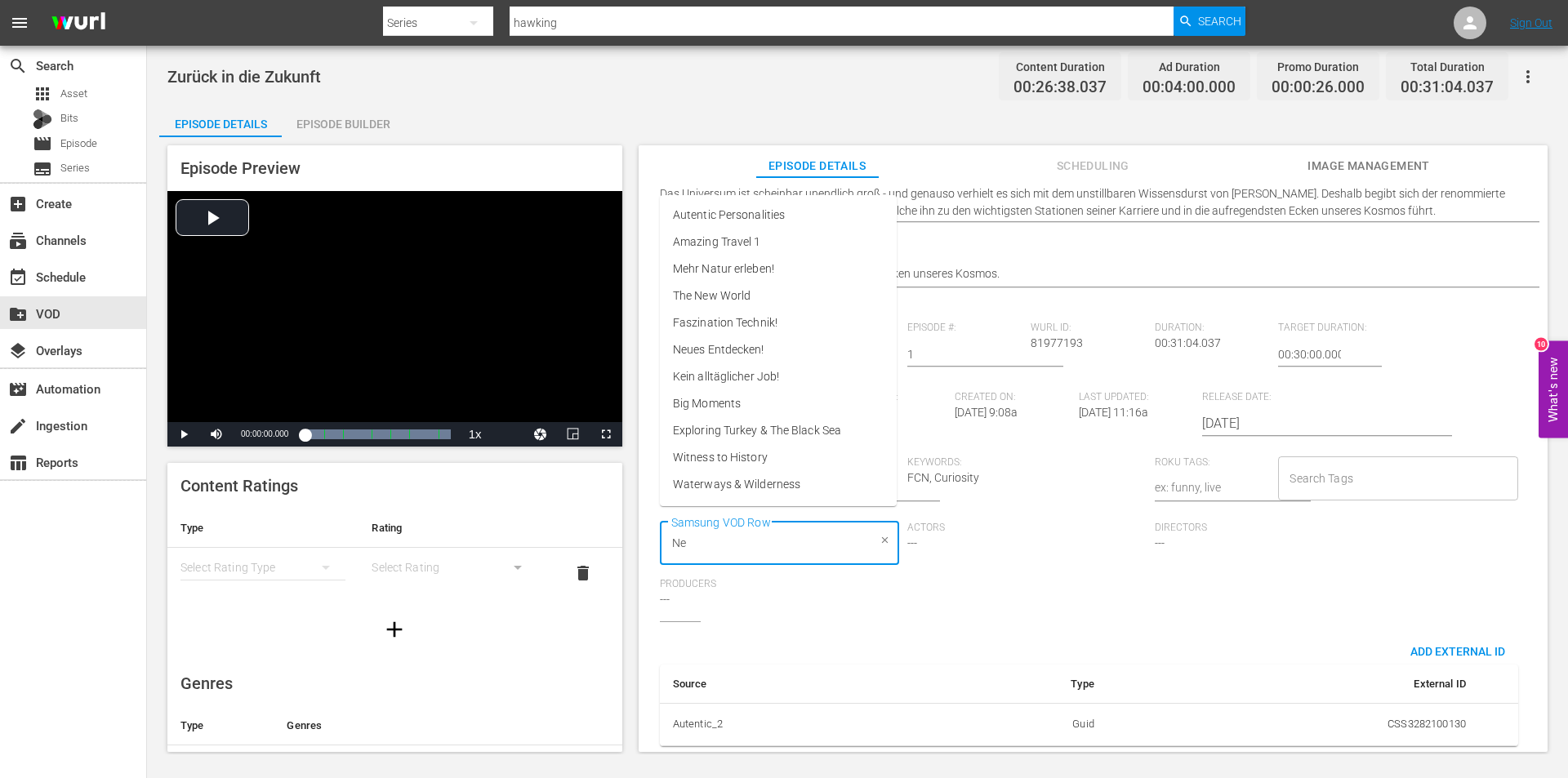
type input "Neu"
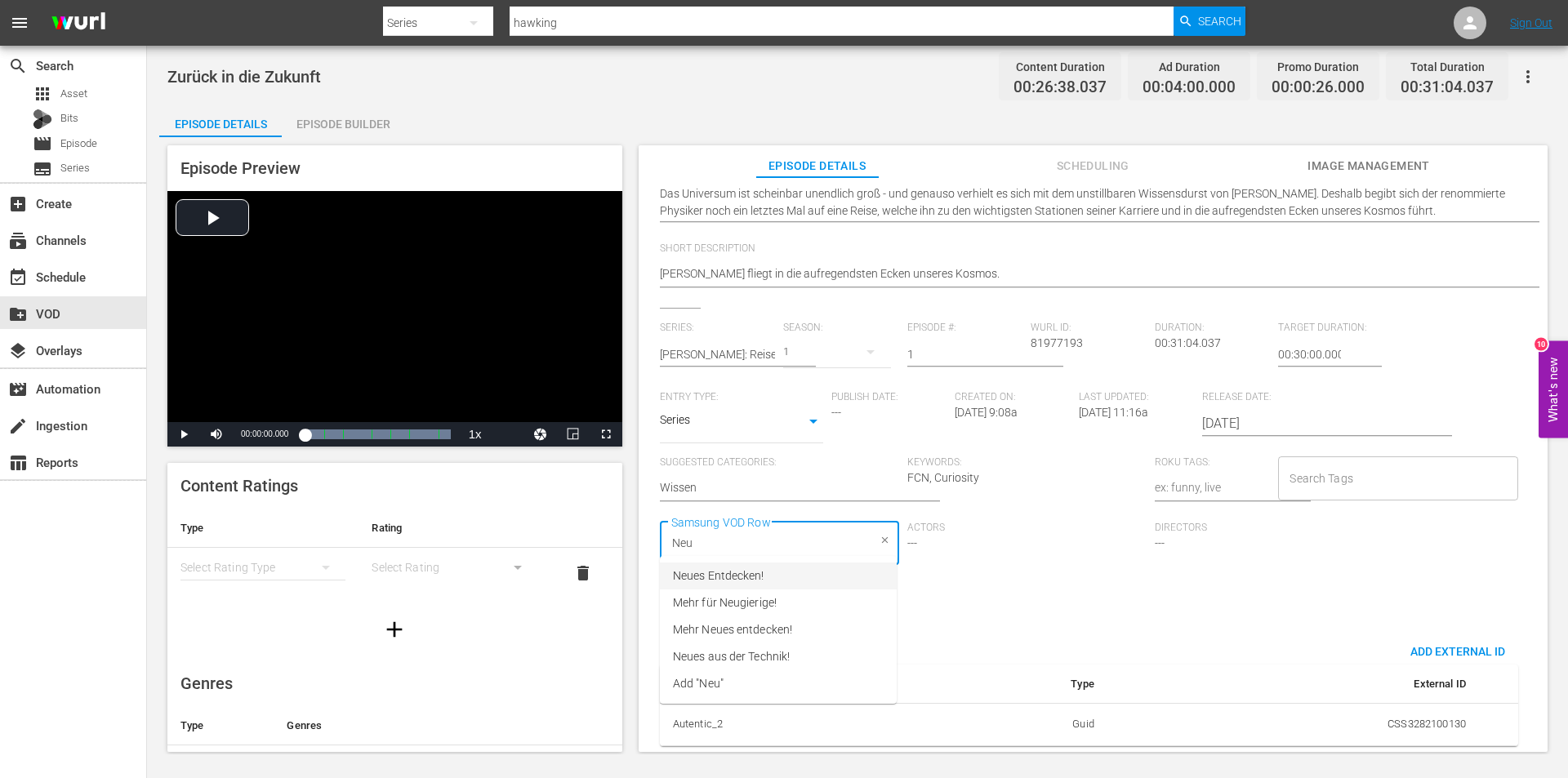
click at [754, 574] on span "Neues Entdecken!" at bounding box center [719, 576] width 92 height 17
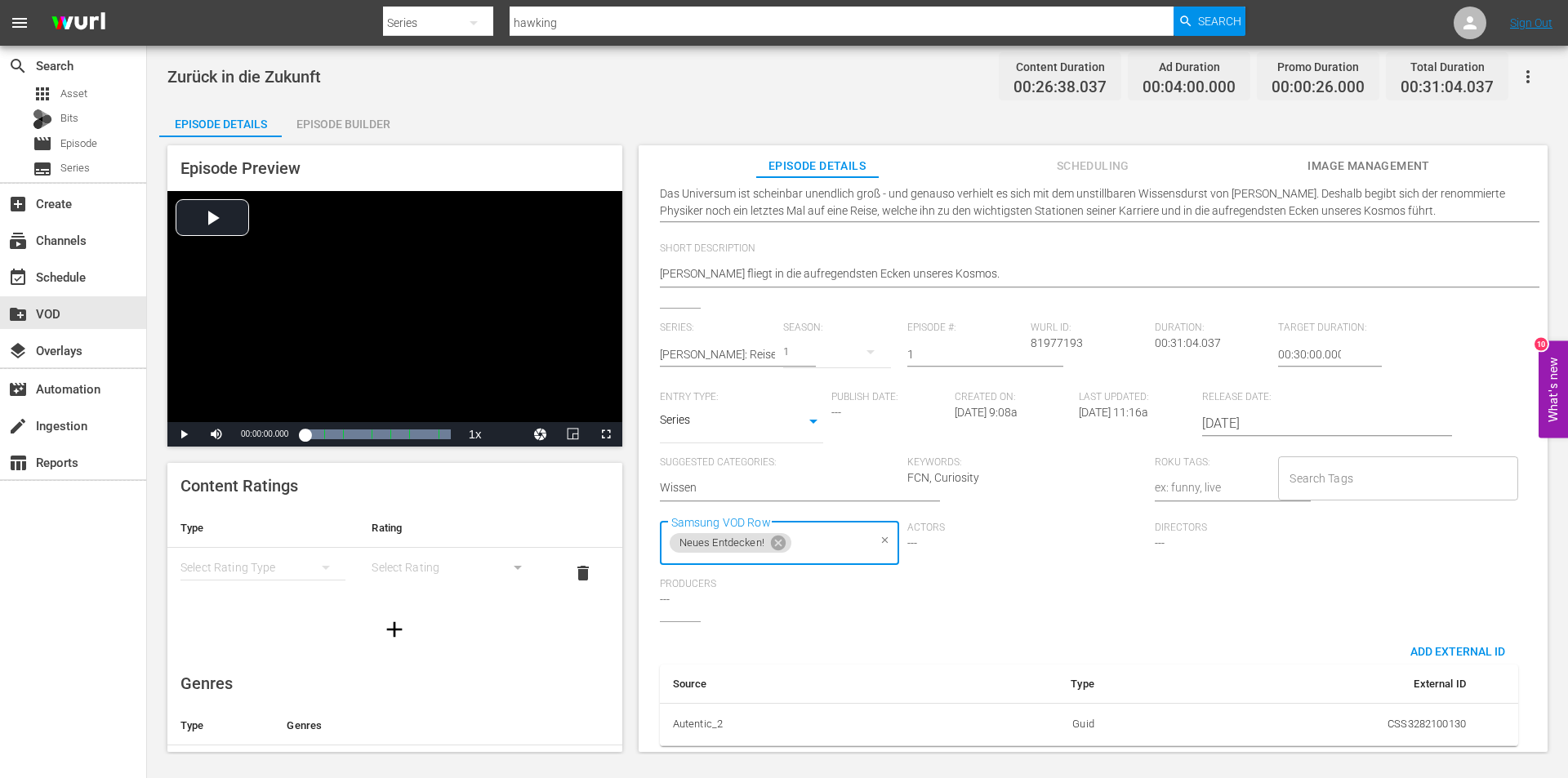
scroll to position [0, 0]
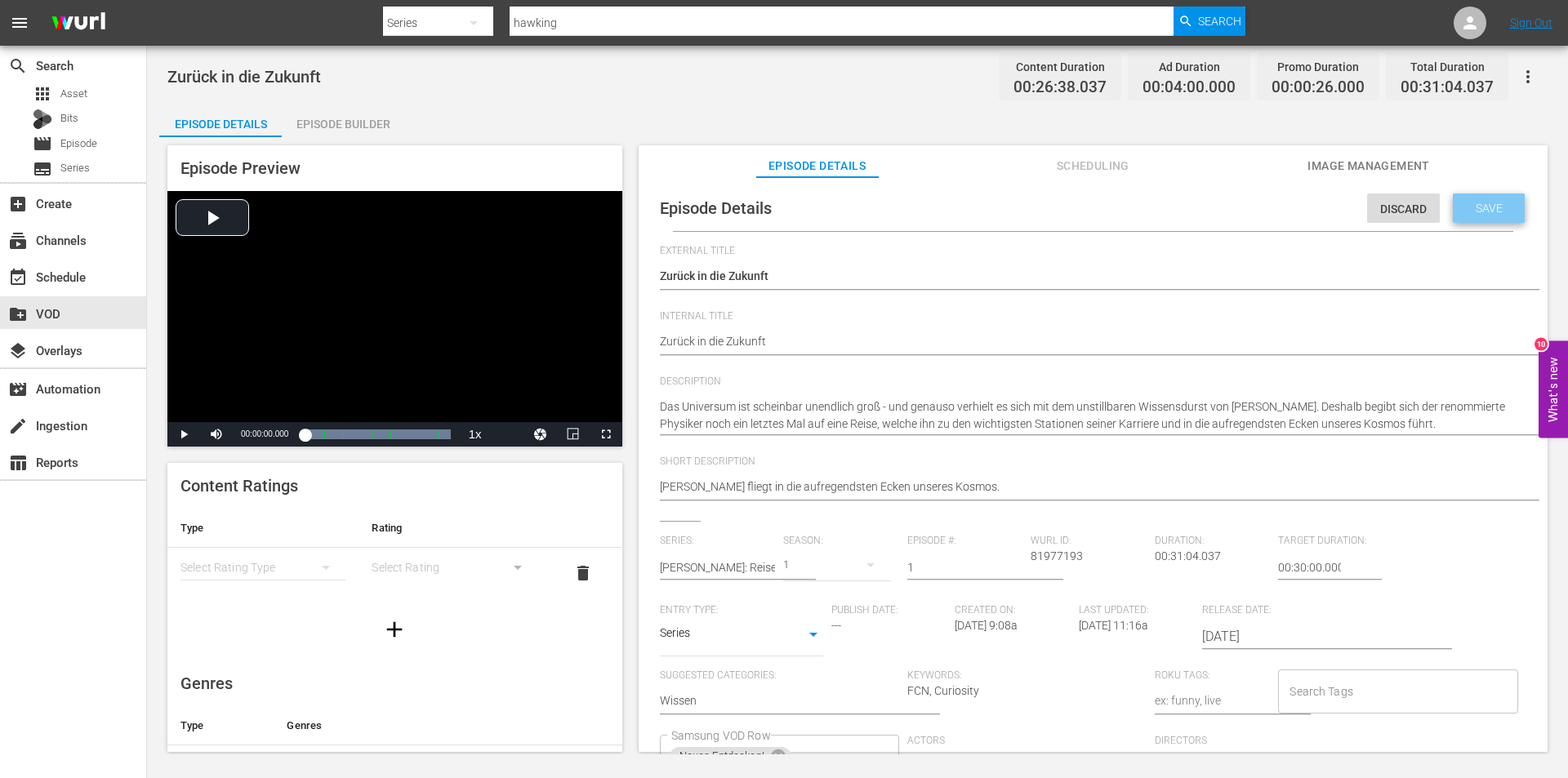
click at [1483, 210] on span "Save" at bounding box center [1489, 207] width 53 height 13
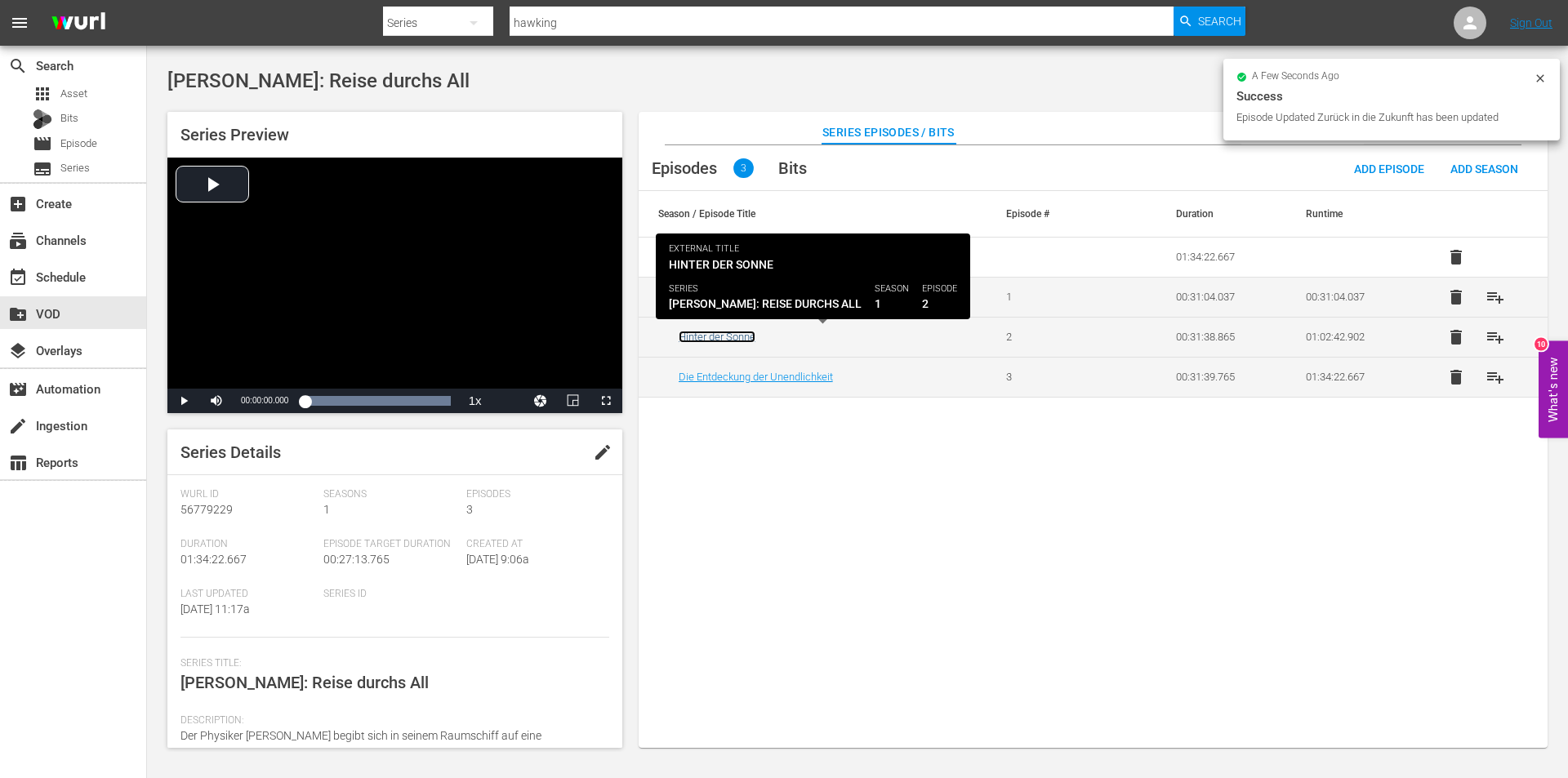
click at [733, 337] on link "Hinter der Sonne" at bounding box center [717, 337] width 77 height 12
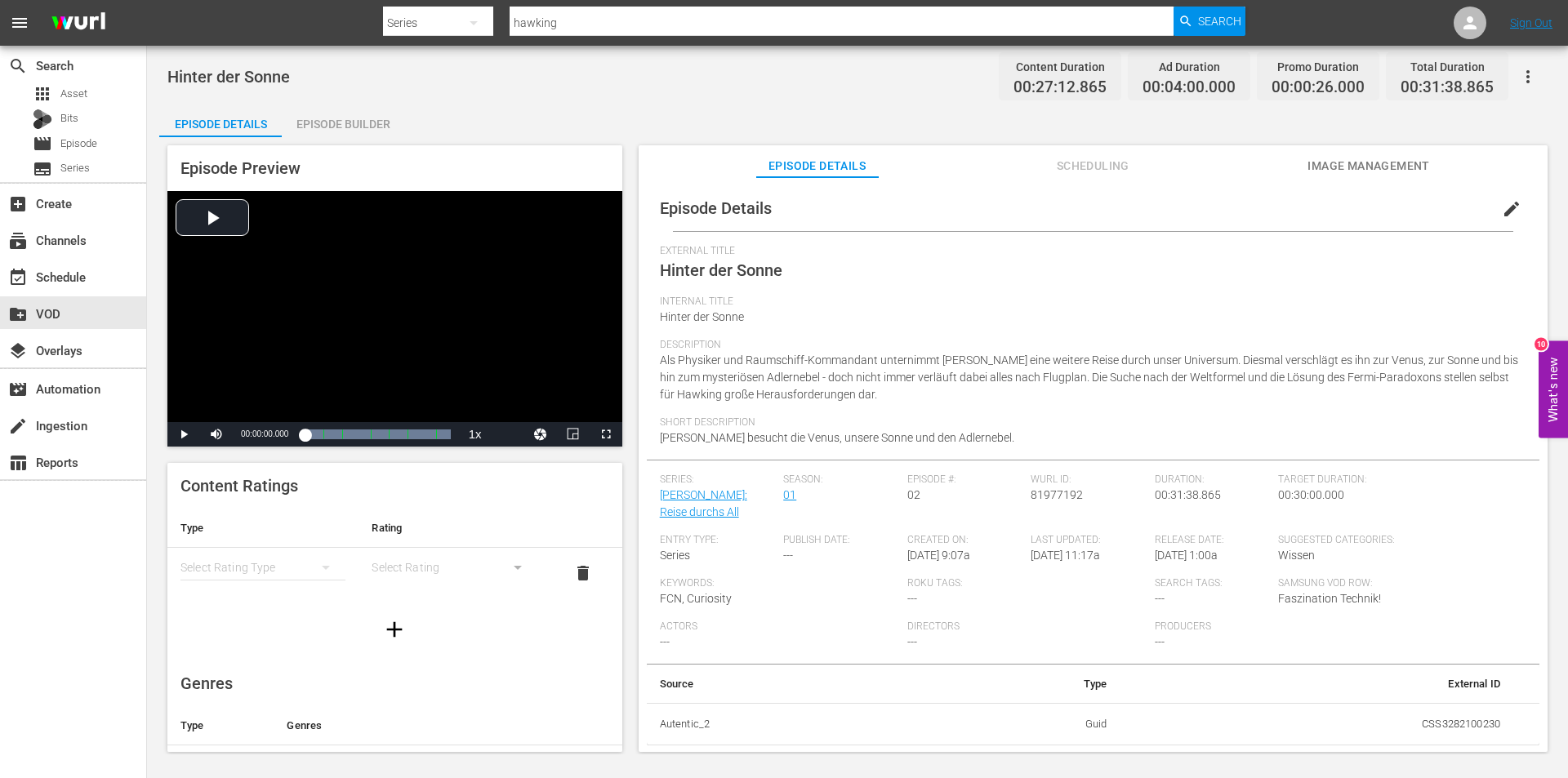
click at [1502, 202] on span "edit" at bounding box center [1511, 208] width 20 height 20
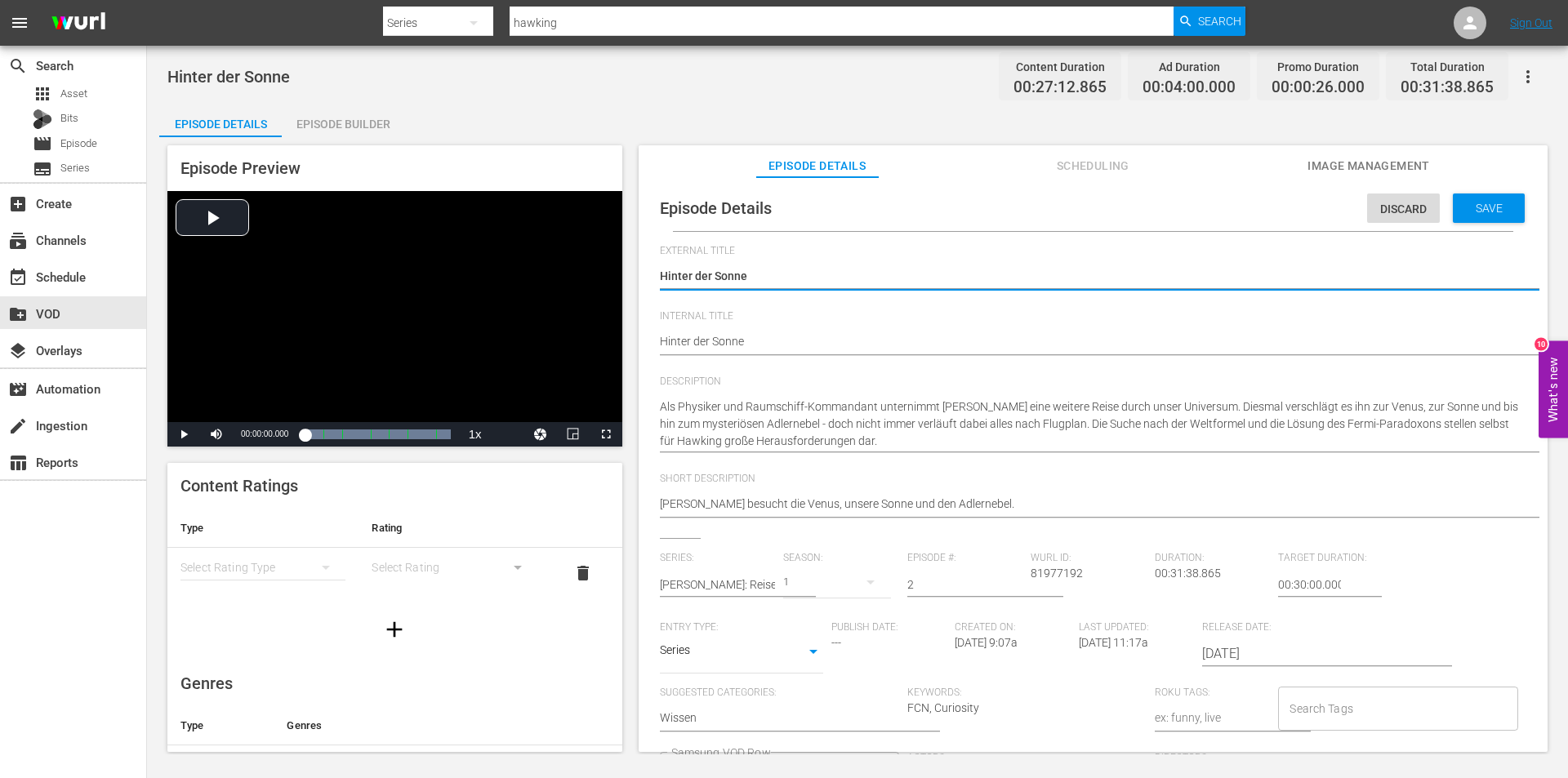
scroll to position [146, 0]
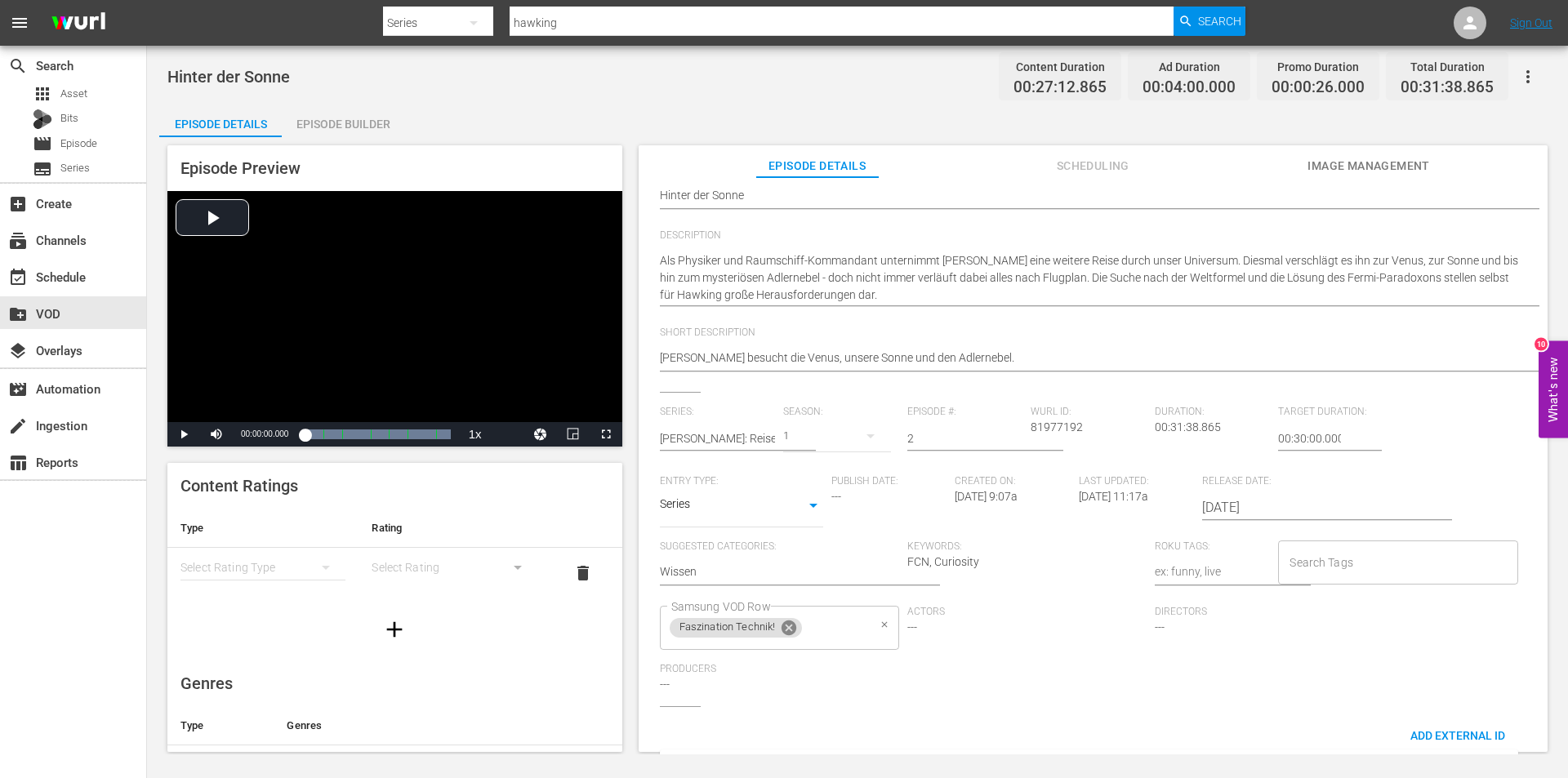
click at [790, 628] on icon at bounding box center [789, 628] width 18 height 18
click at [790, 628] on input "Samsung VOD Row" at bounding box center [767, 628] width 200 height 30
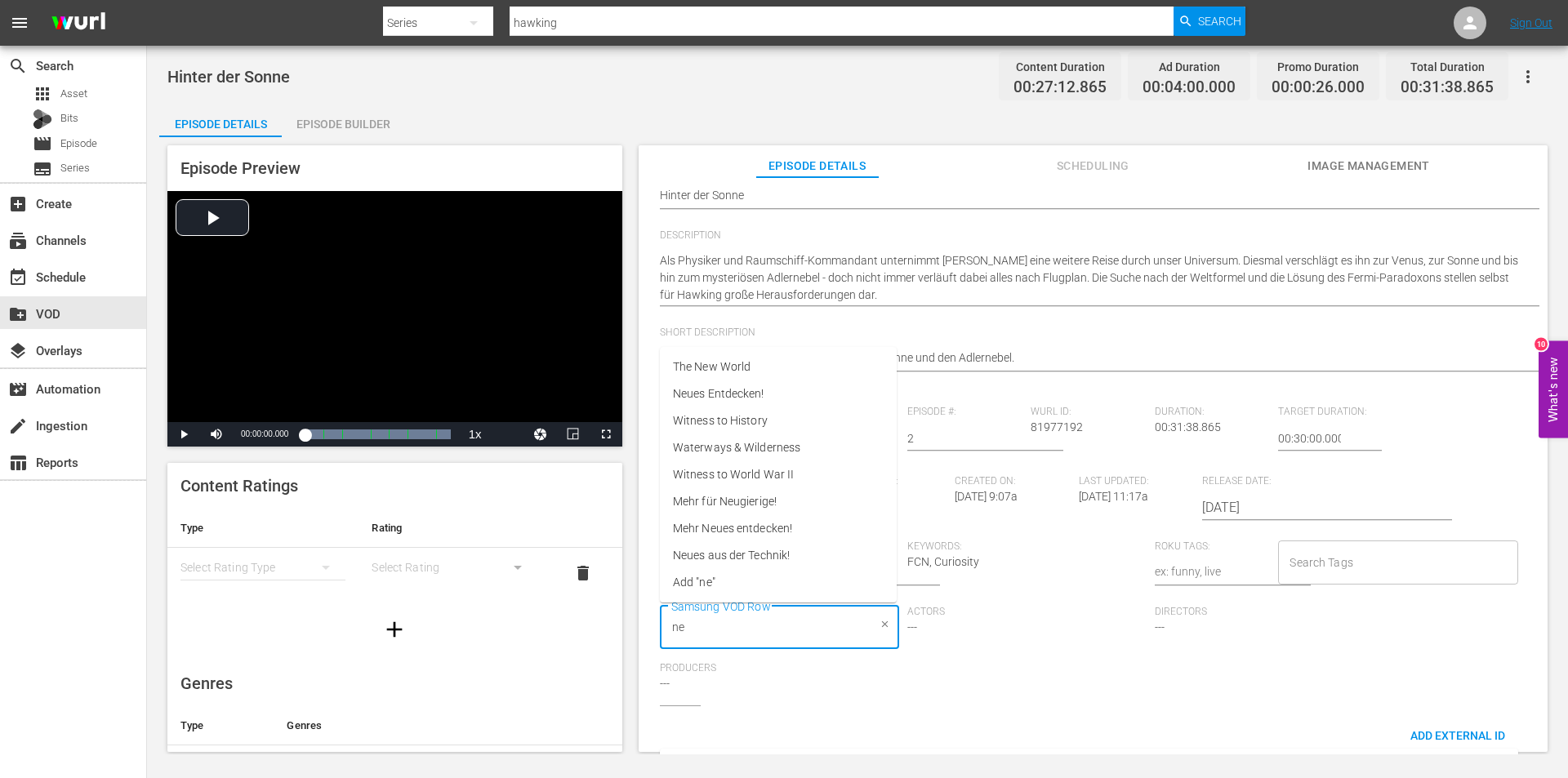
type input "neu"
click at [769, 480] on li "Neues Entdecken!" at bounding box center [778, 474] width 237 height 27
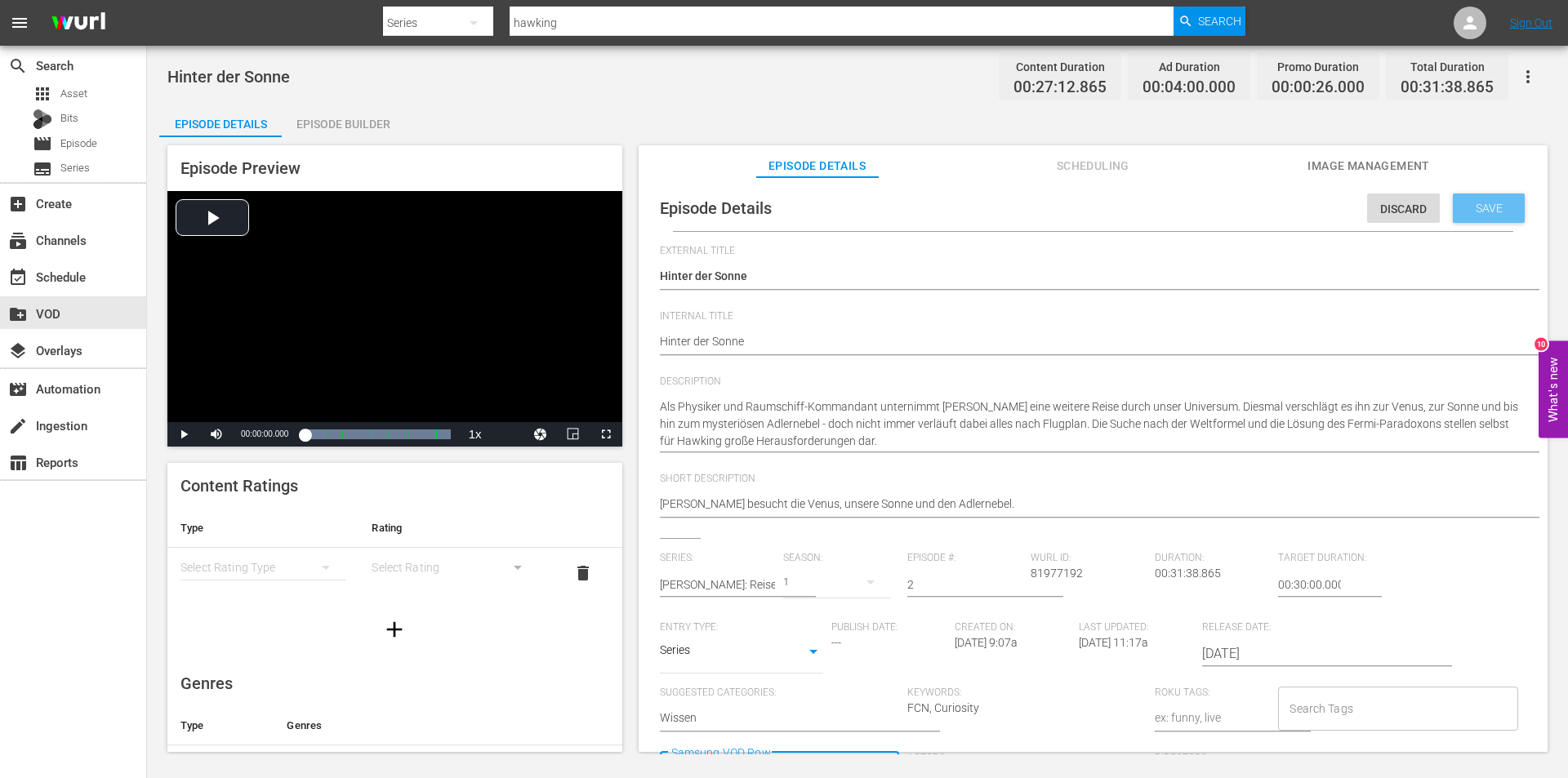
click at [1474, 213] on span "Save" at bounding box center [1489, 207] width 53 height 13
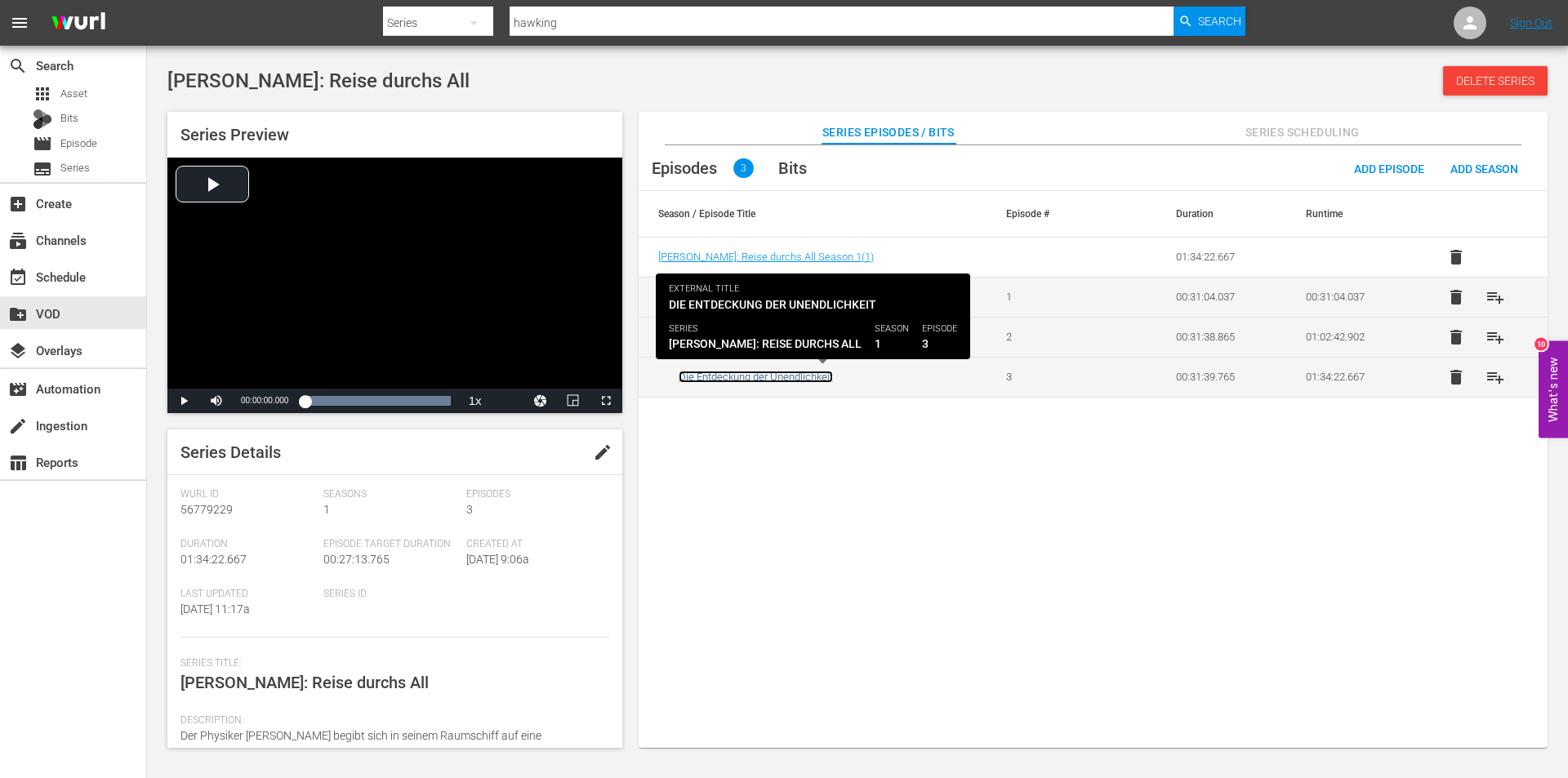
click at [738, 377] on link "Die Entdeckung der Unendlichkeit" at bounding box center [755, 377] width 154 height 12
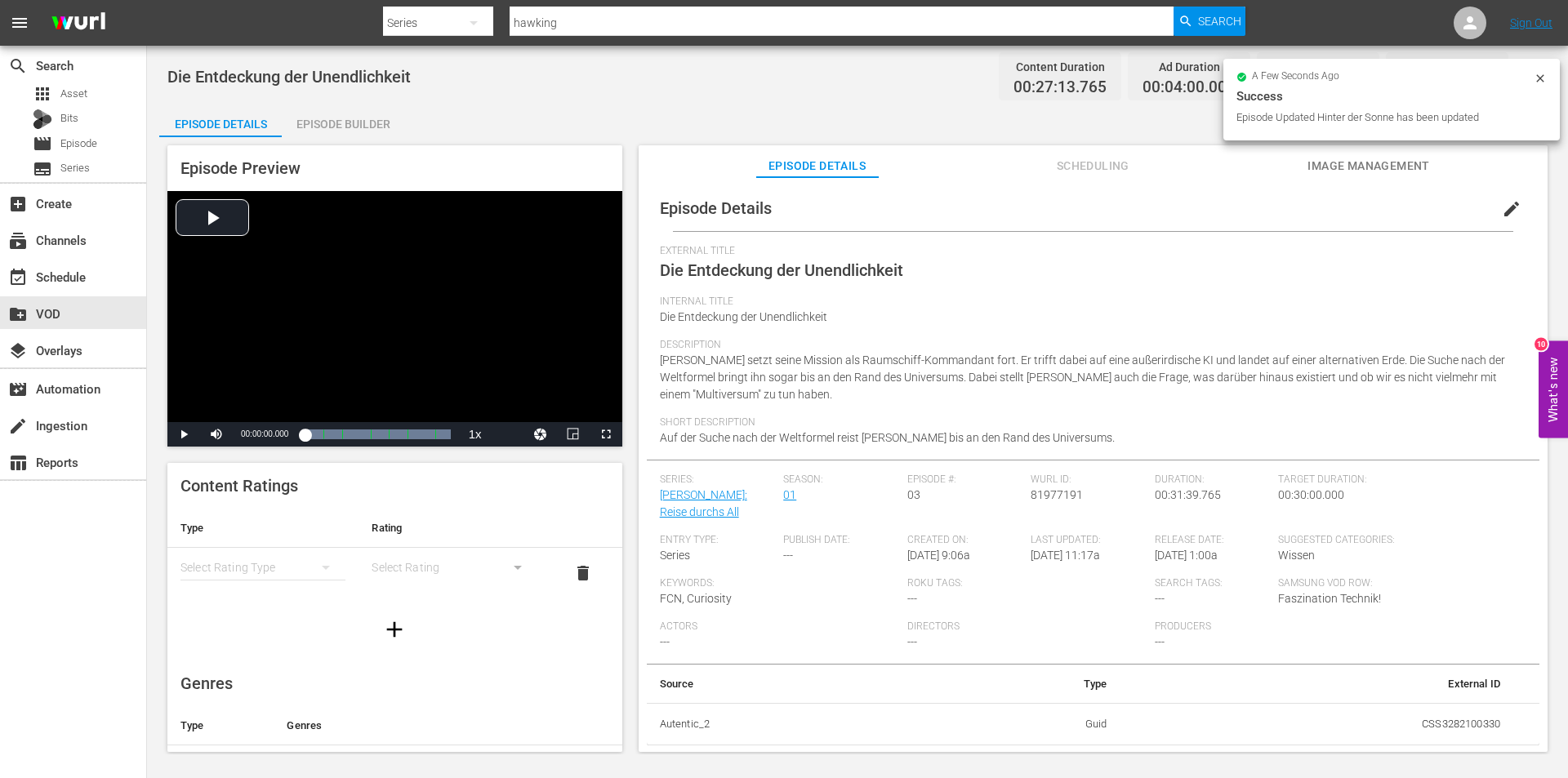
click at [1502, 209] on span "edit" at bounding box center [1511, 208] width 20 height 20
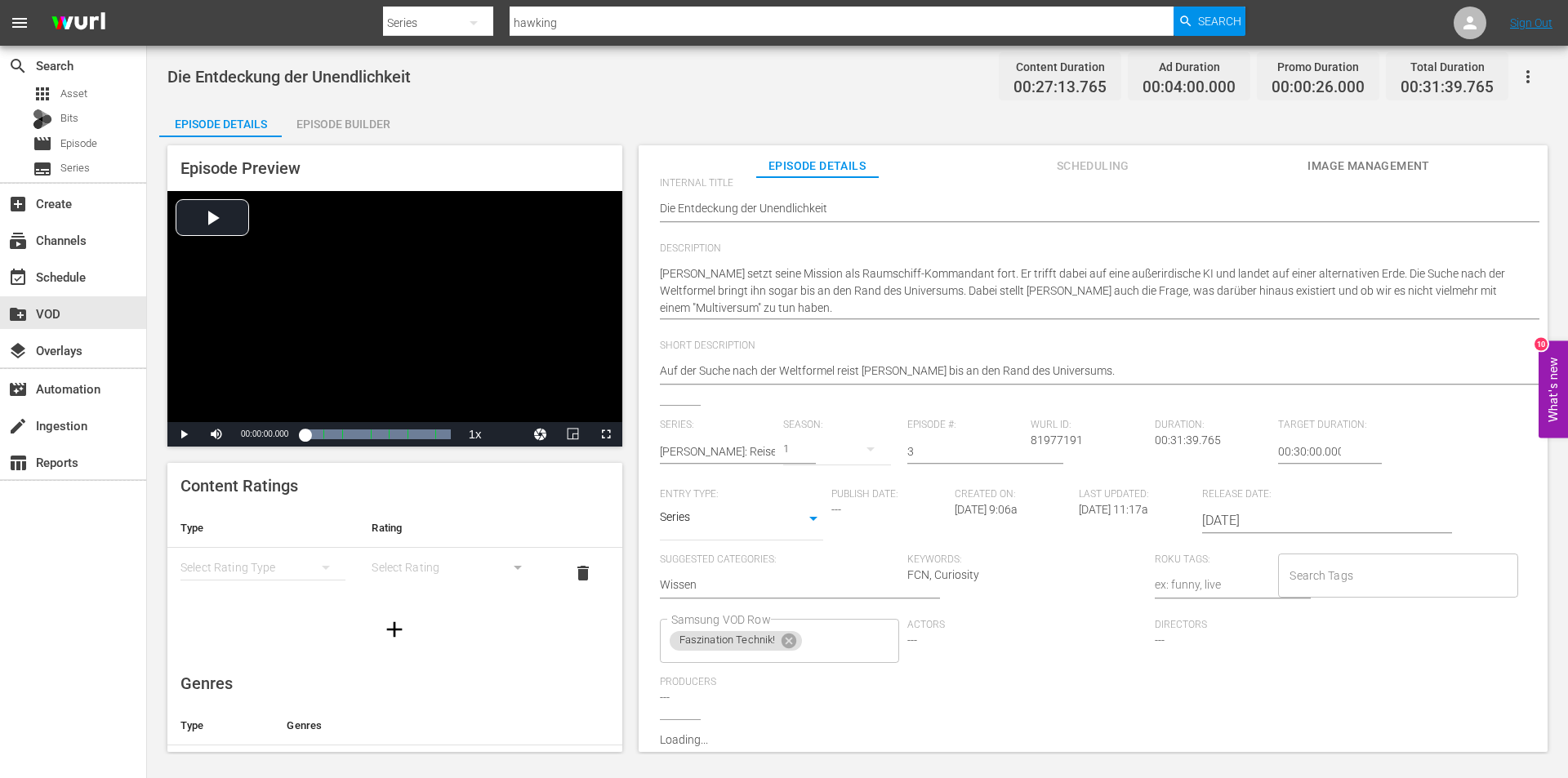
scroll to position [146, 0]
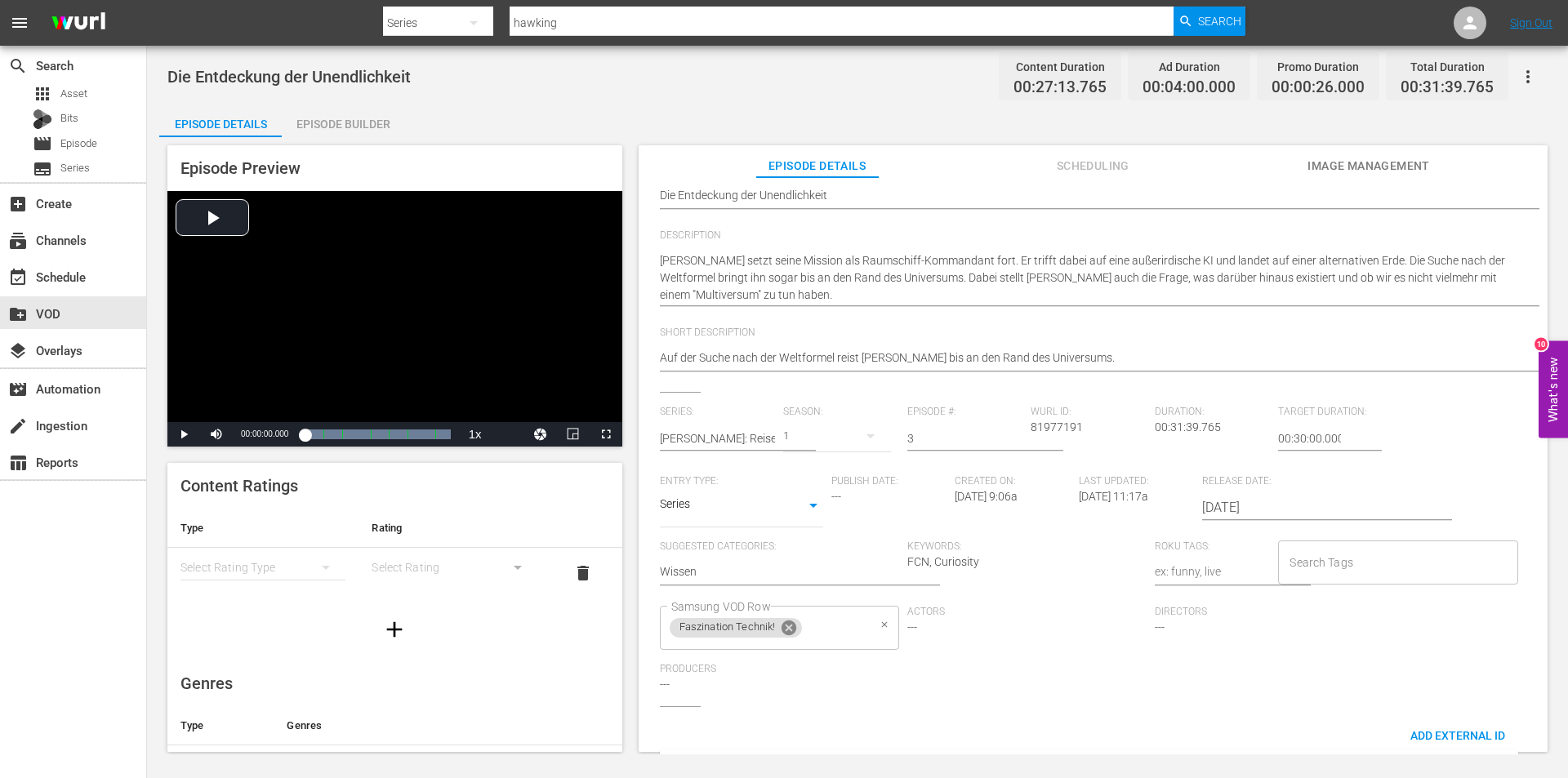
click at [790, 631] on icon at bounding box center [789, 628] width 14 height 14
click at [790, 631] on input "Samsung VOD Row" at bounding box center [767, 628] width 200 height 30
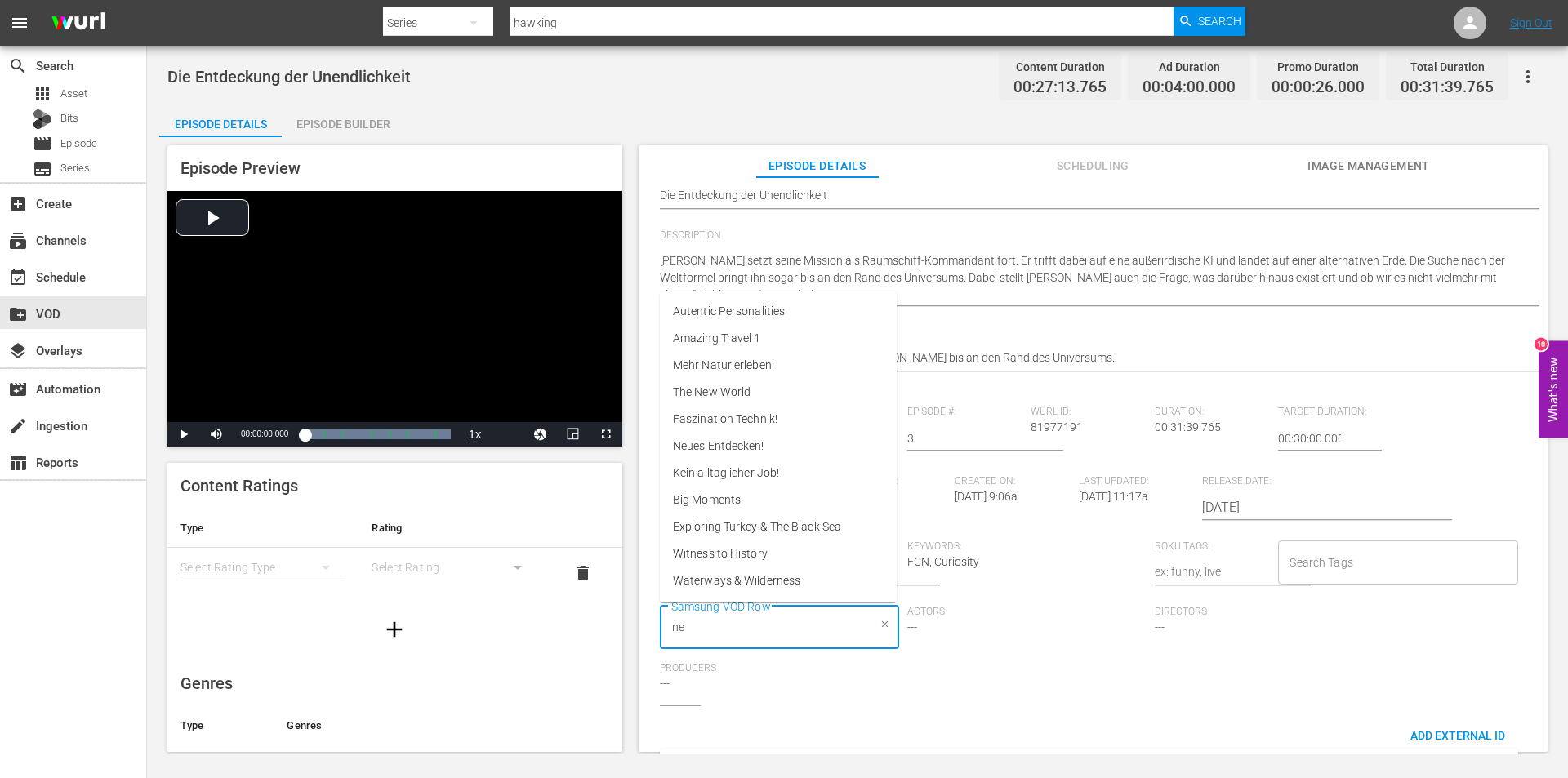
type input "neu"
click at [736, 473] on span "Neues Entdecken!" at bounding box center [719, 474] width 92 height 17
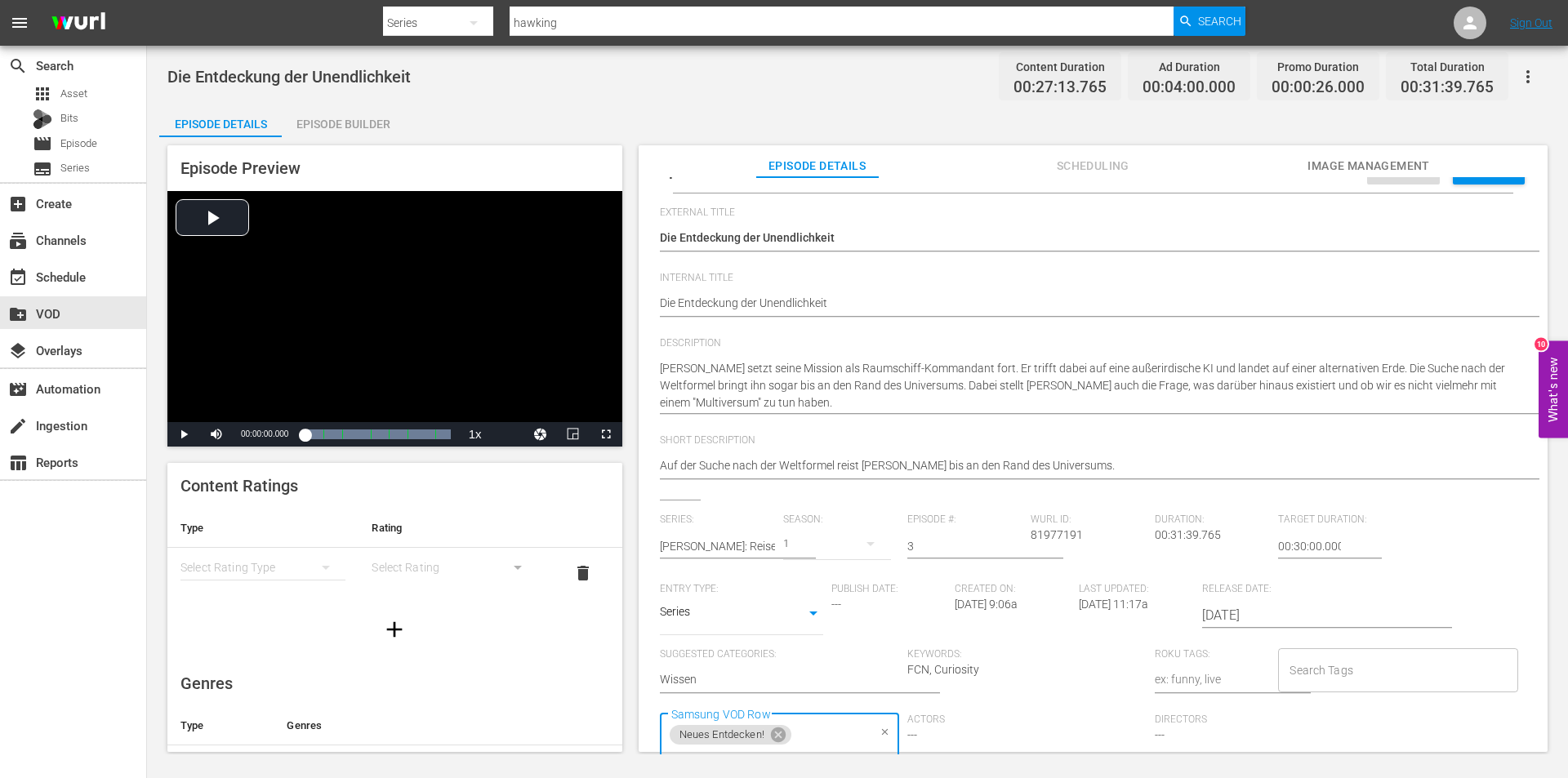
scroll to position [0, 0]
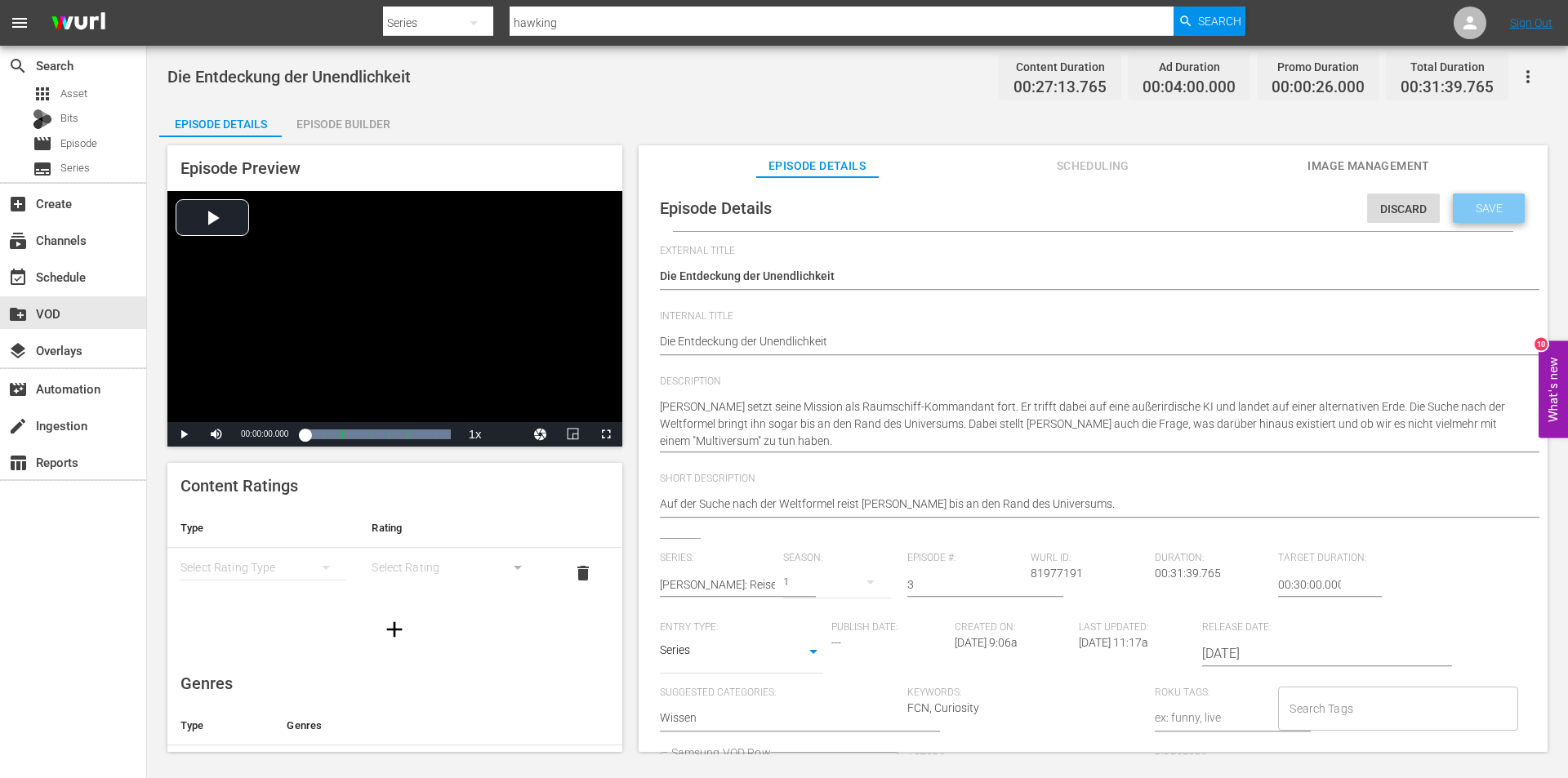
click at [1477, 204] on span "Save" at bounding box center [1489, 207] width 53 height 13
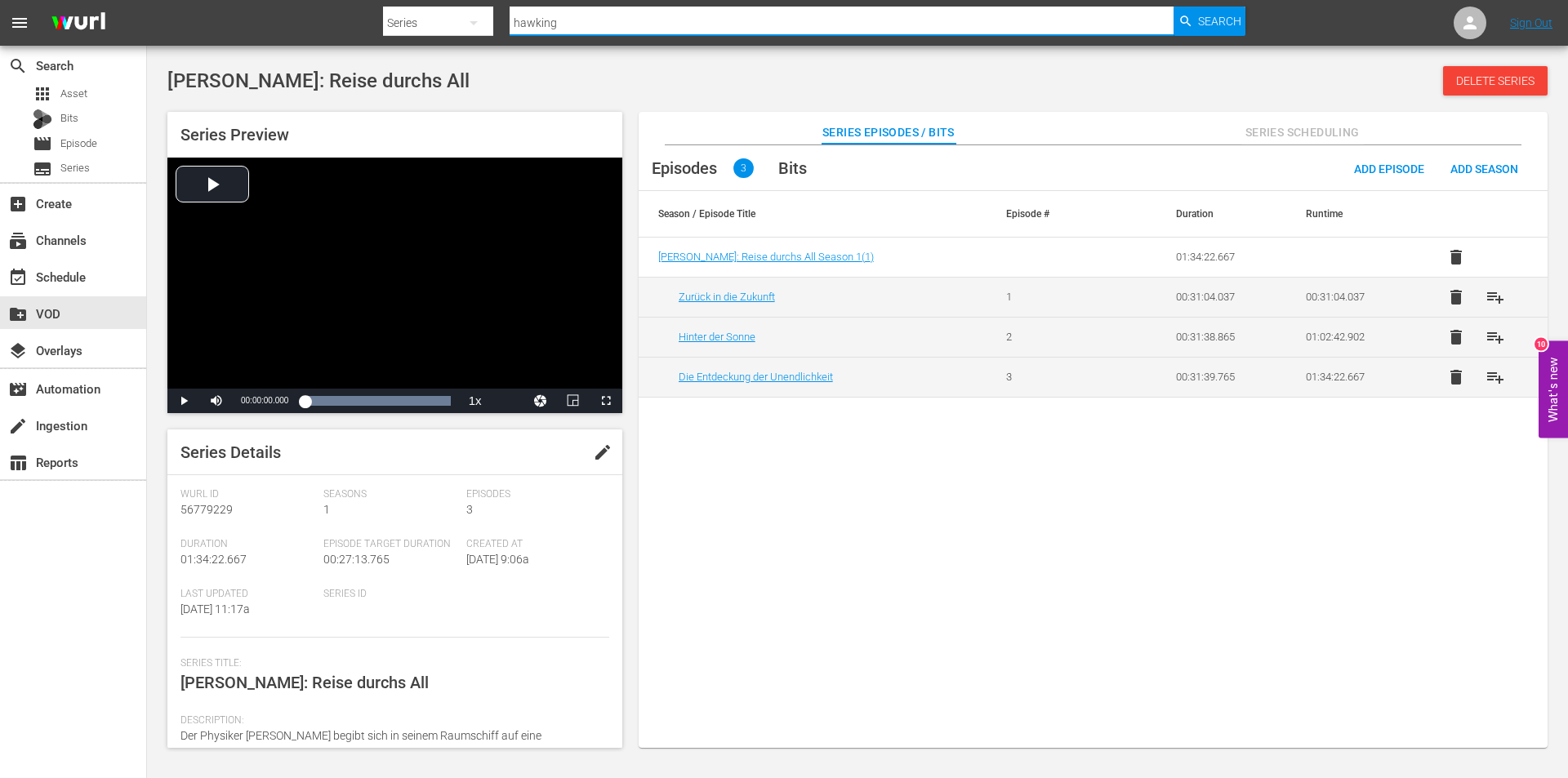
drag, startPoint x: 614, startPoint y: 14, endPoint x: 366, endPoint y: 34, distance: 248.8
click at [366, 34] on nav "menu Search By Series Search ID, Title, Description, Keywords, or Category hawk…" at bounding box center [784, 23] width 1568 height 46
type input "welt der"
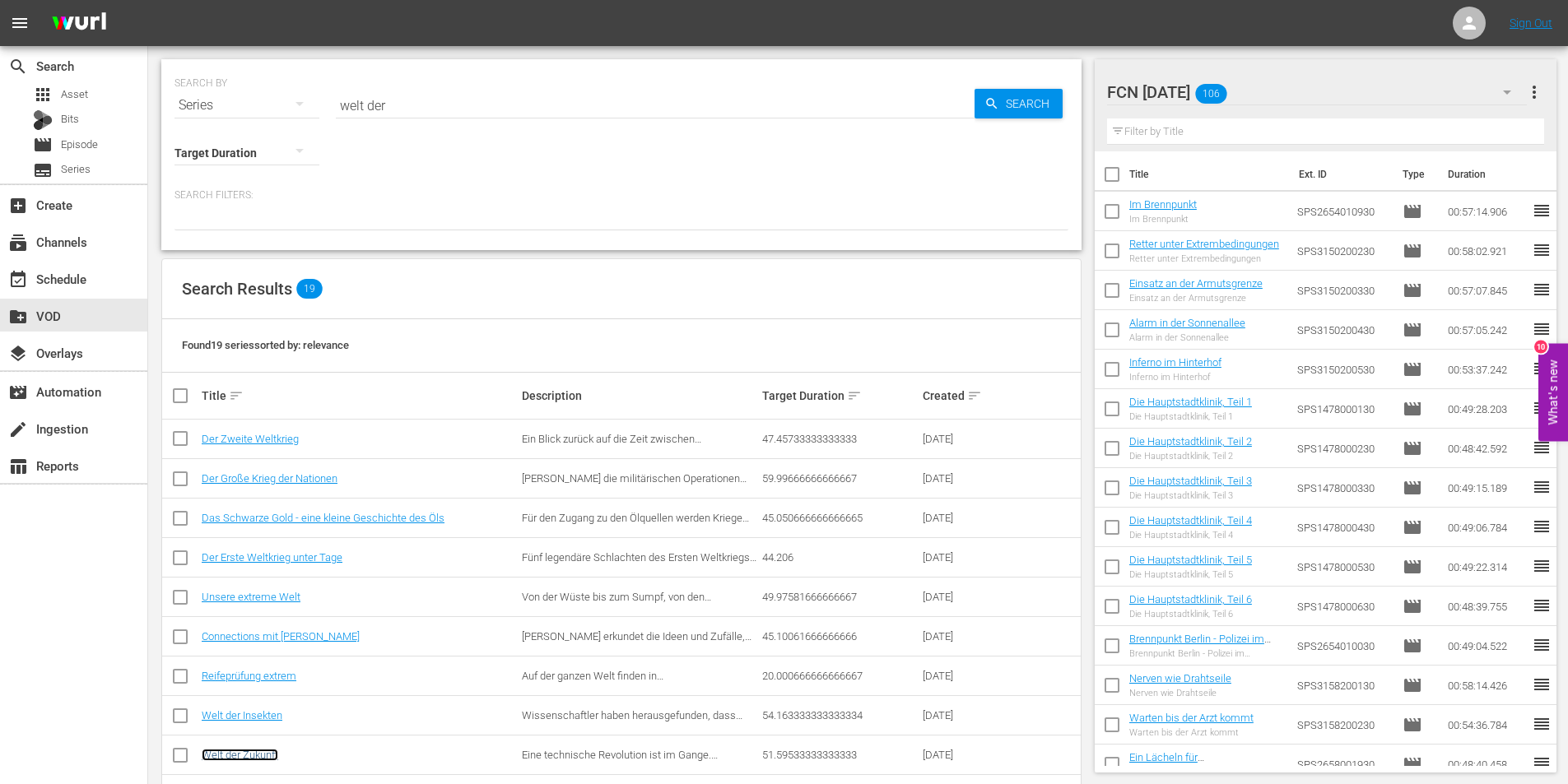
click at [254, 749] on link "Welt der Zukunft" at bounding box center [239, 755] width 76 height 12
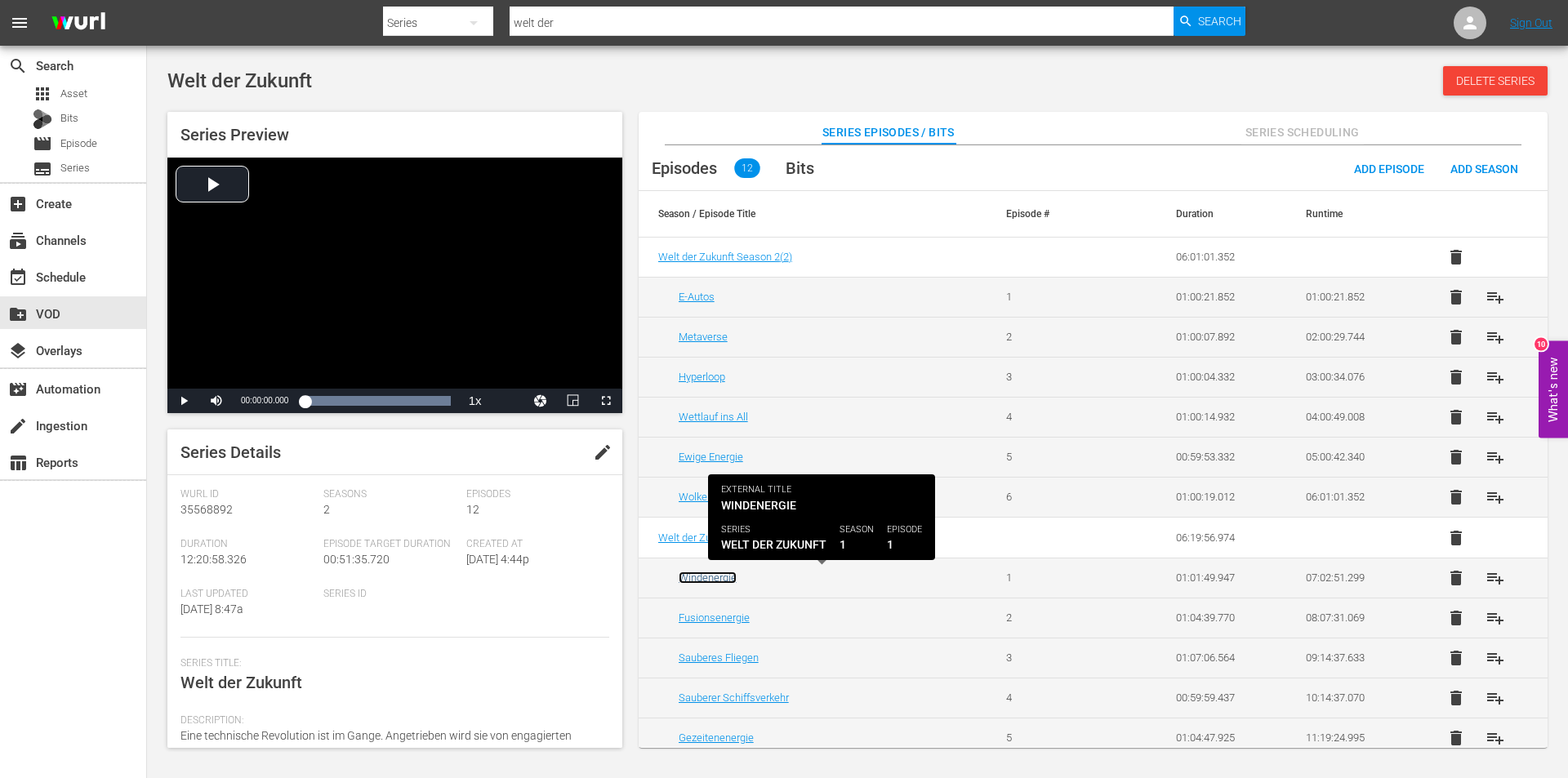
click at [704, 578] on link "Windenergie" at bounding box center [708, 577] width 58 height 12
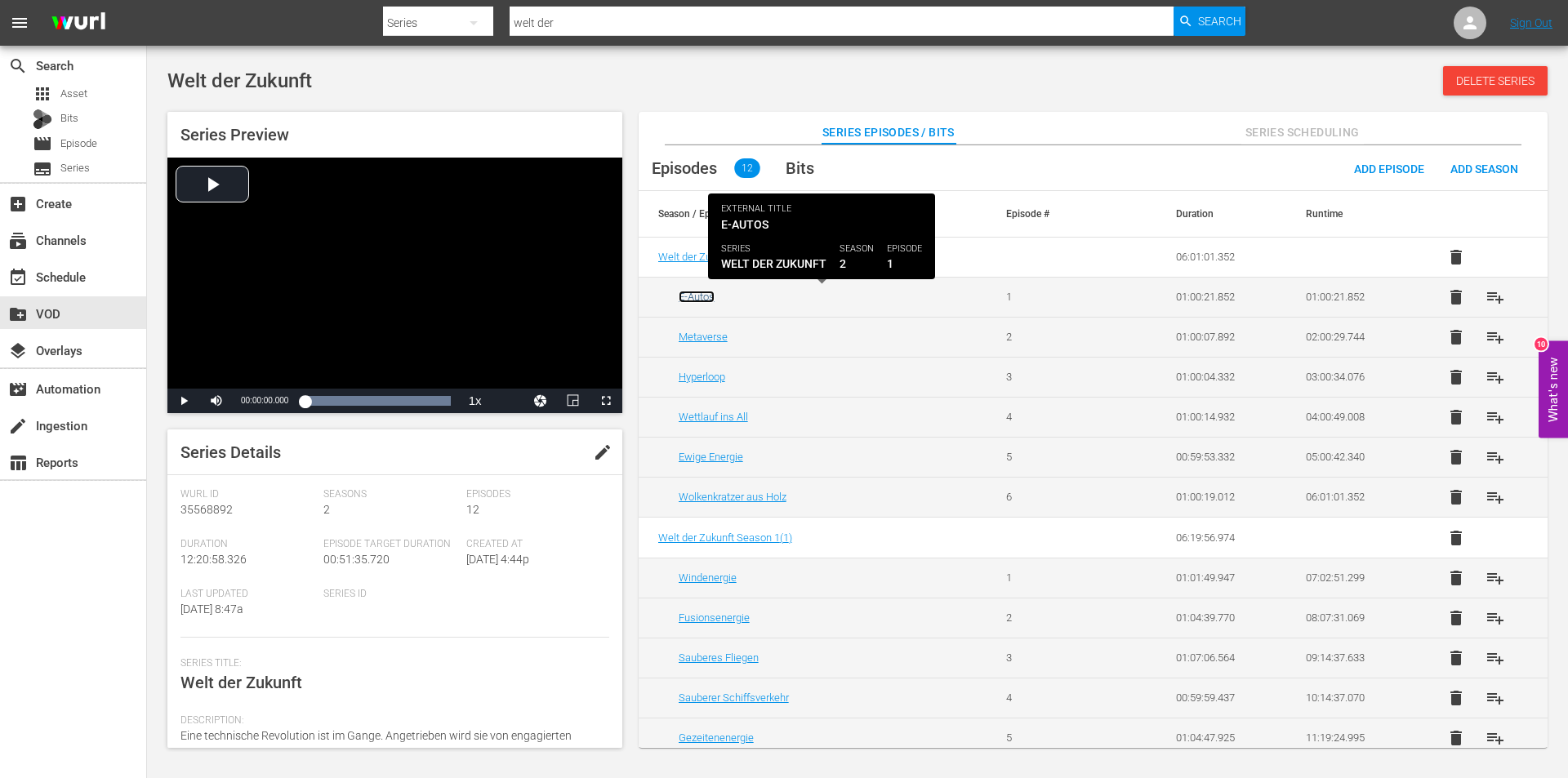
click at [706, 298] on link "E-Autos" at bounding box center [697, 297] width 36 height 12
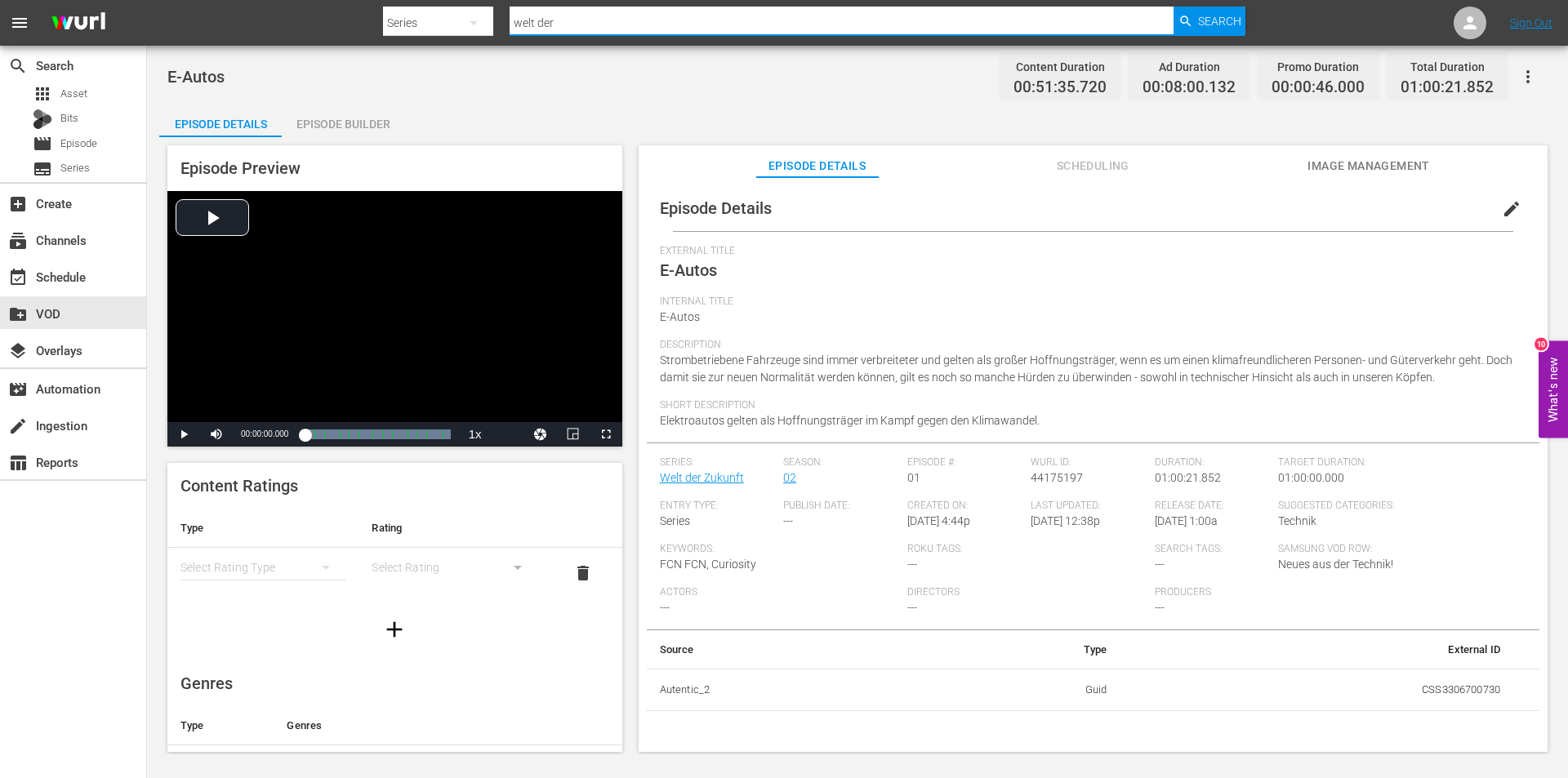
drag, startPoint x: 562, startPoint y: 32, endPoint x: 450, endPoint y: 26, distance: 112.2
click at [450, 26] on div "Search By Series Search ID, Title, Description, Keywords, or Category welt der …" at bounding box center [814, 23] width 863 height 39
type input "neue heimat"
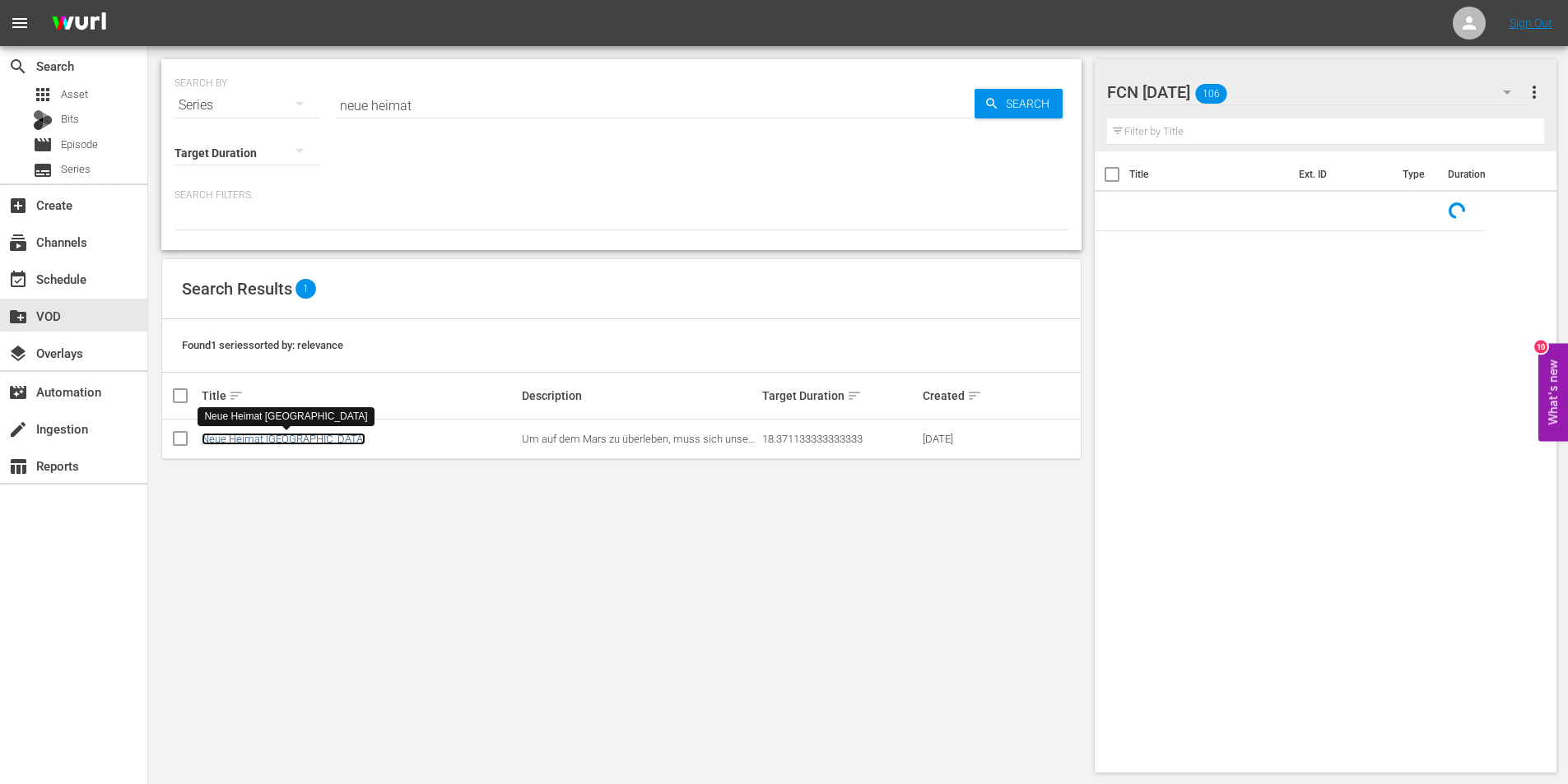
click at [236, 433] on link "Neue Heimat [GEOGRAPHIC_DATA]" at bounding box center [283, 439] width 164 height 12
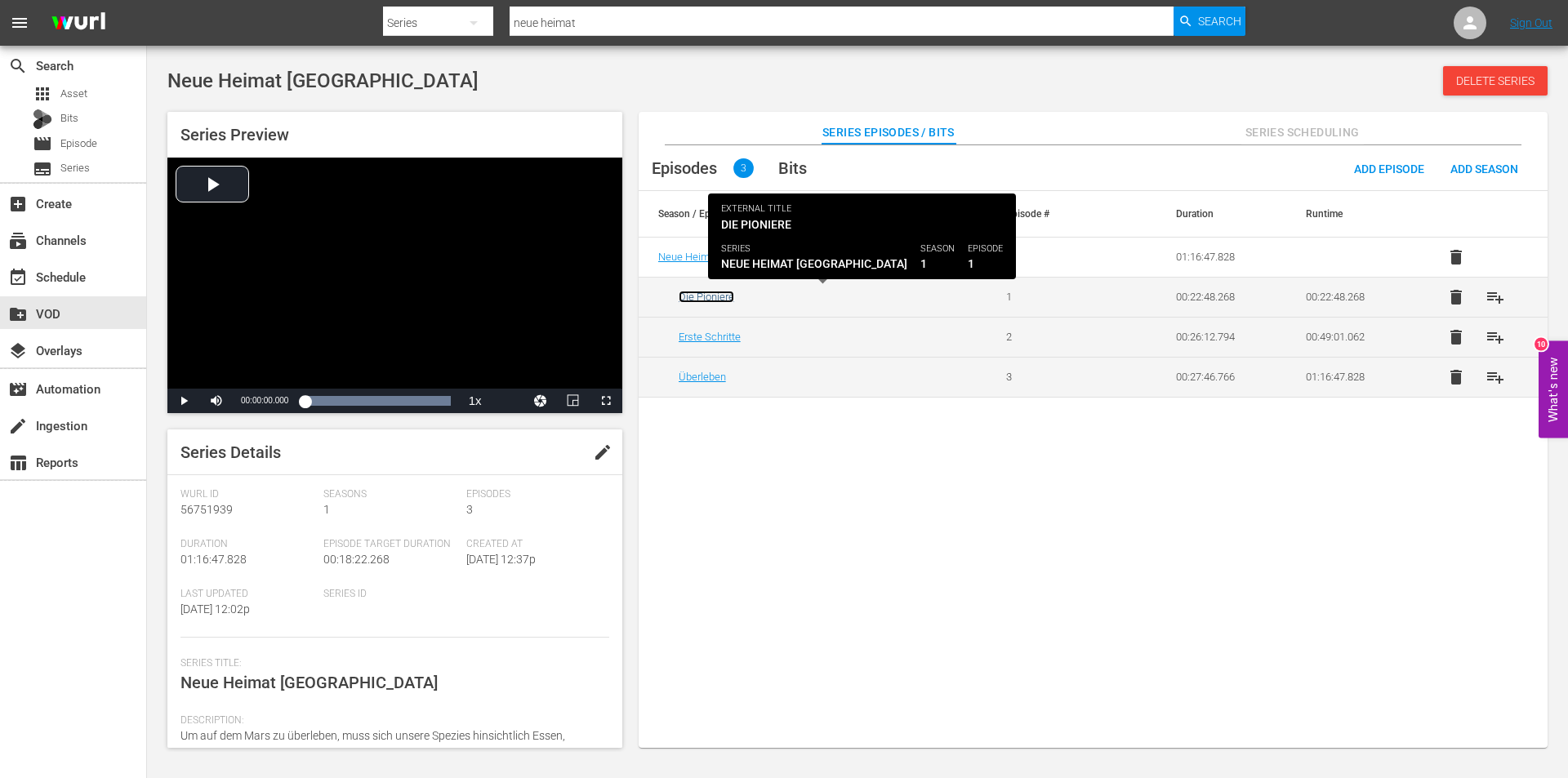
click at [713, 293] on link "Die Pioniere" at bounding box center [706, 297] width 55 height 12
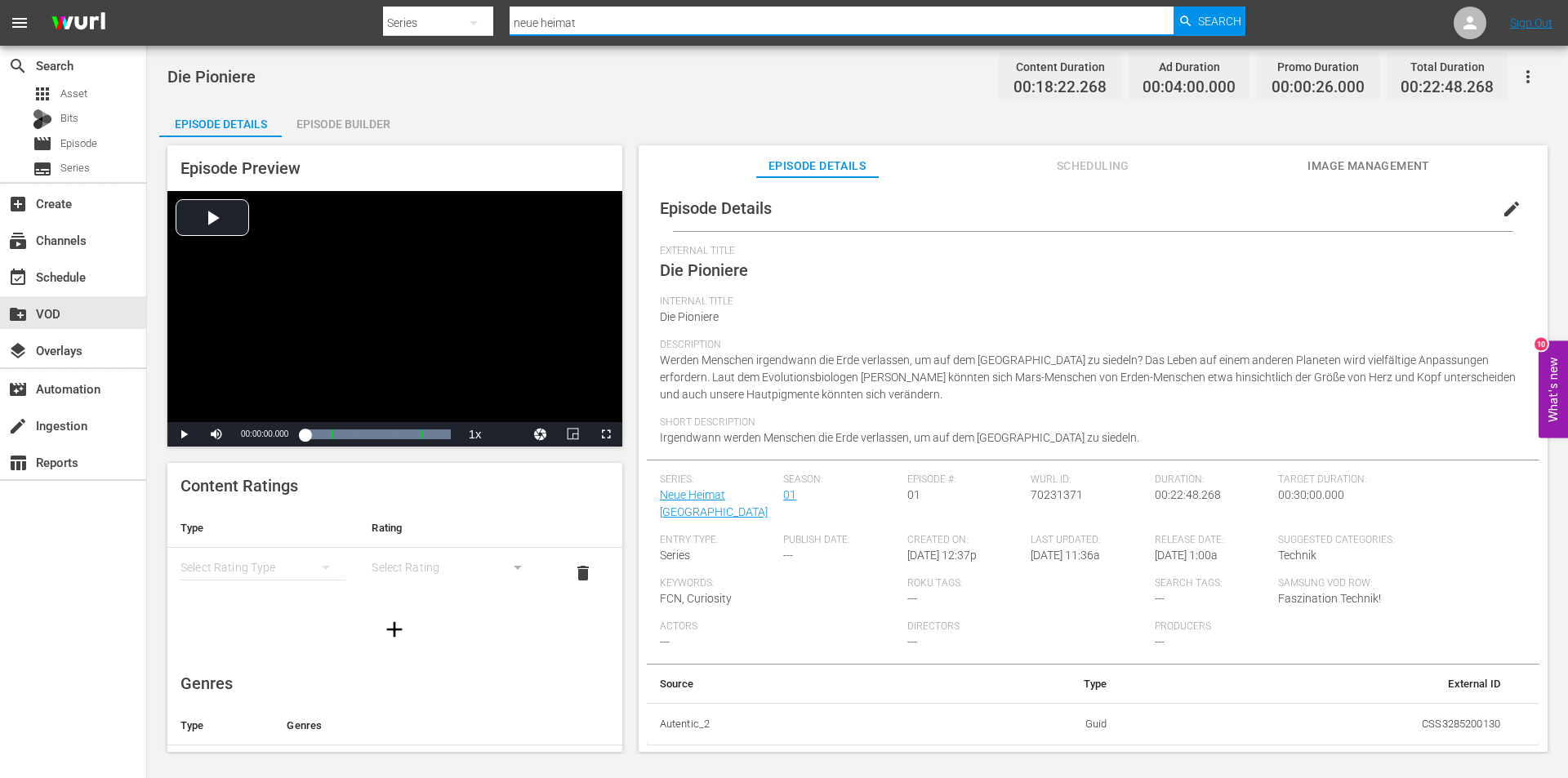
drag, startPoint x: 616, startPoint y: 22, endPoint x: 331, endPoint y: 36, distance: 285.3
click at [331, 36] on nav "menu Search By Series Search ID, Title, Description, Keywords, or Category neue…" at bounding box center [784, 23] width 1568 height 46
type input "connections"
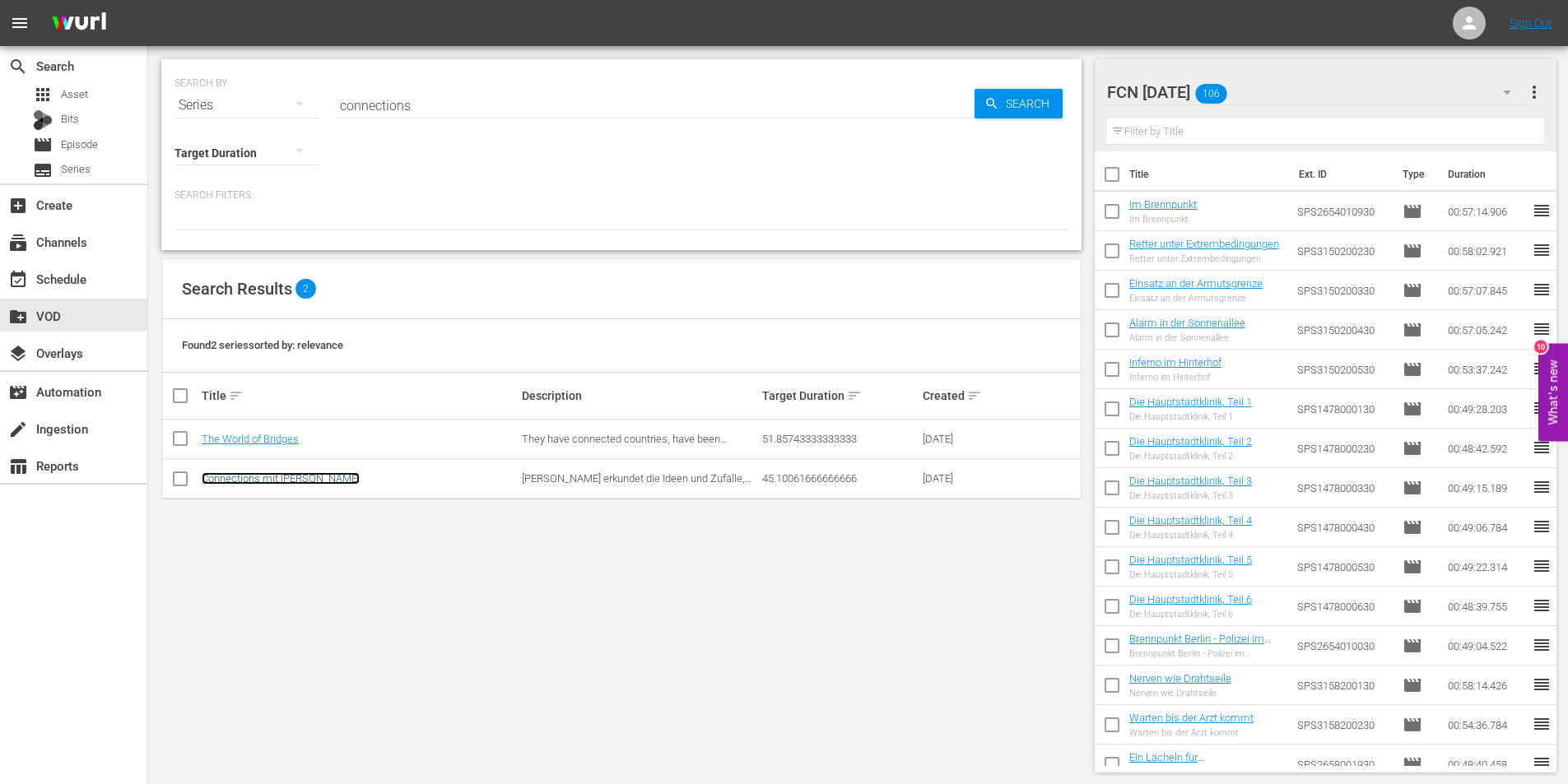
click at [291, 480] on link "Connections mit [PERSON_NAME]" at bounding box center [280, 478] width 158 height 12
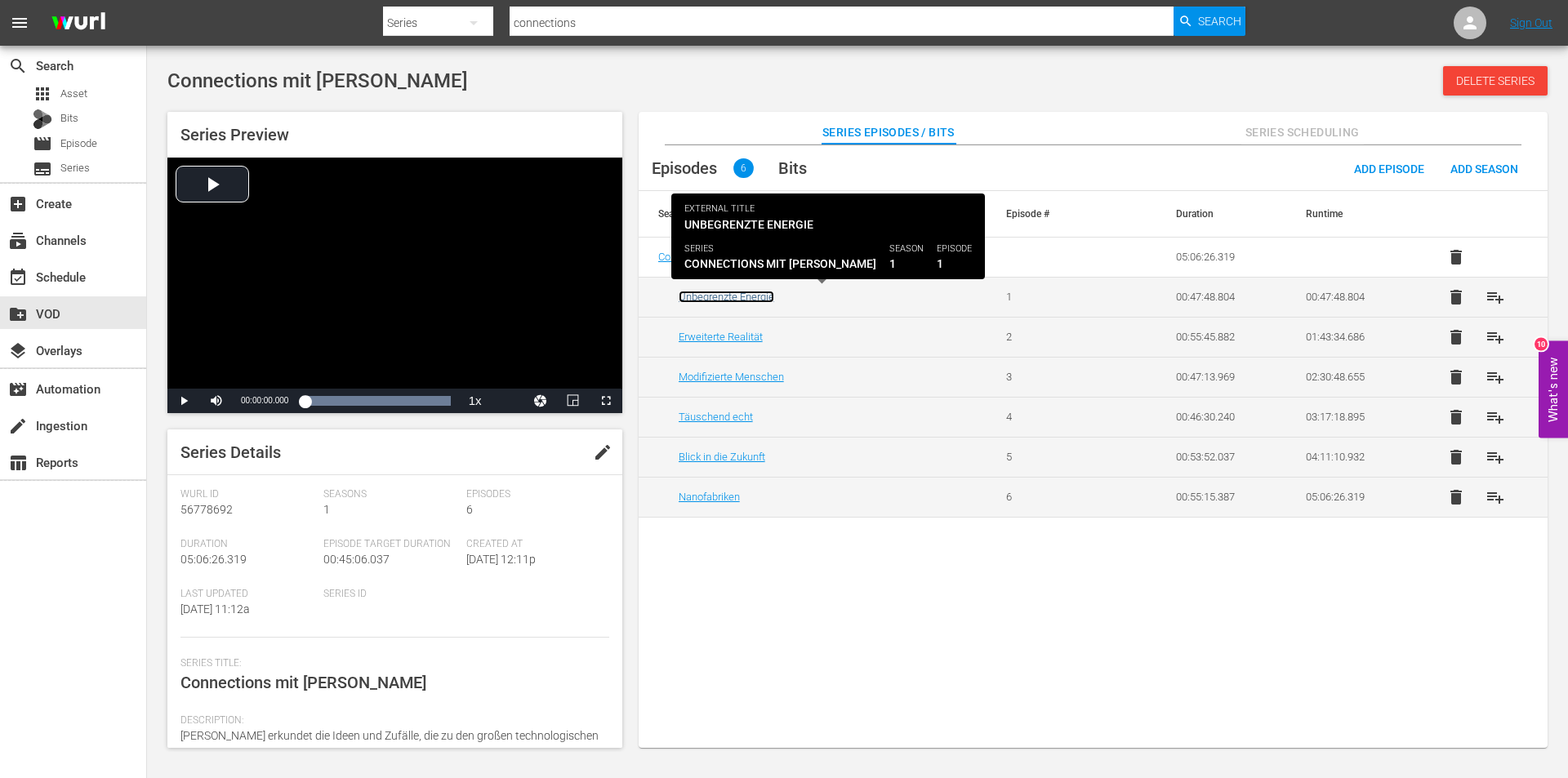
click at [727, 297] on link "Unbegrenzte Energie" at bounding box center [727, 297] width 95 height 12
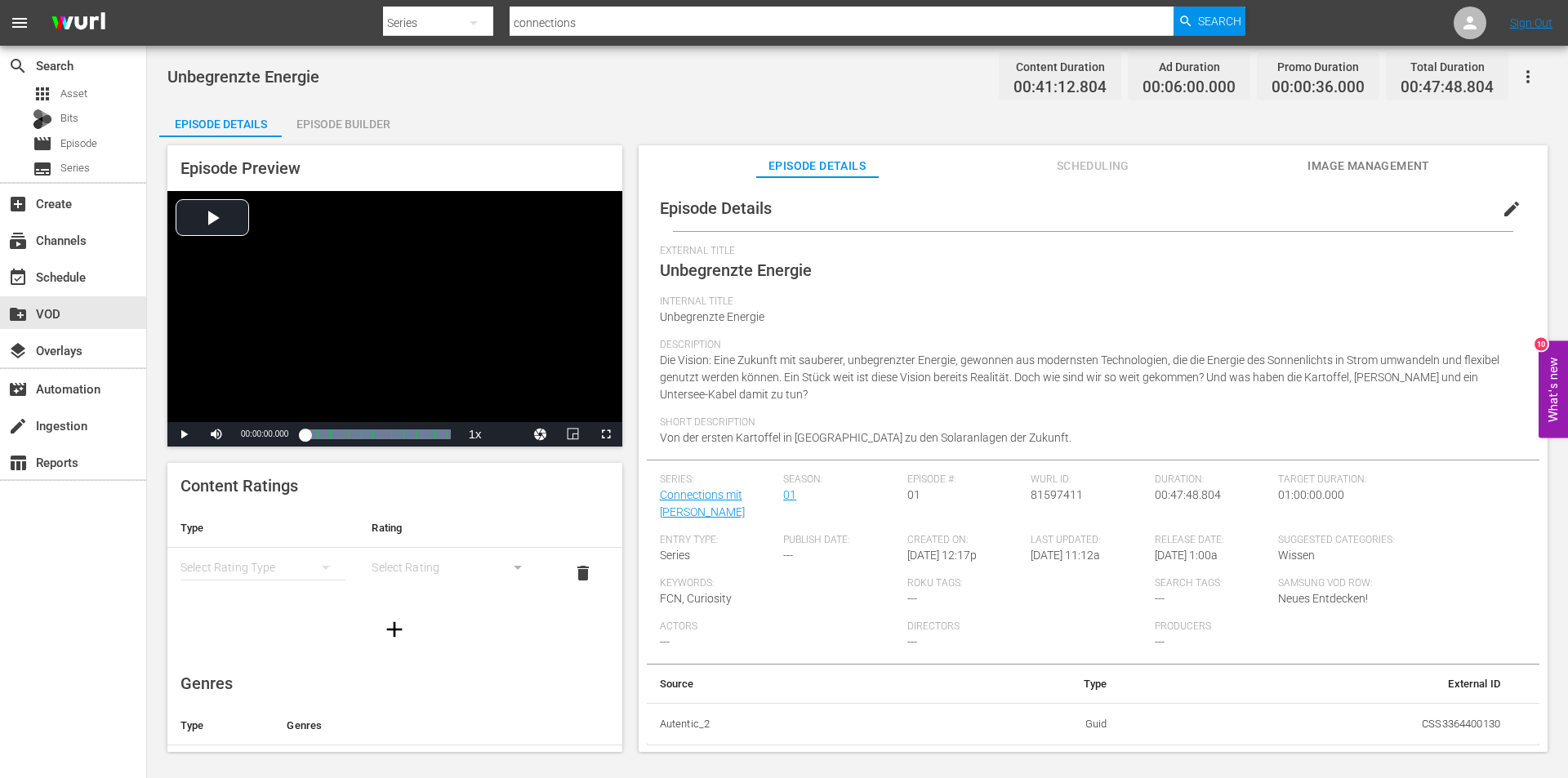
click at [1502, 207] on span "edit" at bounding box center [1511, 208] width 20 height 20
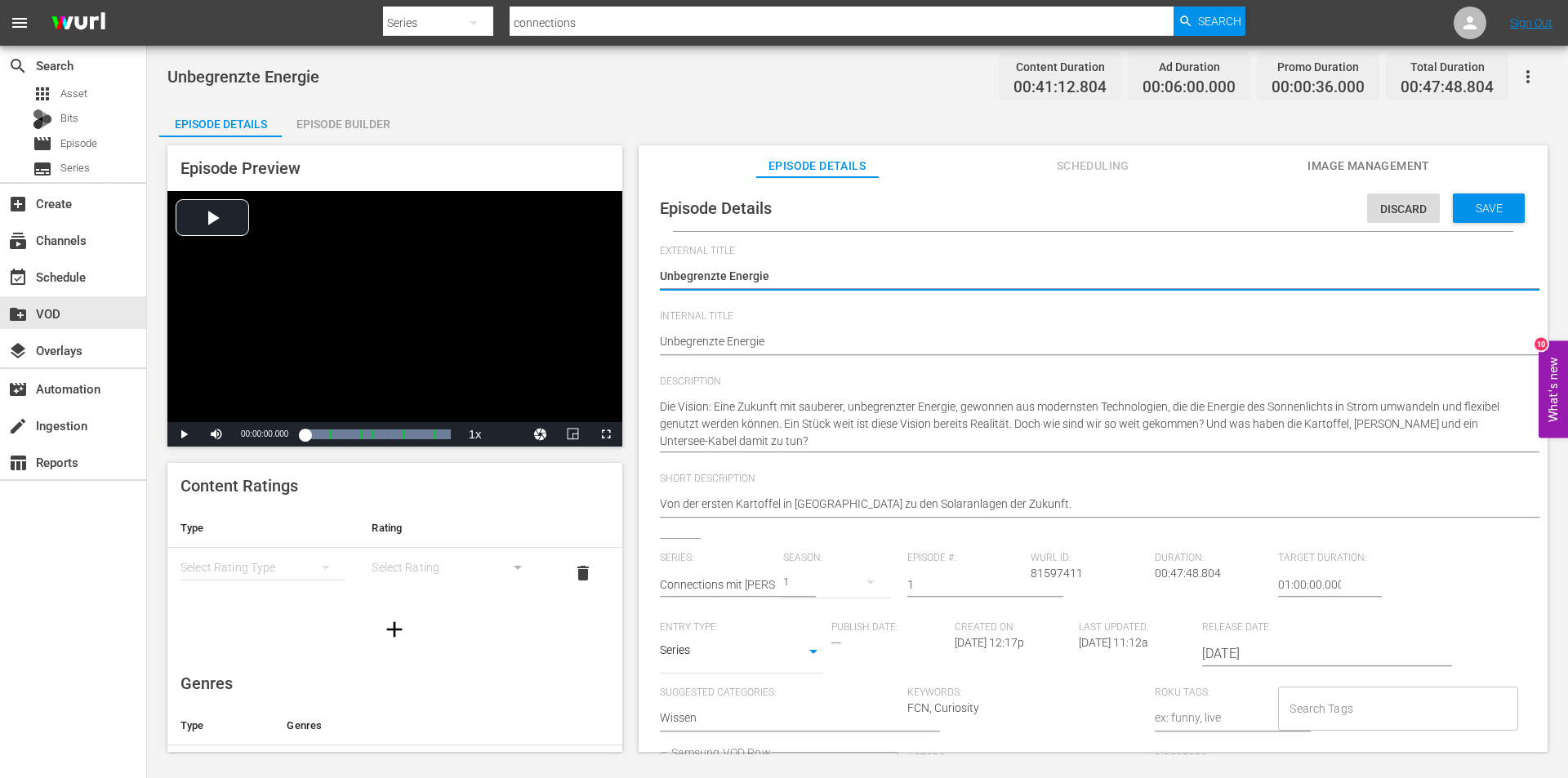
scroll to position [242, 0]
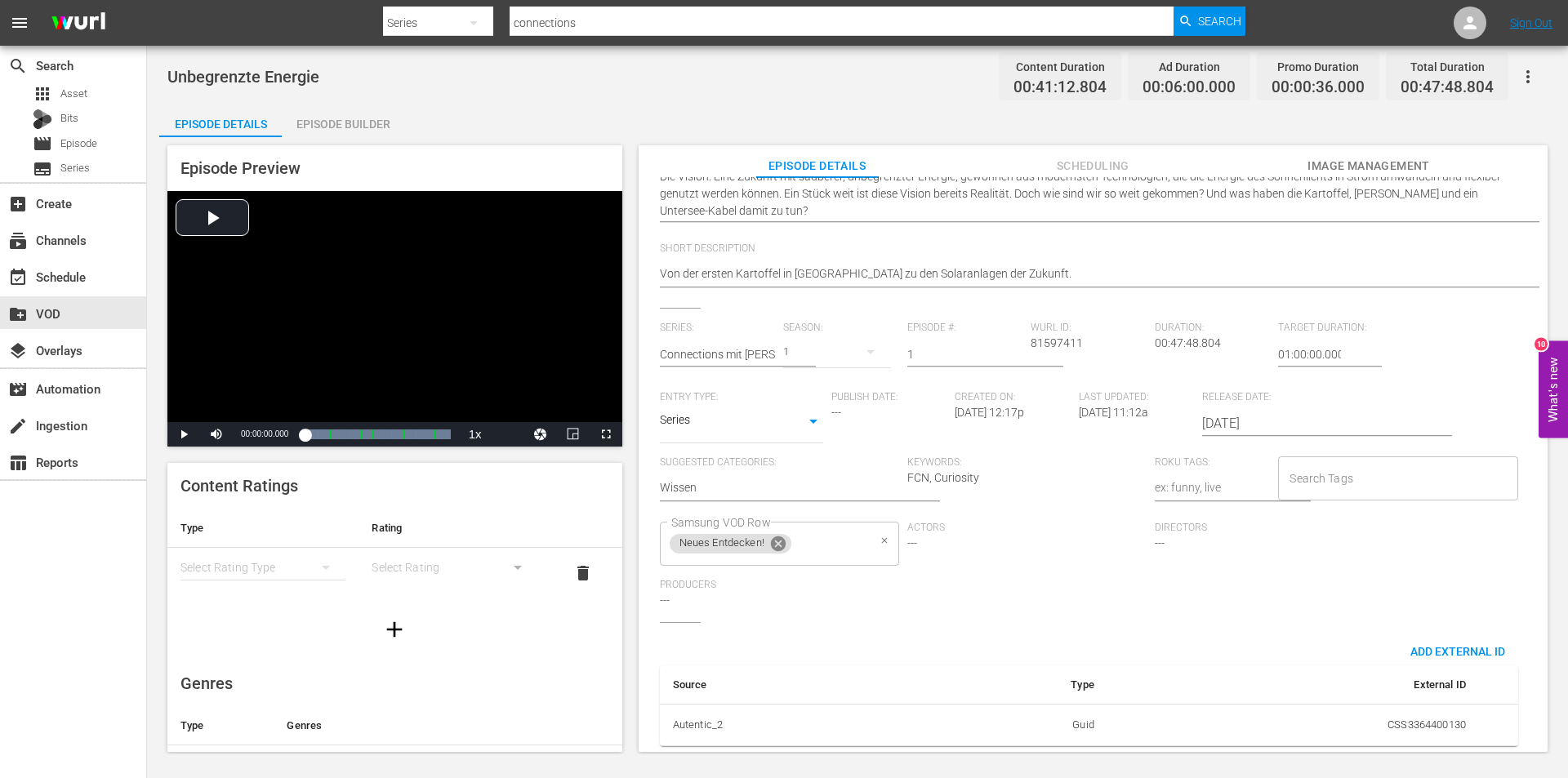
click at [781, 537] on icon at bounding box center [778, 543] width 14 height 14
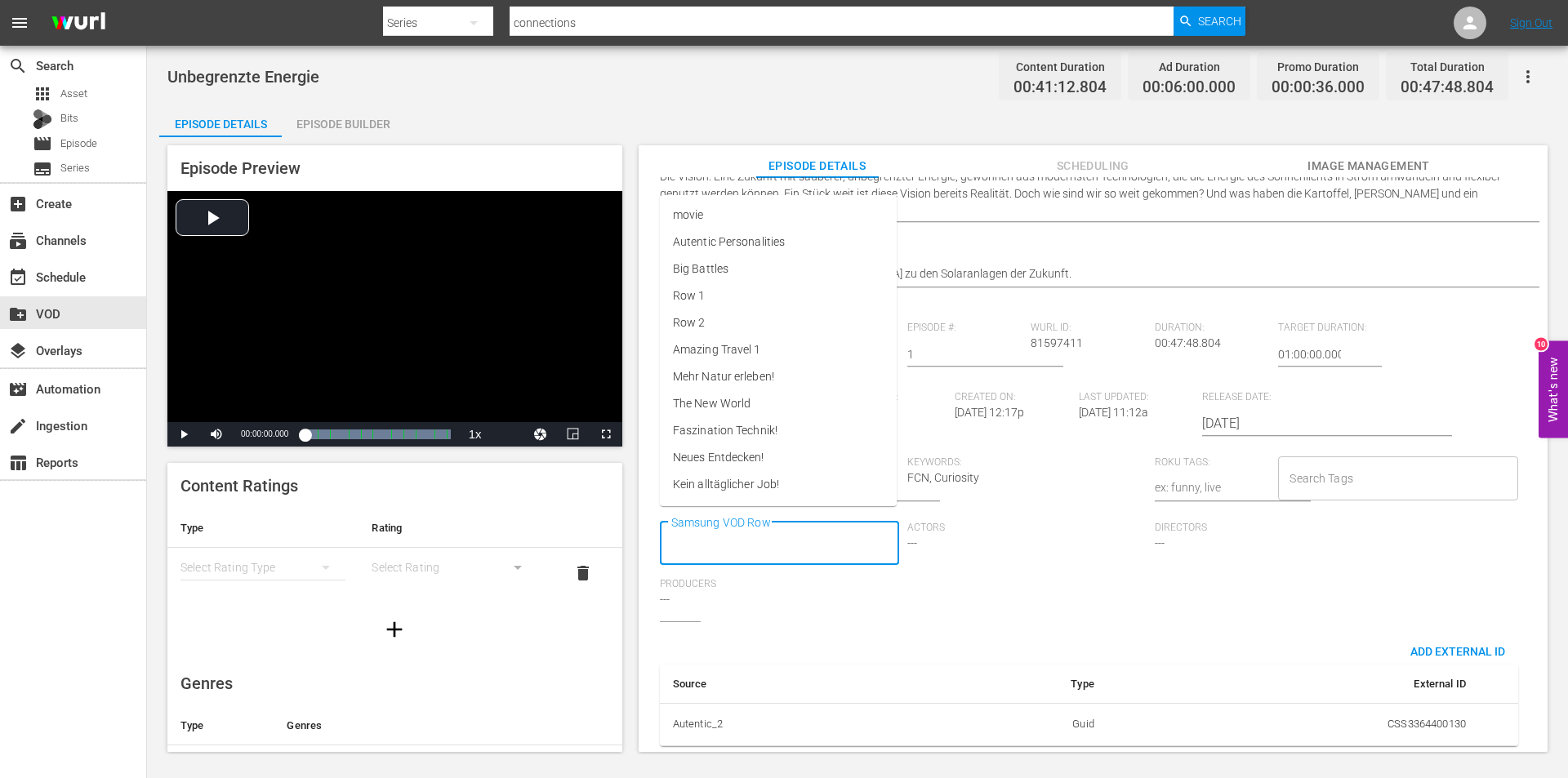
click at [781, 530] on input "Samsung VOD Row" at bounding box center [767, 543] width 200 height 30
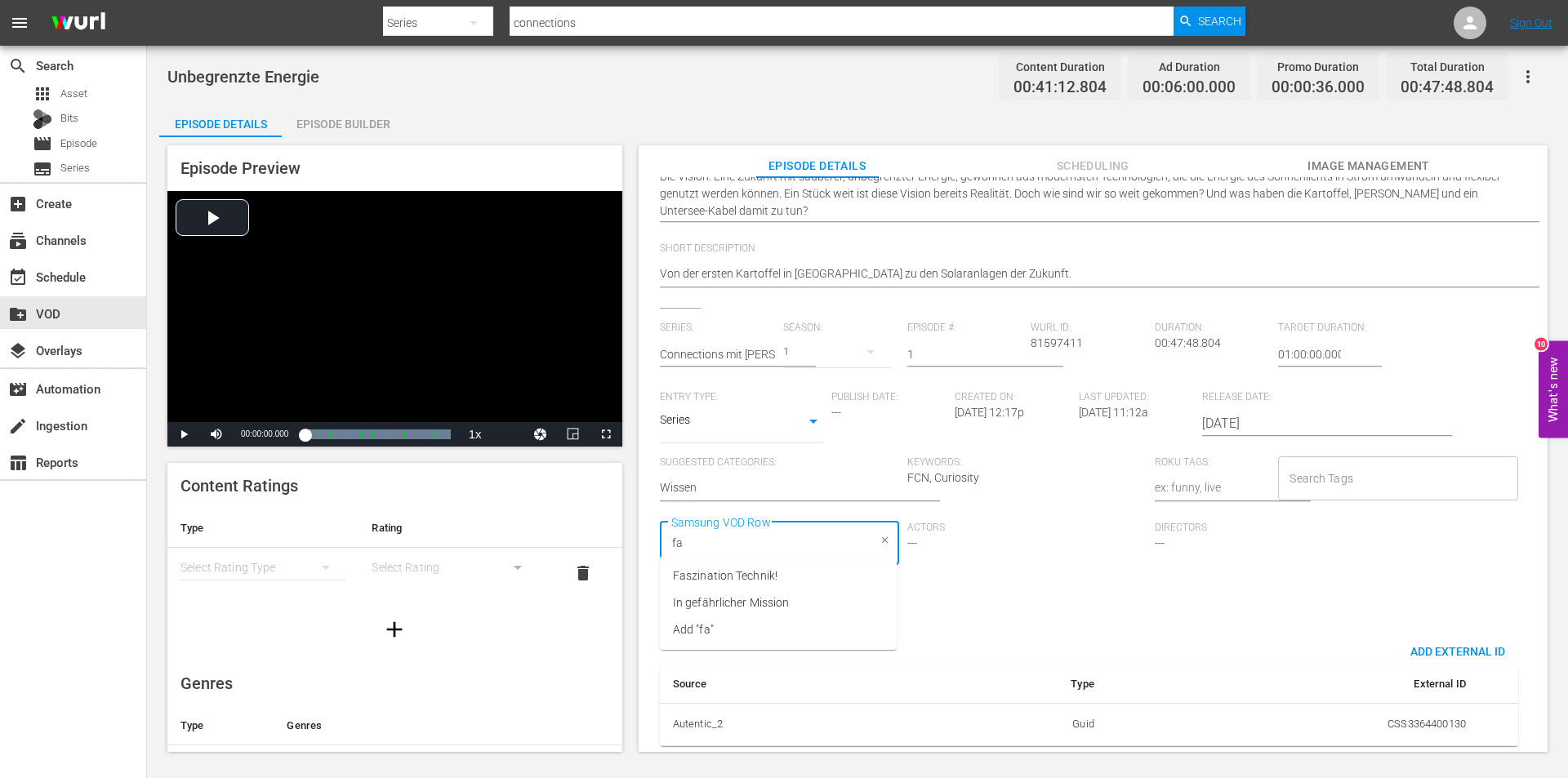
type input "fas"
click at [732, 571] on span "Faszination Technik!" at bounding box center [725, 576] width 105 height 17
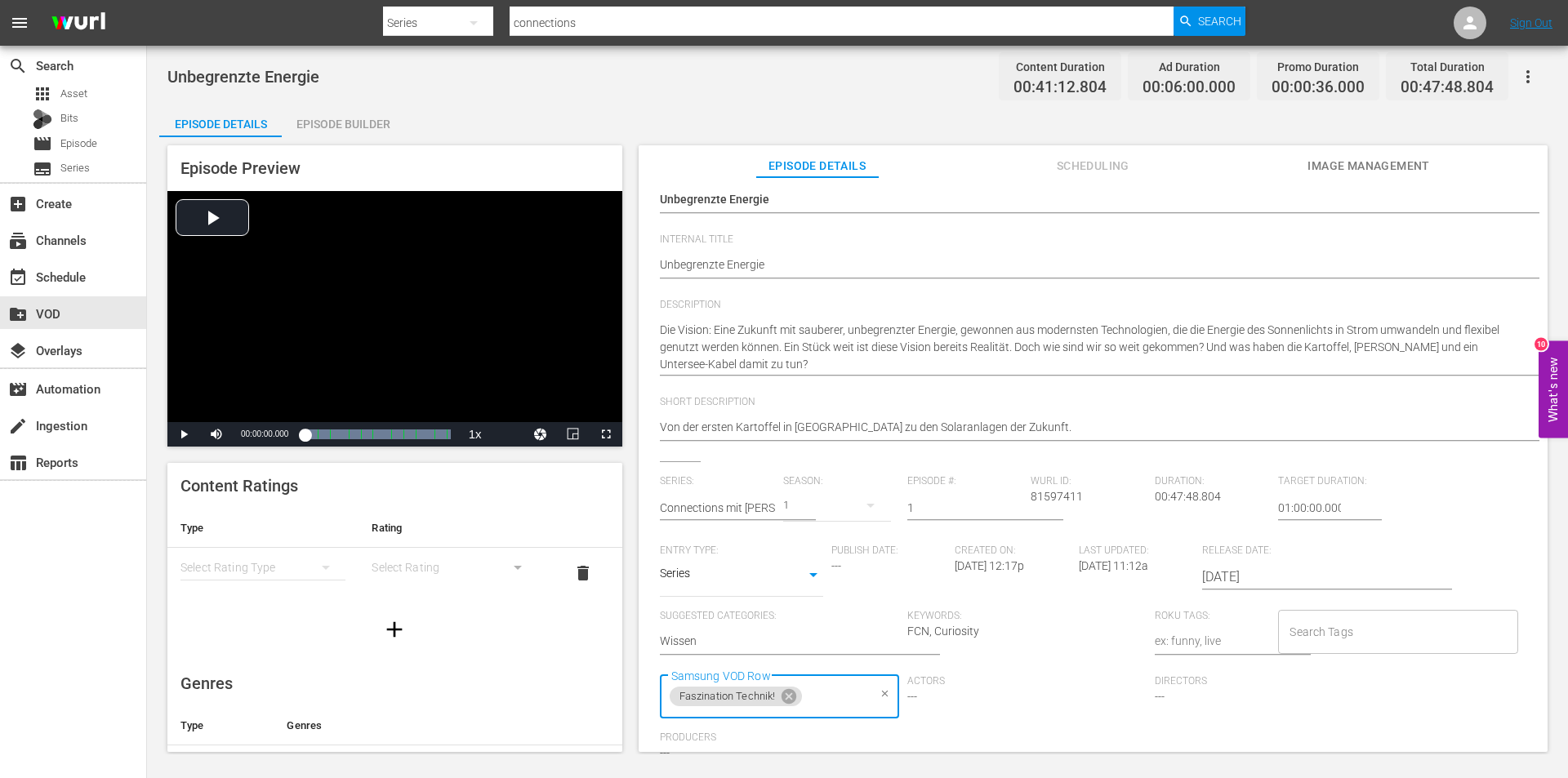
scroll to position [0, 0]
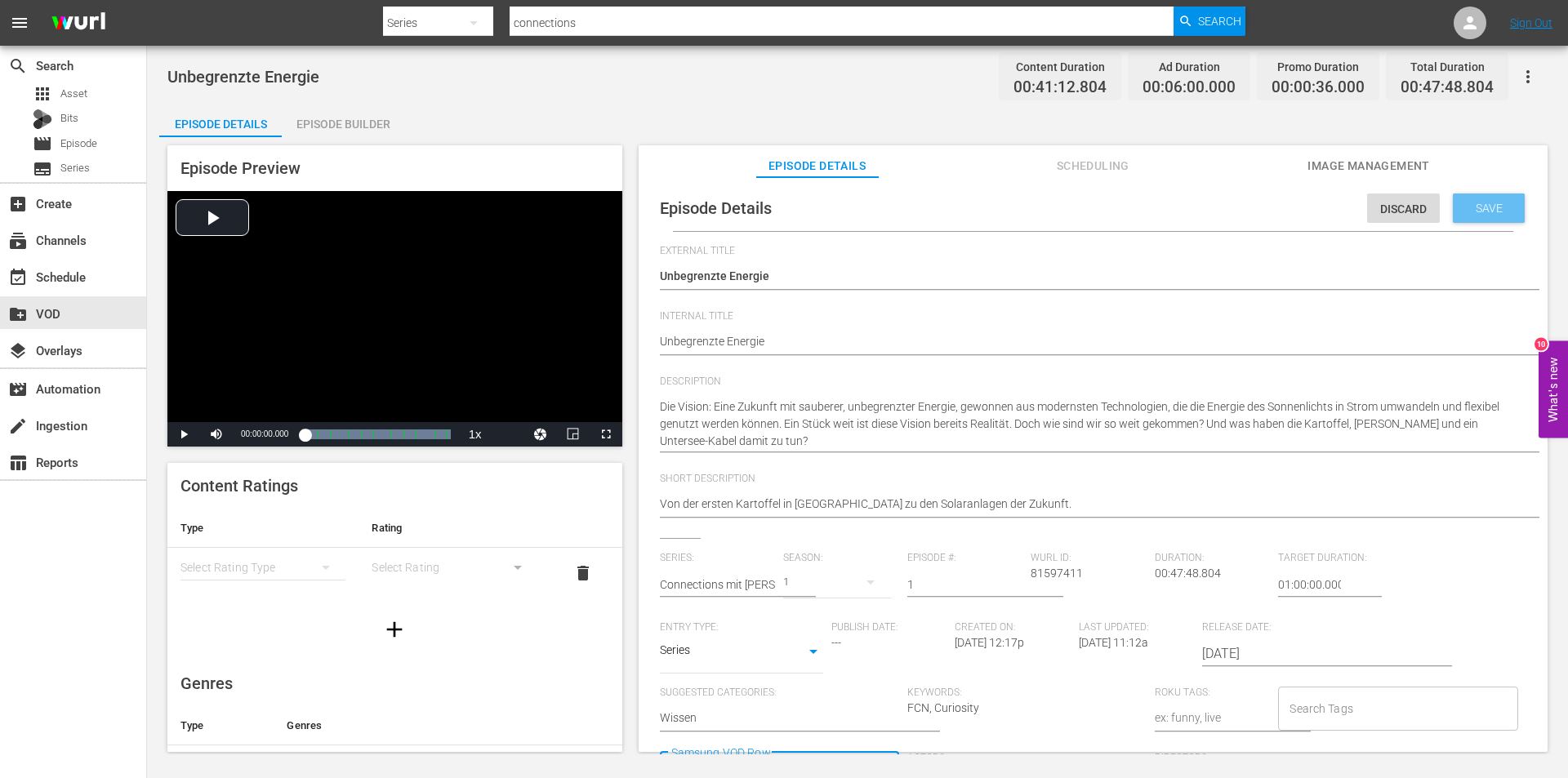
click at [1474, 213] on span "Save" at bounding box center [1489, 207] width 53 height 13
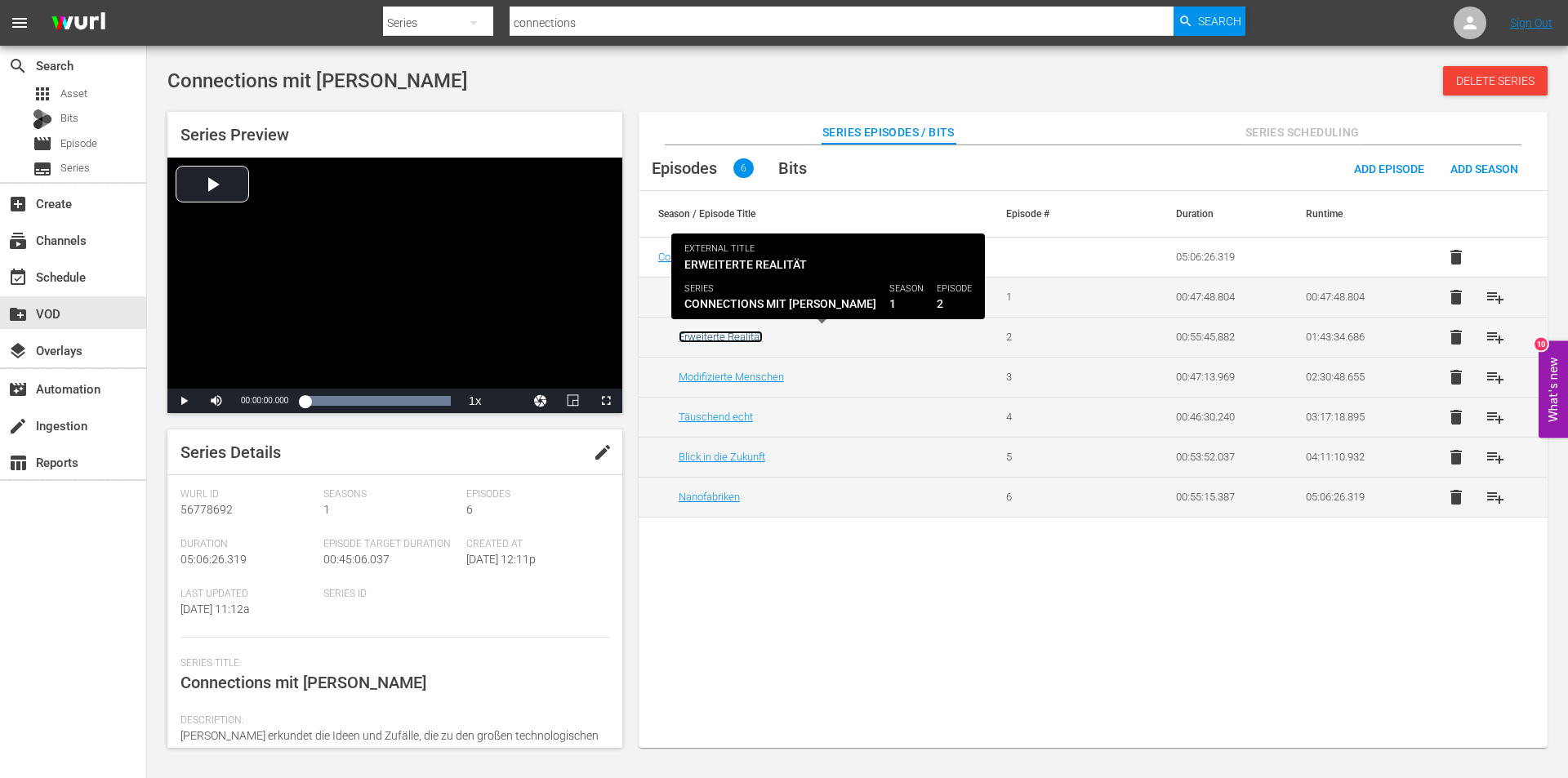
click at [727, 332] on link "Erweiterte Realität" at bounding box center [721, 337] width 84 height 12
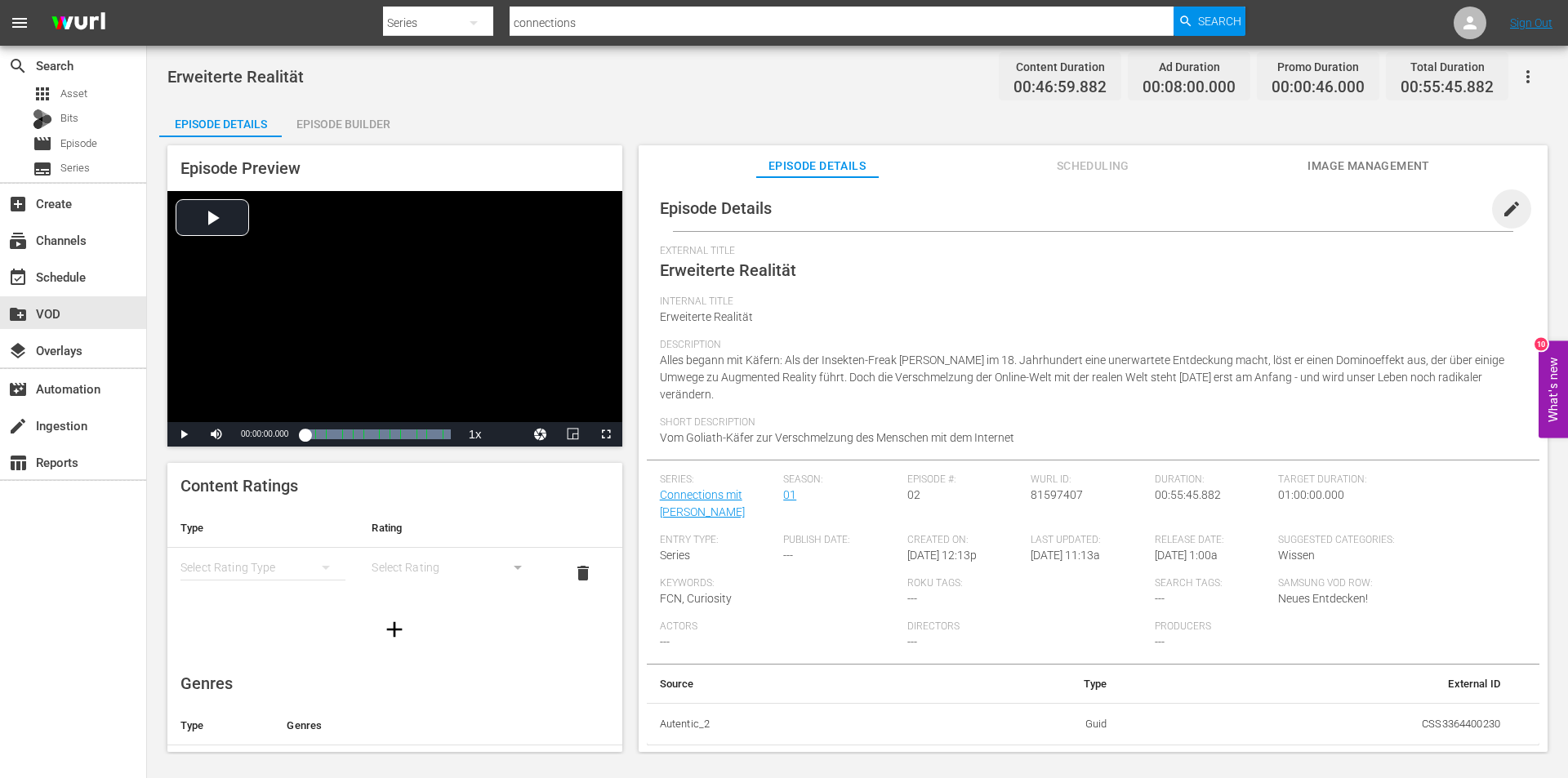
click at [1508, 203] on span "edit" at bounding box center [1511, 208] width 20 height 20
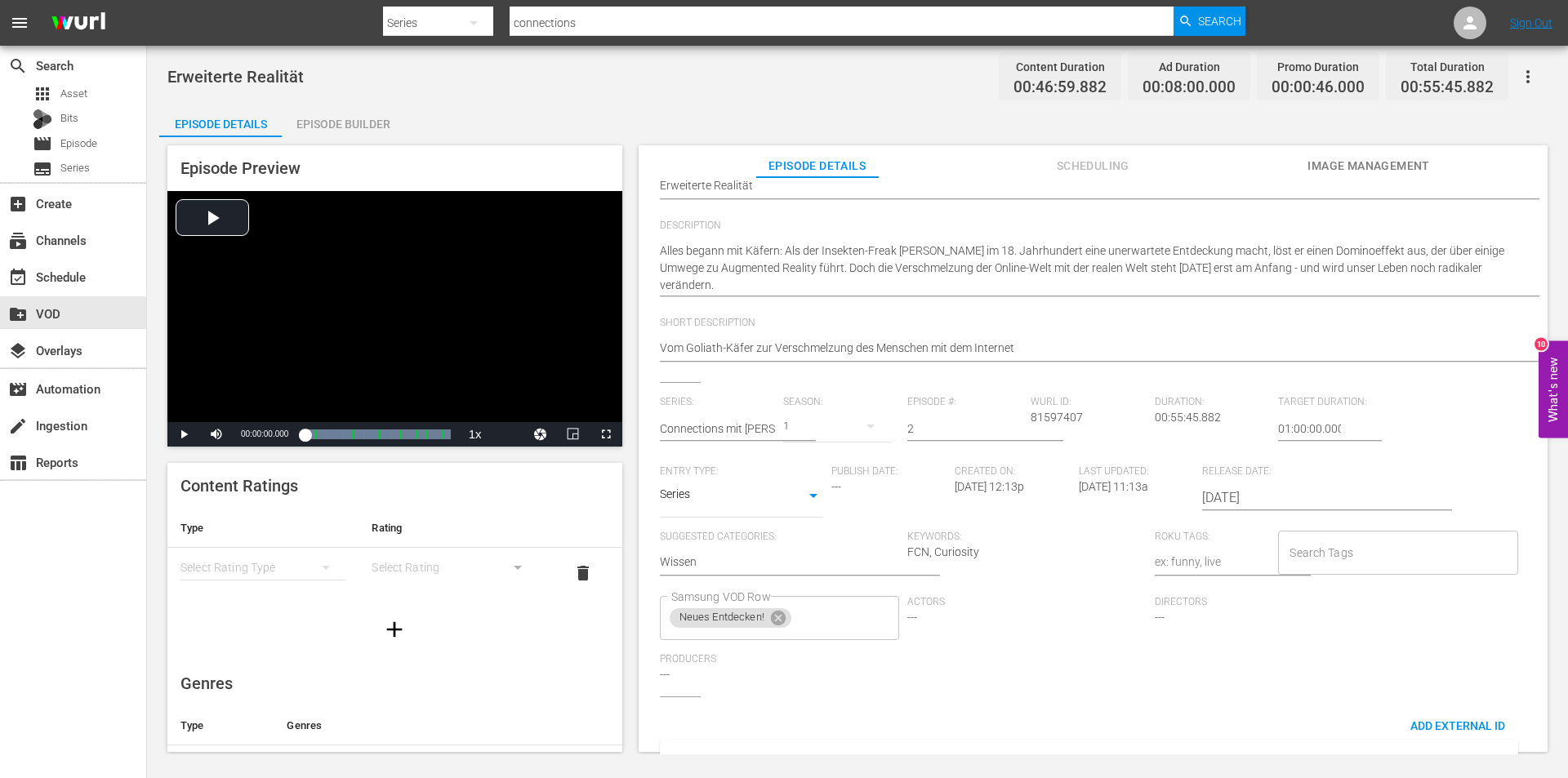
scroll to position [242, 0]
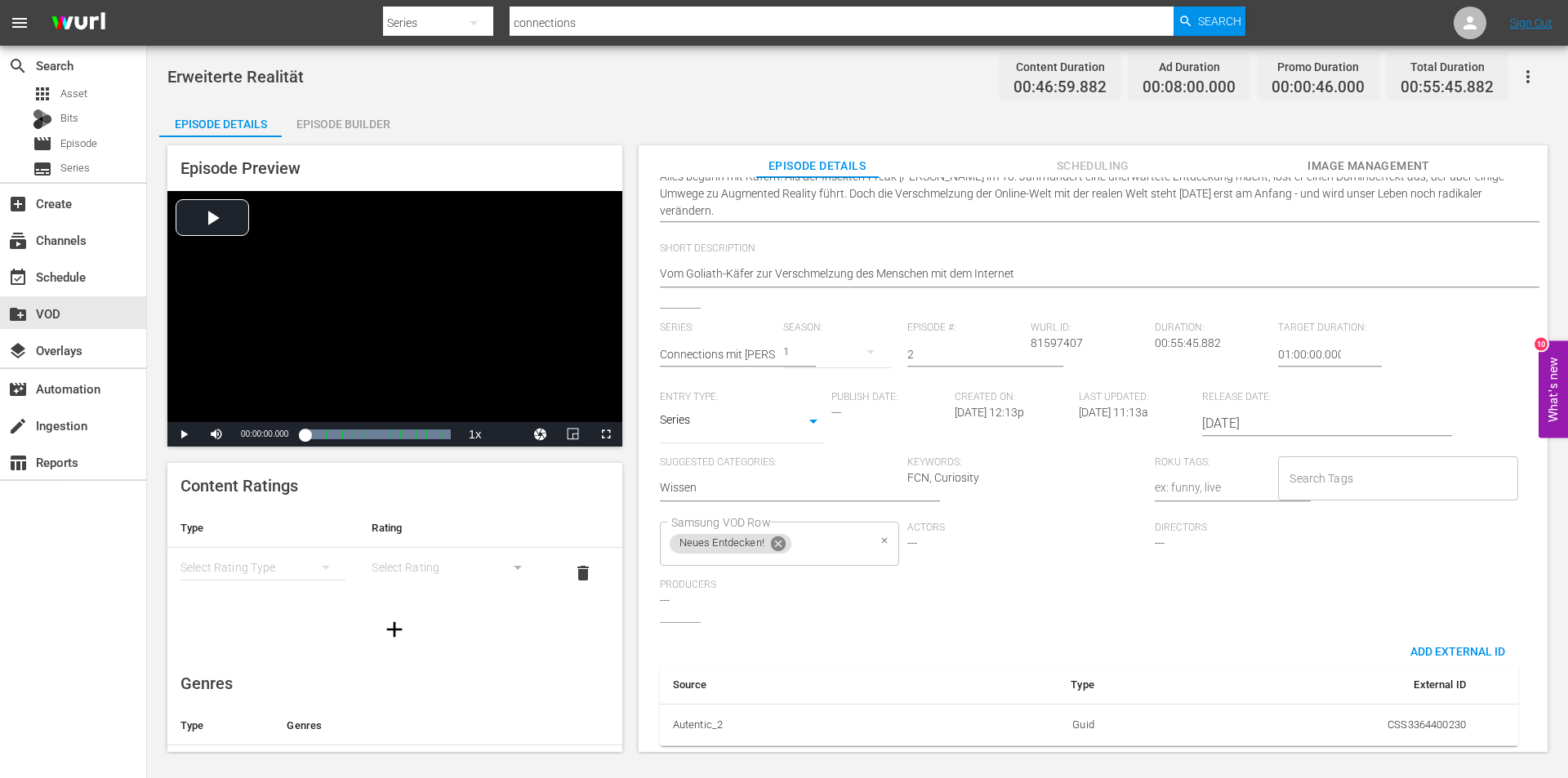
click at [781, 537] on icon at bounding box center [778, 543] width 14 height 14
click at [781, 531] on input "Samsung VOD Row" at bounding box center [767, 543] width 200 height 30
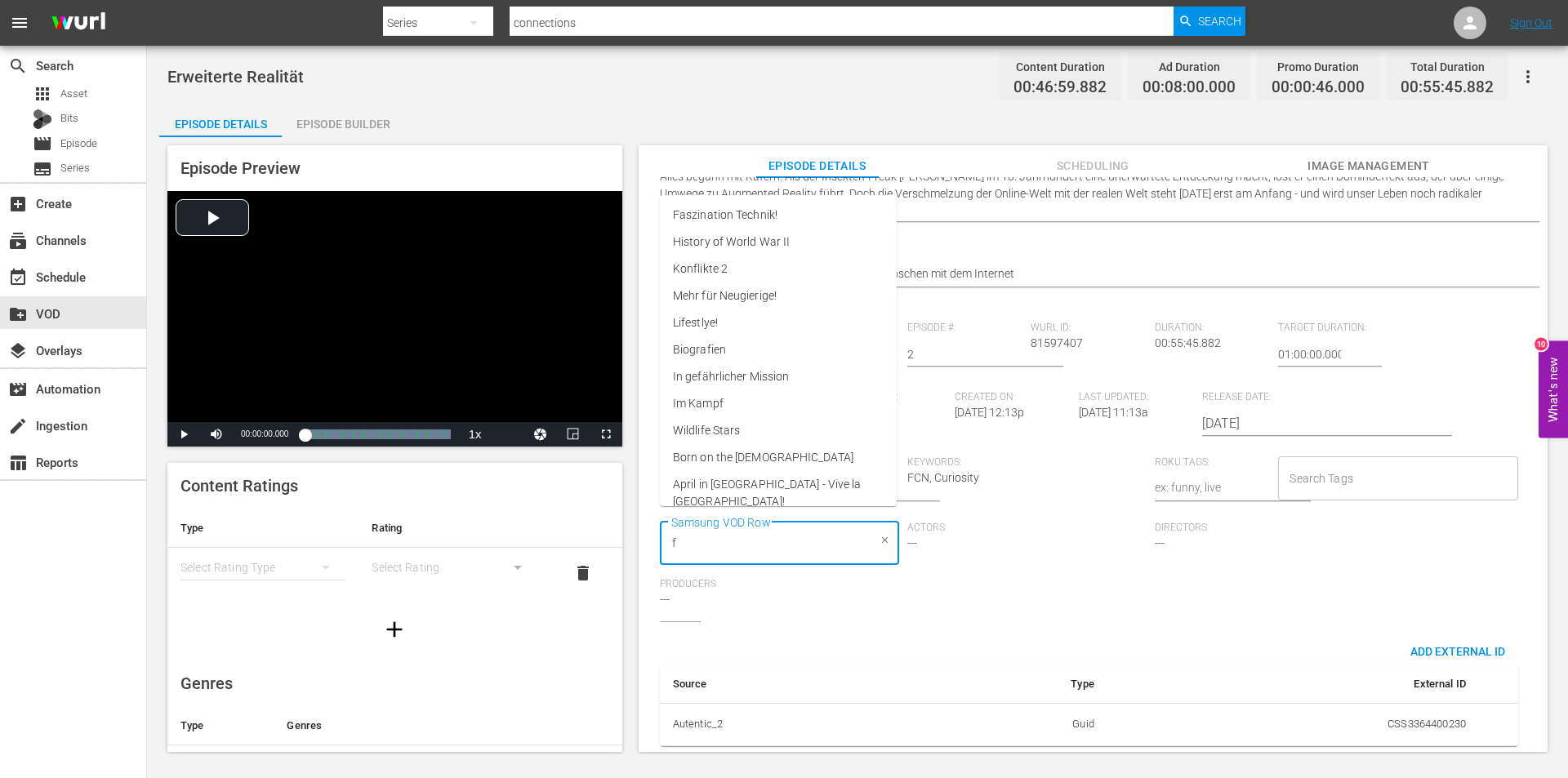
type input "fa"
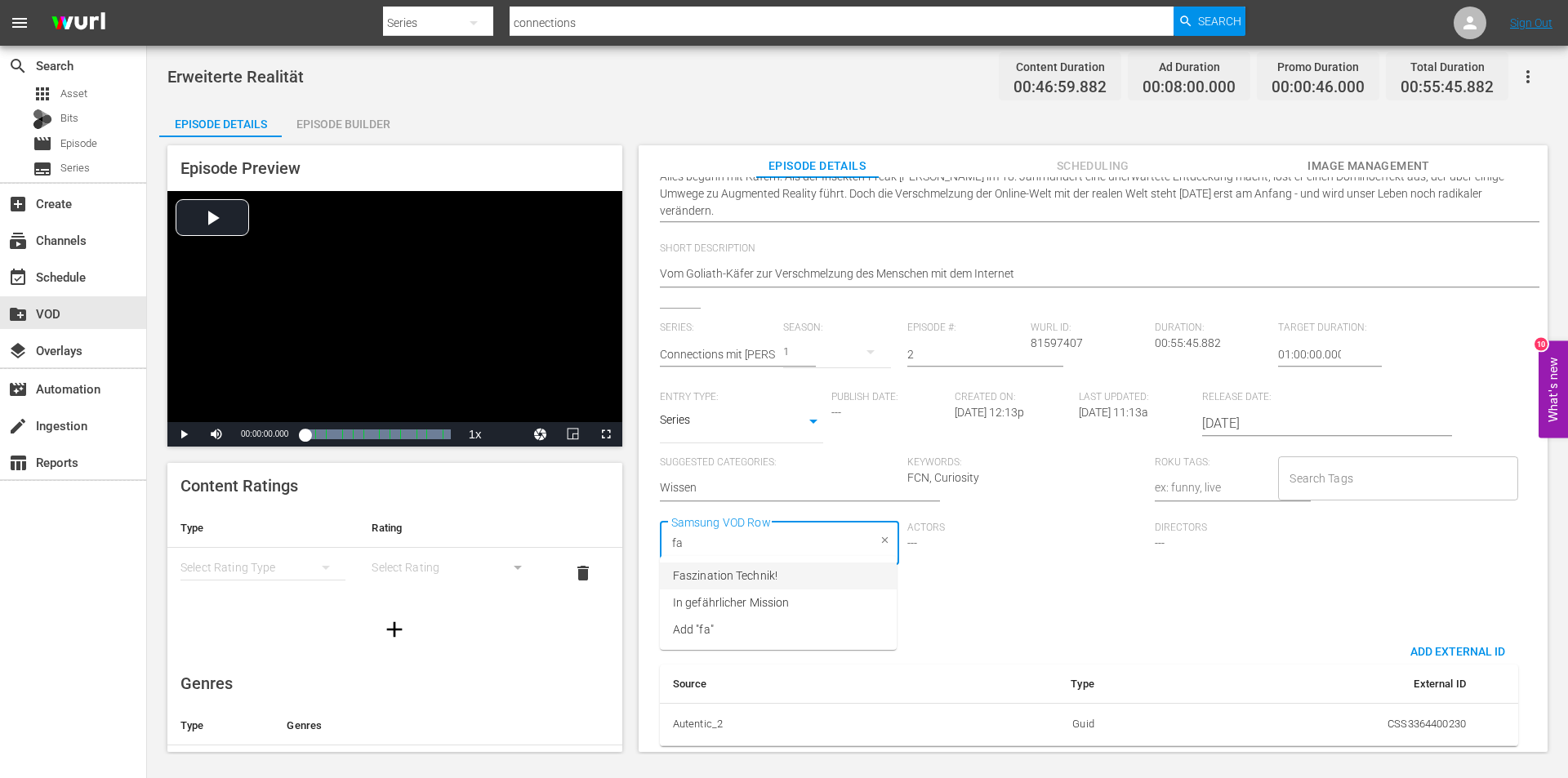
click at [773, 571] on span "Faszination Technik!" at bounding box center [725, 576] width 105 height 17
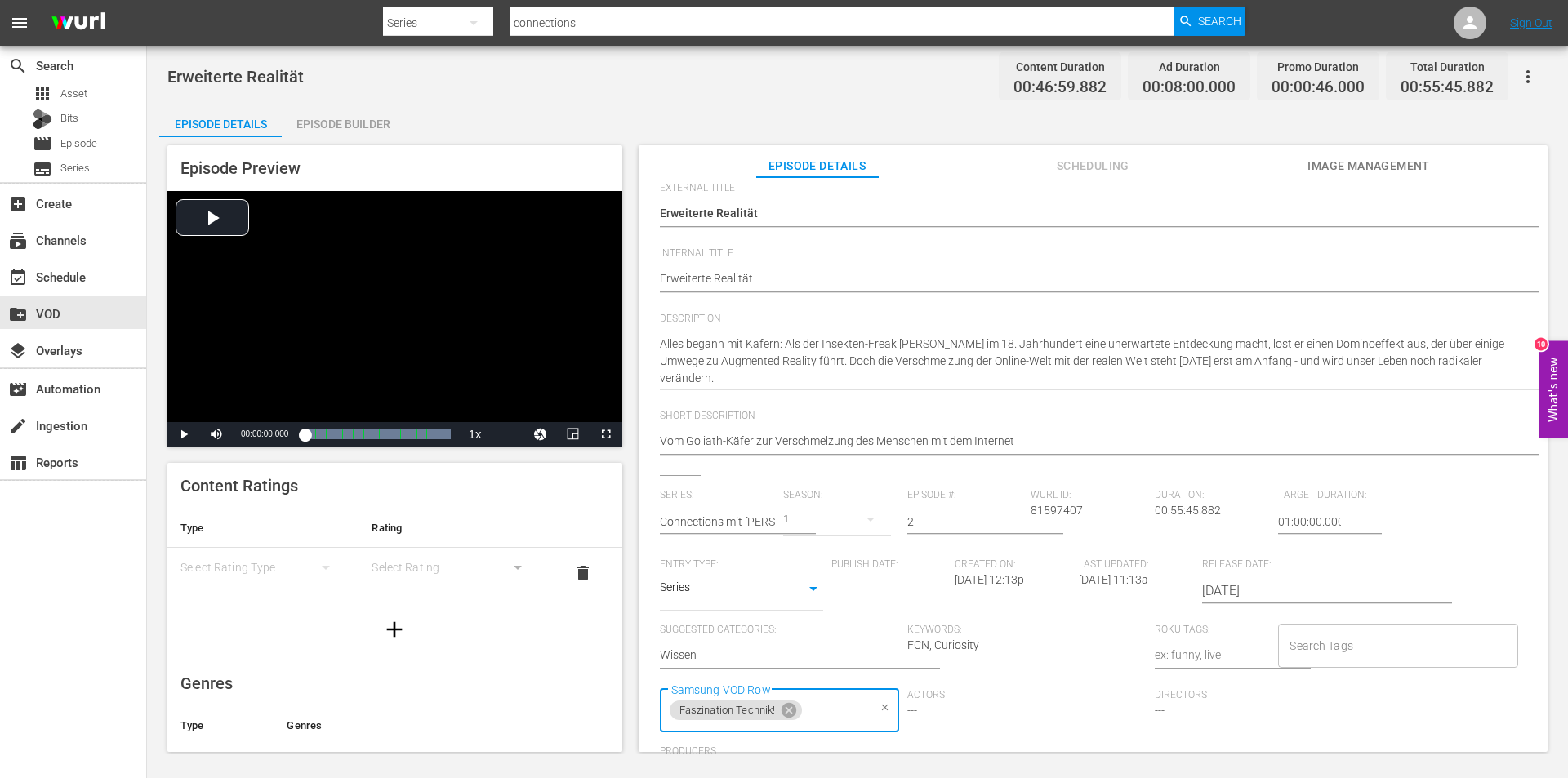
scroll to position [0, 0]
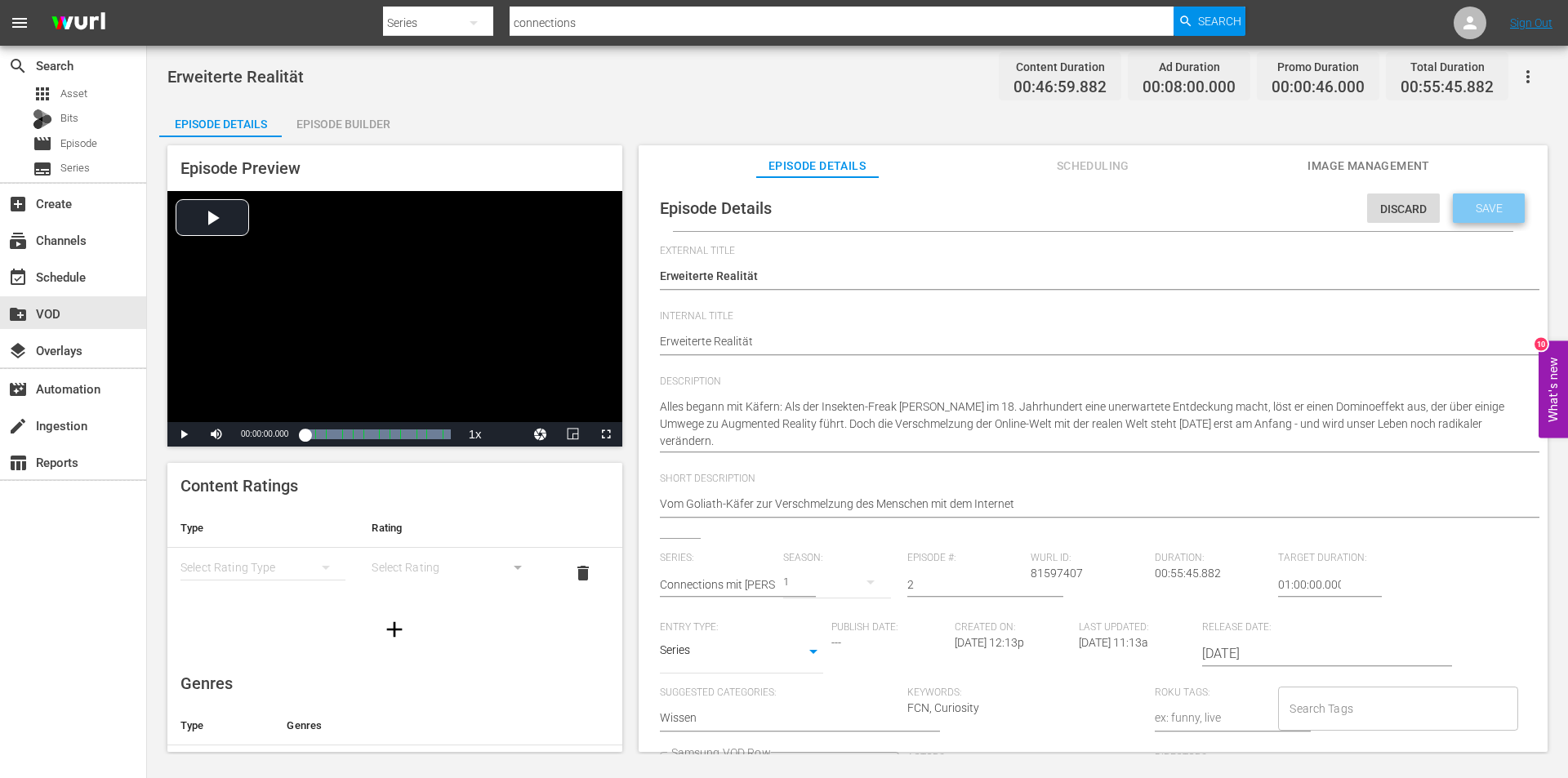
click at [1478, 210] on span "Save" at bounding box center [1489, 207] width 53 height 13
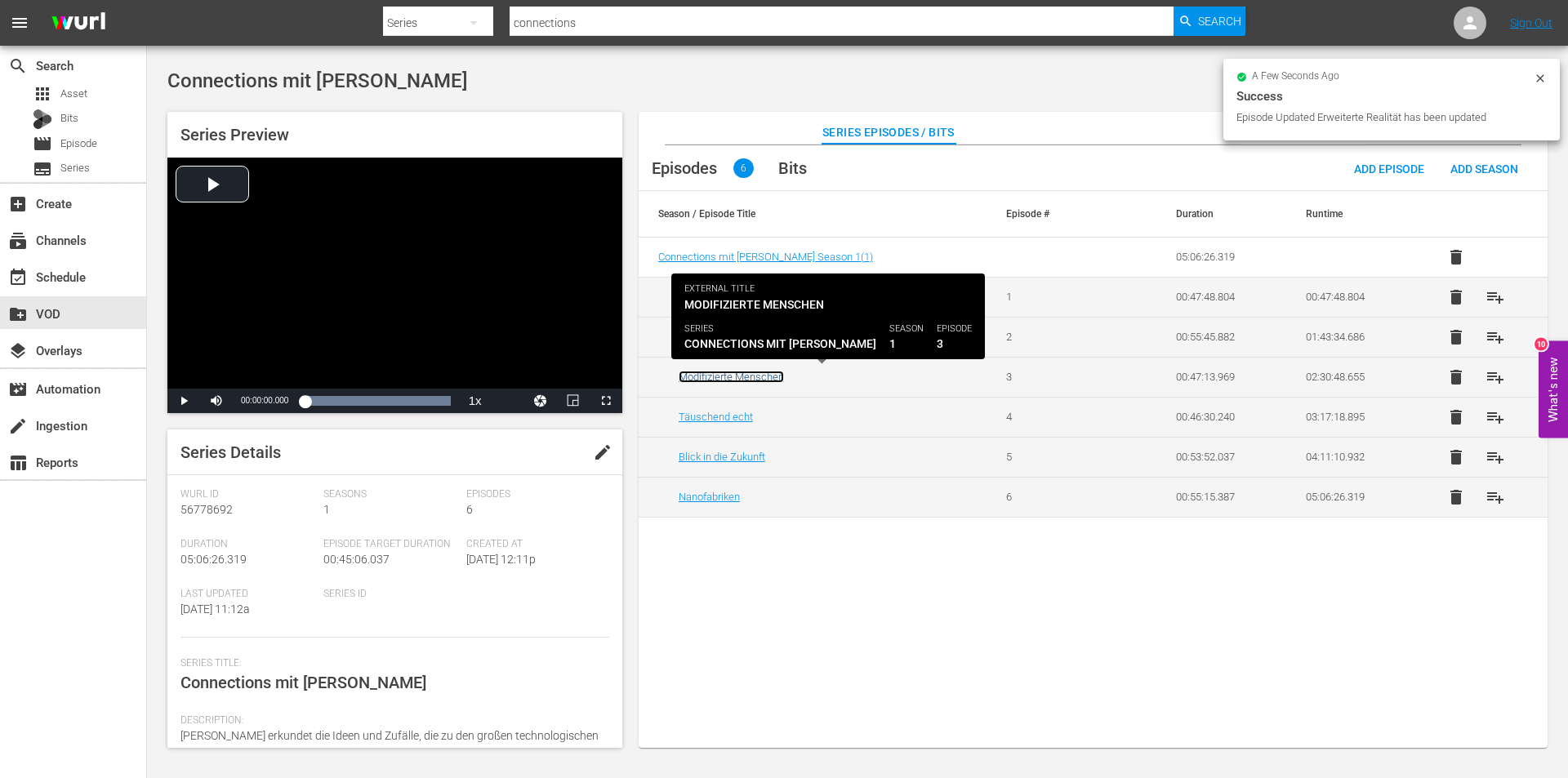
click at [727, 377] on link "Modifizierte Menschen" at bounding box center [732, 377] width 105 height 12
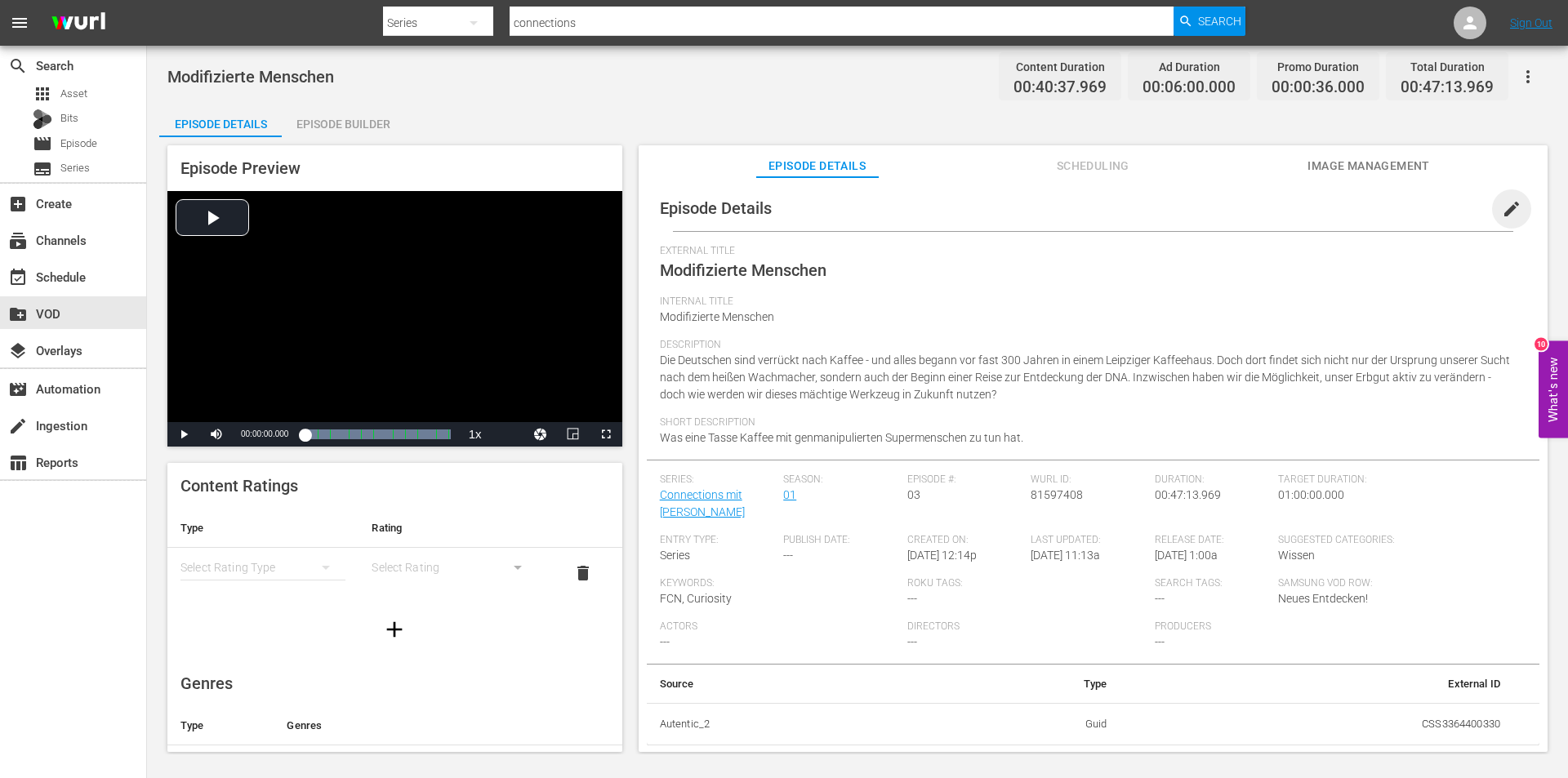
click at [1502, 207] on span "edit" at bounding box center [1511, 208] width 20 height 20
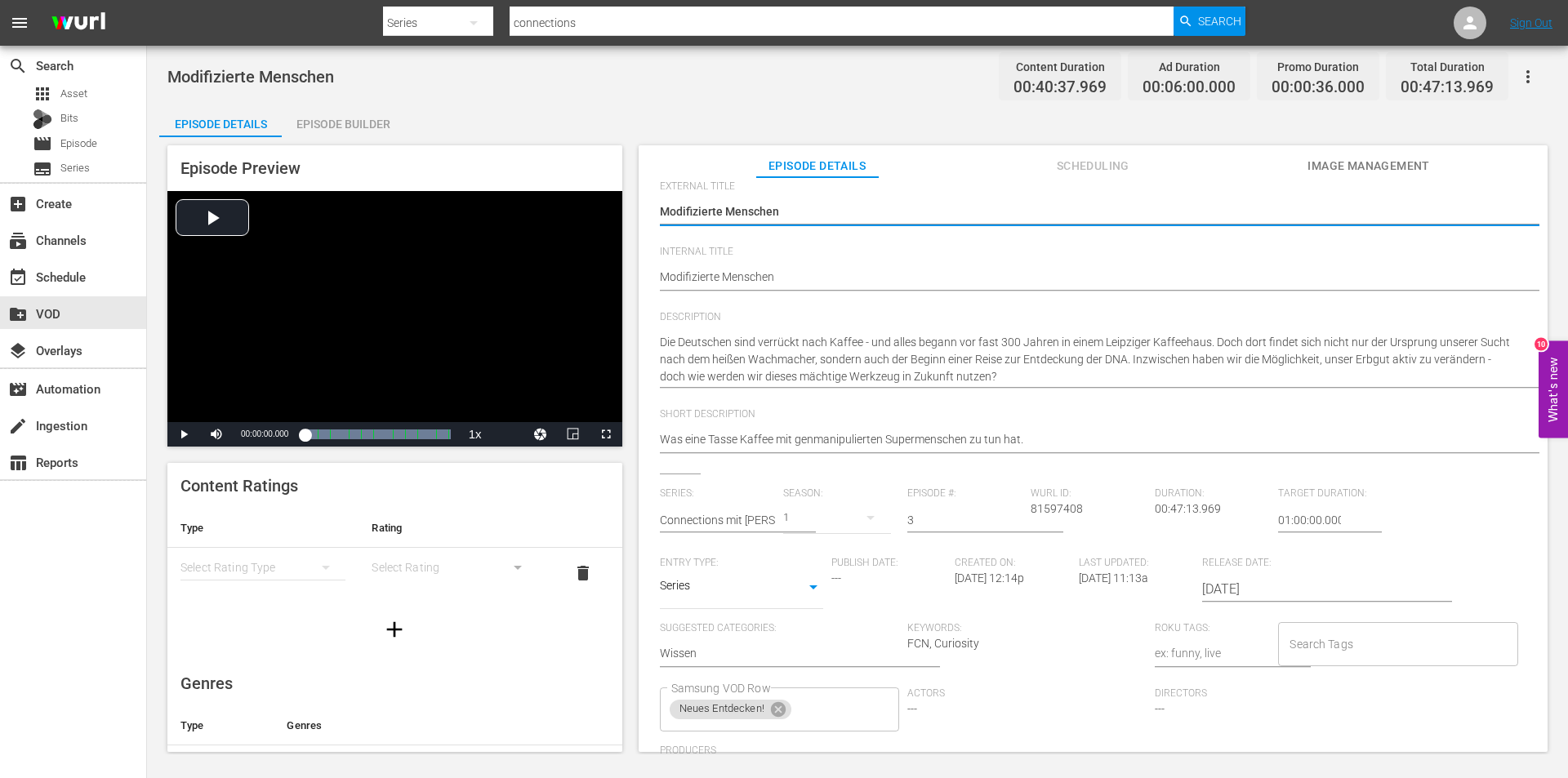
scroll to position [146, 0]
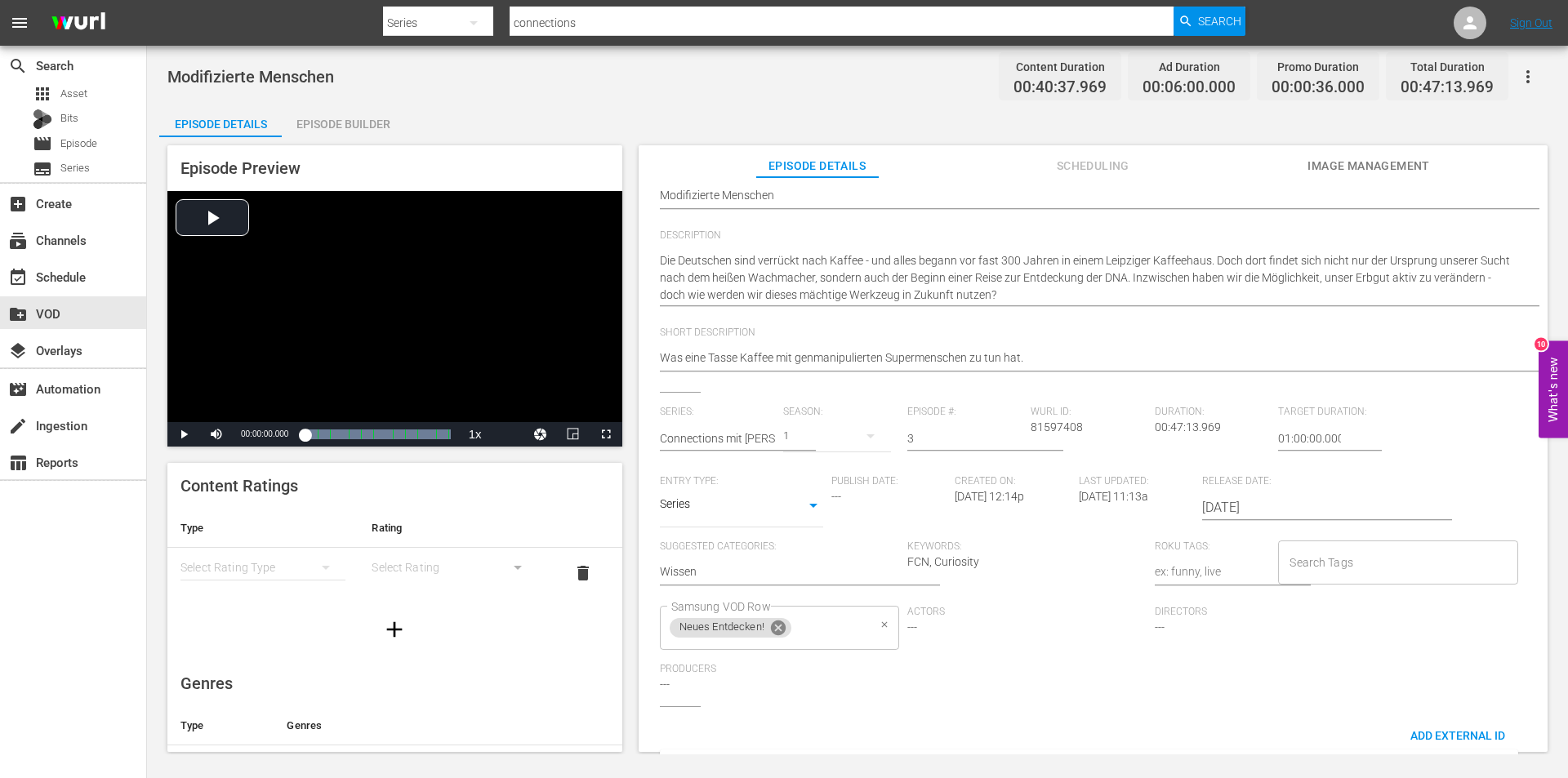
click at [786, 627] on icon at bounding box center [778, 628] width 18 height 18
click at [786, 627] on input "Samsung VOD Row" at bounding box center [767, 628] width 200 height 30
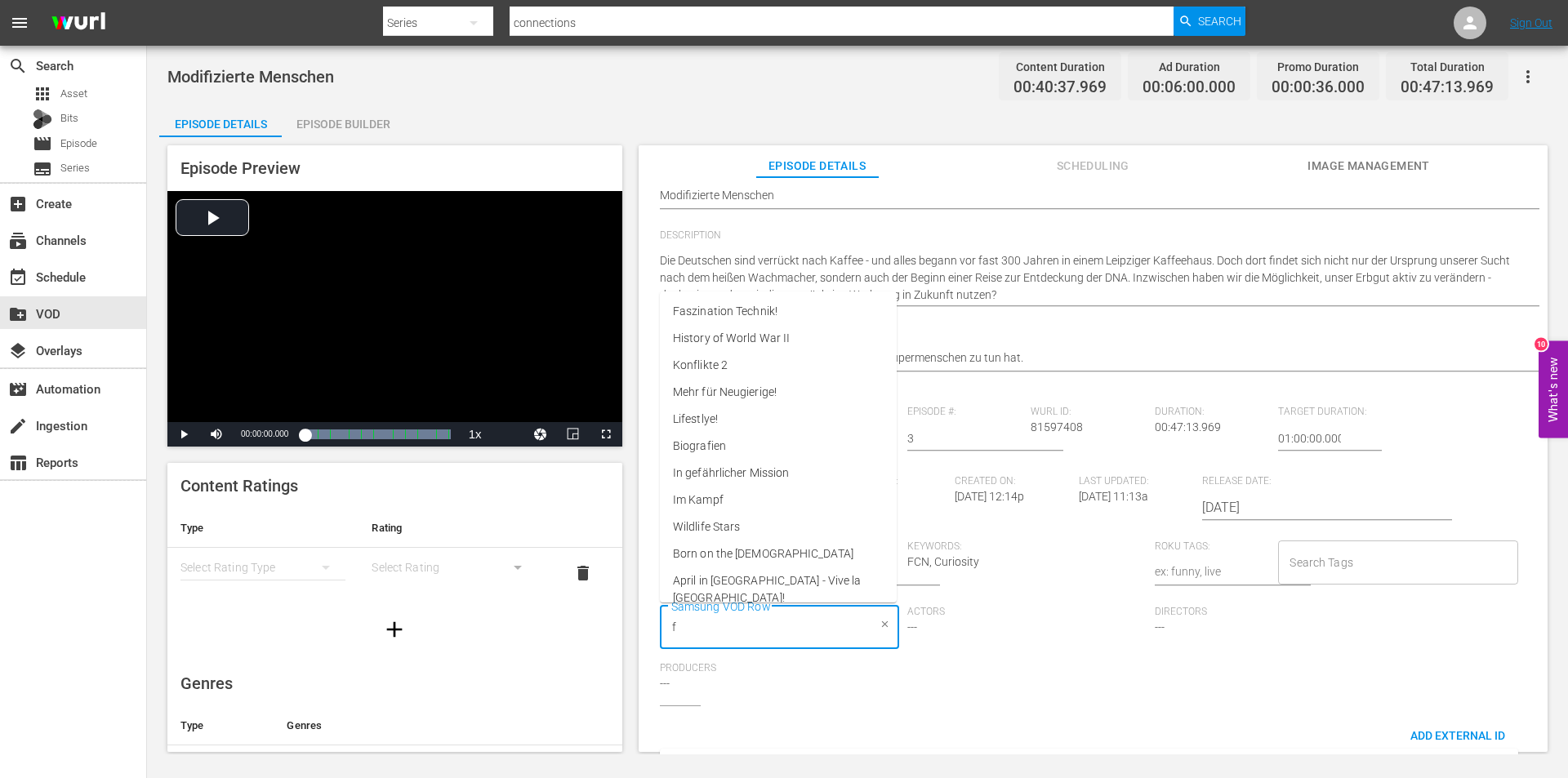
type input "fa"
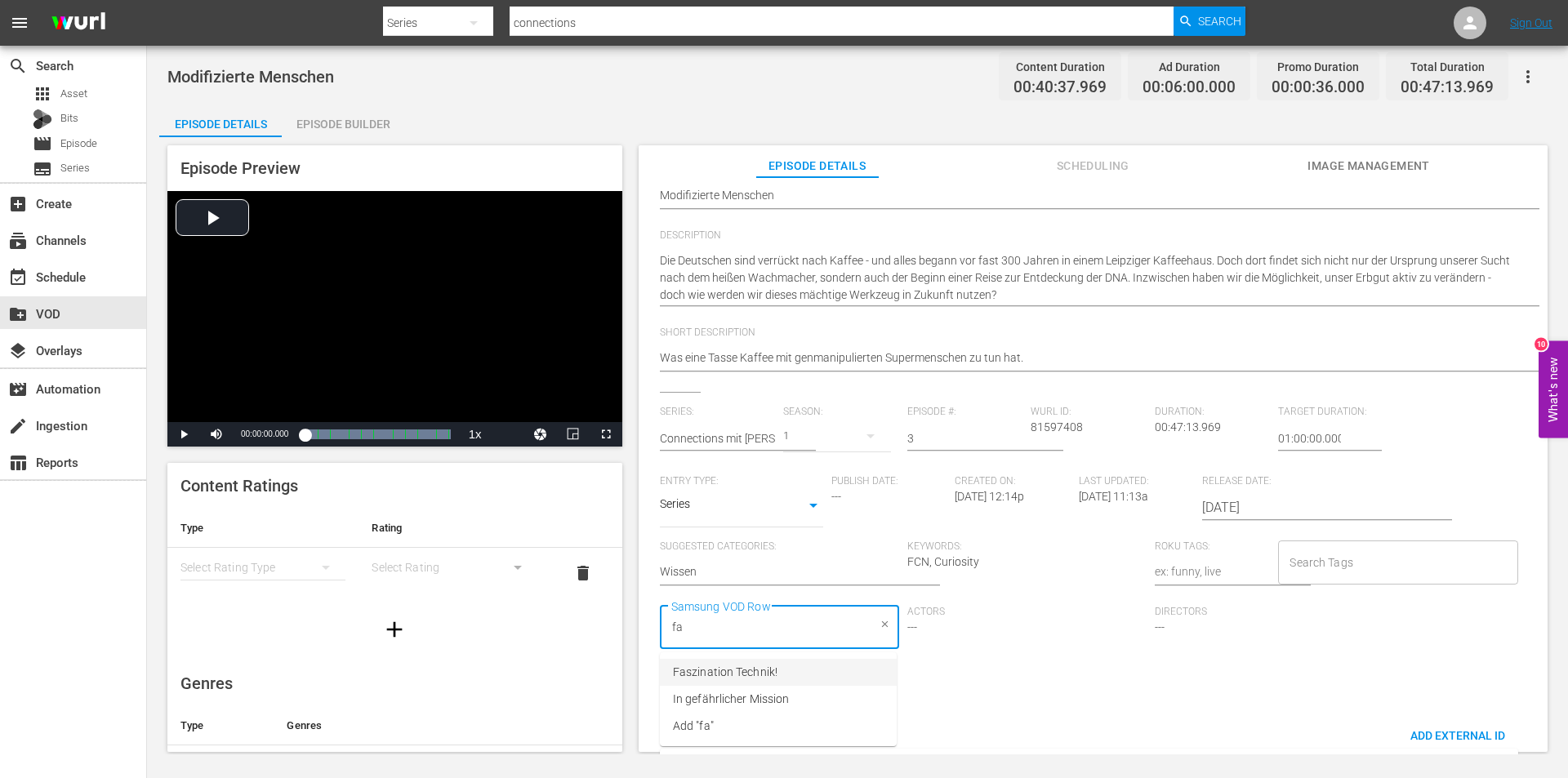
click at [783, 670] on li "Faszination Technik!" at bounding box center [778, 673] width 237 height 27
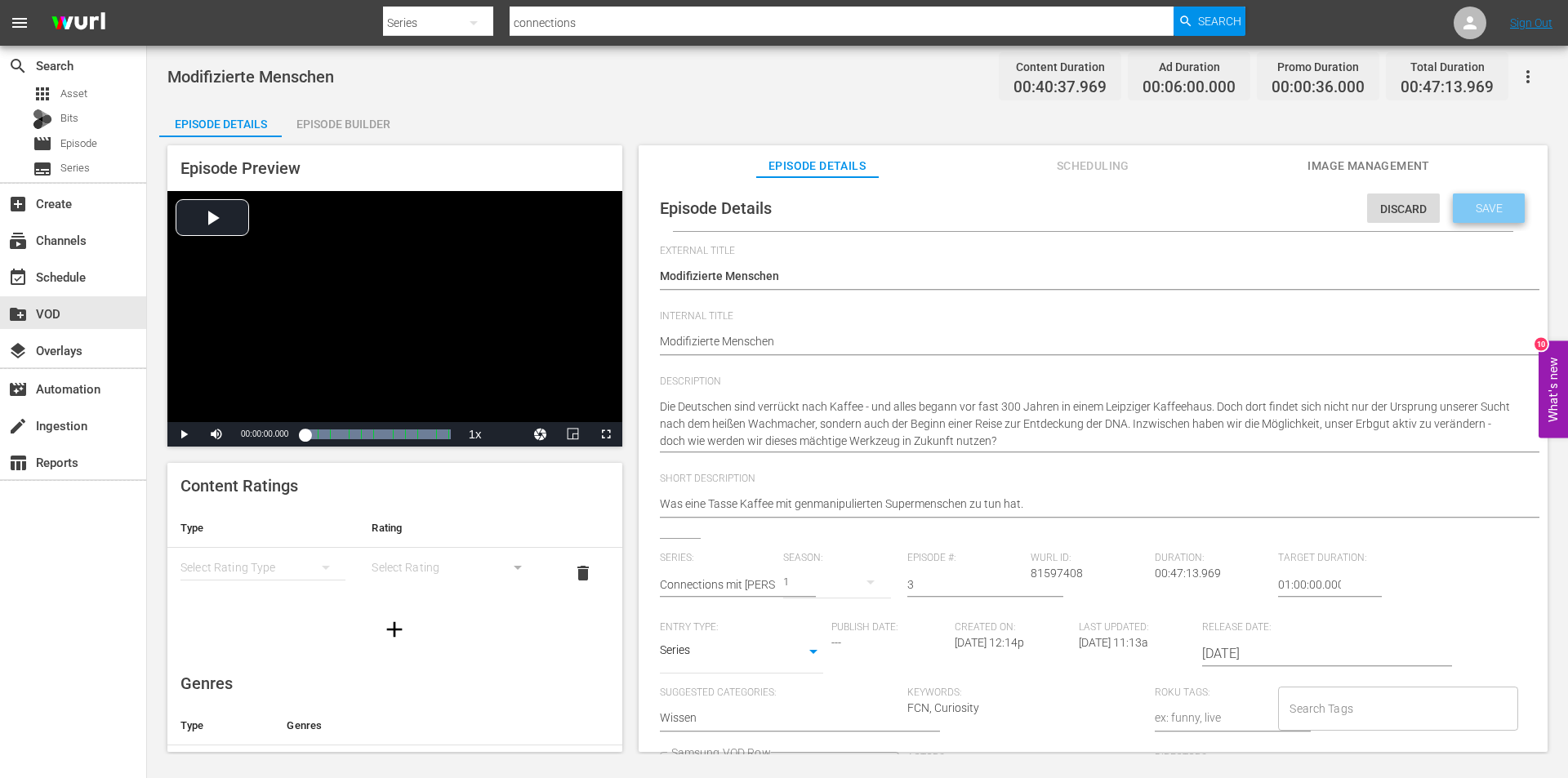
click at [1491, 202] on span "Save" at bounding box center [1489, 207] width 53 height 13
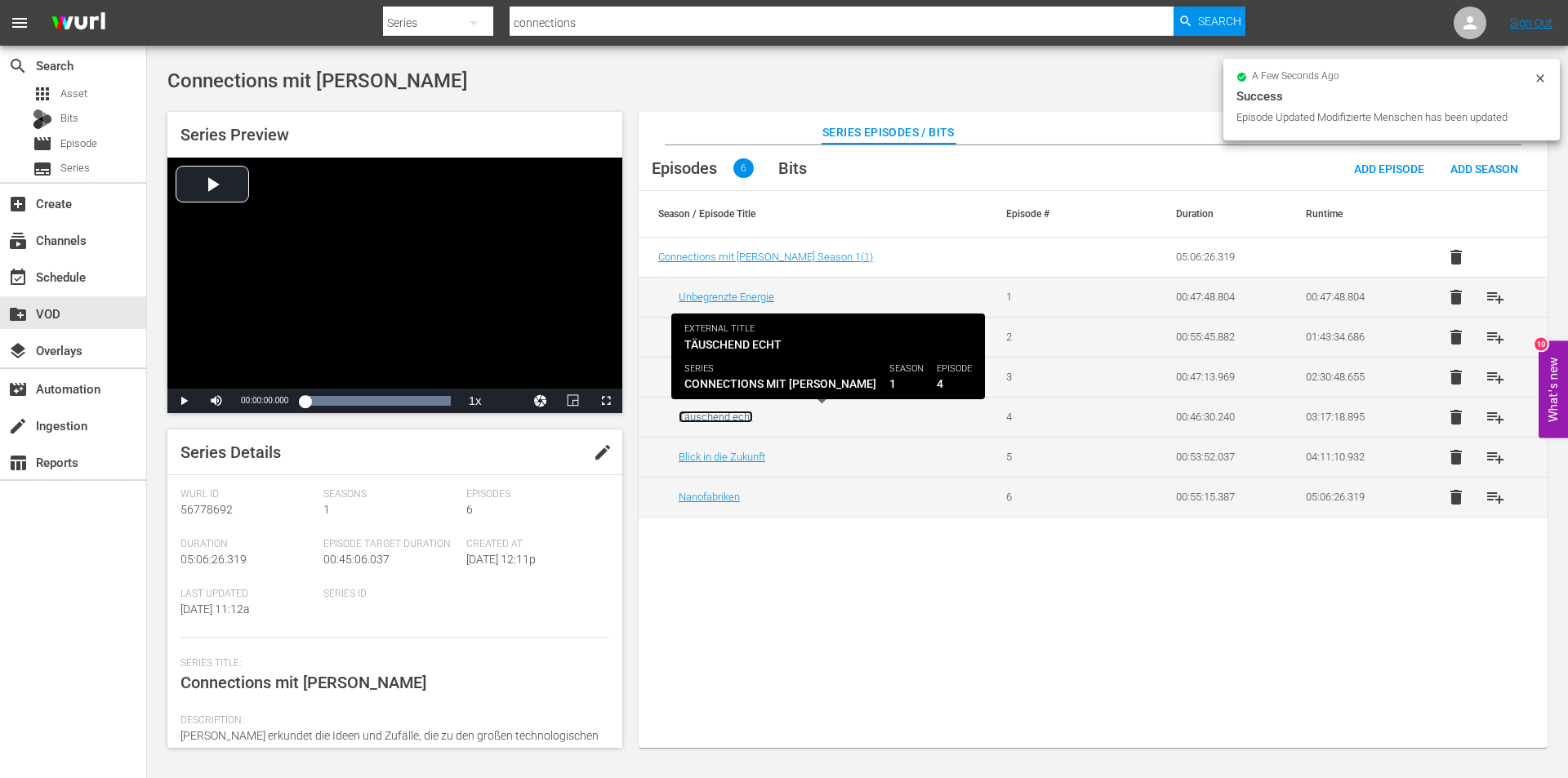
click at [723, 419] on link "Täuschend echt" at bounding box center [716, 417] width 74 height 12
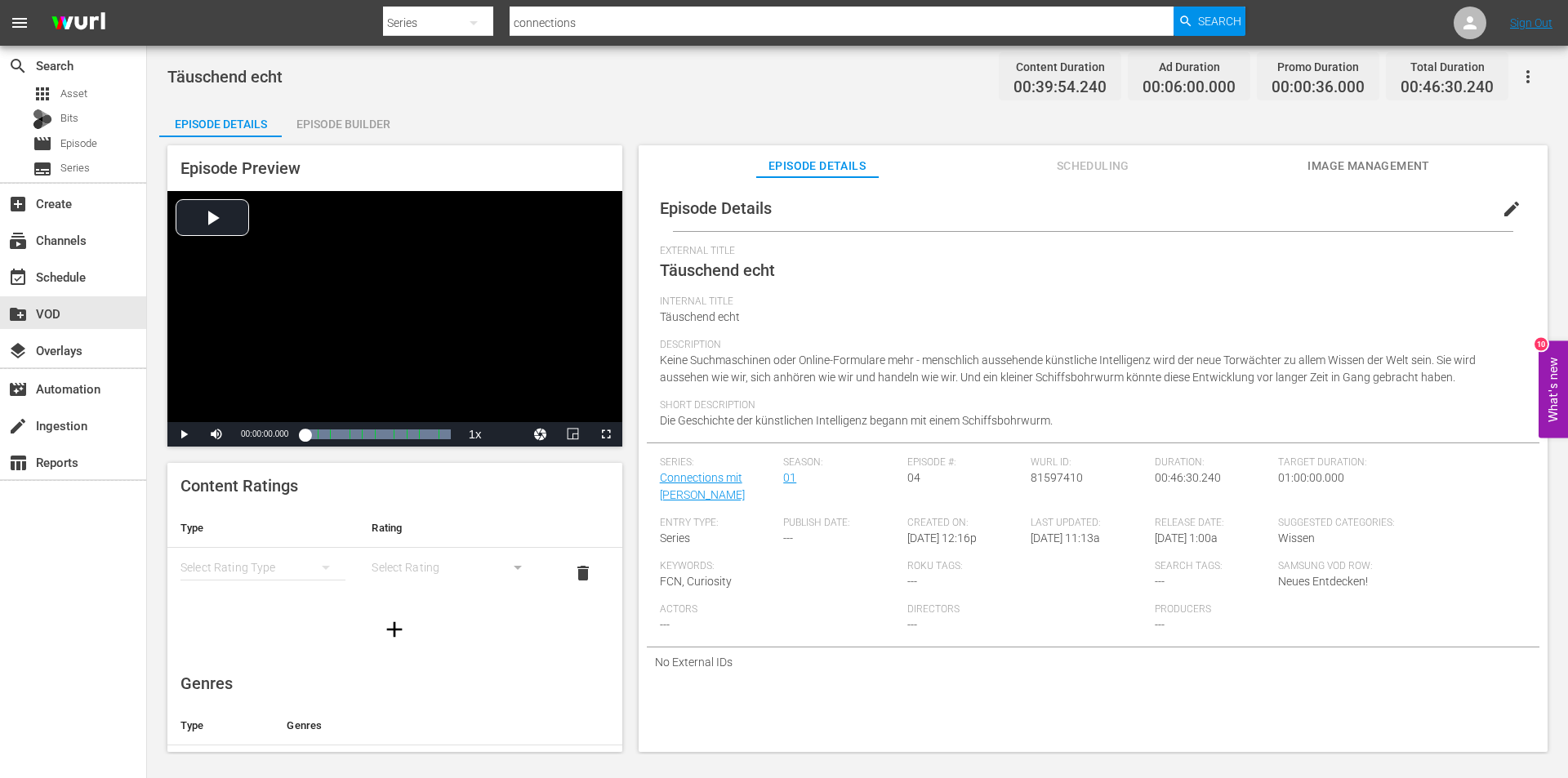
click at [1502, 212] on span "edit" at bounding box center [1511, 208] width 20 height 20
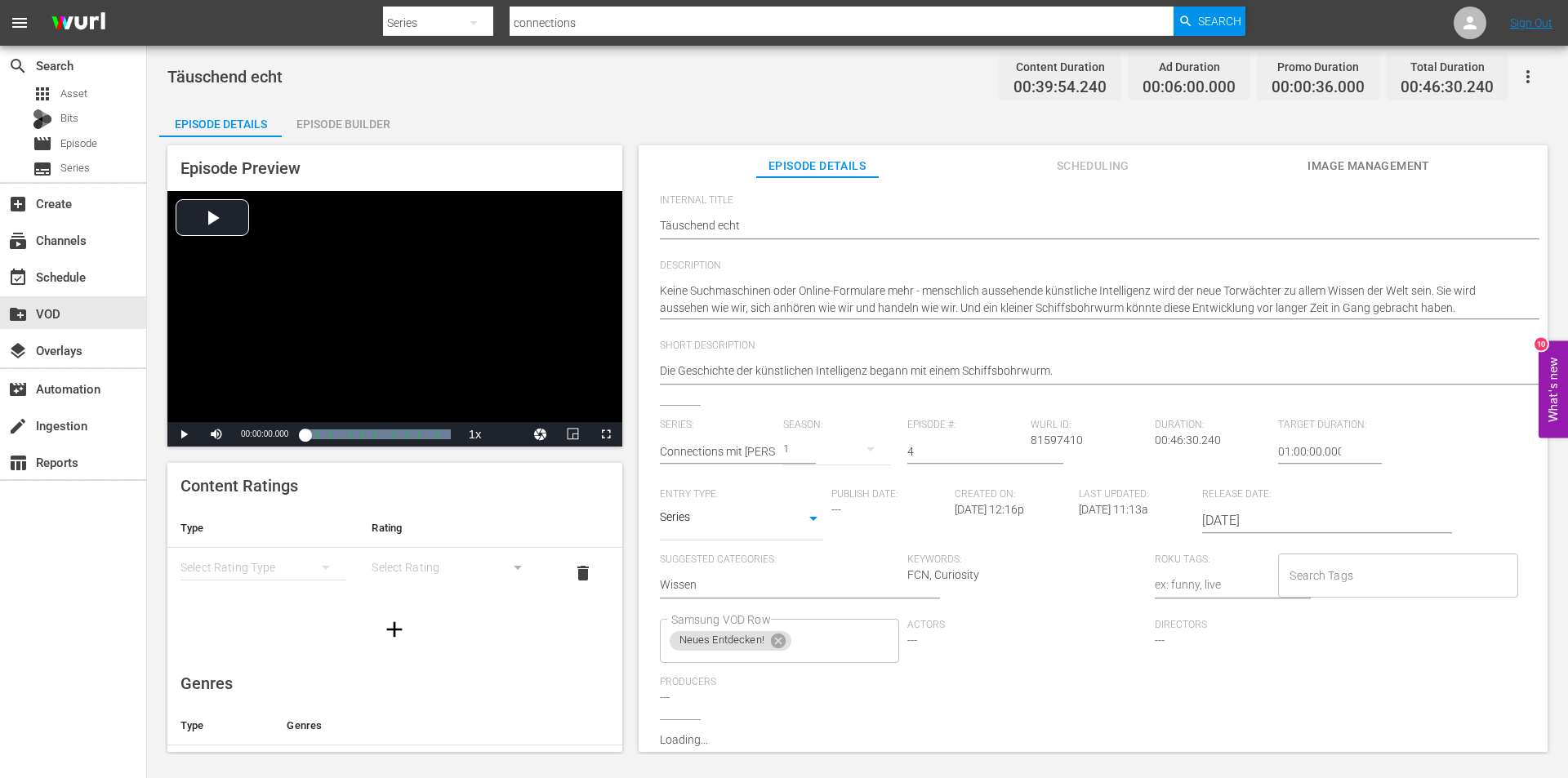
scroll to position [129, 0]
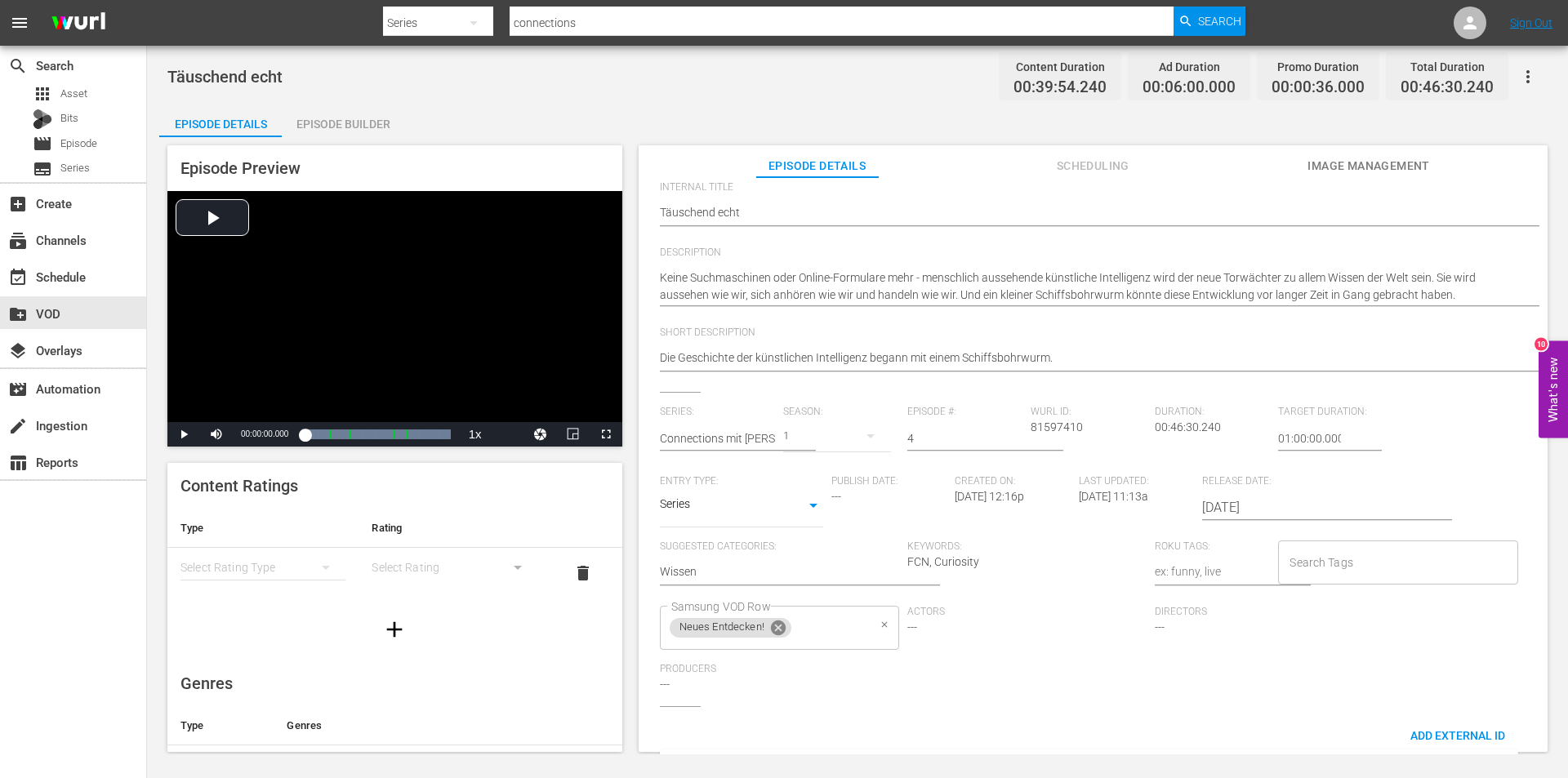
click at [783, 633] on icon at bounding box center [778, 628] width 14 height 14
click at [796, 629] on input "Samsung VOD Row" at bounding box center [767, 628] width 200 height 30
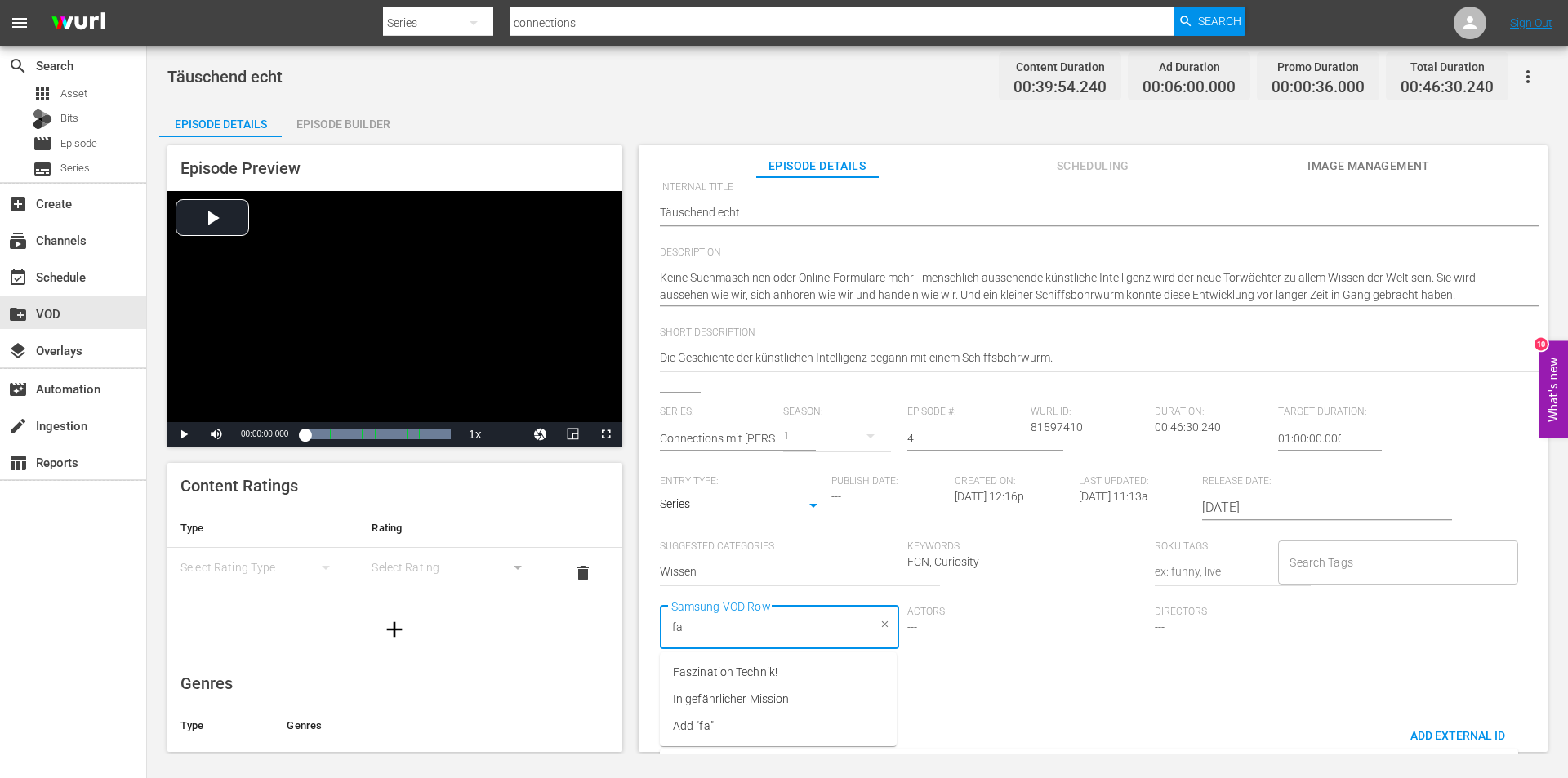
type input "fas"
click at [792, 665] on li "Faszination Technik!" at bounding box center [778, 673] width 237 height 27
click at [1090, 692] on div "Series: Connections mit James Burke Season: 1 Episode #: 4 Wurl ID: 81597410 Du…" at bounding box center [1093, 555] width 866 height 299
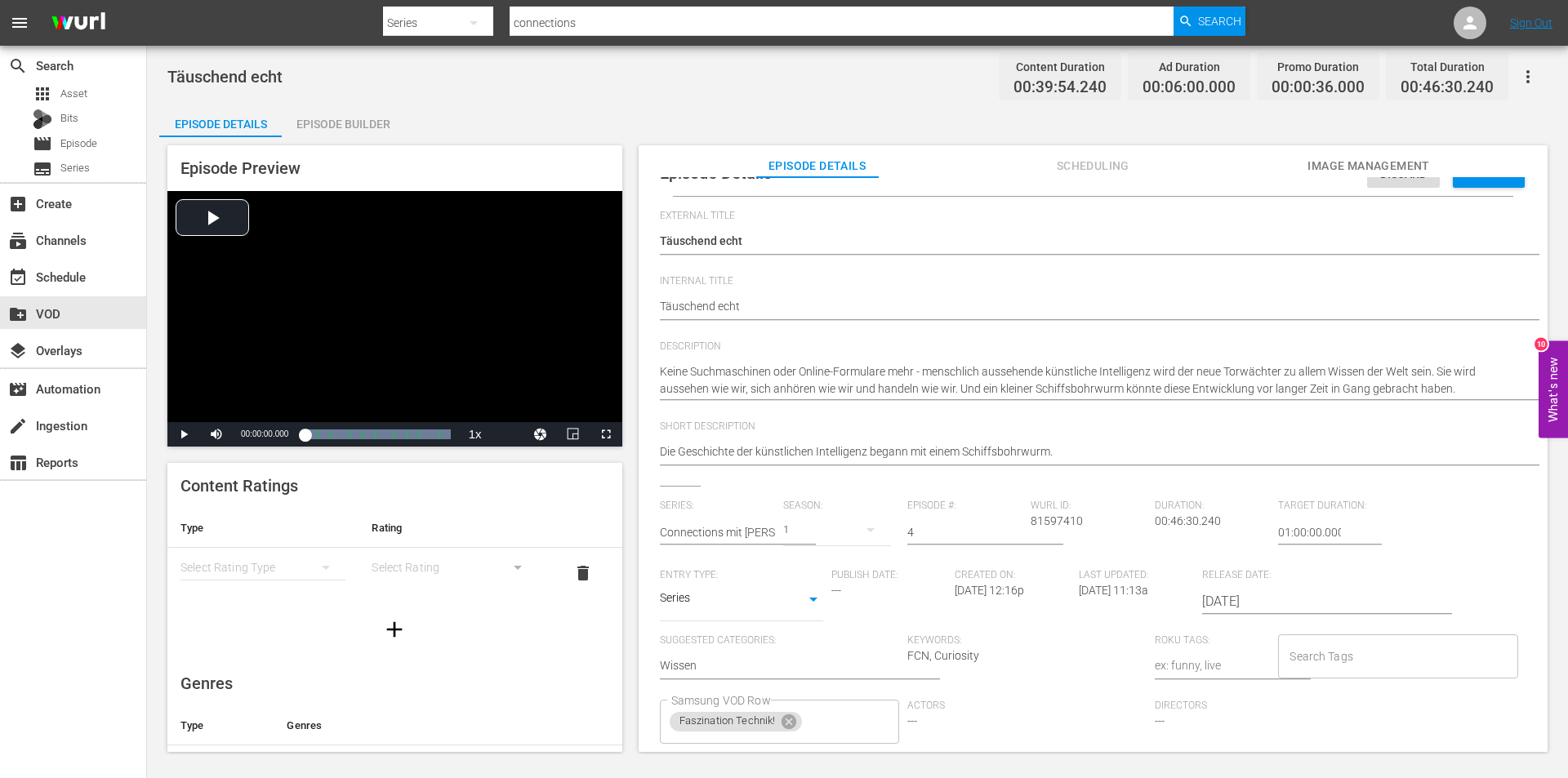
scroll to position [0, 0]
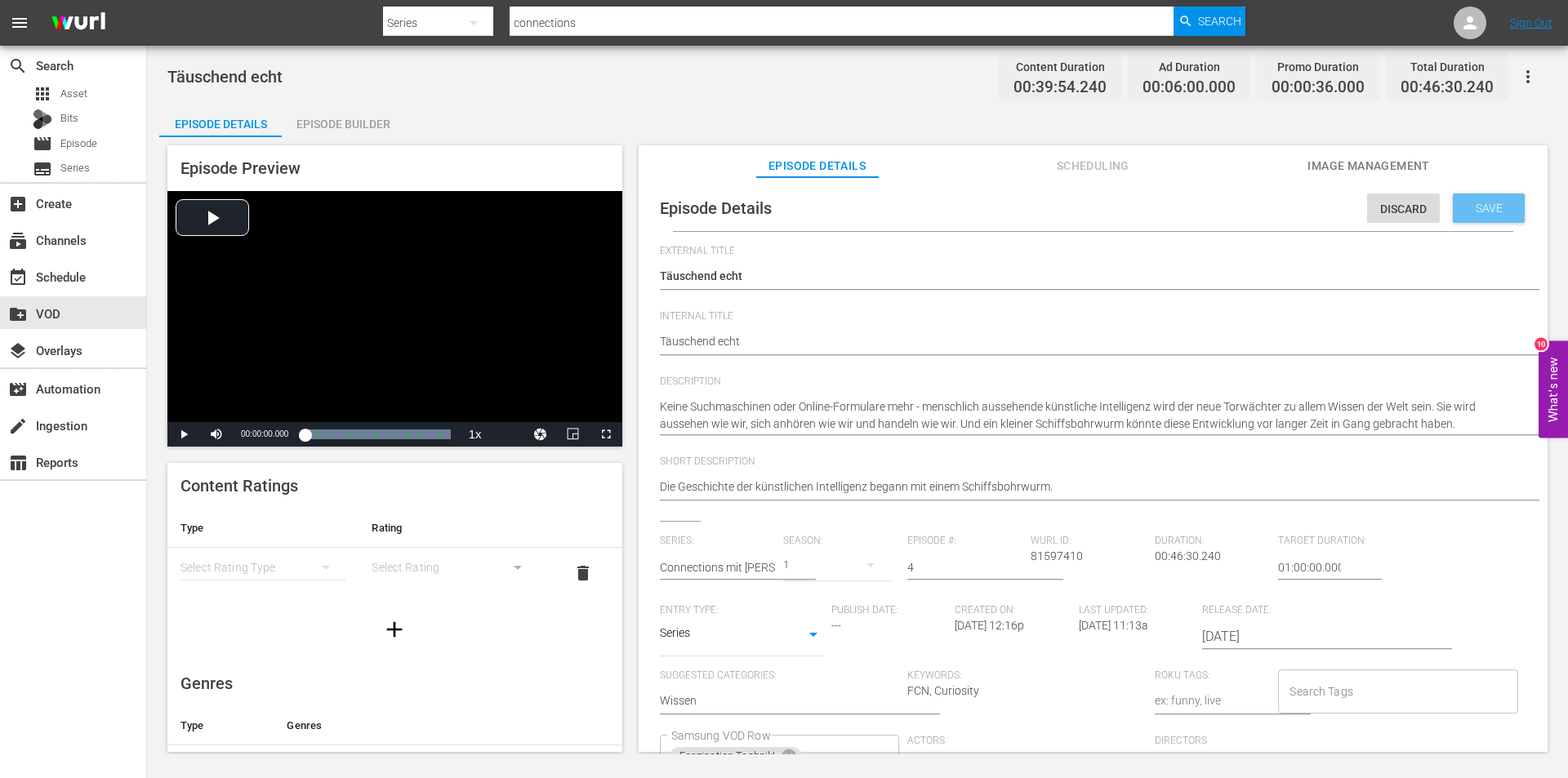
click at [1491, 197] on div "Save" at bounding box center [1489, 208] width 71 height 30
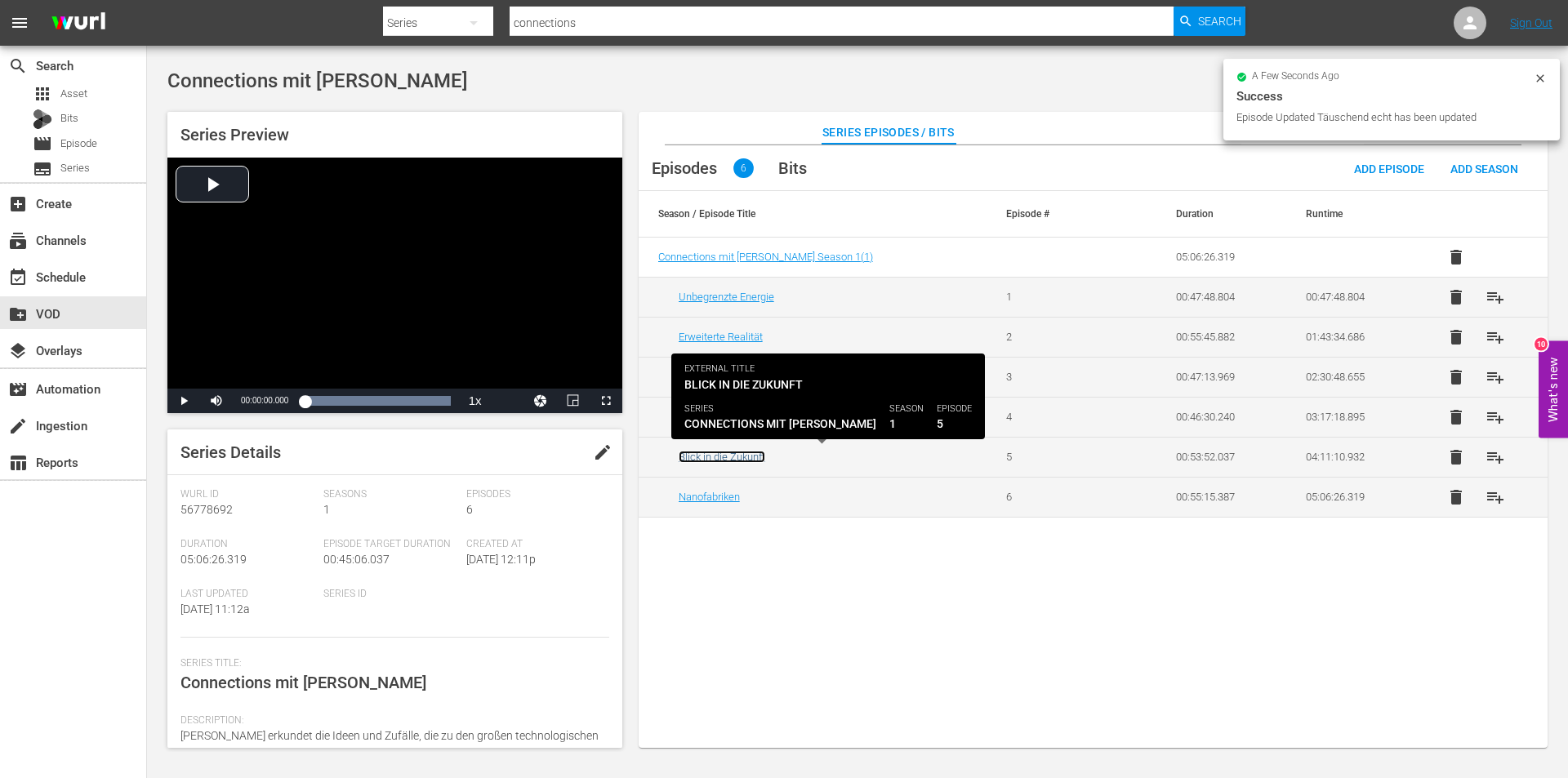
click at [721, 452] on link "Blick in die Zukunft" at bounding box center [722, 457] width 87 height 12
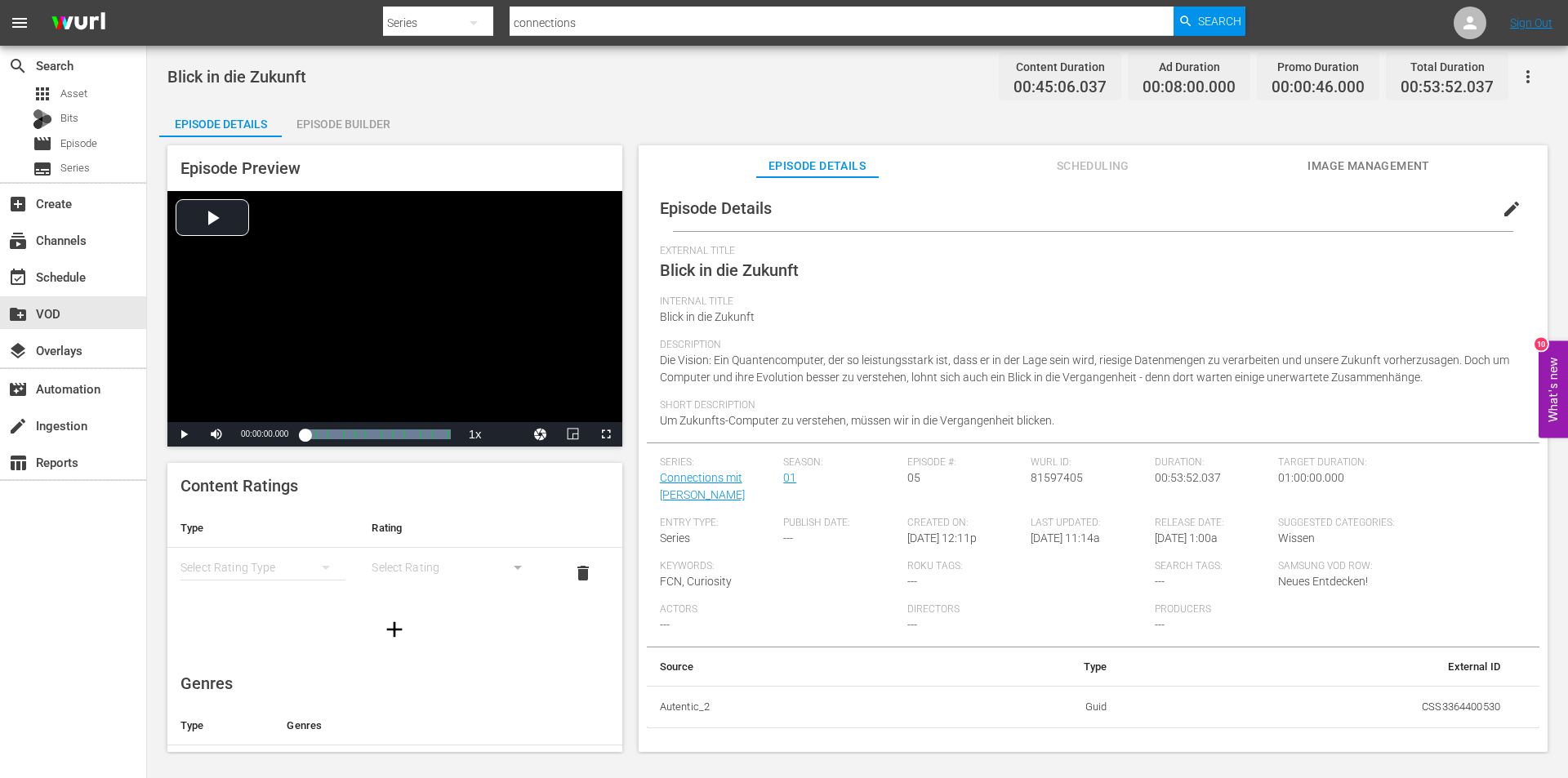
click at [1504, 200] on span "edit" at bounding box center [1511, 208] width 20 height 20
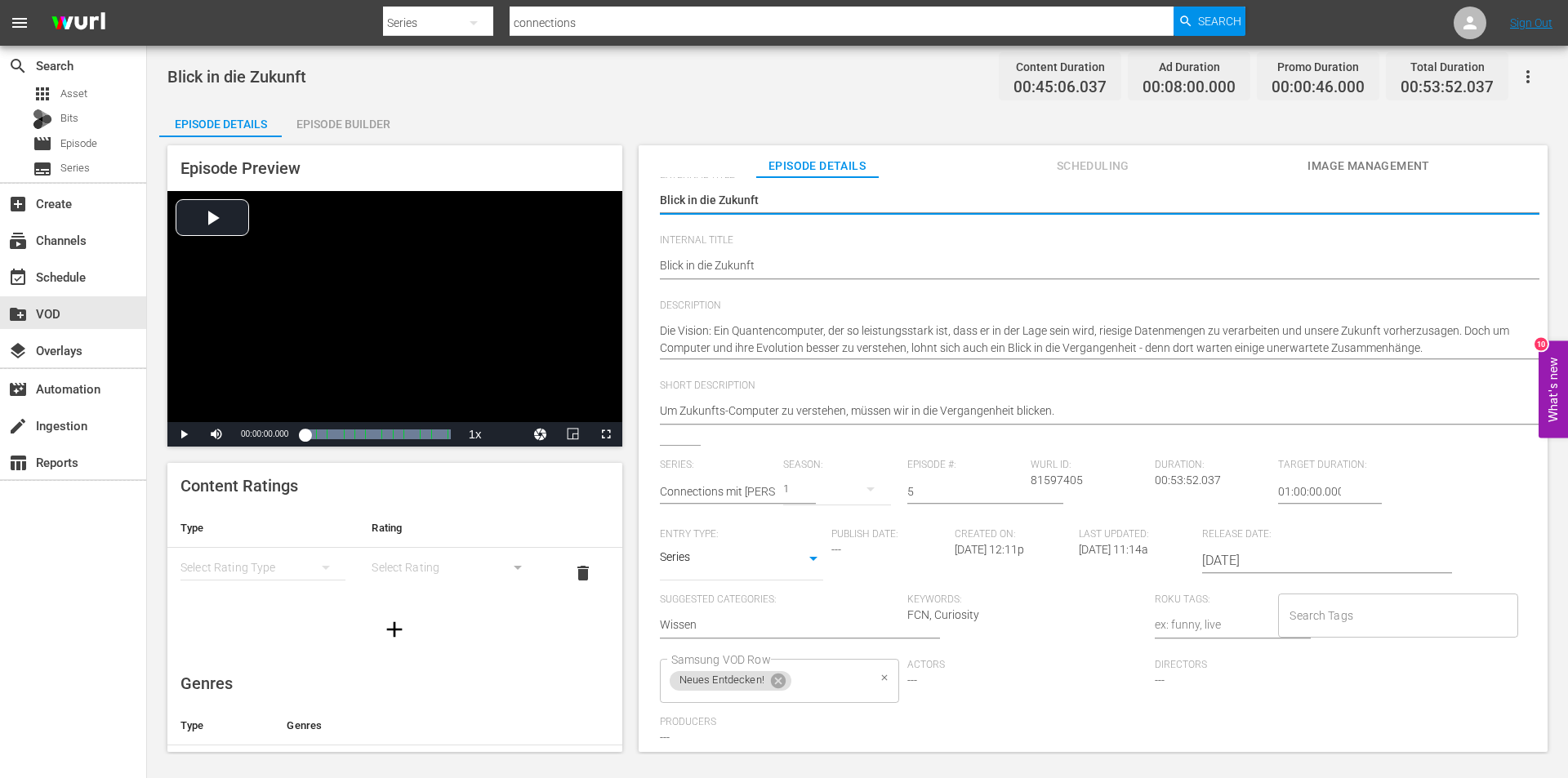
scroll to position [129, 0]
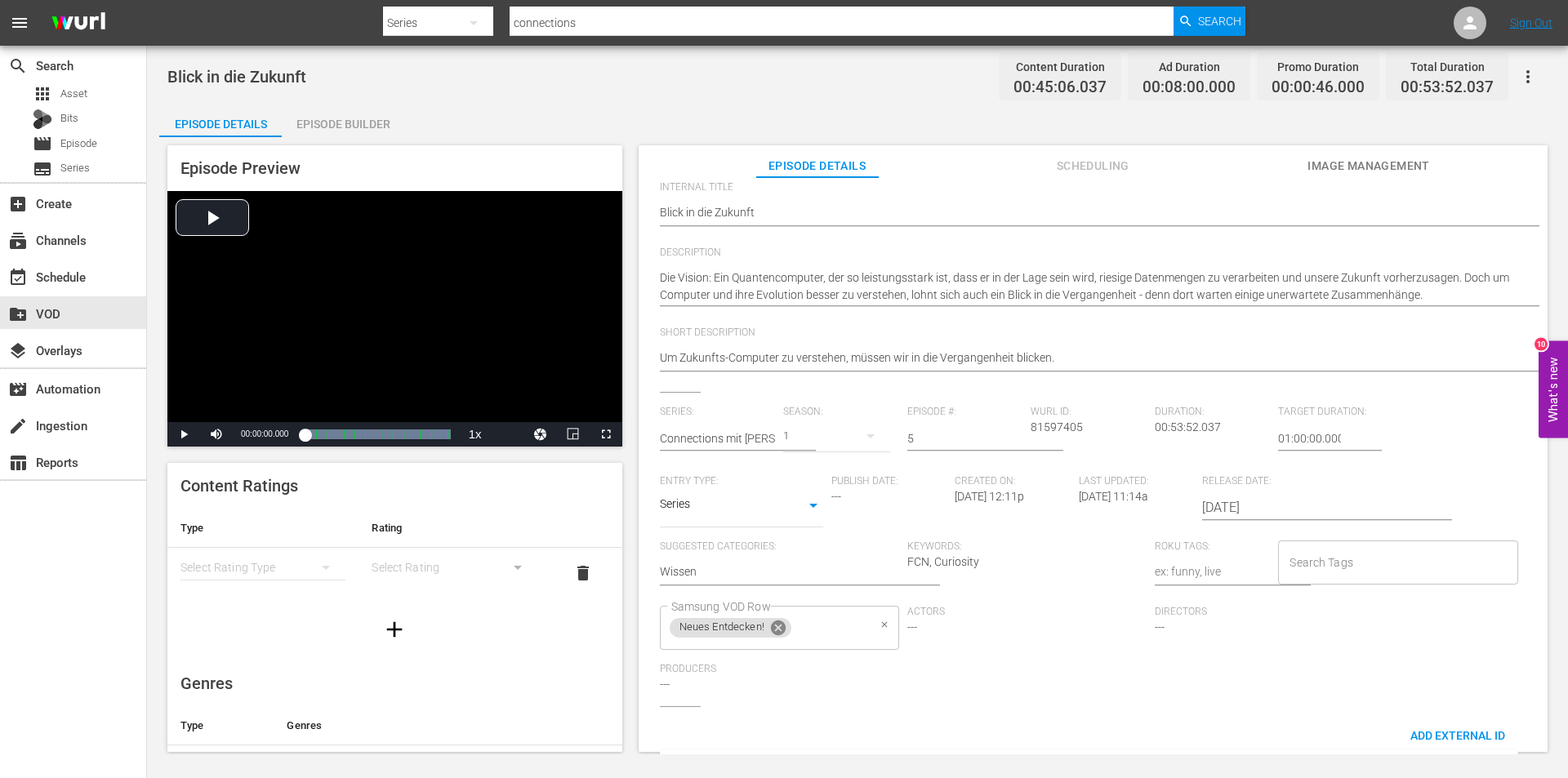
click at [773, 633] on icon at bounding box center [778, 628] width 14 height 14
click at [773, 633] on input "Samsung VOD Row" at bounding box center [767, 628] width 200 height 30
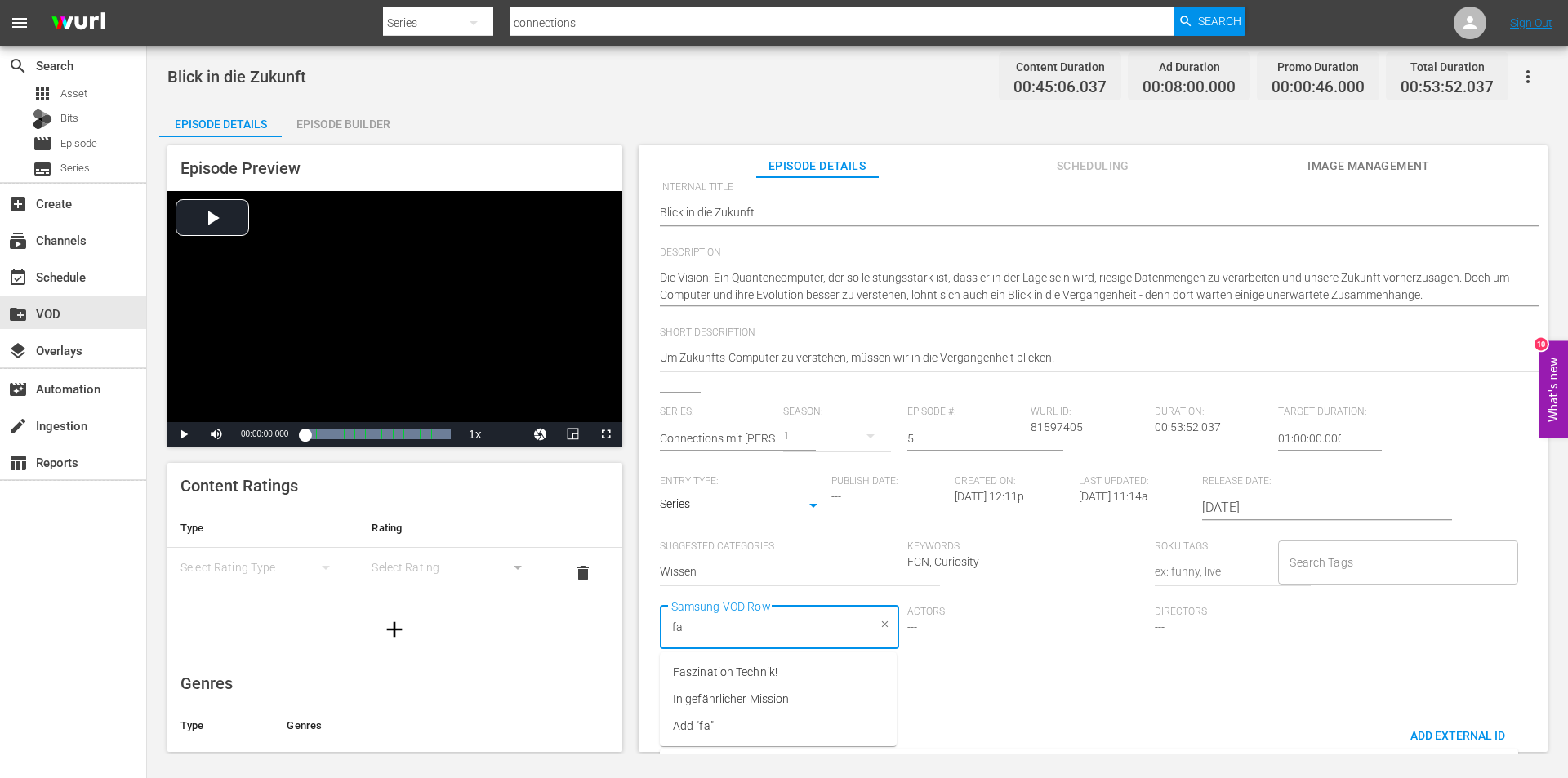
type input "fas"
click at [751, 676] on span "Faszination Technik!" at bounding box center [725, 672] width 105 height 17
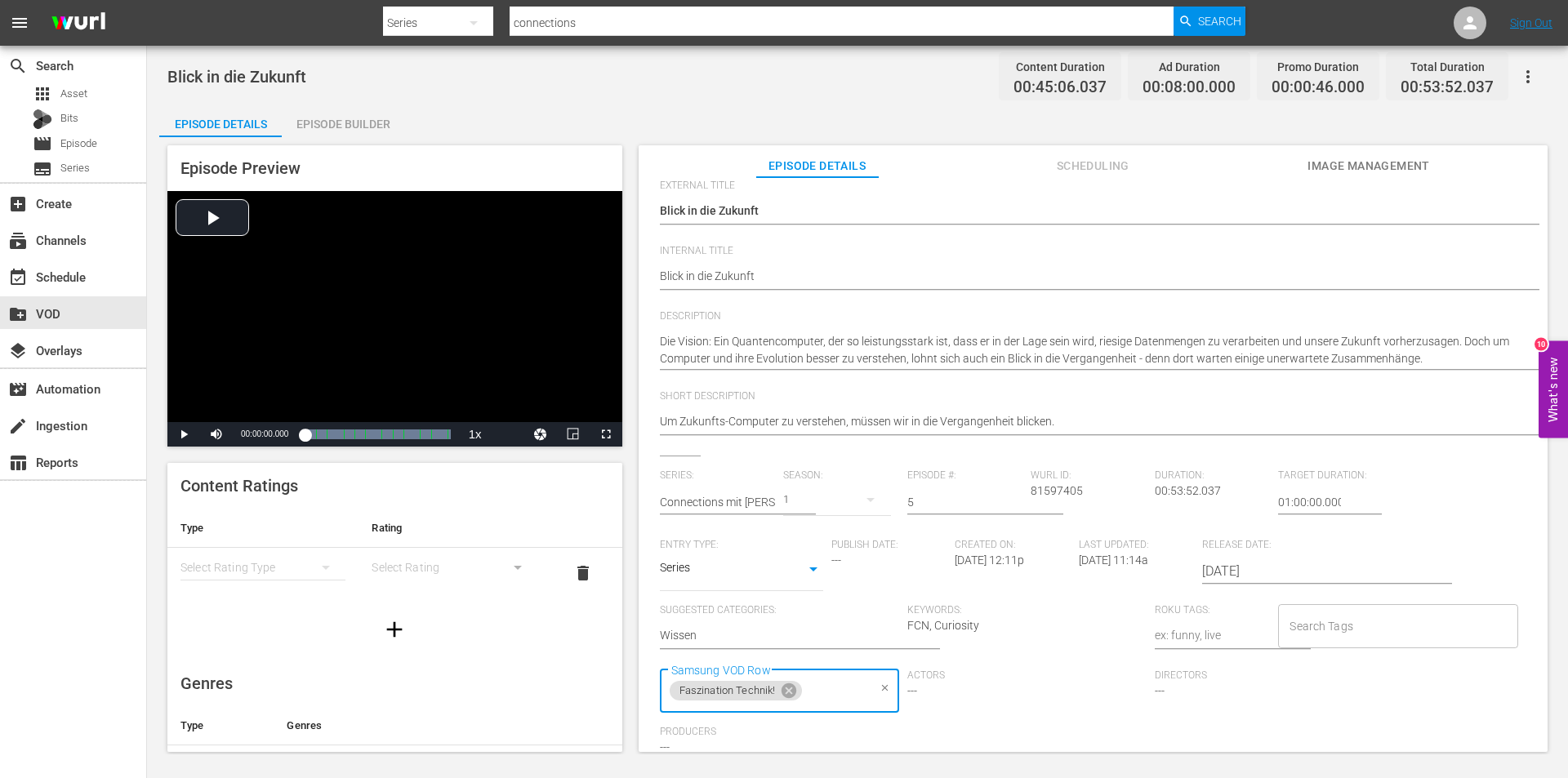
scroll to position [0, 0]
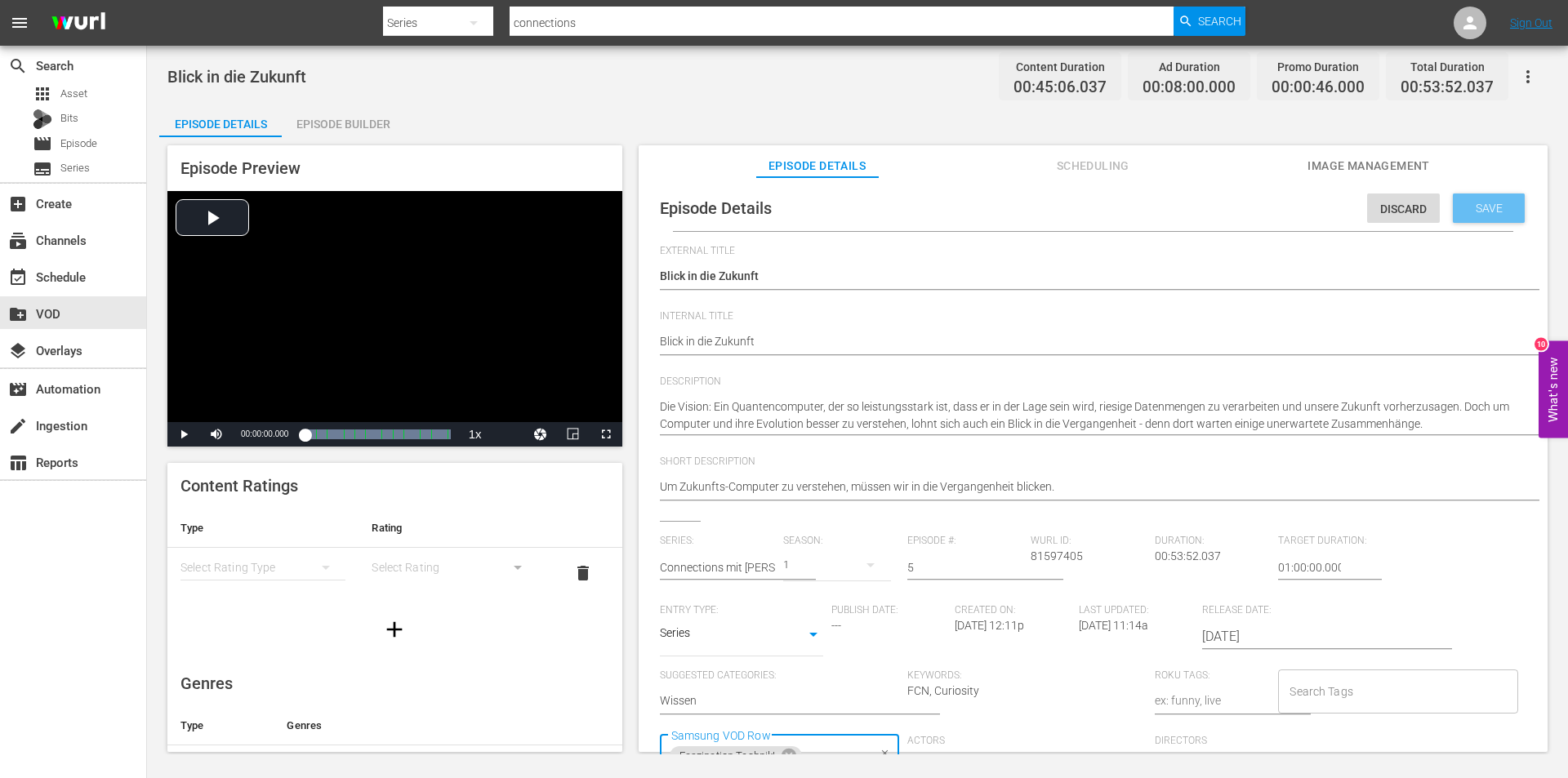
click at [1474, 219] on div "Save" at bounding box center [1489, 208] width 71 height 30
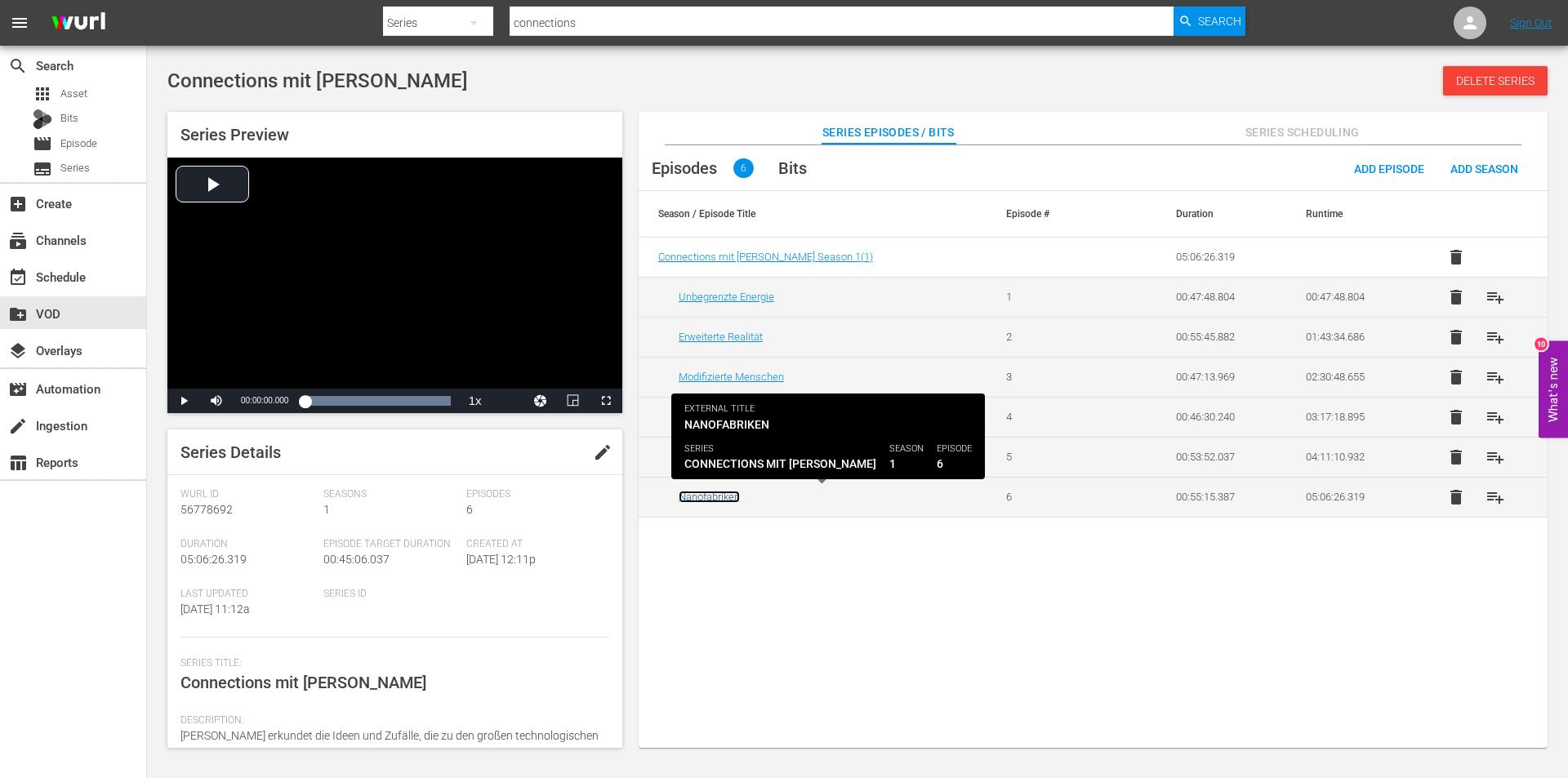
click at [708, 493] on link "Nanofabriken" at bounding box center [710, 497] width 61 height 12
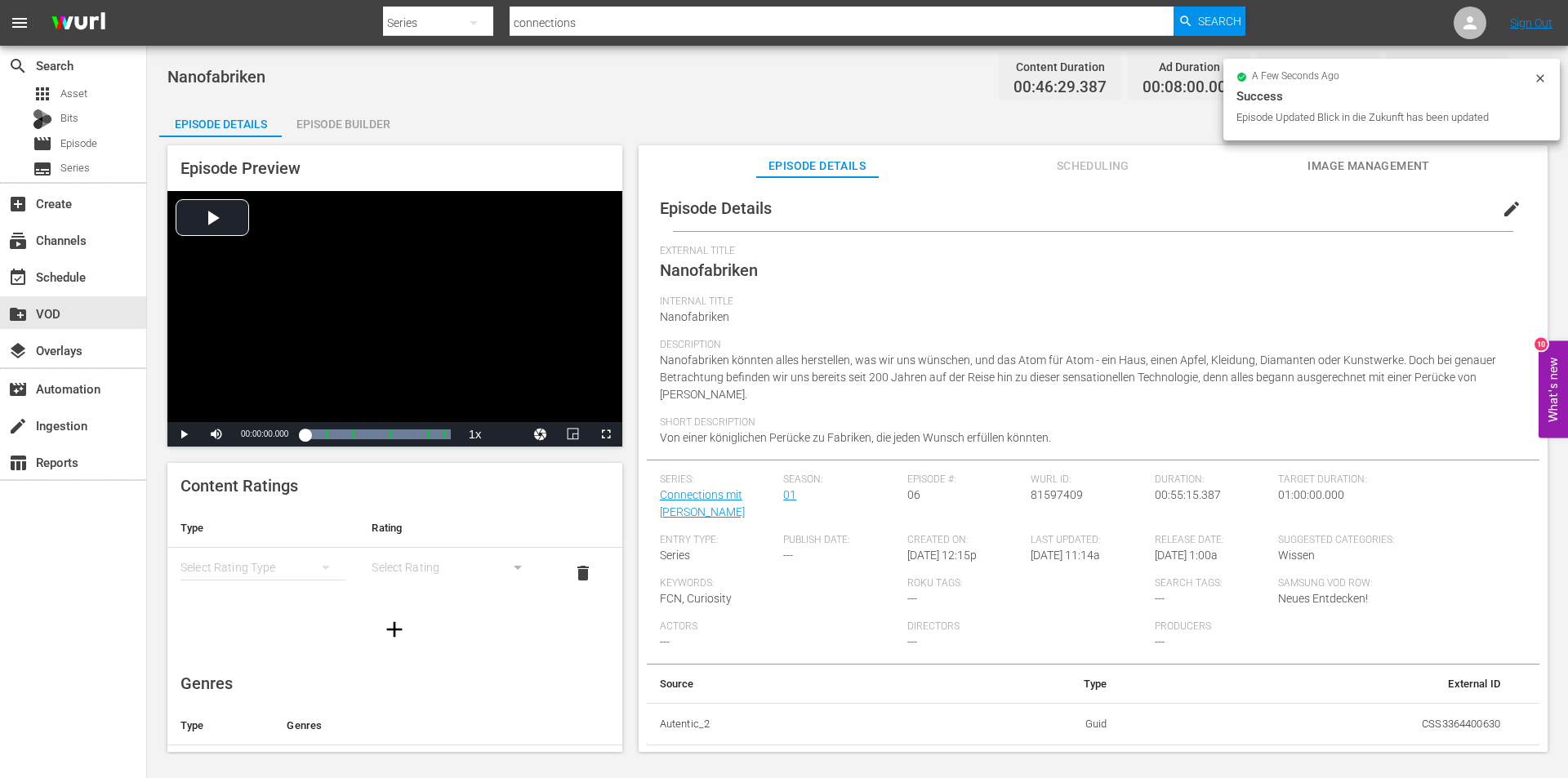
click at [1504, 202] on span "edit" at bounding box center [1511, 208] width 20 height 20
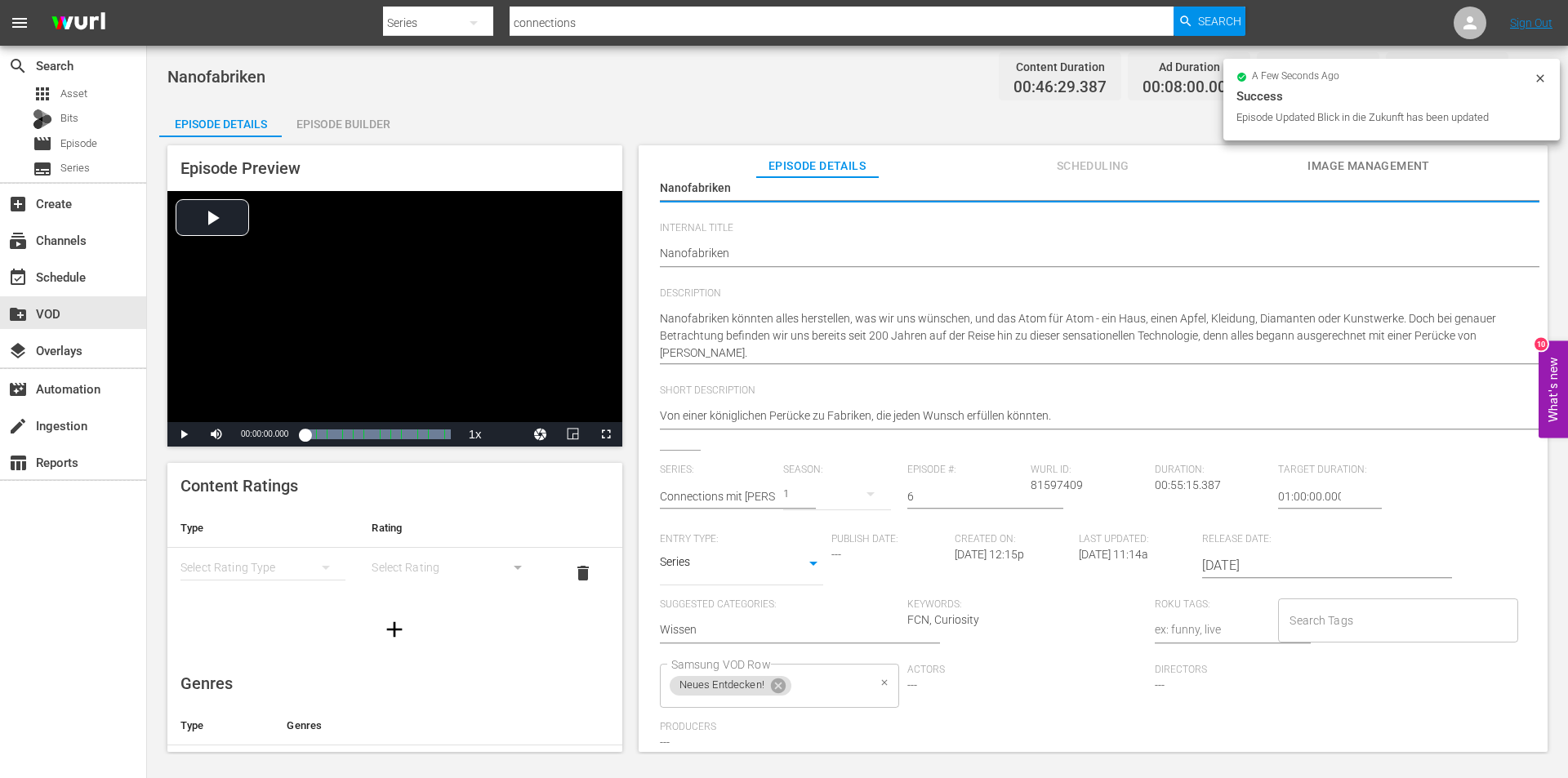
scroll to position [146, 0]
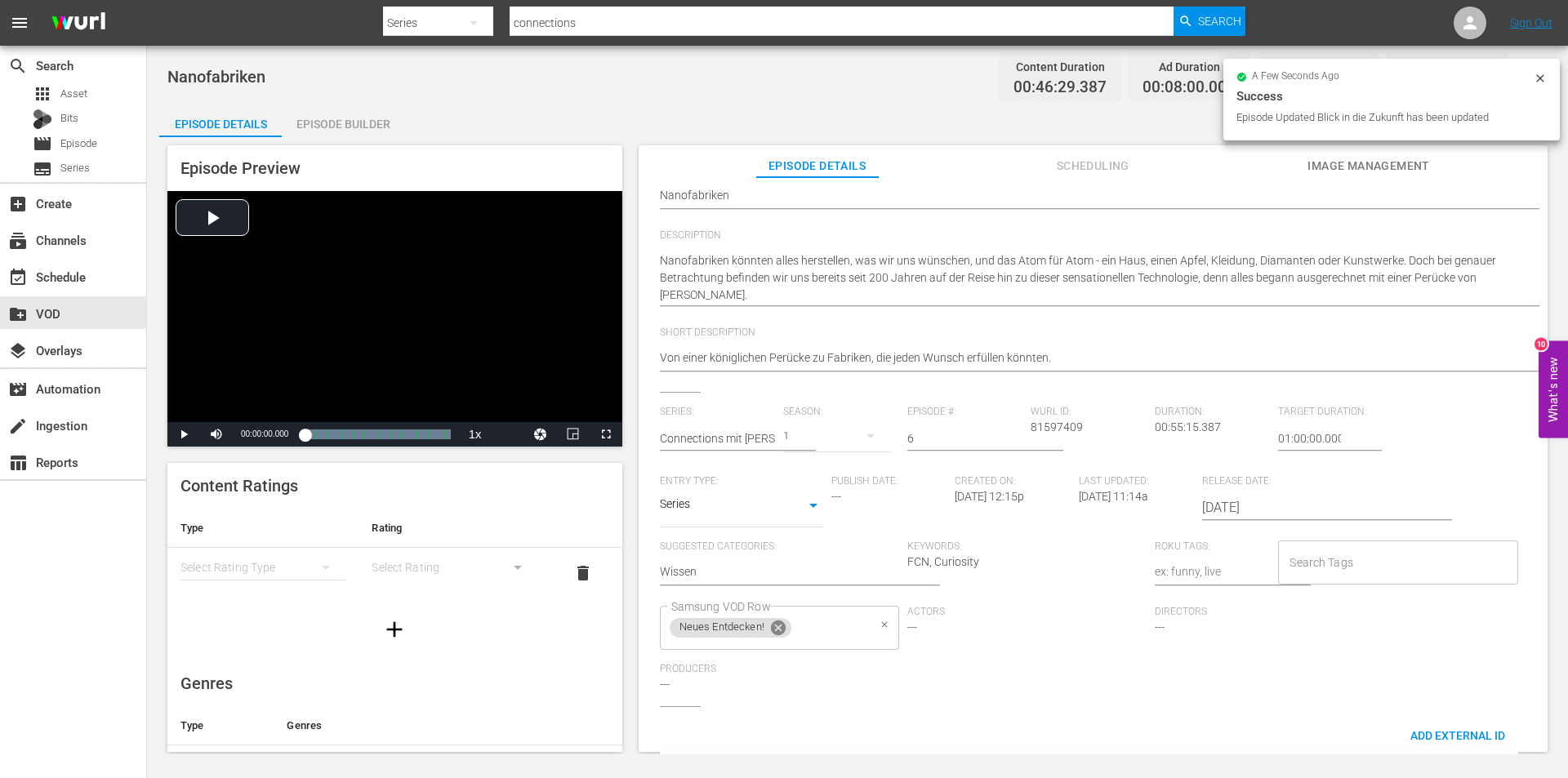
click at [777, 633] on icon at bounding box center [778, 628] width 14 height 14
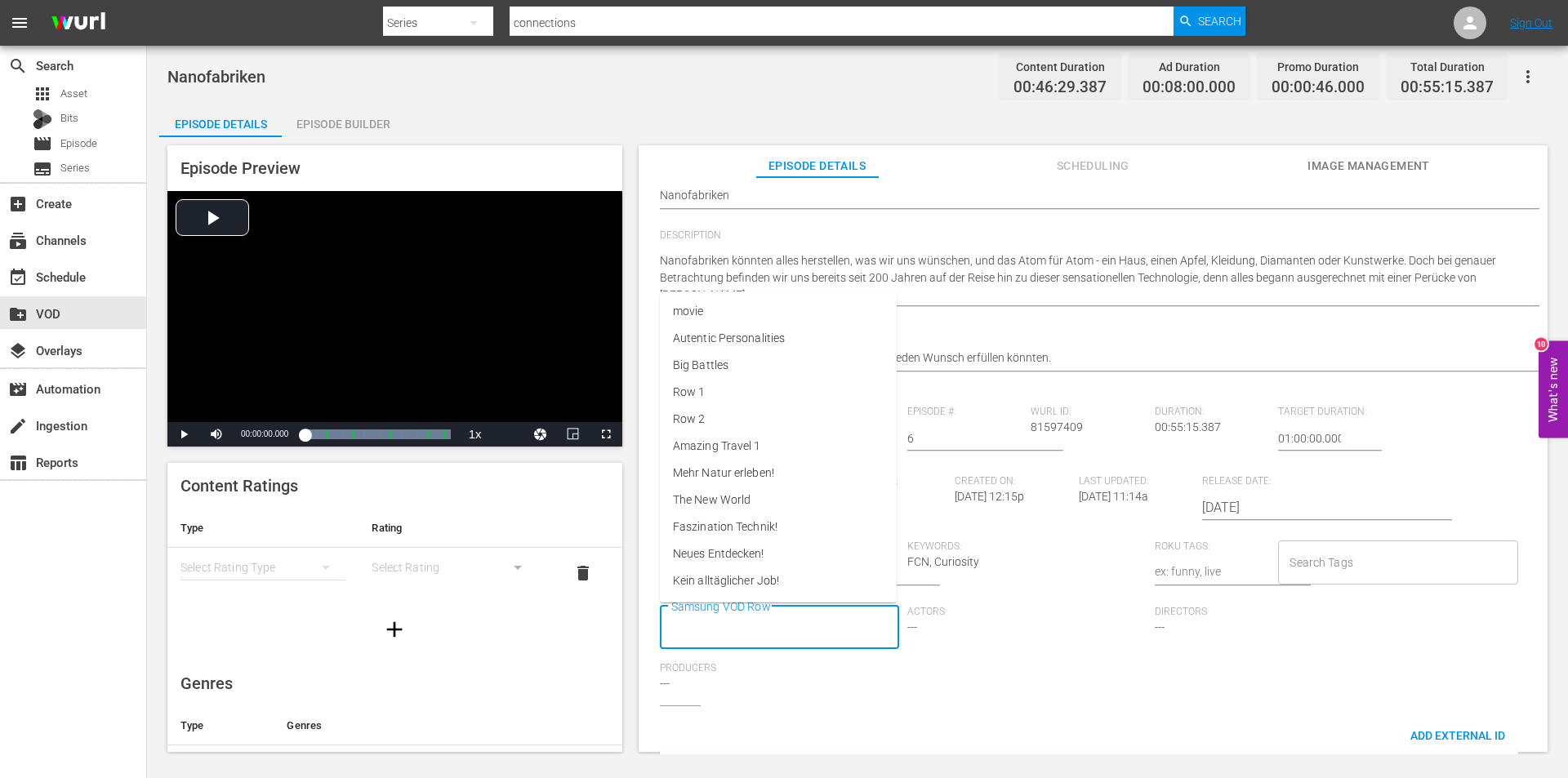
click at [790, 624] on input "Samsung VOD Row" at bounding box center [767, 628] width 200 height 30
type input "fas"
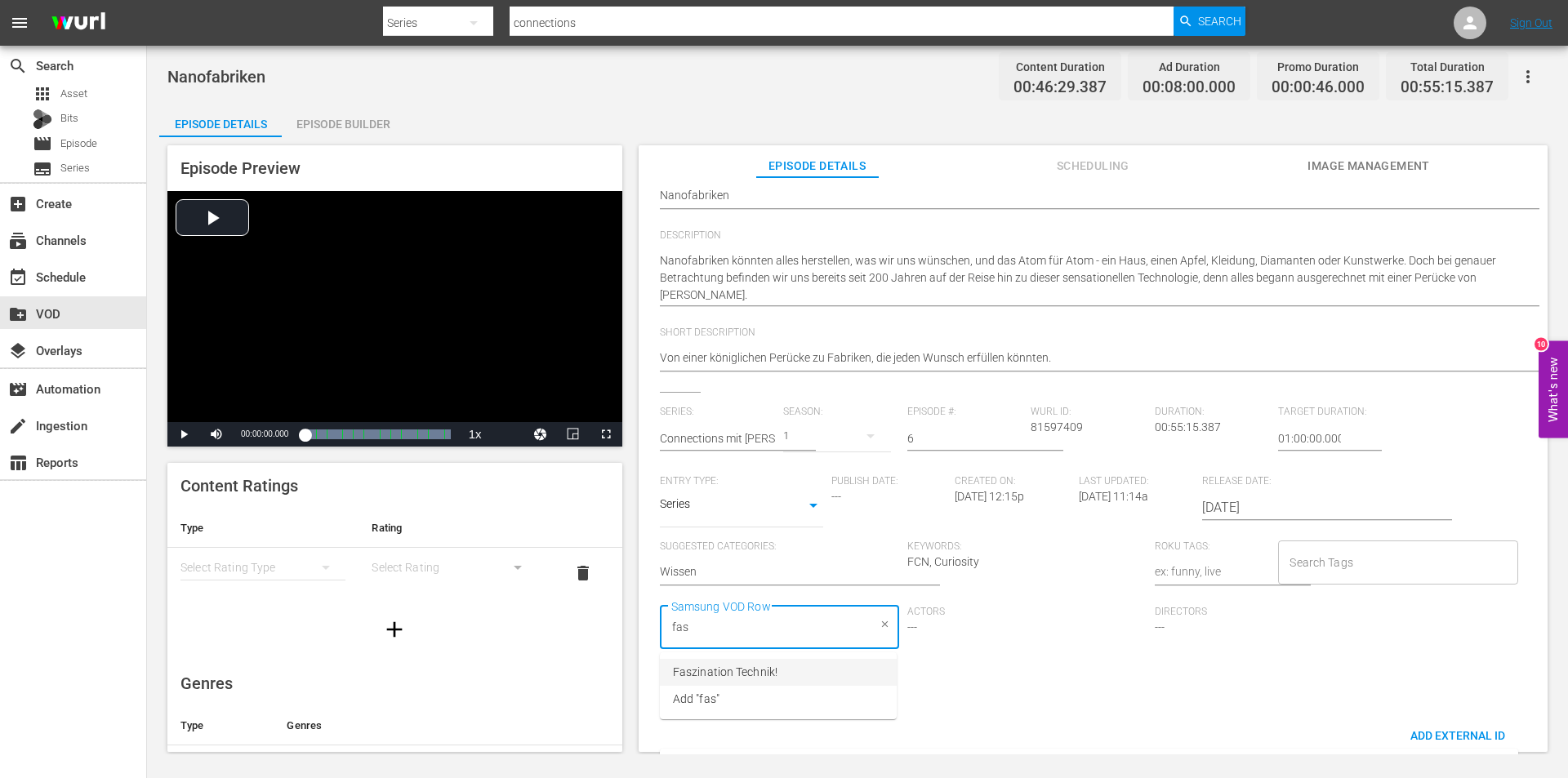
click at [750, 677] on span "Faszination Technik!" at bounding box center [725, 672] width 105 height 17
click at [1031, 694] on div "Series: Connections mit James Burke Season: 1 Episode #: 6 Wurl ID: 81597409 Du…" at bounding box center [1093, 555] width 866 height 299
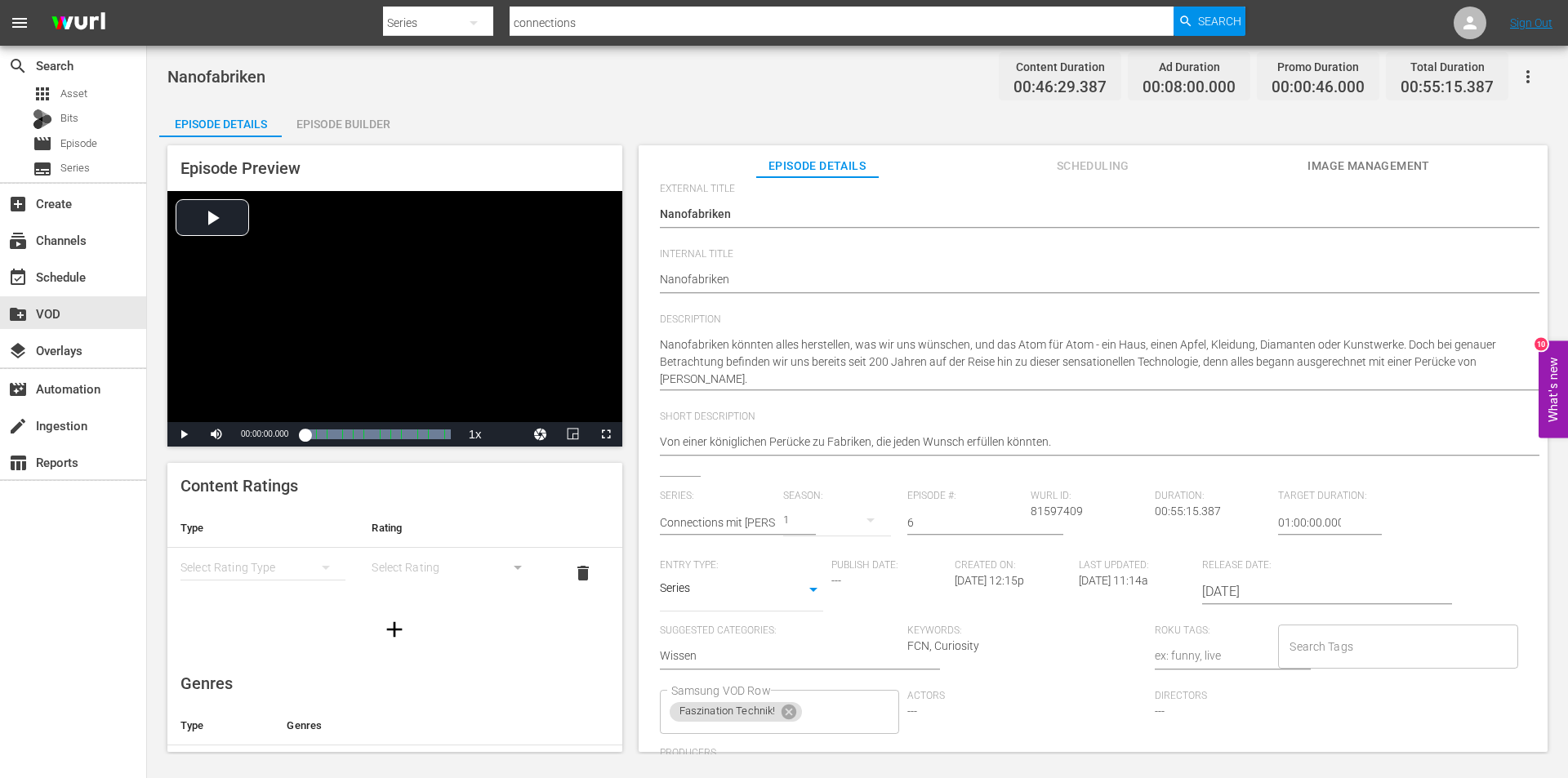
scroll to position [0, 0]
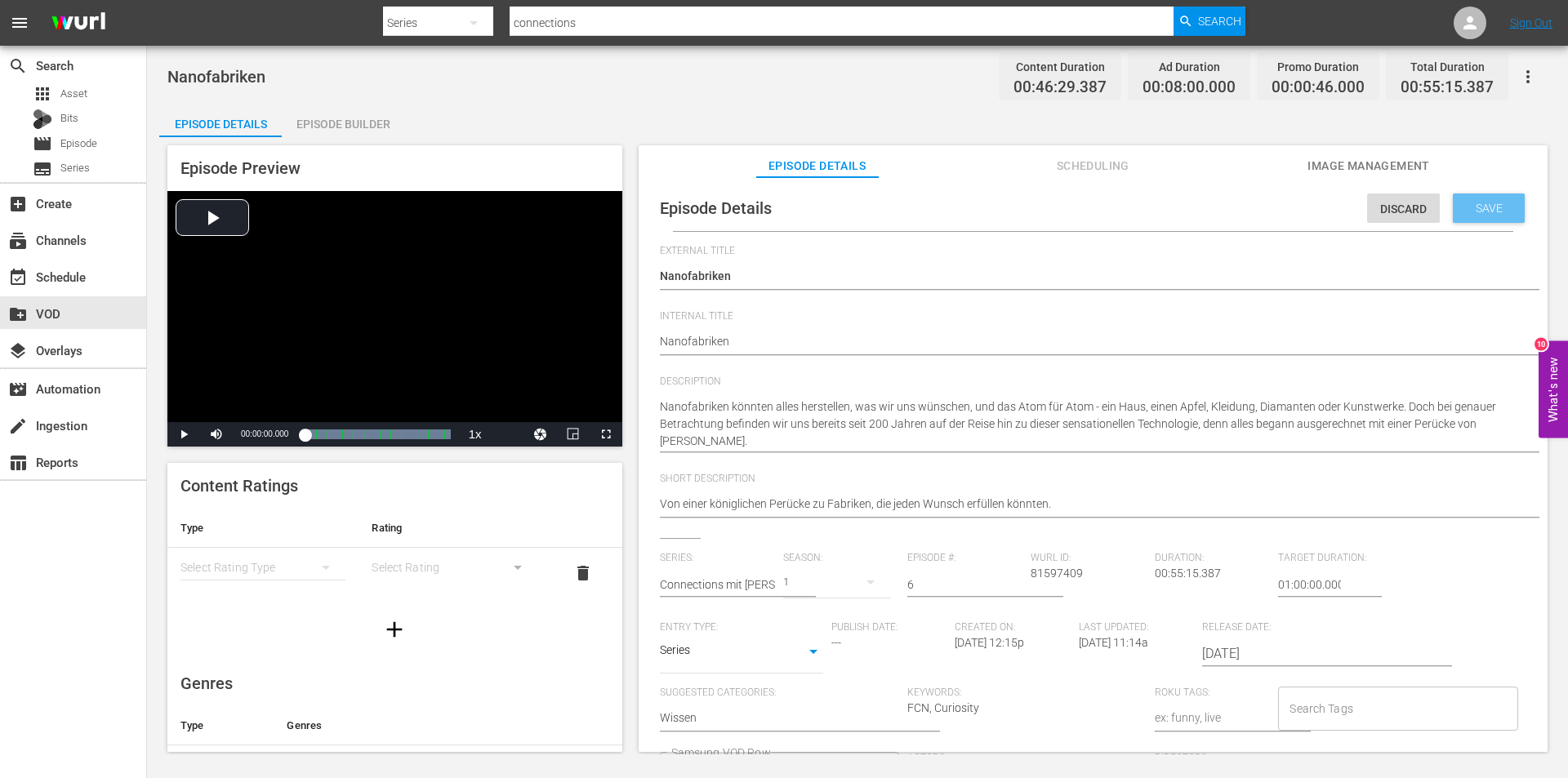
click at [1502, 204] on span "Save" at bounding box center [1489, 207] width 53 height 13
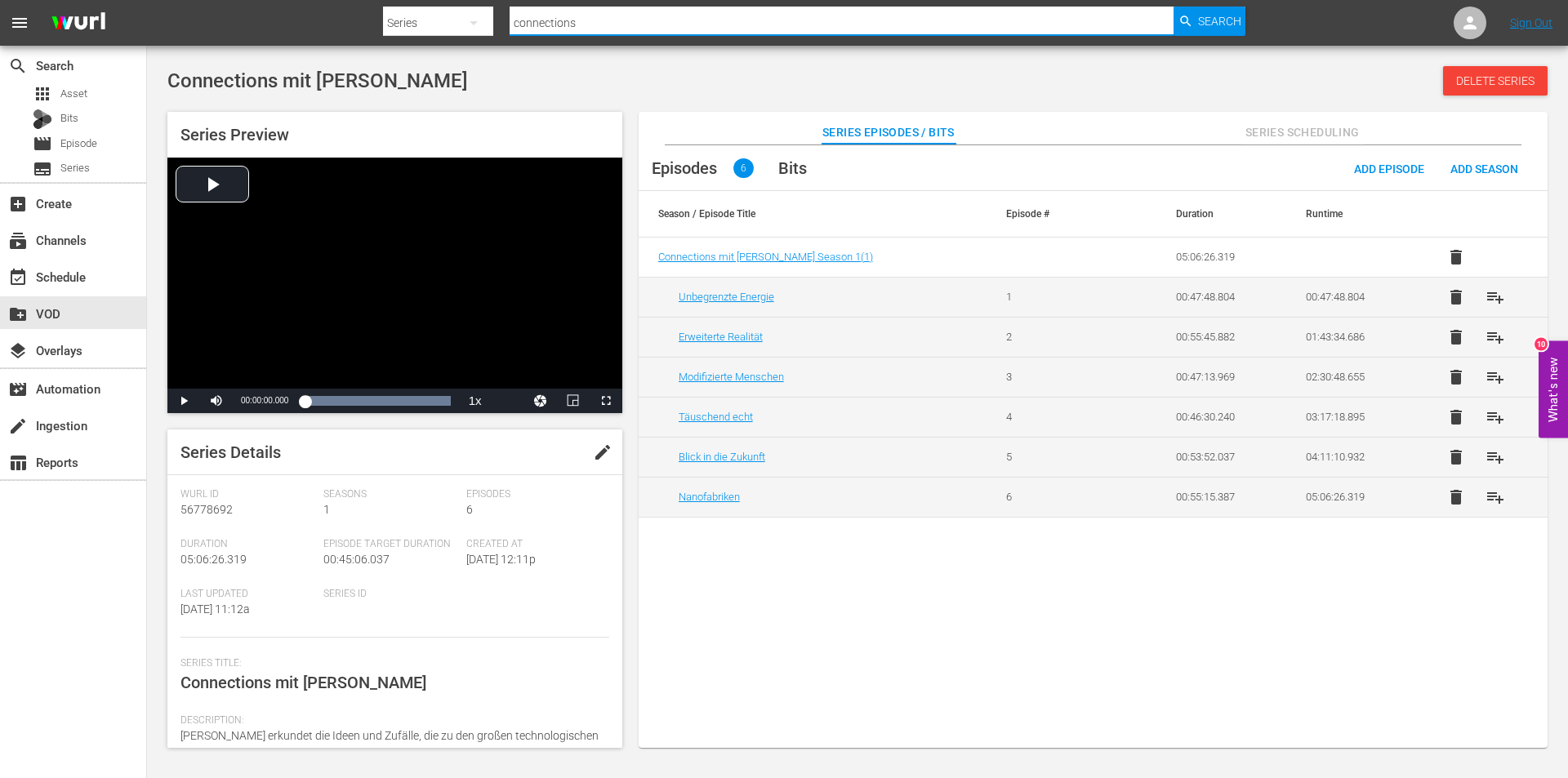
drag, startPoint x: 587, startPoint y: 17, endPoint x: 377, endPoint y: 30, distance: 210.4
click at [377, 30] on nav "menu Search By Series Search ID, Title, Description, Keywords, or Category conn…" at bounding box center [784, 23] width 1568 height 46
type input "mega-fabriken"
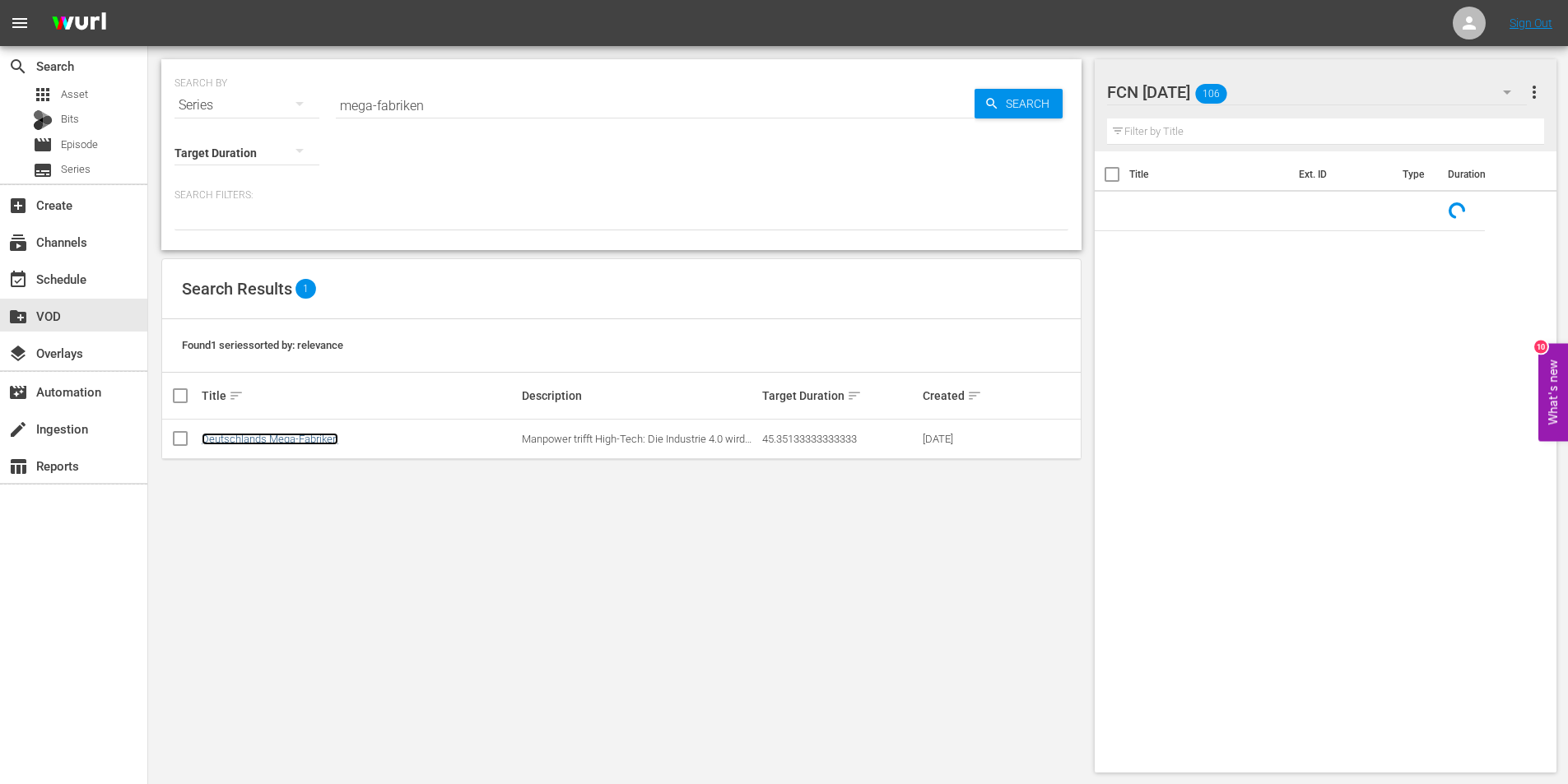
click at [270, 444] on link "Deutschlands Mega-Fabriken" at bounding box center [269, 439] width 136 height 12
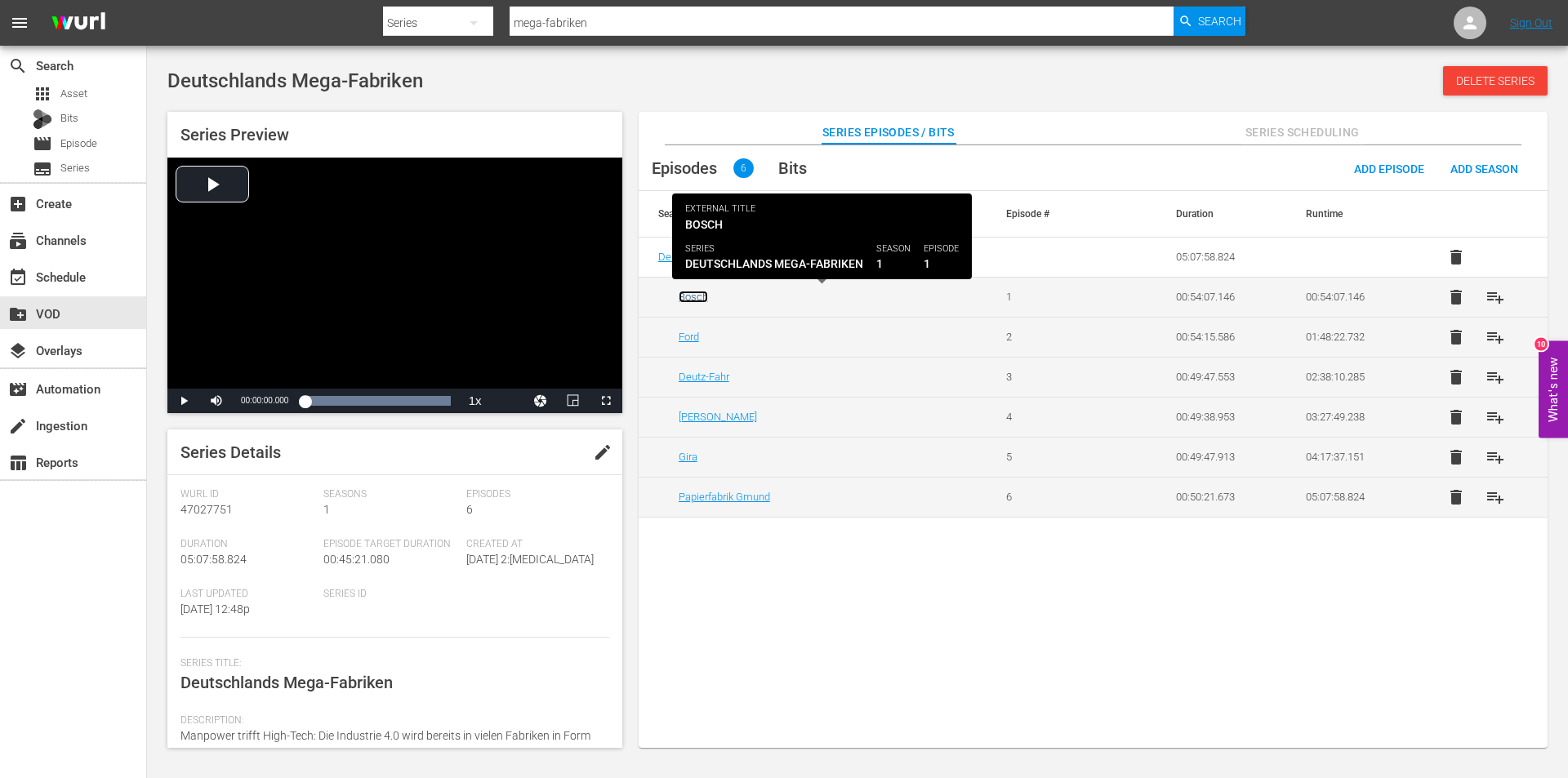
click at [697, 299] on link "Bosch" at bounding box center [693, 297] width 30 height 12
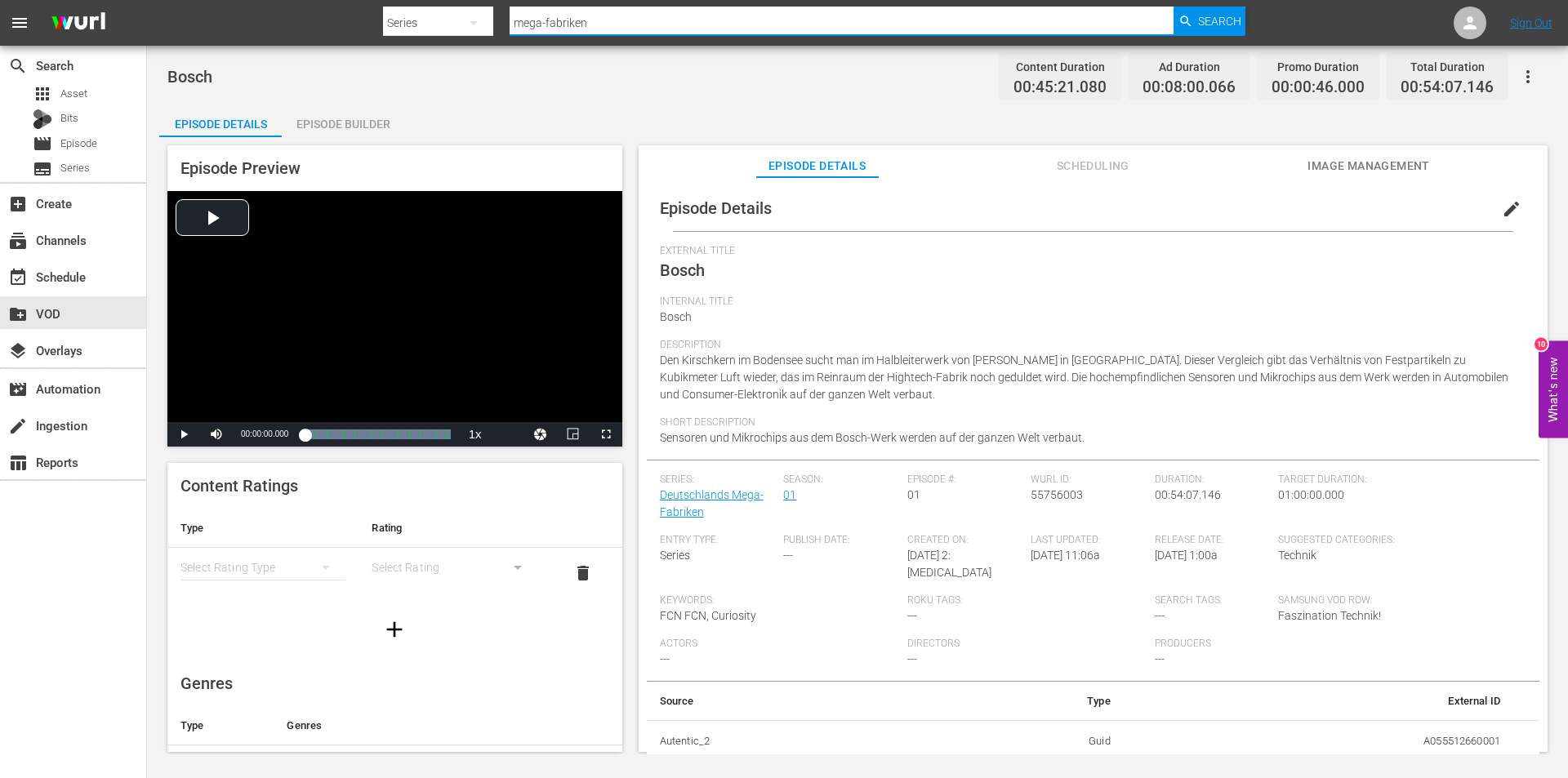
drag, startPoint x: 622, startPoint y: 26, endPoint x: 282, endPoint y: 37, distance: 340.2
click at [282, 37] on nav "menu Search By Series Search ID, Title, Description, Keywords, or Category mega…" at bounding box center [784, 23] width 1568 height 46
type input "tödliche naturgewalten"
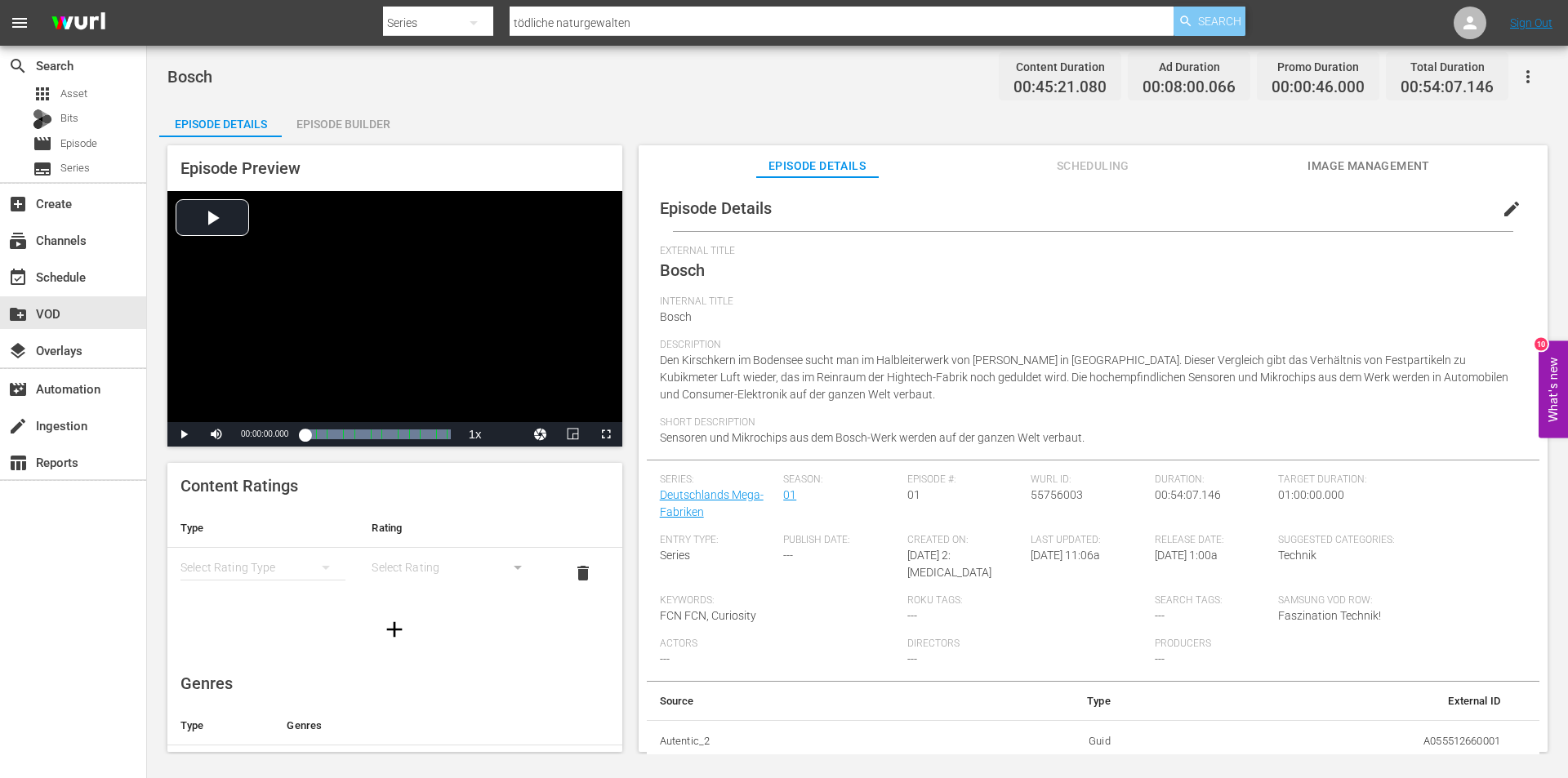
click at [1231, 19] on span "Search" at bounding box center [1219, 21] width 43 height 30
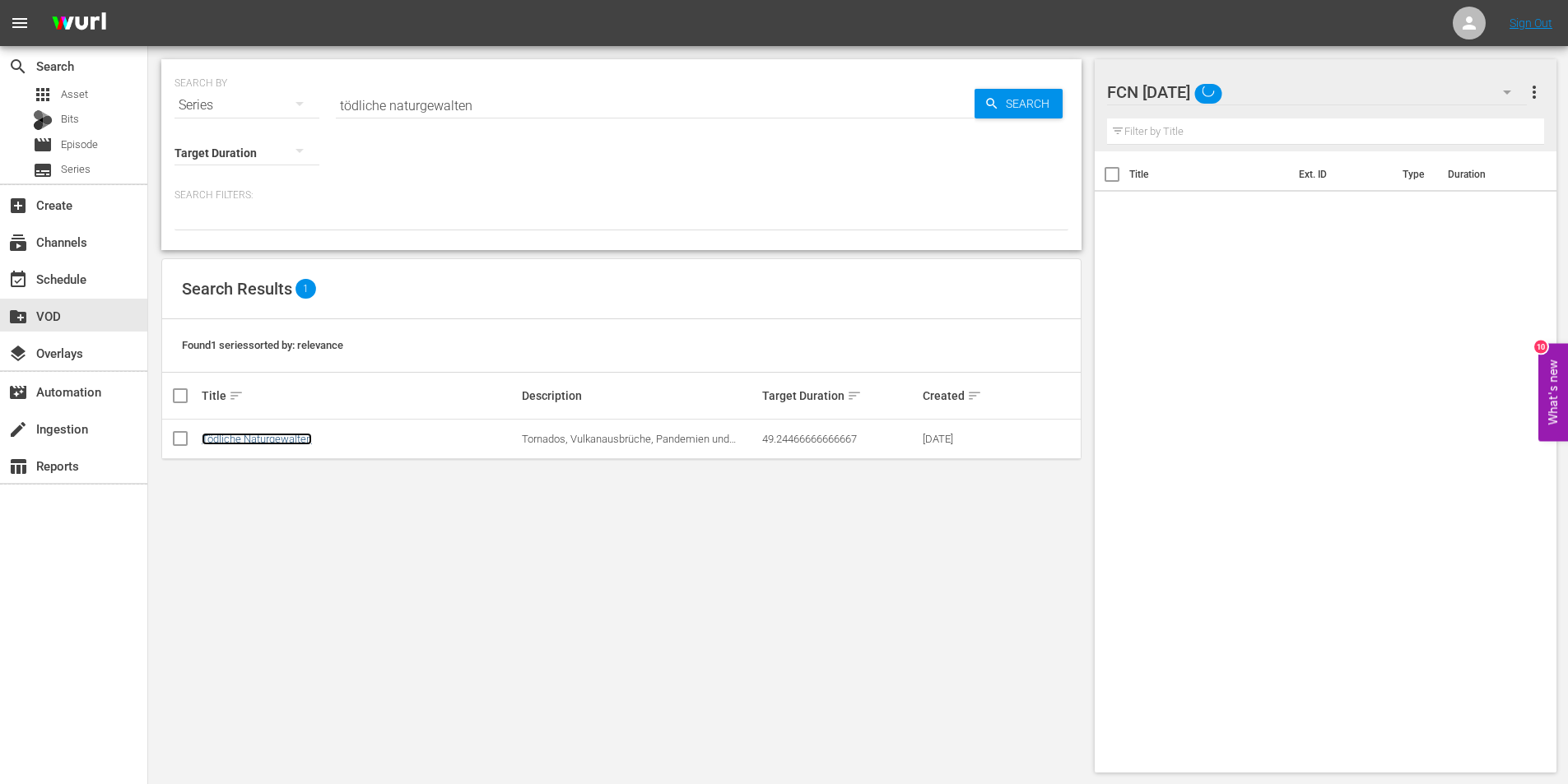
click at [261, 435] on link "Tödliche Naturgewalten" at bounding box center [256, 439] width 111 height 12
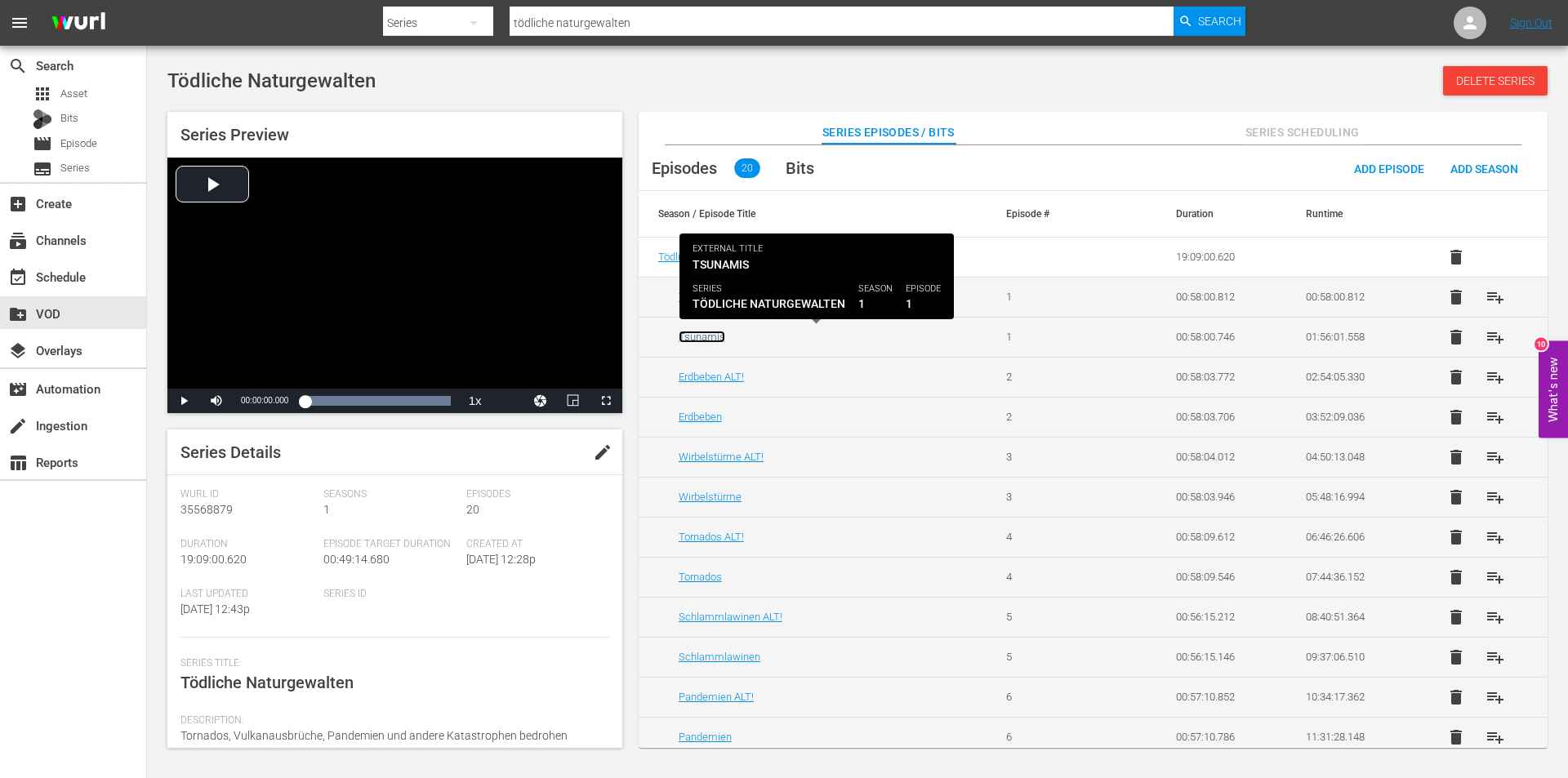
click at [713, 335] on link "Tsunamis" at bounding box center [702, 337] width 47 height 12
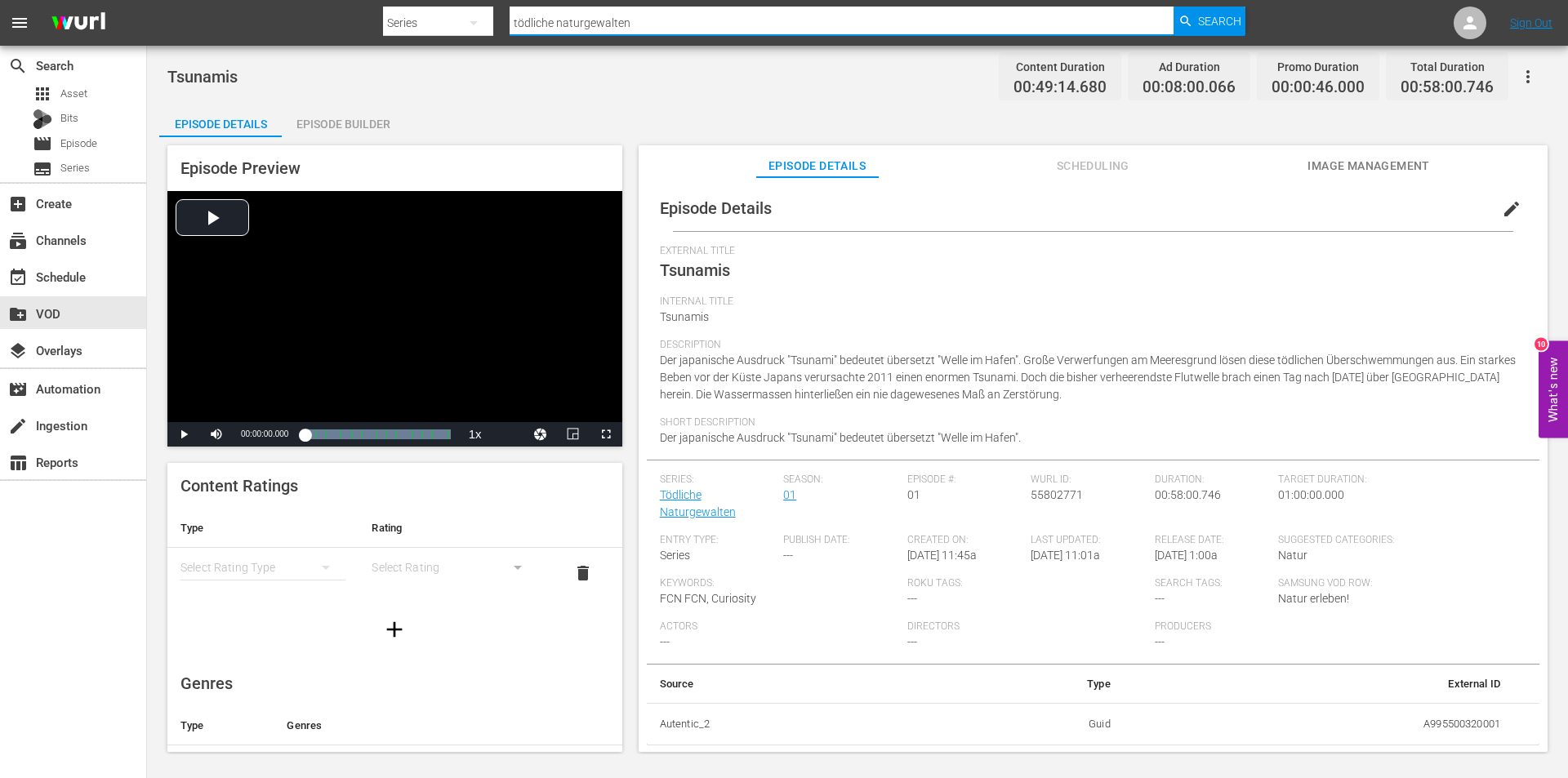
drag, startPoint x: 635, startPoint y: 26, endPoint x: 509, endPoint y: 26, distance: 126.0
click at [509, 26] on div "Search By Series Search ID, Title, Description, Keywords, or Category tödliche …" at bounding box center [814, 23] width 863 height 39
type input "deutschland outdoor"
click at [1208, 26] on span "Search" at bounding box center [1219, 21] width 43 height 30
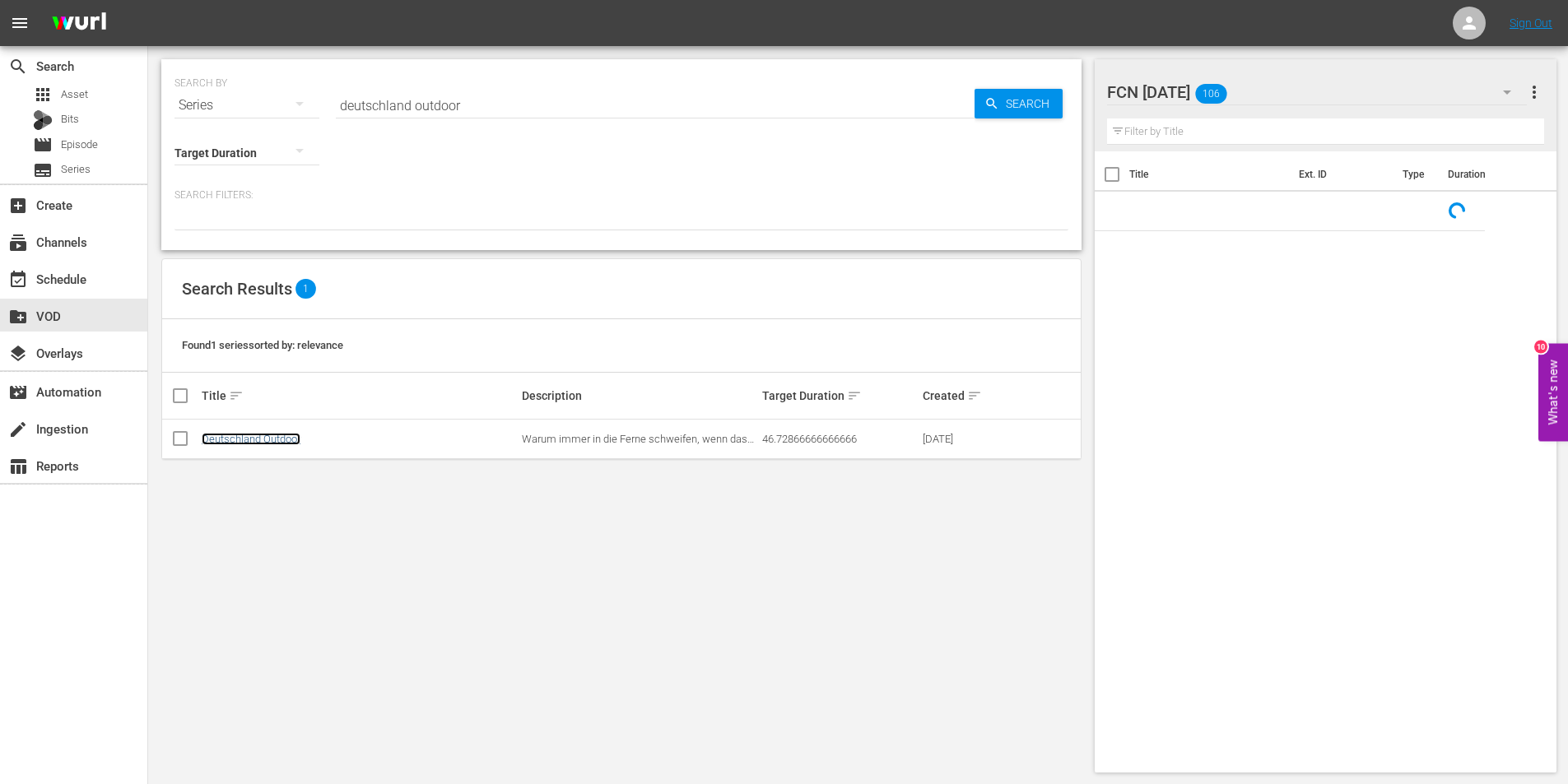
click at [246, 434] on link "Deutschland Outdoor" at bounding box center [250, 439] width 99 height 12
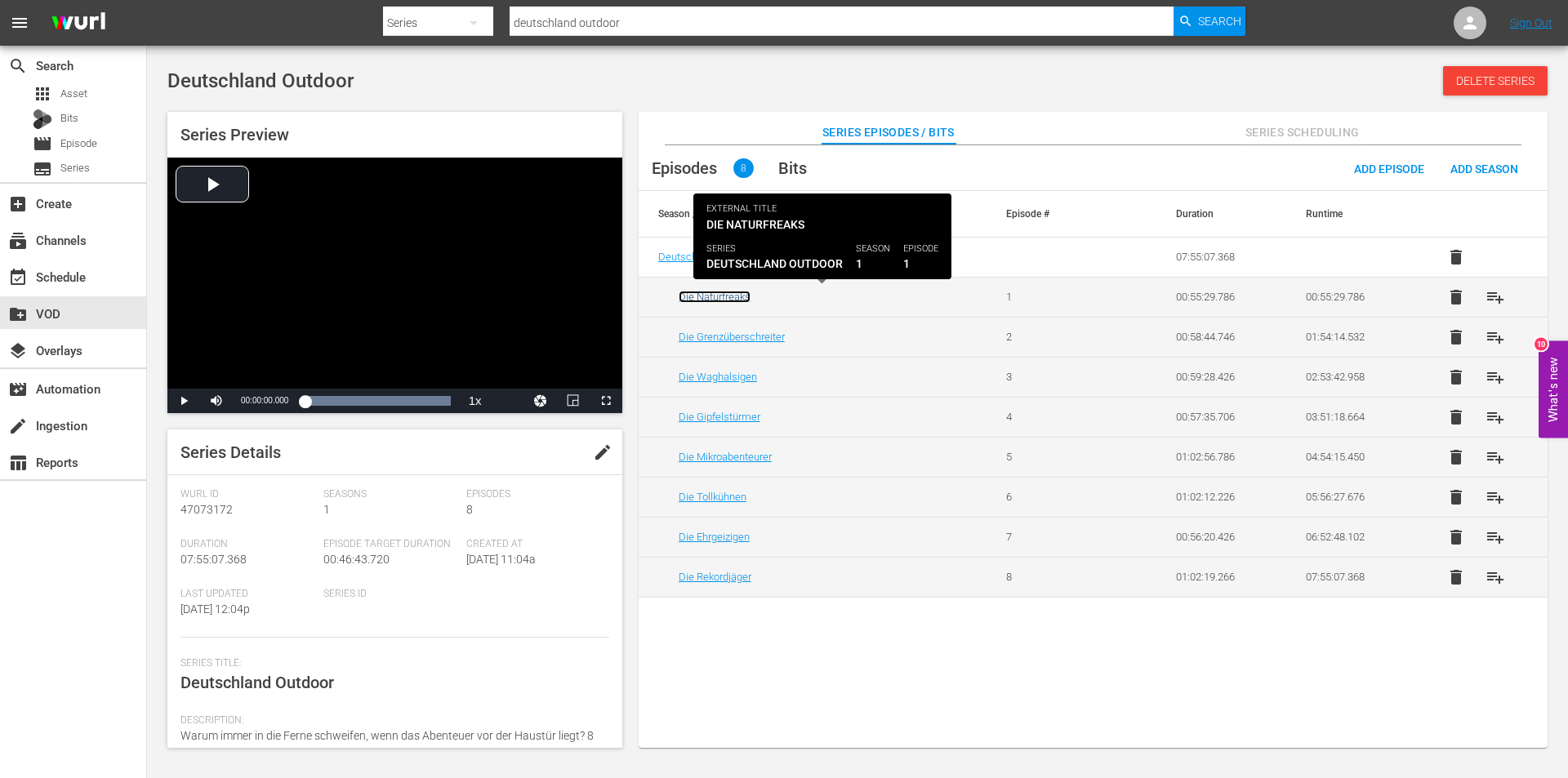
click at [705, 300] on link "Die Naturfreaks" at bounding box center [715, 297] width 71 height 12
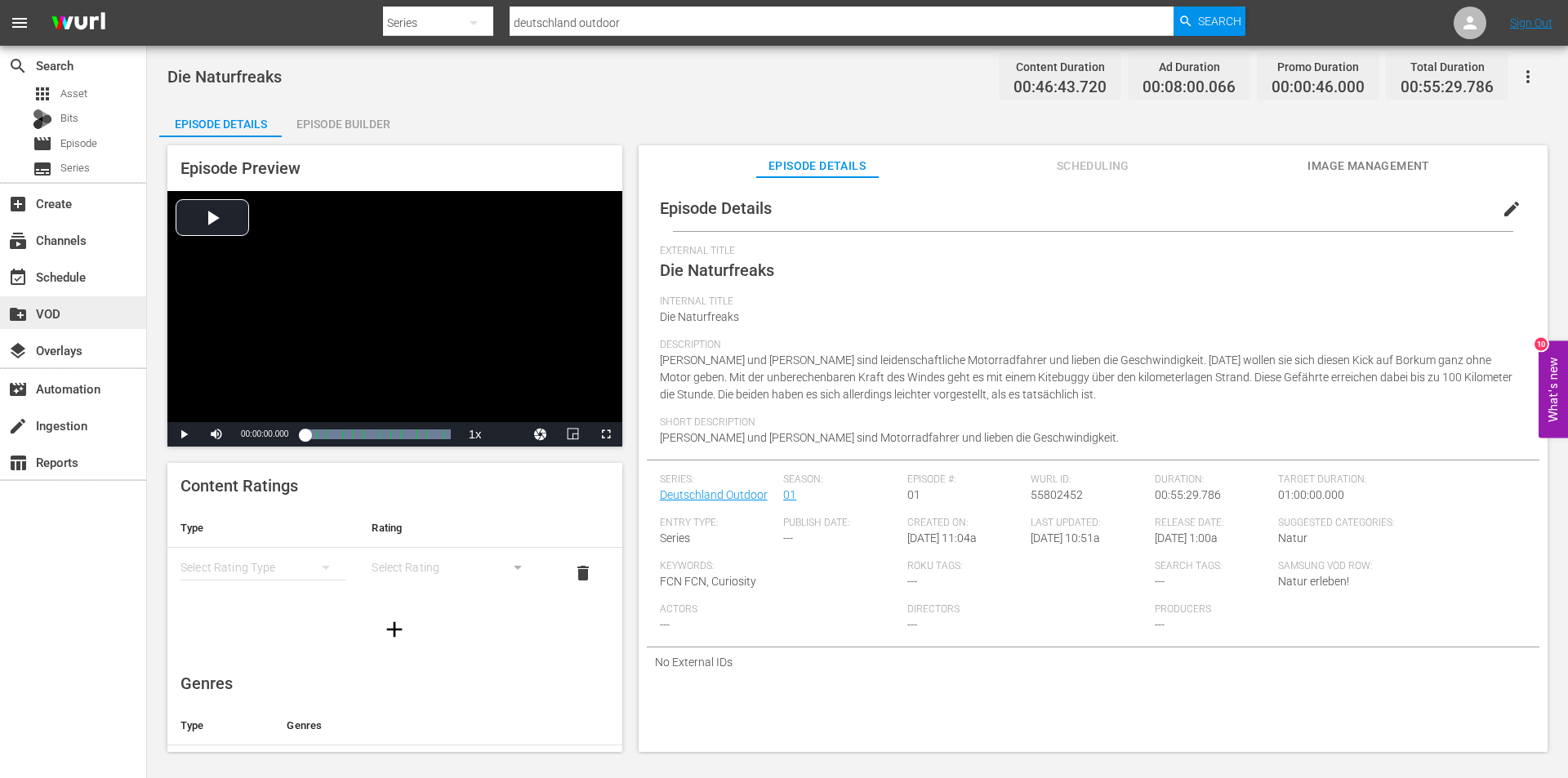
click at [42, 315] on div "create_new_folder VOD" at bounding box center [46, 310] width 92 height 14
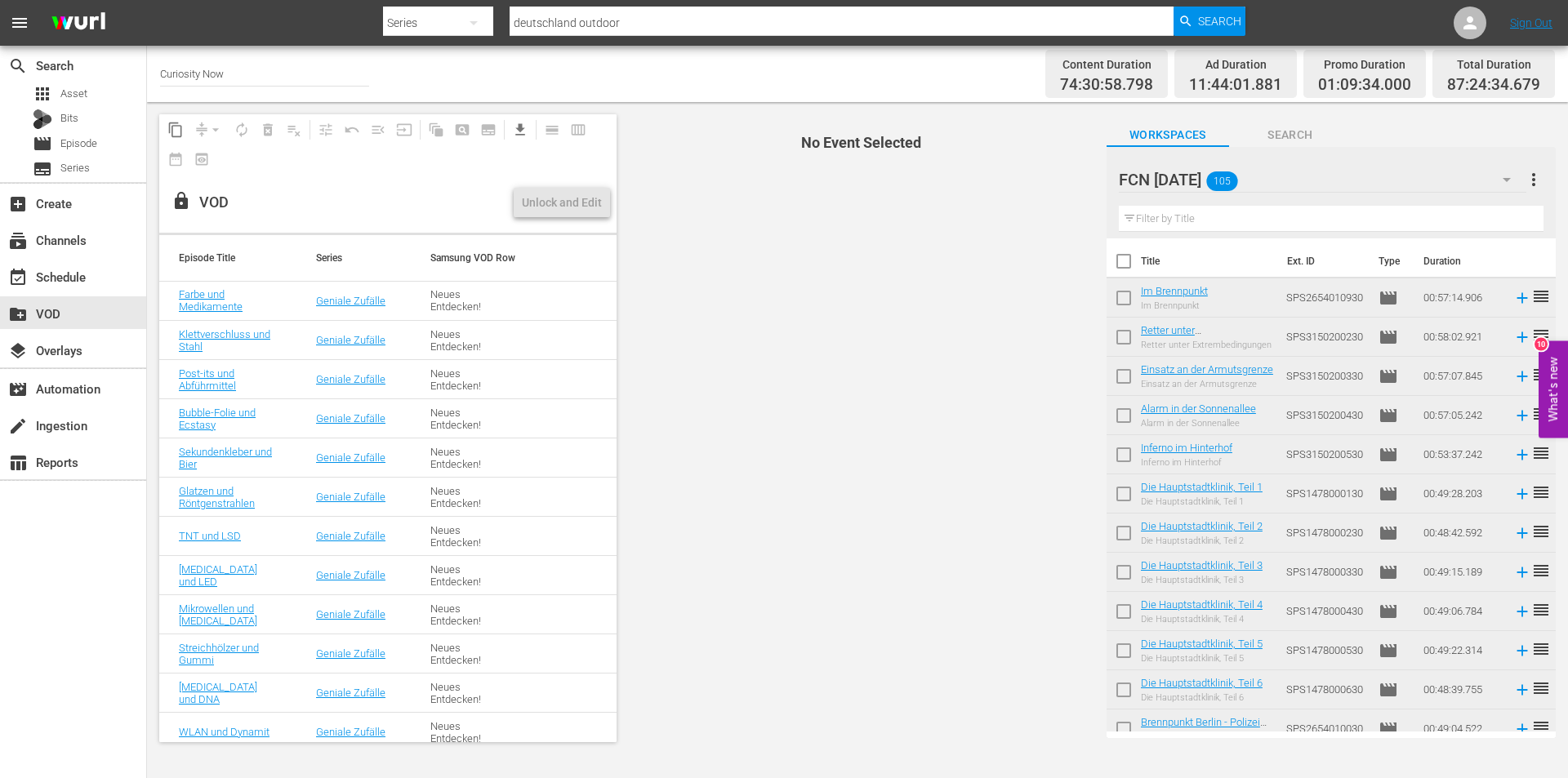
click at [1512, 179] on icon "button" at bounding box center [1507, 179] width 20 height 20
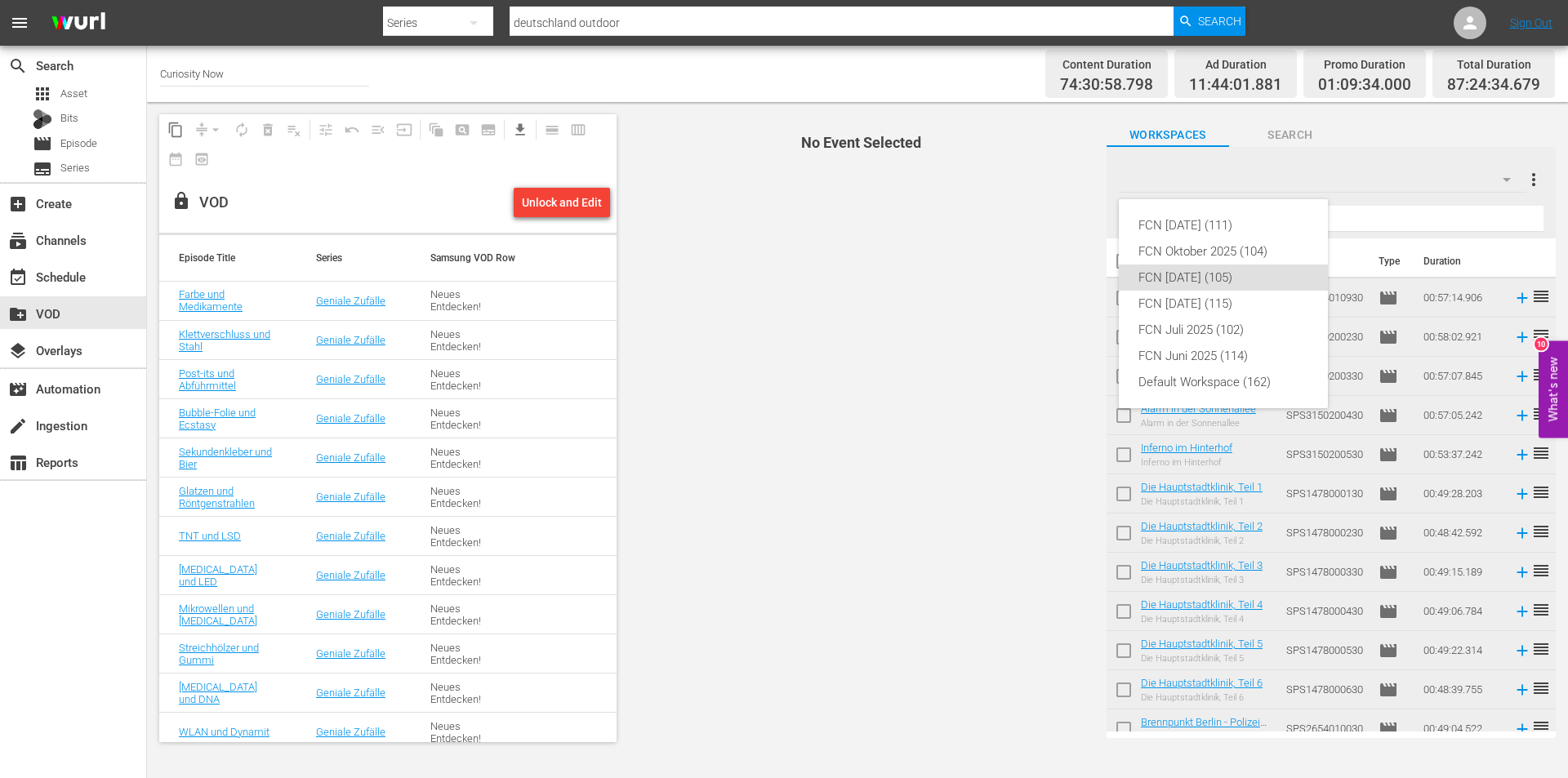
click at [1509, 176] on div "FCN November 2025 (111) FCN Oktober 2025 (104) FCN September 2025 (105) FCN Aug…" at bounding box center [784, 389] width 1568 height 778
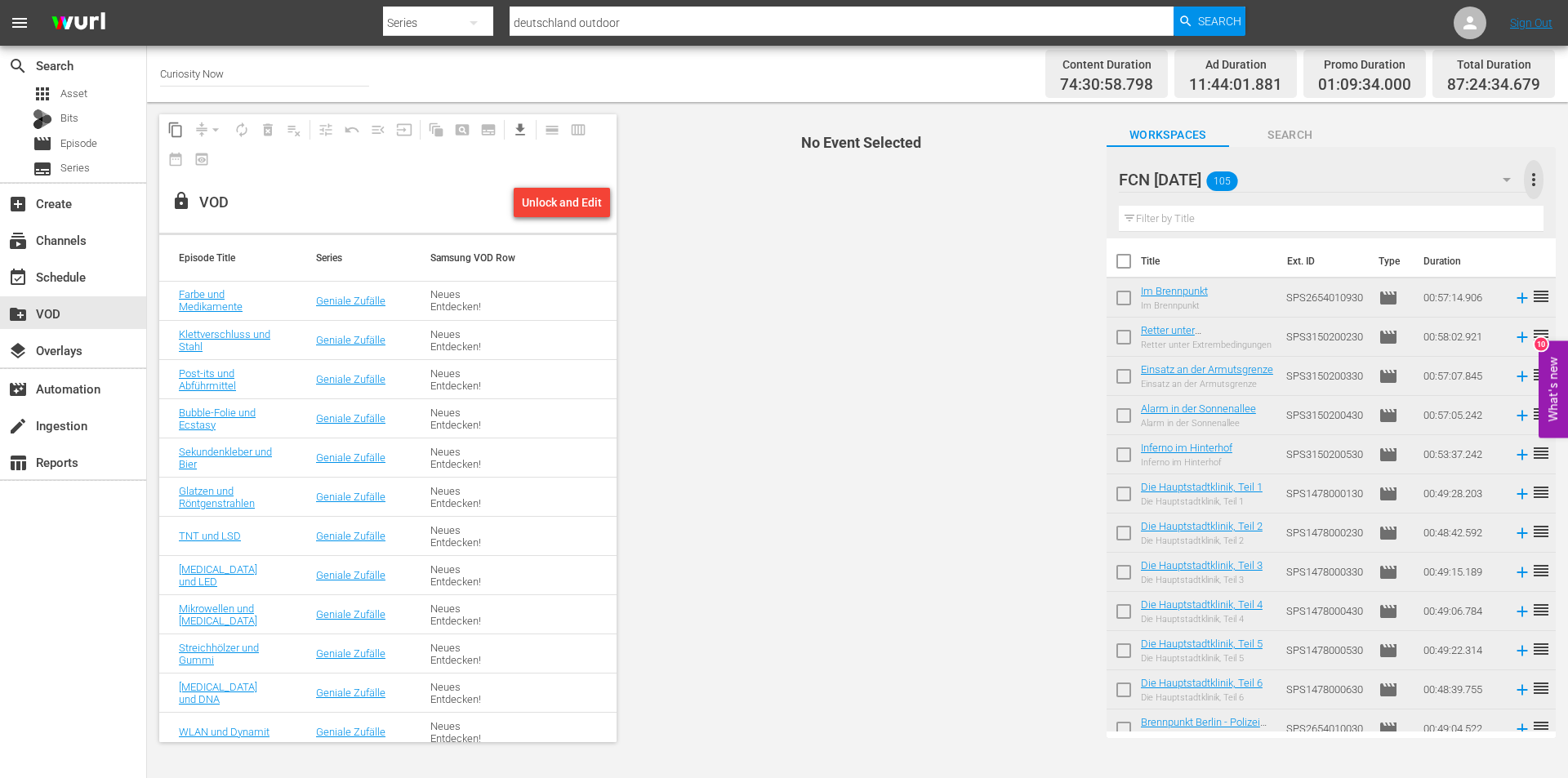
click at [1531, 176] on span "more_vert" at bounding box center [1533, 179] width 20 height 20
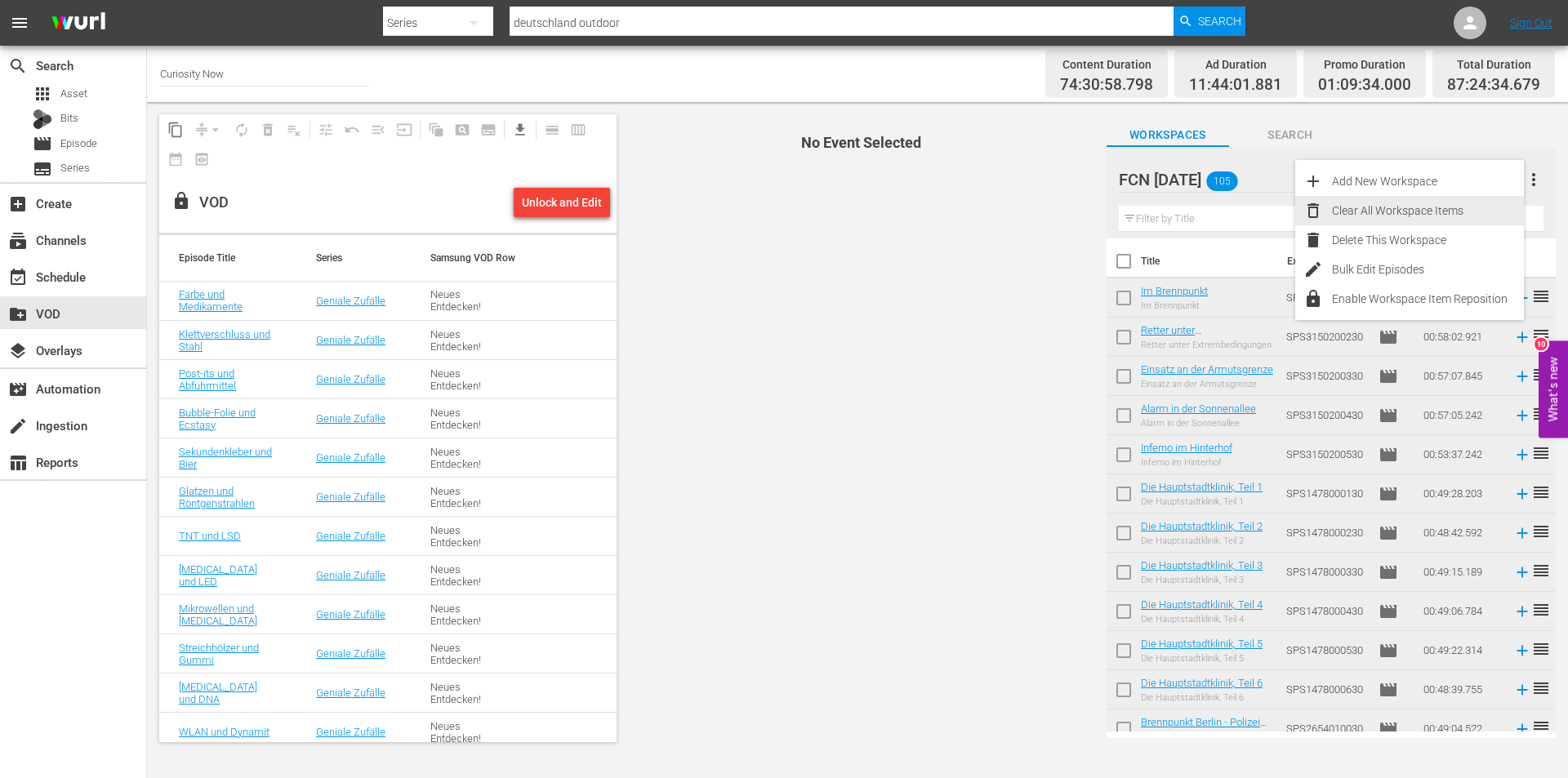
click at [1405, 211] on div "Clear All Workspace Items" at bounding box center [1428, 210] width 192 height 30
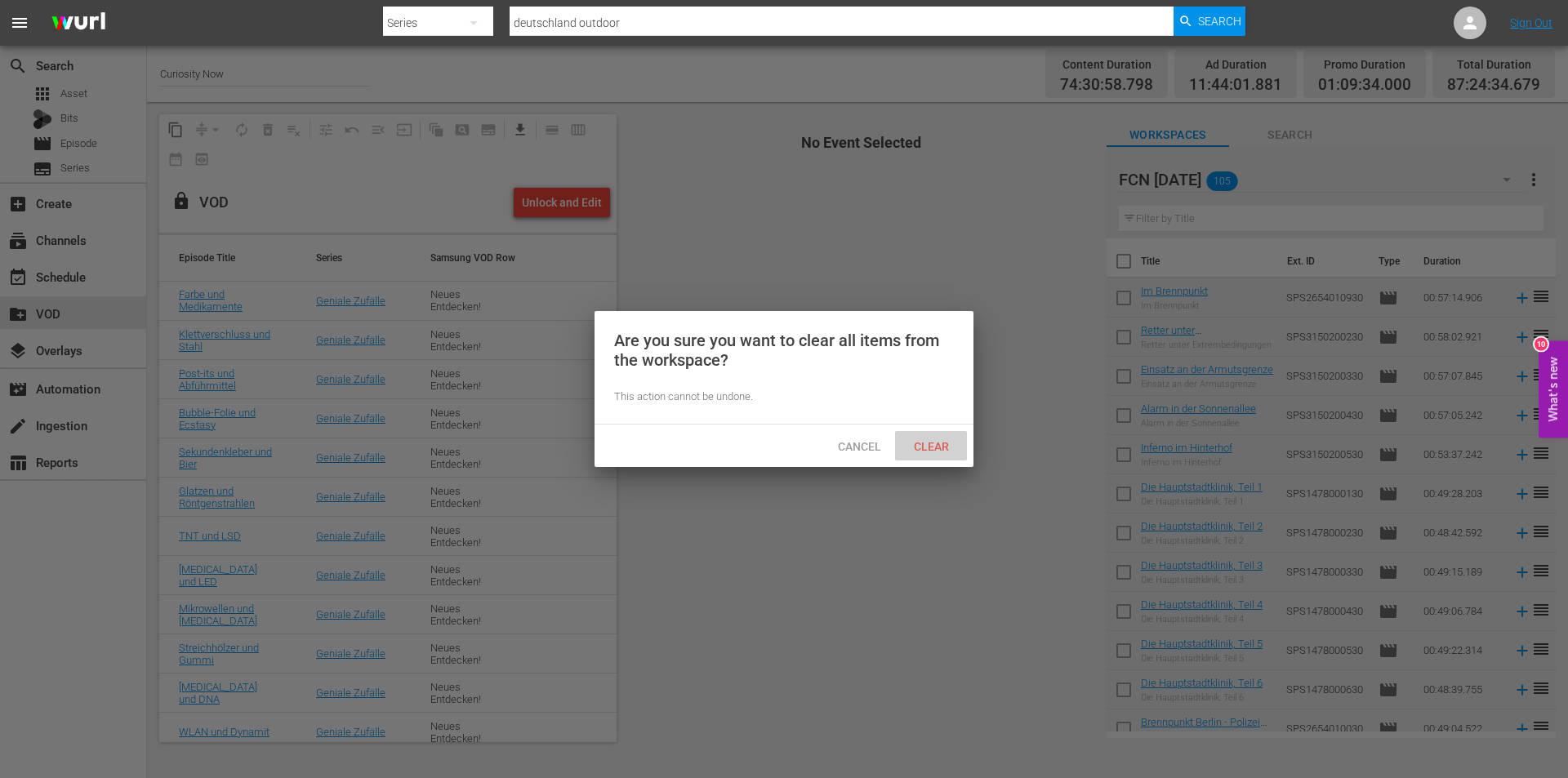
click at [933, 441] on span "Clear" at bounding box center [932, 446] width 61 height 13
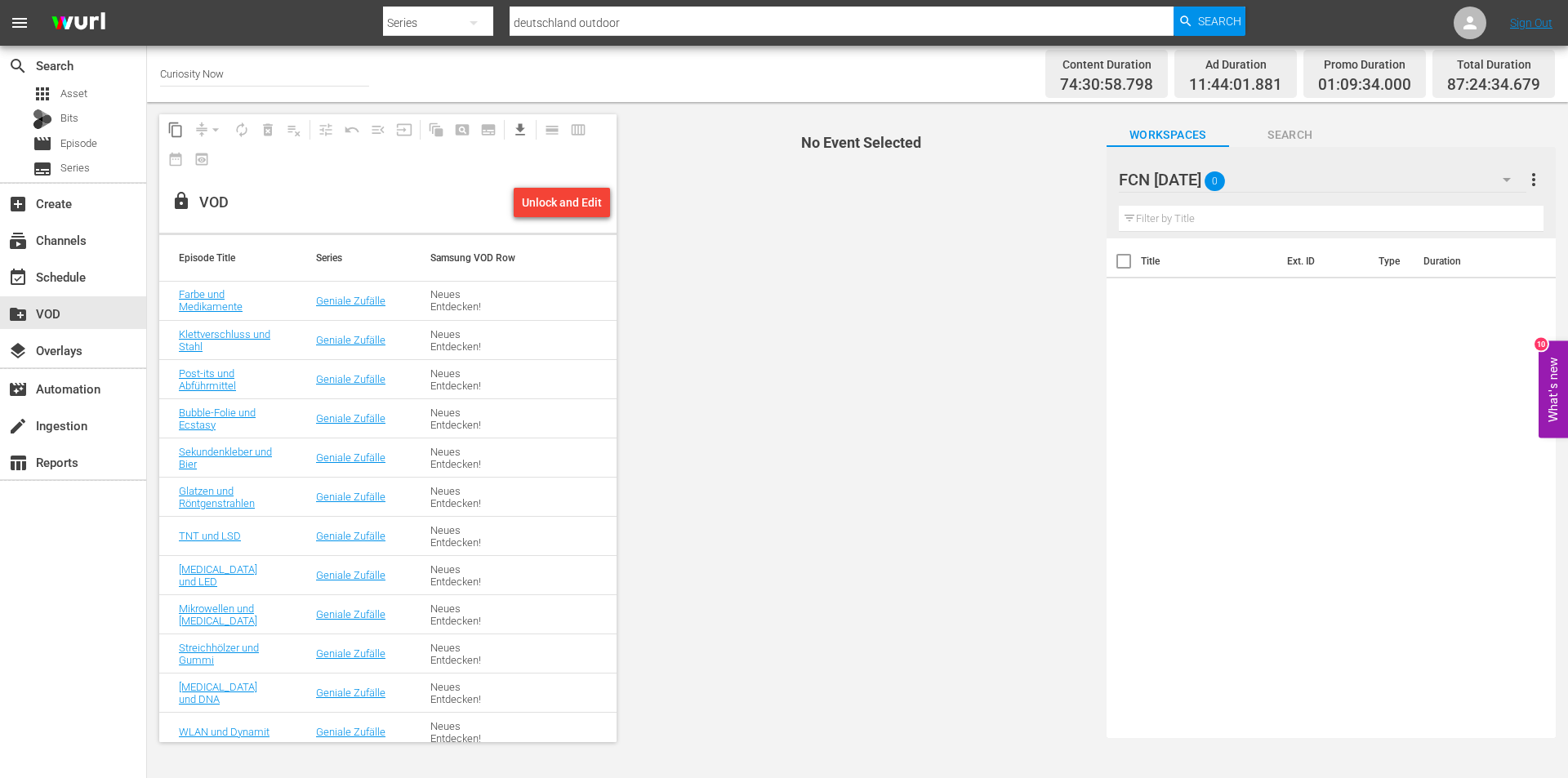
click at [1503, 176] on icon "button" at bounding box center [1507, 179] width 20 height 20
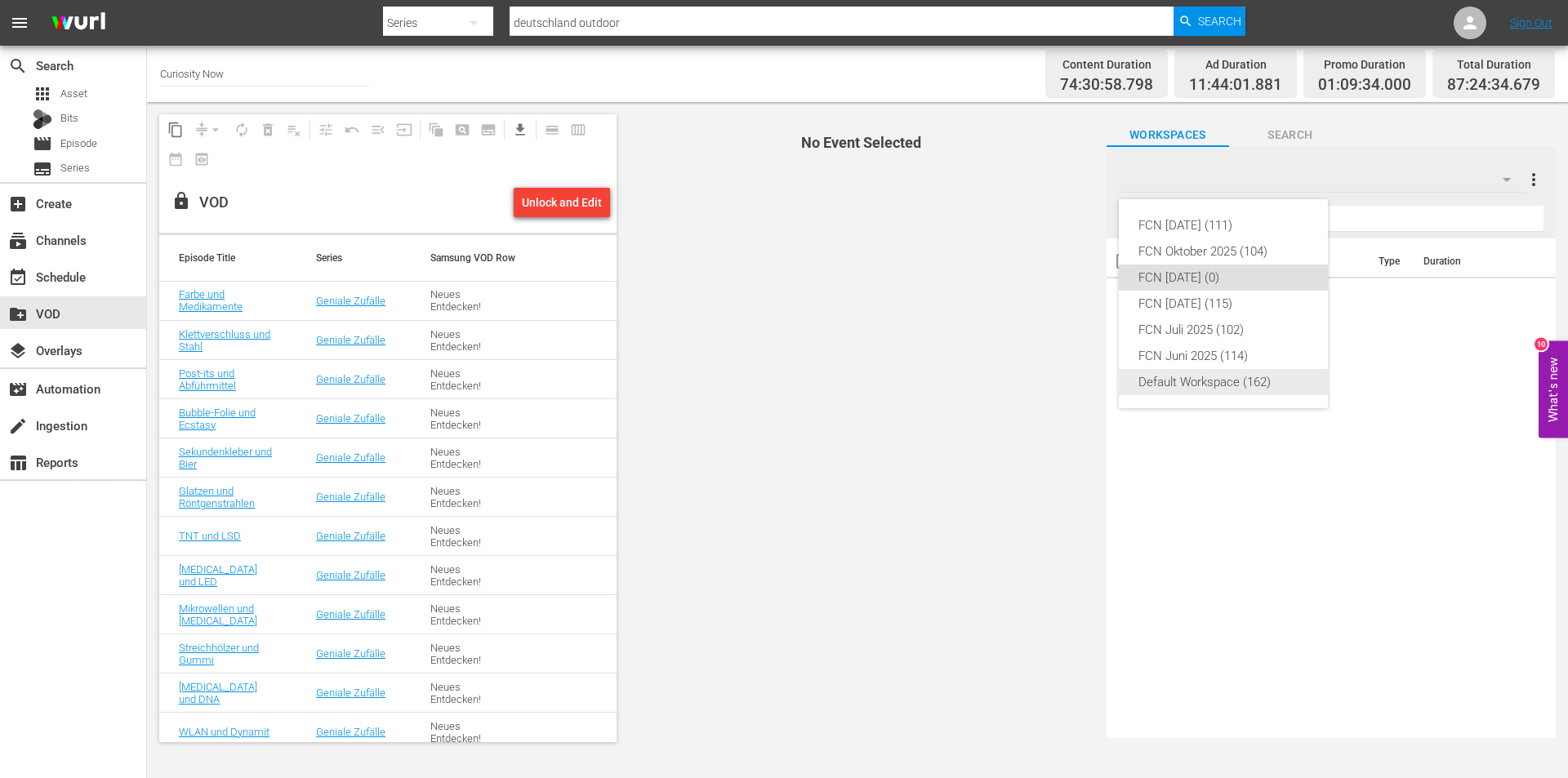
click at [1200, 387] on div "Default Workspace (162)" at bounding box center [1223, 382] width 170 height 26
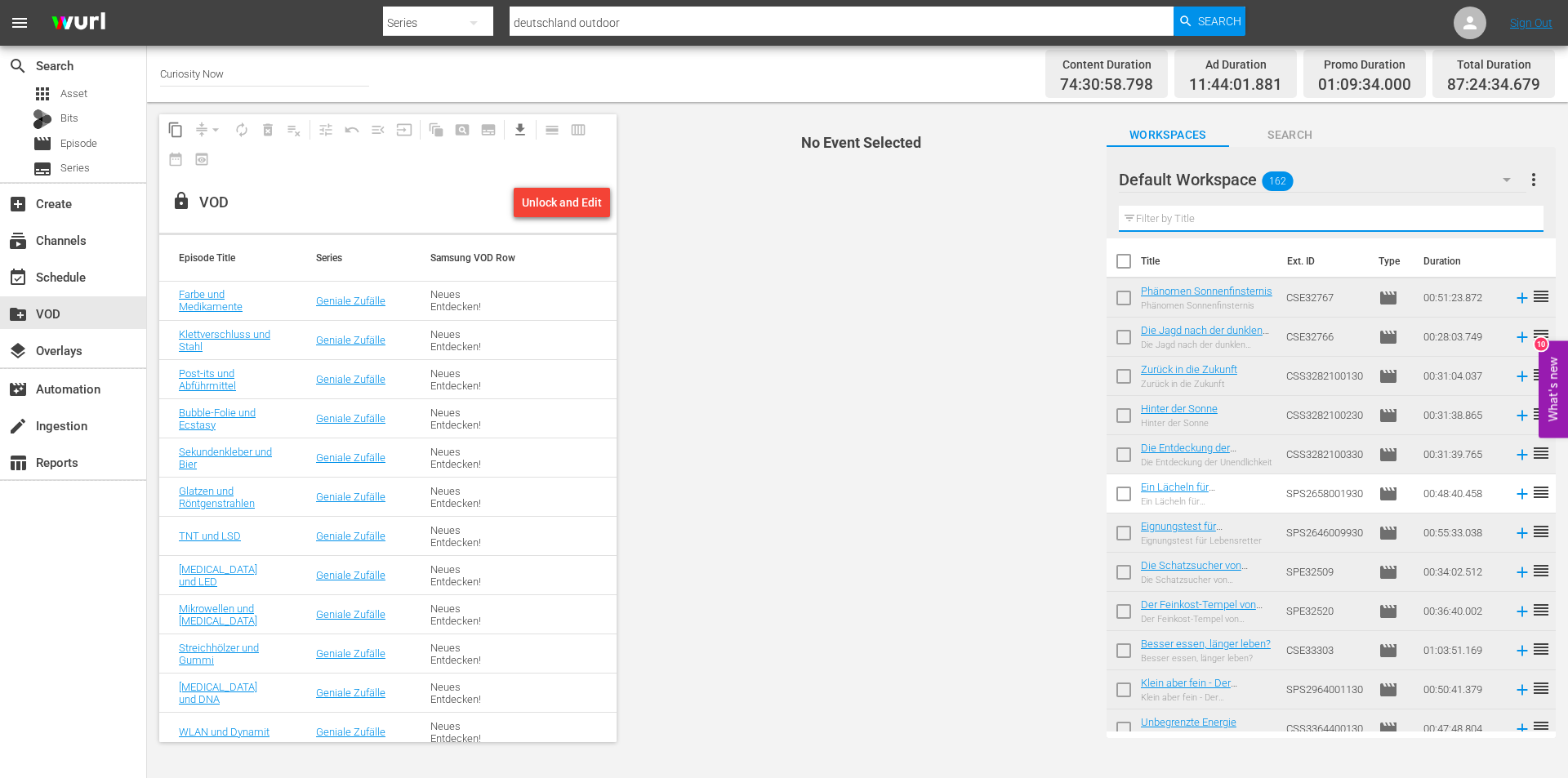
click at [1221, 219] on input "text" at bounding box center [1331, 219] width 425 height 26
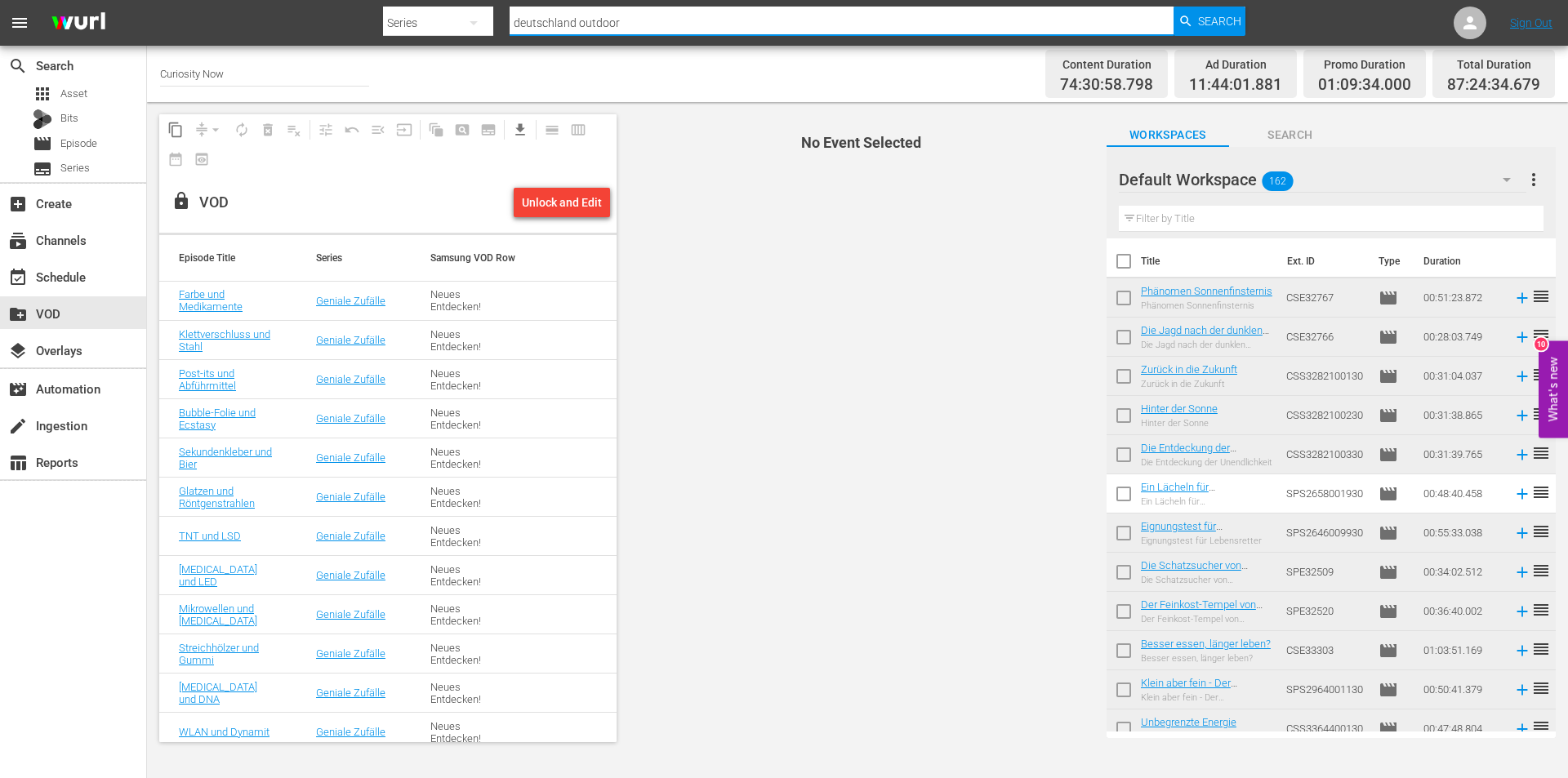
drag, startPoint x: 666, startPoint y: 30, endPoint x: 454, endPoint y: 25, distance: 212.1
click at [454, 25] on div "Search By Series Search ID, Title, Description, Keywords, or Category deutschla…" at bounding box center [814, 23] width 863 height 39
type input "geniale"
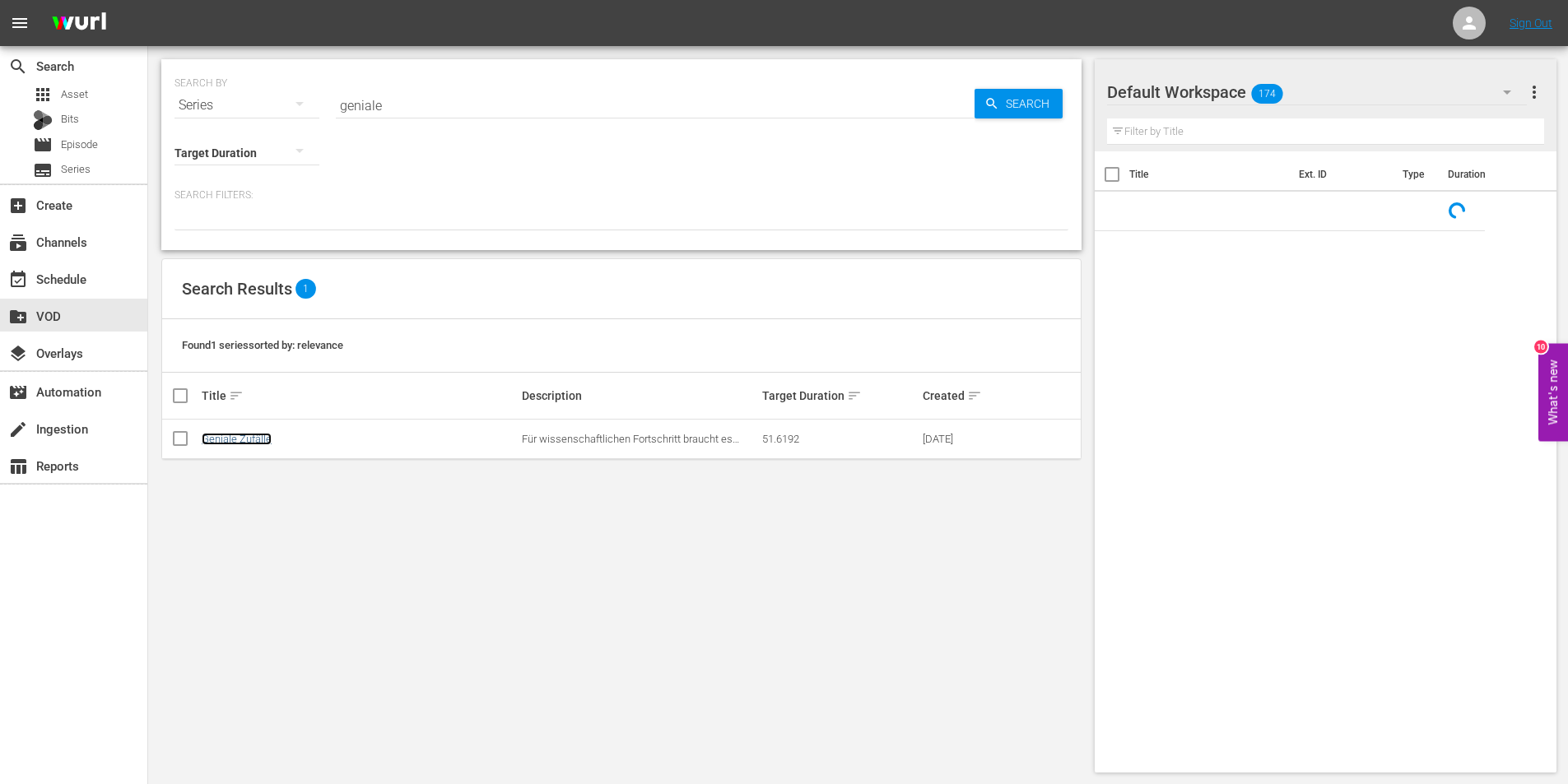
click at [235, 437] on link "Geniale Zufälle" at bounding box center [237, 439] width 70 height 12
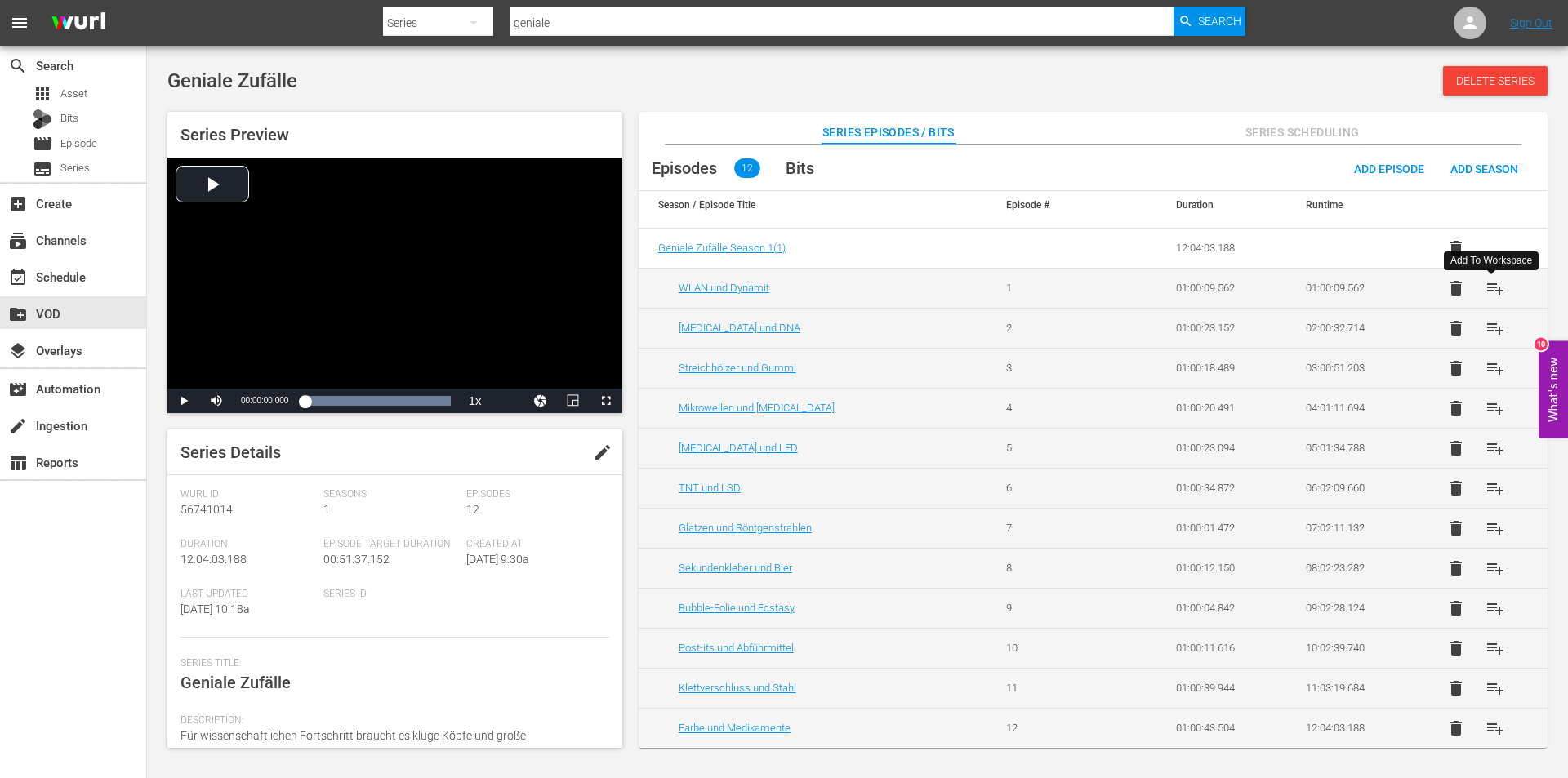
scroll to position [10, 0]
click at [1491, 718] on span "playlist_add" at bounding box center [1495, 726] width 20 height 20
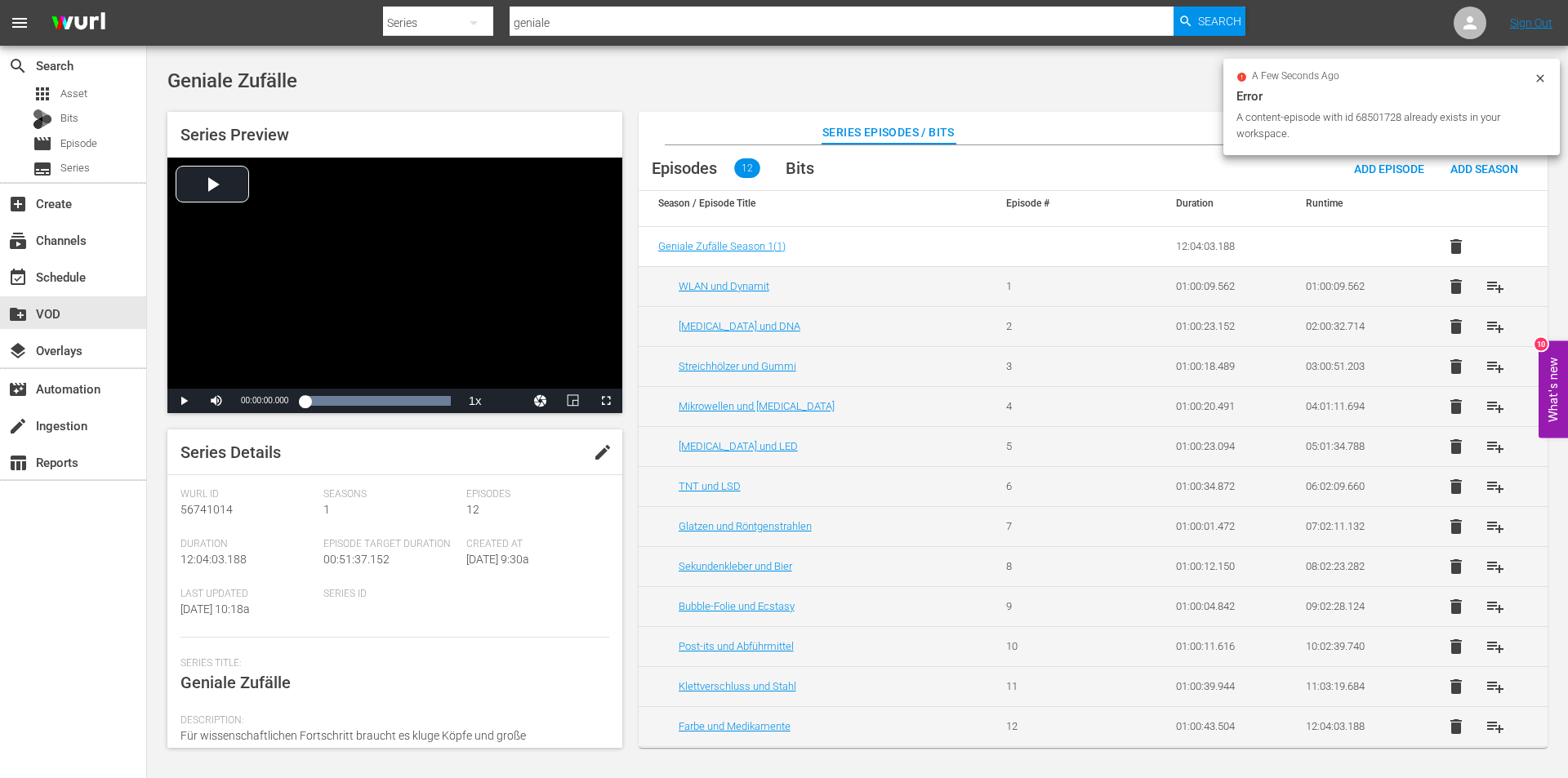
click at [1541, 80] on icon at bounding box center [1540, 77] width 13 height 13
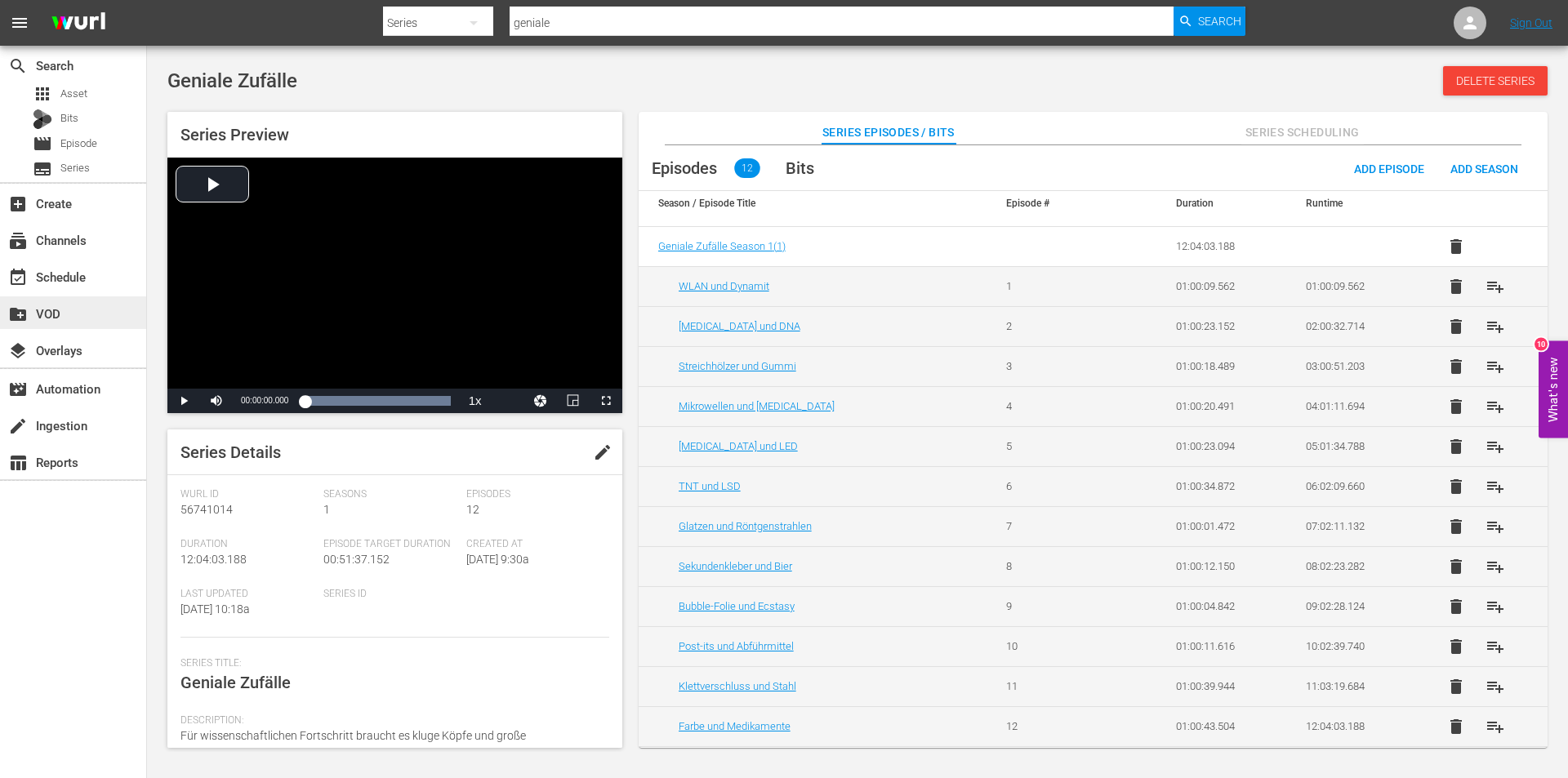
click at [82, 307] on div "create_new_folder VOD" at bounding box center [46, 310] width 92 height 14
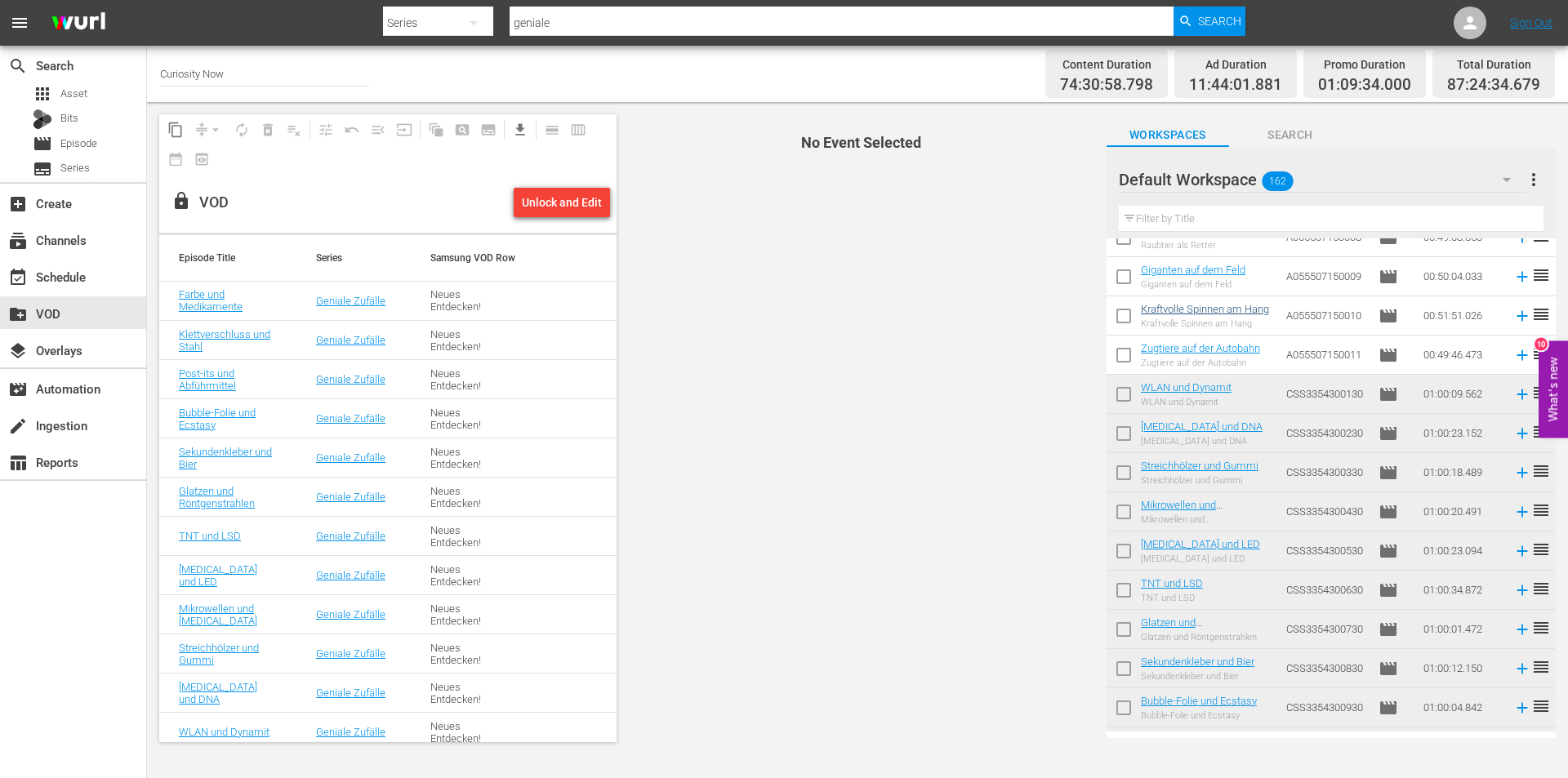
scroll to position [2263, 0]
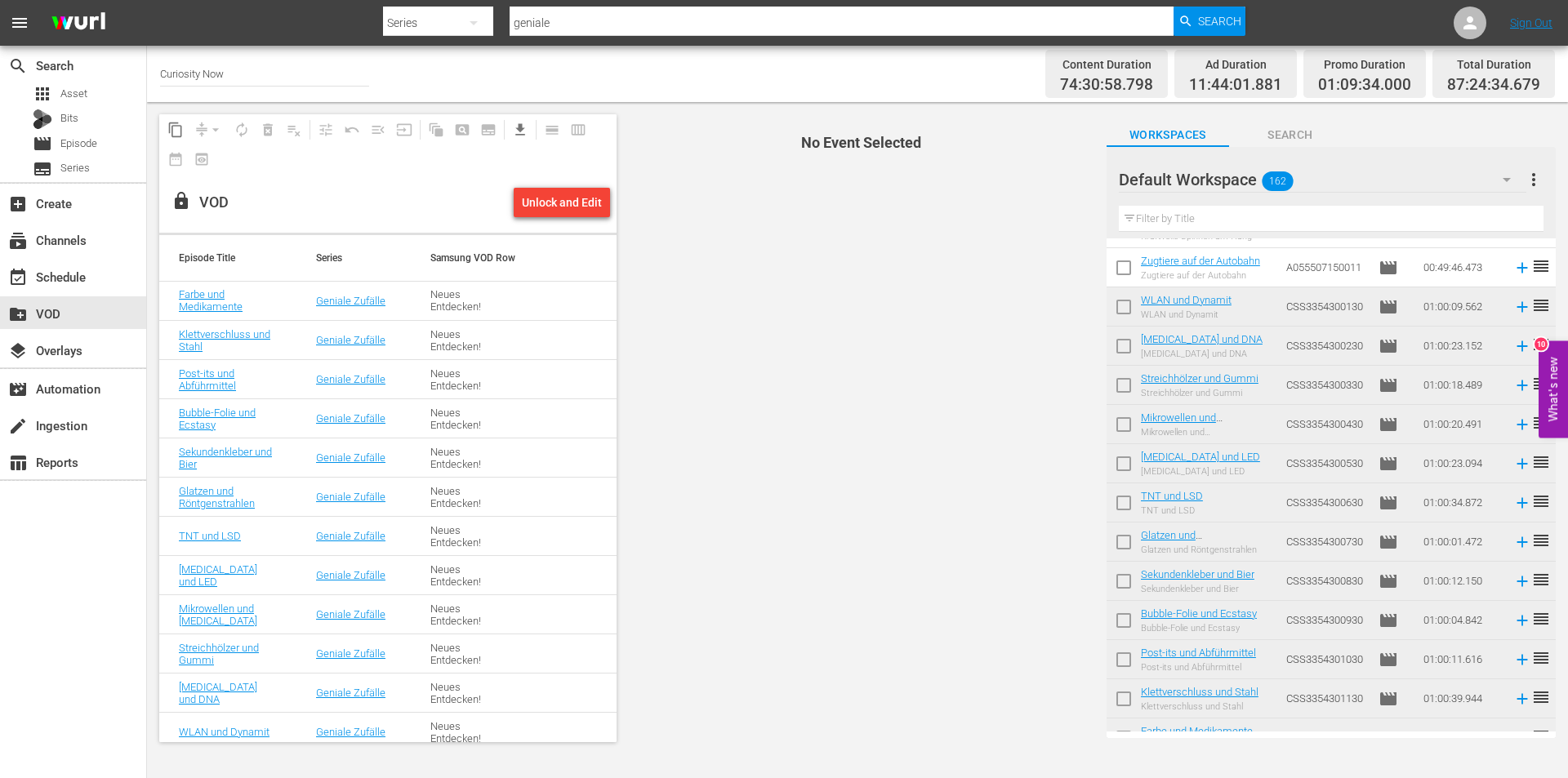
click at [1125, 303] on input "checkbox" at bounding box center [1124, 310] width 34 height 34
checkbox input "true"
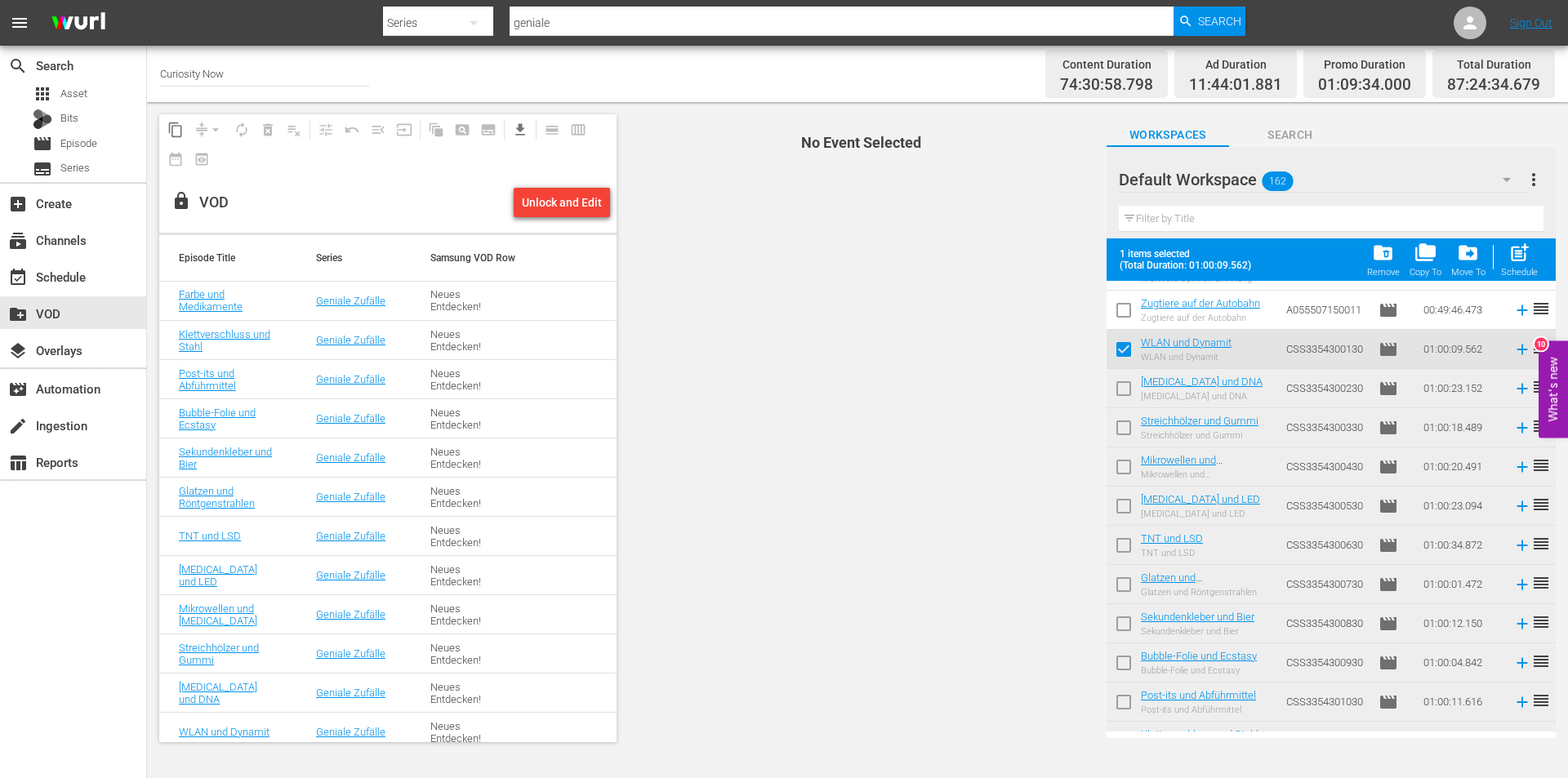
click at [1122, 391] on input "checkbox" at bounding box center [1124, 392] width 34 height 34
checkbox input "true"
click at [1112, 438] on input "checkbox" at bounding box center [1124, 431] width 34 height 34
checkbox input "true"
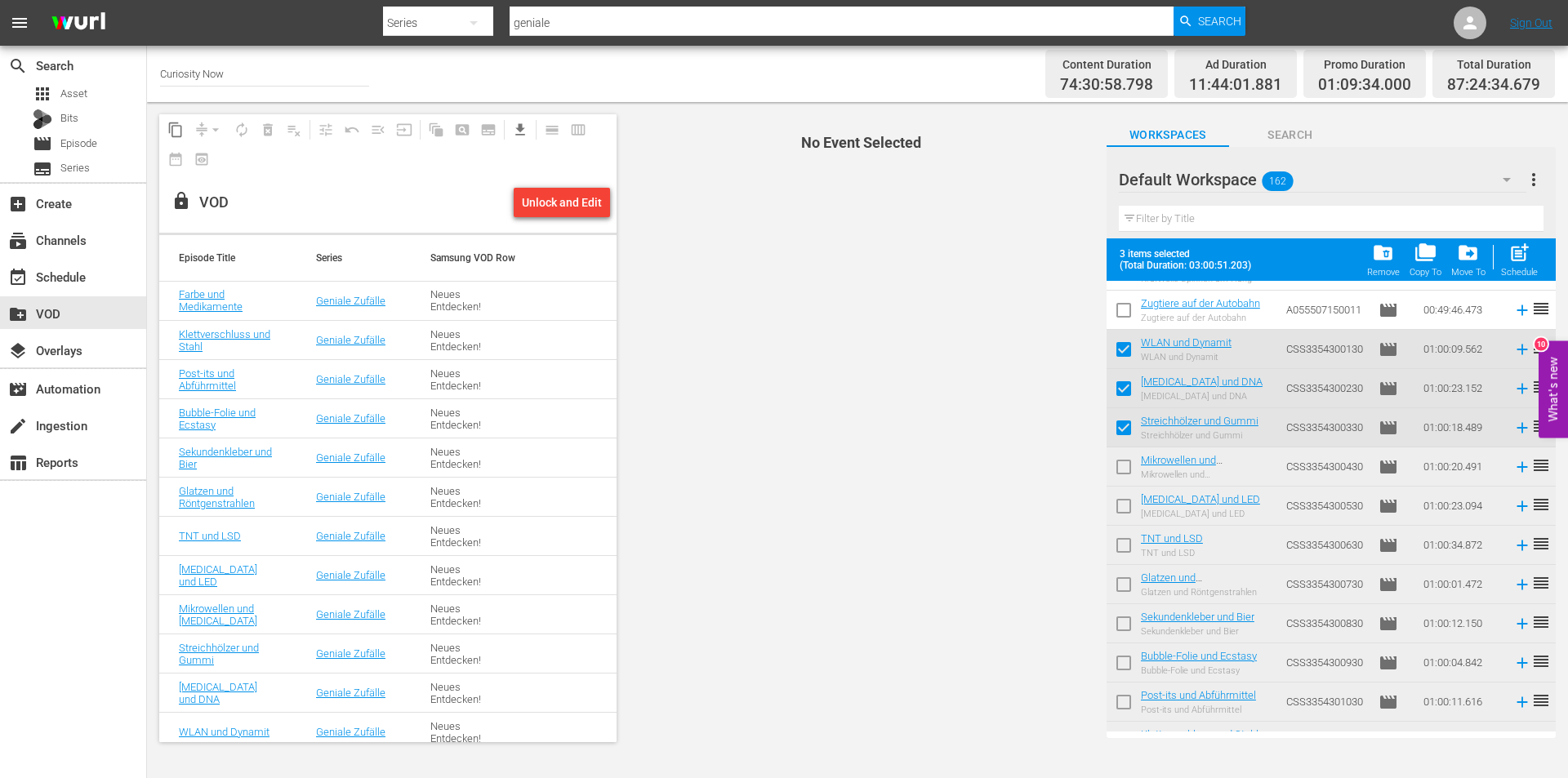
drag, startPoint x: 1122, startPoint y: 467, endPoint x: 1124, endPoint y: 491, distance: 24.1
click at [1122, 468] on input "checkbox" at bounding box center [1124, 470] width 34 height 34
checkbox input "true"
click at [1124, 505] on input "checkbox" at bounding box center [1124, 509] width 34 height 34
checkbox input "true"
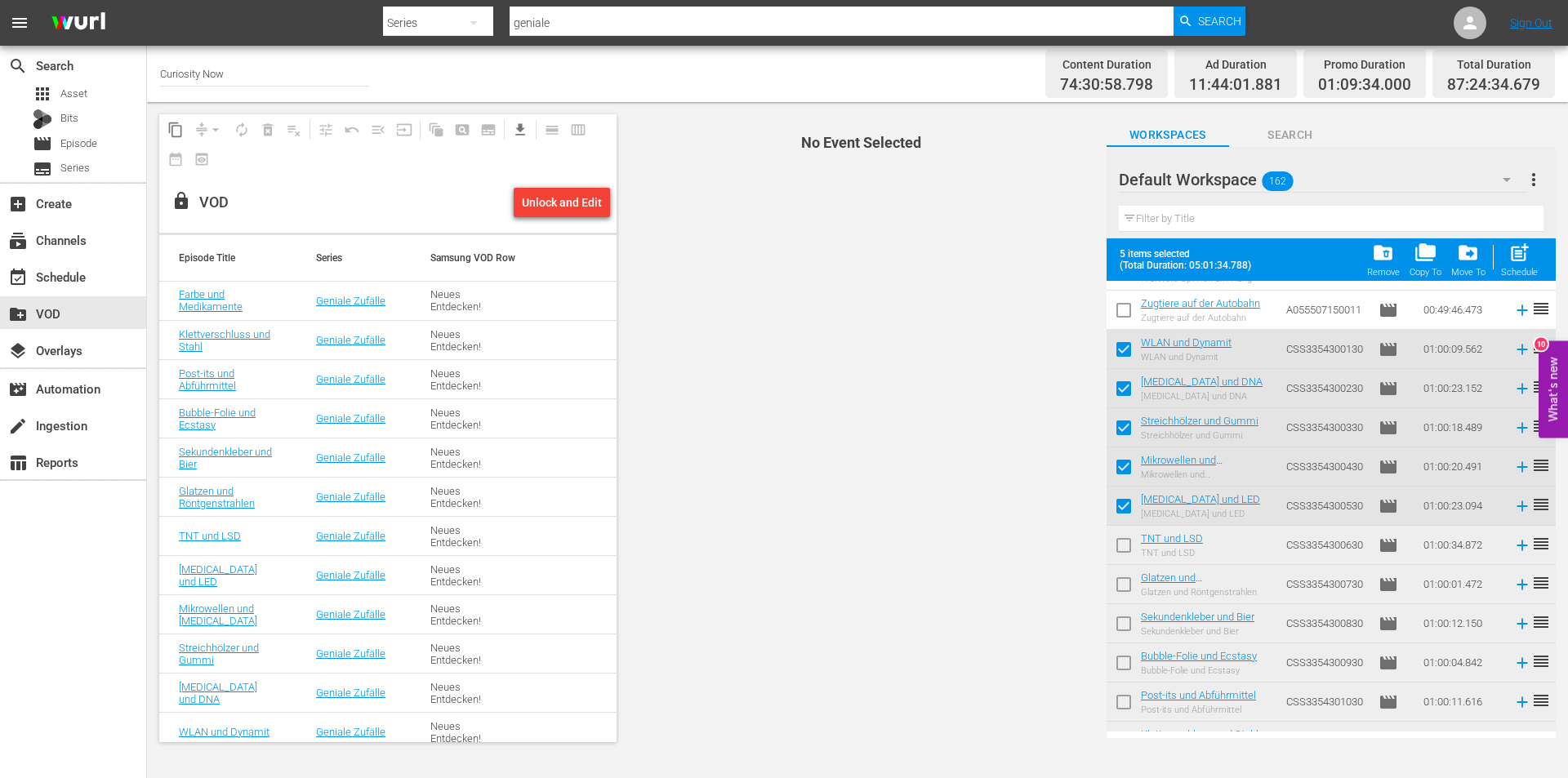
click at [1120, 545] on input "checkbox" at bounding box center [1124, 548] width 34 height 34
checkbox input "true"
click at [1110, 601] on input "checkbox" at bounding box center [1124, 588] width 34 height 34
checkbox input "true"
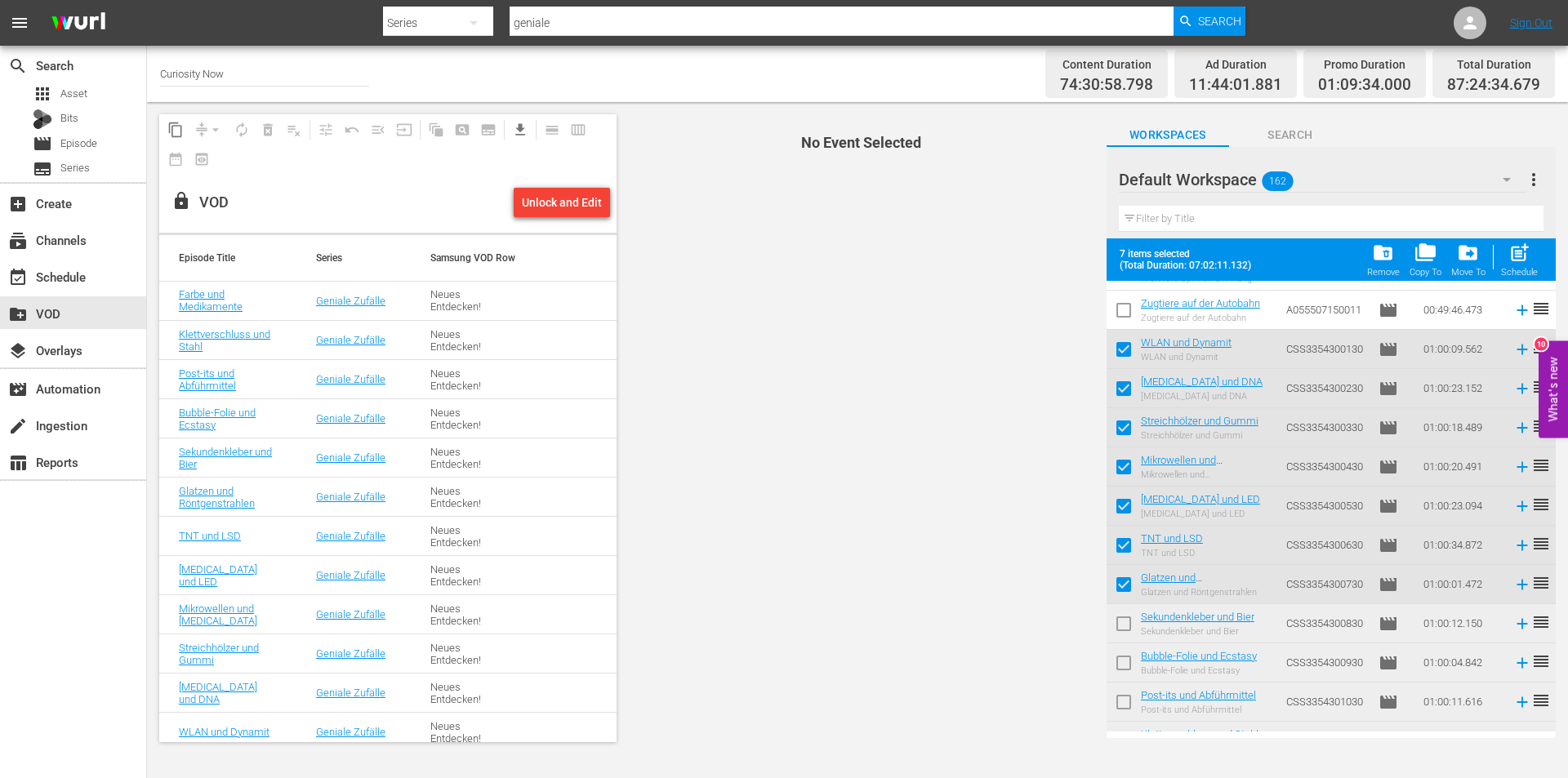
click at [1120, 626] on input "checkbox" at bounding box center [1124, 627] width 34 height 34
checkbox input "true"
drag, startPoint x: 1120, startPoint y: 651, endPoint x: 1122, endPoint y: 689, distance: 38.1
click at [1120, 652] on input "checkbox" at bounding box center [1124, 666] width 34 height 34
checkbox input "true"
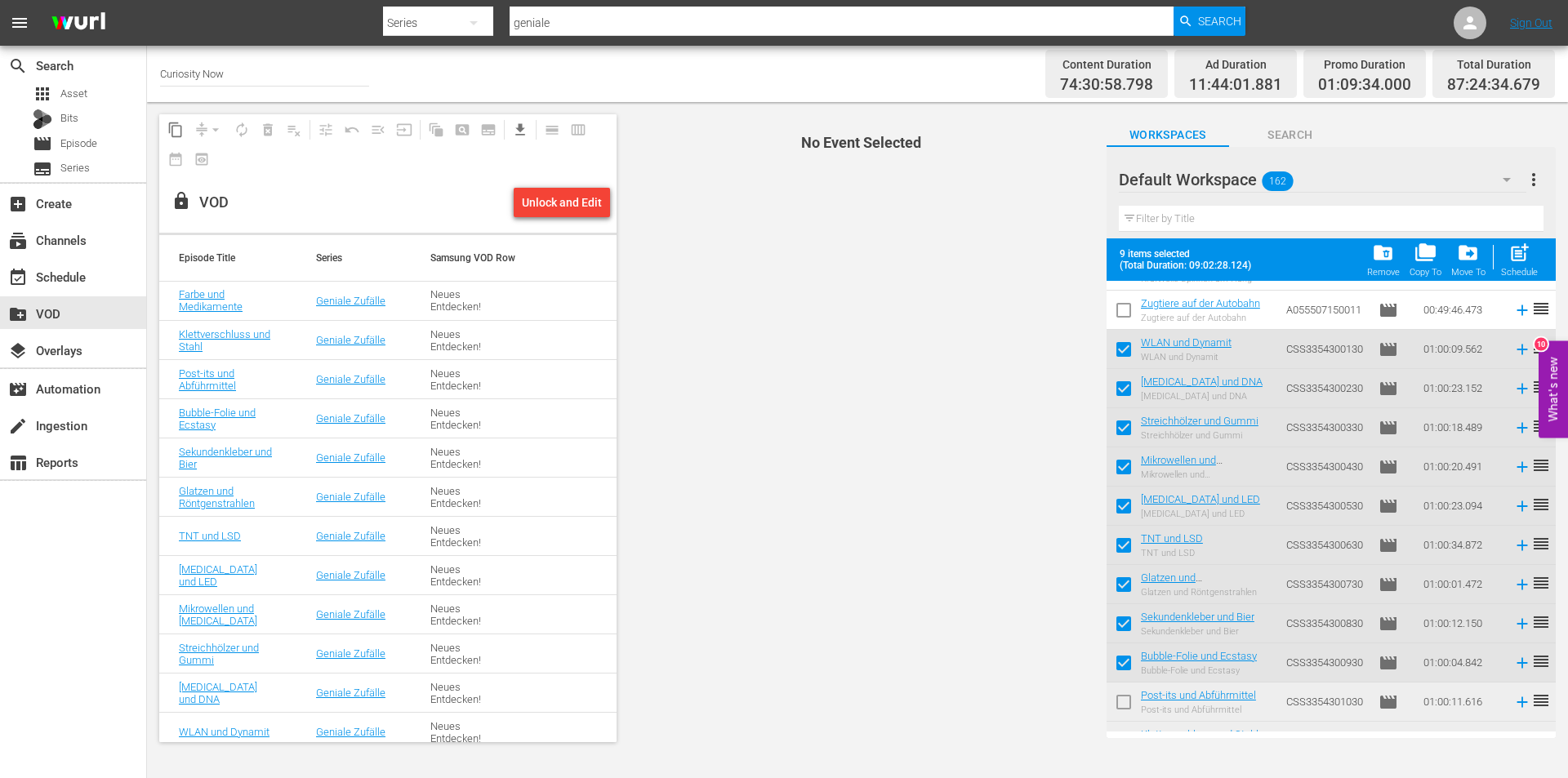
click at [1122, 698] on input "checkbox" at bounding box center [1124, 705] width 34 height 34
checkbox input "true"
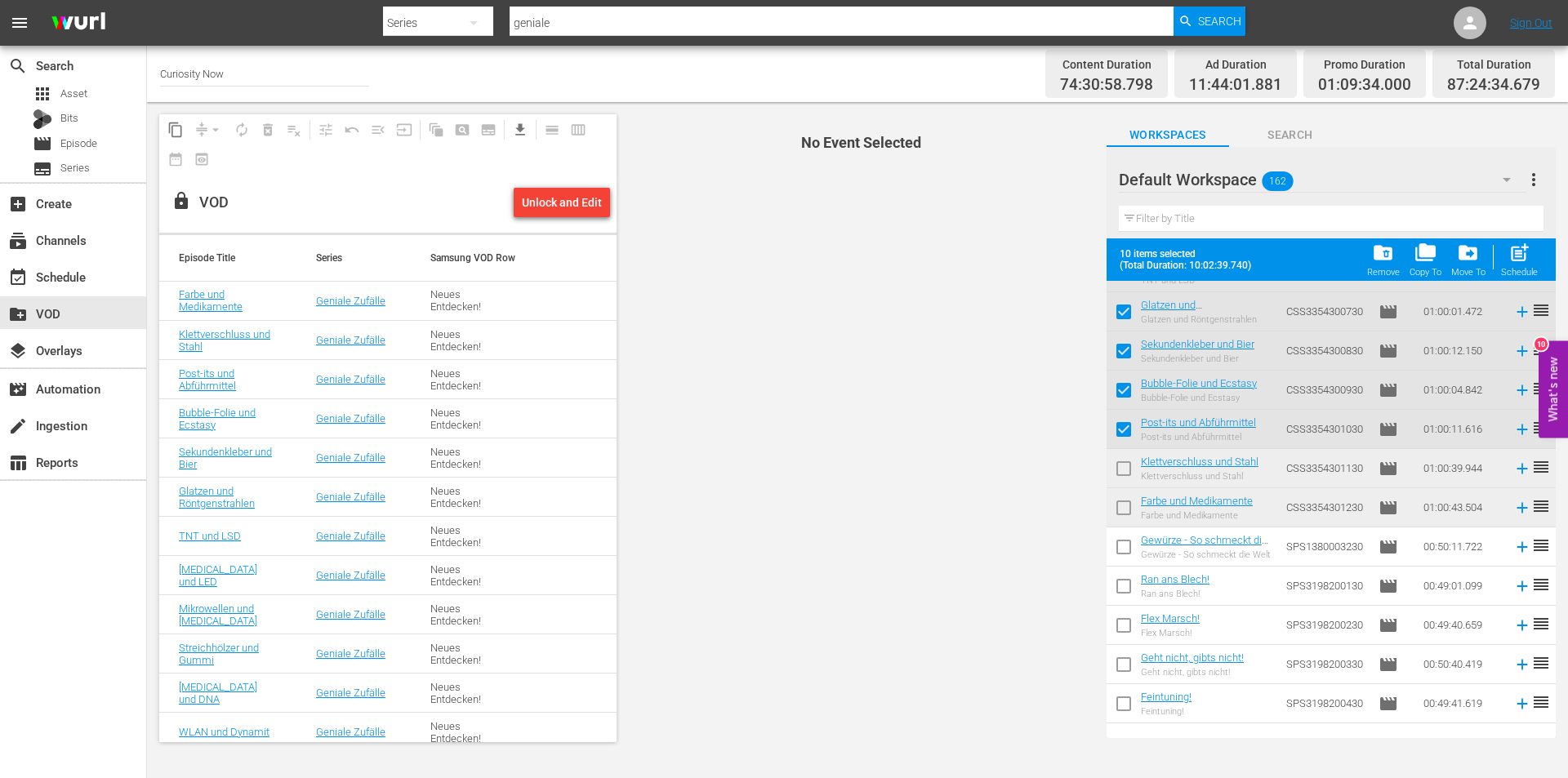
scroll to position [2590, 0]
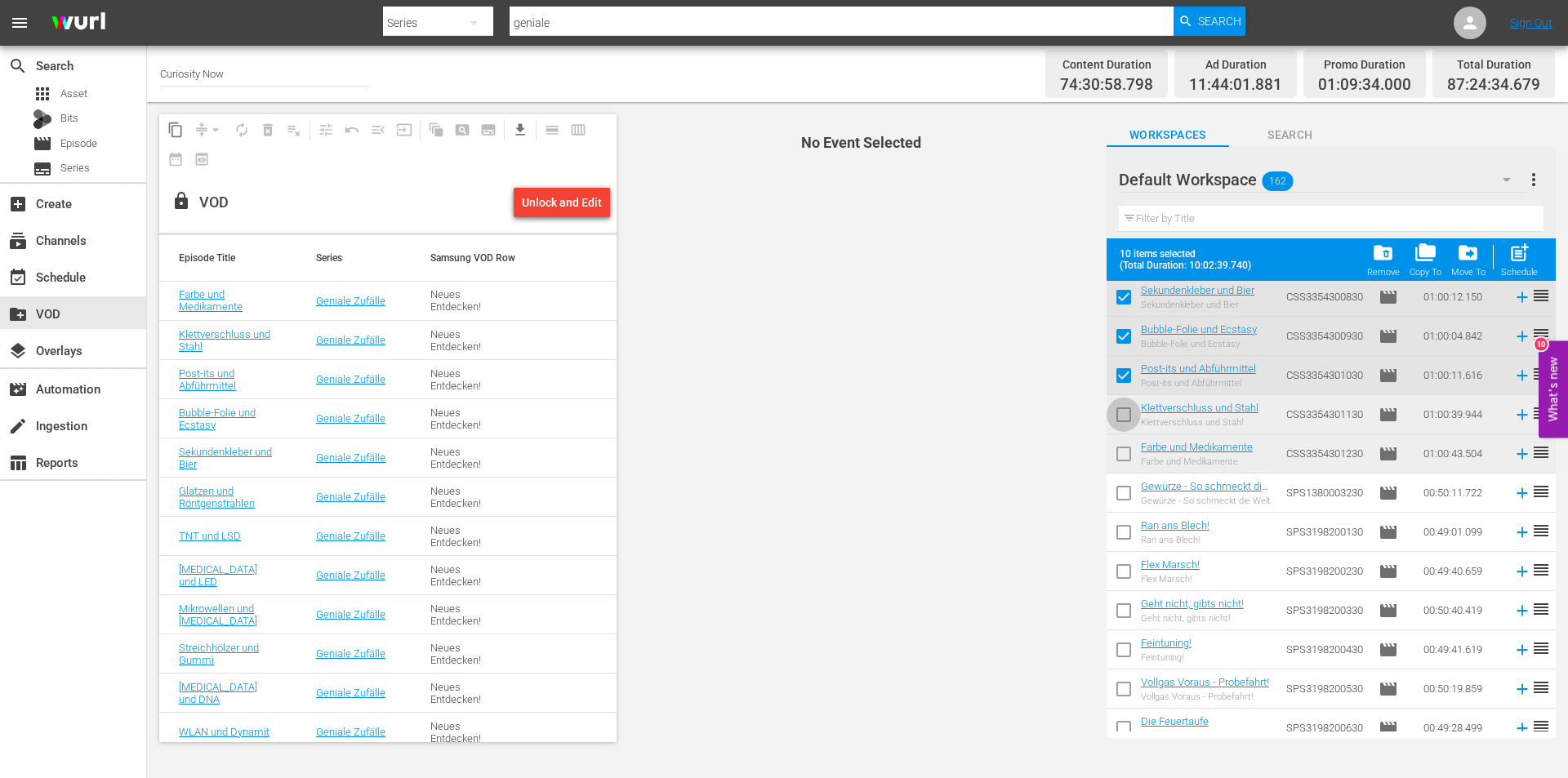
click at [1121, 397] on span at bounding box center [1124, 414] width 34 height 34
click at [1122, 422] on input "checkbox" at bounding box center [1124, 417] width 34 height 34
checkbox input "true"
click at [1128, 451] on input "checkbox" at bounding box center [1124, 457] width 34 height 34
checkbox input "true"
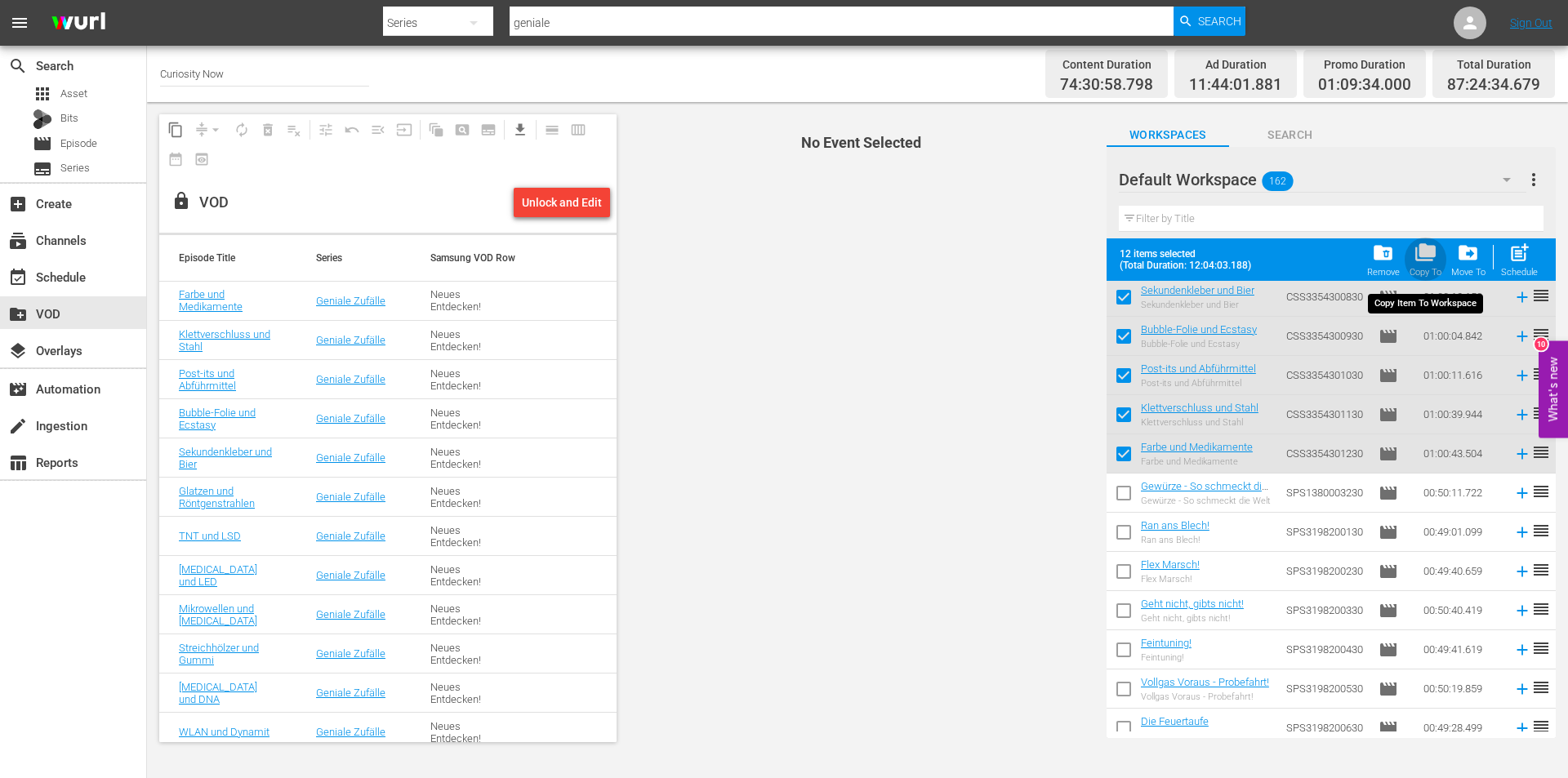
click at [1419, 254] on span "folder_copy" at bounding box center [1426, 253] width 22 height 22
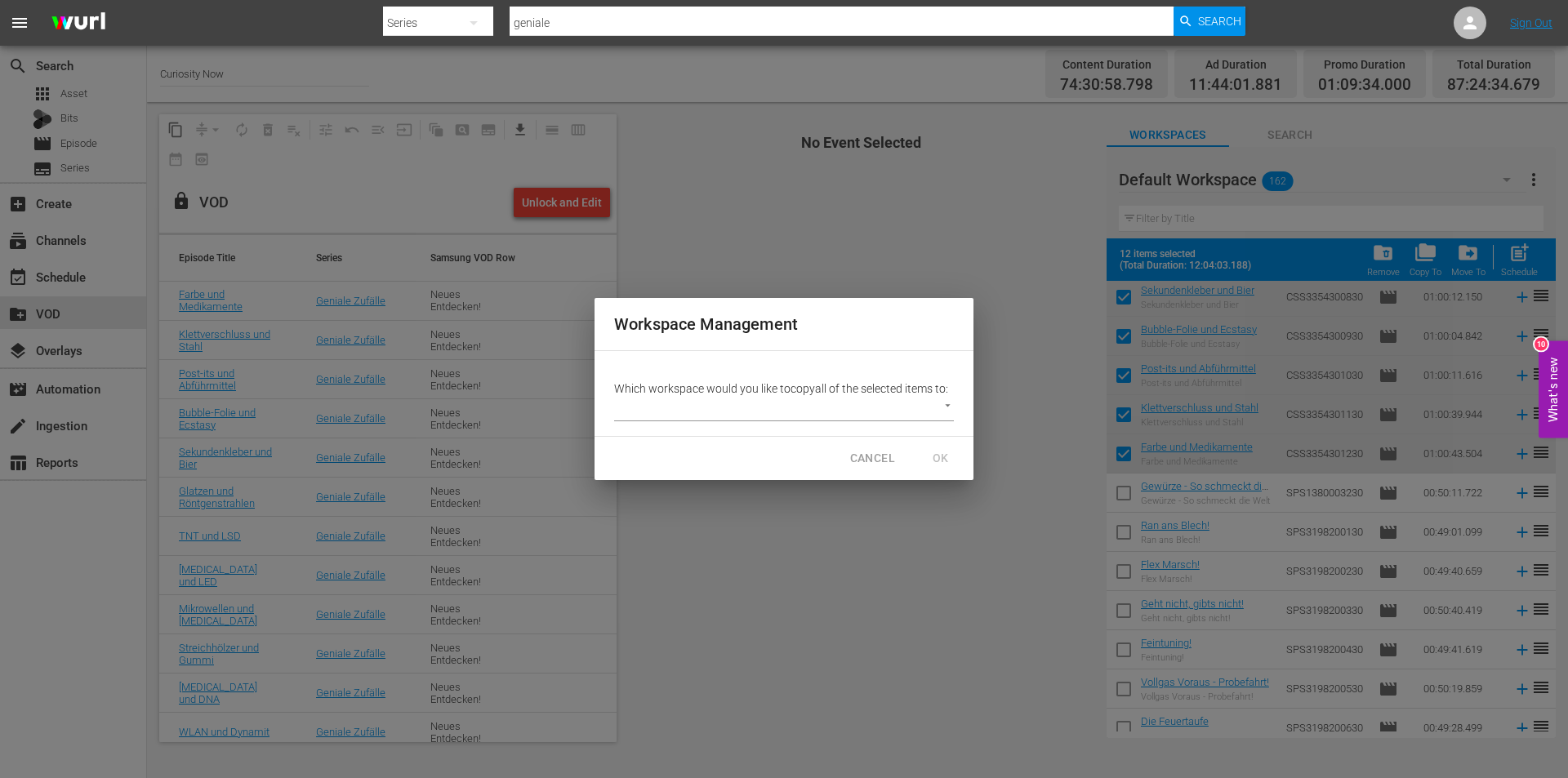
click at [948, 406] on body "menu Search By Series Search ID, Title, Description, Keywords, or Category geni…" at bounding box center [784, 389] width 1568 height 778
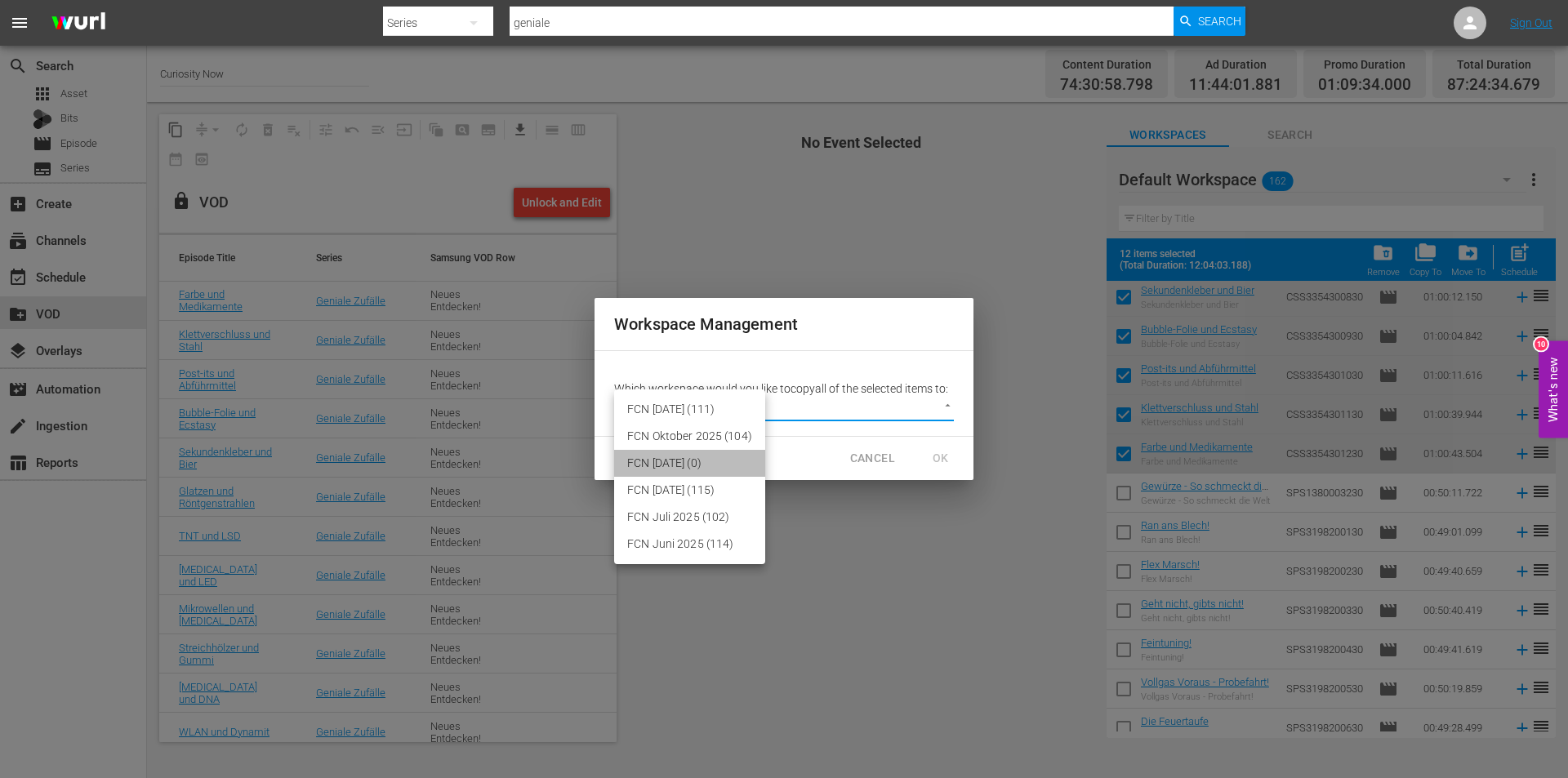
click at [657, 458] on li "FCN September 2025 (0)" at bounding box center [690, 463] width 151 height 27
type input "3430"
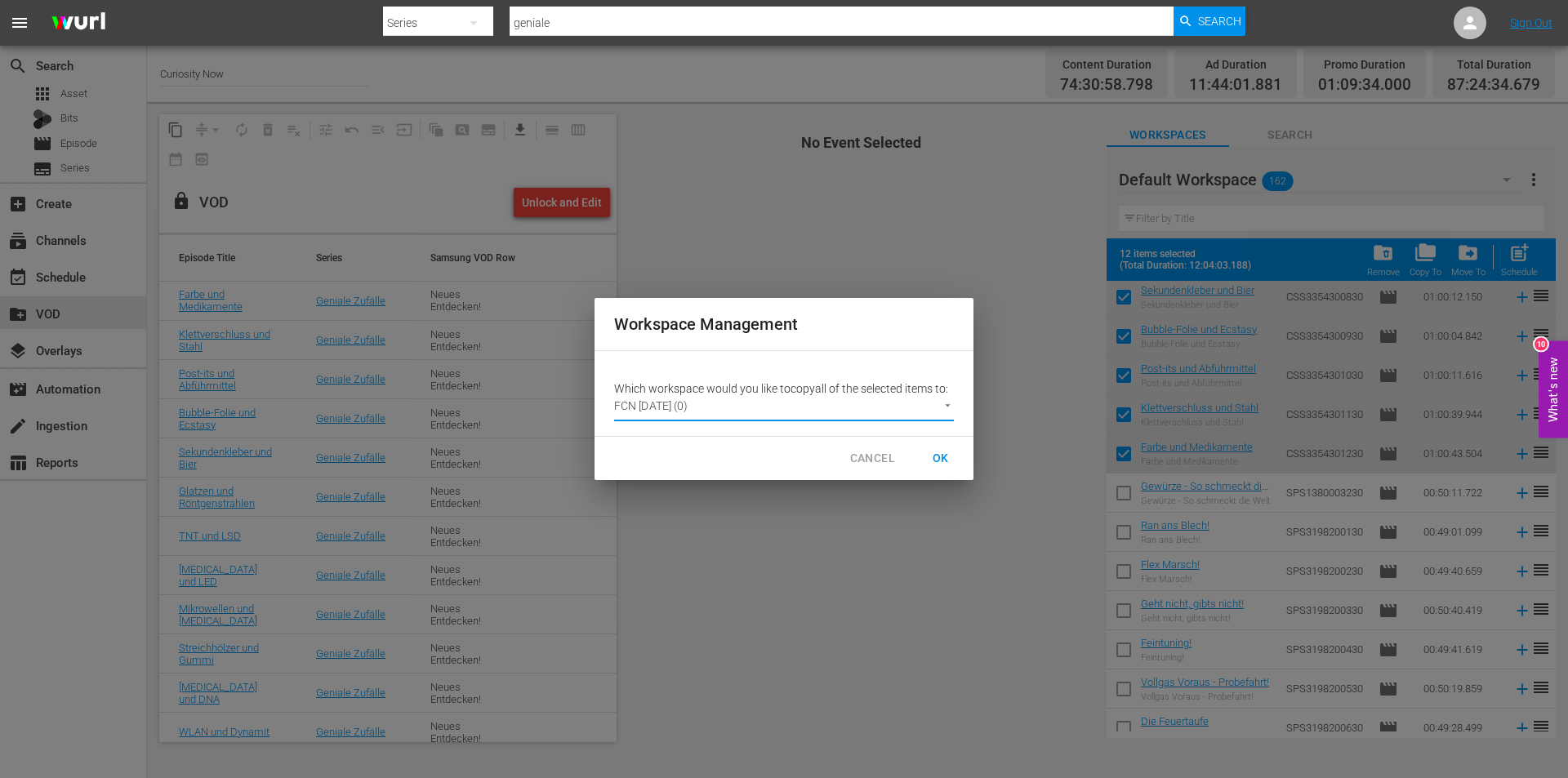
click at [947, 461] on span "OK" at bounding box center [940, 458] width 26 height 20
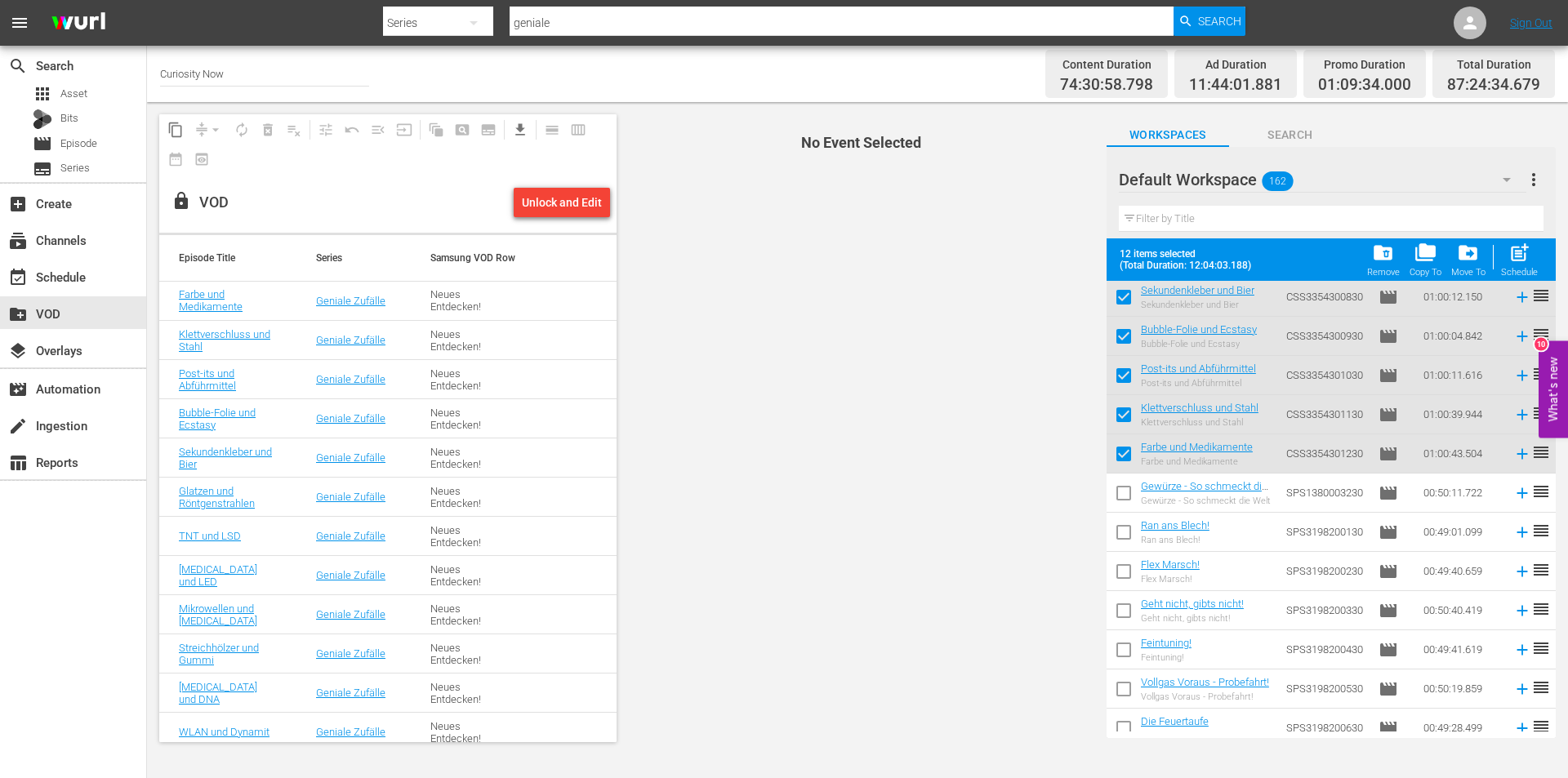
checkbox input "false"
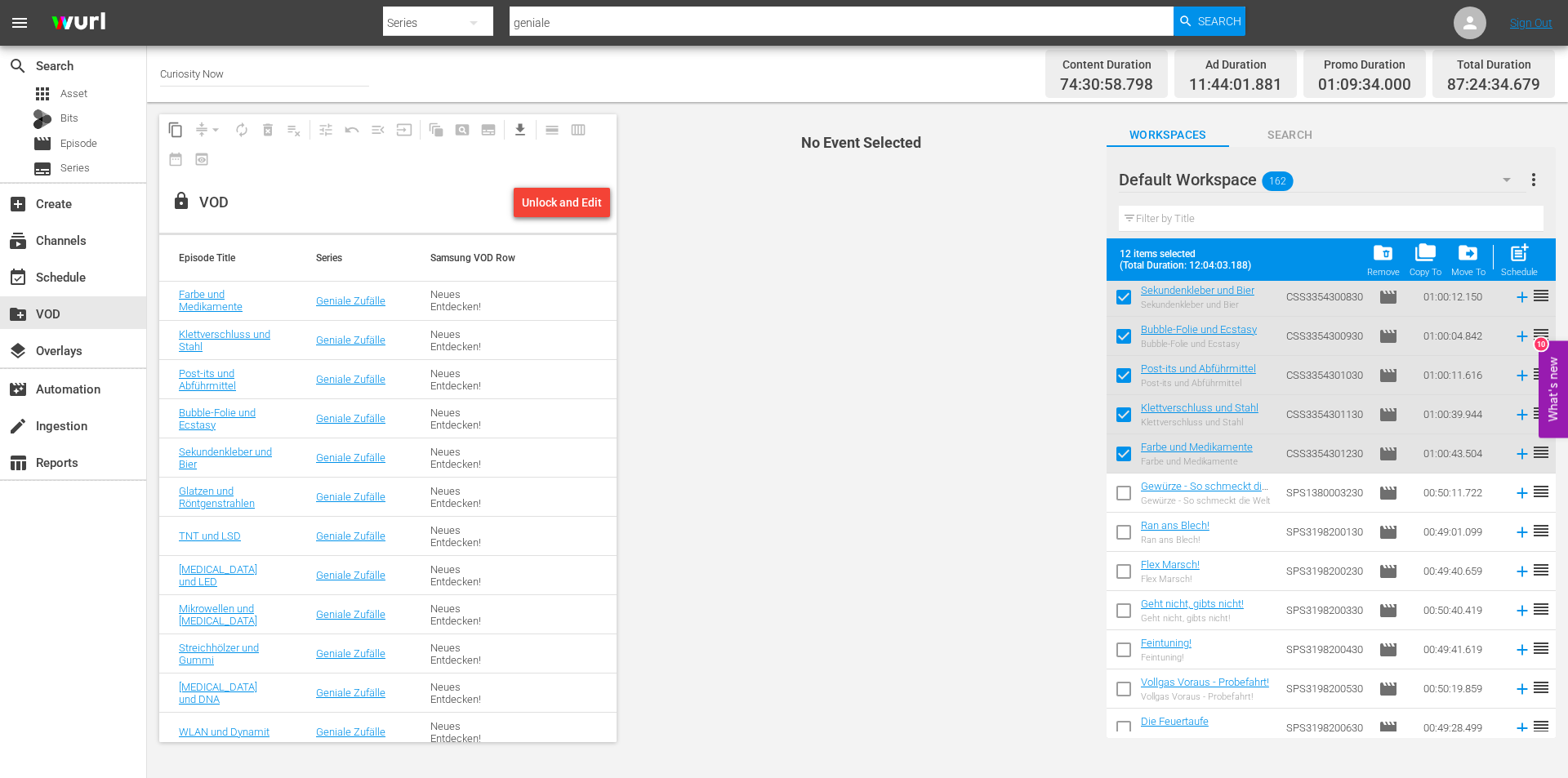
checkbox input "false"
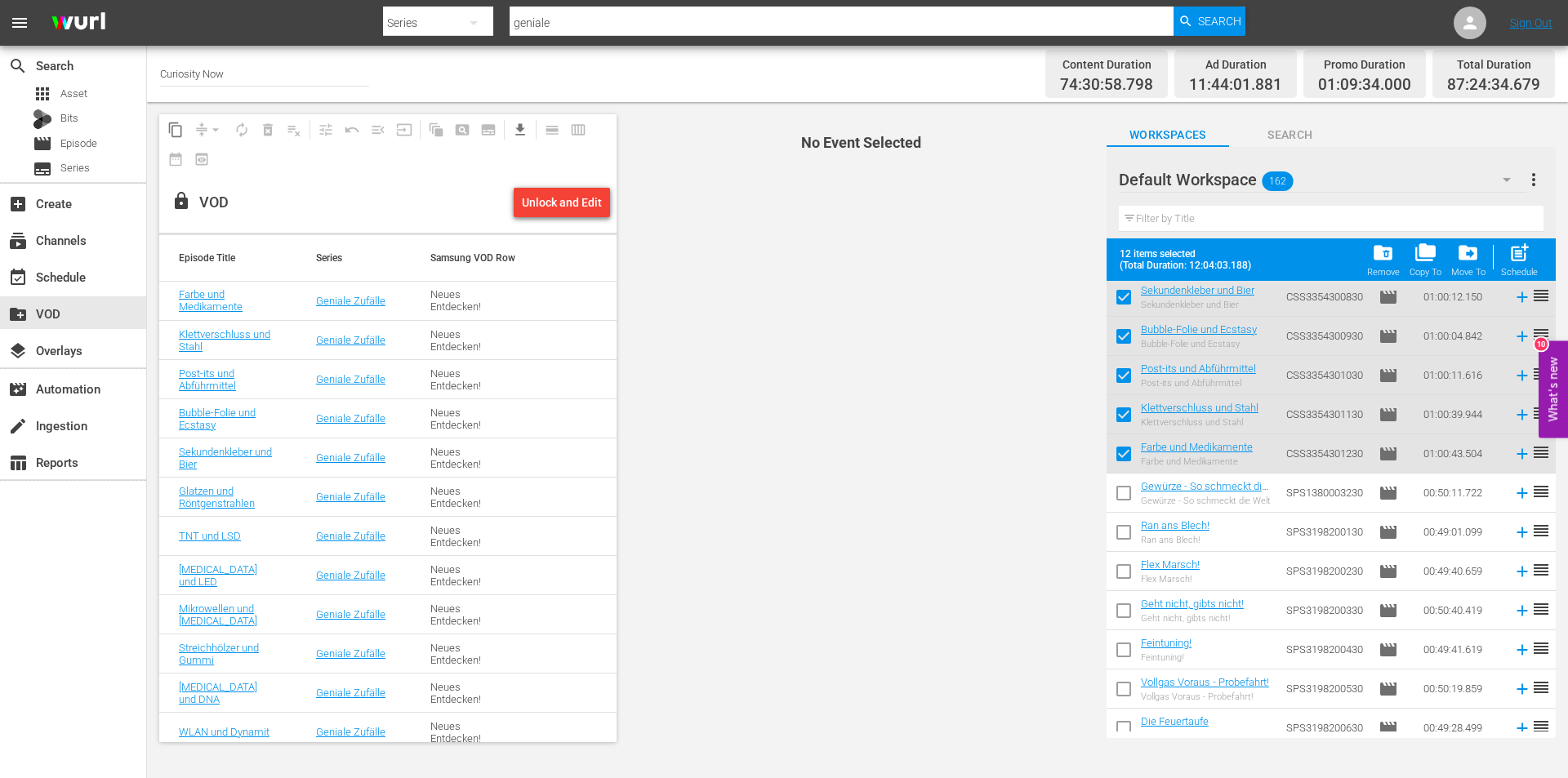
checkbox input "false"
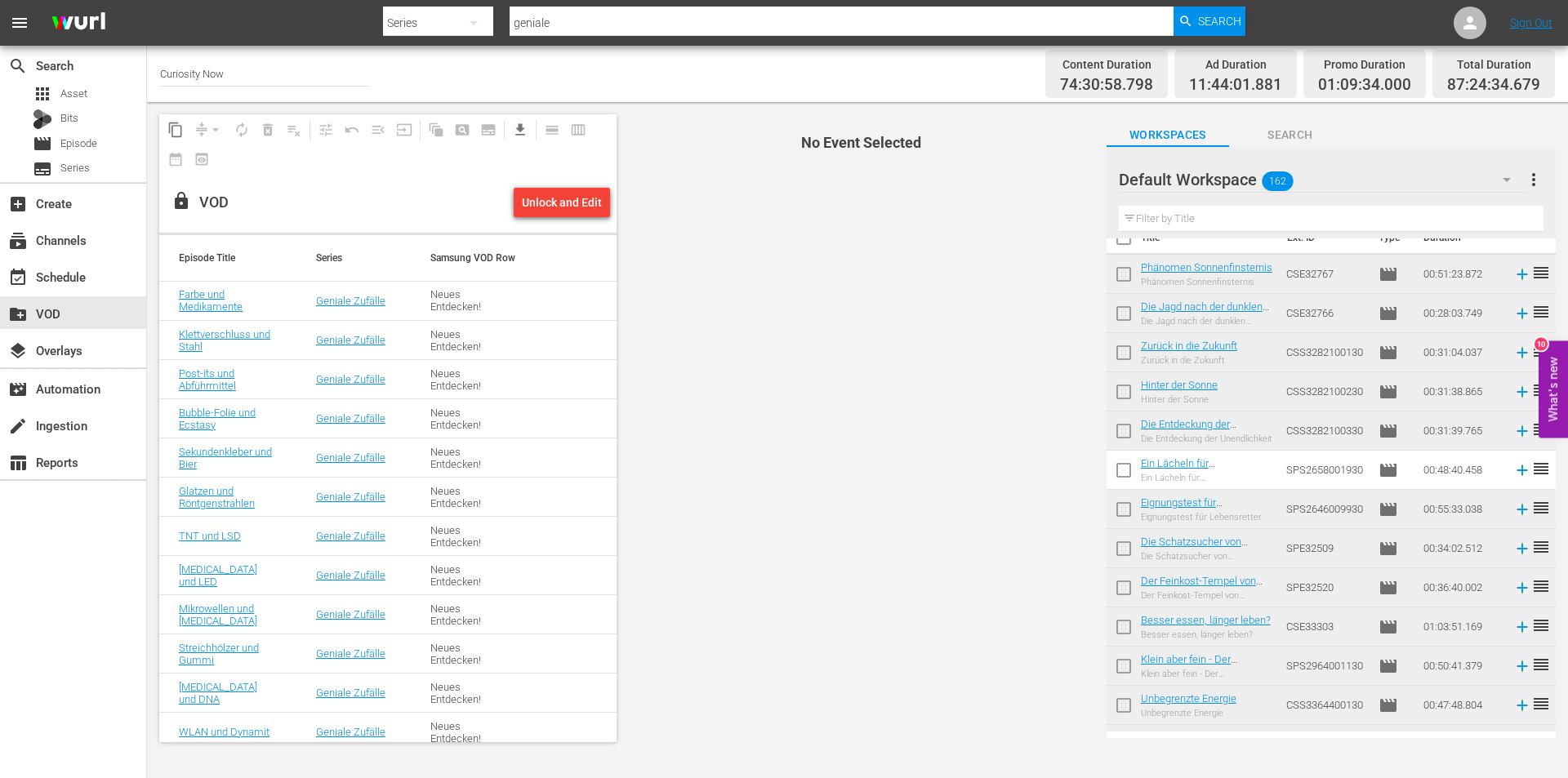
scroll to position [0, 0]
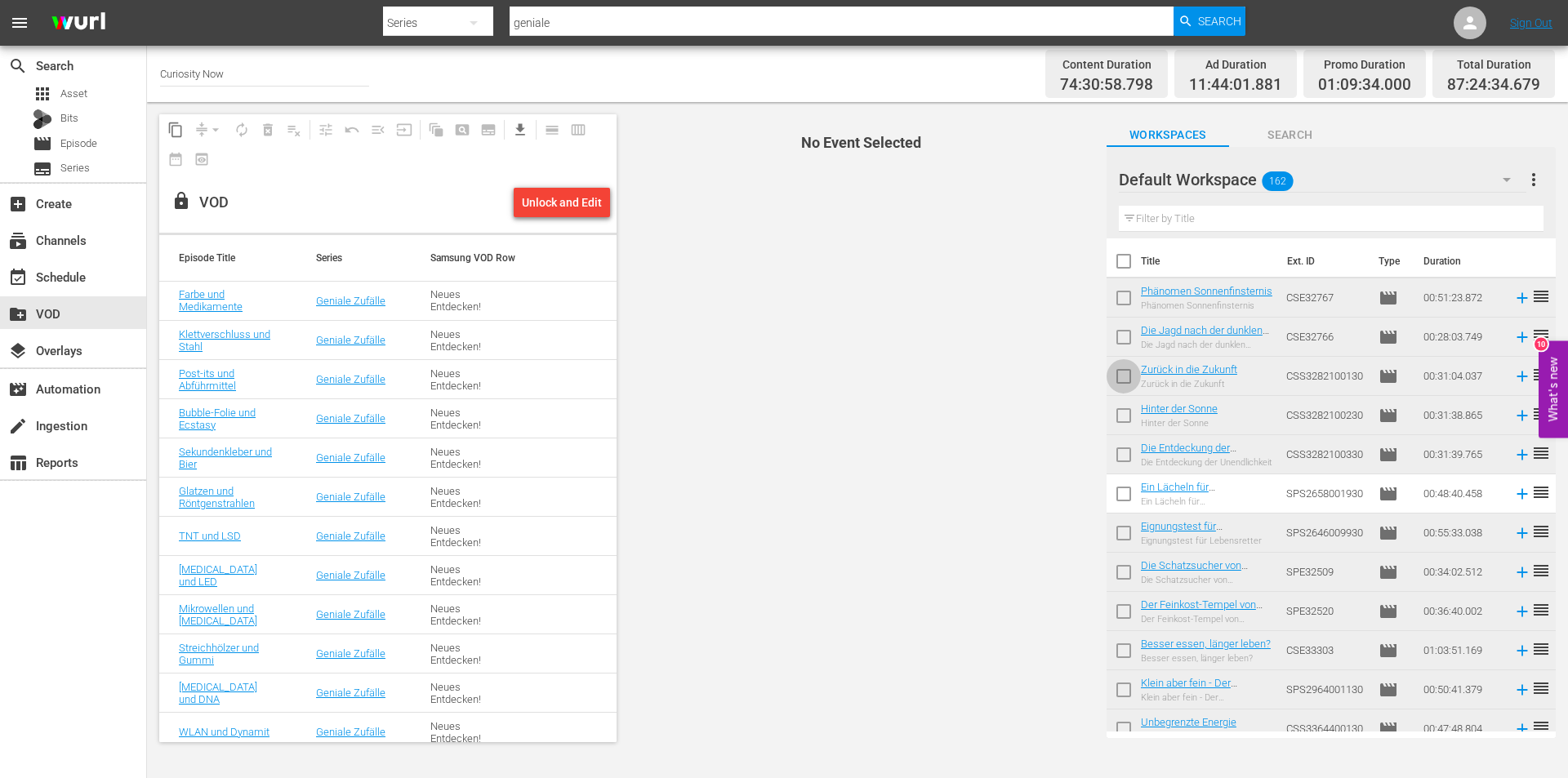
click at [1128, 375] on input "checkbox" at bounding box center [1124, 379] width 34 height 34
checkbox input "true"
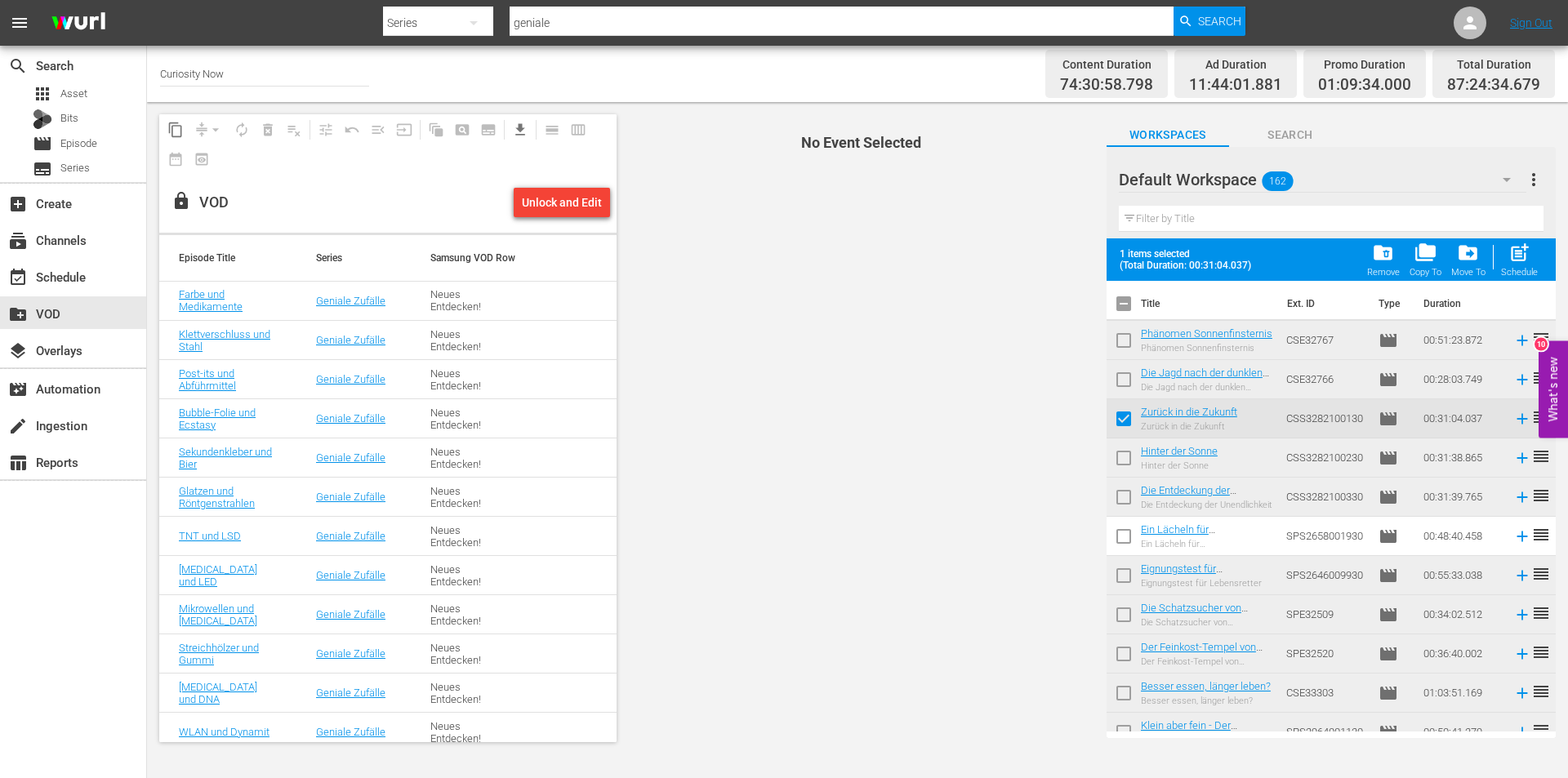
click at [1126, 440] on td at bounding box center [1124, 457] width 34 height 39
click at [1127, 459] on input "checkbox" at bounding box center [1124, 461] width 34 height 34
checkbox input "true"
click at [1121, 492] on input "checkbox" at bounding box center [1124, 500] width 34 height 34
checkbox input "true"
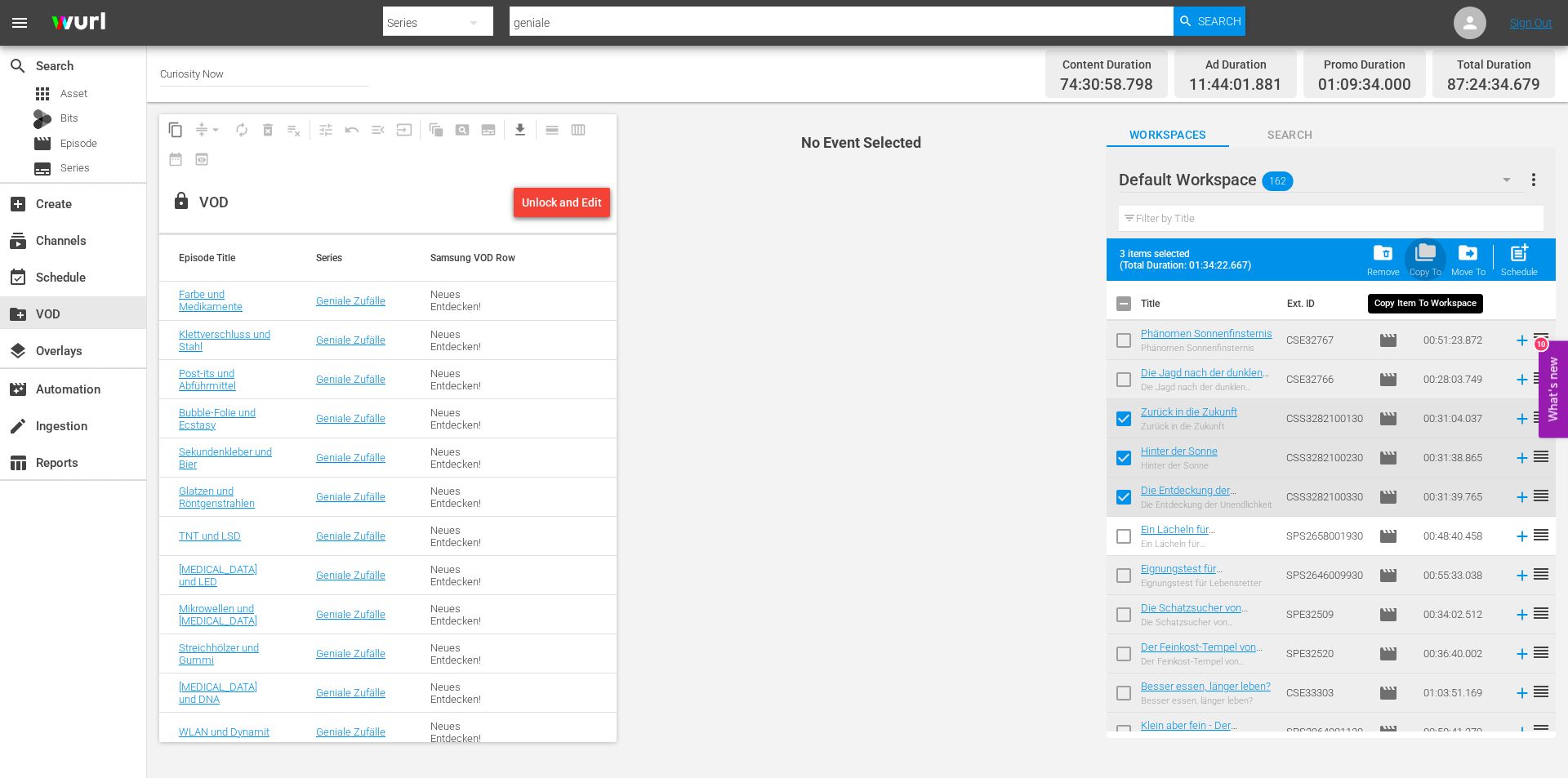
click at [1427, 253] on span "folder_copy" at bounding box center [1426, 253] width 22 height 22
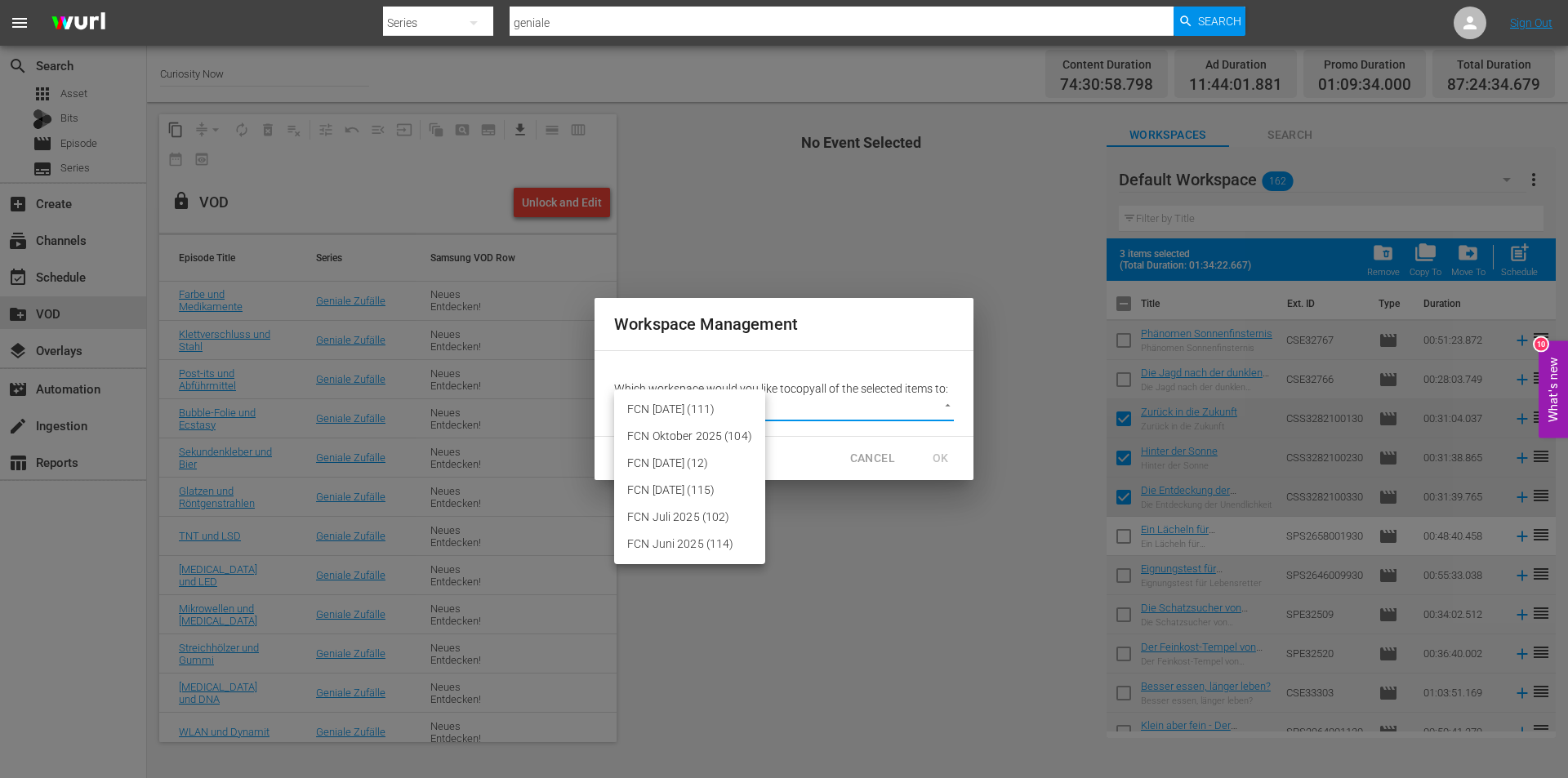
click at [948, 402] on body "menu Search By Series Search ID, Title, Description, Keywords, or Category geni…" at bounding box center [784, 389] width 1568 height 778
click at [679, 460] on li "FCN September 2025 (12)" at bounding box center [690, 463] width 151 height 27
type input "3430"
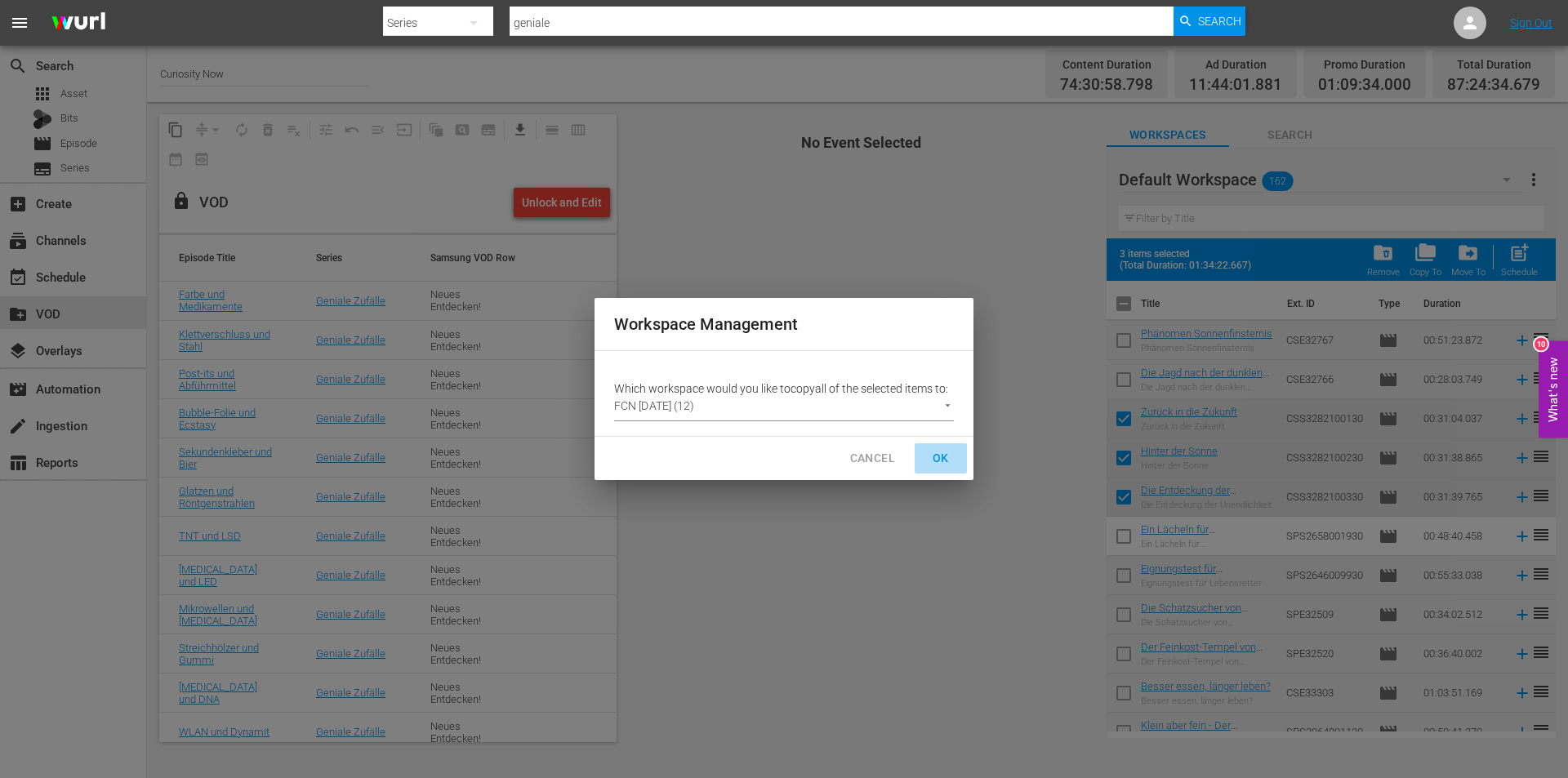
click at [938, 457] on span "OK" at bounding box center [940, 458] width 26 height 20
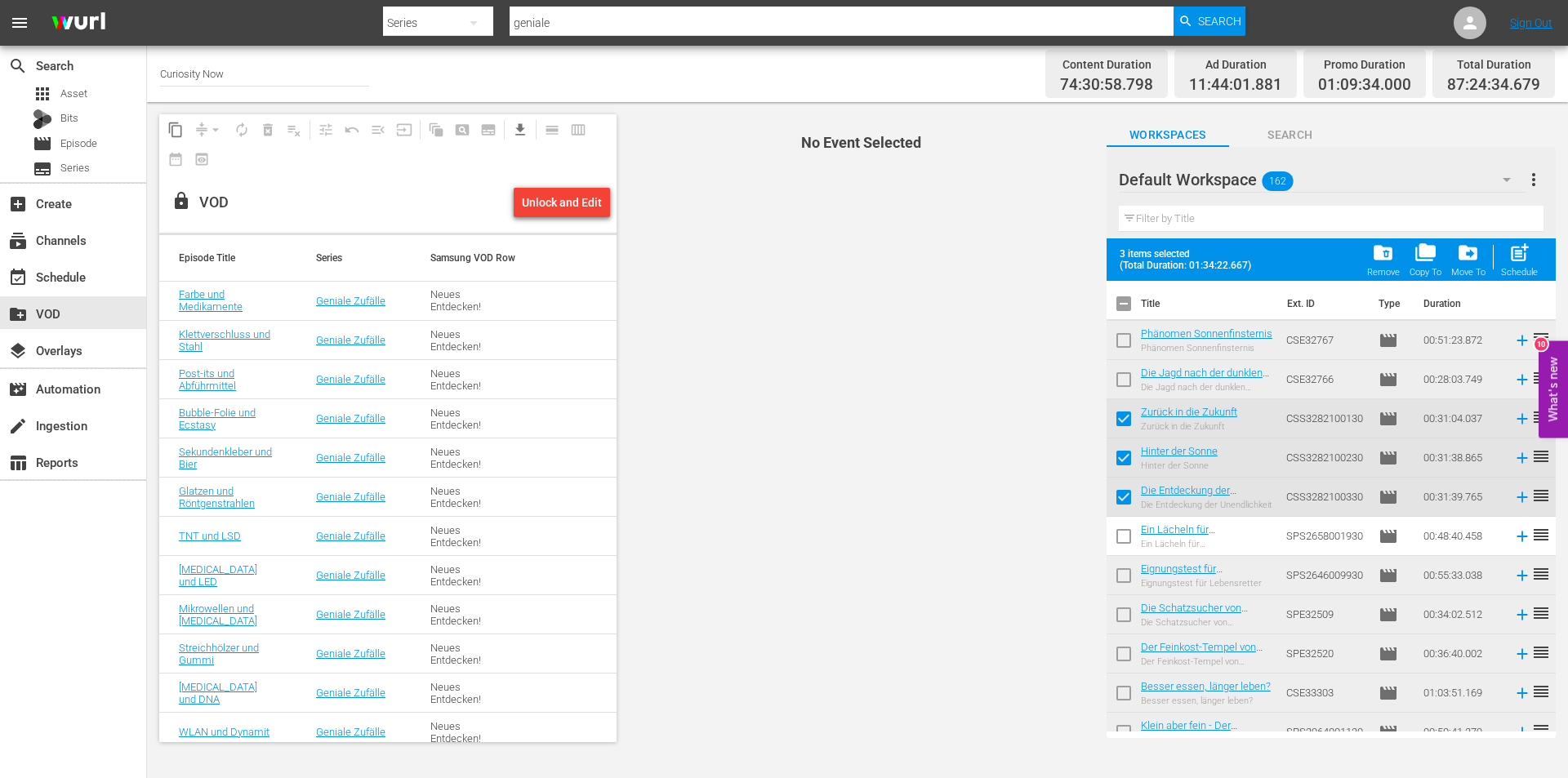
checkbox input "false"
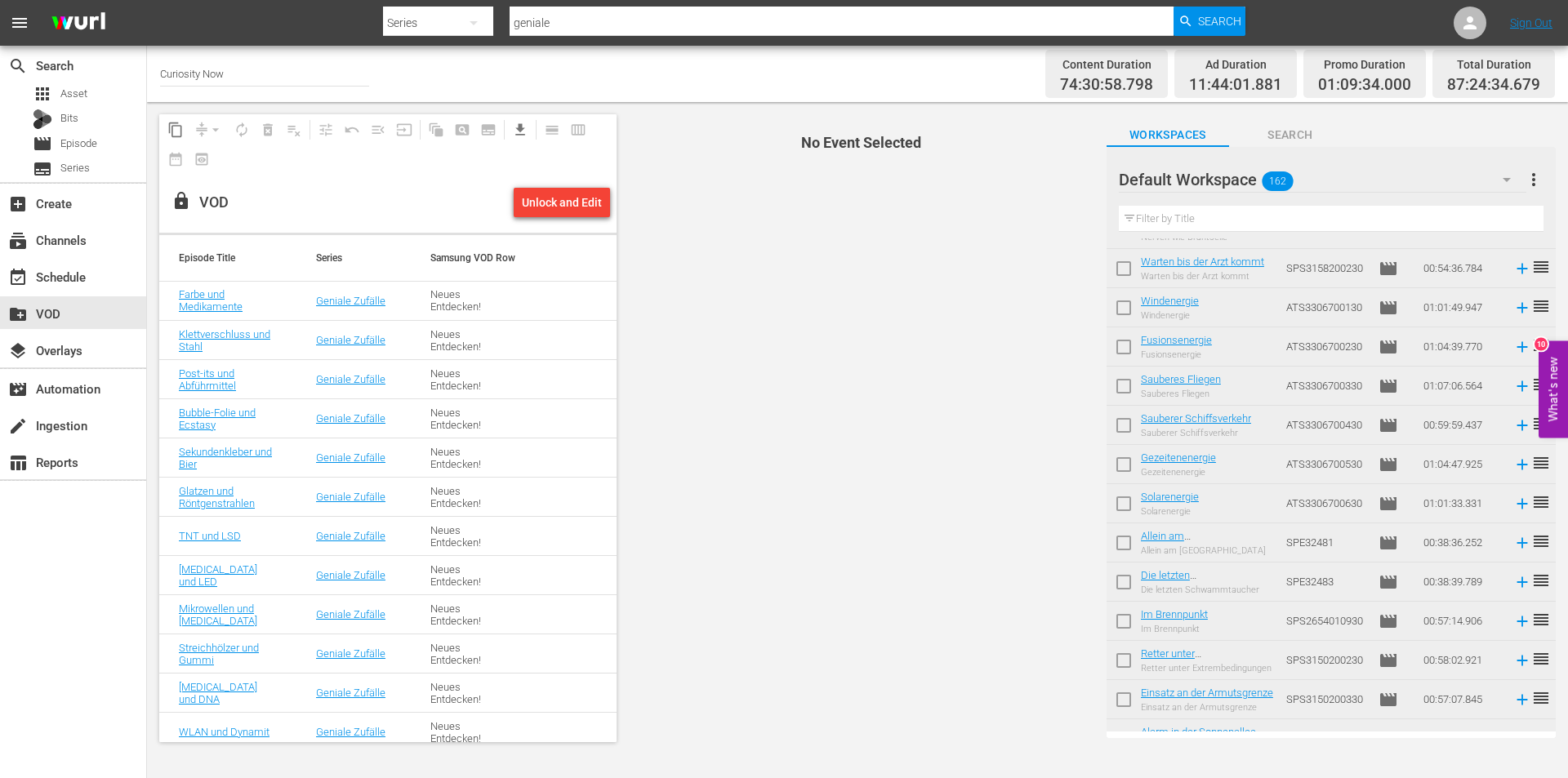
scroll to position [653, 0]
click at [1122, 391] on input "checkbox" at bounding box center [1124, 393] width 34 height 34
checkbox input "true"
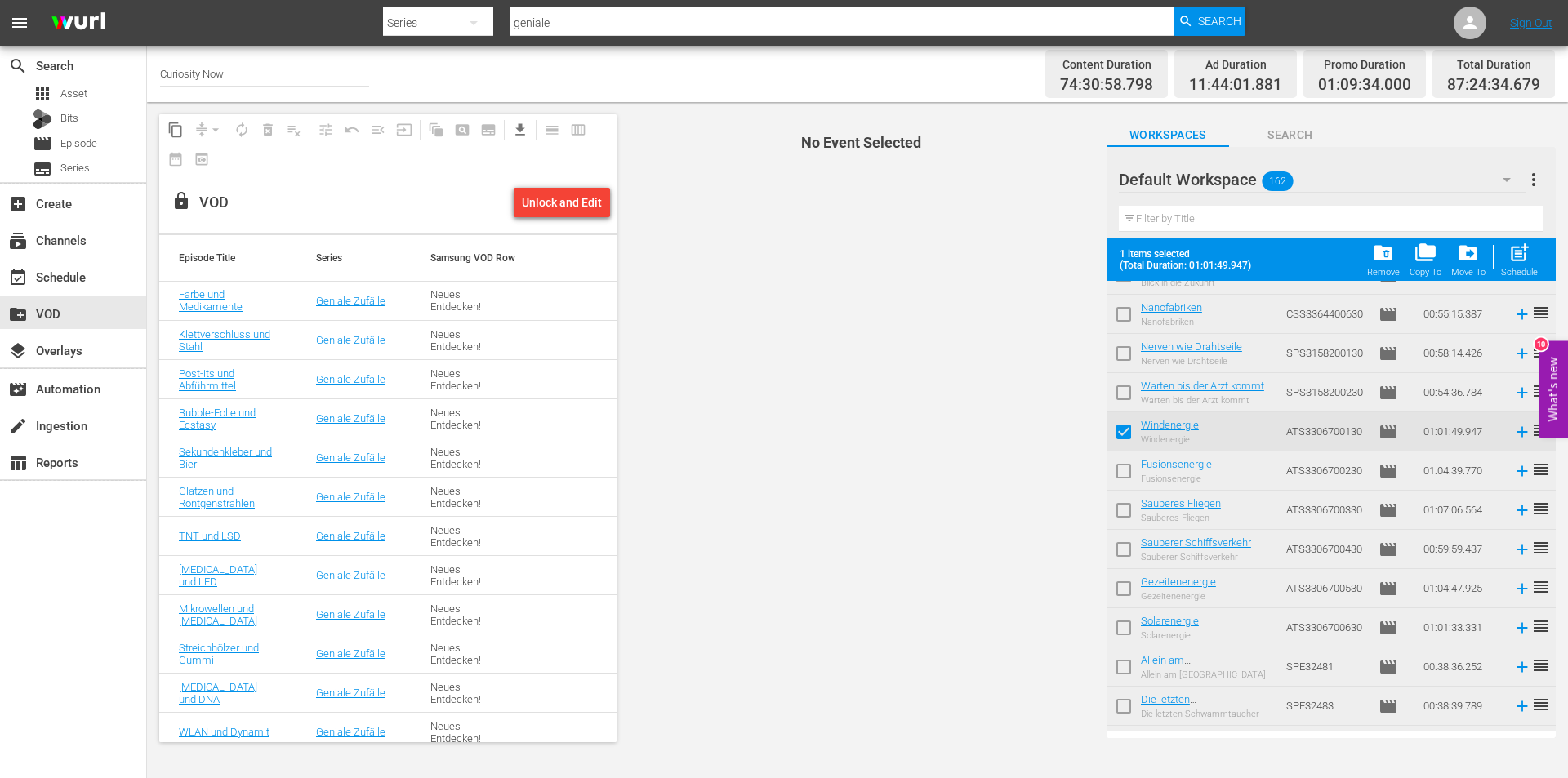
click at [1120, 474] on input "checkbox" at bounding box center [1124, 474] width 34 height 34
checkbox input "true"
click at [1120, 511] on input "checkbox" at bounding box center [1124, 514] width 34 height 34
checkbox input "true"
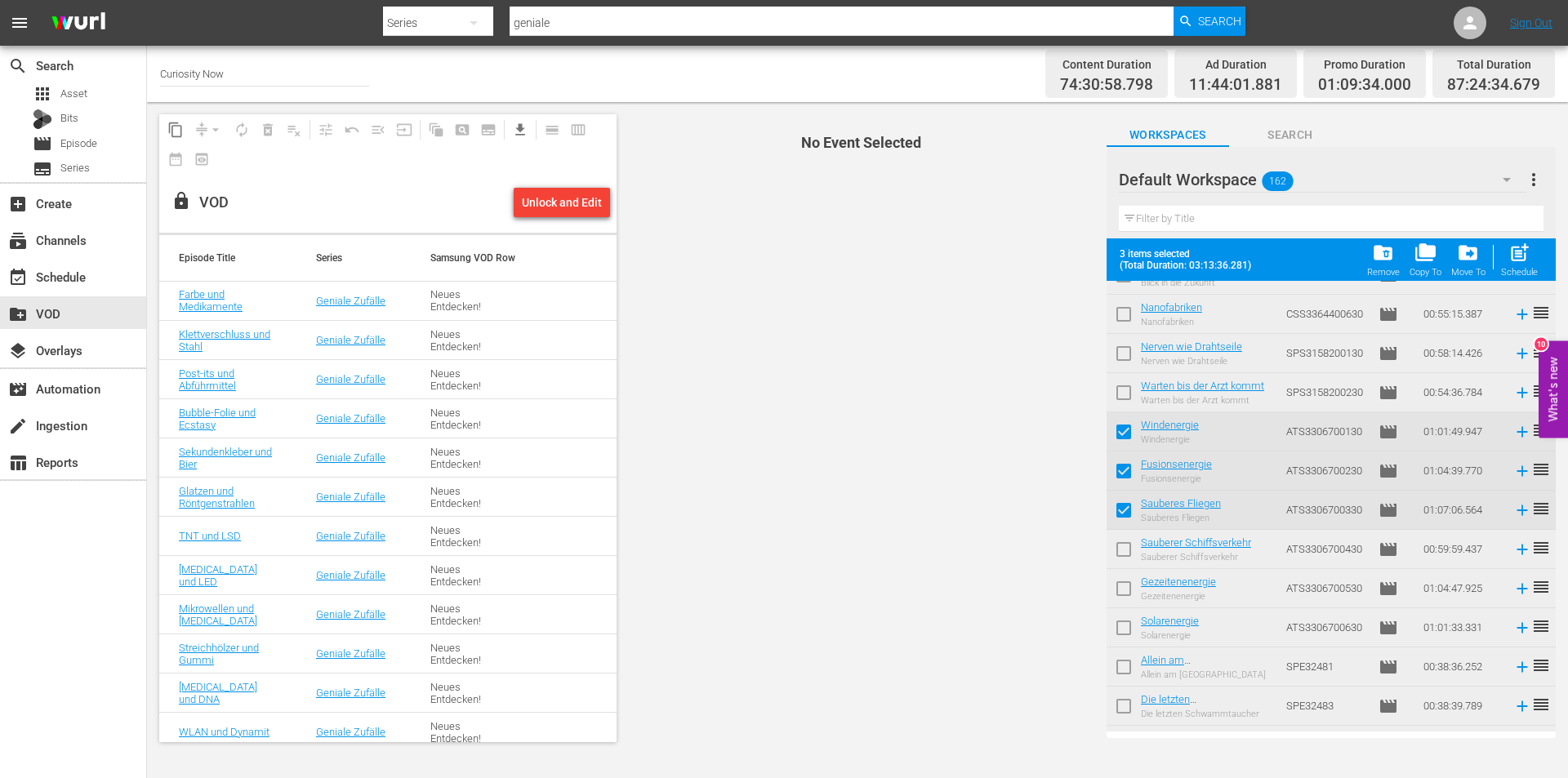
click at [1124, 559] on input "checkbox" at bounding box center [1124, 553] width 34 height 34
checkbox input "true"
click at [1124, 585] on input "checkbox" at bounding box center [1124, 592] width 34 height 34
checkbox input "true"
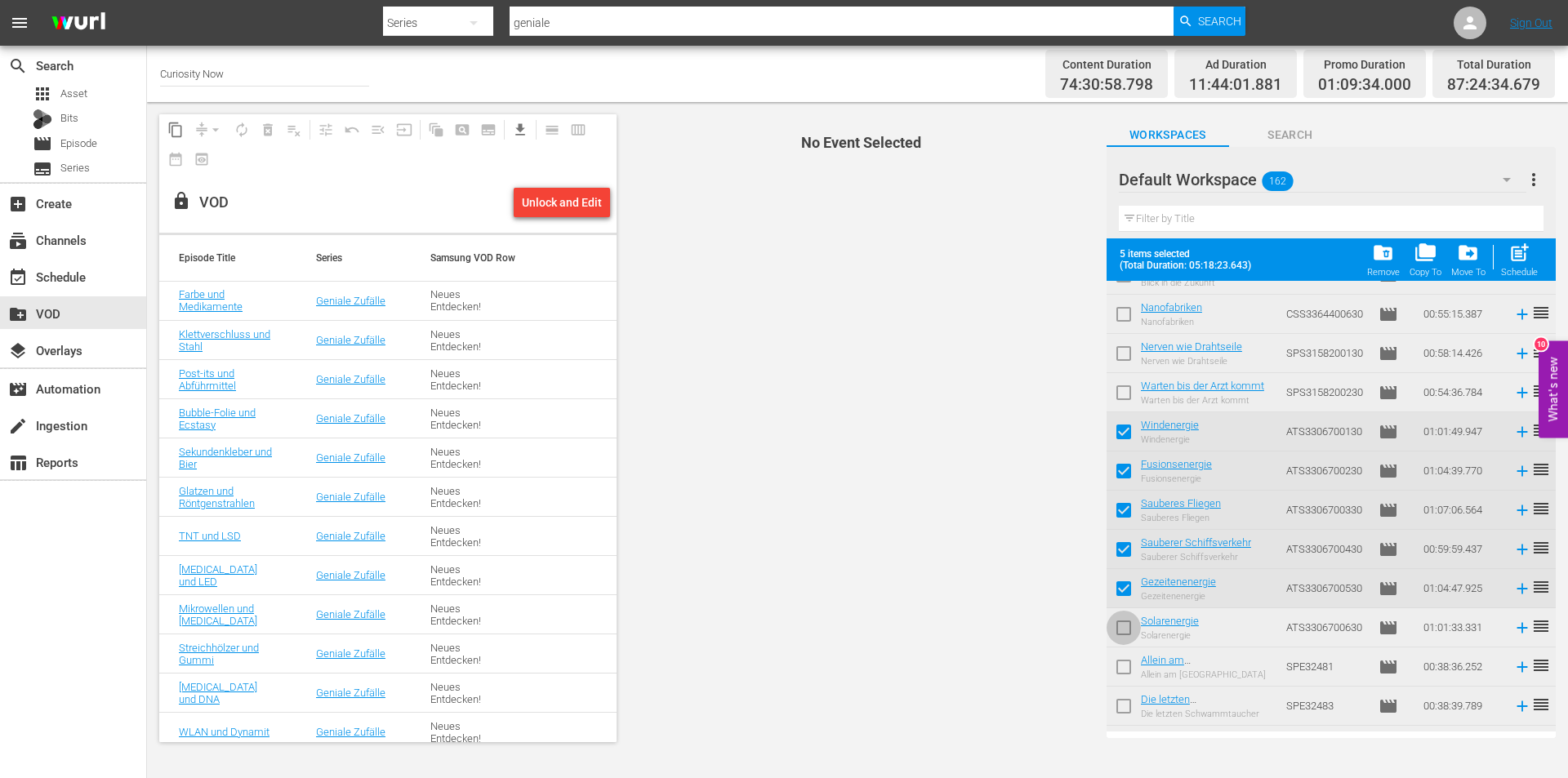
click at [1119, 625] on input "checkbox" at bounding box center [1124, 631] width 34 height 34
checkbox input "true"
click at [1125, 679] on input "checkbox" at bounding box center [1124, 670] width 34 height 34
checkbox input "true"
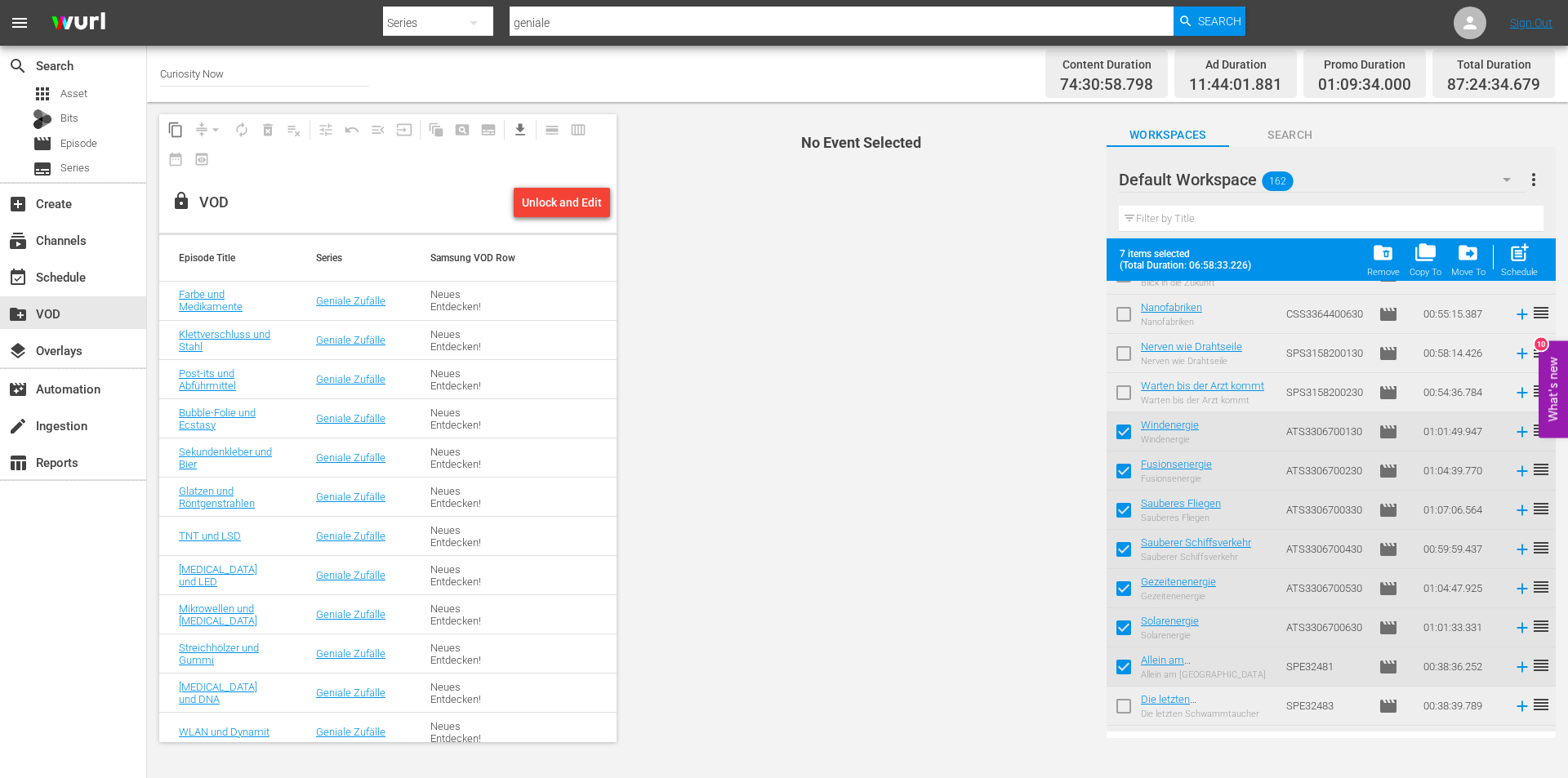
click at [1120, 705] on input "checkbox" at bounding box center [1124, 709] width 34 height 34
checkbox input "true"
click at [1120, 672] on input "checkbox" at bounding box center [1124, 670] width 34 height 34
checkbox input "false"
click at [1122, 706] on input "checkbox" at bounding box center [1124, 709] width 34 height 34
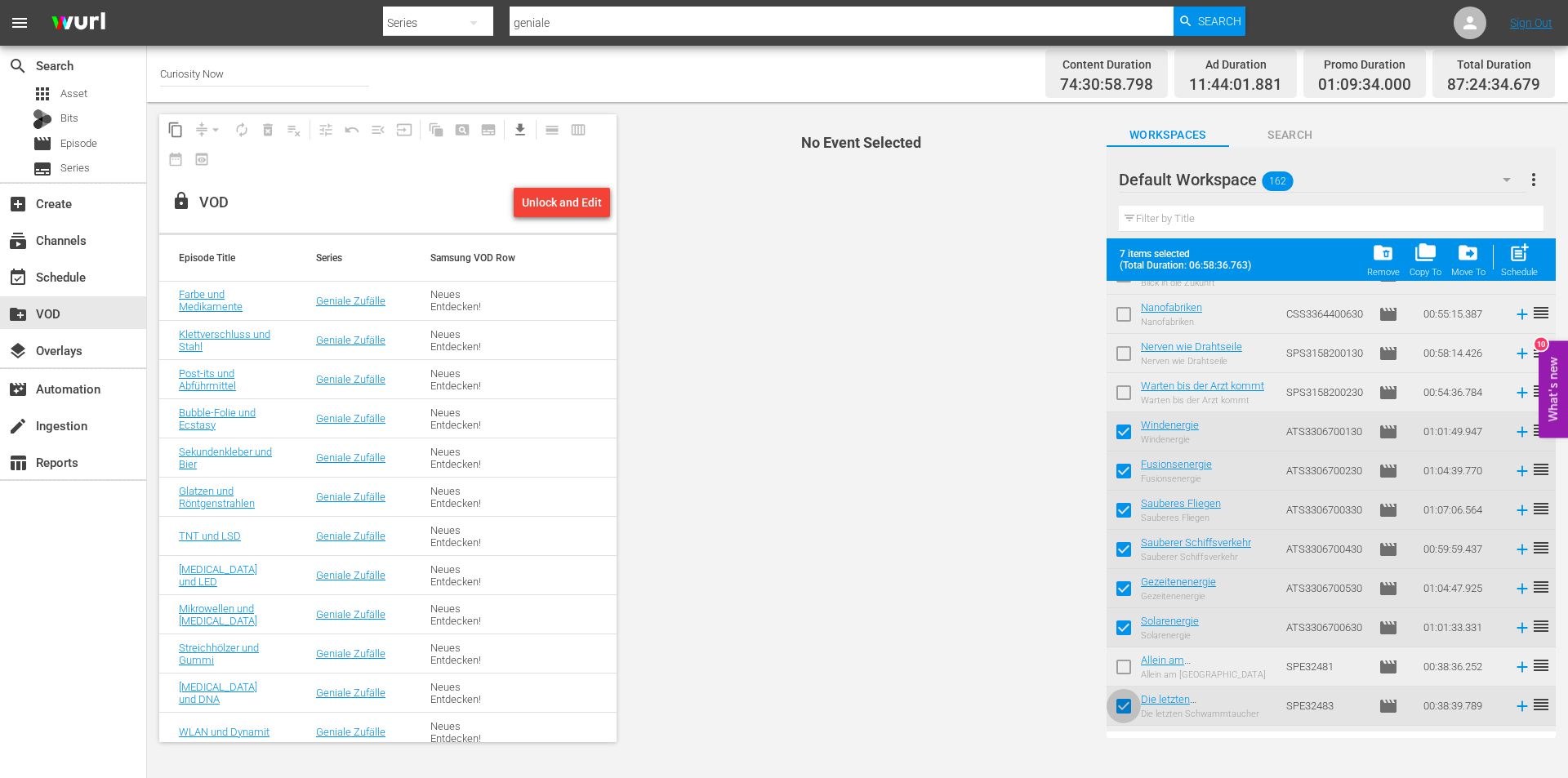
checkbox input "false"
click at [1424, 251] on span "folder_copy" at bounding box center [1426, 253] width 22 height 22
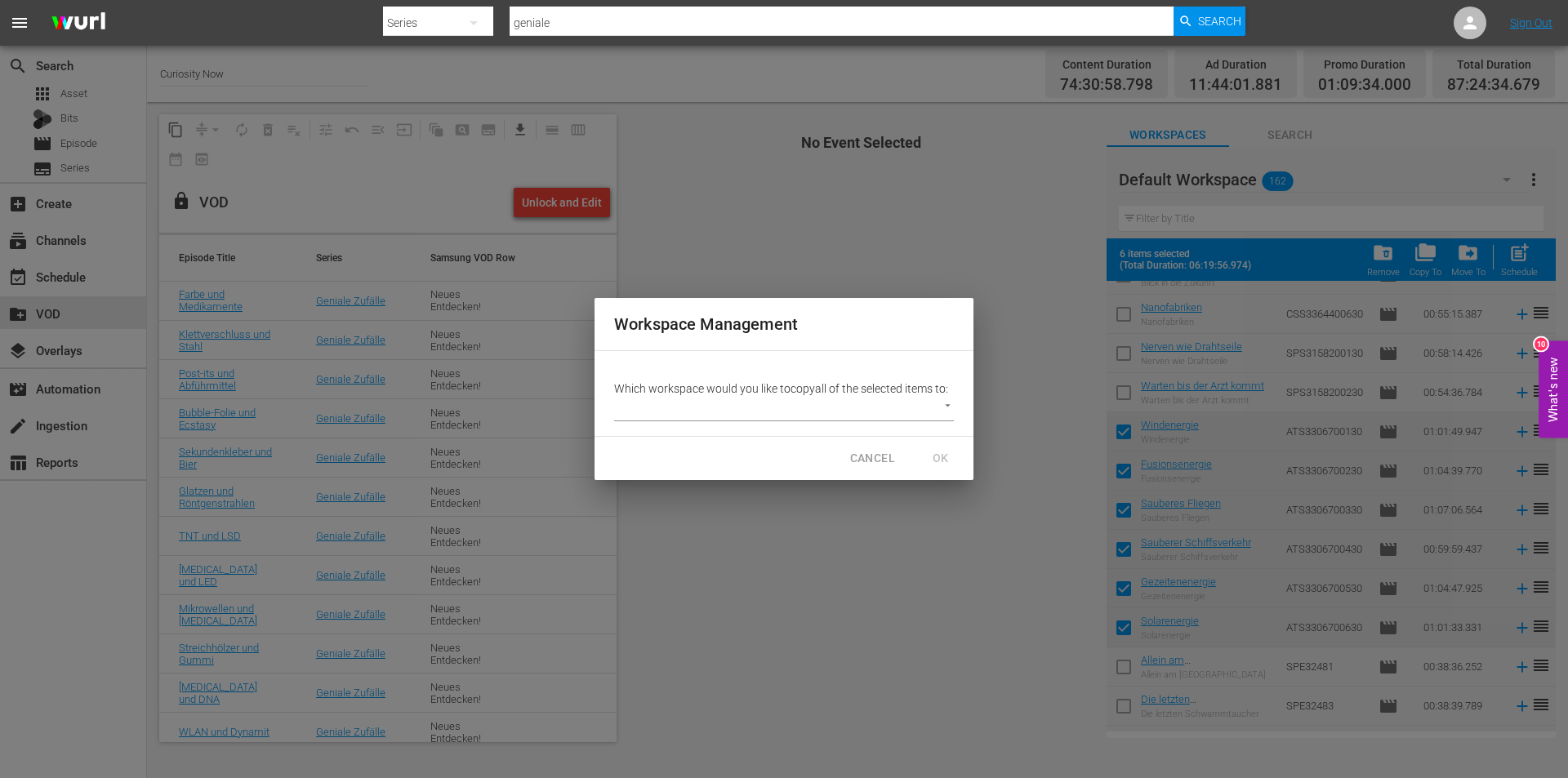
click at [949, 398] on body "menu Search By Series Search ID, Title, Description, Keywords, or Category geni…" at bounding box center [784, 389] width 1568 height 778
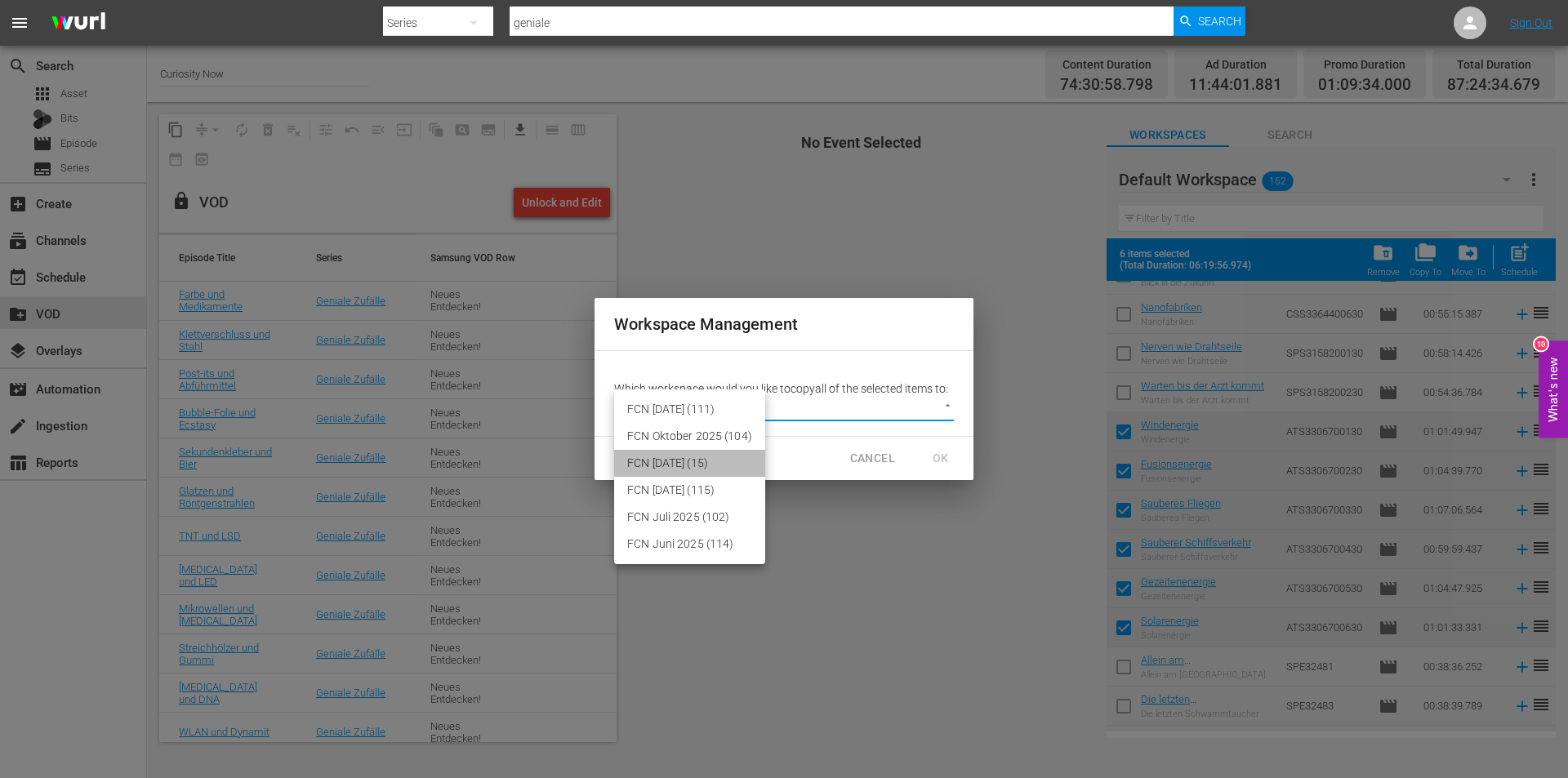
click at [670, 459] on li "FCN September 2025 (15)" at bounding box center [690, 463] width 151 height 27
type input "3430"
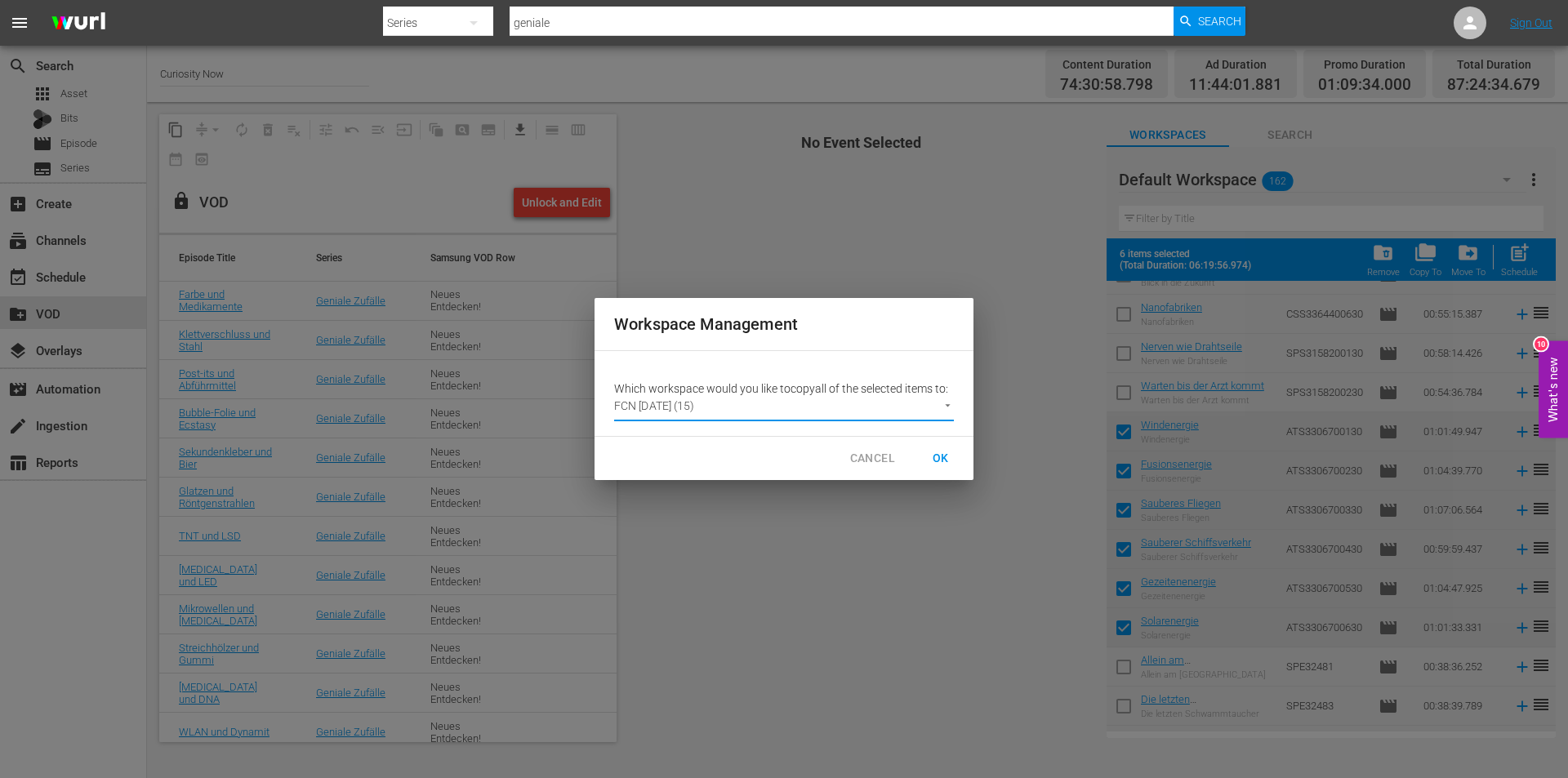
click at [944, 458] on span "OK" at bounding box center [940, 458] width 26 height 20
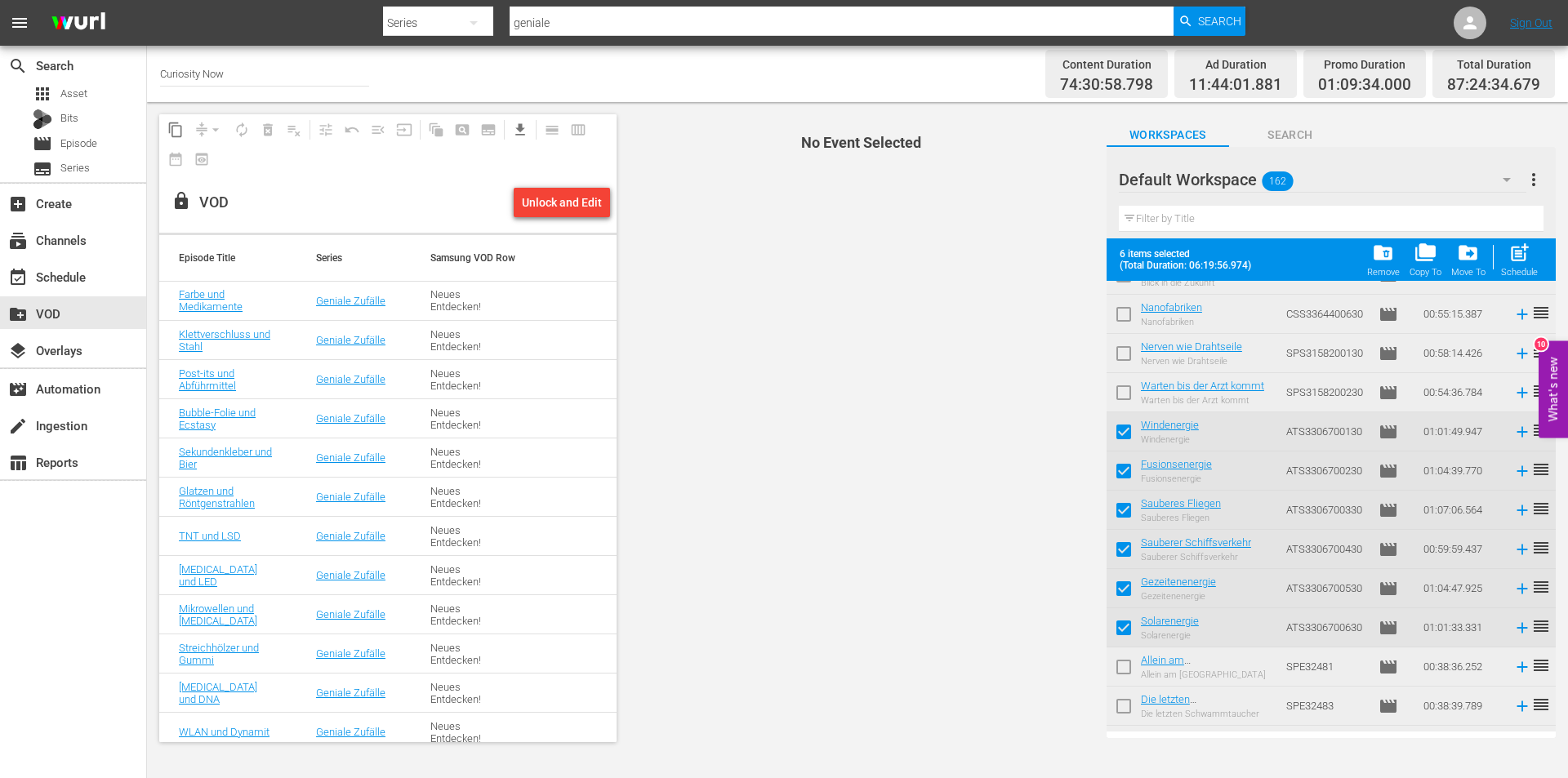
checkbox input "false"
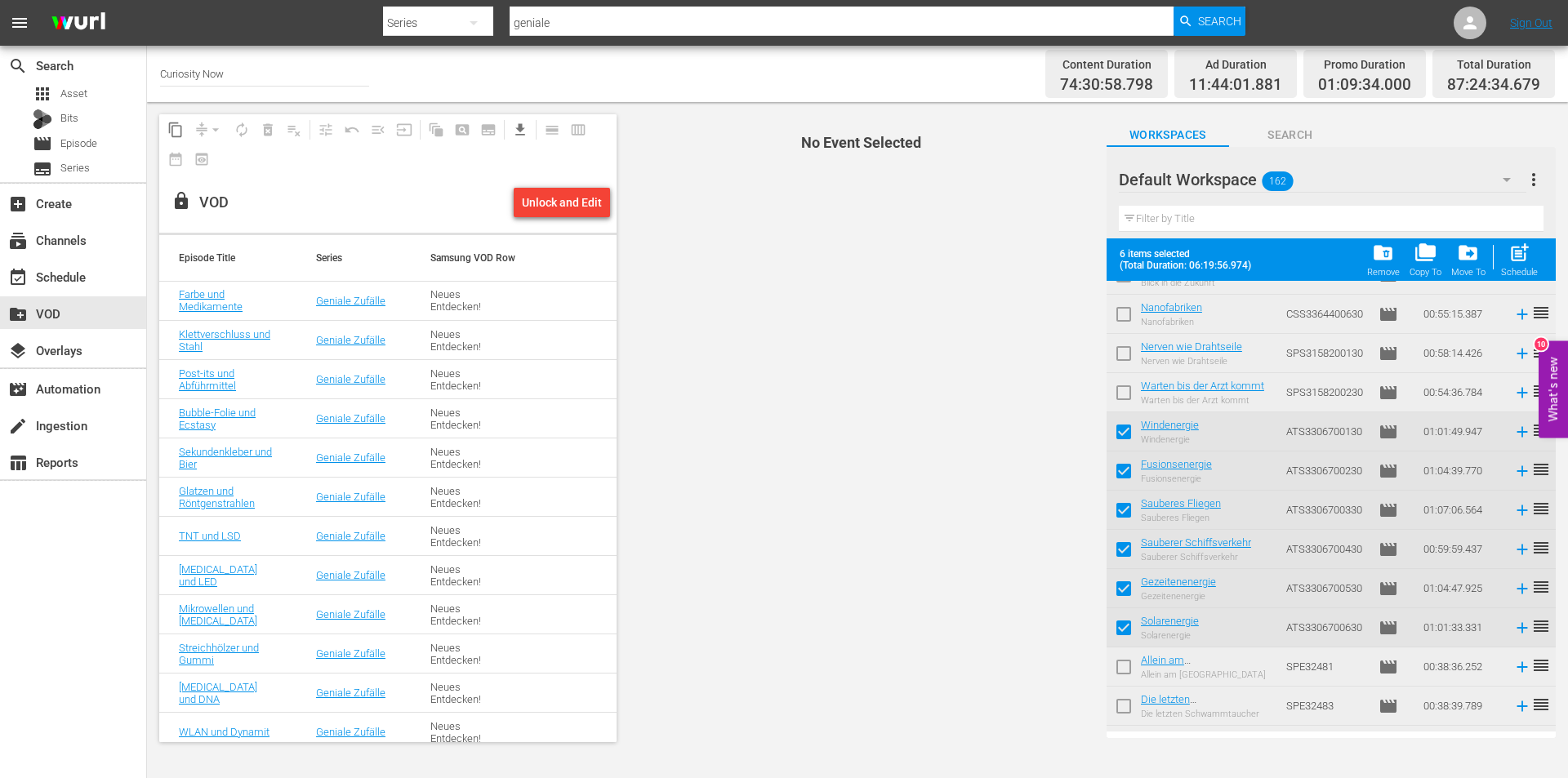
checkbox input "false"
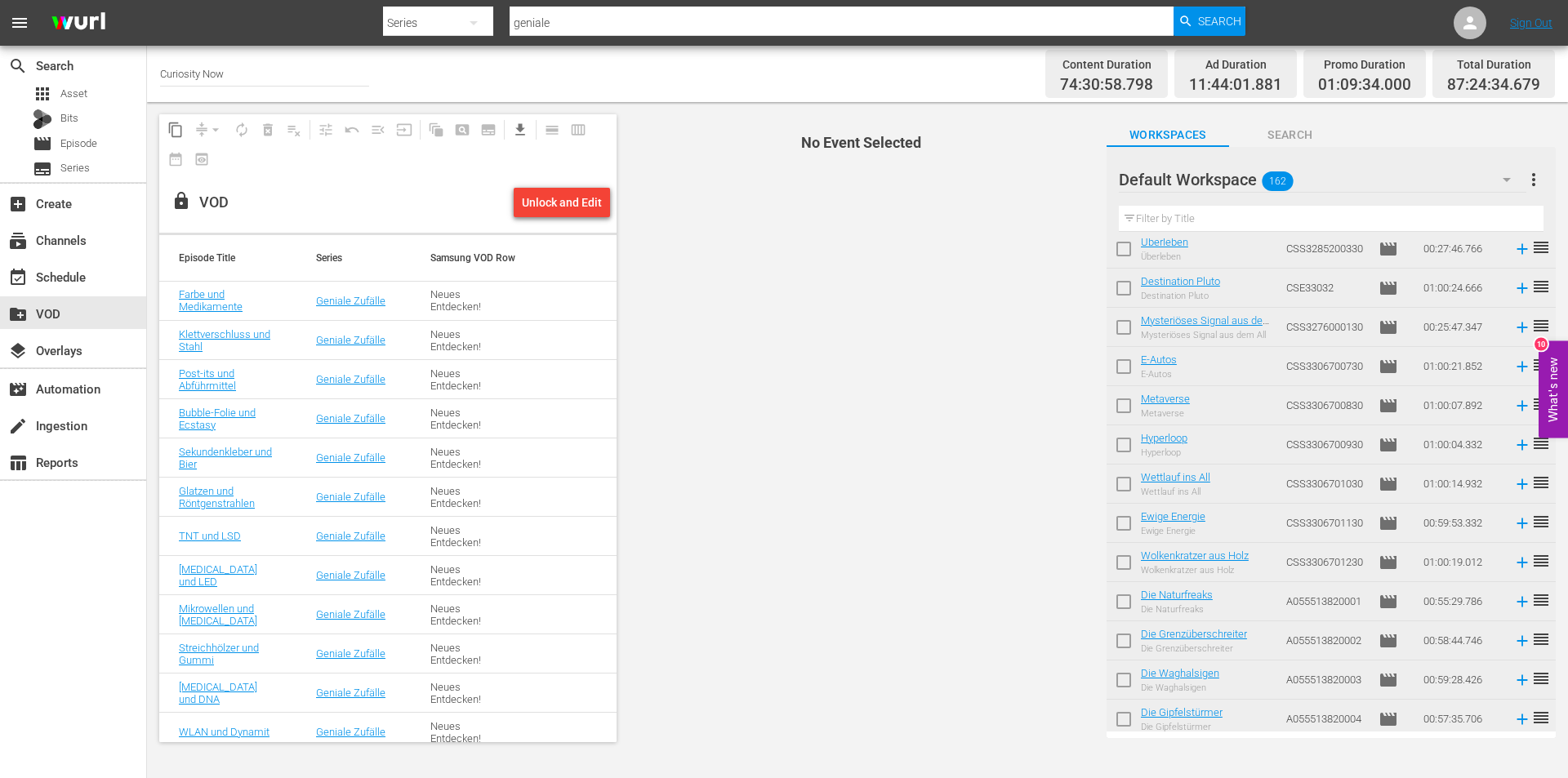
scroll to position [3428, 0]
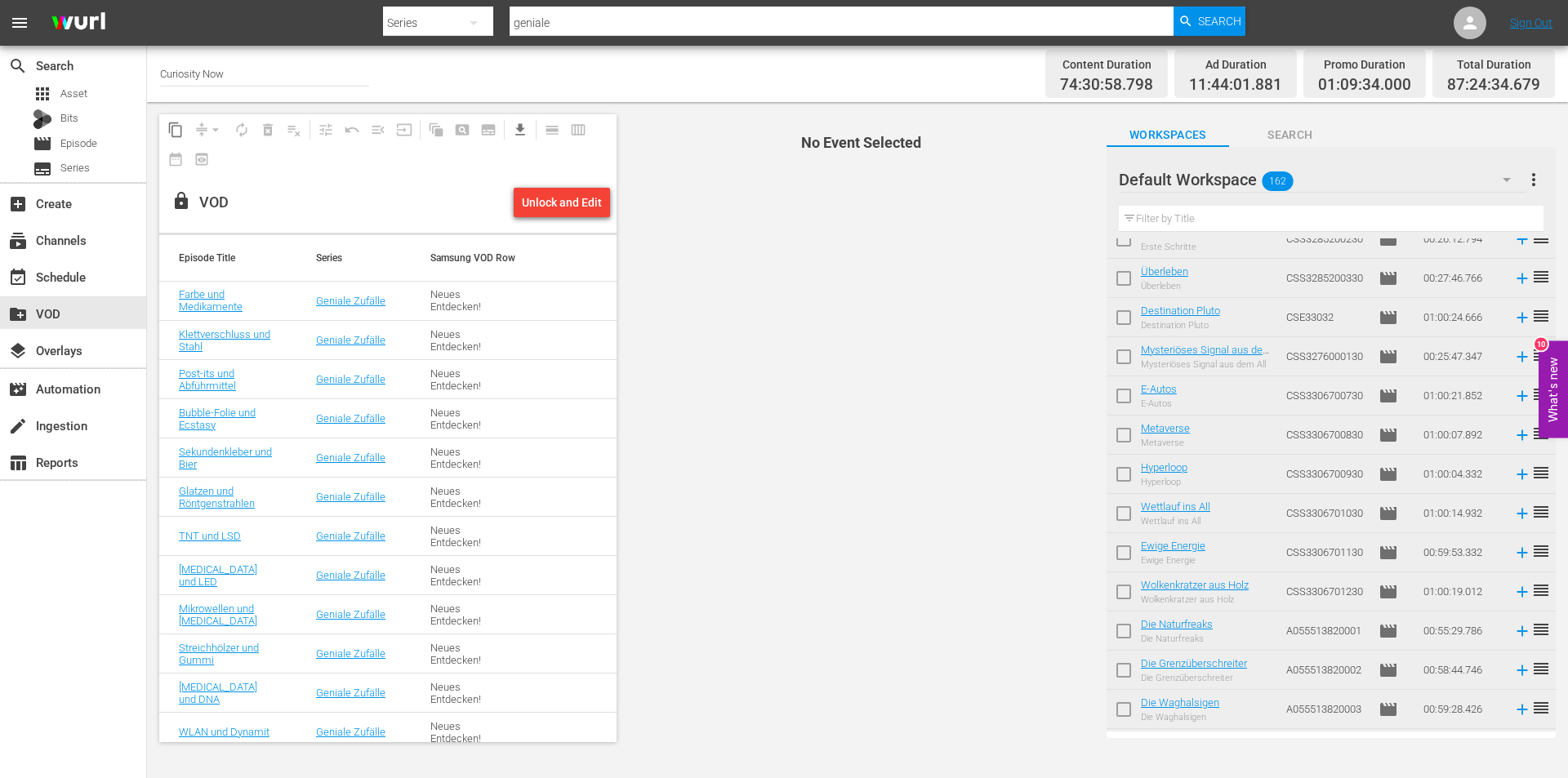
click at [1123, 389] on input "checkbox" at bounding box center [1124, 399] width 34 height 34
checkbox input "true"
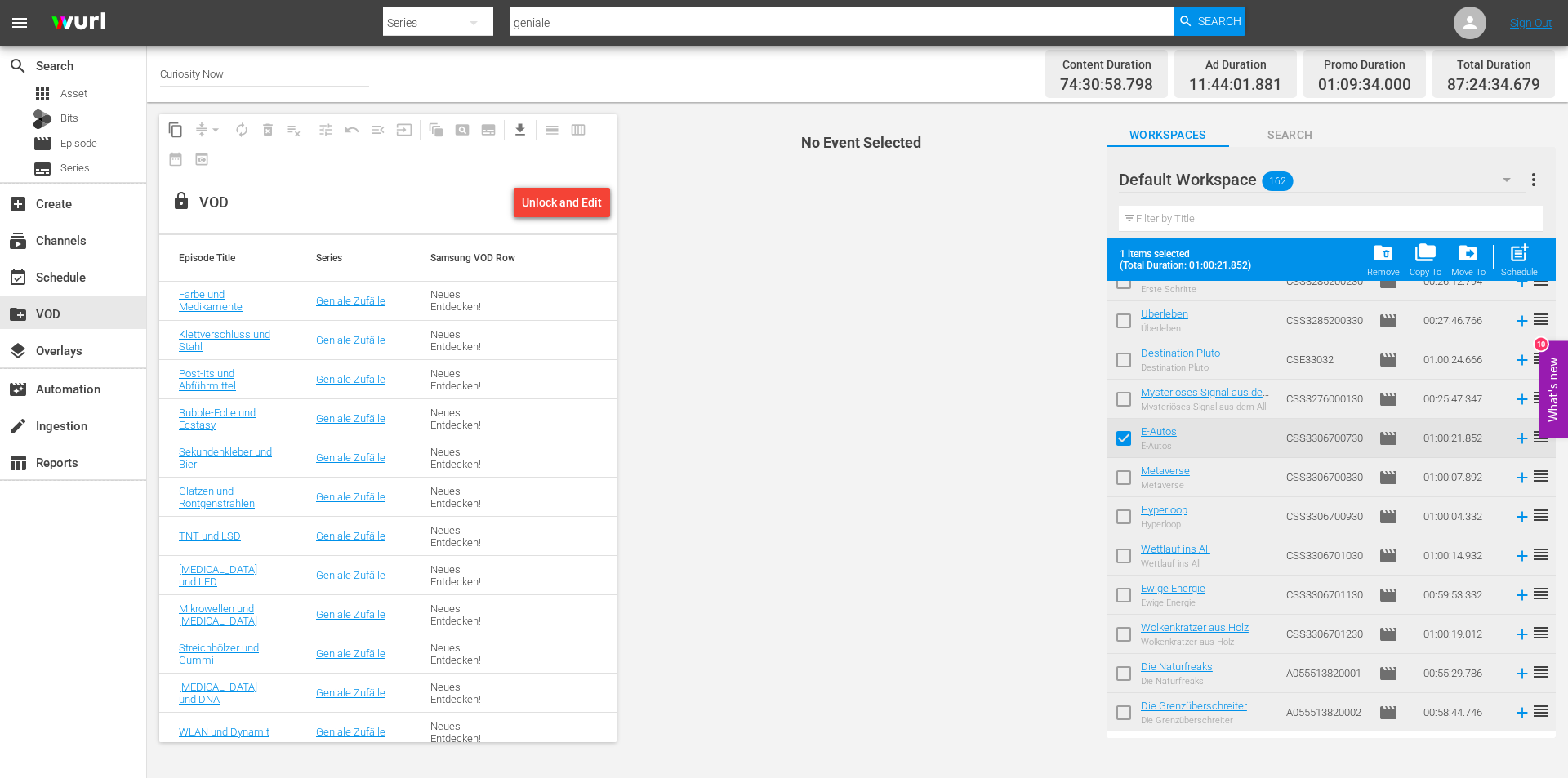
click at [1118, 477] on input "checkbox" at bounding box center [1124, 480] width 34 height 34
checkbox input "true"
click at [1125, 520] on input "checkbox" at bounding box center [1124, 520] width 34 height 34
checkbox input "true"
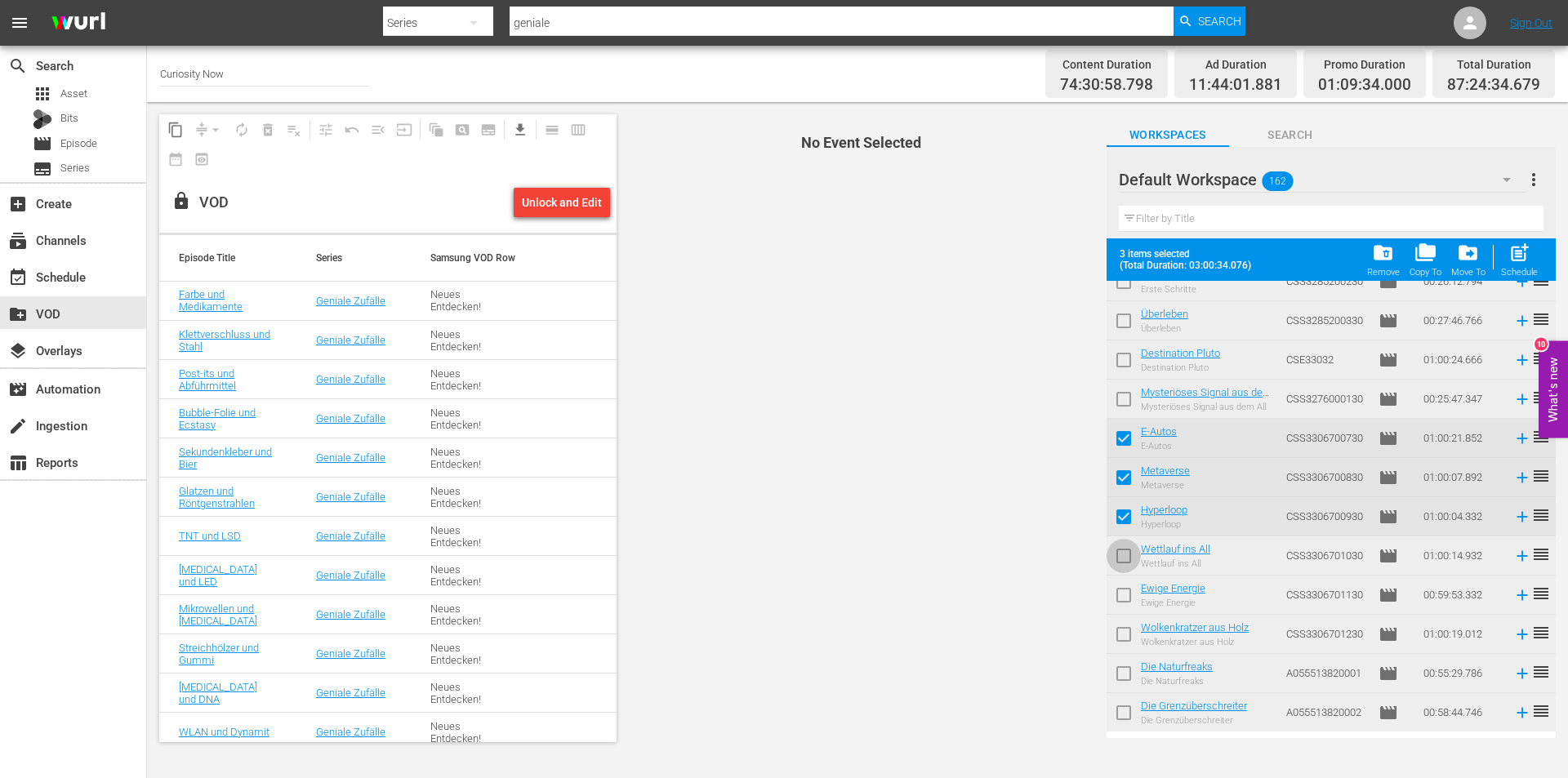
click at [1124, 554] on input "checkbox" at bounding box center [1124, 559] width 34 height 34
checkbox input "true"
click at [1124, 591] on input "checkbox" at bounding box center [1124, 598] width 34 height 34
checkbox input "true"
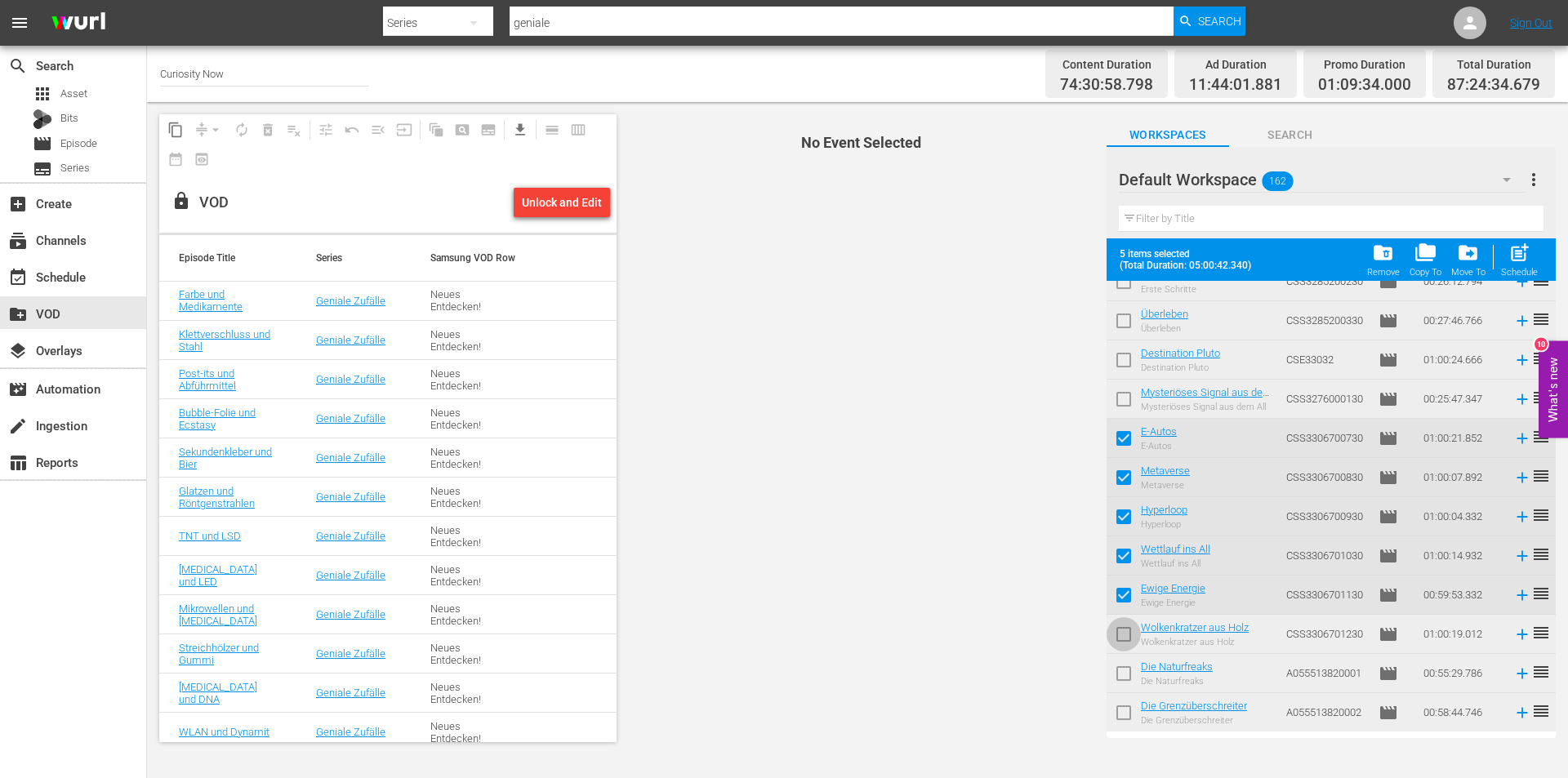
click at [1122, 630] on input "checkbox" at bounding box center [1124, 638] width 34 height 34
checkbox input "true"
click at [1422, 253] on span "folder_copy" at bounding box center [1426, 253] width 22 height 22
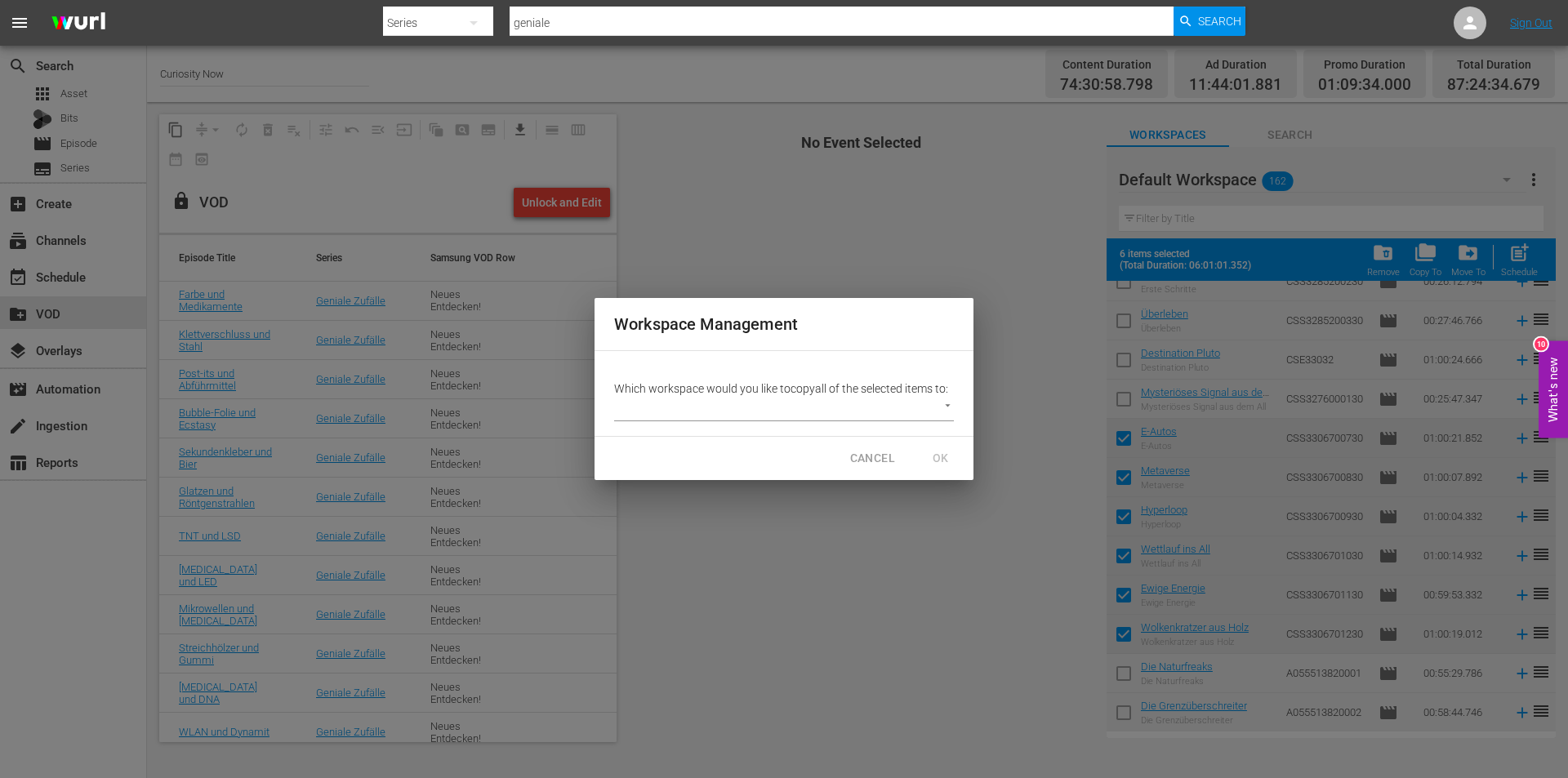
click at [948, 400] on body "menu Search By Series Search ID, Title, Description, Keywords, or Category geni…" at bounding box center [784, 389] width 1568 height 778
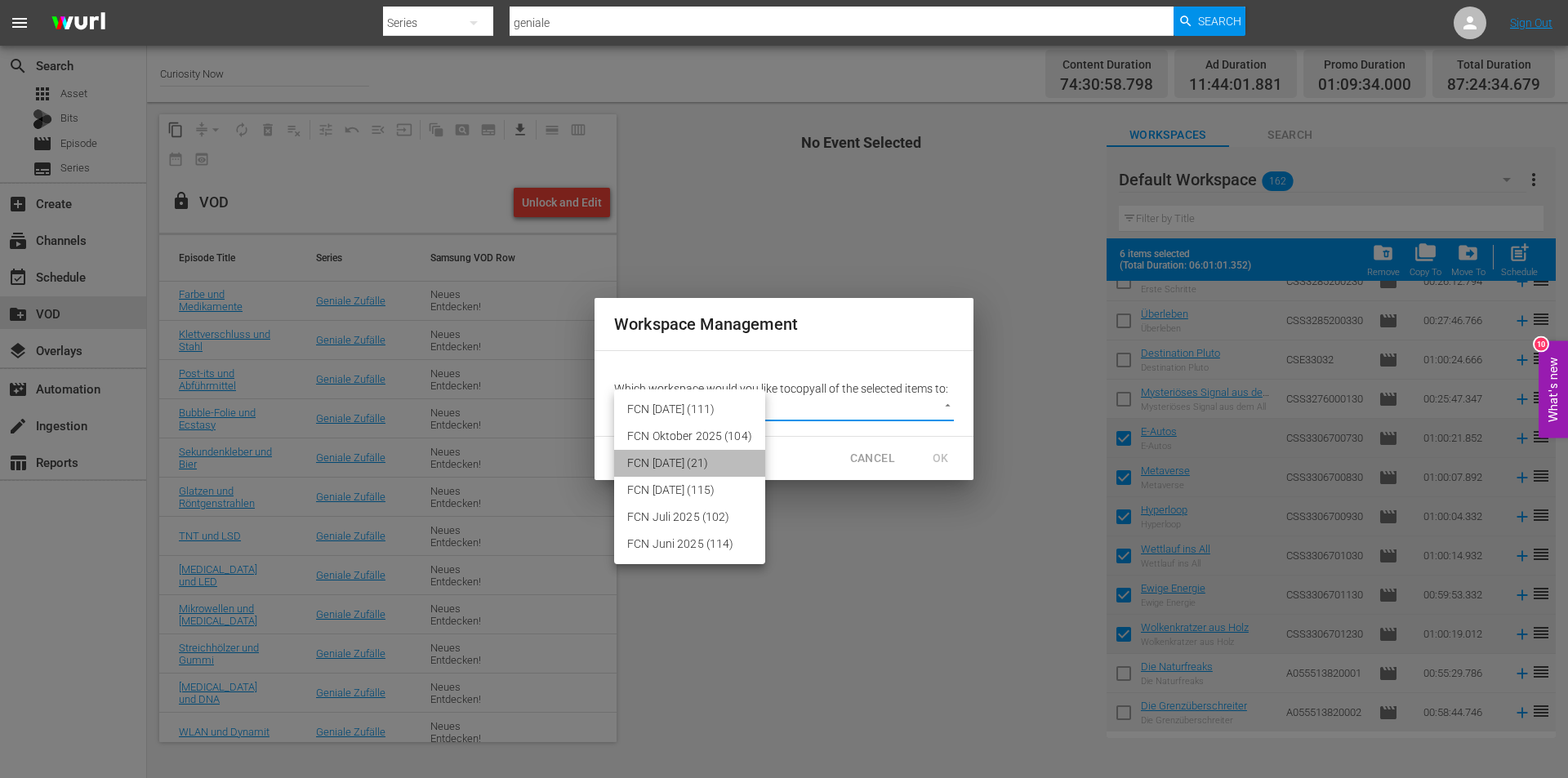
click at [731, 465] on li "FCN September 2025 (21)" at bounding box center [690, 463] width 151 height 27
type input "3430"
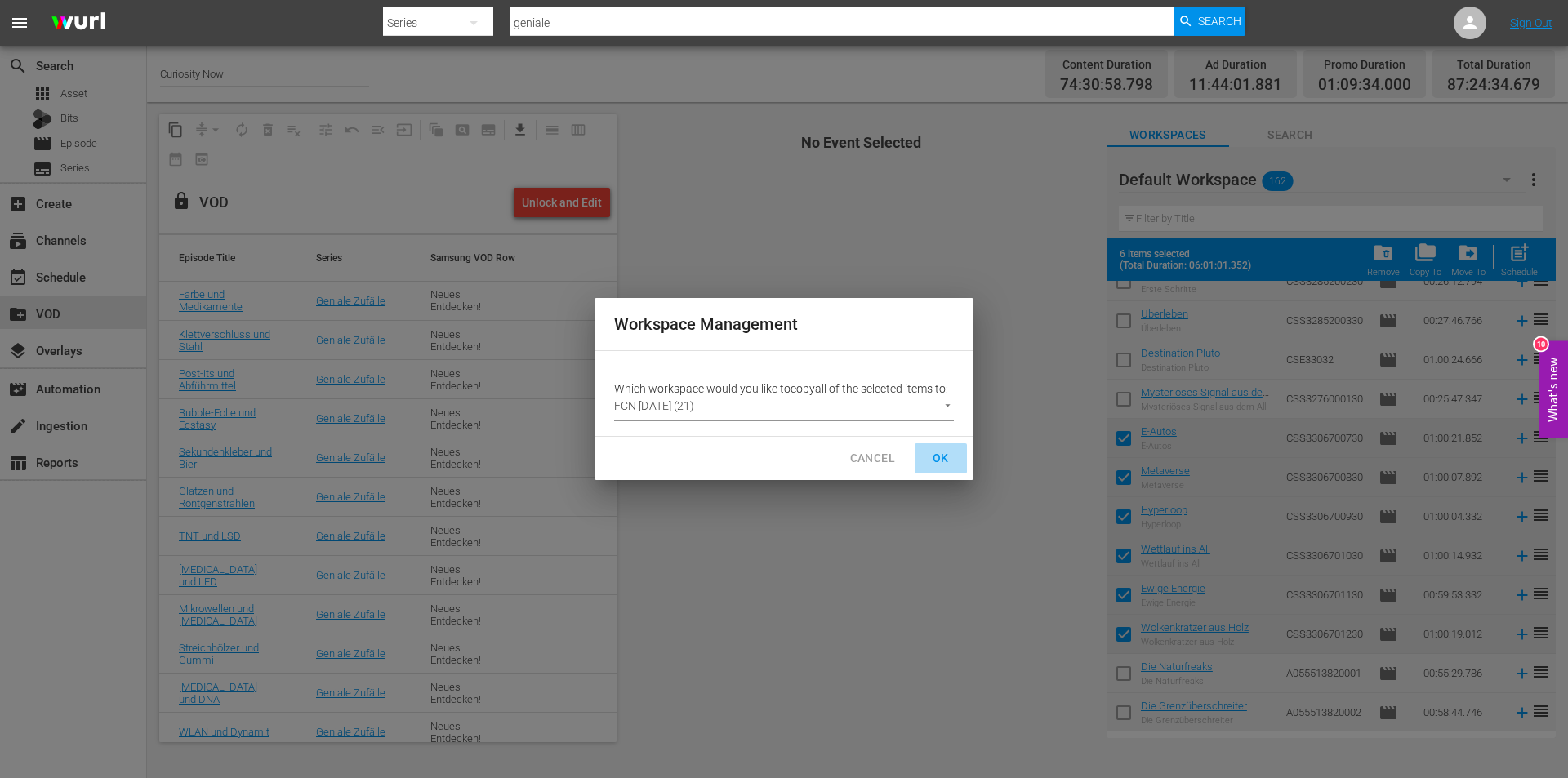
click at [943, 458] on span "OK" at bounding box center [940, 458] width 26 height 20
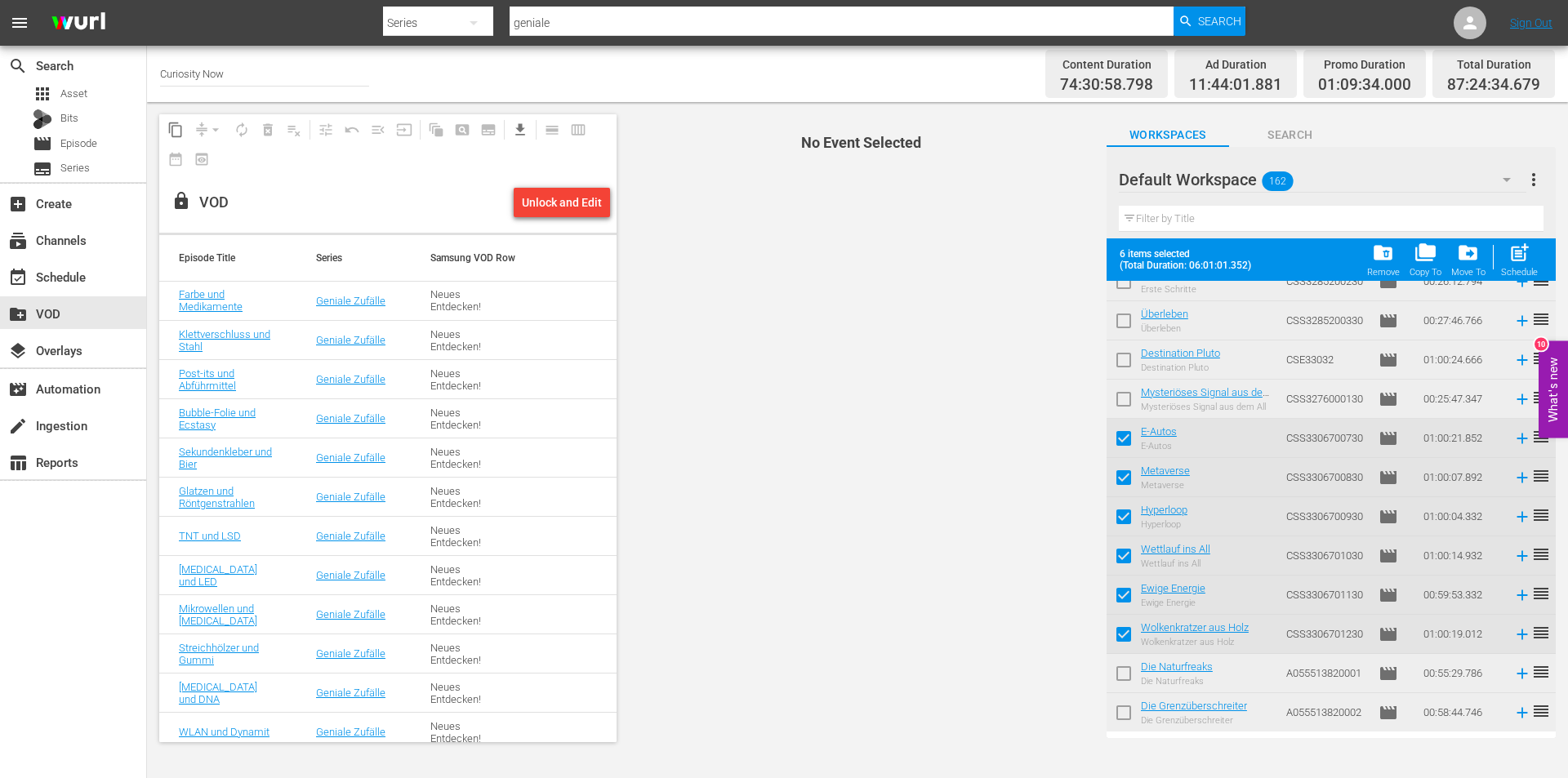
checkbox input "false"
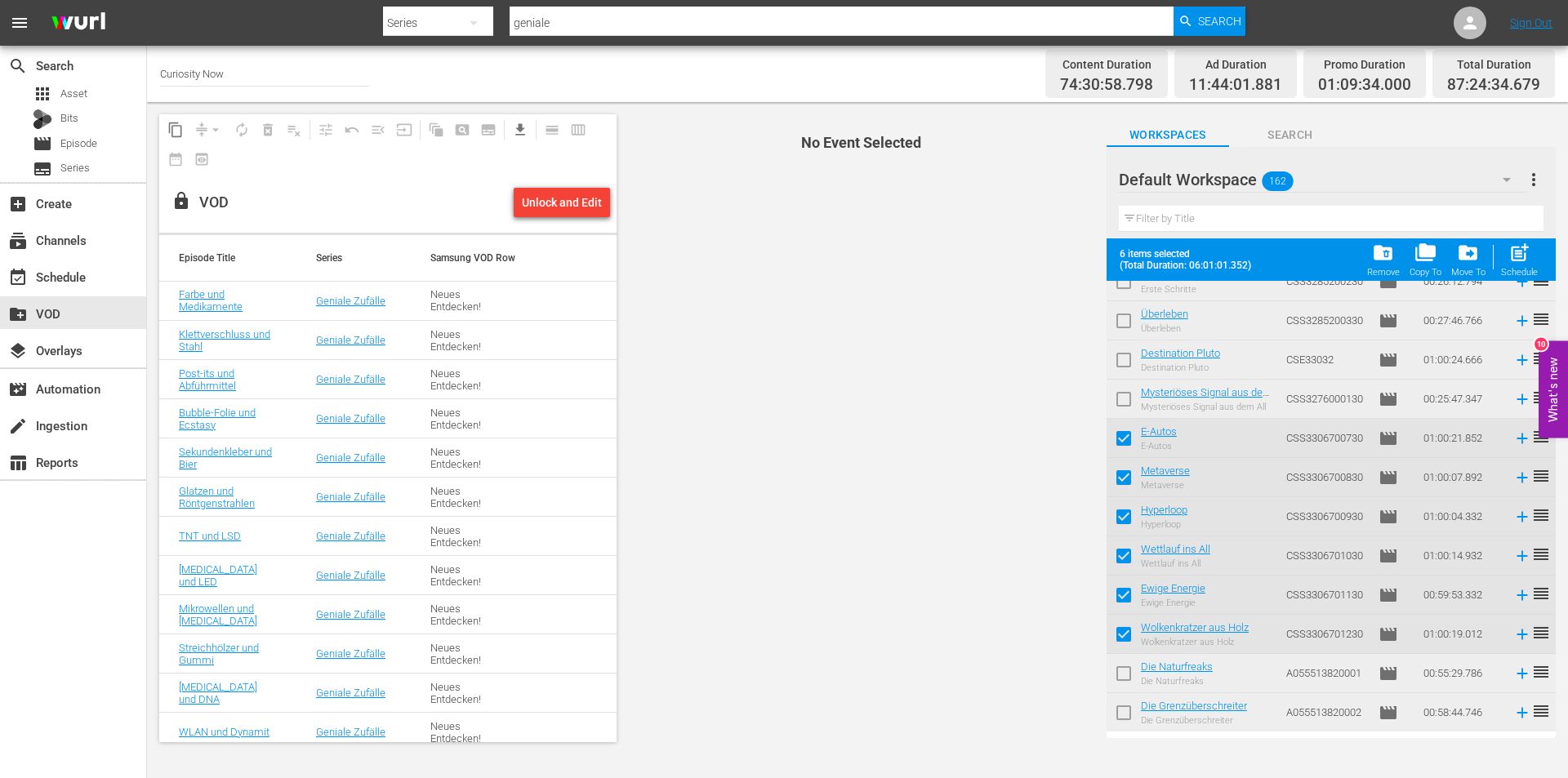
checkbox input "false"
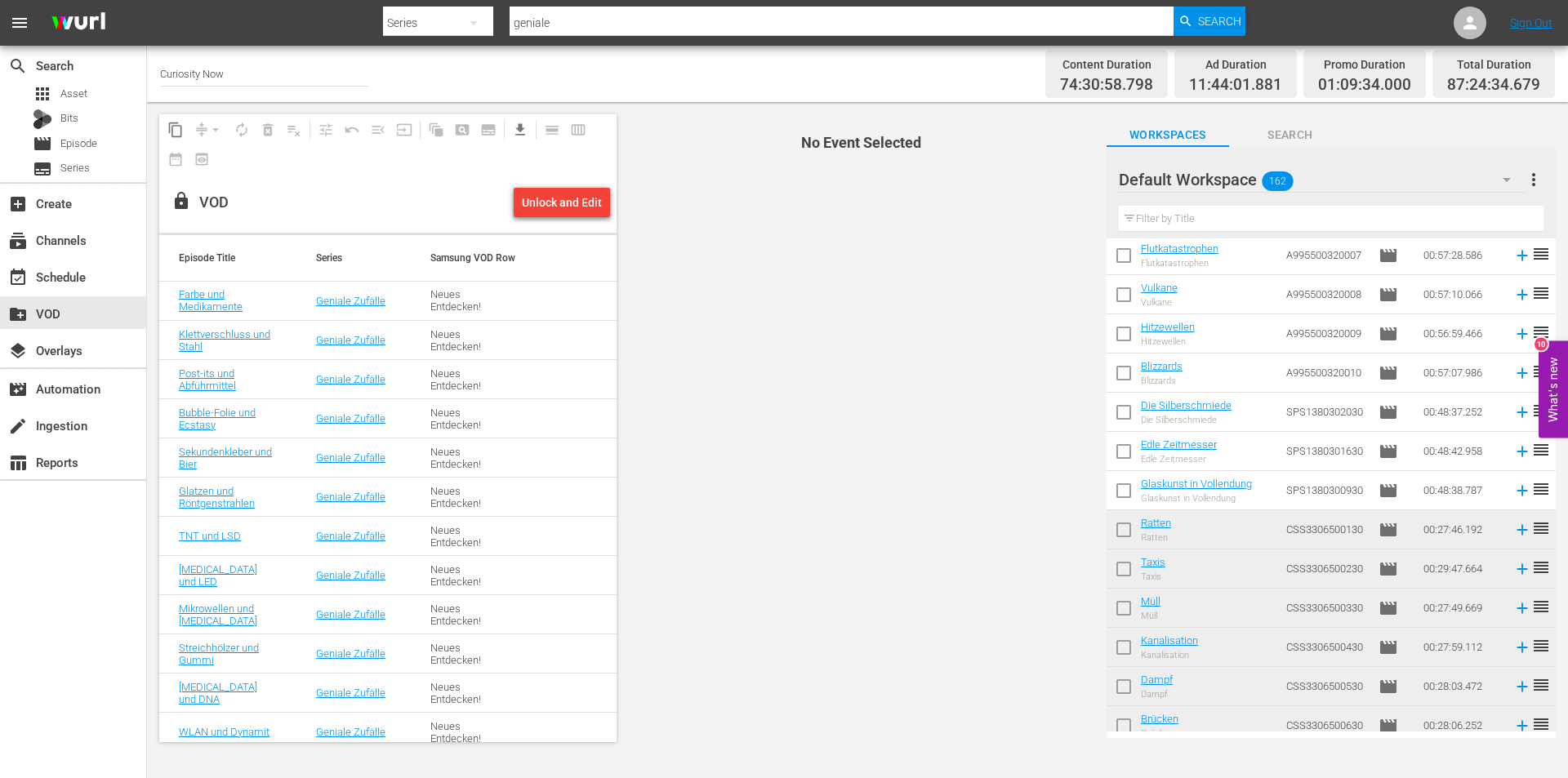
scroll to position [4653, 0]
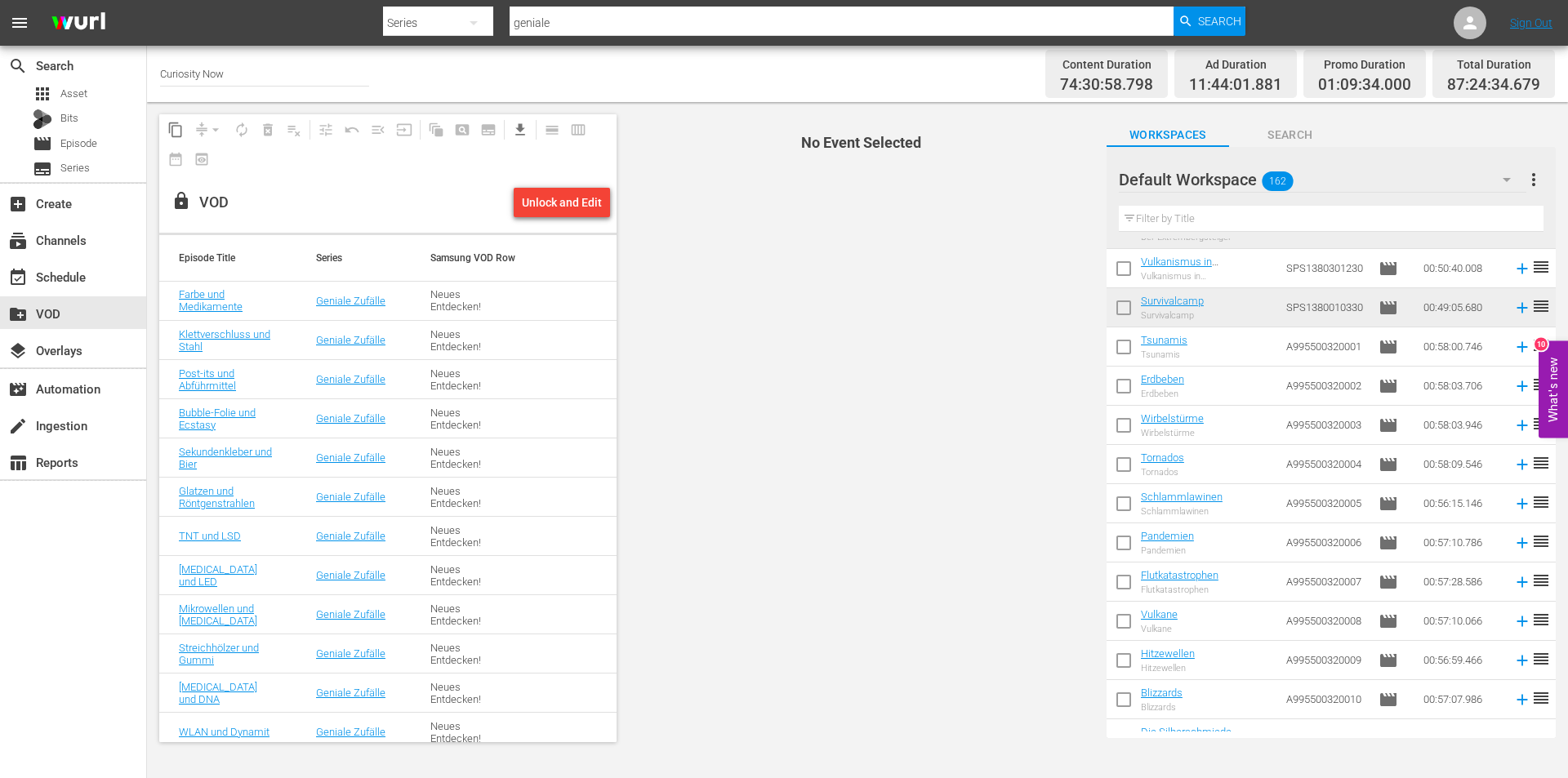
click at [1126, 354] on input "checkbox" at bounding box center [1124, 350] width 34 height 34
checkbox input "true"
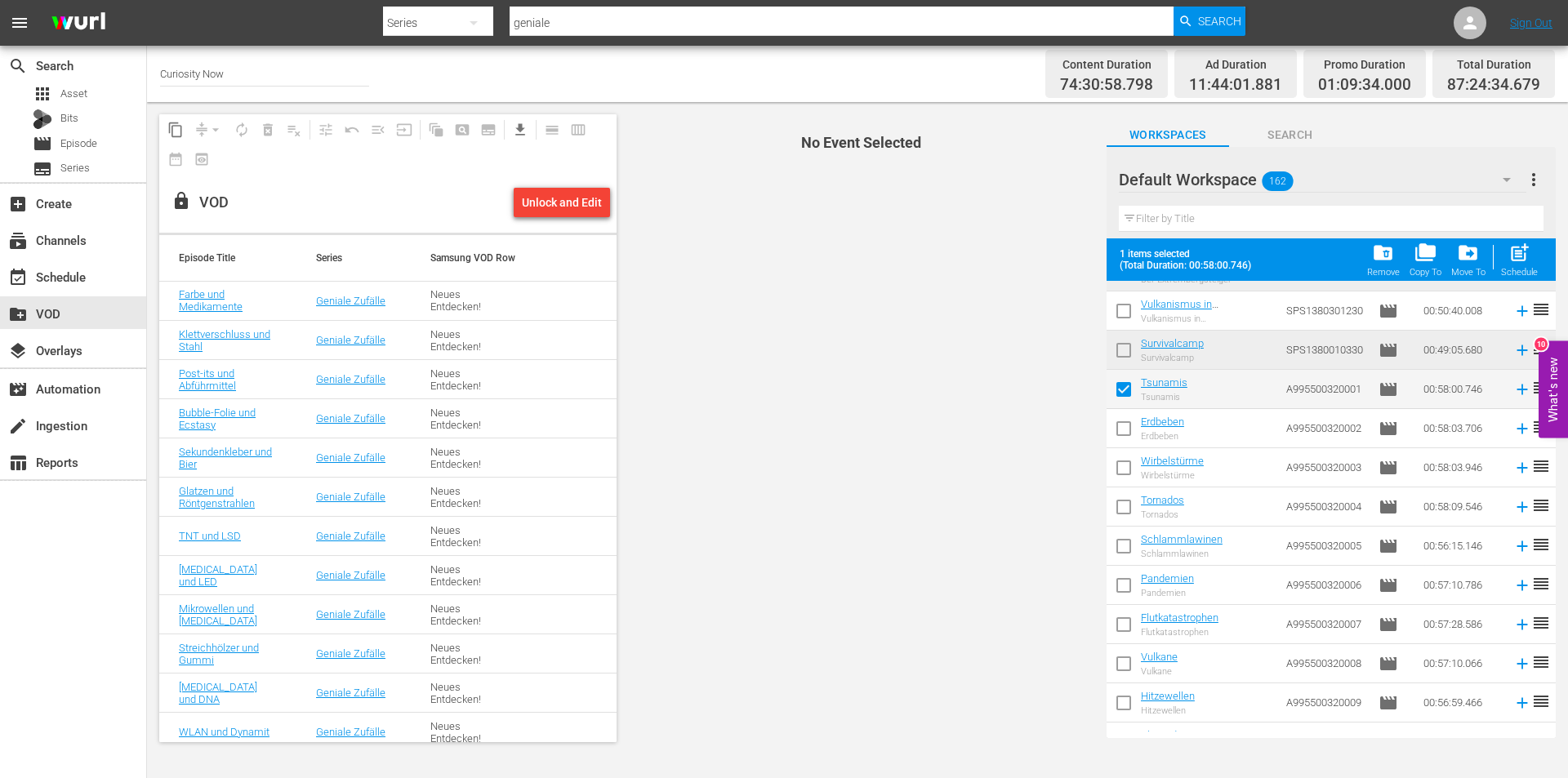
click at [1124, 429] on input "checkbox" at bounding box center [1124, 432] width 34 height 34
checkbox input "true"
click at [1122, 464] on input "checkbox" at bounding box center [1124, 471] width 34 height 34
checkbox input "true"
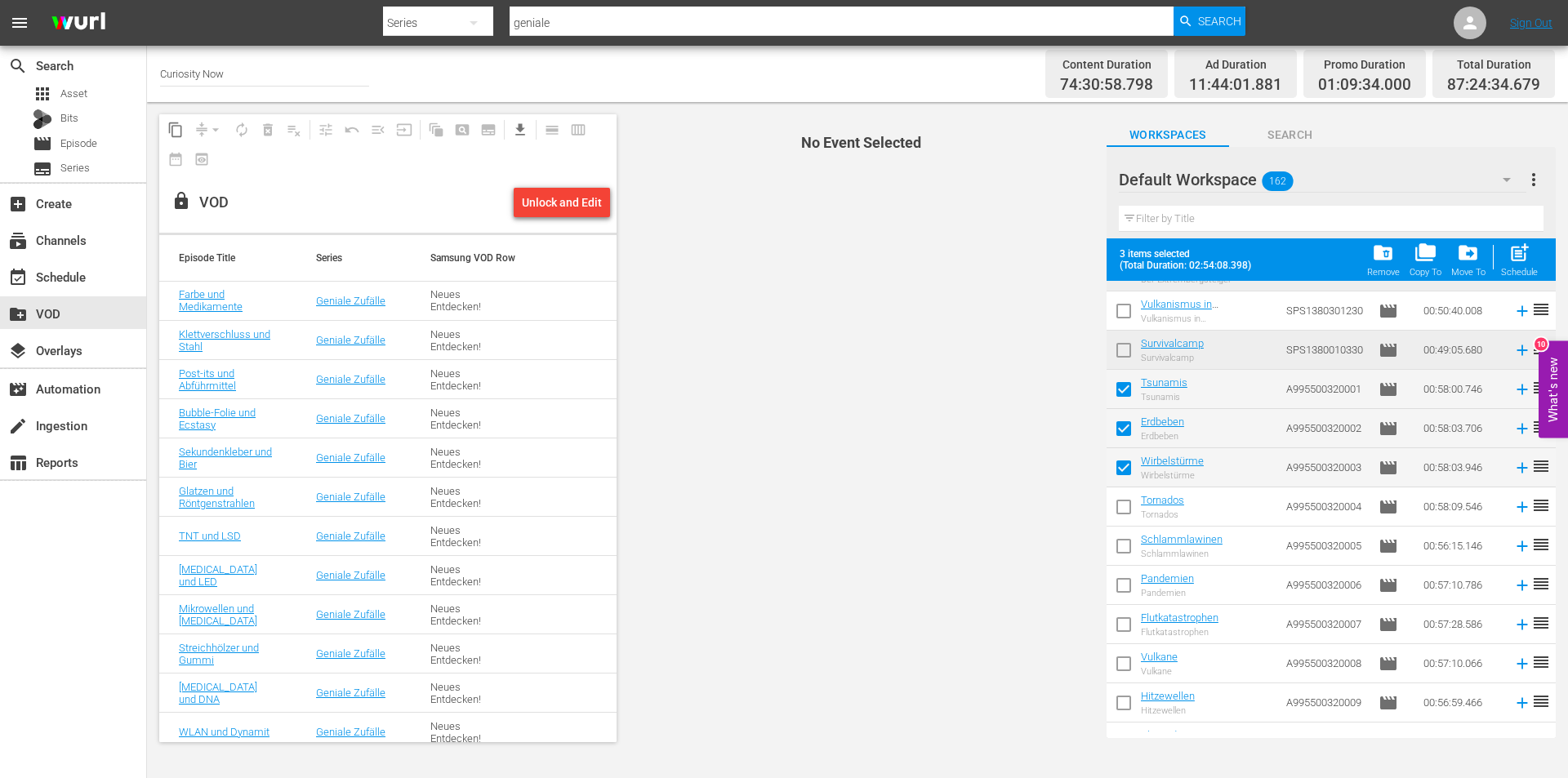
drag, startPoint x: 1119, startPoint y: 503, endPoint x: 1121, endPoint y: 531, distance: 28.1
click at [1119, 504] on input "checkbox" at bounding box center [1124, 510] width 34 height 34
checkbox input "true"
click at [1120, 545] on input "checkbox" at bounding box center [1124, 549] width 34 height 34
checkbox input "true"
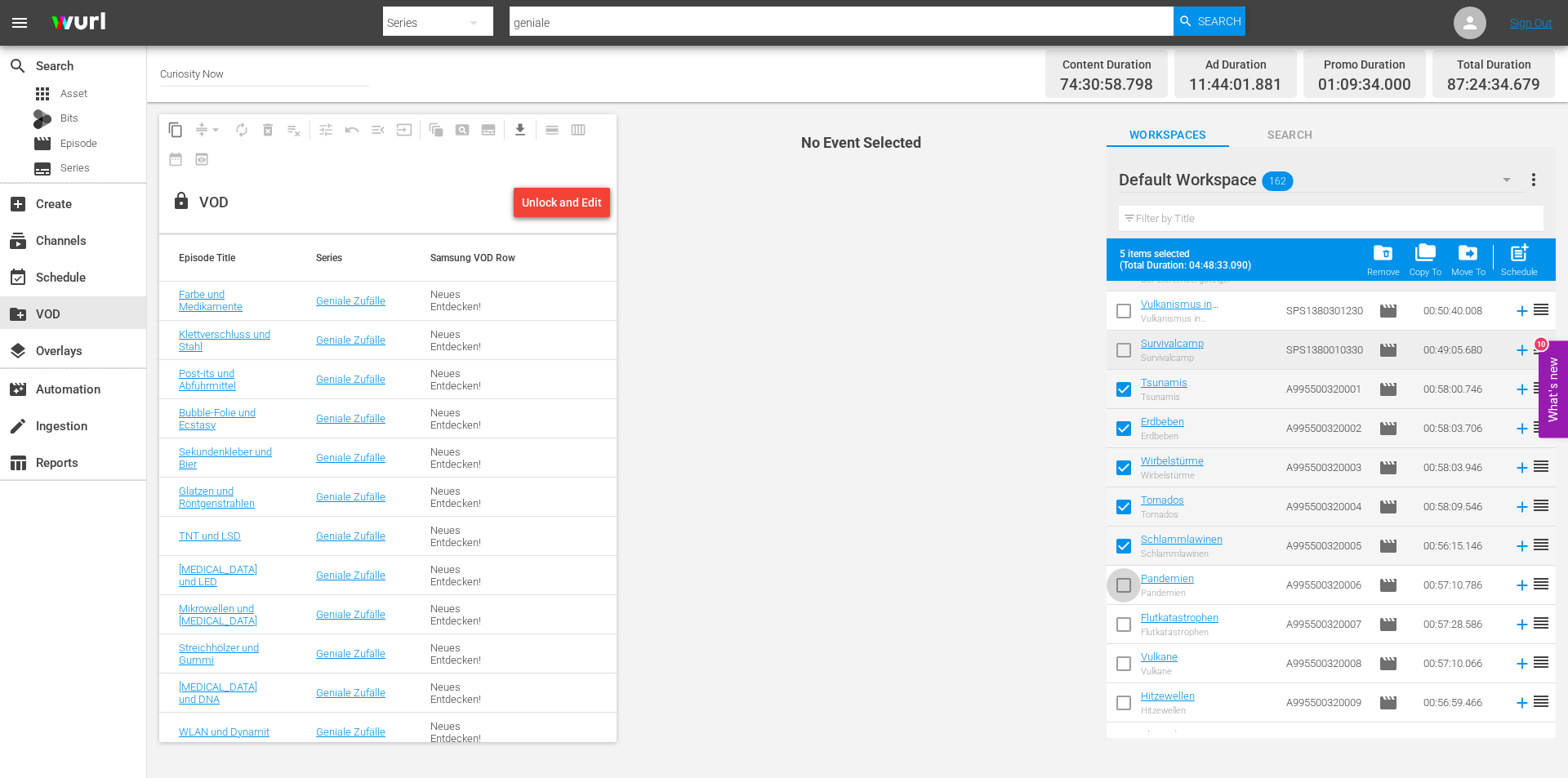
click at [1121, 585] on input "checkbox" at bounding box center [1124, 588] width 34 height 34
checkbox input "true"
click at [1122, 622] on input "checkbox" at bounding box center [1124, 628] width 34 height 34
checkbox input "true"
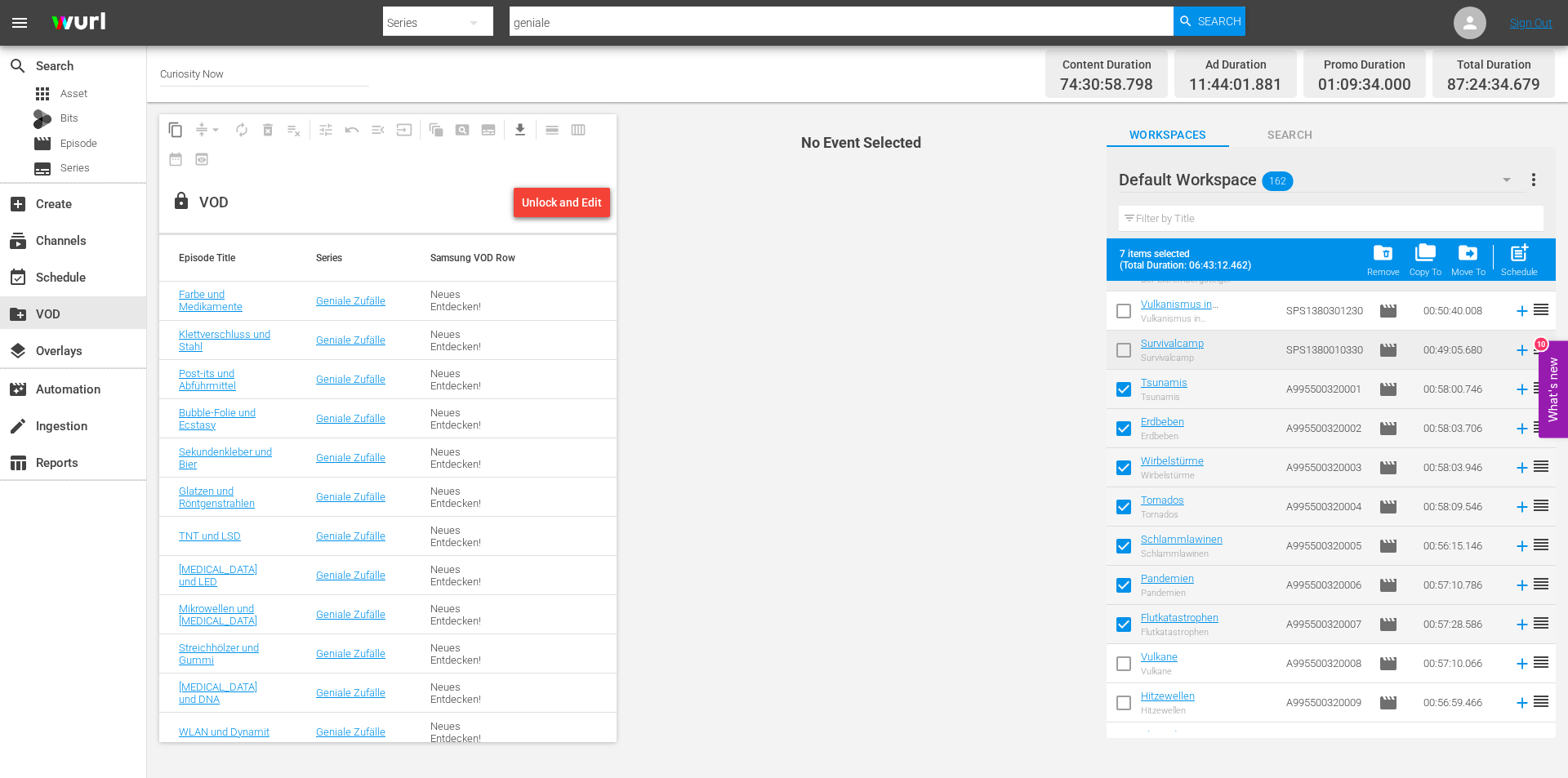
click at [1125, 662] on input "checkbox" at bounding box center [1124, 667] width 34 height 34
checkbox input "true"
click at [1119, 701] on input "checkbox" at bounding box center [1124, 706] width 34 height 34
checkbox input "true"
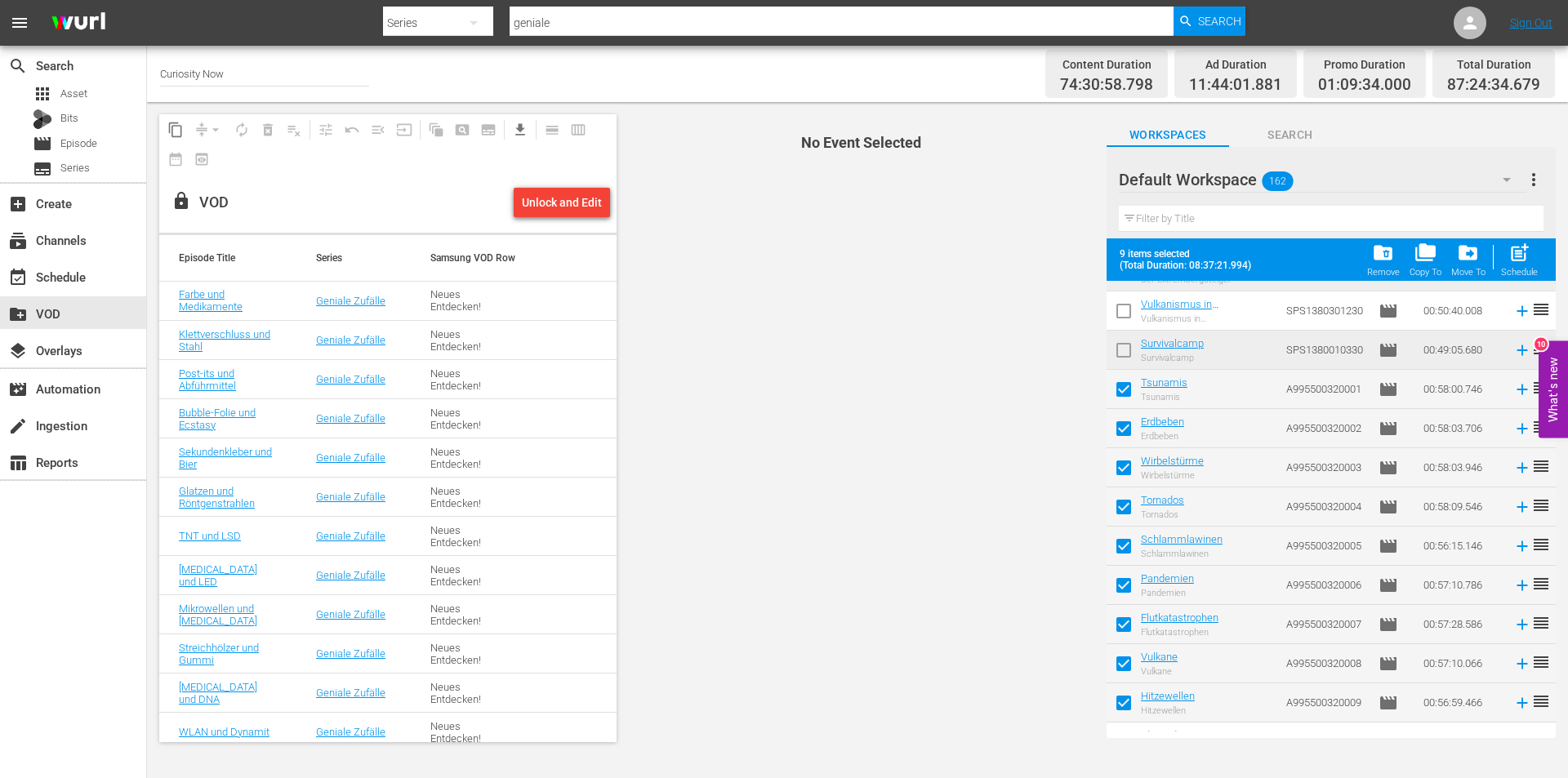
scroll to position [4734, 0]
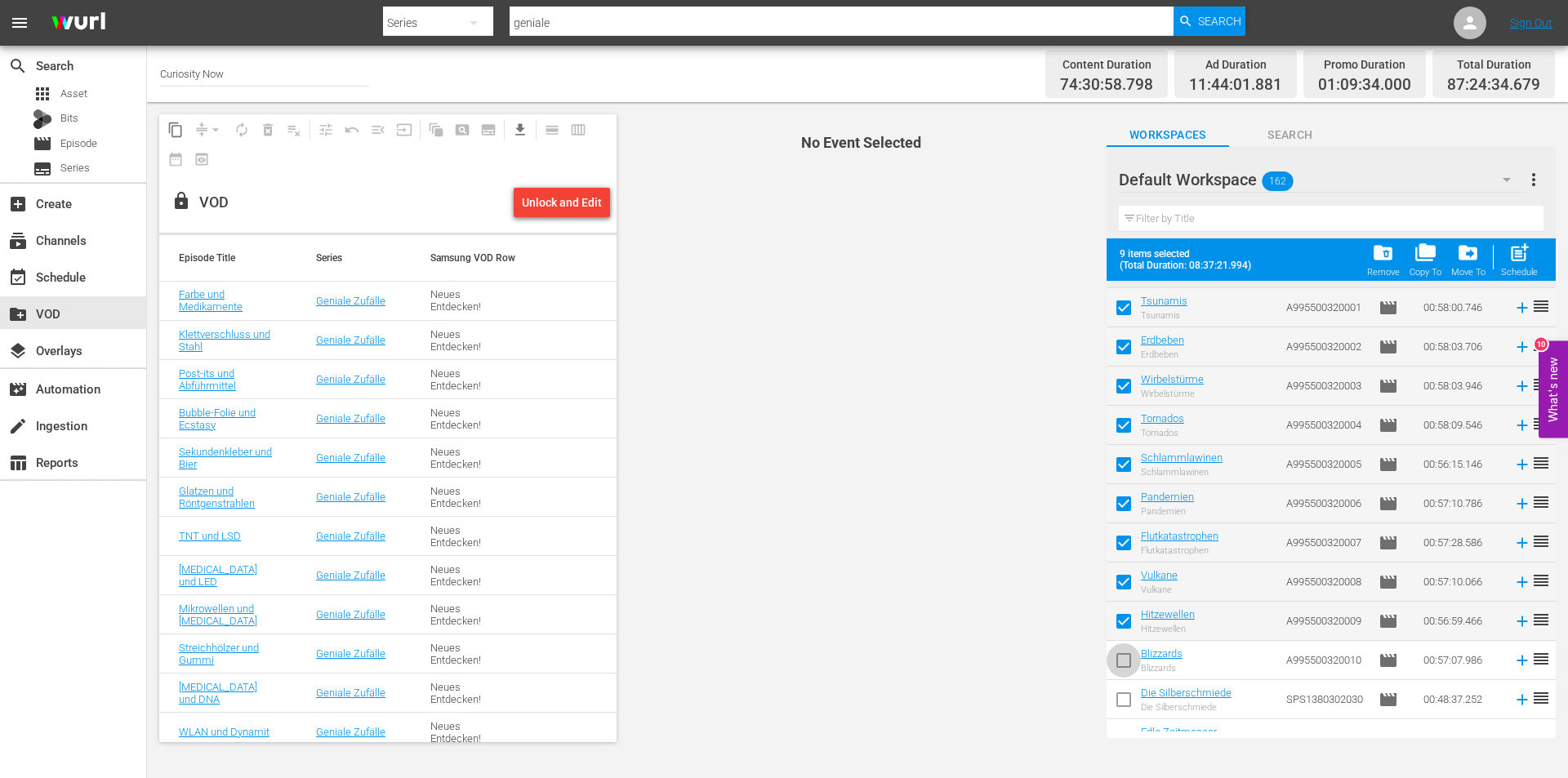
click at [1119, 659] on input "checkbox" at bounding box center [1124, 663] width 34 height 34
checkbox input "true"
click at [1426, 254] on span "folder_copy" at bounding box center [1426, 253] width 22 height 22
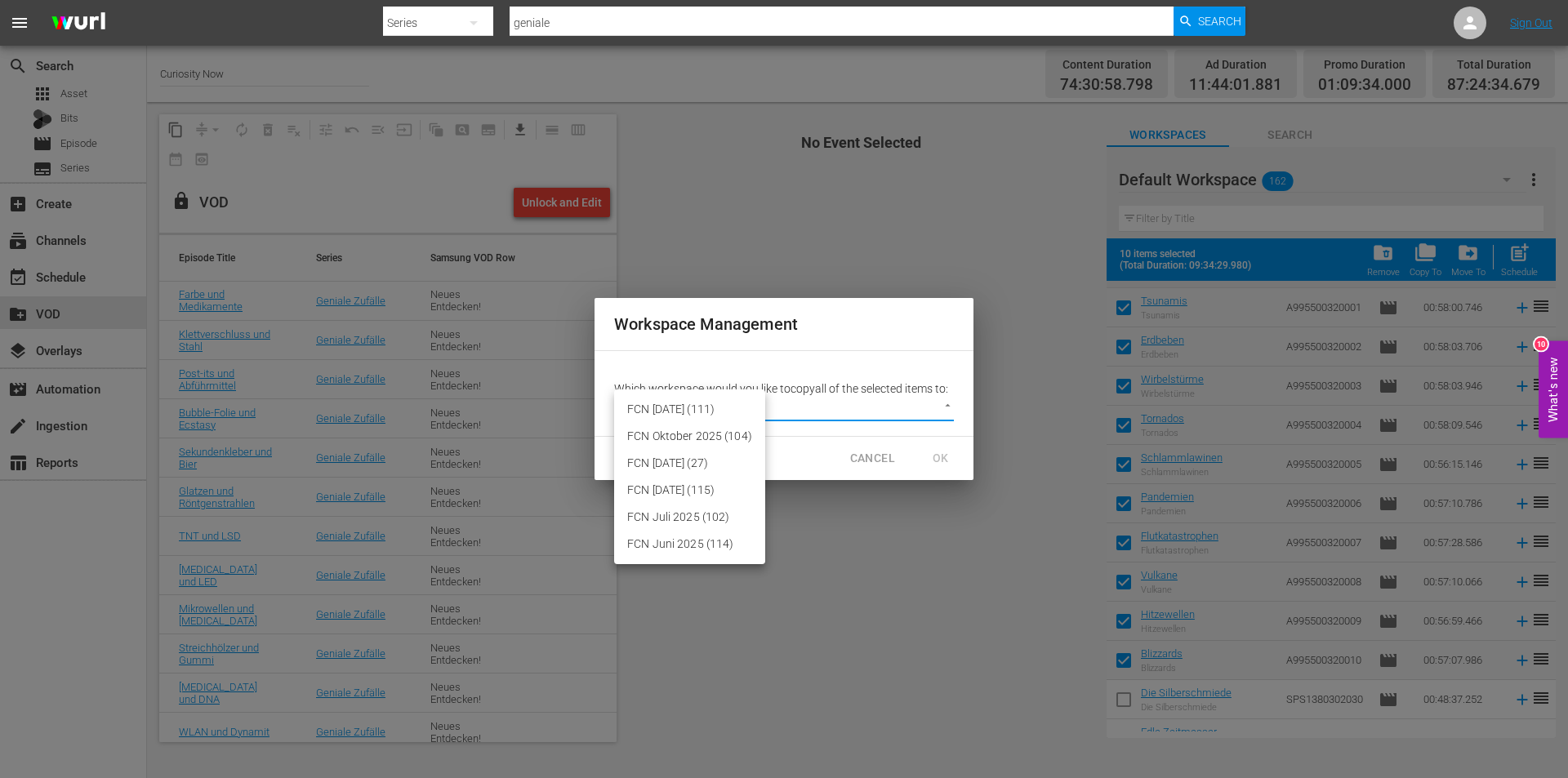
click at [944, 403] on body "menu Search By Series Search ID, Title, Description, Keywords, or Category geni…" at bounding box center [784, 389] width 1568 height 778
click at [708, 460] on li "FCN September 2025 (27)" at bounding box center [690, 463] width 151 height 27
type input "3430"
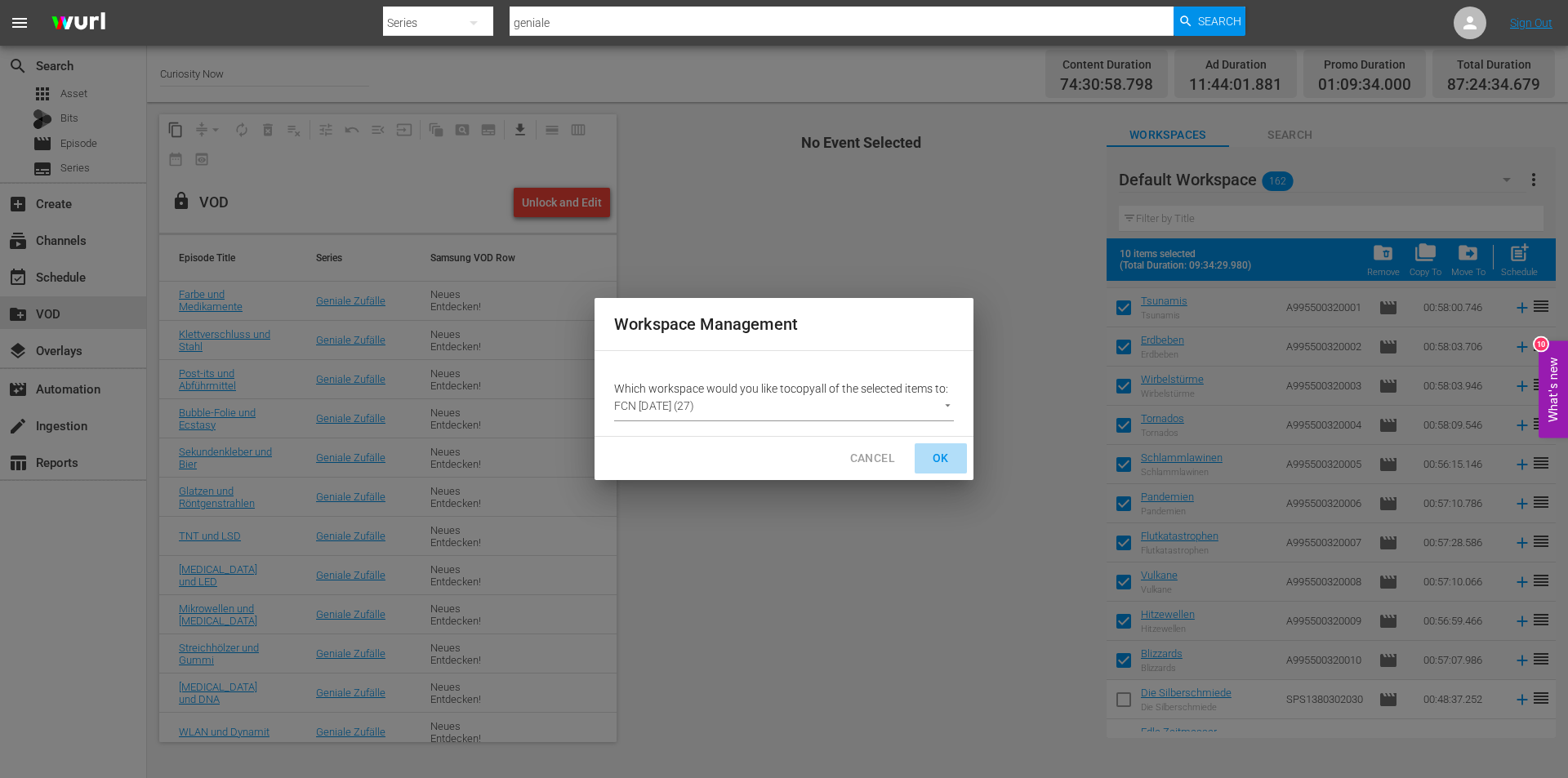
click at [944, 460] on span "OK" at bounding box center [940, 458] width 26 height 20
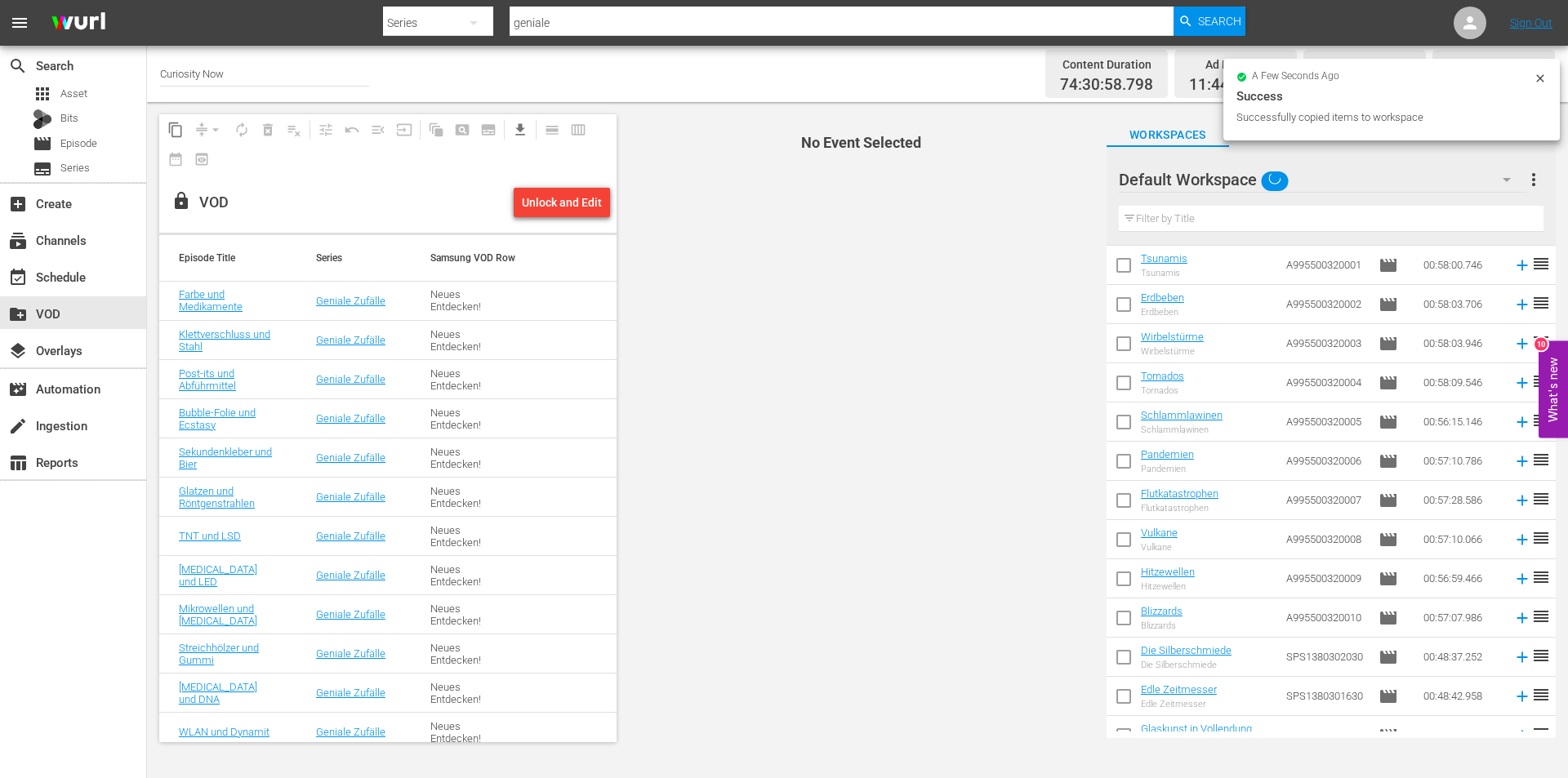
checkbox input "false"
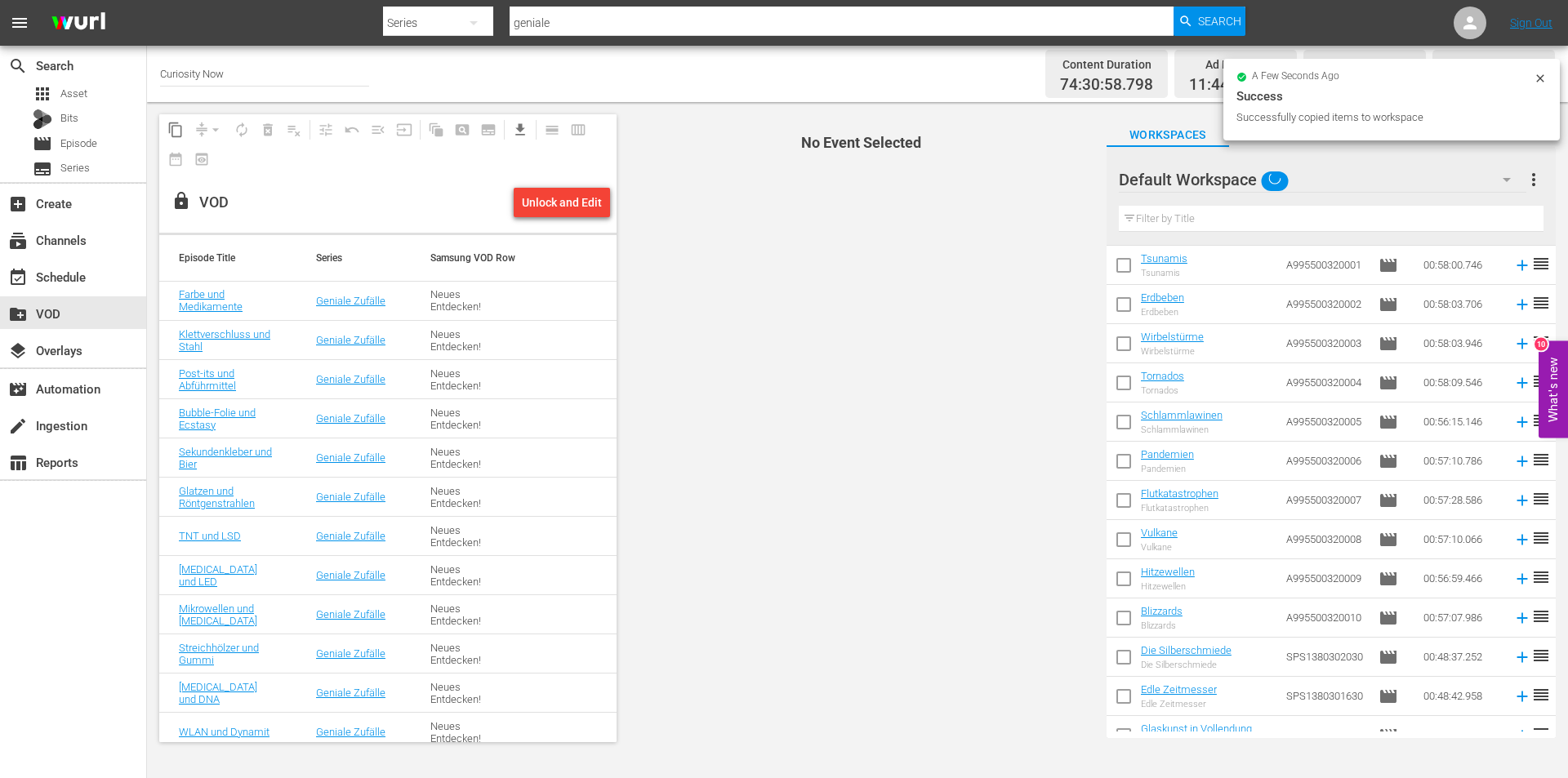
checkbox input "false"
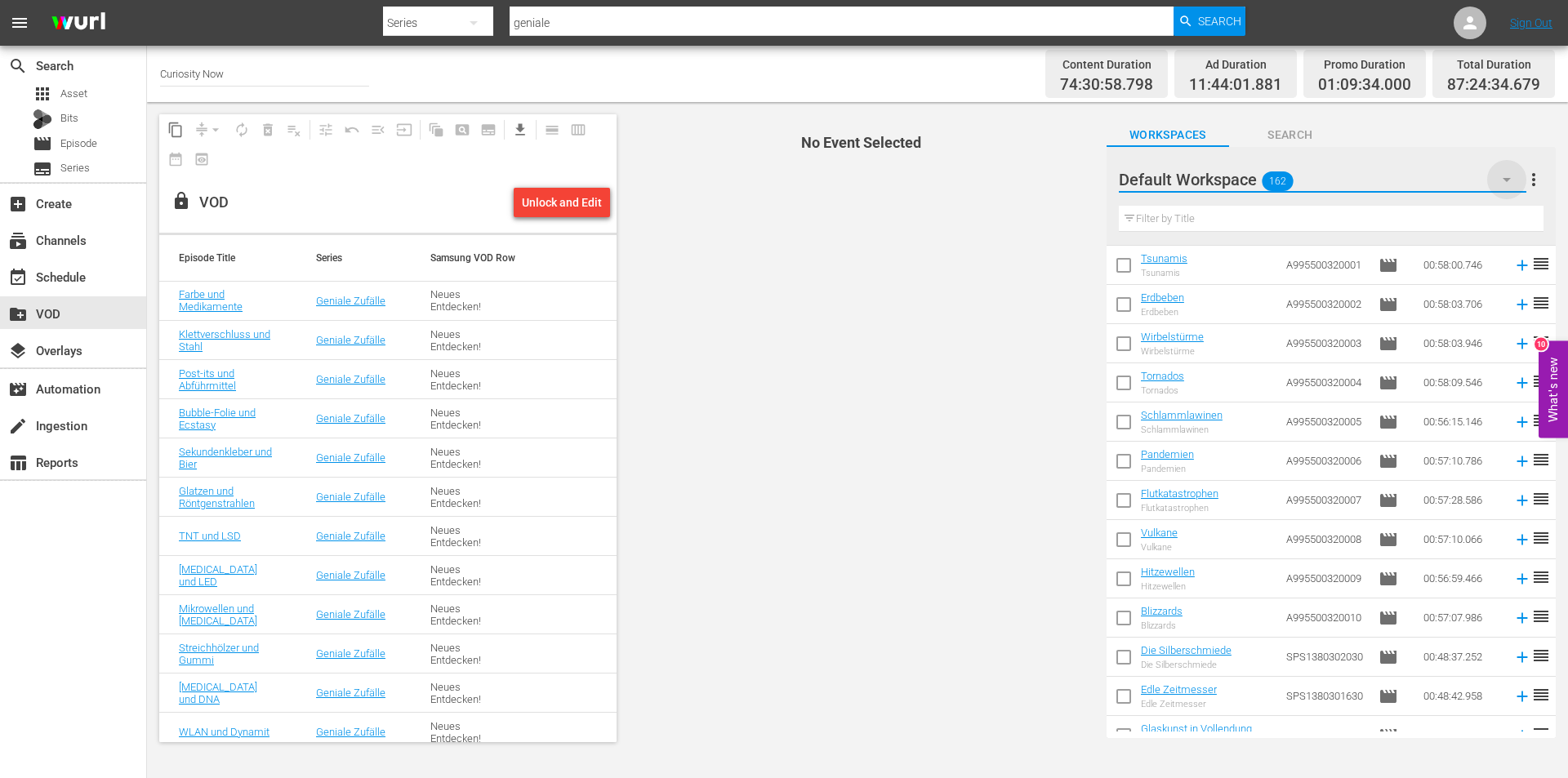
click at [1505, 176] on icon "button" at bounding box center [1507, 179] width 20 height 20
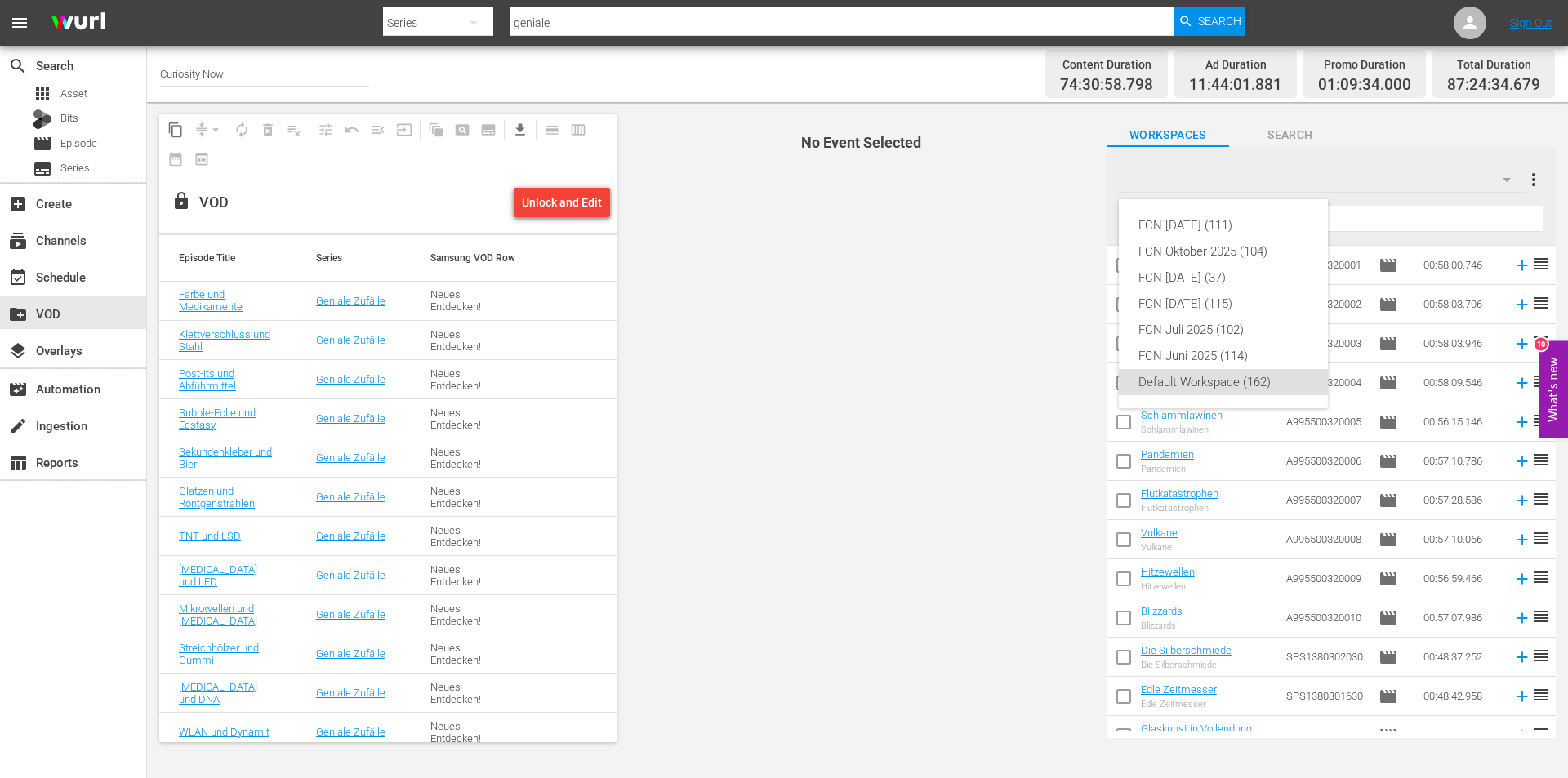
click at [1385, 216] on div "FCN November 2025 (111) FCN Oktober 2025 (104) FCN September 2025 (37) FCN Augu…" at bounding box center [784, 389] width 1568 height 778
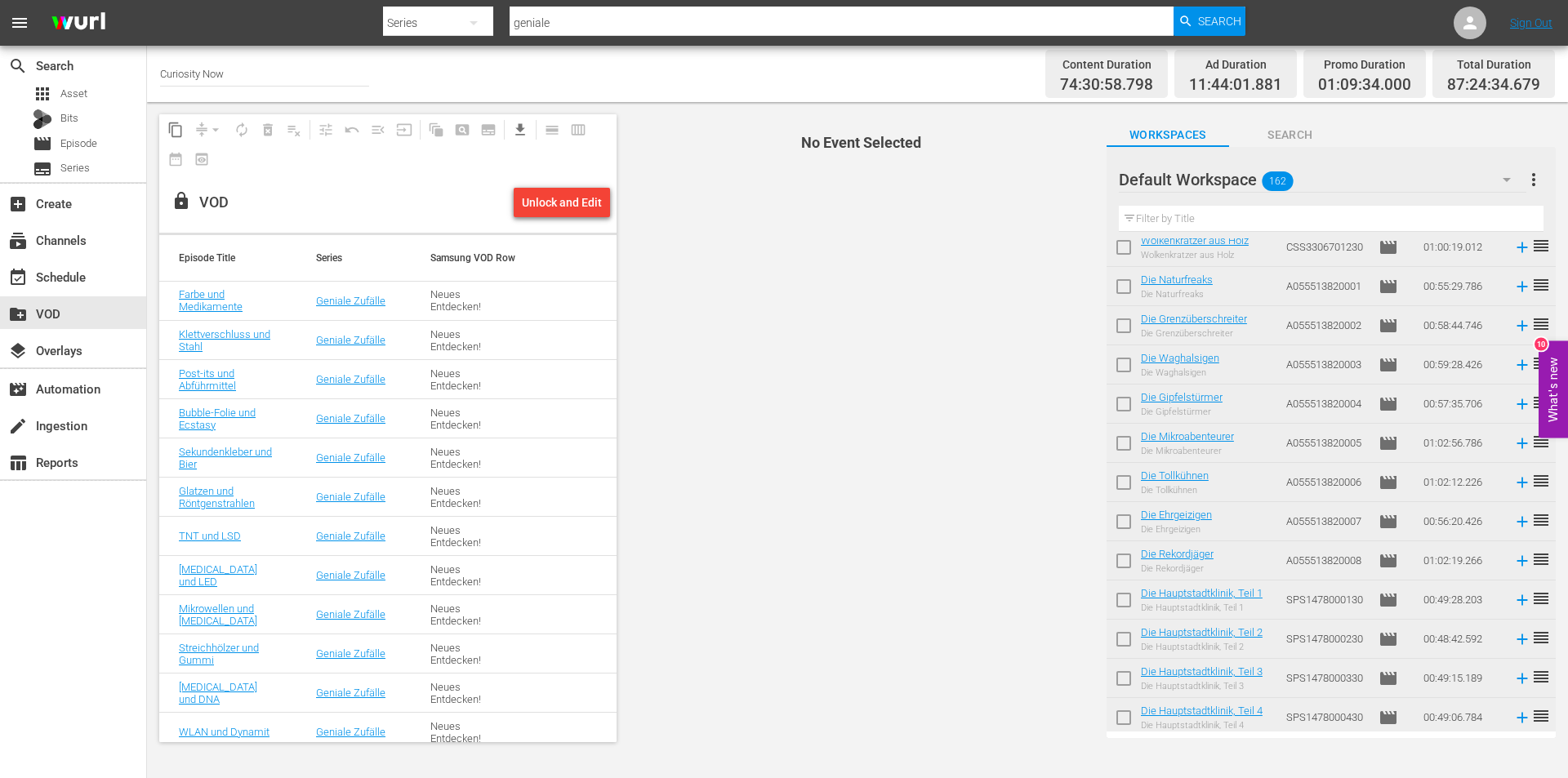
scroll to position [3772, 0]
click at [1120, 287] on input "checkbox" at bounding box center [1124, 291] width 34 height 34
checkbox input "true"
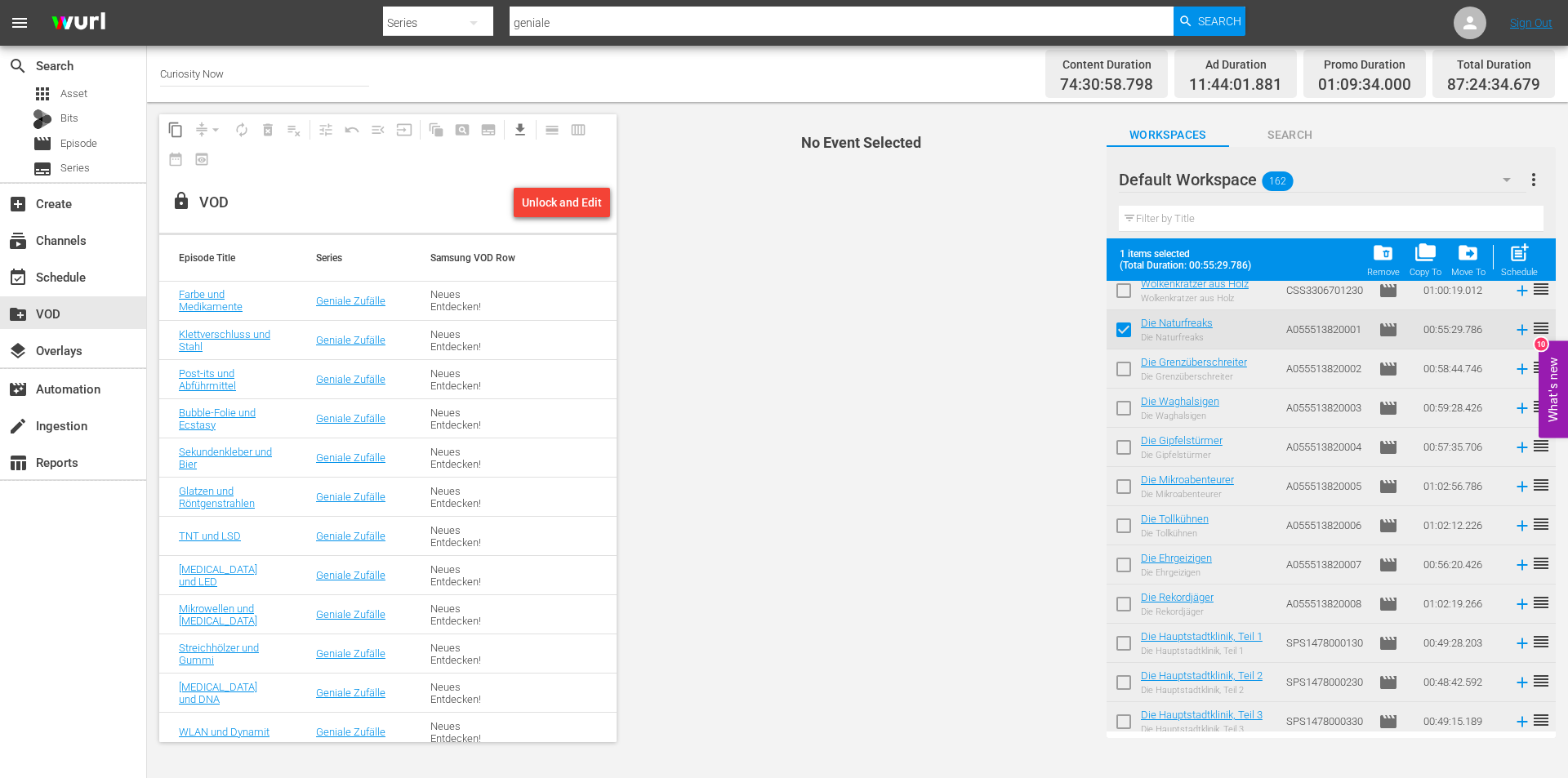
click at [1126, 367] on input "checkbox" at bounding box center [1124, 372] width 34 height 34
checkbox input "true"
click at [1119, 409] on input "checkbox" at bounding box center [1124, 412] width 34 height 34
checkbox input "true"
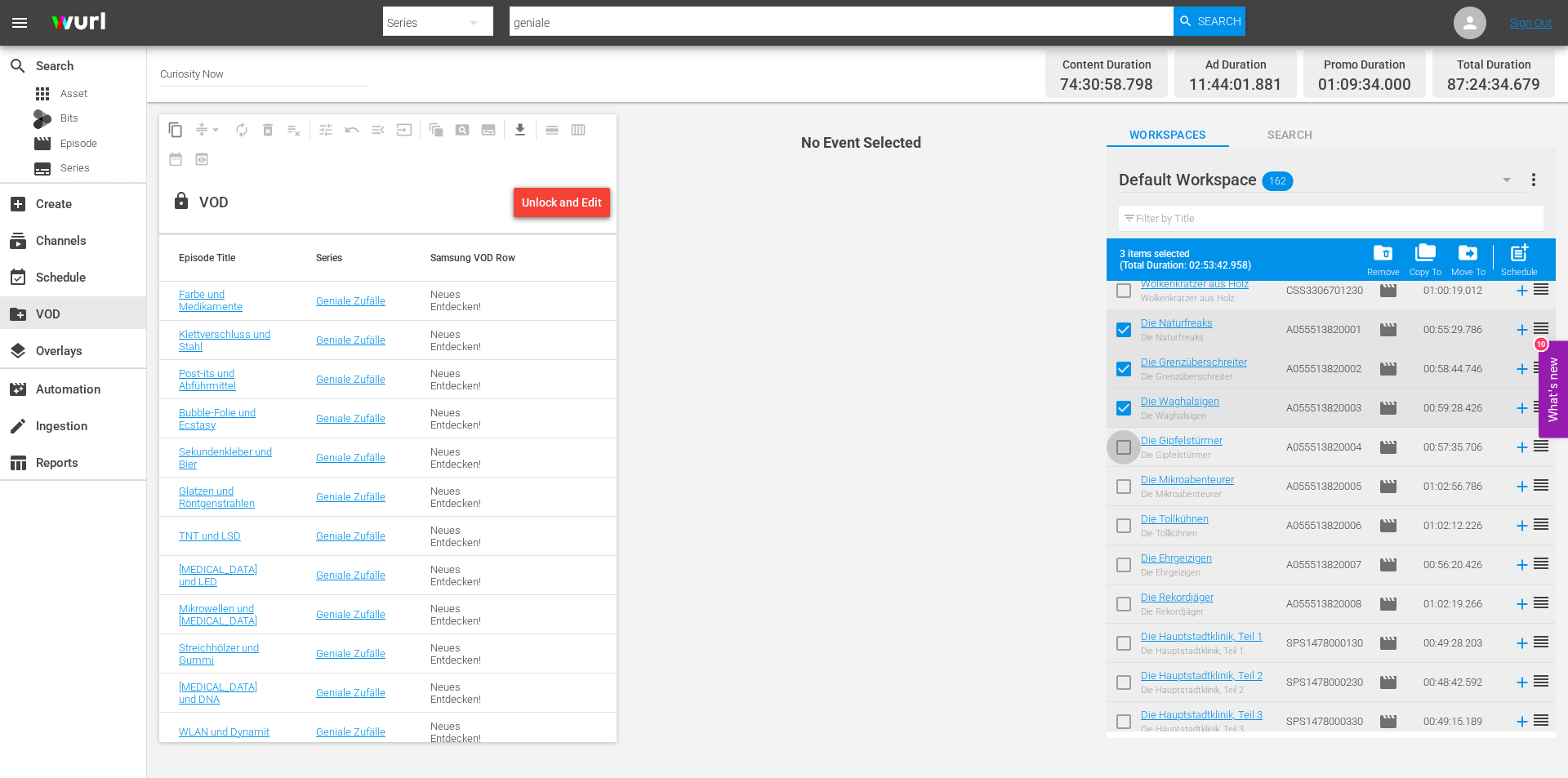
click at [1122, 447] on input "checkbox" at bounding box center [1124, 451] width 34 height 34
checkbox input "true"
click at [1120, 486] on input "checkbox" at bounding box center [1124, 490] width 34 height 34
checkbox input "true"
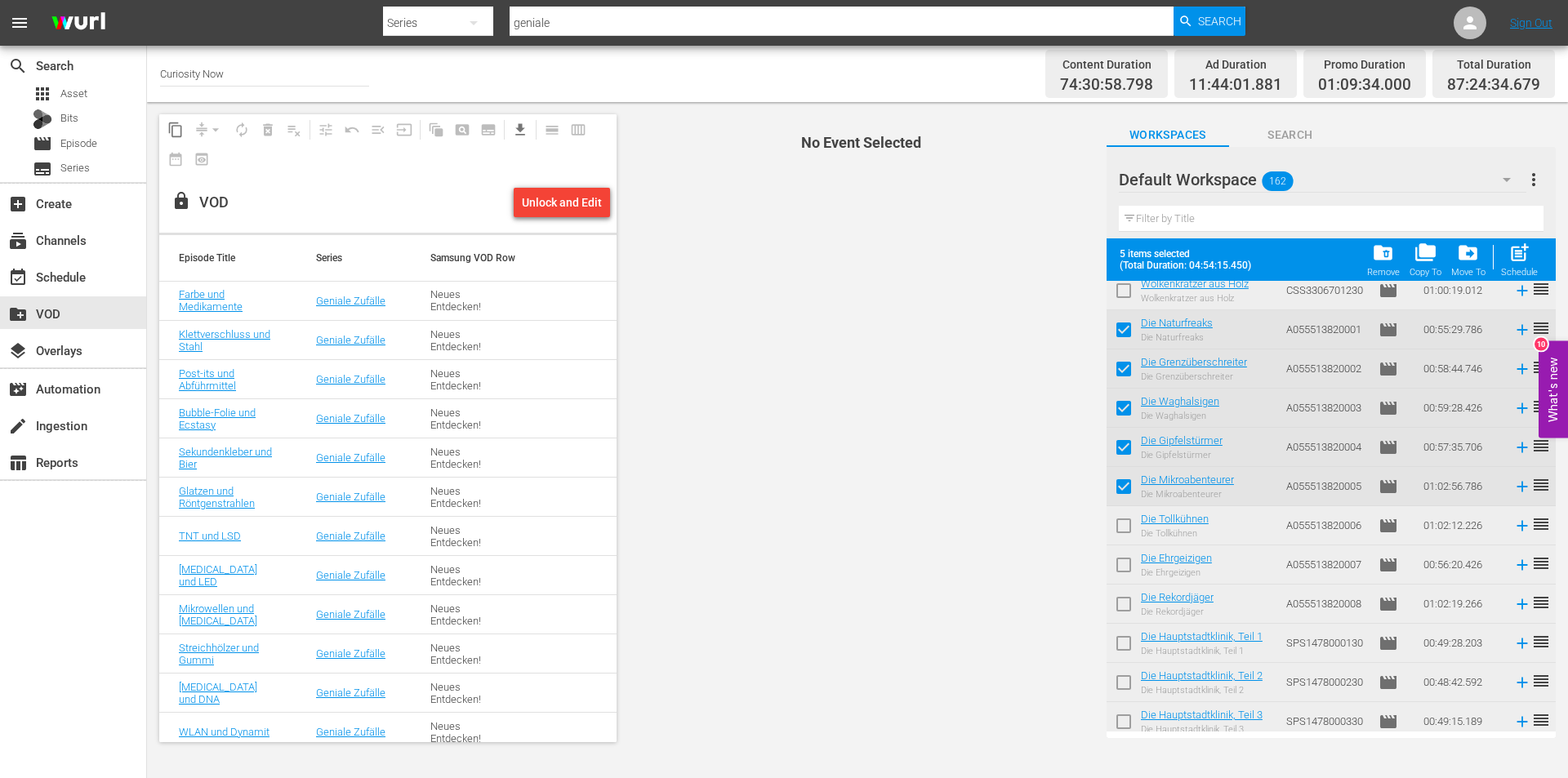
click at [1120, 525] on input "checkbox" at bounding box center [1124, 529] width 34 height 34
checkbox input "true"
click at [1126, 571] on input "checkbox" at bounding box center [1124, 568] width 34 height 34
checkbox input "true"
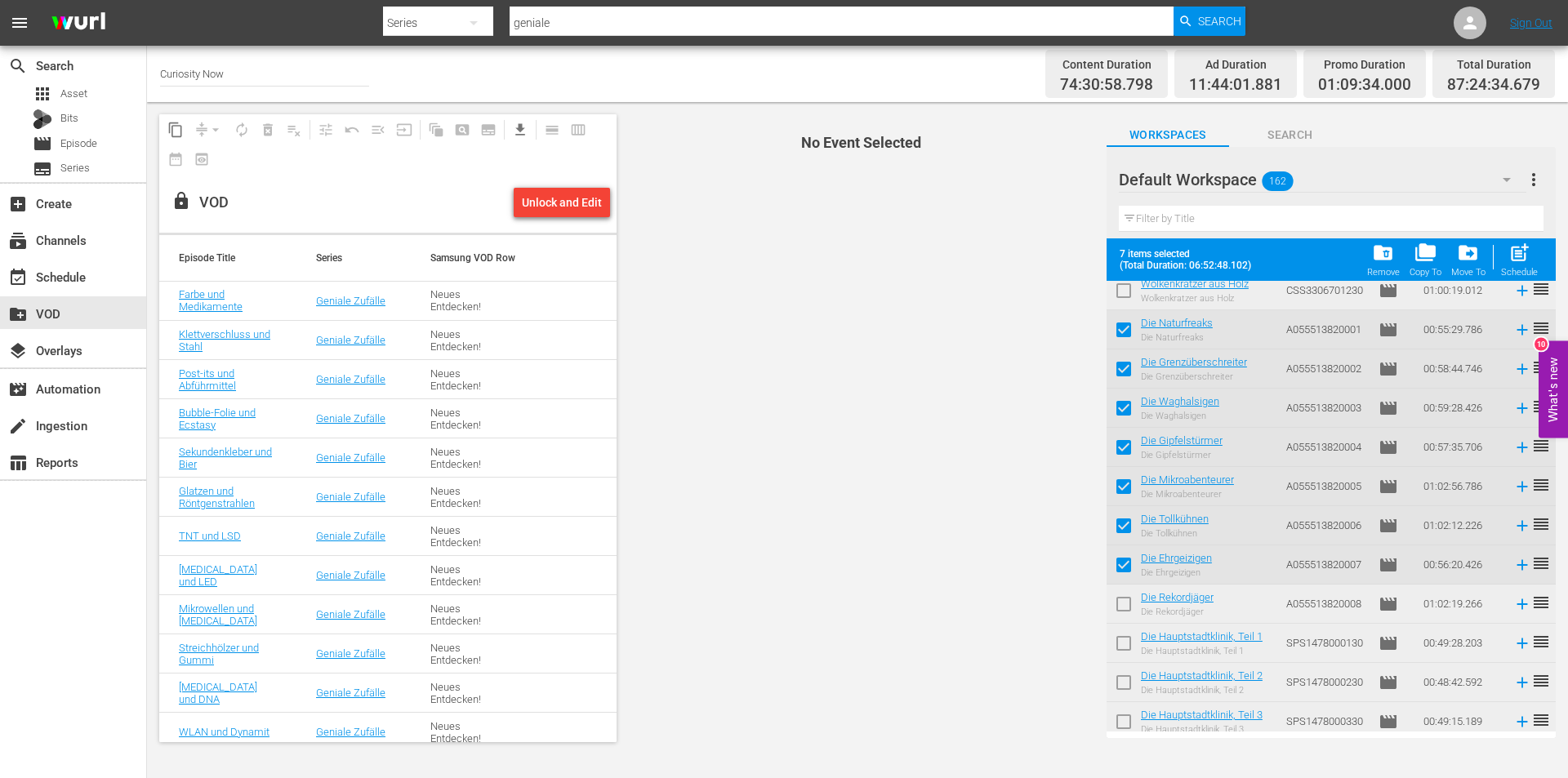
click at [1126, 594] on input "checkbox" at bounding box center [1124, 607] width 34 height 34
checkbox input "true"
click at [1424, 254] on span "folder_copy" at bounding box center [1426, 253] width 22 height 22
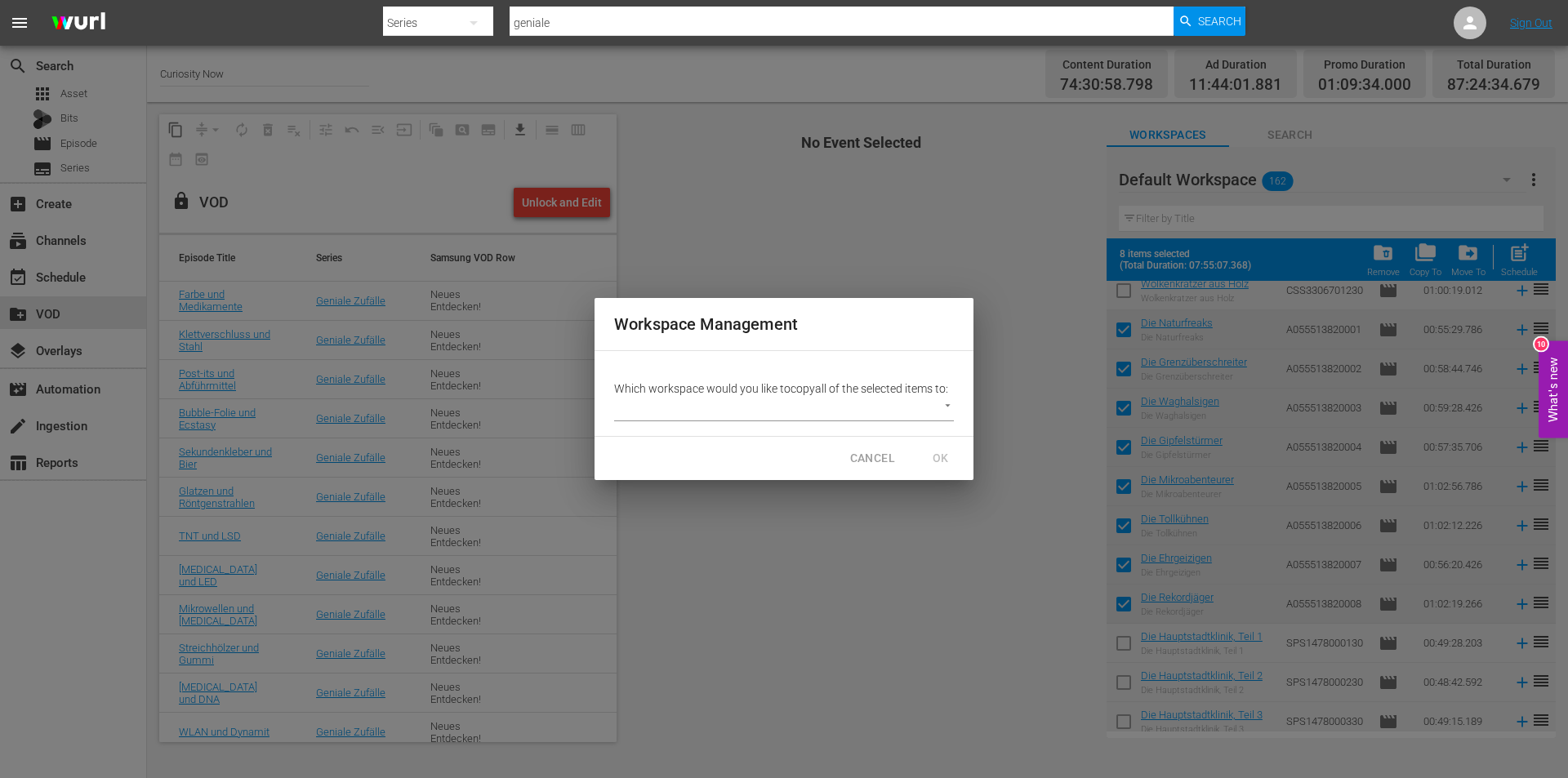
click at [948, 406] on body "menu Search By Series Search ID, Title, Description, Keywords, or Category geni…" at bounding box center [784, 389] width 1568 height 778
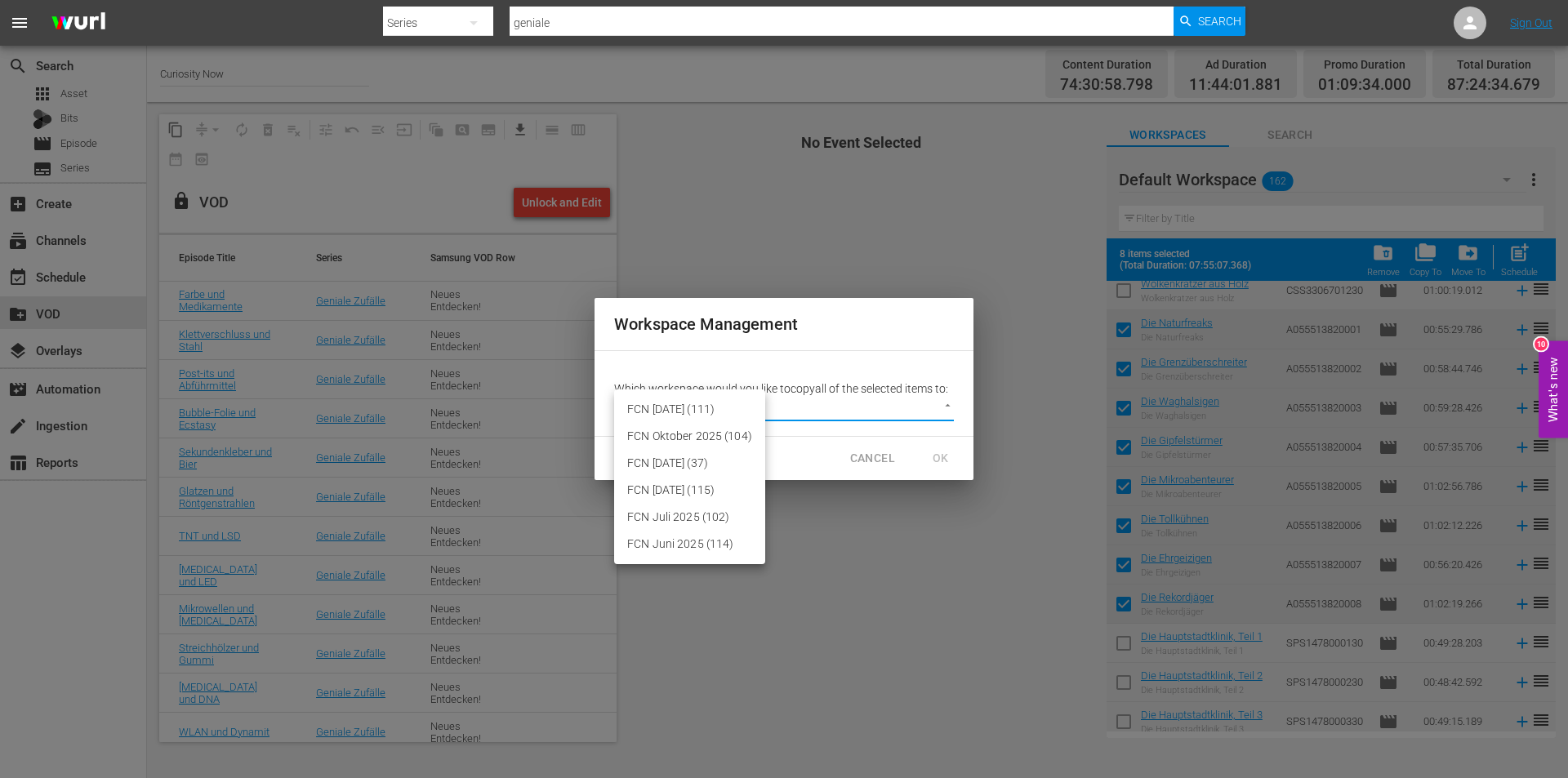
click at [676, 463] on li "FCN September 2025 (37)" at bounding box center [690, 463] width 151 height 27
type input "3430"
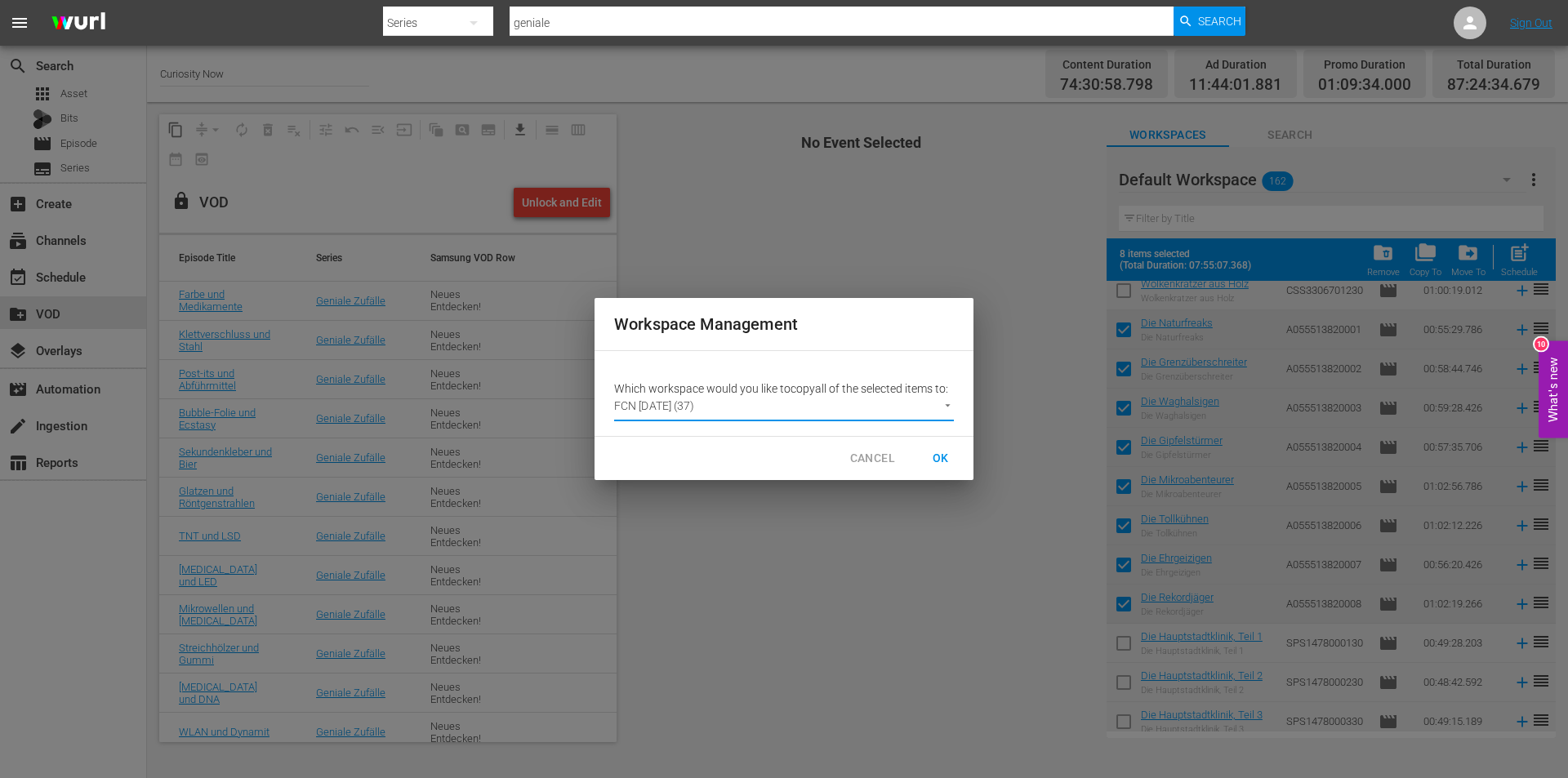
click at [943, 450] on span "OK" at bounding box center [940, 458] width 26 height 20
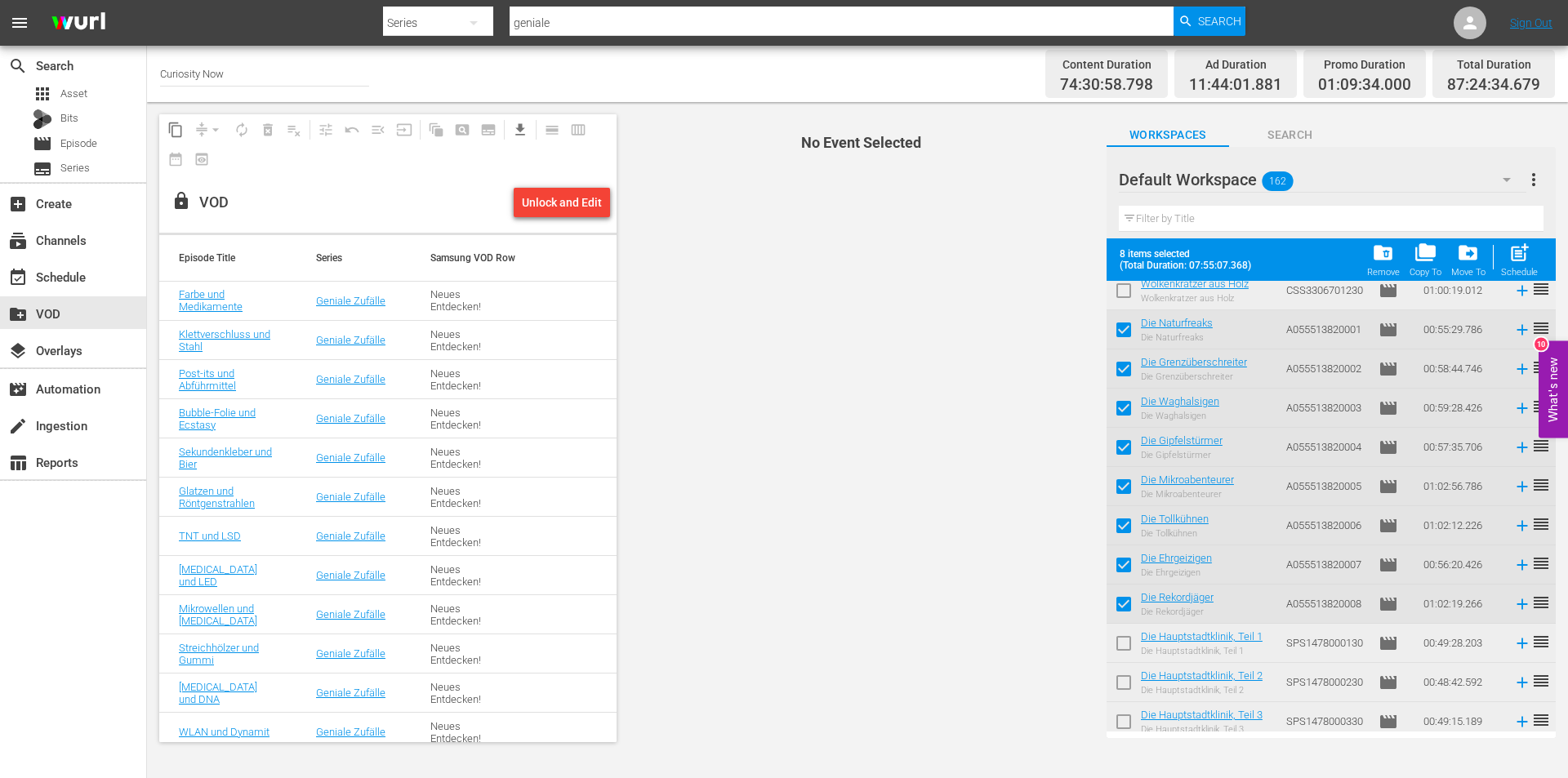
checkbox input "false"
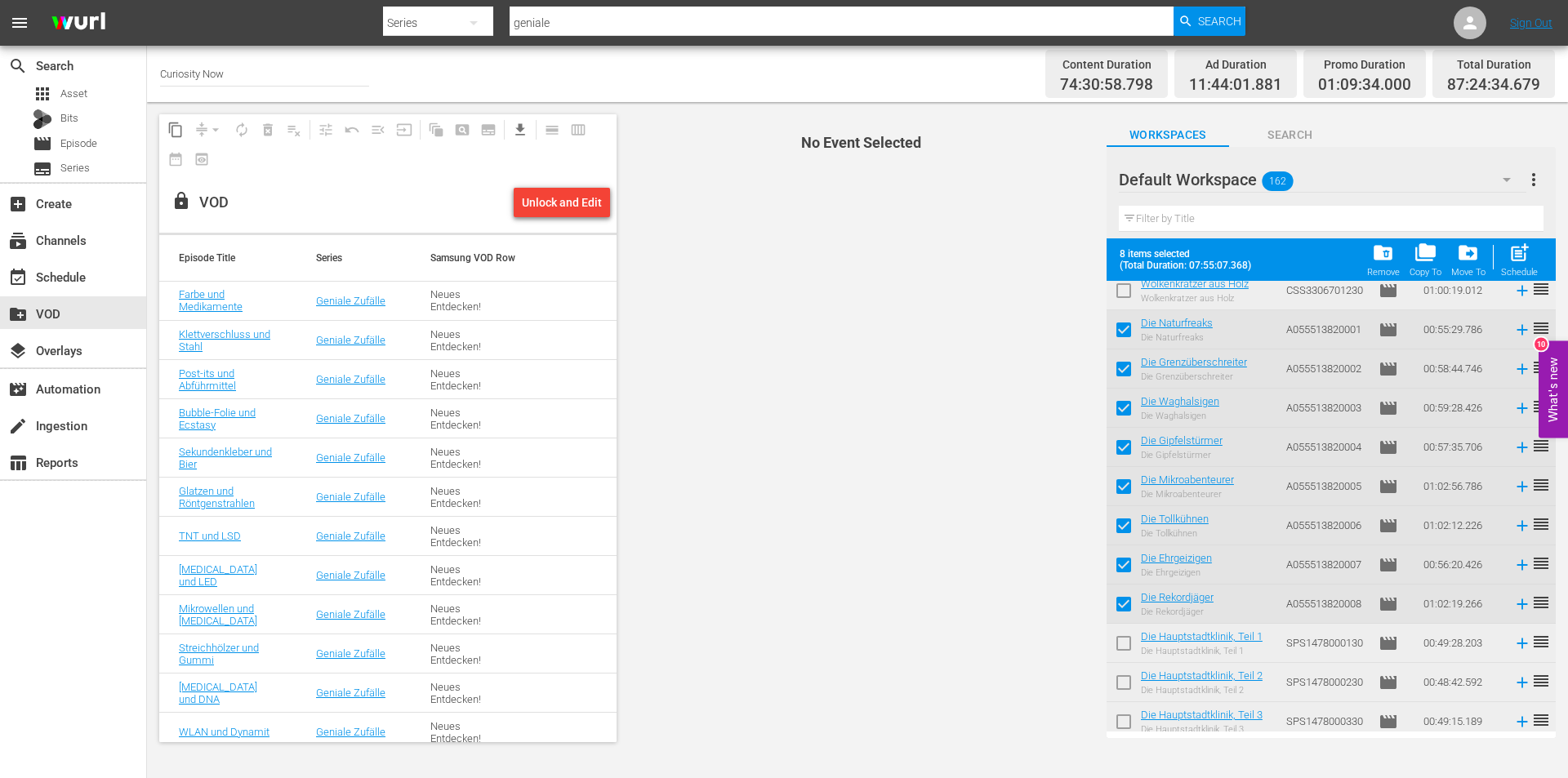
checkbox input "false"
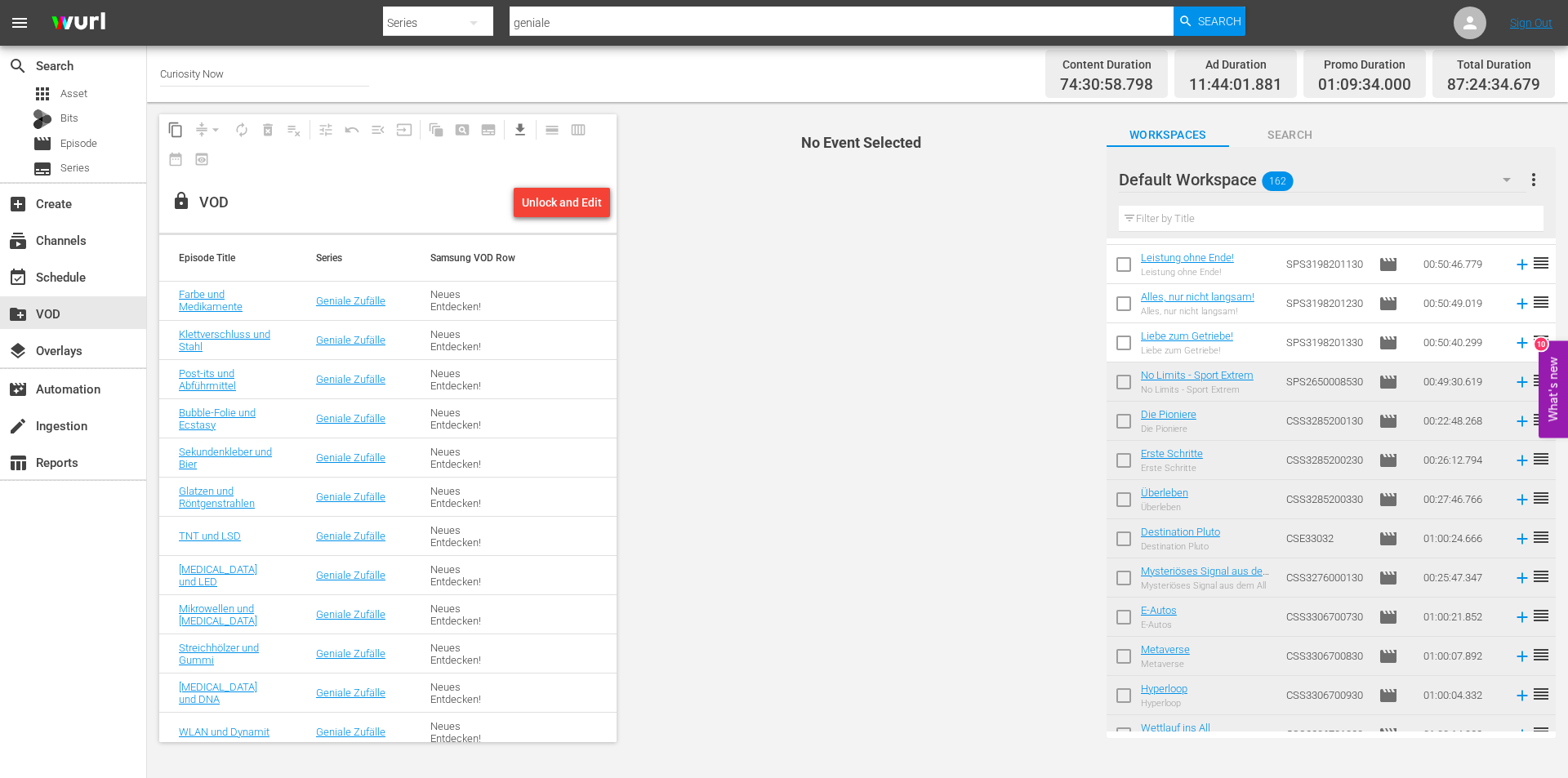
scroll to position [3200, 0]
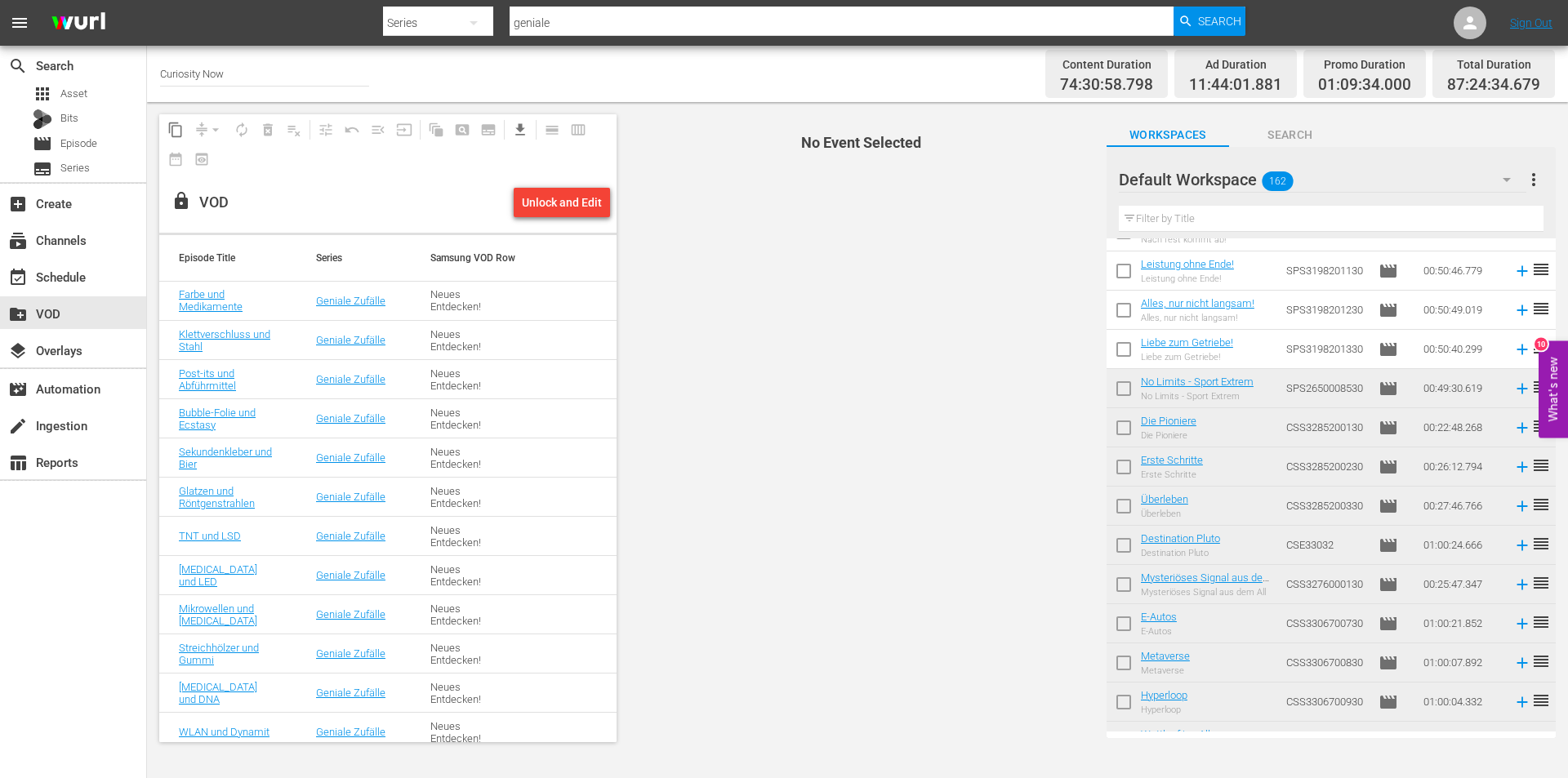
click at [1228, 227] on input "text" at bounding box center [1331, 219] width 425 height 26
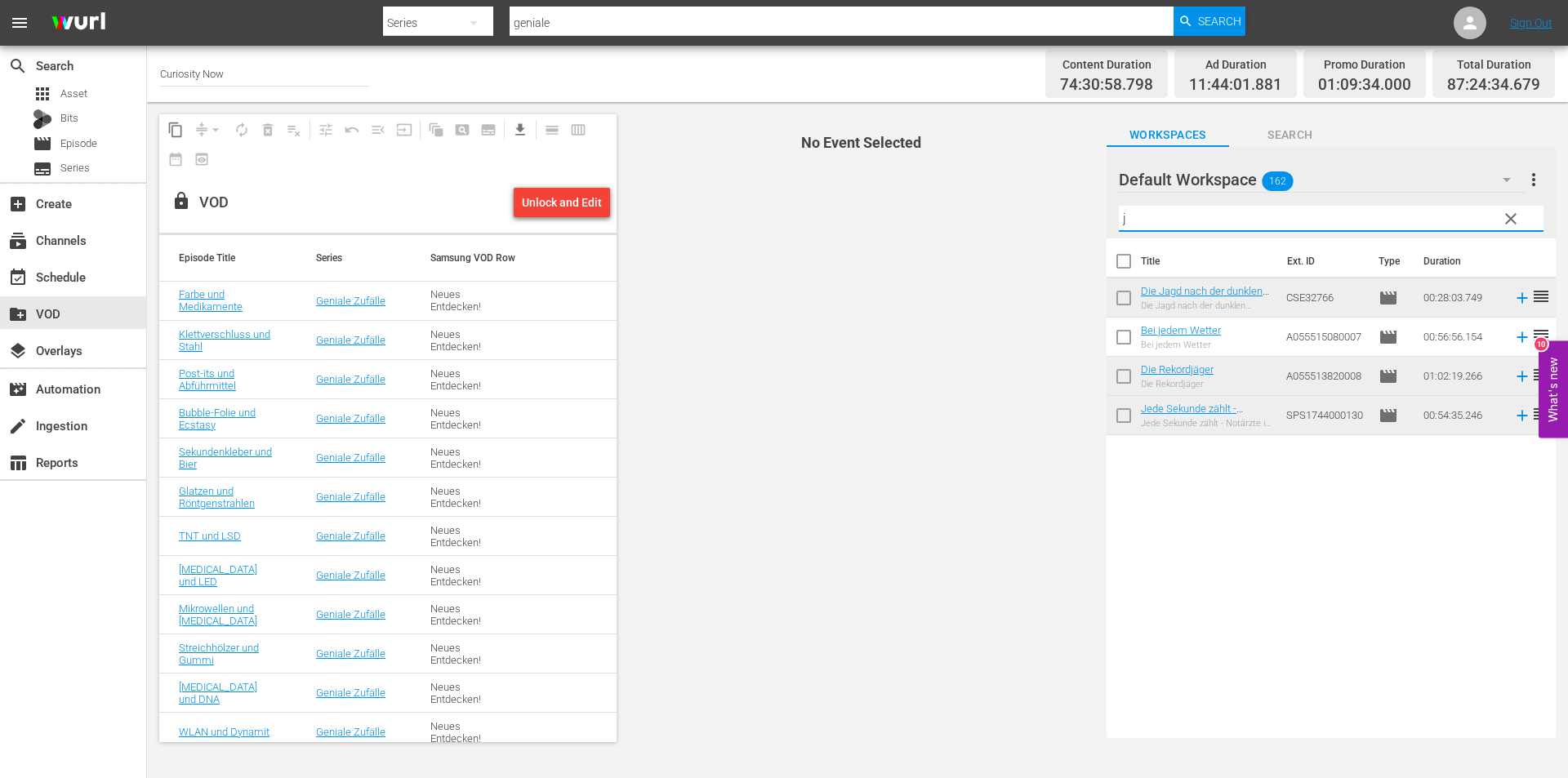
scroll to position [0, 0]
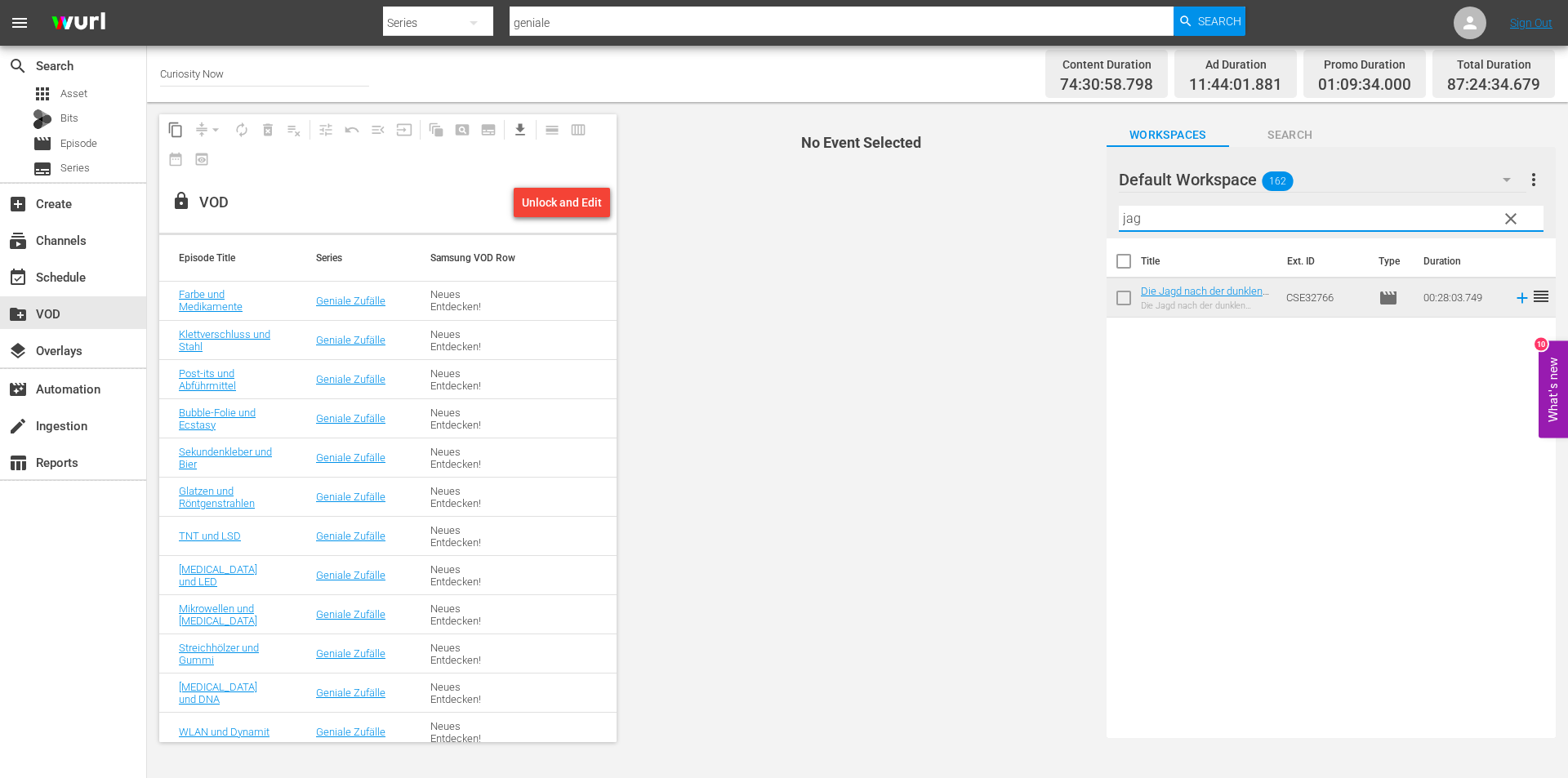
type input "jag"
click at [1122, 299] on input "checkbox" at bounding box center [1124, 301] width 34 height 34
checkbox input "true"
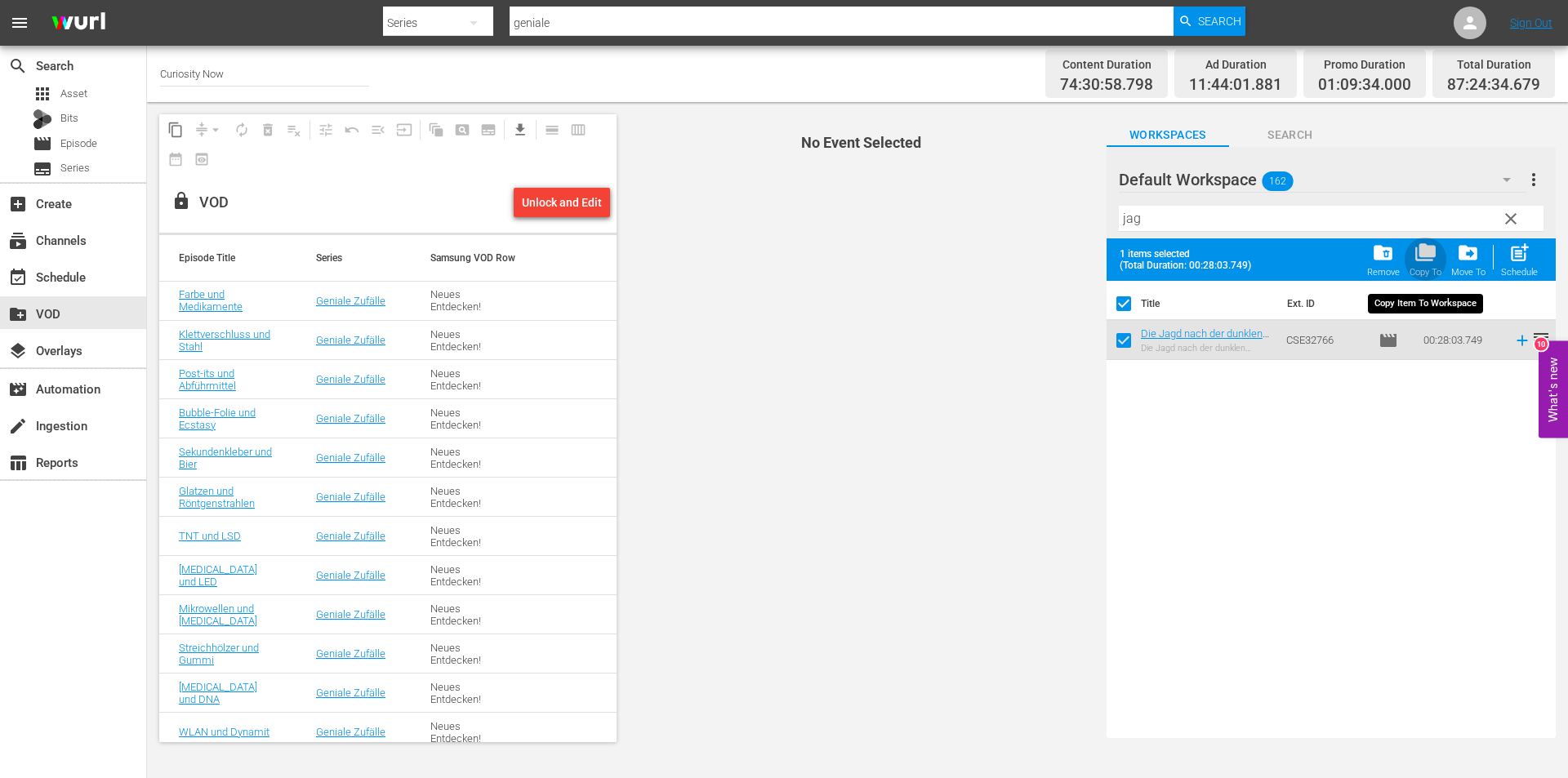
click at [1425, 254] on span "folder_copy" at bounding box center [1426, 253] width 22 height 22
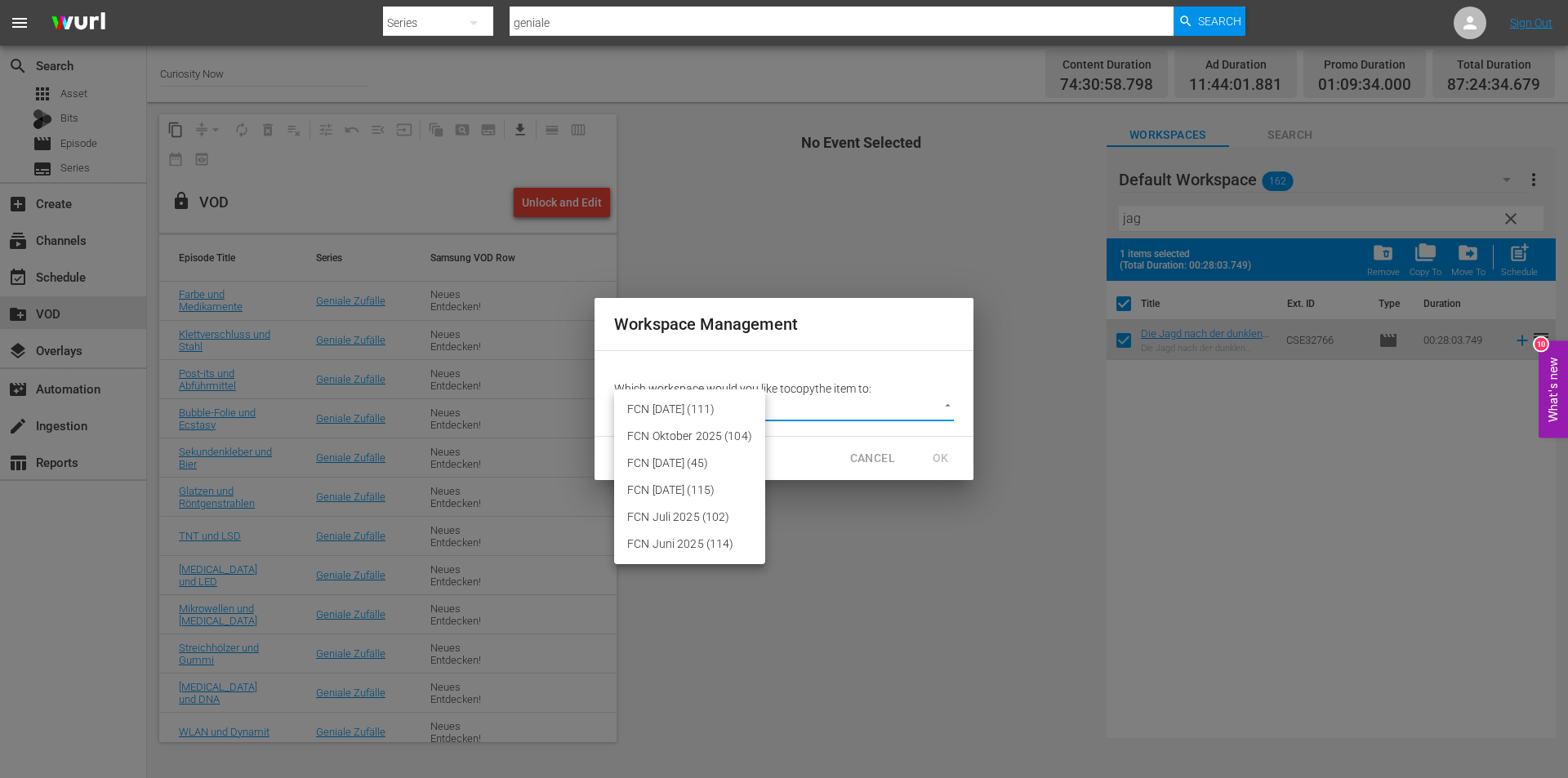
click at [944, 406] on body "menu Search By Series Search ID, Title, Description, Keywords, or Category geni…" at bounding box center [784, 389] width 1568 height 778
click at [682, 459] on li "FCN September 2025 (45)" at bounding box center [690, 463] width 151 height 27
type input "3430"
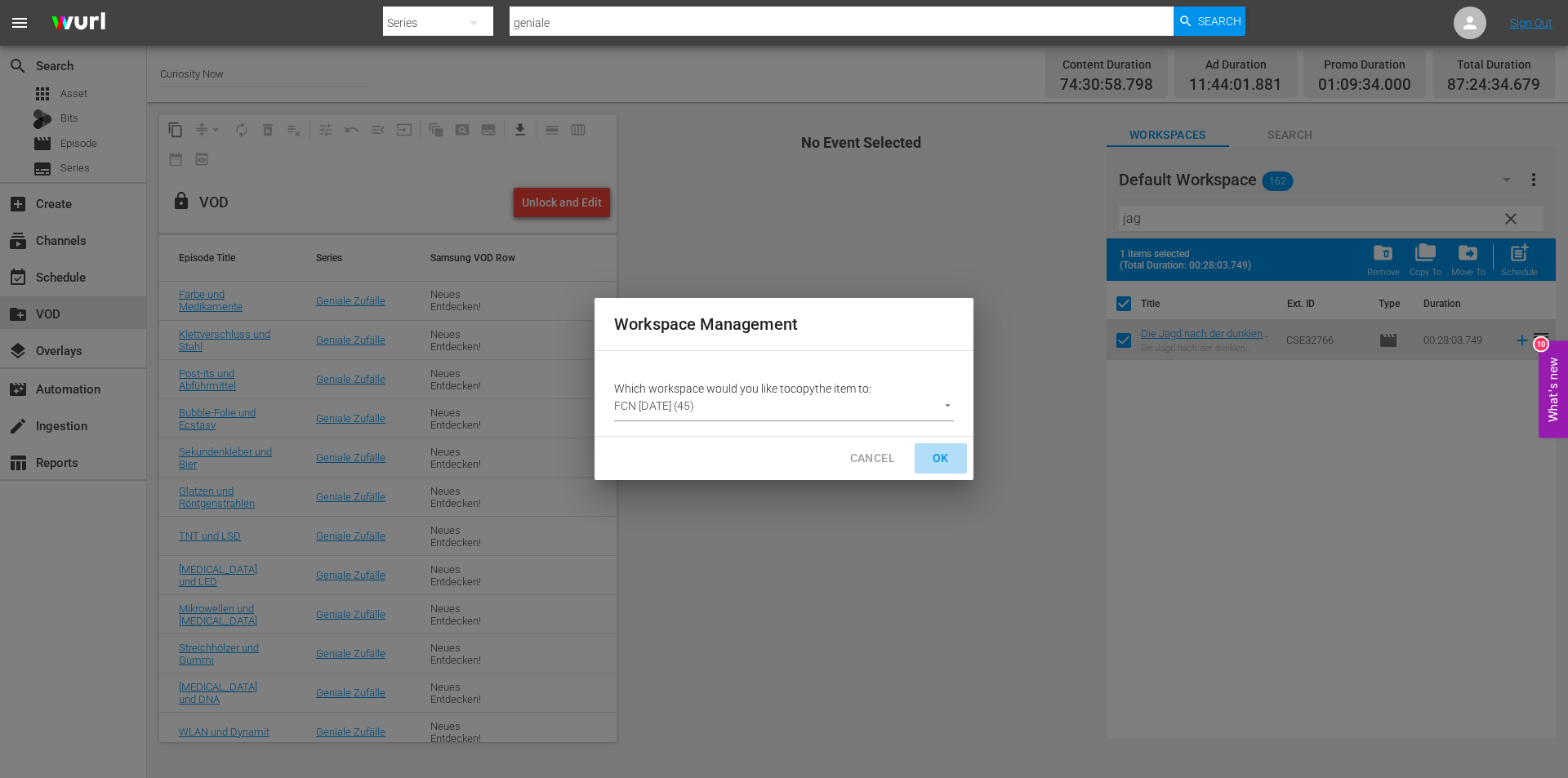
click at [940, 458] on span "OK" at bounding box center [940, 458] width 26 height 20
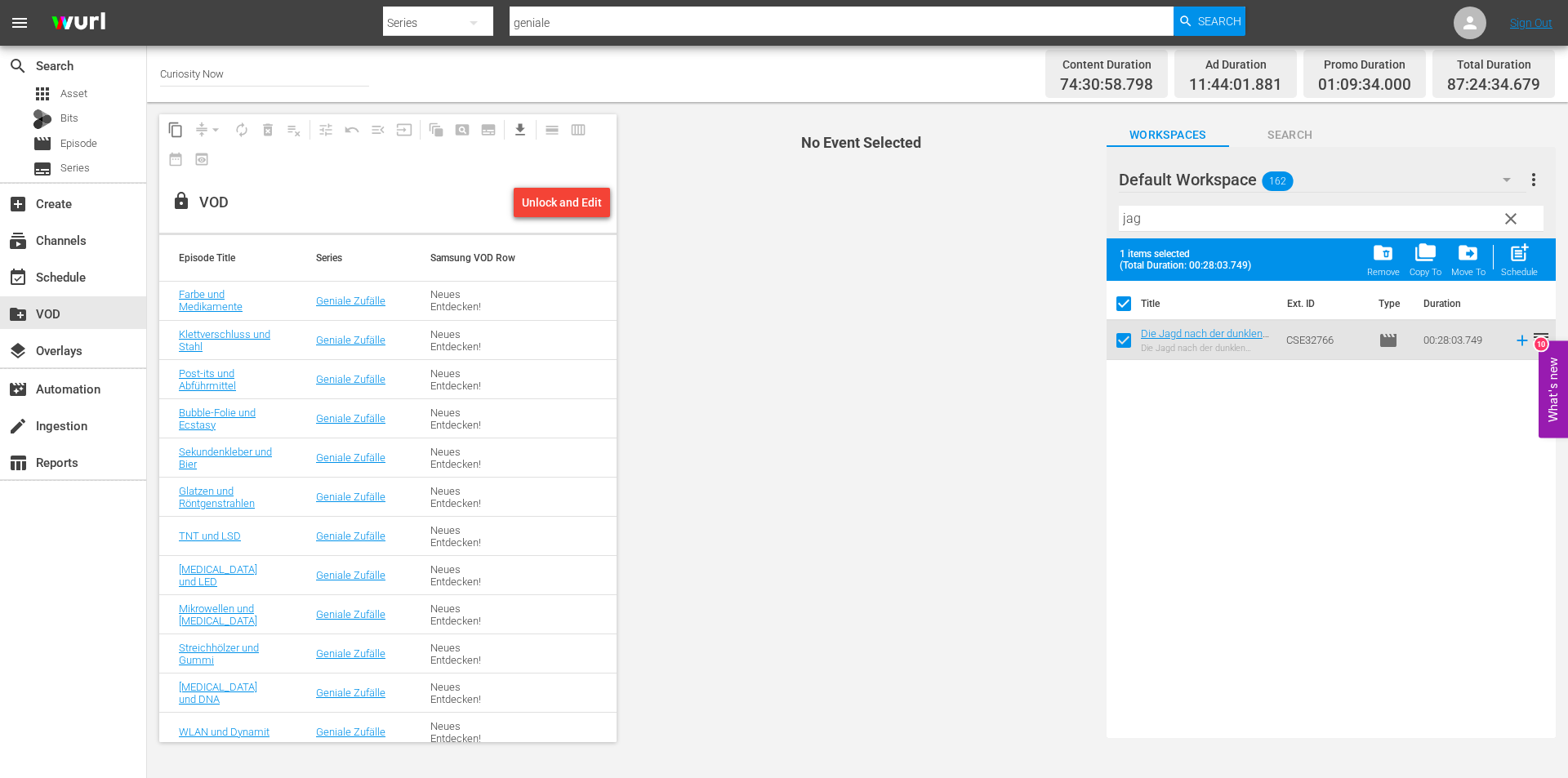
checkbox input "false"
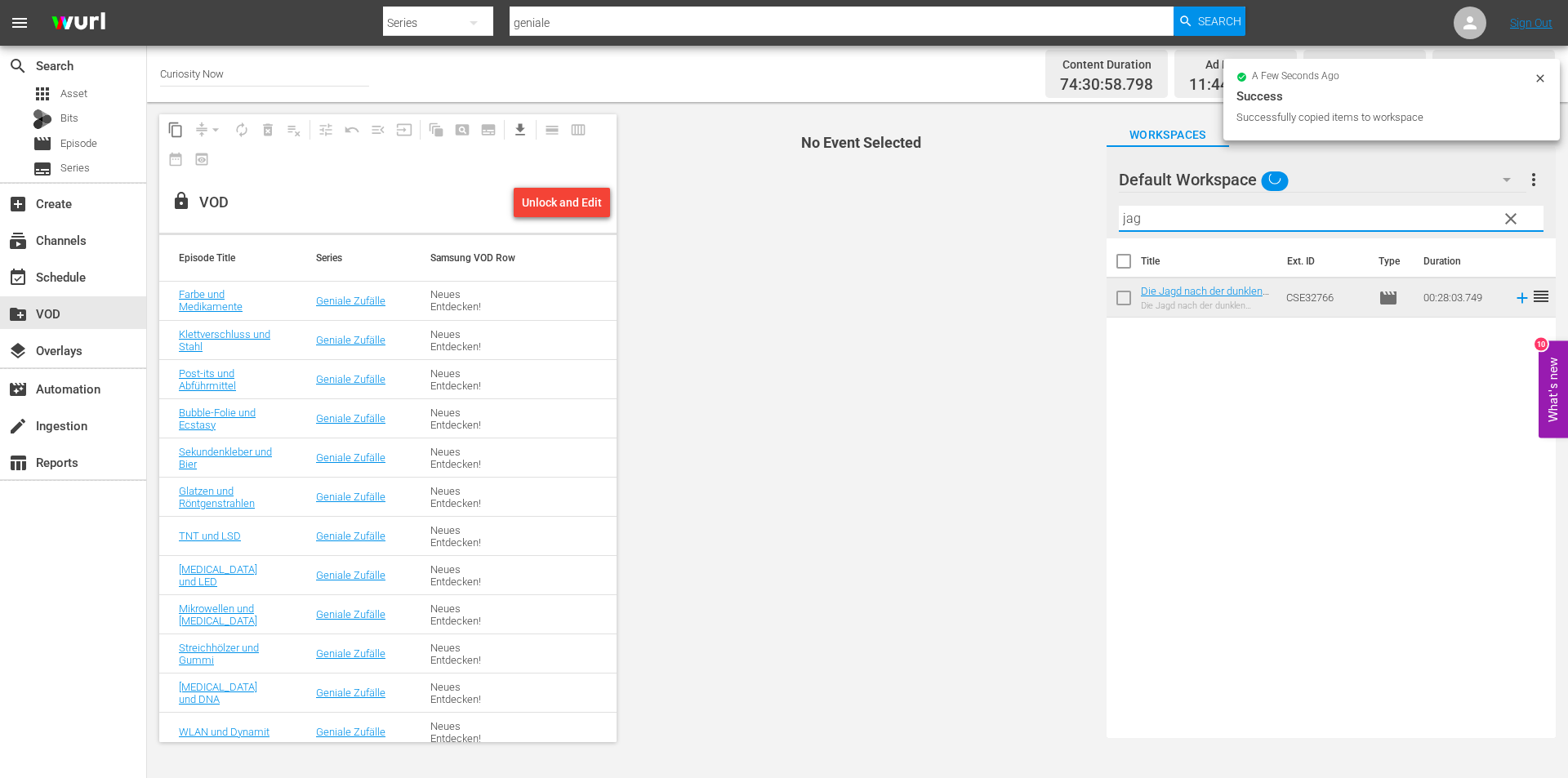
drag, startPoint x: 1165, startPoint y: 216, endPoint x: 1049, endPoint y: 215, distance: 116.0
click at [1049, 215] on div "content_copy compress arrow_drop_down autorenew_outlined delete_forever_outline…" at bounding box center [858, 428] width 1421 height 652
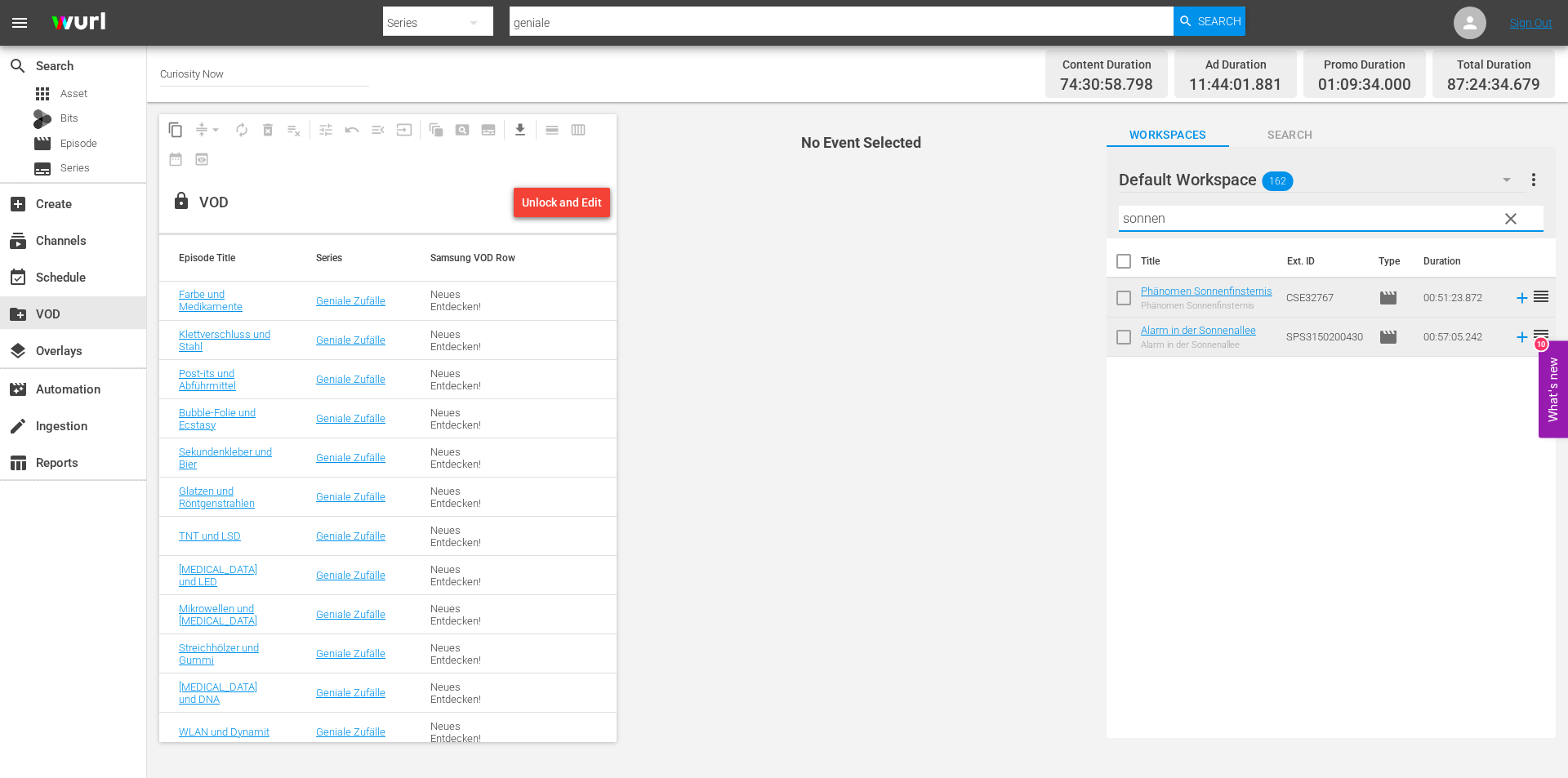
type input "sonnen"
click at [1119, 293] on input "checkbox" at bounding box center [1124, 301] width 34 height 34
checkbox input "true"
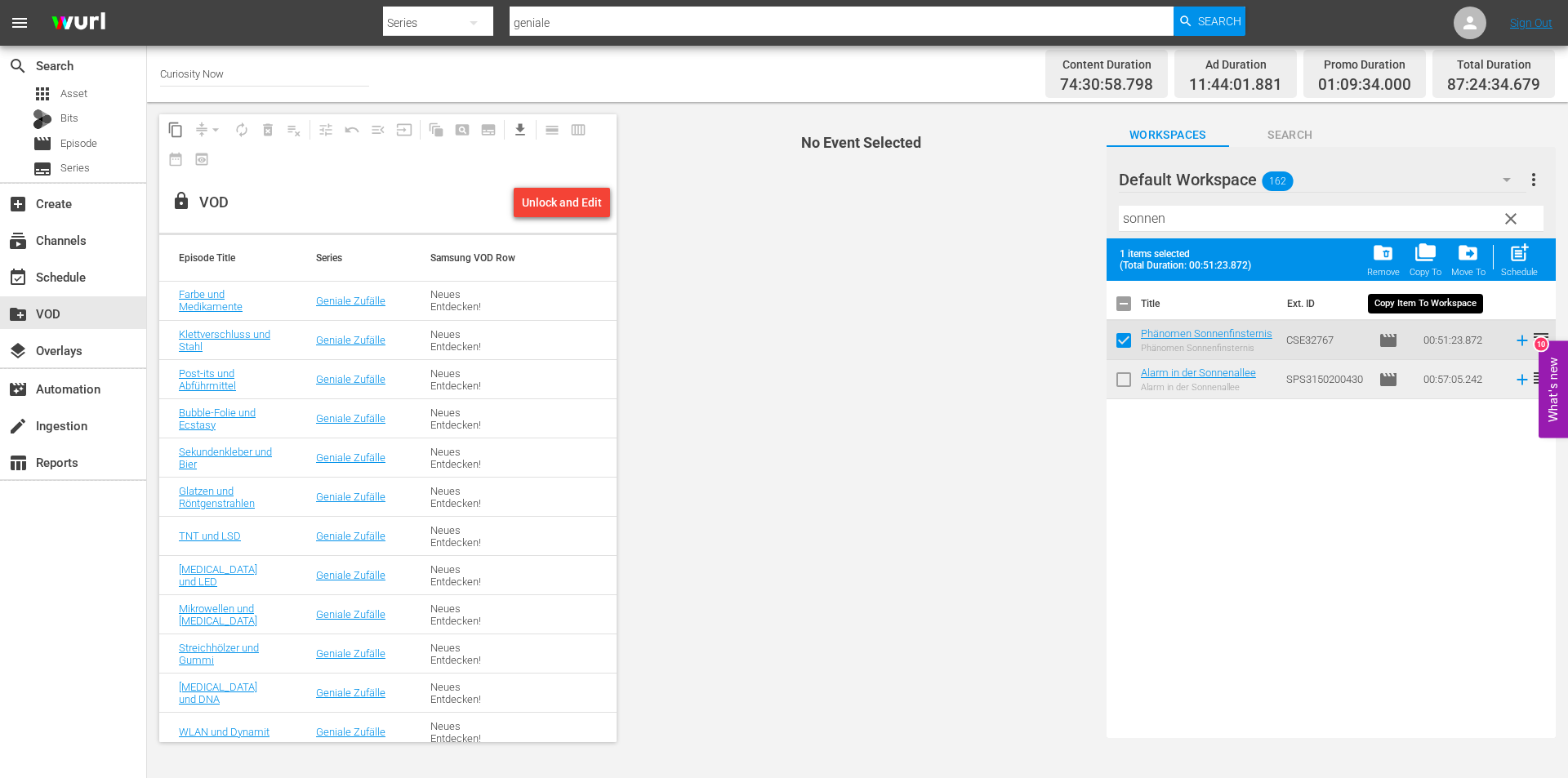
click at [1426, 251] on span "folder_copy" at bounding box center [1426, 253] width 22 height 22
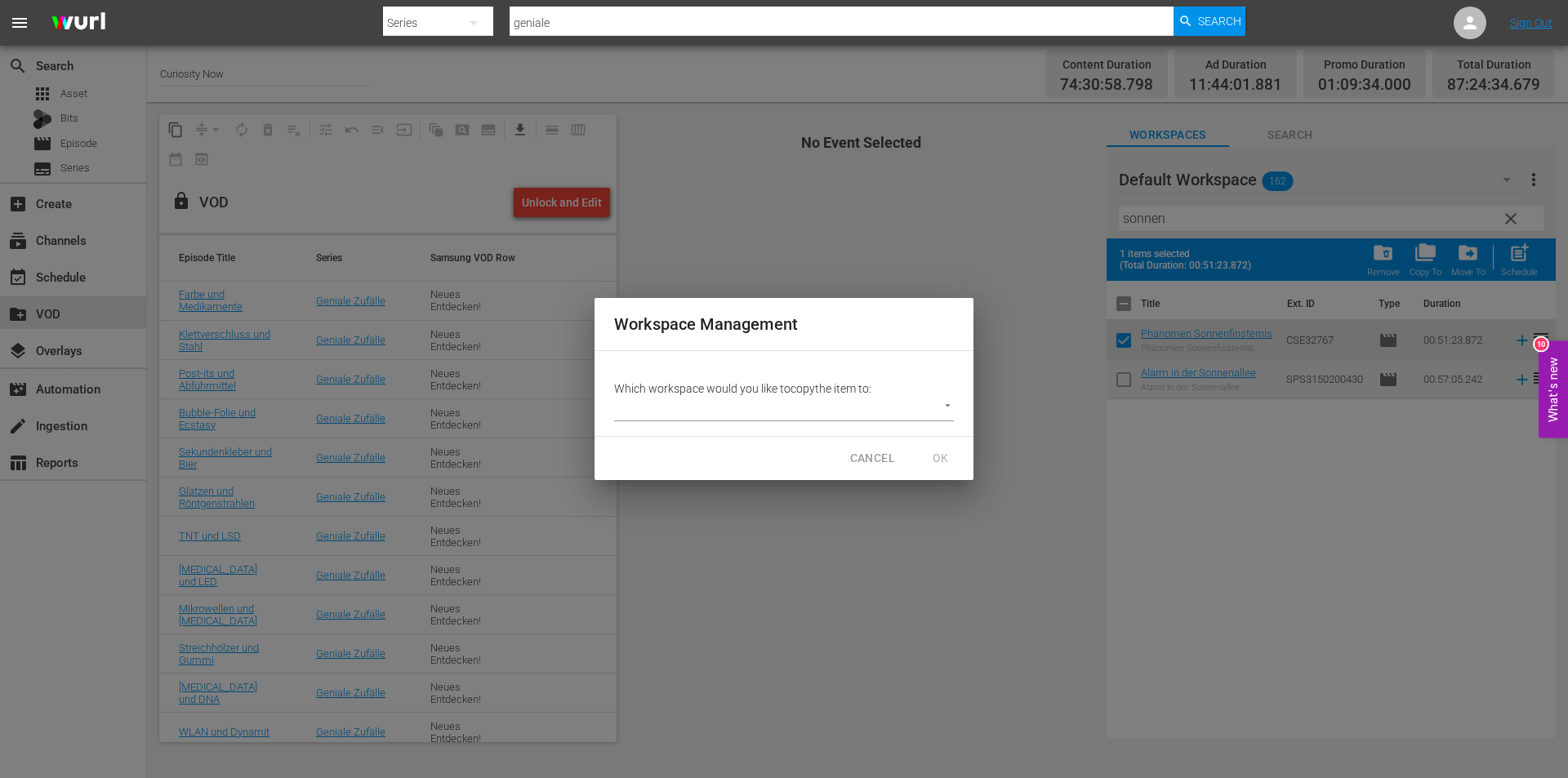
click at [946, 404] on body "menu Search By Series Search ID, Title, Description, Keywords, or Category geni…" at bounding box center [784, 389] width 1568 height 778
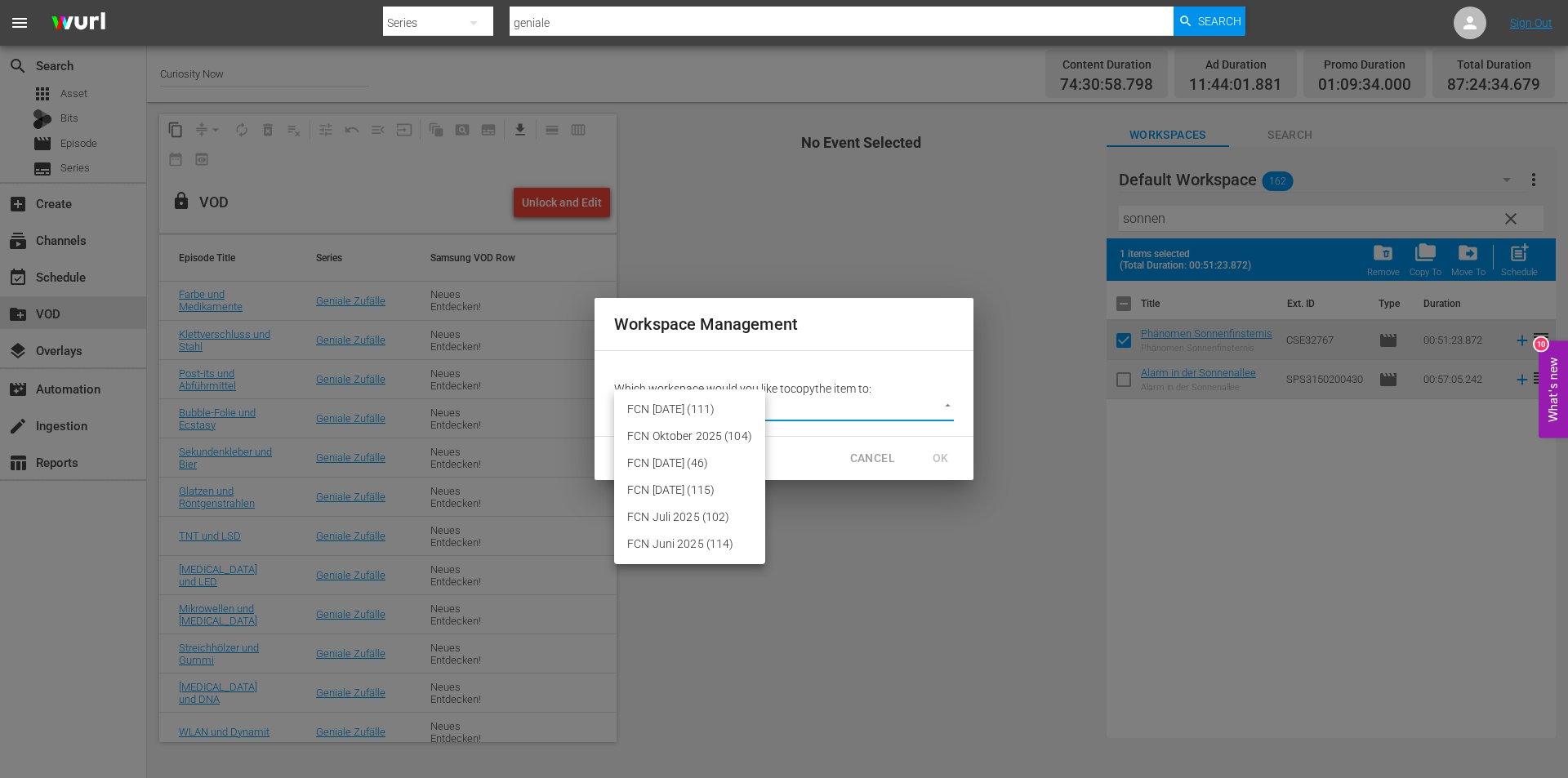
click at [664, 465] on li "FCN September 2025 (46)" at bounding box center [690, 463] width 151 height 27
type input "3430"
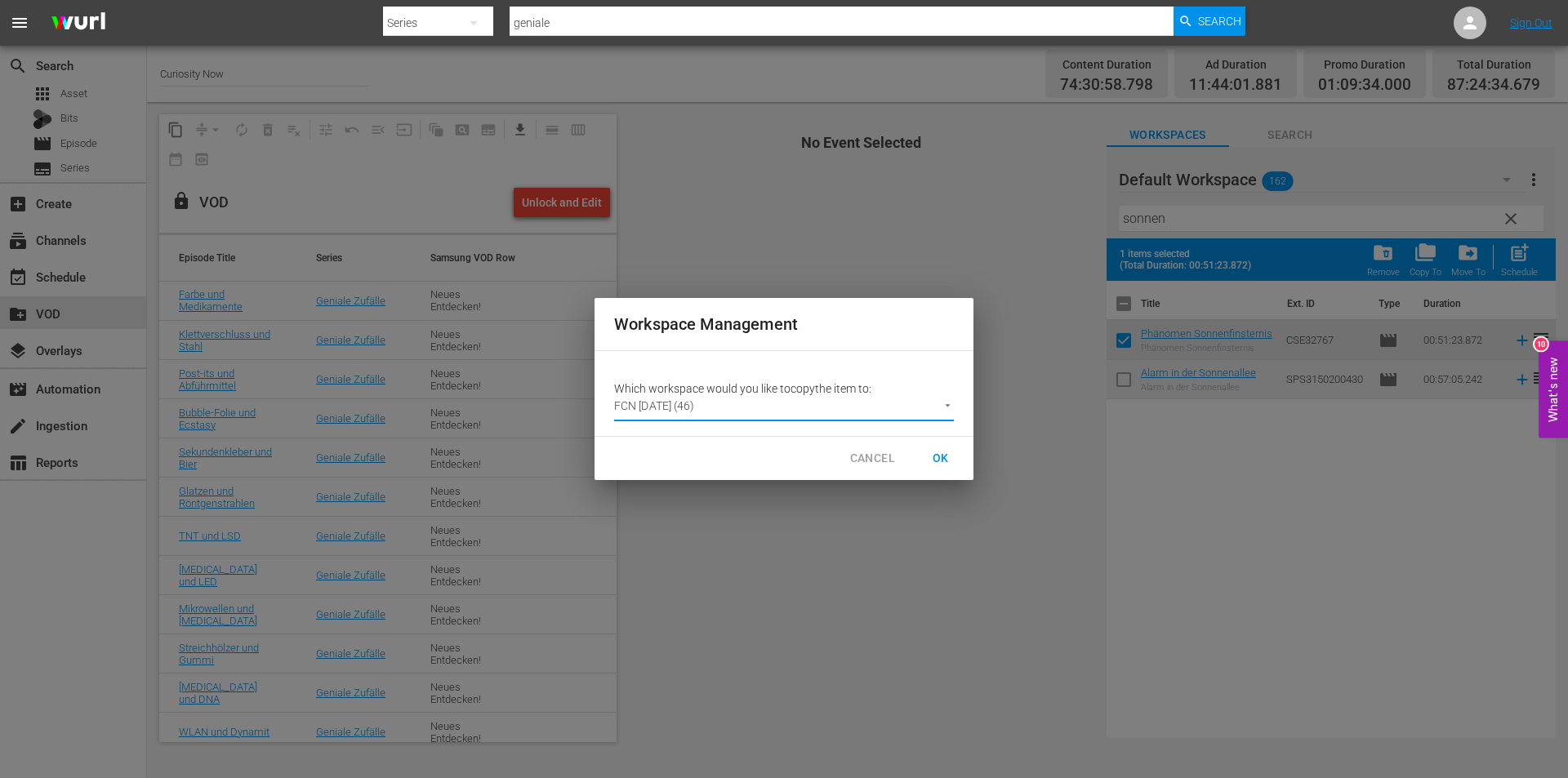
click at [943, 454] on span "OK" at bounding box center [940, 458] width 26 height 20
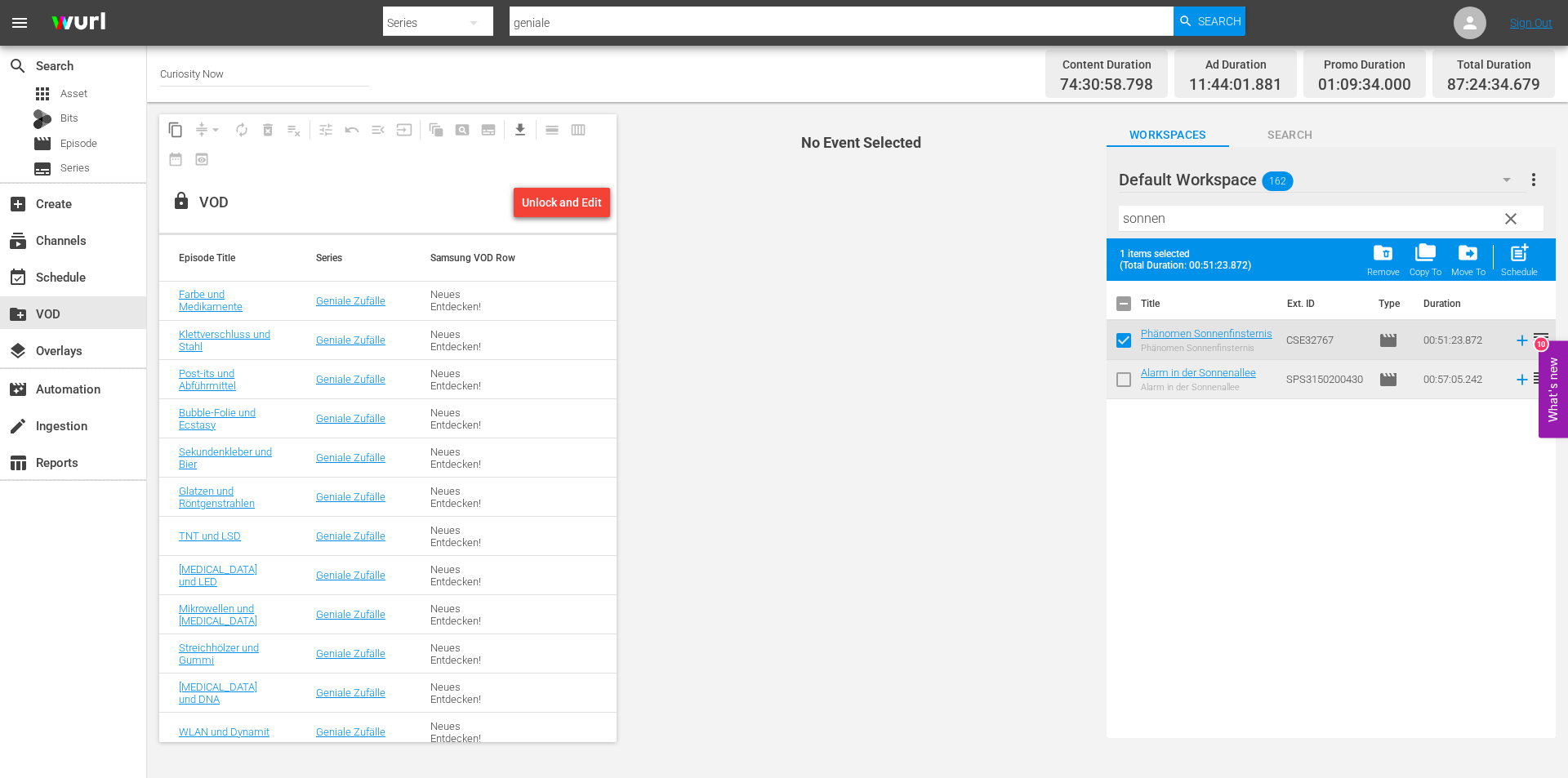
checkbox input "false"
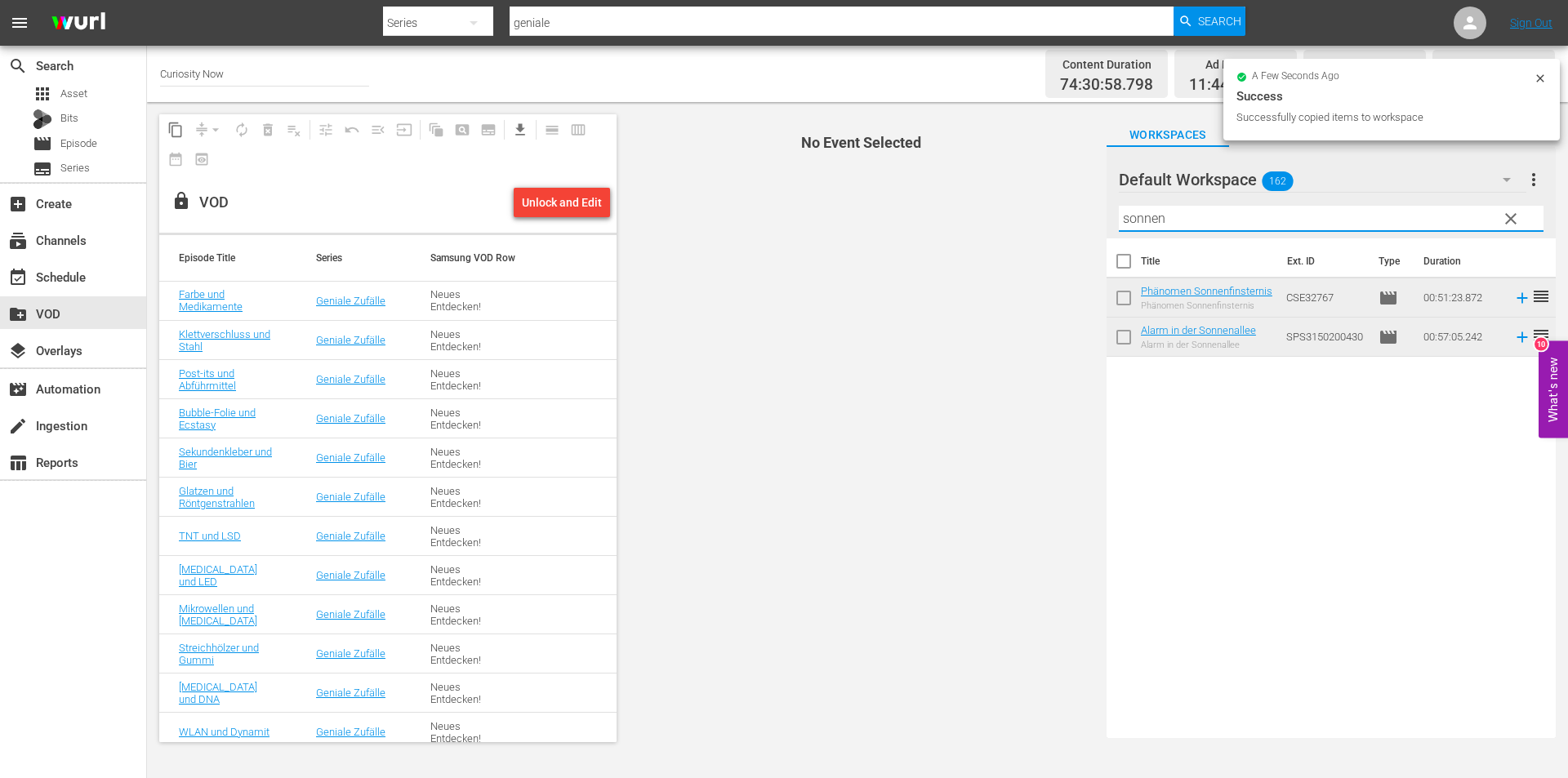
drag, startPoint x: 1191, startPoint y: 213, endPoint x: 1067, endPoint y: 214, distance: 124.0
click at [1067, 214] on div "content_copy compress arrow_drop_down autorenew_outlined delete_forever_outline…" at bounding box center [858, 428] width 1421 height 652
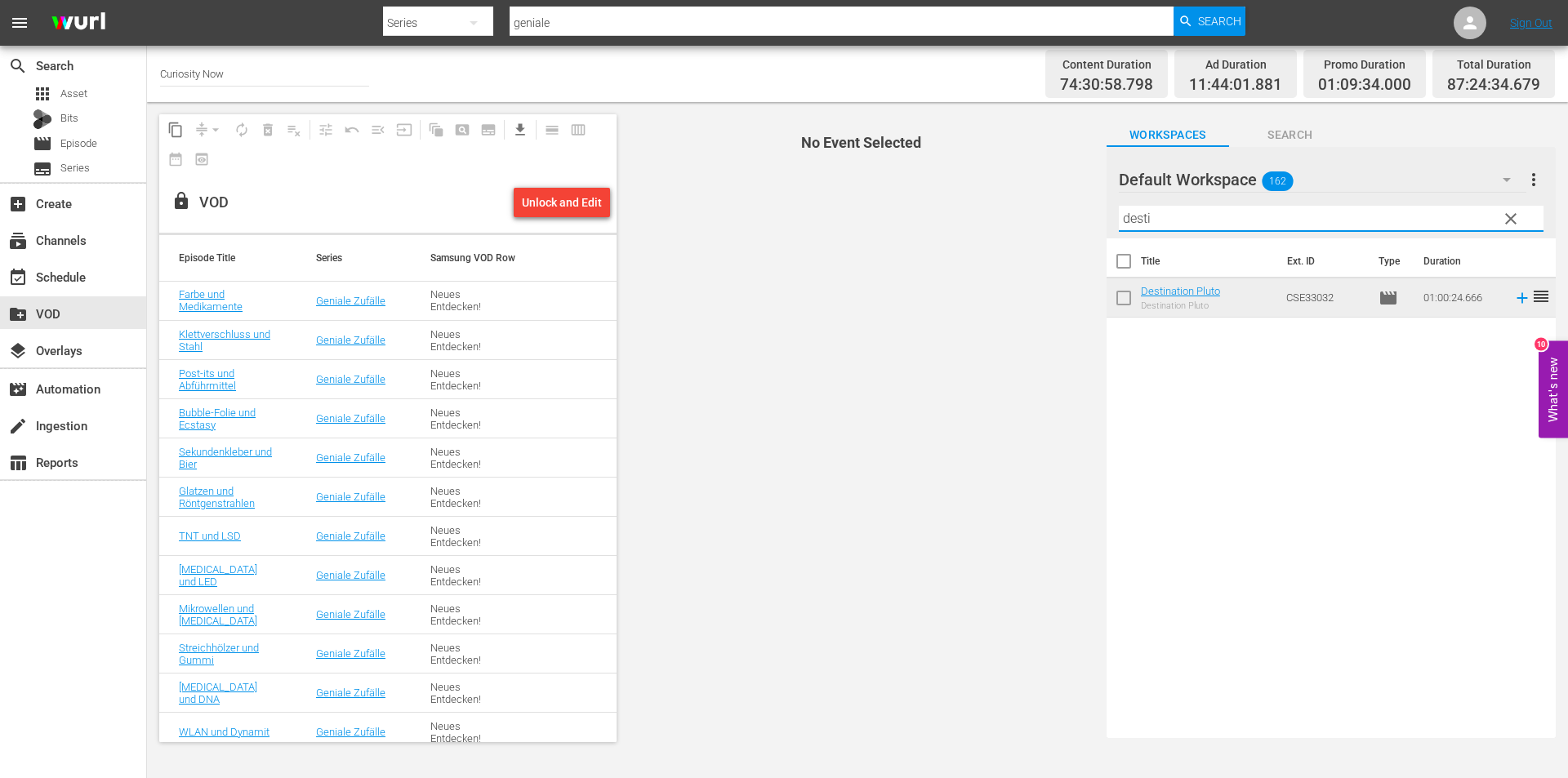
type input "desti"
click at [1121, 303] on input "checkbox" at bounding box center [1124, 301] width 34 height 34
checkbox input "true"
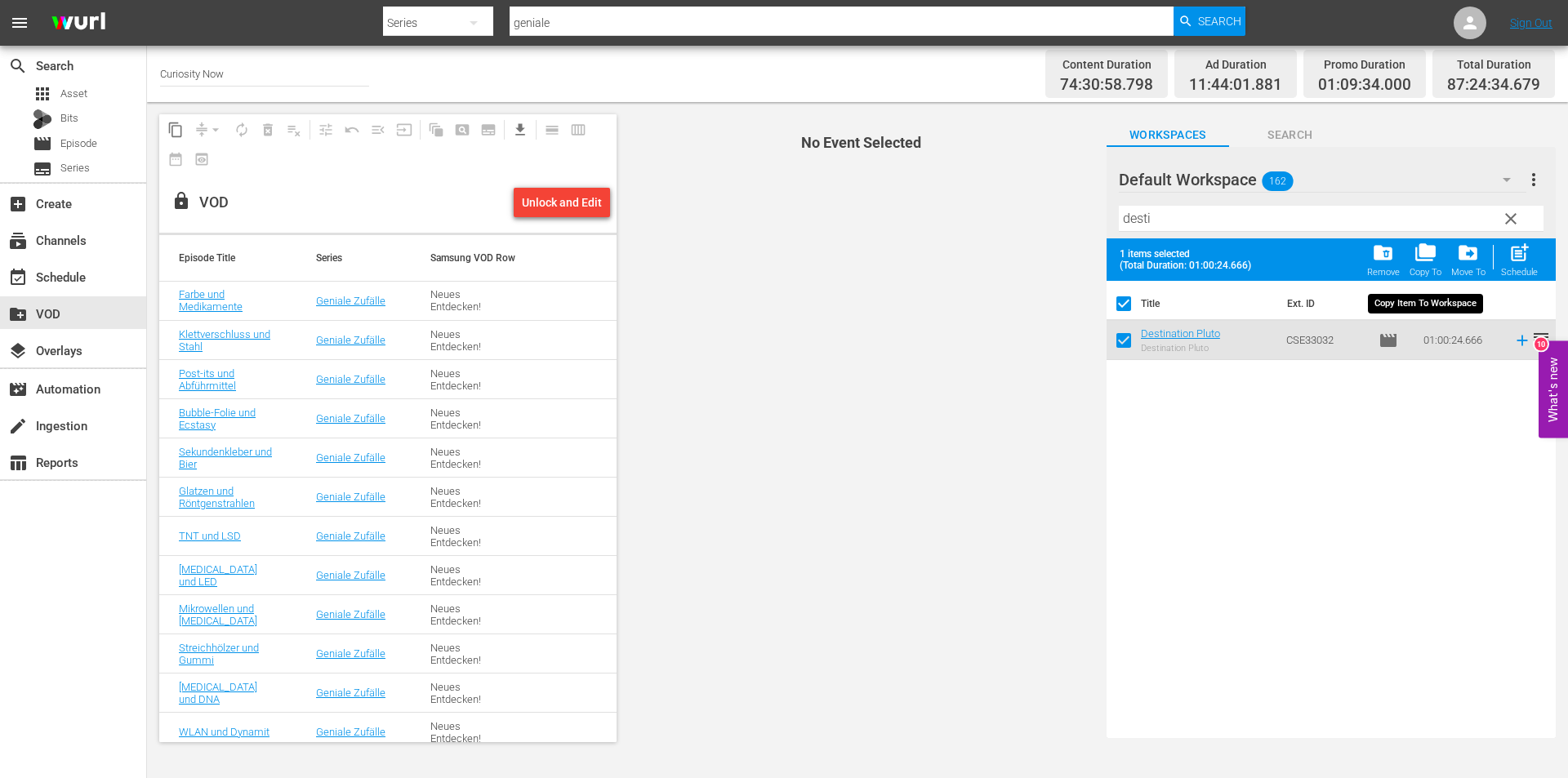
click at [1423, 253] on span "folder_copy" at bounding box center [1426, 253] width 22 height 22
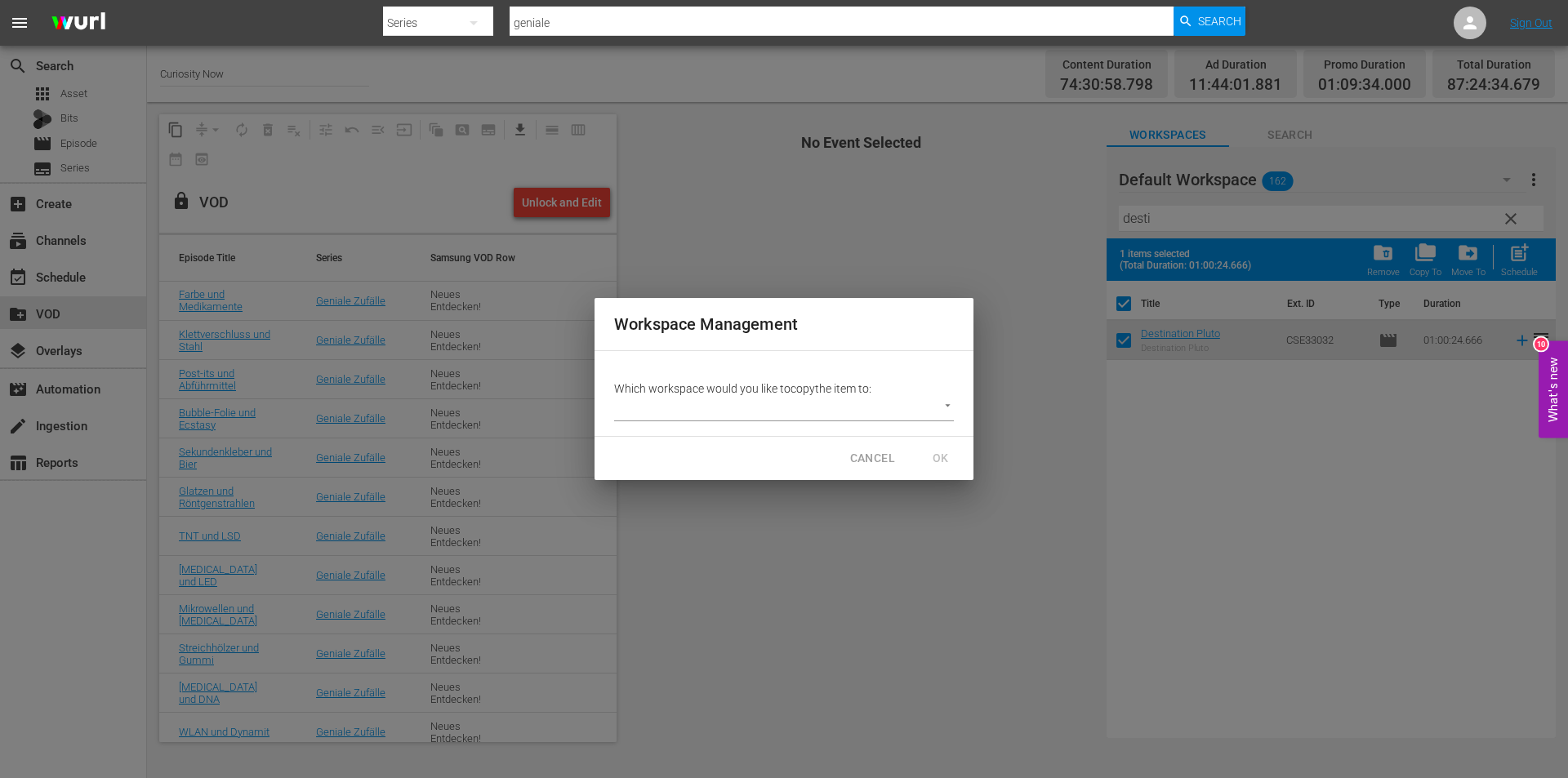
click at [948, 400] on body "menu Search By Series Search ID, Title, Description, Keywords, or Category geni…" at bounding box center [784, 389] width 1568 height 778
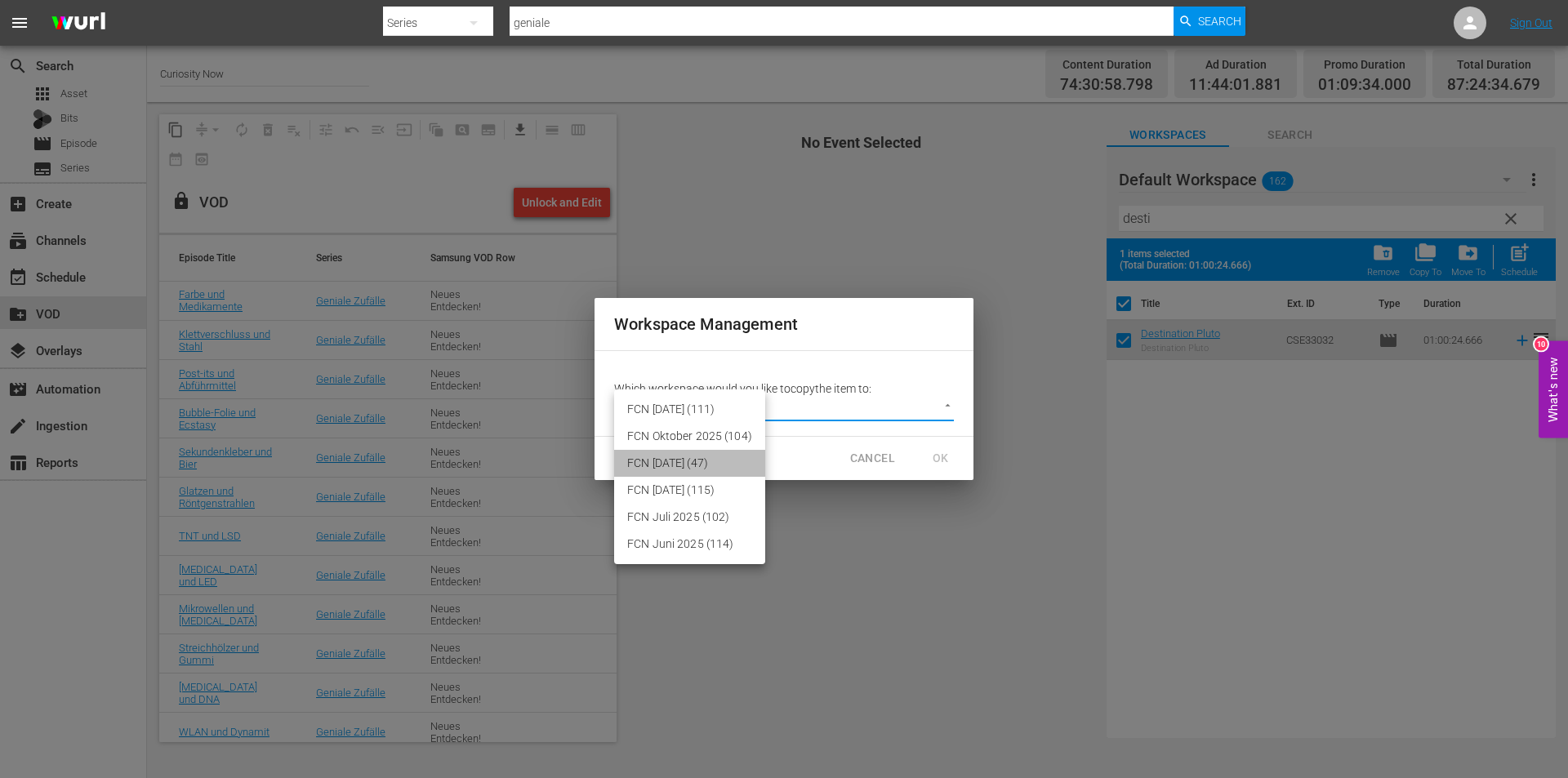
click at [659, 461] on li "FCN September 2025 (47)" at bounding box center [690, 463] width 151 height 27
type input "3430"
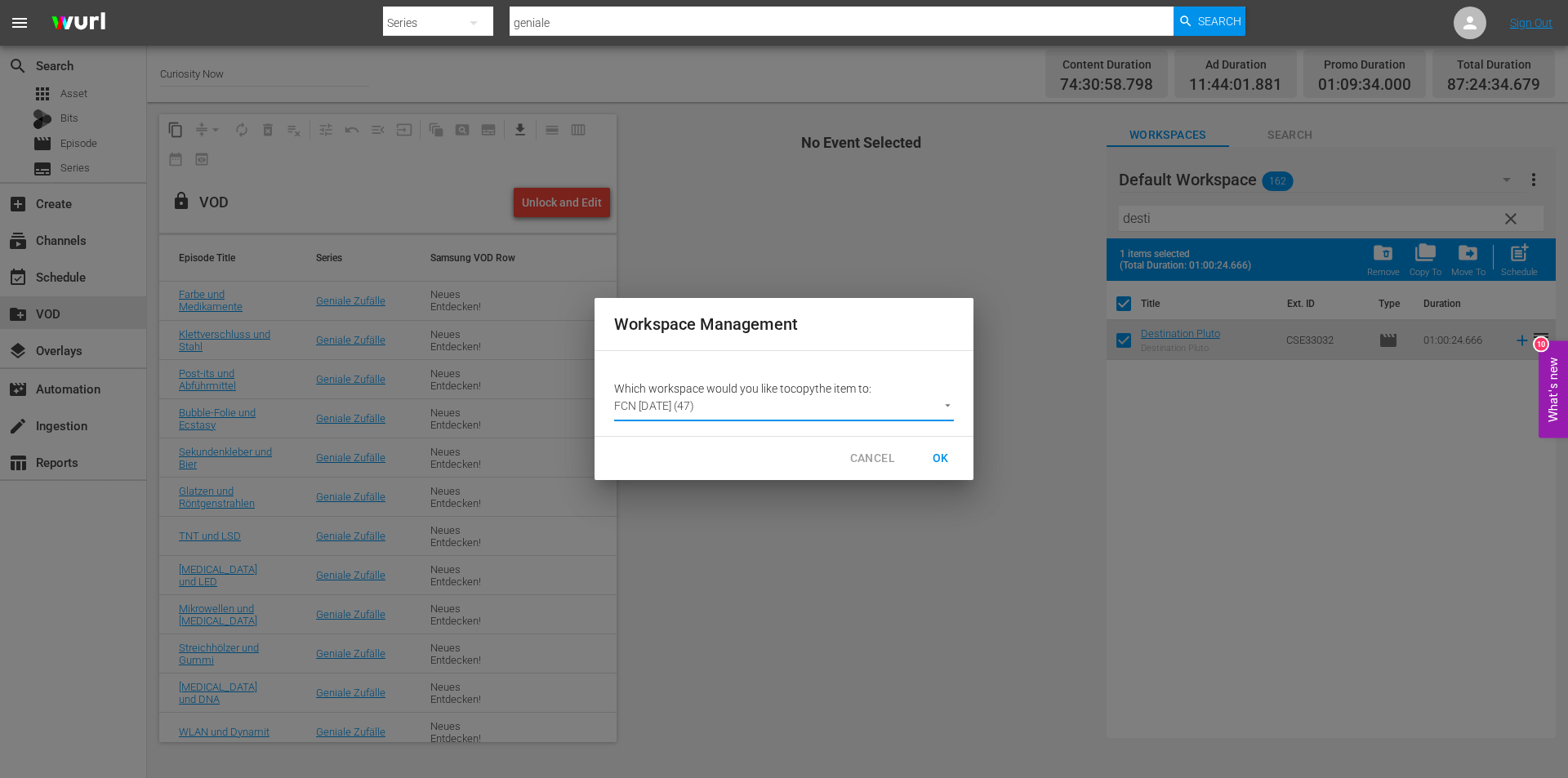
click at [944, 457] on span "OK" at bounding box center [940, 458] width 26 height 20
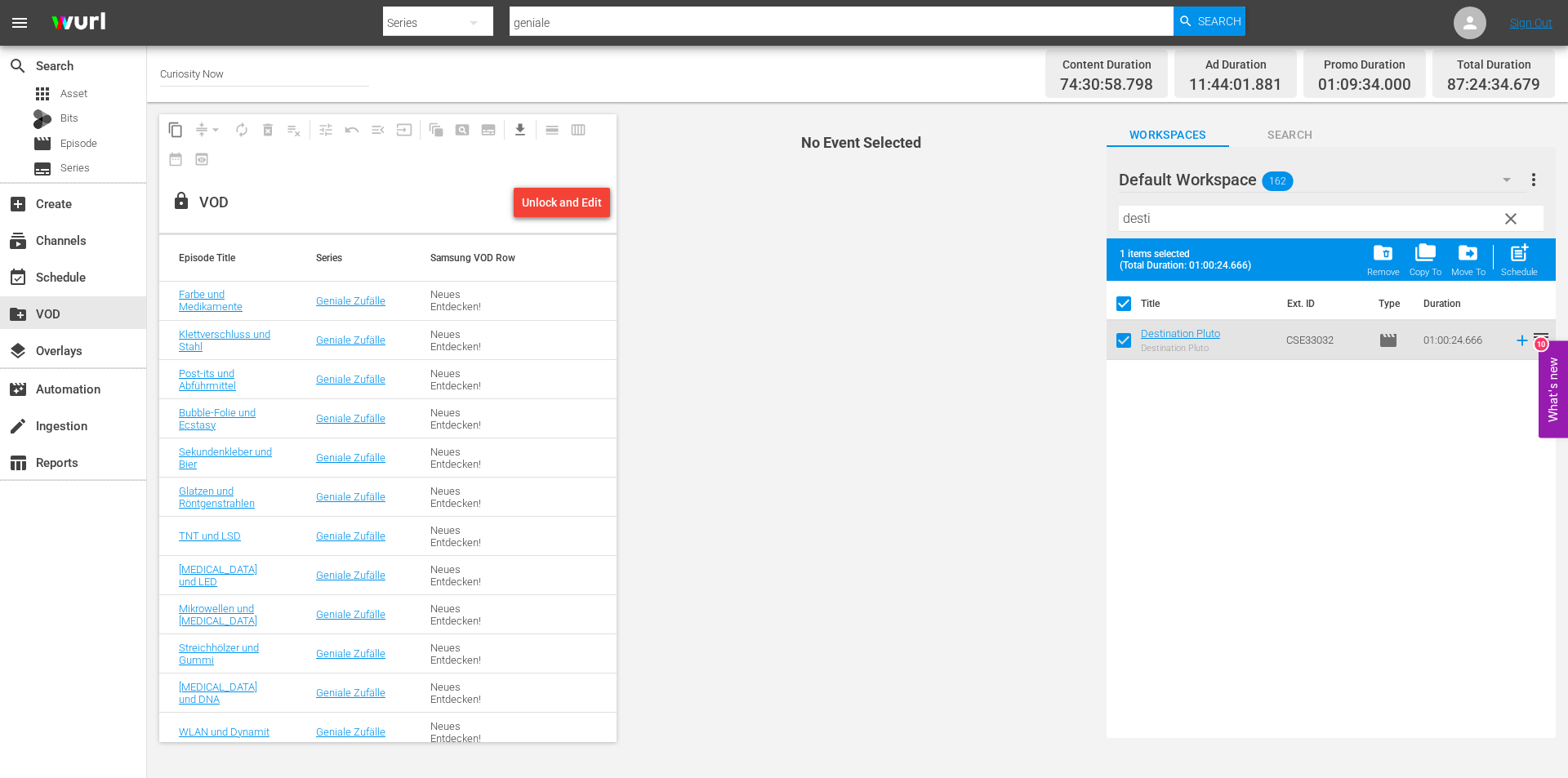
checkbox input "false"
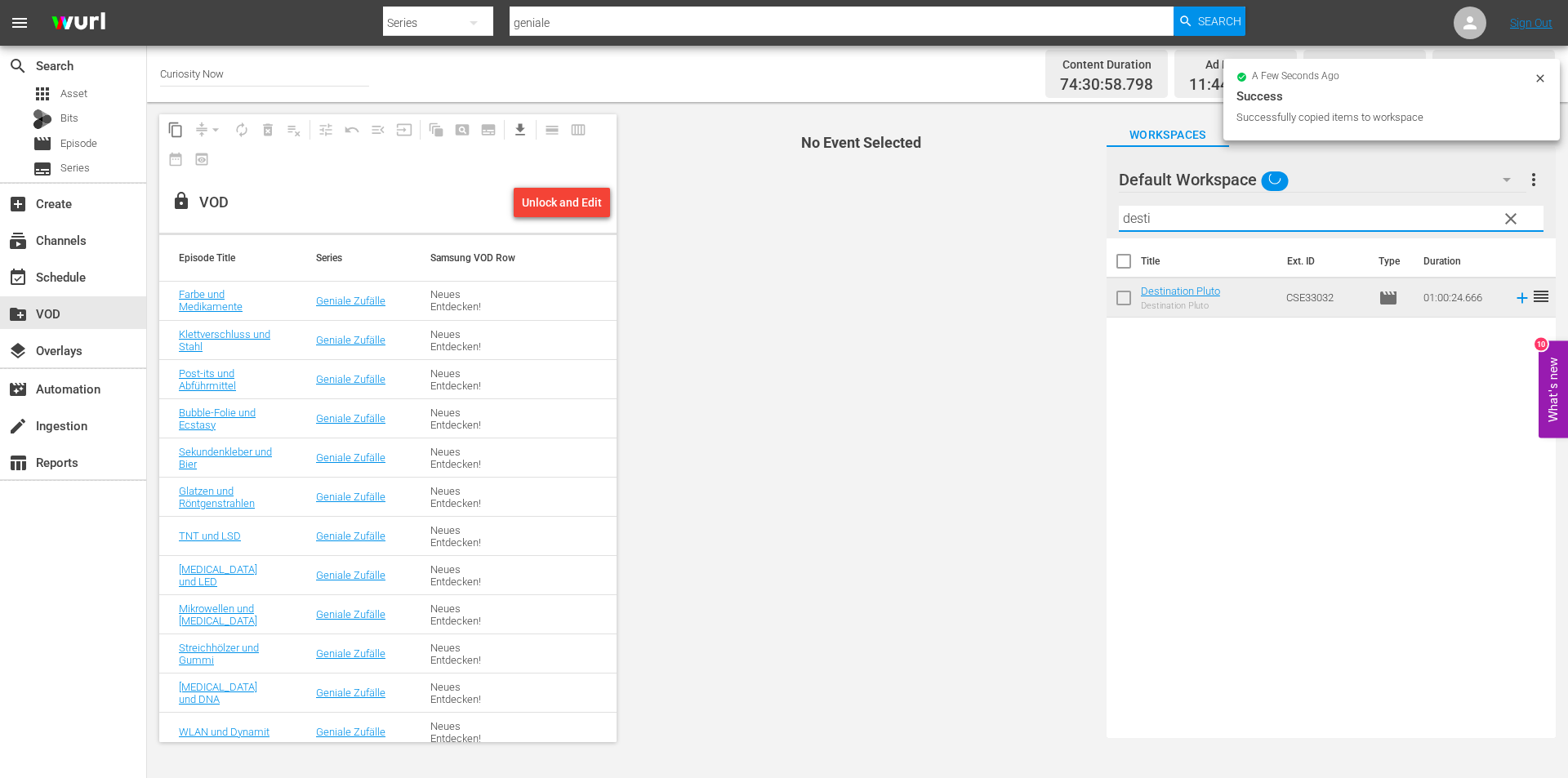
drag, startPoint x: 1178, startPoint y: 217, endPoint x: 1003, endPoint y: 217, distance: 175.0
click at [1003, 217] on div "content_copy compress arrow_drop_down autorenew_outlined delete_forever_outline…" at bounding box center [858, 428] width 1421 height 652
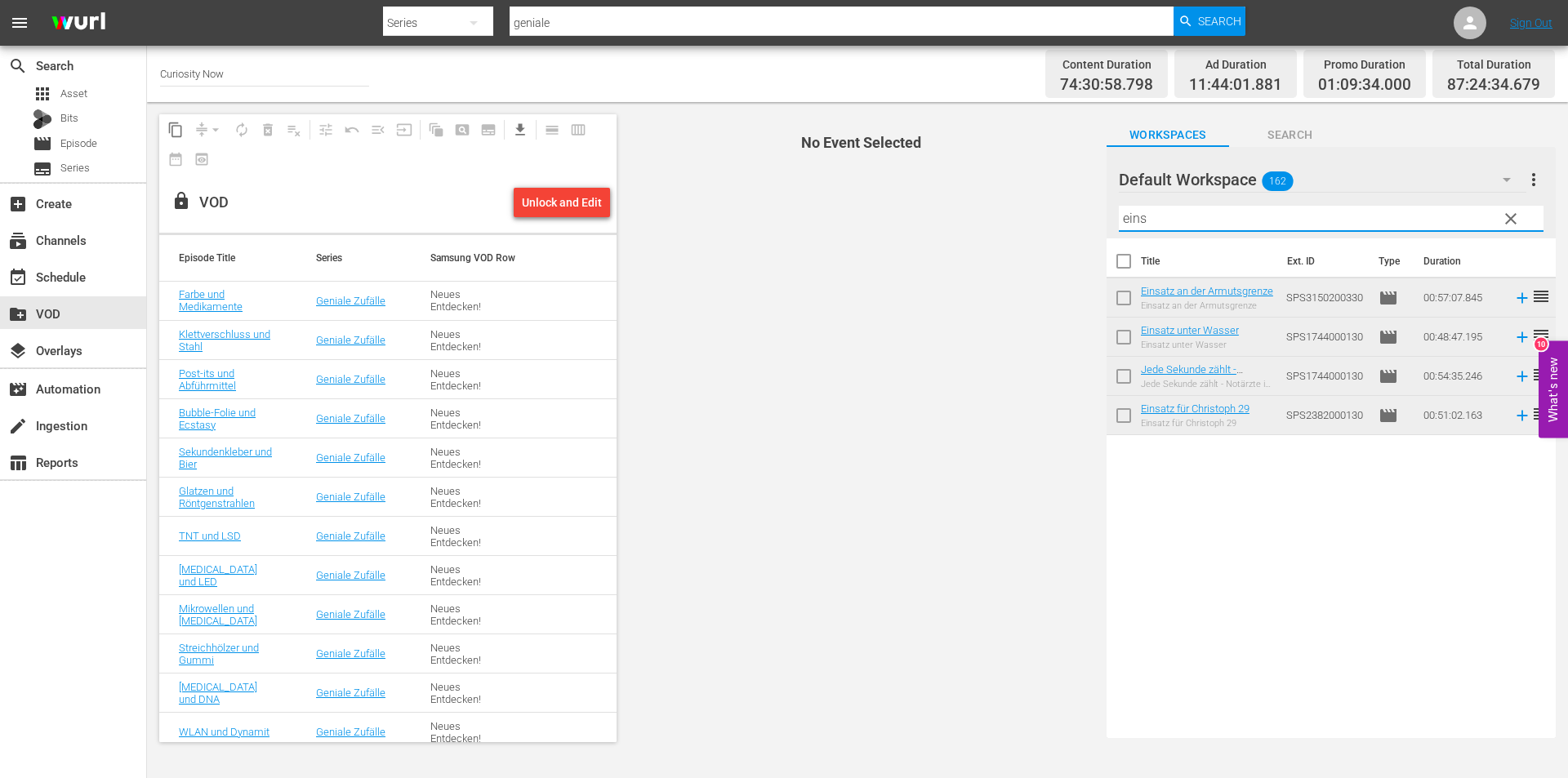
type input "eins"
click at [1120, 411] on input "checkbox" at bounding box center [1124, 418] width 34 height 34
checkbox input "true"
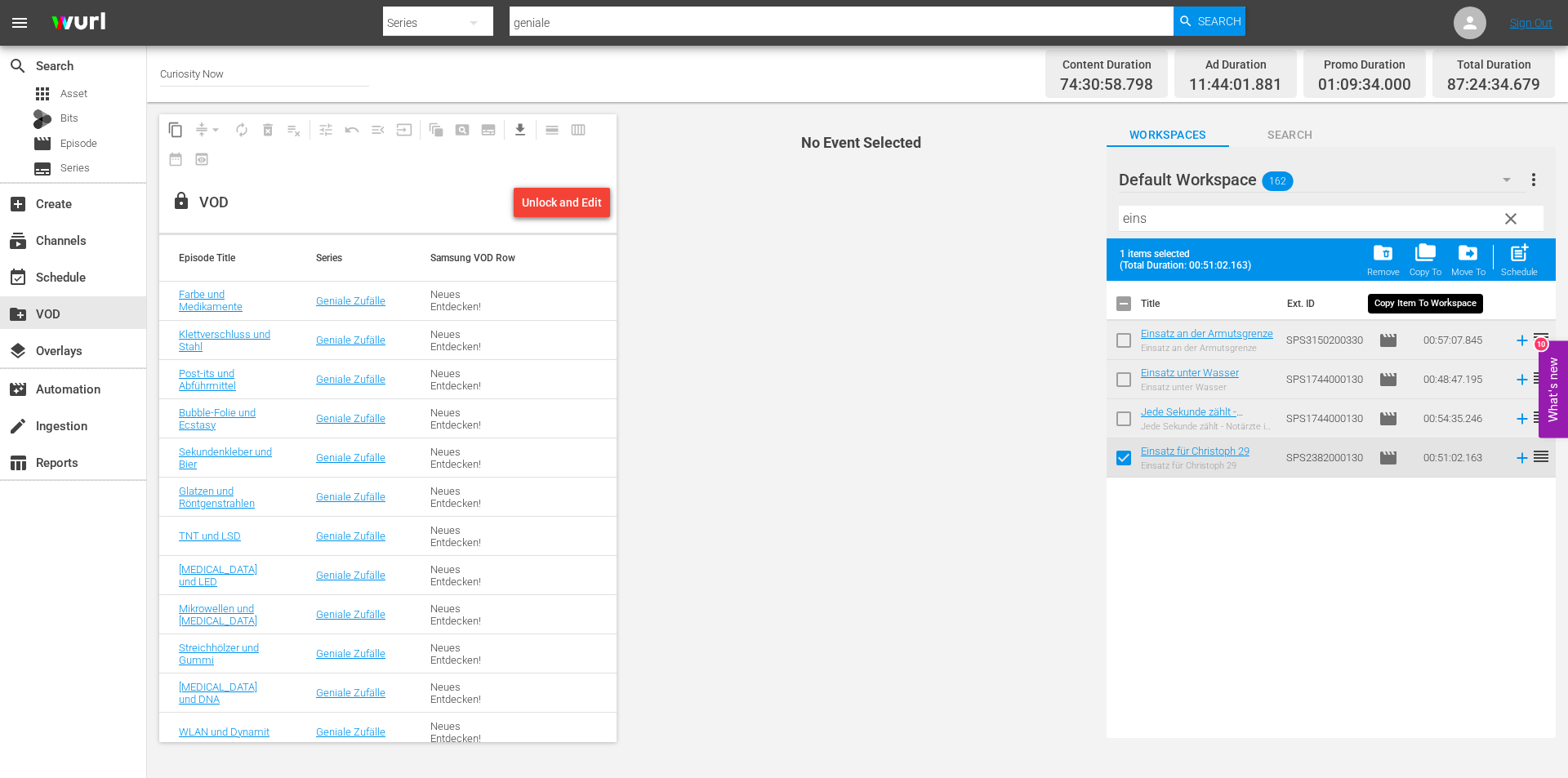
click at [1422, 251] on span "folder_copy" at bounding box center [1426, 253] width 22 height 22
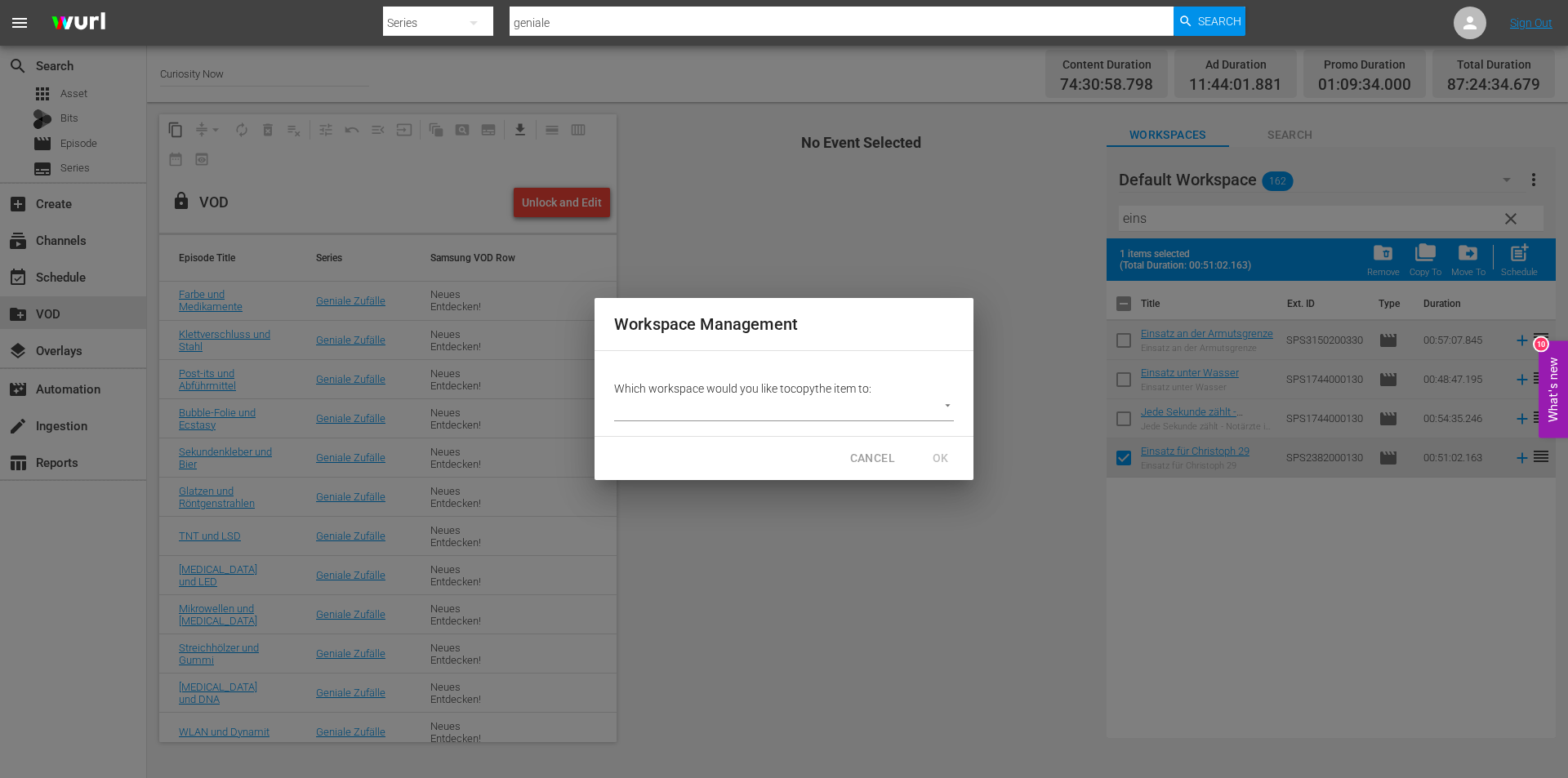
click at [944, 404] on body "menu Search By Series Search ID, Title, Description, Keywords, or Category geni…" at bounding box center [784, 389] width 1568 height 778
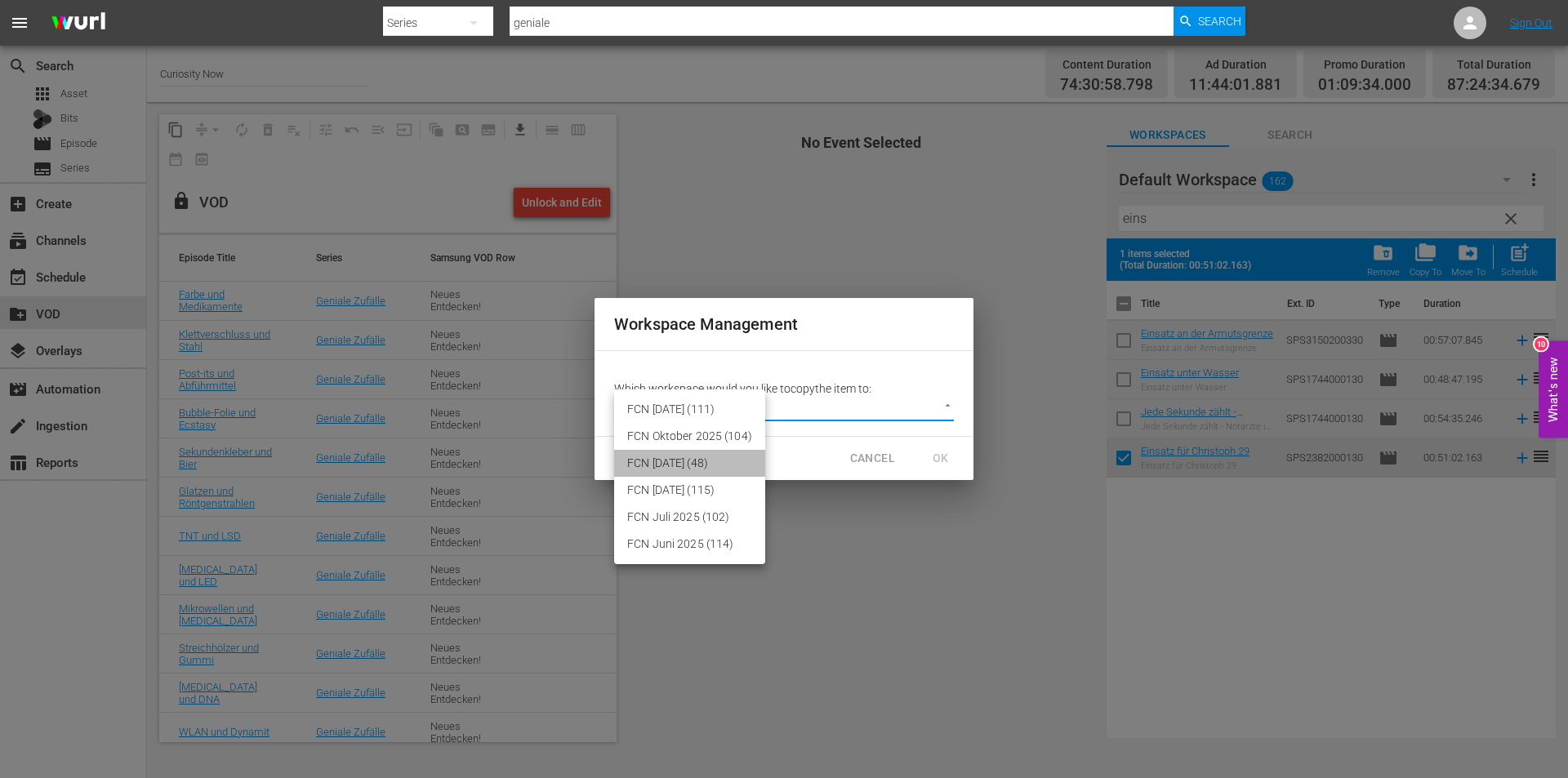
click at [662, 458] on li "FCN September 2025 (48)" at bounding box center [690, 463] width 151 height 27
type input "3430"
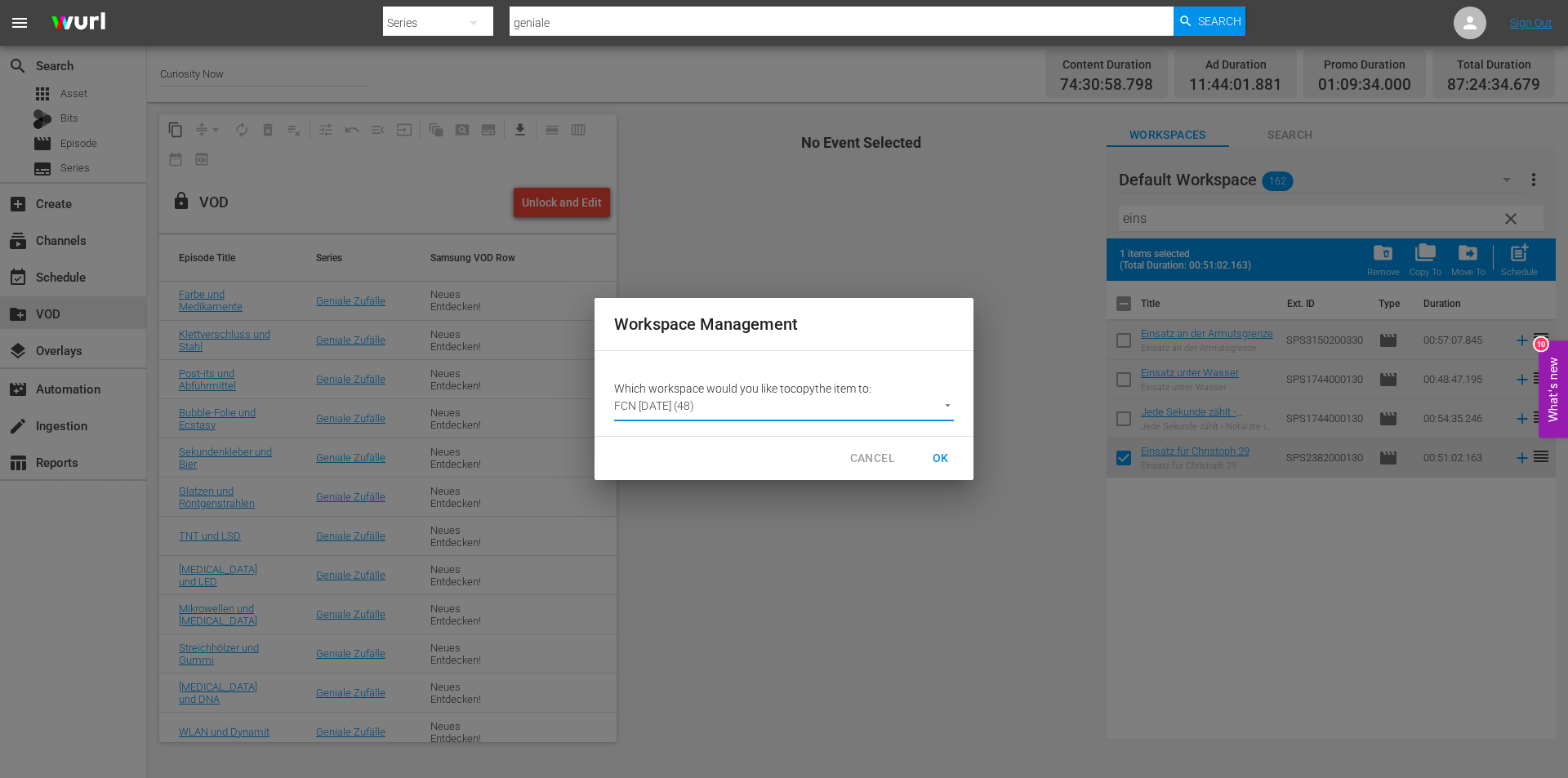
click at [943, 454] on span "OK" at bounding box center [940, 458] width 26 height 20
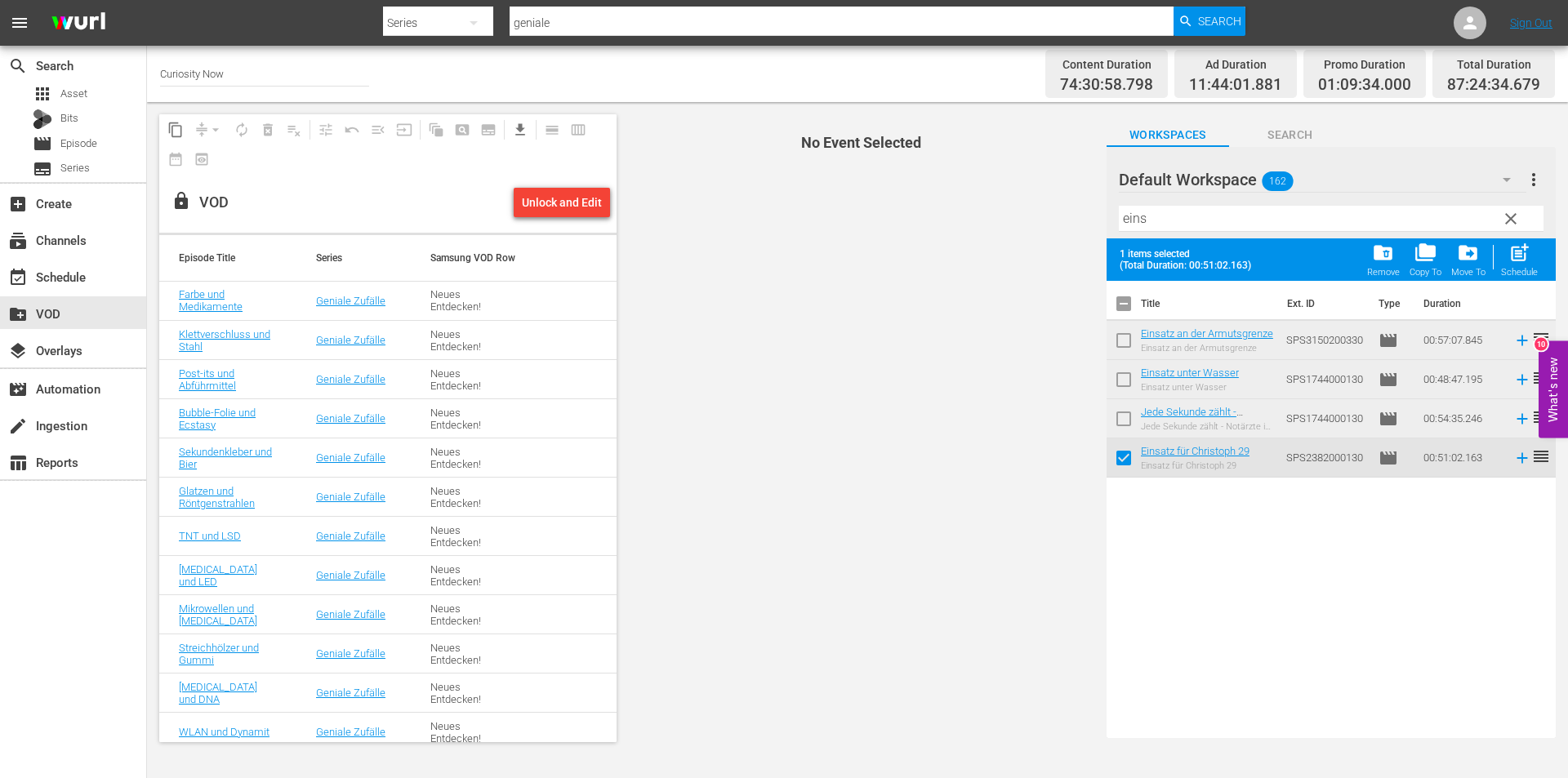
checkbox input "false"
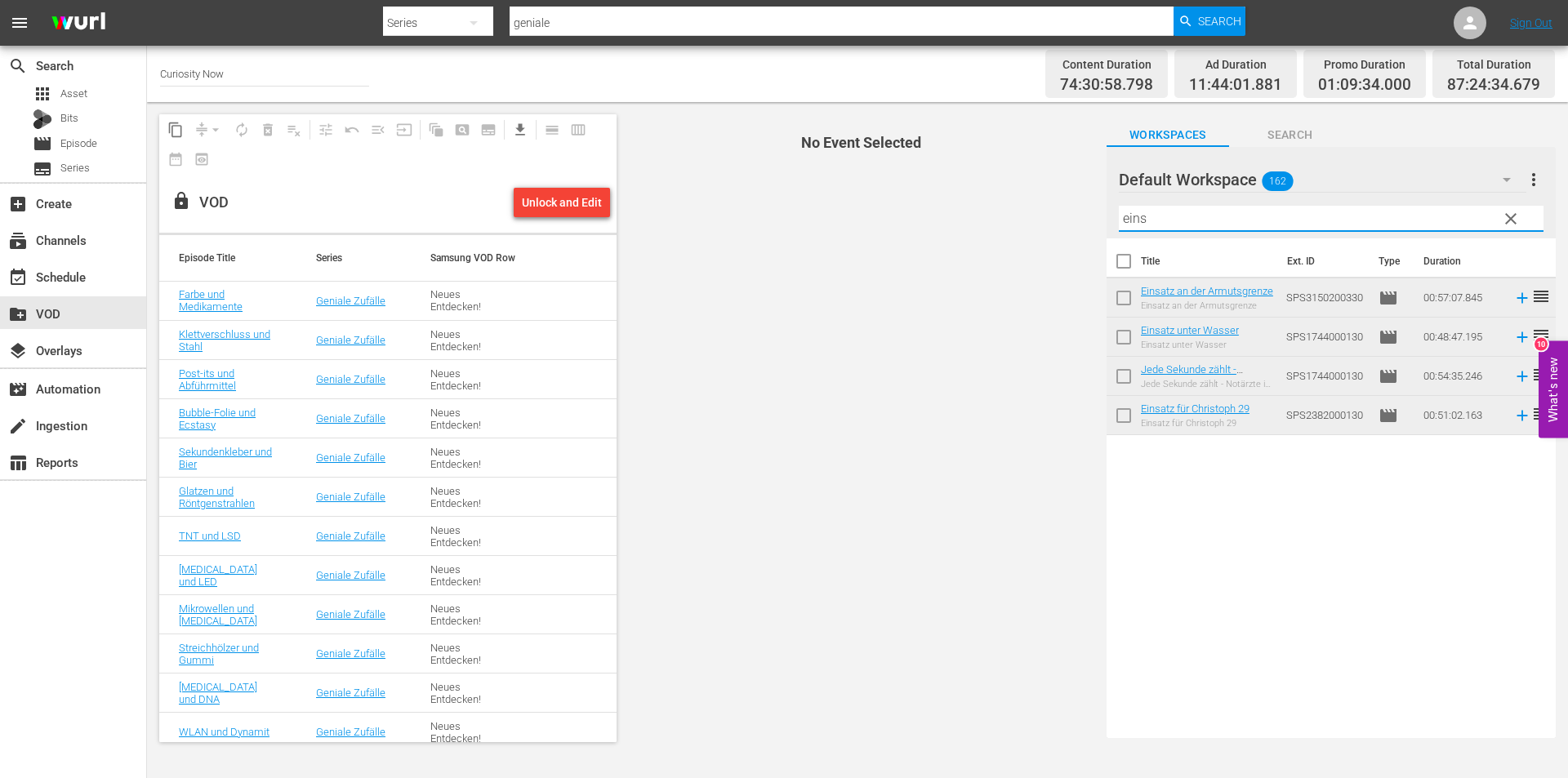
drag, startPoint x: 1158, startPoint y: 220, endPoint x: 1080, endPoint y: 207, distance: 79.1
click at [1080, 207] on div "content_copy compress arrow_drop_down autorenew_outlined delete_forever_outline…" at bounding box center [858, 428] width 1421 height 652
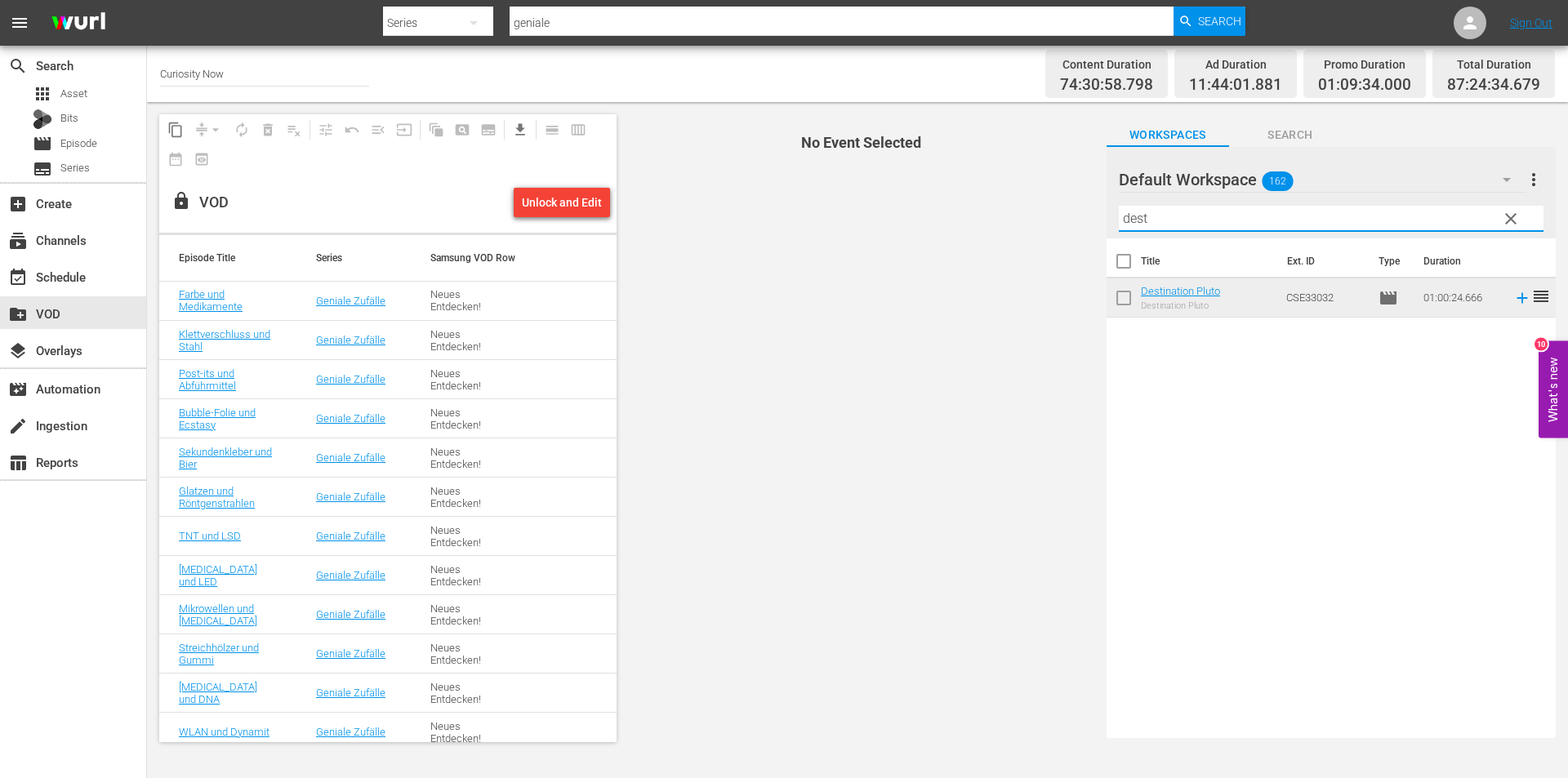
type input "dest"
click at [1122, 295] on input "checkbox" at bounding box center [1124, 301] width 34 height 34
checkbox input "true"
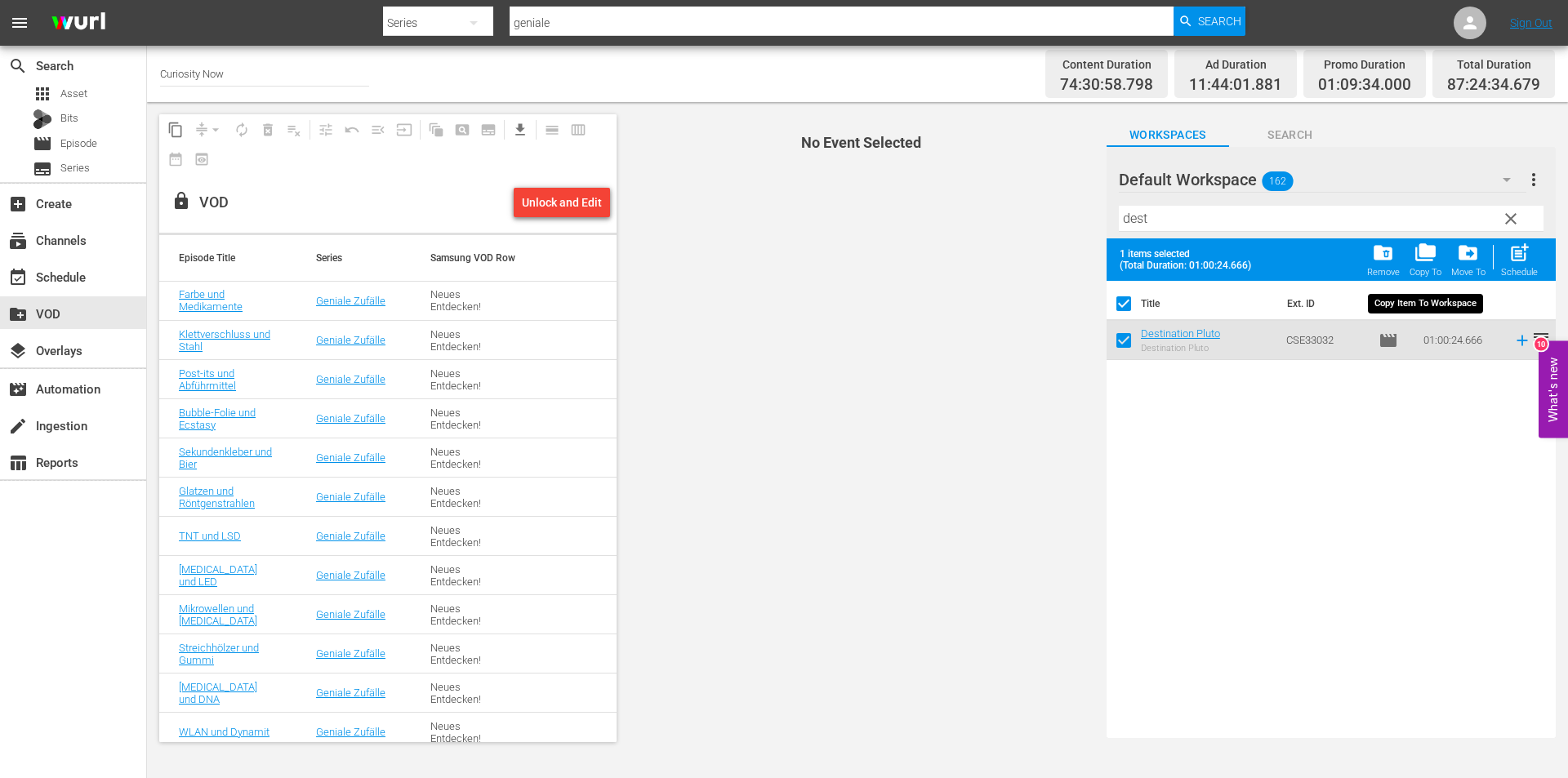
click at [1423, 253] on span "folder_copy" at bounding box center [1426, 253] width 22 height 22
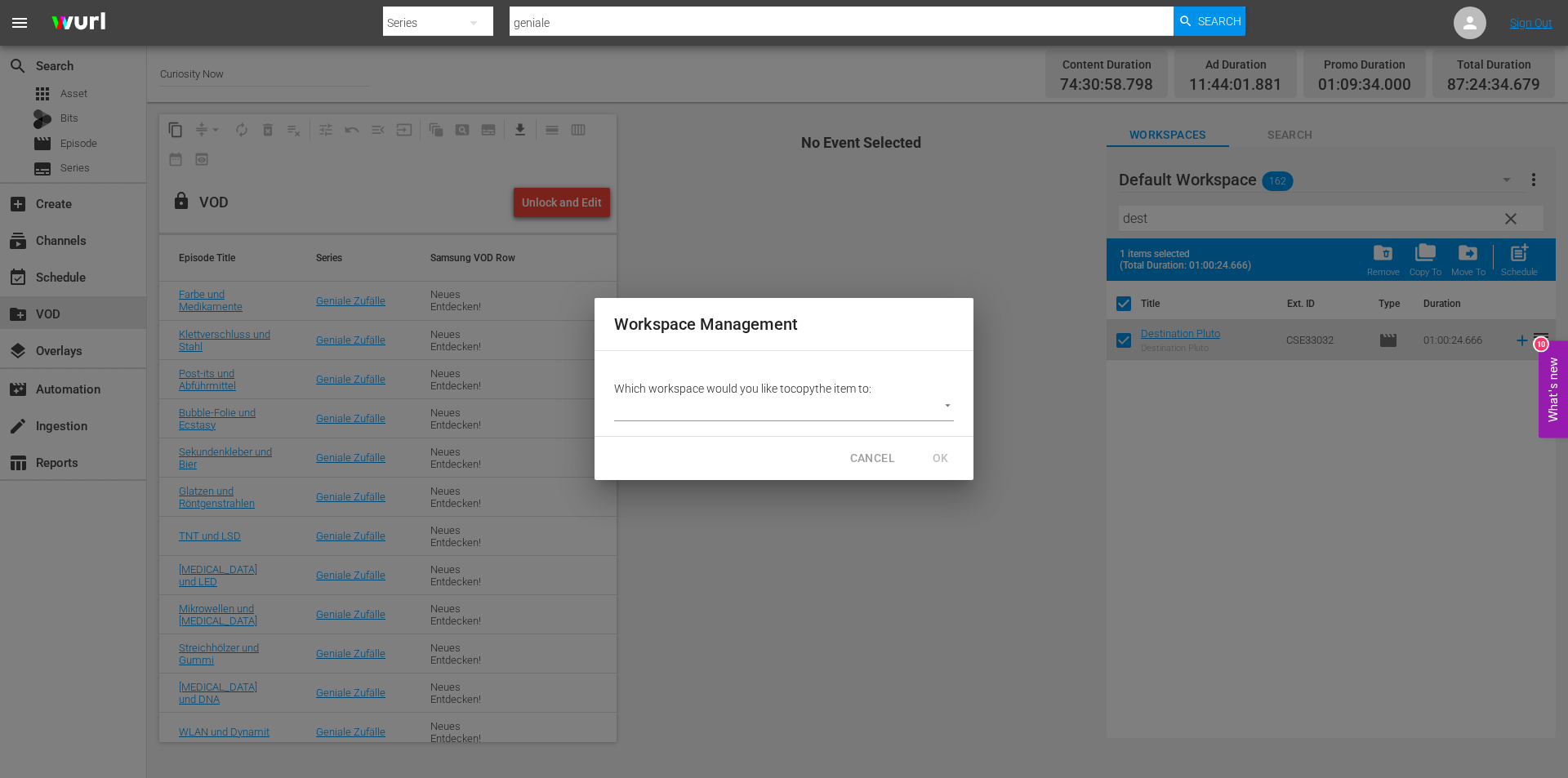
click at [955, 401] on div "Which workspace would you like to copy the item to: ​" at bounding box center [784, 394] width 379 height 85
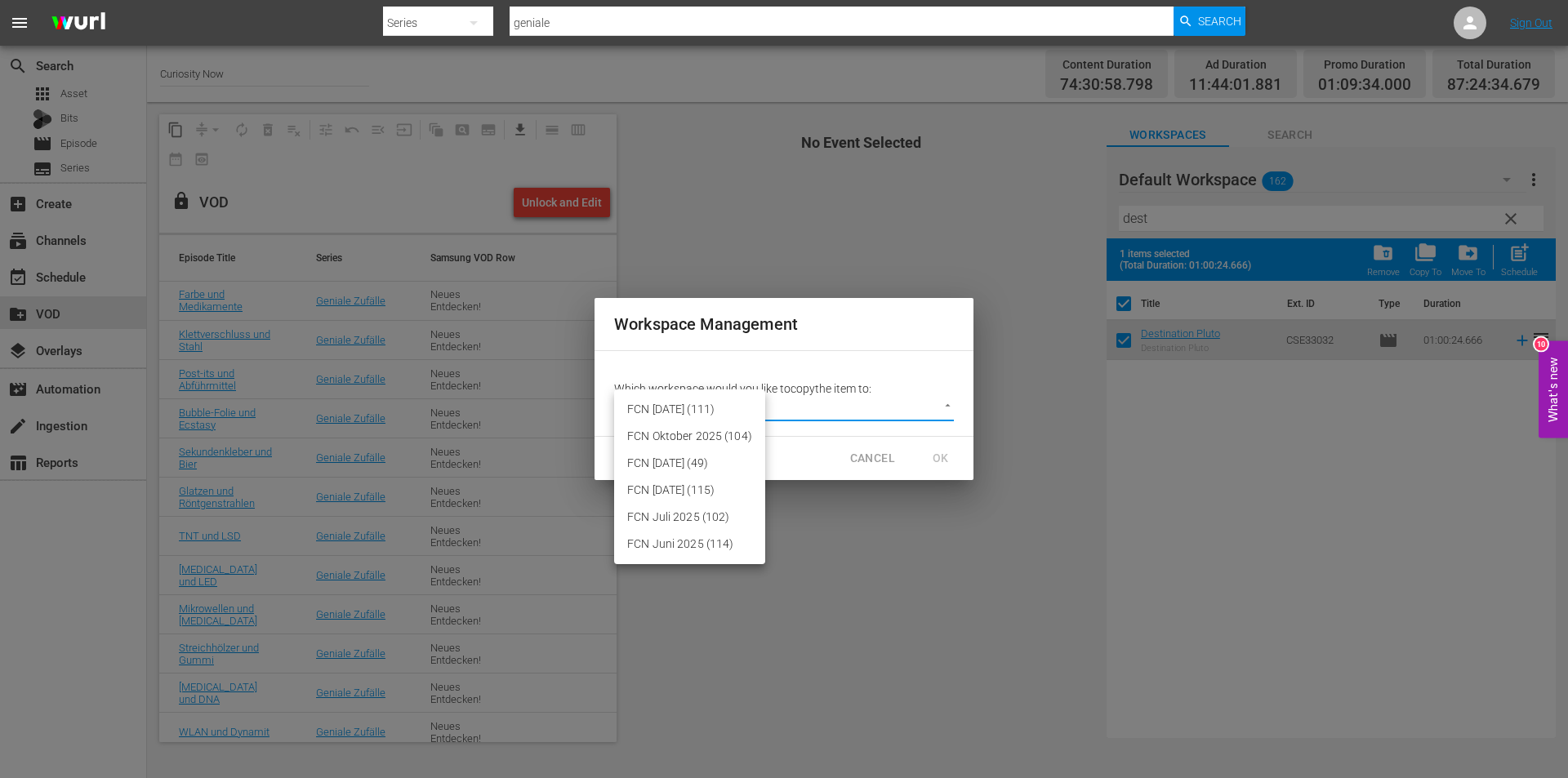
click at [949, 401] on body "menu Search By Series Search ID, Title, Description, Keywords, or Category geni…" at bounding box center [784, 389] width 1568 height 778
click at [654, 457] on li "FCN September 2025 (49)" at bounding box center [690, 463] width 151 height 27
type input "3430"
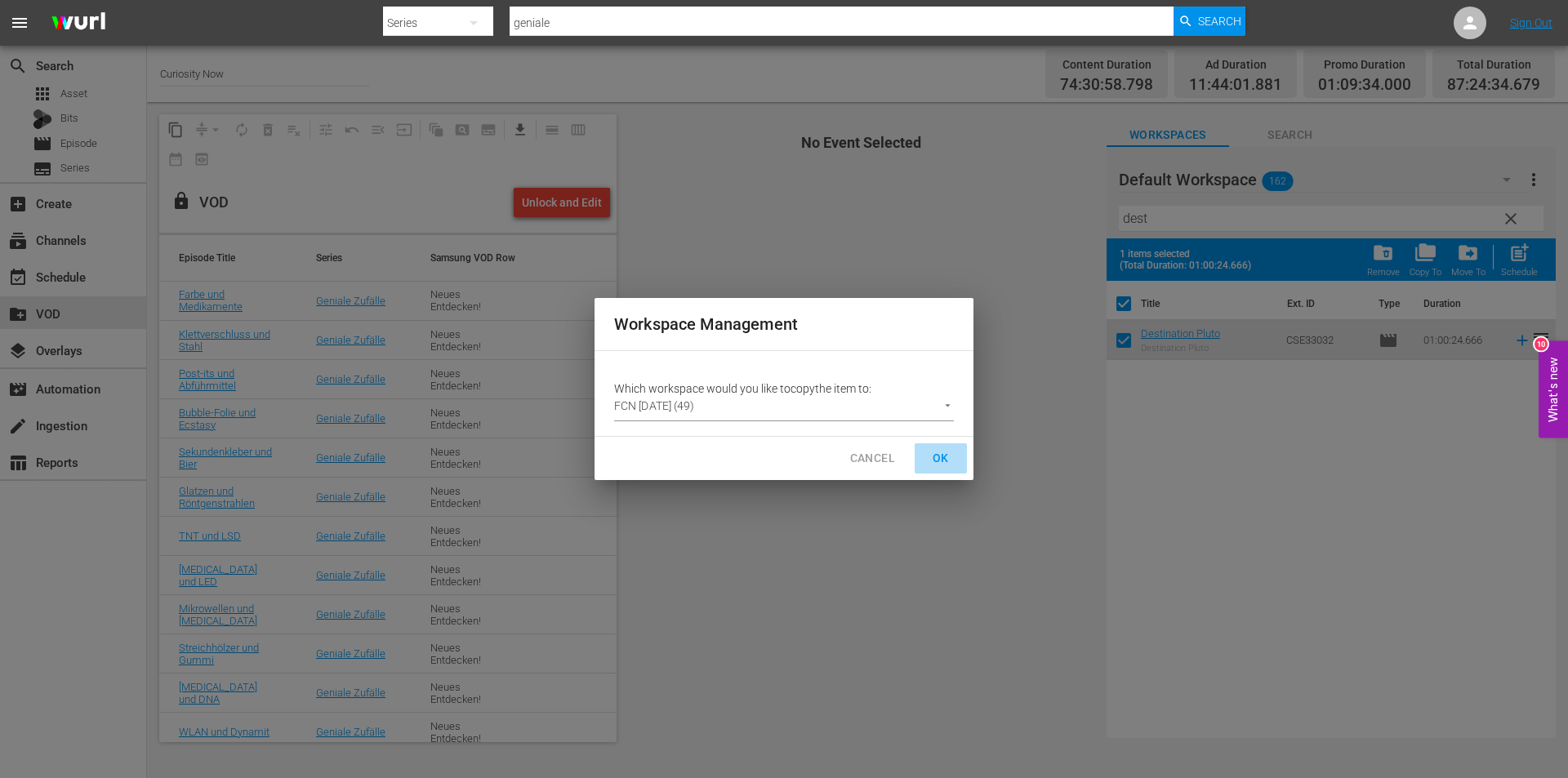
click at [942, 454] on span "OK" at bounding box center [940, 458] width 26 height 20
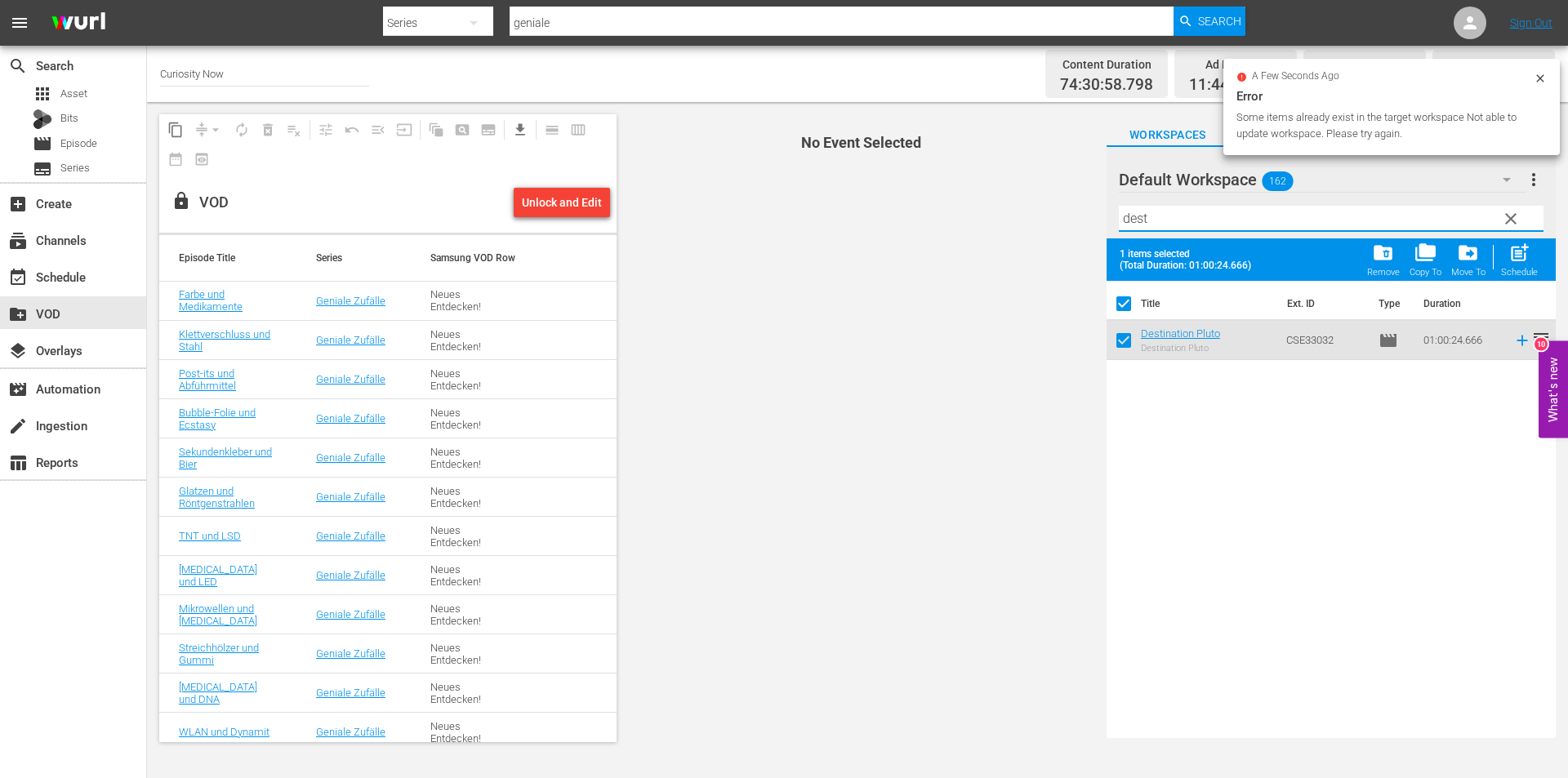
drag, startPoint x: 1170, startPoint y: 220, endPoint x: 1086, endPoint y: 210, distance: 84.6
click at [1086, 210] on div "content_copy compress arrow_drop_down autorenew_outlined delete_forever_outline…" at bounding box center [858, 428] width 1421 height 652
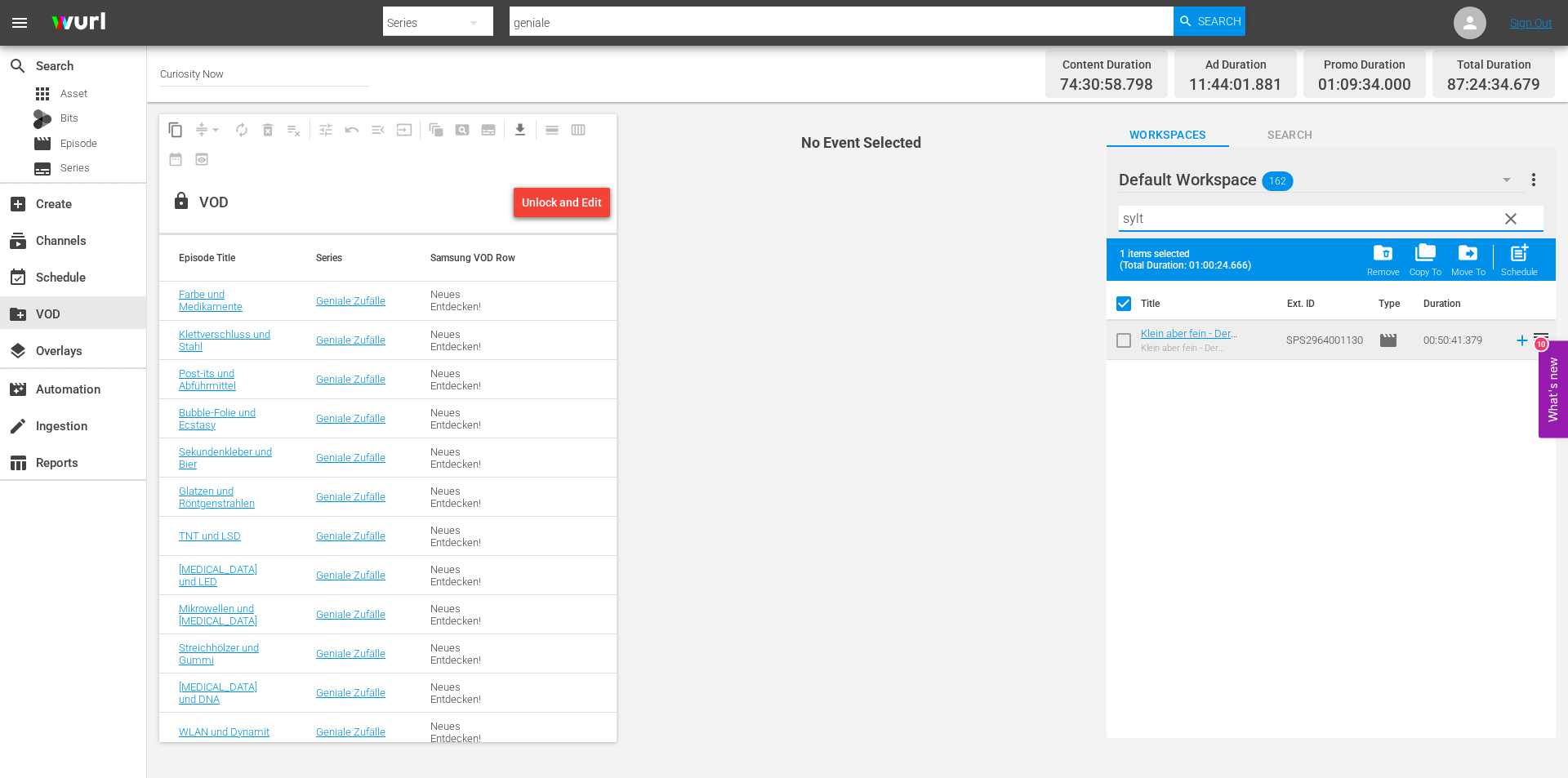
type input "sylt"
click at [1121, 342] on input "checkbox" at bounding box center [1124, 344] width 34 height 34
checkbox input "true"
checkbox input "false"
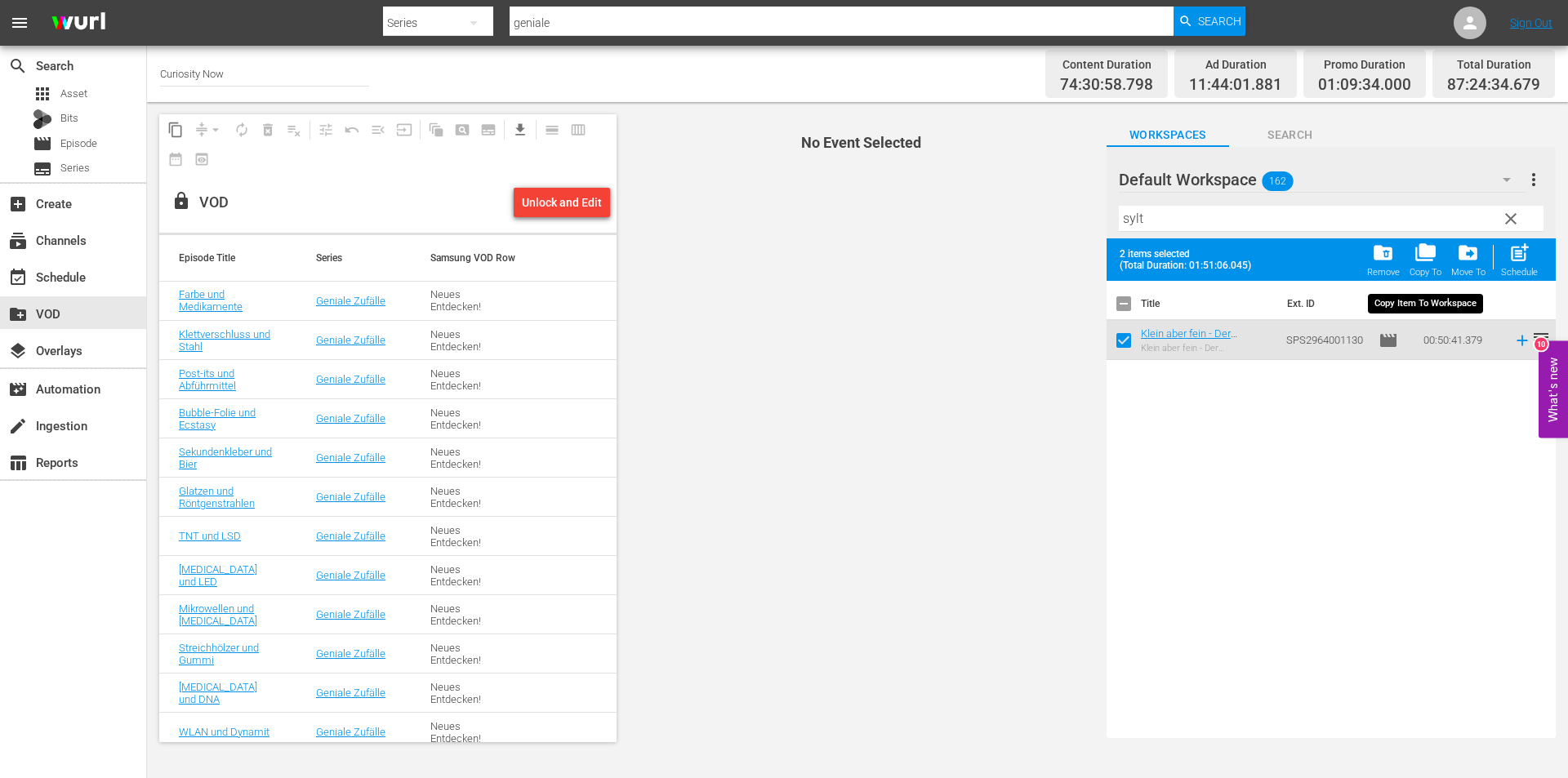
click at [1432, 250] on span "folder_copy" at bounding box center [1426, 253] width 22 height 22
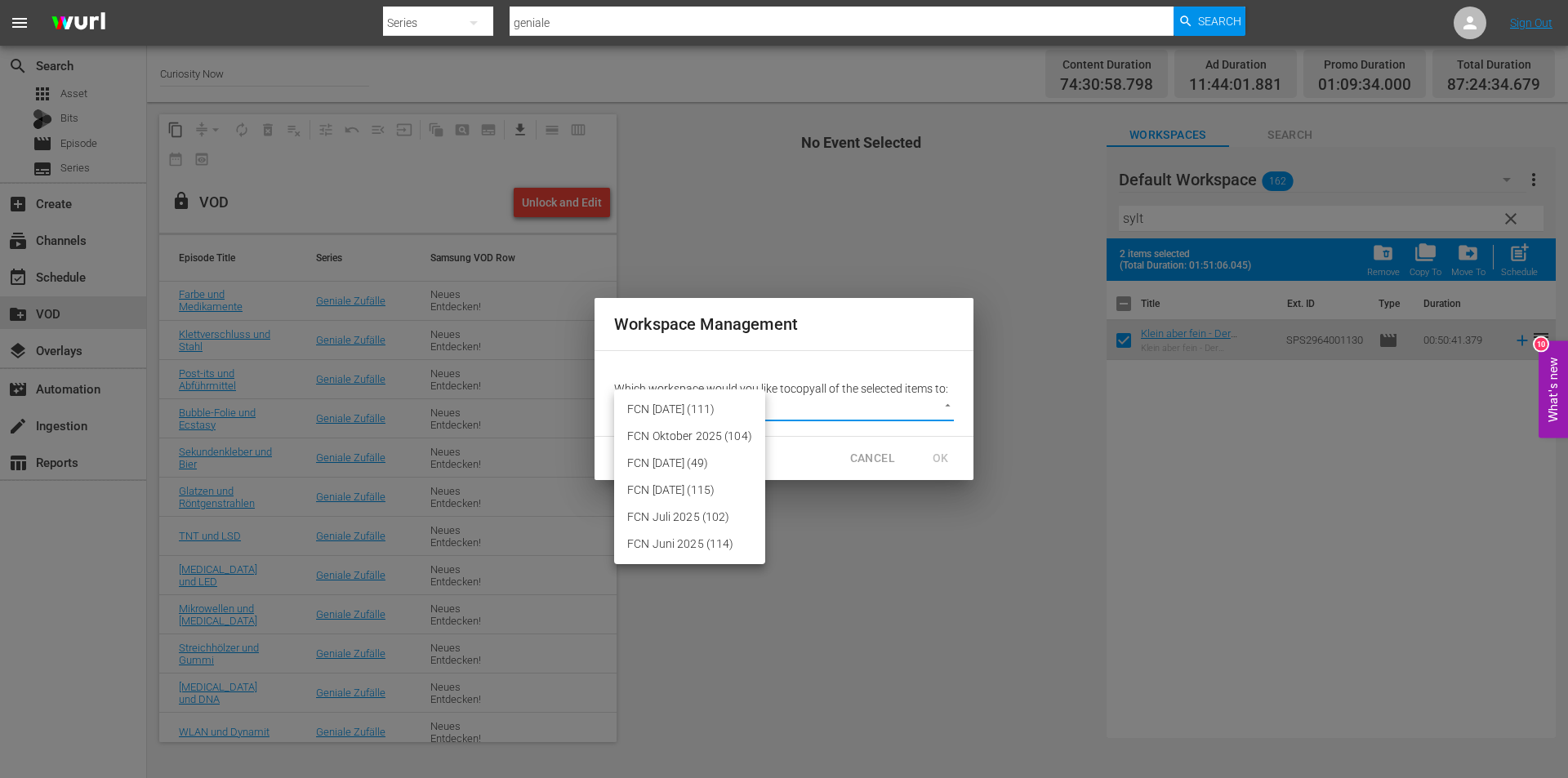
click at [945, 402] on body "menu Search By Series Search ID, Title, Description, Keywords, or Category geni…" at bounding box center [784, 389] width 1568 height 778
click at [662, 464] on li "FCN September 2025 (49)" at bounding box center [690, 463] width 151 height 27
type input "3430"
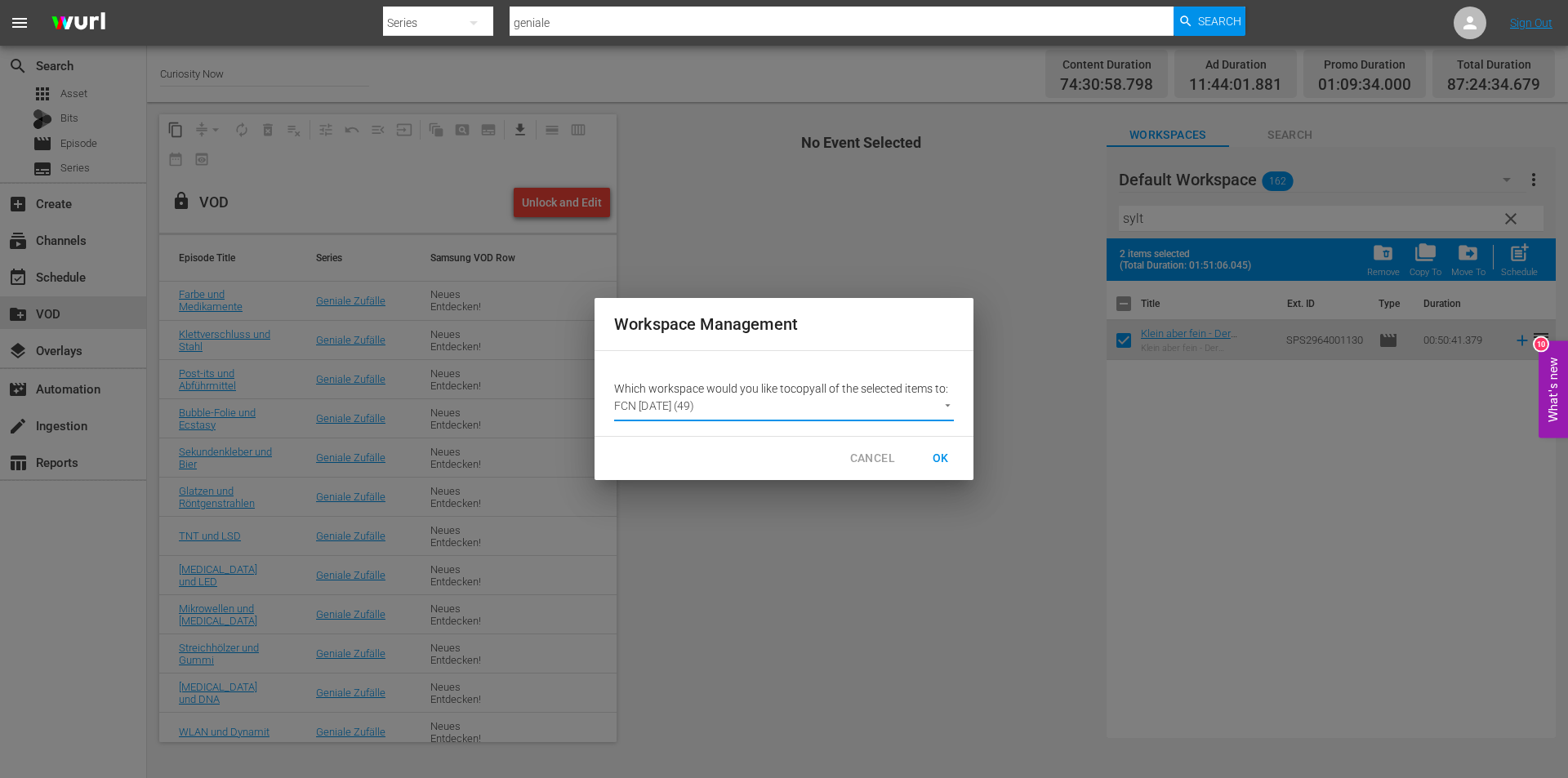
click at [934, 451] on span "OK" at bounding box center [940, 458] width 26 height 20
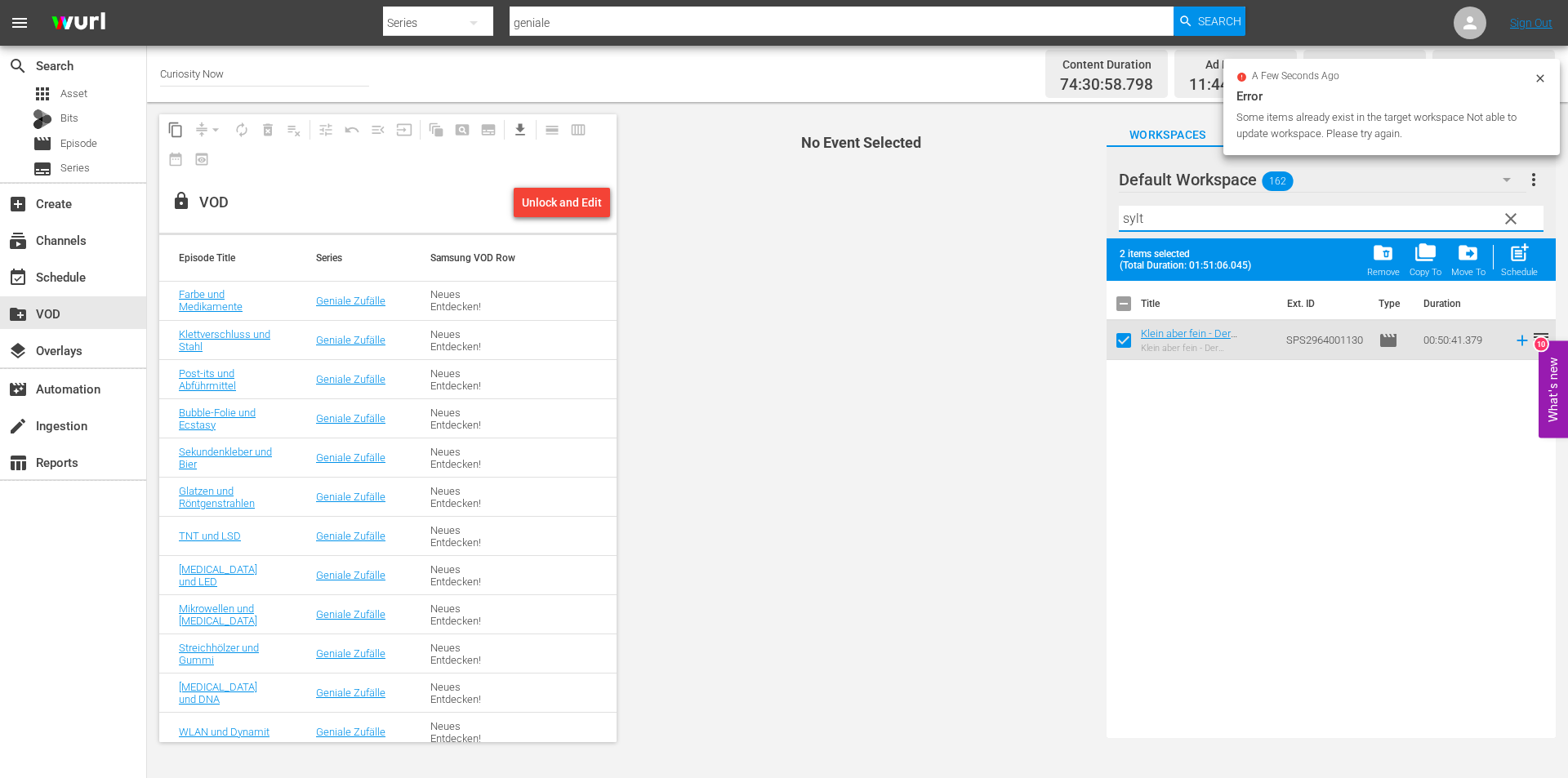
drag, startPoint x: 1196, startPoint y: 213, endPoint x: 1102, endPoint y: 213, distance: 94.0
click at [1102, 213] on span "Workspaces Search Default Workspace 162 Default more_vert clear Filter by Title…" at bounding box center [1331, 428] width 474 height 652
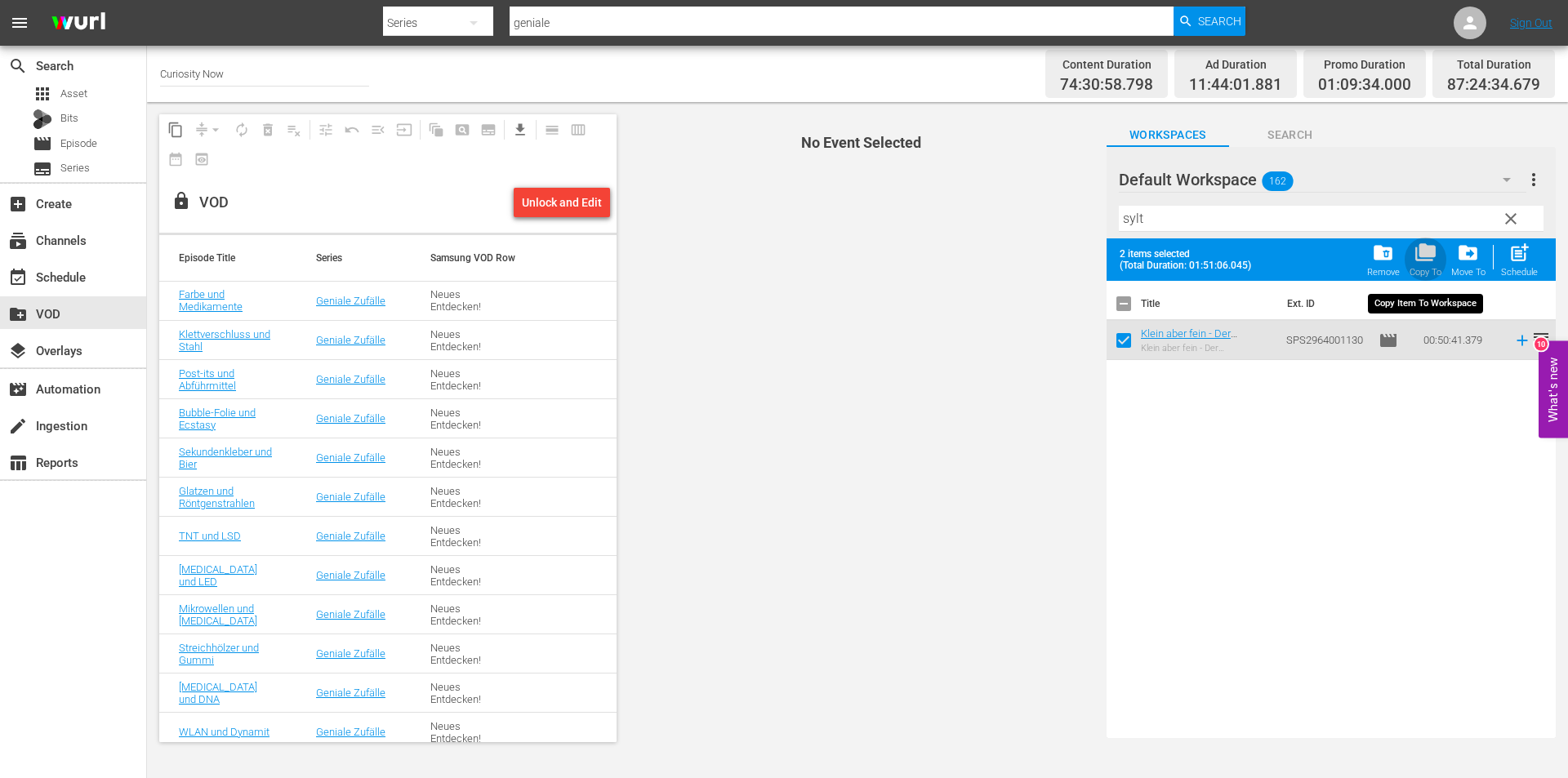
click at [1435, 253] on span "folder_copy" at bounding box center [1426, 253] width 22 height 22
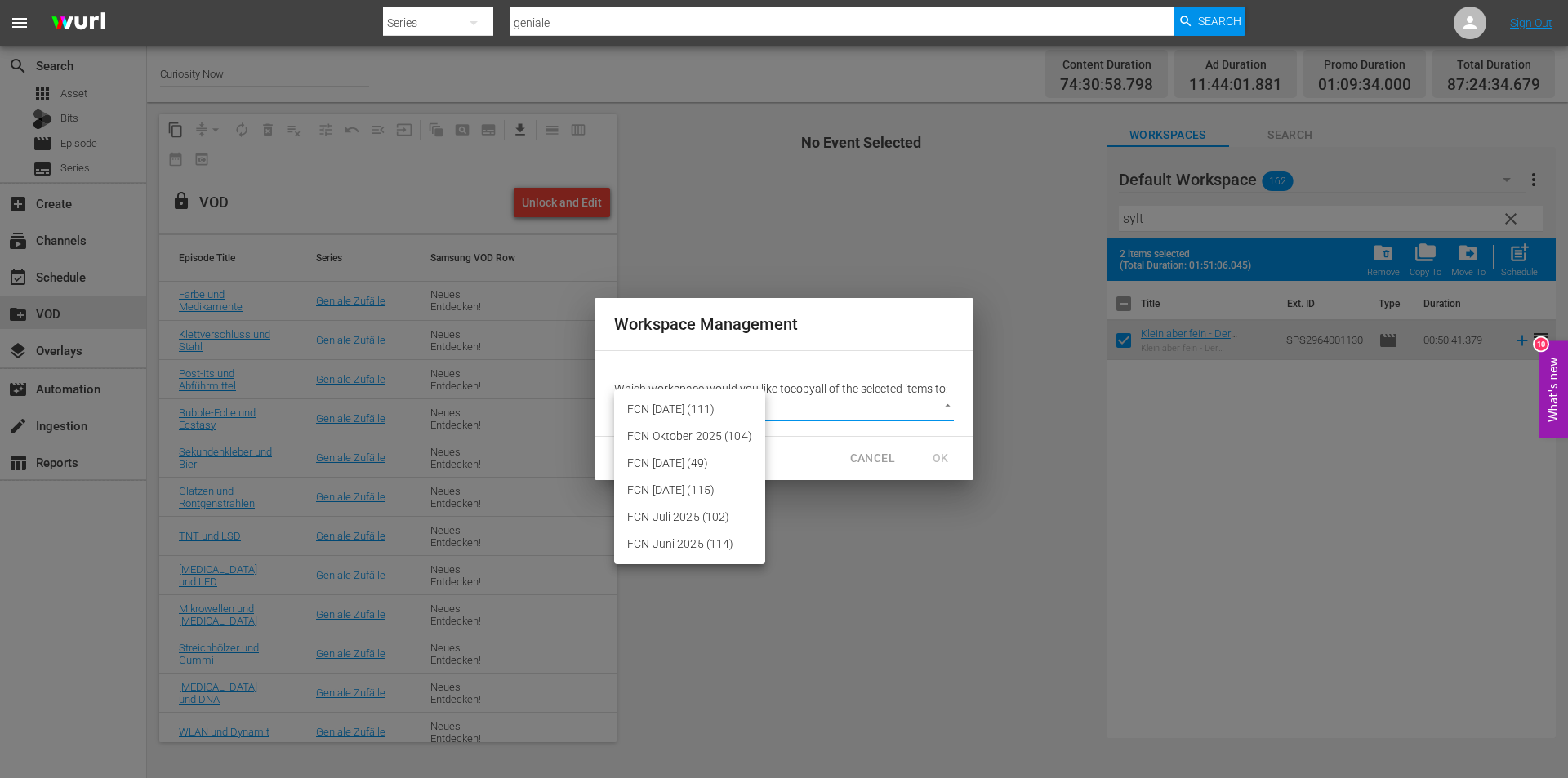
click at [949, 404] on body "menu Search By Series Search ID, Title, Description, Keywords, or Category geni…" at bounding box center [784, 389] width 1568 height 778
click at [686, 462] on li "FCN September 2025 (49)" at bounding box center [690, 463] width 151 height 27
type input "3430"
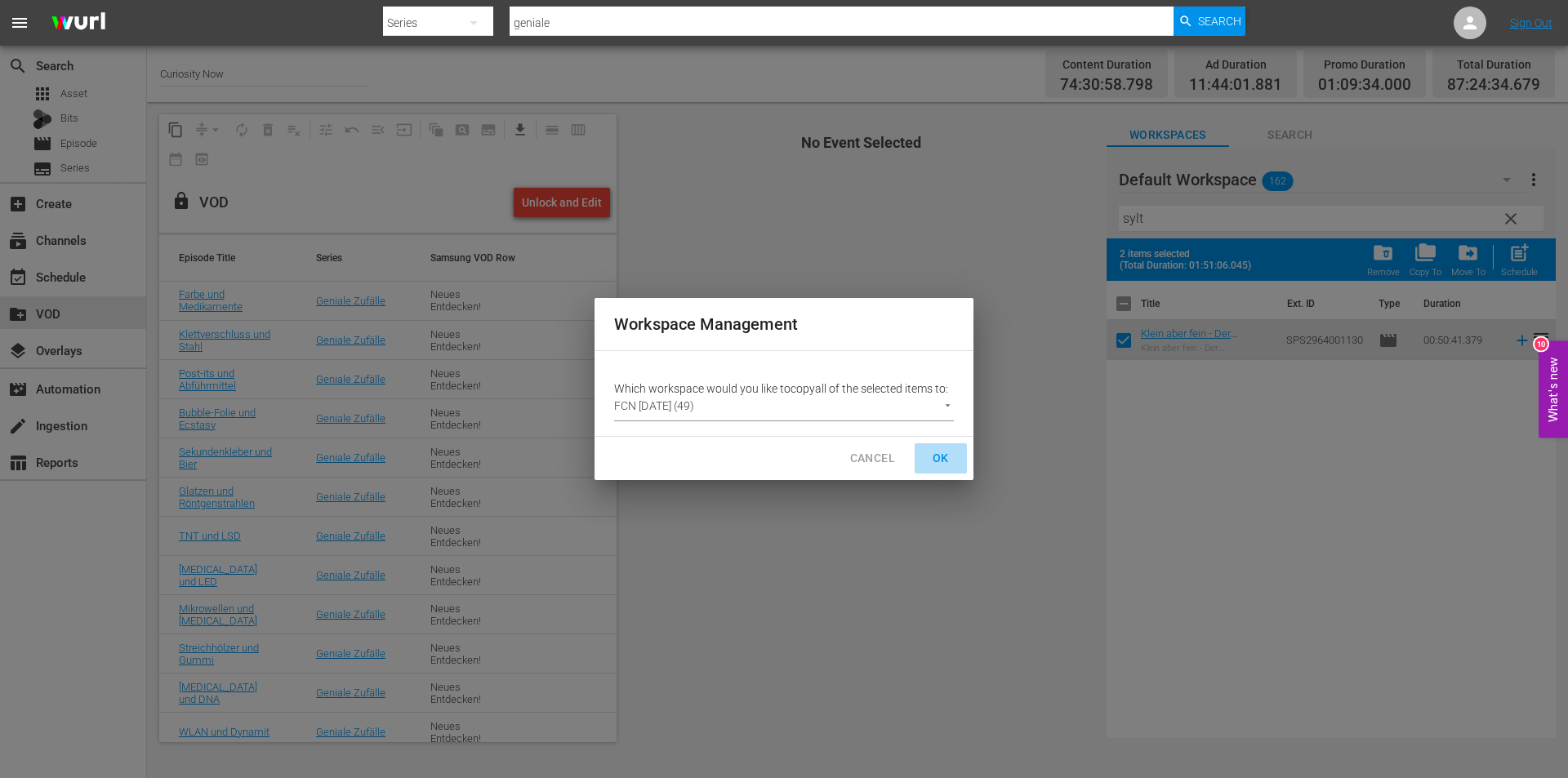
click at [943, 459] on span "OK" at bounding box center [940, 458] width 26 height 20
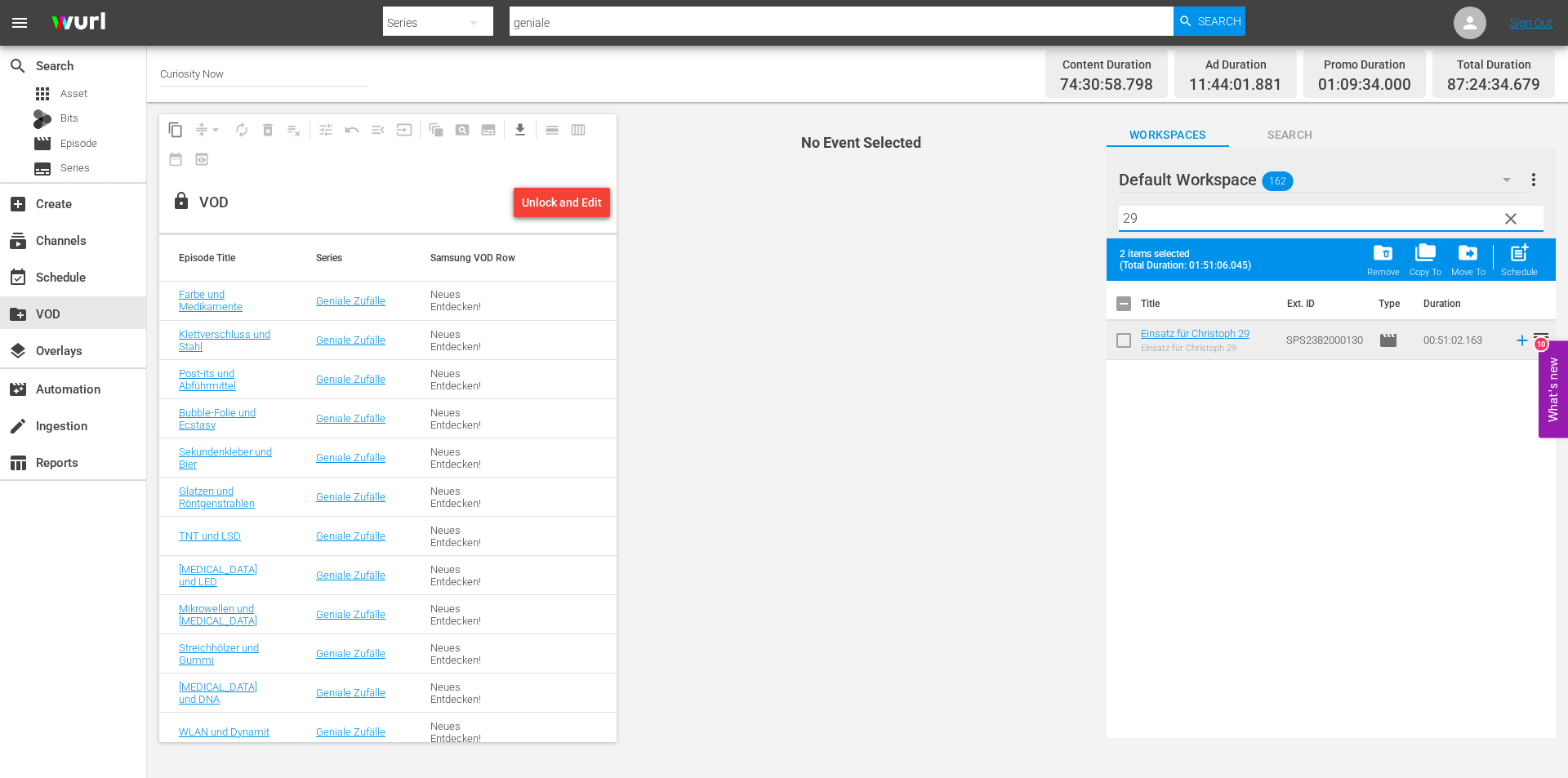
type input "29"
click at [1128, 344] on input "checkbox" at bounding box center [1124, 344] width 34 height 34
checkbox input "true"
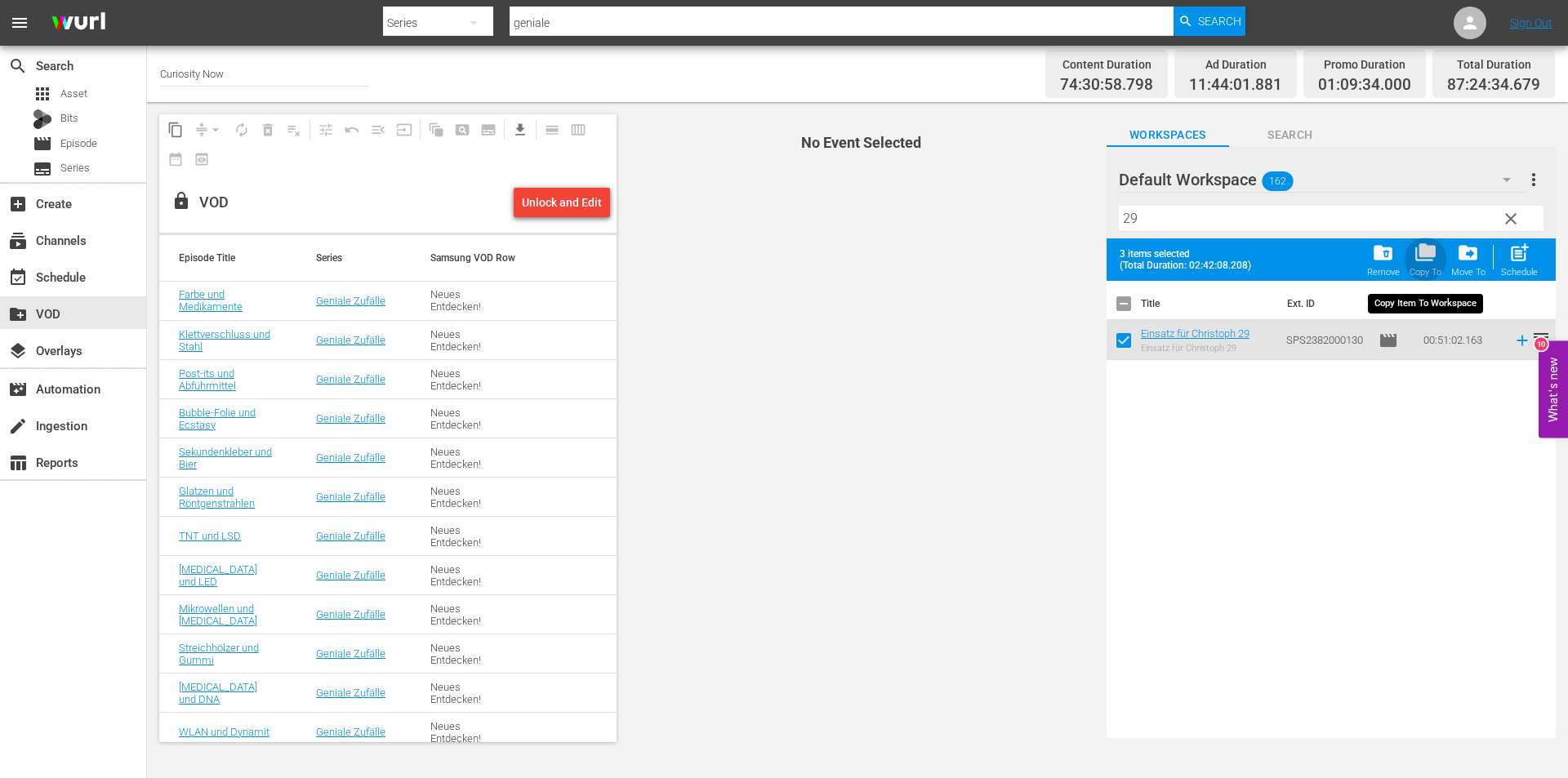
click at [1423, 247] on span "folder_copy" at bounding box center [1426, 253] width 22 height 22
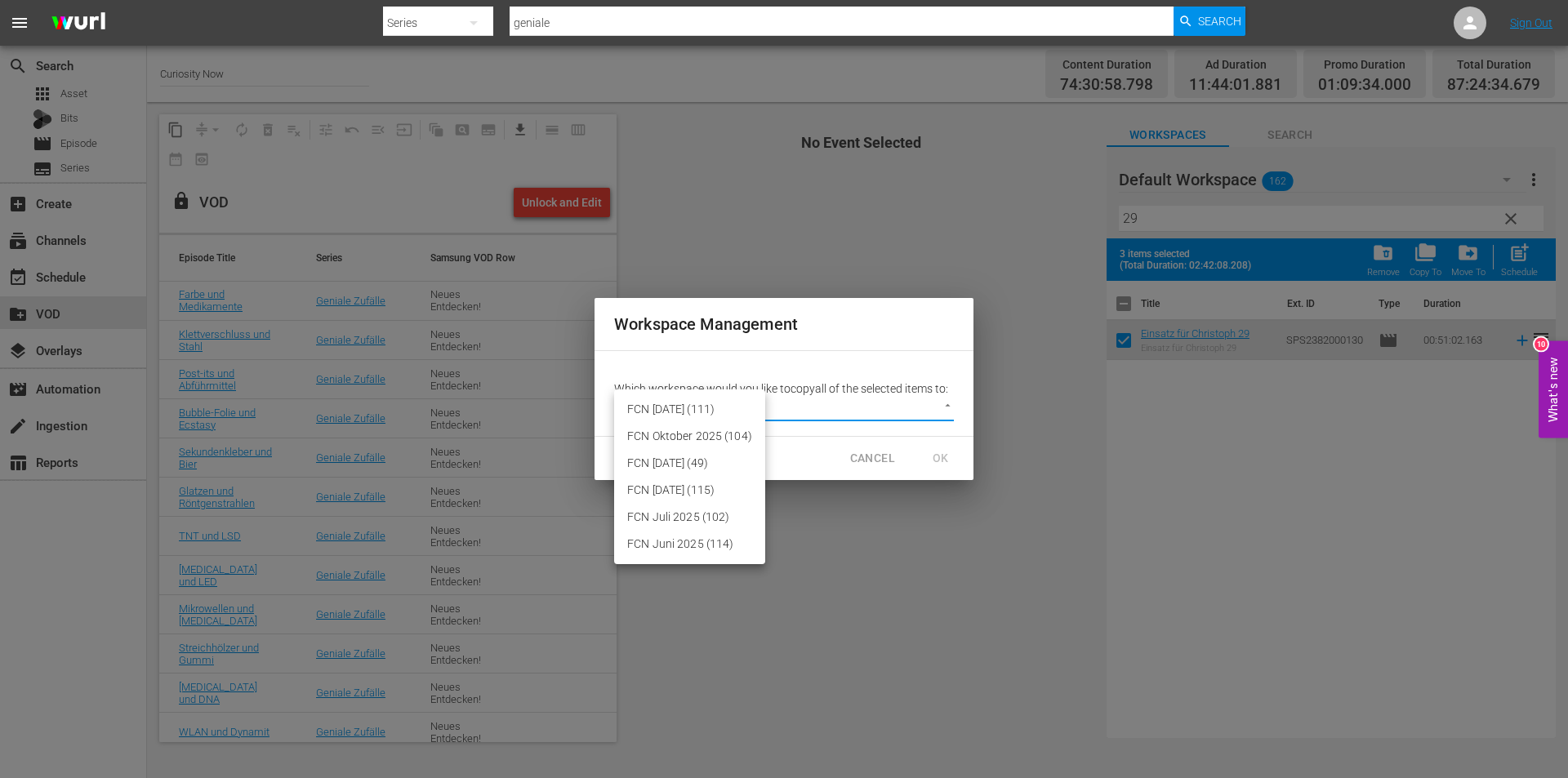
click at [947, 401] on body "menu Search By Series Search ID, Title, Description, Keywords, or Category geni…" at bounding box center [784, 389] width 1568 height 778
click at [691, 466] on li "FCN September 2025 (49)" at bounding box center [690, 463] width 151 height 27
type input "3430"
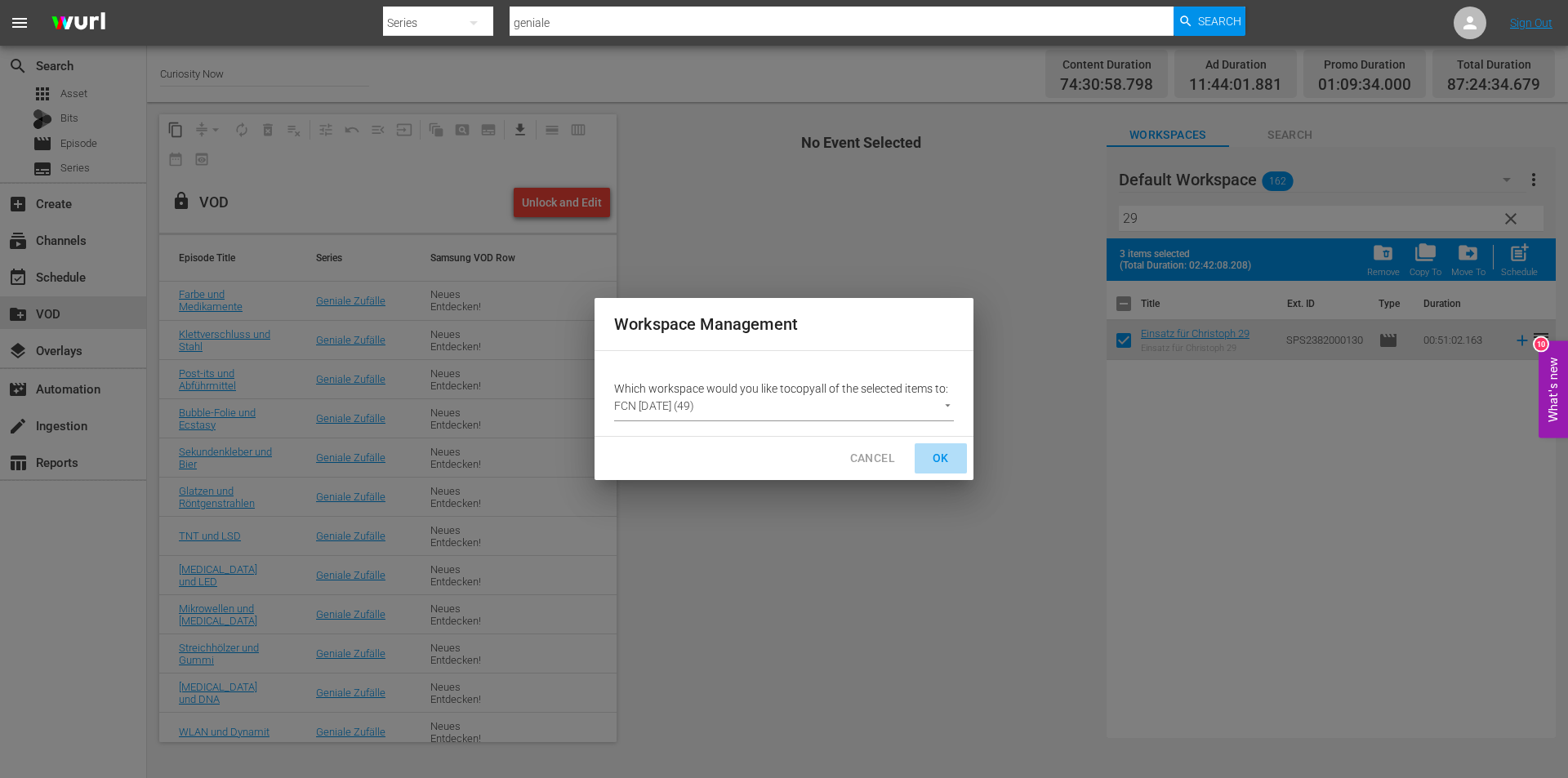
click at [936, 452] on span "OK" at bounding box center [940, 458] width 26 height 20
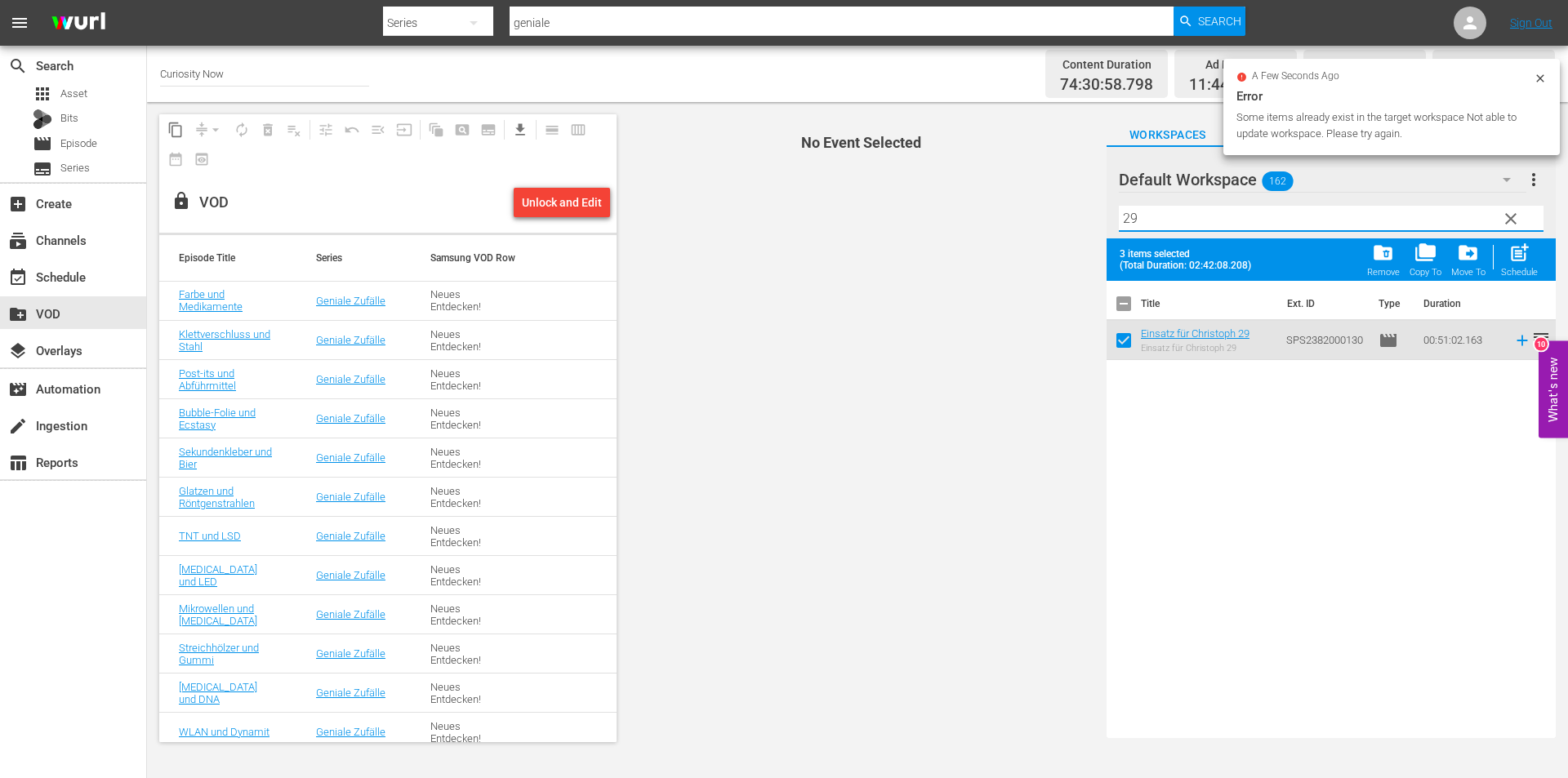
drag, startPoint x: 1162, startPoint y: 216, endPoint x: 1009, endPoint y: 216, distance: 153.0
click at [1009, 216] on div "content_copy compress arrow_drop_down autorenew_outlined delete_forever_outline…" at bounding box center [858, 428] width 1421 height 652
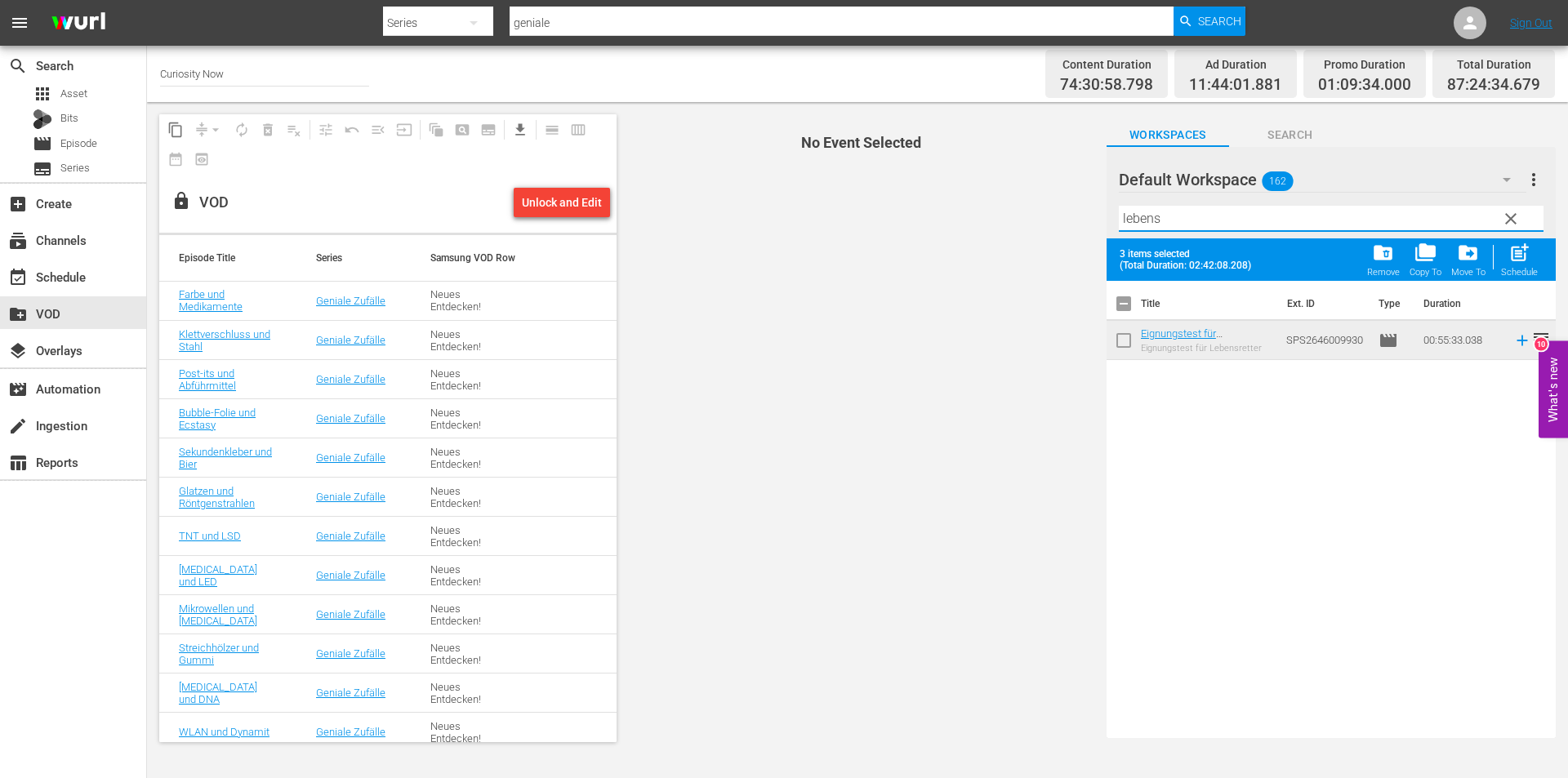
type input "lebens"
click at [1126, 346] on input "checkbox" at bounding box center [1124, 344] width 34 height 34
checkbox input "true"
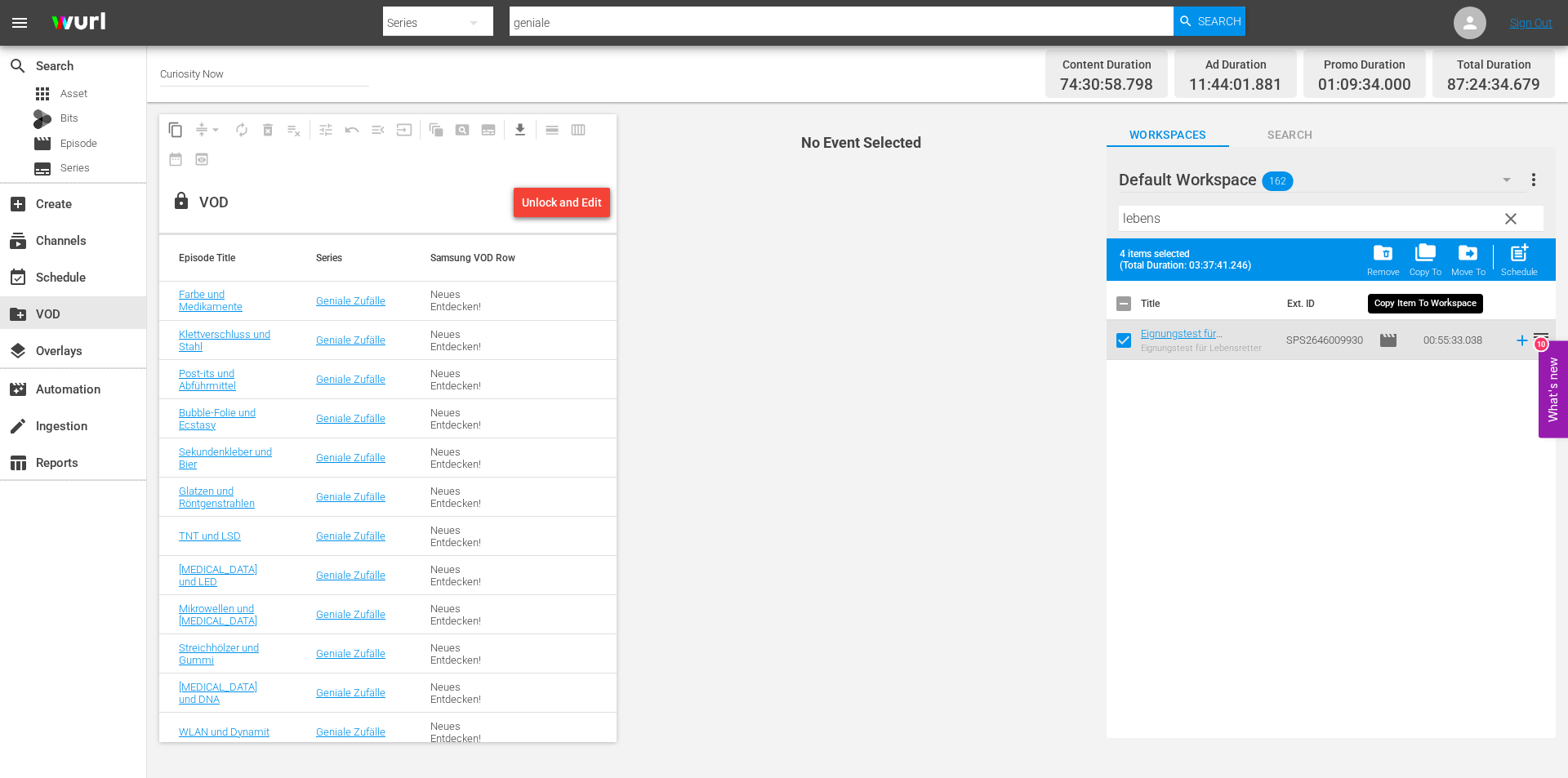
click at [1433, 246] on span "folder_copy" at bounding box center [1426, 253] width 22 height 22
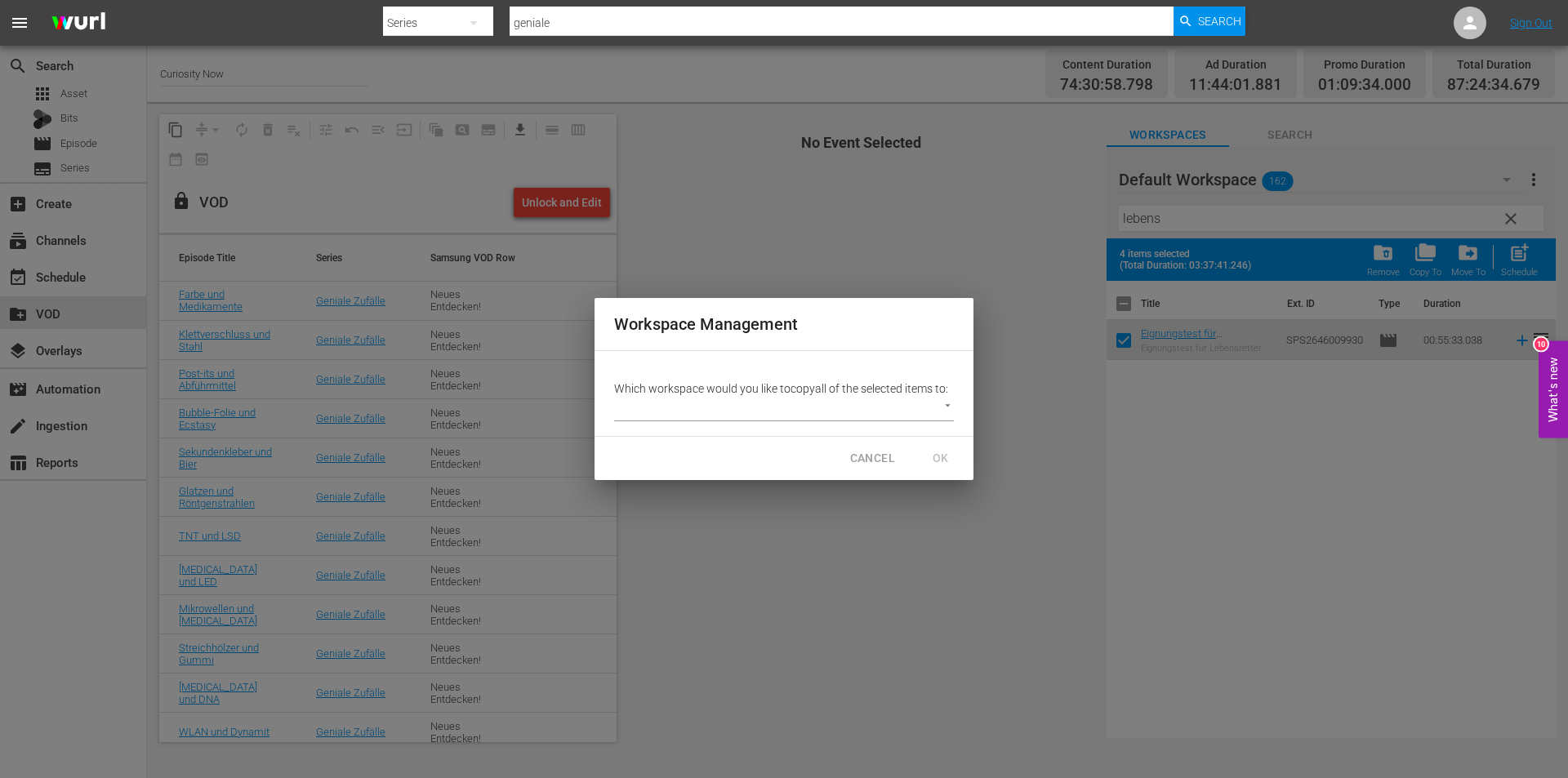
click at [948, 406] on body "menu Search By Series Search ID, Title, Description, Keywords, or Category geni…" at bounding box center [784, 389] width 1568 height 778
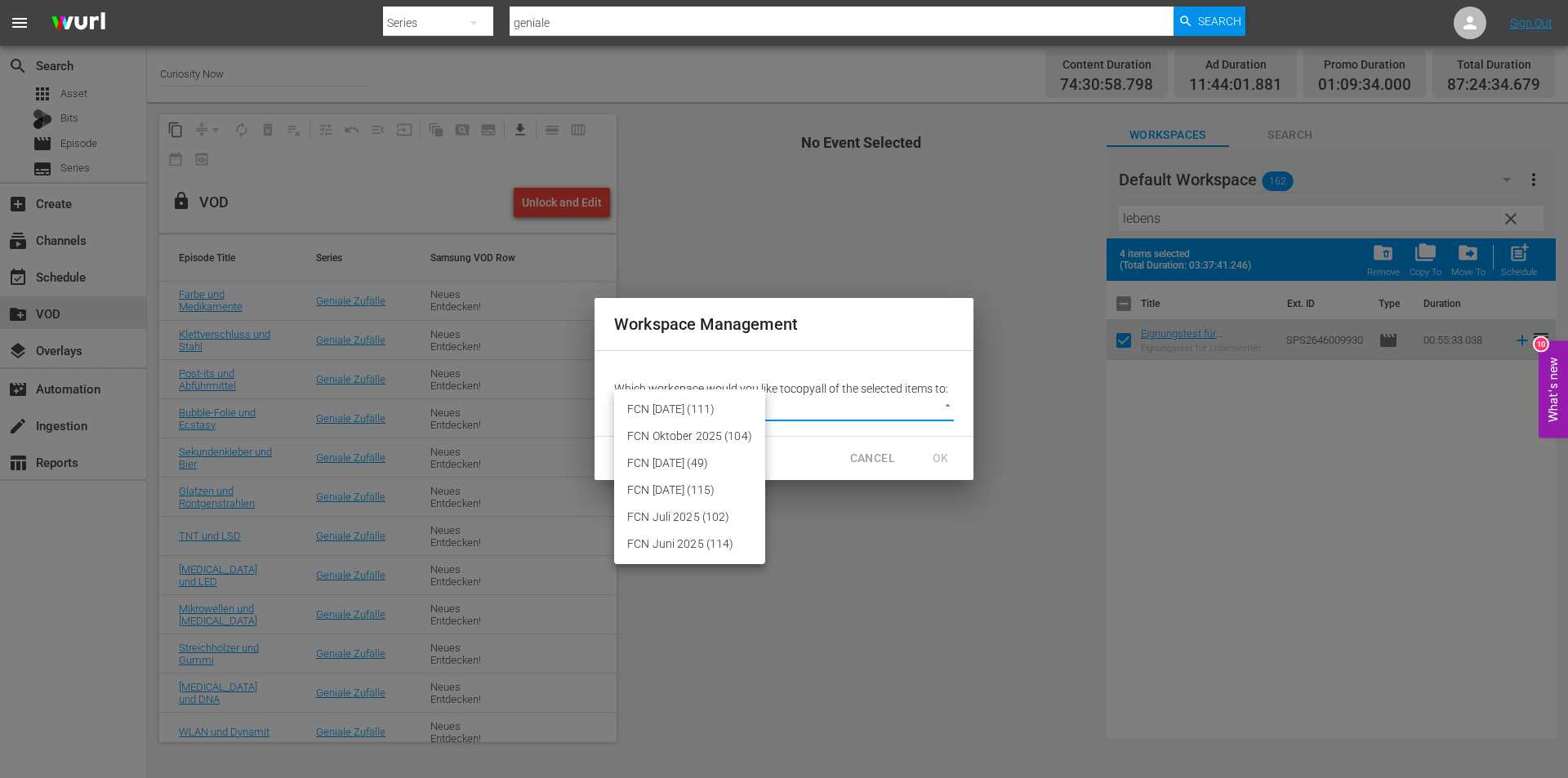
click at [725, 461] on li "FCN September 2025 (49)" at bounding box center [690, 463] width 151 height 27
type input "3430"
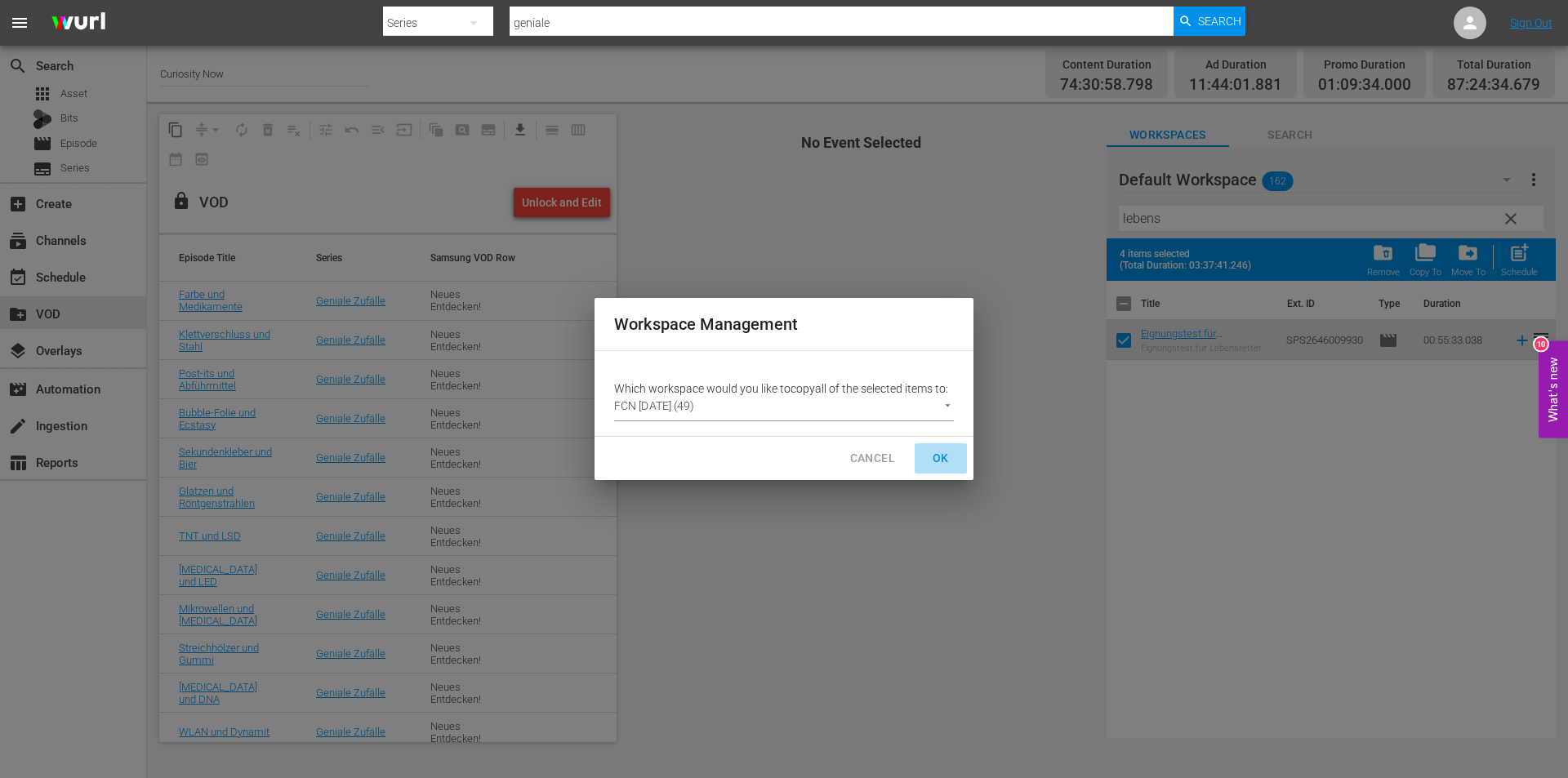
click at [946, 460] on span "OK" at bounding box center [940, 458] width 26 height 20
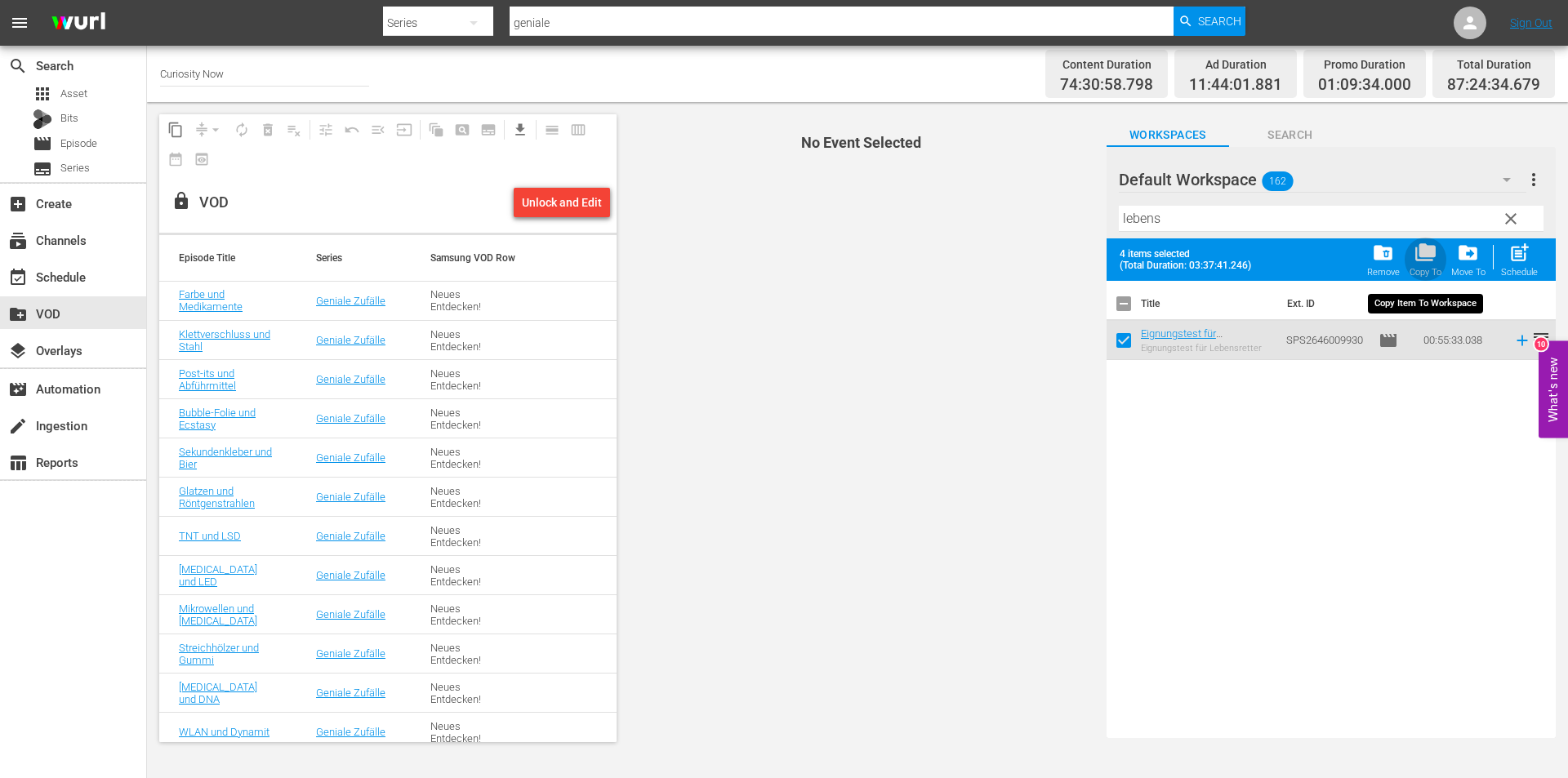
click at [1429, 262] on span "folder_copy" at bounding box center [1426, 253] width 22 height 22
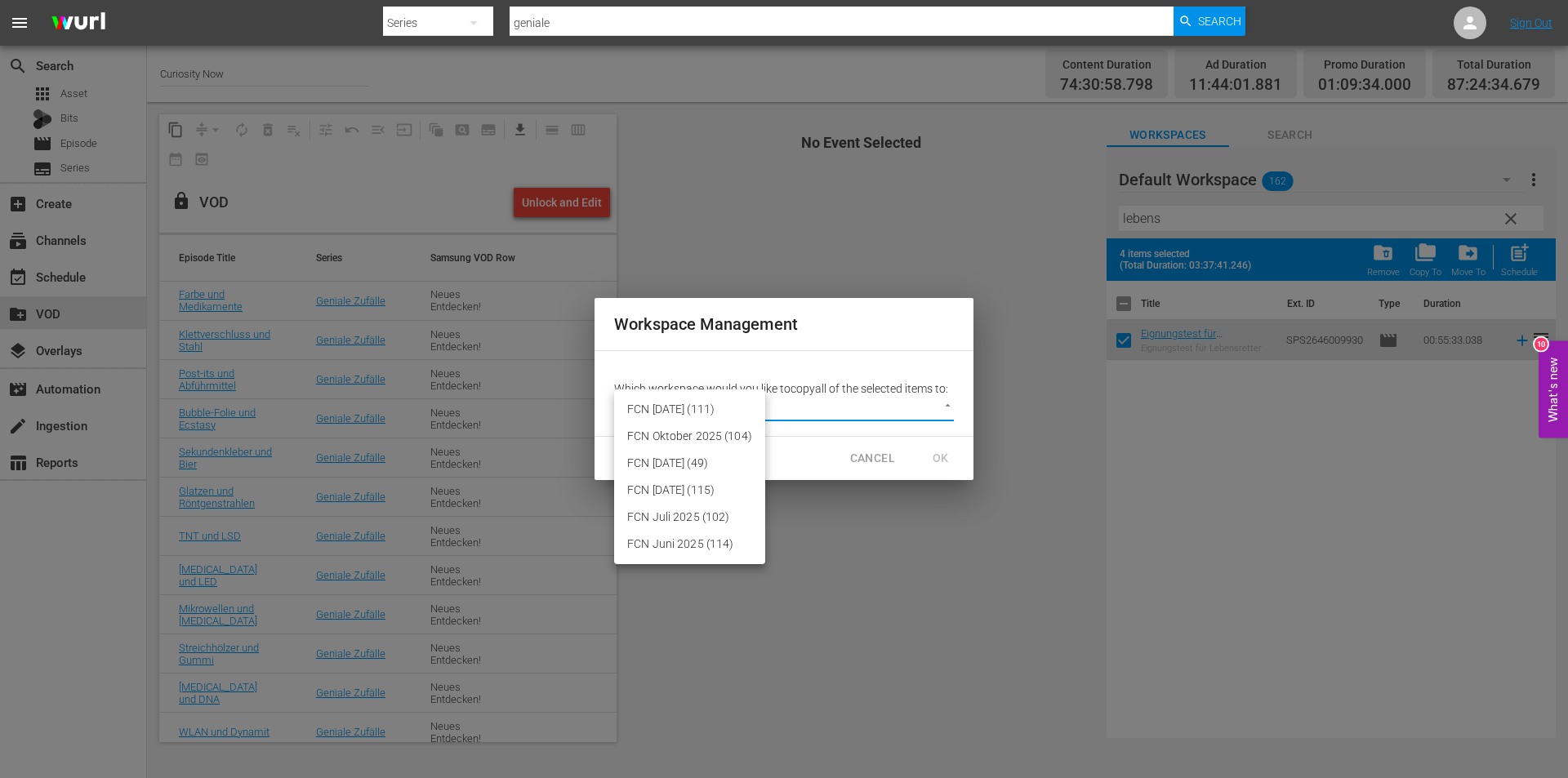
click at [944, 404] on body "menu Search By Series Search ID, Title, Description, Keywords, or Category geni…" at bounding box center [784, 389] width 1568 height 778
click at [699, 457] on li "FCN September 2025 (49)" at bounding box center [690, 463] width 151 height 27
type input "3430"
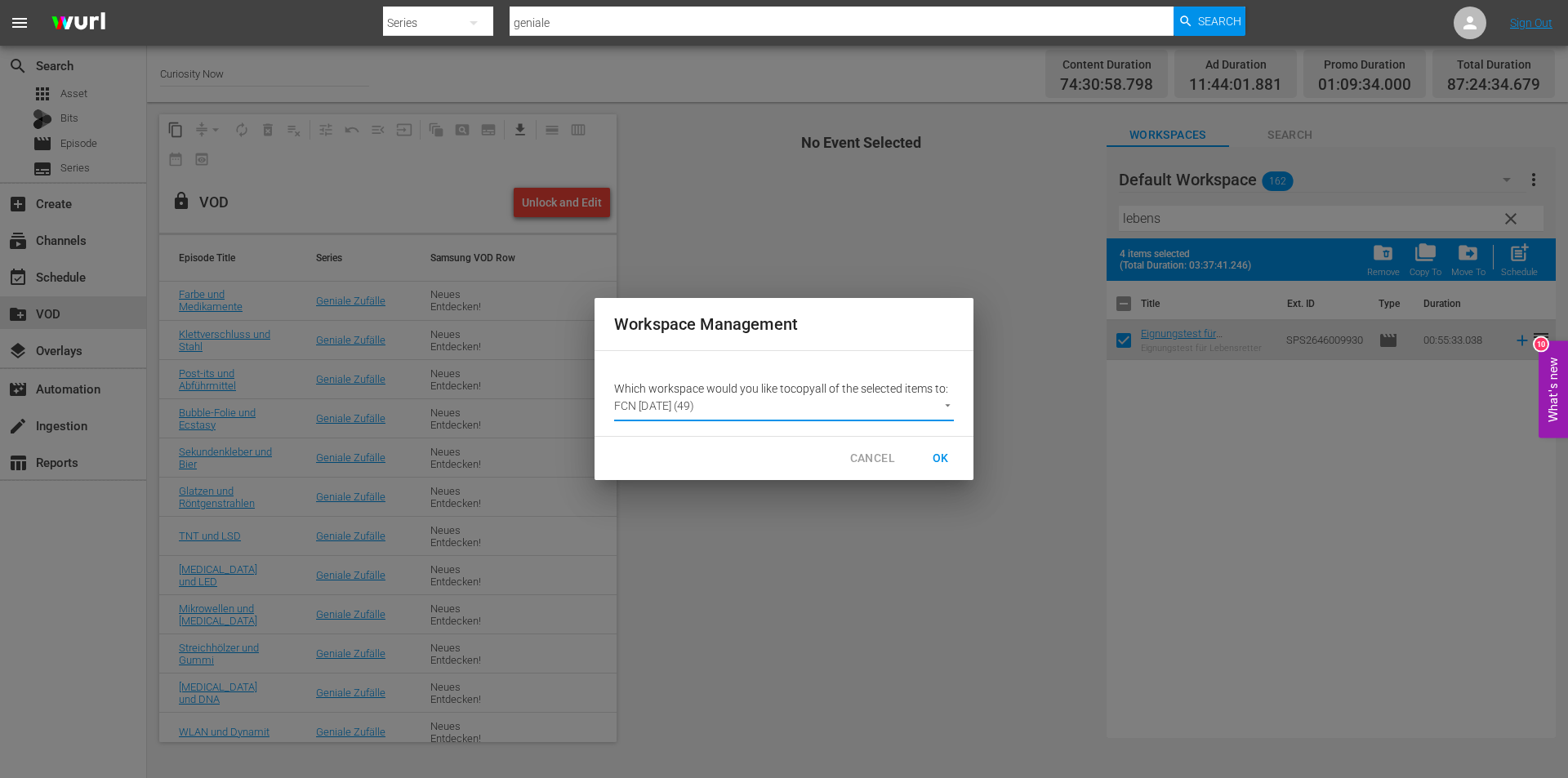
click at [944, 458] on span "OK" at bounding box center [940, 458] width 26 height 20
